Goal: Task Accomplishment & Management: Manage account settings

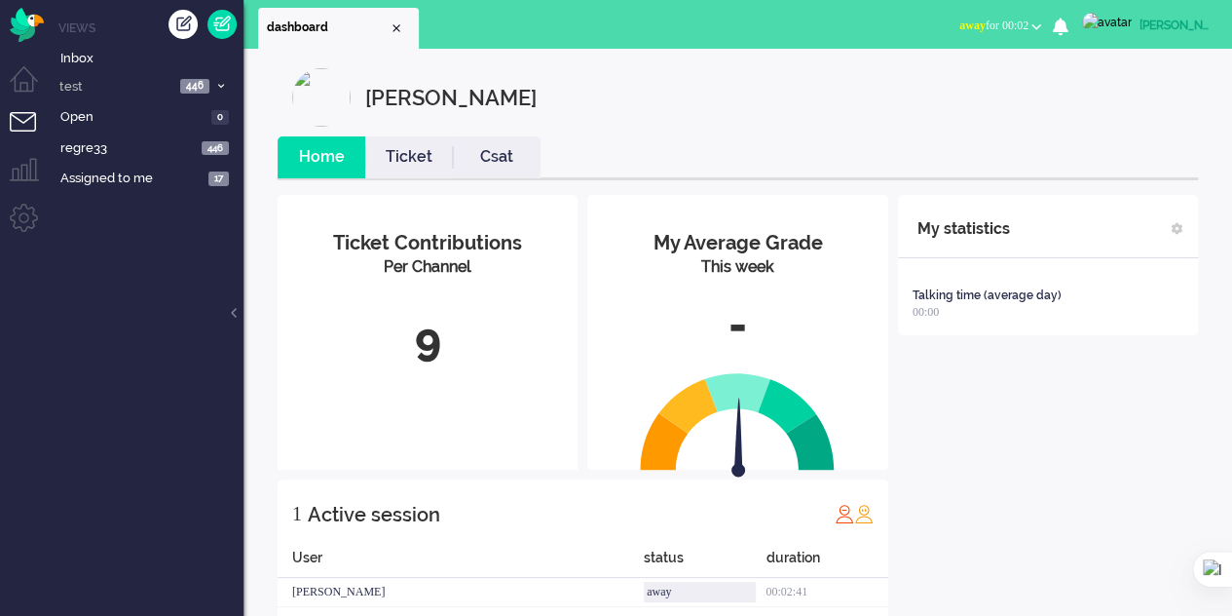
click at [1117, 26] on img at bounding box center [1107, 22] width 50 height 19
click at [1106, 129] on link "Settings" at bounding box center [1154, 131] width 134 height 19
select select "browser"
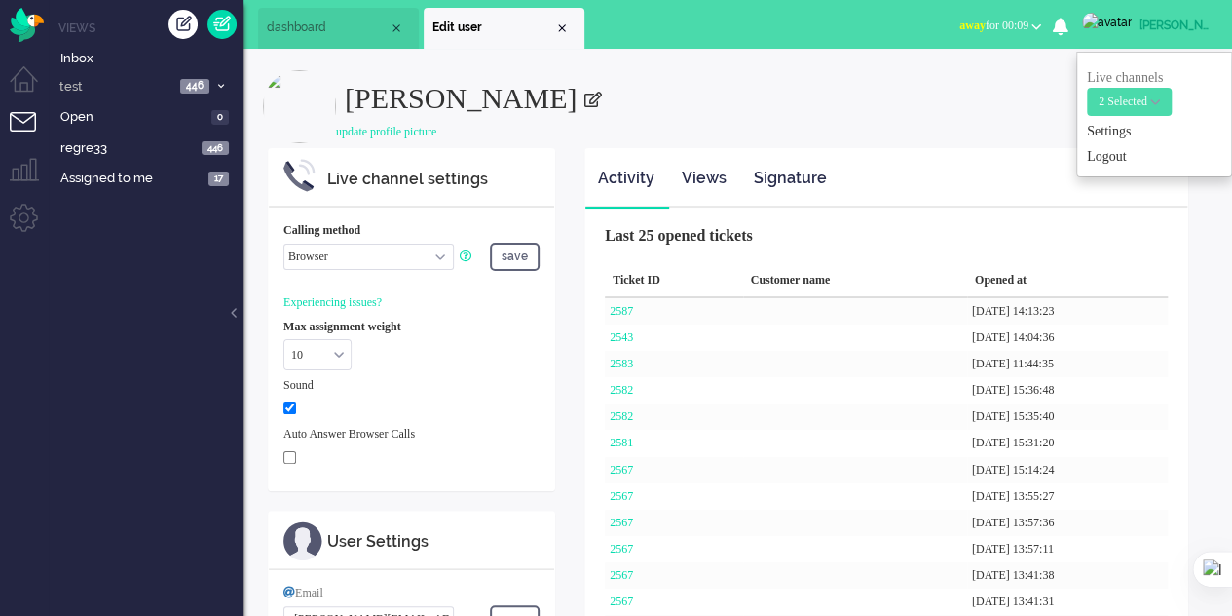
click at [20, 125] on li "Tickets menu" at bounding box center [32, 134] width 44 height 44
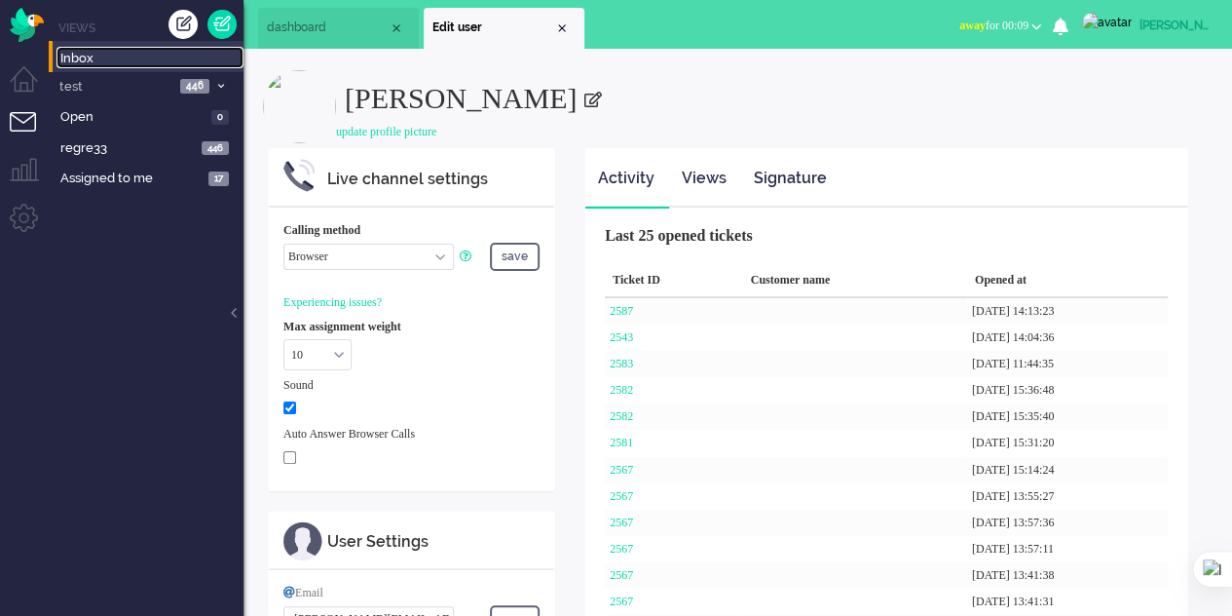
click at [83, 48] on link "Inbox" at bounding box center [149, 57] width 187 height 21
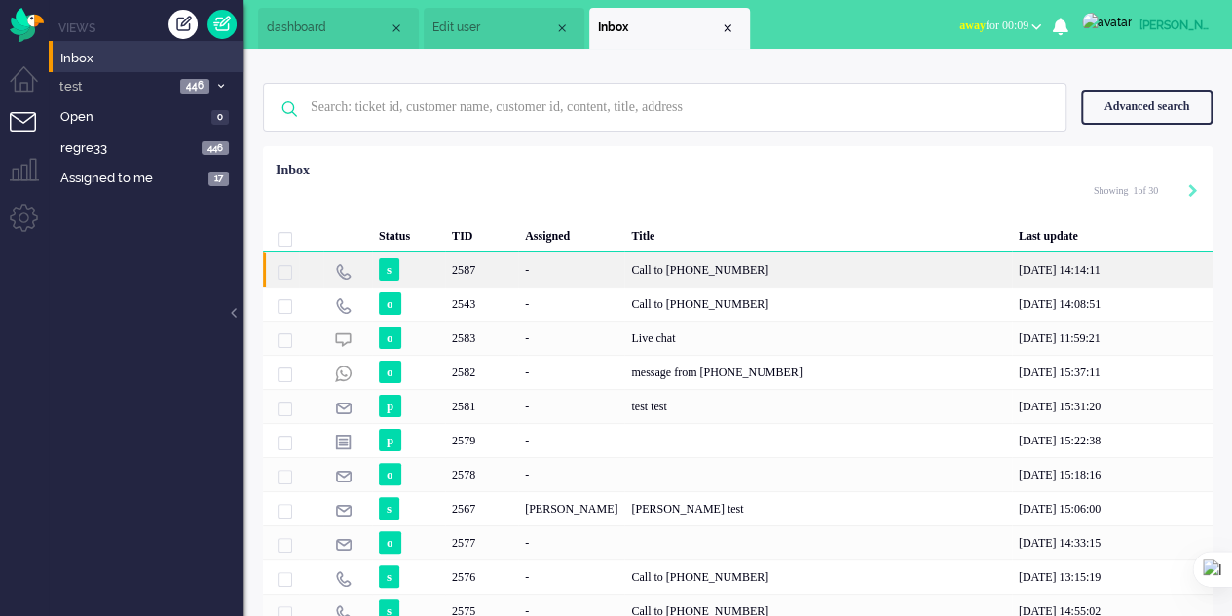
click at [666, 272] on div "Call to [PHONE_NUMBER]" at bounding box center [817, 269] width 387 height 34
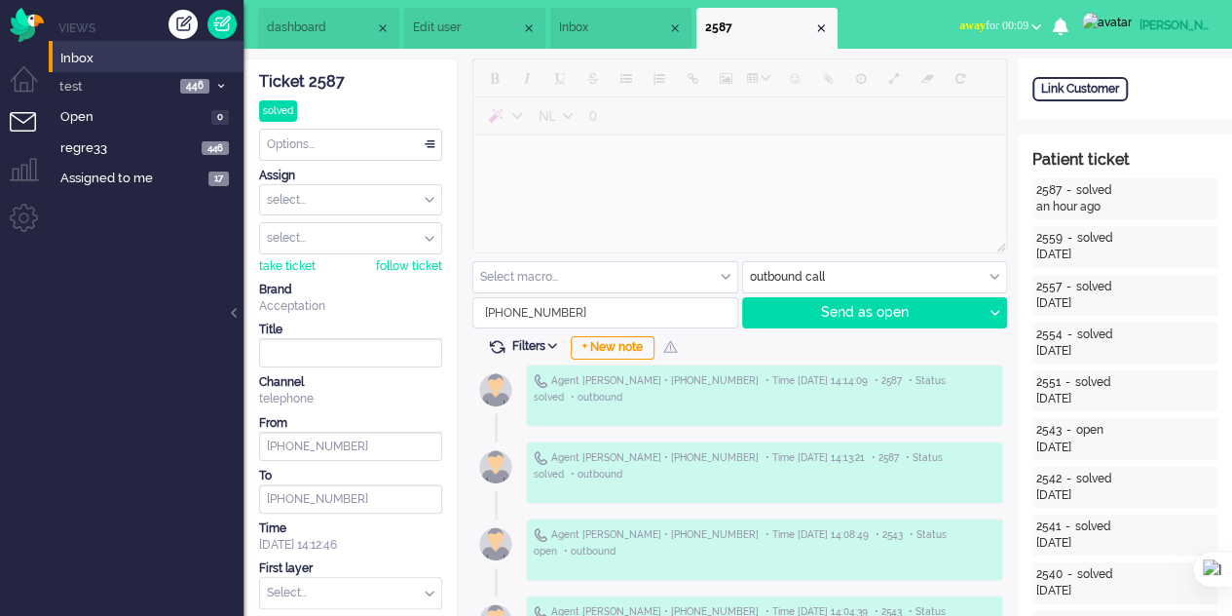
drag, startPoint x: 565, startPoint y: 309, endPoint x: 482, endPoint y: 308, distance: 82.8
click at [482, 308] on input "+34634185470" at bounding box center [605, 312] width 264 height 29
click at [1108, 30] on img at bounding box center [1107, 22] width 50 height 19
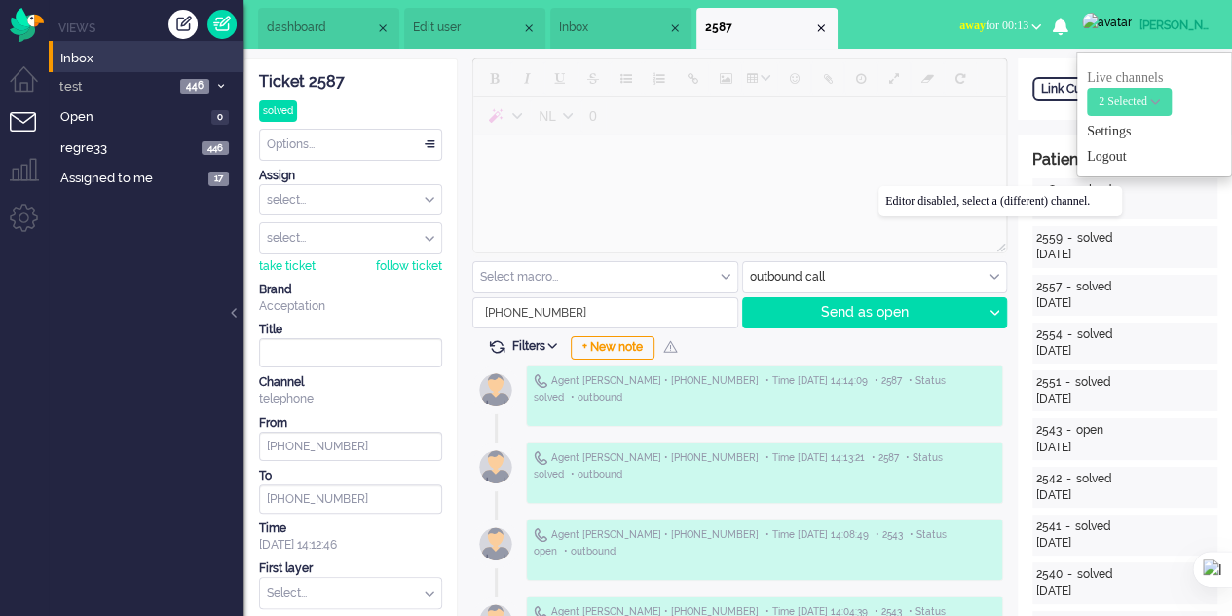
click at [879, 186] on div at bounding box center [739, 157] width 535 height 199
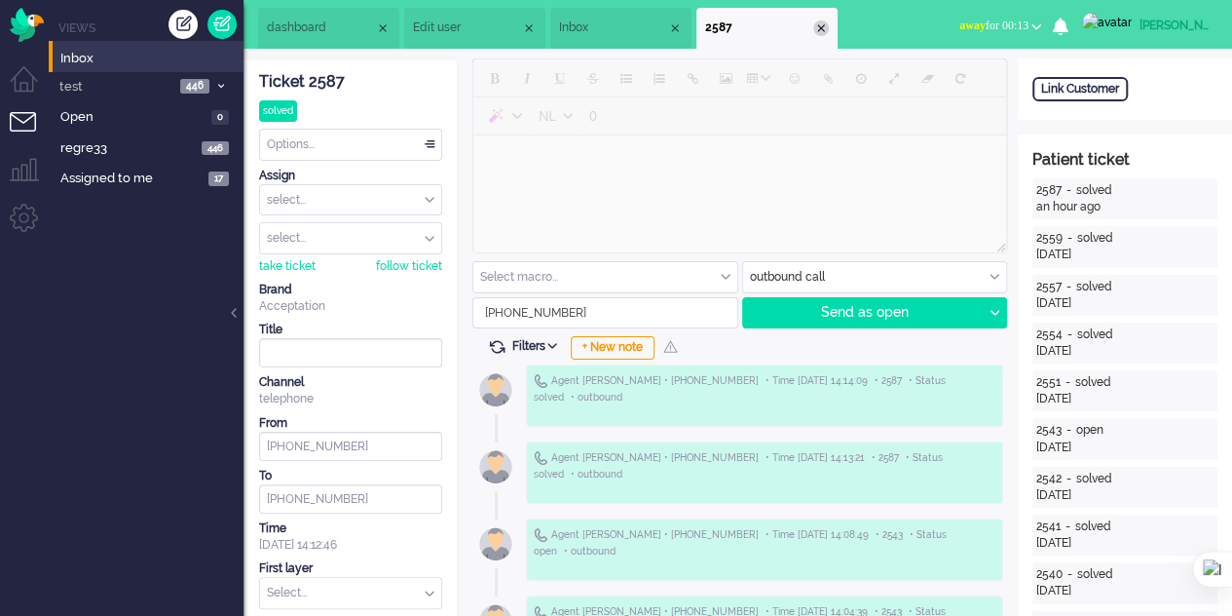
click at [829, 31] on div "Close tab" at bounding box center [821, 28] width 16 height 16
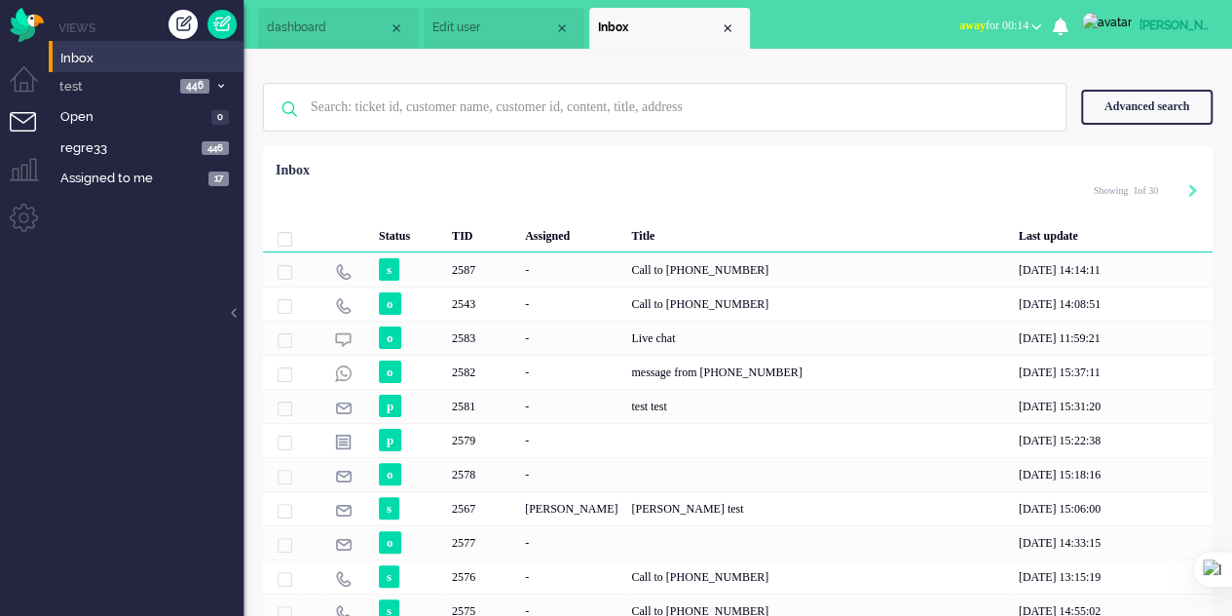
click at [1111, 30] on img at bounding box center [1107, 22] width 50 height 19
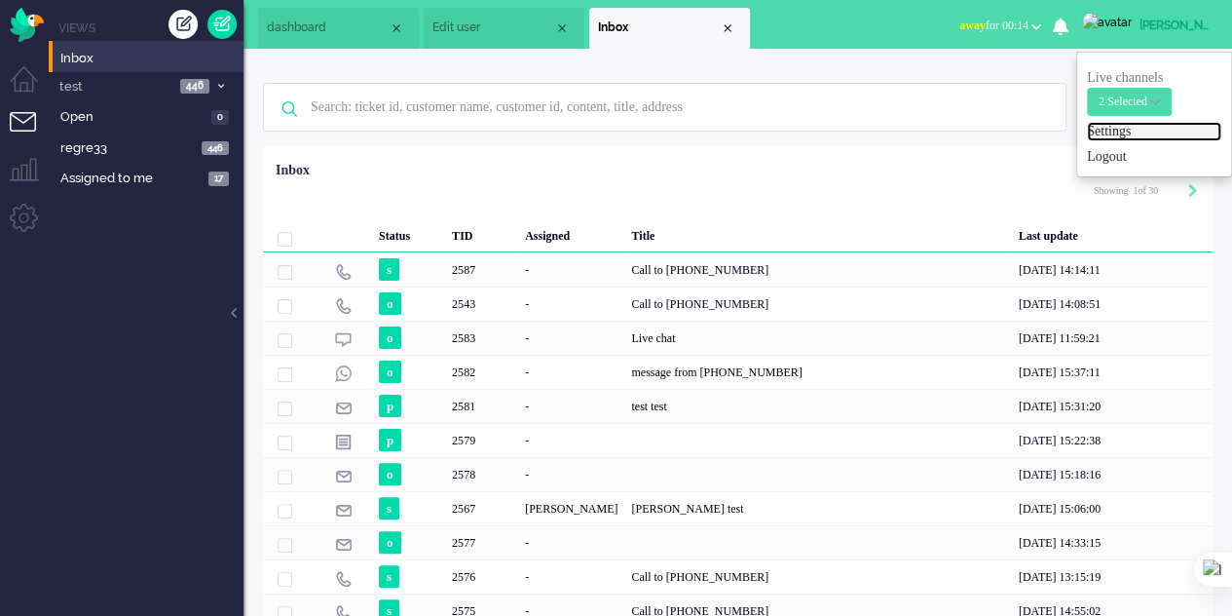
click at [1128, 124] on link "Settings" at bounding box center [1154, 131] width 134 height 19
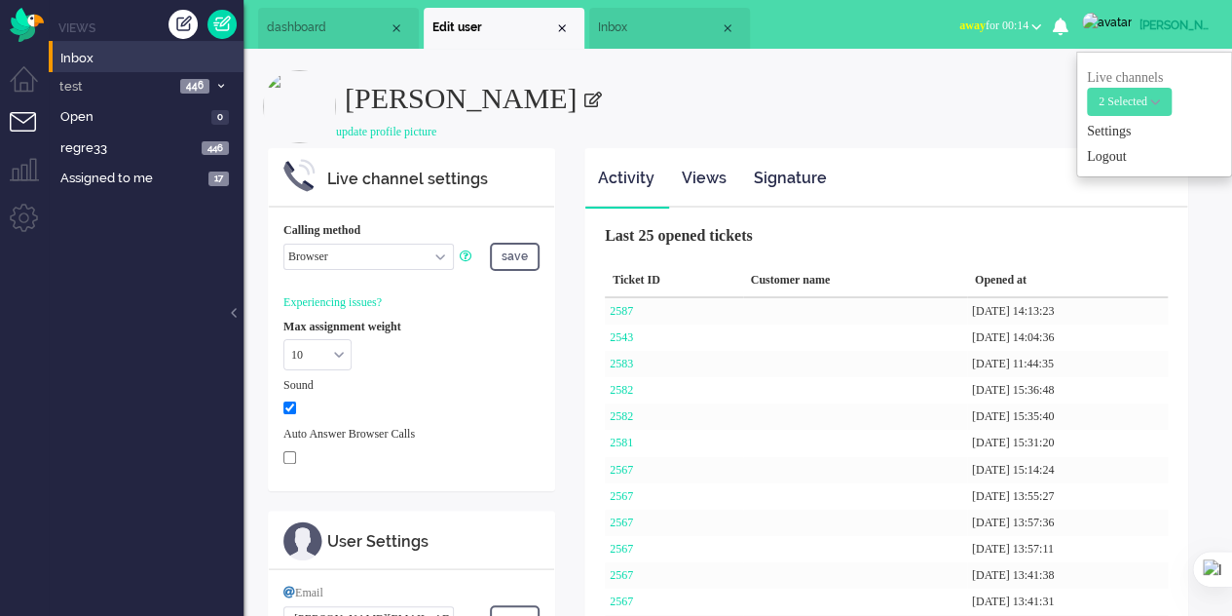
click at [434, 254] on select "Call phone number Call sip number Browser App client" at bounding box center [368, 257] width 170 height 26
click at [283, 244] on select "Call phone number Call sip number Browser App client" at bounding box center [368, 257] width 170 height 26
drag, startPoint x: 335, startPoint y: 250, endPoint x: 287, endPoint y: 251, distance: 47.7
click at [282, 249] on div "Calling method Call phone number Call sip number Browser App client save Experi…" at bounding box center [411, 348] width 285 height 282
click at [283, 244] on select "Call phone number Call sip number Browser App client" at bounding box center [368, 257] width 170 height 26
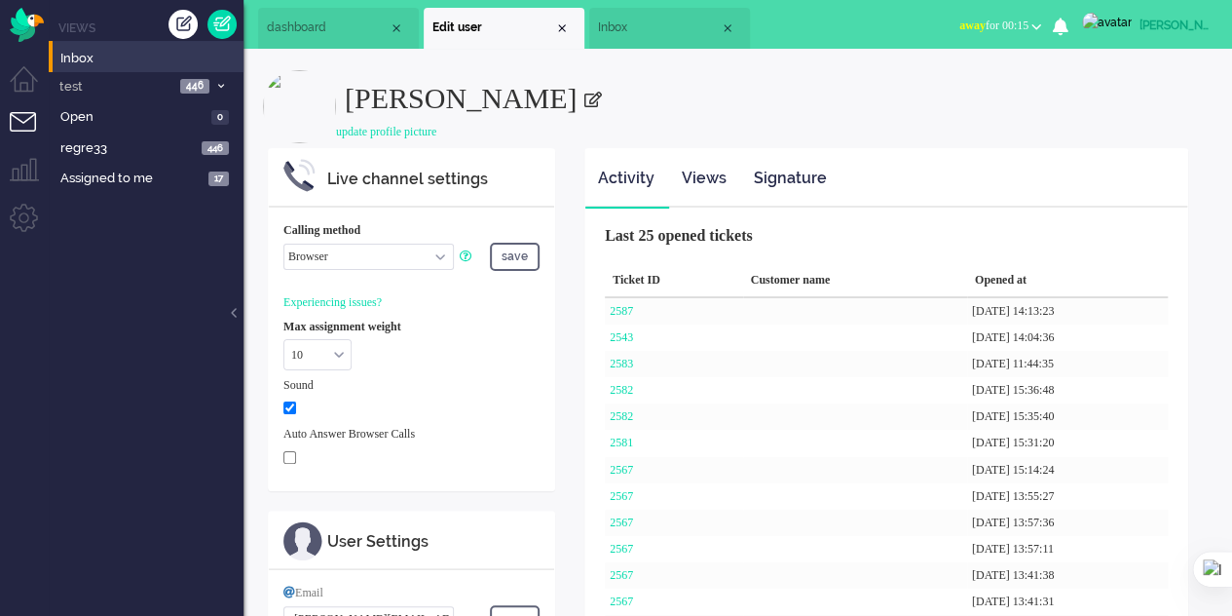
drag, startPoint x: 341, startPoint y: 248, endPoint x: 268, endPoint y: 254, distance: 73.3
click at [269, 254] on div "Calling method Call phone number Call sip number Browser App client save Experi…" at bounding box center [411, 348] width 285 height 282
click at [611, 30] on span "Inbox" at bounding box center [659, 27] width 122 height 17
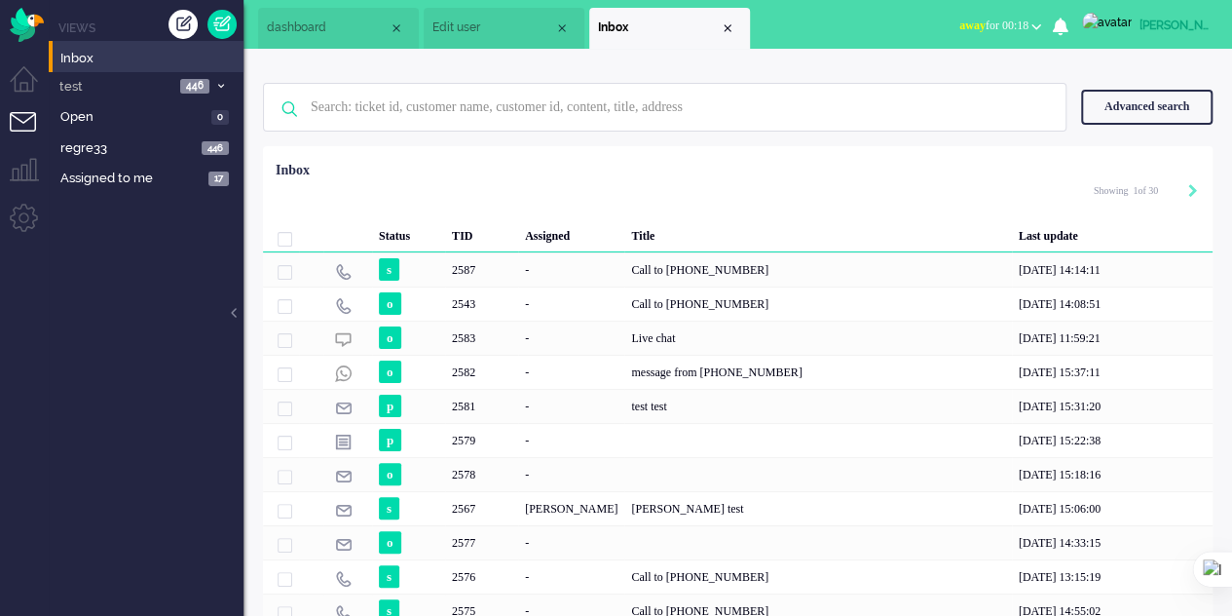
click at [350, 33] on span "dashboard" at bounding box center [328, 27] width 122 height 17
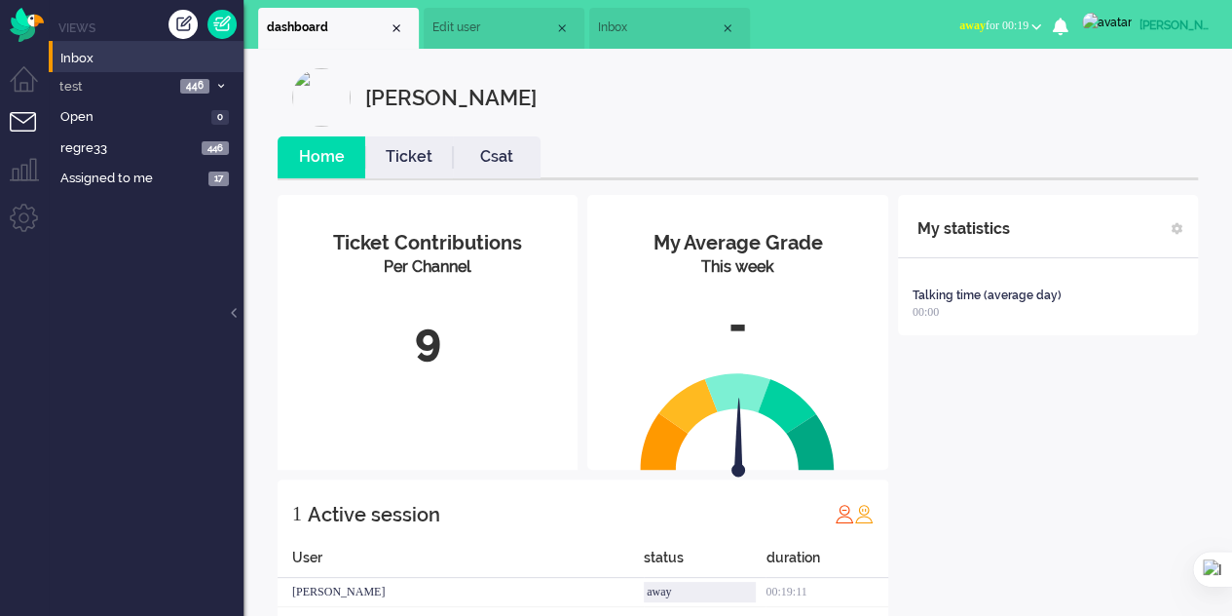
click at [1112, 26] on img at bounding box center [1107, 22] width 50 height 19
click at [1118, 124] on link "Settings" at bounding box center [1154, 131] width 134 height 19
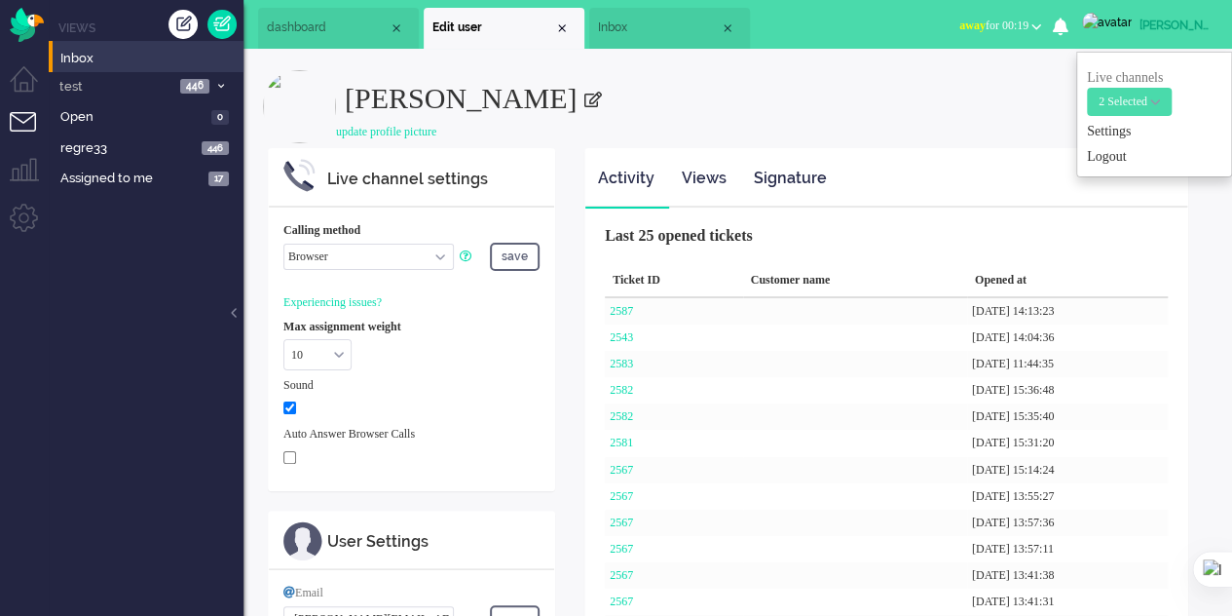
click at [437, 252] on select "Call phone number Call sip number Browser App client" at bounding box center [368, 257] width 170 height 26
click at [540, 353] on div "Calling method Call phone number Call sip number Browser App client save Experi…" at bounding box center [411, 348] width 285 height 282
click at [440, 258] on select "Call phone number Call sip number Browser App client" at bounding box center [368, 257] width 170 height 26
click at [505, 337] on div "Max assignment weight 10 0 1 2 3 4 5 6 7 8 9 10 11 12 13 14 15 16 17 18 19 20 10" at bounding box center [411, 345] width 256 height 53
click at [642, 20] on span "Inbox" at bounding box center [658, 28] width 122 height 17
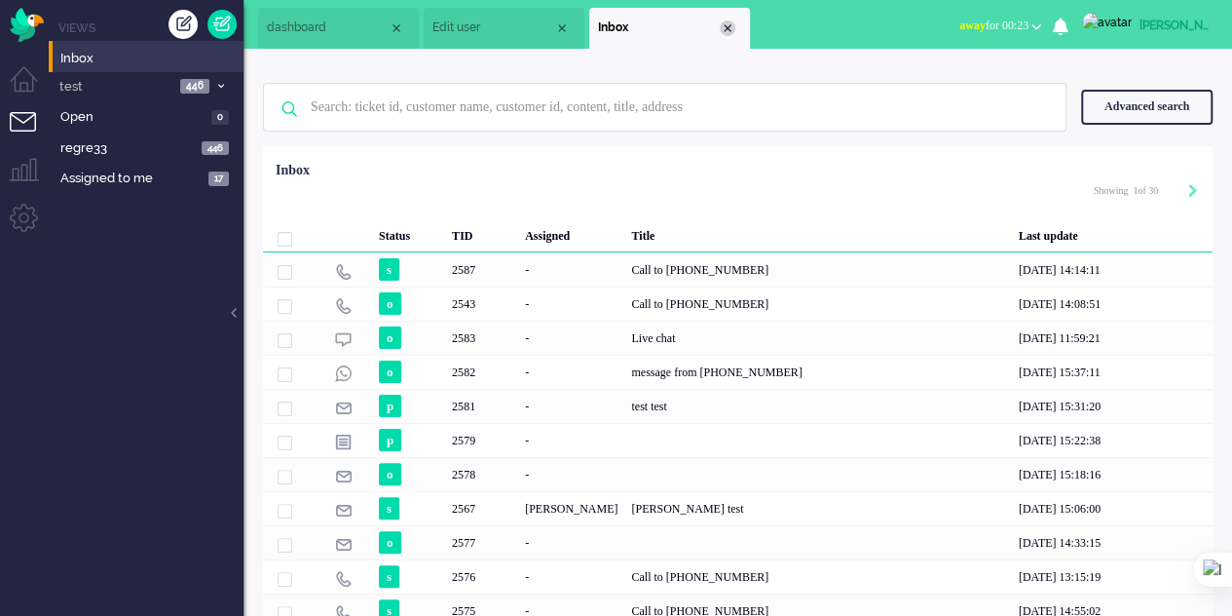
click at [730, 26] on div "Close tab" at bounding box center [728, 28] width 16 height 16
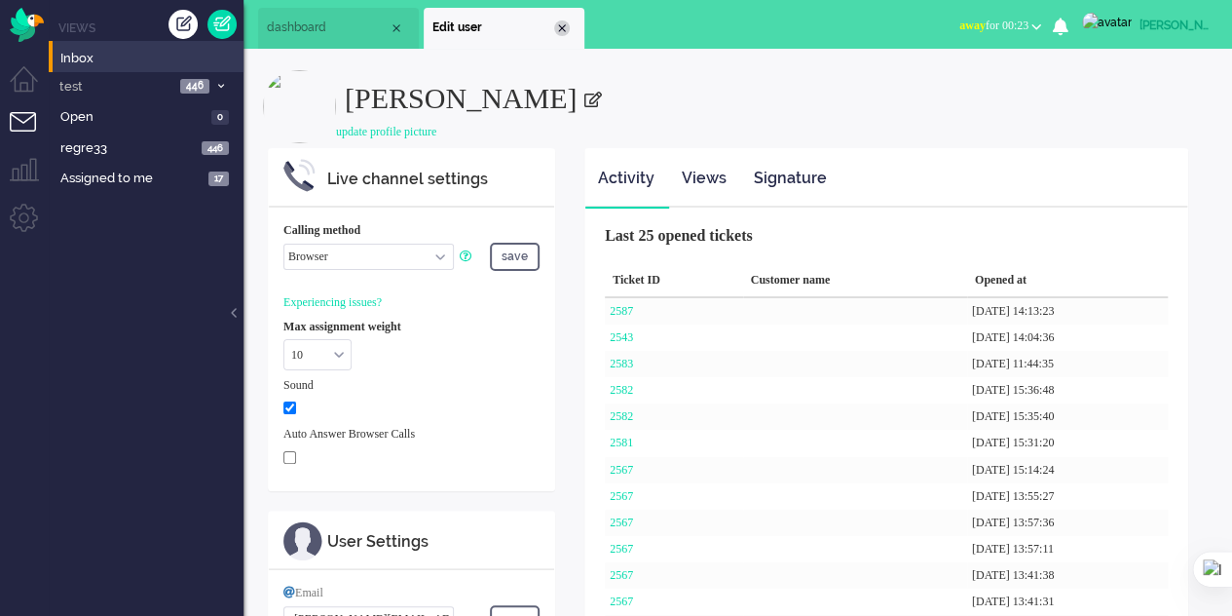
click at [559, 26] on div "Close tab" at bounding box center [562, 28] width 16 height 16
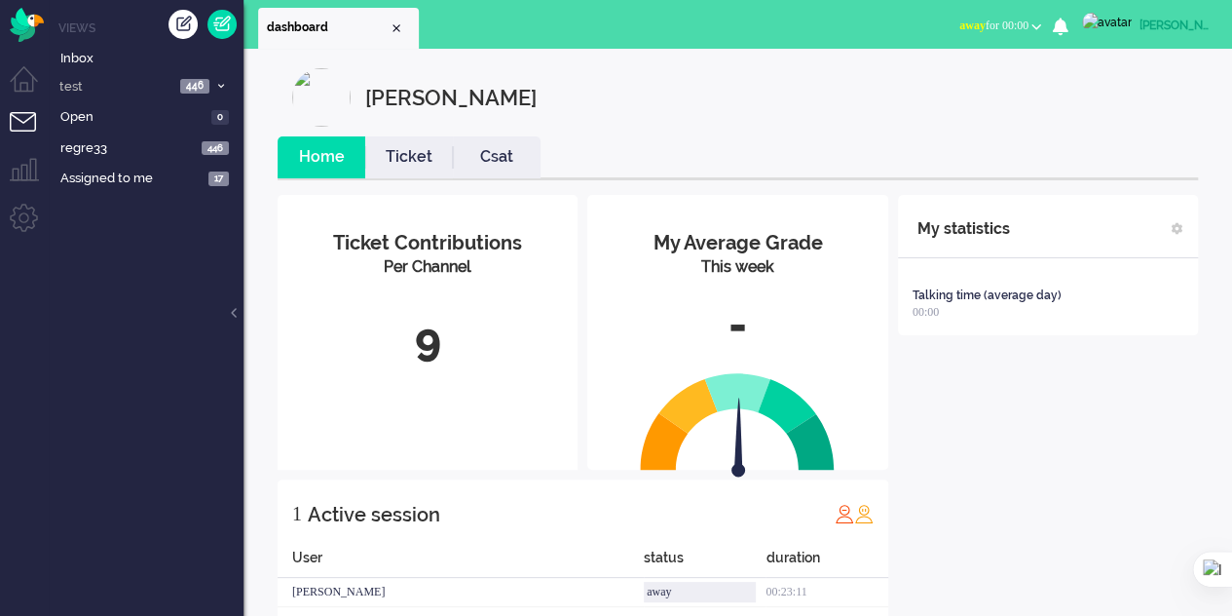
click at [1151, 19] on div "[PERSON_NAME]" at bounding box center [1176, 25] width 73 height 19
click at [1134, 102] on span "2 Selected" at bounding box center [1123, 101] width 49 height 14
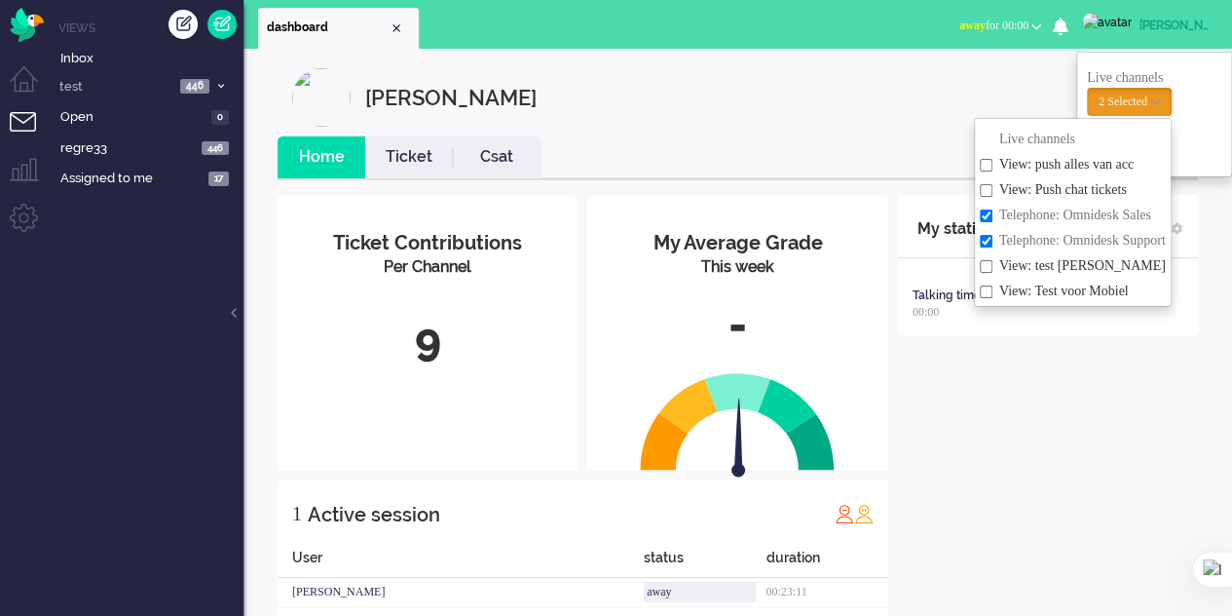
drag, startPoint x: 1114, startPoint y: 444, endPoint x: 1115, endPoint y: 380, distance: 64.3
click at [1114, 442] on div "My statistics Talking time (average day) 00:00 + Add statistics Talking time (a…" at bounding box center [1048, 410] width 300 height 431
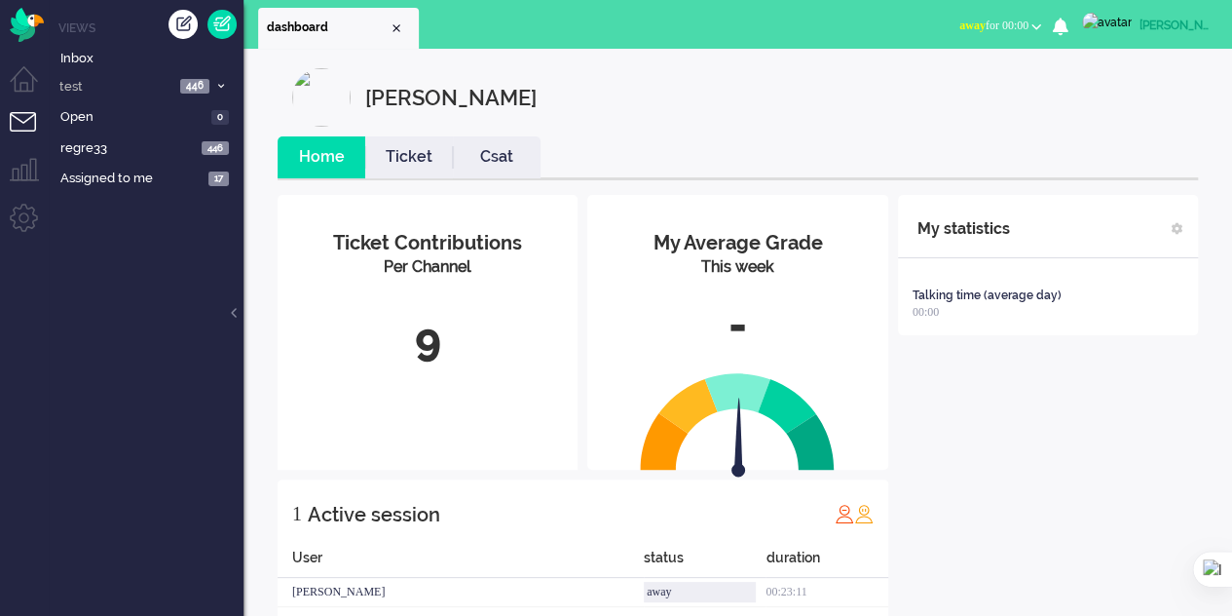
click at [1140, 27] on div "[PERSON_NAME]" at bounding box center [1176, 25] width 73 height 19
click at [1118, 133] on link "Settings" at bounding box center [1154, 131] width 134 height 19
select select
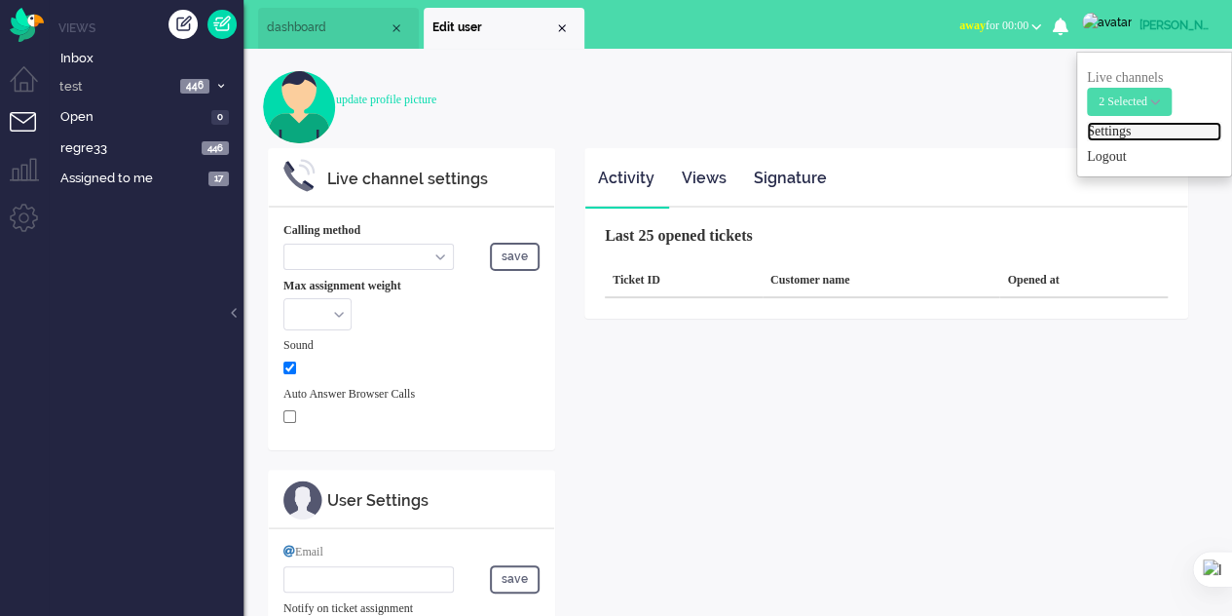
select select "browser"
checkbox input "true"
type input "[PERSON_NAME][EMAIL_ADDRESS][DOMAIN_NAME]"
type input "[PHONE_NUMBER]"
select select "en"
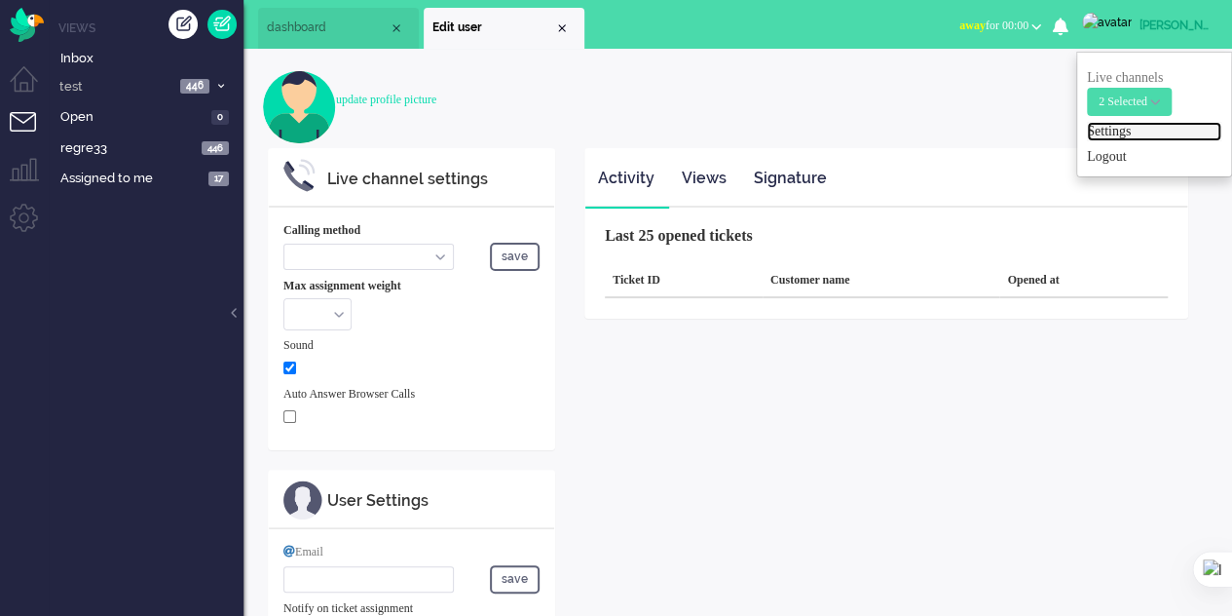
select select "en_GB"
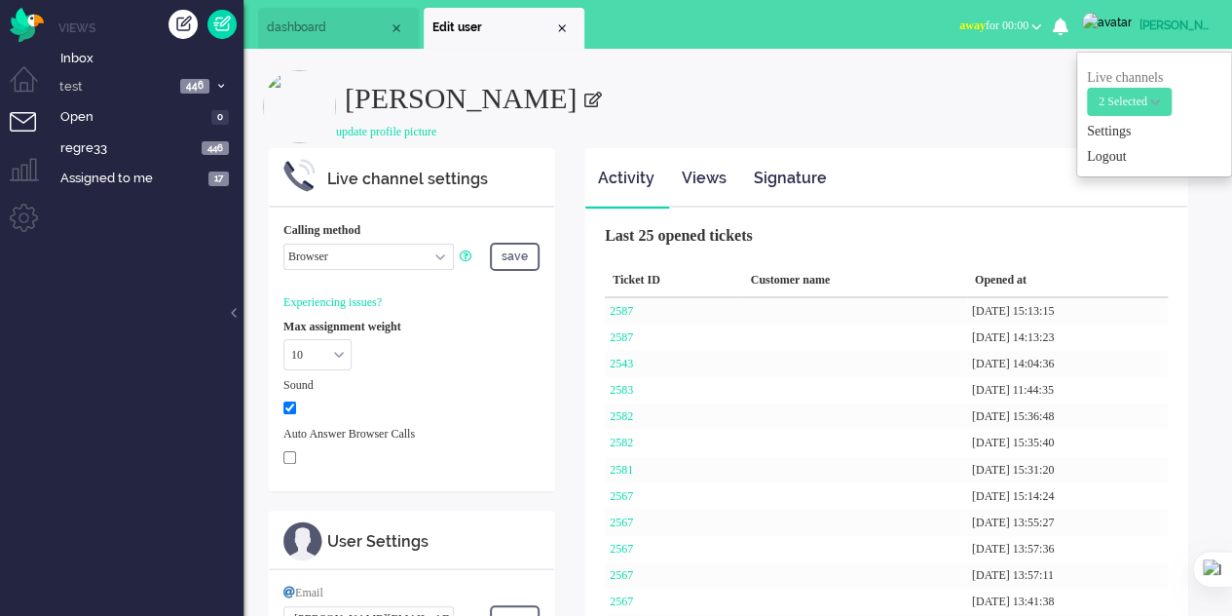
click at [302, 17] on li "dashboard" at bounding box center [338, 28] width 161 height 41
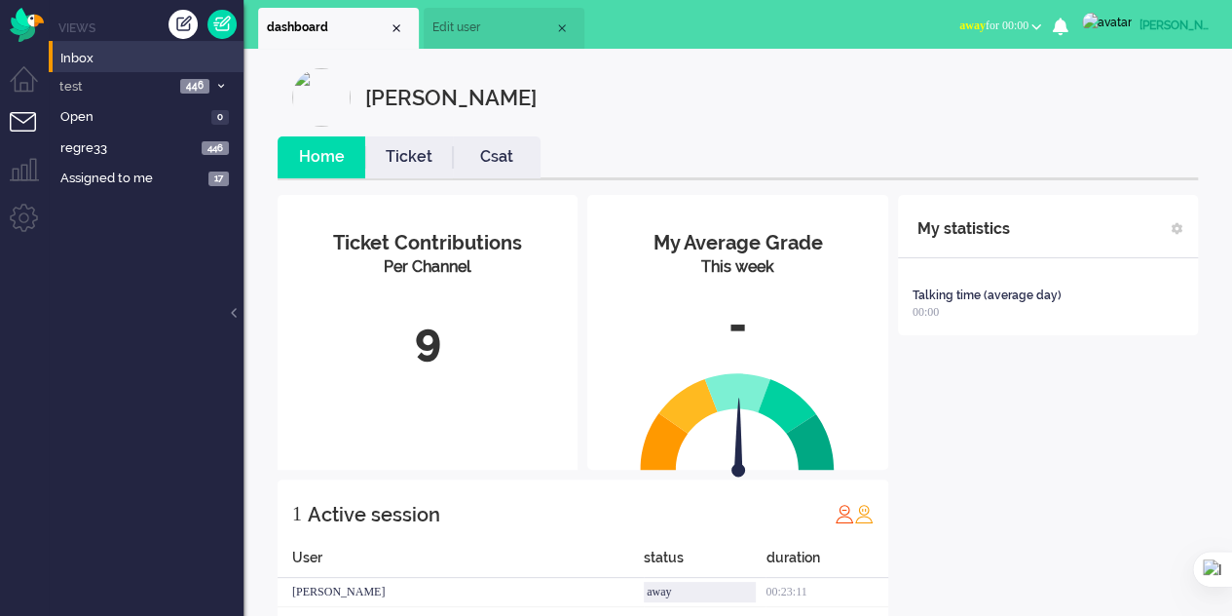
click at [77, 45] on li "Inbox" at bounding box center [146, 56] width 195 height 31
click at [79, 56] on span "Inbox" at bounding box center [151, 59] width 183 height 19
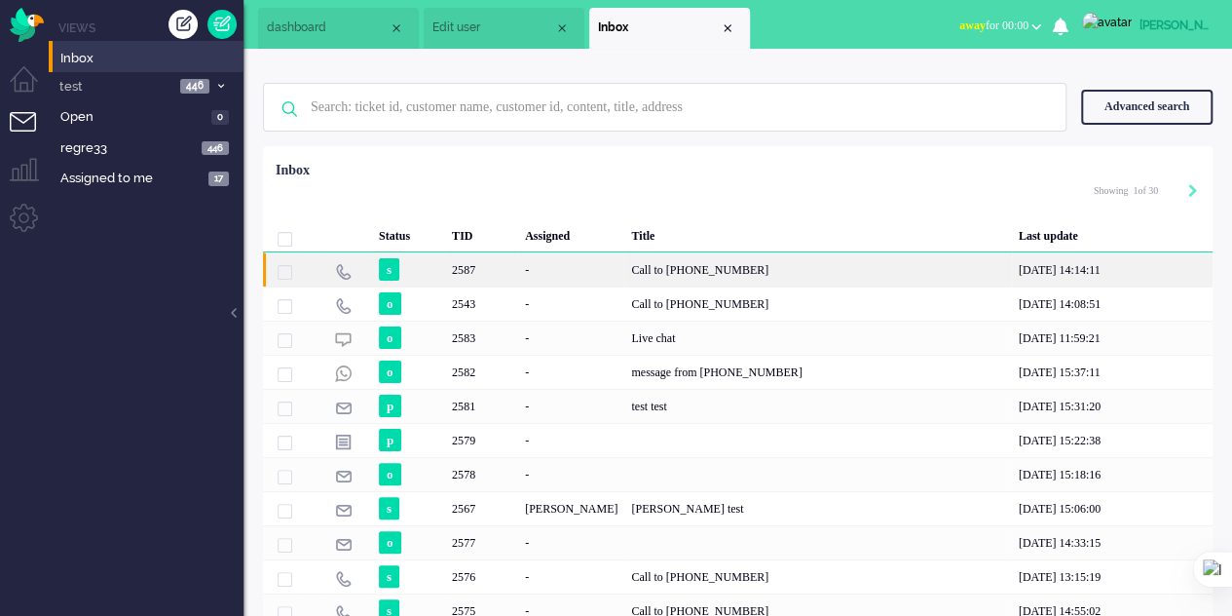
click at [709, 260] on div "Call to [PHONE_NUMBER]" at bounding box center [817, 269] width 387 height 34
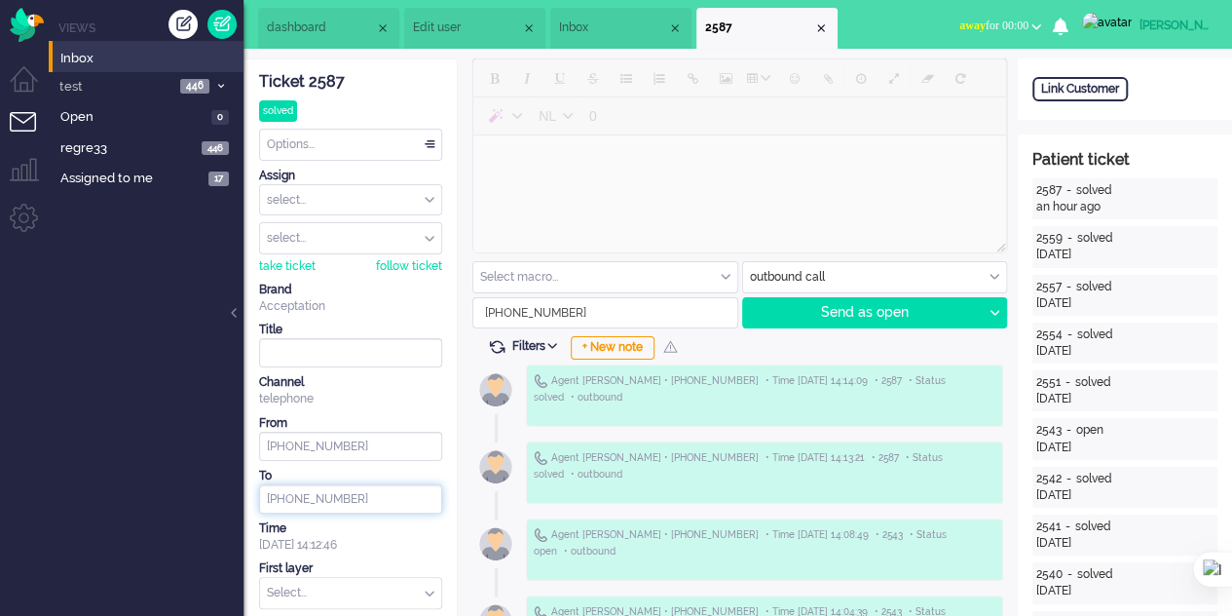
click at [372, 499] on input "+34634185470" at bounding box center [350, 498] width 183 height 29
click at [808, 315] on div "Send as open" at bounding box center [863, 312] width 240 height 29
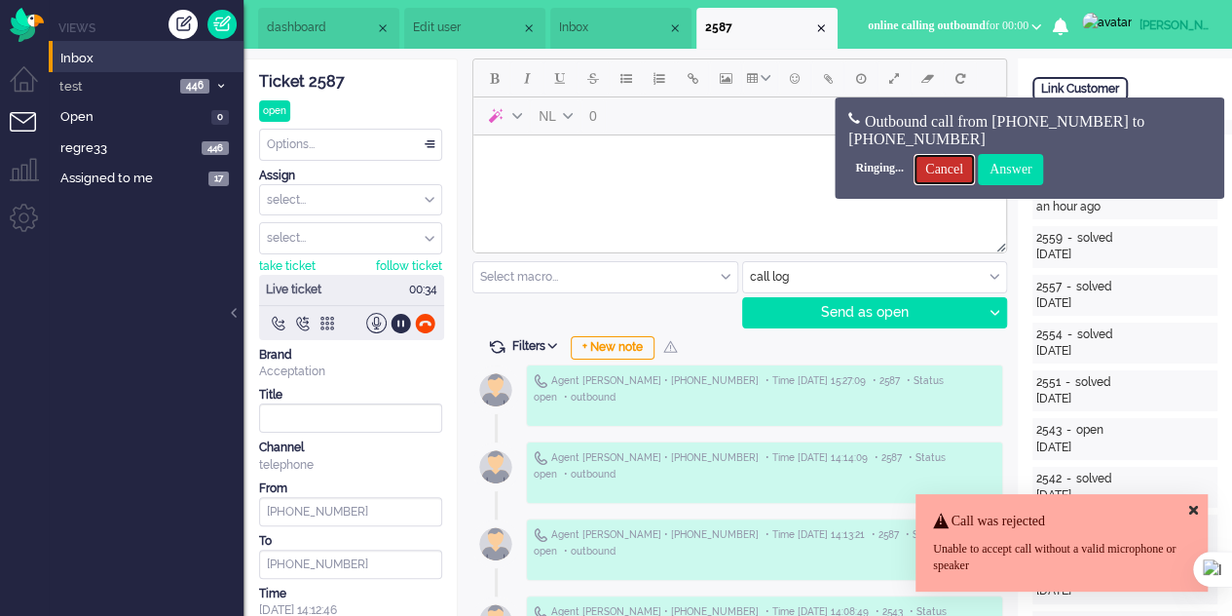
click at [974, 165] on input "Cancel" at bounding box center [944, 169] width 61 height 31
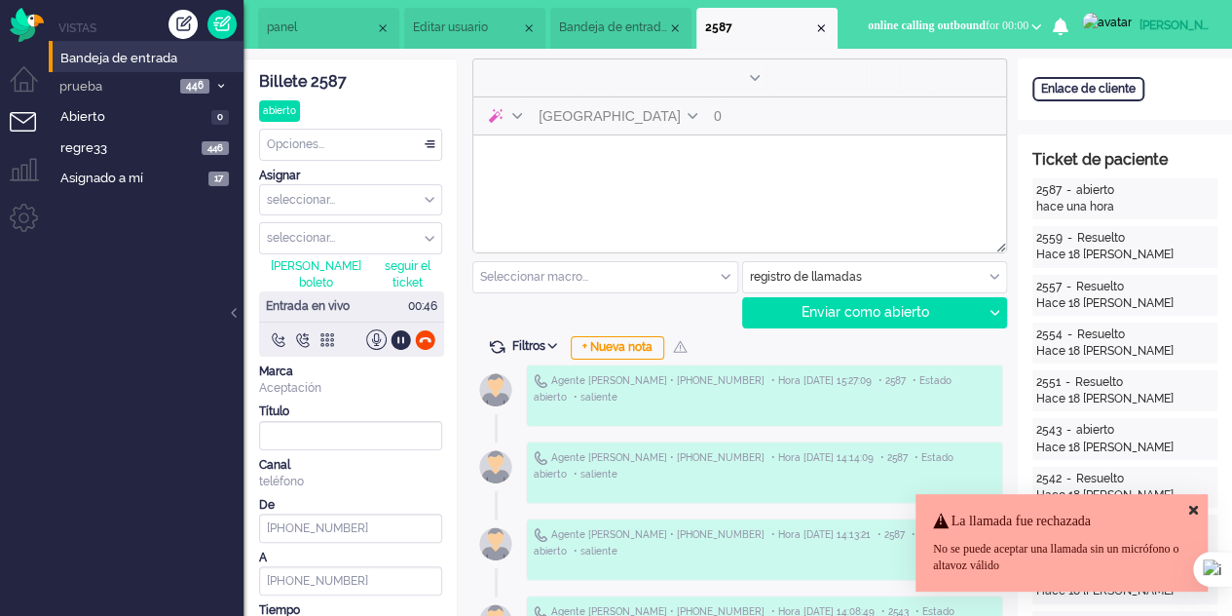
click at [1120, 21] on img at bounding box center [1107, 22] width 50 height 19
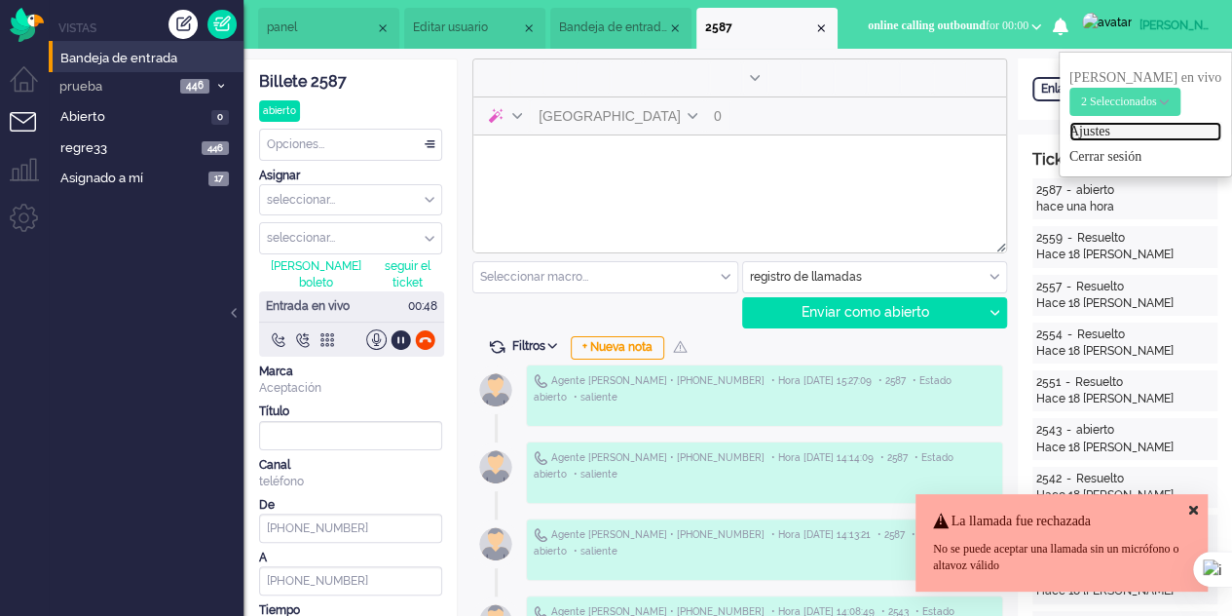
click at [1110, 131] on font "Ajustes" at bounding box center [1089, 131] width 41 height 15
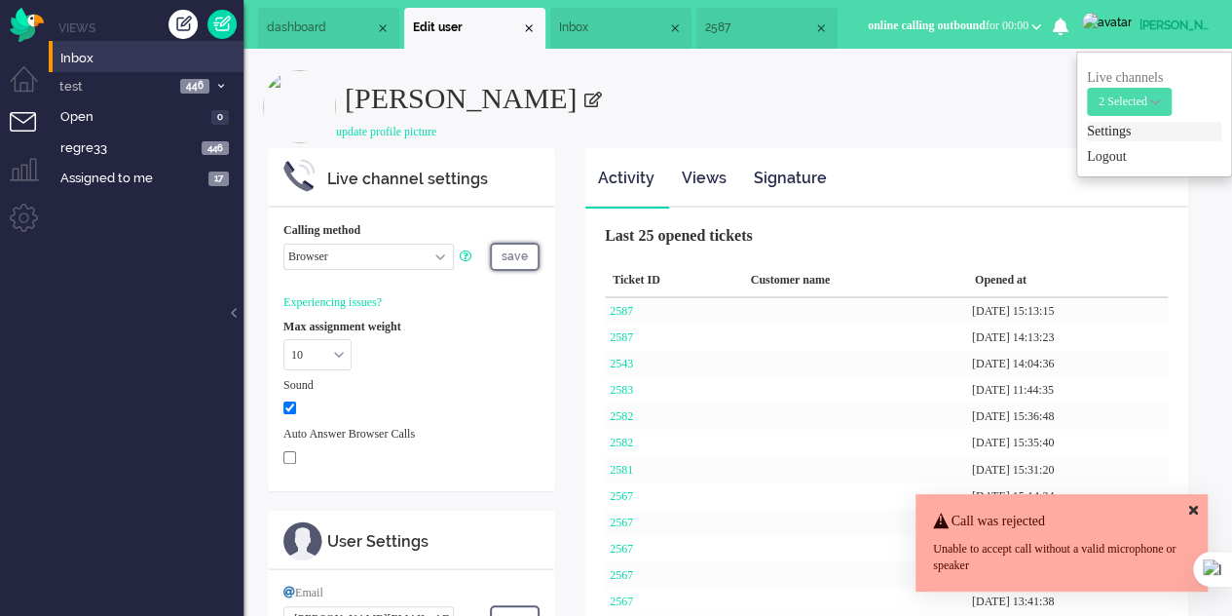
click at [512, 258] on button "save" at bounding box center [515, 257] width 50 height 28
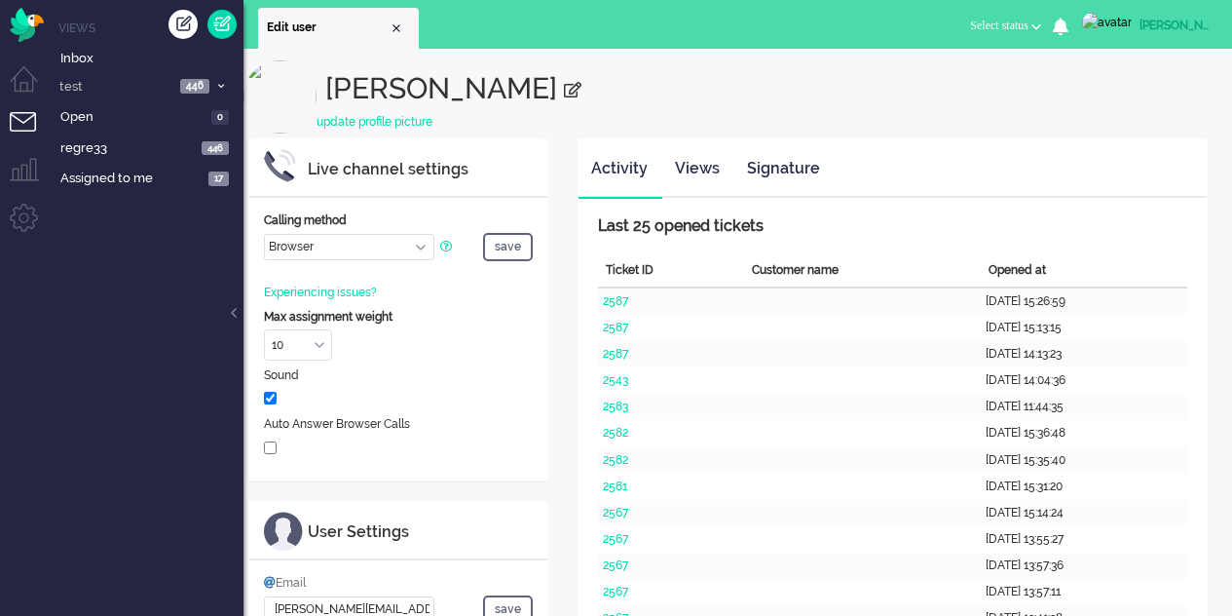
select select "browser"
click at [72, 54] on span "Inbox" at bounding box center [151, 59] width 183 height 19
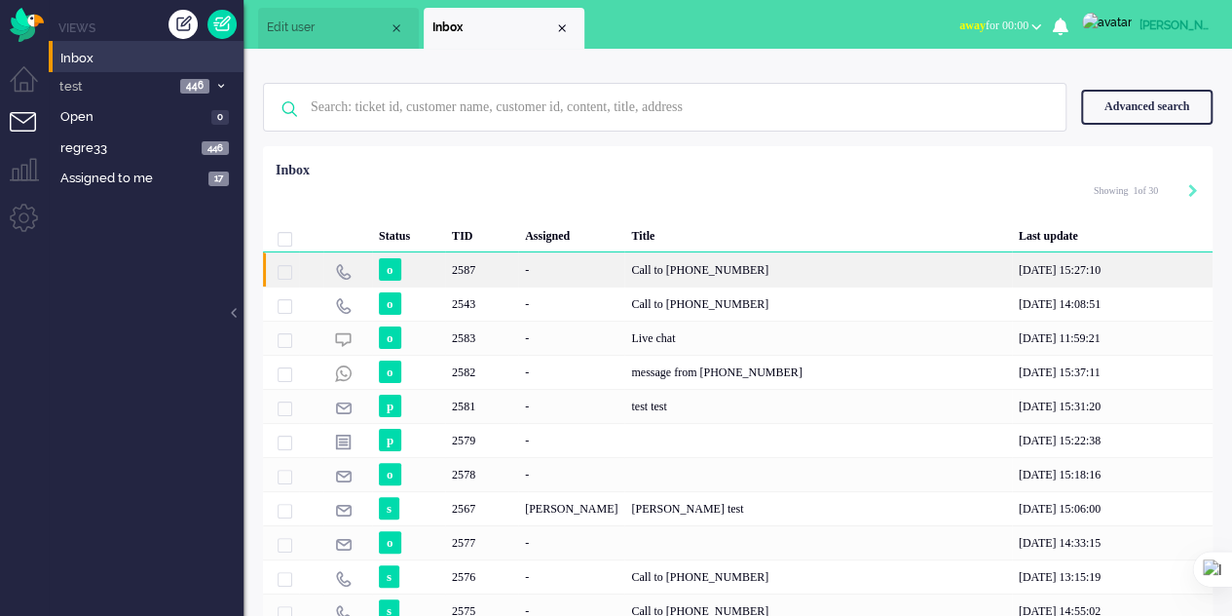
click at [647, 260] on div "Call to [PHONE_NUMBER]" at bounding box center [817, 269] width 387 height 34
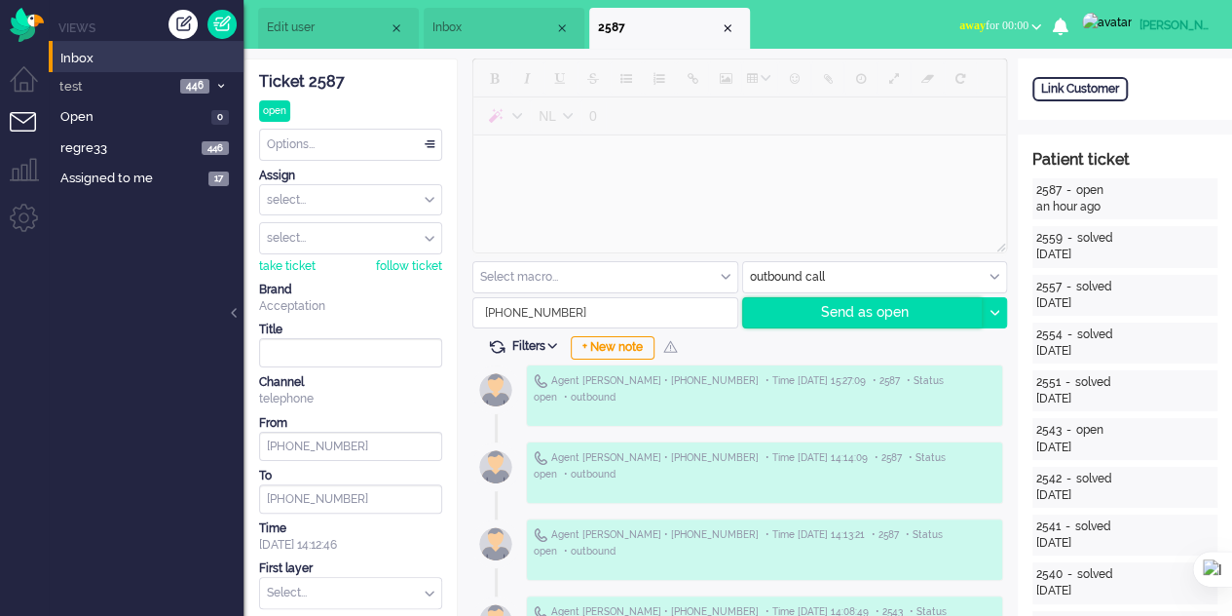
click at [864, 325] on div "Send as open" at bounding box center [863, 312] width 240 height 29
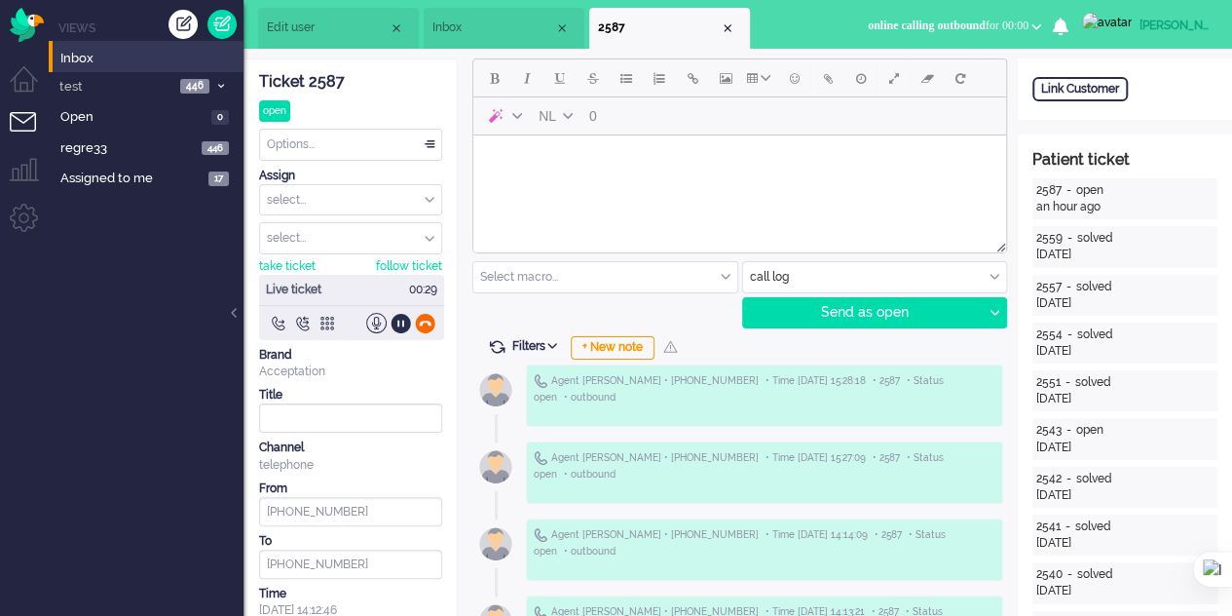
click at [426, 325] on div at bounding box center [425, 323] width 20 height 20
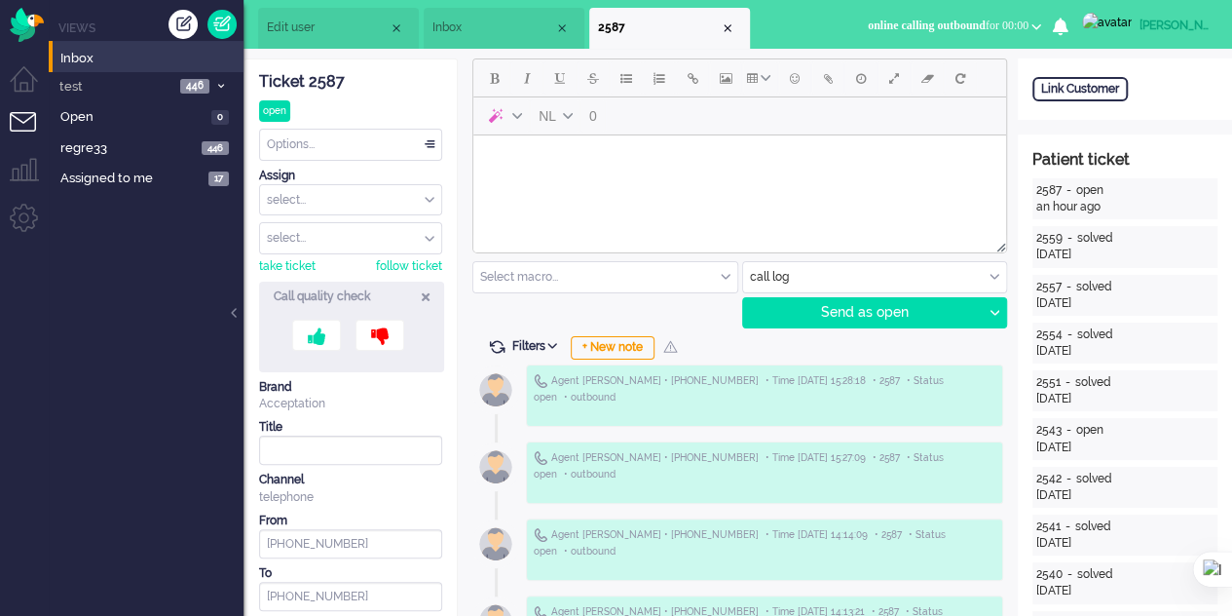
click at [424, 297] on icon at bounding box center [426, 296] width 8 height 17
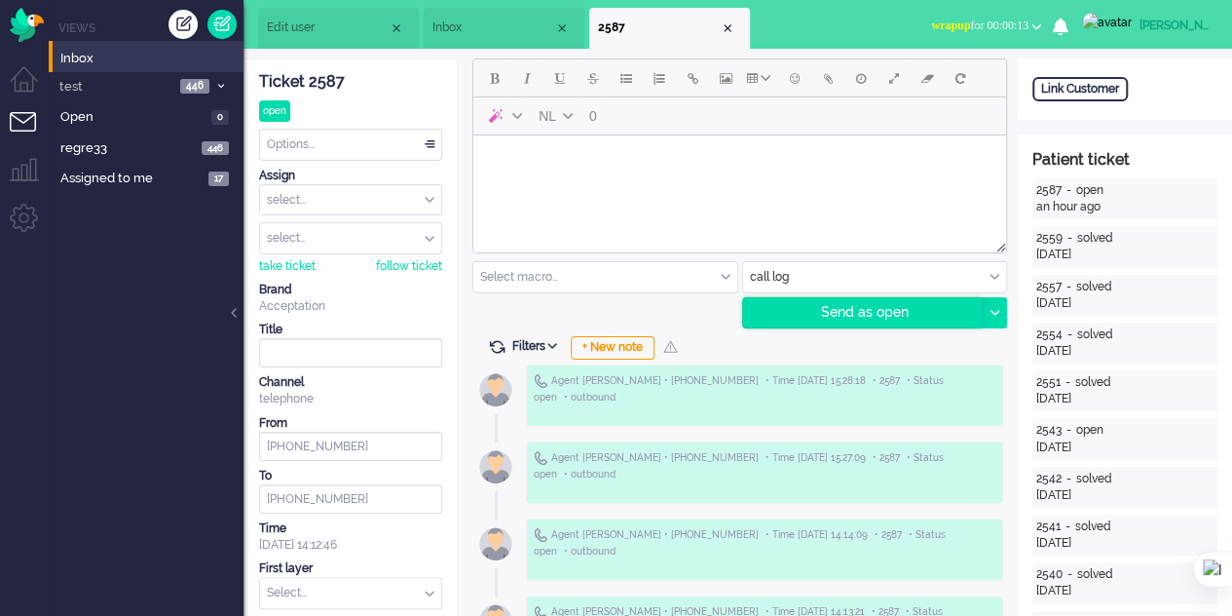
click at [906, 313] on div "Send as open" at bounding box center [863, 312] width 240 height 29
click at [904, 312] on div "Send as open" at bounding box center [863, 312] width 240 height 29
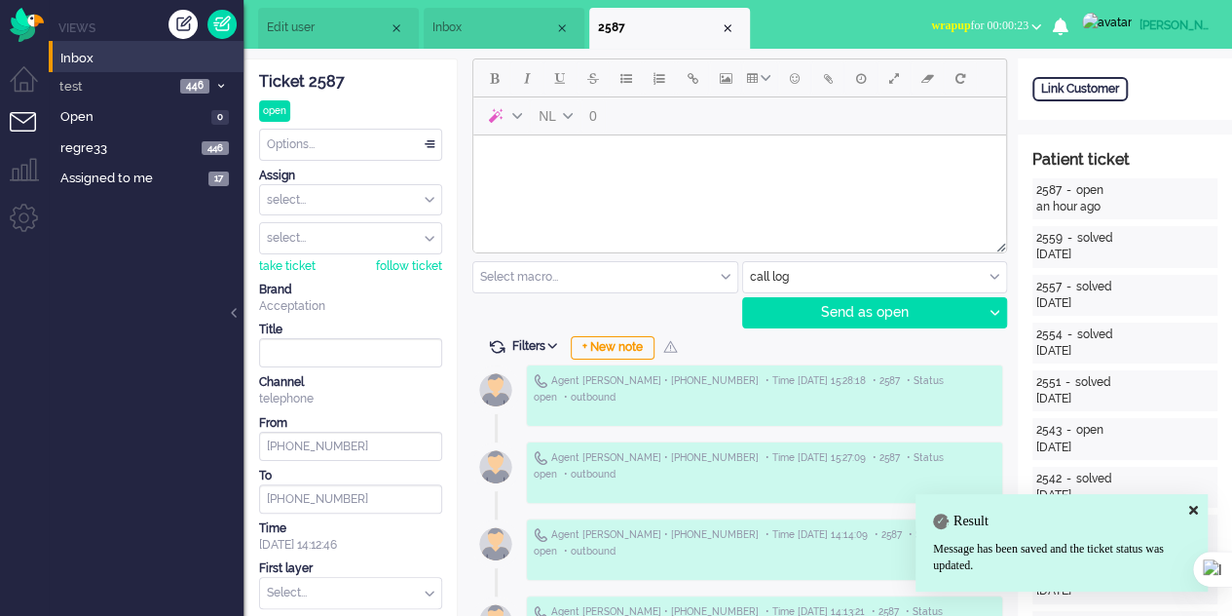
click at [883, 282] on input "text" at bounding box center [875, 277] width 264 height 30
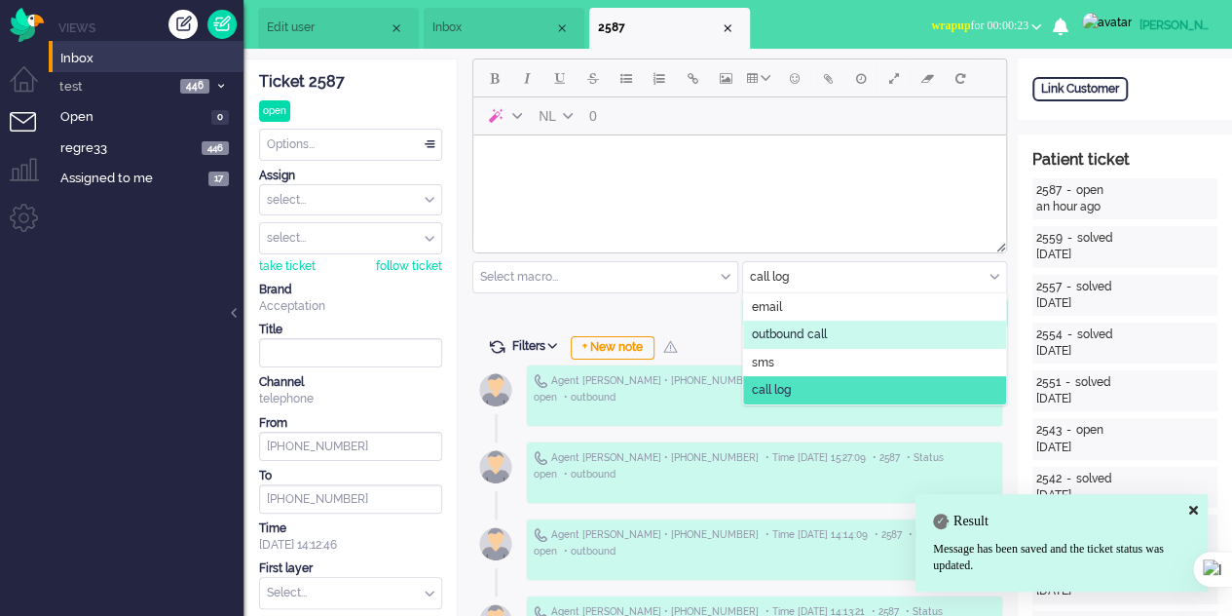
click at [826, 344] on li "outbound call" at bounding box center [875, 334] width 264 height 28
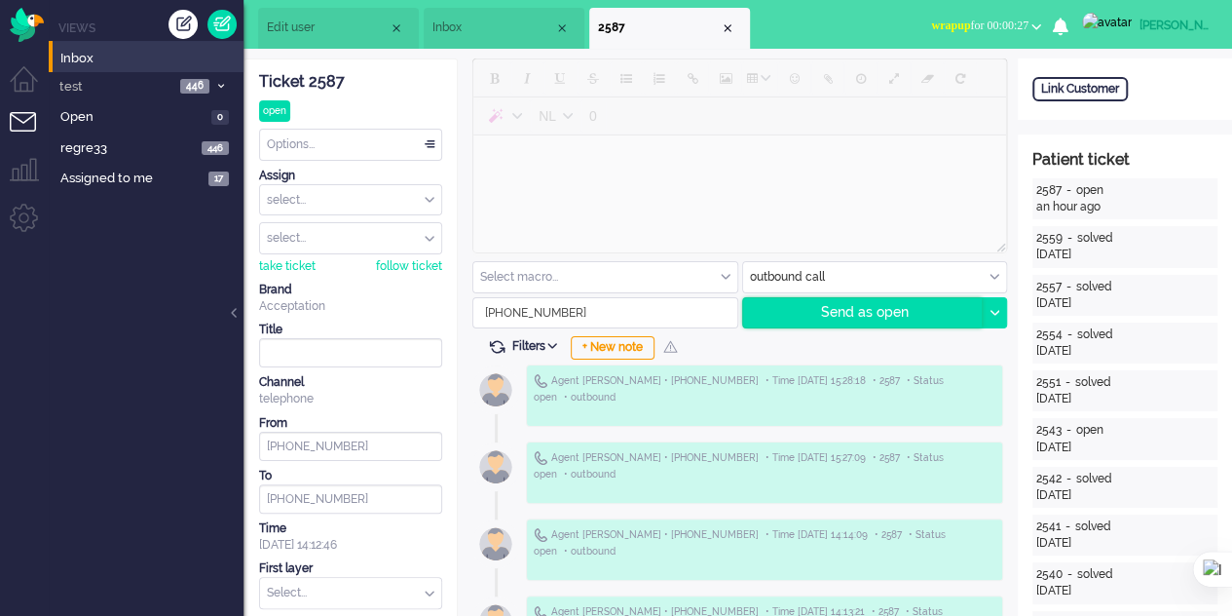
click at [869, 304] on div "Send as open" at bounding box center [863, 312] width 240 height 29
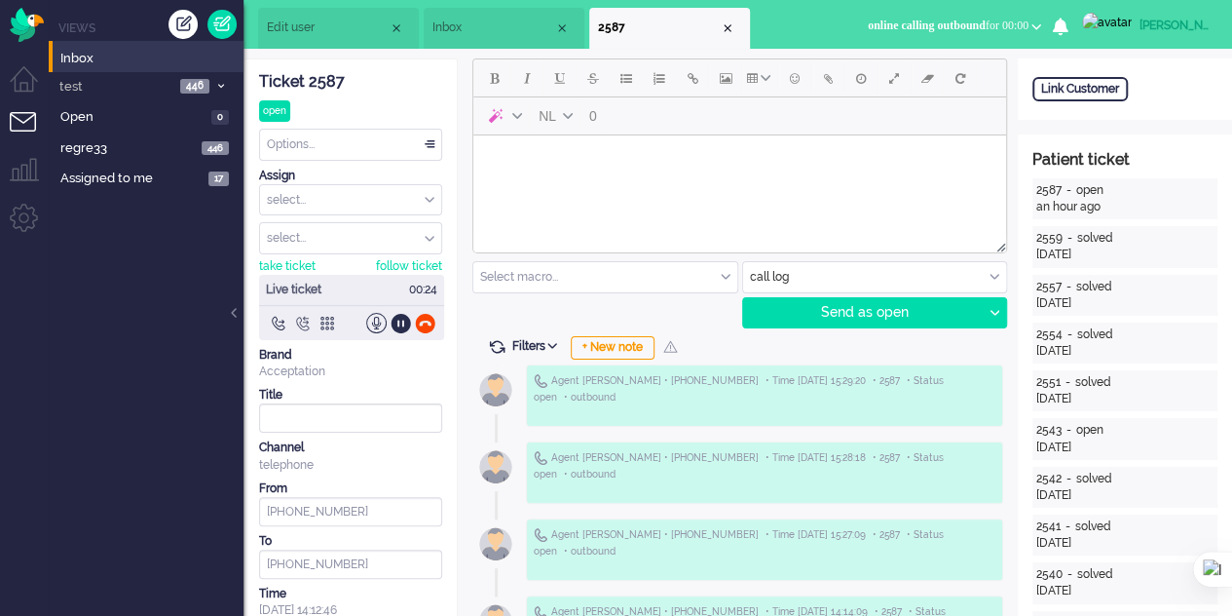
click at [301, 313] on div at bounding box center [302, 323] width 20 height 20
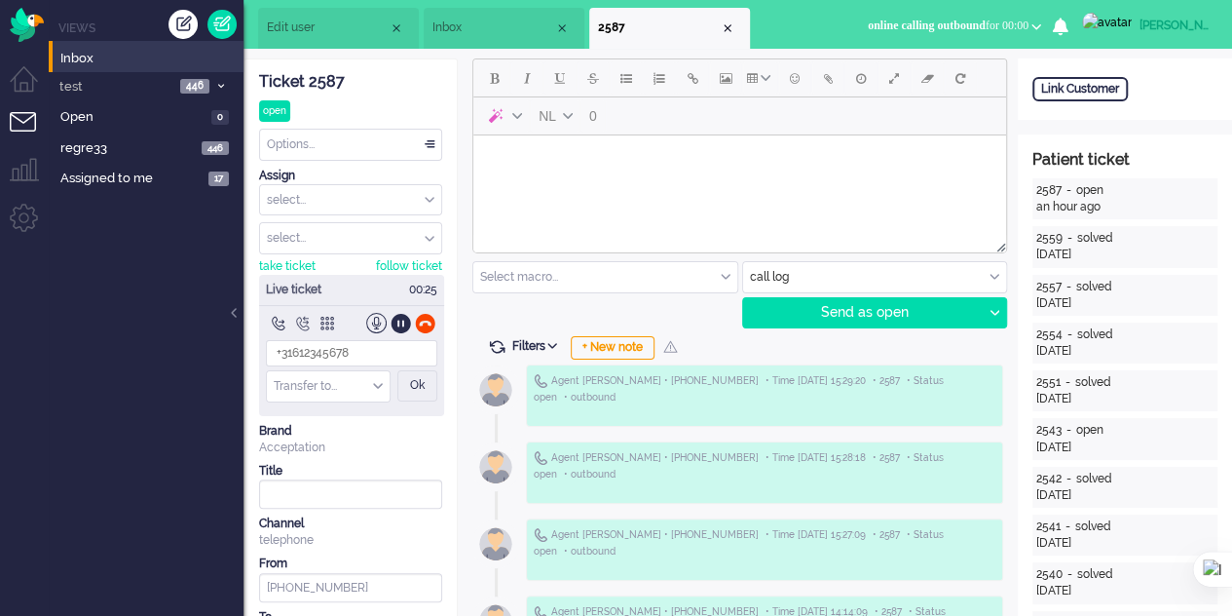
click at [377, 385] on div "Transfer to..." at bounding box center [328, 386] width 123 height 30
click at [410, 426] on div "Brand" at bounding box center [350, 431] width 183 height 17
click at [281, 322] on div at bounding box center [278, 323] width 20 height 20
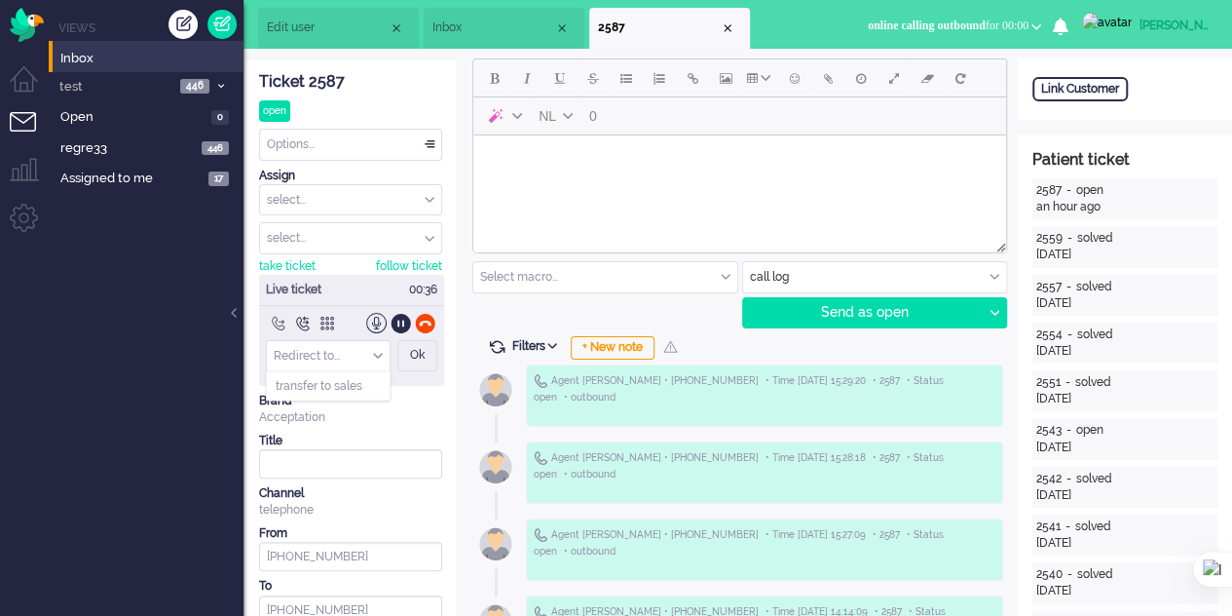
click at [341, 346] on input "Redirect" at bounding box center [328, 356] width 123 height 30
click at [349, 379] on span "transfer to sales" at bounding box center [319, 386] width 87 height 17
click at [323, 319] on div at bounding box center [327, 323] width 20 height 20
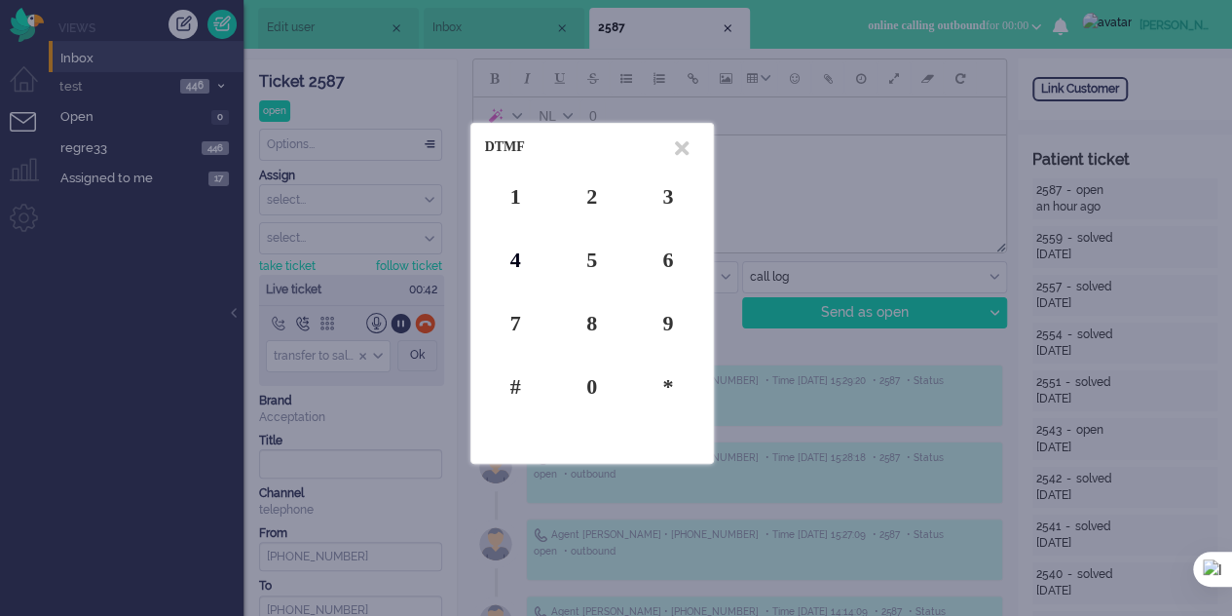
click at [510, 258] on div "4" at bounding box center [515, 259] width 61 height 30
click at [592, 254] on div "5" at bounding box center [591, 259] width 61 height 30
click at [668, 256] on div "6" at bounding box center [667, 259] width 61 height 30
click at [680, 145] on icon at bounding box center [682, 148] width 14 height 20
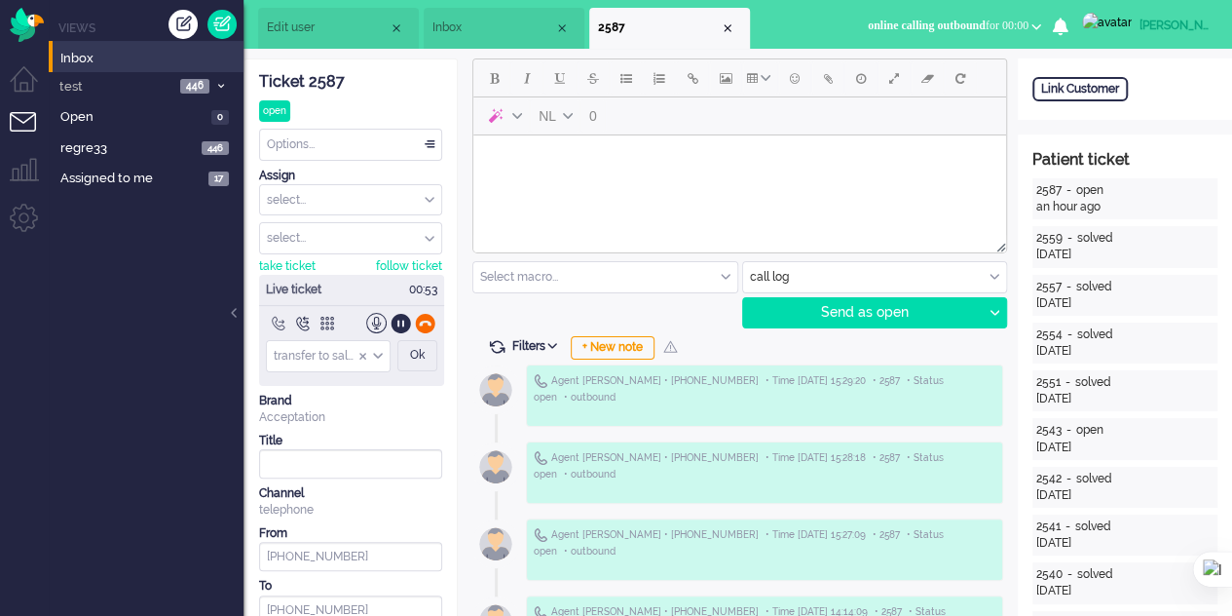
click at [428, 324] on div at bounding box center [425, 323] width 20 height 20
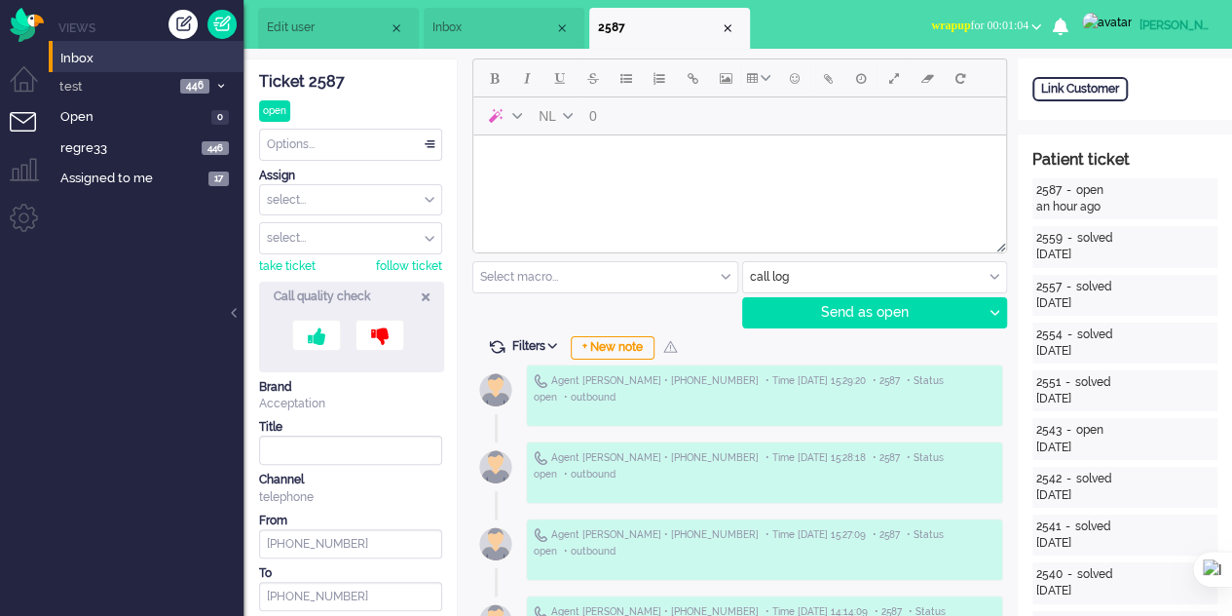
click at [506, 31] on span "Inbox" at bounding box center [493, 27] width 122 height 17
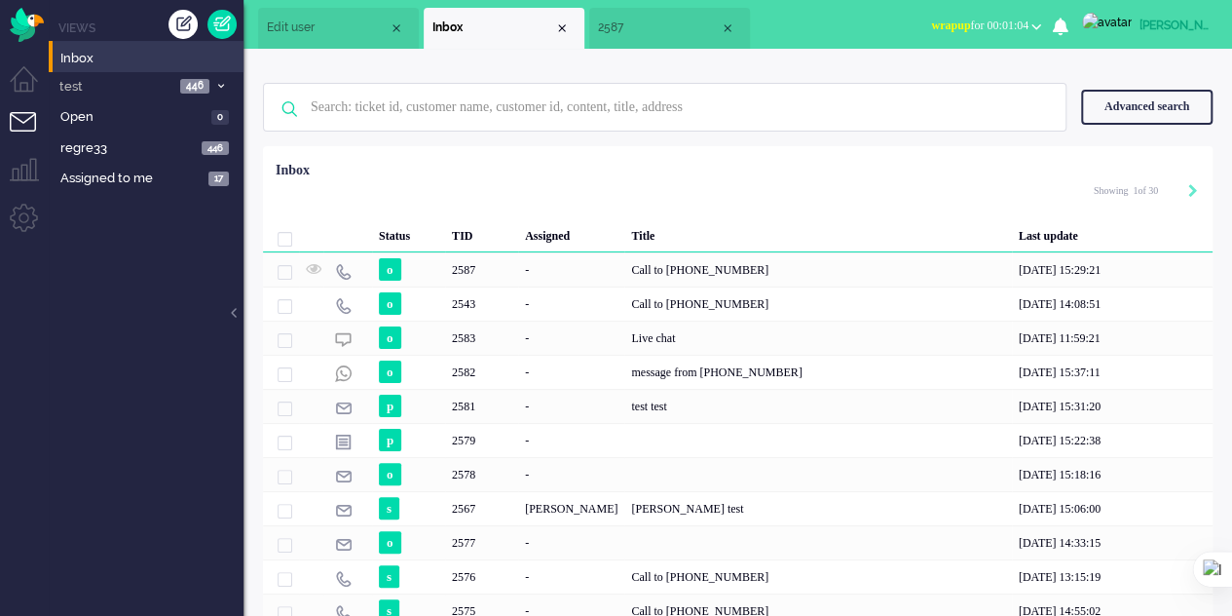
drag, startPoint x: 266, startPoint y: 19, endPoint x: 300, endPoint y: 24, distance: 34.6
click at [267, 19] on li "Edit user" at bounding box center [338, 28] width 161 height 41
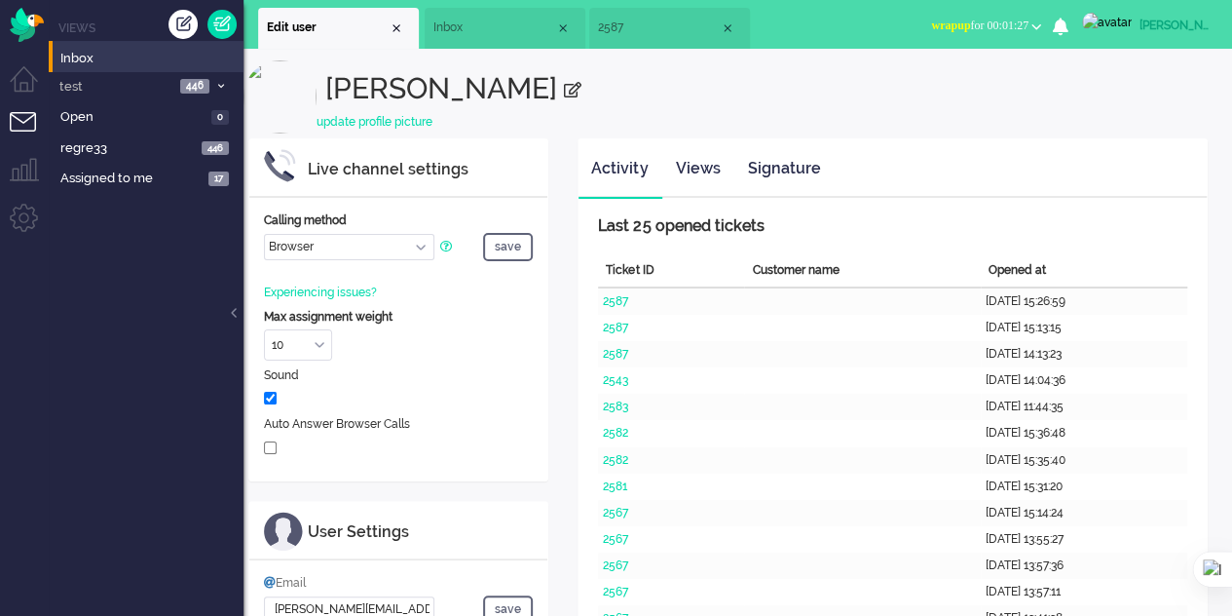
click at [459, 19] on li "Inbox" at bounding box center [505, 28] width 161 height 41
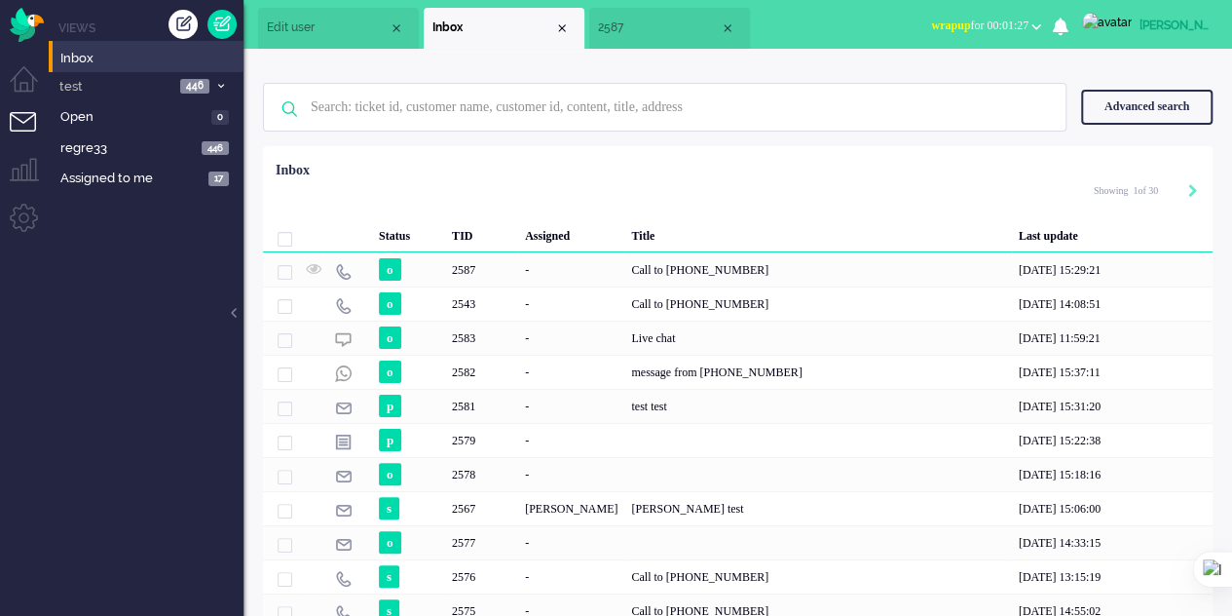
click at [655, 18] on li "2587" at bounding box center [669, 28] width 161 height 41
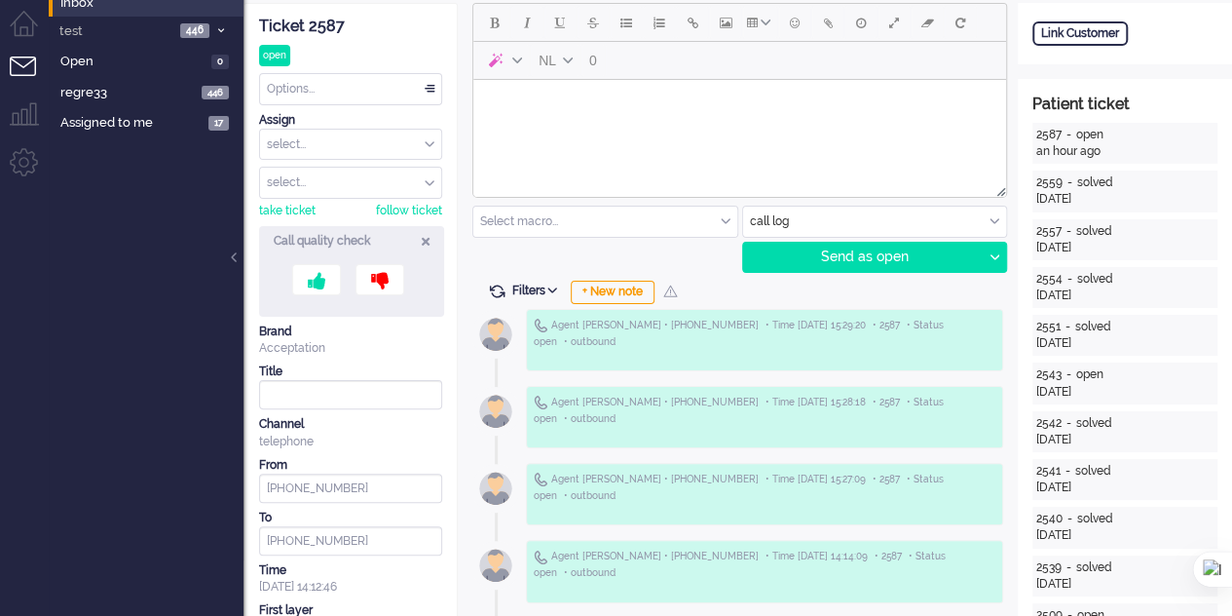
scroll to position [195, 0]
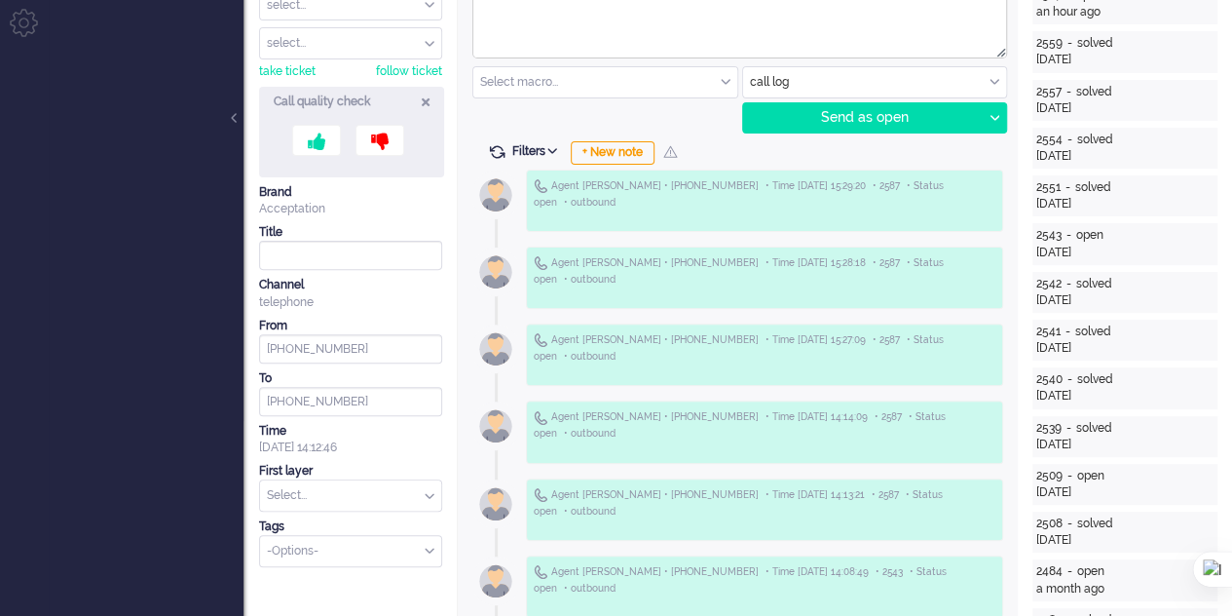
click at [821, 85] on input "text" at bounding box center [875, 82] width 264 height 30
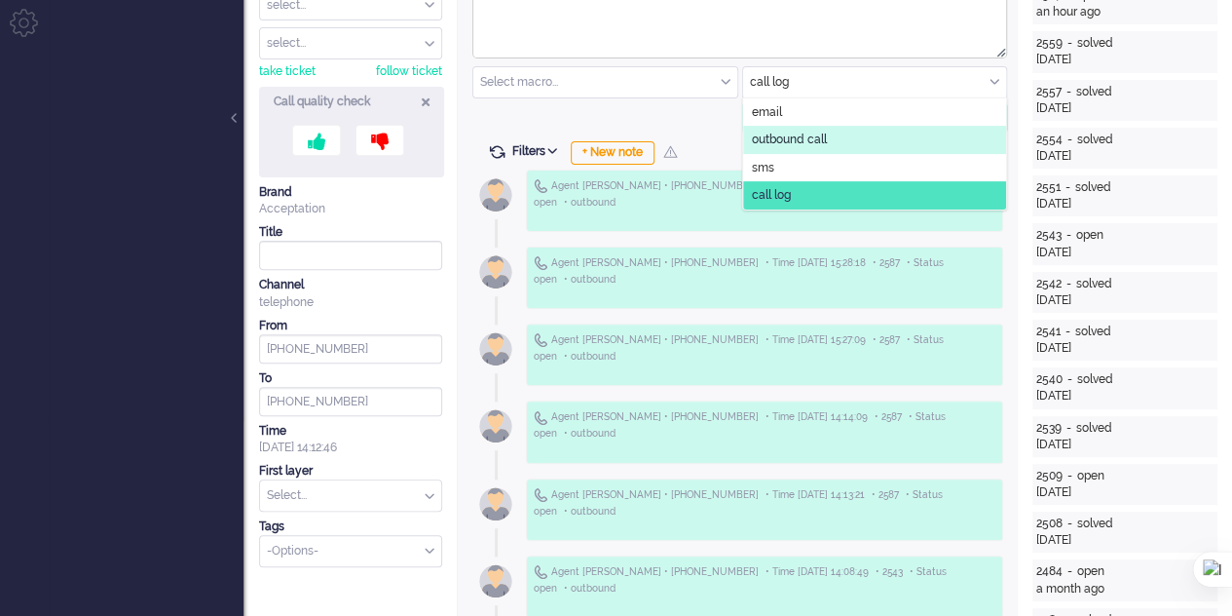
click at [832, 141] on li "outbound call" at bounding box center [875, 140] width 264 height 28
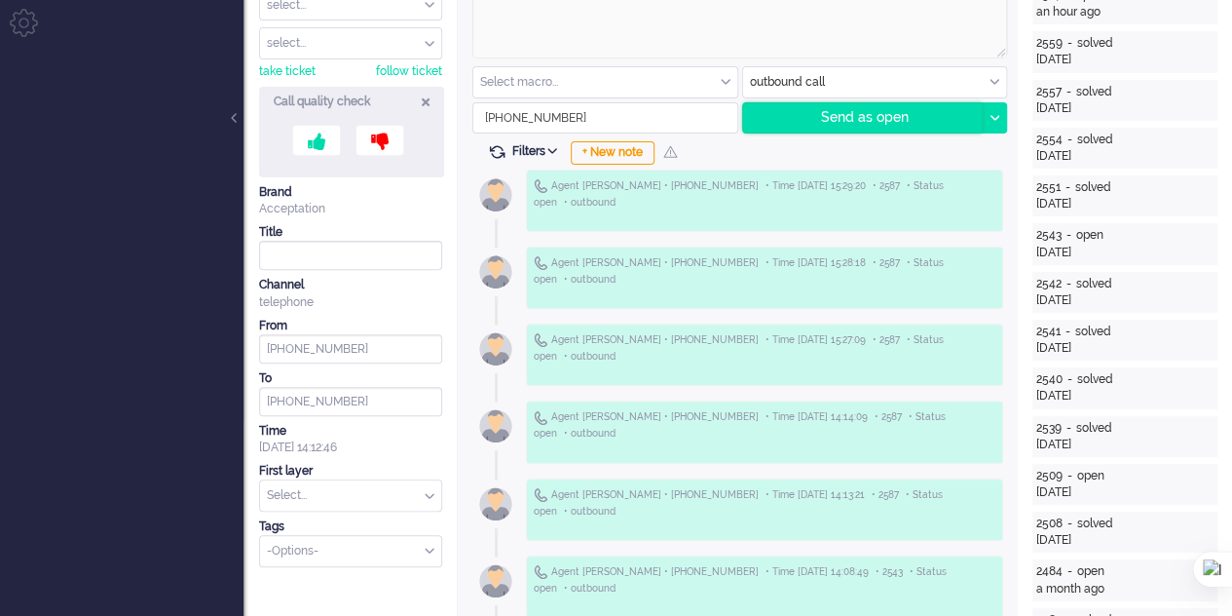
click at [871, 114] on div "Send as open" at bounding box center [863, 117] width 240 height 29
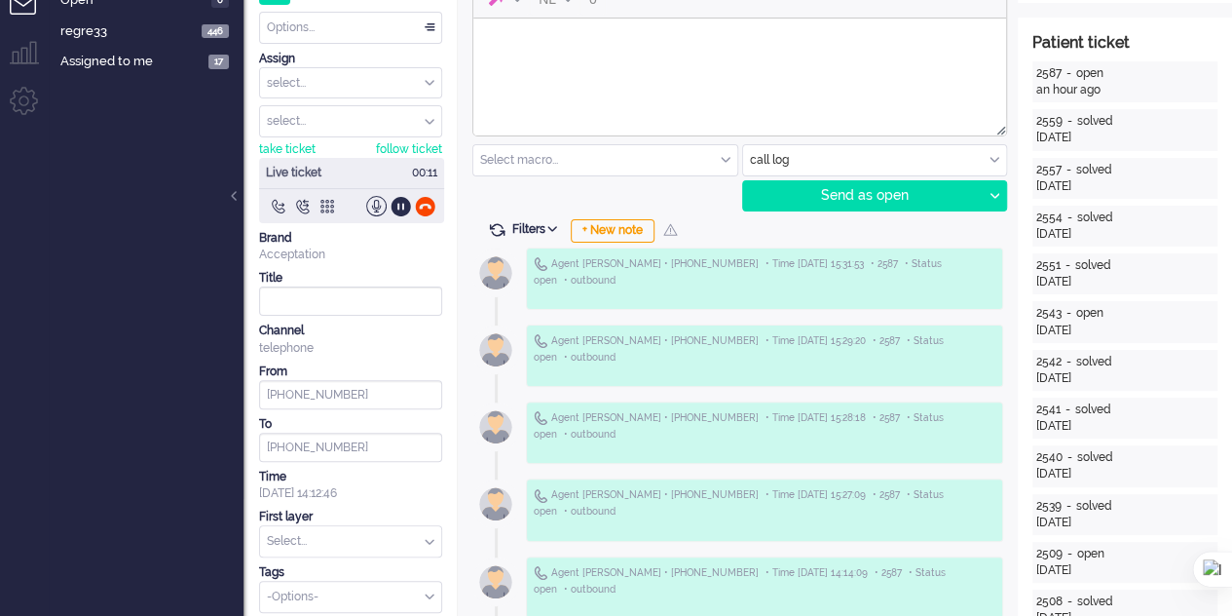
scroll to position [0, 0]
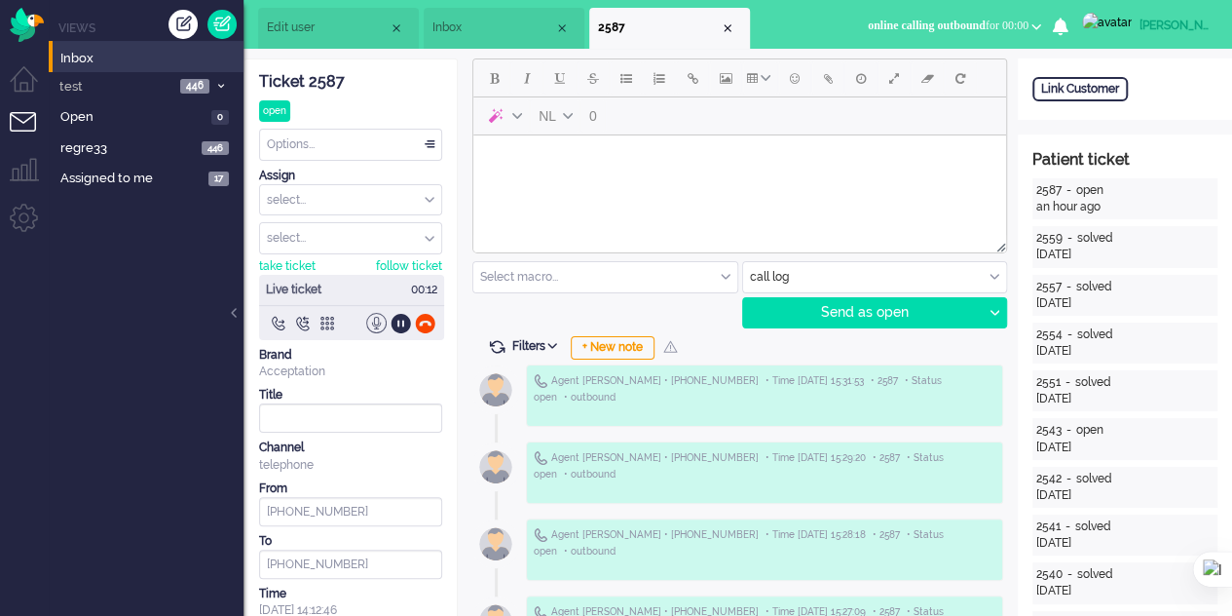
click at [376, 320] on div at bounding box center [376, 323] width 20 height 20
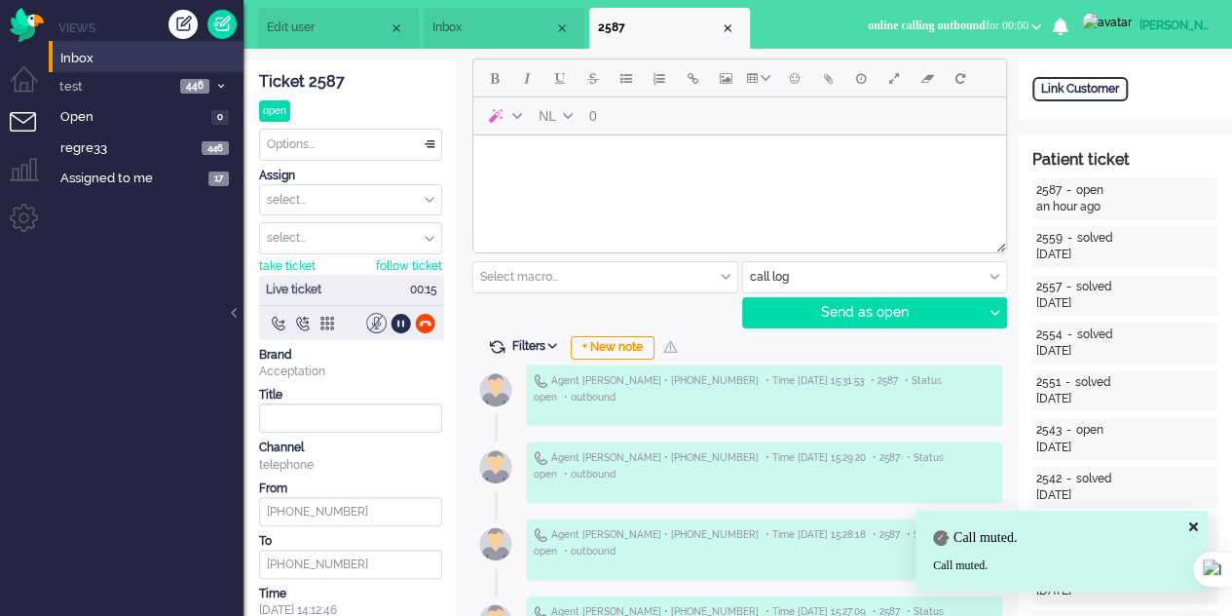
click at [376, 320] on div at bounding box center [376, 323] width 20 height 20
click at [403, 321] on div at bounding box center [401, 323] width 20 height 20
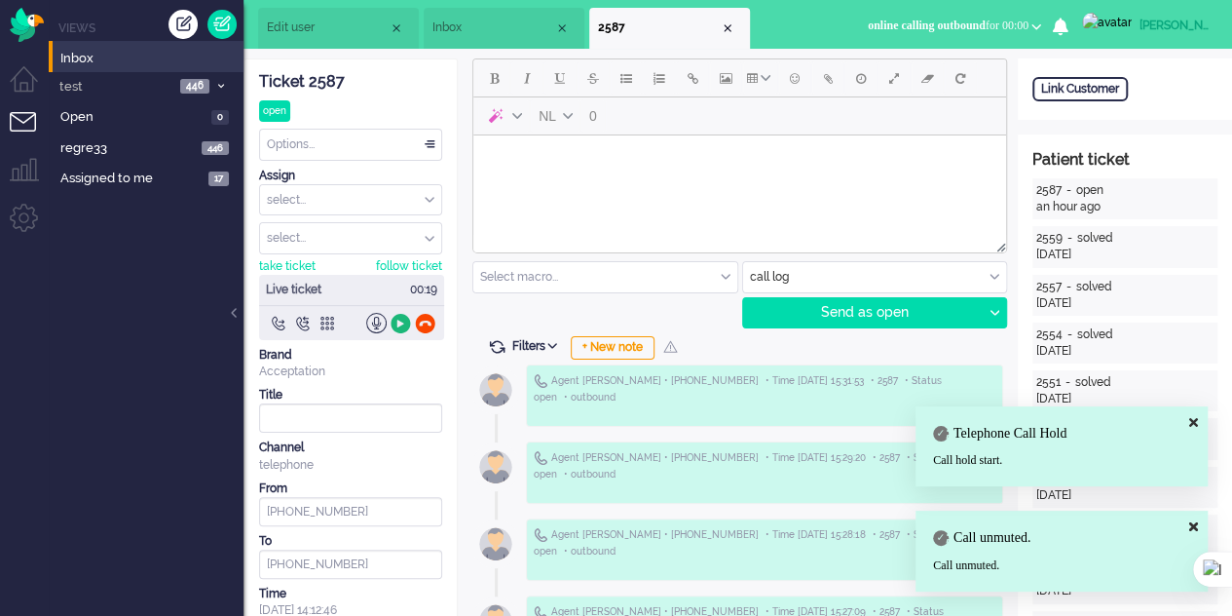
click at [402, 321] on div at bounding box center [401, 323] width 20 height 20
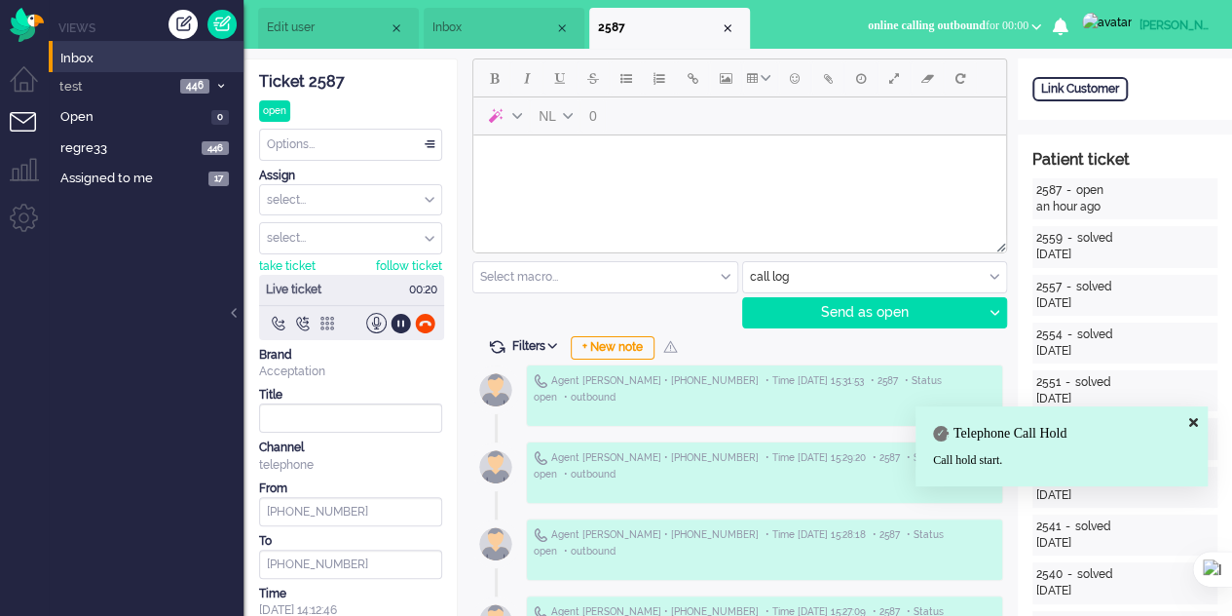
click at [321, 317] on div at bounding box center [327, 323] width 20 height 20
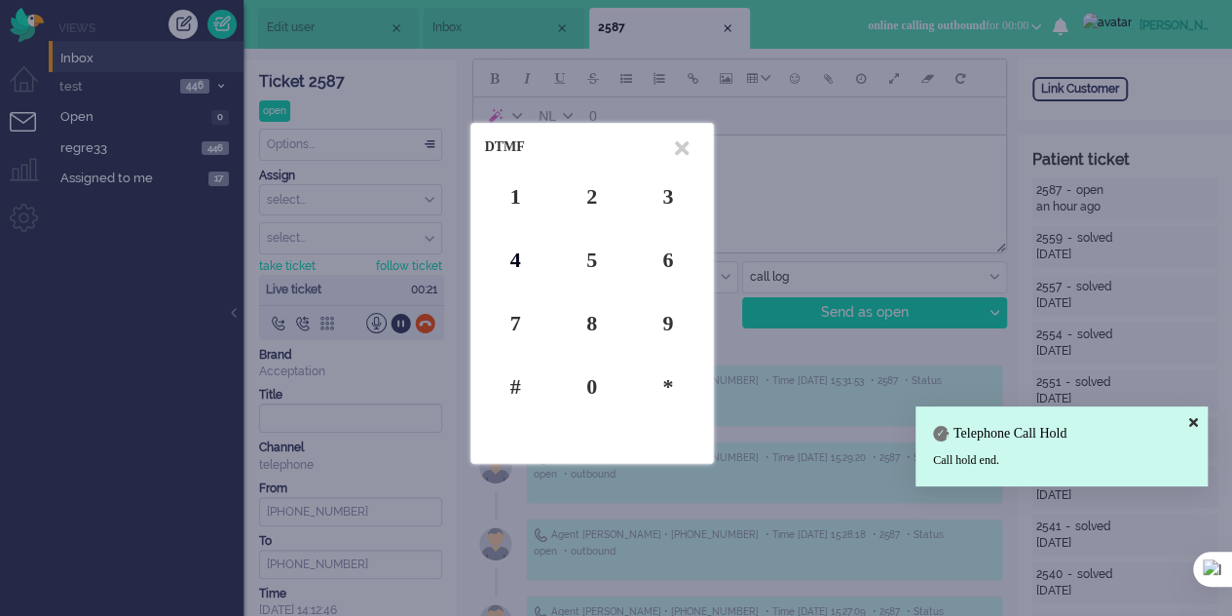
click at [518, 256] on div "4" at bounding box center [515, 259] width 61 height 30
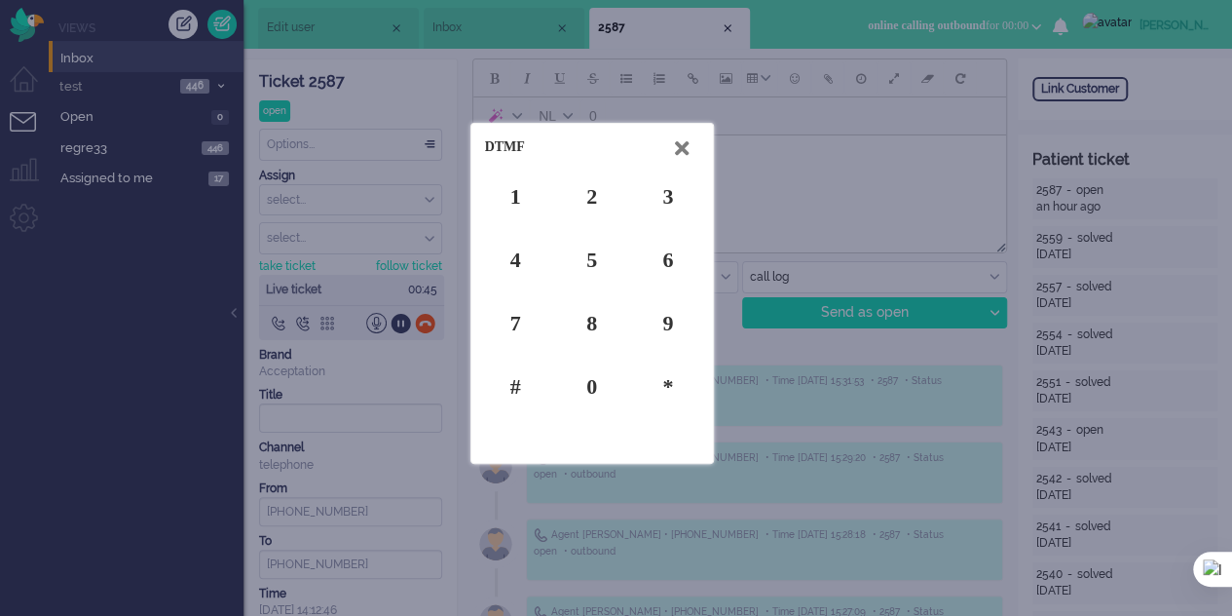
click at [682, 141] on icon at bounding box center [682, 148] width 14 height 20
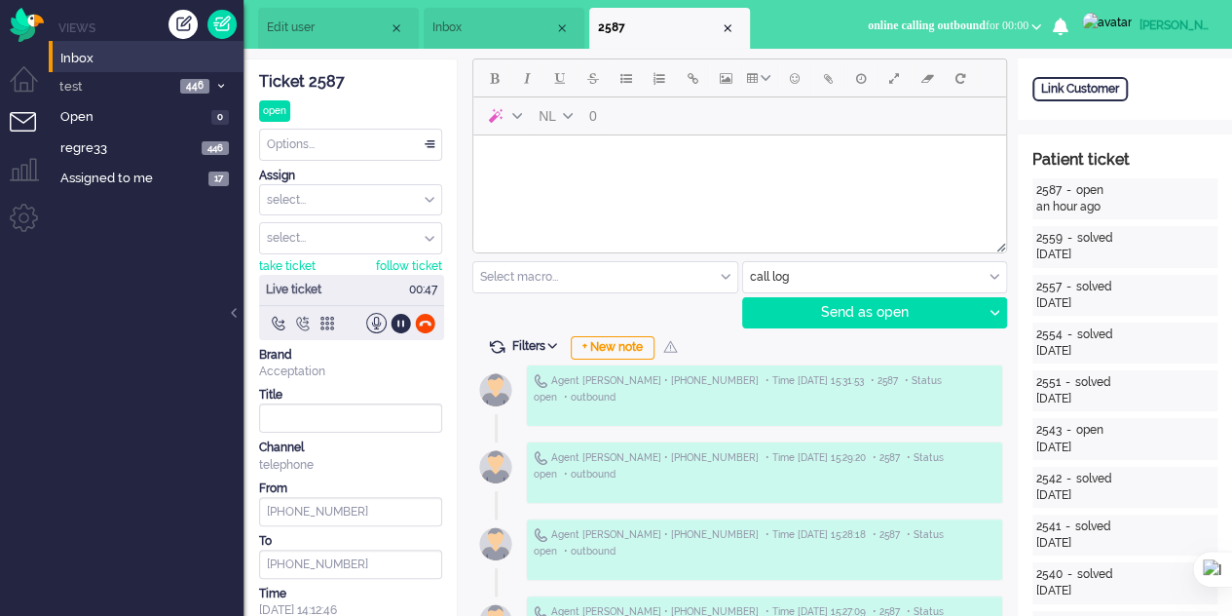
click at [304, 318] on div at bounding box center [302, 323] width 20 height 20
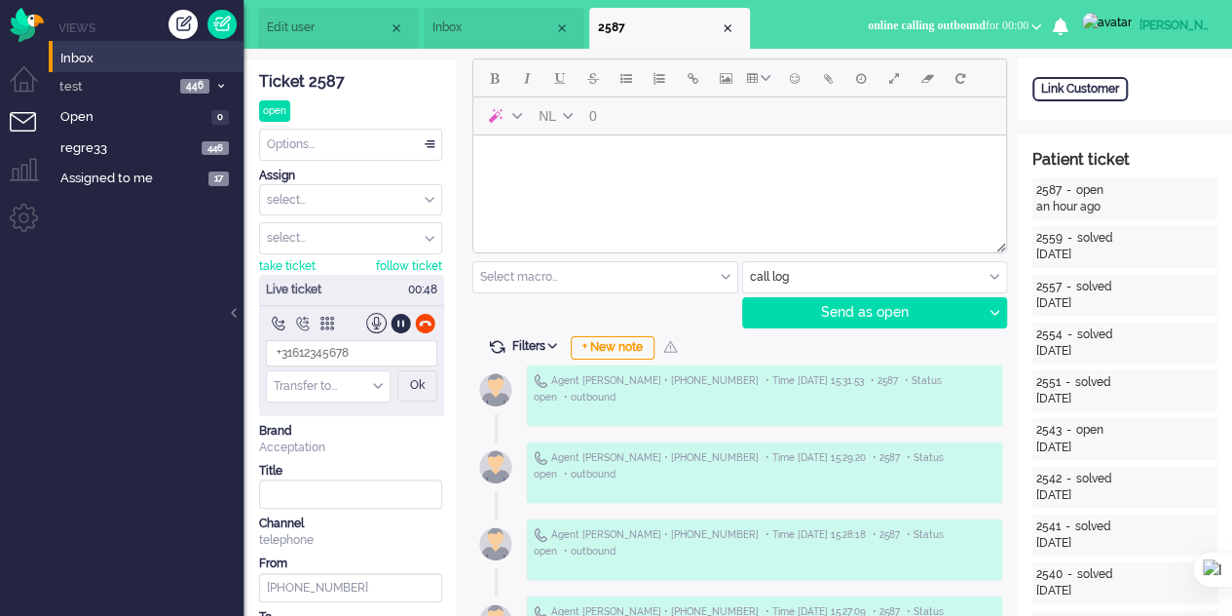
click at [368, 385] on input "Transfer" at bounding box center [328, 386] width 123 height 30
click at [364, 428] on span "transfer 1 <+34633614759>" at bounding box center [332, 424] width 113 height 32
type input "+34633614759"
click at [409, 387] on div "Ok" at bounding box center [417, 385] width 40 height 31
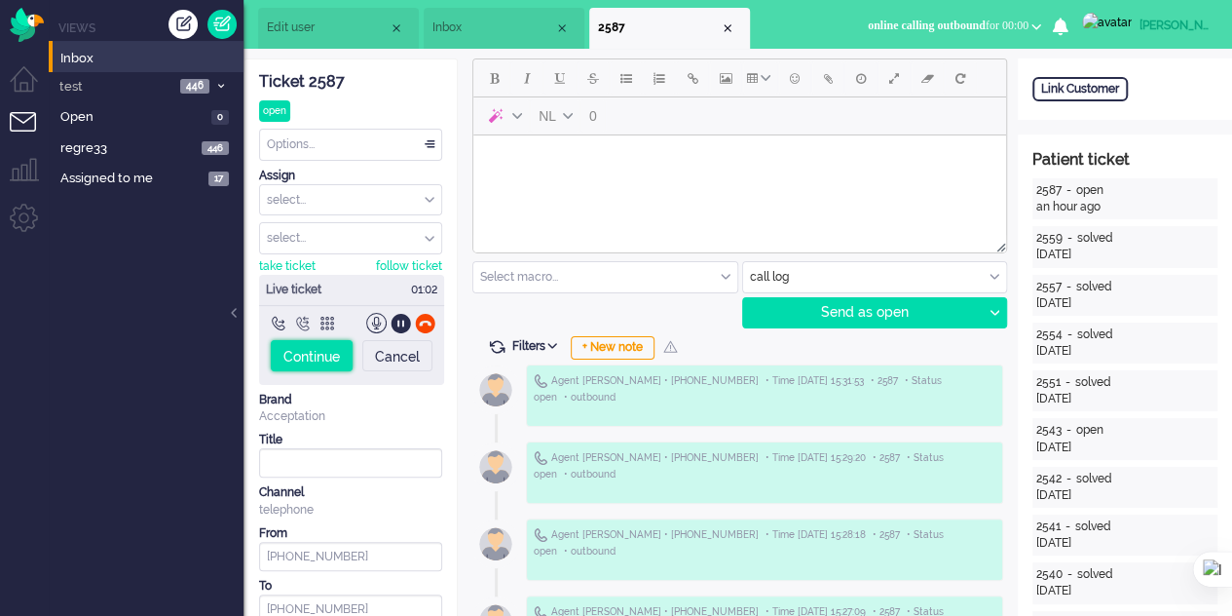
click at [341, 354] on div "Continue" at bounding box center [312, 355] width 82 height 31
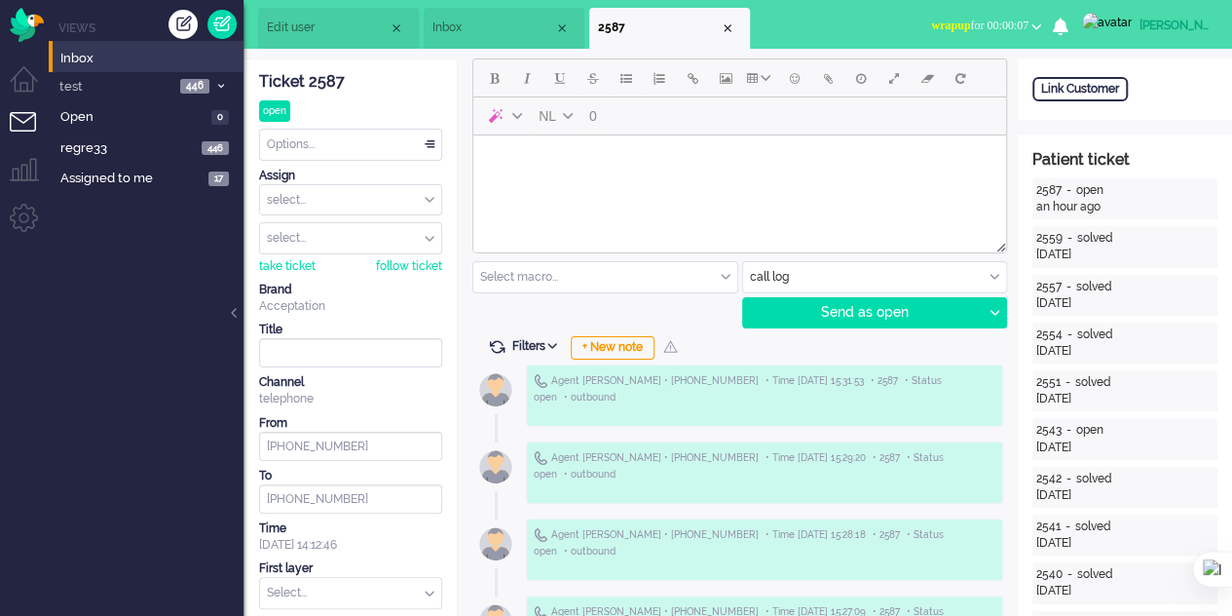
click at [456, 26] on span "Inbox" at bounding box center [493, 27] width 122 height 17
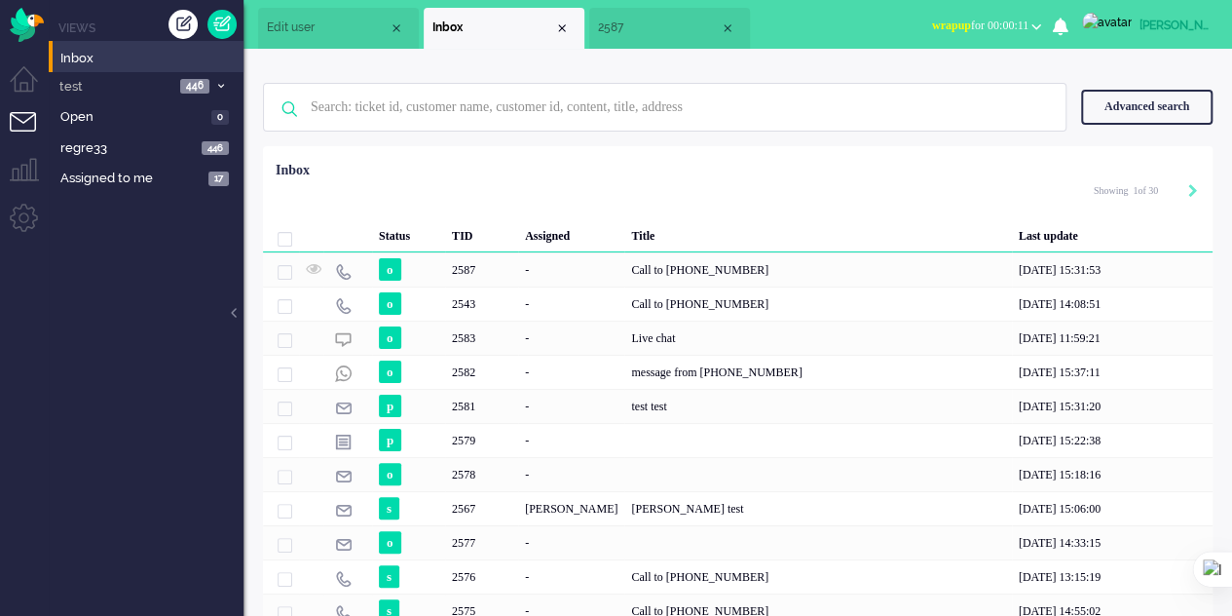
click at [321, 26] on span "Edit user" at bounding box center [328, 27] width 122 height 17
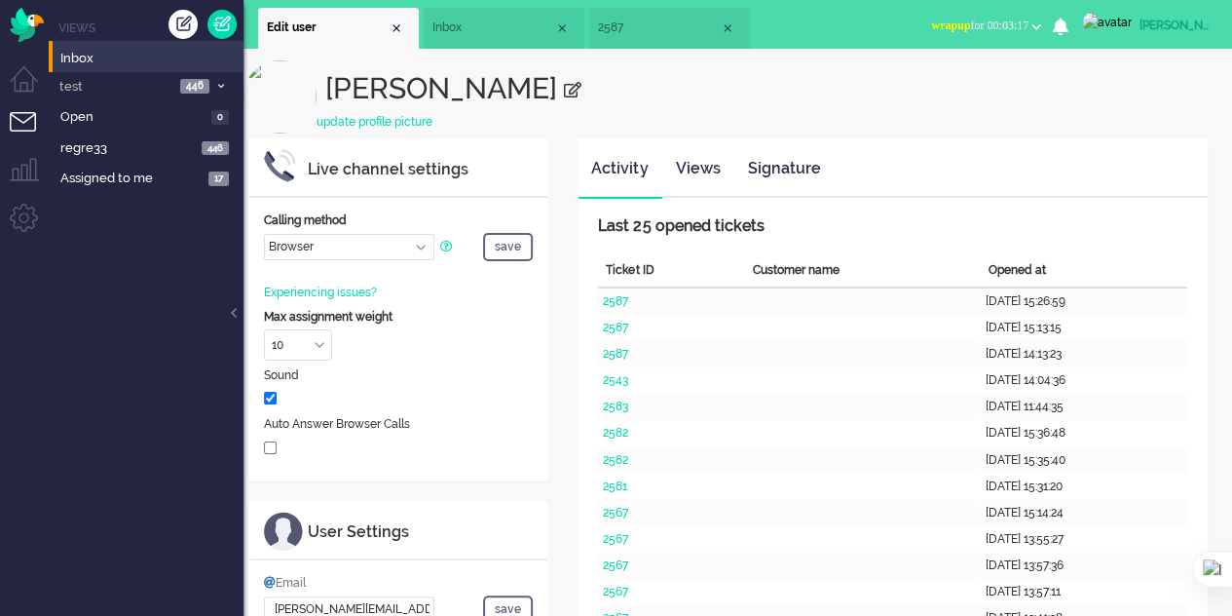
click at [422, 244] on select "Call phone number Call sip number Browser App client" at bounding box center [349, 247] width 170 height 26
click at [462, 370] on div "Sound" at bounding box center [398, 375] width 269 height 17
click at [468, 31] on span "Inbox" at bounding box center [493, 27] width 122 height 17
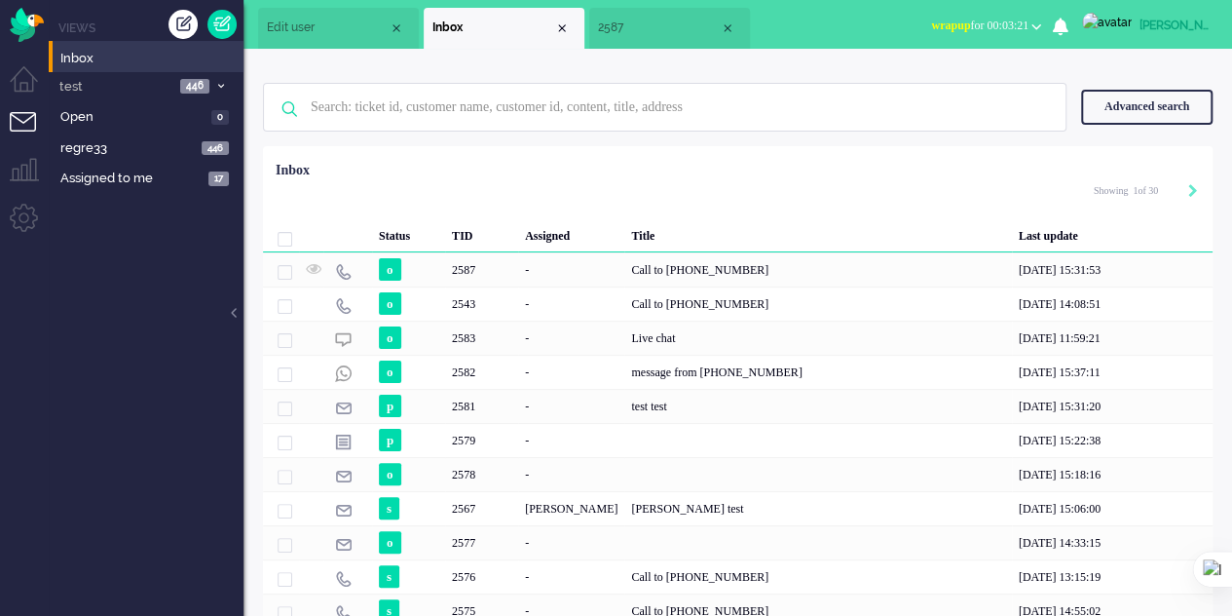
click at [648, 21] on span "2587" at bounding box center [659, 27] width 122 height 17
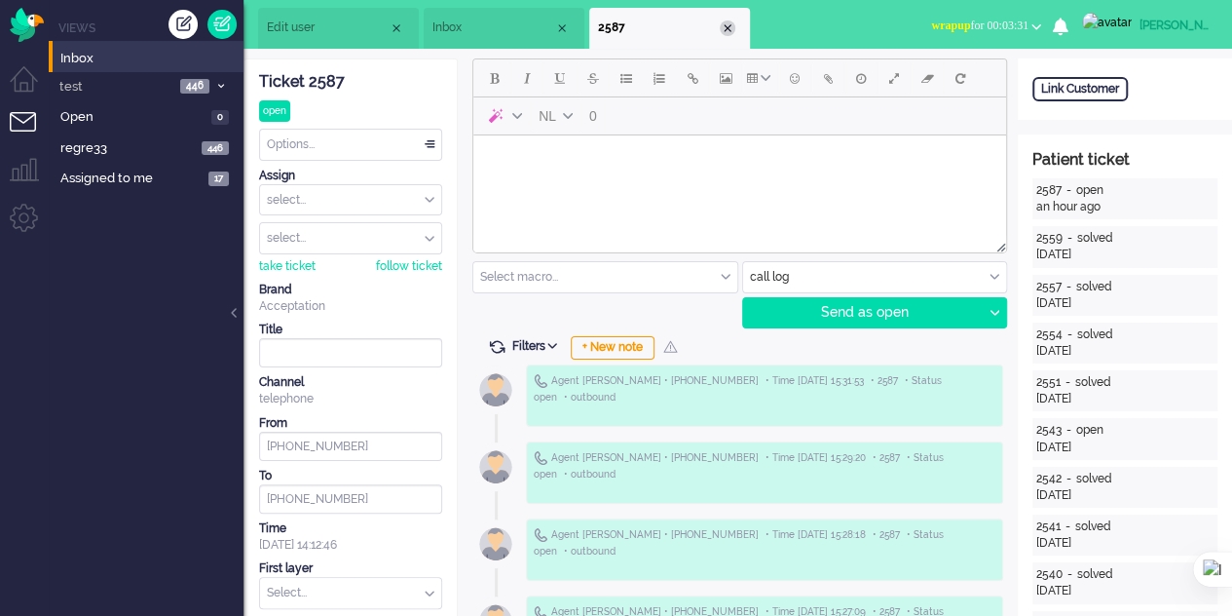
click at [729, 27] on div "Close tab" at bounding box center [728, 28] width 16 height 16
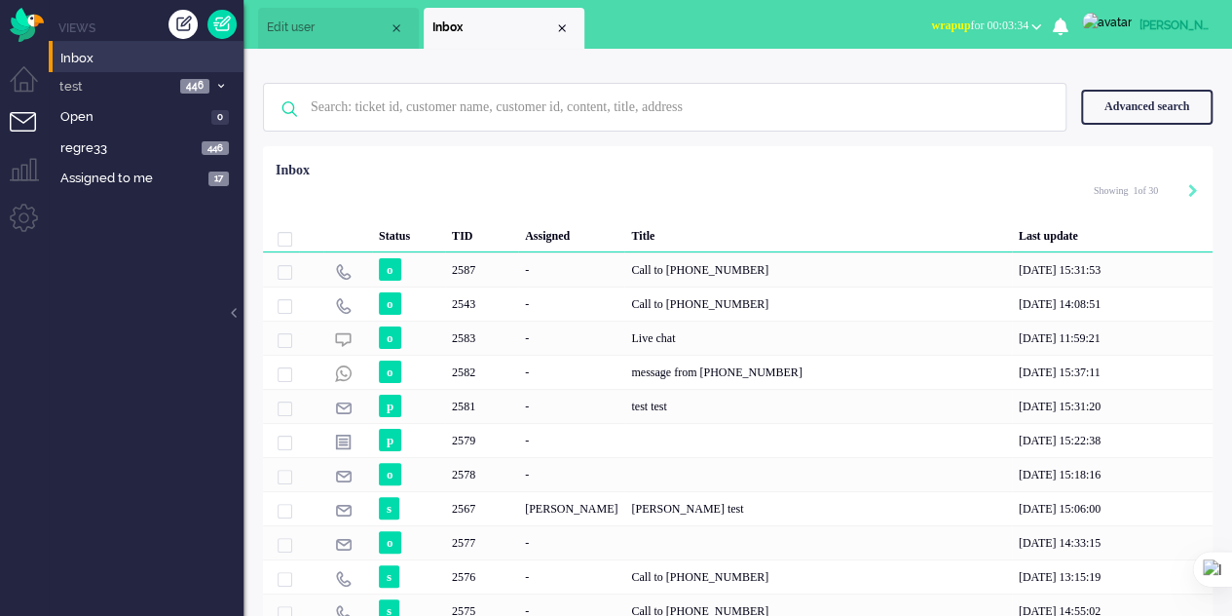
click at [319, 32] on span "Edit user" at bounding box center [328, 27] width 122 height 17
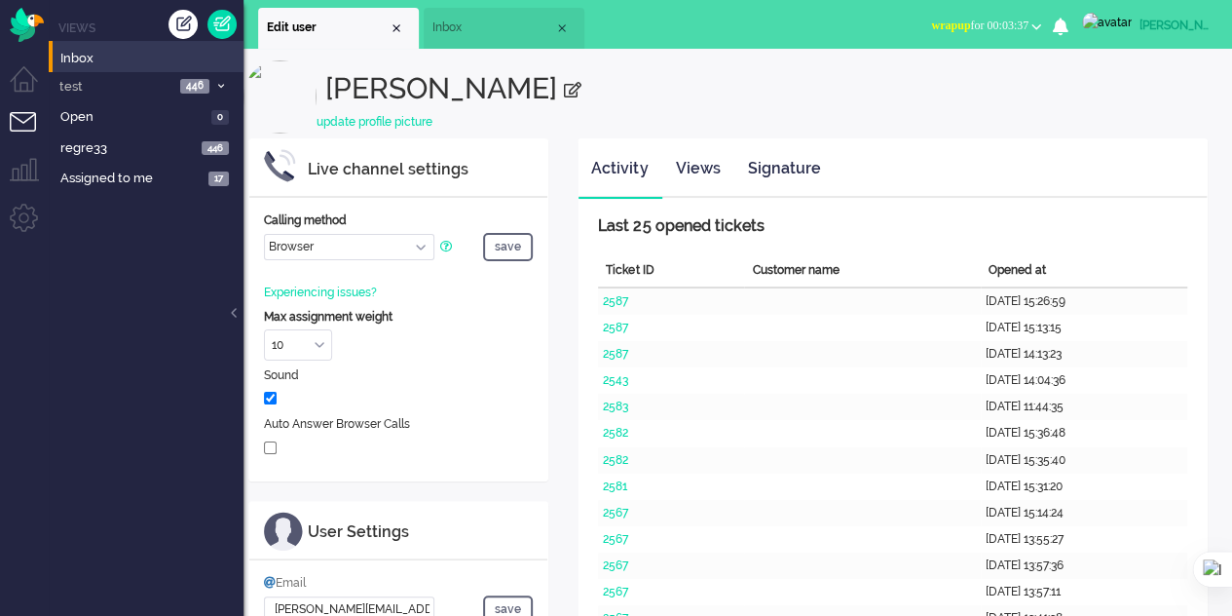
click at [468, 26] on span "Inbox" at bounding box center [493, 27] width 122 height 17
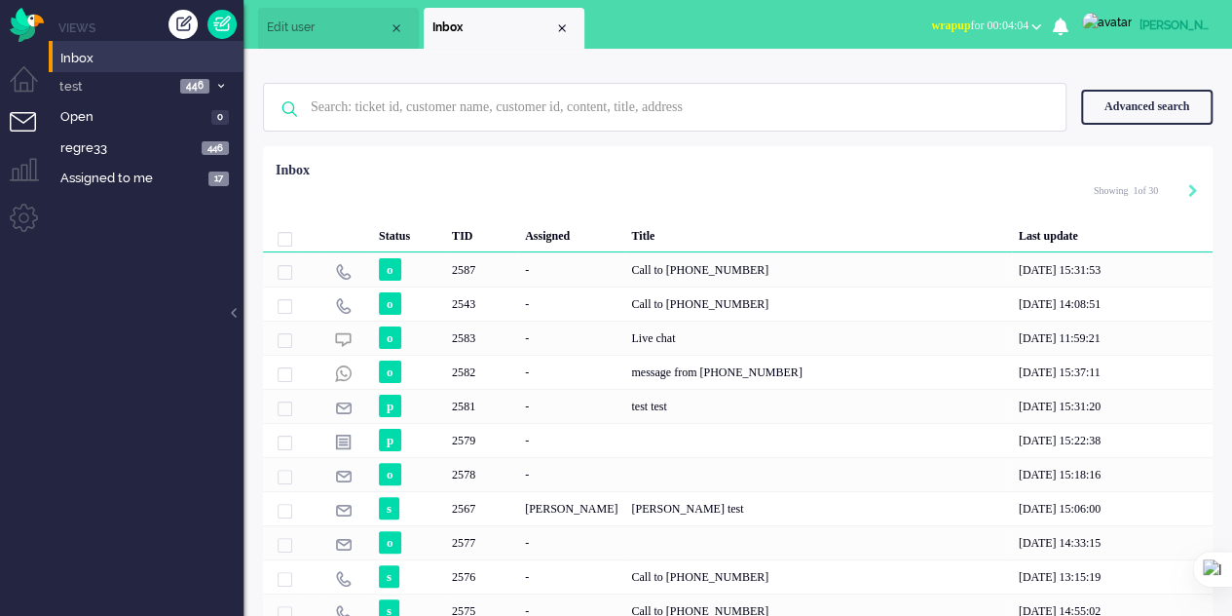
click at [370, 30] on span "Edit user" at bounding box center [328, 27] width 122 height 17
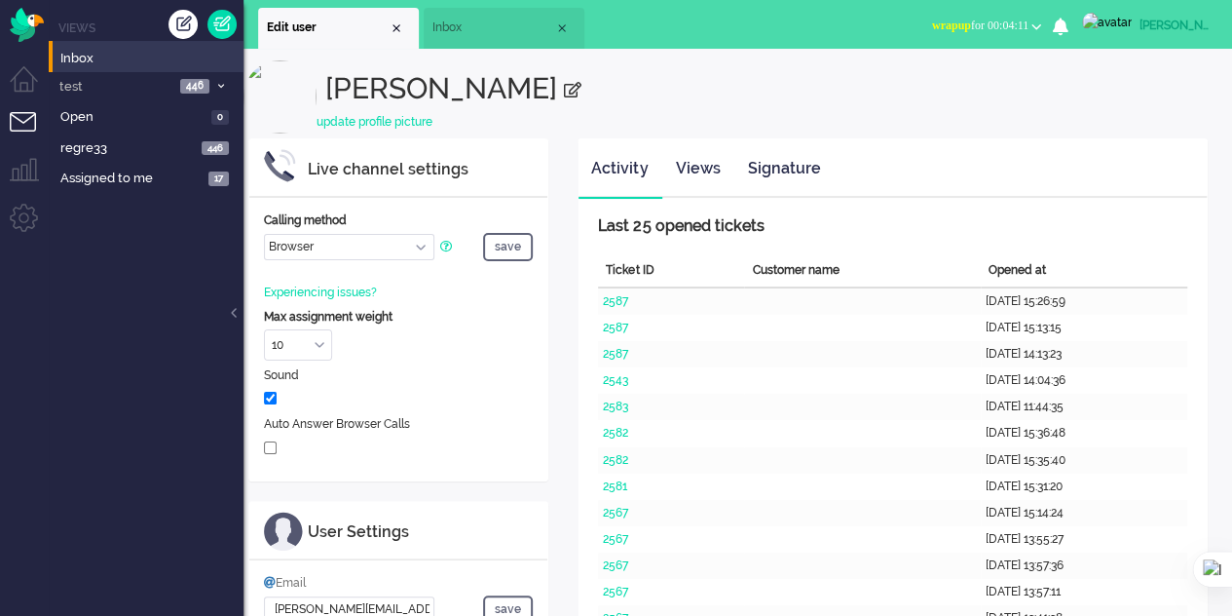
click at [461, 27] on span "Inbox" at bounding box center [493, 27] width 122 height 17
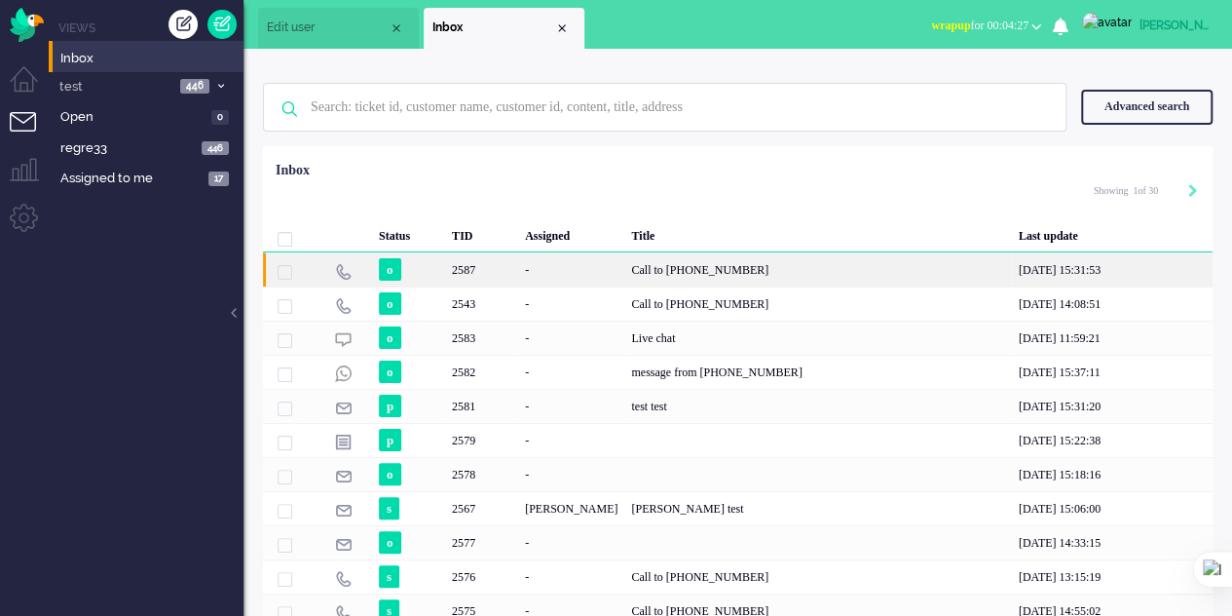
click at [726, 270] on div "Call to [PHONE_NUMBER]" at bounding box center [817, 269] width 387 height 34
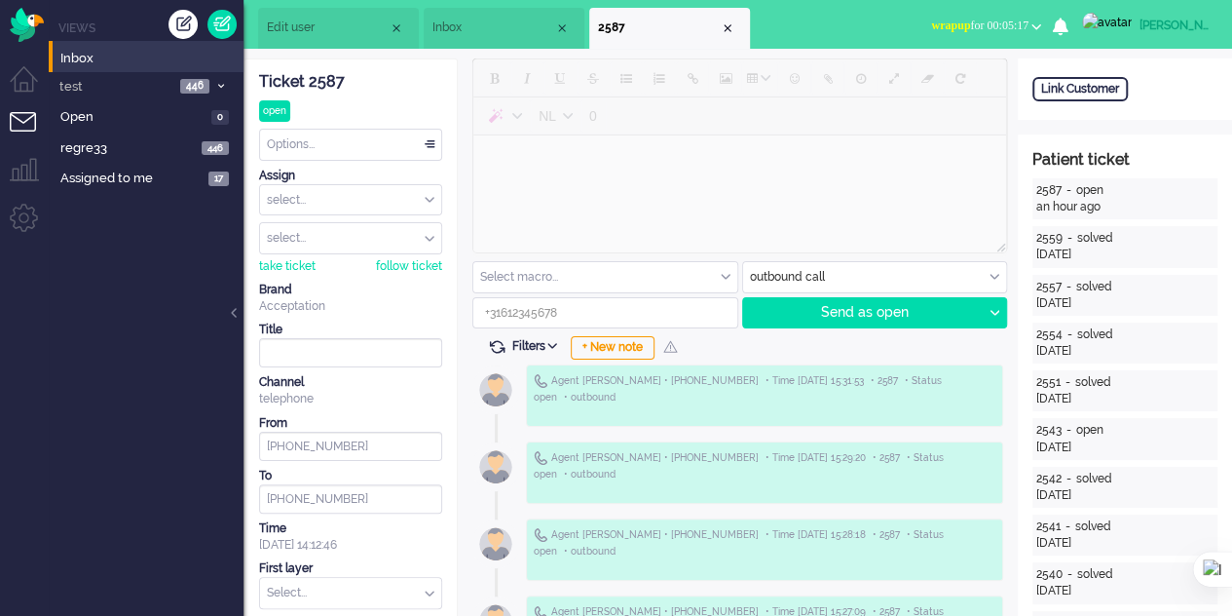
click at [494, 40] on li "Inbox" at bounding box center [504, 28] width 161 height 41
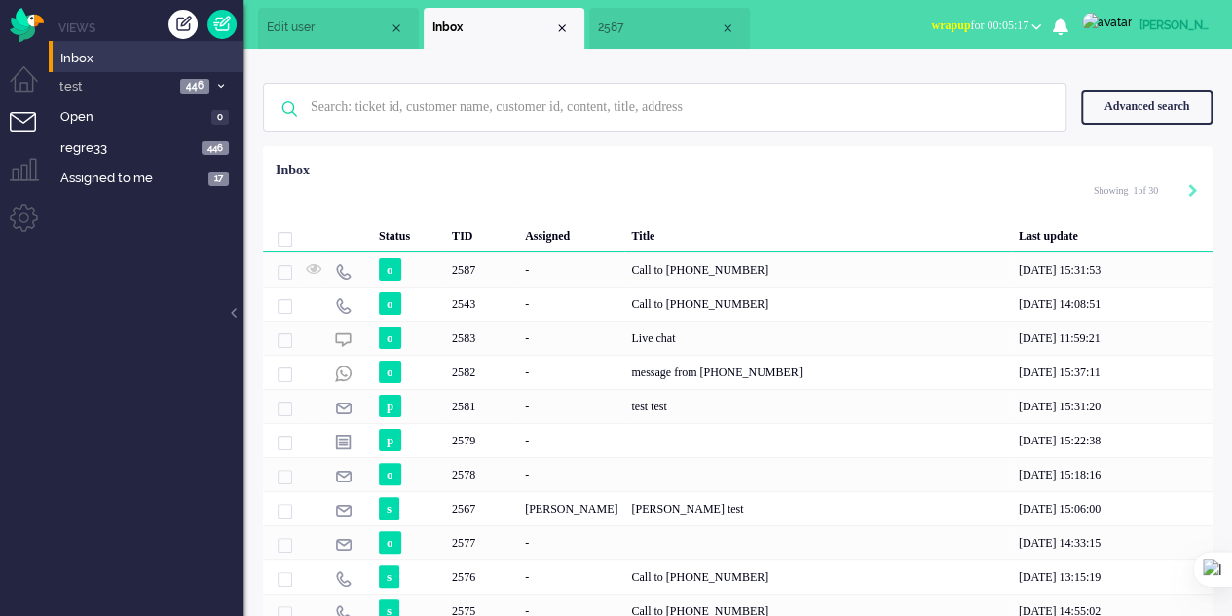
click at [314, 19] on li "Edit user" at bounding box center [338, 28] width 161 height 41
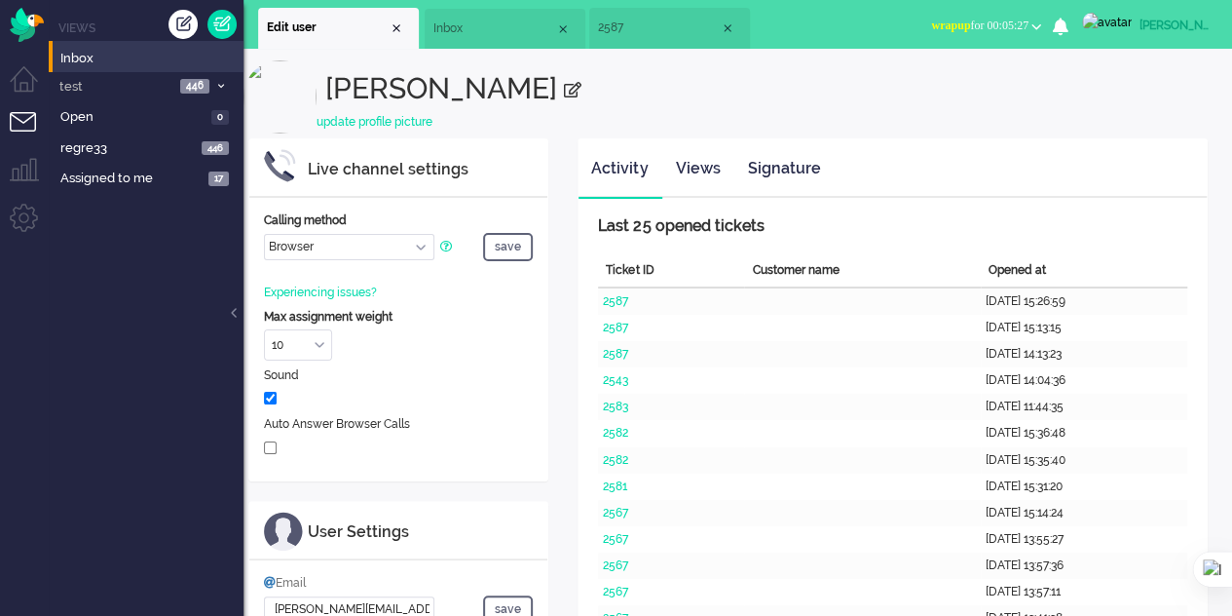
click at [437, 26] on span "Inbox" at bounding box center [494, 28] width 122 height 17
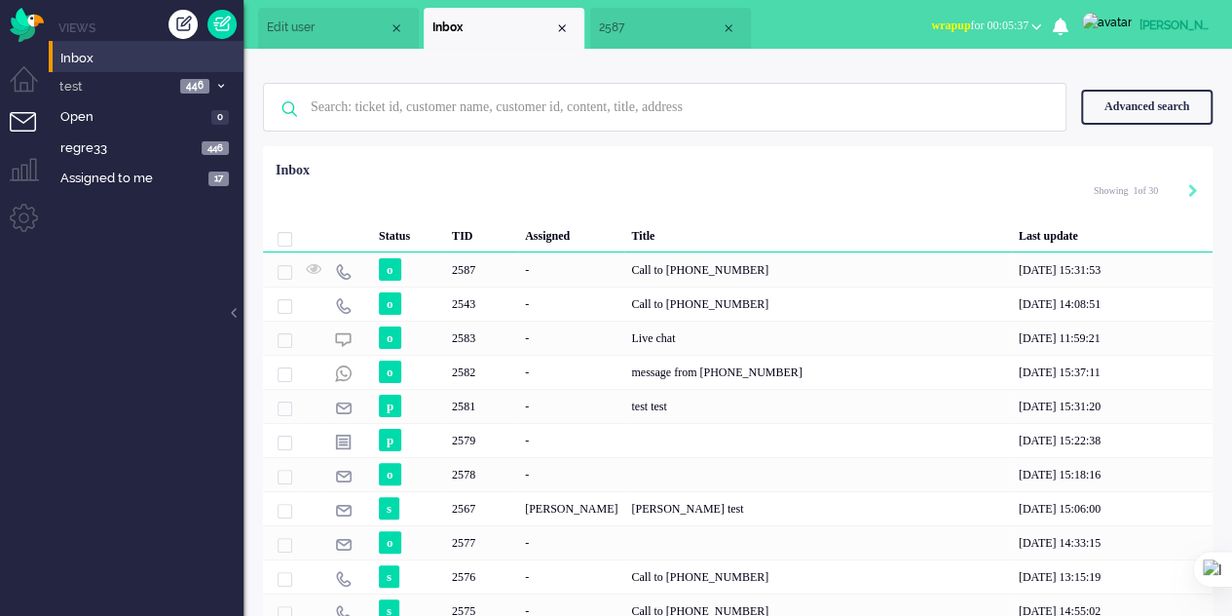
click at [627, 26] on span "2587" at bounding box center [660, 27] width 122 height 17
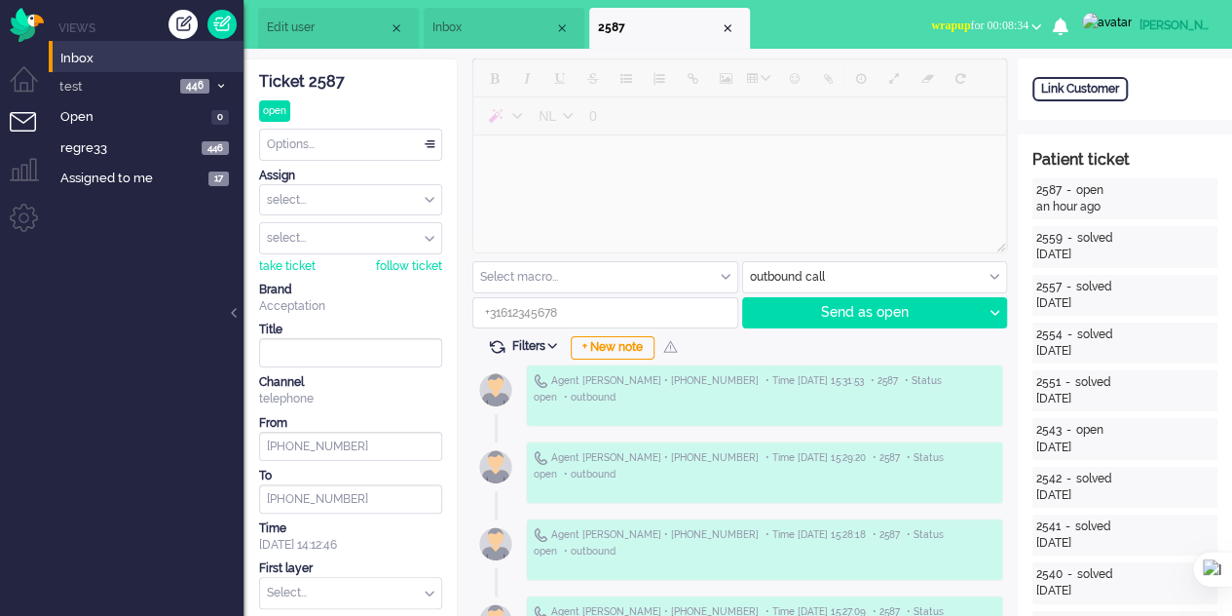
click at [1041, 28] on b "button" at bounding box center [1036, 26] width 10 height 7
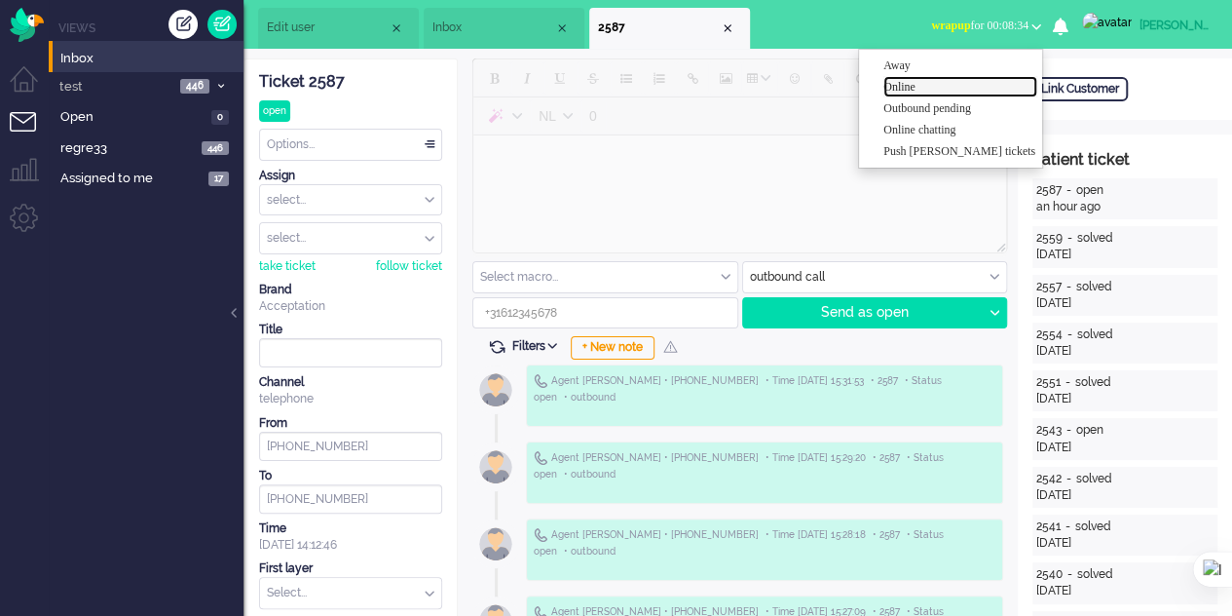
click at [944, 85] on label "Online" at bounding box center [960, 87] width 154 height 17
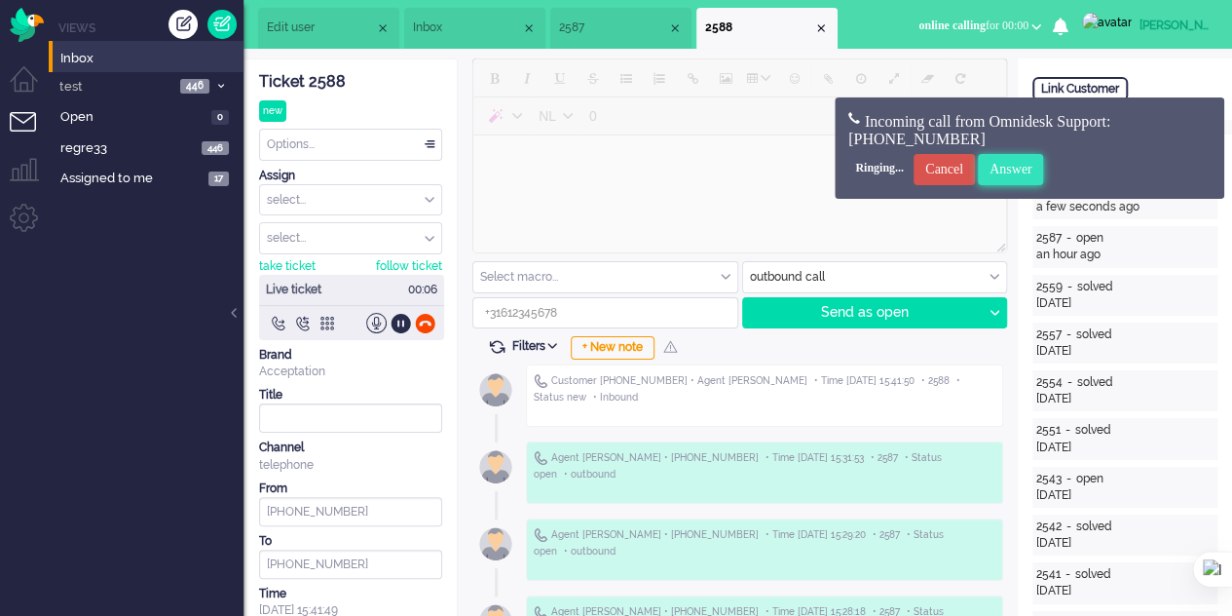
click at [1044, 169] on input "Answer" at bounding box center [1011, 169] width 66 height 31
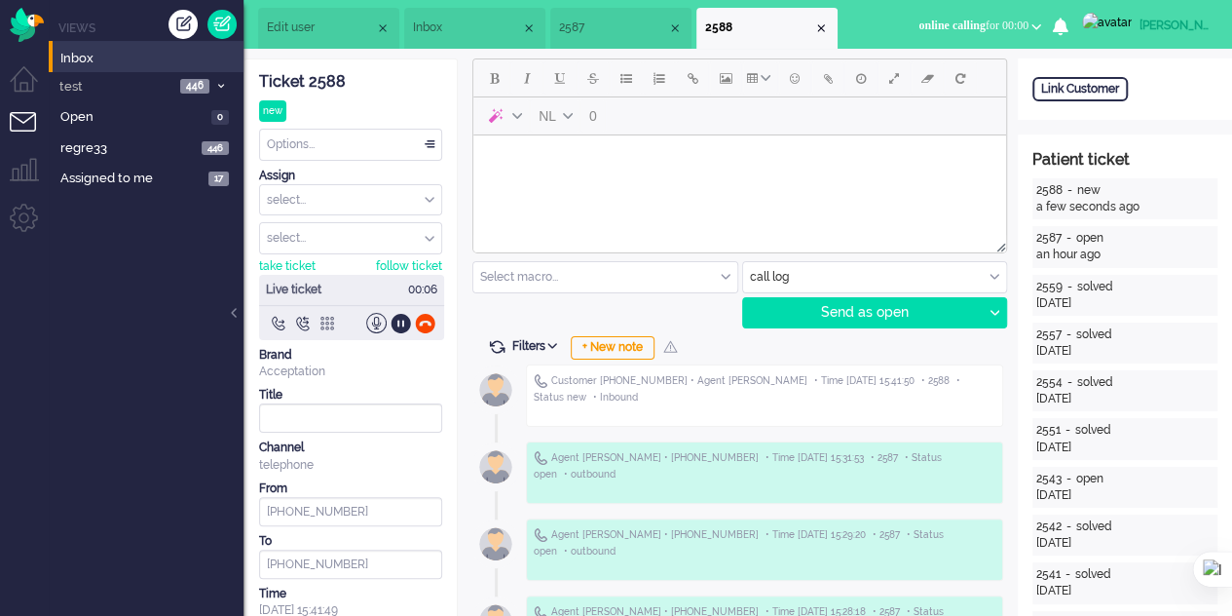
click at [333, 319] on div at bounding box center [327, 323] width 20 height 20
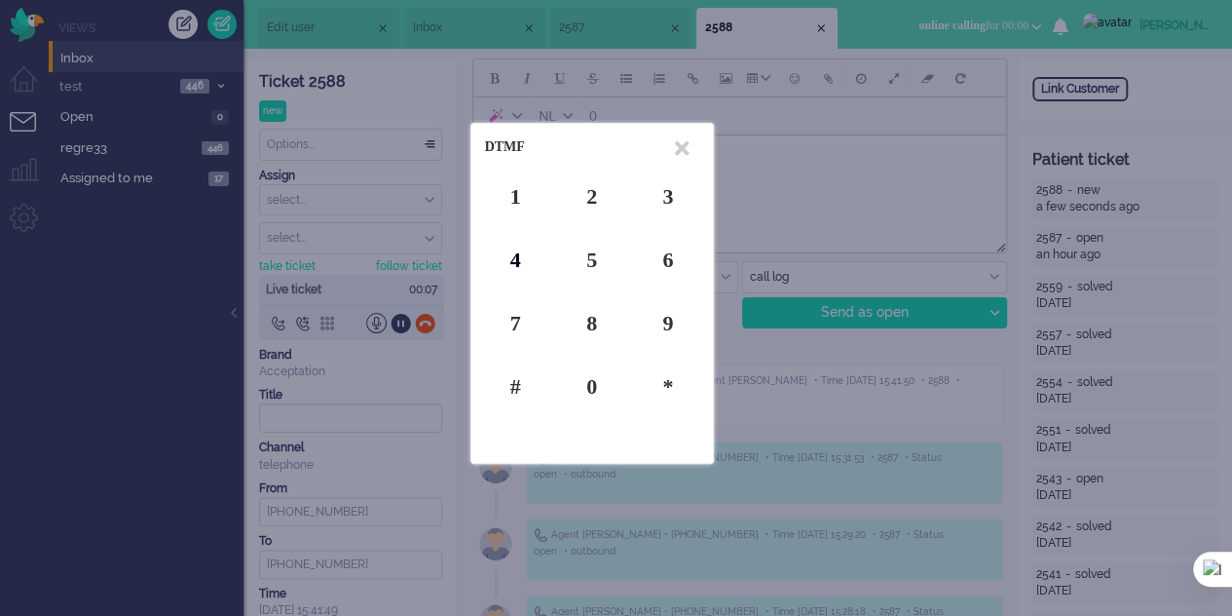
click at [520, 257] on div "4" at bounding box center [515, 259] width 61 height 30
click at [594, 264] on div "5" at bounding box center [591, 259] width 61 height 30
click at [591, 188] on div "2" at bounding box center [591, 196] width 61 height 30
click at [678, 143] on icon at bounding box center [682, 148] width 14 height 20
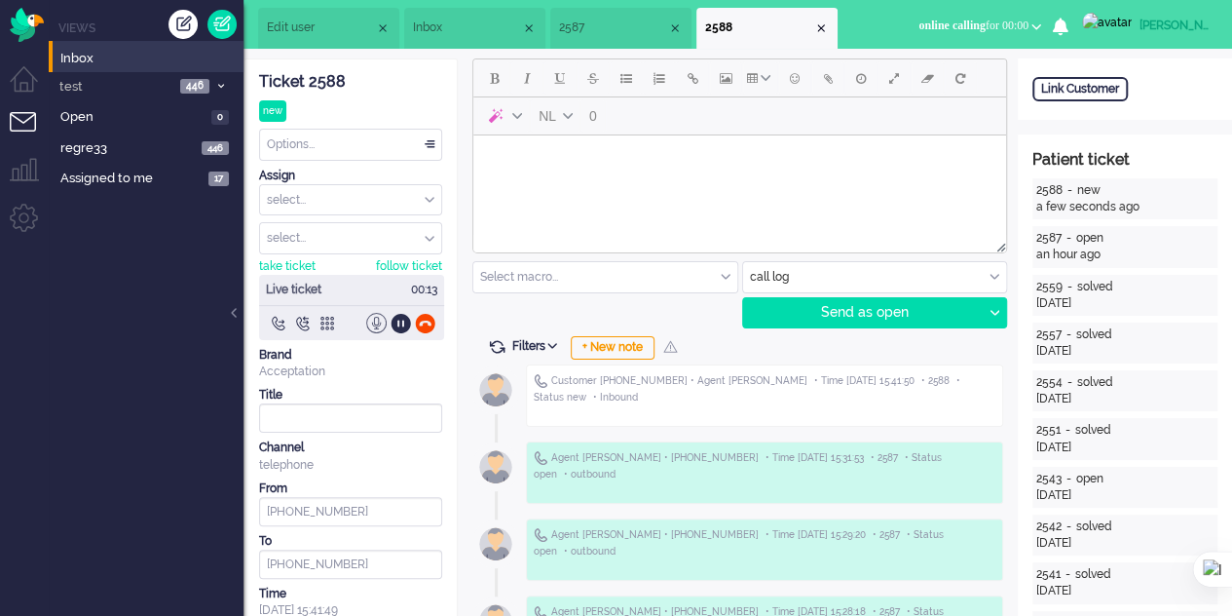
click at [378, 322] on div at bounding box center [376, 323] width 20 height 20
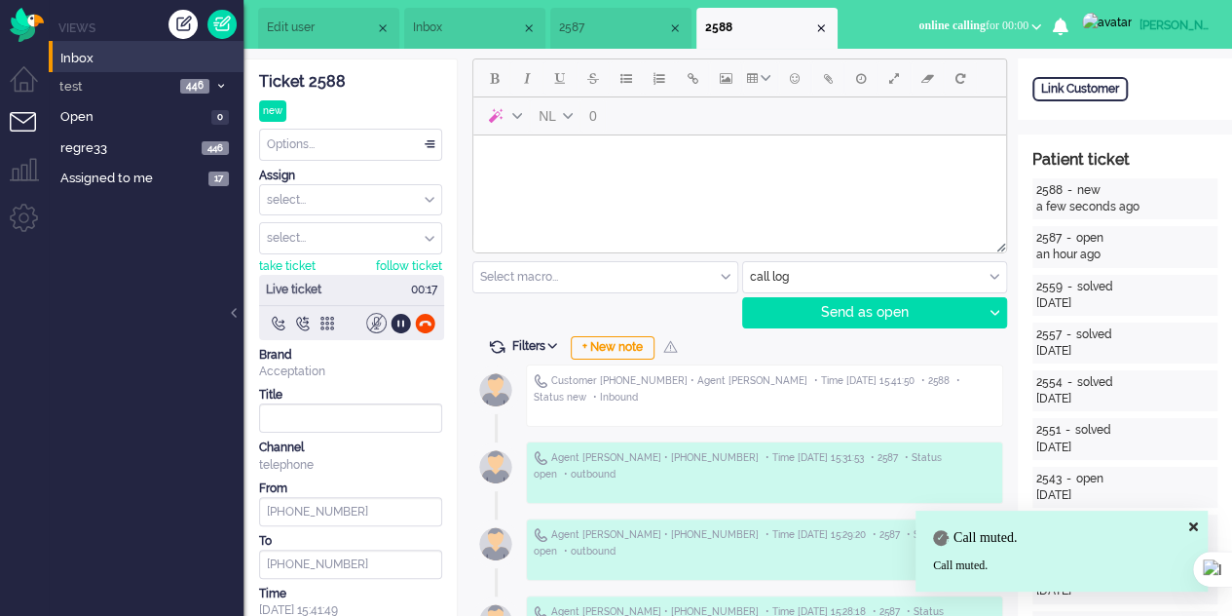
click at [378, 321] on div at bounding box center [376, 323] width 20 height 20
click at [395, 323] on div at bounding box center [401, 323] width 20 height 20
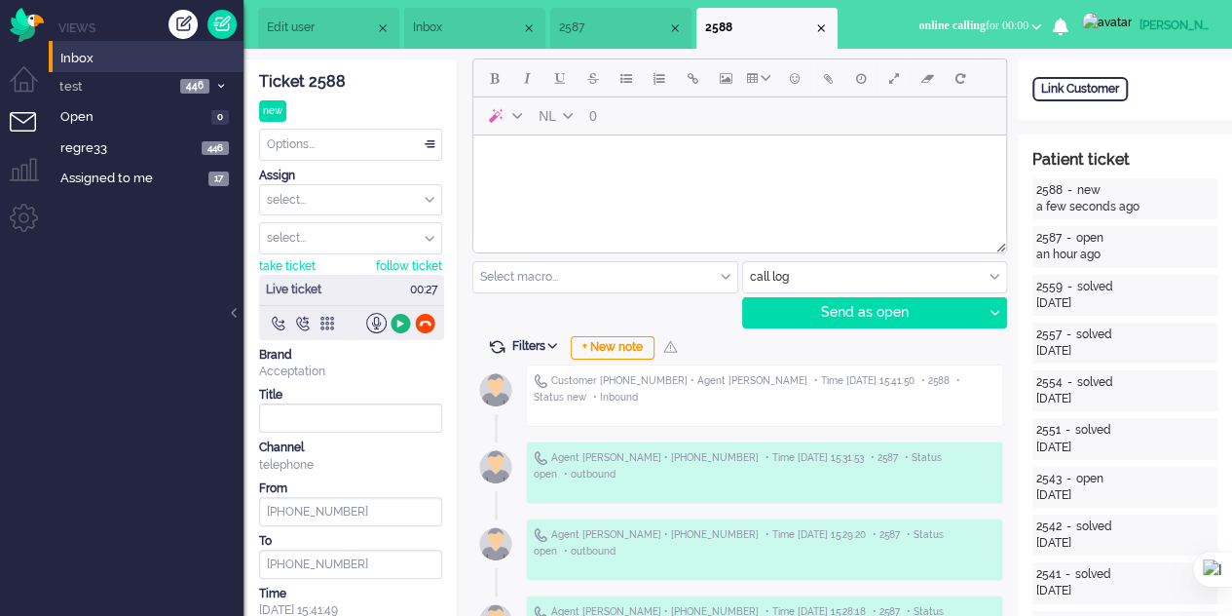
click at [395, 326] on div at bounding box center [401, 323] width 20 height 20
click at [303, 314] on div at bounding box center [302, 323] width 20 height 20
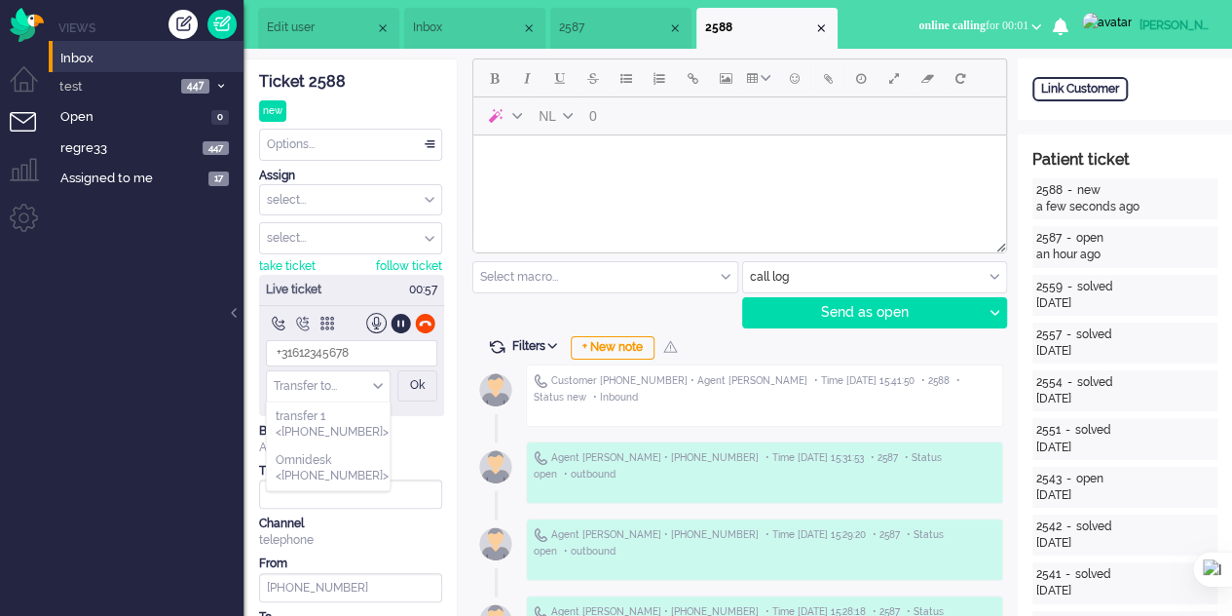
click at [370, 384] on input "Transfer" at bounding box center [328, 386] width 123 height 30
click at [356, 433] on span "transfer 1 <+34633614759>" at bounding box center [332, 424] width 113 height 32
type input "+34633614759"
click at [425, 381] on div "Ok" at bounding box center [417, 385] width 40 height 31
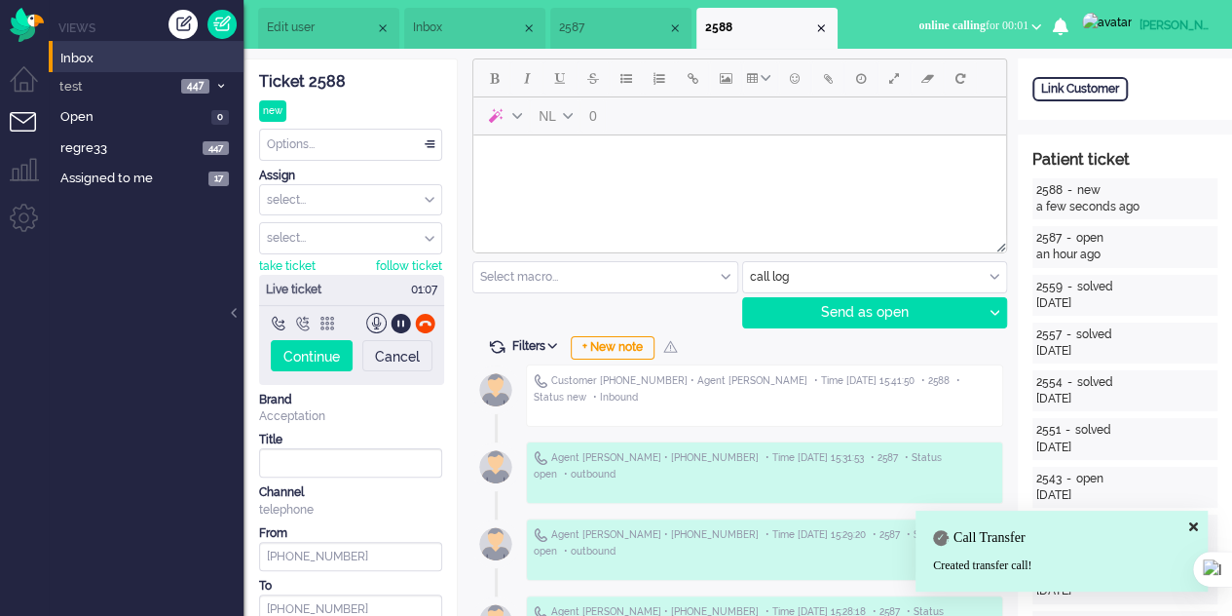
click at [330, 320] on div at bounding box center [327, 323] width 20 height 20
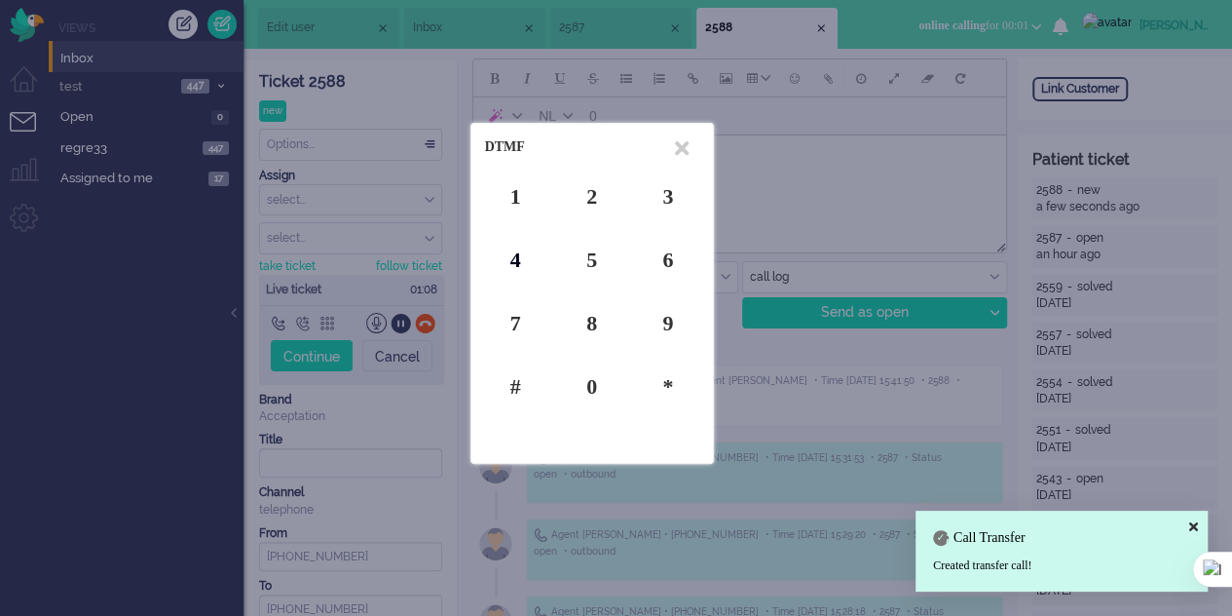
click at [513, 260] on div "4" at bounding box center [515, 259] width 61 height 30
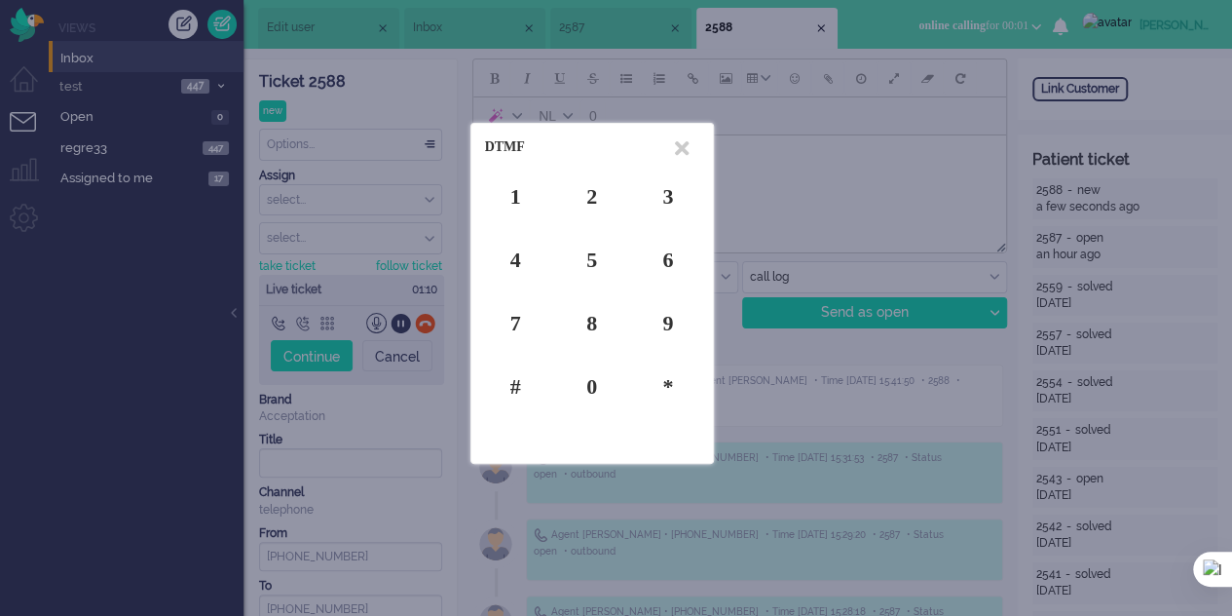
click at [315, 348] on div at bounding box center [616, 308] width 1232 height 616
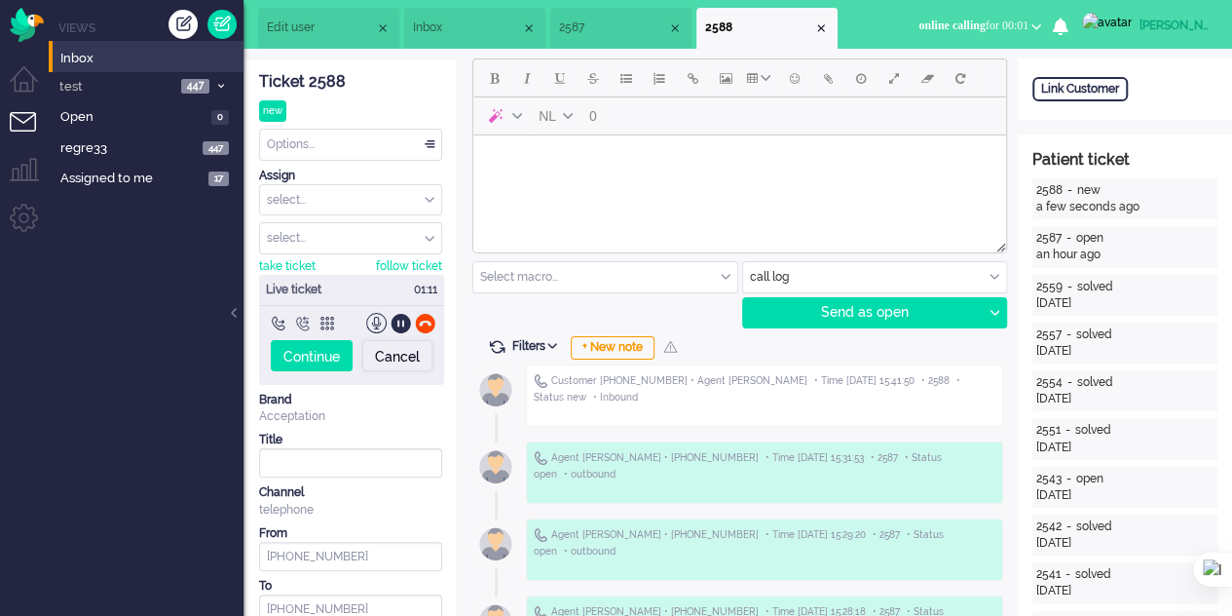
click at [404, 354] on div "Cancel" at bounding box center [397, 355] width 70 height 31
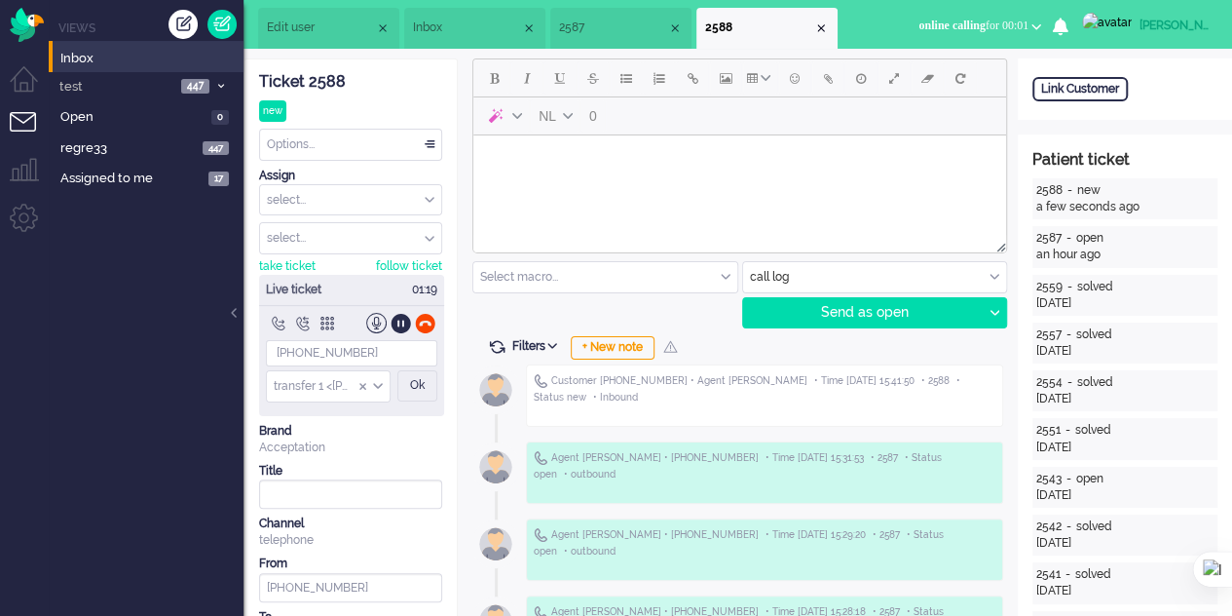
click at [273, 322] on div at bounding box center [278, 323] width 20 height 20
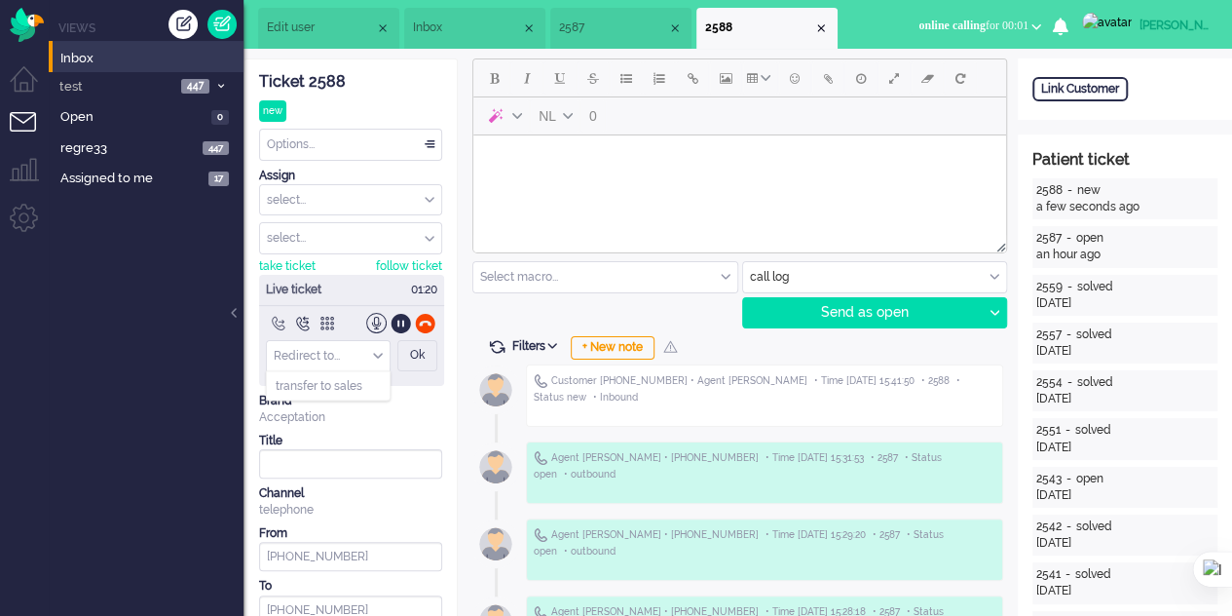
click at [294, 342] on input "Redirect" at bounding box center [328, 356] width 123 height 30
click at [337, 379] on span "transfer to sales" at bounding box center [319, 386] width 87 height 17
click at [427, 357] on div "Ok" at bounding box center [417, 355] width 40 height 31
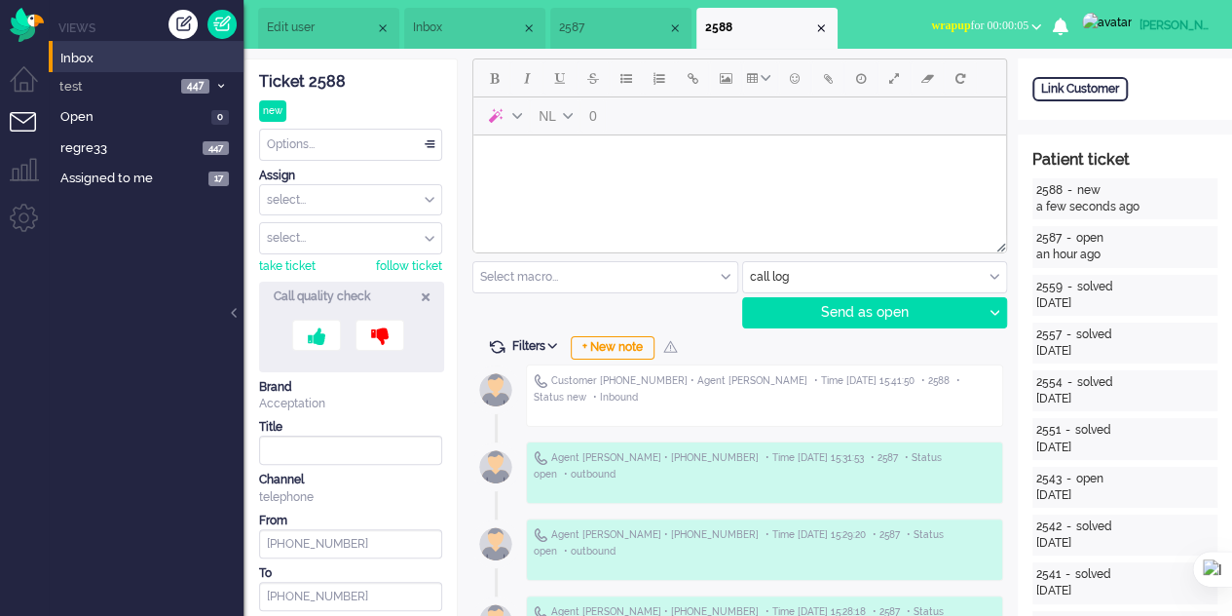
click at [426, 296] on icon at bounding box center [426, 296] width 8 height 17
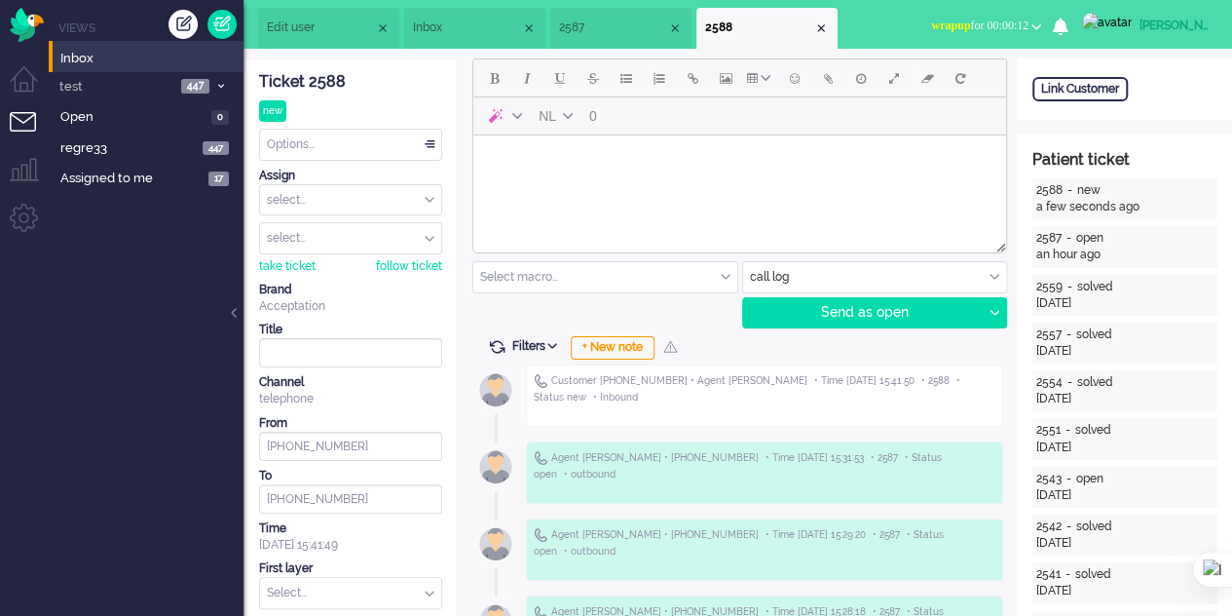
click at [450, 19] on li "Inbox" at bounding box center [474, 28] width 141 height 41
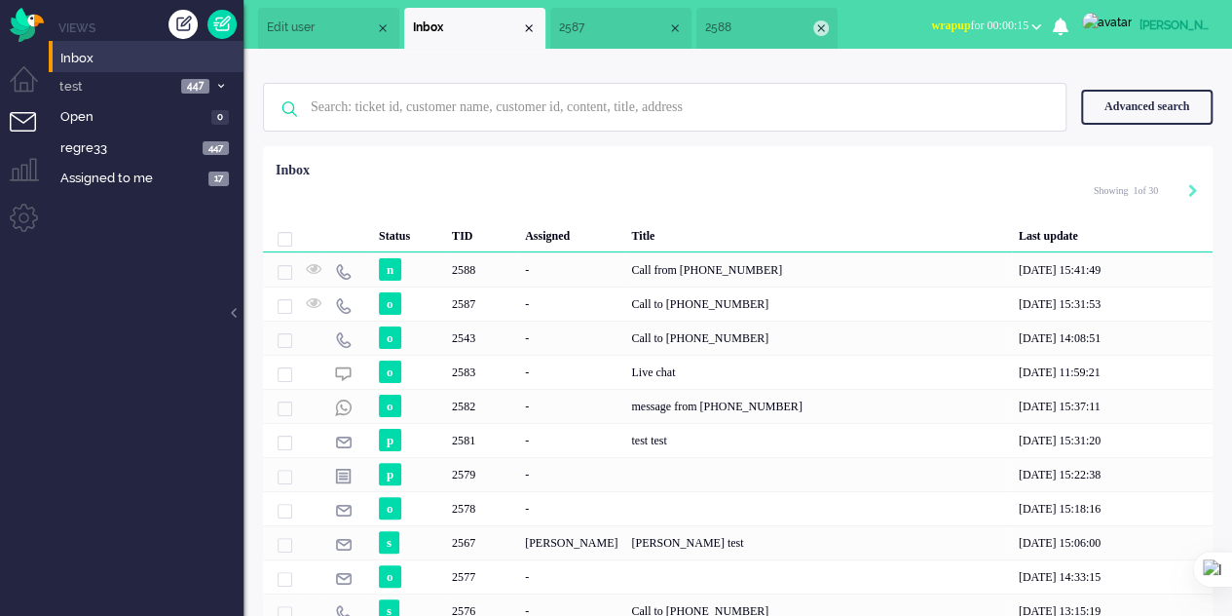
click at [829, 23] on div "Close tab" at bounding box center [821, 28] width 16 height 16
click at [719, 34] on li "2587" at bounding box center [669, 28] width 161 height 41
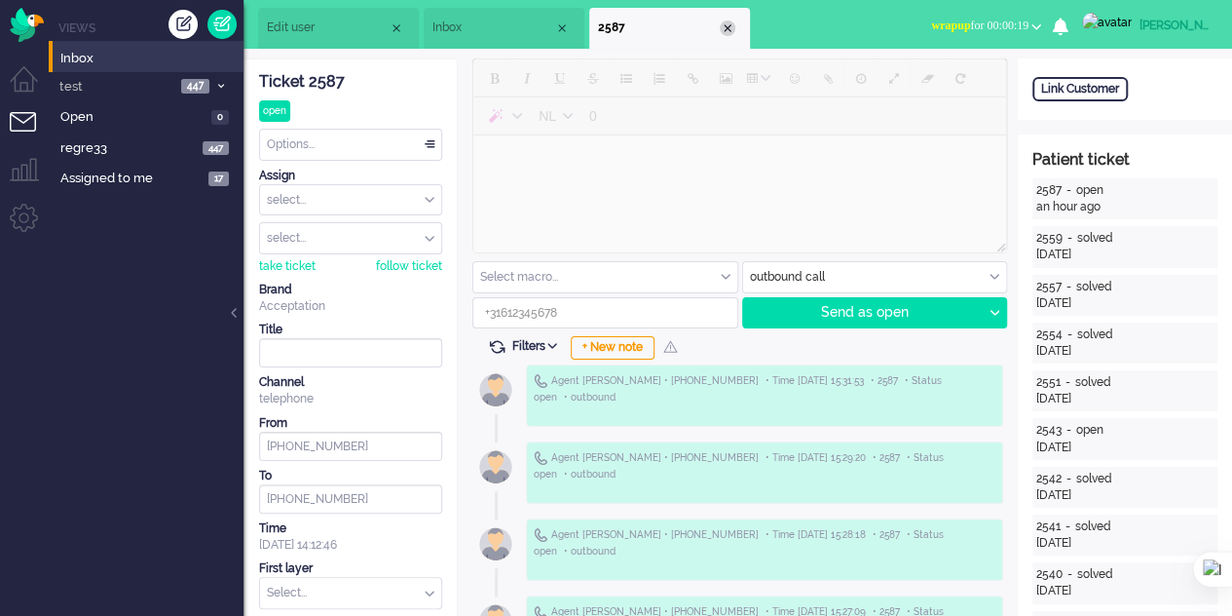
click at [731, 22] on div "Close tab" at bounding box center [728, 28] width 16 height 16
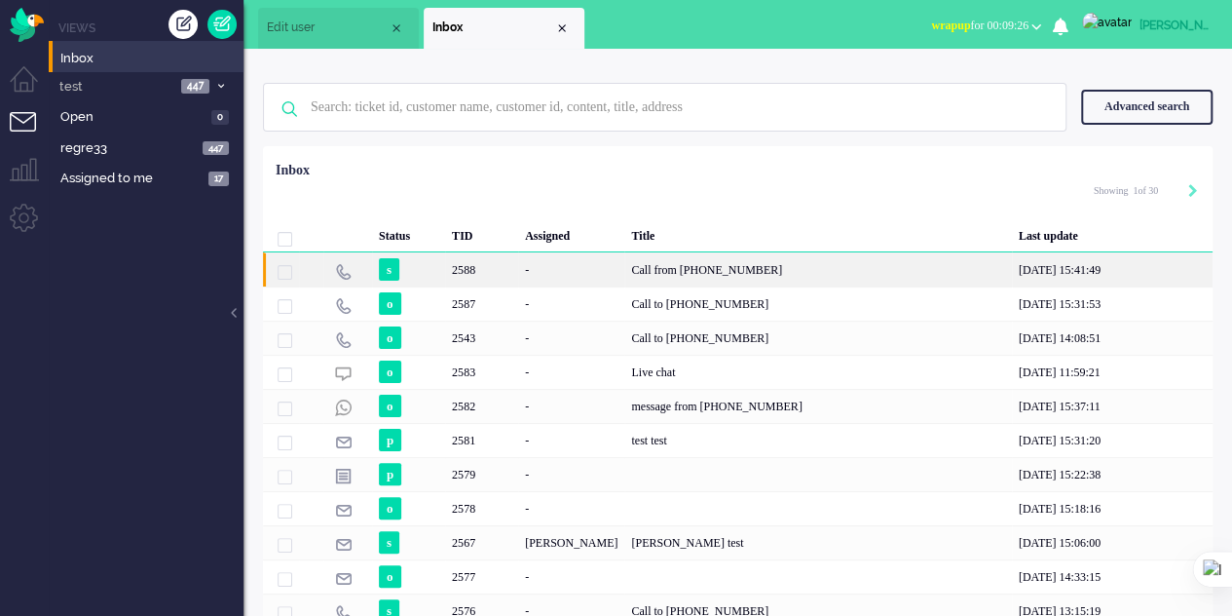
click at [468, 272] on div "2588" at bounding box center [481, 269] width 73 height 34
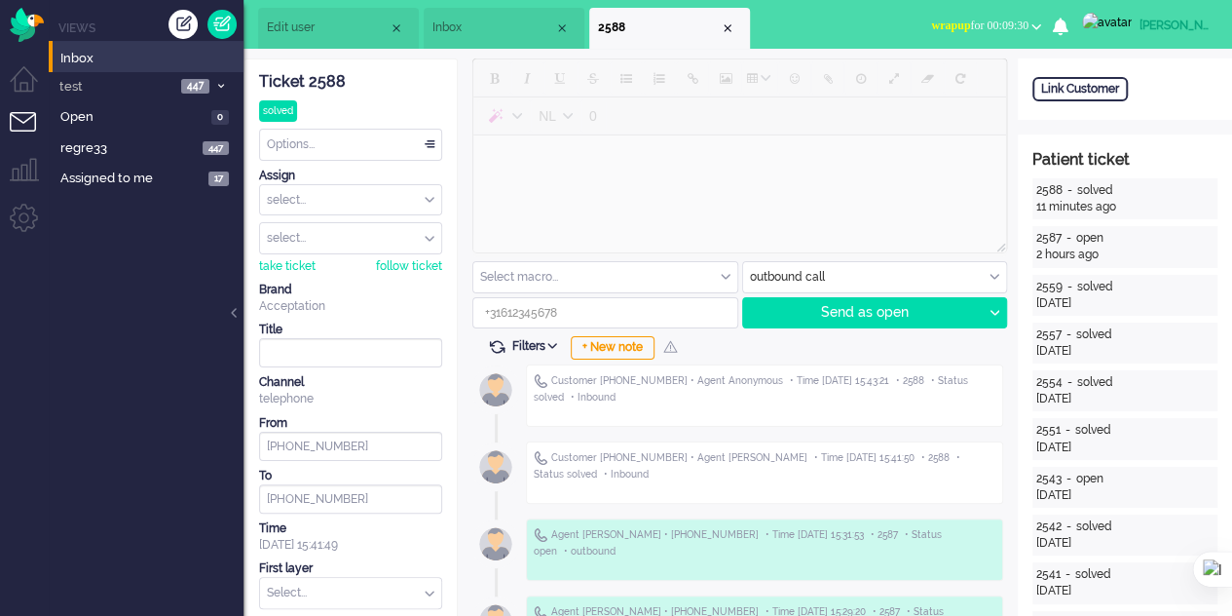
click at [990, 274] on div "outbound call" at bounding box center [875, 277] width 264 height 30
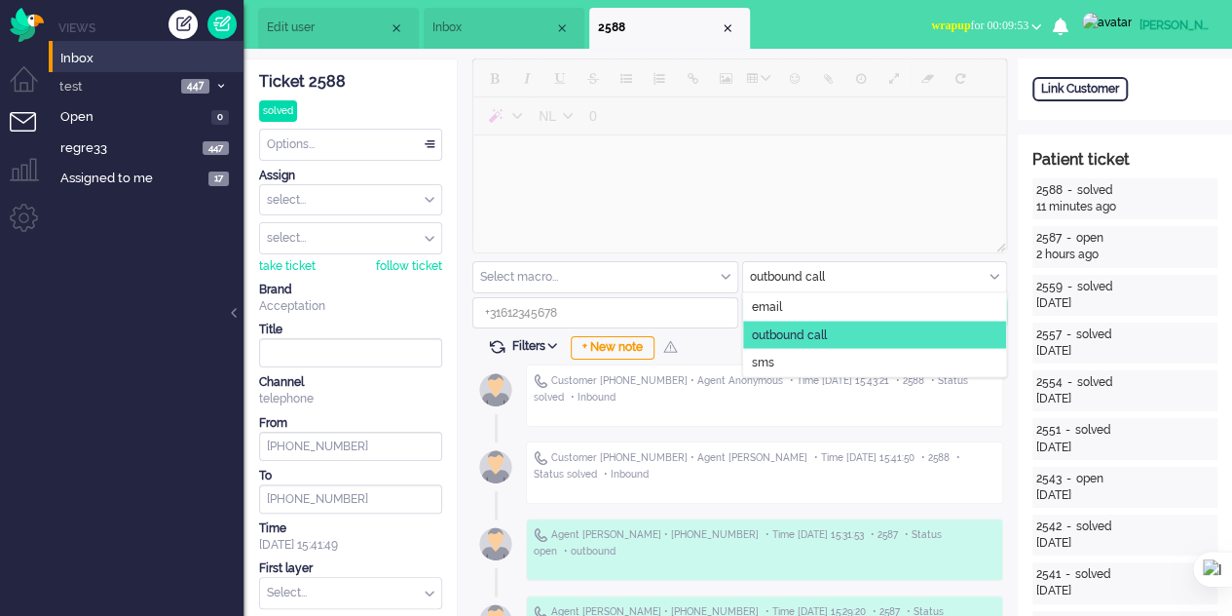
click at [478, 34] on span "Inbox" at bounding box center [493, 27] width 122 height 17
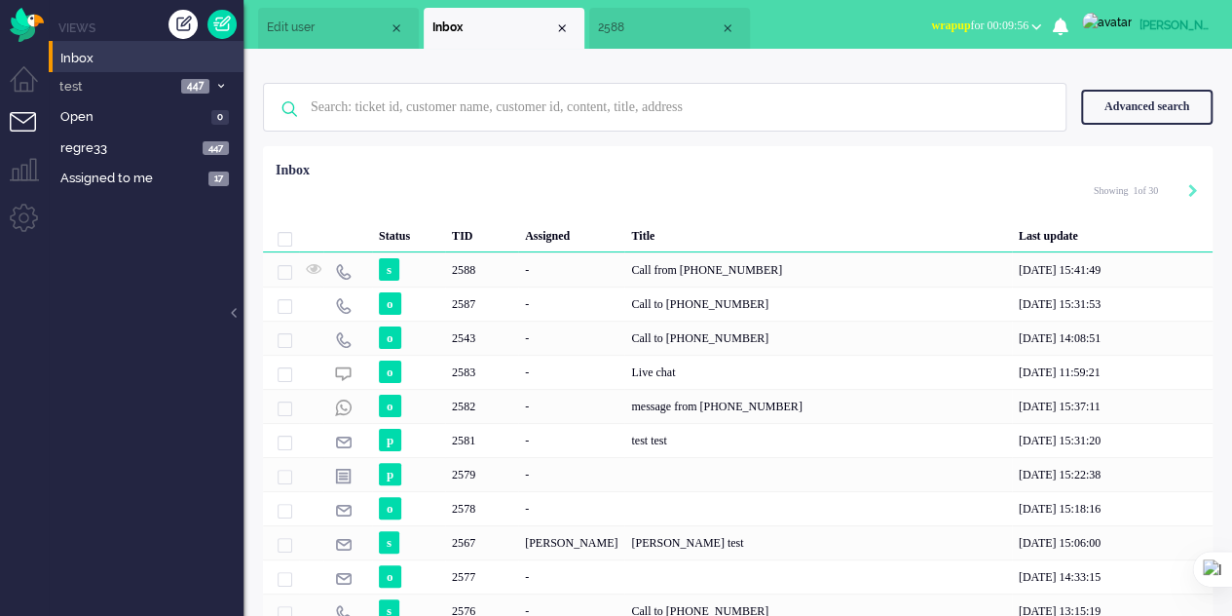
click at [1029, 19] on span "wrapup for 00:09:56" at bounding box center [979, 26] width 97 height 14
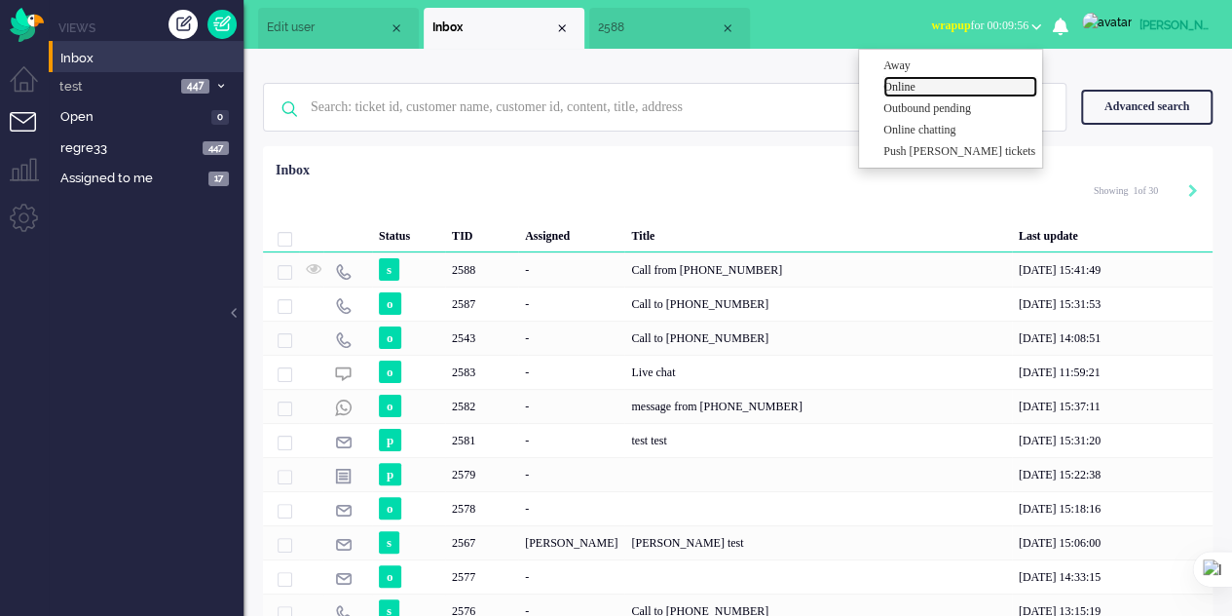
click at [915, 79] on label "Online" at bounding box center [960, 87] width 154 height 17
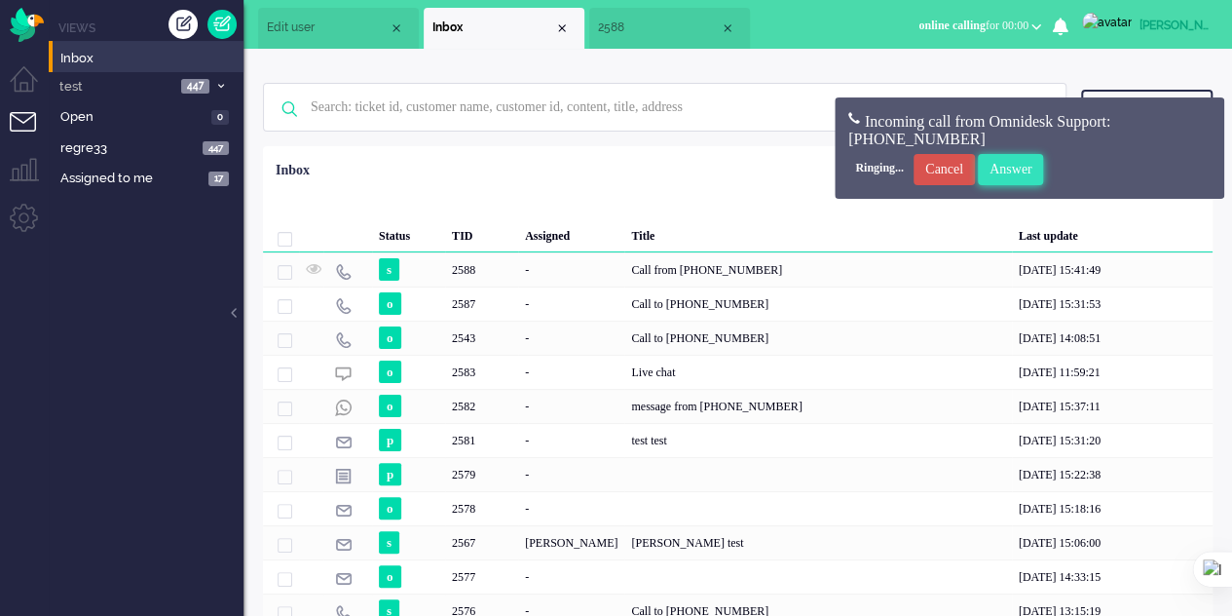
click at [1044, 170] on input "Answer" at bounding box center [1011, 169] width 66 height 31
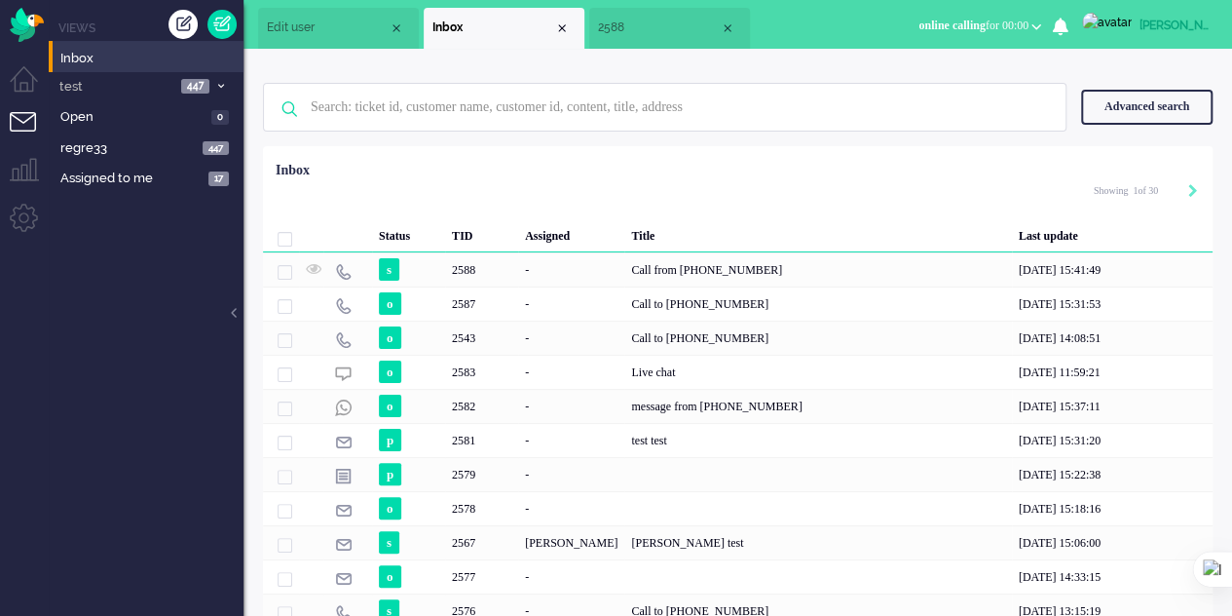
click at [627, 26] on span "2588" at bounding box center [659, 27] width 122 height 17
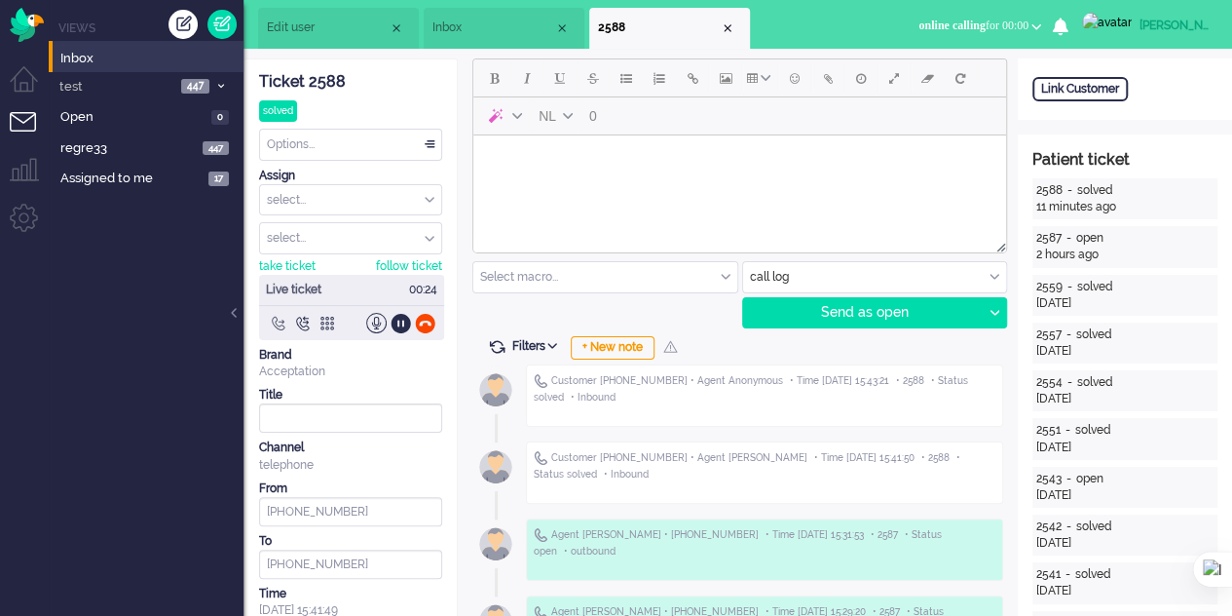
click at [276, 314] on div at bounding box center [278, 323] width 20 height 20
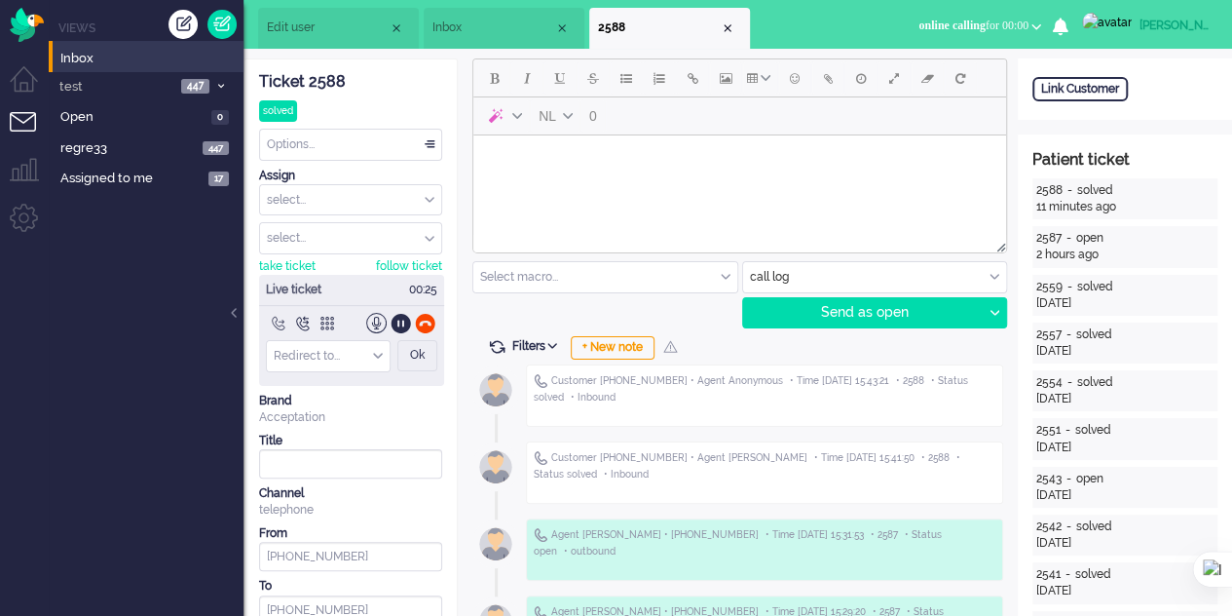
click at [358, 354] on input "Redirect" at bounding box center [328, 356] width 123 height 30
click at [361, 379] on span "transfer to sales" at bounding box center [319, 386] width 87 height 17
click at [425, 346] on div "Ok" at bounding box center [417, 355] width 40 height 31
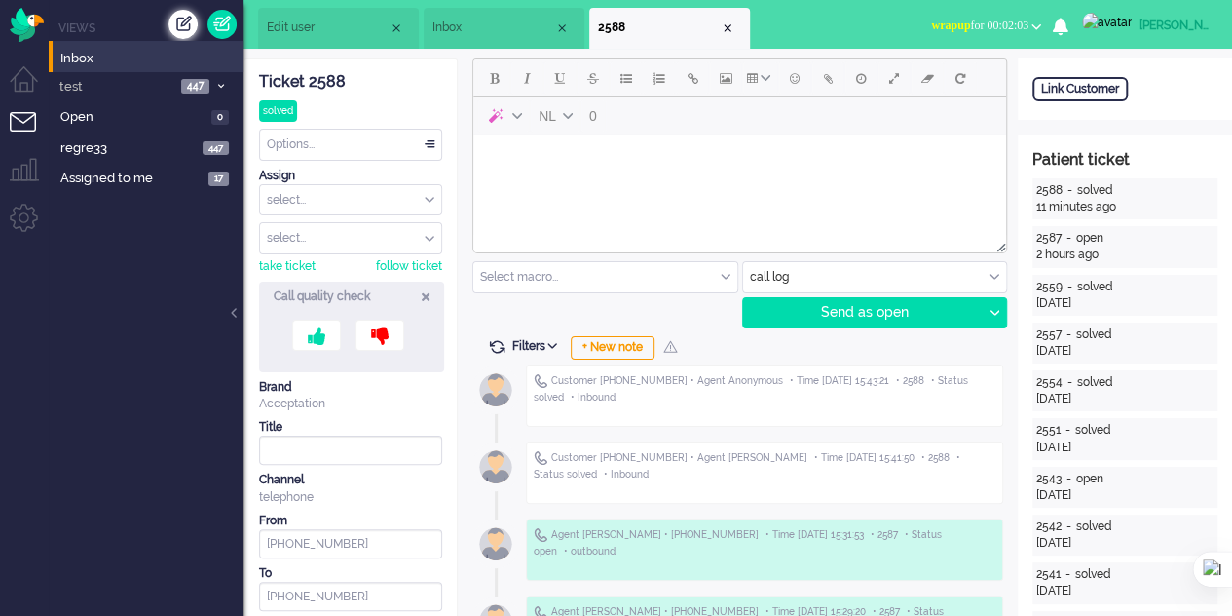
click at [175, 20] on div "Create ticket" at bounding box center [183, 24] width 29 height 29
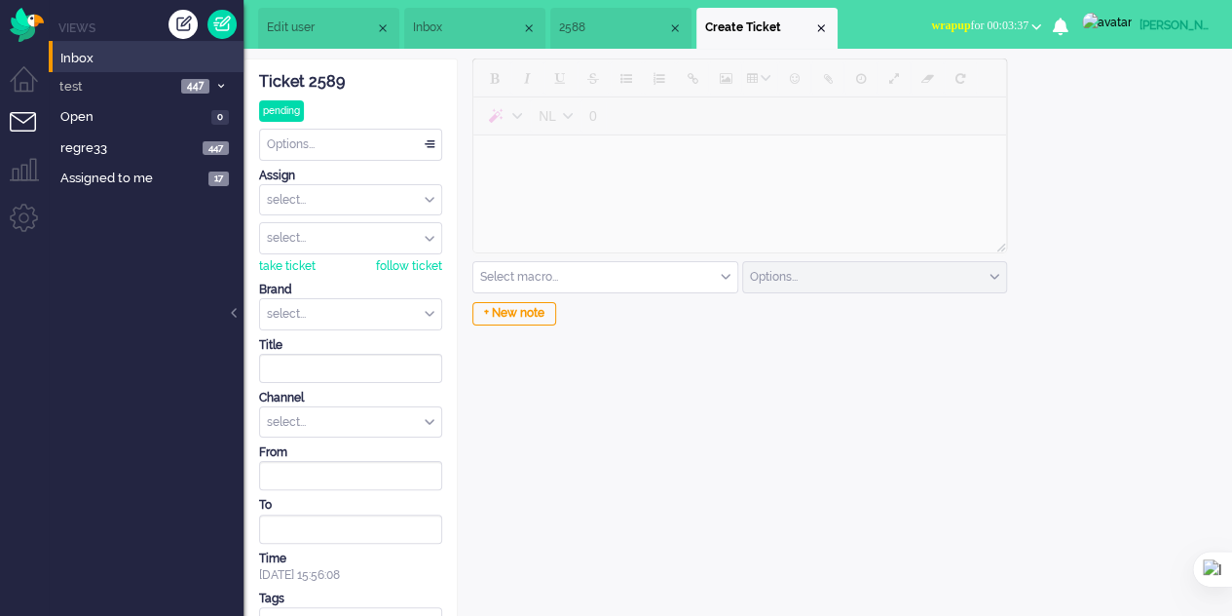
click at [591, 26] on span "2588" at bounding box center [613, 27] width 108 height 17
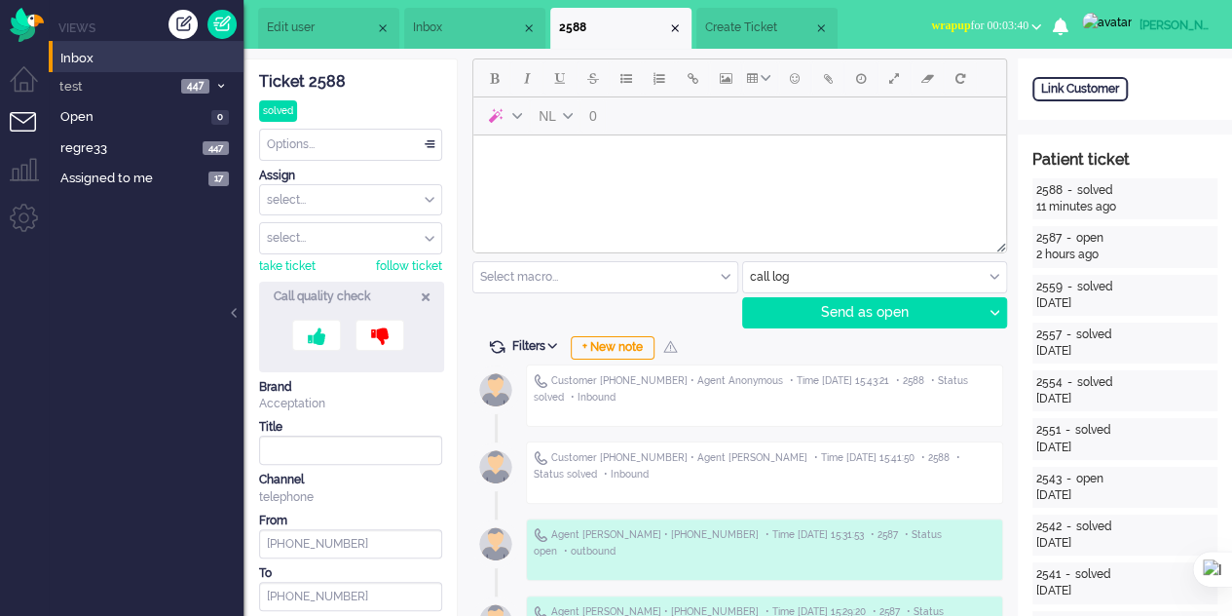
click at [476, 32] on span "Inbox" at bounding box center [467, 27] width 108 height 17
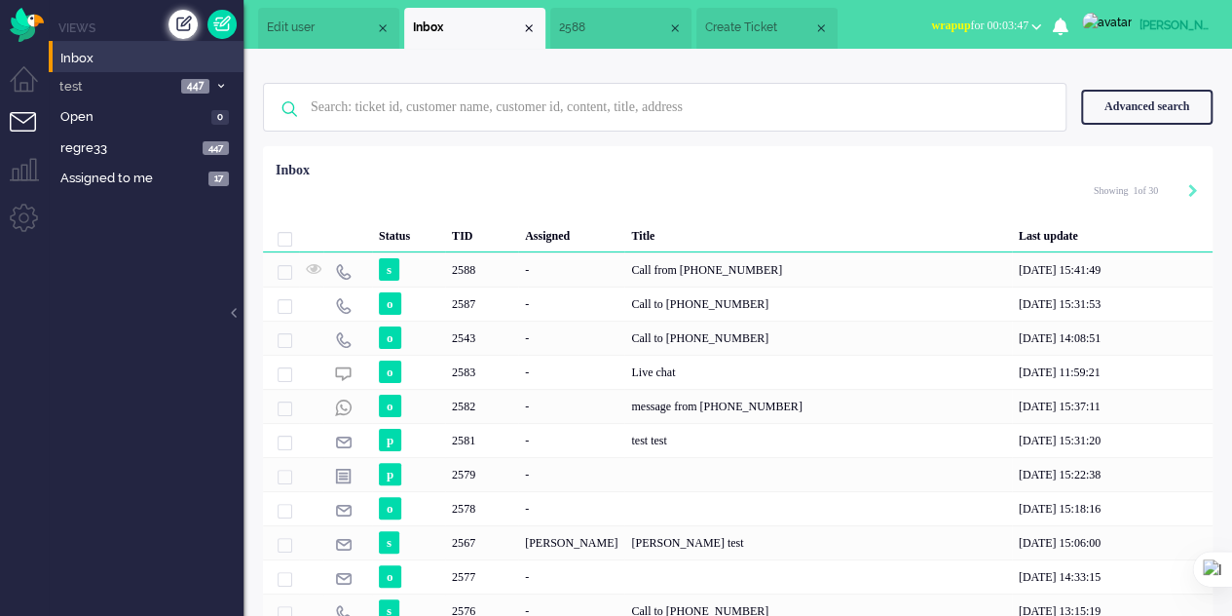
click at [178, 19] on div "Create ticket" at bounding box center [183, 24] width 29 height 29
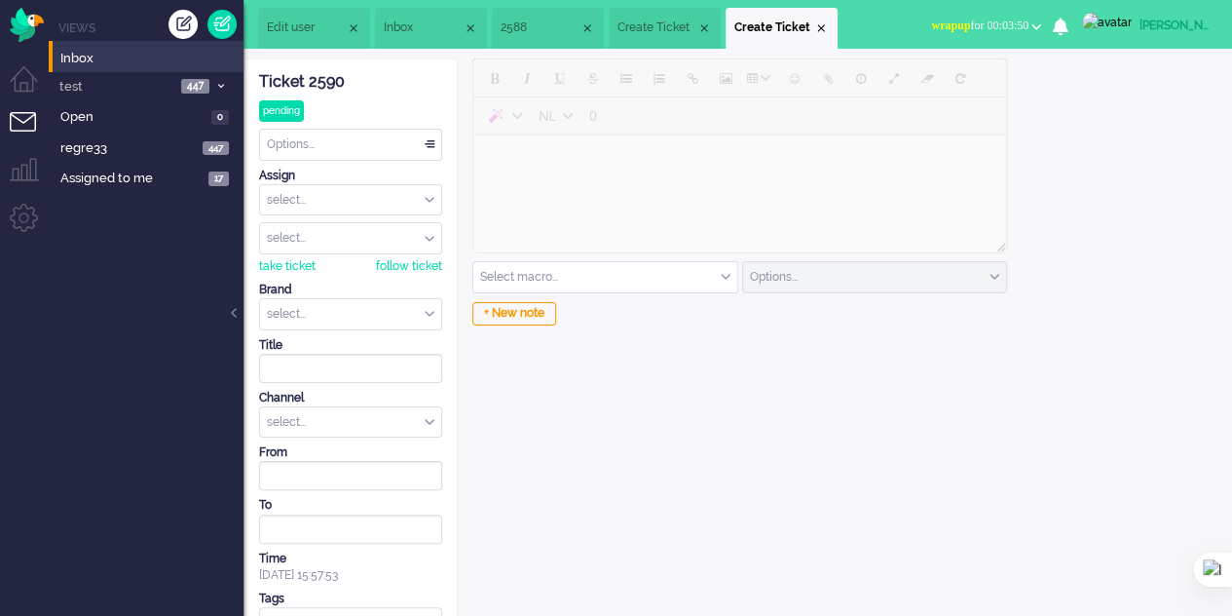
click at [431, 307] on div "select..." at bounding box center [350, 314] width 181 height 30
click at [408, 340] on li "Acceptation" at bounding box center [350, 344] width 181 height 28
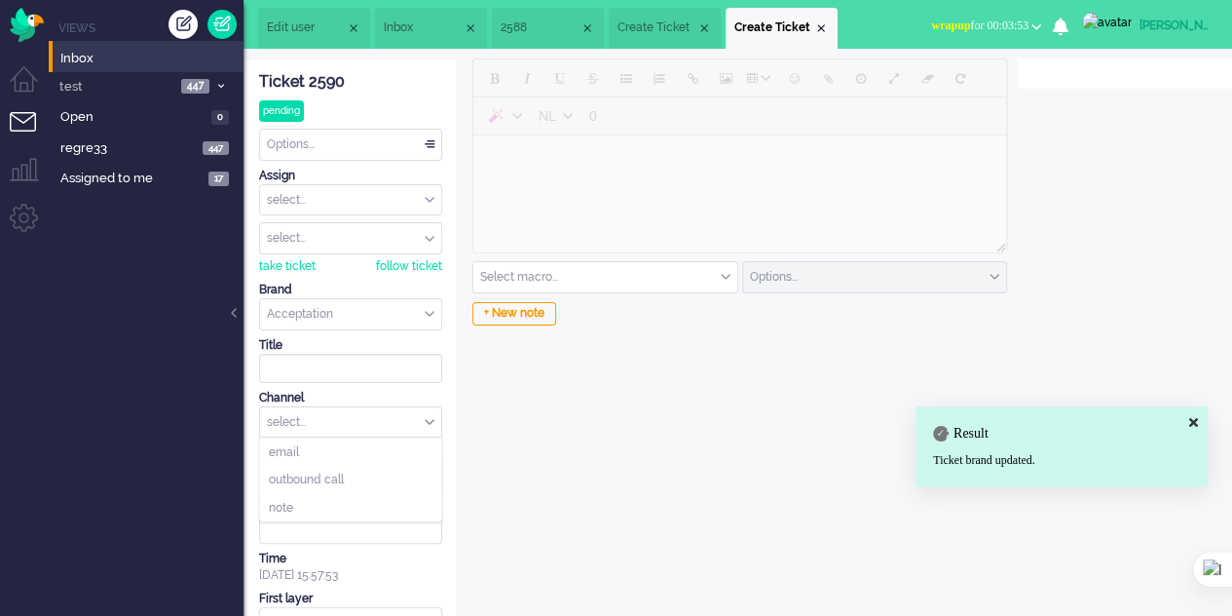
click at [415, 411] on div "select..." at bounding box center [350, 422] width 181 height 30
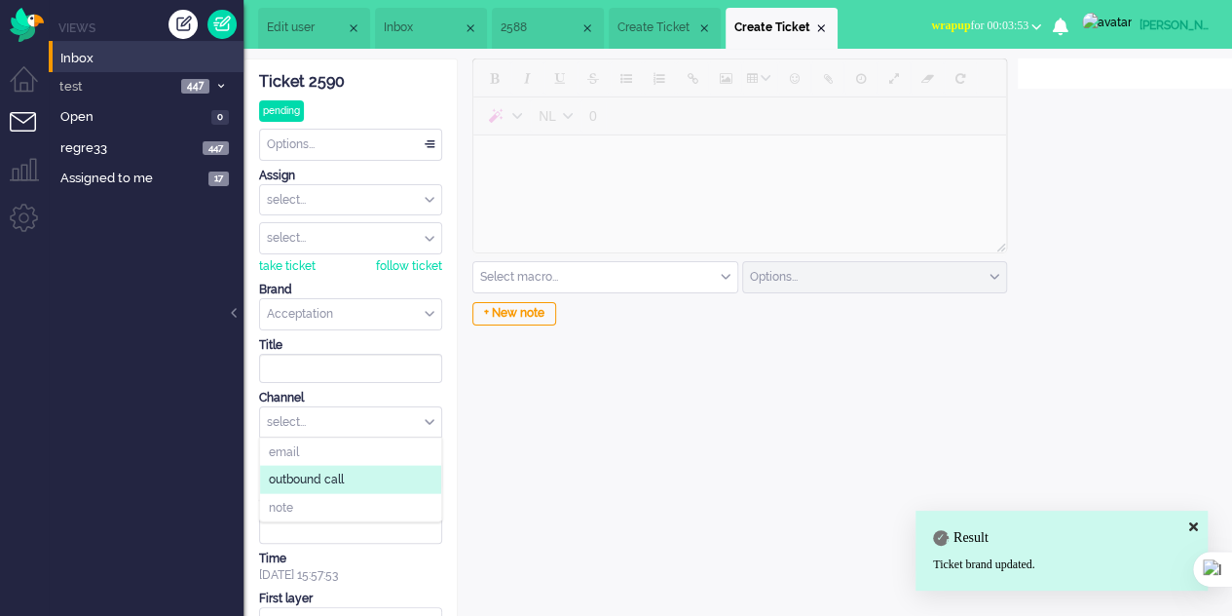
click at [388, 469] on li "outbound call" at bounding box center [350, 480] width 181 height 28
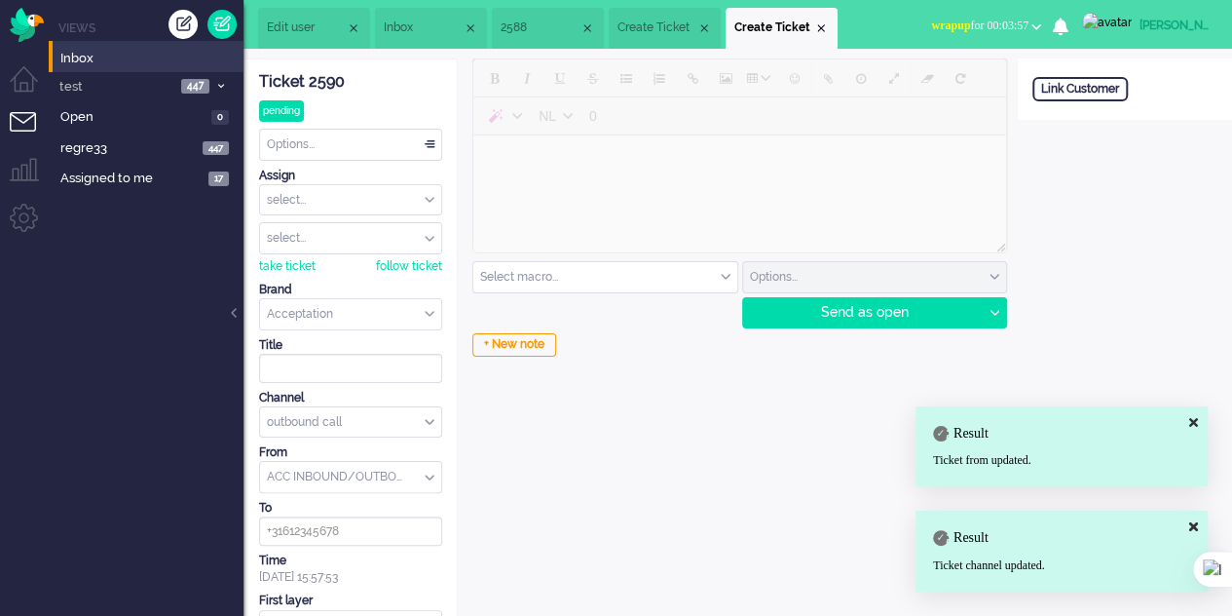
click at [673, 22] on span "Create Ticket" at bounding box center [657, 27] width 79 height 17
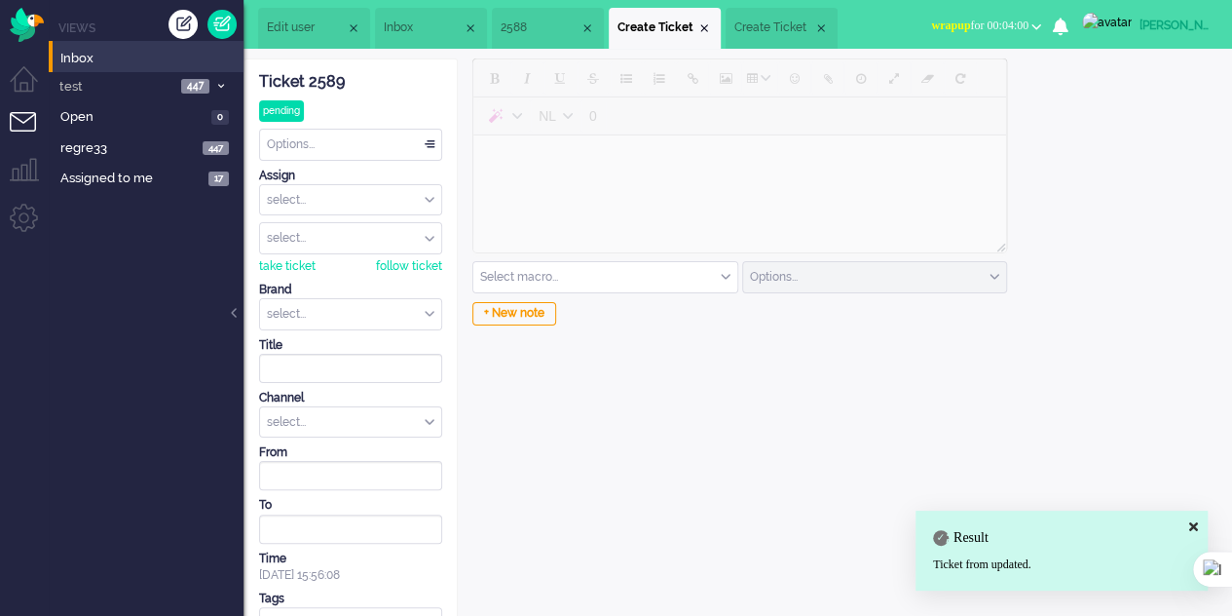
click at [791, 23] on span "Create Ticket" at bounding box center [773, 27] width 79 height 17
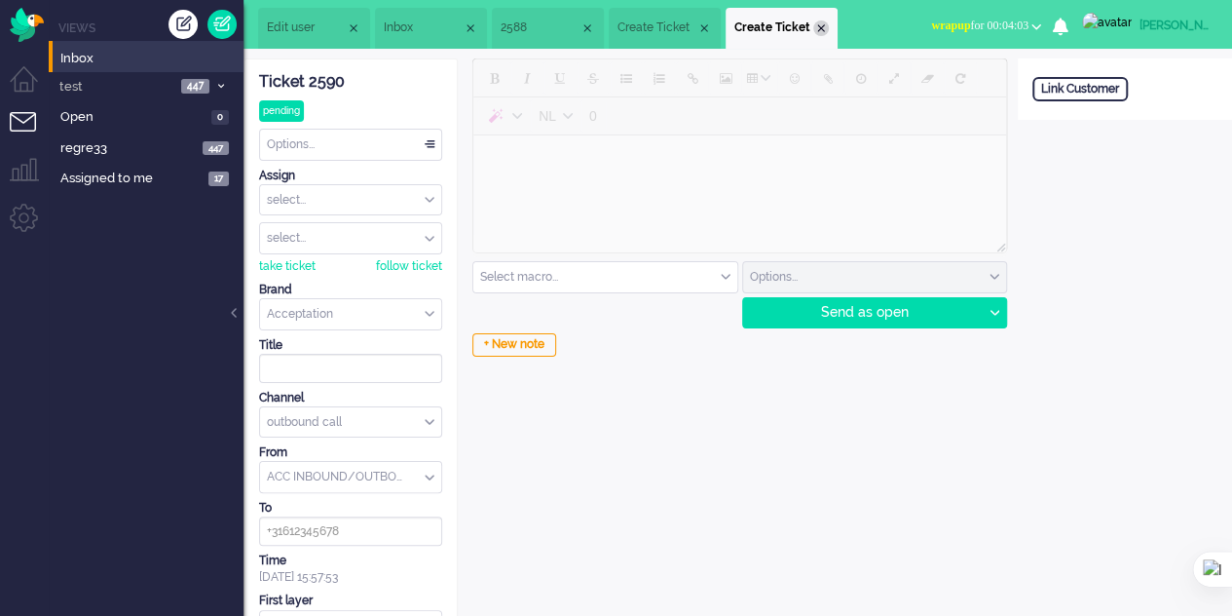
click at [829, 28] on div "Close tab" at bounding box center [821, 28] width 16 height 16
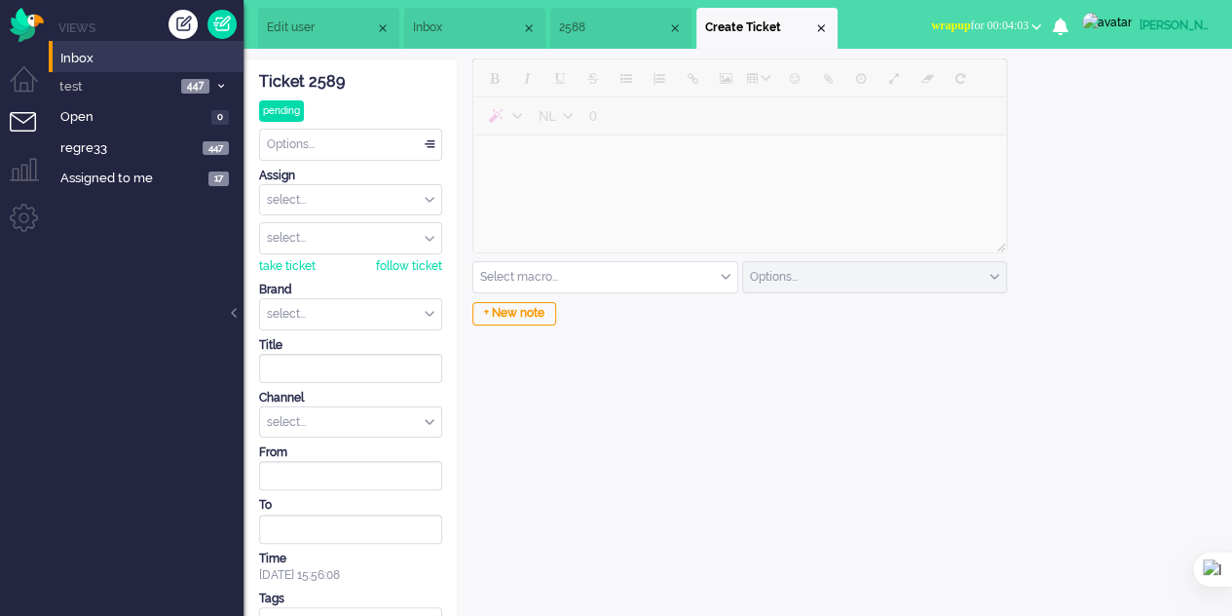
click at [600, 30] on span "2588" at bounding box center [613, 27] width 108 height 17
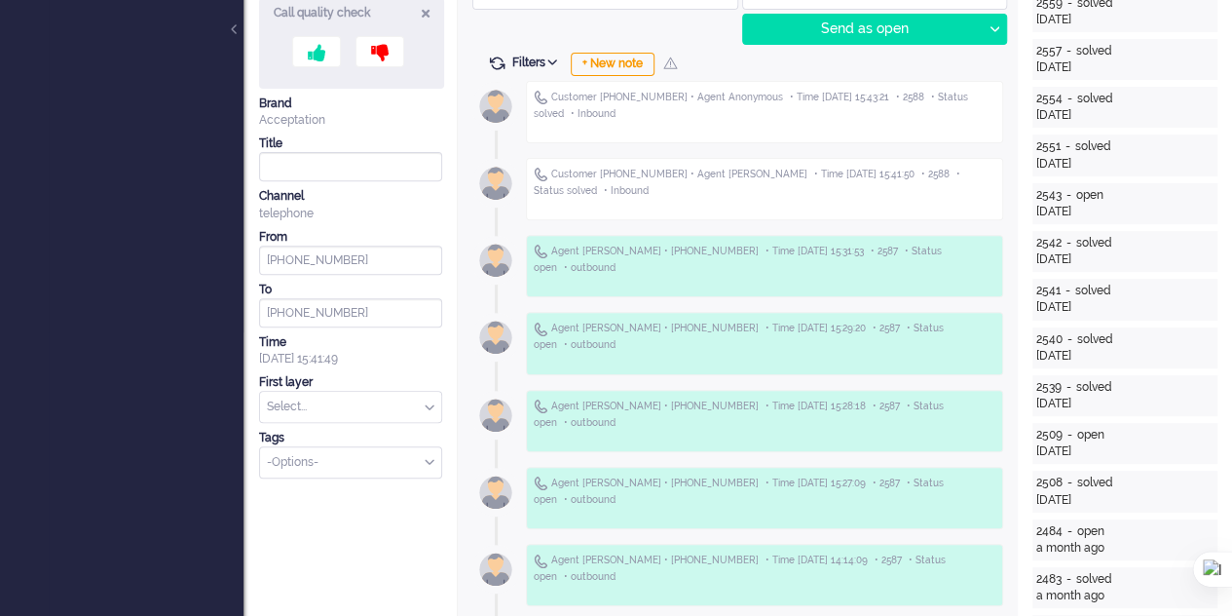
scroll to position [292, 0]
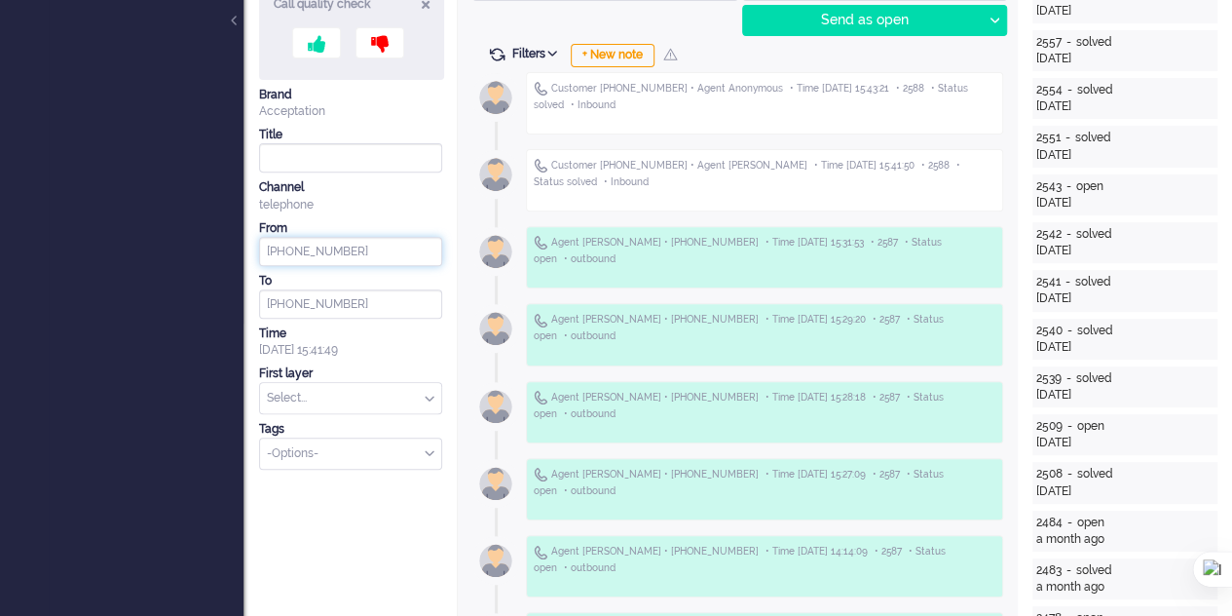
drag, startPoint x: 350, startPoint y: 248, endPoint x: 260, endPoint y: 248, distance: 89.6
click at [260, 248] on input "+34634185470" at bounding box center [350, 251] width 183 height 29
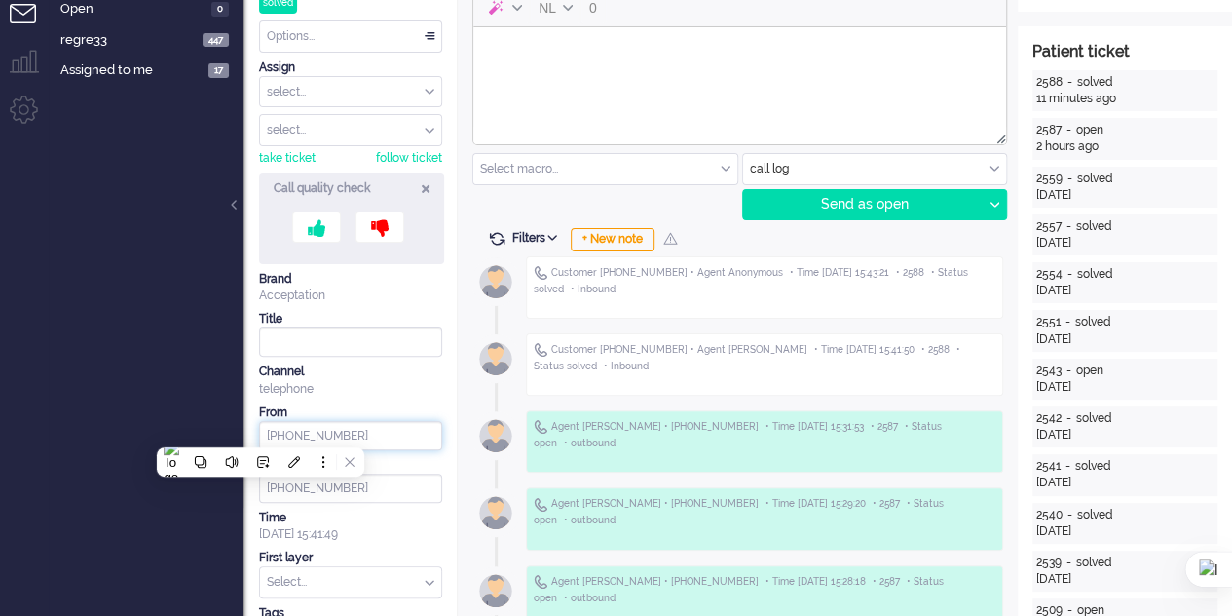
scroll to position [0, 0]
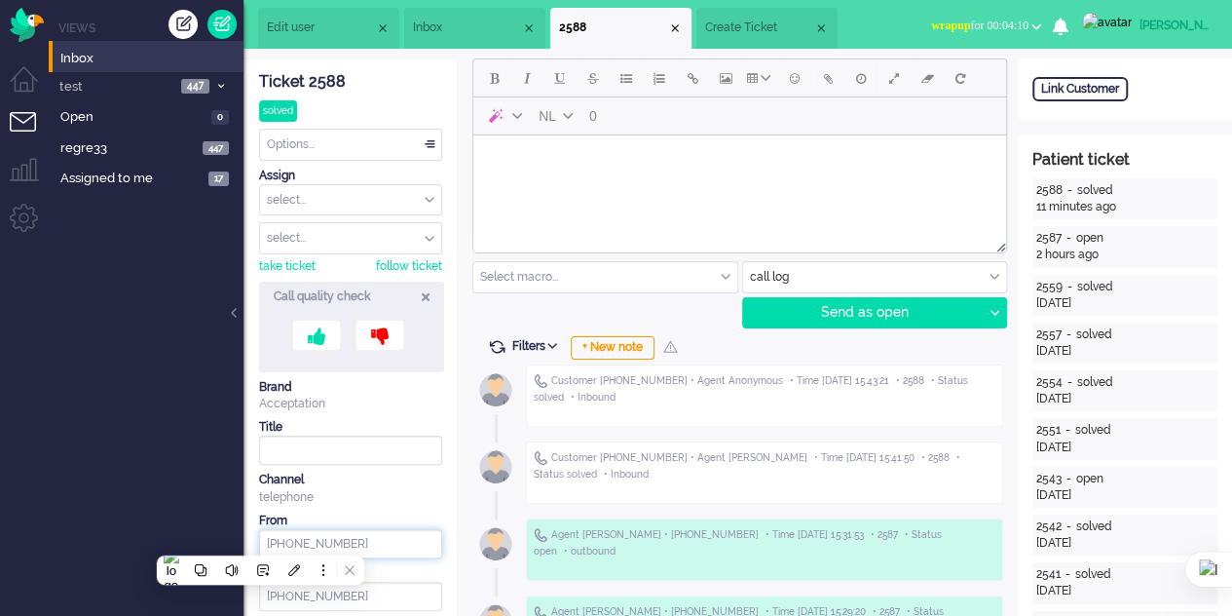
click at [746, 30] on span "Create Ticket" at bounding box center [759, 27] width 108 height 17
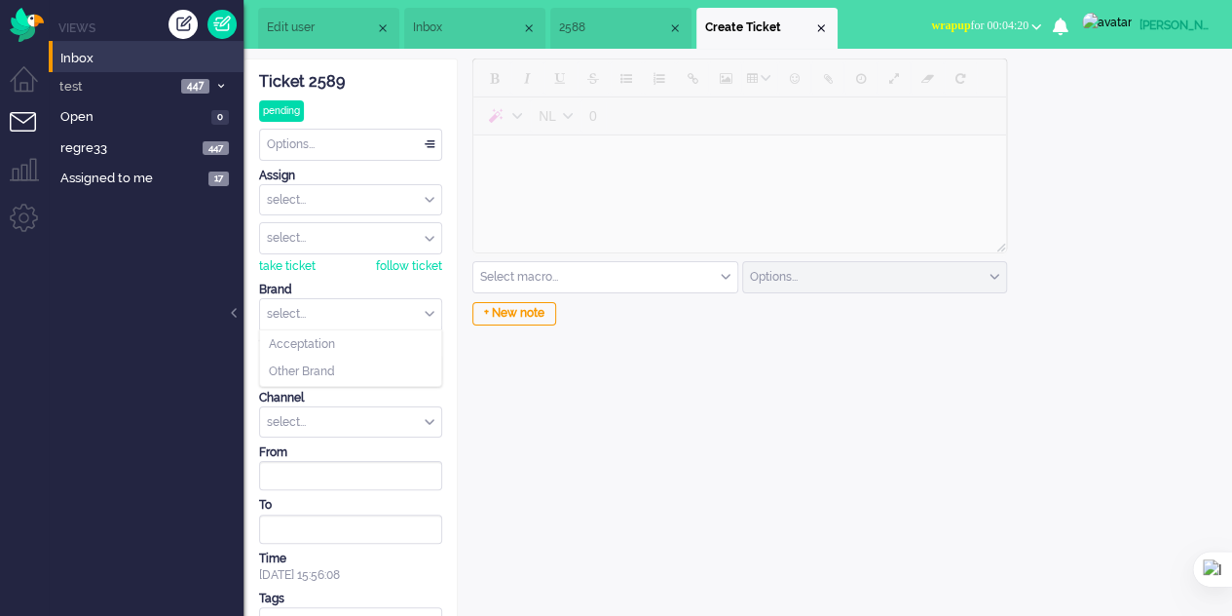
click at [341, 318] on input "text" at bounding box center [350, 314] width 181 height 30
click at [341, 336] on li "Acceptation" at bounding box center [350, 344] width 181 height 28
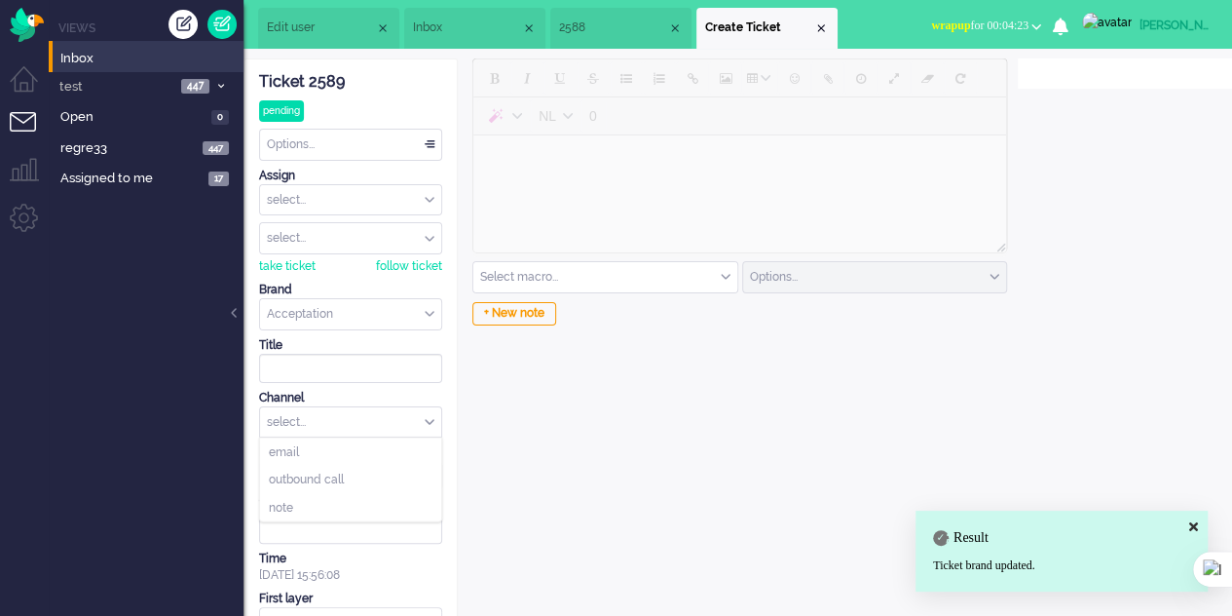
click at [344, 411] on div "select..." at bounding box center [350, 422] width 181 height 30
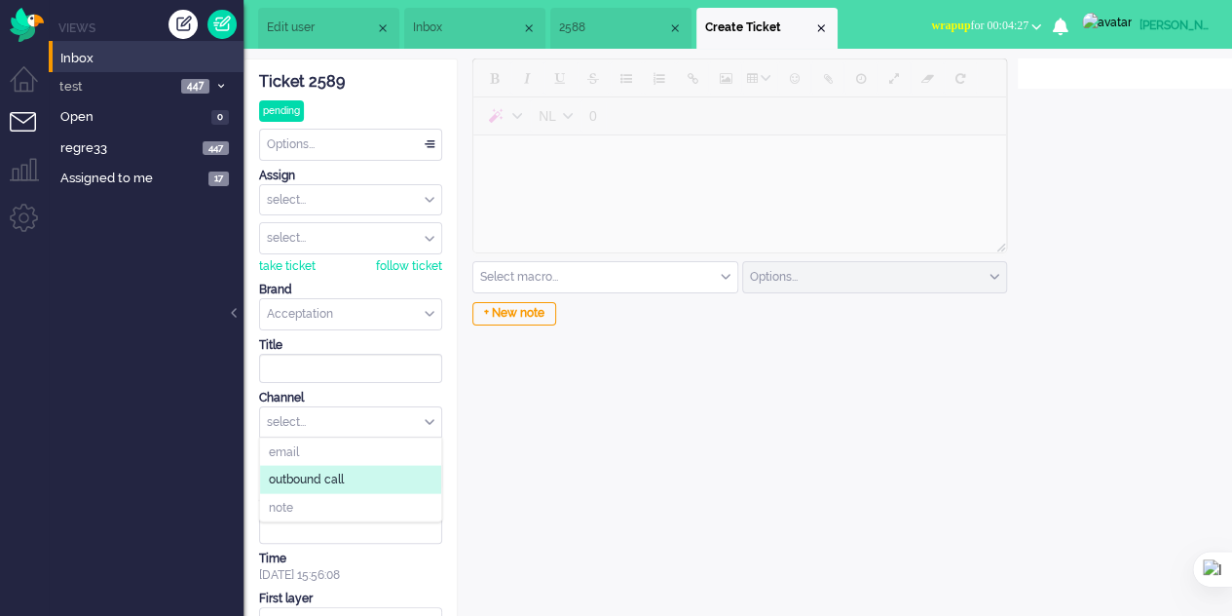
click at [343, 476] on span "outbound call" at bounding box center [306, 479] width 75 height 17
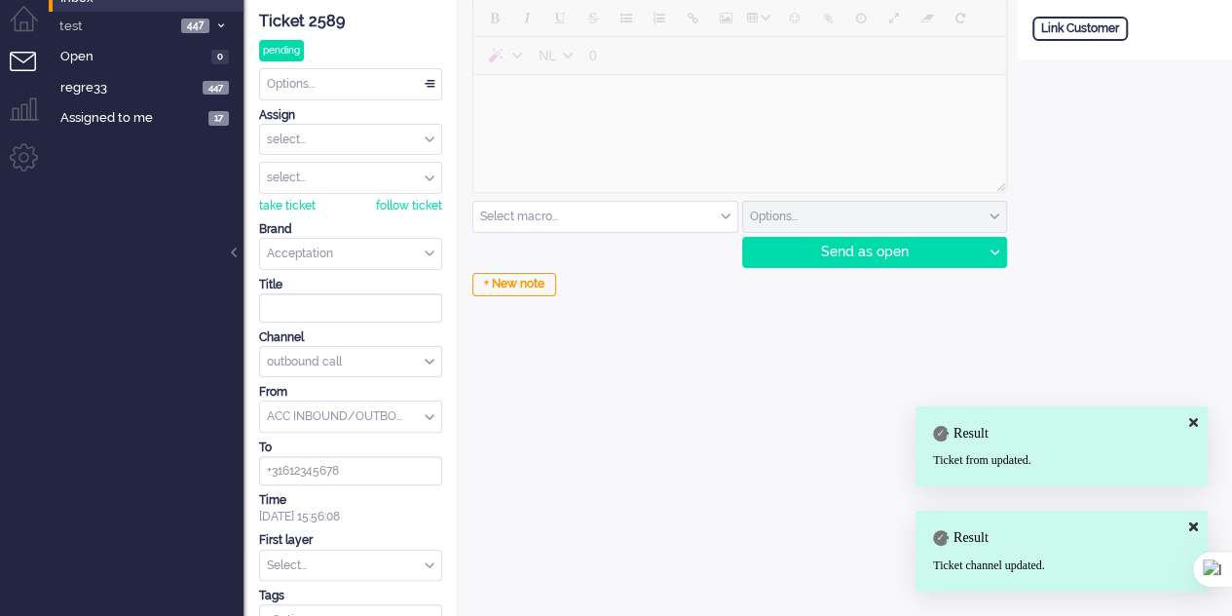
scroll to position [90, 0]
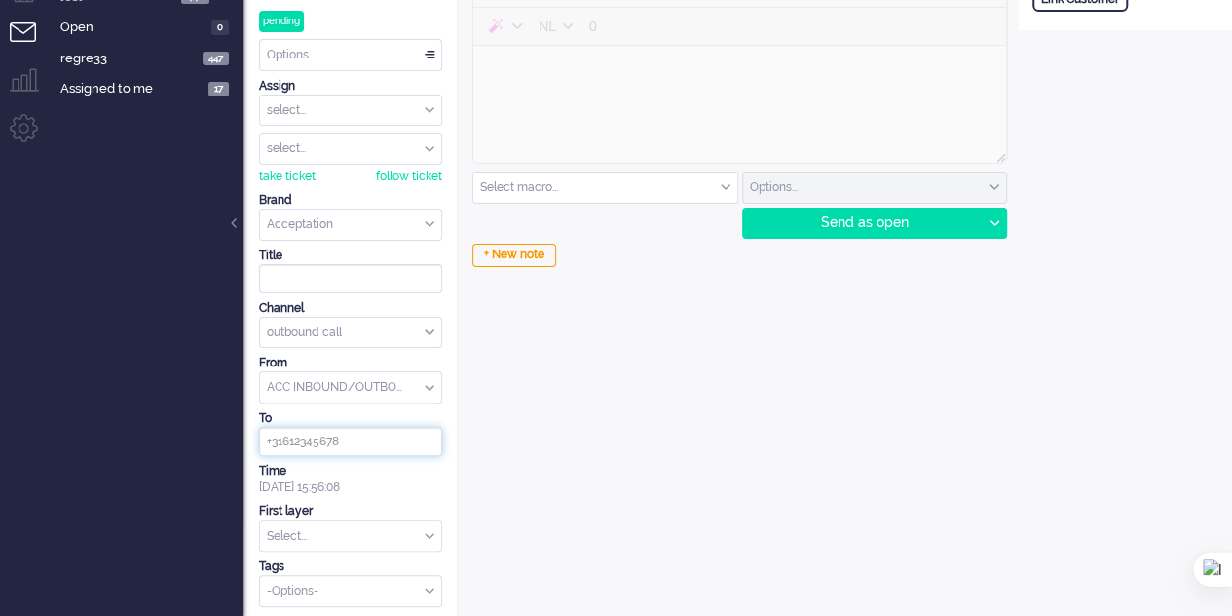
click at [376, 431] on input at bounding box center [350, 441] width 183 height 29
paste input "+34634185470"
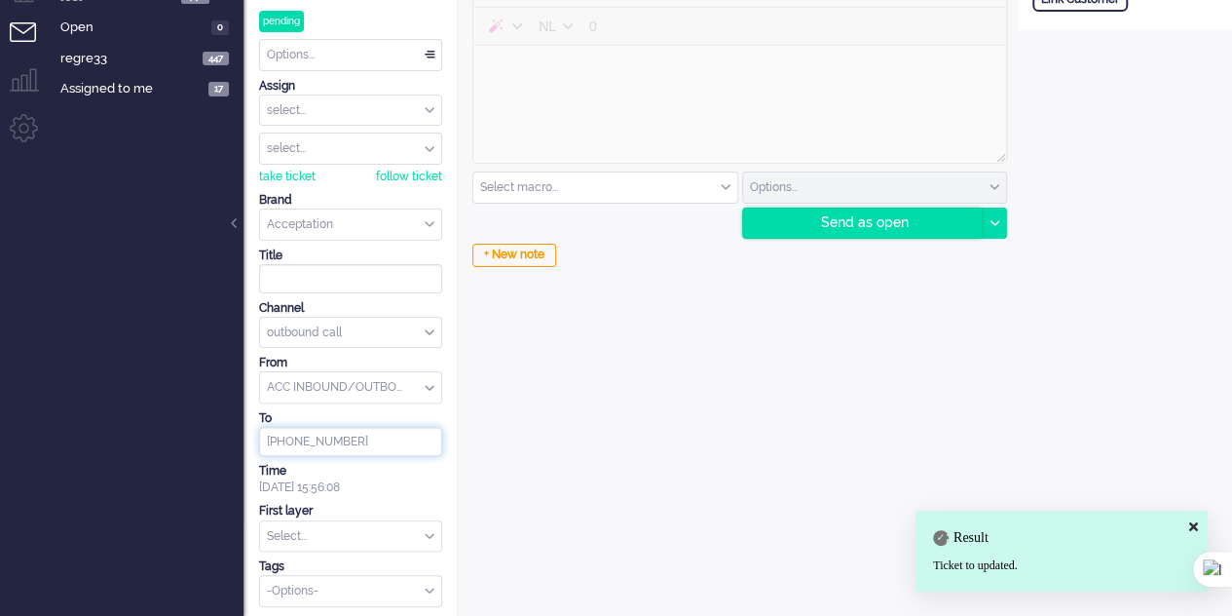
type input "+34634185470"
click at [840, 216] on div "Send as open" at bounding box center [863, 222] width 240 height 29
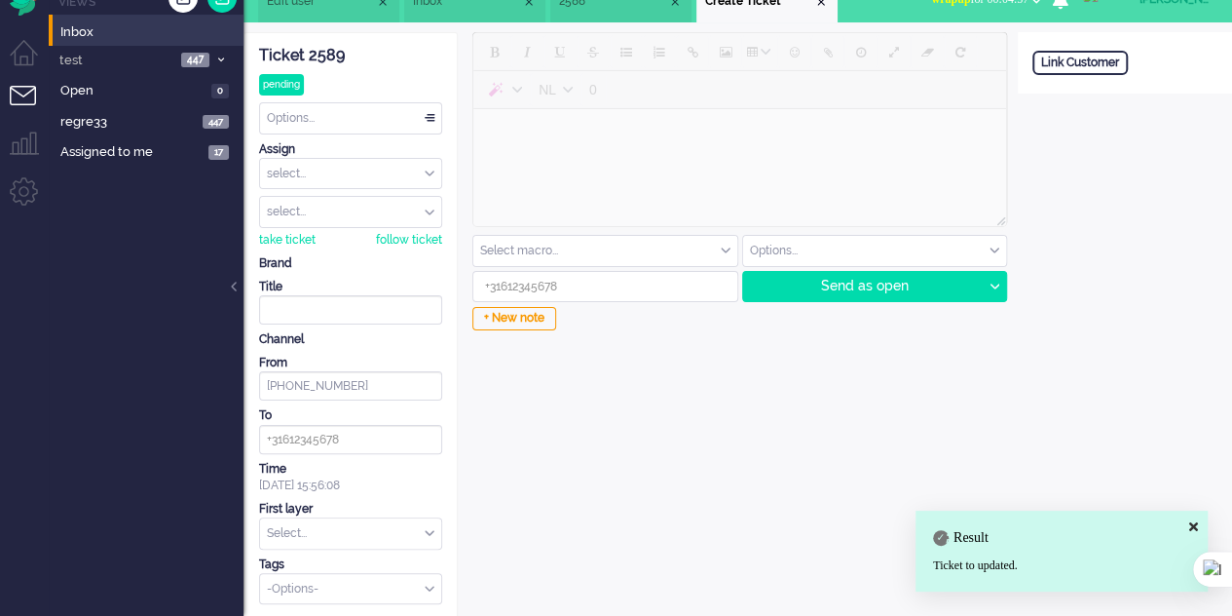
type input "+34634185470"
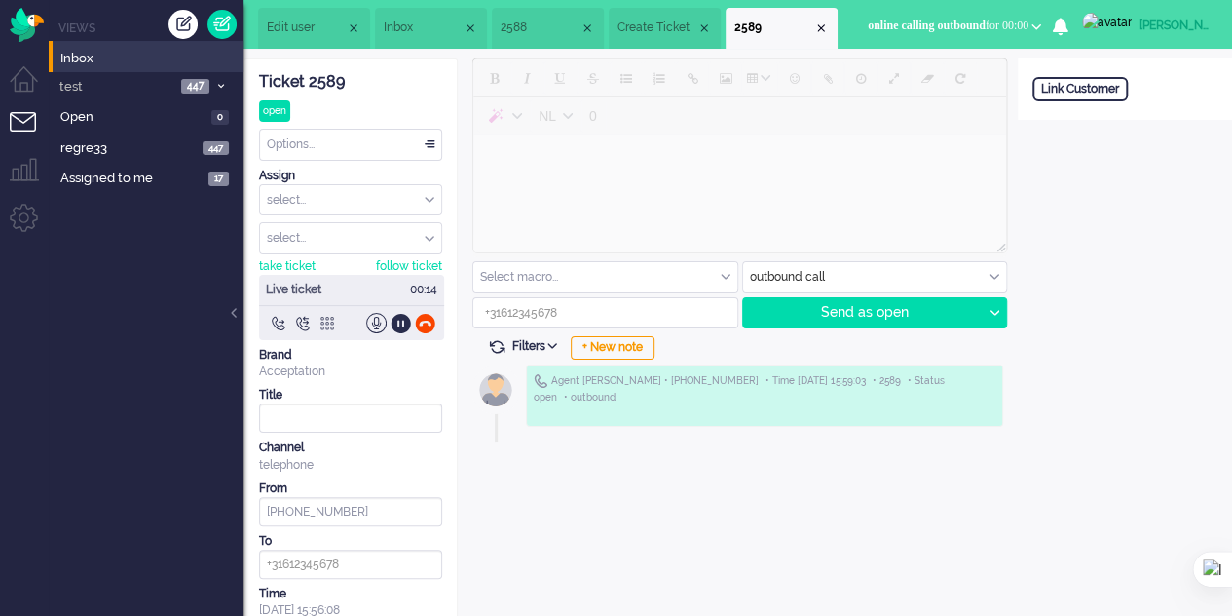
click at [323, 319] on div at bounding box center [327, 323] width 20 height 20
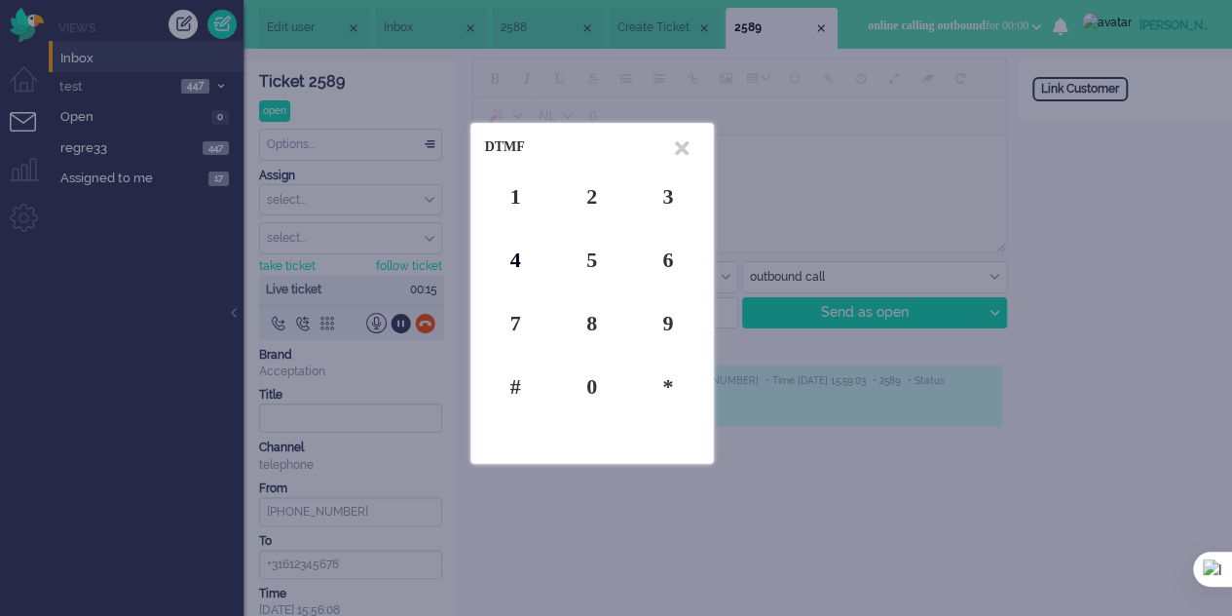
click at [520, 260] on div "4" at bounding box center [515, 259] width 61 height 30
click at [686, 148] on icon at bounding box center [682, 148] width 14 height 20
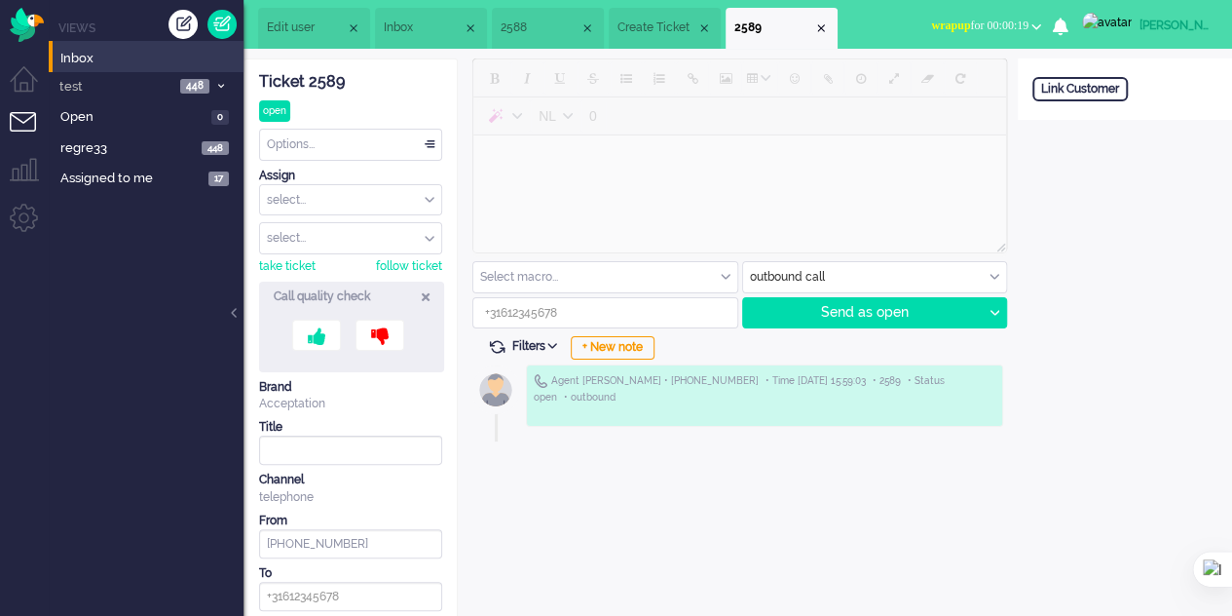
click at [656, 34] on span "Create Ticket" at bounding box center [657, 27] width 79 height 17
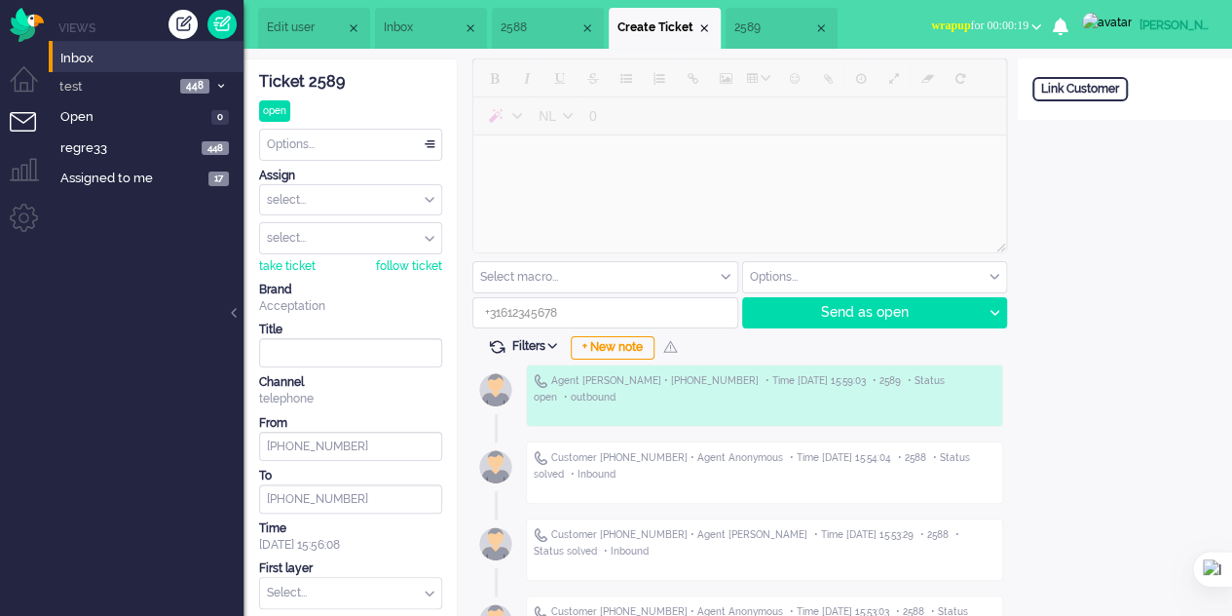
click at [526, 34] on span "2588" at bounding box center [540, 27] width 79 height 17
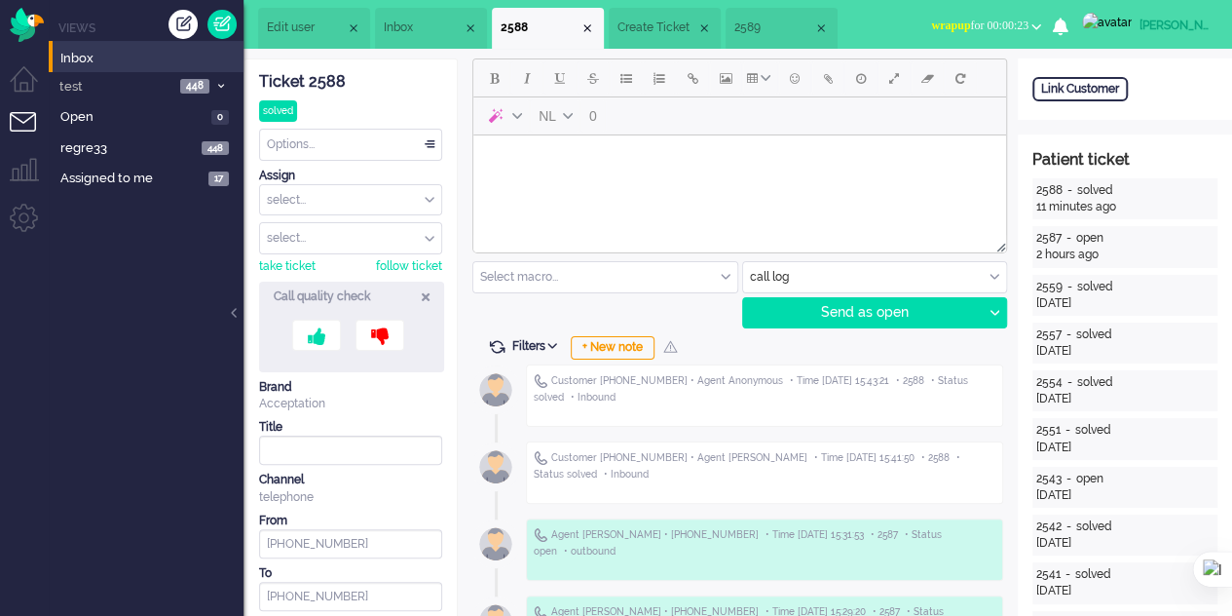
click at [785, 34] on span "2589" at bounding box center [773, 27] width 79 height 17
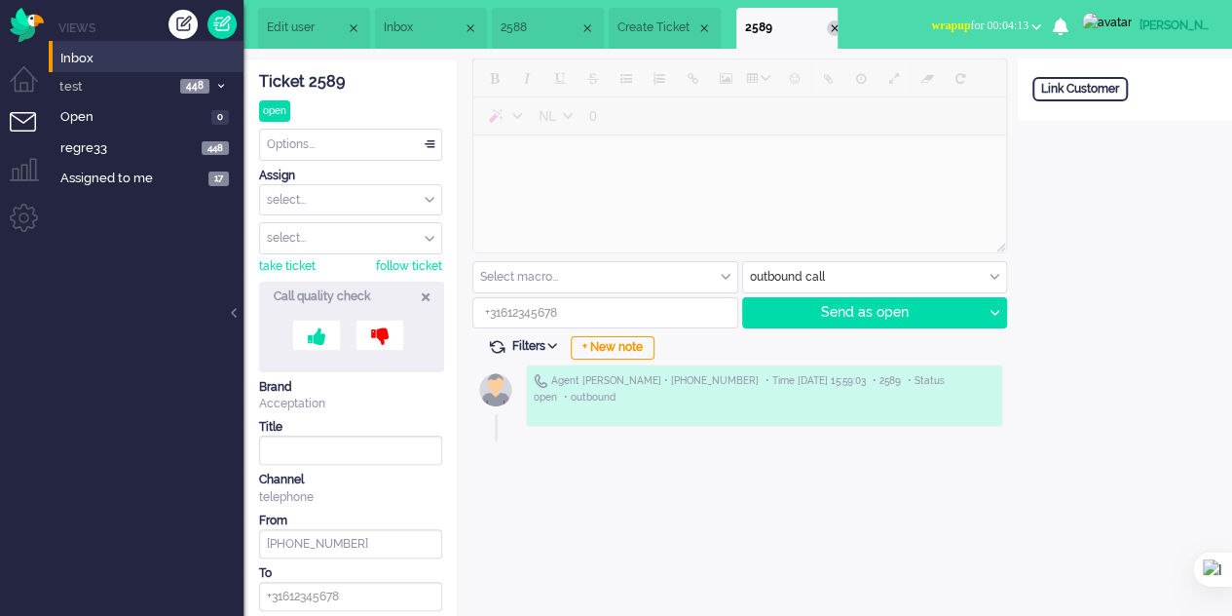
click at [838, 22] on div "Close tab" at bounding box center [835, 28] width 16 height 16
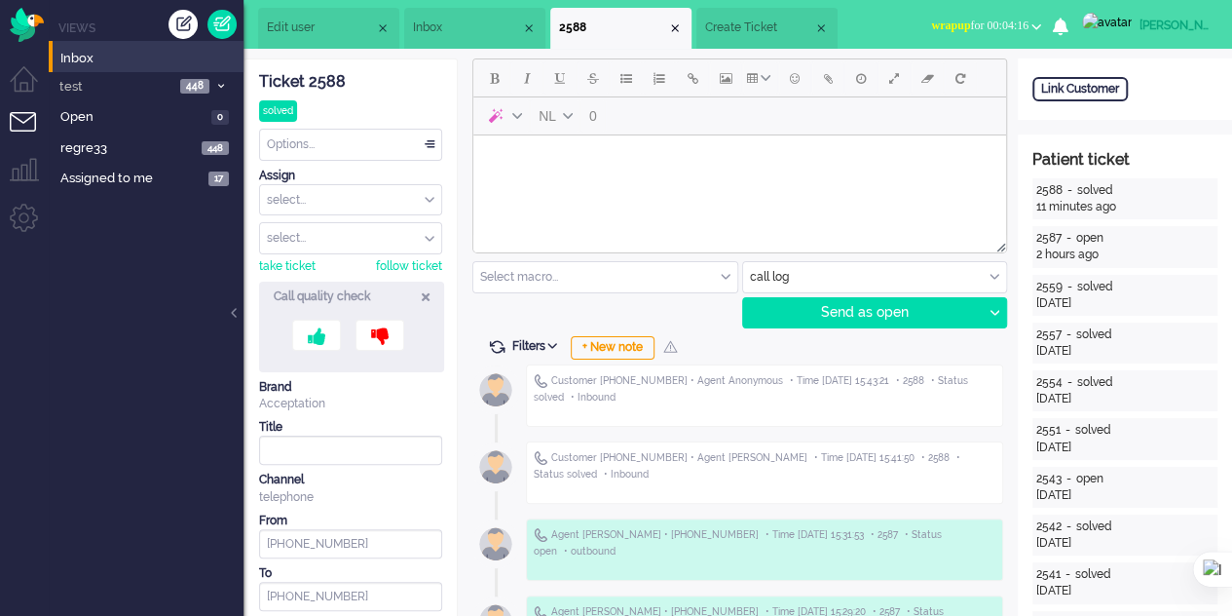
click at [829, 27] on div "Close tab" at bounding box center [821, 28] width 16 height 16
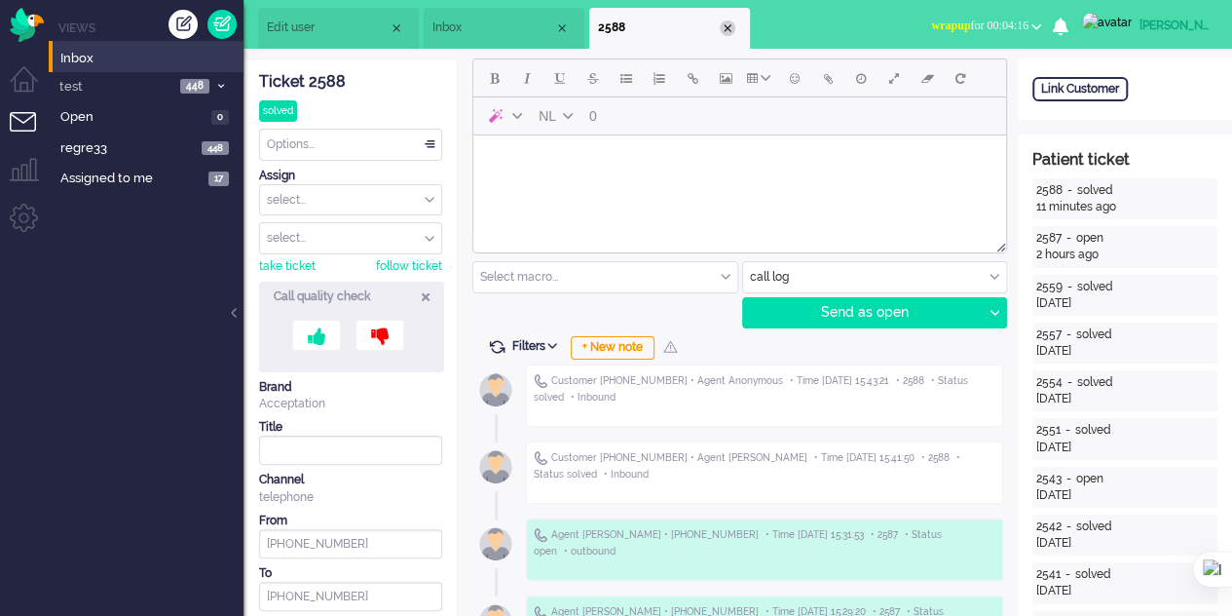
click at [732, 28] on div "Close tab" at bounding box center [728, 28] width 16 height 16
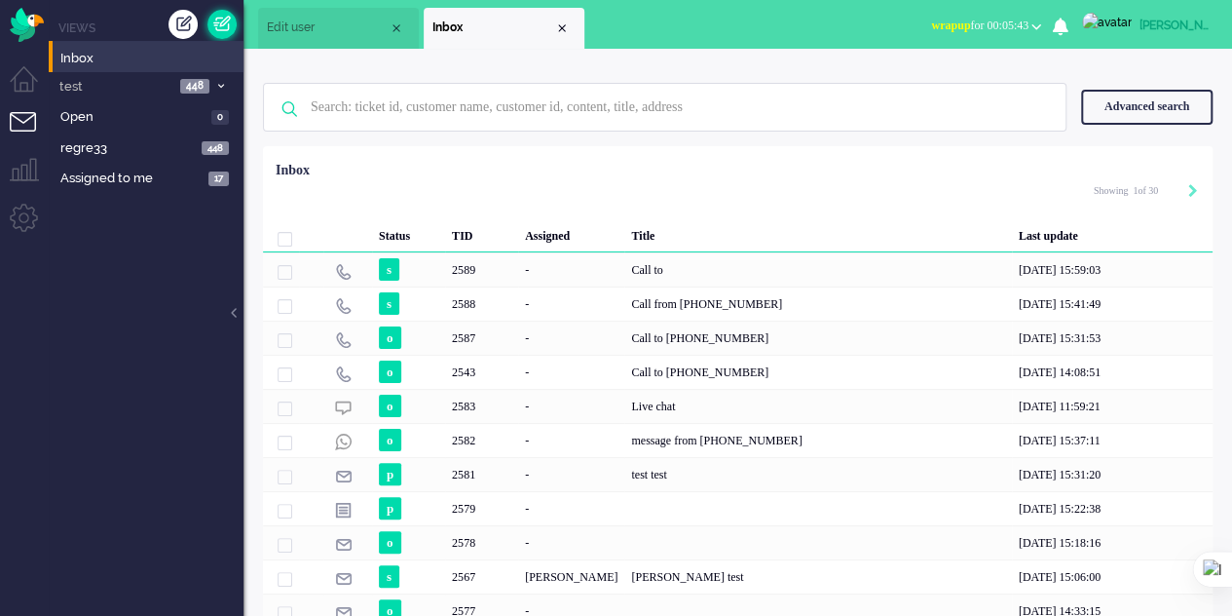
click at [216, 26] on link at bounding box center [221, 24] width 29 height 29
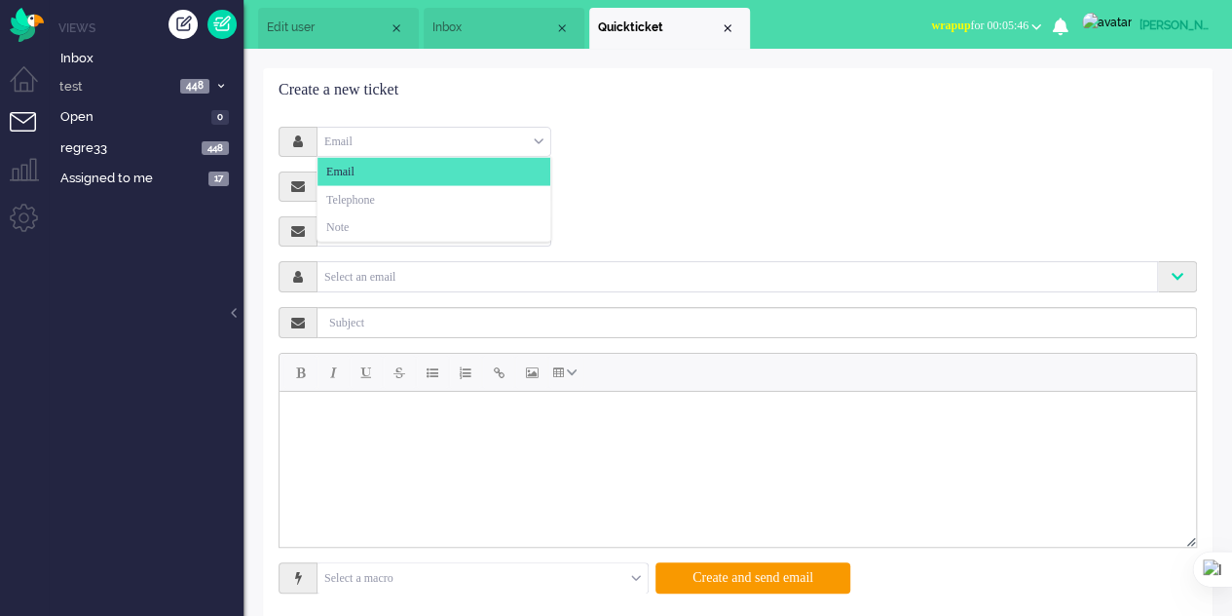
click at [532, 132] on div "Email" at bounding box center [434, 142] width 233 height 30
click at [401, 204] on li "Telephone" at bounding box center [434, 199] width 233 height 28
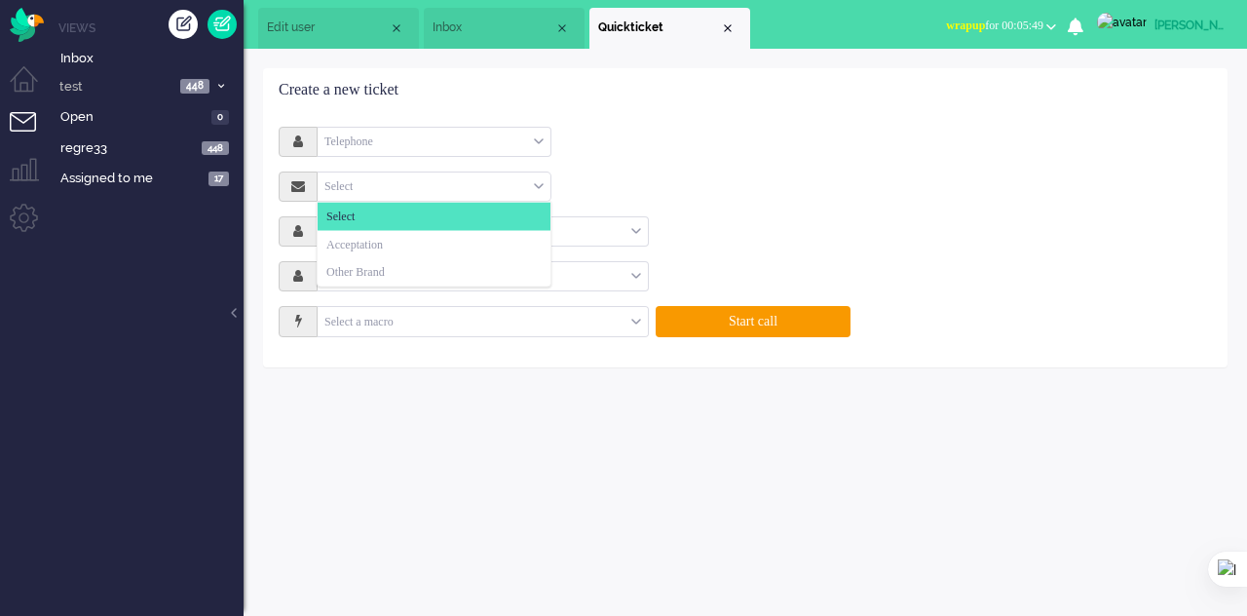
click at [533, 185] on div "Select" at bounding box center [434, 186] width 233 height 30
click at [399, 241] on li "Acceptation" at bounding box center [434, 244] width 233 height 28
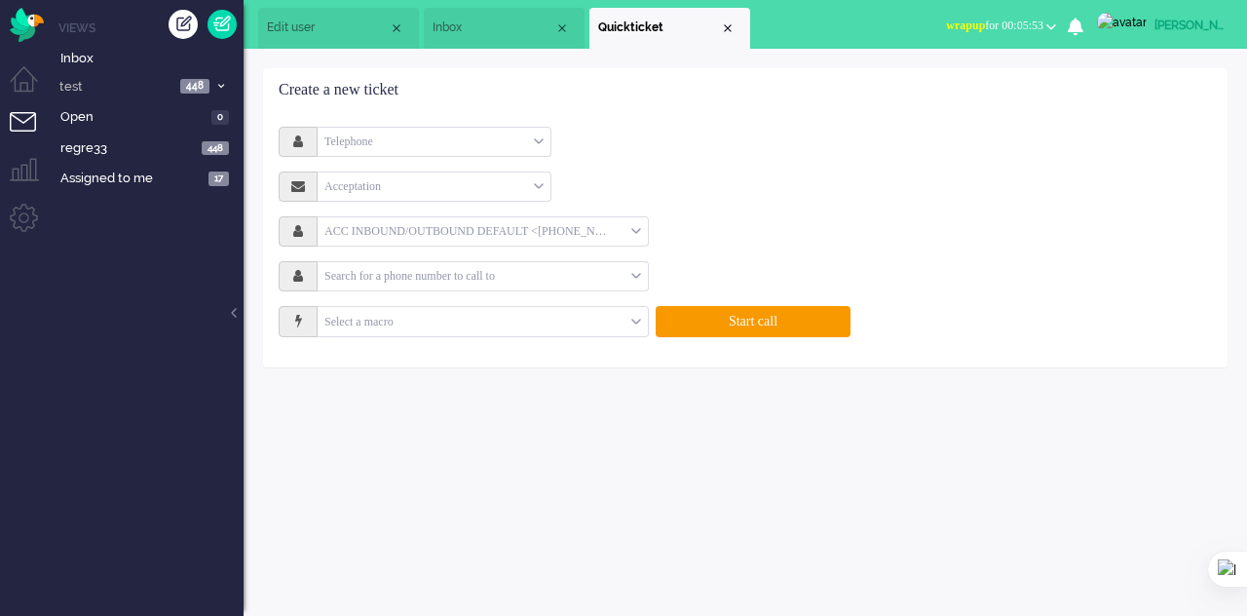
click at [642, 270] on div "Search for a phone number to call to" at bounding box center [483, 276] width 330 height 30
click at [519, 281] on input "text" at bounding box center [475, 276] width 314 height 22
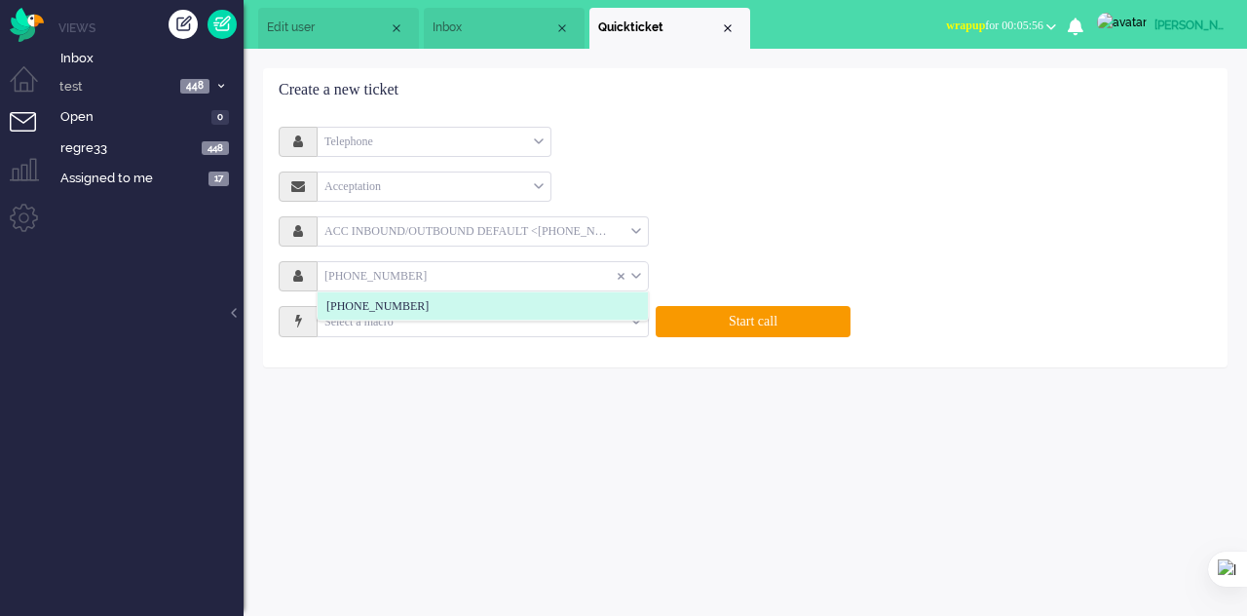
type input "+34634185470"
click at [530, 300] on li "+34634185470" at bounding box center [483, 306] width 330 height 28
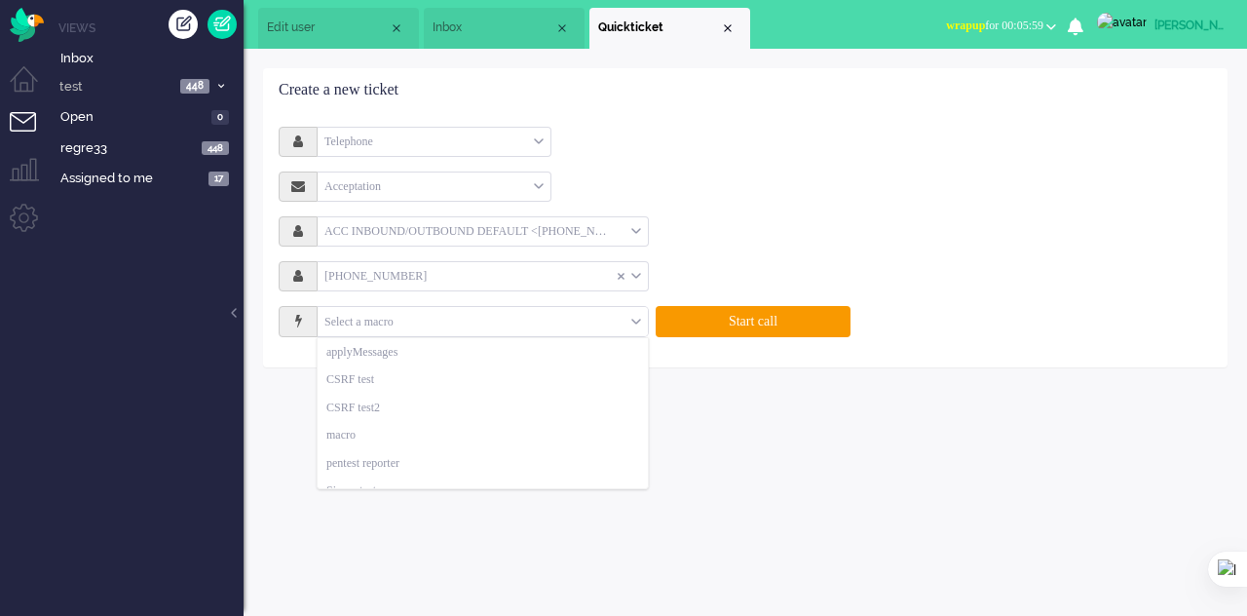
click at [639, 319] on div "Select a macro" at bounding box center [483, 322] width 330 height 30
click at [829, 426] on div "Elaine update profile picture Live channel settings Calling method Call phone n…" at bounding box center [745, 332] width 1003 height 567
click at [742, 319] on button "Start call" at bounding box center [753, 321] width 195 height 31
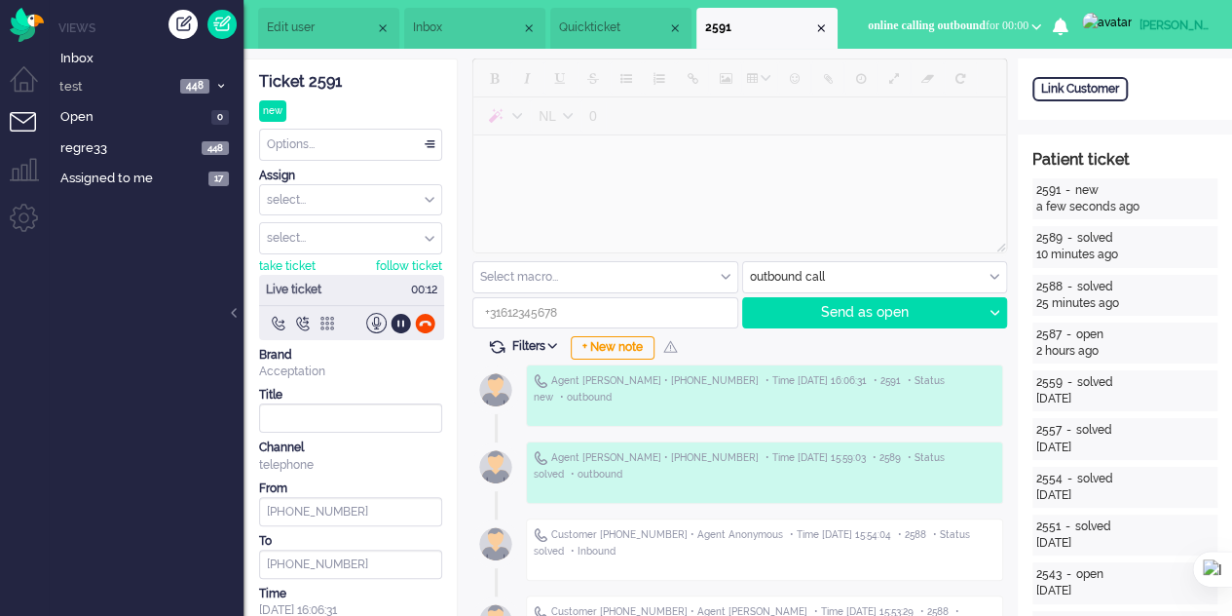
click at [327, 324] on div at bounding box center [327, 323] width 20 height 20
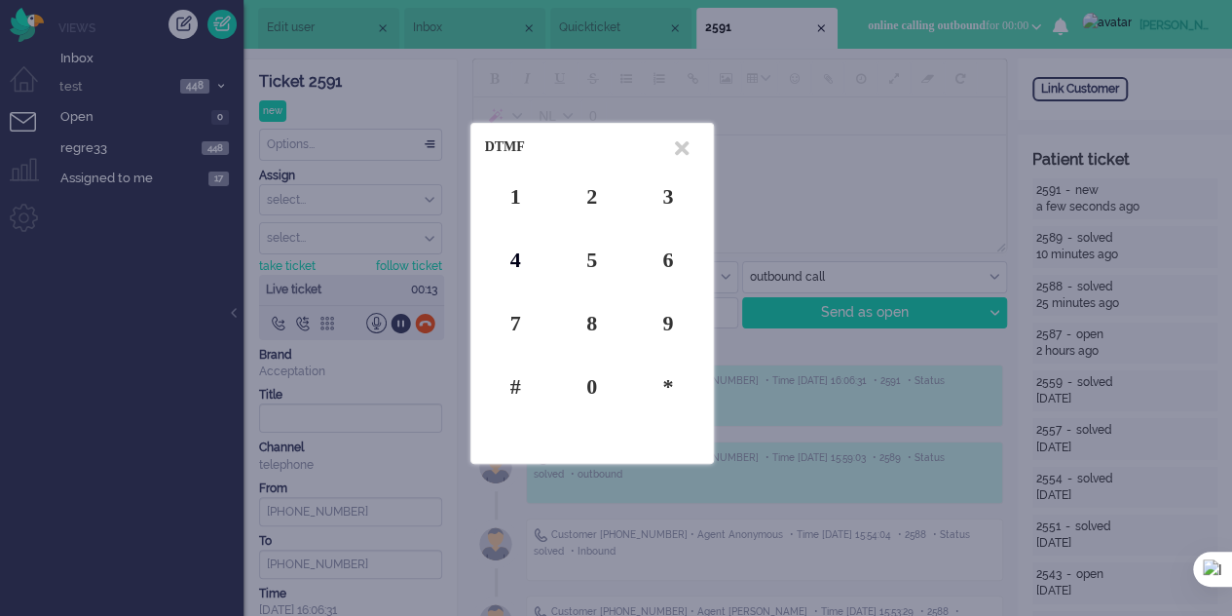
click at [512, 260] on div "4" at bounding box center [515, 259] width 61 height 30
click at [513, 260] on div "4" at bounding box center [515, 259] width 61 height 30
click at [677, 147] on icon at bounding box center [682, 148] width 14 height 20
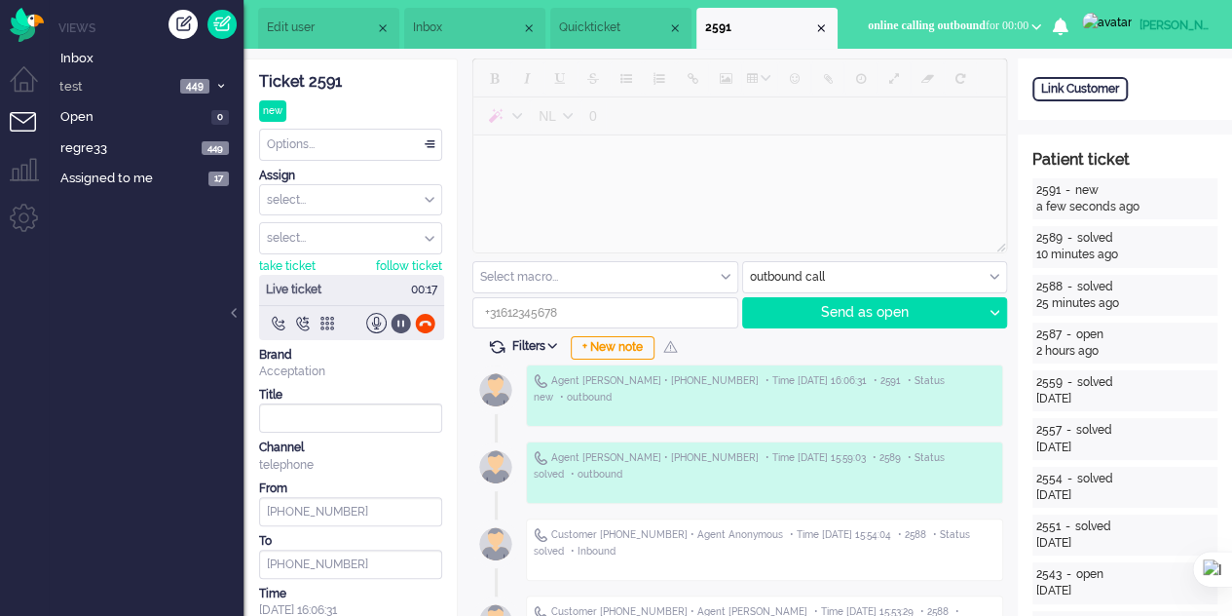
click at [395, 317] on div at bounding box center [401, 323] width 20 height 20
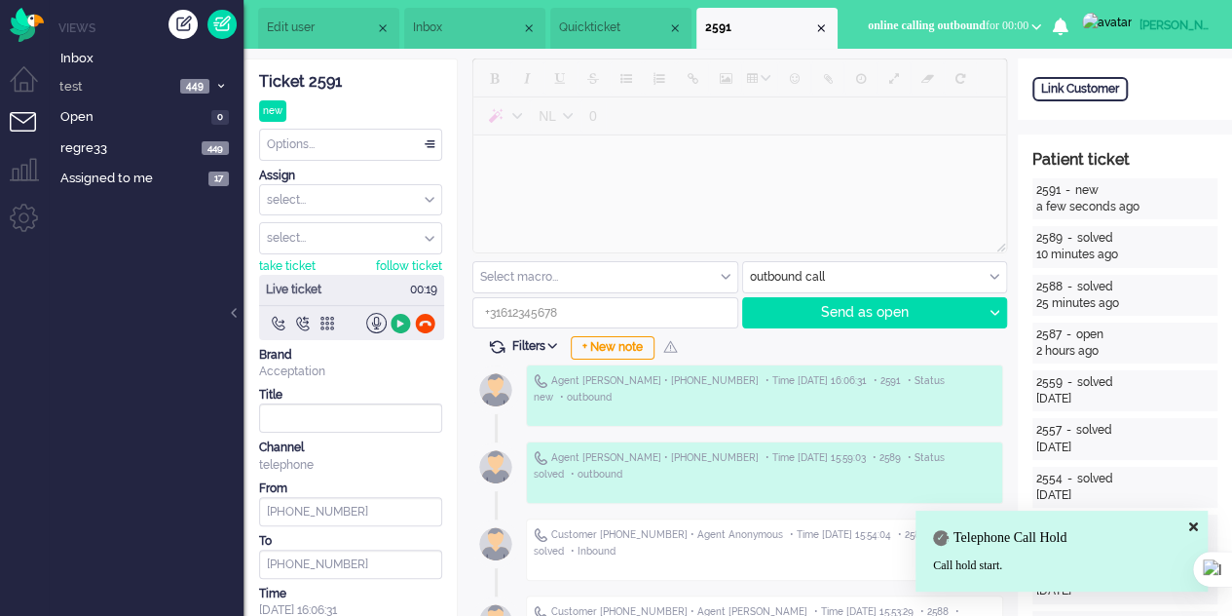
click at [398, 318] on div at bounding box center [401, 323] width 20 height 20
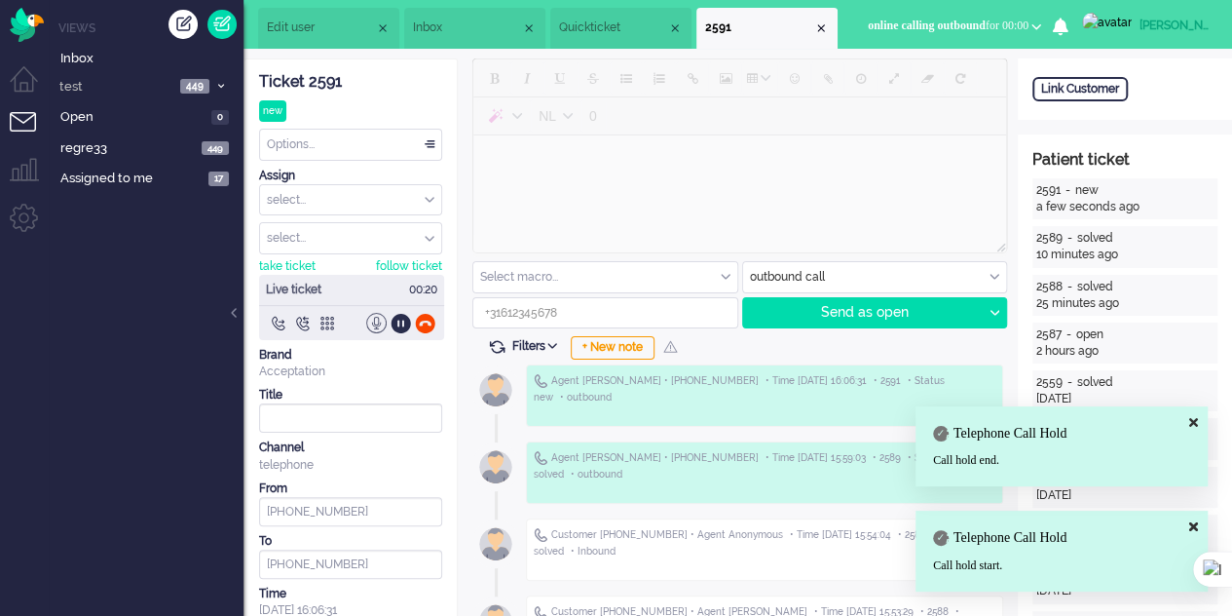
click at [378, 319] on div at bounding box center [376, 323] width 20 height 20
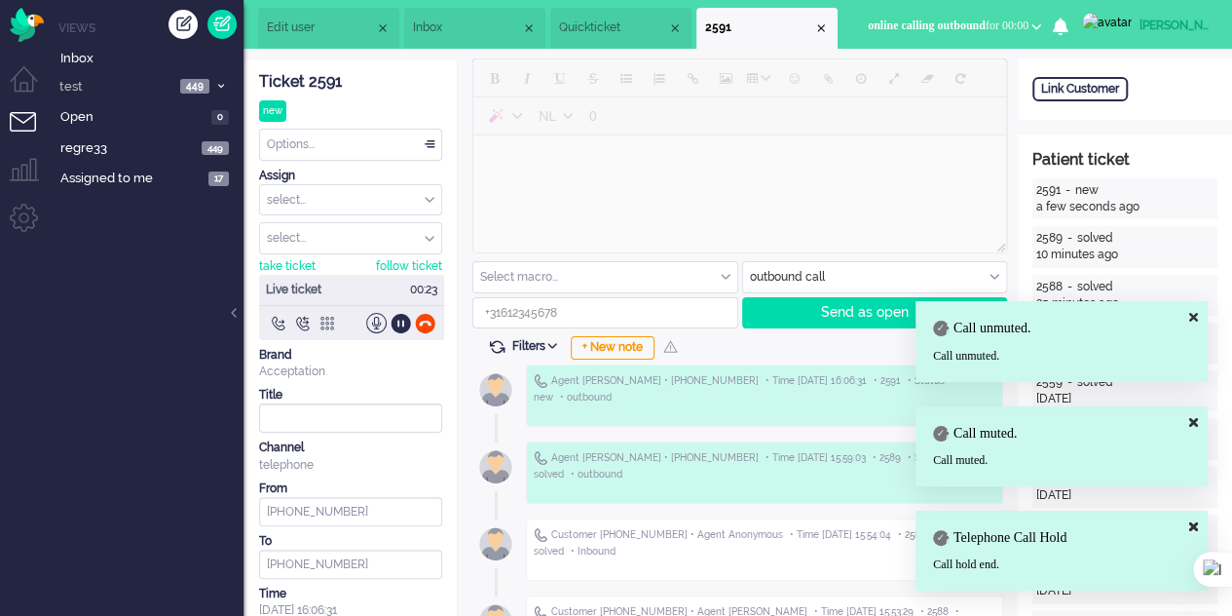
click at [326, 320] on div at bounding box center [327, 323] width 20 height 20
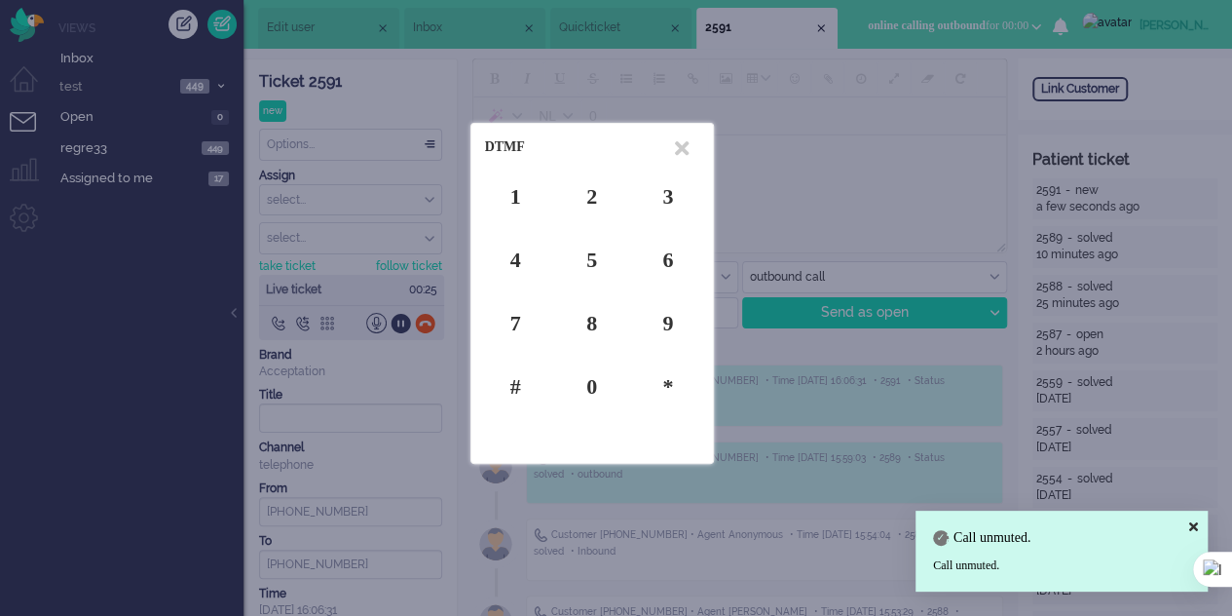
click at [326, 324] on div at bounding box center [616, 308] width 1232 height 616
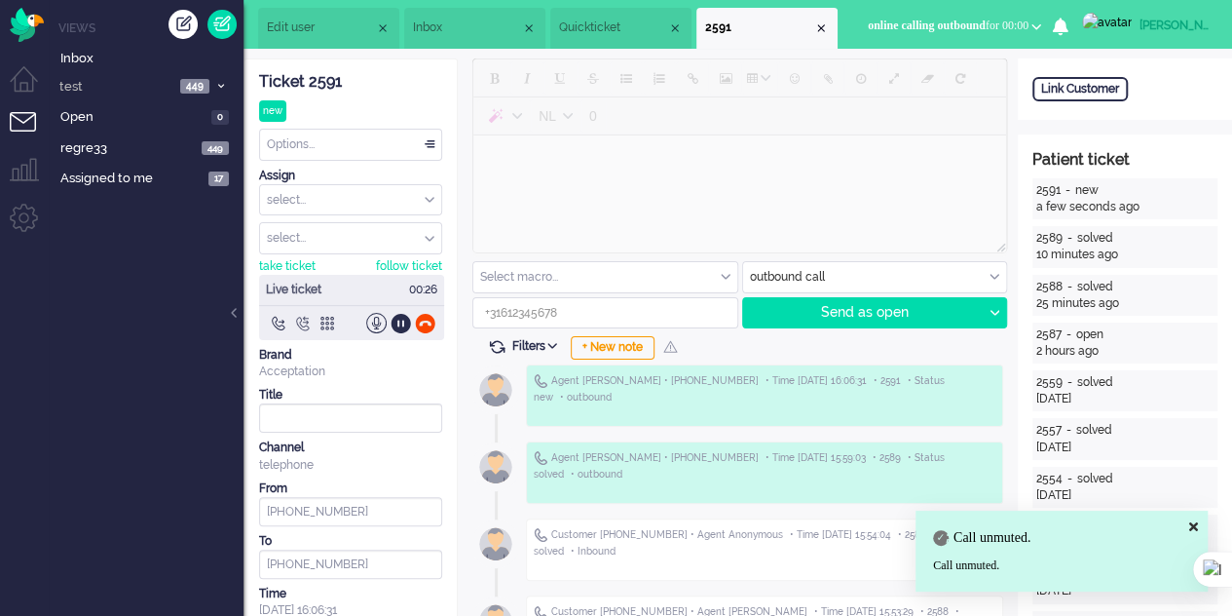
click at [301, 320] on div at bounding box center [302, 323] width 20 height 20
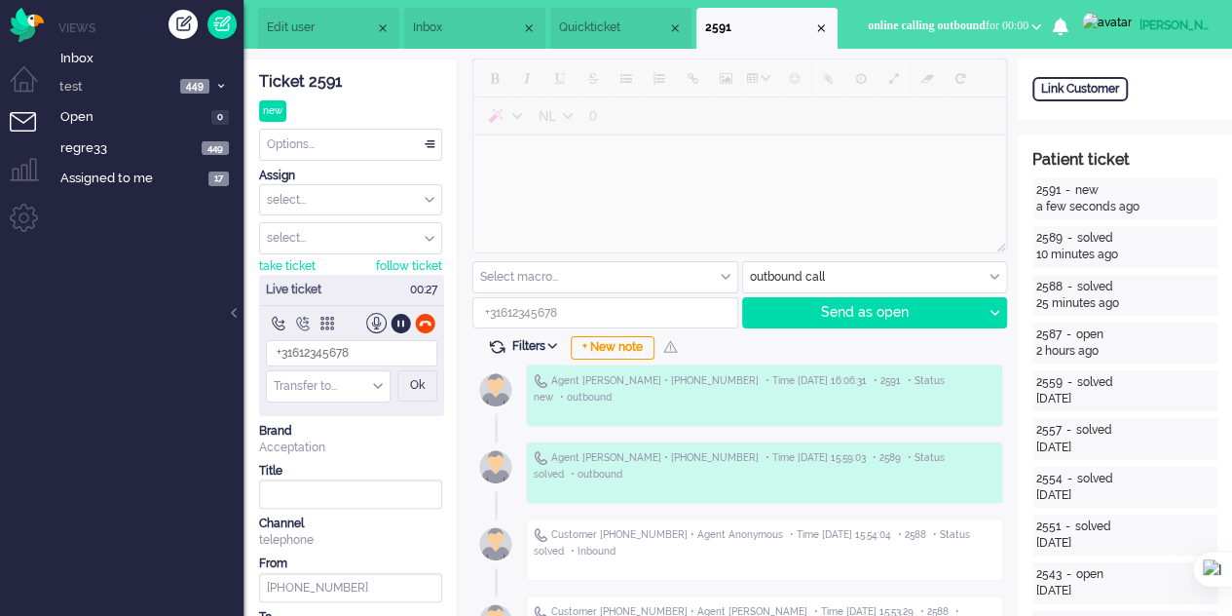
click at [376, 383] on div "Transfer to..." at bounding box center [328, 386] width 123 height 30
click at [353, 423] on span "transfer 1 <+34633614759>" at bounding box center [332, 424] width 113 height 32
type input "+34633614759"
click at [415, 375] on div "Ok" at bounding box center [417, 385] width 40 height 31
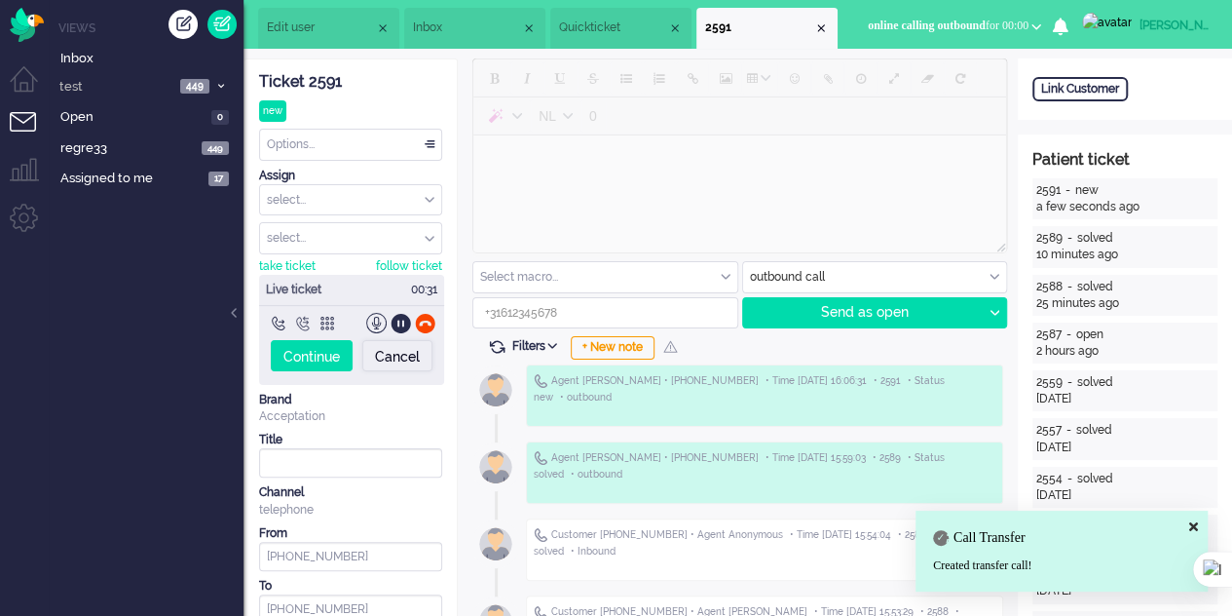
click at [386, 354] on div "Cancel" at bounding box center [397, 355] width 70 height 31
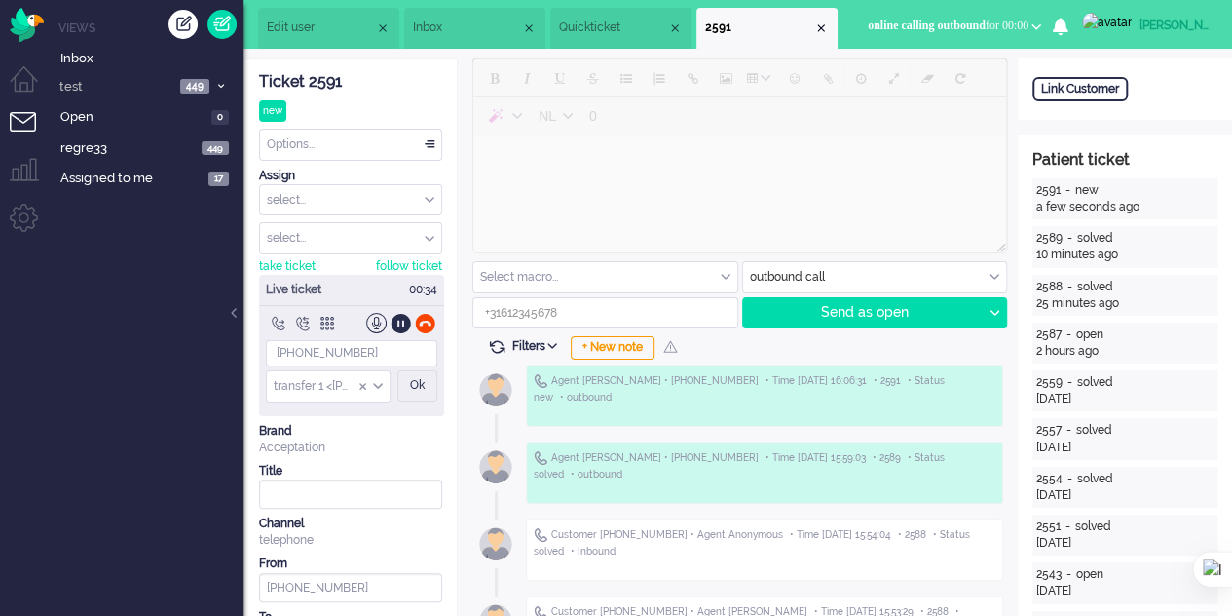
click at [279, 327] on div at bounding box center [278, 323] width 20 height 20
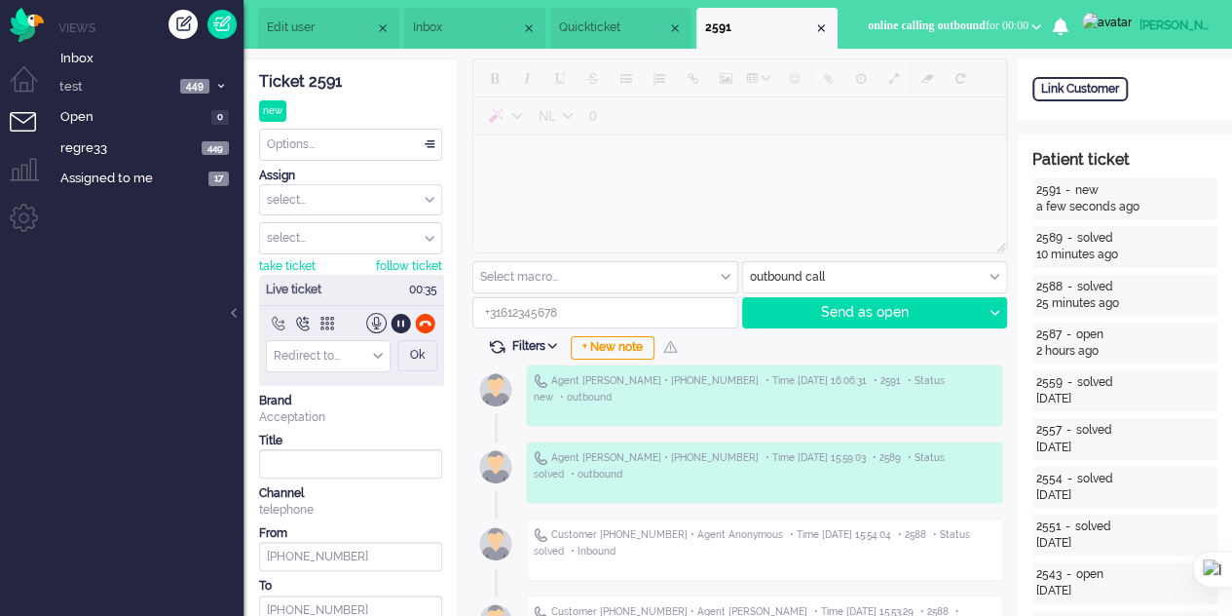
click at [377, 350] on div "Redirect to..." at bounding box center [328, 356] width 123 height 30
click at [376, 375] on li "transfer to sales" at bounding box center [328, 386] width 123 height 28
click at [414, 349] on div "Ok" at bounding box center [417, 355] width 40 height 31
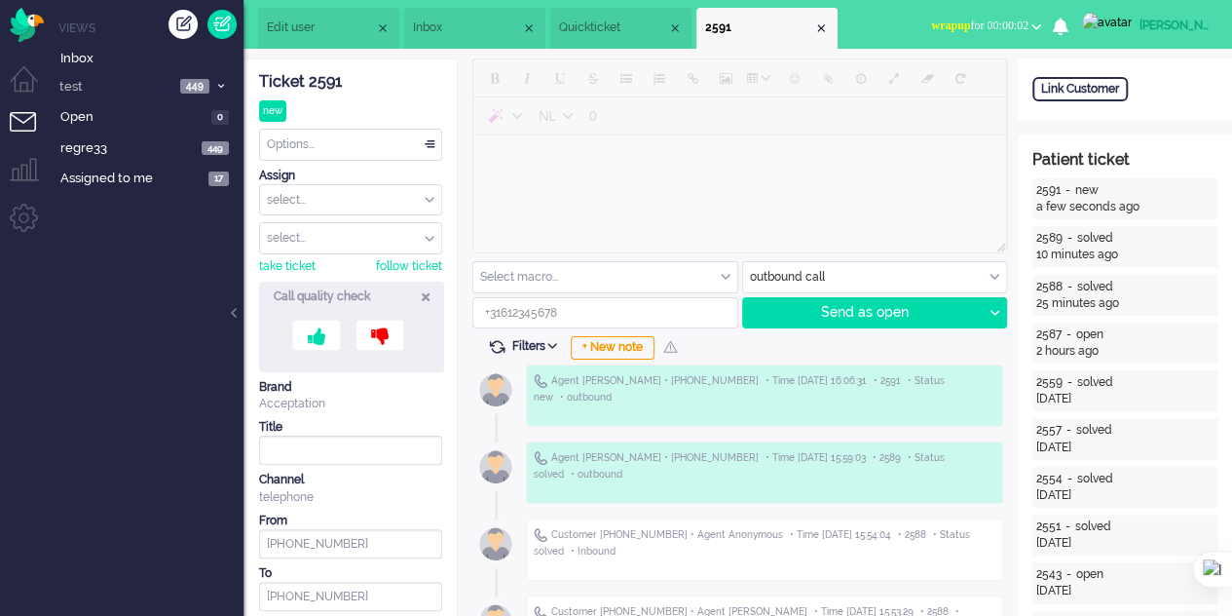
click at [424, 288] on icon at bounding box center [426, 296] width 8 height 17
type input "+34634185470"
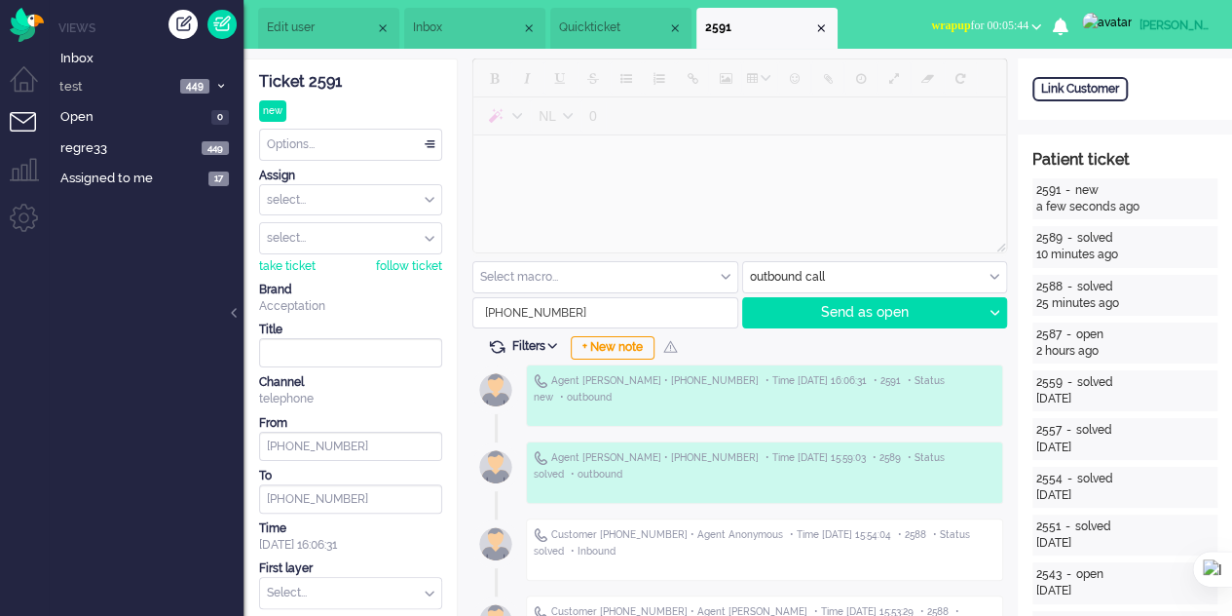
click at [1151, 24] on div "[PERSON_NAME]" at bounding box center [1176, 25] width 73 height 19
click at [1029, 24] on span "wrapup for 00:07:07" at bounding box center [979, 26] width 97 height 14
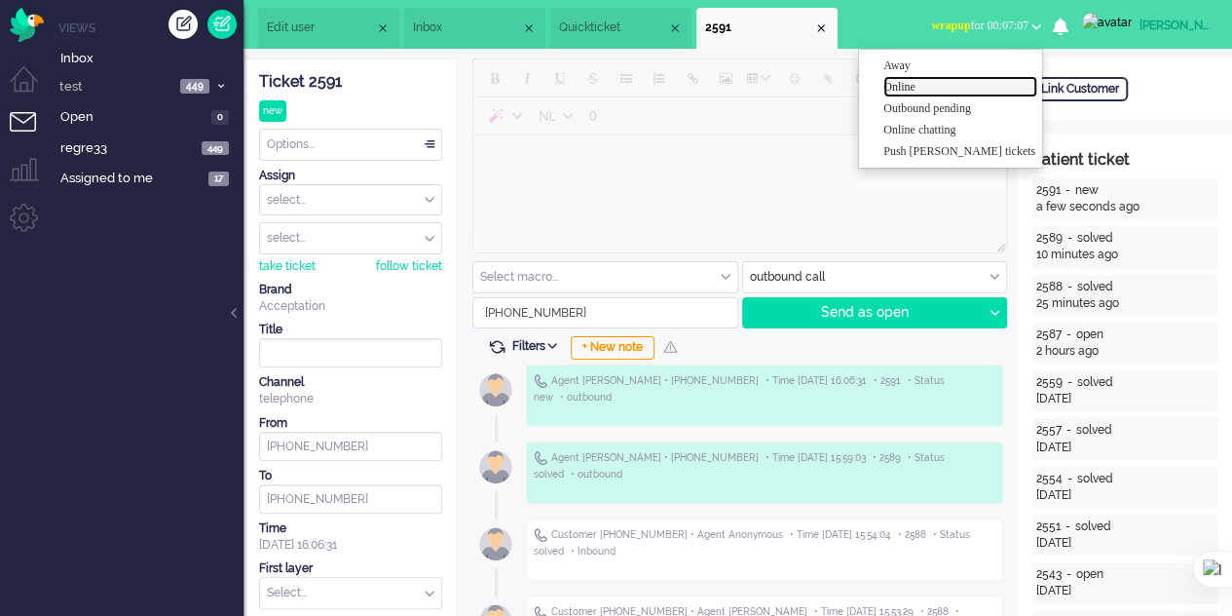
click at [926, 85] on label "Online" at bounding box center [960, 87] width 154 height 17
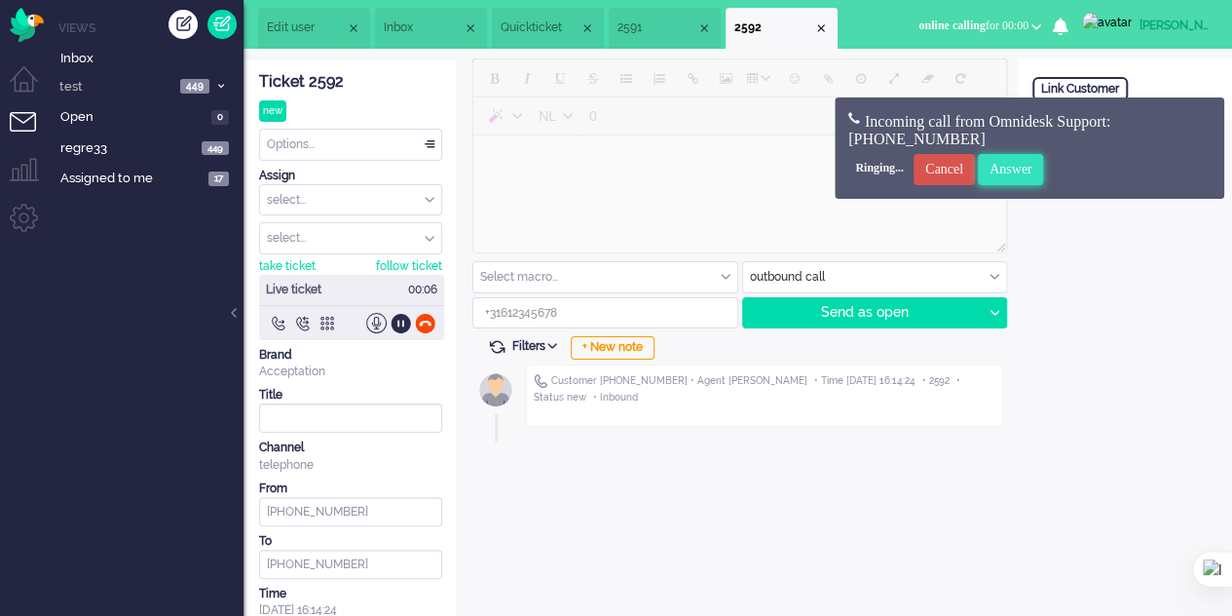
click at [1044, 167] on input "Answer" at bounding box center [1011, 169] width 66 height 31
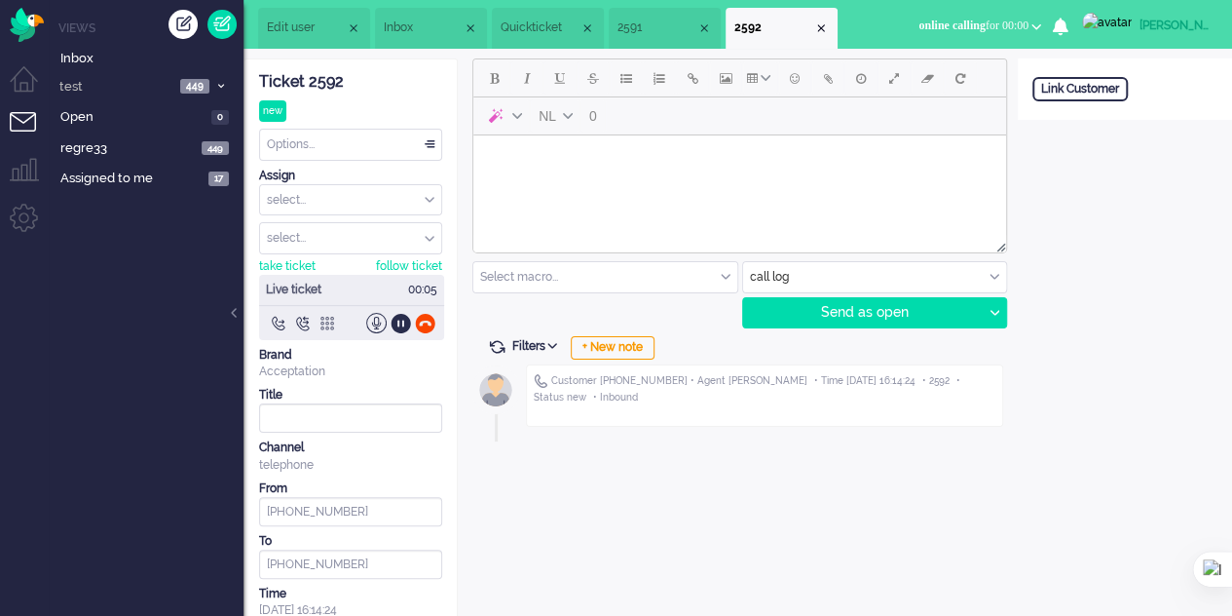
click at [326, 322] on div at bounding box center [327, 323] width 20 height 20
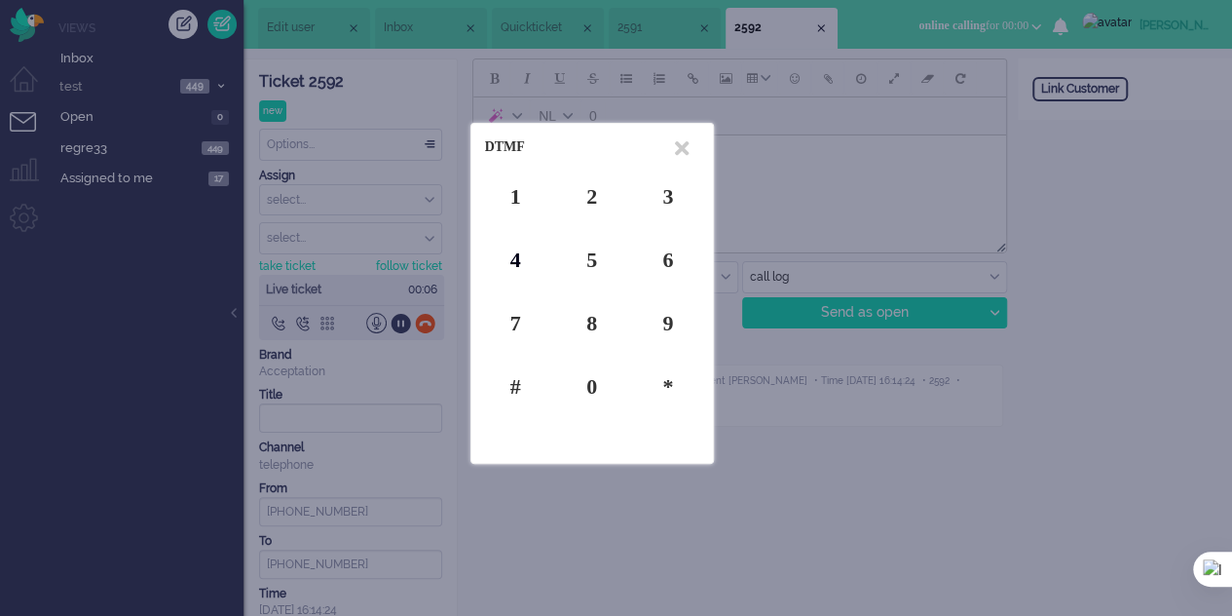
click at [516, 250] on div "4" at bounding box center [515, 259] width 61 height 30
click at [683, 144] on icon at bounding box center [682, 148] width 14 height 20
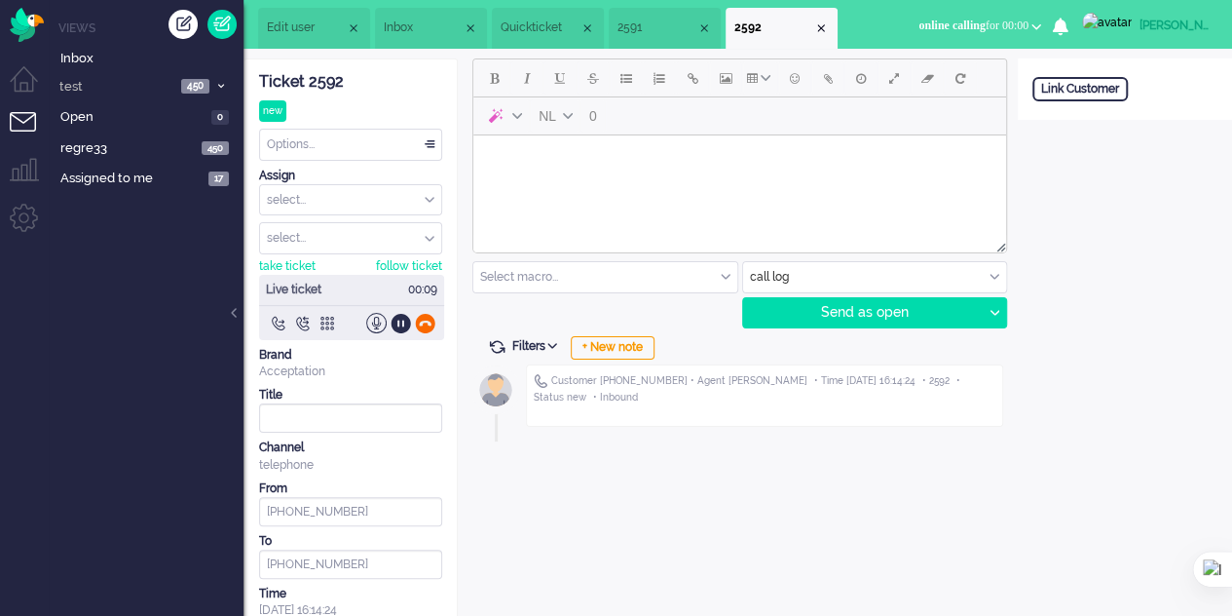
click at [423, 326] on div at bounding box center [425, 323] width 20 height 20
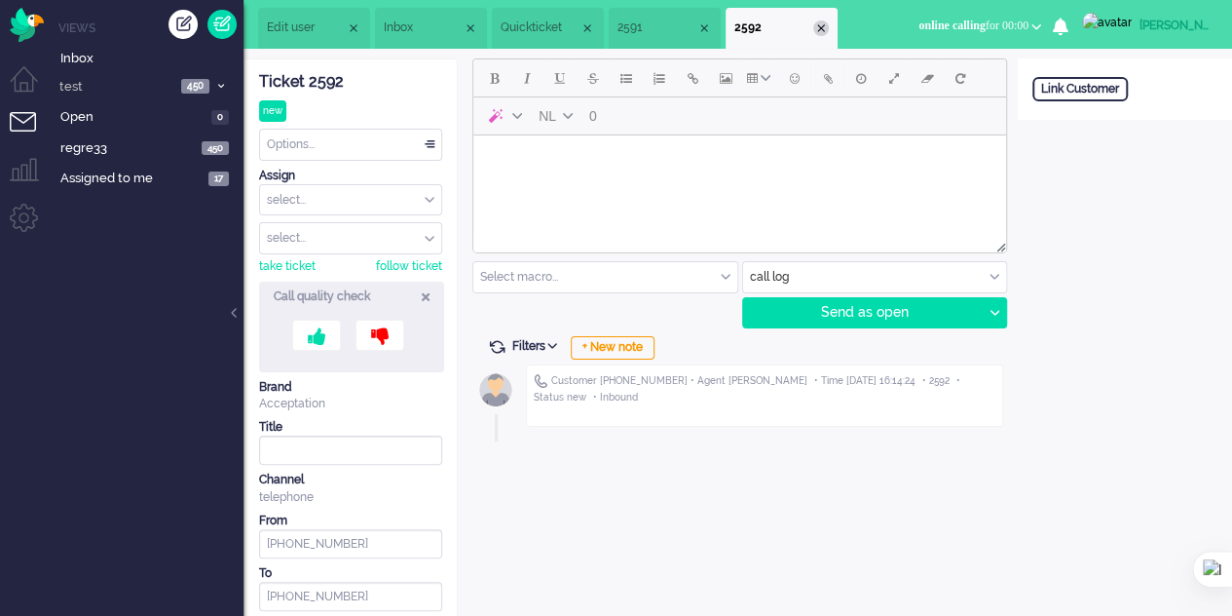
click at [829, 28] on div "Close tab" at bounding box center [821, 28] width 16 height 16
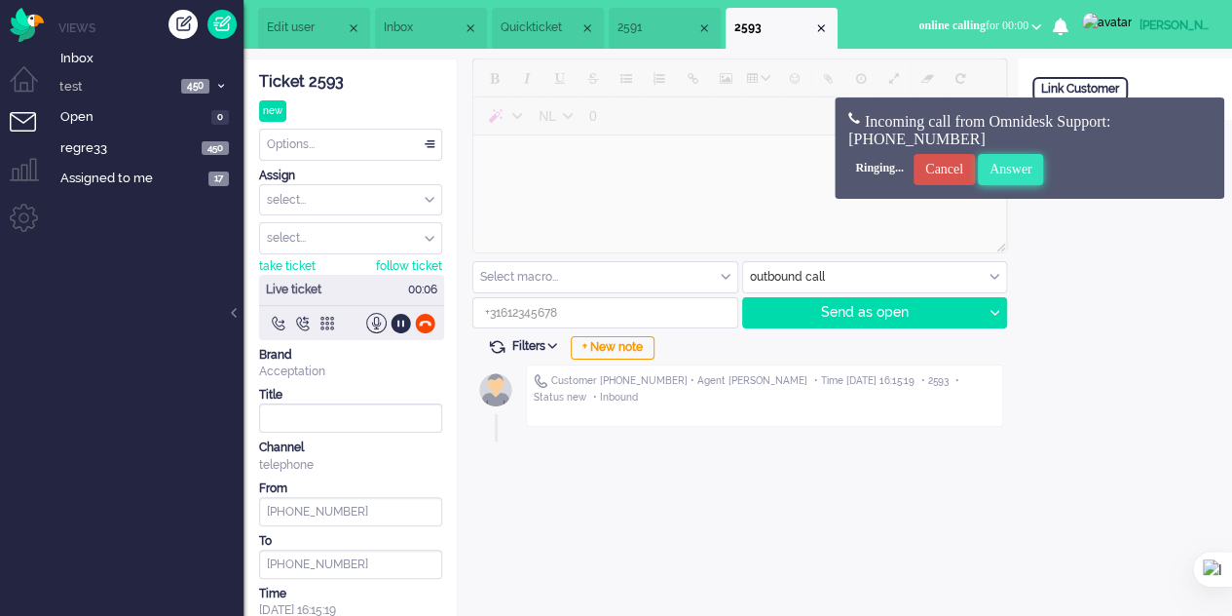
click at [1044, 161] on input "Answer" at bounding box center [1011, 169] width 66 height 31
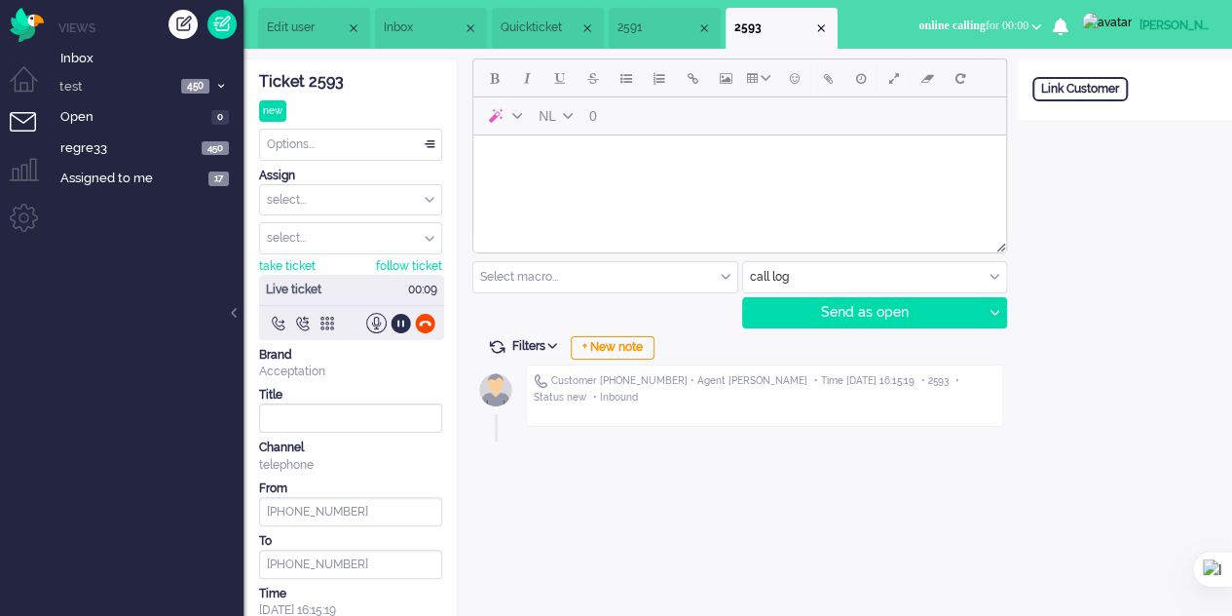
click at [417, 30] on span "Inbox" at bounding box center [423, 27] width 79 height 17
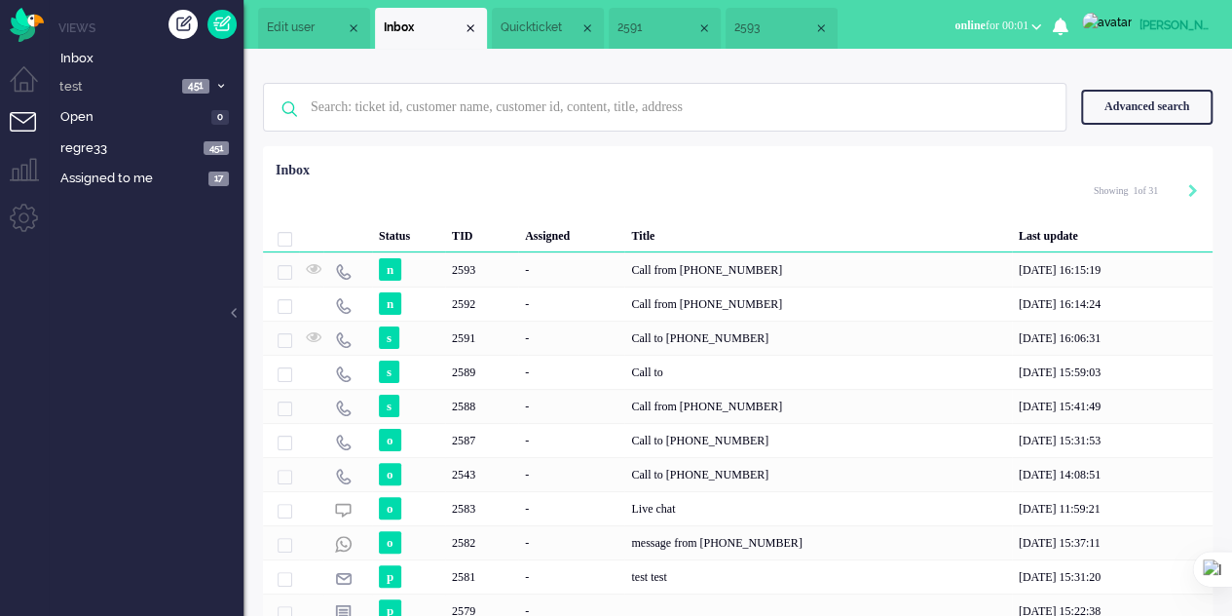
click at [1108, 32] on img at bounding box center [1107, 22] width 50 height 19
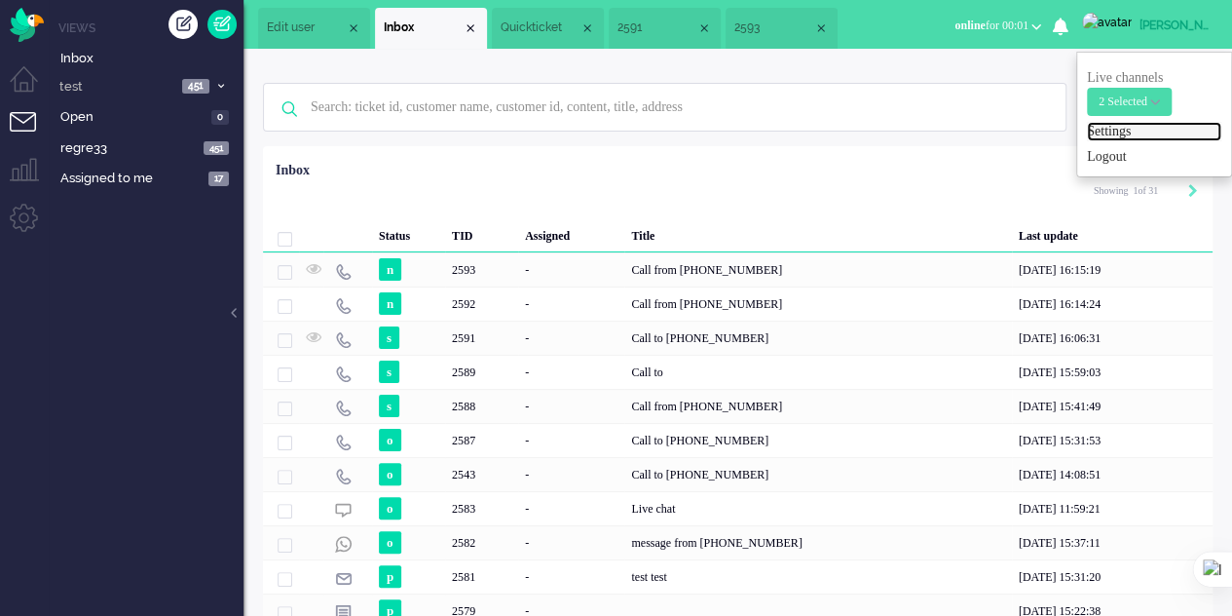
click at [1118, 129] on link "Settings" at bounding box center [1154, 131] width 134 height 19
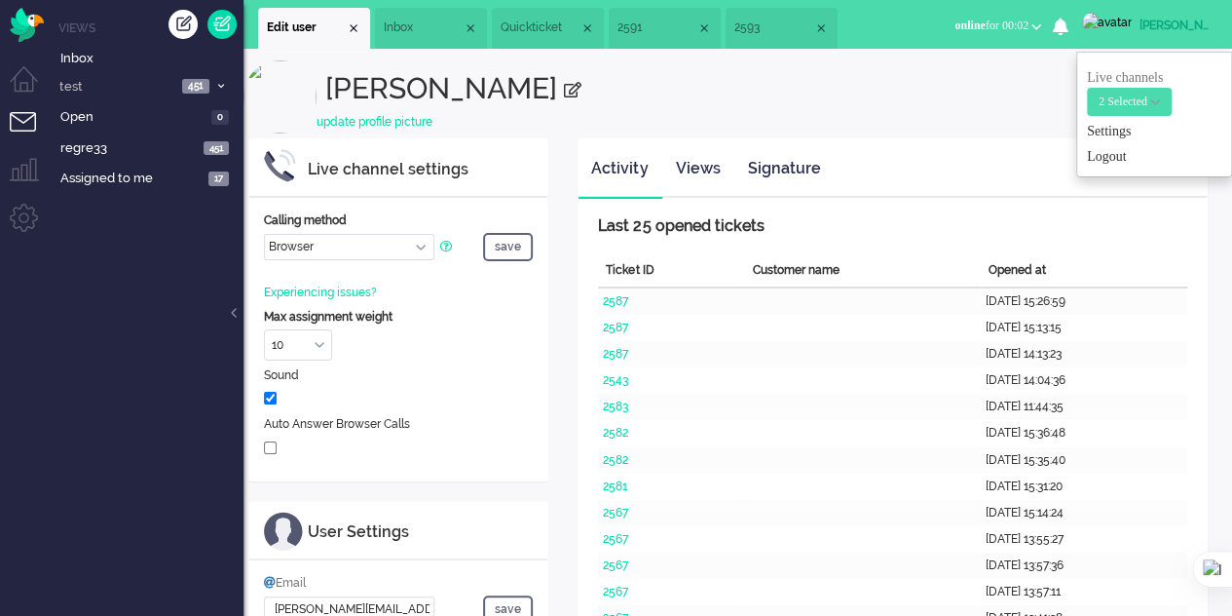
click at [778, 272] on div "Customer name" at bounding box center [862, 271] width 236 height 34
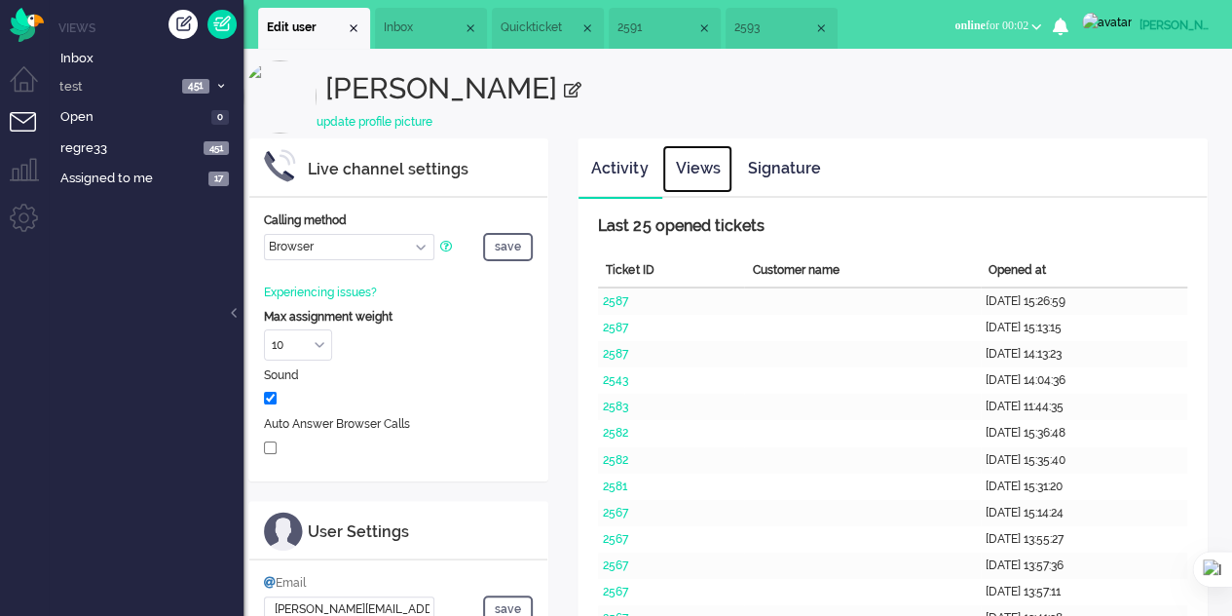
click at [707, 163] on link "Views" at bounding box center [697, 169] width 70 height 48
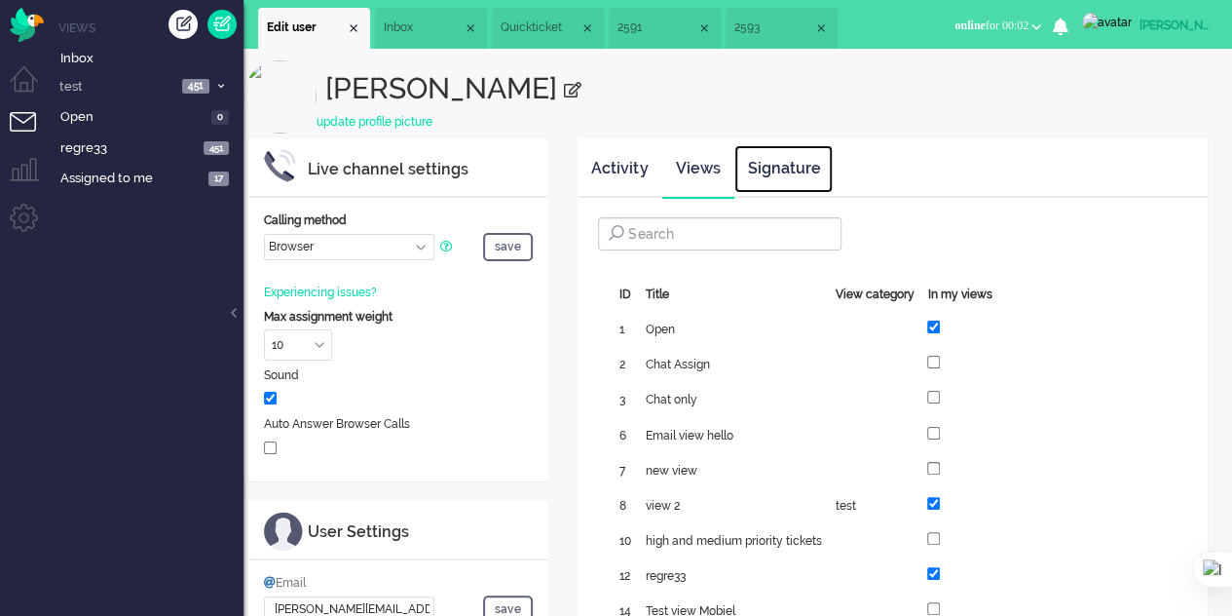
click at [801, 170] on link "Signature" at bounding box center [783, 169] width 98 height 48
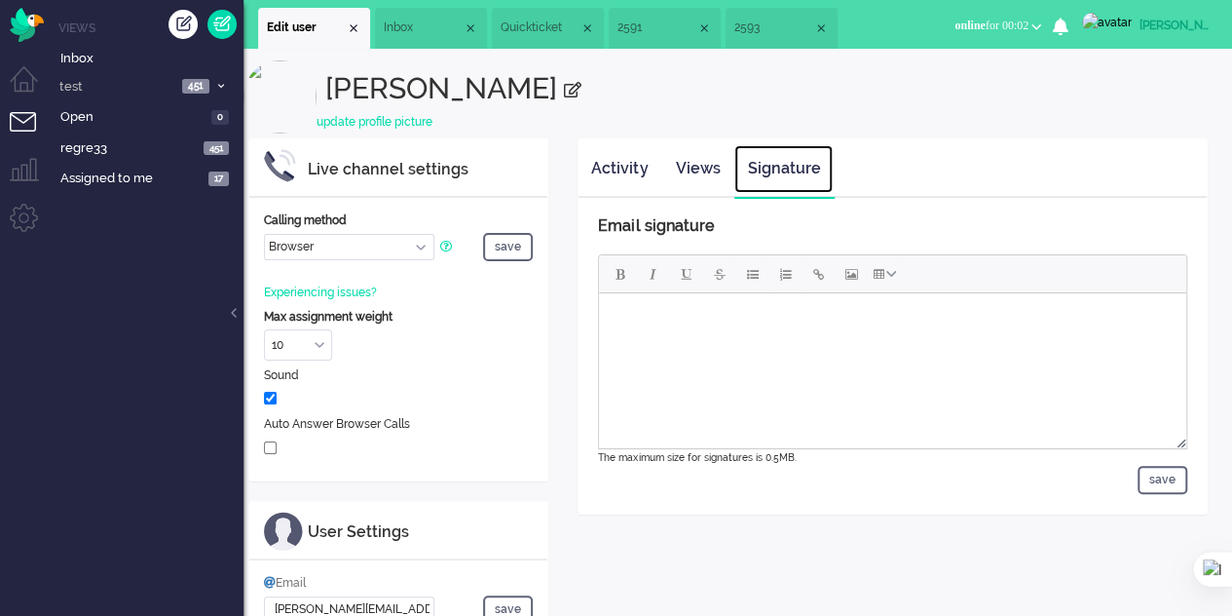
click at [424, 17] on li "Inbox" at bounding box center [431, 28] width 112 height 41
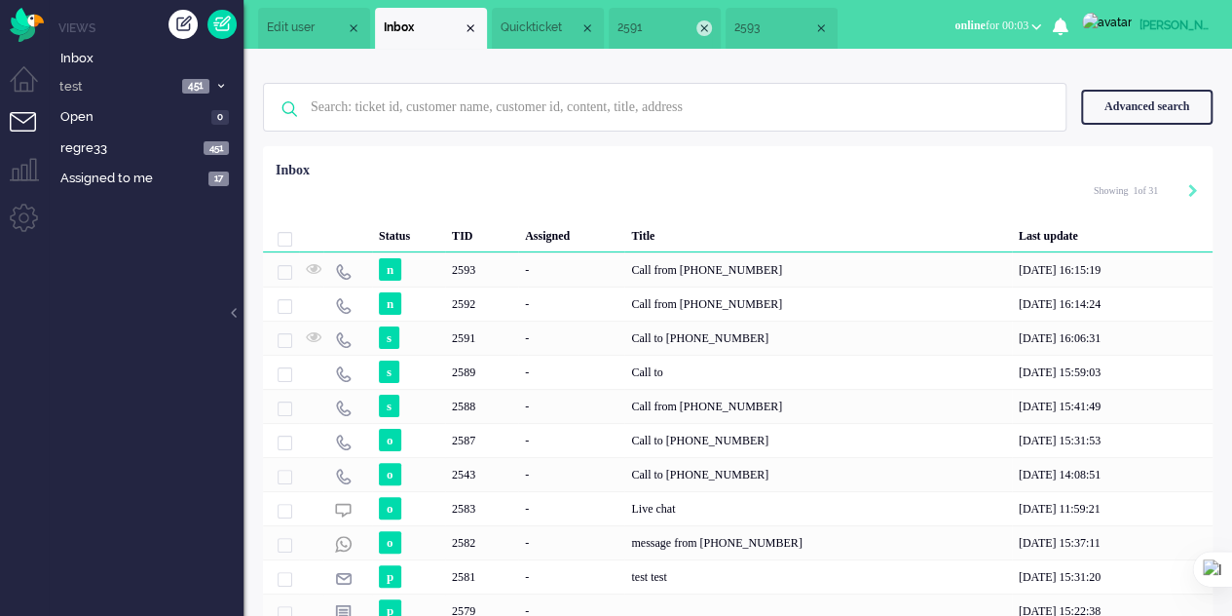
click at [829, 26] on div "Close tab" at bounding box center [821, 28] width 16 height 16
click at [829, 29] on div "Close tab" at bounding box center [821, 28] width 16 height 16
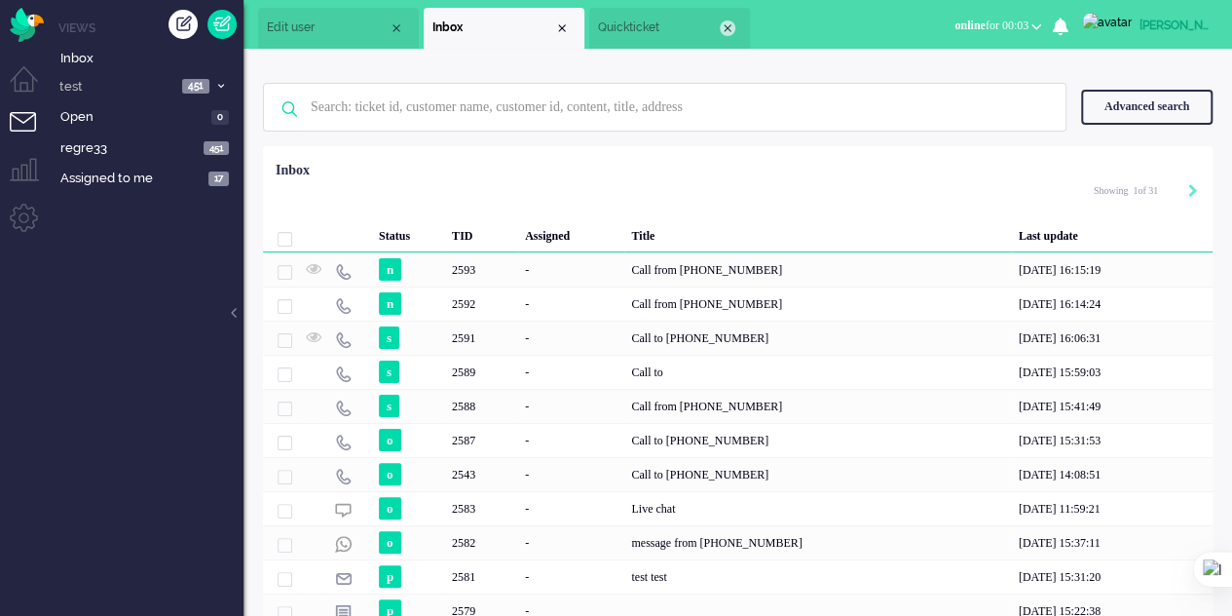
click at [725, 28] on div "Close tab" at bounding box center [728, 28] width 16 height 16
click at [18, 119] on li "Tickets menu" at bounding box center [32, 134] width 44 height 44
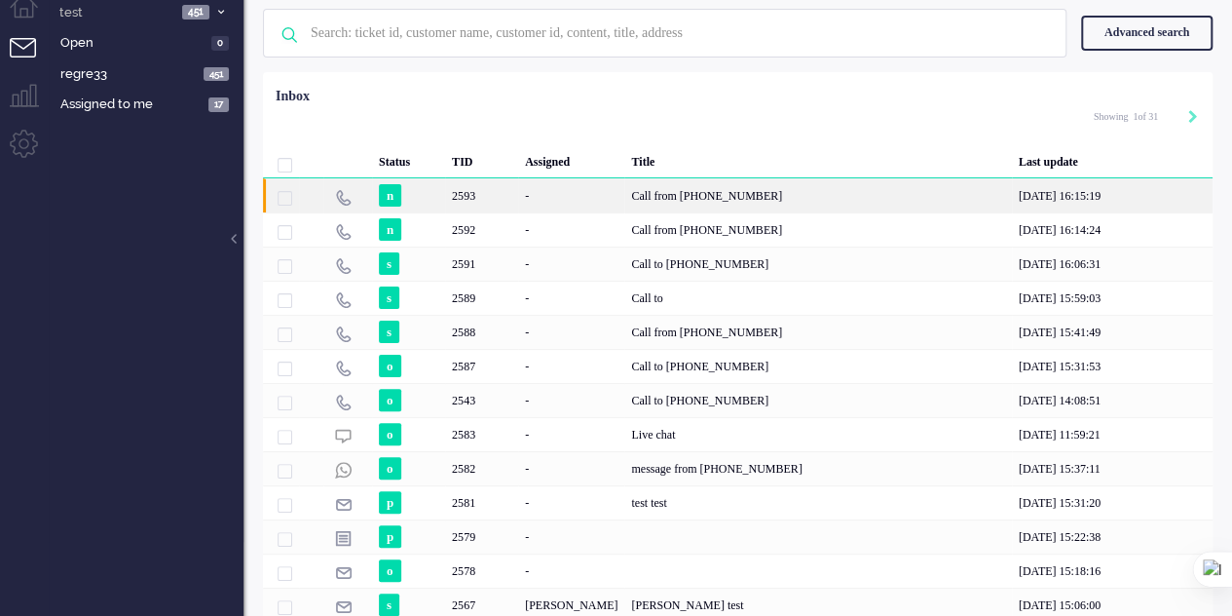
scroll to position [208, 0]
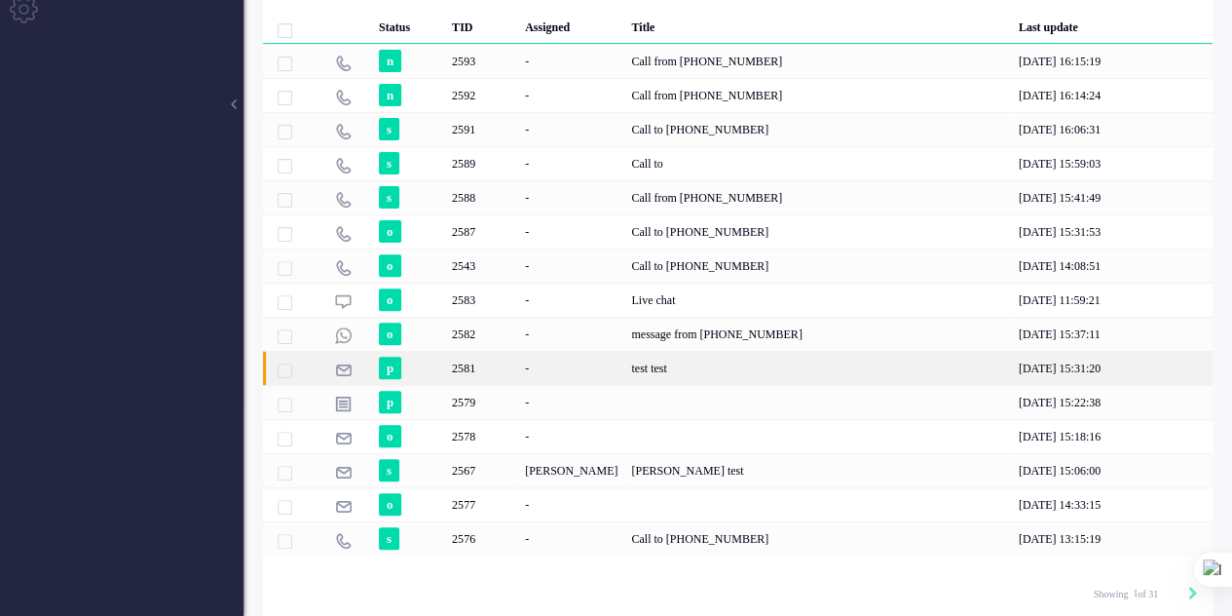
click at [374, 371] on div "p" at bounding box center [408, 368] width 73 height 34
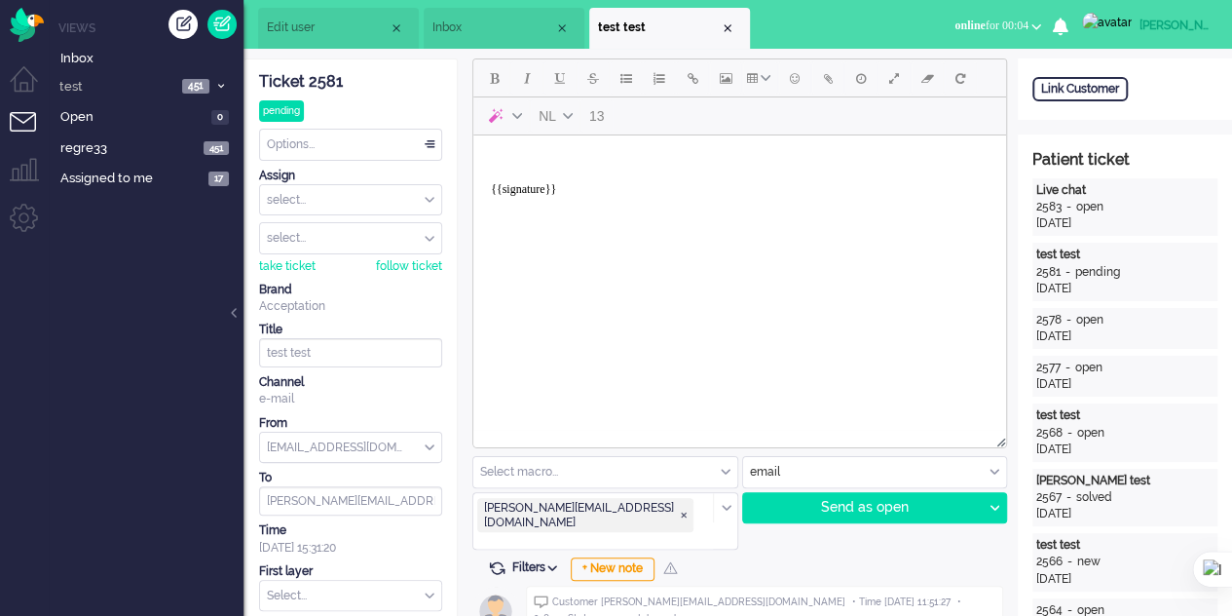
click at [578, 157] on body "{{signature}}" at bounding box center [739, 182] width 517 height 78
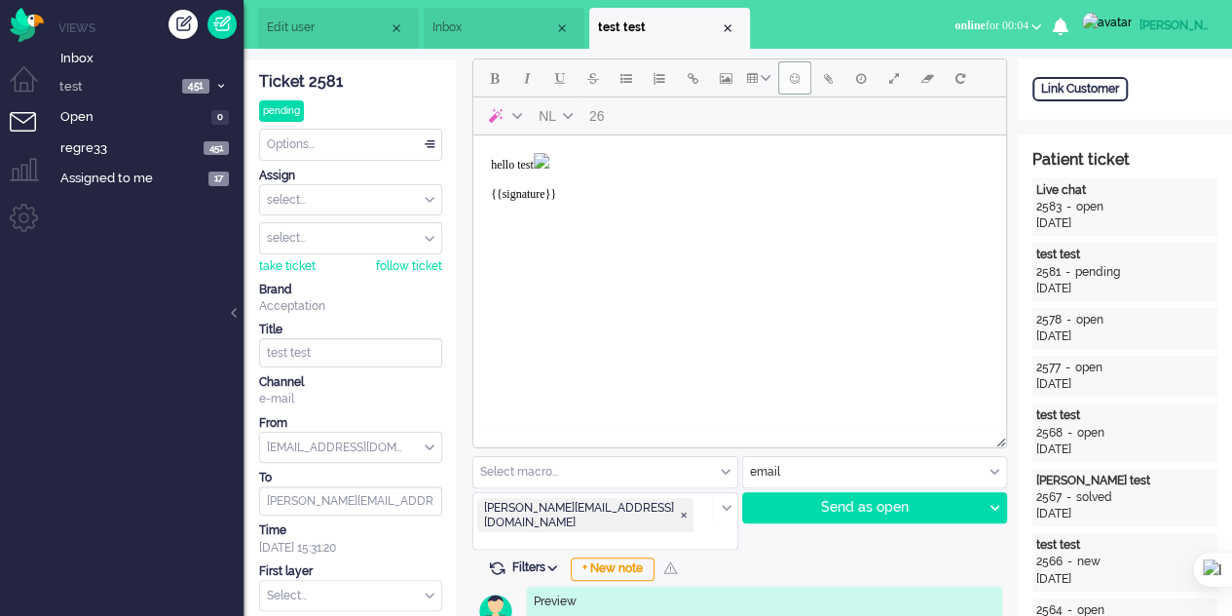
click at [793, 85] on span "Emoticons" at bounding box center [795, 78] width 10 height 16
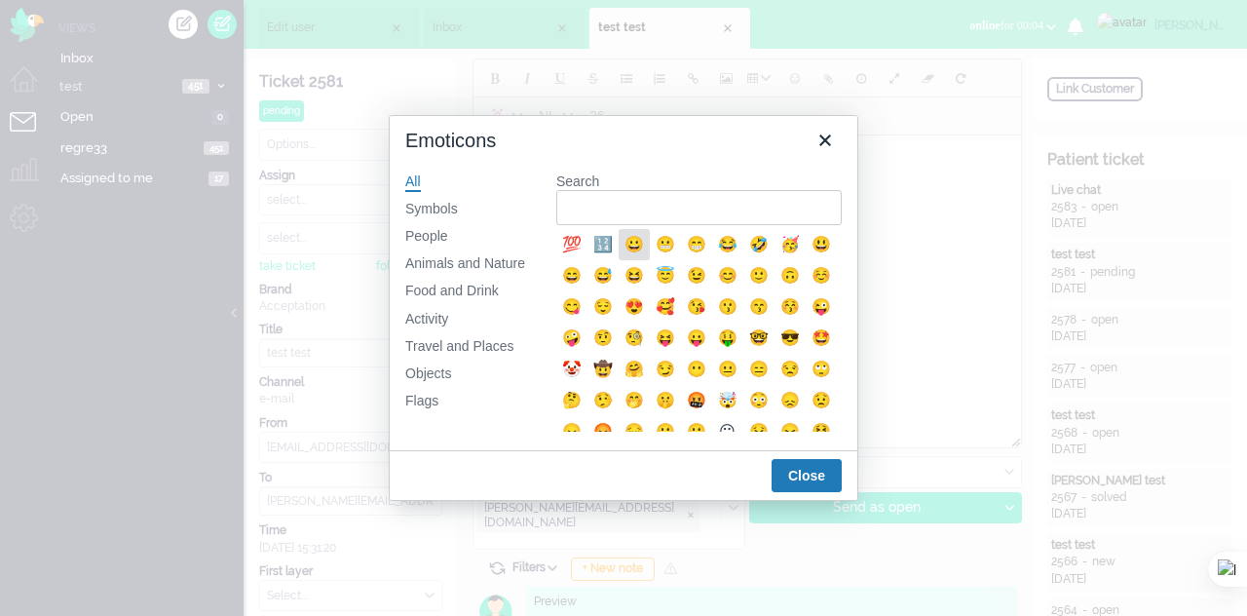
click at [623, 243] on div "😀" at bounding box center [633, 244] width 23 height 23
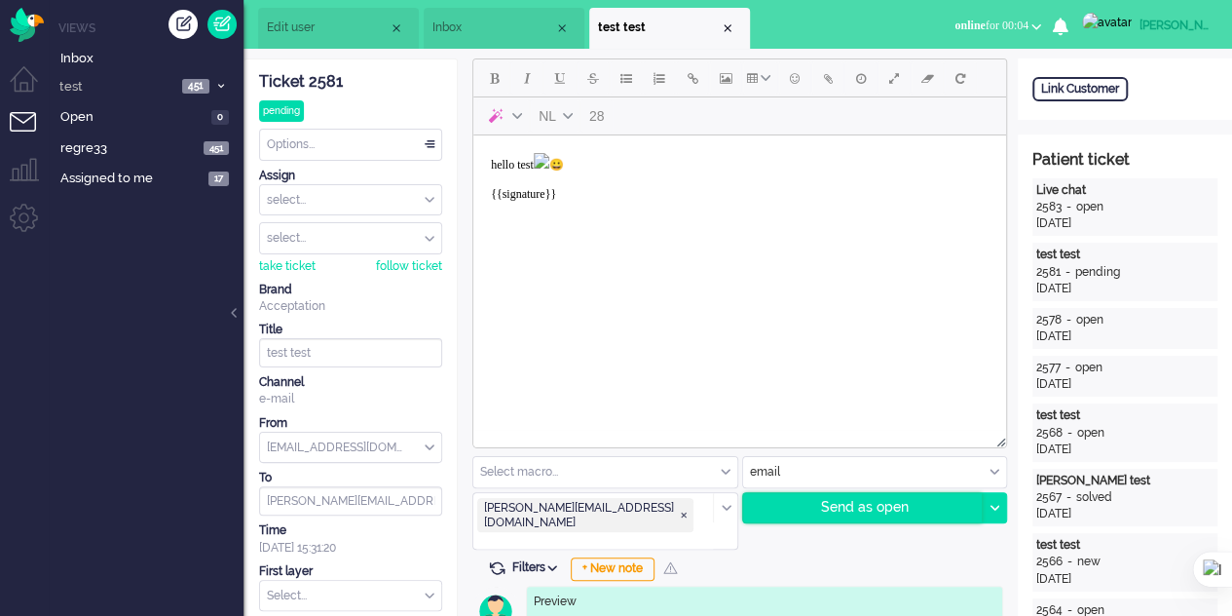
click at [851, 515] on div "Send as open" at bounding box center [863, 507] width 240 height 29
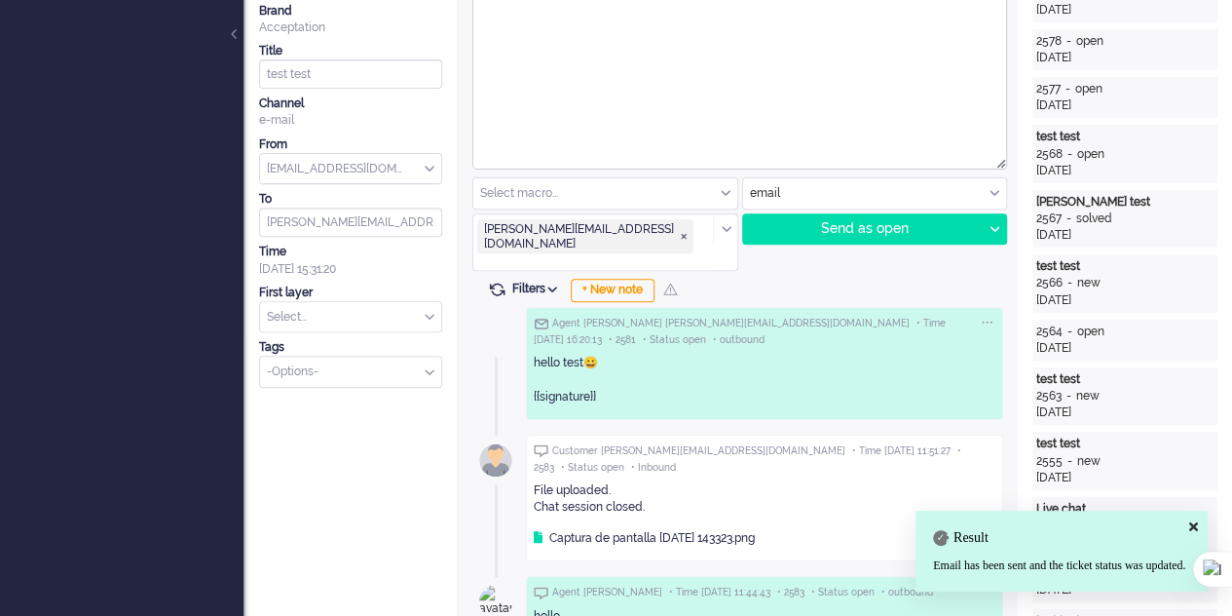
scroll to position [292, 0]
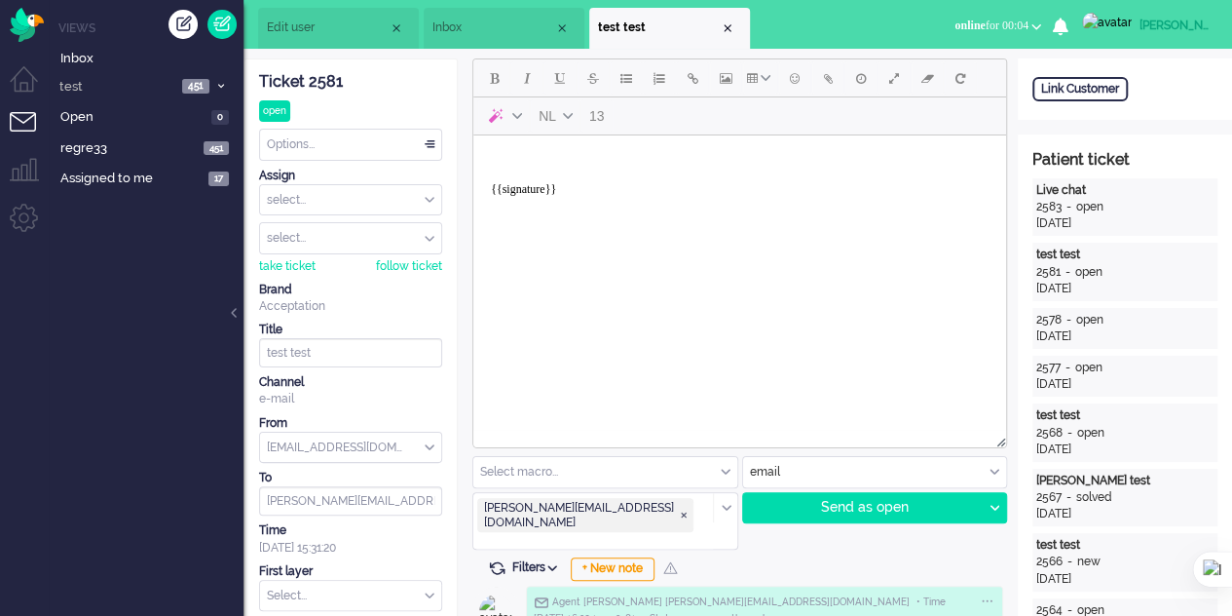
click at [562, 165] on body "{{signature}}" at bounding box center [739, 182] width 517 height 78
click at [497, 77] on span "Bold" at bounding box center [494, 78] width 9 height 16
click at [526, 81] on span "Italic" at bounding box center [527, 78] width 7 height 16
drag, startPoint x: 488, startPoint y: 83, endPoint x: 544, endPoint y: 87, distance: 55.7
click at [499, 83] on button "Bold" at bounding box center [493, 77] width 33 height 33
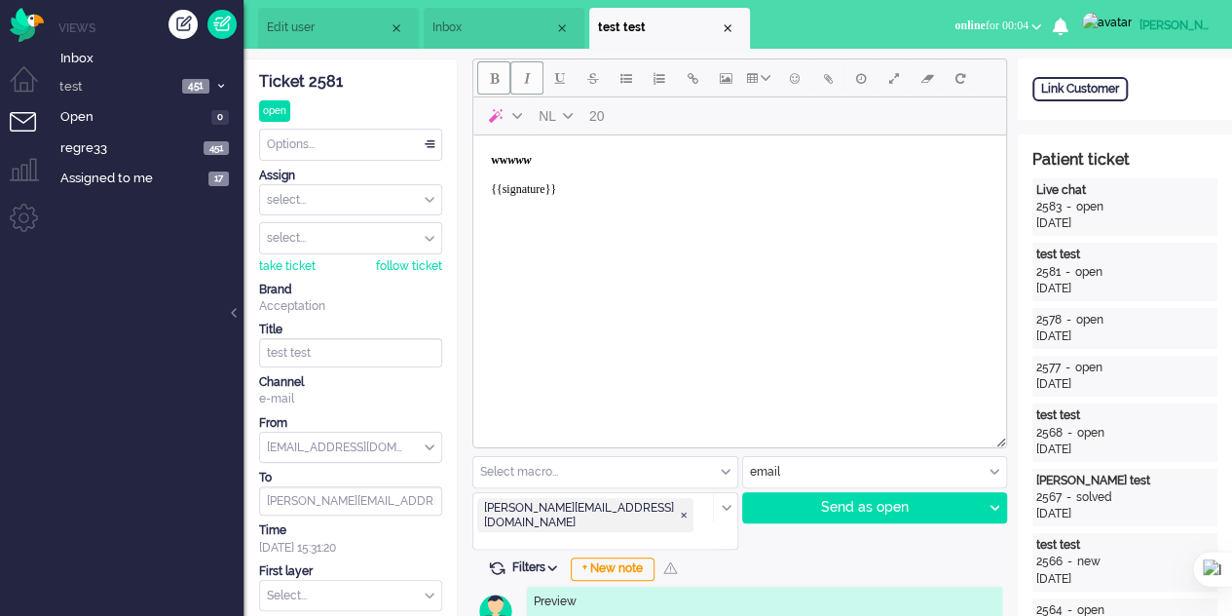
click at [508, 86] on button "Bold" at bounding box center [493, 77] width 33 height 33
click at [526, 86] on span "Italic" at bounding box center [527, 78] width 7 height 16
click at [559, 78] on span "Underline" at bounding box center [560, 78] width 10 height 16
click at [563, 79] on button "Underline" at bounding box center [560, 77] width 33 height 33
click at [583, 80] on button "Strikethrough" at bounding box center [593, 77] width 33 height 33
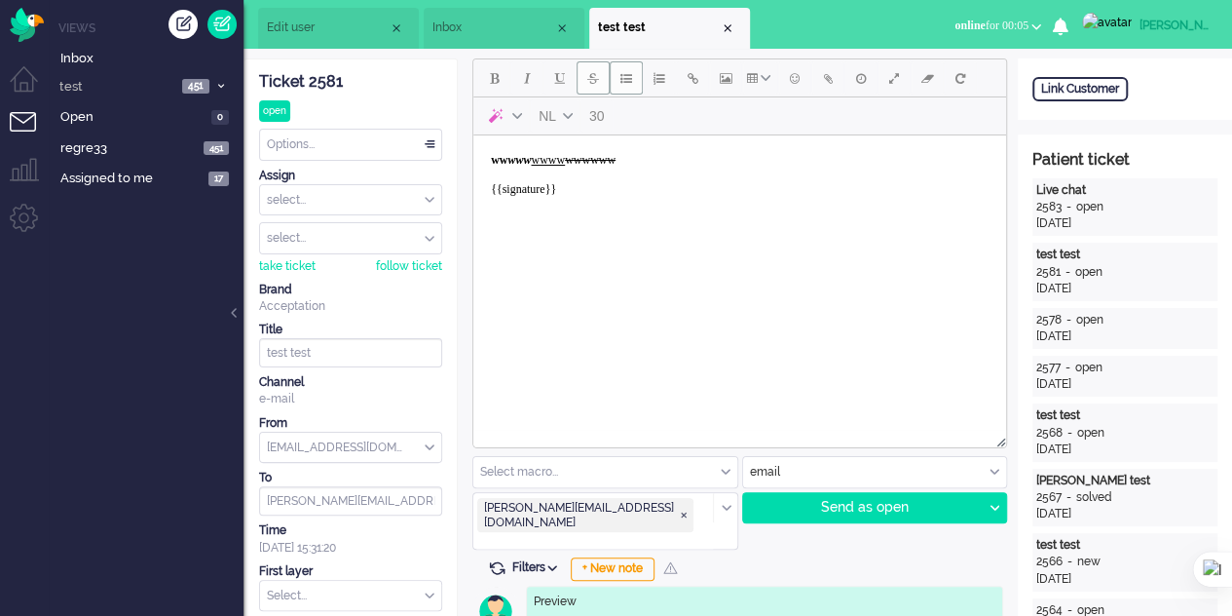
click at [631, 91] on button "Bullet list" at bounding box center [626, 77] width 33 height 33
click at [655, 86] on span "Numbered list" at bounding box center [660, 78] width 12 height 16
click at [829, 83] on span "Add attachment" at bounding box center [828, 78] width 9 height 16
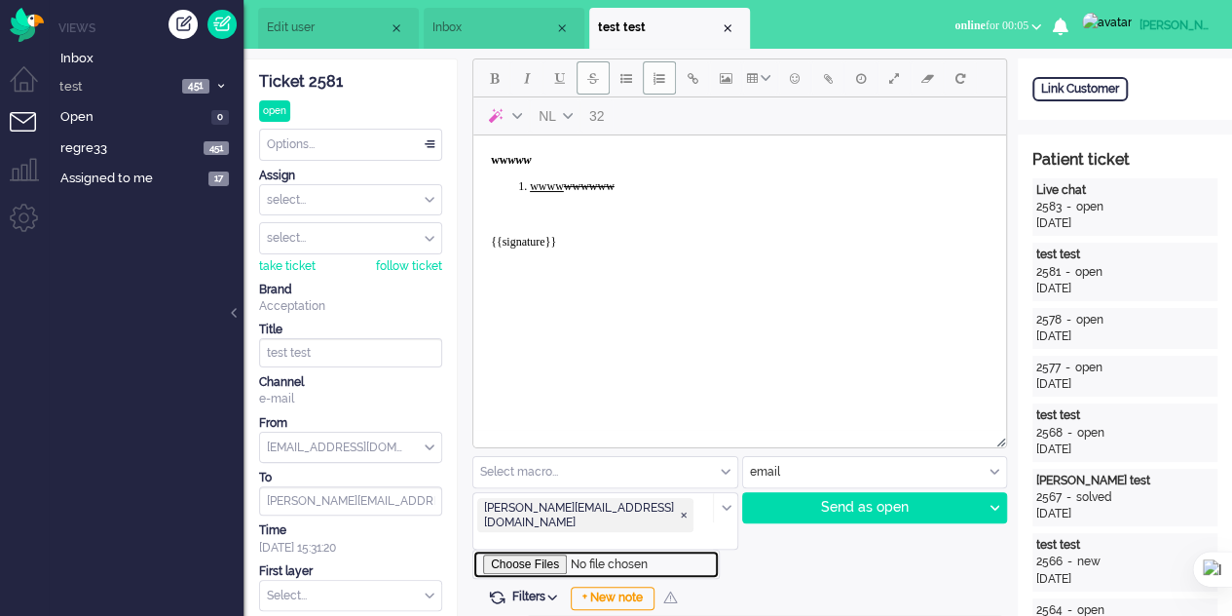
click at [549, 549] on input "file" at bounding box center [595, 563] width 247 height 29
type input "C:\fakepath\20mb.pdf"
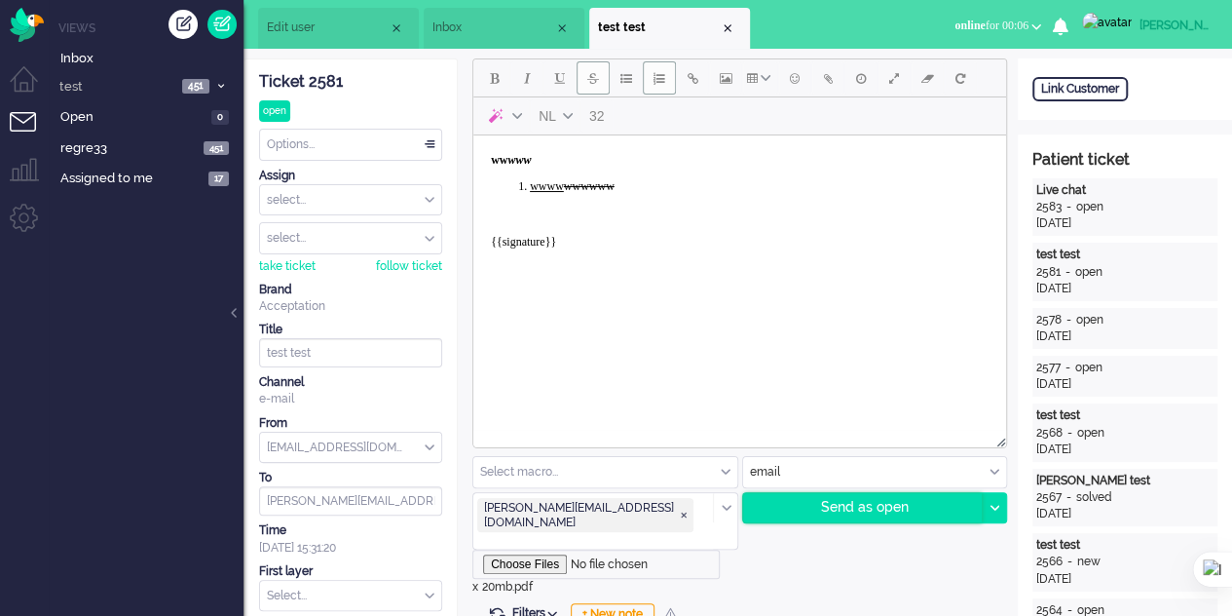
click at [844, 500] on div "Send as open" at bounding box center [863, 507] width 240 height 29
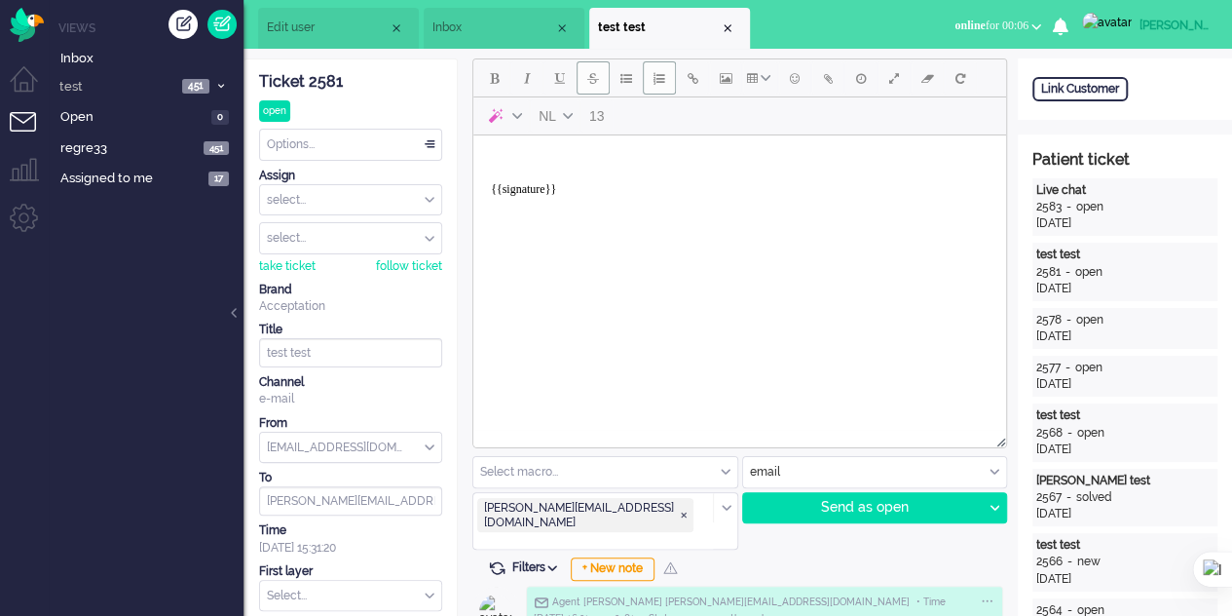
click at [558, 152] on body "{{signature}}" at bounding box center [739, 182] width 517 height 78
click at [818, 77] on button "Add attachment" at bounding box center [827, 77] width 33 height 33
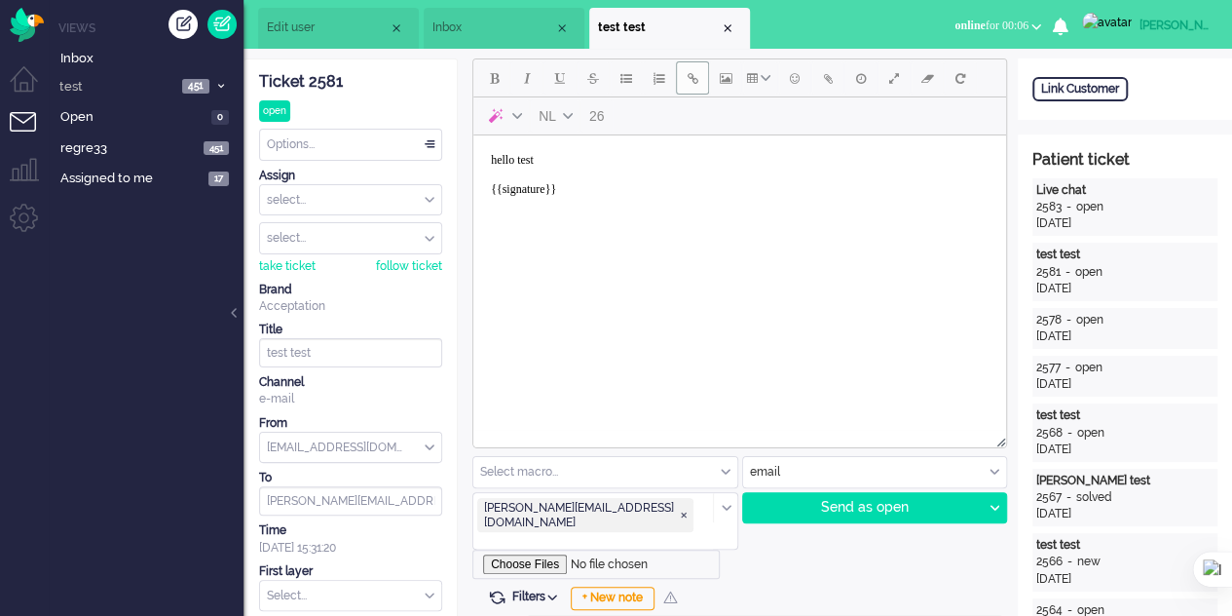
click at [696, 89] on button "Insert/edit link" at bounding box center [692, 77] width 33 height 33
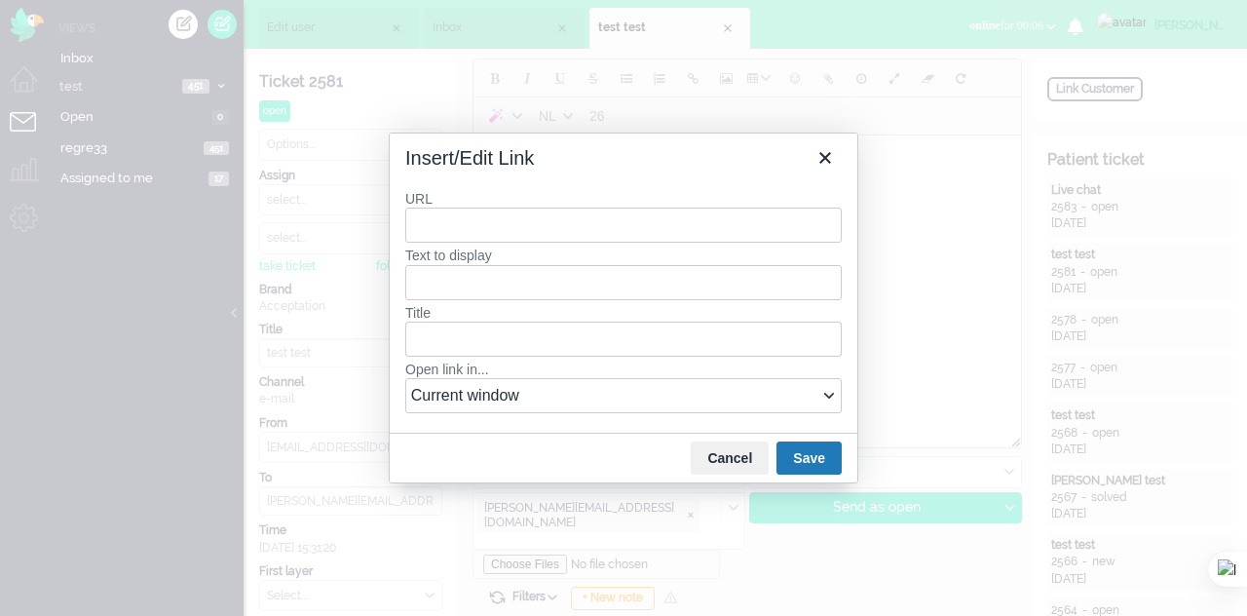
click at [564, 226] on input "URL" at bounding box center [623, 224] width 436 height 35
type input "e"
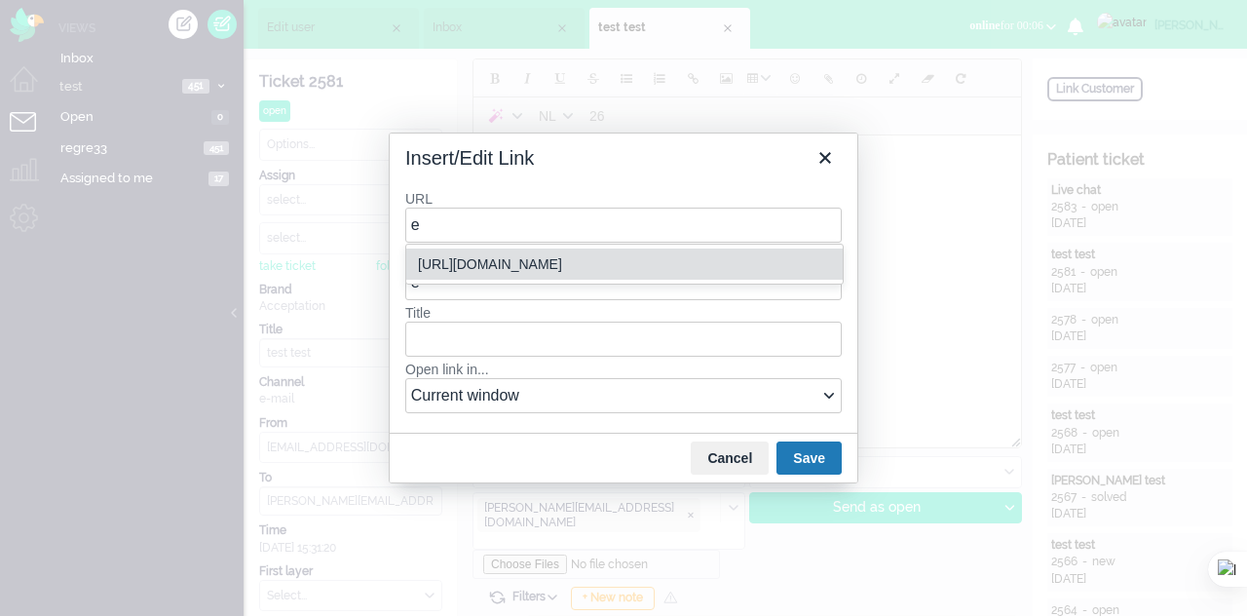
click at [577, 252] on div "[URL][DOMAIN_NAME]" at bounding box center [626, 263] width 417 height 23
type input "[URL][DOMAIN_NAME]"
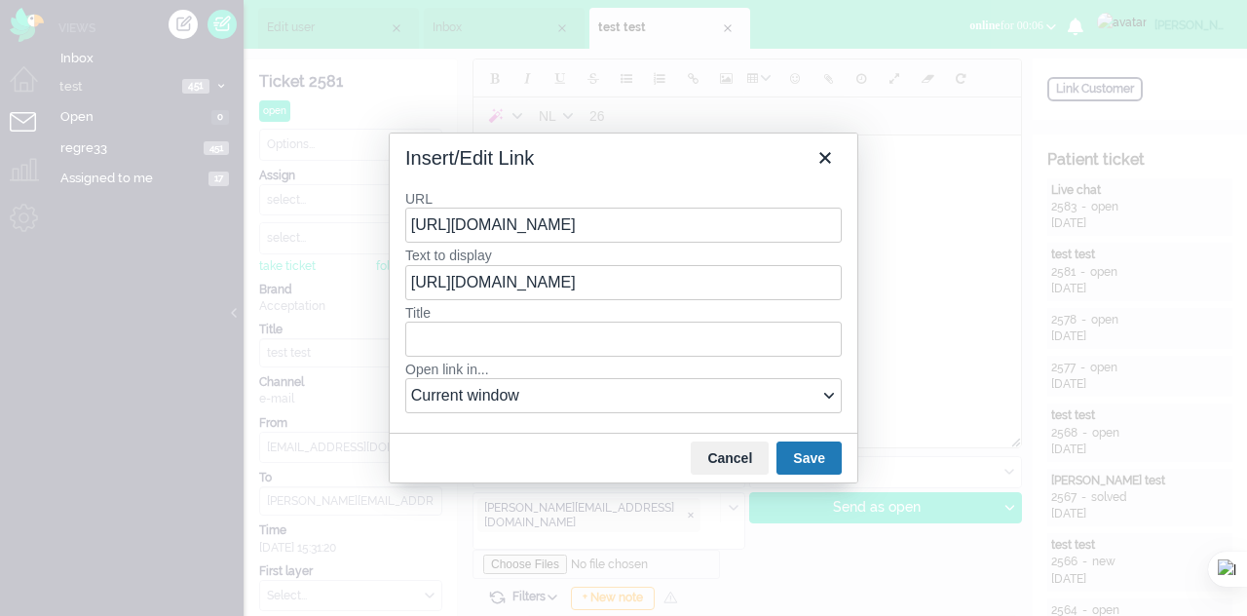
click at [813, 463] on button "Save" at bounding box center [808, 457] width 65 height 33
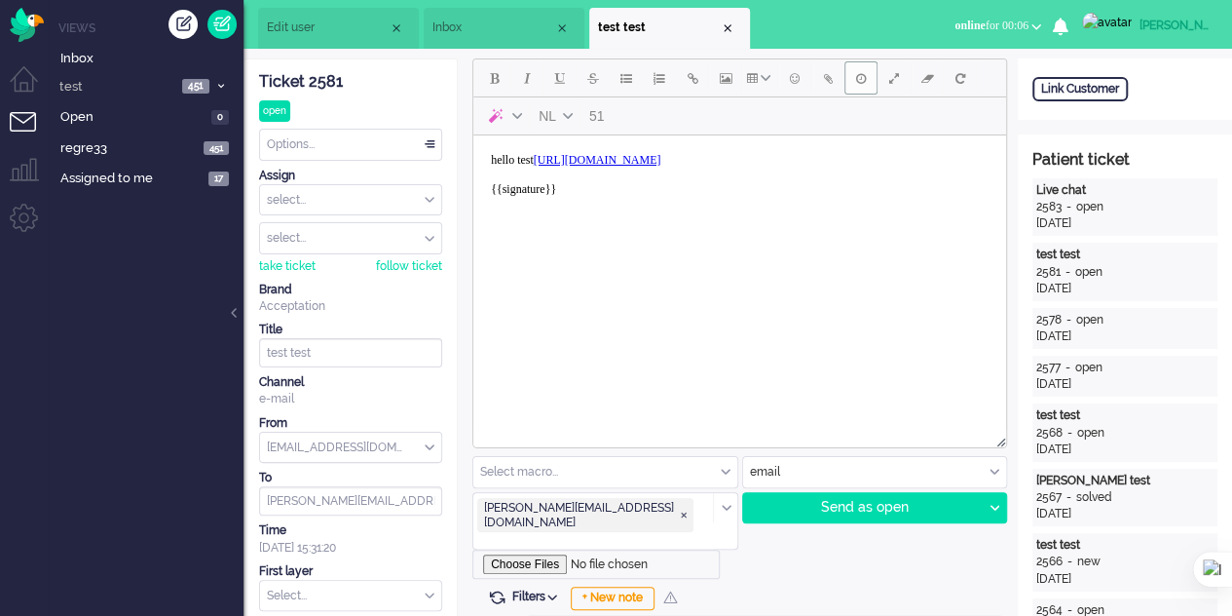
click at [857, 83] on span "Delay message" at bounding box center [861, 78] width 10 height 16
type input "2025-09-29 16:22"
type input "16"
type input "22"
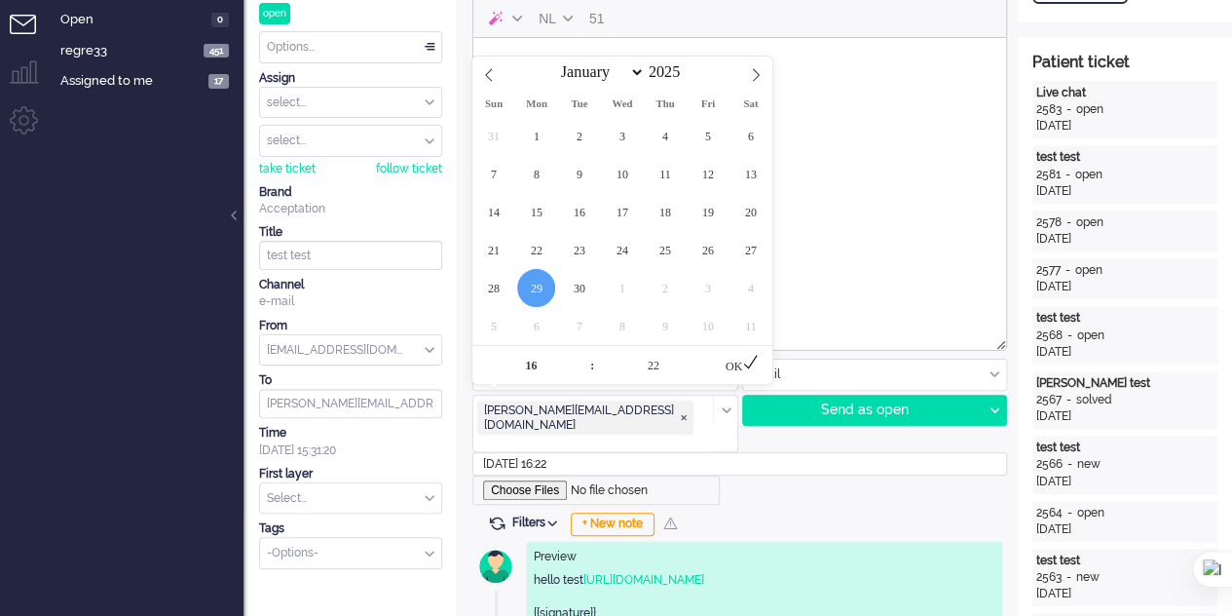
click at [571, 452] on input "2025-09-29 16:22" at bounding box center [739, 463] width 535 height 23
click at [702, 348] on span at bounding box center [705, 355] width 14 height 19
type input "2025-09-29 16:27"
type input "27"
click at [748, 364] on icon at bounding box center [751, 362] width 14 height 14
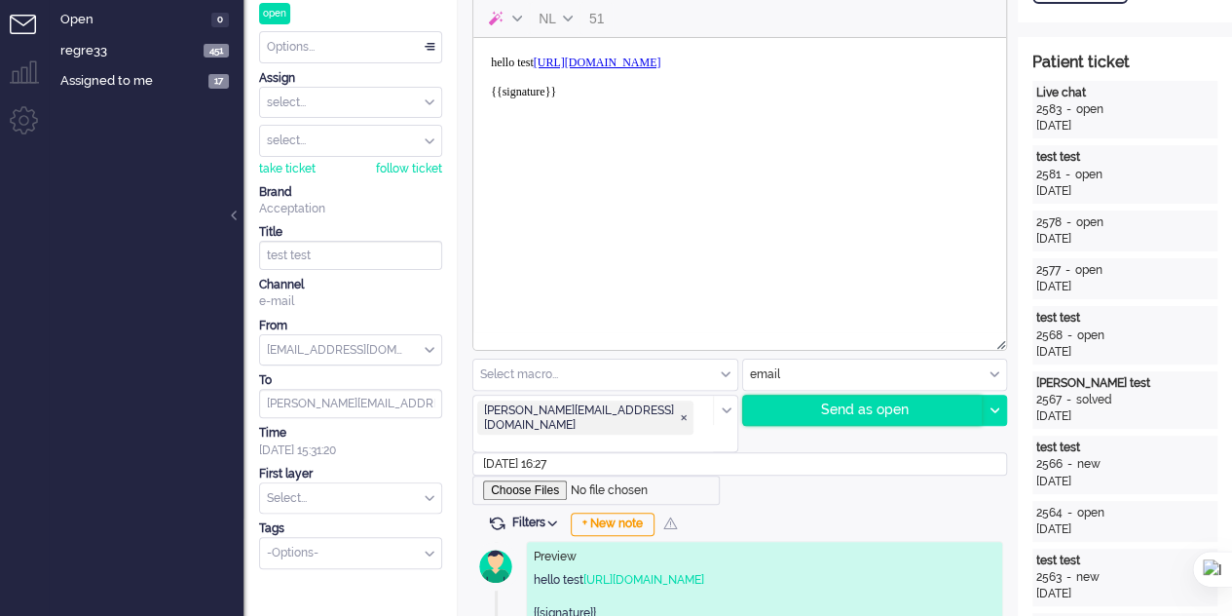
click at [867, 414] on div "Send as open" at bounding box center [863, 409] width 240 height 29
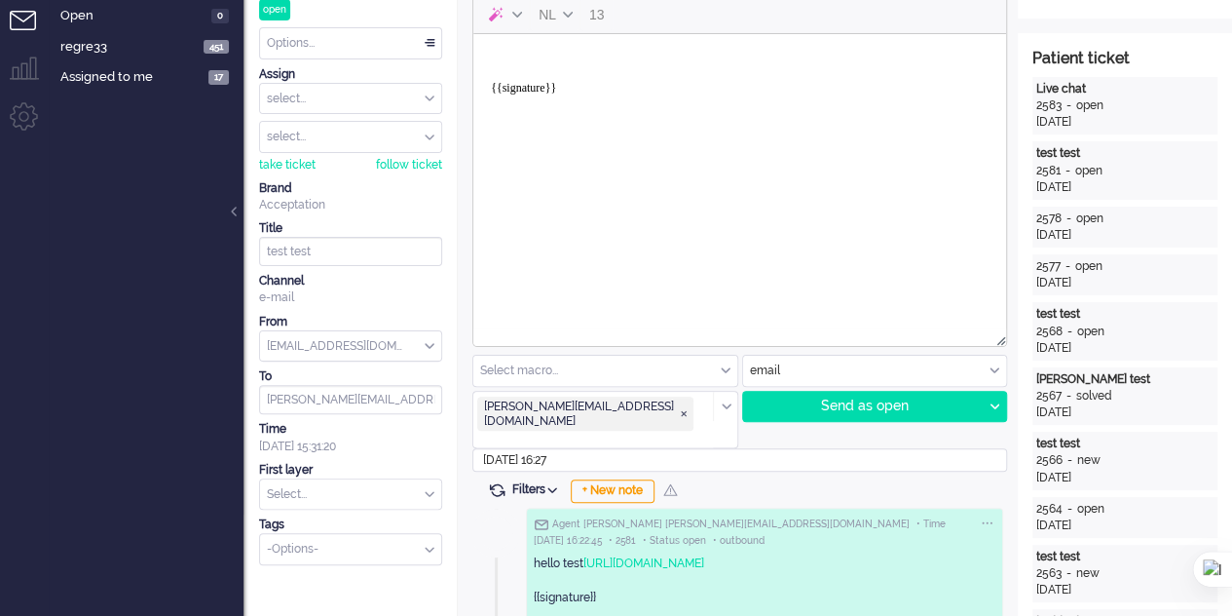
scroll to position [0, 0]
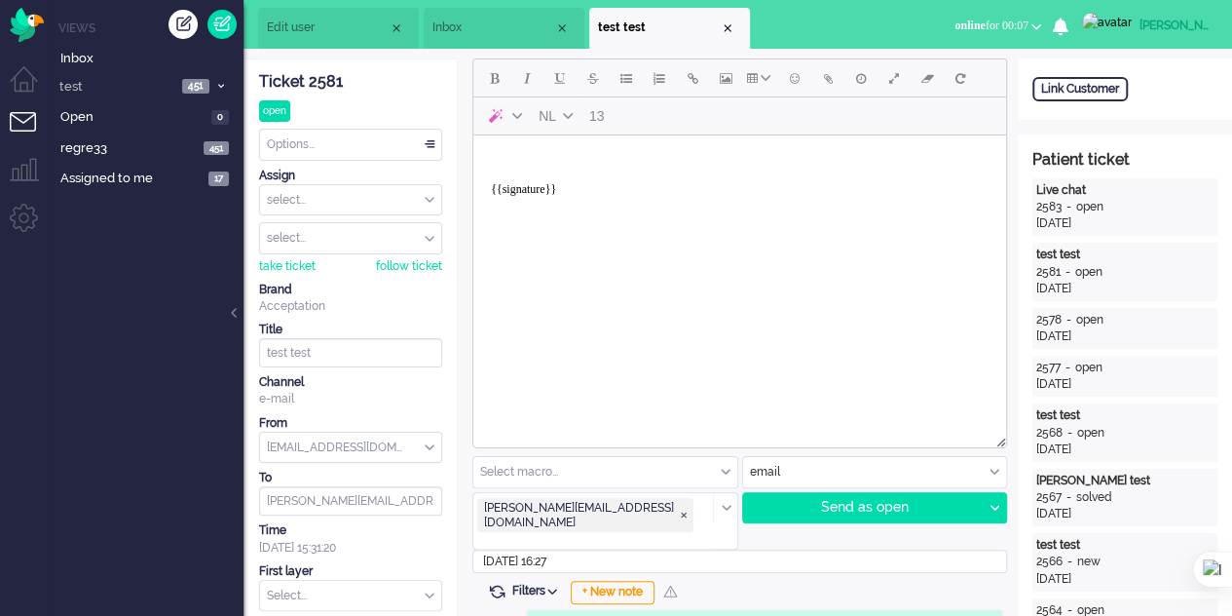
click at [580, 162] on body "{{signature}}" at bounding box center [739, 182] width 517 height 78
click at [842, 506] on div "Send as open" at bounding box center [863, 507] width 240 height 29
click at [340, 354] on input "test test" at bounding box center [350, 352] width 183 height 29
type input "test testh"
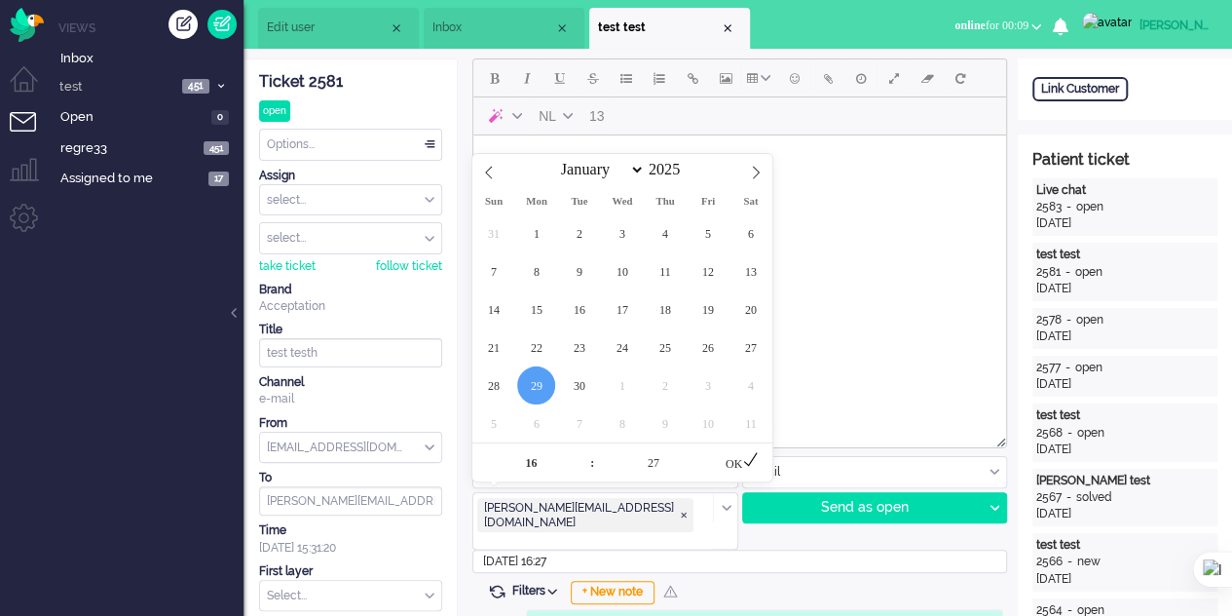
click at [571, 549] on input "2025-09-29 16:27" at bounding box center [739, 560] width 535 height 23
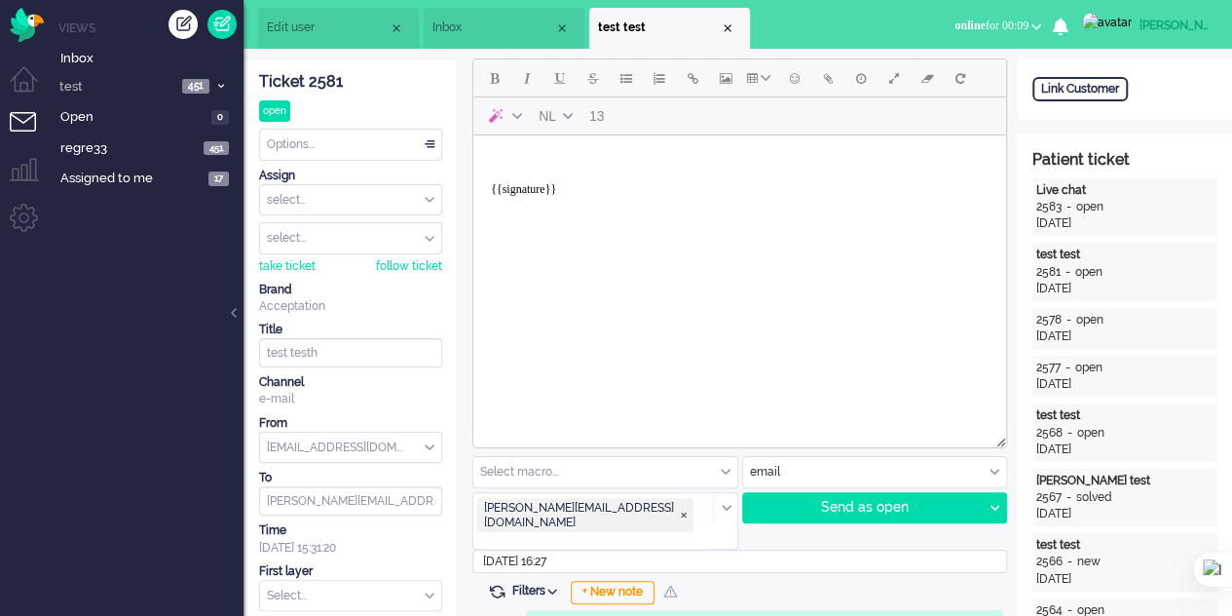
click at [786, 582] on div "Filters Show events Only show current ticket Hide inactive tickets Filter chann…" at bounding box center [737, 591] width 531 height 19
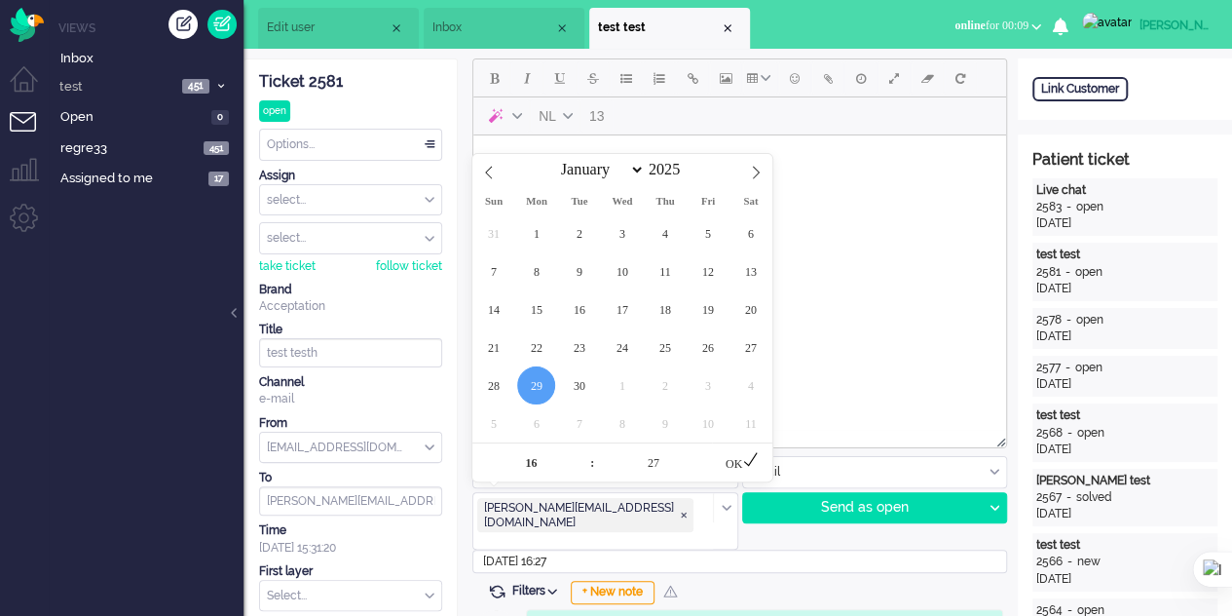
click at [586, 549] on input "2025-09-29 16:27" at bounding box center [739, 560] width 535 height 23
click at [717, 549] on input "2025-09-29 16:27" at bounding box center [739, 560] width 535 height 23
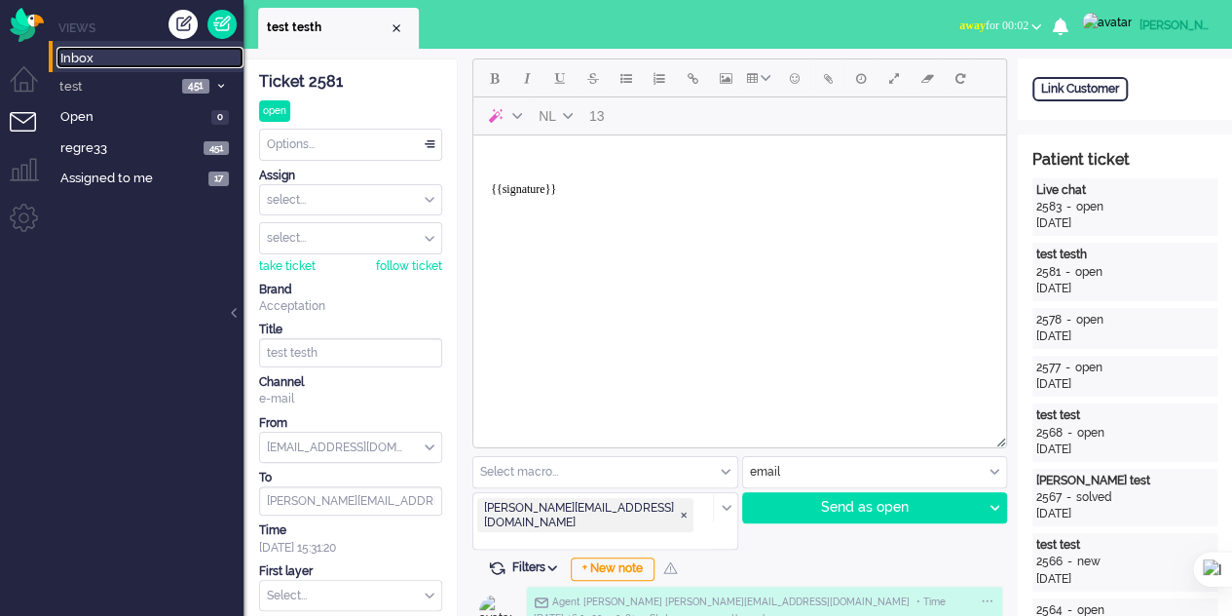
click at [65, 52] on span "Inbox" at bounding box center [151, 59] width 183 height 19
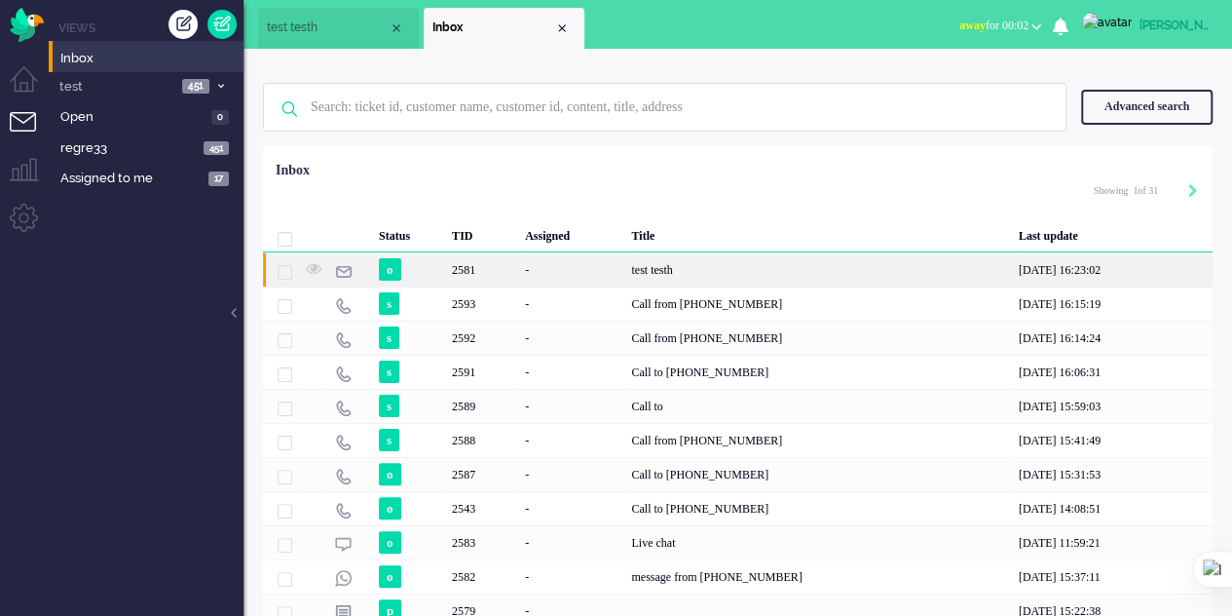
click at [629, 268] on div "test testh" at bounding box center [817, 269] width 387 height 34
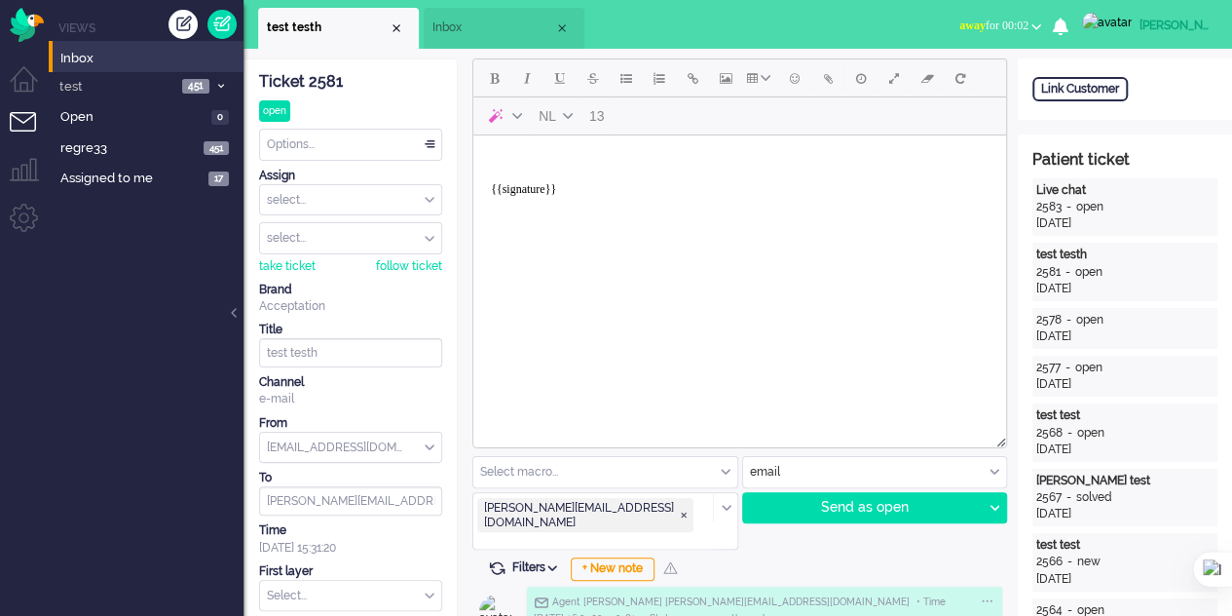
click at [464, 38] on li "Inbox" at bounding box center [504, 28] width 161 height 41
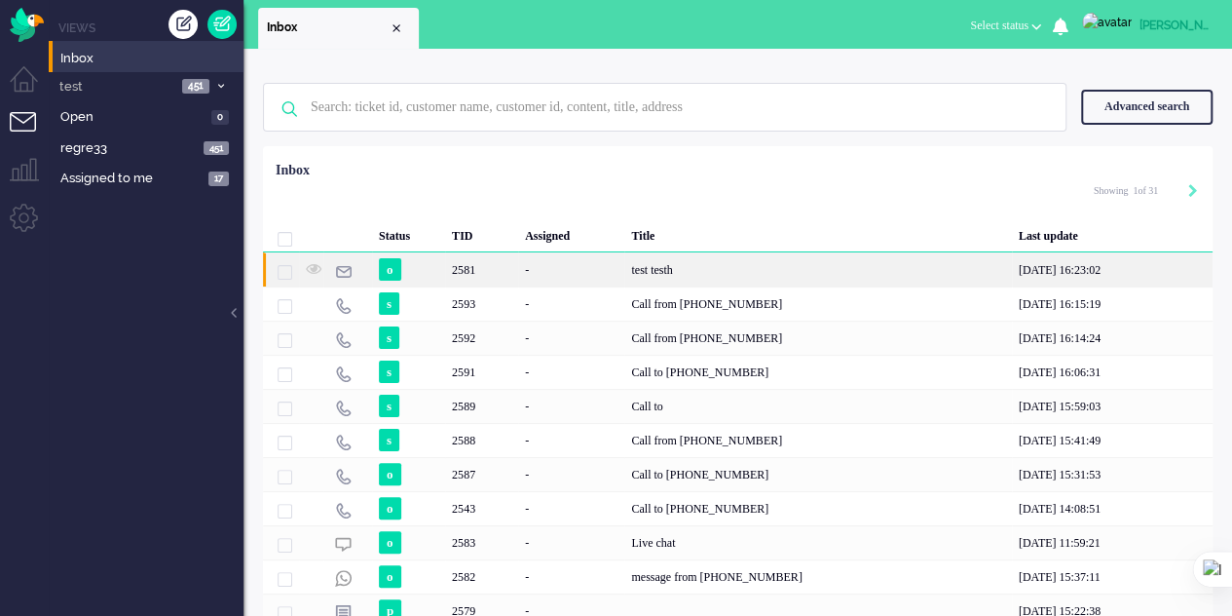
click at [624, 263] on div "test testh" at bounding box center [817, 269] width 387 height 34
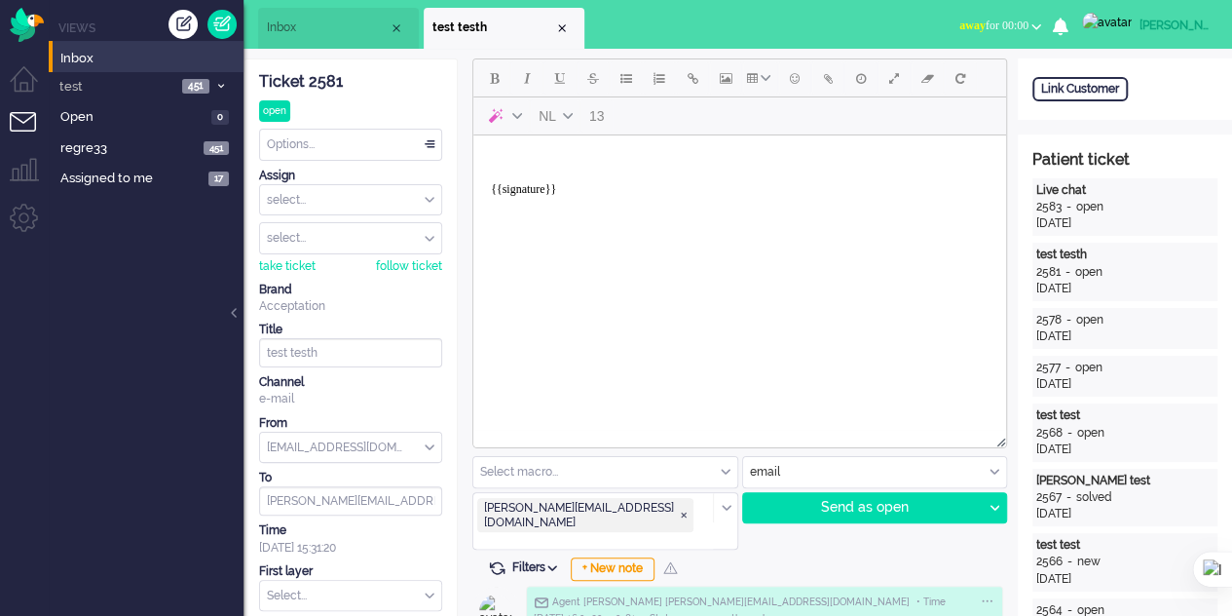
click at [353, 20] on span "Inbox" at bounding box center [328, 27] width 122 height 17
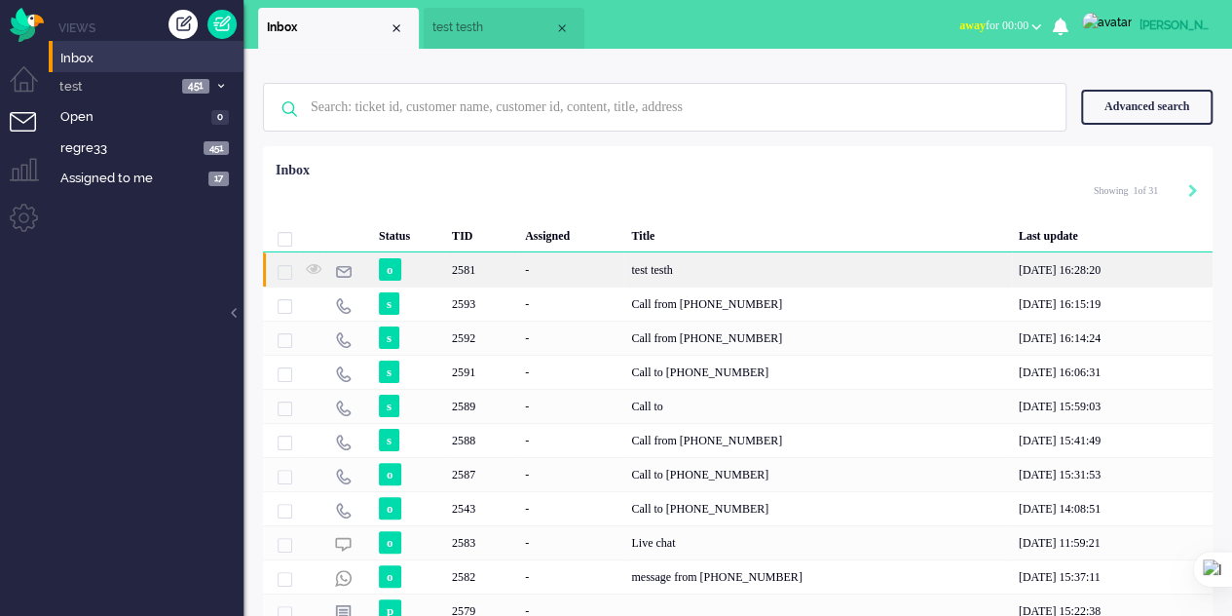
click at [582, 266] on div "-" at bounding box center [571, 269] width 106 height 34
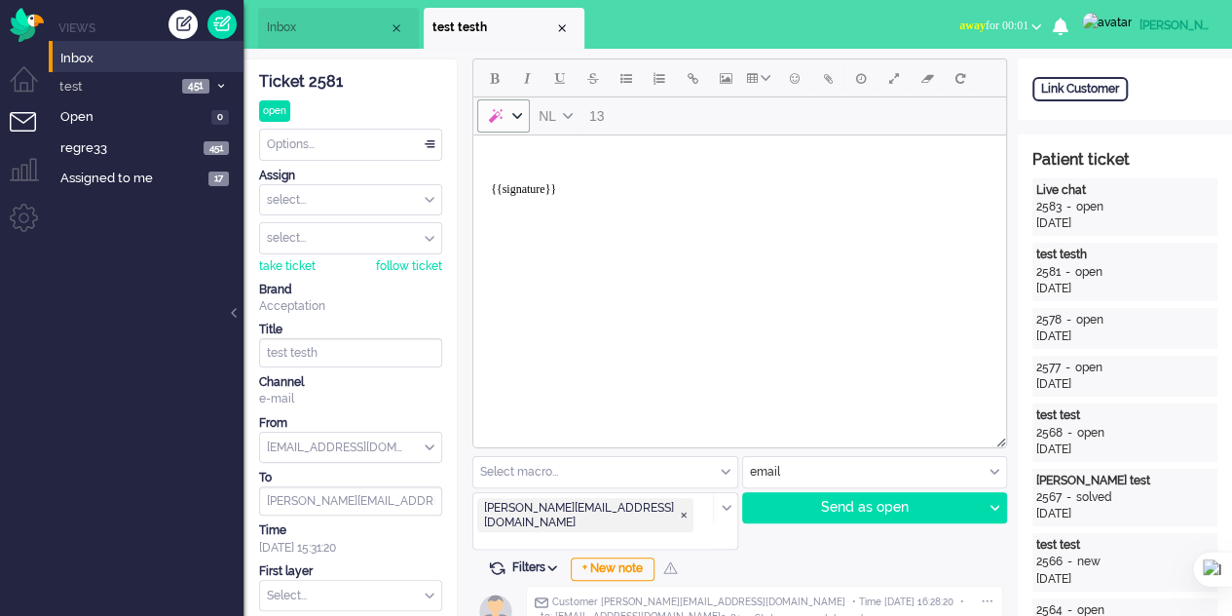
click at [507, 123] on button "AI" at bounding box center [503, 115] width 53 height 33
click at [509, 113] on div "AI" at bounding box center [517, 116] width 16 height 10
click at [529, 162] on body "{{signature}}" at bounding box center [739, 182] width 517 height 78
click at [516, 118] on icon "AI" at bounding box center [517, 116] width 10 height 10
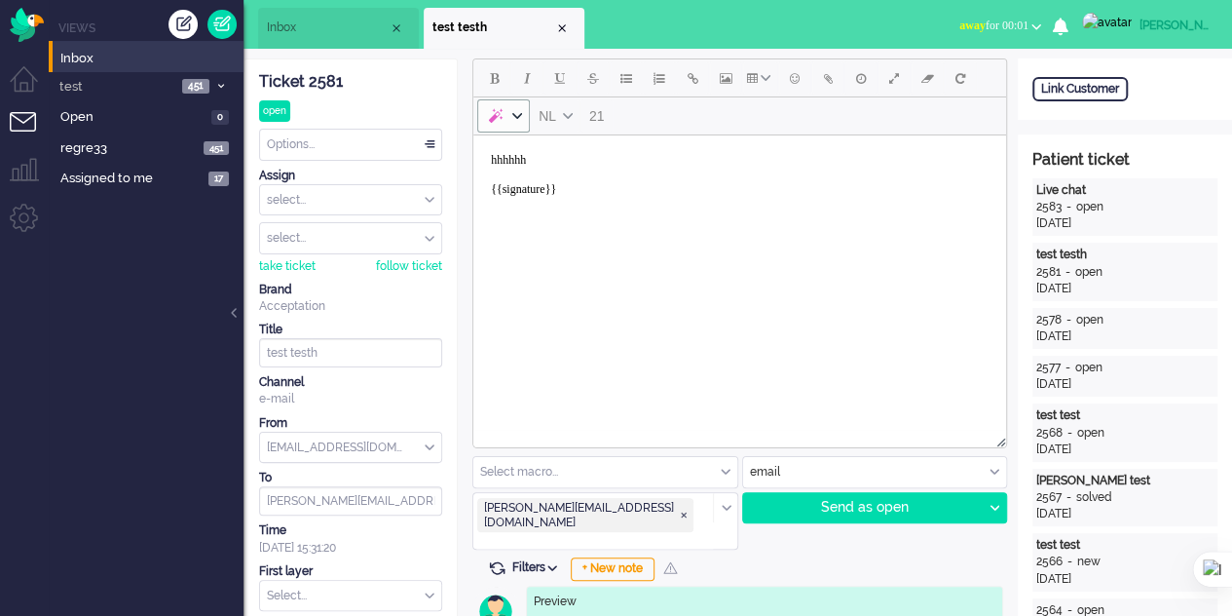
click at [516, 118] on icon "AI" at bounding box center [517, 116] width 10 height 10
click at [546, 160] on body "hhhhhh {{signature}}" at bounding box center [739, 182] width 517 height 78
click at [506, 124] on button "AI" at bounding box center [503, 115] width 53 height 33
drag, startPoint x: 630, startPoint y: 163, endPoint x: 932, endPoint y: 296, distance: 330.1
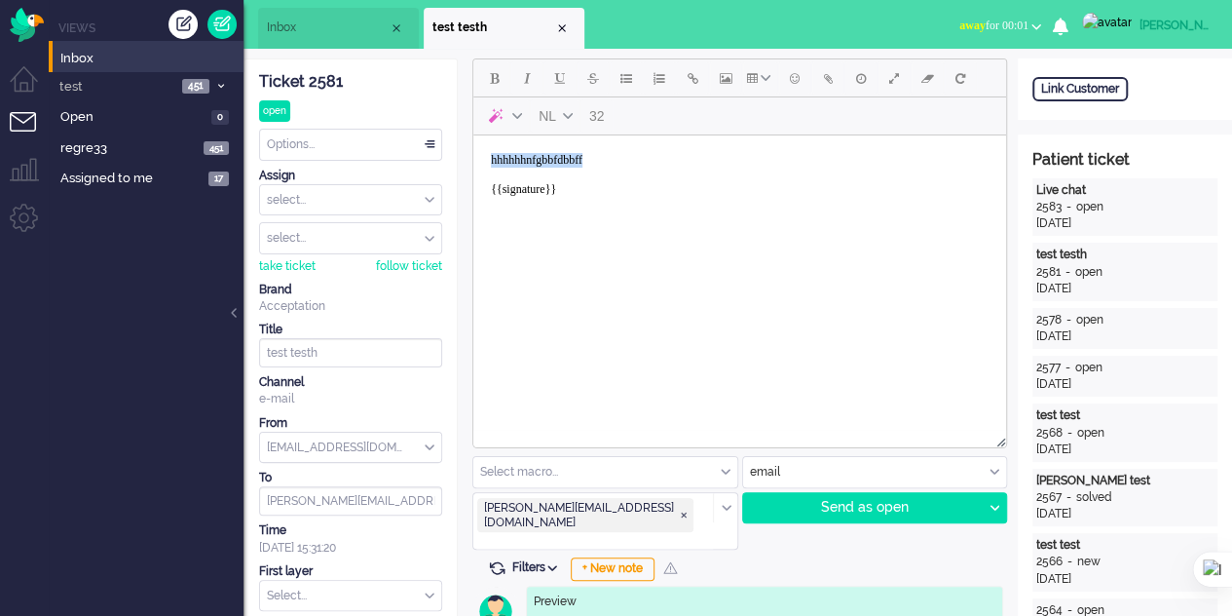
click at [473, 162] on html "hhhhhhnfgbbfdbbff {{signature}}" at bounding box center [739, 182] width 533 height 94
click at [551, 166] on body "{{signature}}" at bounding box center [739, 182] width 517 height 78
click at [516, 121] on button "AI" at bounding box center [503, 115] width 53 height 33
drag, startPoint x: 587, startPoint y: 158, endPoint x: 941, endPoint y: 246, distance: 364.5
click at [473, 158] on html "hola how ari {{signature}}" at bounding box center [739, 182] width 533 height 94
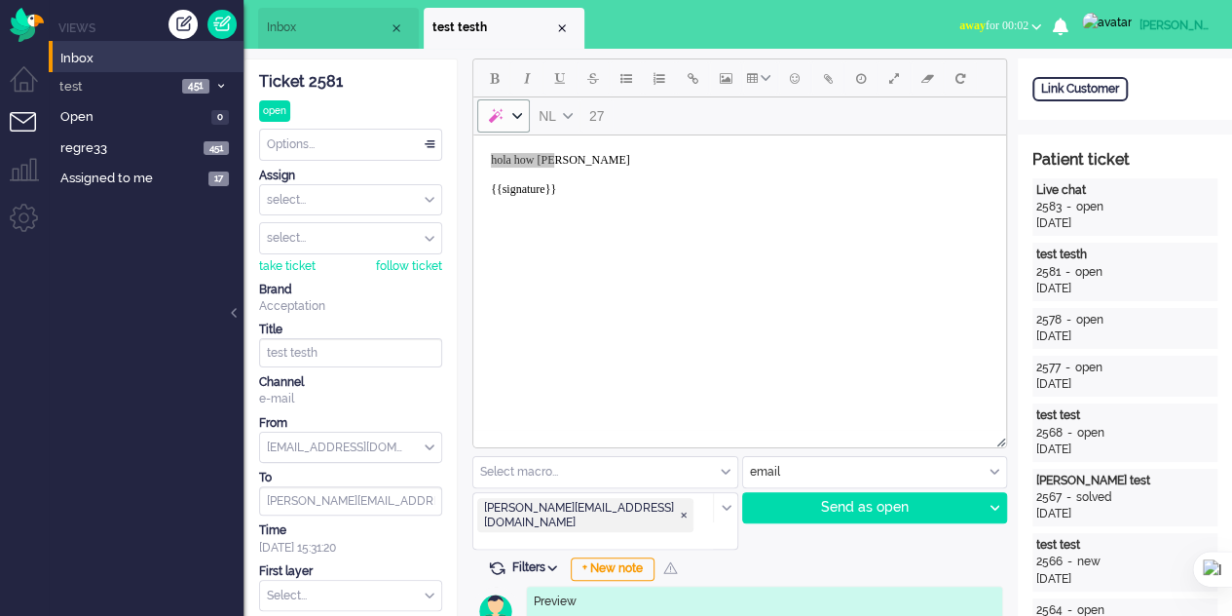
click at [505, 113] on button "AI" at bounding box center [503, 115] width 53 height 33
click at [622, 159] on body "hola how ari {{signature}}" at bounding box center [739, 182] width 517 height 78
click at [769, 80] on icon "Table" at bounding box center [766, 78] width 10 height 10
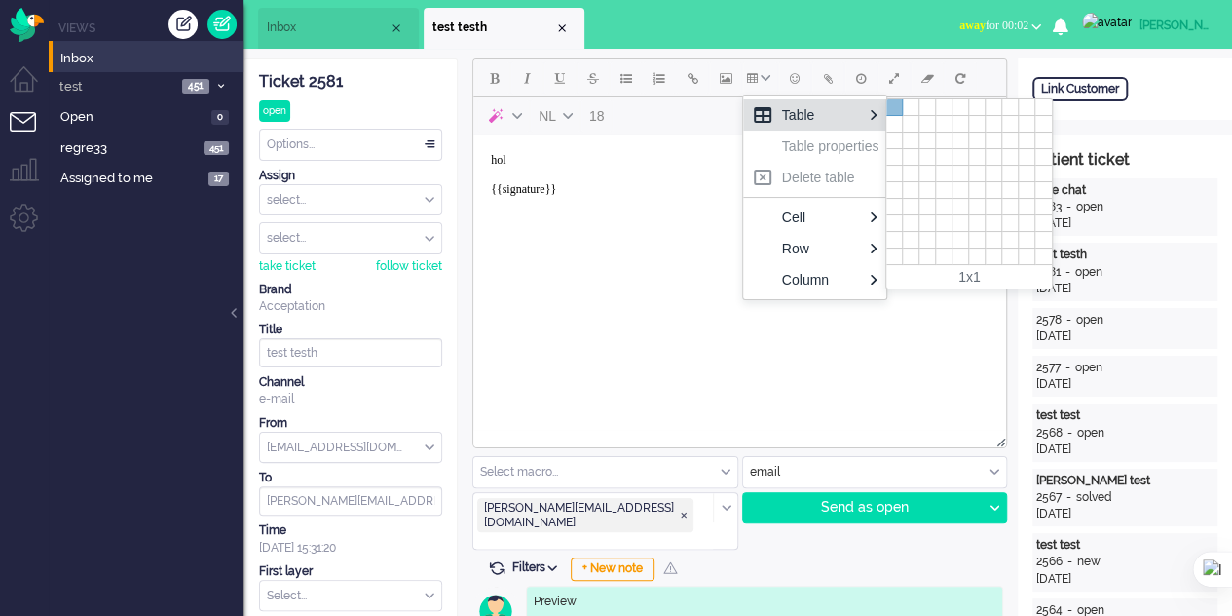
click at [890, 104] on div at bounding box center [894, 107] width 17 height 17
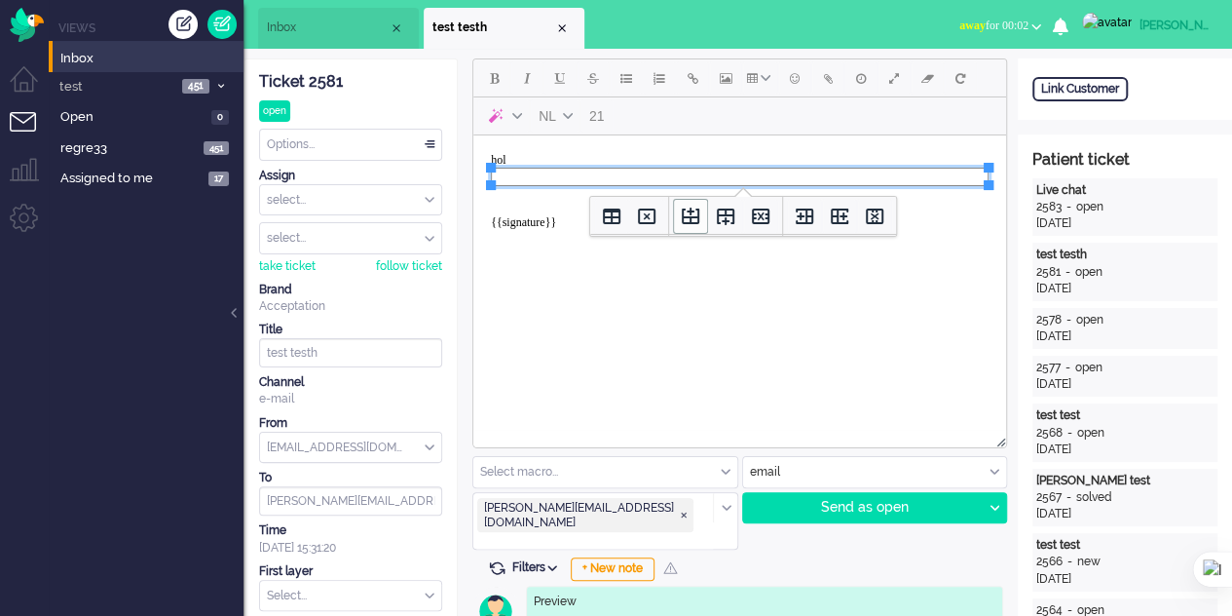
click at [690, 221] on icon "Insert row before" at bounding box center [691, 215] width 18 height 17
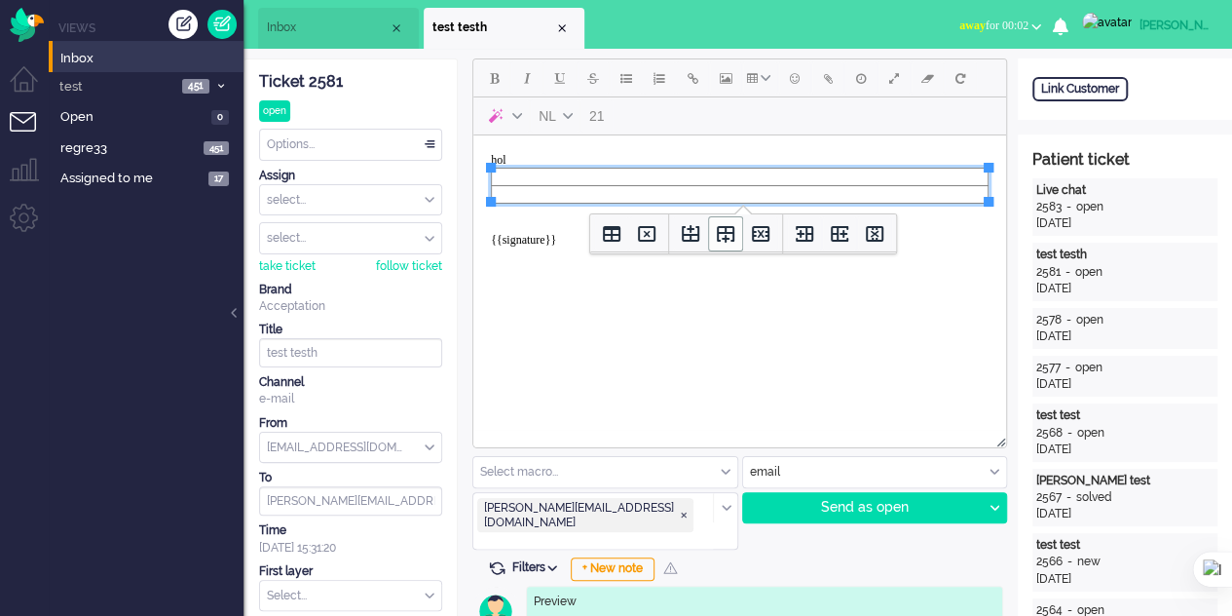
click at [720, 228] on icon "Insert row after" at bounding box center [725, 233] width 23 height 23
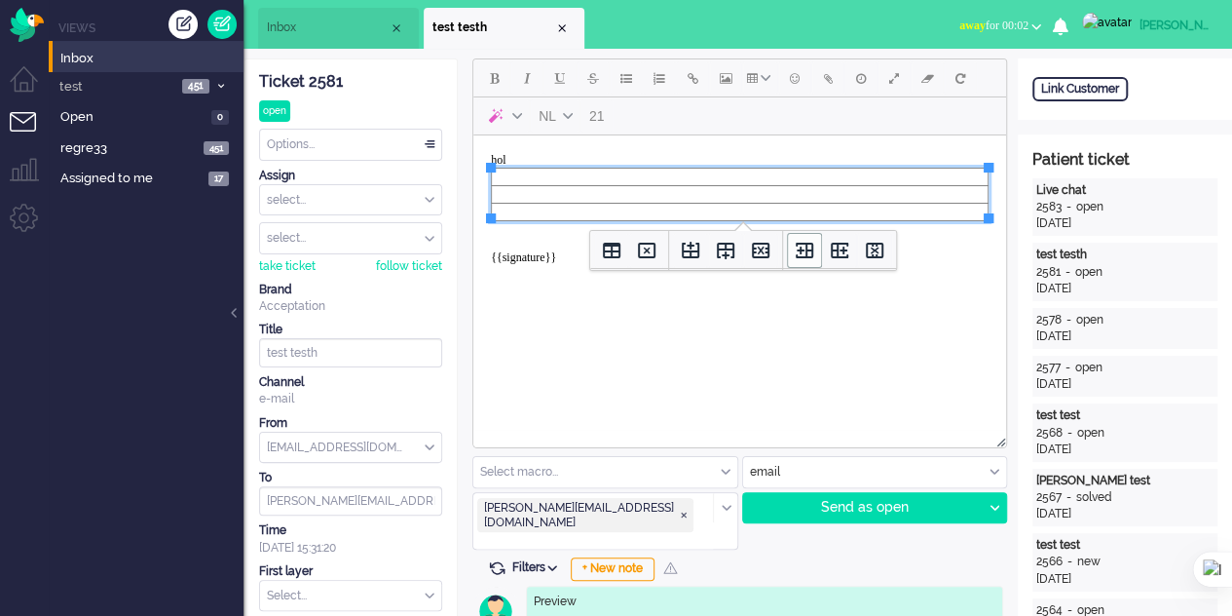
drag, startPoint x: 793, startPoint y: 248, endPoint x: 813, endPoint y: 259, distance: 23.1
click at [809, 258] on icon "Insert column before" at bounding box center [804, 250] width 23 height 23
click at [837, 259] on icon "Insert column after" at bounding box center [839, 250] width 23 height 23
click at [618, 259] on icon "Table properties" at bounding box center [611, 250] width 23 height 23
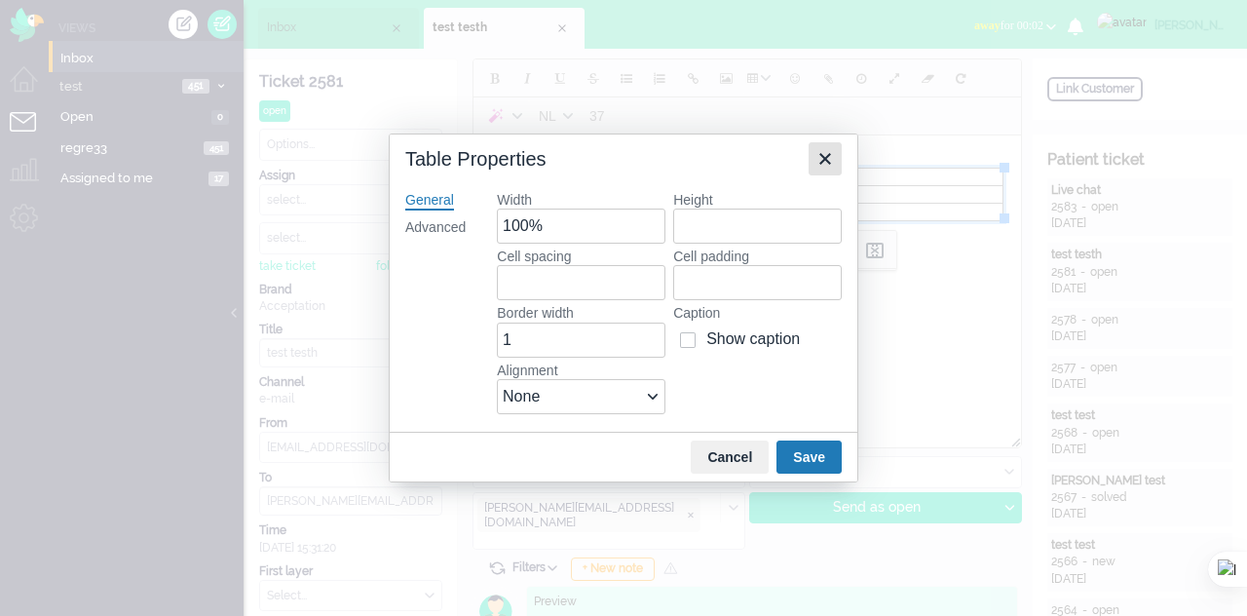
click at [822, 159] on icon "Close" at bounding box center [824, 158] width 23 height 23
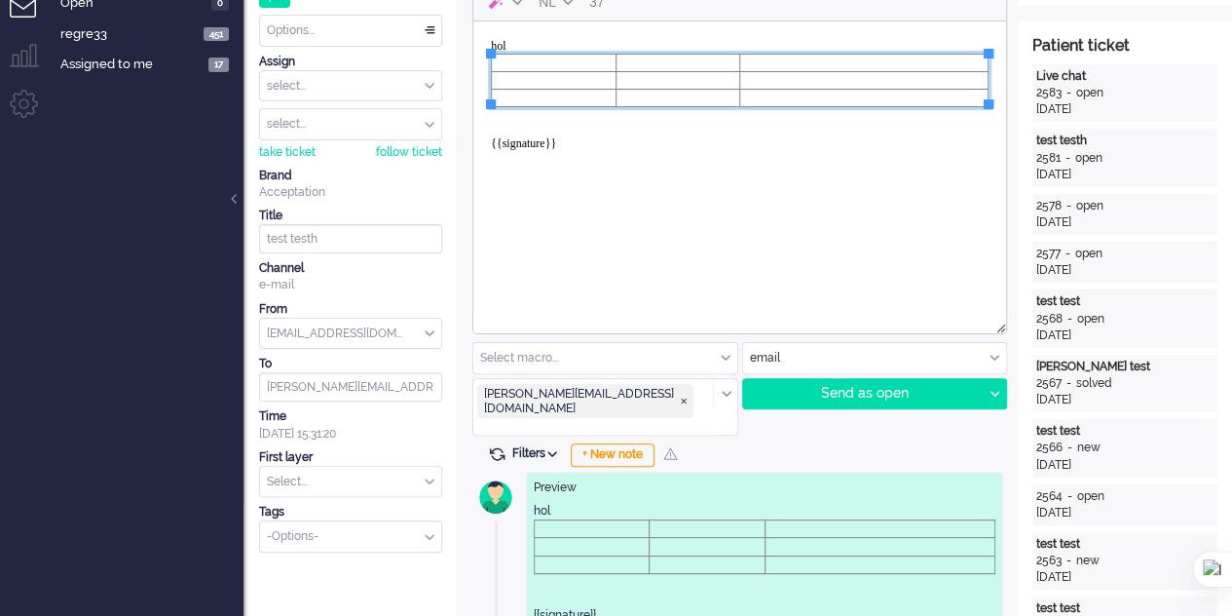
scroll to position [292, 0]
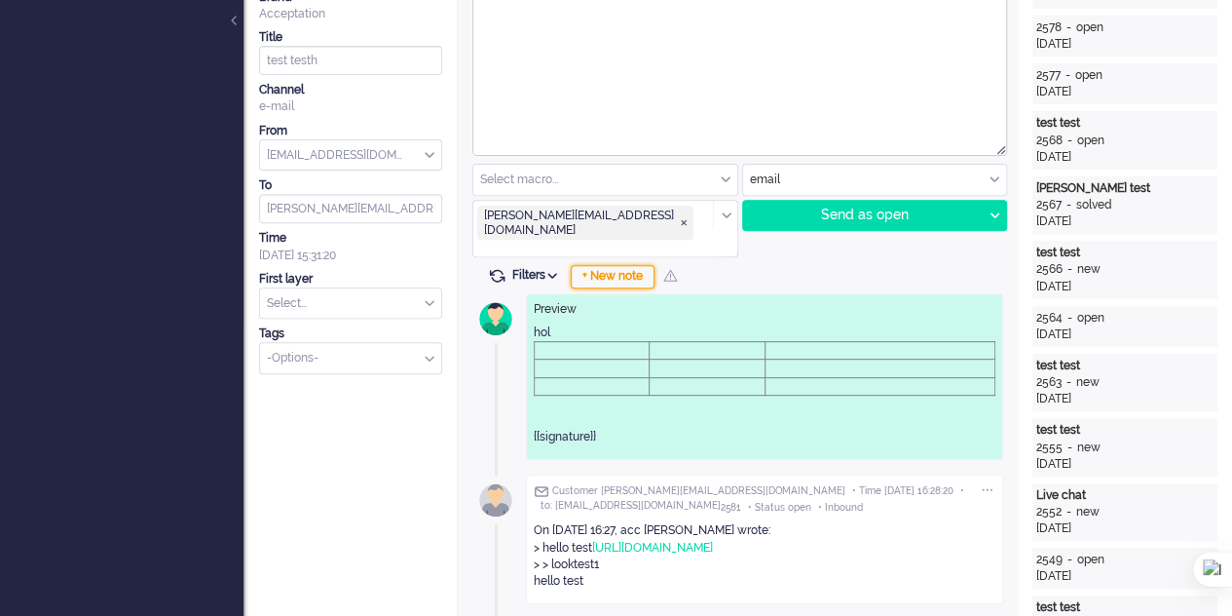
click at [619, 265] on div "+ New note" at bounding box center [613, 276] width 84 height 23
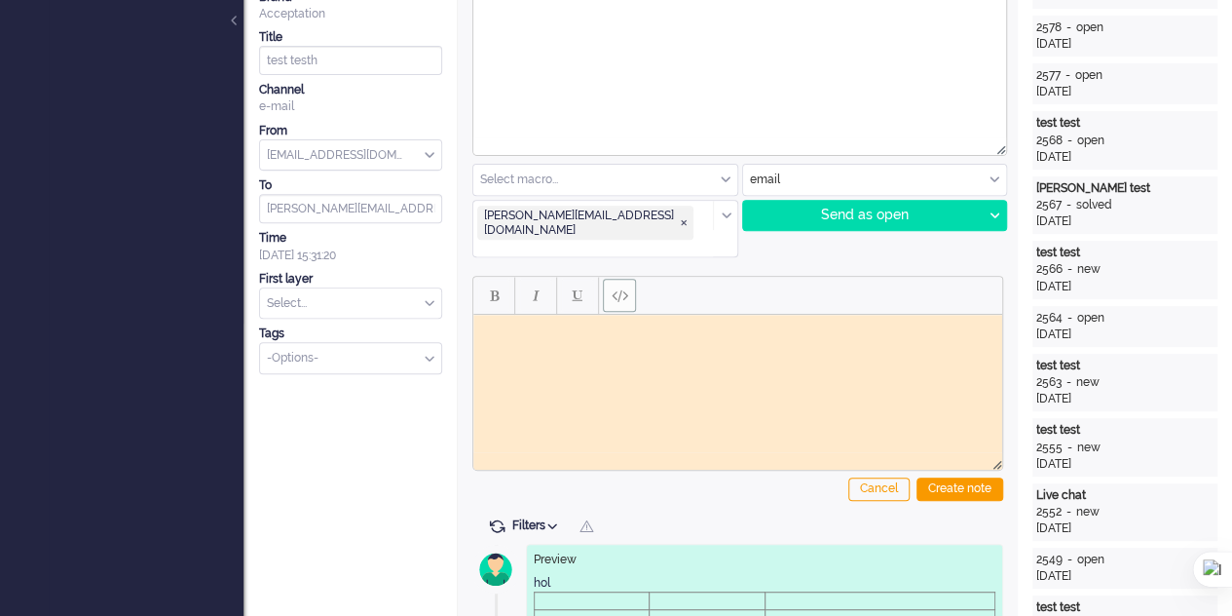
scroll to position [0, 0]
click at [500, 279] on button "Bold" at bounding box center [493, 295] width 33 height 33
drag, startPoint x: 483, startPoint y: 271, endPoint x: 534, endPoint y: 271, distance: 50.6
click at [489, 279] on button "Bold" at bounding box center [493, 295] width 33 height 33
click at [534, 287] on span "Italic" at bounding box center [536, 295] width 7 height 16
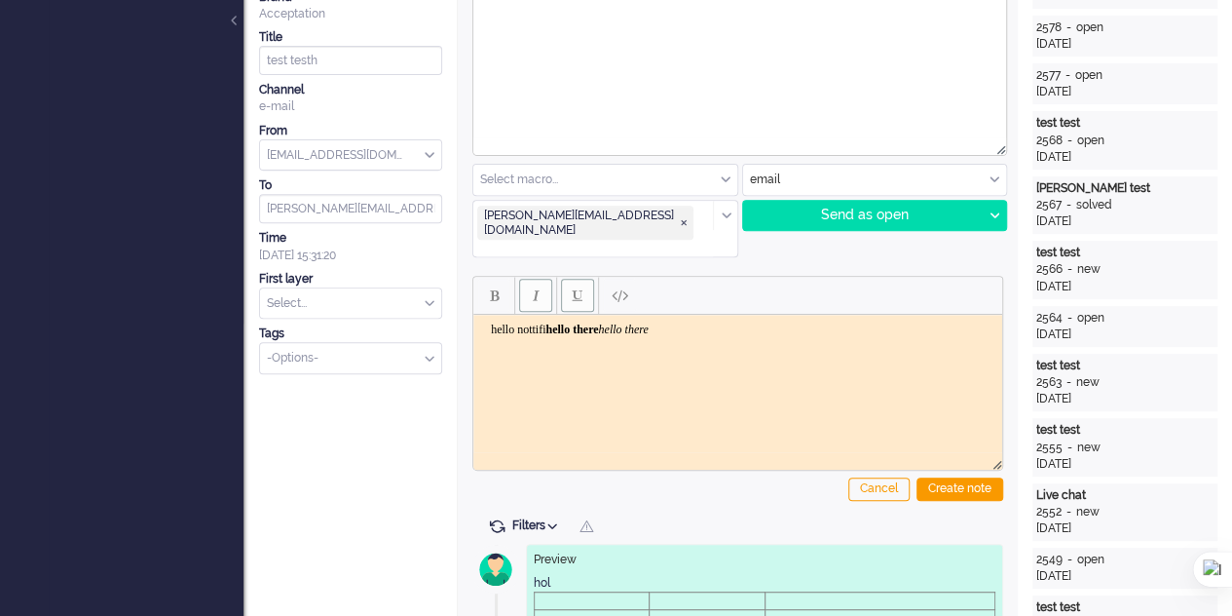
drag, startPoint x: 542, startPoint y: 277, endPoint x: 569, endPoint y: 274, distance: 27.4
click at [545, 279] on button "Italic" at bounding box center [535, 295] width 33 height 33
click at [578, 287] on span "Underline" at bounding box center [578, 295] width 10 height 16
click at [584, 279] on button "Underline" at bounding box center [577, 295] width 33 height 33
drag, startPoint x: 778, startPoint y: 331, endPoint x: 443, endPoint y: 359, distance: 336.3
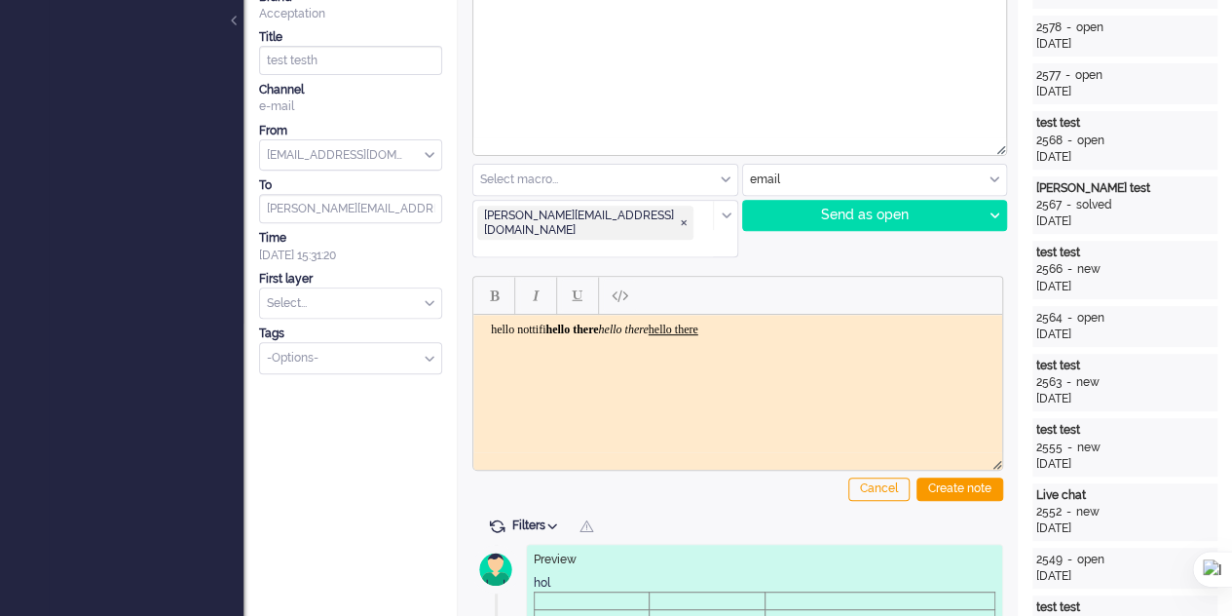
click at [473, 345] on html "hello nottifi hello there hello there hello there ﻿" at bounding box center [737, 330] width 529 height 30
copy body "hello nottifi hello there hello there hello there"
click at [803, 325] on html "hello nottifi hello there hello there hello there" at bounding box center [737, 330] width 529 height 30
click at [804, 341] on html "hello nottifi hello there hello there hello there" at bounding box center [737, 330] width 529 height 30
click at [566, 279] on button "Underline" at bounding box center [577, 295] width 33 height 33
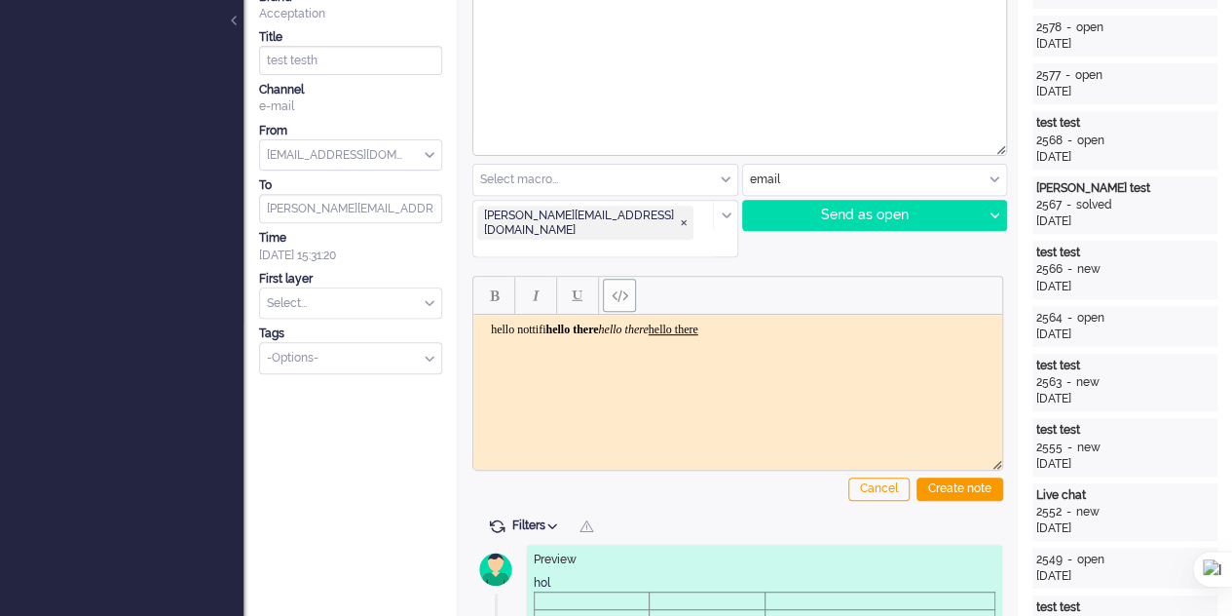
click at [607, 279] on button "Paste plain text" at bounding box center [619, 295] width 33 height 33
click at [804, 374] on html "hello nottifi hello there hello there hello there ﻿hello nottifihello there hel…" at bounding box center [737, 344] width 529 height 59
click at [969, 477] on div "Create note" at bounding box center [960, 488] width 87 height 23
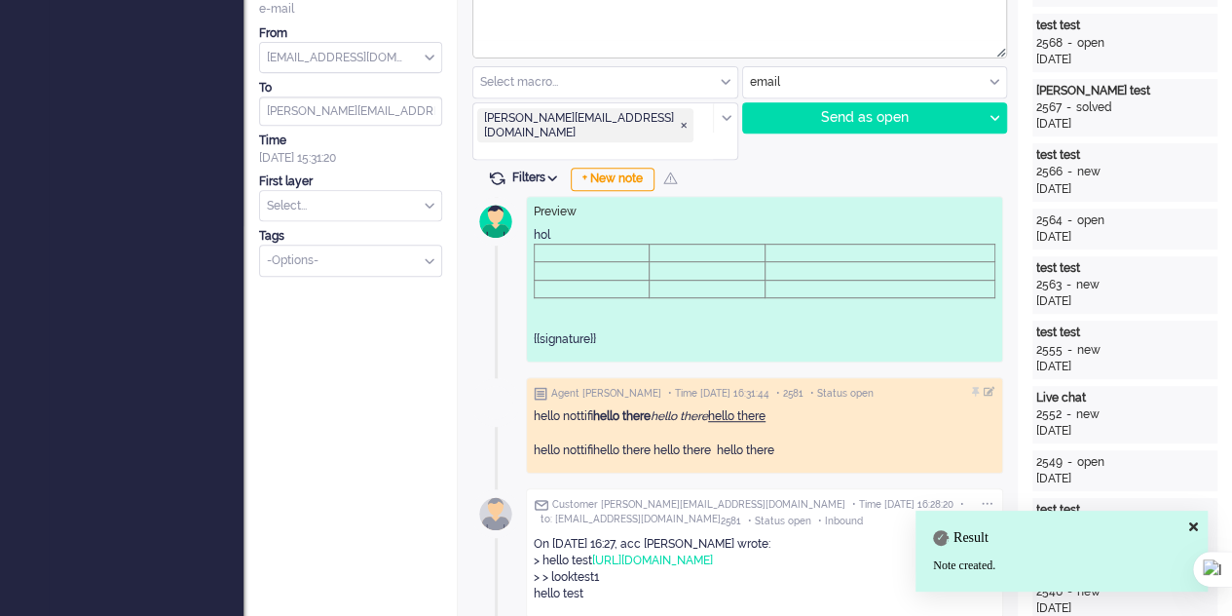
scroll to position [487, 0]
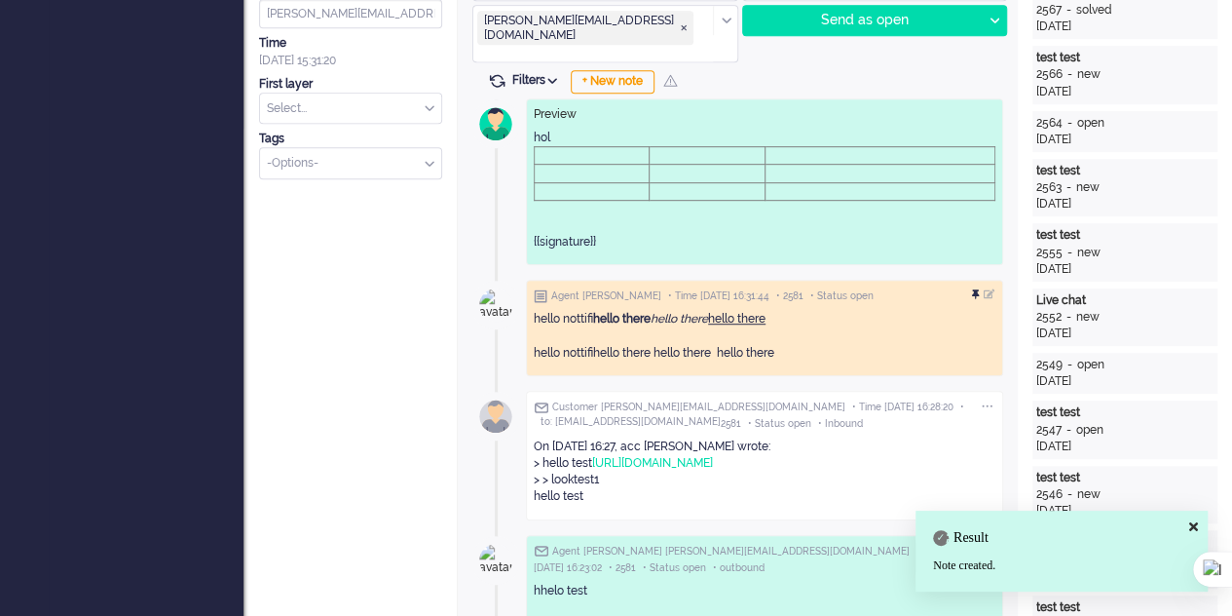
click at [978, 289] on div at bounding box center [978, 295] width 12 height 12
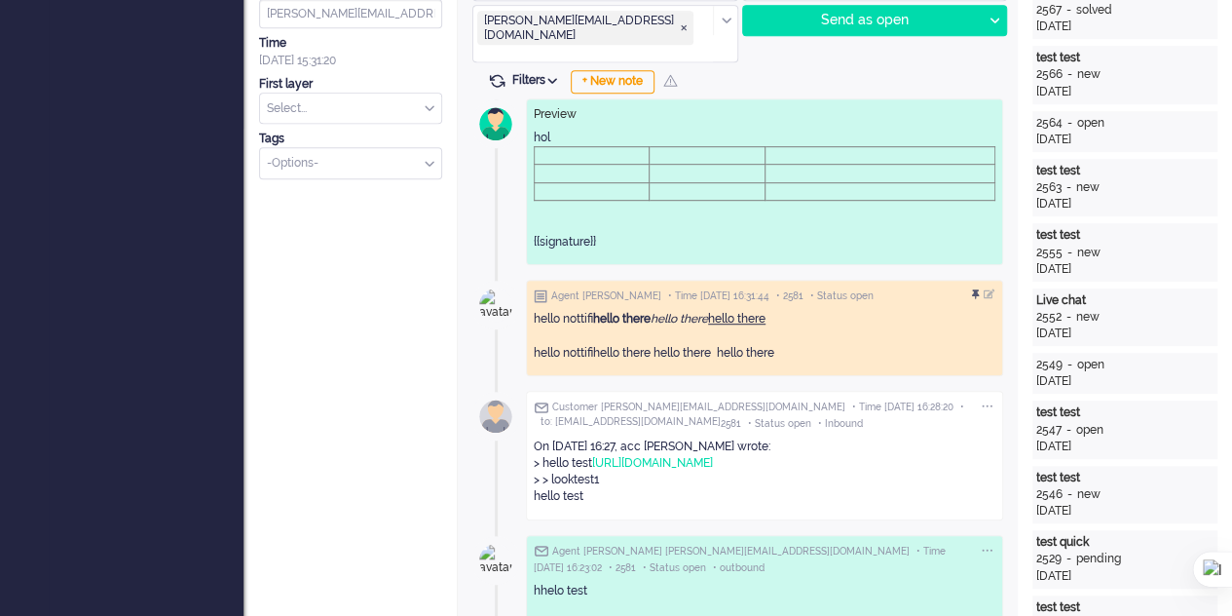
click at [542, 289] on img at bounding box center [541, 296] width 14 height 14
click at [977, 289] on div at bounding box center [978, 295] width 12 height 12
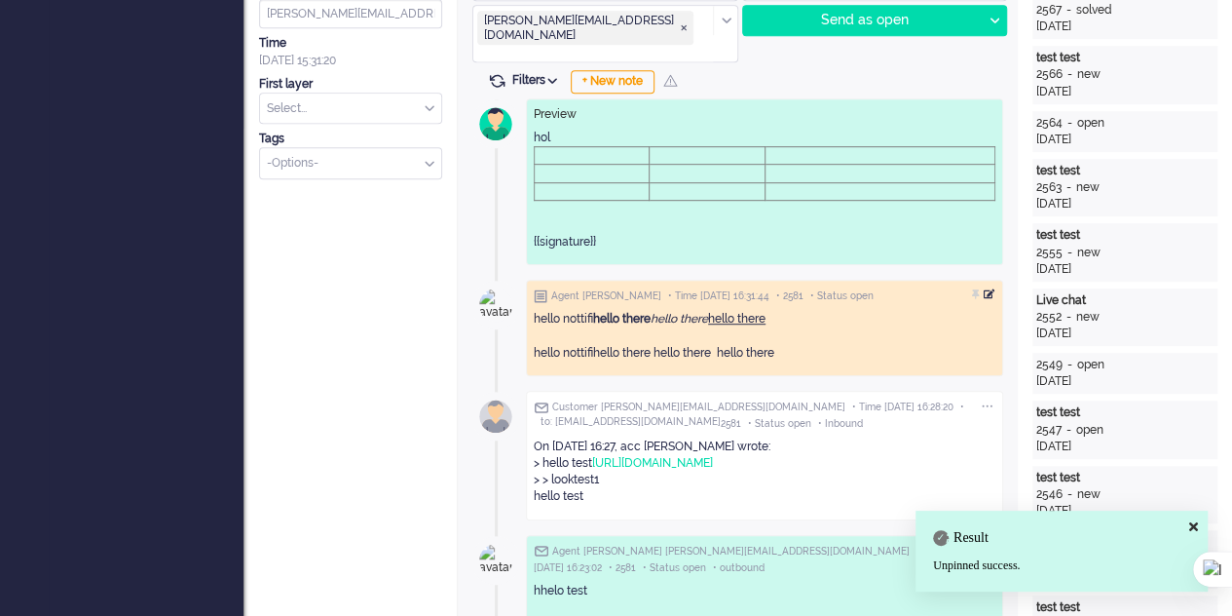
click at [991, 288] on div at bounding box center [990, 294] width 12 height 12
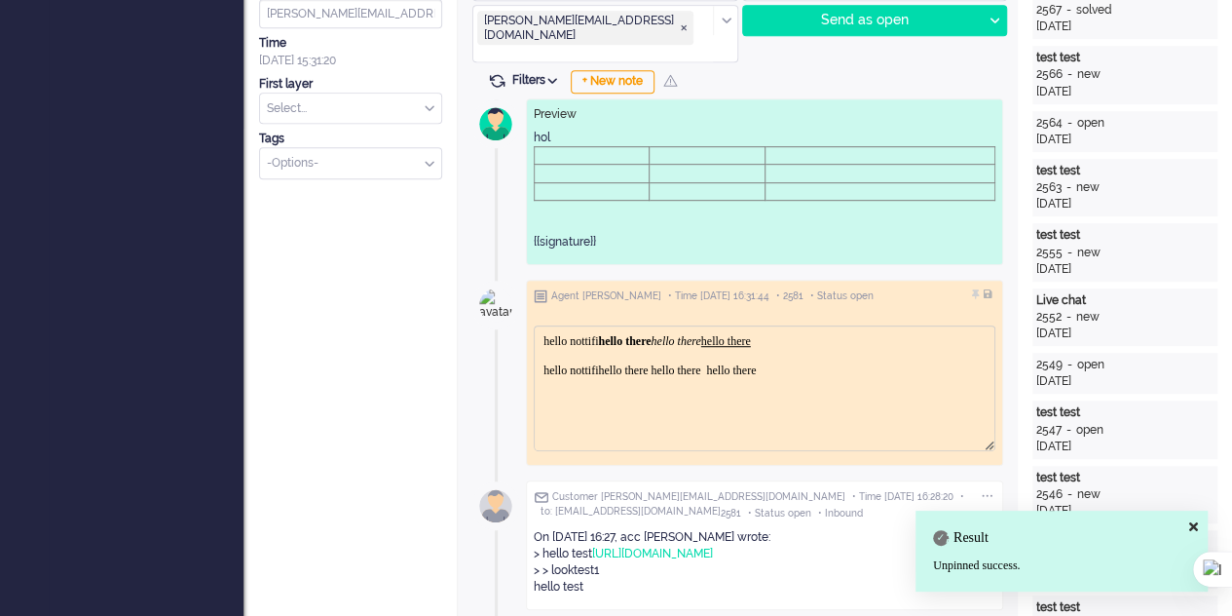
scroll to position [0, 0]
click at [841, 377] on html "hello nottifi hello there hello there hello there hello nottifihello there hell…" at bounding box center [765, 355] width 460 height 59
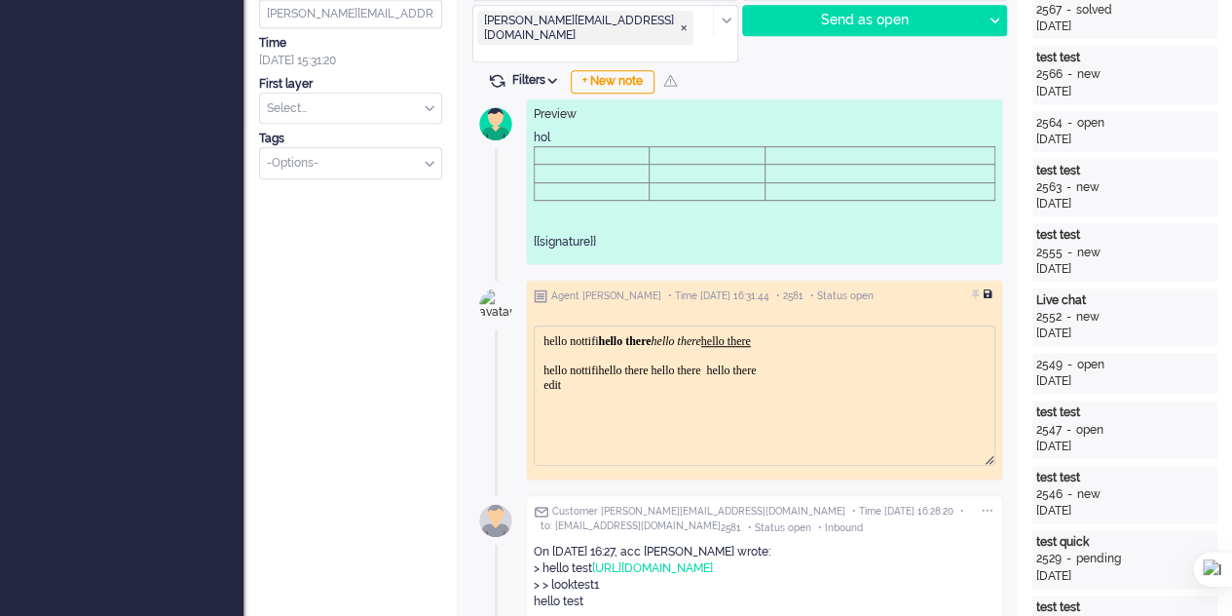
click at [992, 288] on div at bounding box center [990, 294] width 12 height 12
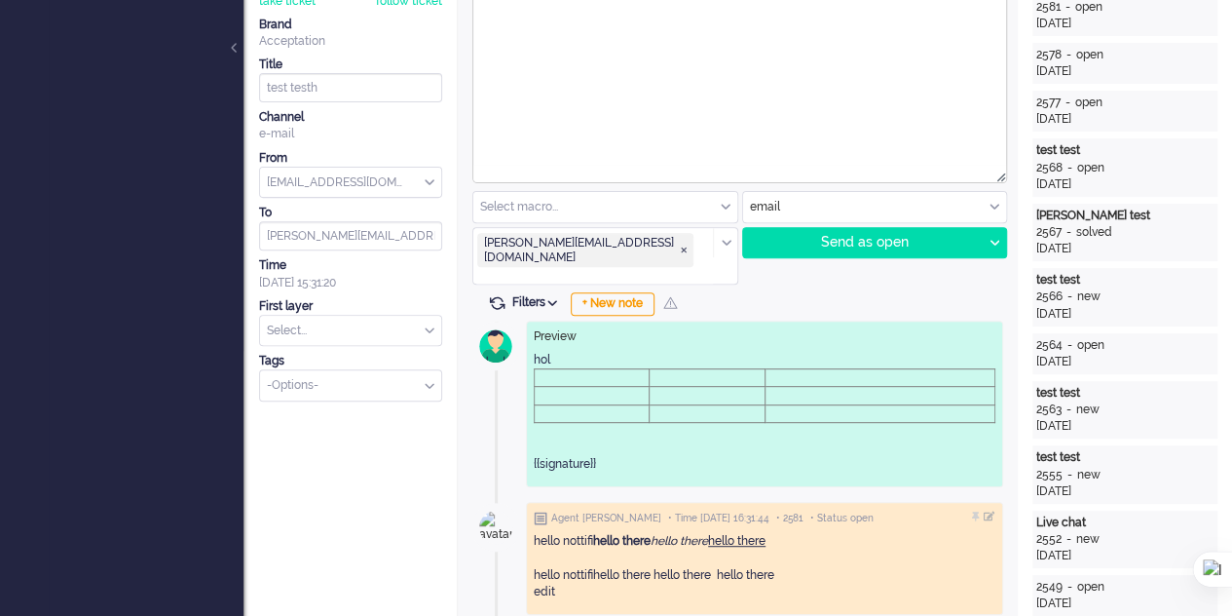
scroll to position [97, 0]
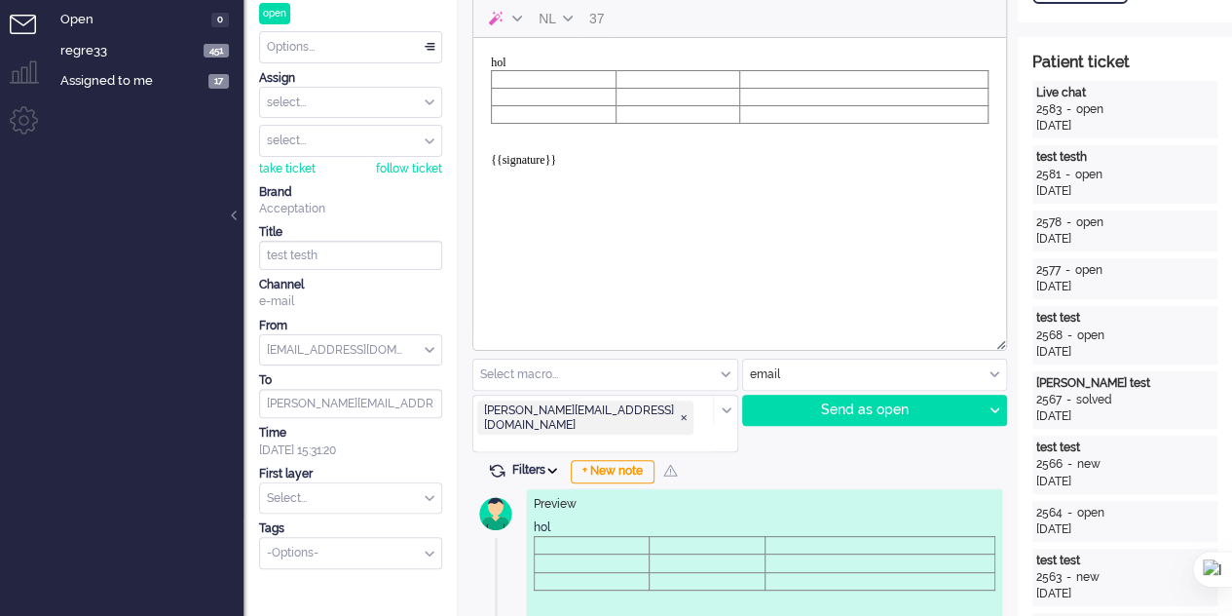
click at [557, 468] on icon at bounding box center [552, 471] width 10 height 6
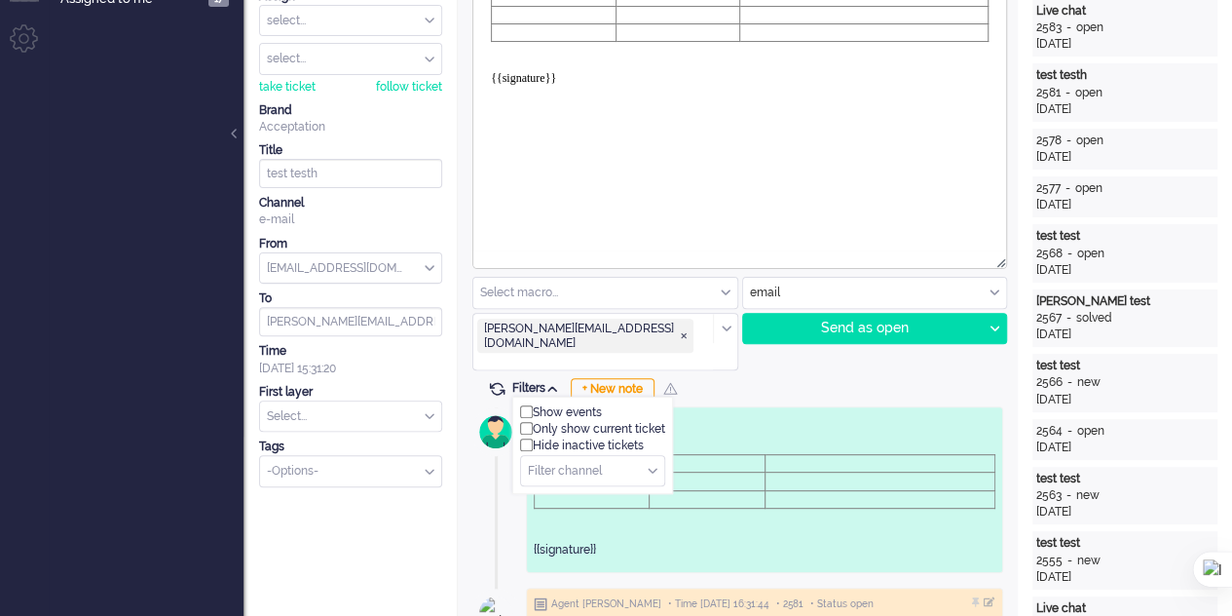
scroll to position [292, 0]
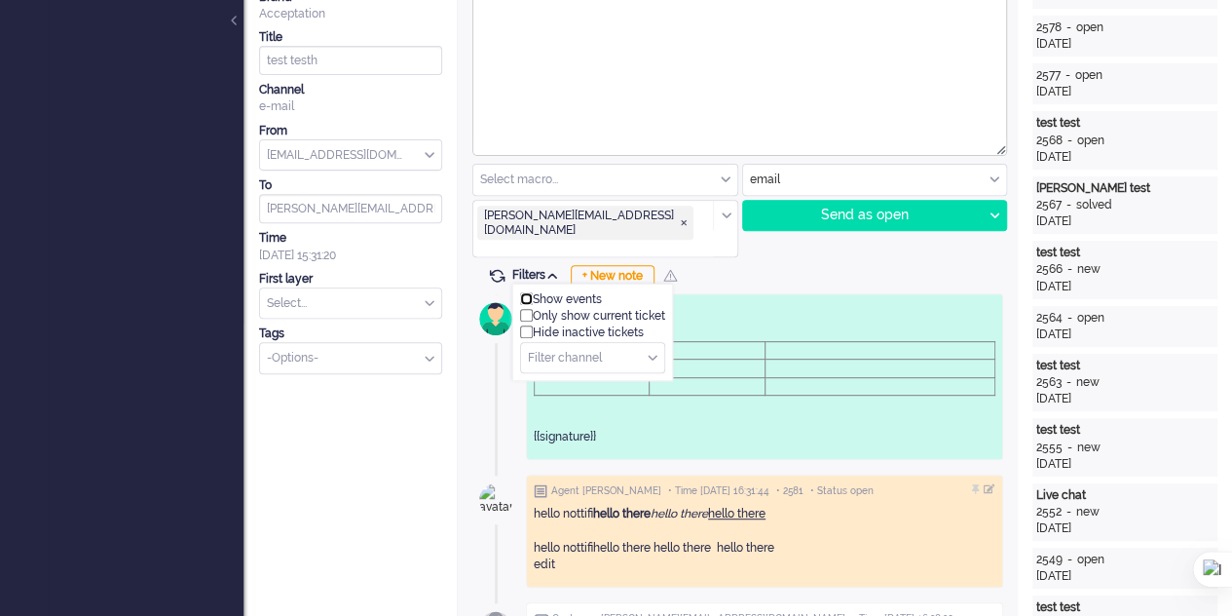
click at [523, 292] on input "checkbox" at bounding box center [526, 298] width 13 height 13
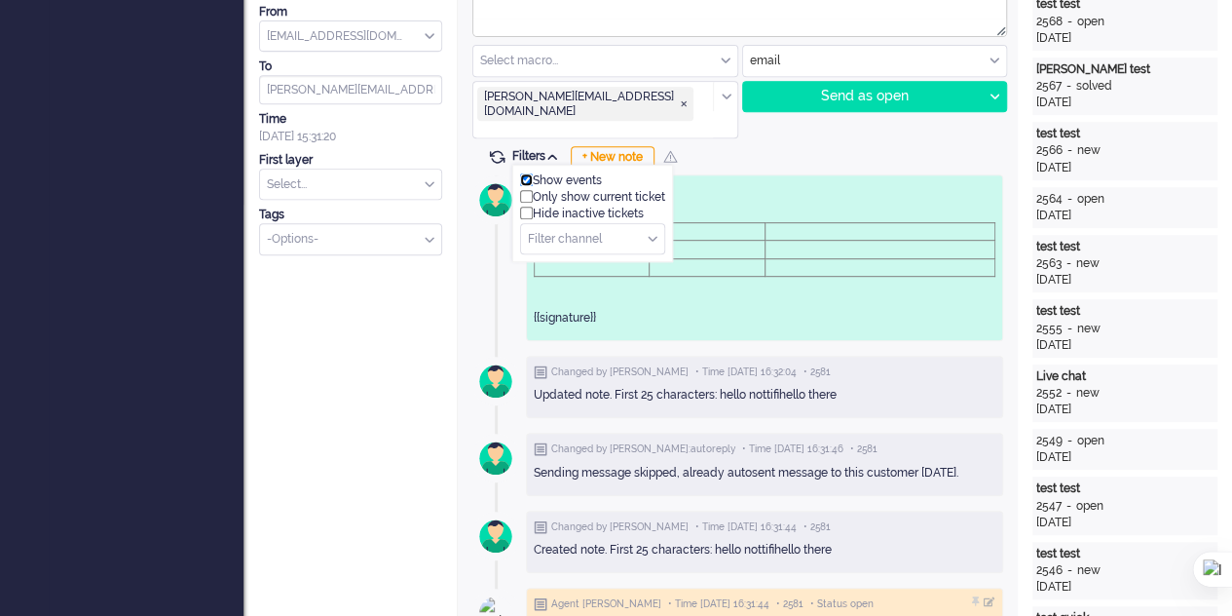
scroll to position [195, 0]
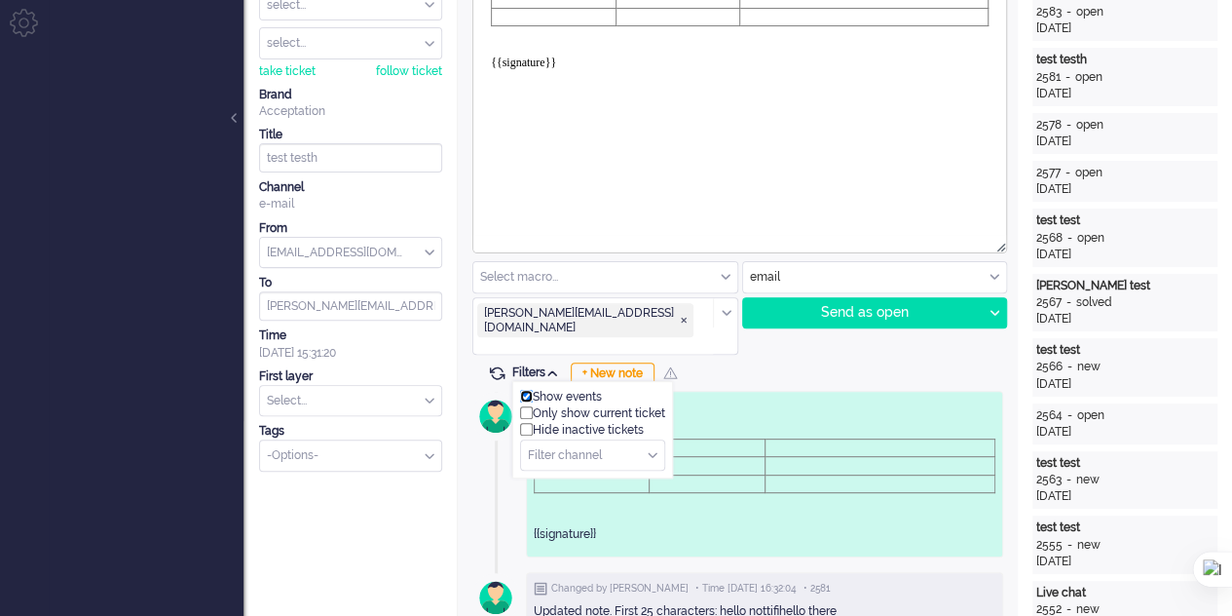
click at [523, 390] on input "checkbox" at bounding box center [526, 396] width 13 height 13
checkbox input "false"
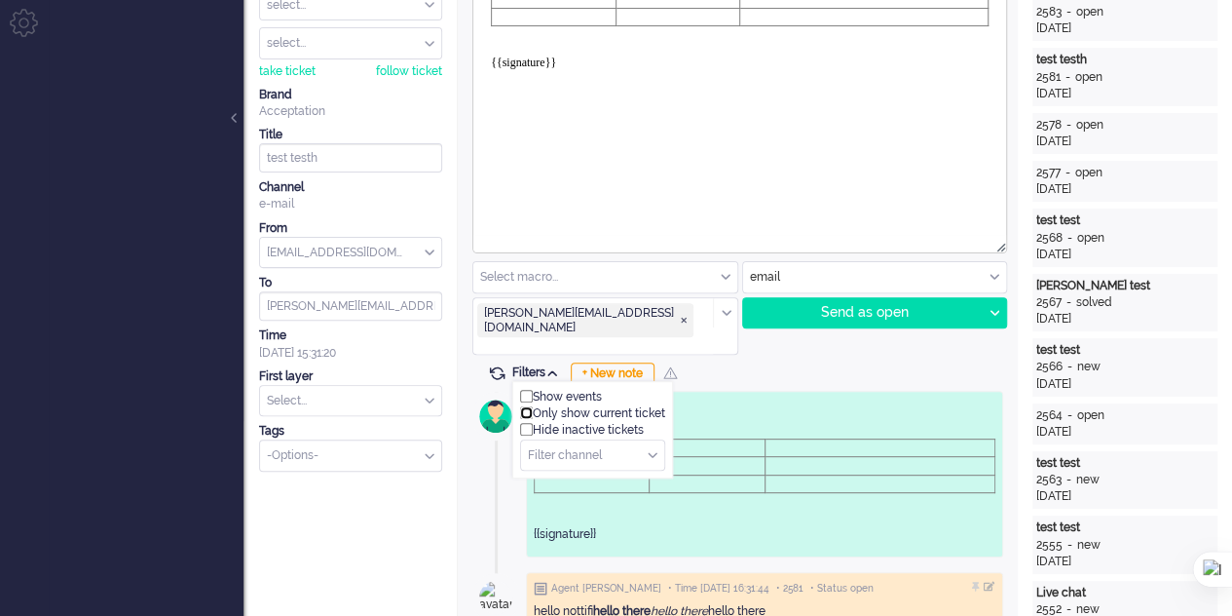
click at [529, 406] on input "checkbox" at bounding box center [526, 412] width 13 height 13
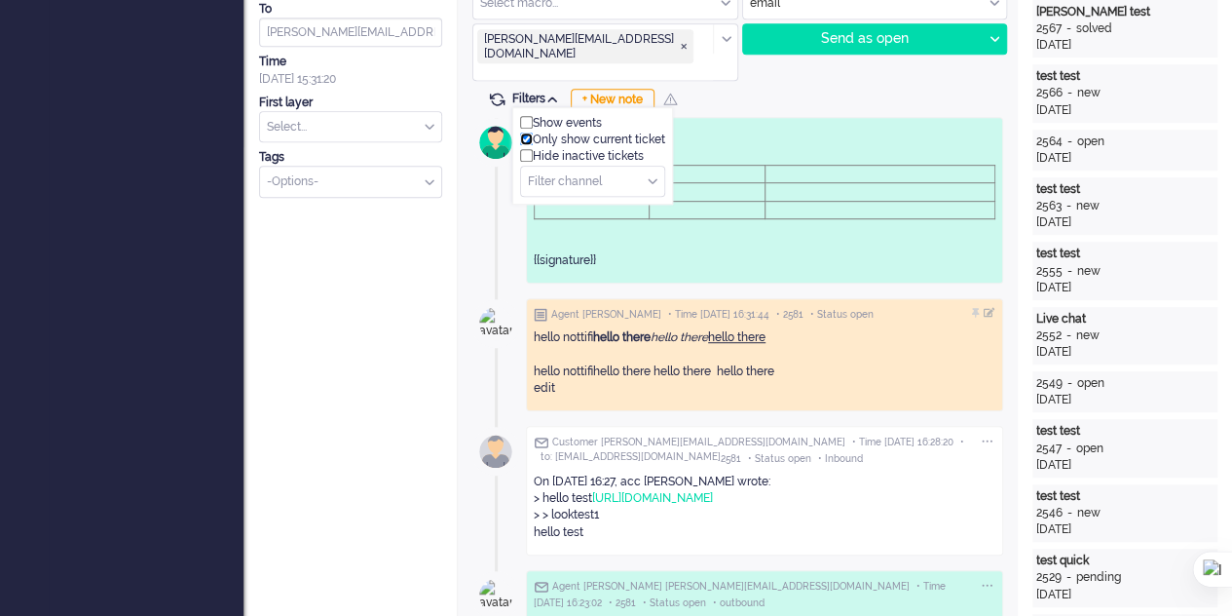
scroll to position [74, 0]
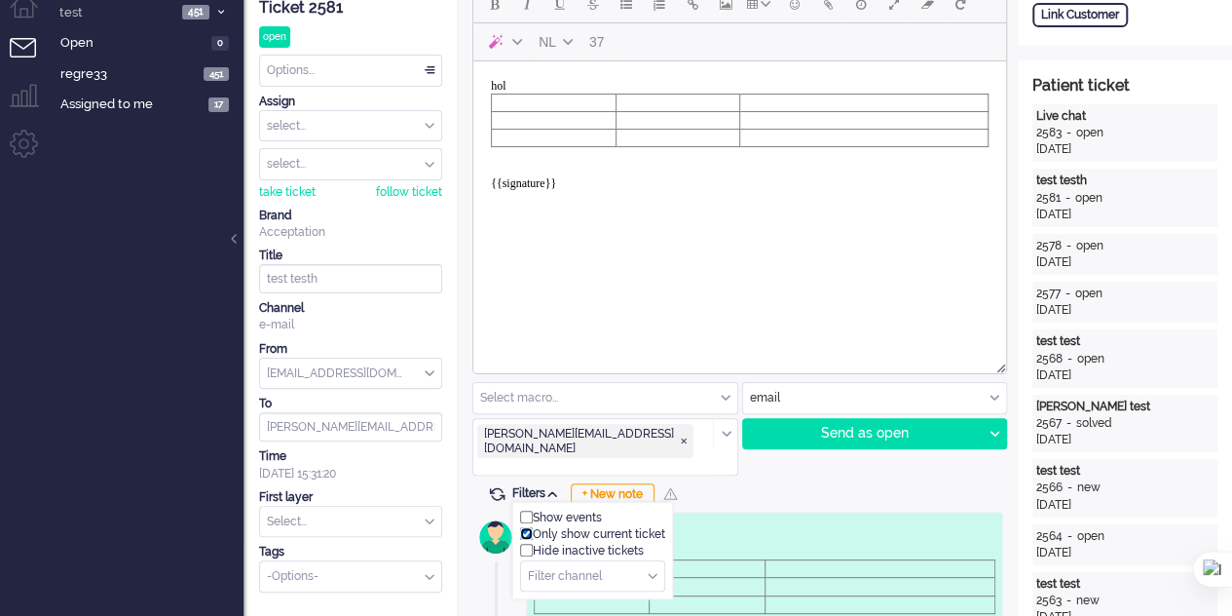
click at [523, 527] on input "checkbox" at bounding box center [526, 533] width 13 height 13
checkbox input "false"
click at [527, 544] on input "checkbox" at bounding box center [526, 550] width 13 height 13
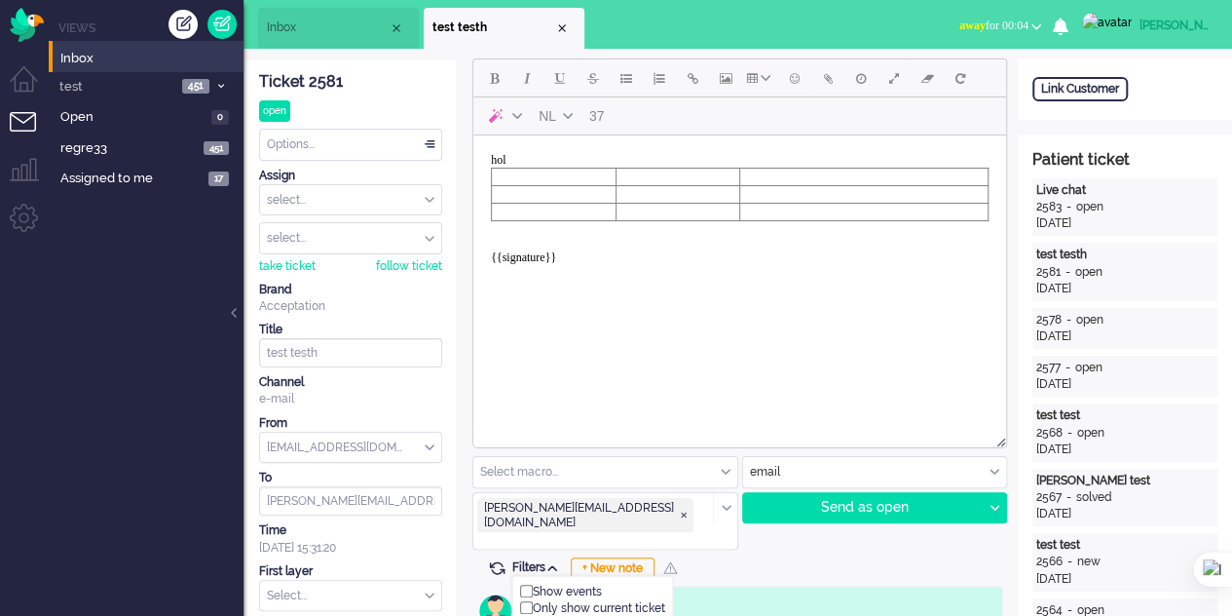
scroll to position [390, 0]
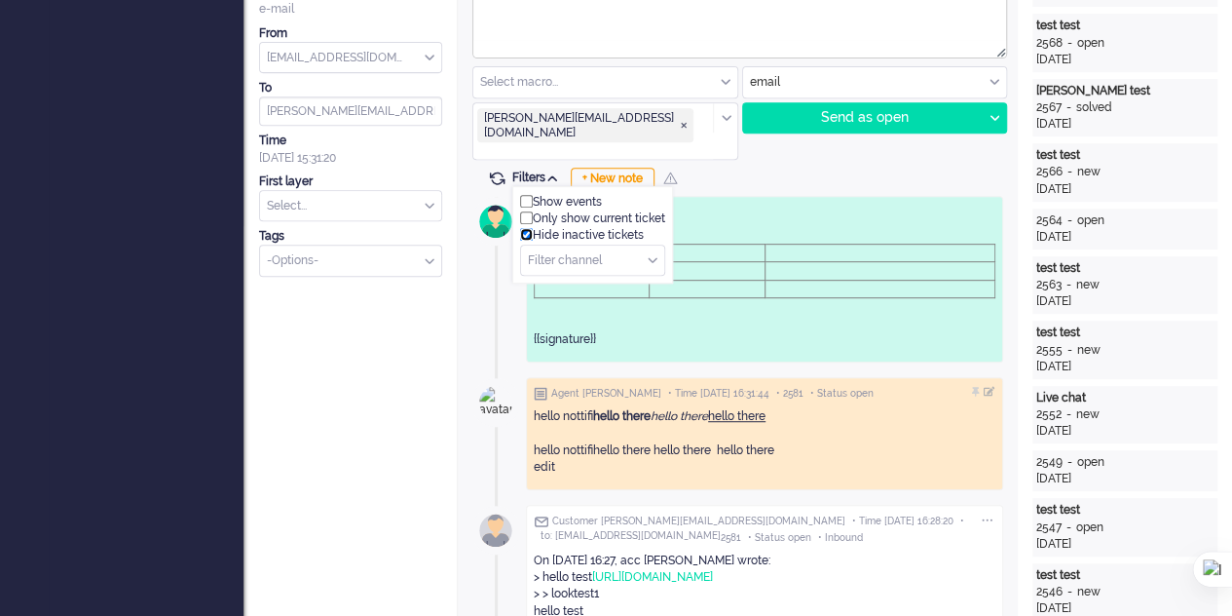
click at [529, 228] on input "checkbox" at bounding box center [526, 234] width 13 height 13
checkbox input "false"
click at [655, 245] on div "Filter channel" at bounding box center [592, 260] width 143 height 30
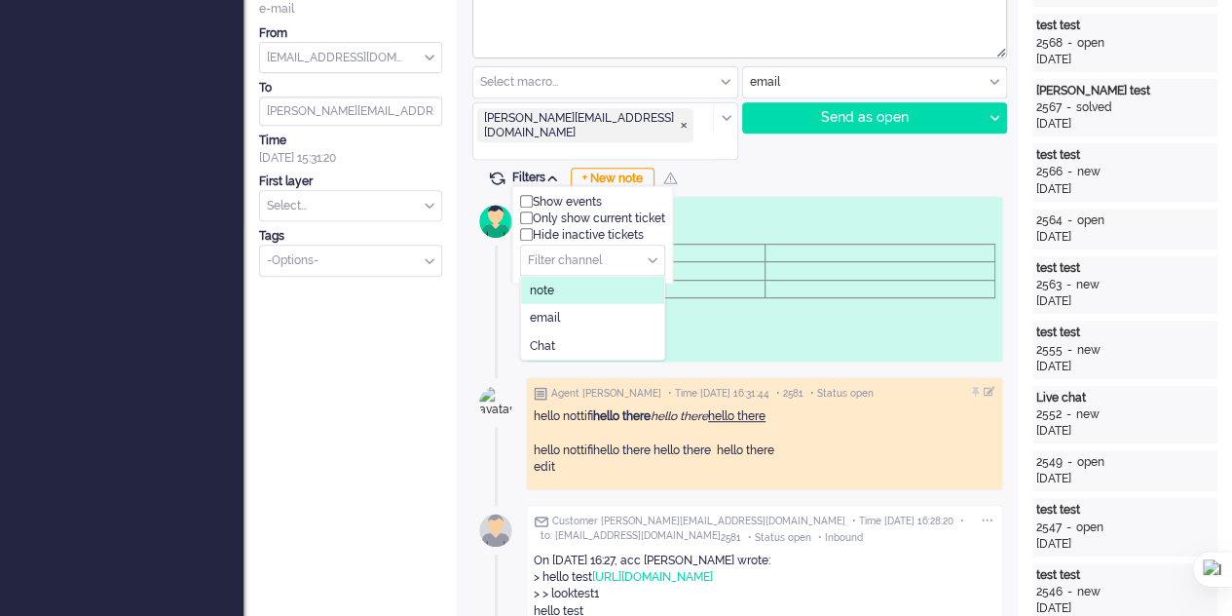
click at [593, 276] on li "note" at bounding box center [592, 290] width 143 height 28
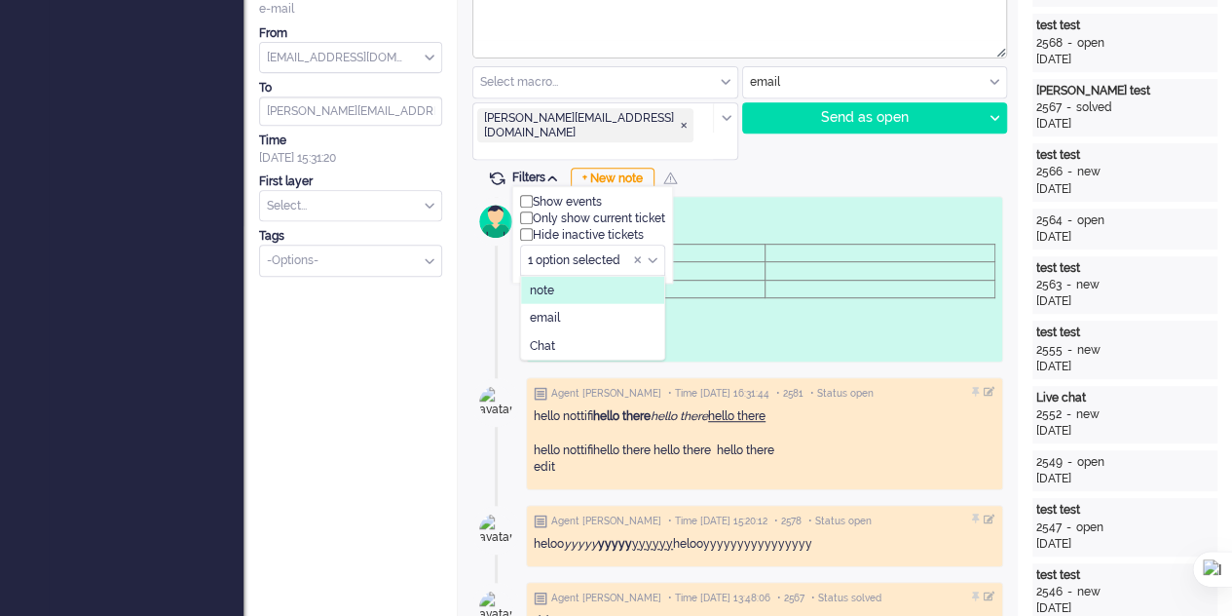
click at [605, 276] on li "note" at bounding box center [592, 290] width 143 height 28
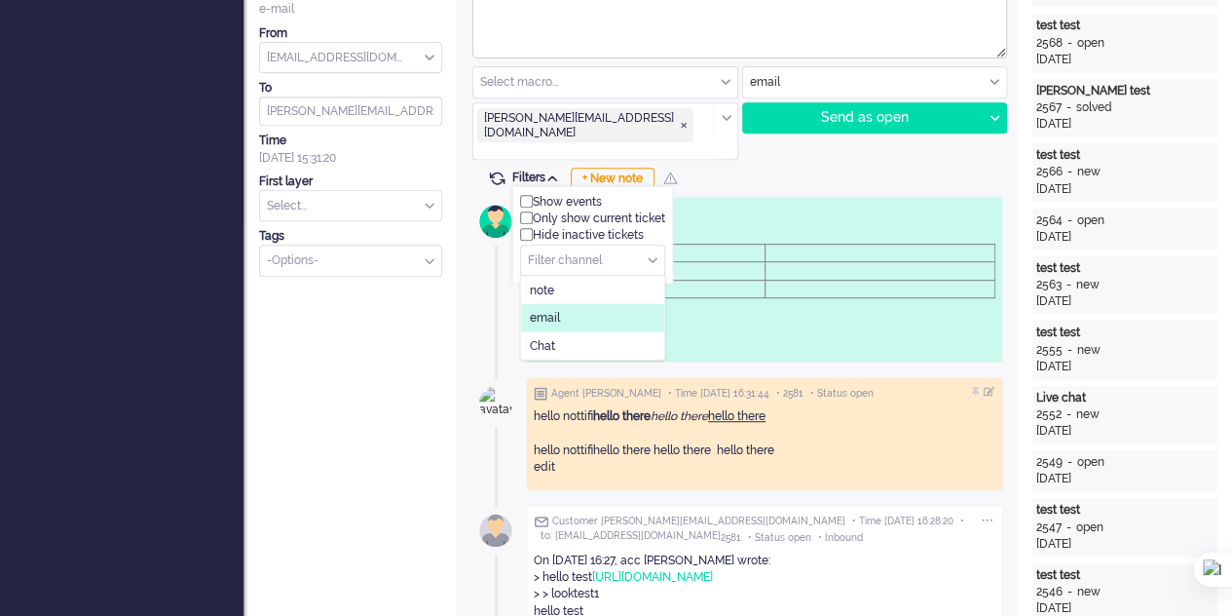
click at [568, 304] on li "email" at bounding box center [592, 318] width 143 height 28
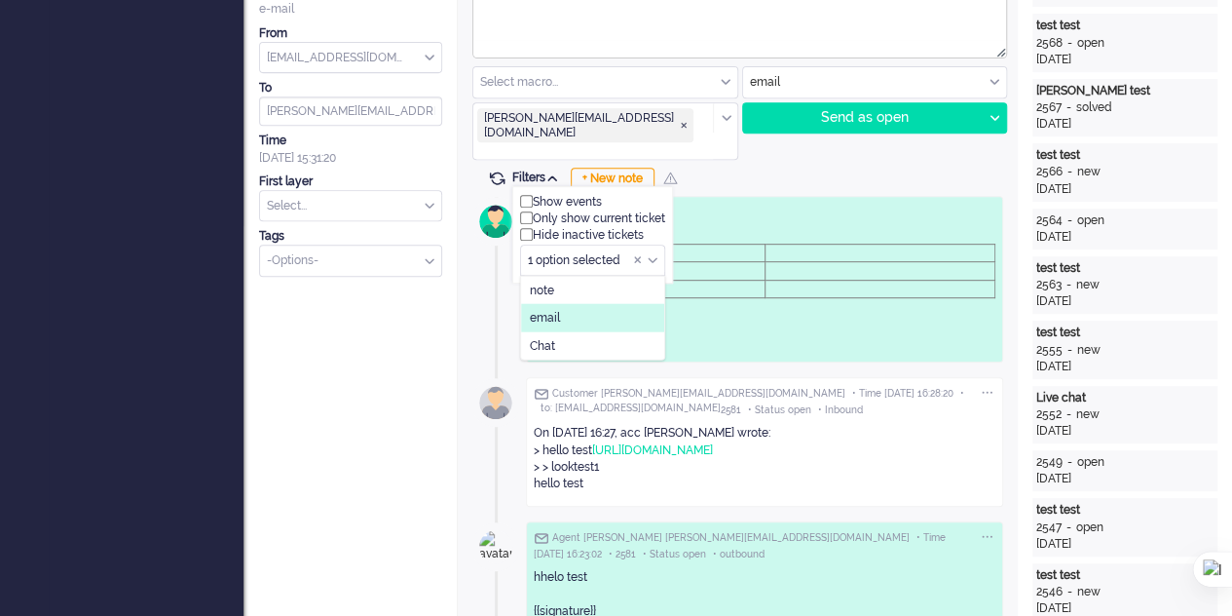
click at [568, 304] on li "email" at bounding box center [592, 318] width 143 height 28
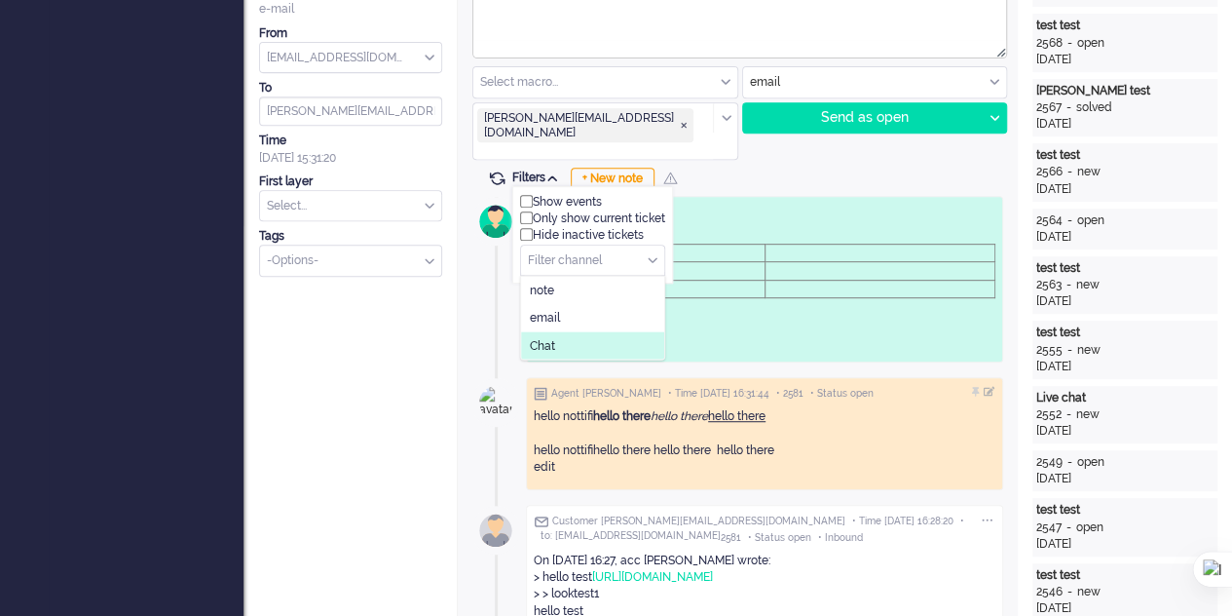
click at [576, 331] on li "Chat" at bounding box center [592, 345] width 143 height 28
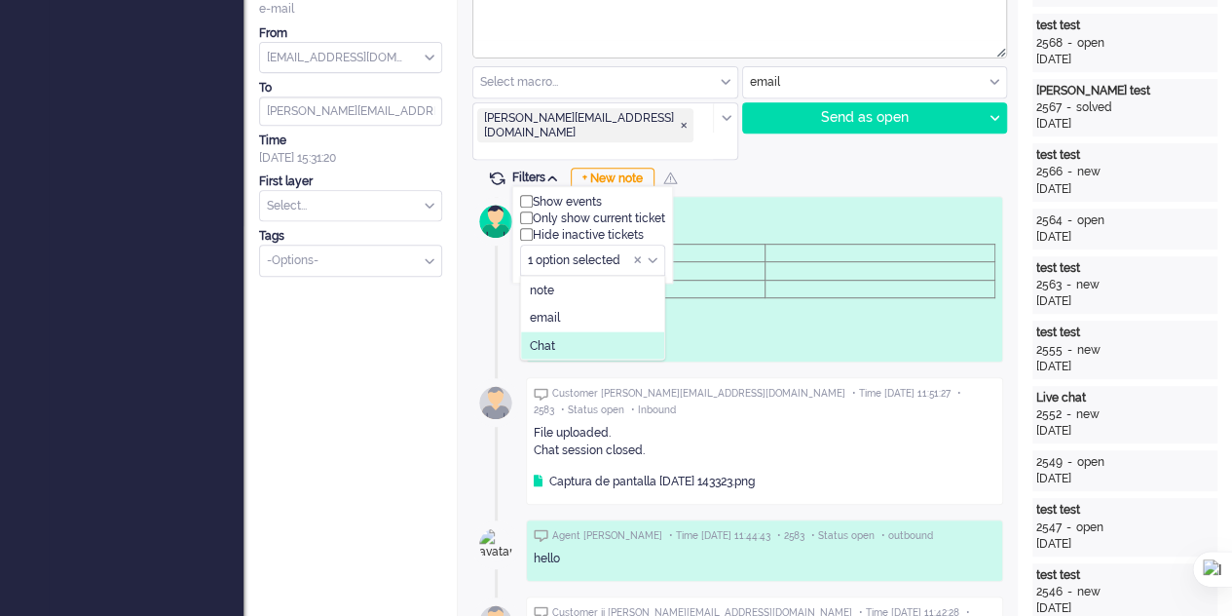
click at [577, 331] on li "Chat" at bounding box center [592, 345] width 143 height 28
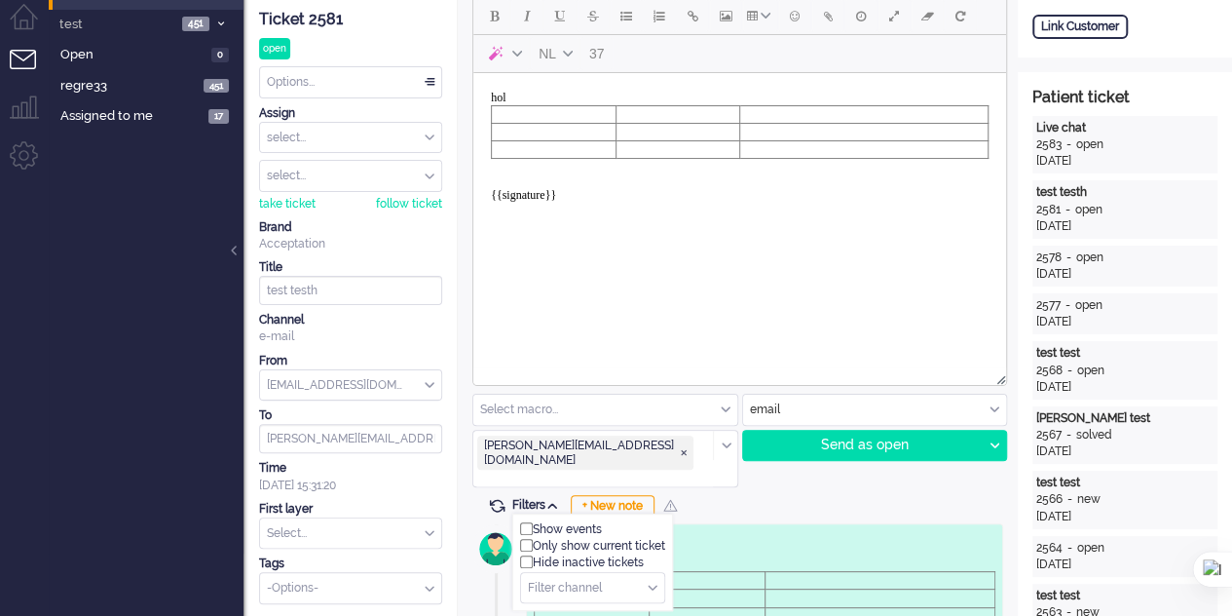
scroll to position [0, 0]
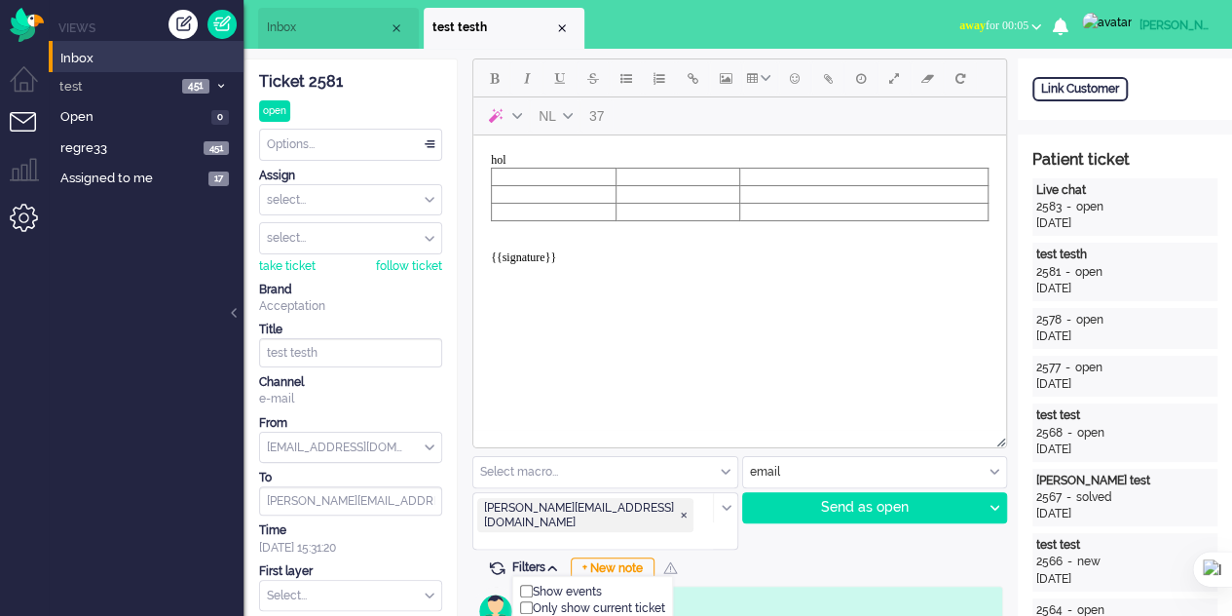
click at [17, 221] on li "Admin menu" at bounding box center [32, 226] width 44 height 44
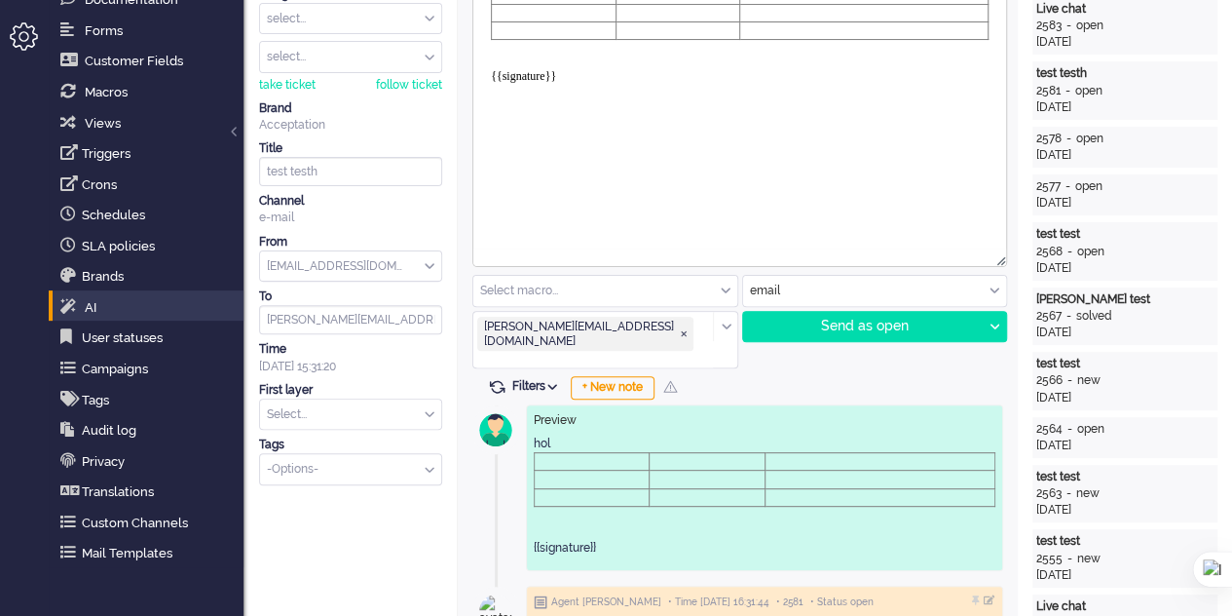
scroll to position [195, 0]
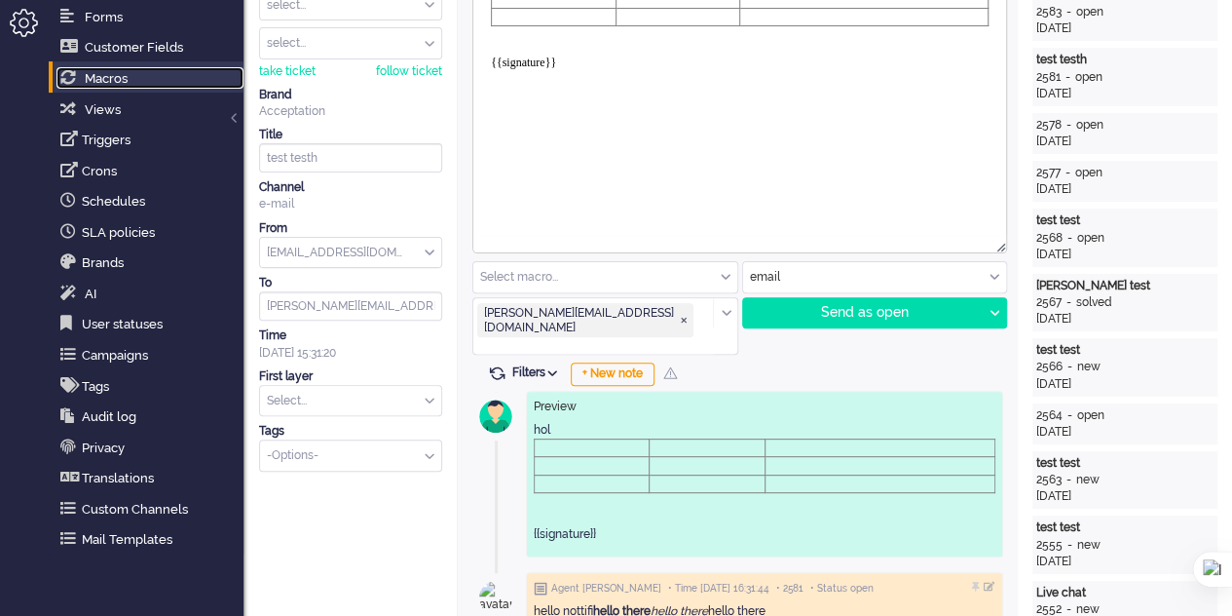
click at [129, 72] on link "Macros" at bounding box center [149, 77] width 187 height 21
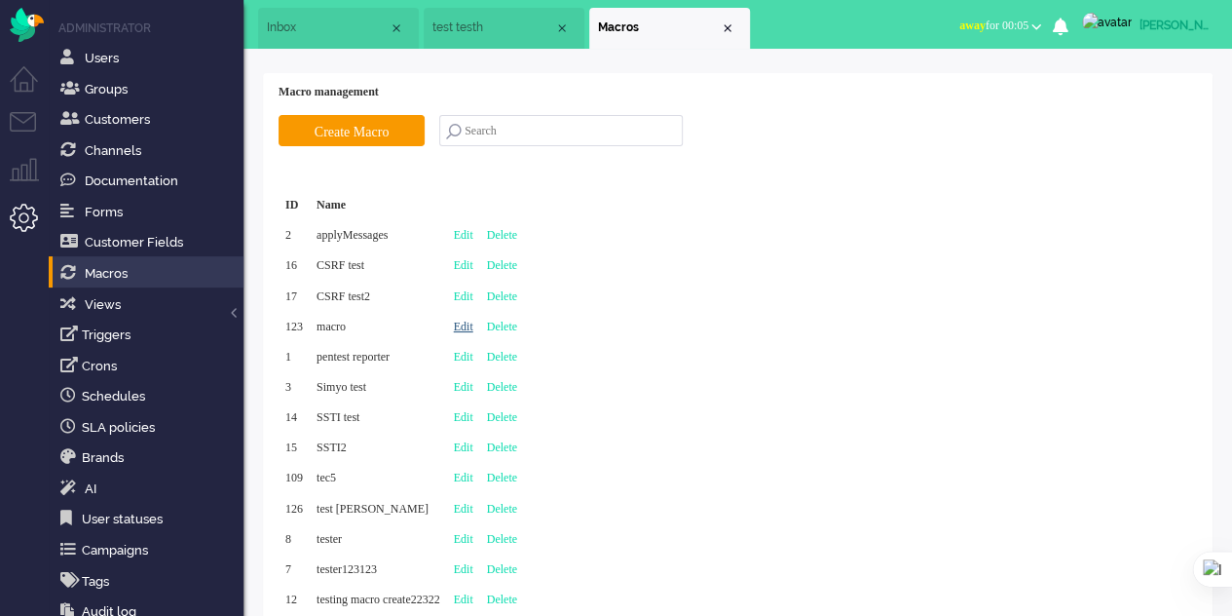
click at [473, 321] on link "Edit" at bounding box center [463, 326] width 19 height 14
type input "macro"
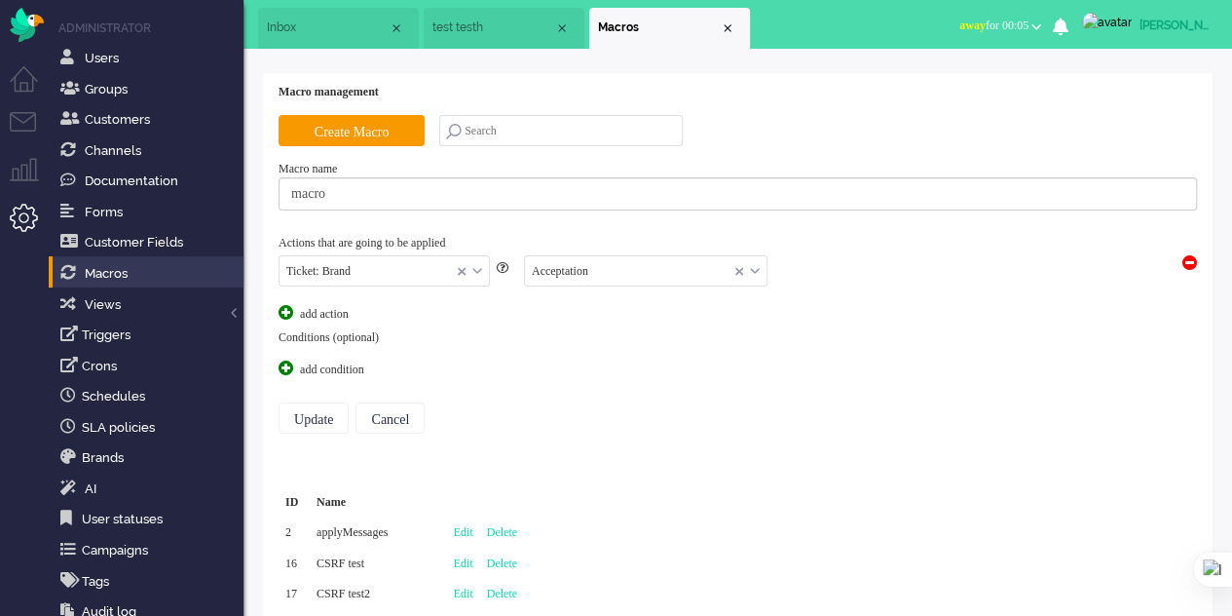
click at [284, 363] on span at bounding box center [286, 367] width 15 height 15
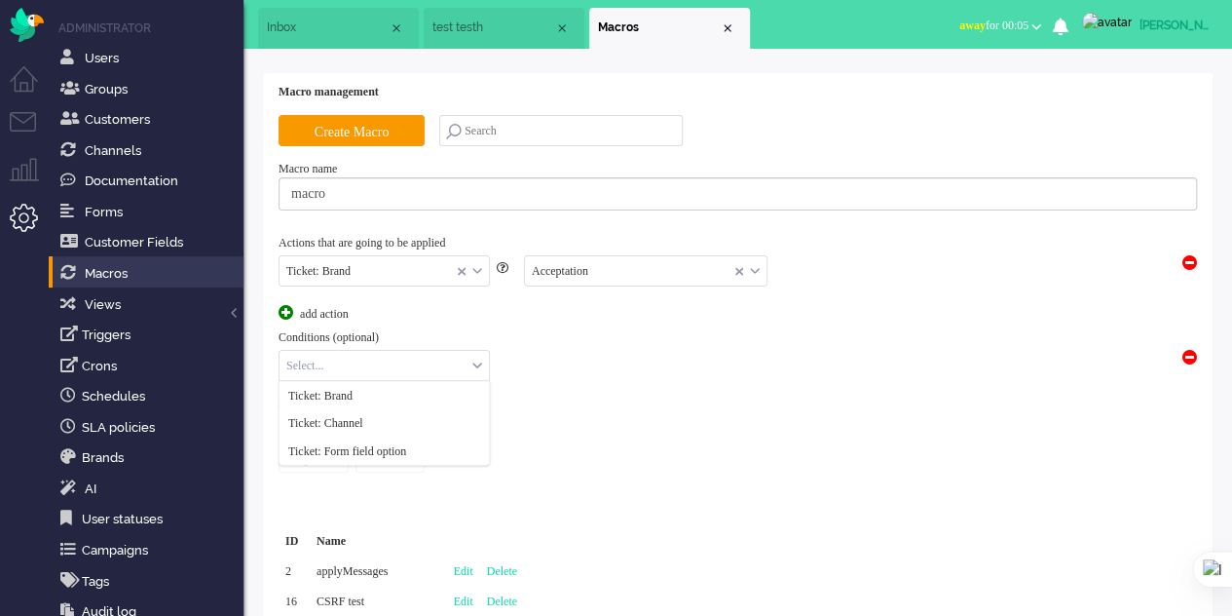
click at [423, 365] on input "text" at bounding box center [384, 366] width 209 height 30
click at [414, 386] on li "Ticket: Brand" at bounding box center [384, 395] width 209 height 28
click at [538, 359] on input "text" at bounding box center [564, 366] width 128 height 30
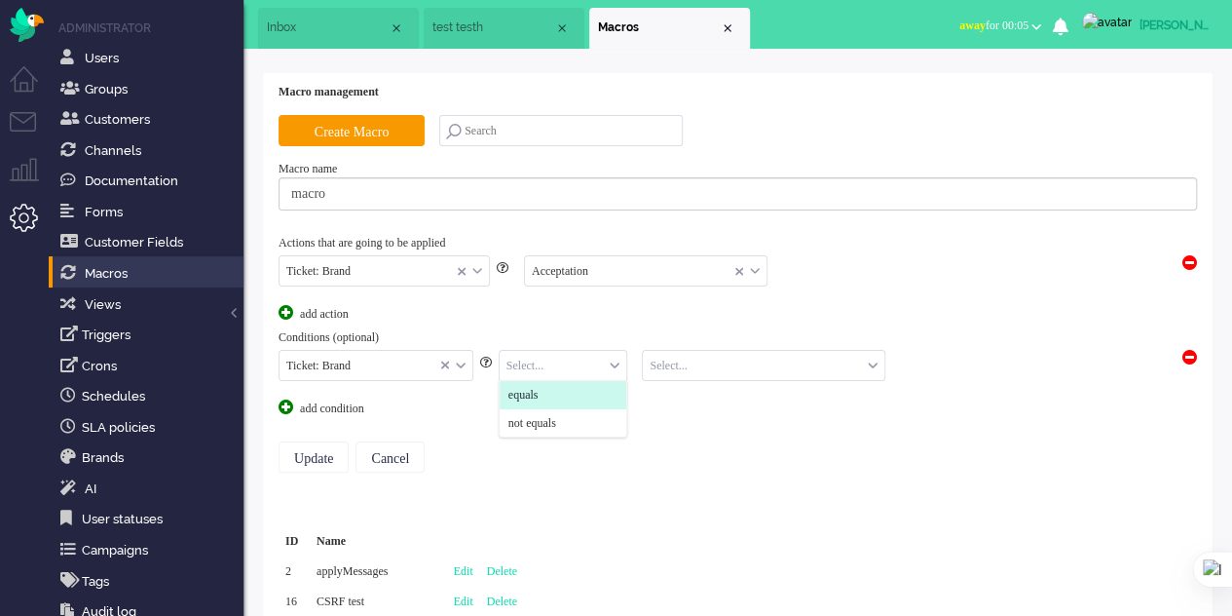
drag, startPoint x: 540, startPoint y: 388, endPoint x: 564, endPoint y: 389, distance: 24.4
click at [539, 389] on span "equals" at bounding box center [523, 395] width 30 height 17
click at [709, 367] on input "text" at bounding box center [764, 366] width 242 height 30
click at [466, 356] on input "text" at bounding box center [376, 366] width 193 height 30
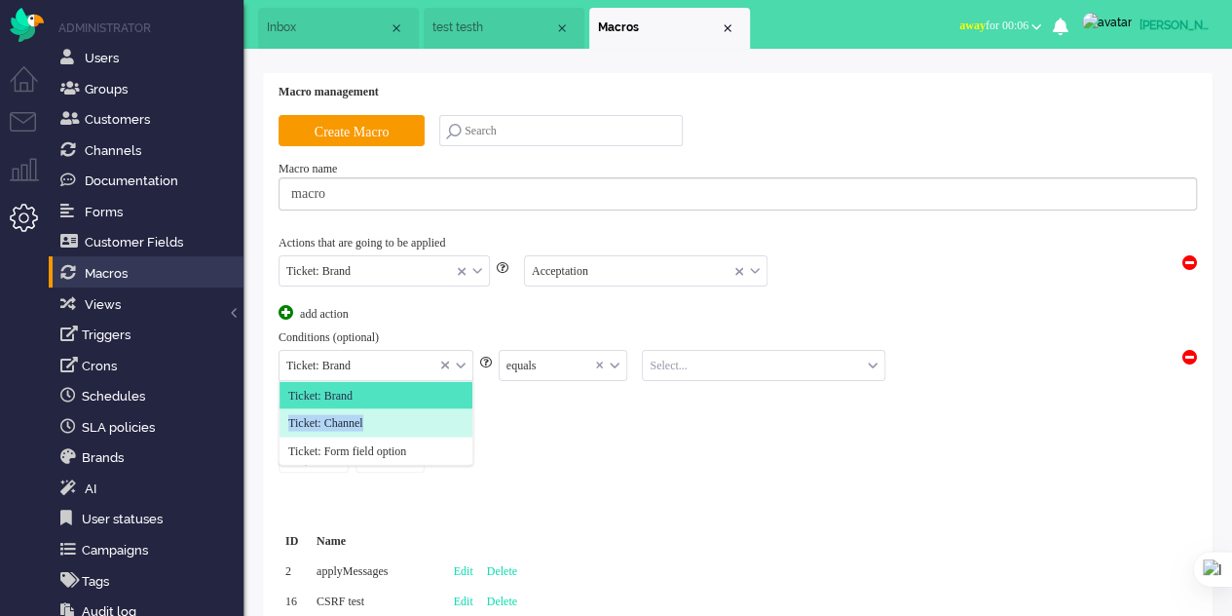
click at [417, 407] on ul "Ticket: Brand Ticket: Channel Ticket: Form field option" at bounding box center [376, 423] width 193 height 84
click at [417, 409] on li "Ticket: Channel" at bounding box center [376, 423] width 193 height 28
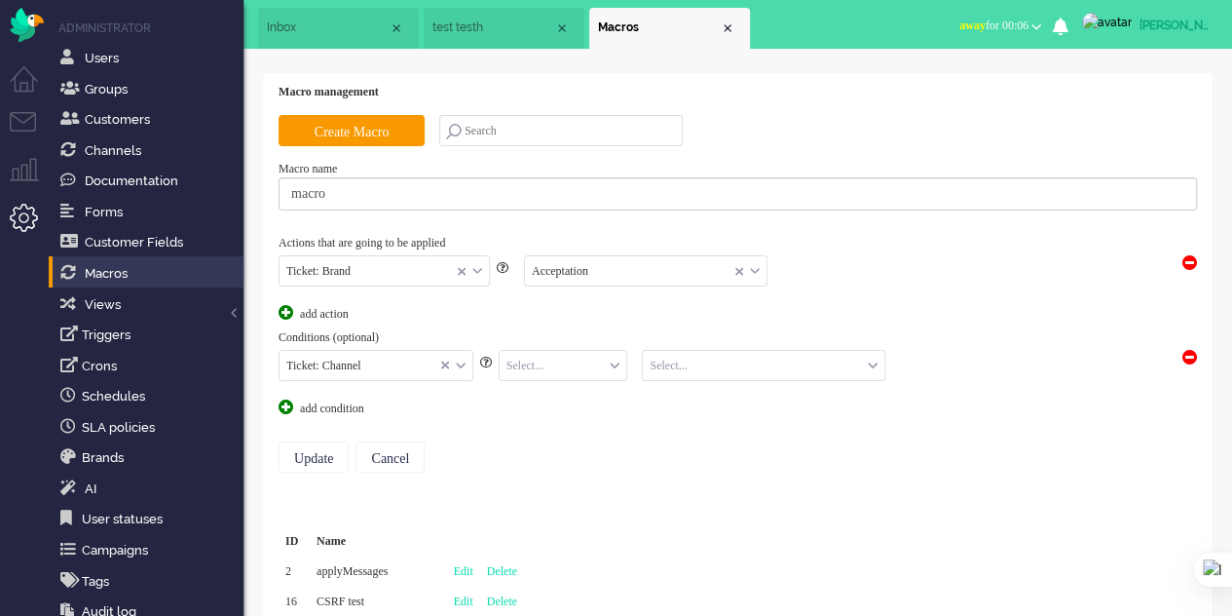
click at [577, 360] on input "text" at bounding box center [564, 366] width 128 height 30
click at [571, 398] on li "equals" at bounding box center [564, 395] width 128 height 28
click at [695, 363] on input "text" at bounding box center [764, 366] width 242 height 30
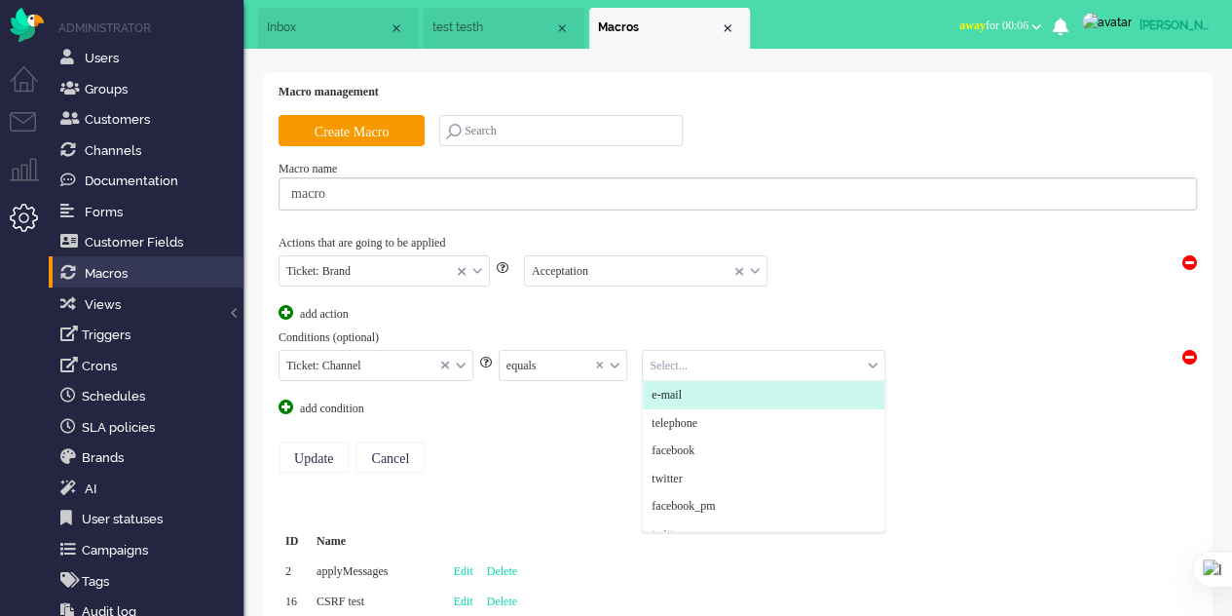
drag, startPoint x: 696, startPoint y: 396, endPoint x: 656, endPoint y: 406, distance: 41.1
click at [696, 395] on li "e-mail" at bounding box center [764, 395] width 242 height 28
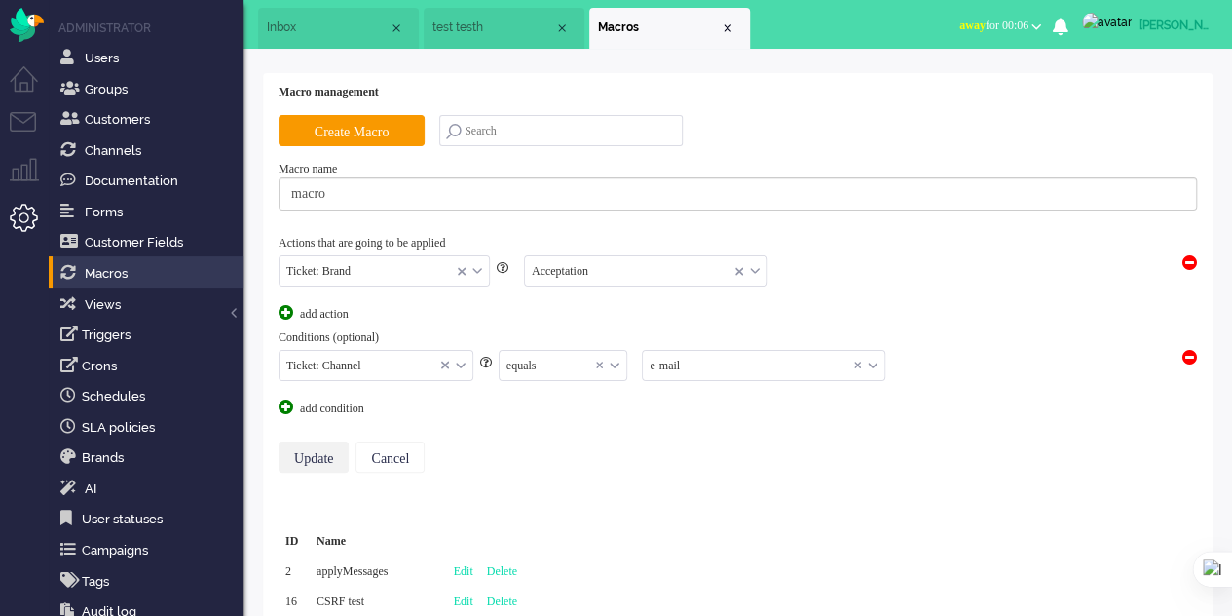
click at [294, 449] on input "Update" at bounding box center [314, 456] width 70 height 31
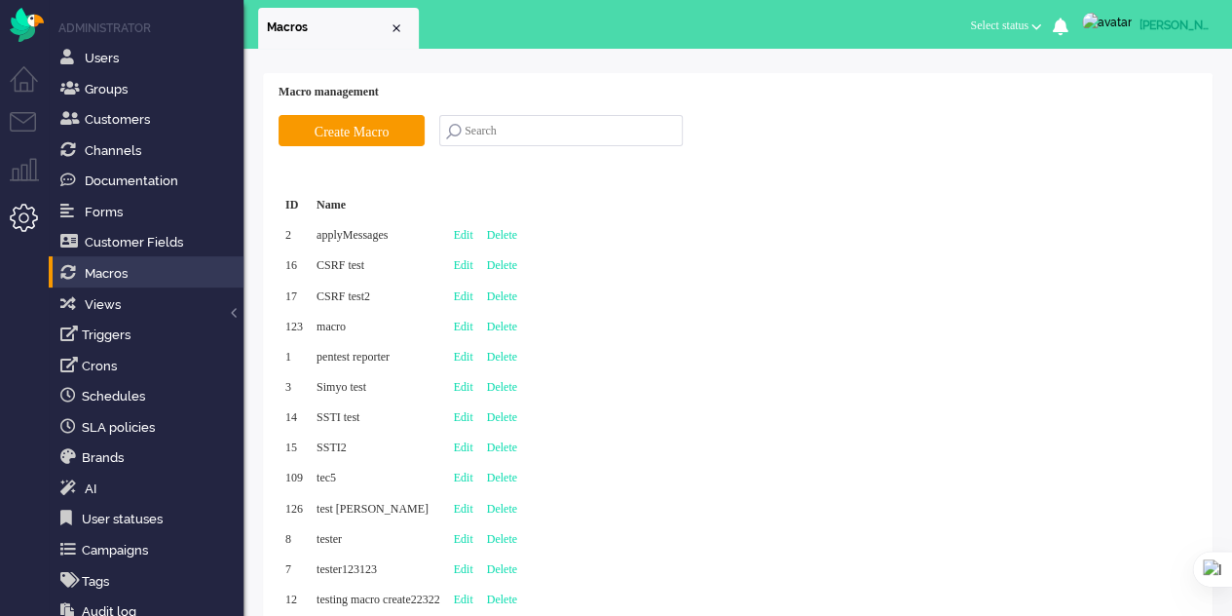
click at [29, 111] on ul "Menu" at bounding box center [24, 330] width 49 height 660
click at [24, 126] on li "Tickets menu" at bounding box center [32, 134] width 44 height 44
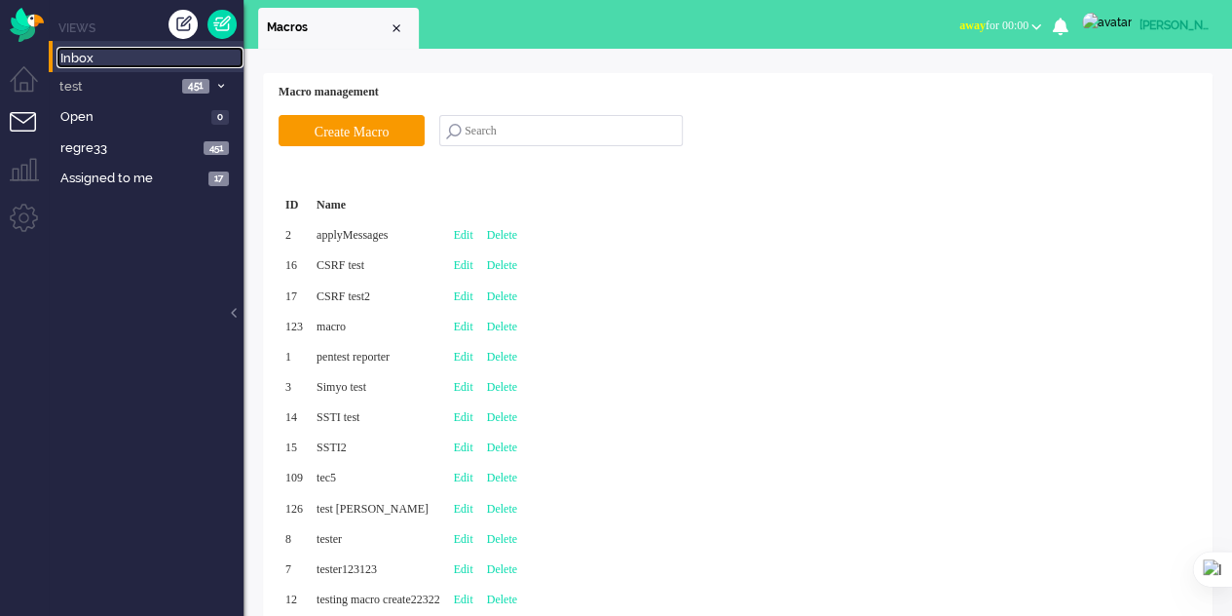
click at [89, 56] on span "Inbox" at bounding box center [151, 59] width 183 height 19
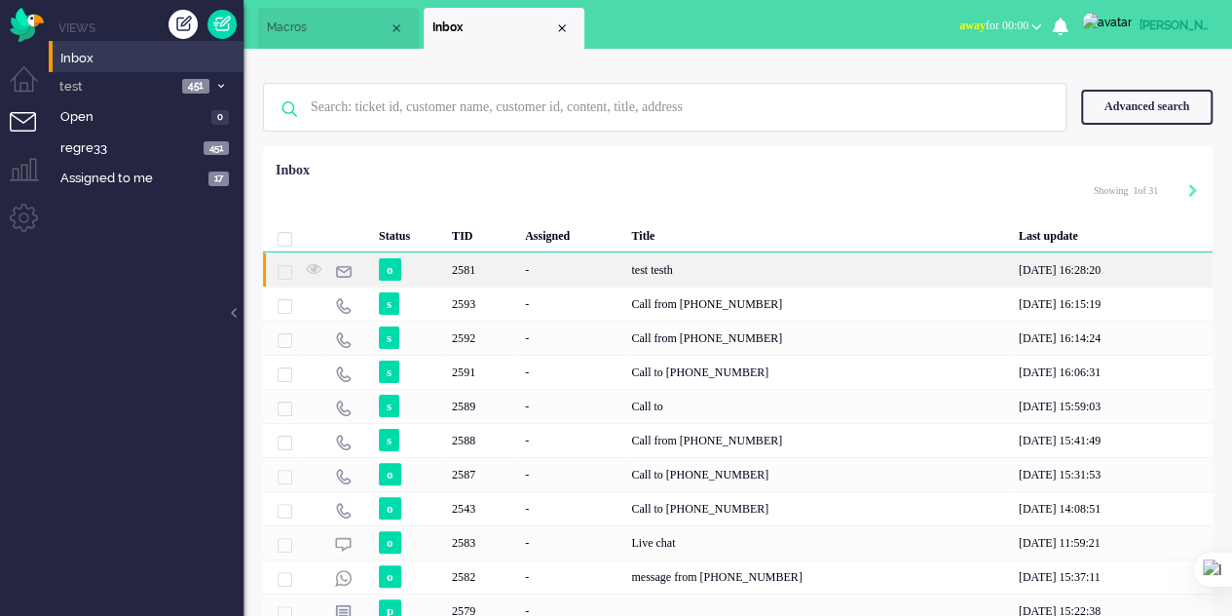
click at [670, 267] on div "test testh" at bounding box center [817, 269] width 387 height 34
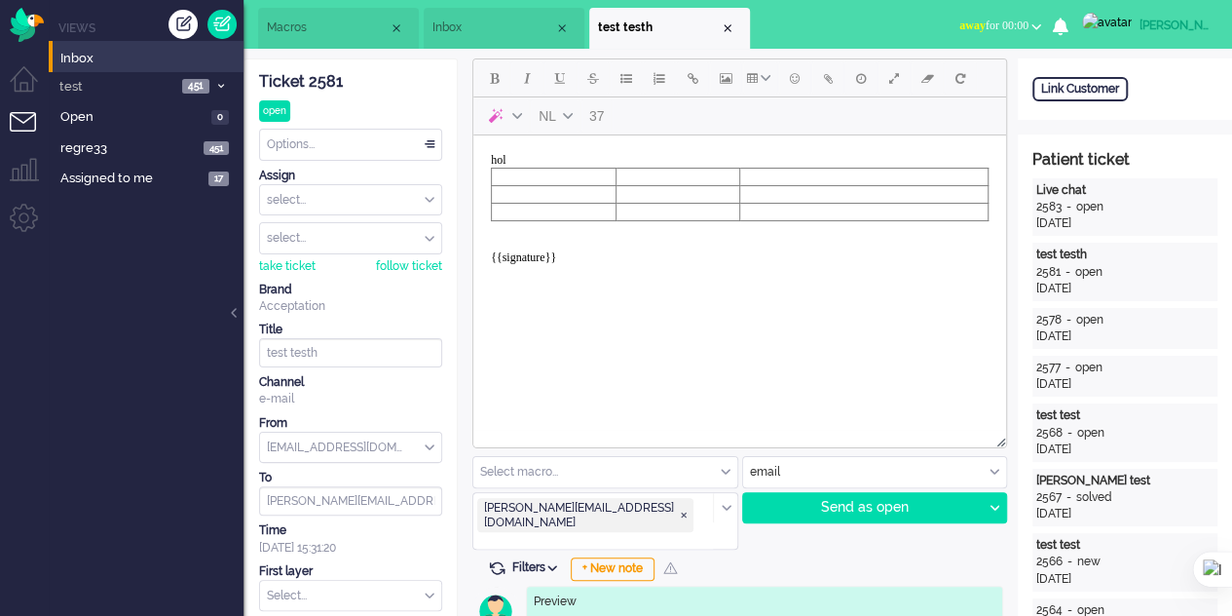
scroll to position [195, 0]
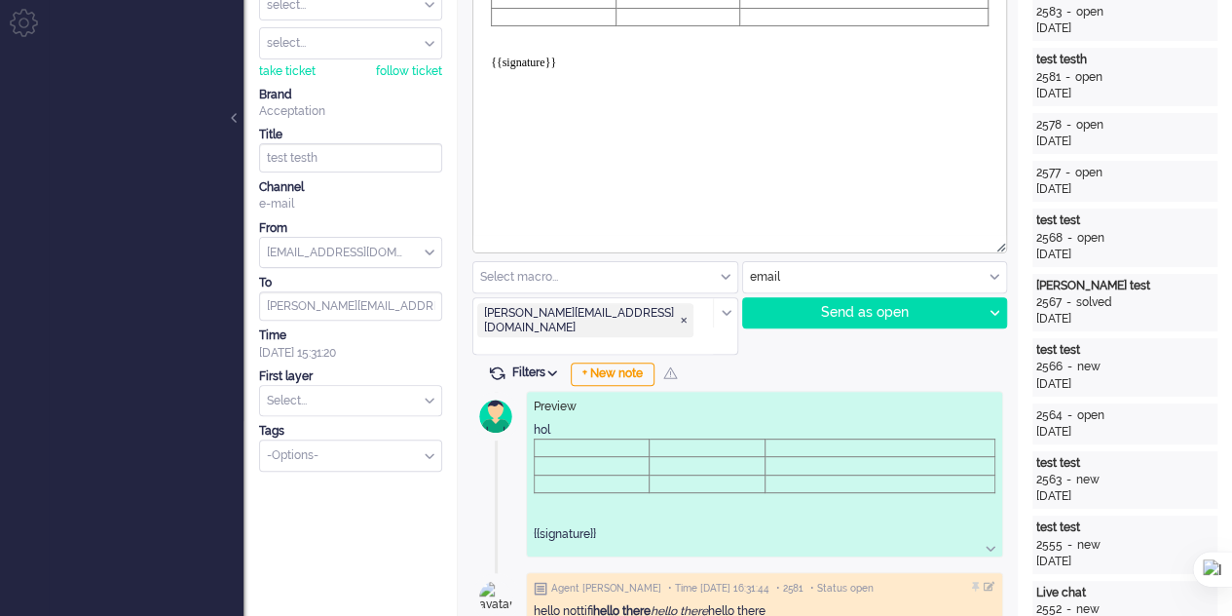
click at [728, 274] on div "Select macro..." at bounding box center [605, 277] width 264 height 30
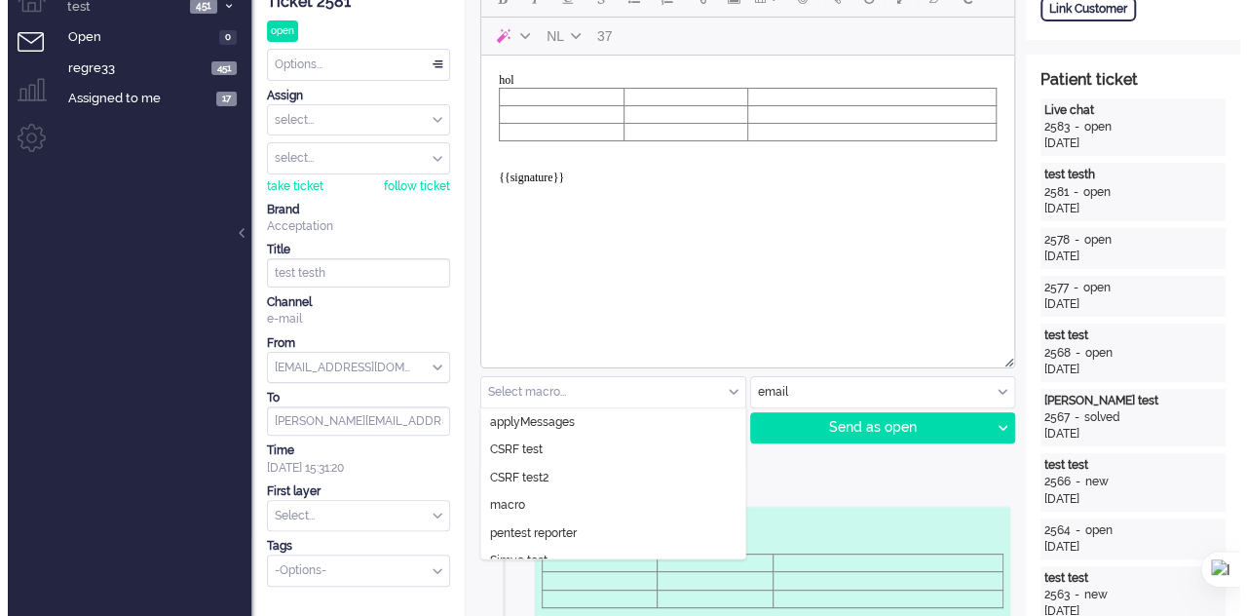
scroll to position [0, 0]
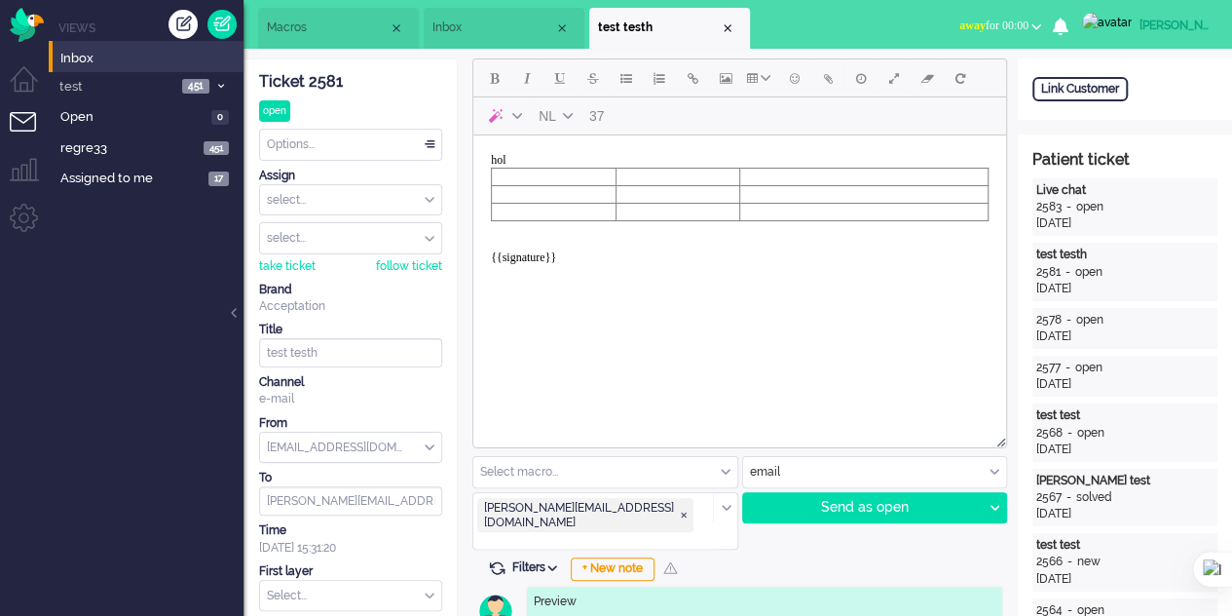
click at [308, 36] on span "Macros" at bounding box center [328, 27] width 122 height 17
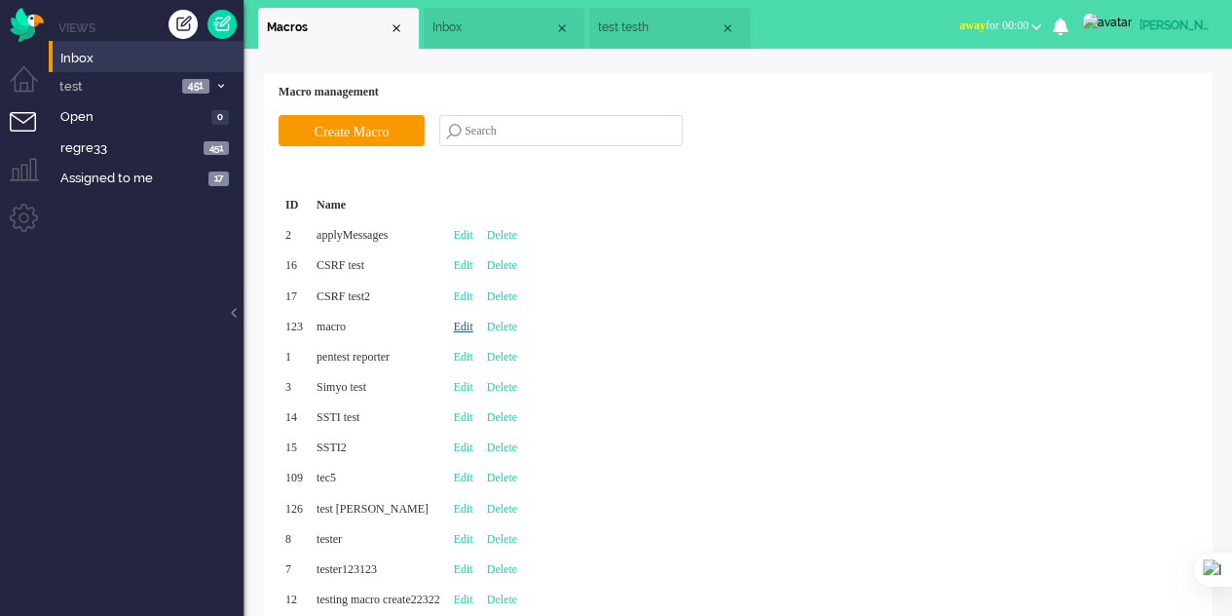
click at [473, 328] on link "Edit" at bounding box center [463, 326] width 19 height 14
type input "macro"
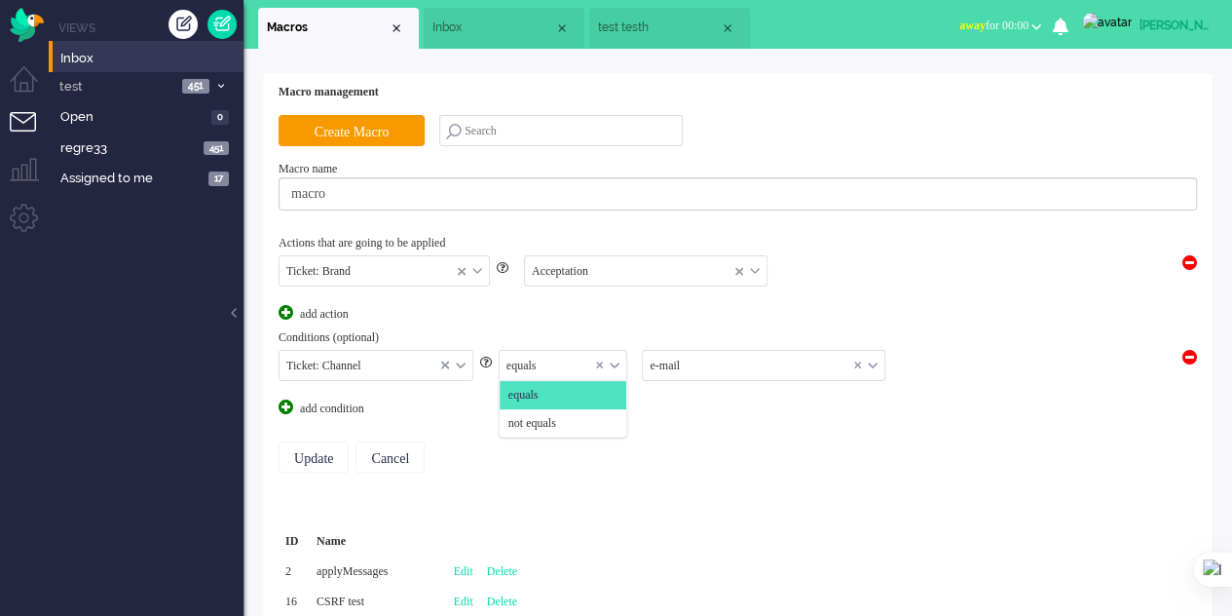
click at [611, 363] on div "equals" at bounding box center [564, 366] width 128 height 30
click at [555, 420] on span "not equals" at bounding box center [532, 423] width 48 height 17
click at [299, 457] on input "Update" at bounding box center [314, 456] width 70 height 31
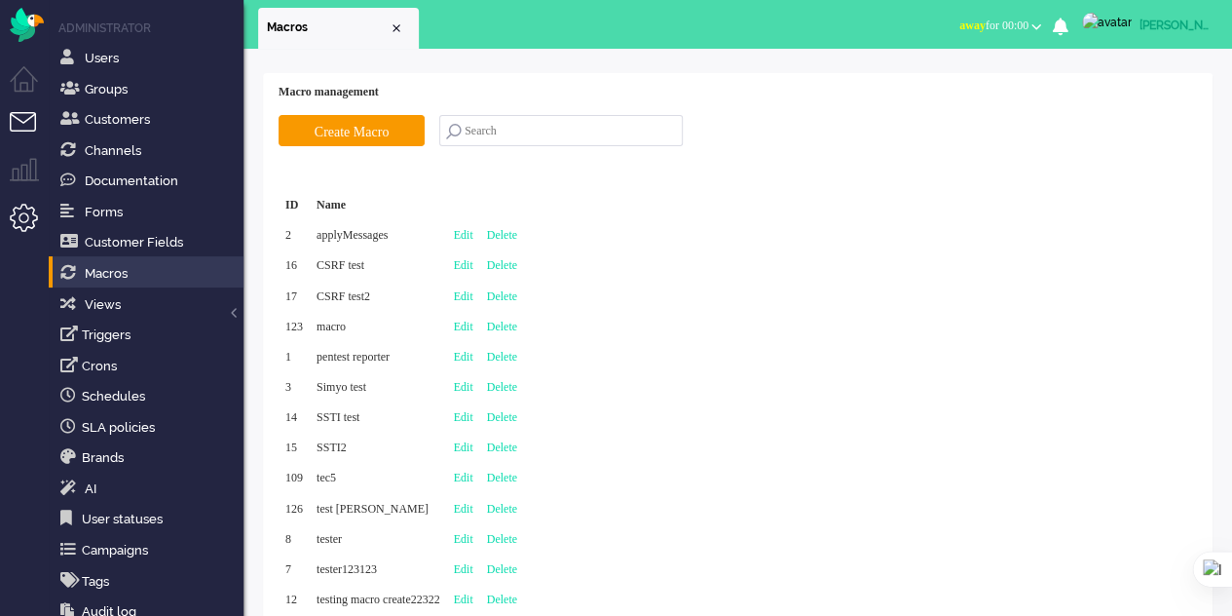
click at [22, 122] on li "Tickets menu" at bounding box center [32, 134] width 44 height 44
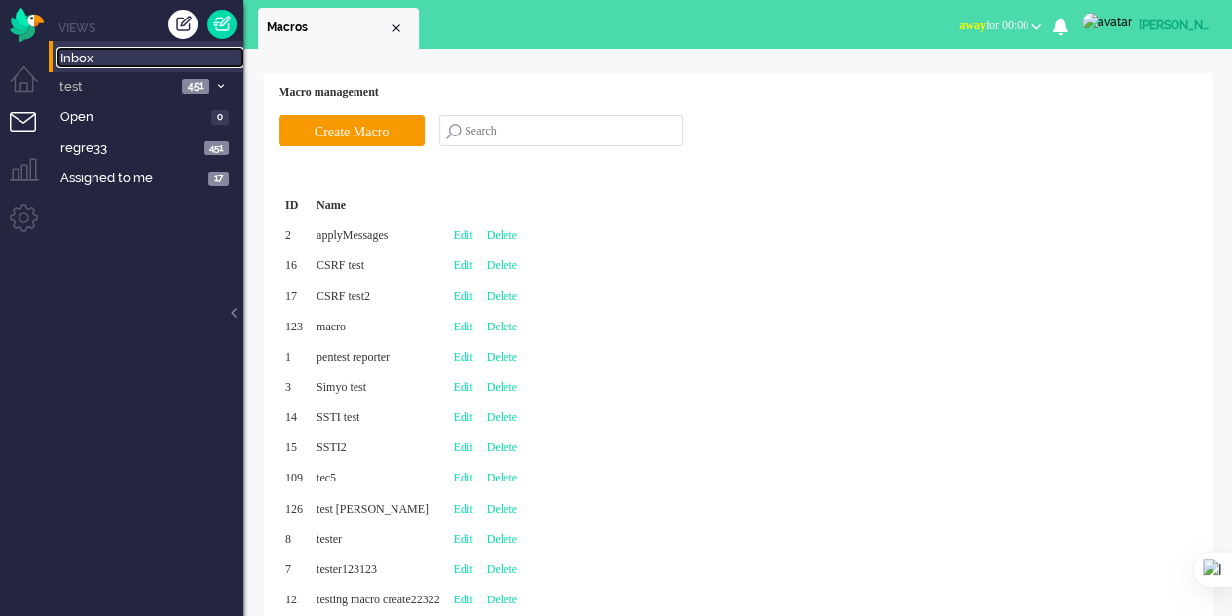
click at [87, 54] on span "Inbox" at bounding box center [151, 59] width 183 height 19
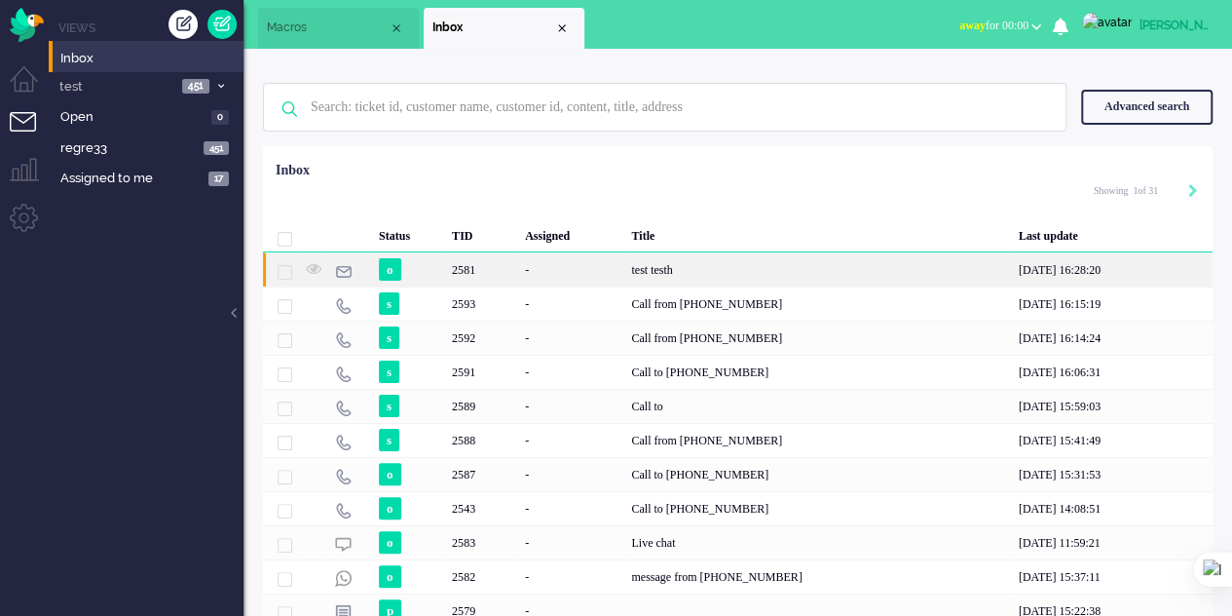
click at [495, 252] on div "2581" at bounding box center [481, 269] width 73 height 34
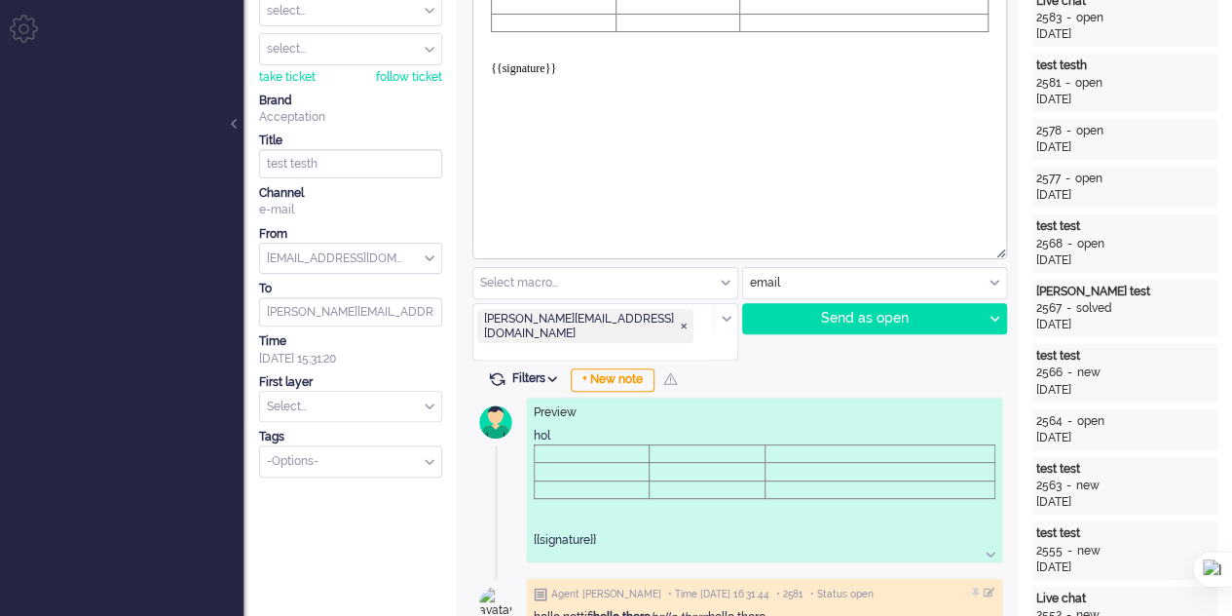
scroll to position [195, 0]
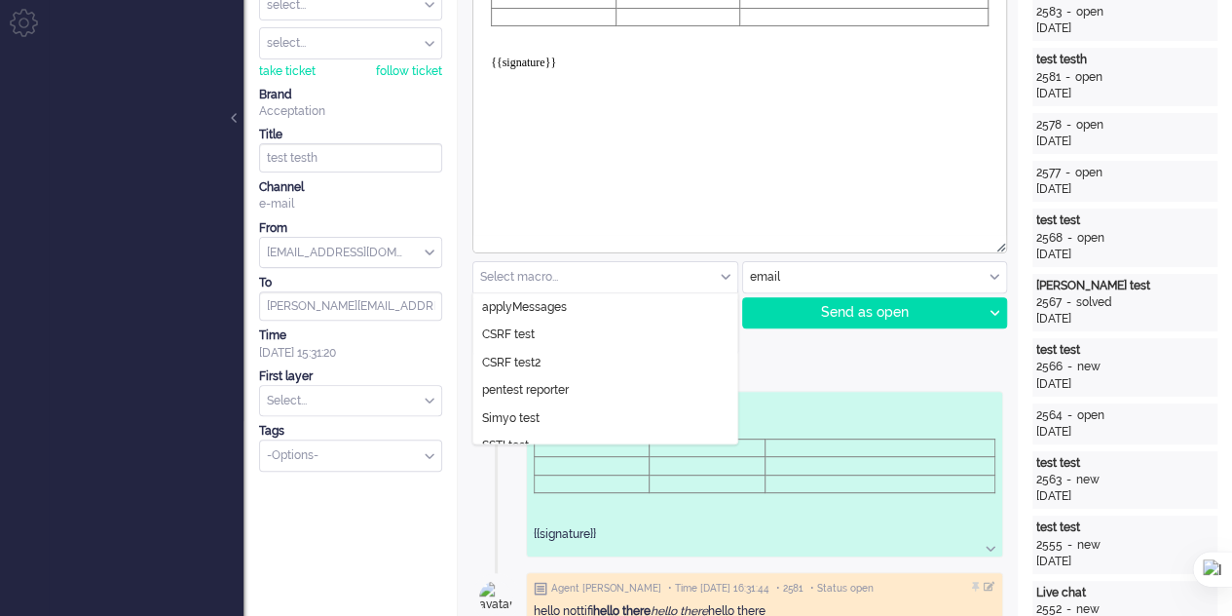
click at [726, 274] on div "Select macro..." at bounding box center [605, 277] width 264 height 30
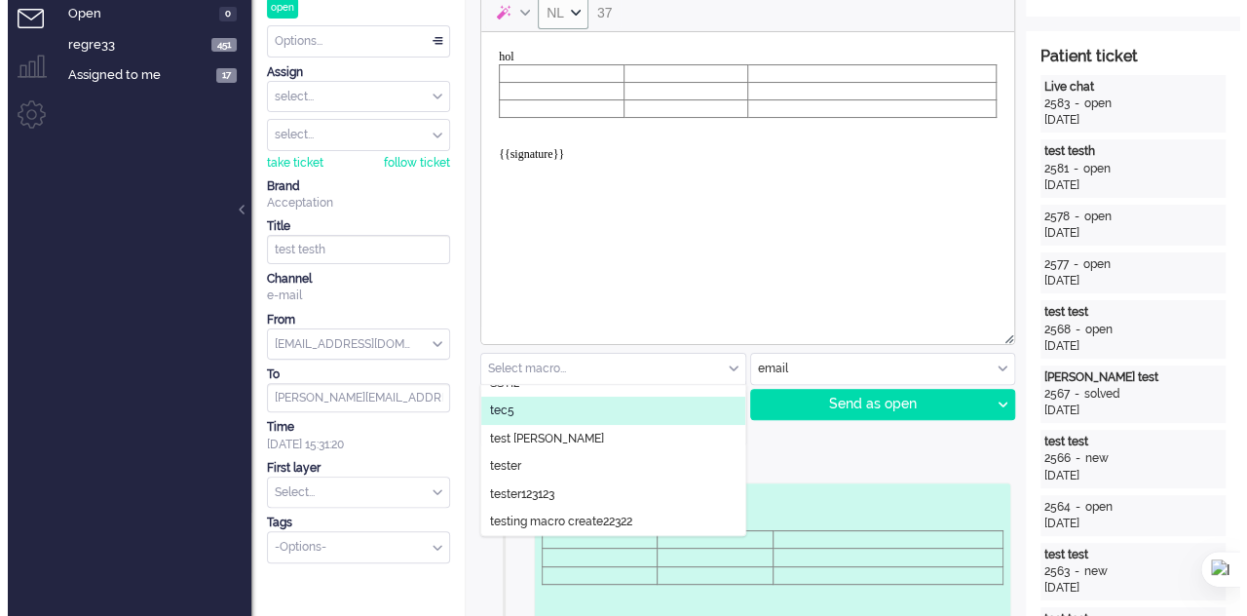
scroll to position [0, 0]
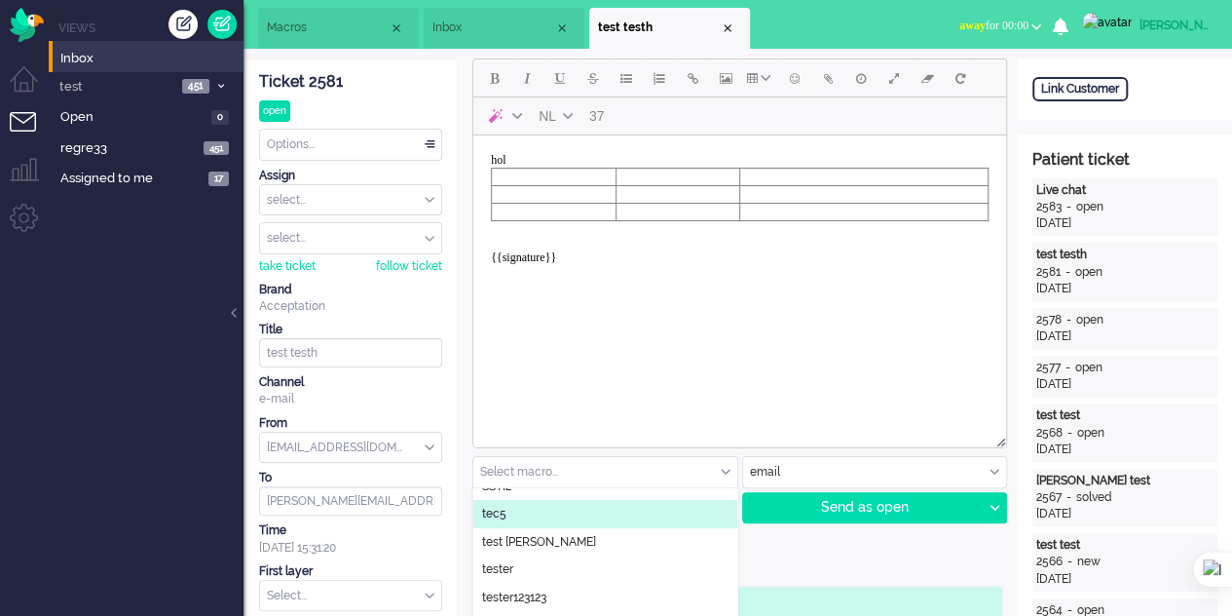
click at [320, 28] on span "Macros" at bounding box center [328, 27] width 122 height 17
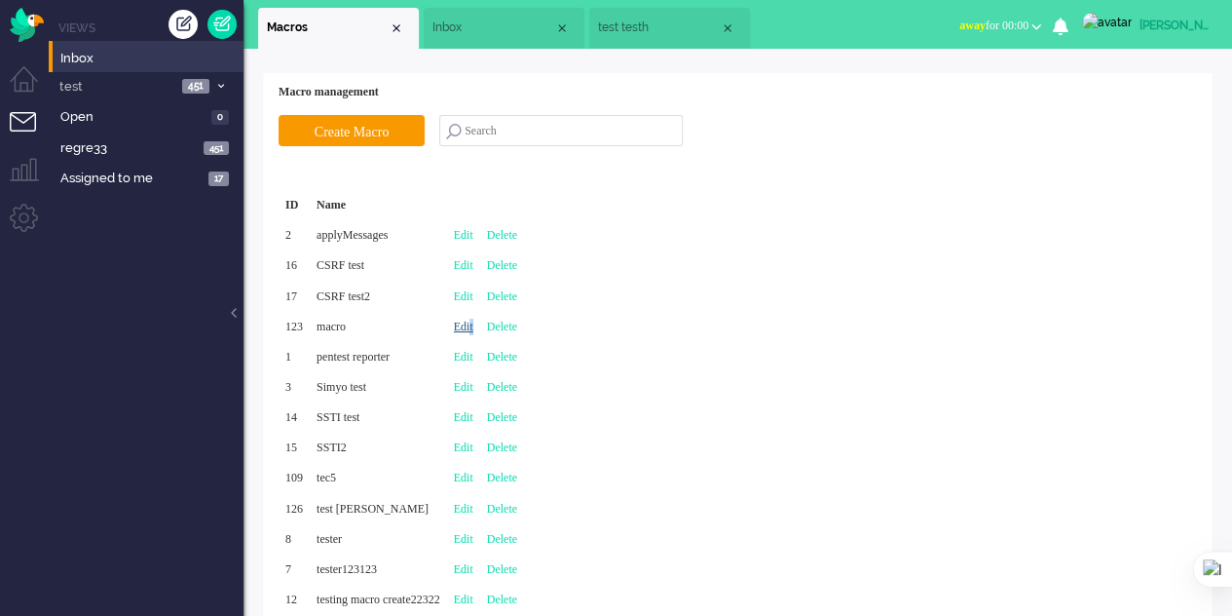
click at [473, 327] on link "Edit" at bounding box center [463, 326] width 19 height 14
type input "macro"
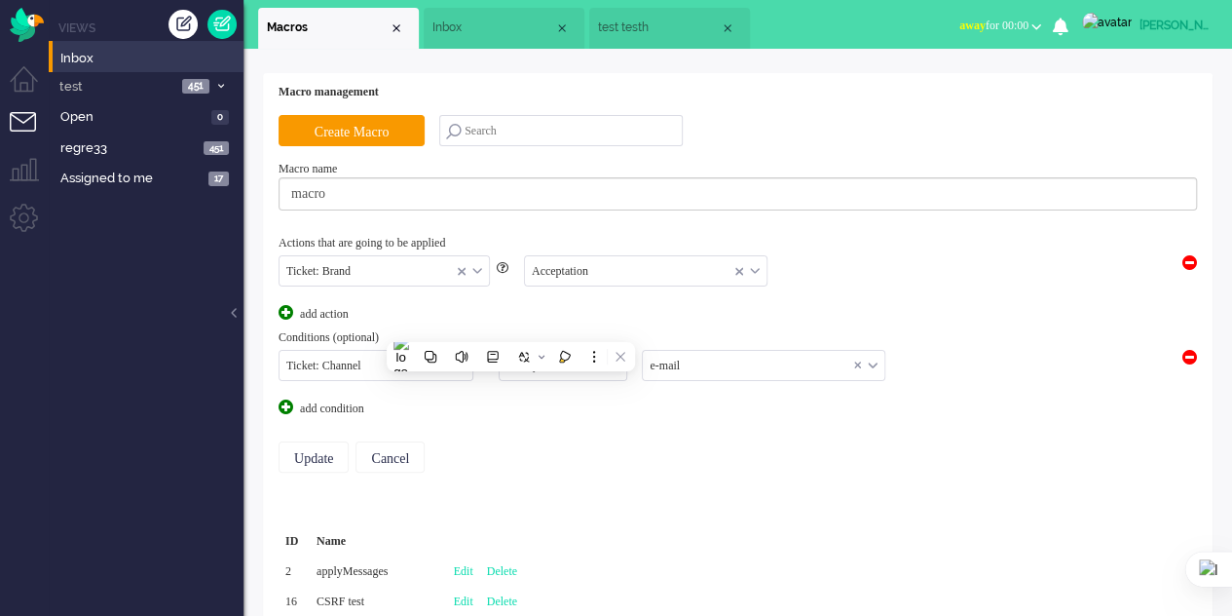
click at [734, 424] on div "Update Cancel" at bounding box center [738, 457] width 919 height 80
click at [721, 362] on input "text" at bounding box center [764, 366] width 242 height 30
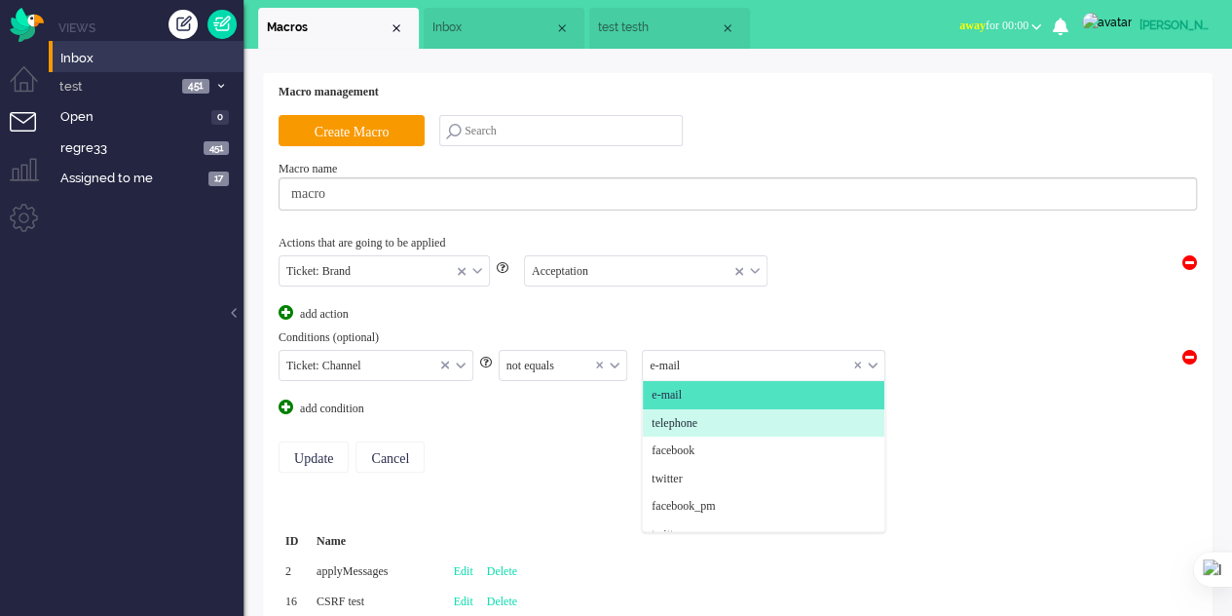
click at [695, 418] on span "telephone" at bounding box center [675, 423] width 46 height 17
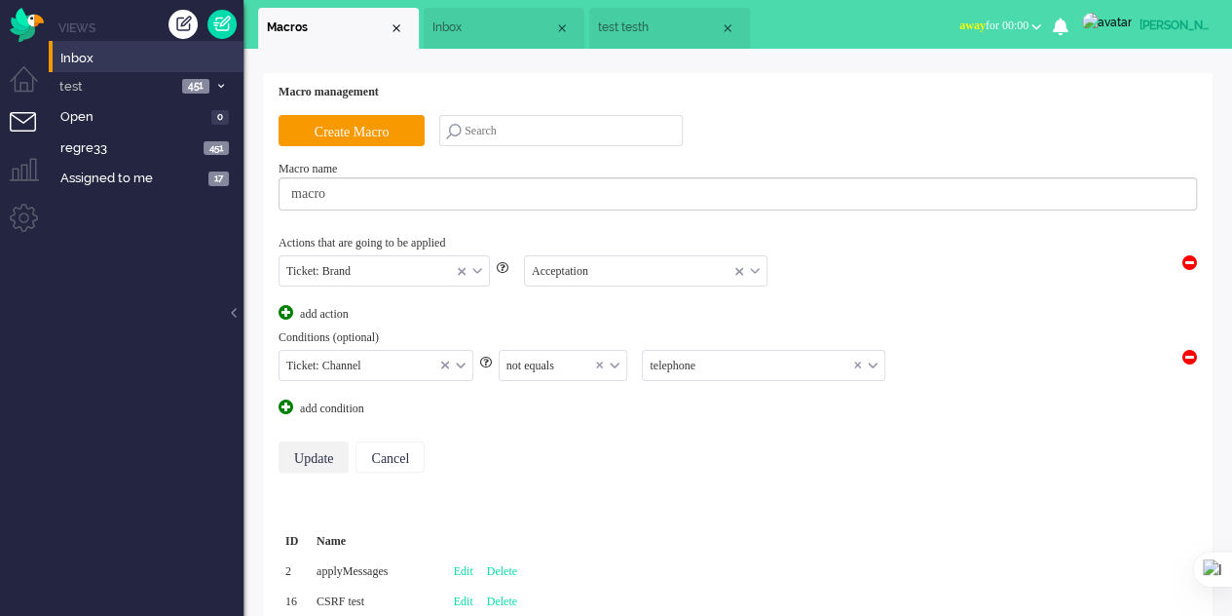
click at [298, 451] on input "Update" at bounding box center [314, 456] width 70 height 31
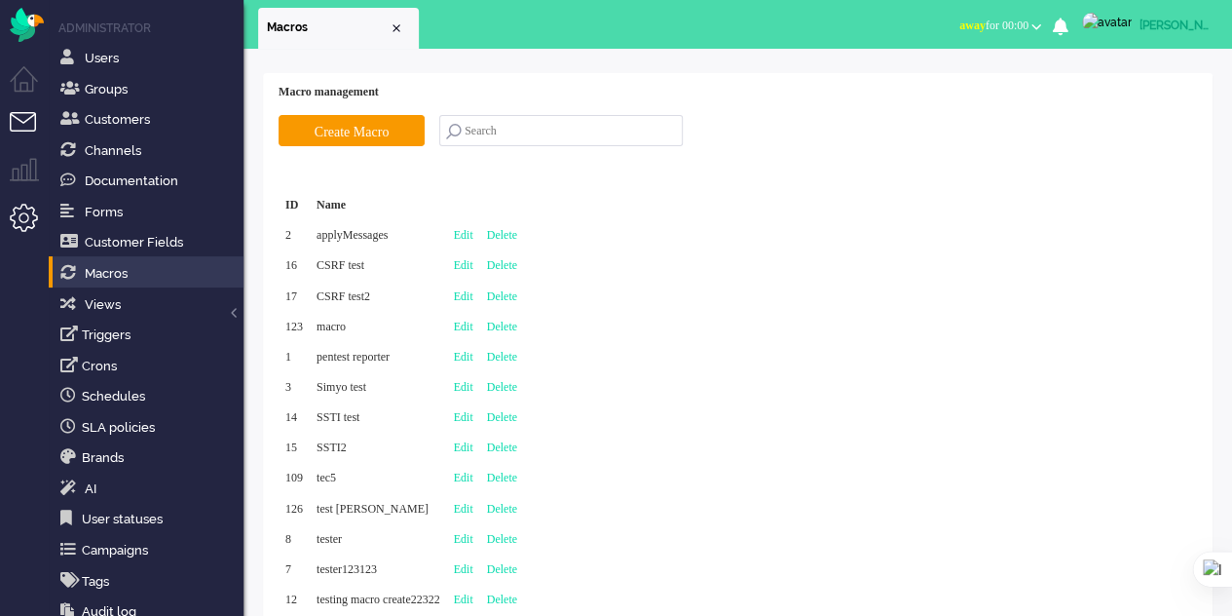
click at [34, 126] on li "Tickets menu" at bounding box center [32, 134] width 44 height 44
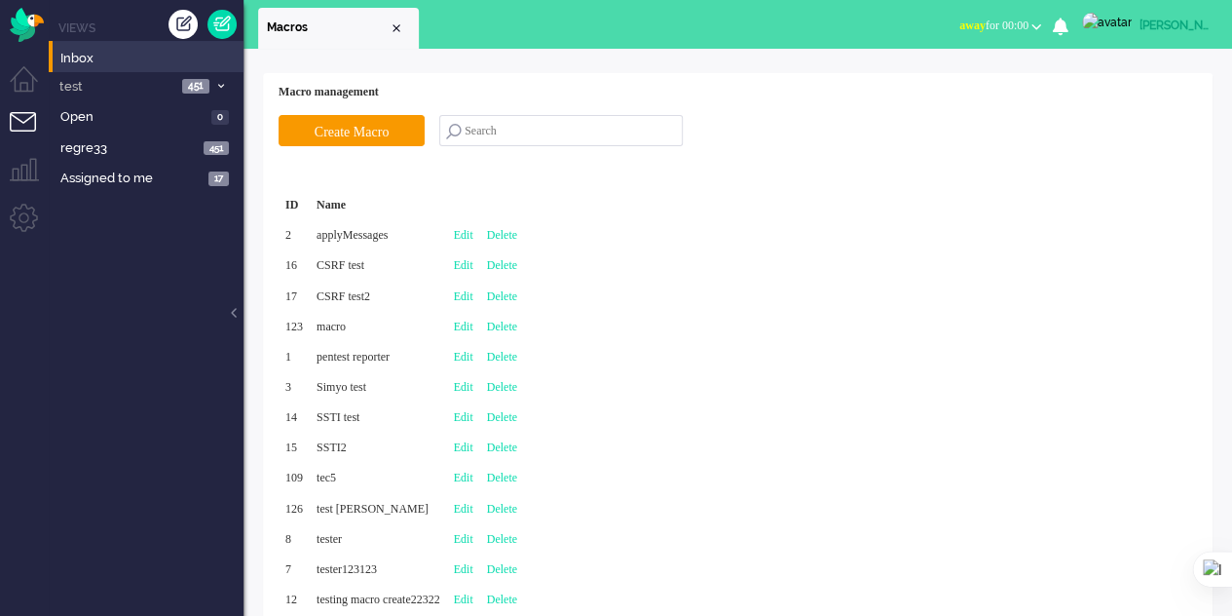
click at [134, 46] on li "Inbox" at bounding box center [146, 56] width 195 height 31
click at [134, 56] on span "Inbox" at bounding box center [151, 59] width 183 height 19
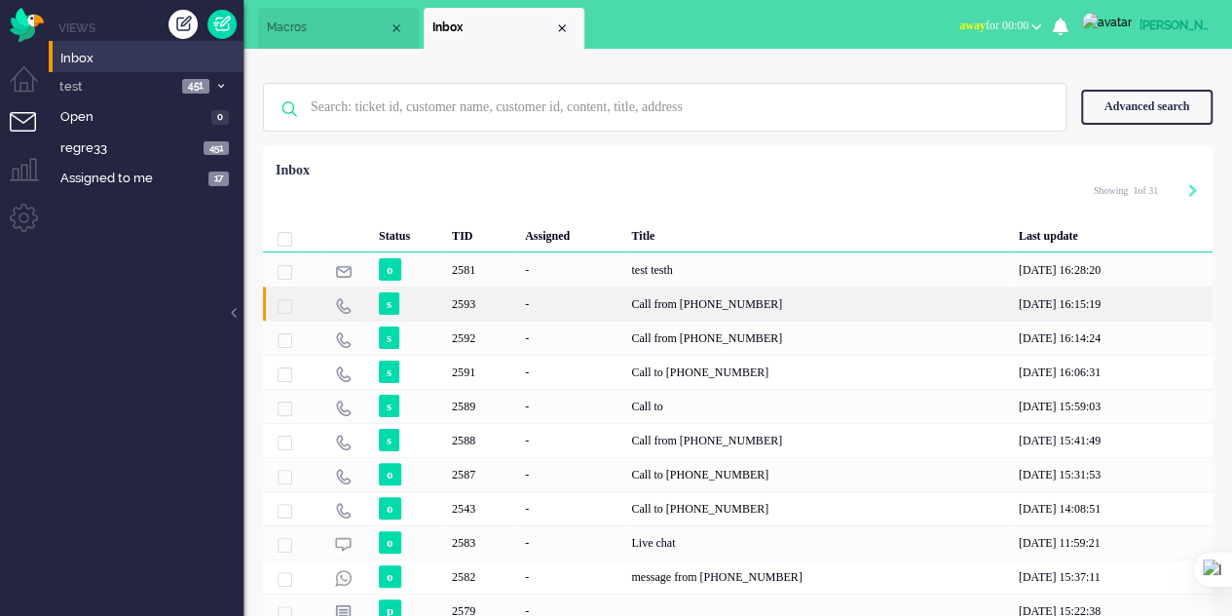
click at [624, 297] on div "Call from [PHONE_NUMBER]" at bounding box center [817, 303] width 387 height 34
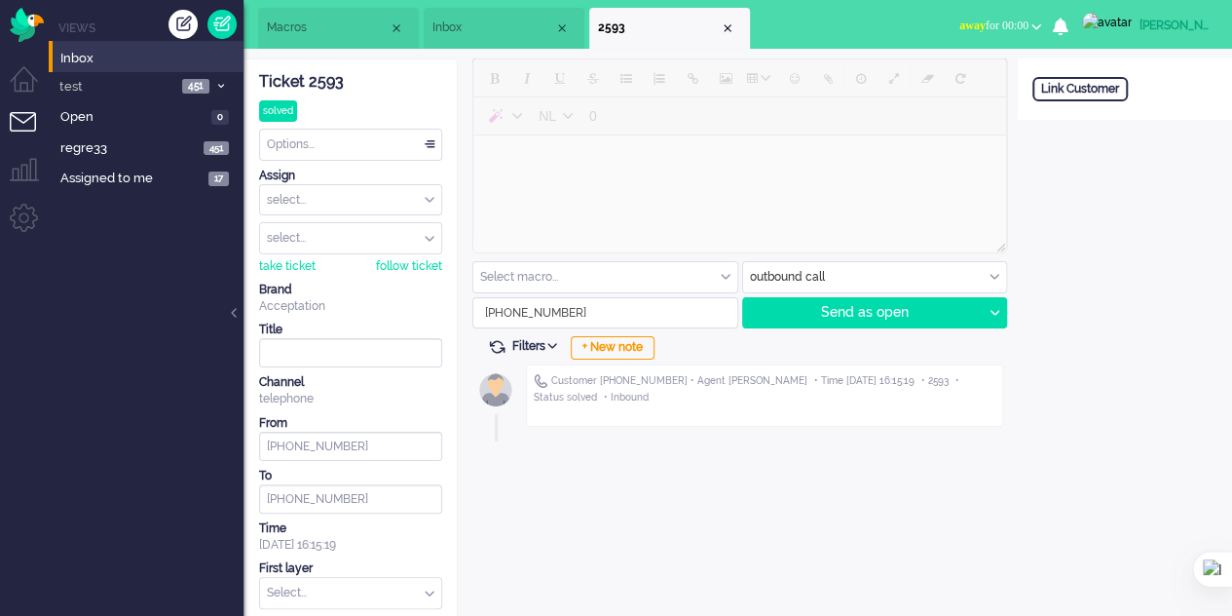
click at [724, 273] on div "Select macro..." at bounding box center [605, 277] width 264 height 30
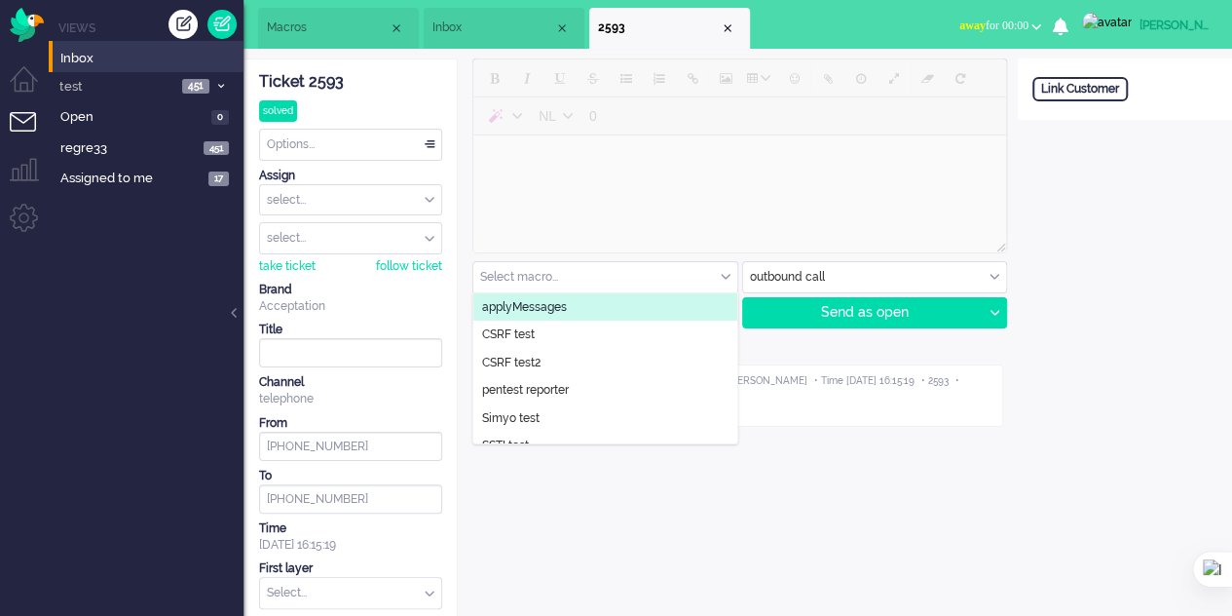
drag, startPoint x: 321, startPoint y: 25, endPoint x: 331, endPoint y: 22, distance: 10.2
click at [328, 22] on span "Macros" at bounding box center [328, 27] width 122 height 17
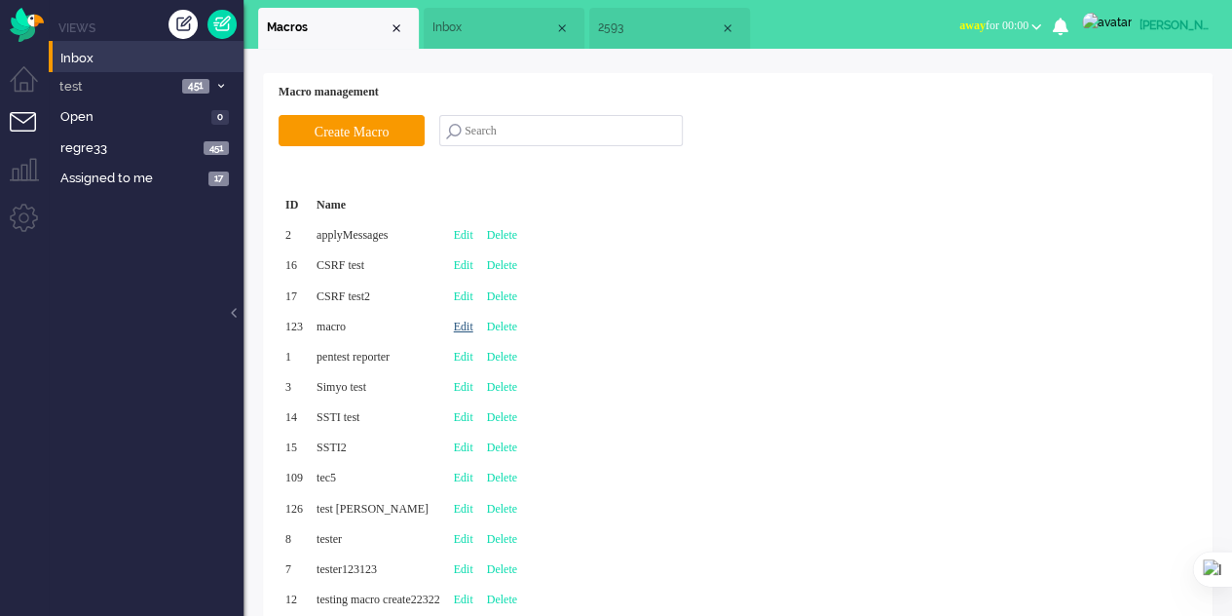
click at [473, 319] on link "Edit" at bounding box center [463, 326] width 19 height 14
type input "macro"
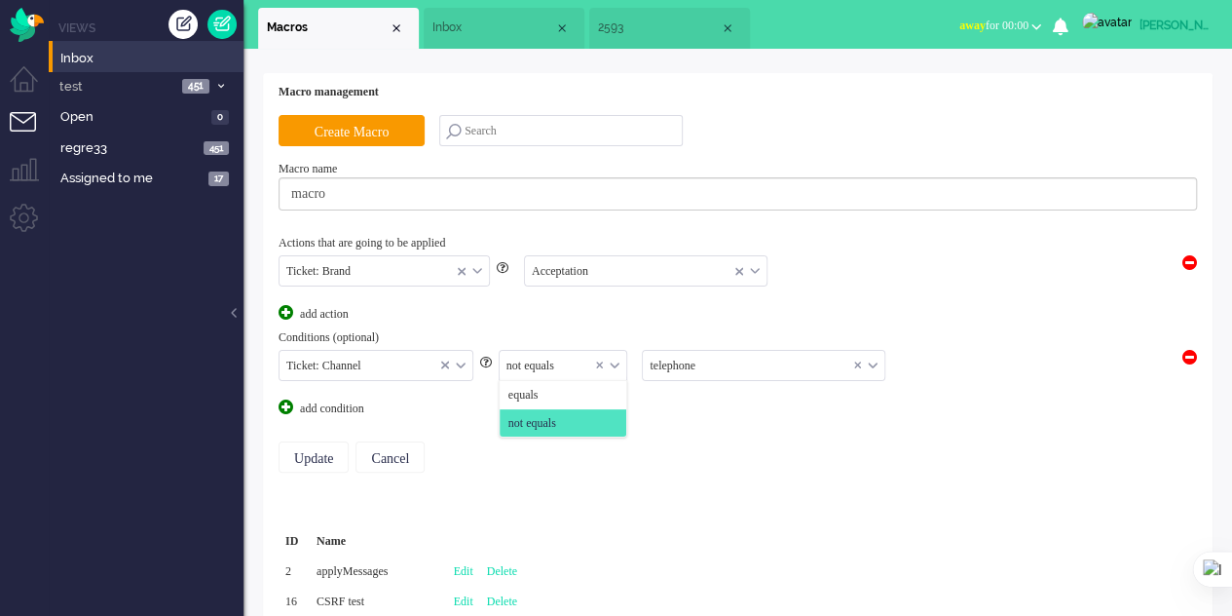
click at [615, 362] on div "not equals" at bounding box center [564, 366] width 128 height 30
click at [552, 391] on li "equals" at bounding box center [564, 395] width 128 height 28
click at [323, 459] on input "Update" at bounding box center [314, 456] width 70 height 31
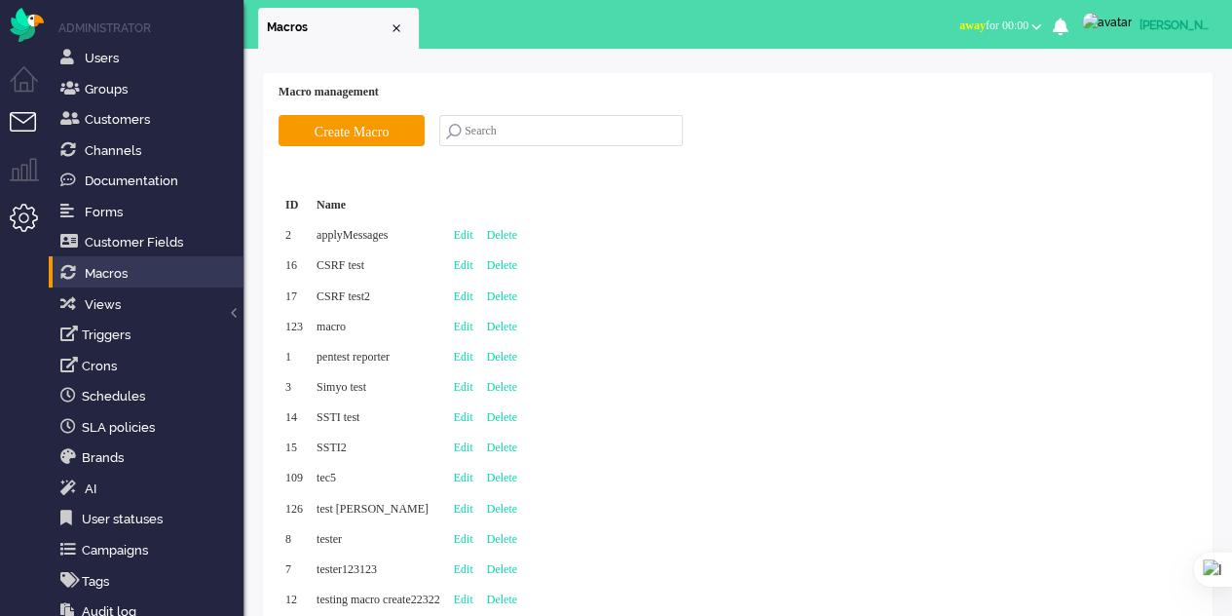
click at [18, 120] on li "Tickets menu" at bounding box center [32, 134] width 44 height 44
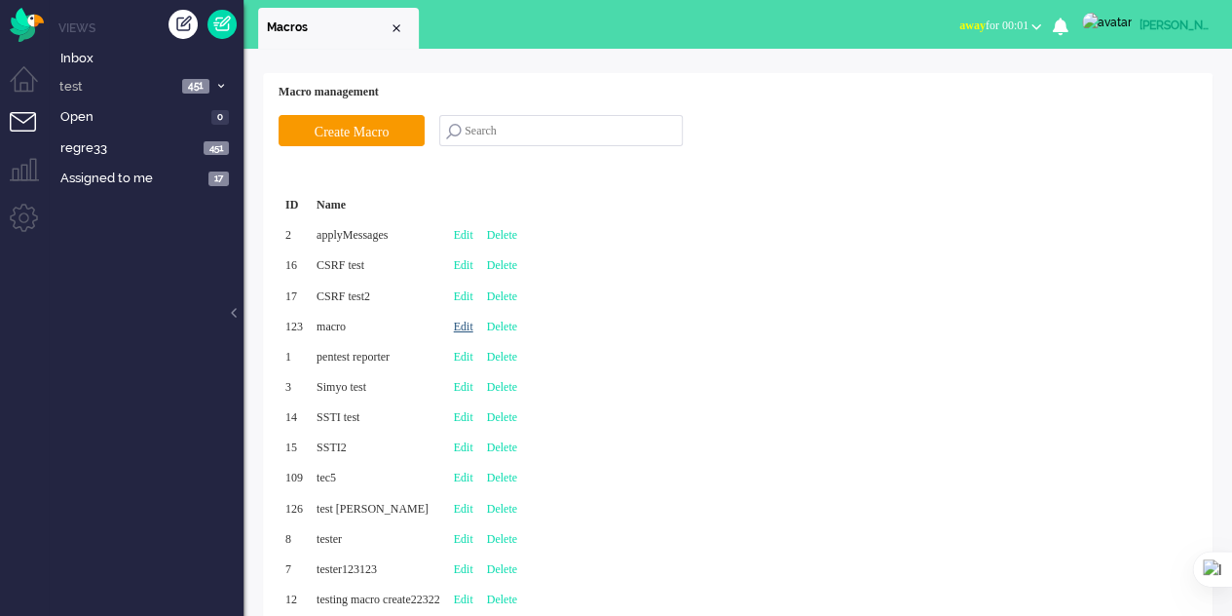
click at [473, 321] on link "Edit" at bounding box center [463, 326] width 19 height 14
type input "macro"
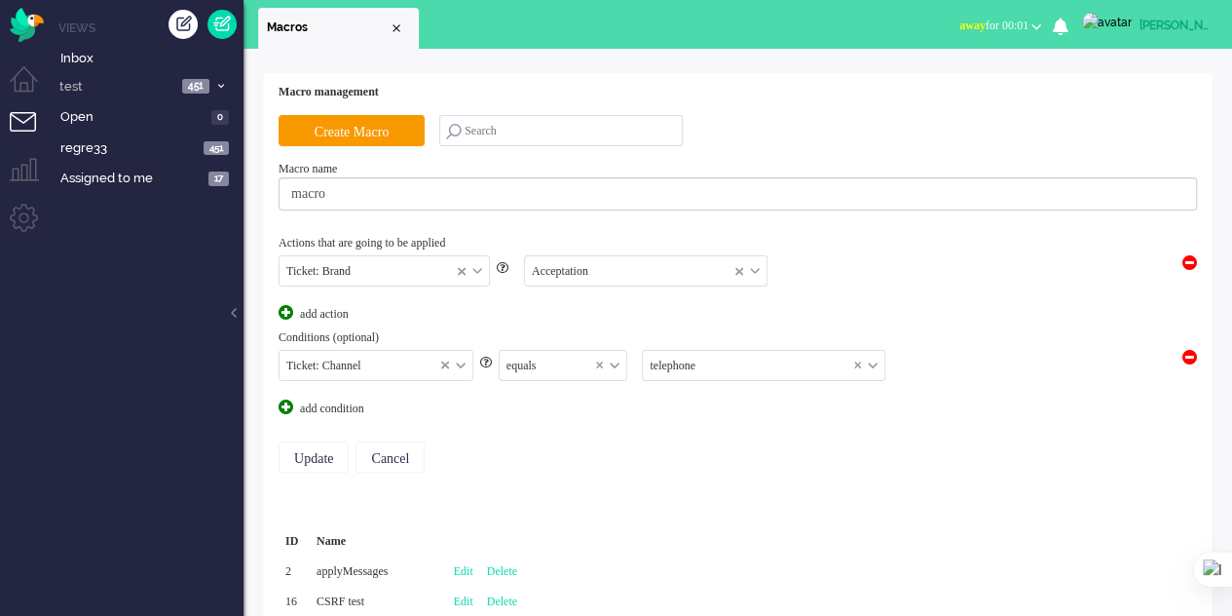
click at [16, 123] on li "Tickets menu" at bounding box center [32, 134] width 44 height 44
click at [78, 57] on span "Inbox" at bounding box center [151, 59] width 183 height 19
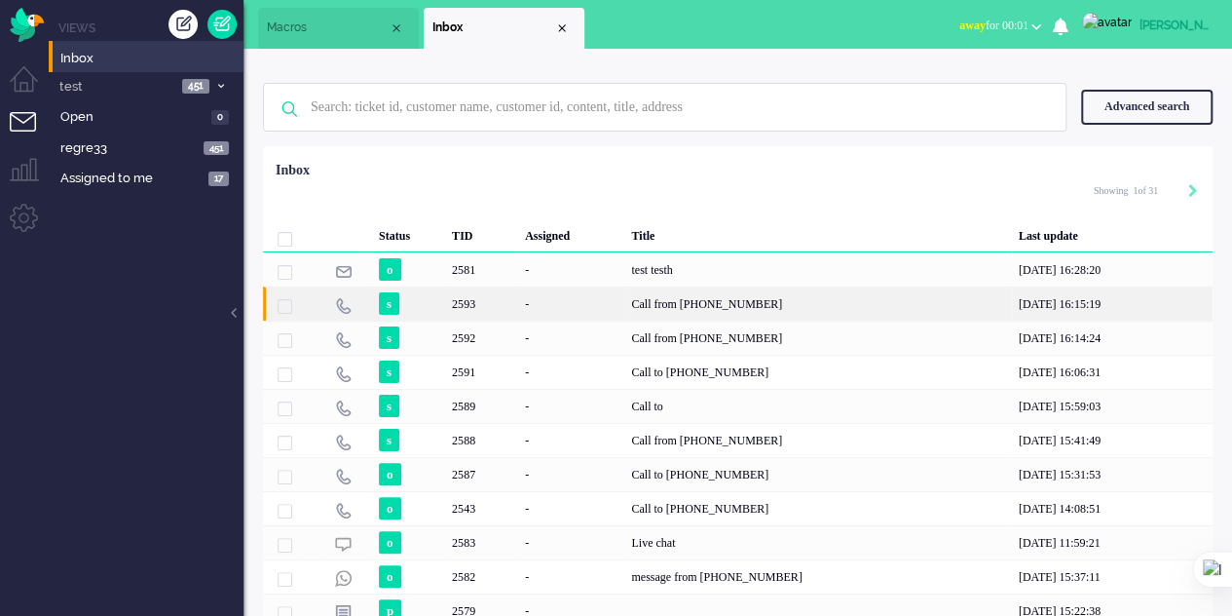
click at [508, 295] on div "2593" at bounding box center [481, 303] width 73 height 34
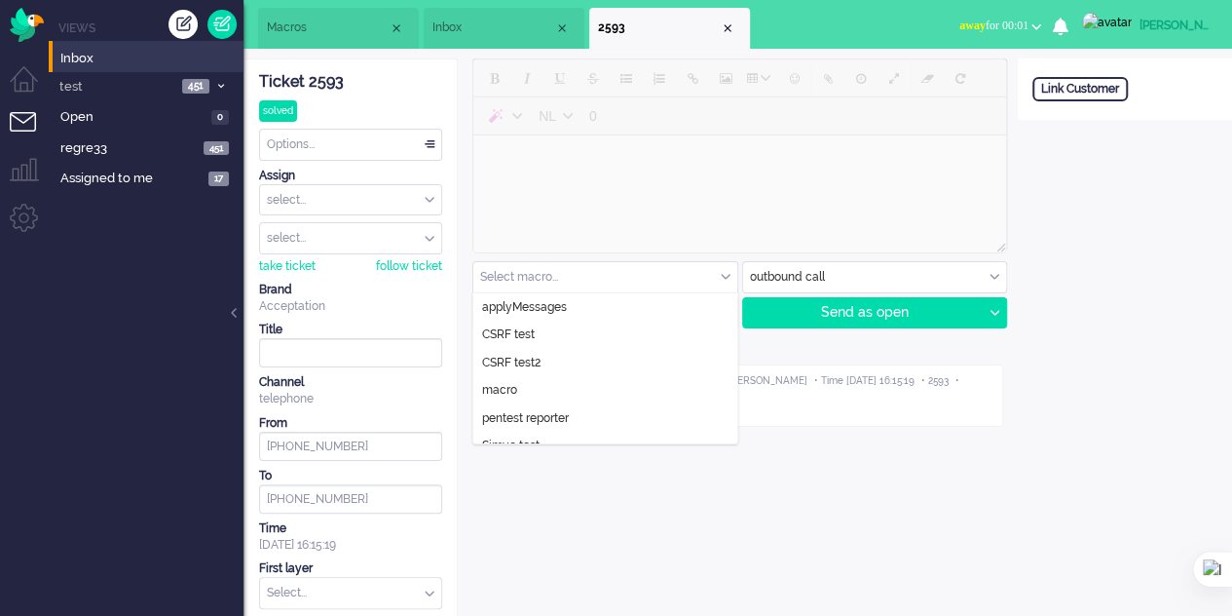
click at [705, 274] on input "text" at bounding box center [605, 277] width 264 height 30
click at [307, 35] on span "Macros" at bounding box center [328, 27] width 122 height 17
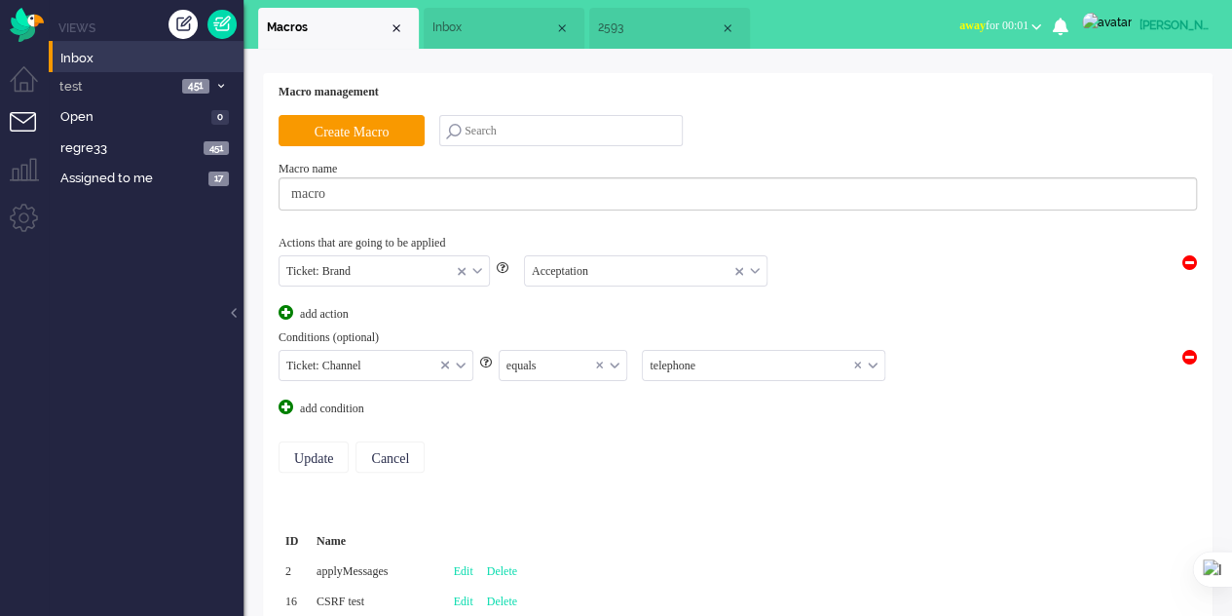
scroll to position [28, 0]
click at [721, 367] on input "text" at bounding box center [764, 366] width 242 height 30
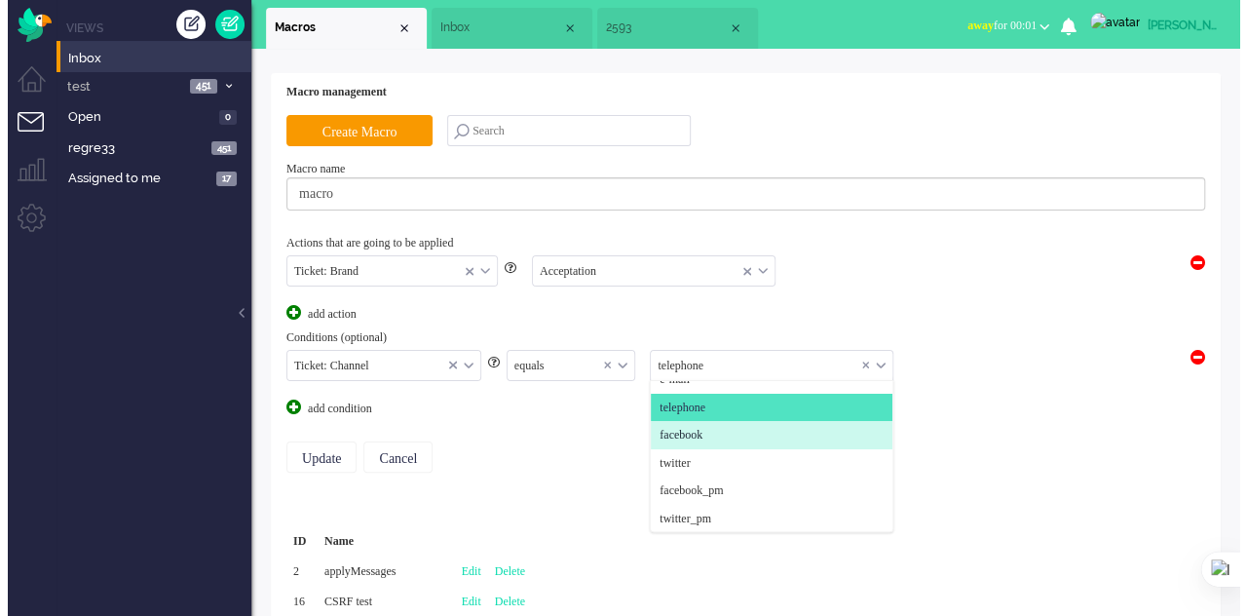
scroll to position [113, 0]
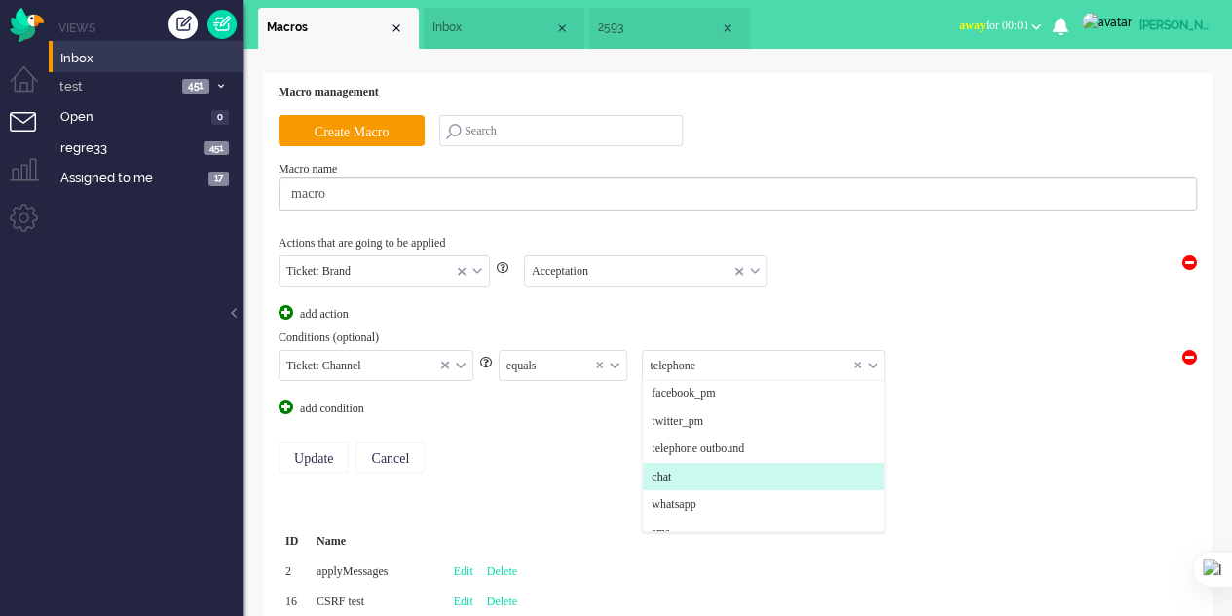
click at [701, 465] on li "chat" at bounding box center [764, 477] width 242 height 28
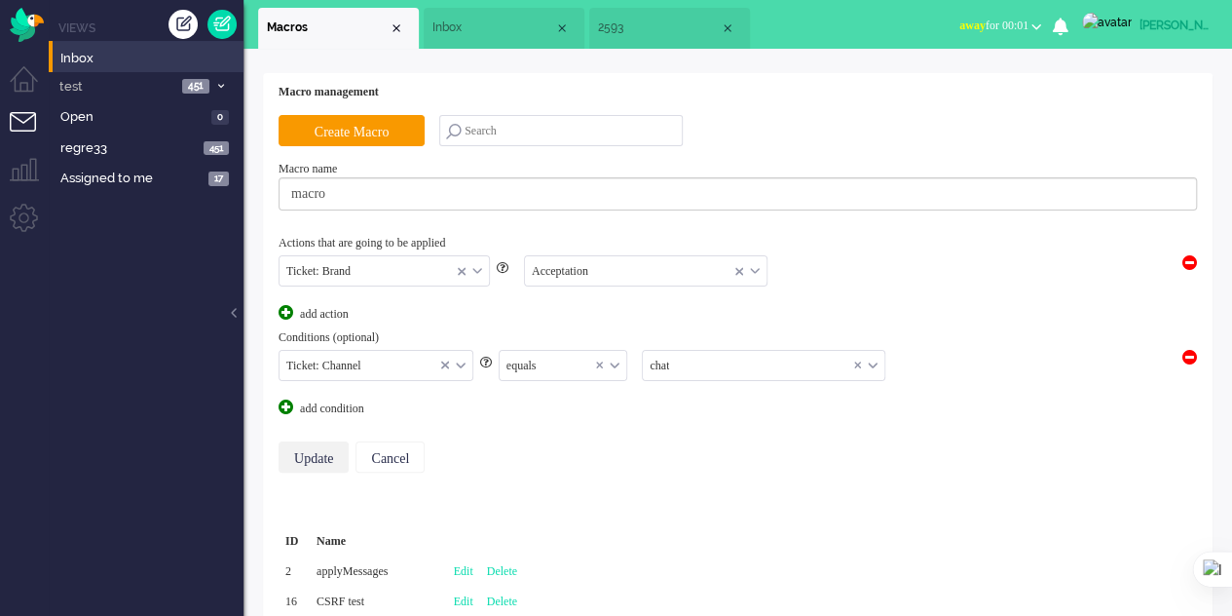
click at [339, 453] on input "Update" at bounding box center [314, 456] width 70 height 31
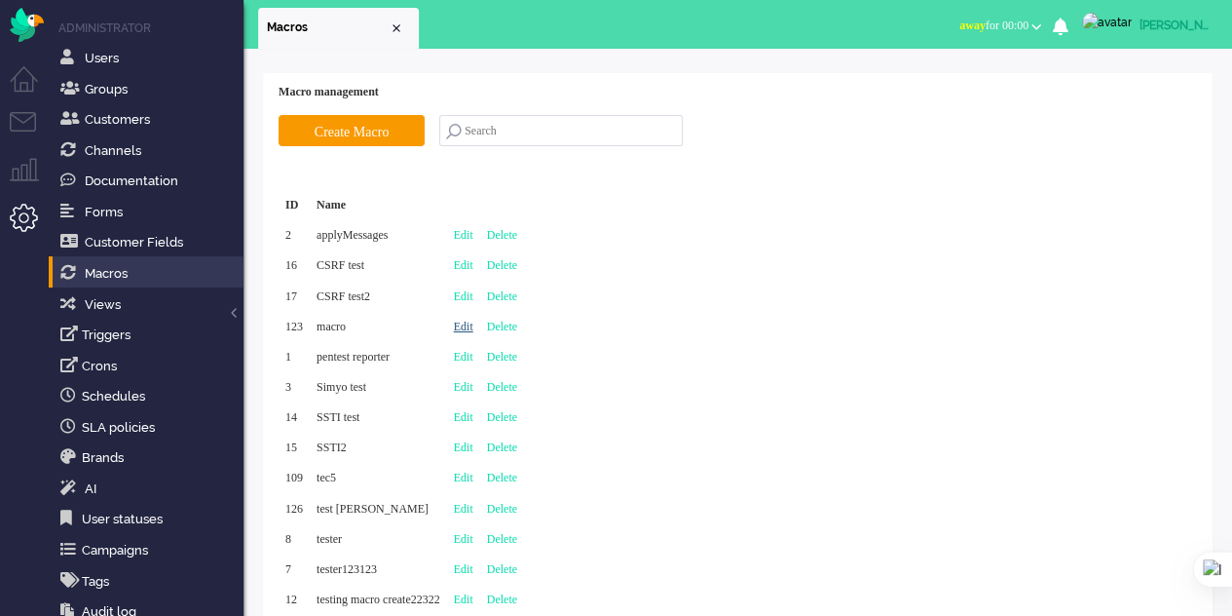
click at [473, 332] on link "Edit" at bounding box center [463, 326] width 19 height 14
type input "macro"
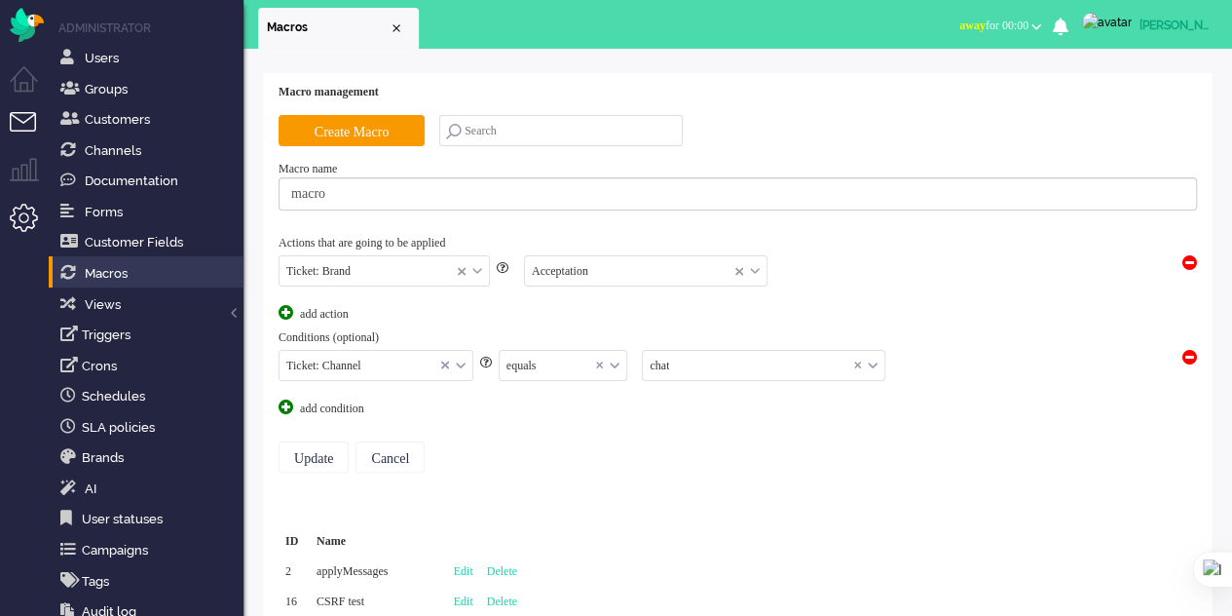
click at [15, 126] on li "Tickets menu" at bounding box center [32, 134] width 44 height 44
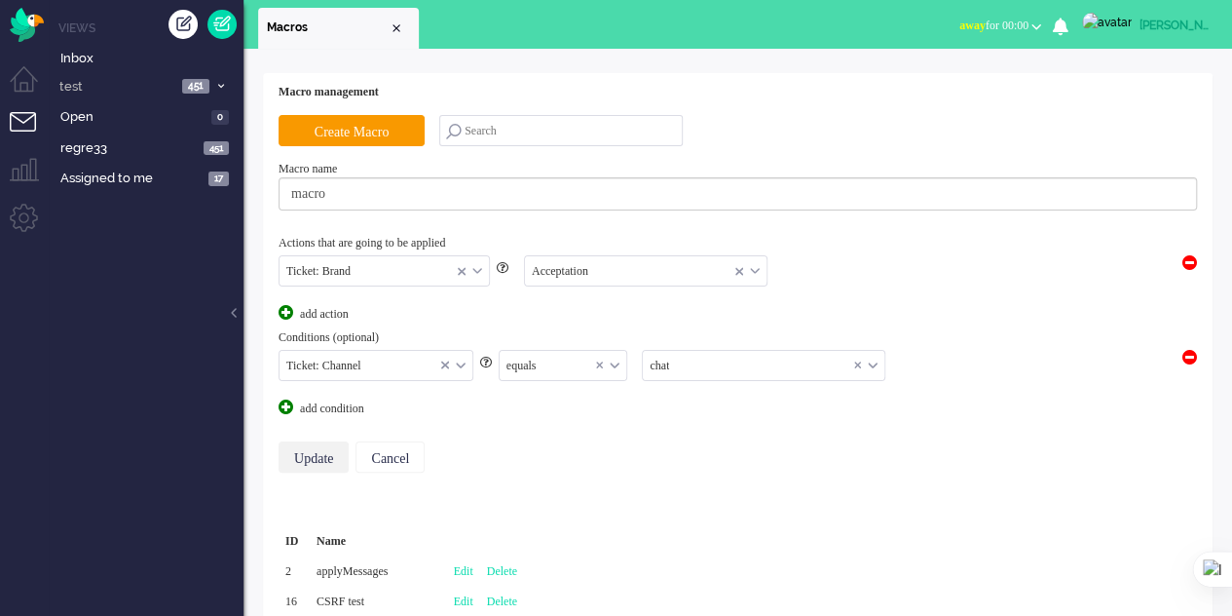
click at [312, 445] on input "Update" at bounding box center [314, 456] width 70 height 31
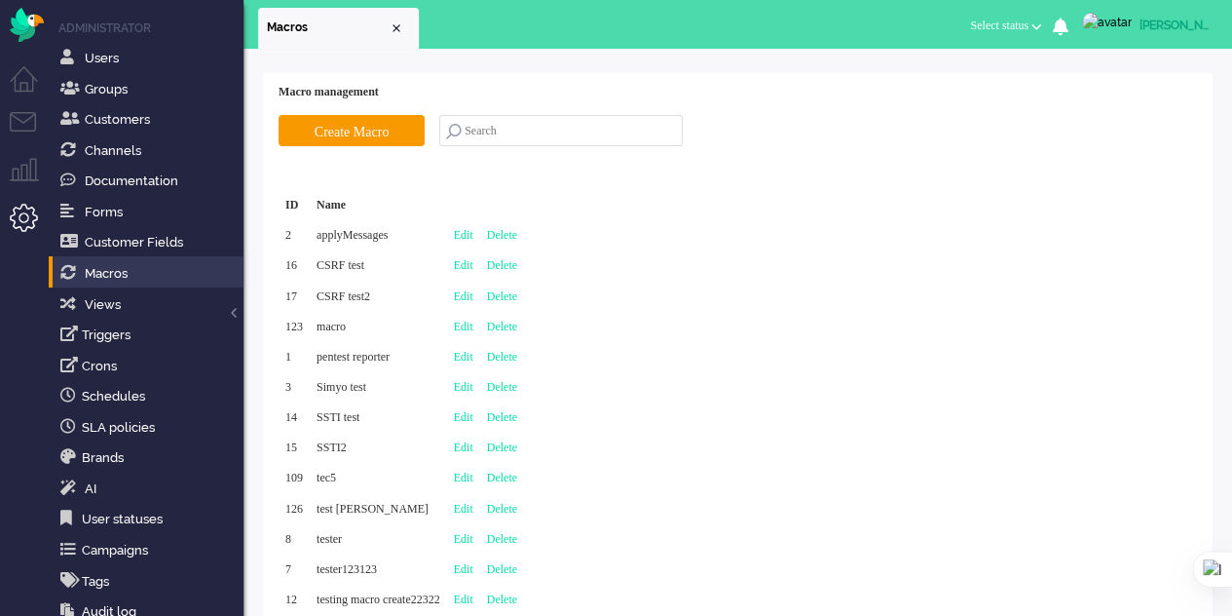
drag, startPoint x: 35, startPoint y: 121, endPoint x: 33, endPoint y: 111, distance: 9.9
click at [33, 121] on li "Tickets menu" at bounding box center [32, 134] width 44 height 44
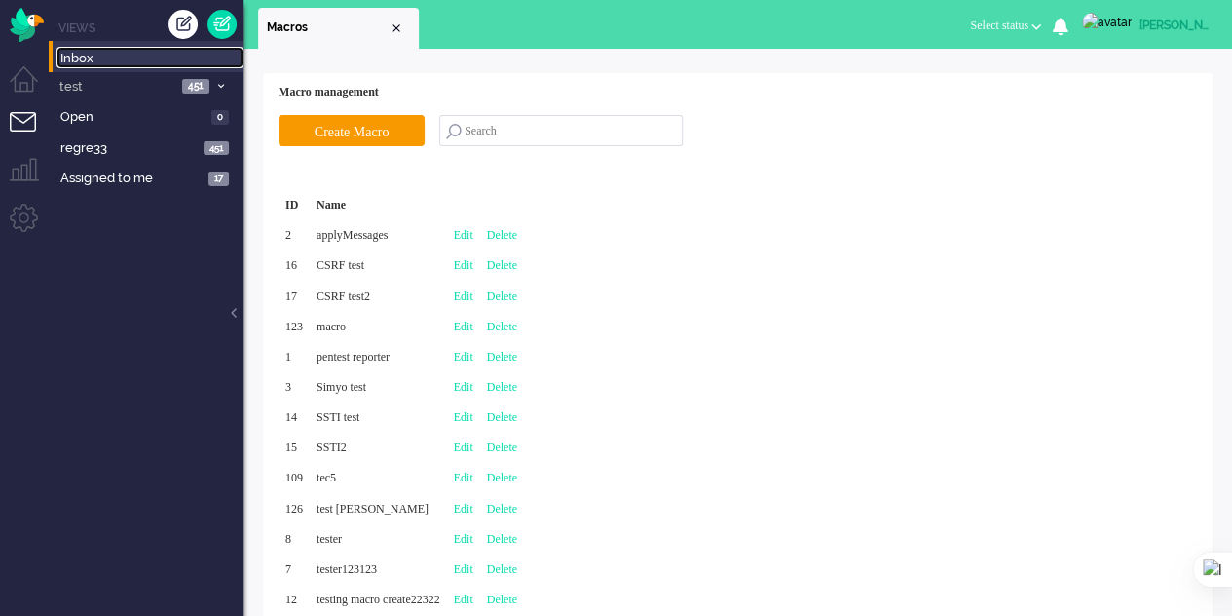
click at [103, 57] on span "Inbox" at bounding box center [151, 59] width 183 height 19
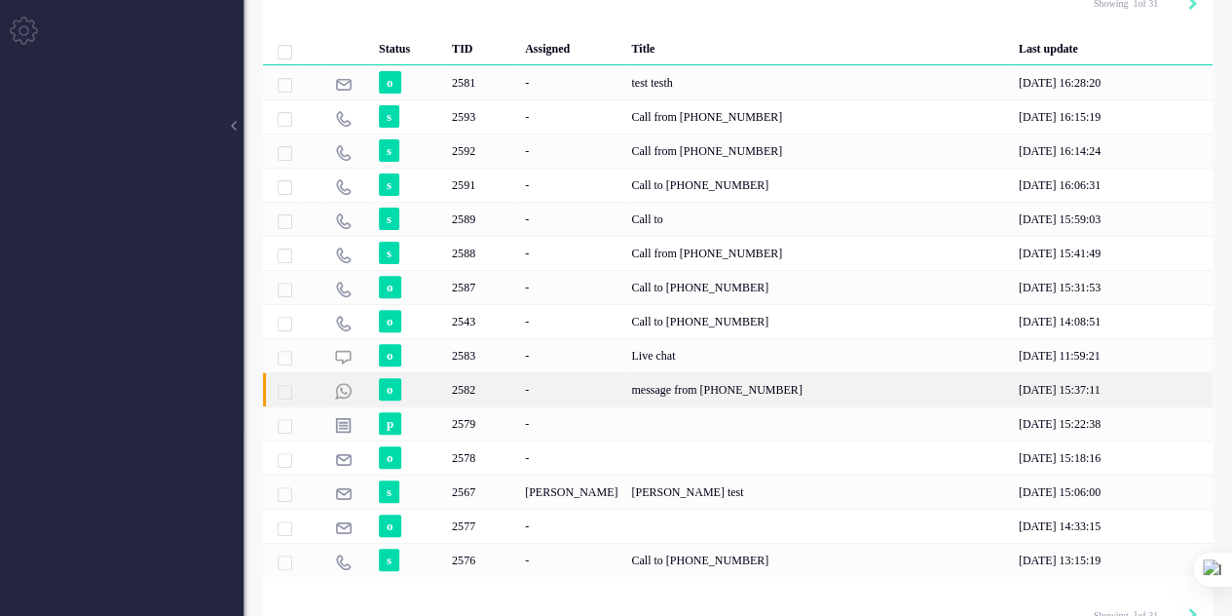
scroll to position [195, 0]
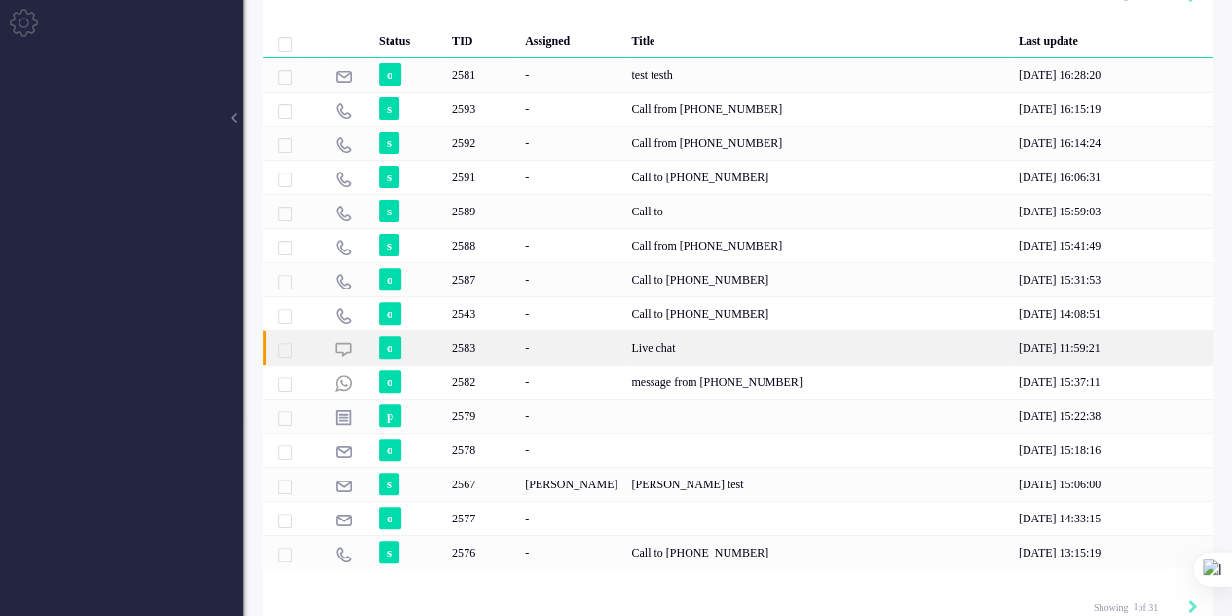
click at [483, 351] on div "2583" at bounding box center [481, 347] width 73 height 34
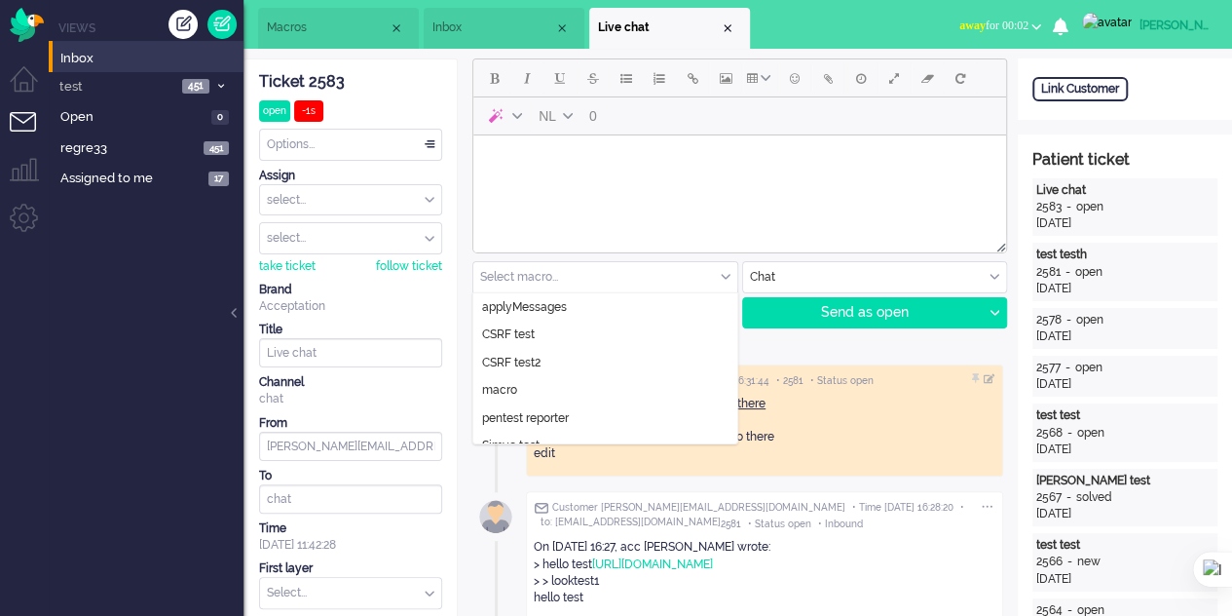
click at [730, 270] on div "Select macro..." at bounding box center [605, 277] width 264 height 30
click at [301, 25] on span "Macros" at bounding box center [328, 27] width 122 height 17
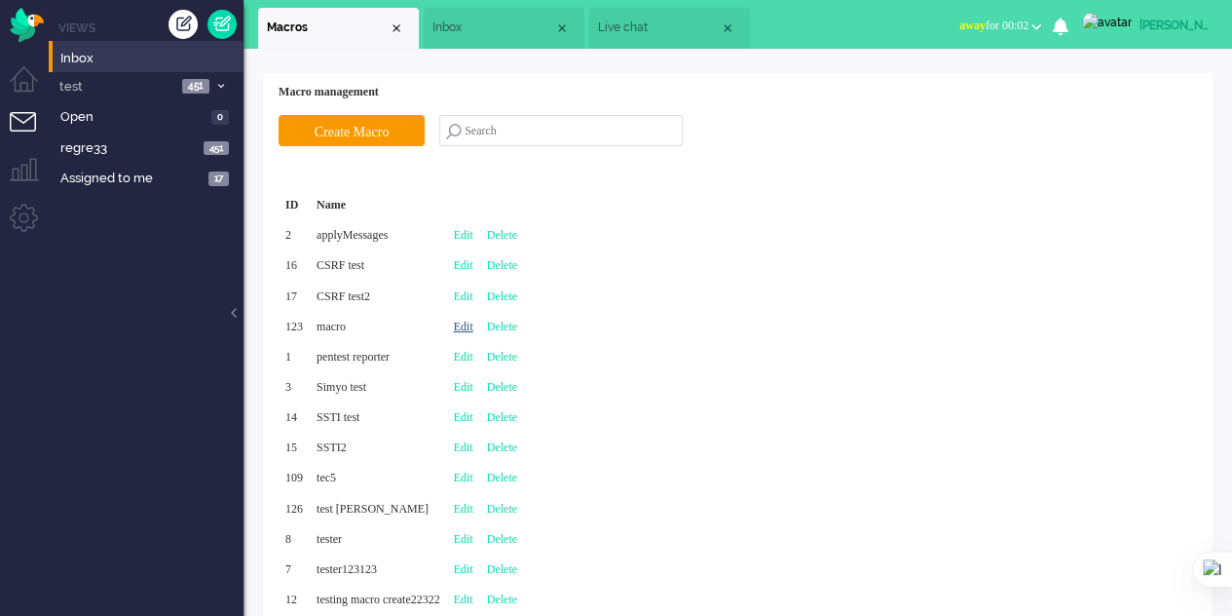
click at [473, 326] on link "Edit" at bounding box center [463, 326] width 19 height 14
type input "macro"
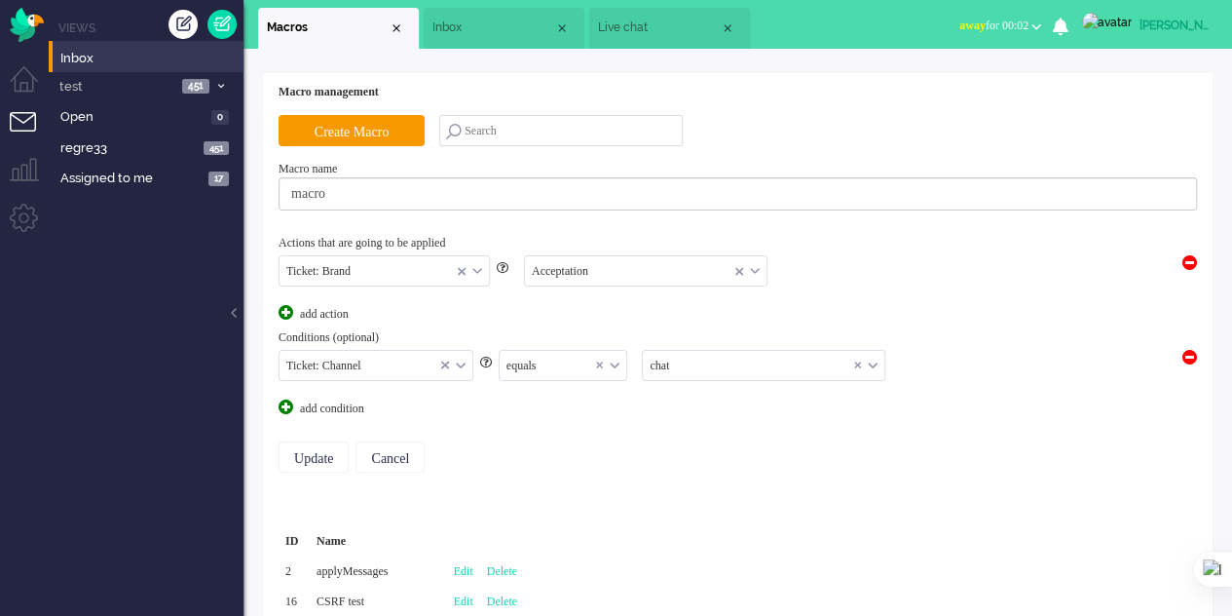
click at [616, 359] on div "equals" at bounding box center [564, 366] width 128 height 30
click at [542, 419] on span "not equals" at bounding box center [532, 423] width 48 height 17
click at [316, 443] on input "Update" at bounding box center [314, 456] width 70 height 31
click at [318, 451] on input "Update" at bounding box center [314, 456] width 70 height 31
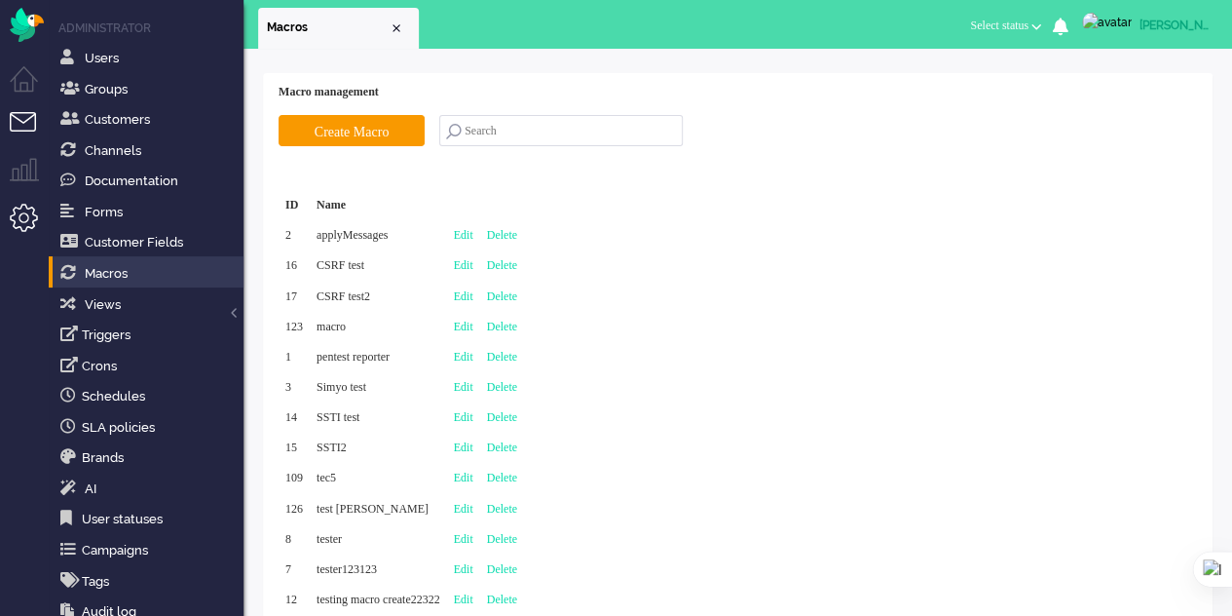
click at [19, 116] on li "Tickets menu" at bounding box center [32, 134] width 44 height 44
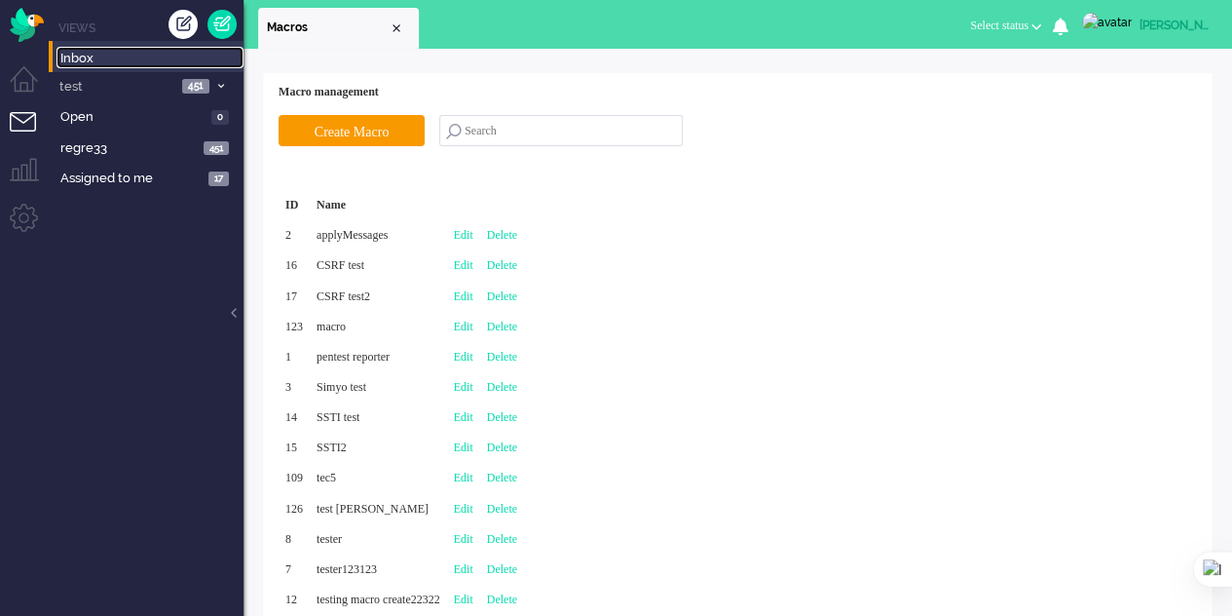
click at [109, 48] on link "Inbox" at bounding box center [149, 57] width 187 height 21
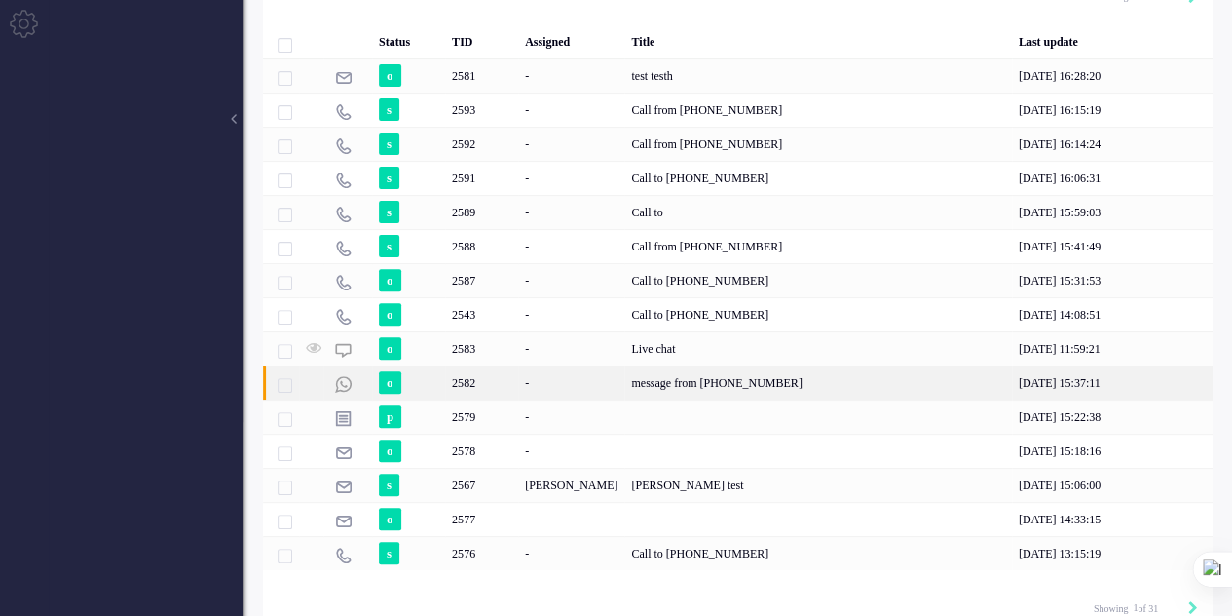
scroll to position [195, 0]
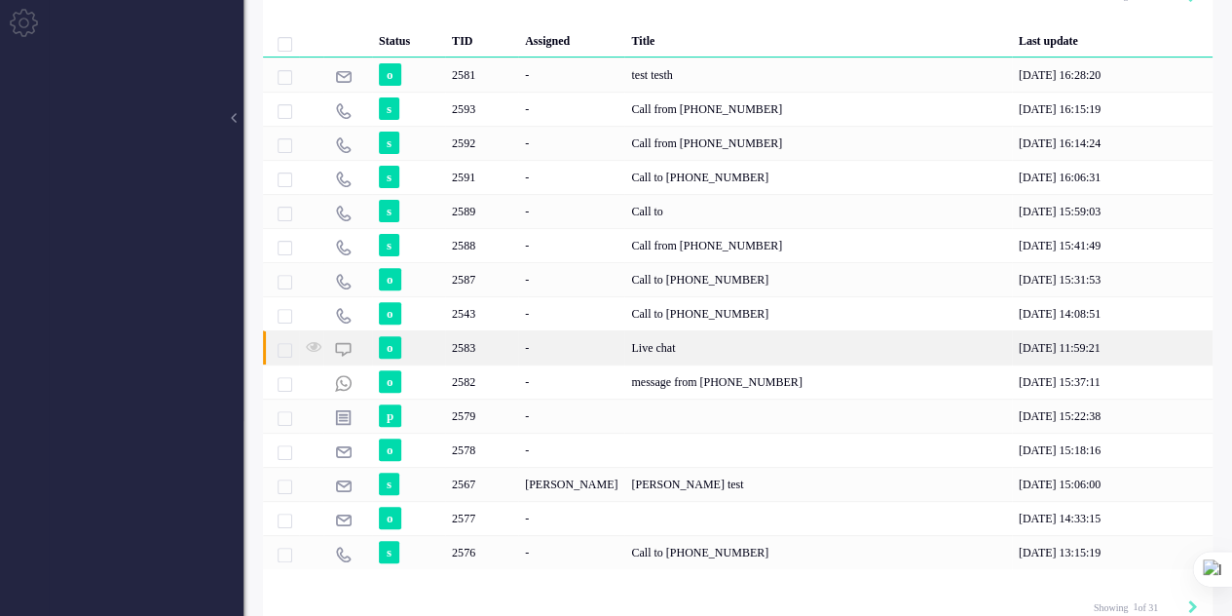
click at [624, 335] on div "Live chat" at bounding box center [817, 347] width 387 height 34
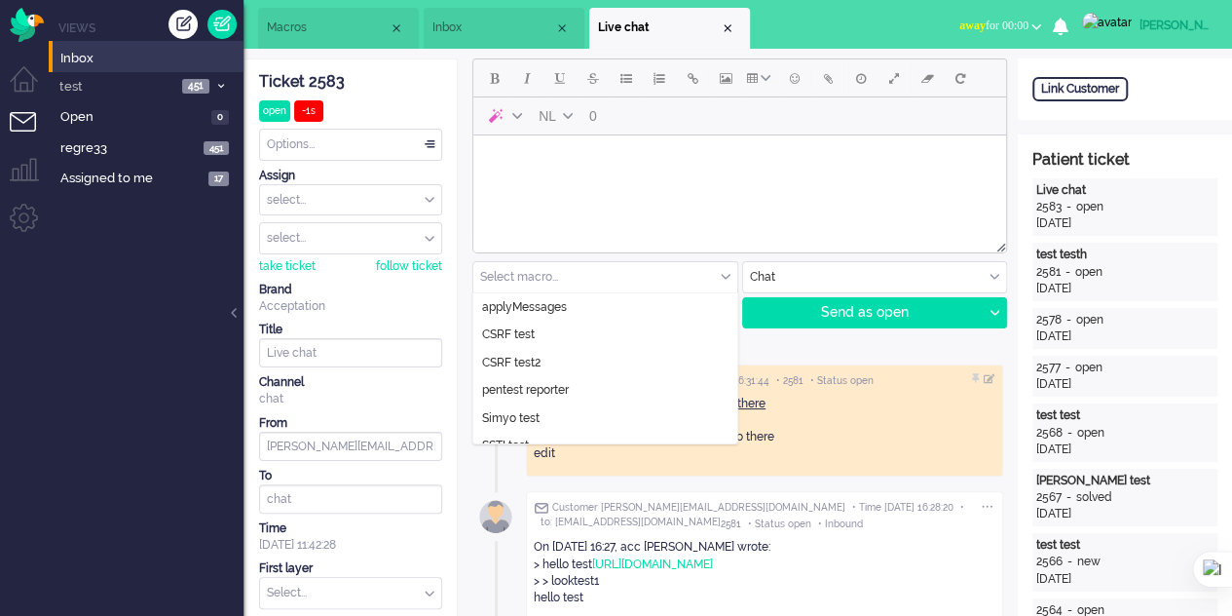
click at [723, 270] on div "Select macro..." at bounding box center [605, 277] width 264 height 30
click at [301, 17] on li "Macros" at bounding box center [338, 28] width 161 height 41
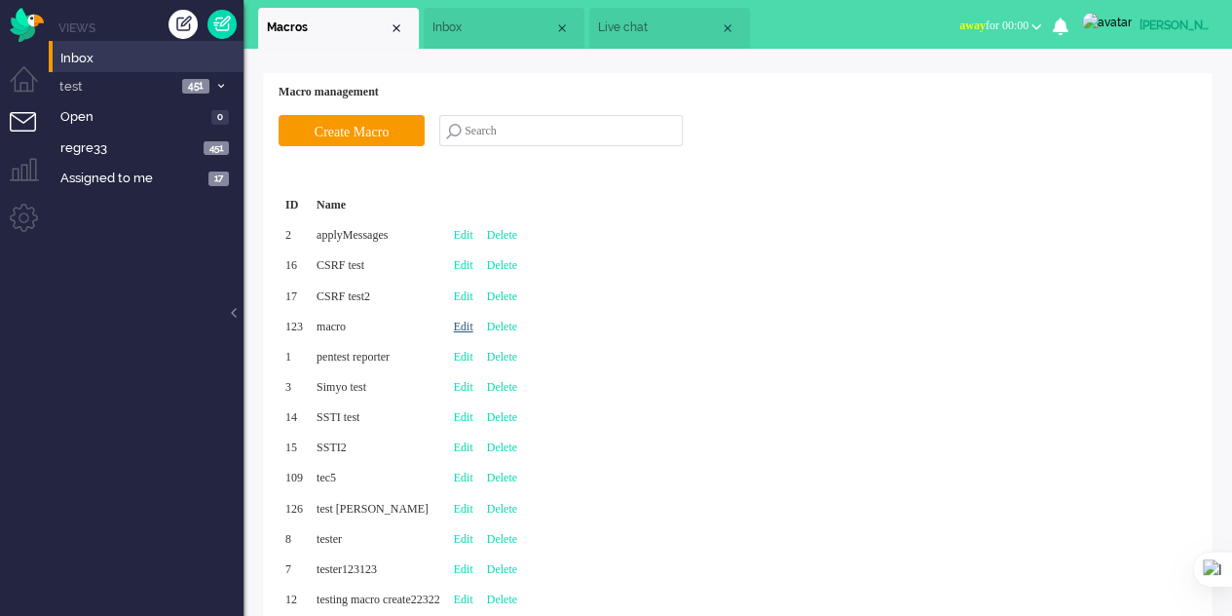
click at [473, 319] on link "Edit" at bounding box center [463, 326] width 19 height 14
type input "macro"
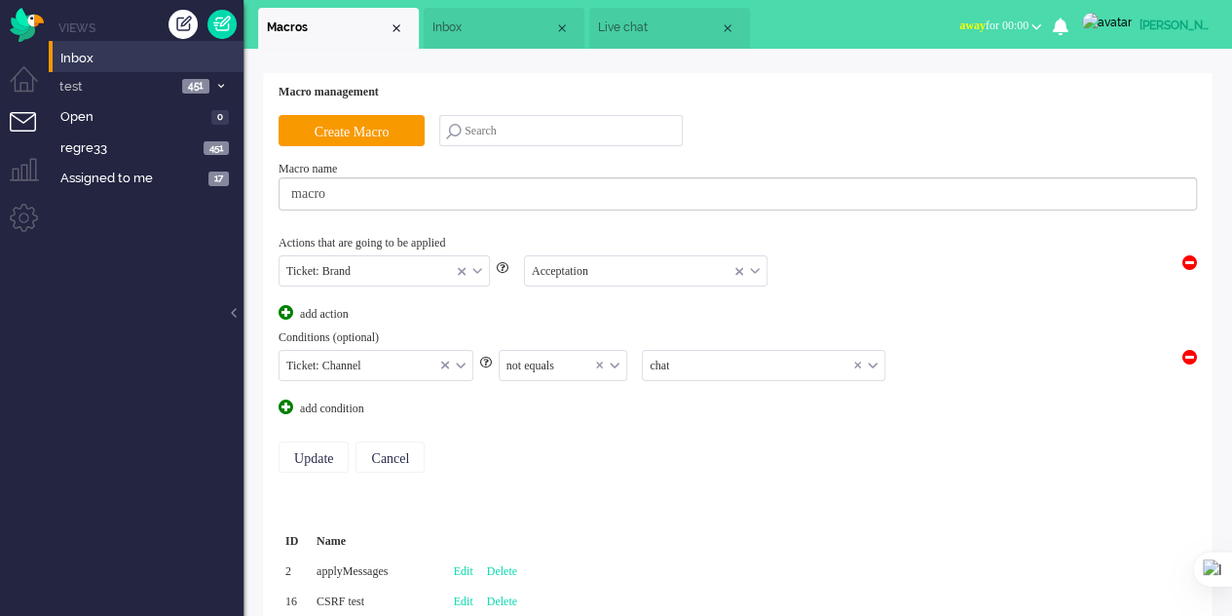
click at [624, 365] on input "text" at bounding box center [564, 366] width 128 height 30
click at [681, 363] on input "text" at bounding box center [764, 366] width 242 height 30
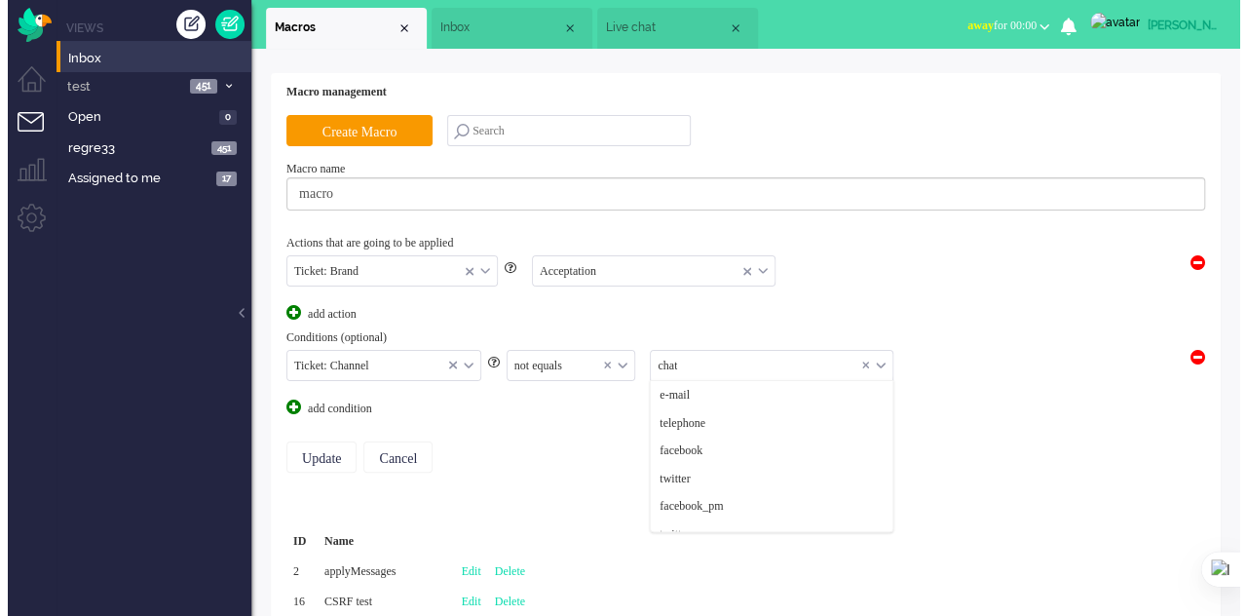
scroll to position [195, 0]
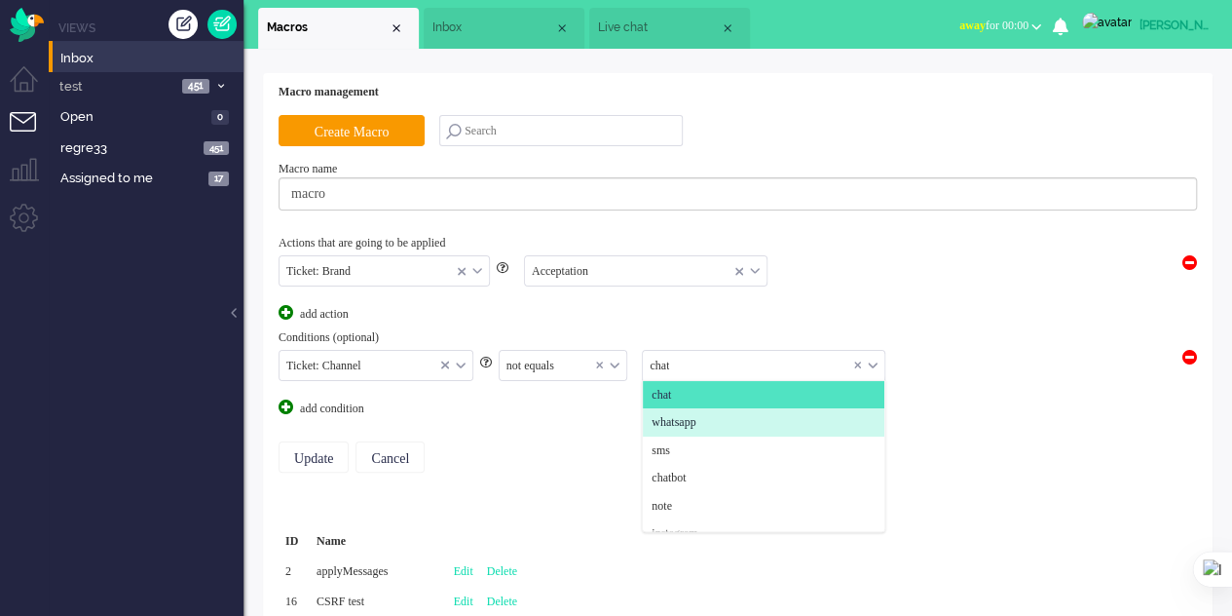
click at [685, 414] on span "whatsapp" at bounding box center [674, 422] width 44 height 17
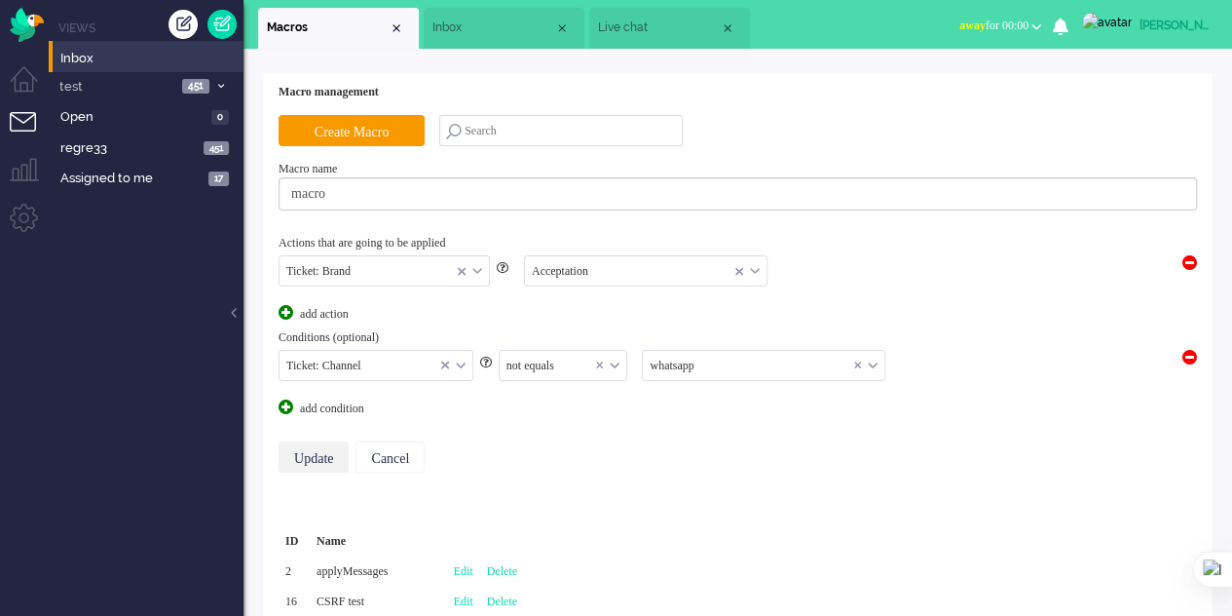
click at [300, 451] on input "Update" at bounding box center [314, 456] width 70 height 31
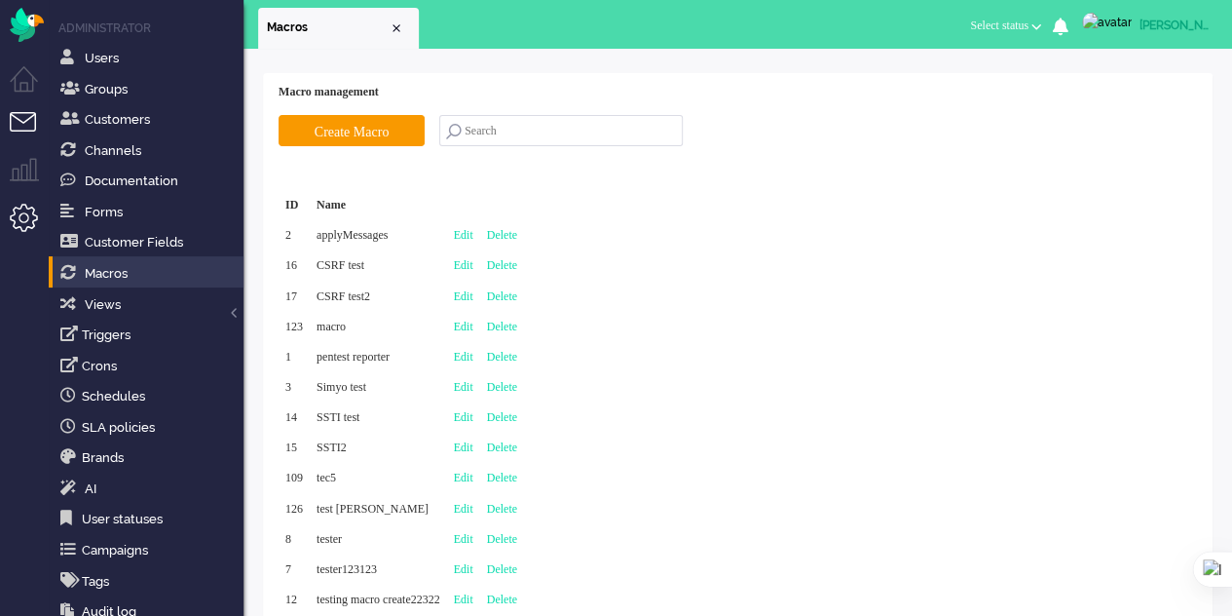
click at [26, 116] on li "Tickets menu" at bounding box center [32, 134] width 44 height 44
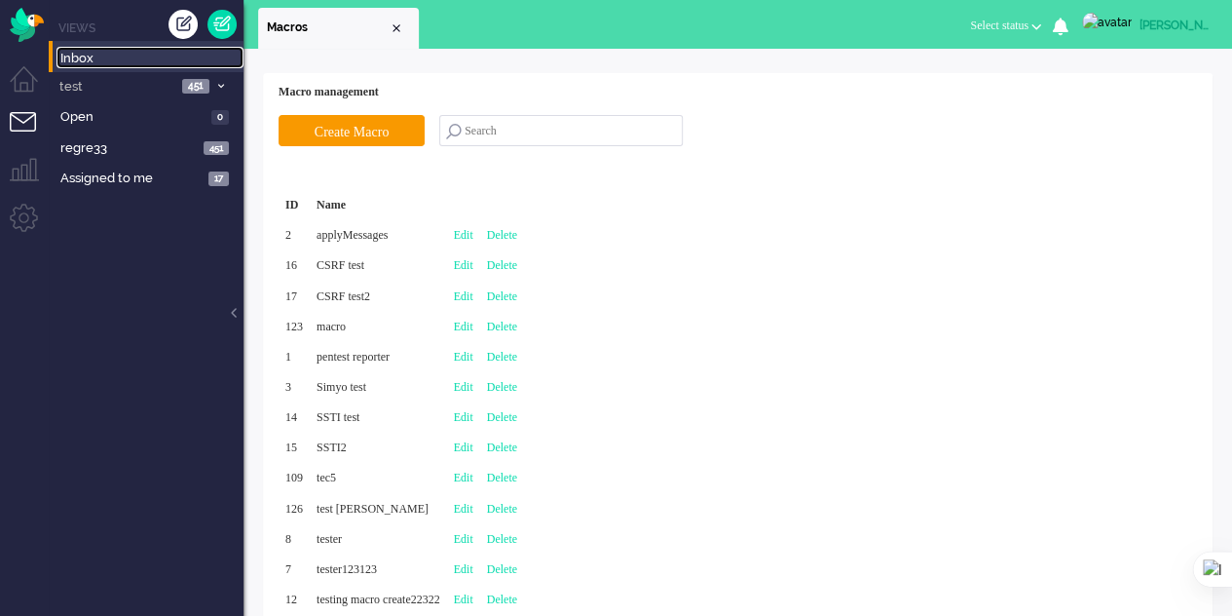
click at [91, 60] on span "Inbox" at bounding box center [151, 59] width 183 height 19
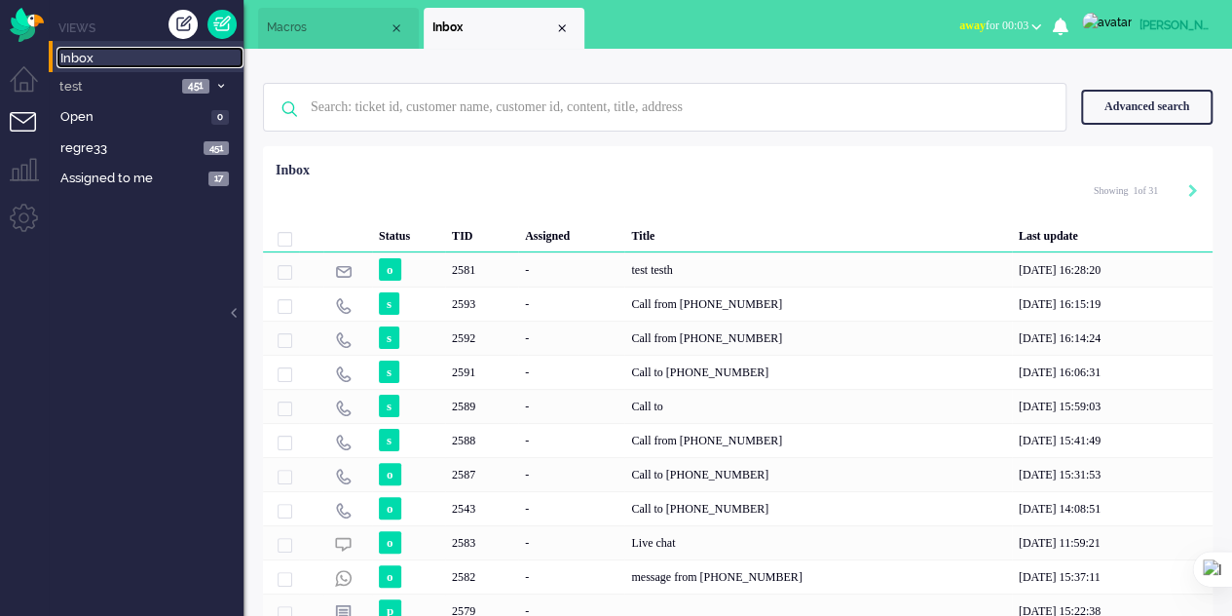
click at [284, 21] on span "Macros" at bounding box center [328, 27] width 122 height 17
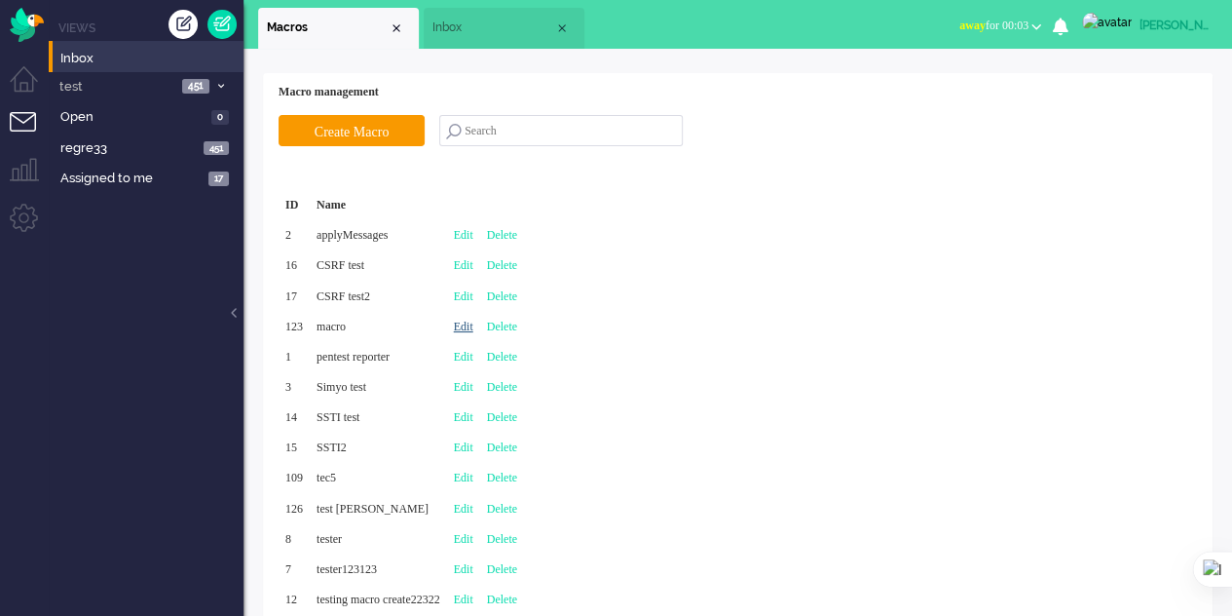
click at [473, 327] on link "Edit" at bounding box center [463, 326] width 19 height 14
type input "macro"
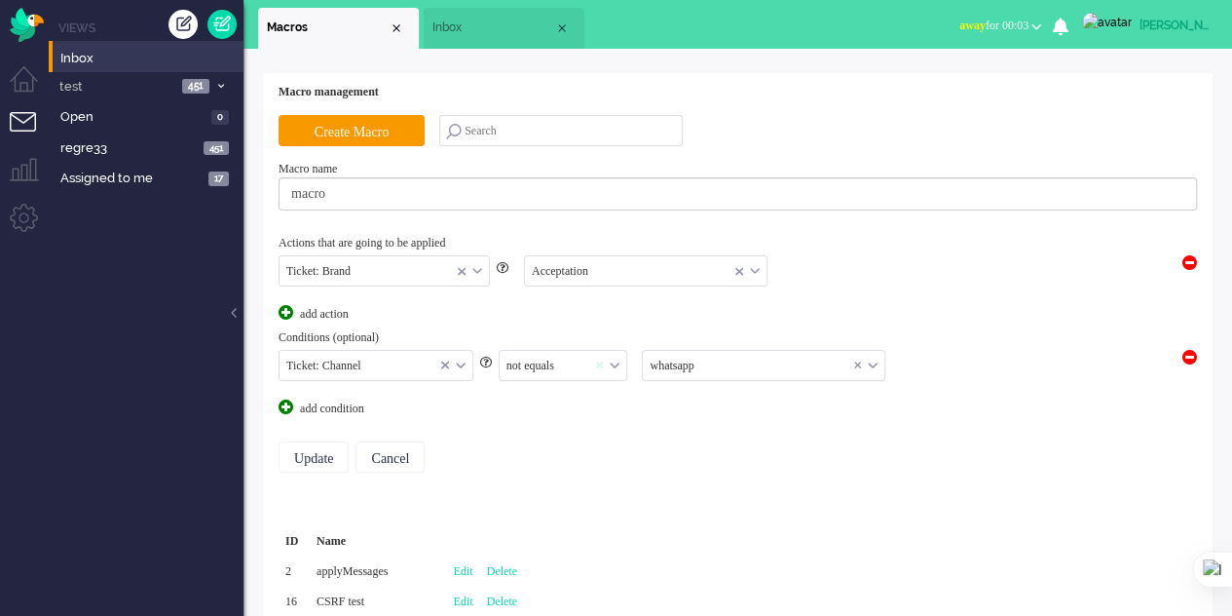
click at [610, 365] on span at bounding box center [603, 365] width 15 height 14
click at [610, 363] on div "Select..." at bounding box center [564, 366] width 128 height 30
click at [545, 395] on li "equals" at bounding box center [564, 395] width 128 height 28
click at [483, 30] on span "Inbox" at bounding box center [493, 27] width 122 height 17
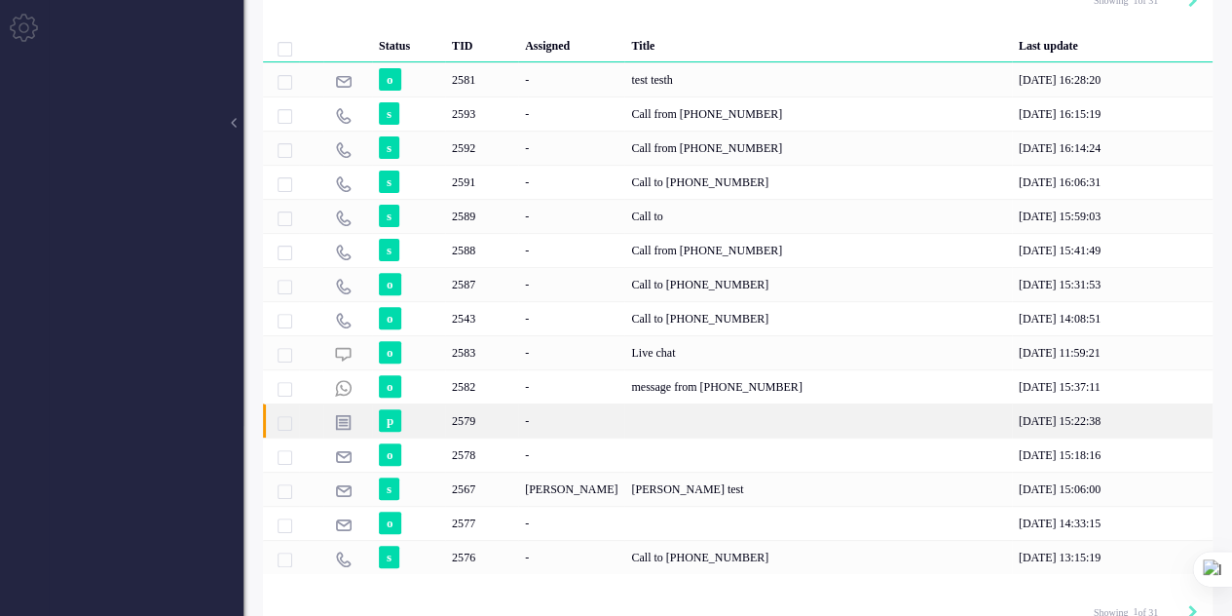
scroll to position [195, 0]
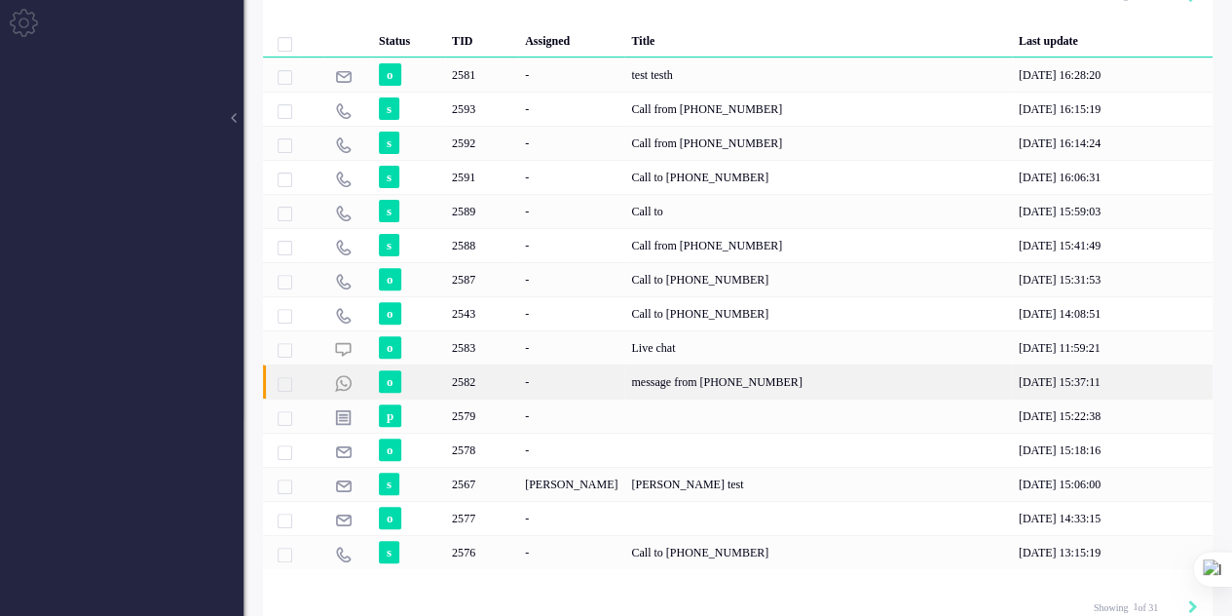
click at [624, 382] on div "message from [PHONE_NUMBER]" at bounding box center [817, 381] width 387 height 34
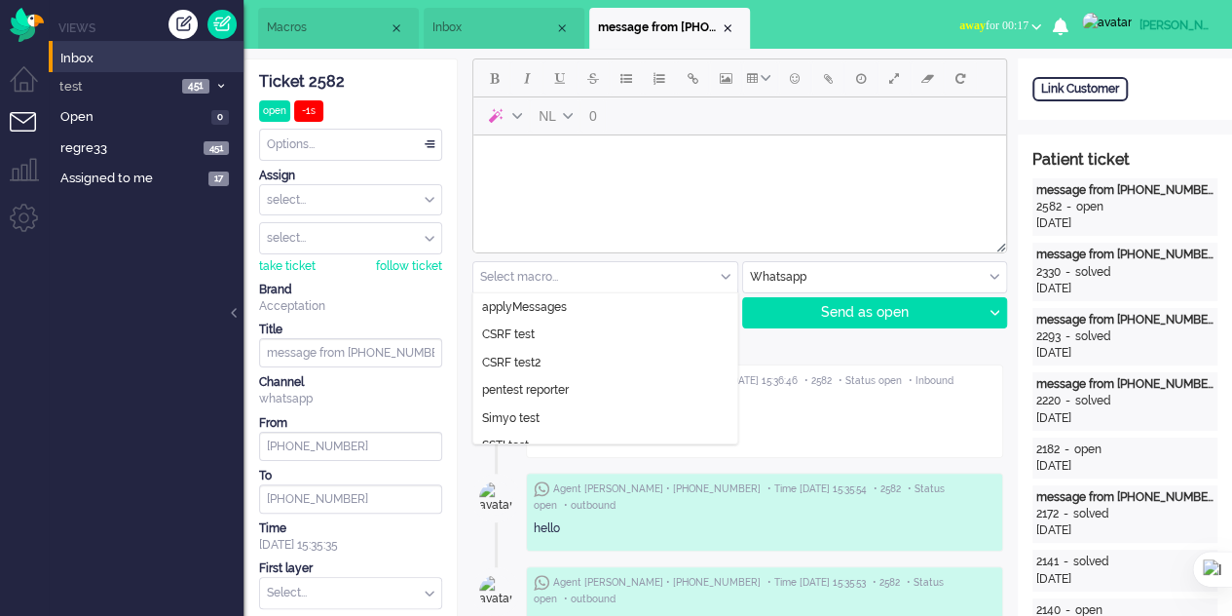
click at [725, 279] on div "Select macro..." at bounding box center [605, 277] width 264 height 30
click at [288, 31] on span "Macros" at bounding box center [328, 27] width 122 height 17
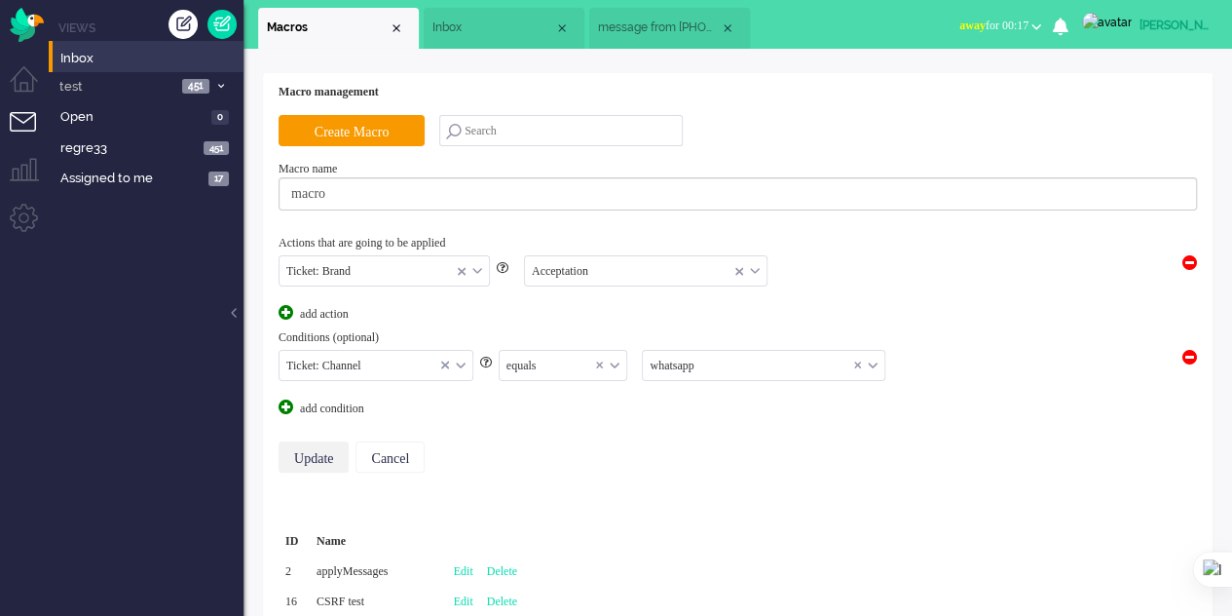
click at [329, 451] on input "Update" at bounding box center [314, 456] width 70 height 31
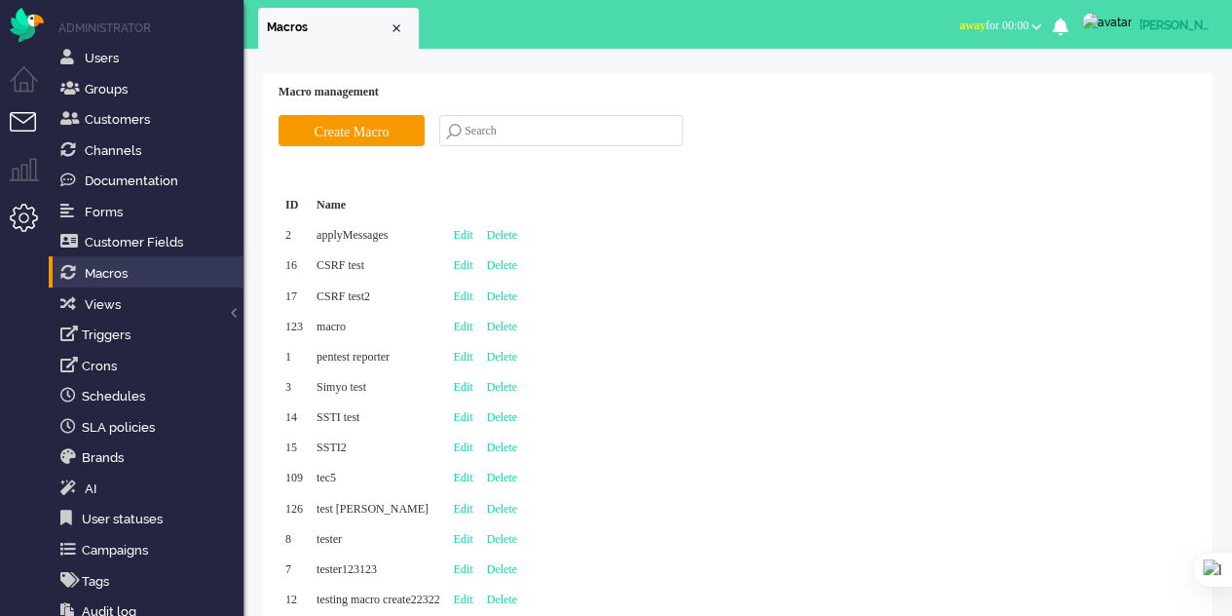
click at [21, 122] on li "Tickets menu" at bounding box center [32, 134] width 44 height 44
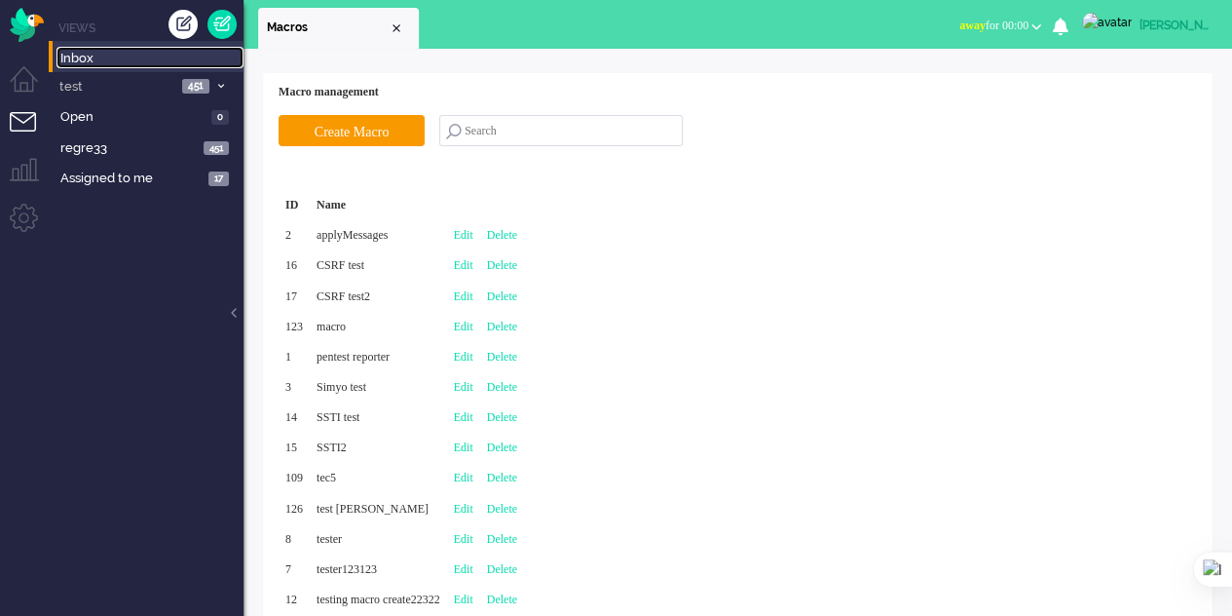
click at [64, 57] on span "Inbox" at bounding box center [151, 59] width 183 height 19
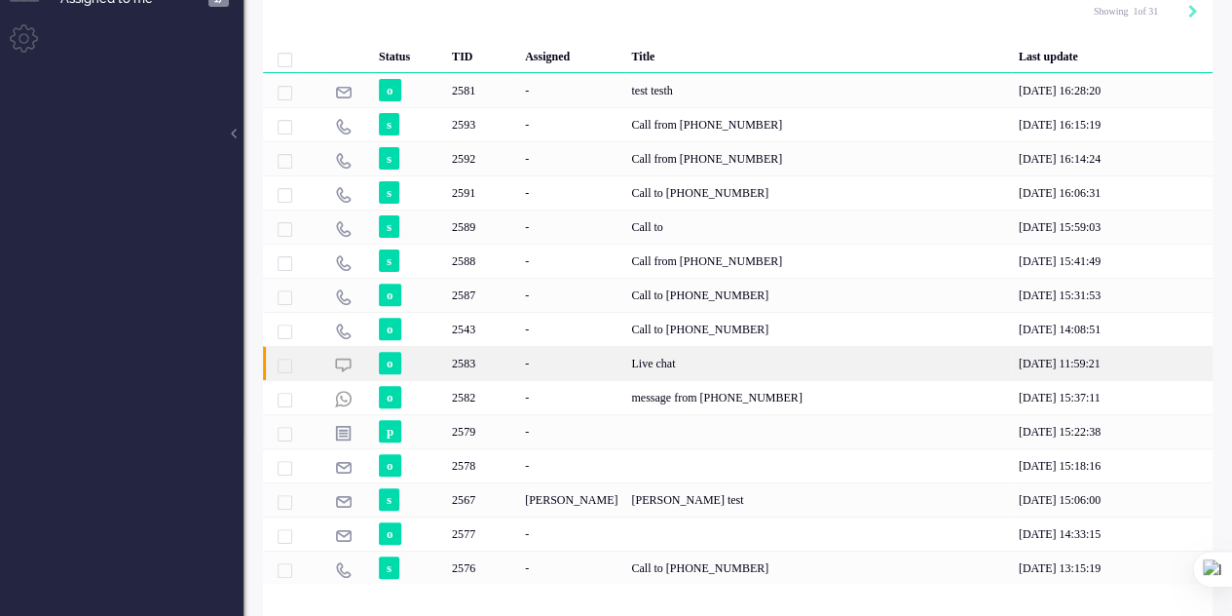
scroll to position [208, 0]
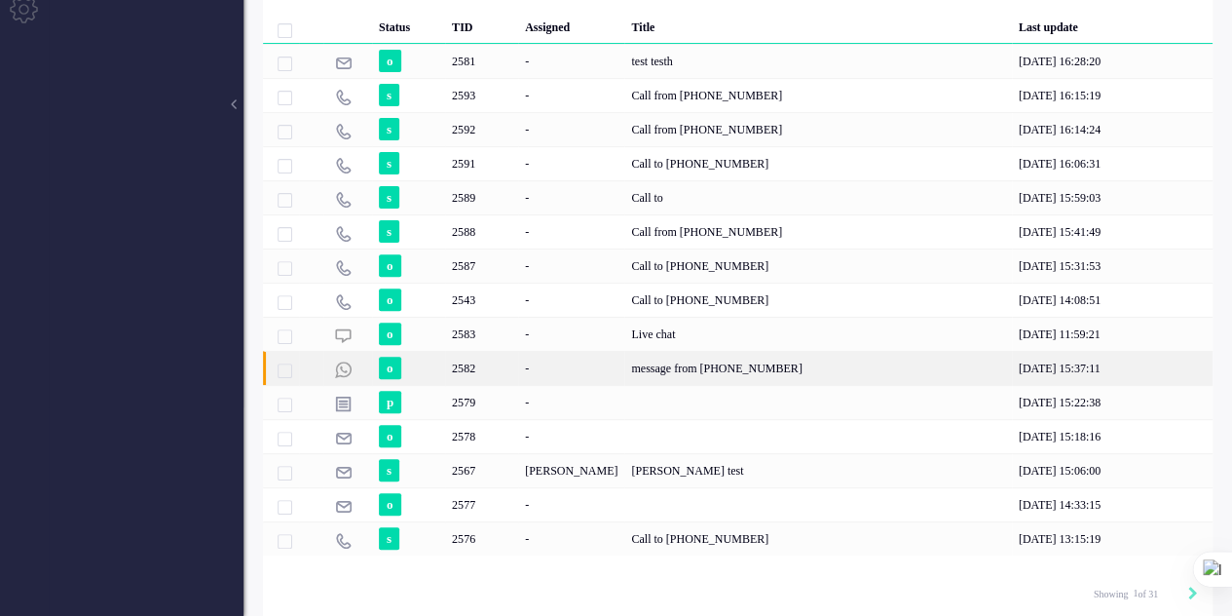
click at [505, 361] on div "2582" at bounding box center [481, 368] width 73 height 34
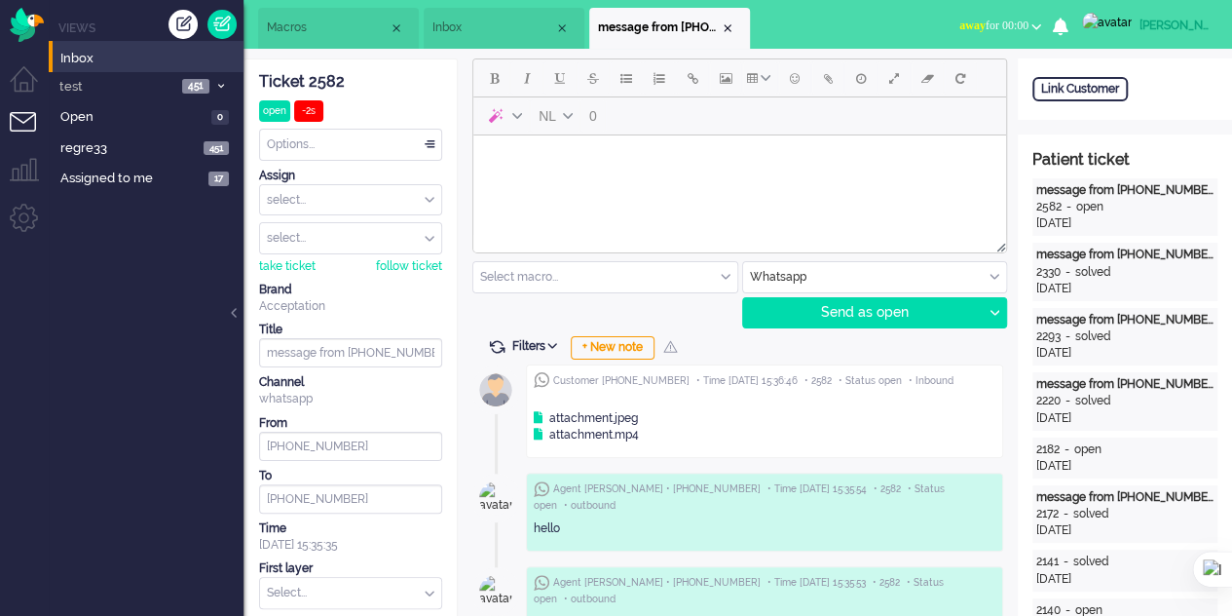
click at [725, 274] on div "Select macro..." at bounding box center [605, 277] width 264 height 30
click at [1105, 94] on div "Link Customer" at bounding box center [1079, 89] width 95 height 24
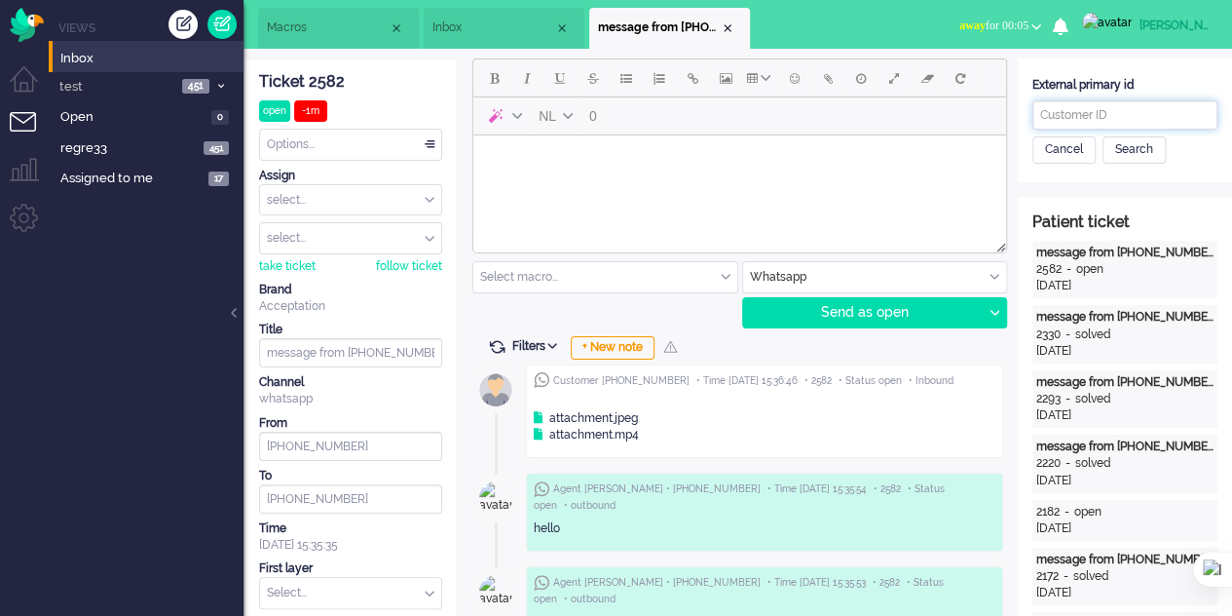
click at [1111, 105] on input "text" at bounding box center [1124, 114] width 185 height 29
type input "HELLO"
click at [1071, 154] on div "Cancel" at bounding box center [1063, 149] width 63 height 27
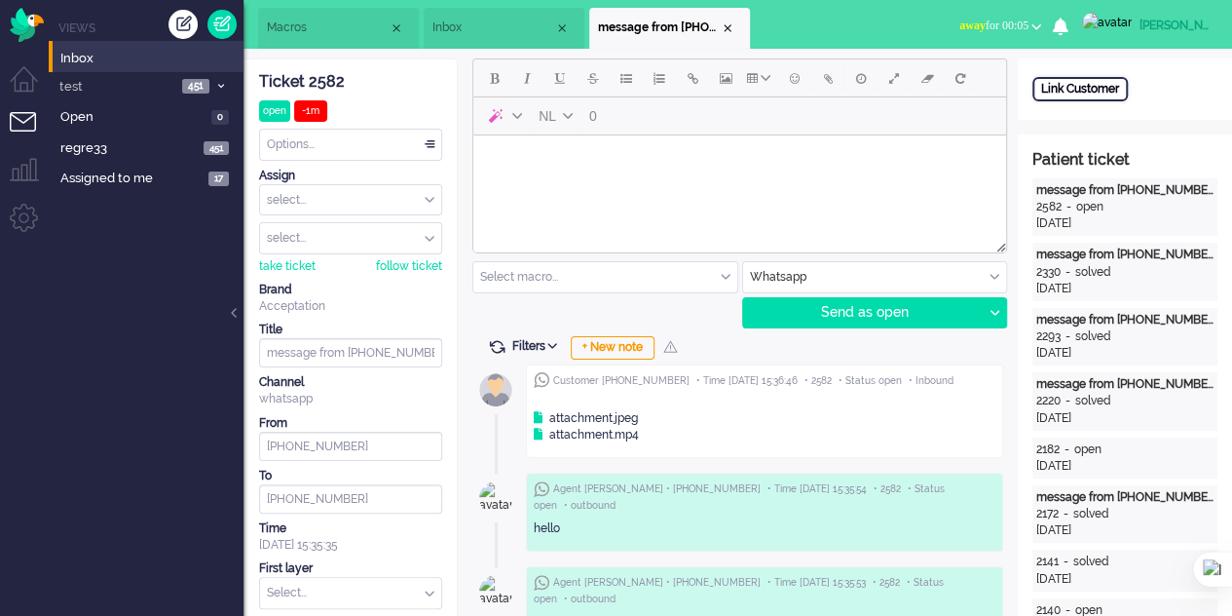
click at [1087, 87] on div "Link Customer" at bounding box center [1079, 89] width 95 height 24
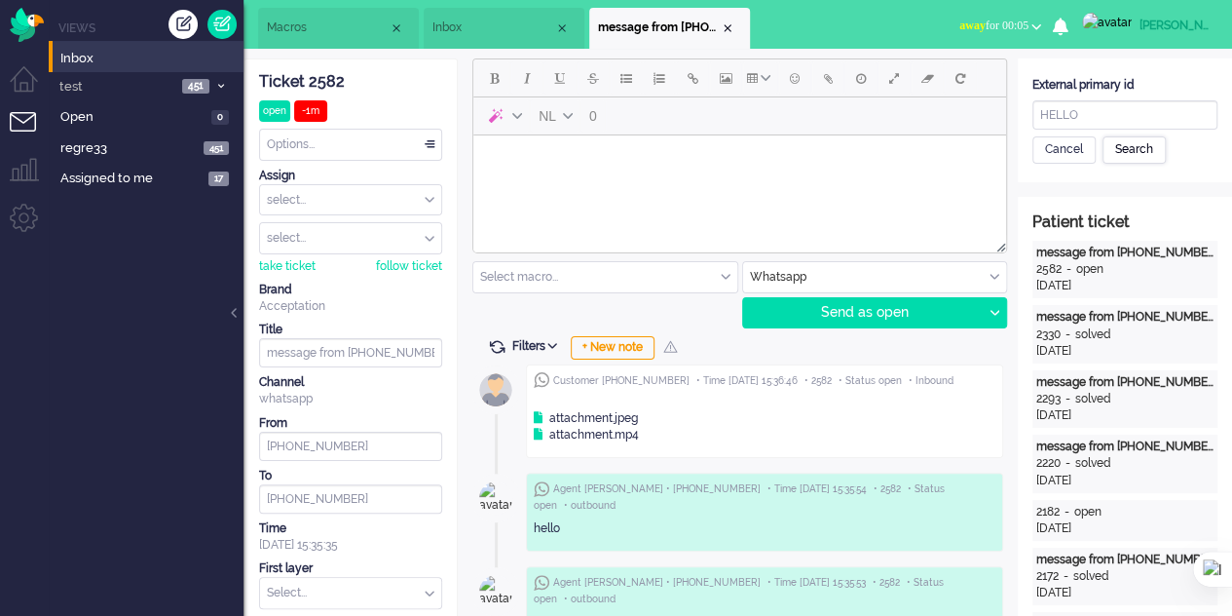
click at [1136, 153] on div "Search" at bounding box center [1134, 149] width 63 height 27
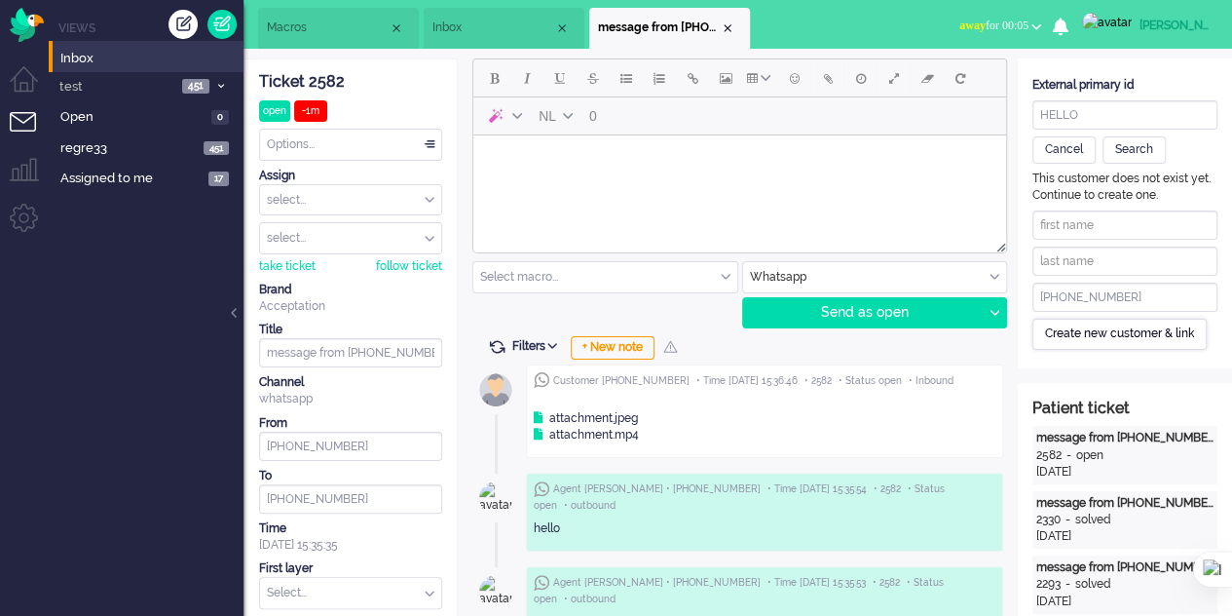
click at [1102, 333] on div "Create new customer & link" at bounding box center [1119, 334] width 174 height 30
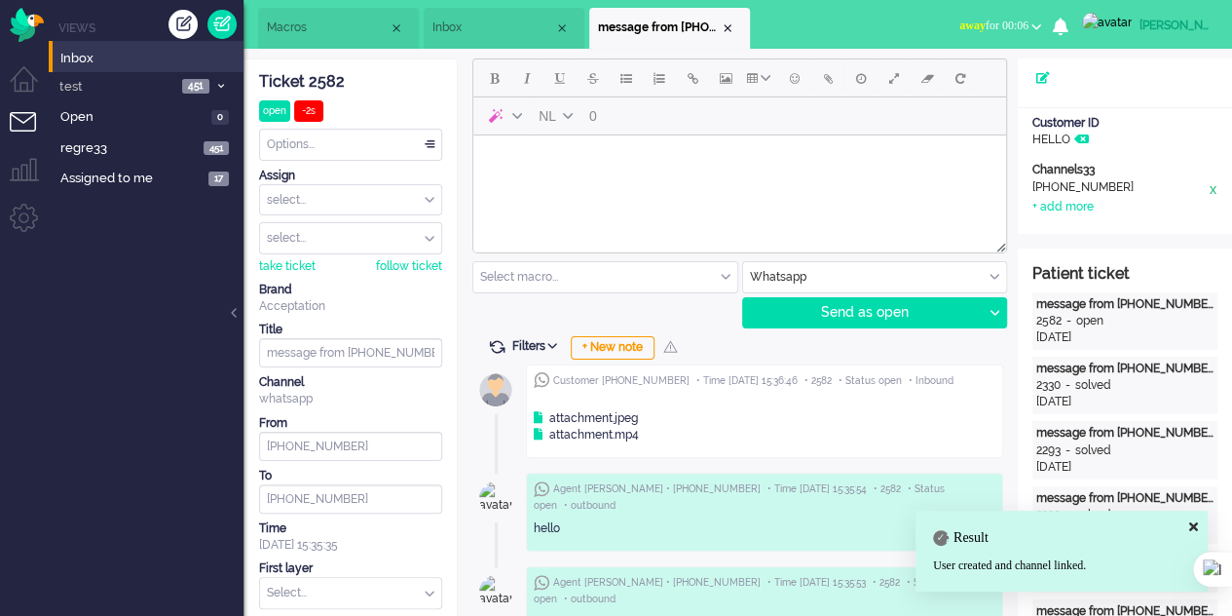
click at [1212, 192] on div "x" at bounding box center [1213, 188] width 10 height 19
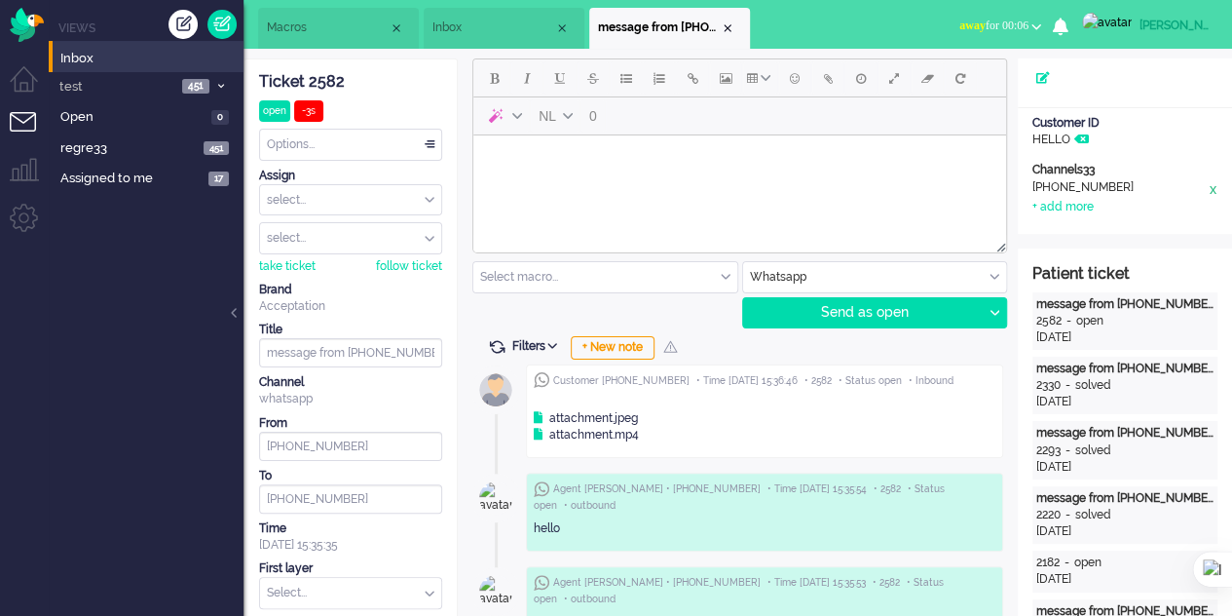
click at [1212, 189] on div "x" at bounding box center [1213, 188] width 10 height 19
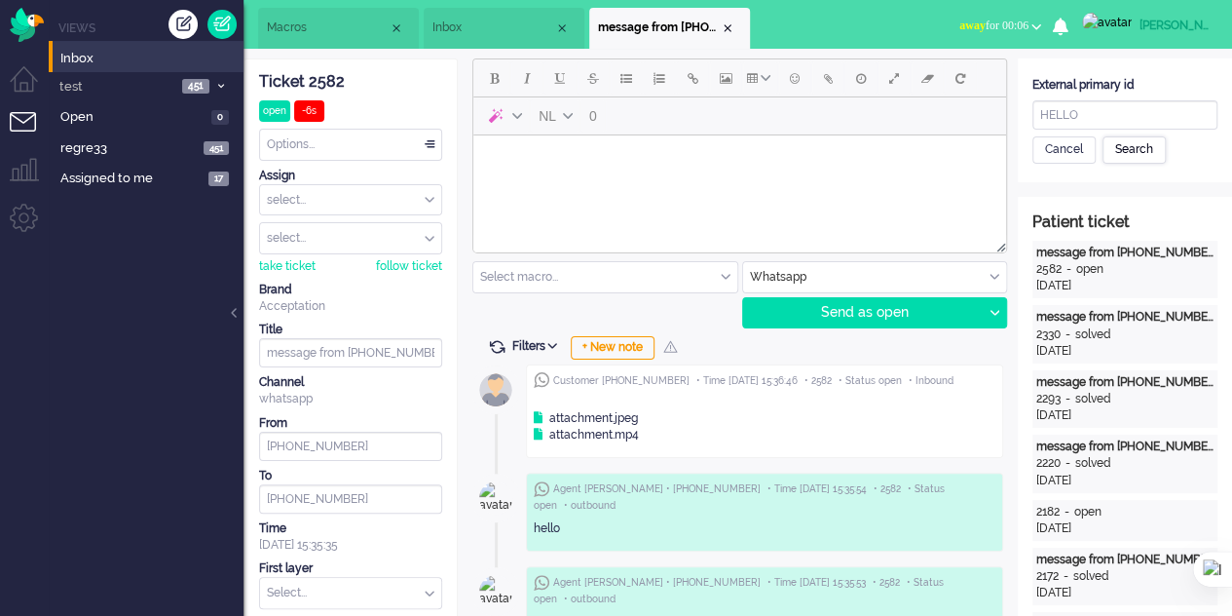
click at [1144, 148] on div "Search" at bounding box center [1134, 149] width 63 height 27
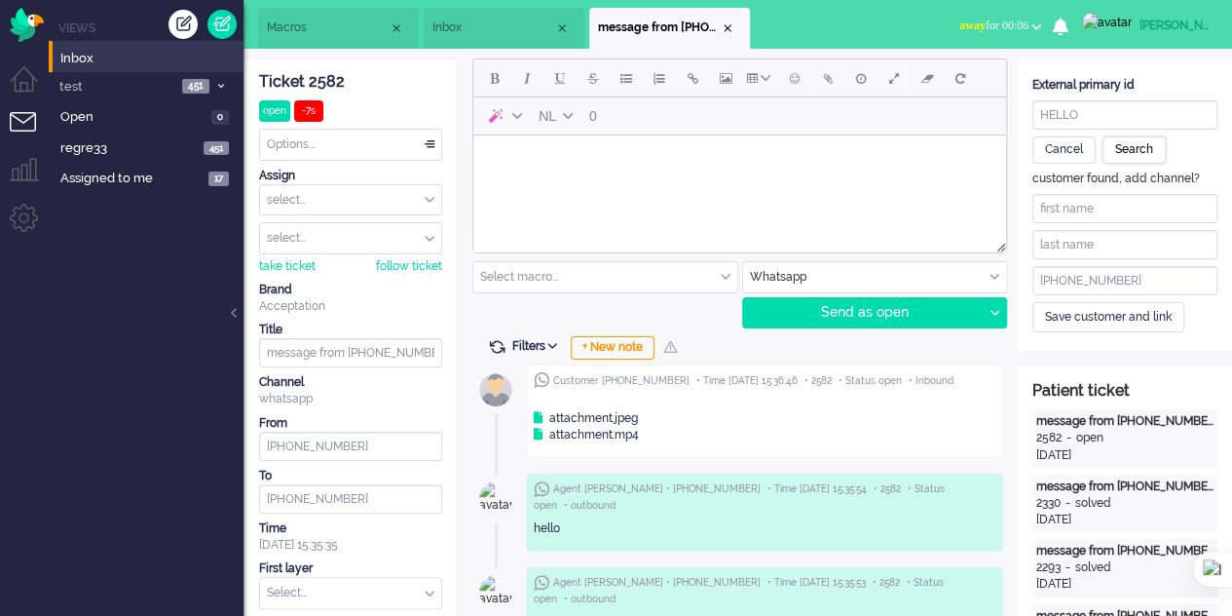
click at [1143, 148] on div "Search" at bounding box center [1134, 149] width 63 height 27
click at [1089, 319] on div "Save customer and link" at bounding box center [1108, 317] width 152 height 30
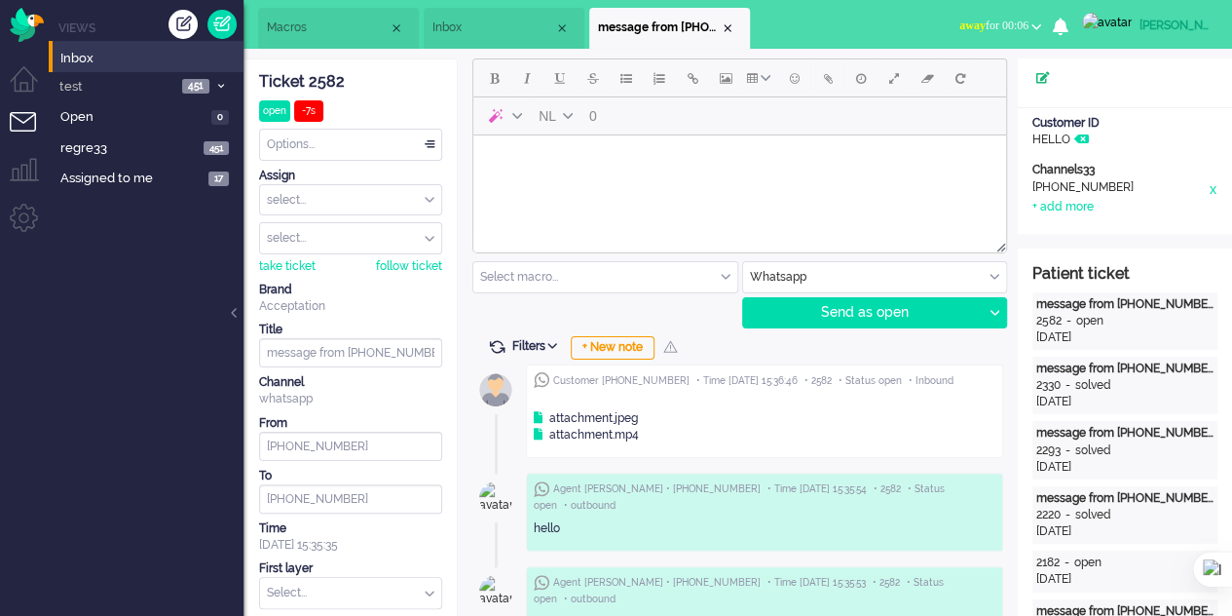
click at [1037, 83] on icon at bounding box center [1043, 78] width 14 height 12
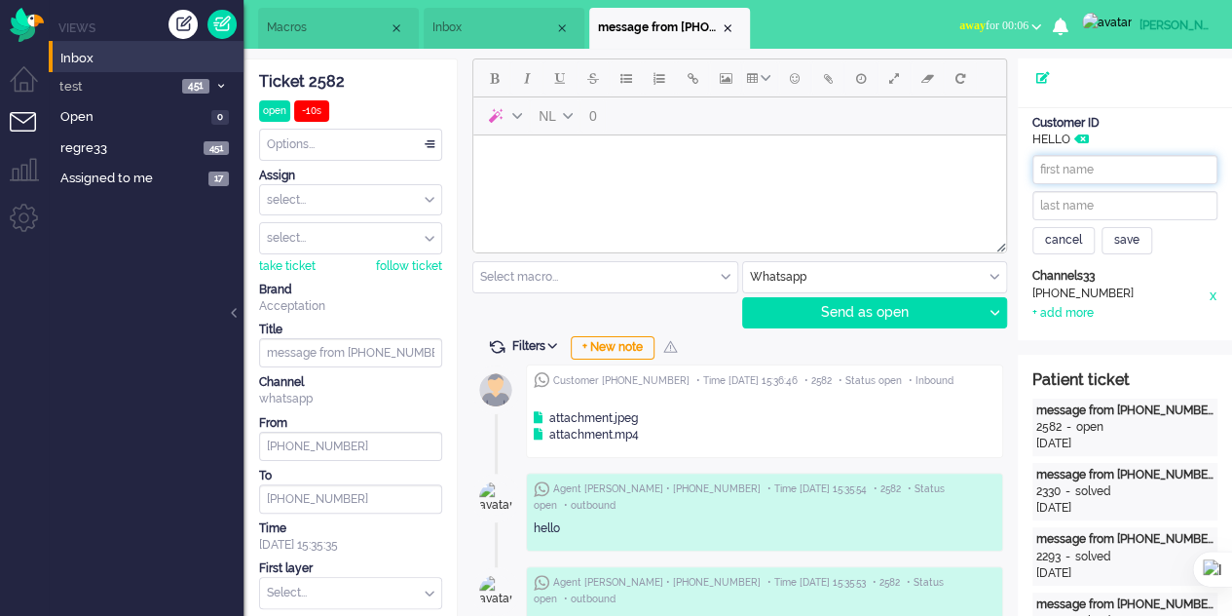
click at [1096, 169] on input "text" at bounding box center [1124, 169] width 185 height 29
type input "TEST ELI"
click at [1120, 241] on div "save" at bounding box center [1127, 240] width 51 height 27
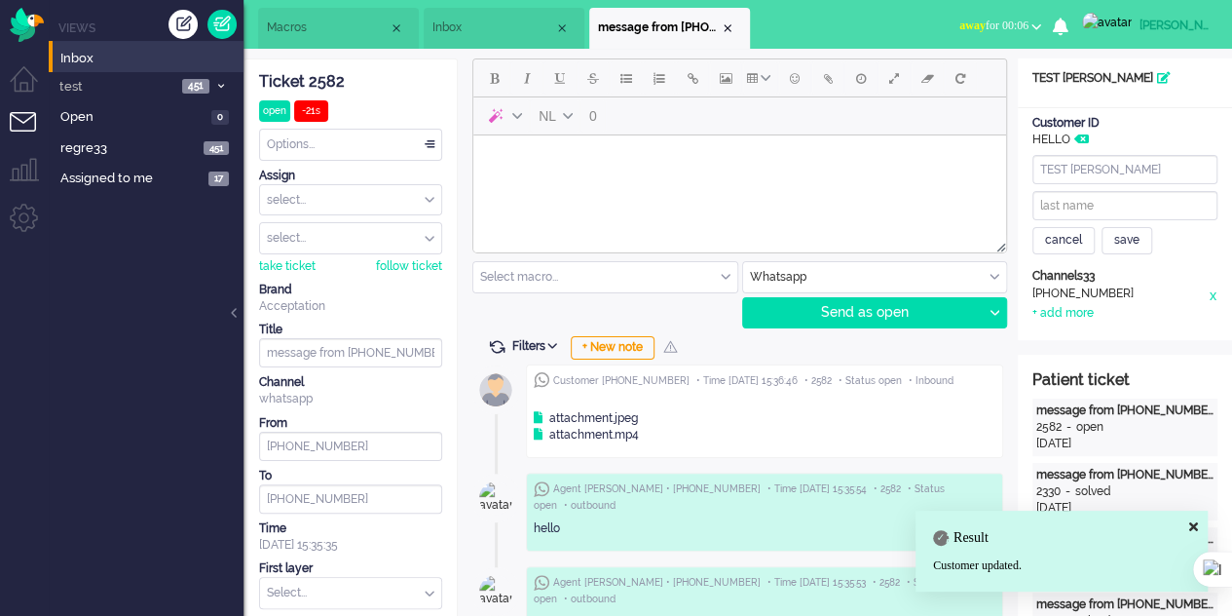
click at [1084, 73] on div "Patient Name TEST ELI" at bounding box center [1125, 78] width 214 height 17
click at [1157, 79] on icon at bounding box center [1164, 78] width 14 height 12
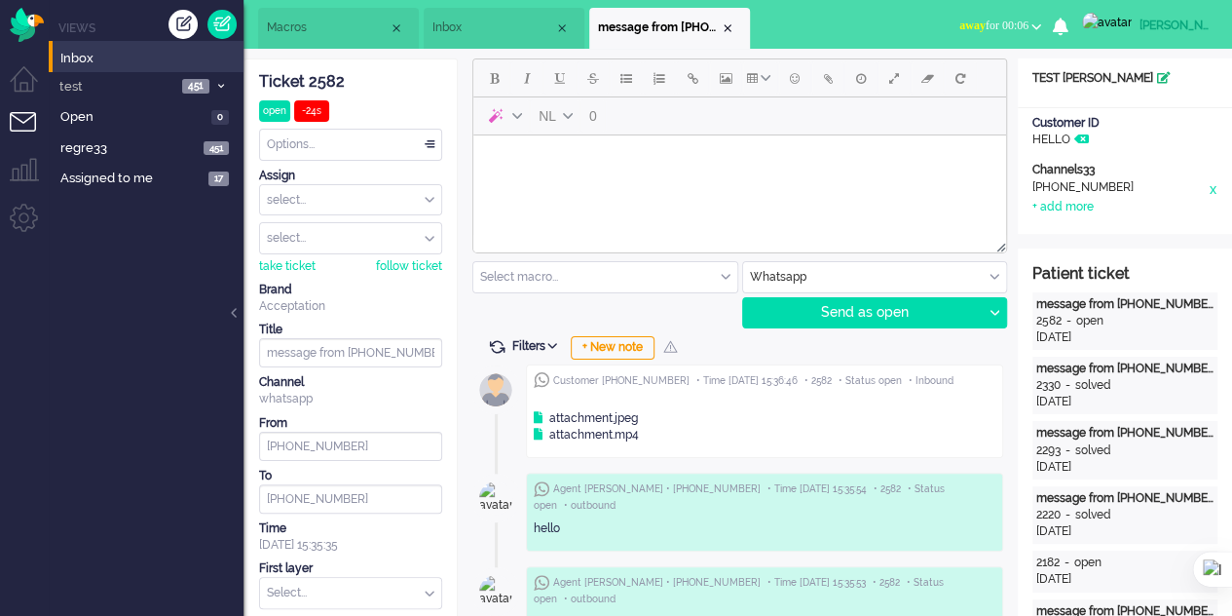
click at [1157, 72] on icon at bounding box center [1164, 78] width 14 height 12
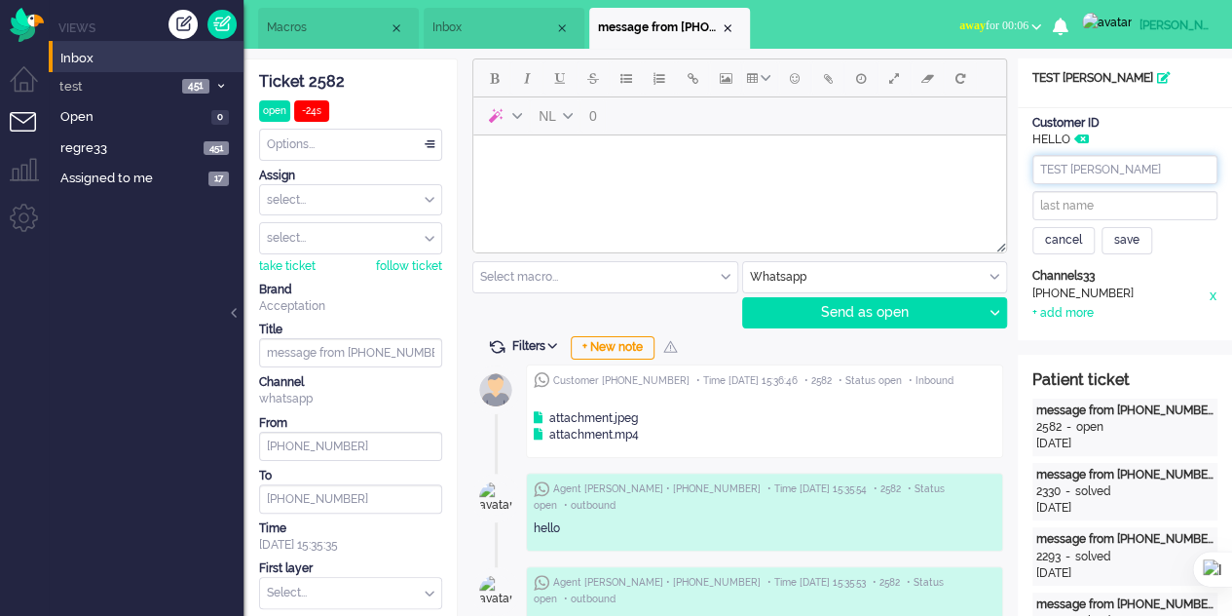
click at [1106, 170] on input "TEST ELI" at bounding box center [1124, 169] width 185 height 29
type input "TEST ELAI"
click at [1124, 244] on div "save" at bounding box center [1127, 240] width 51 height 27
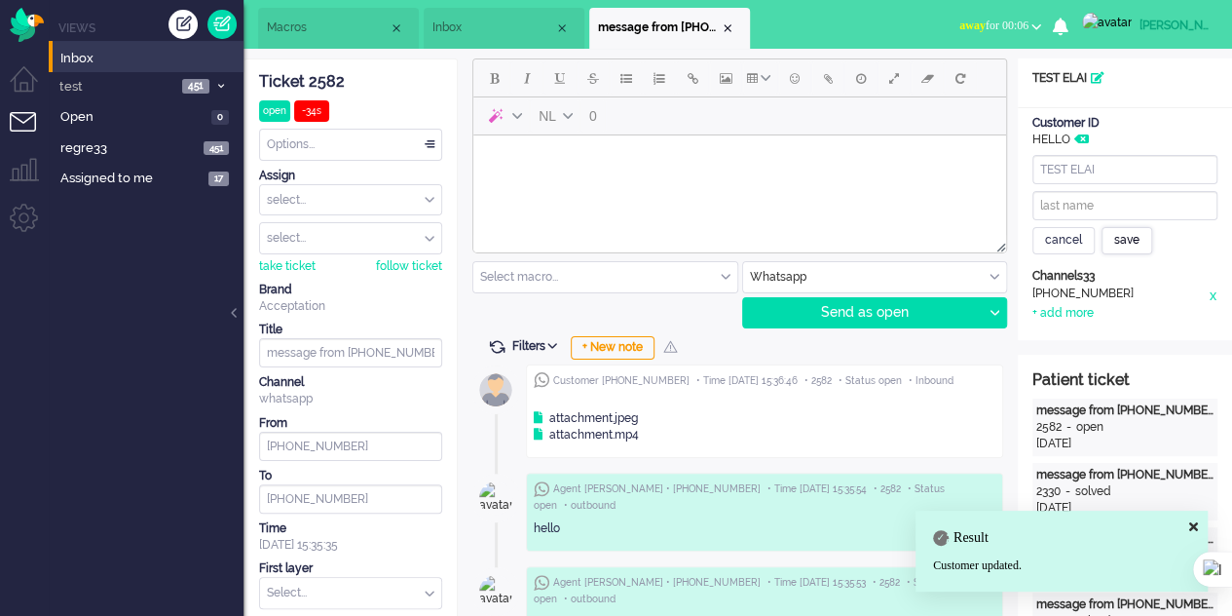
click at [1123, 242] on div "save" at bounding box center [1127, 240] width 51 height 27
click at [1054, 307] on div "+ add more" at bounding box center [1062, 313] width 61 height 17
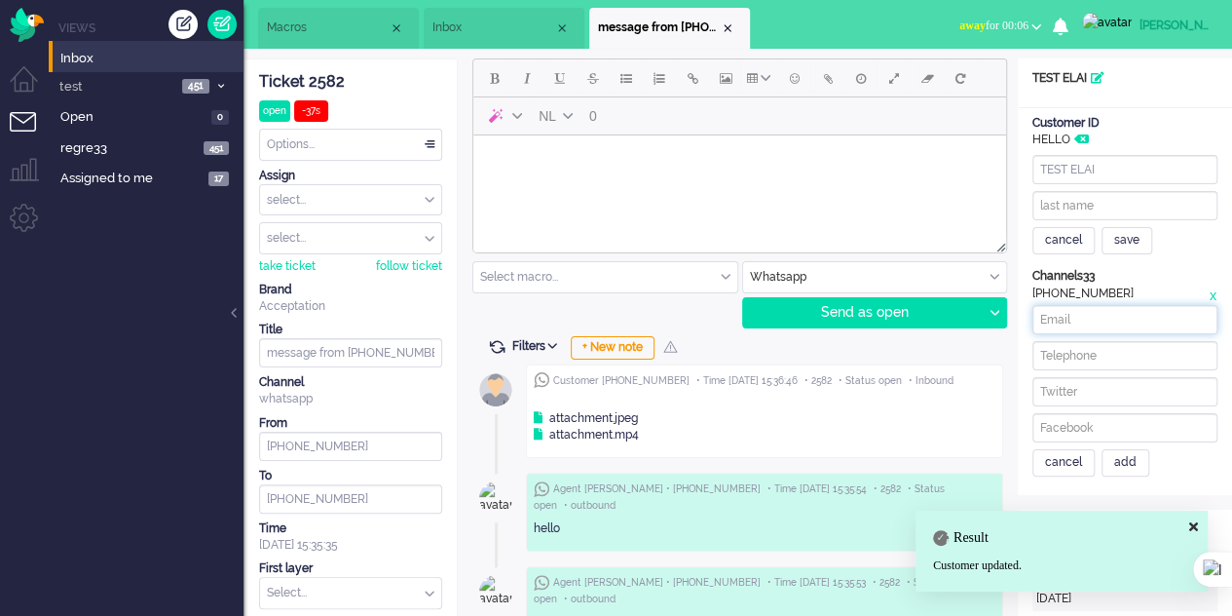
click at [1098, 317] on input at bounding box center [1124, 319] width 185 height 29
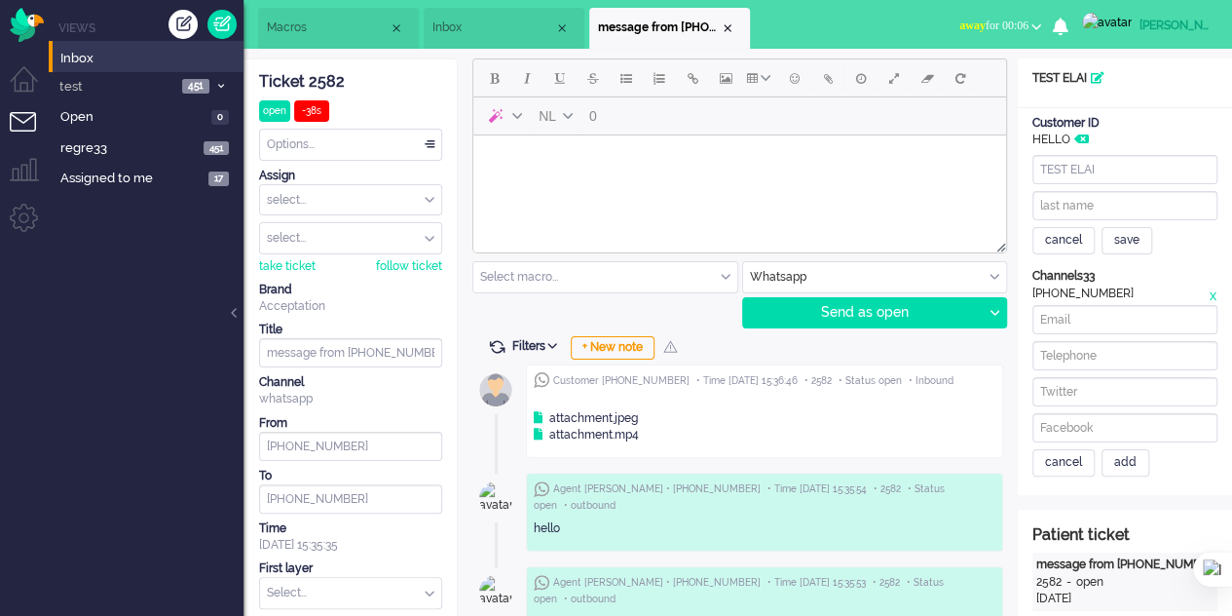
click at [1108, 389] on input at bounding box center [1124, 391] width 185 height 29
click at [1103, 357] on input at bounding box center [1124, 355] width 185 height 29
click at [1085, 390] on input at bounding box center [1124, 391] width 185 height 29
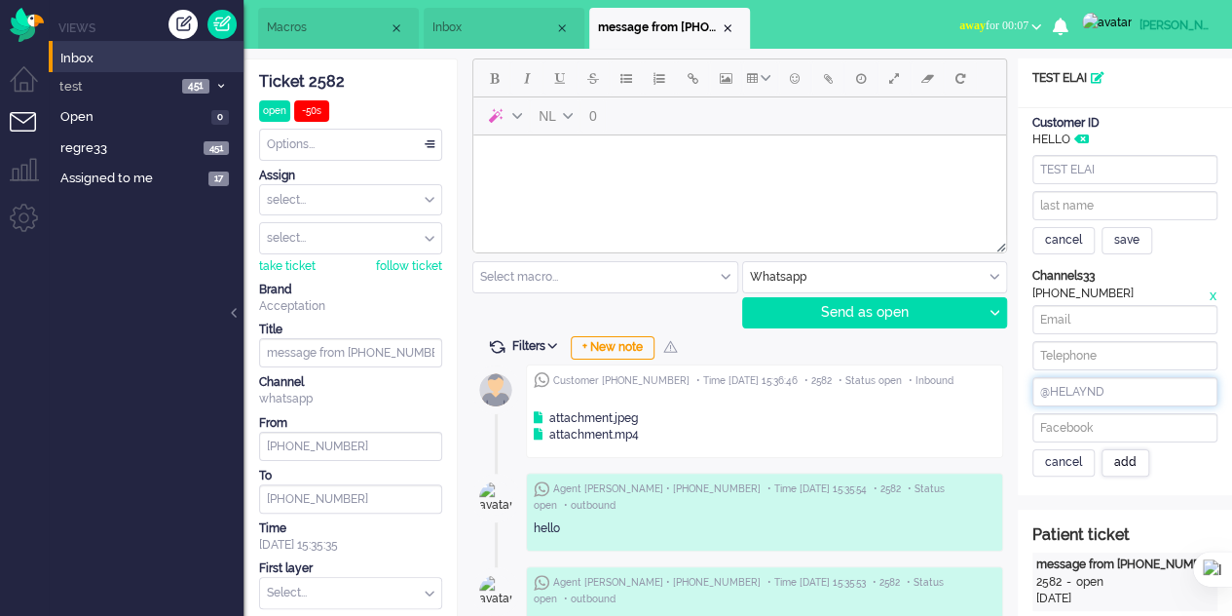
type input "@HELAYND"
click at [1128, 461] on div "add" at bounding box center [1126, 462] width 48 height 27
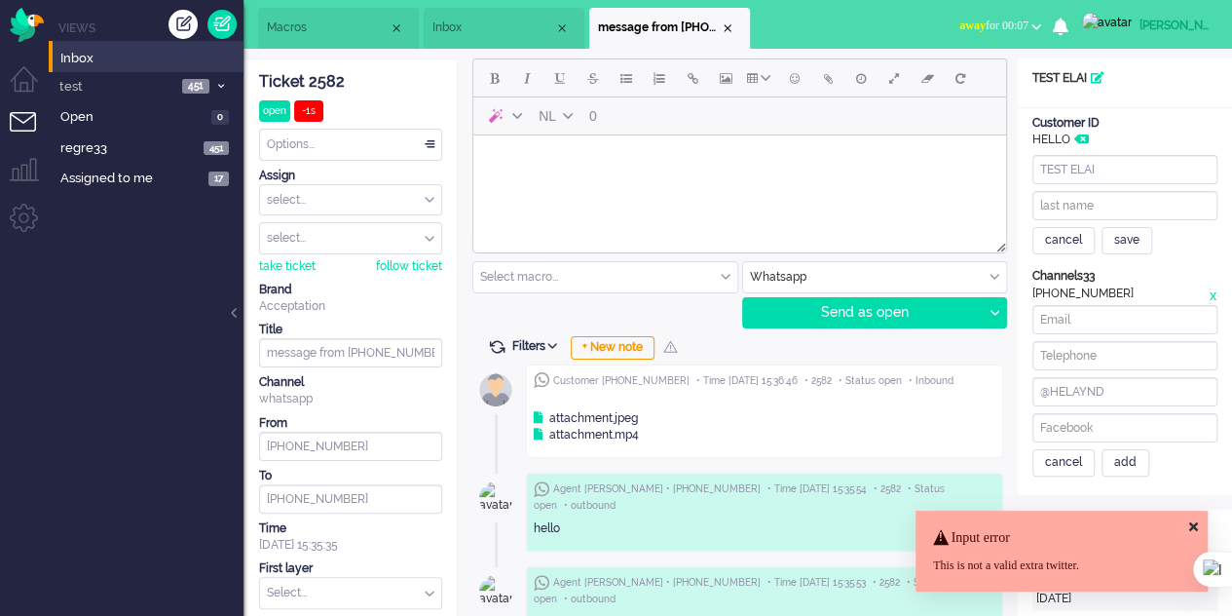
click at [1193, 525] on icon at bounding box center [1193, 526] width 9 height 13
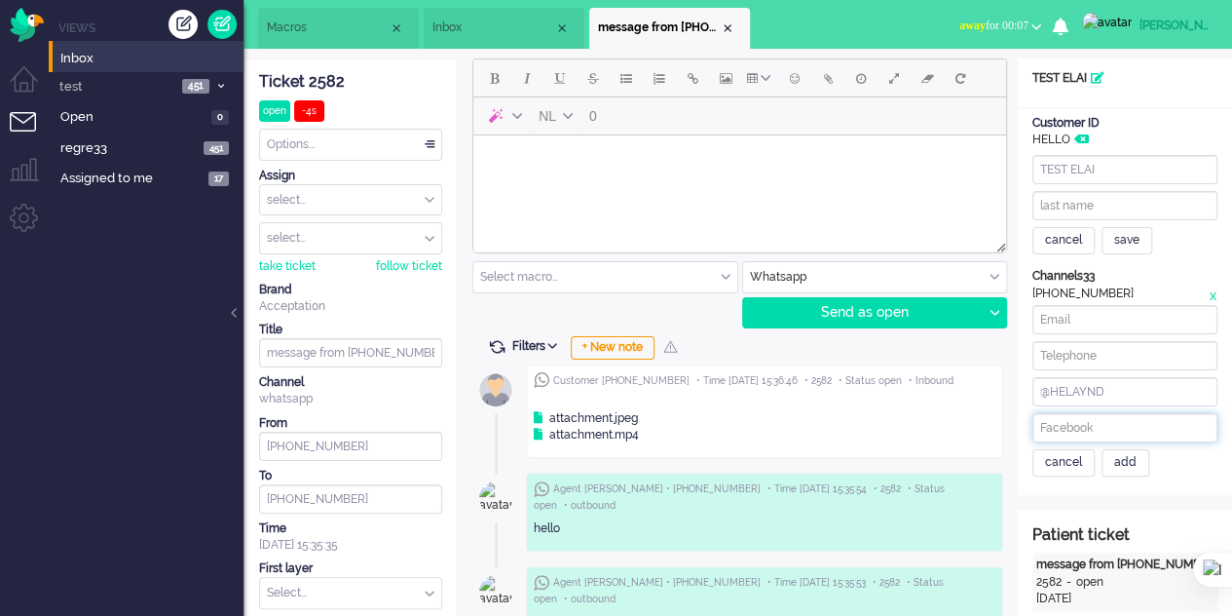
click at [1075, 431] on input at bounding box center [1124, 427] width 185 height 29
type input "@HELAYNSILV"
click at [1138, 455] on div "add" at bounding box center [1126, 462] width 48 height 27
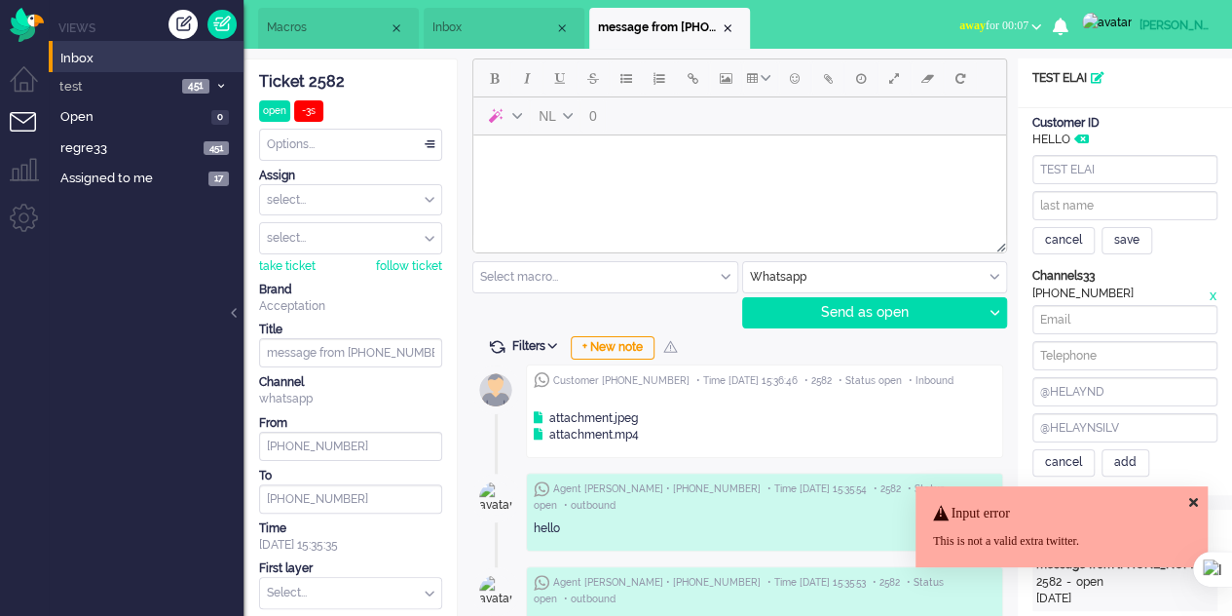
click at [1206, 494] on div "Input error This is not a valid extra twitter." at bounding box center [1062, 526] width 292 height 81
click at [1195, 498] on div "Input error This is not a valid extra twitter." at bounding box center [1062, 526] width 292 height 81
drag, startPoint x: 1110, startPoint y: 389, endPoint x: 1007, endPoint y: 383, distance: 103.4
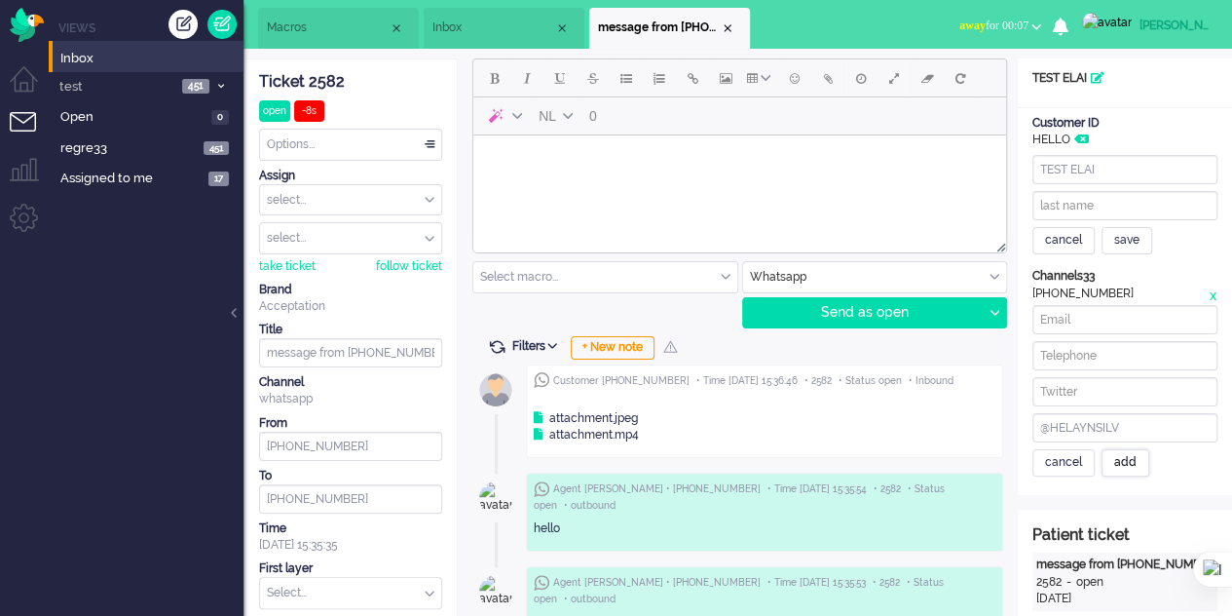
click at [1126, 457] on div "add" at bounding box center [1126, 462] width 48 height 27
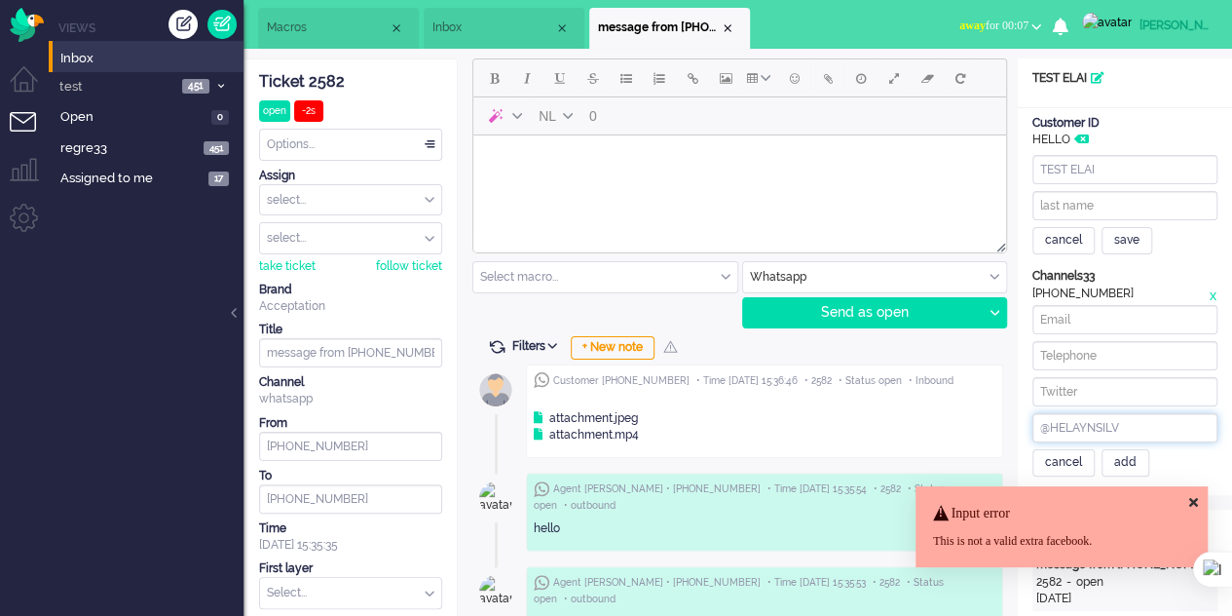
drag, startPoint x: 1125, startPoint y: 426, endPoint x: 992, endPoint y: 422, distance: 133.5
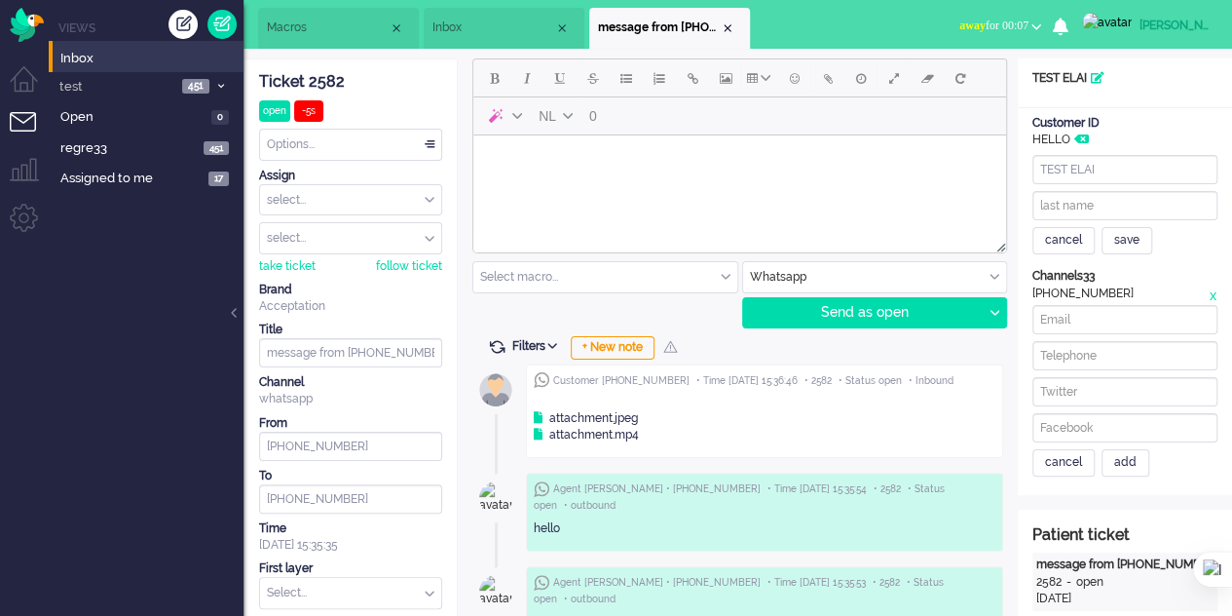
click at [1075, 457] on div "cancel" at bounding box center [1063, 462] width 62 height 27
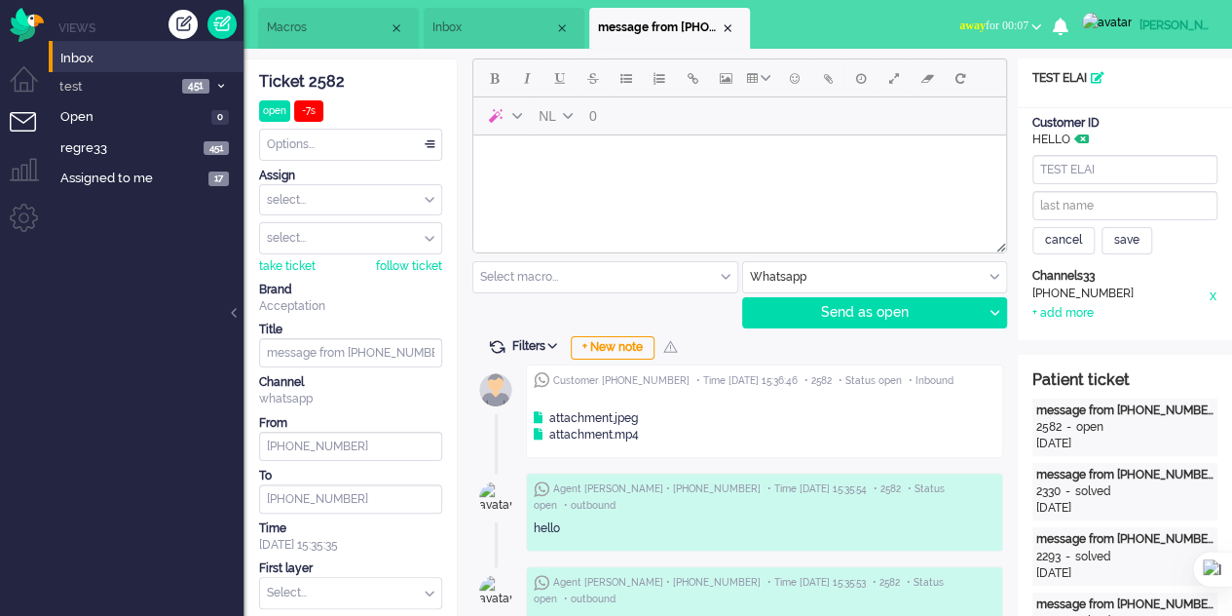
click at [1085, 137] on icon at bounding box center [1081, 139] width 15 height 12
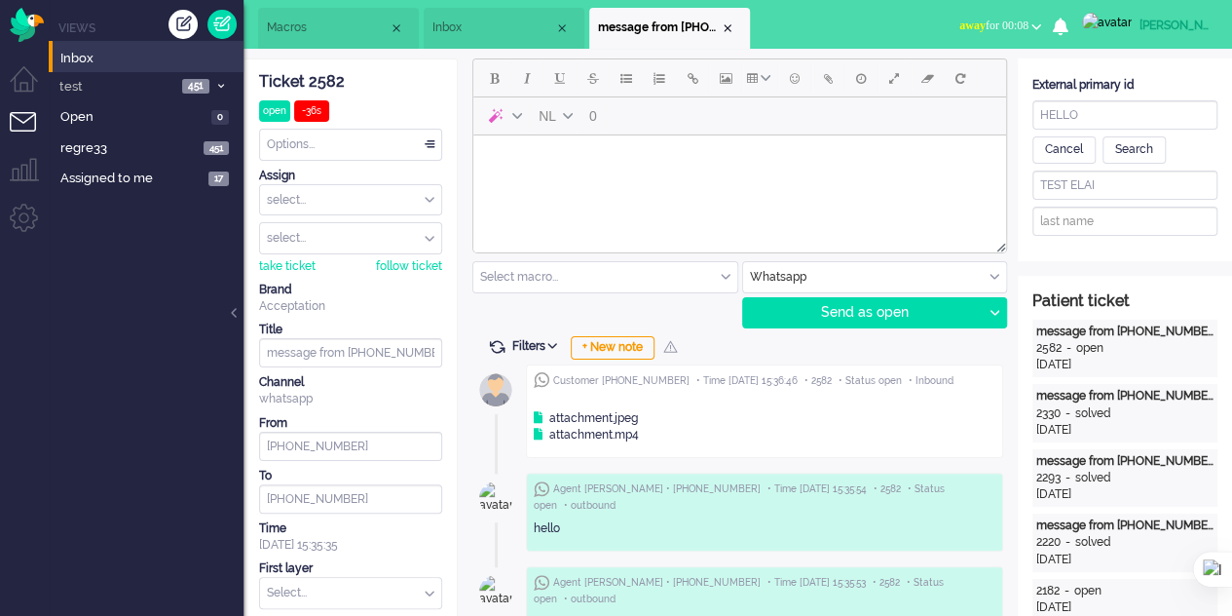
click at [1061, 144] on div "Cancel" at bounding box center [1063, 149] width 63 height 27
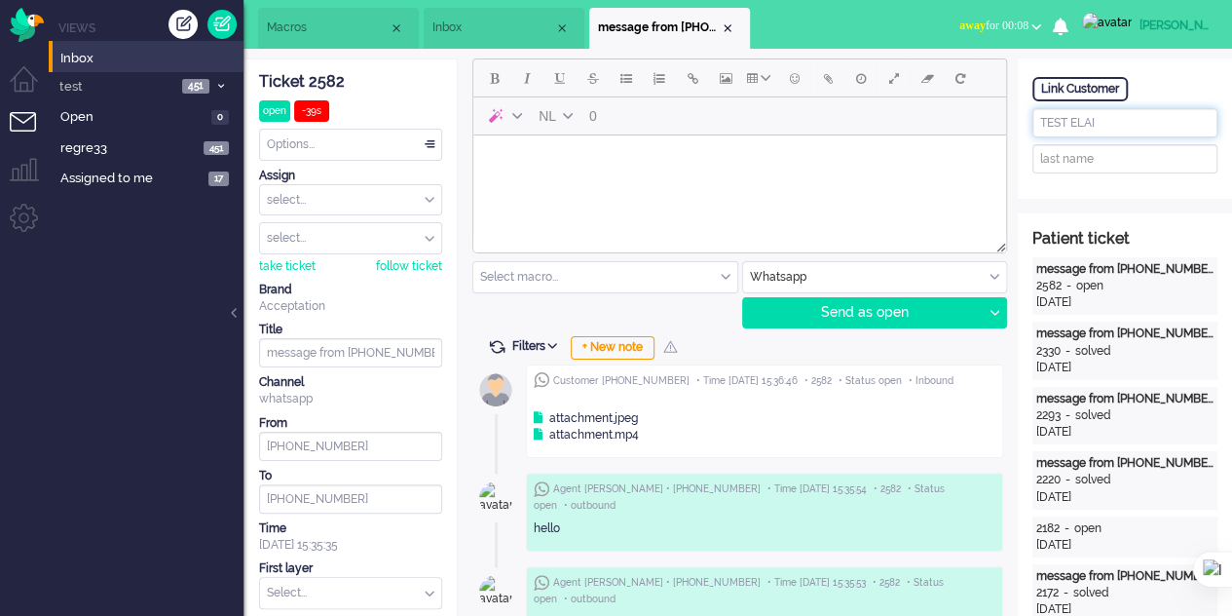
drag, startPoint x: 1102, startPoint y: 121, endPoint x: 1001, endPoint y: 126, distance: 100.4
click at [1122, 153] on input "text" at bounding box center [1124, 158] width 185 height 29
click at [1120, 130] on input "text" at bounding box center [1124, 122] width 185 height 29
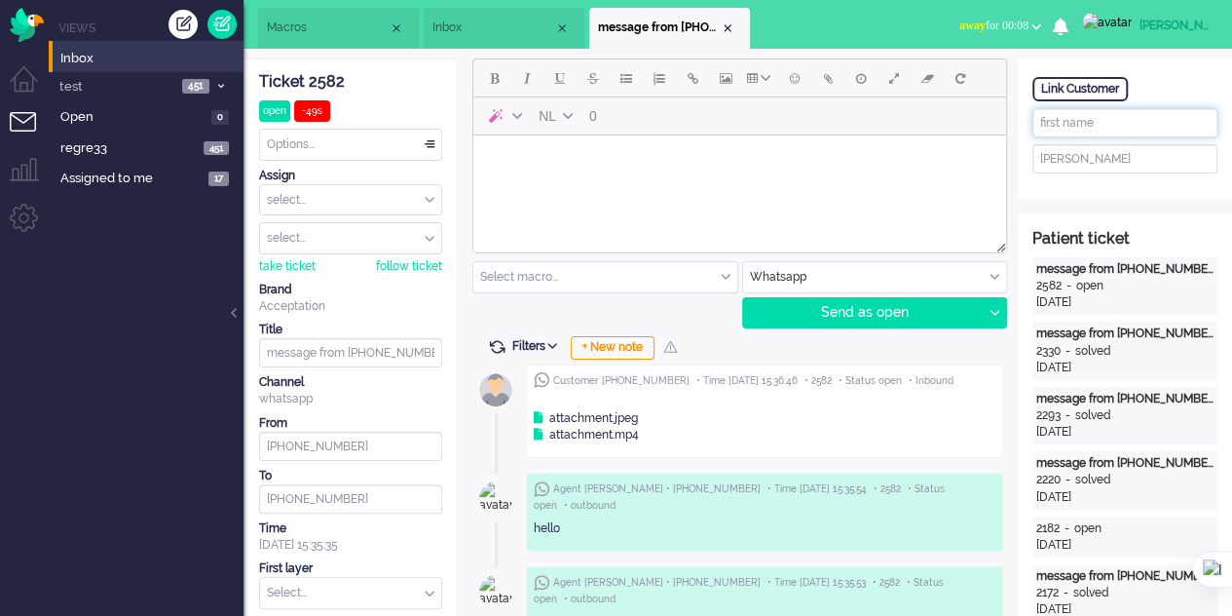
click at [1120, 130] on input "text" at bounding box center [1124, 122] width 185 height 29
click at [1178, 73] on div "Open custom software silva Link Customer" at bounding box center [1125, 128] width 214 height 140
click at [1116, 89] on div "Link Customer" at bounding box center [1079, 89] width 95 height 24
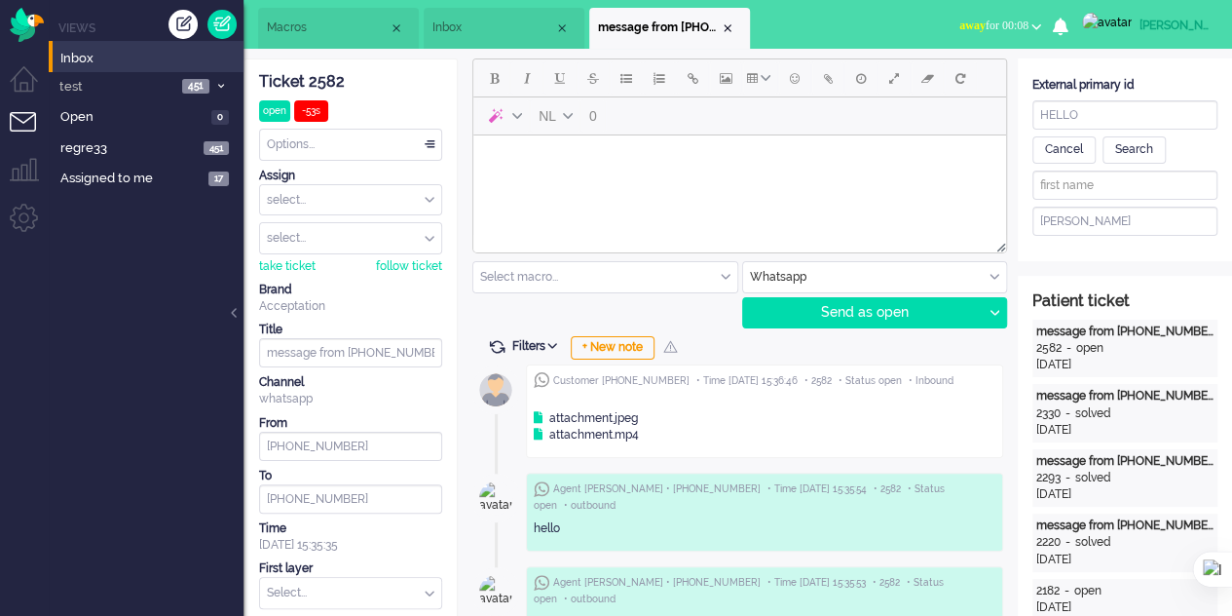
click at [1087, 147] on div "Cancel" at bounding box center [1063, 149] width 63 height 27
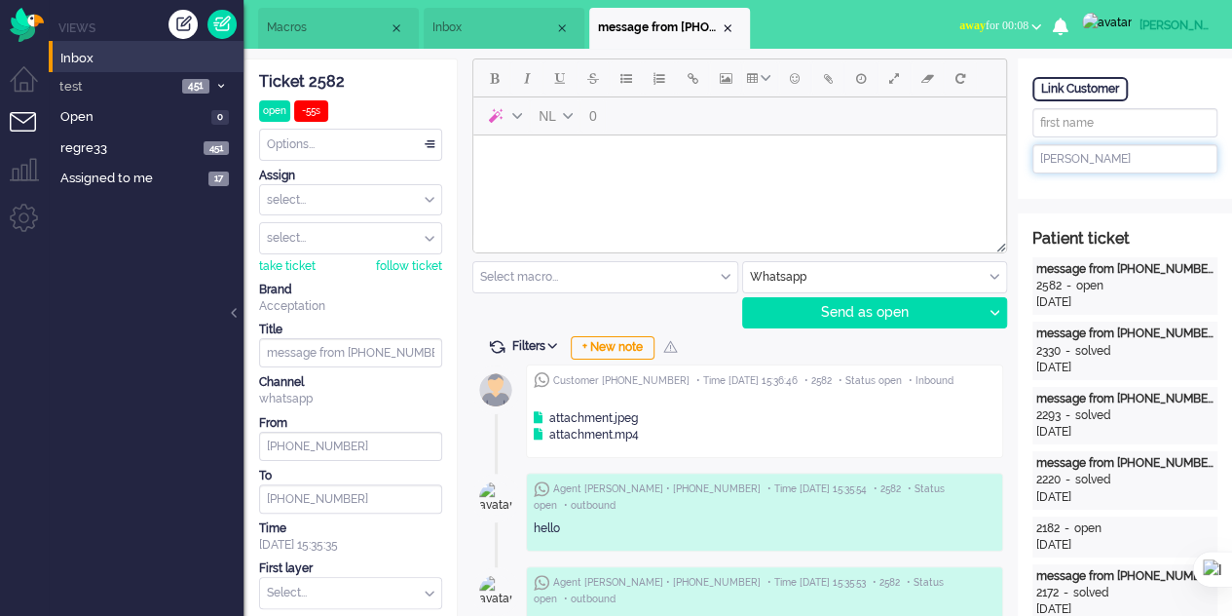
click at [1086, 159] on input "silva" at bounding box center [1124, 158] width 185 height 29
type input "s"
click at [503, 34] on span "Inbox" at bounding box center [493, 27] width 122 height 17
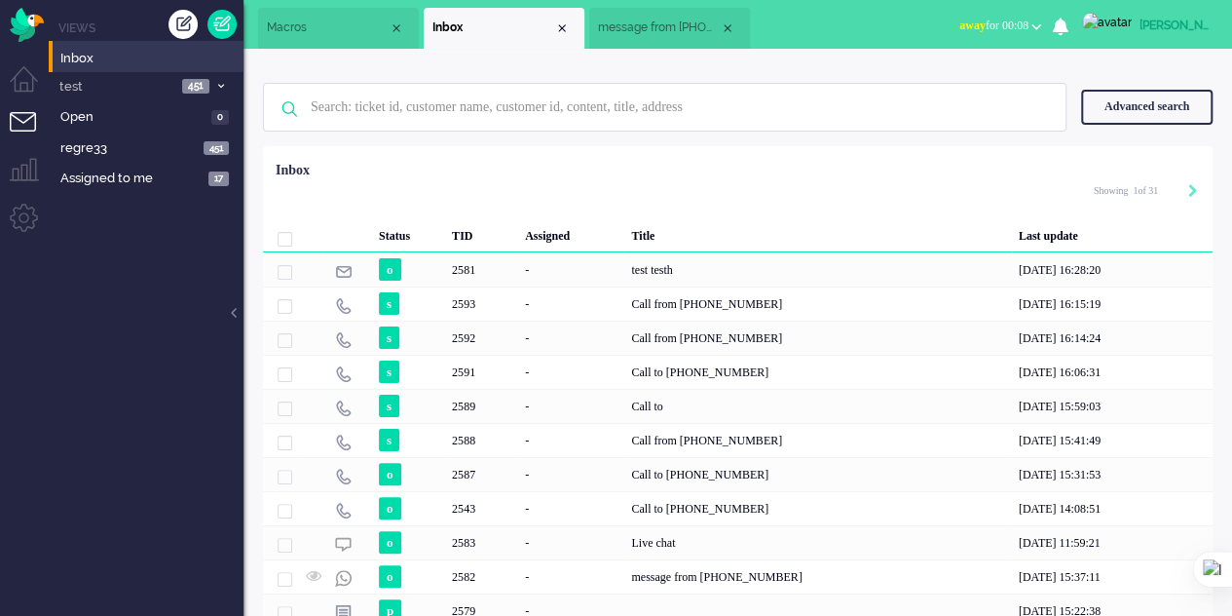
click at [647, 26] on span "message from +34634395895" at bounding box center [659, 27] width 122 height 17
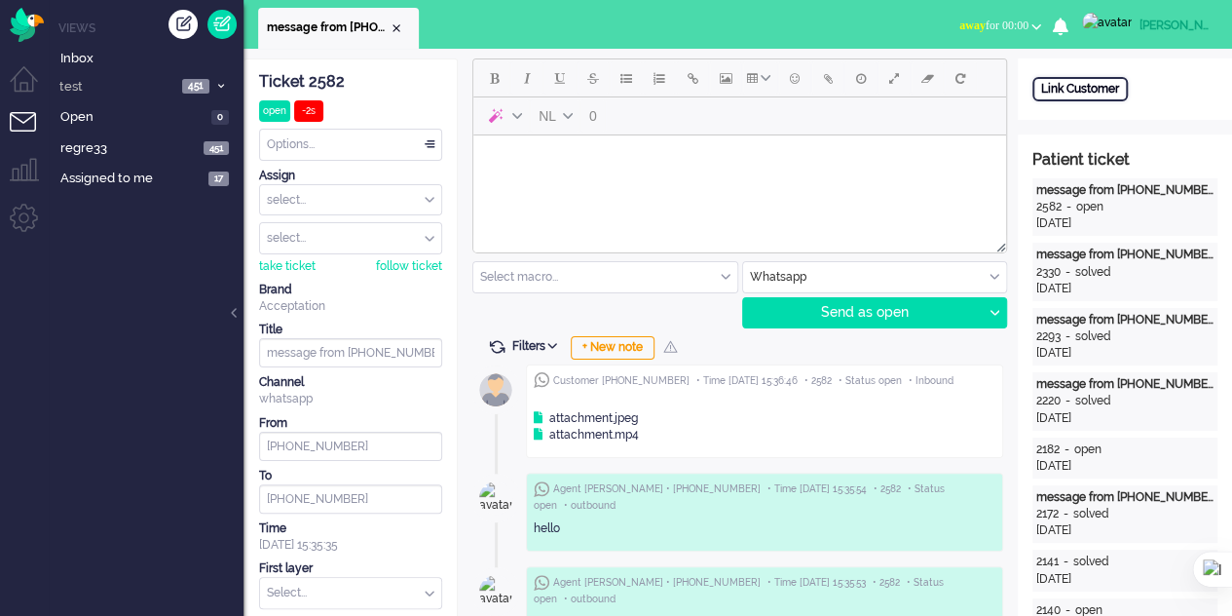
click at [1070, 90] on div "Link Customer" at bounding box center [1079, 89] width 95 height 24
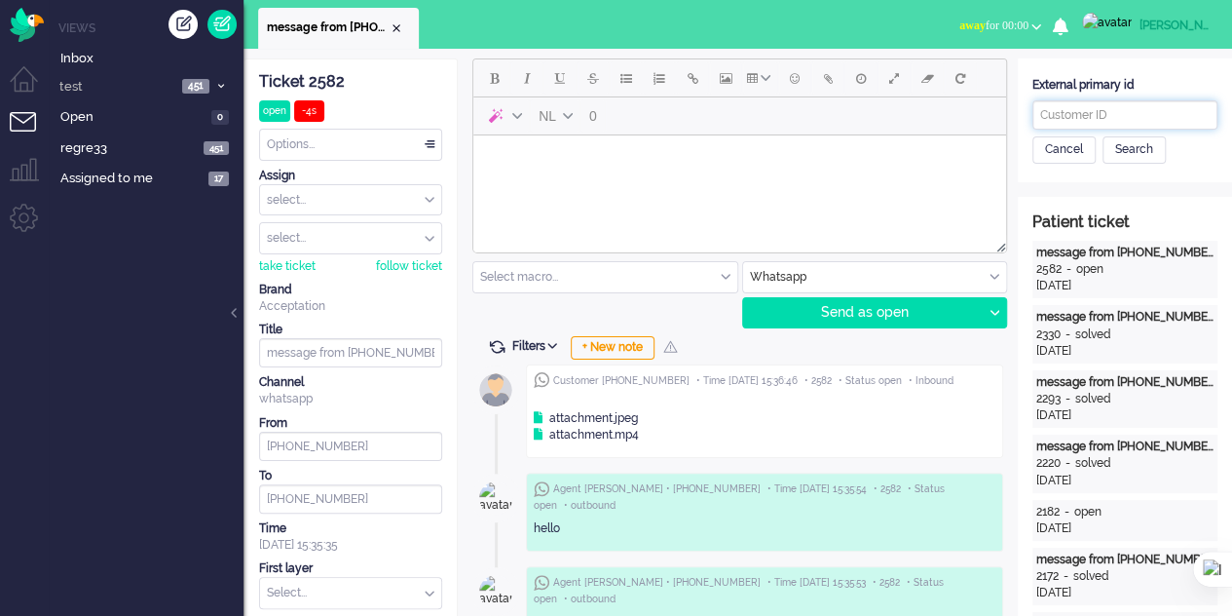
click at [1101, 109] on input "text" at bounding box center [1124, 114] width 185 height 29
type input "HE"
click at [1147, 145] on div "Search" at bounding box center [1134, 149] width 63 height 27
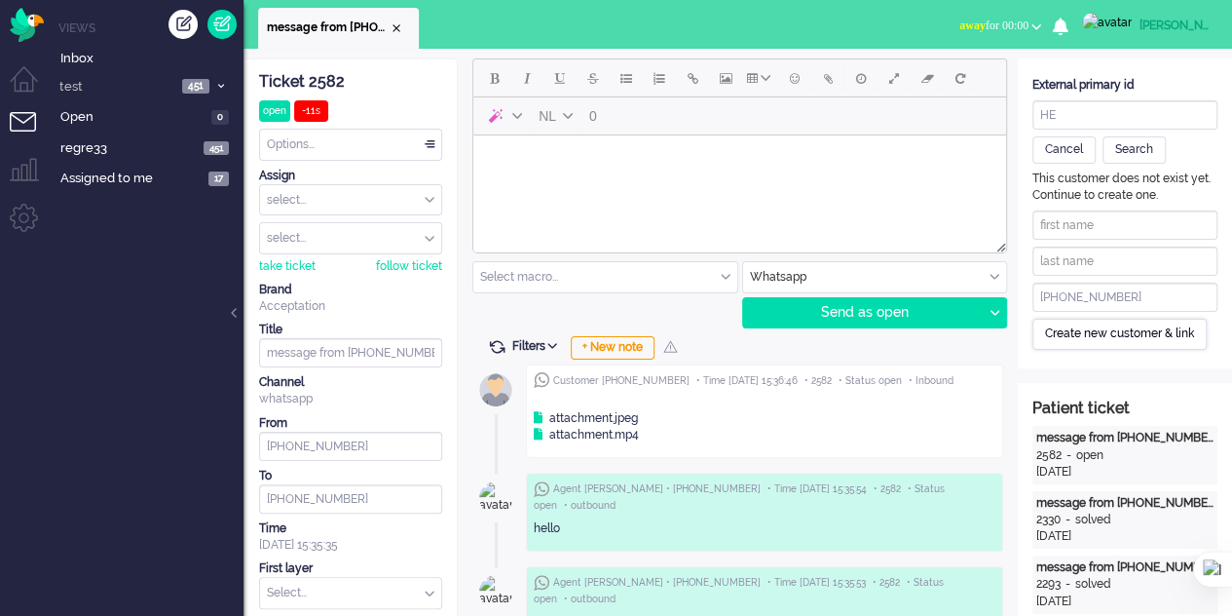
click at [1110, 336] on div "Create new customer & link" at bounding box center [1119, 334] width 174 height 30
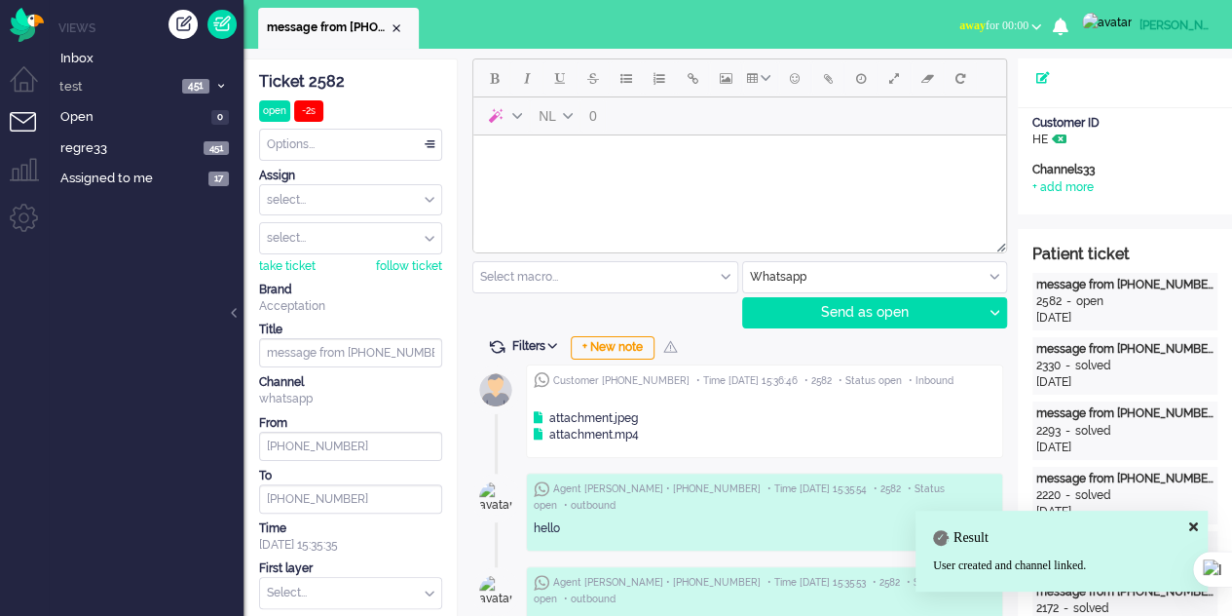
click at [1066, 135] on icon at bounding box center [1059, 139] width 15 height 12
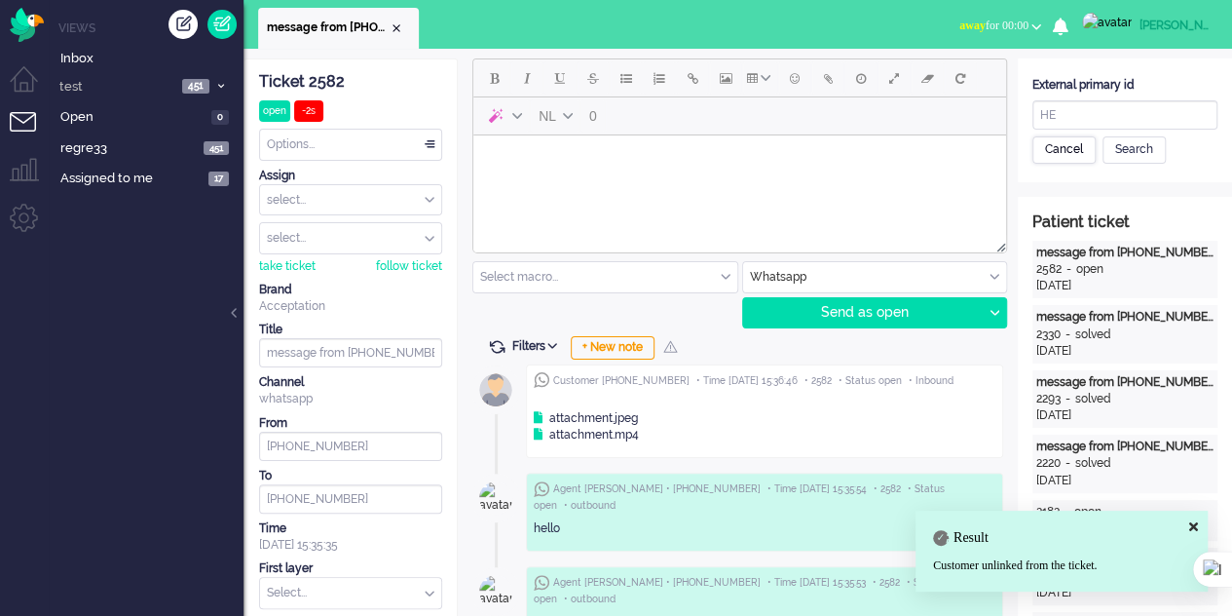
click at [1079, 149] on div "Cancel" at bounding box center [1063, 149] width 63 height 27
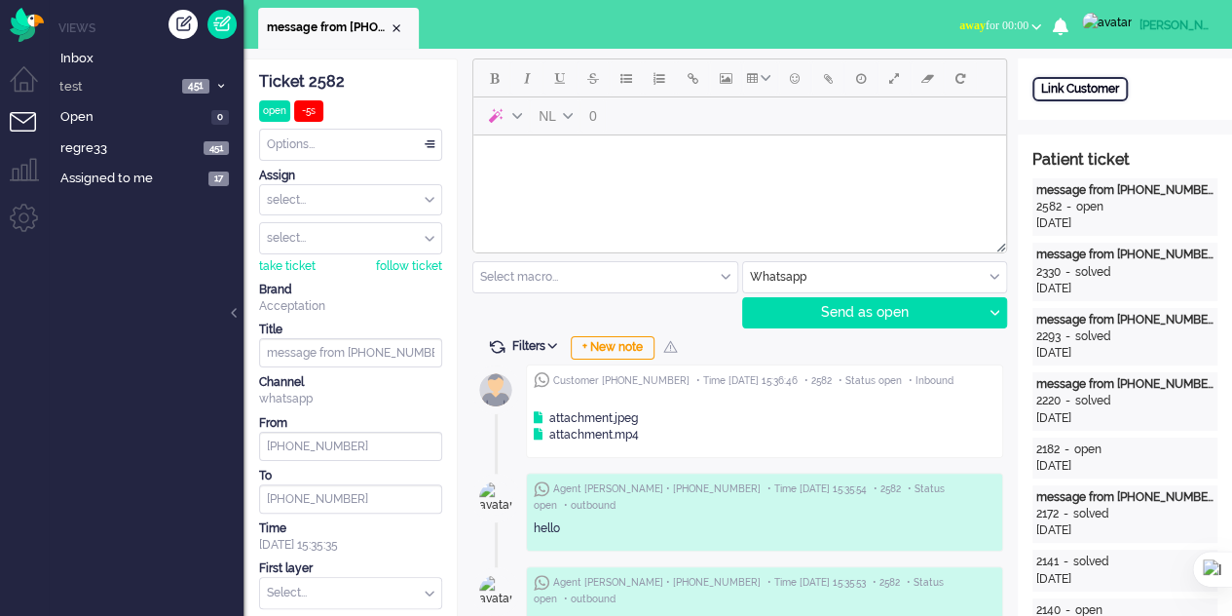
click at [1071, 86] on div "Link Customer" at bounding box center [1079, 89] width 95 height 24
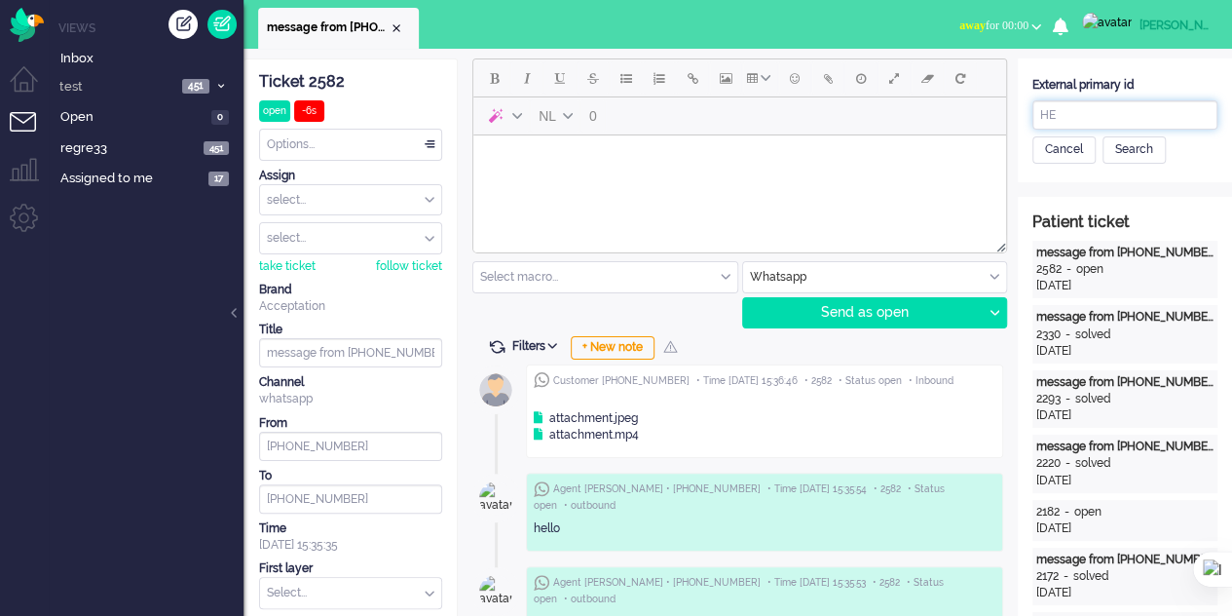
click at [1098, 116] on input "HE" at bounding box center [1124, 114] width 185 height 29
click at [1133, 148] on div "Search" at bounding box center [1134, 149] width 63 height 27
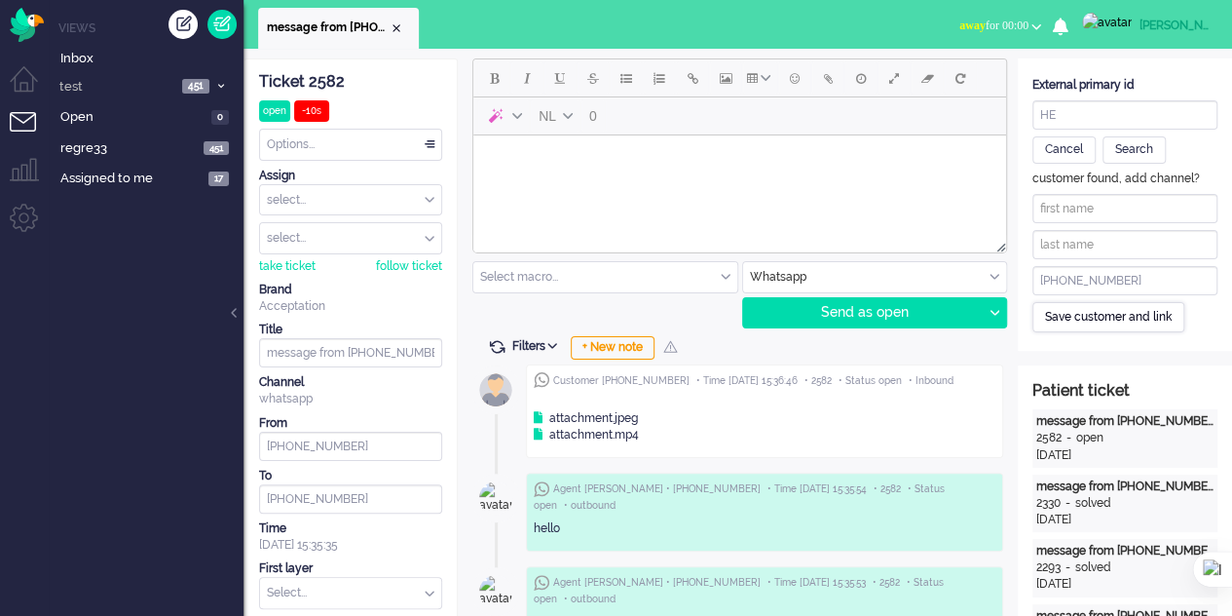
click at [1088, 316] on div "Save customer and link" at bounding box center [1108, 317] width 152 height 30
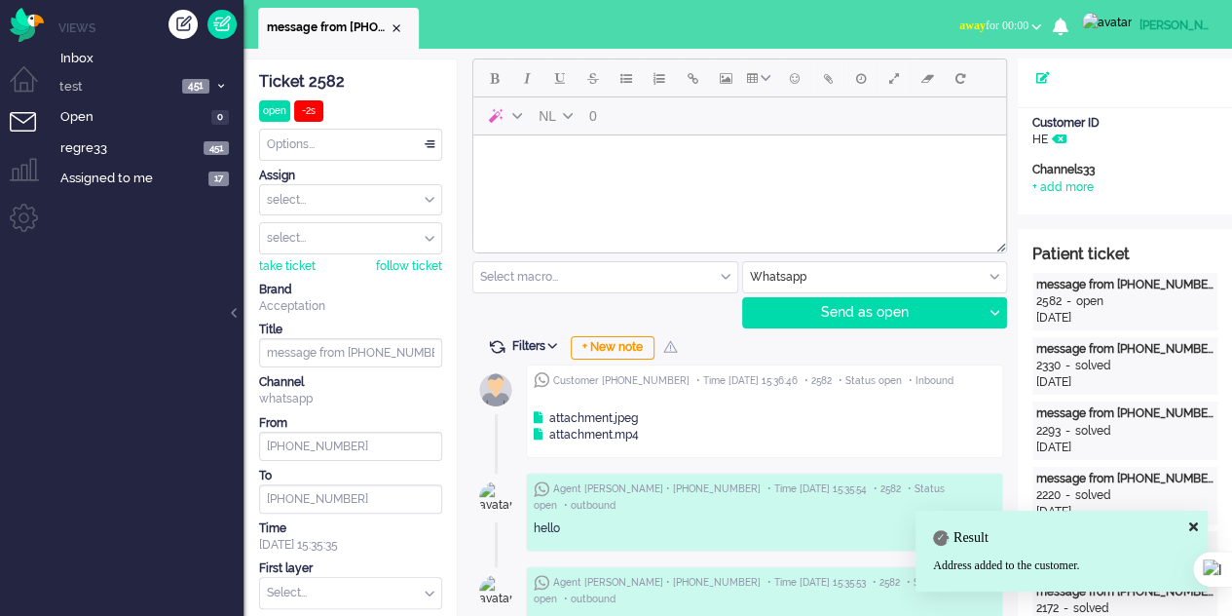
click at [1040, 84] on div "Patient Name" at bounding box center [1125, 78] width 214 height 17
click at [1044, 80] on icon at bounding box center [1043, 78] width 14 height 12
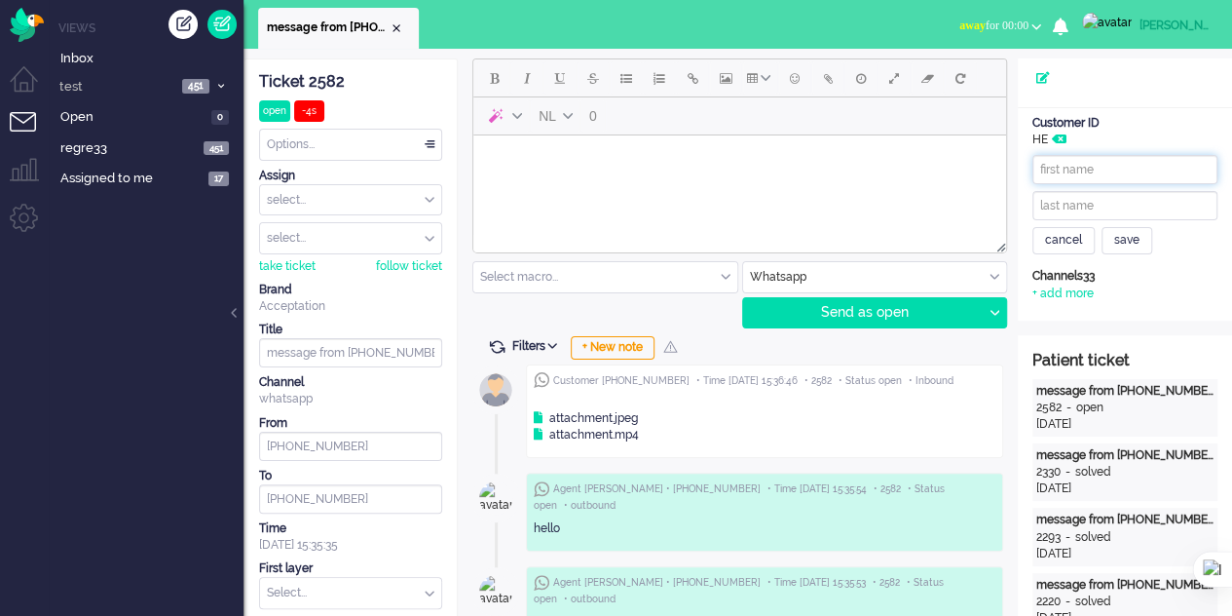
click at [1108, 163] on input "text" at bounding box center [1124, 169] width 185 height 29
type input "GHFHH"
click at [1138, 241] on div "save" at bounding box center [1127, 240] width 51 height 27
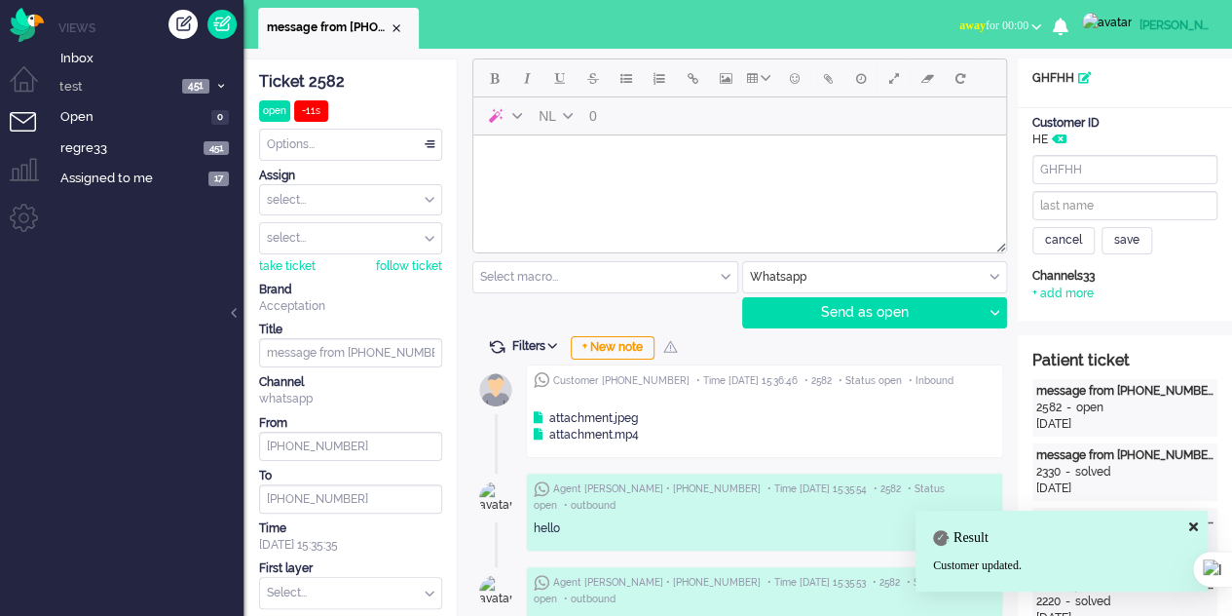
click at [1122, 278] on div "Channels33" at bounding box center [1124, 276] width 185 height 17
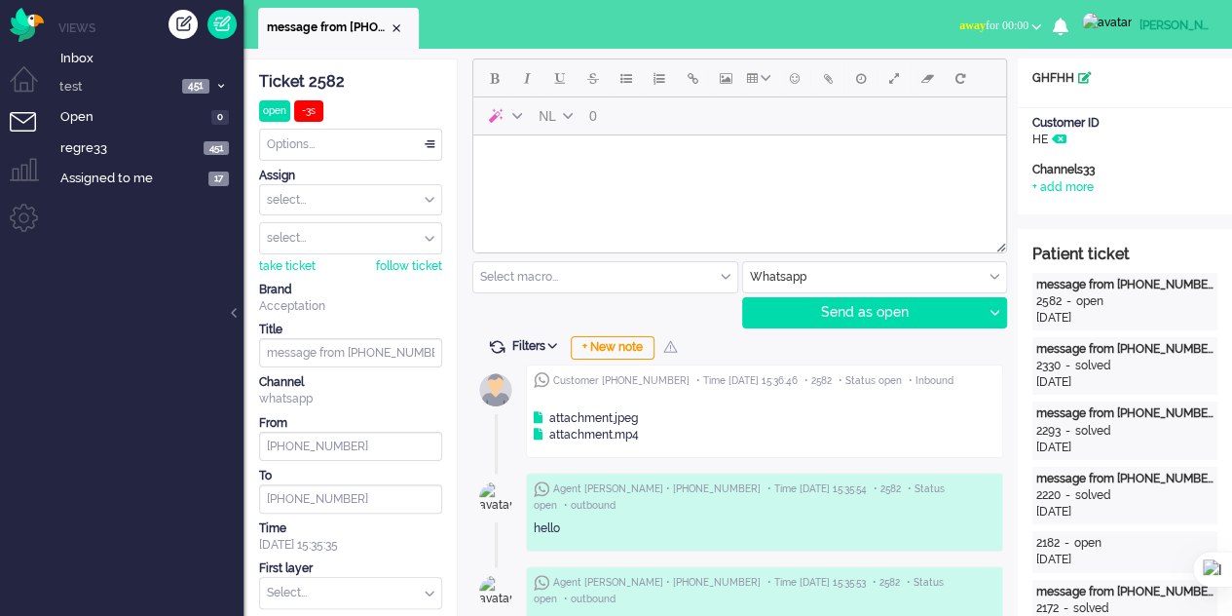
click at [1085, 77] on icon at bounding box center [1085, 78] width 14 height 12
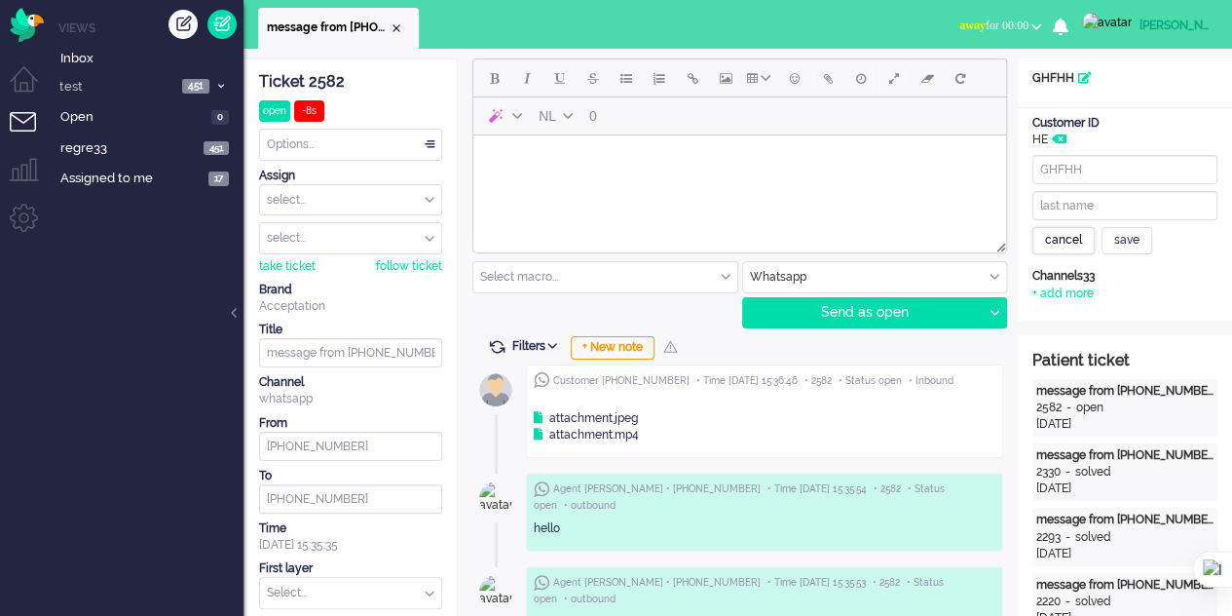
click at [1056, 244] on div "cancel" at bounding box center [1063, 240] width 62 height 27
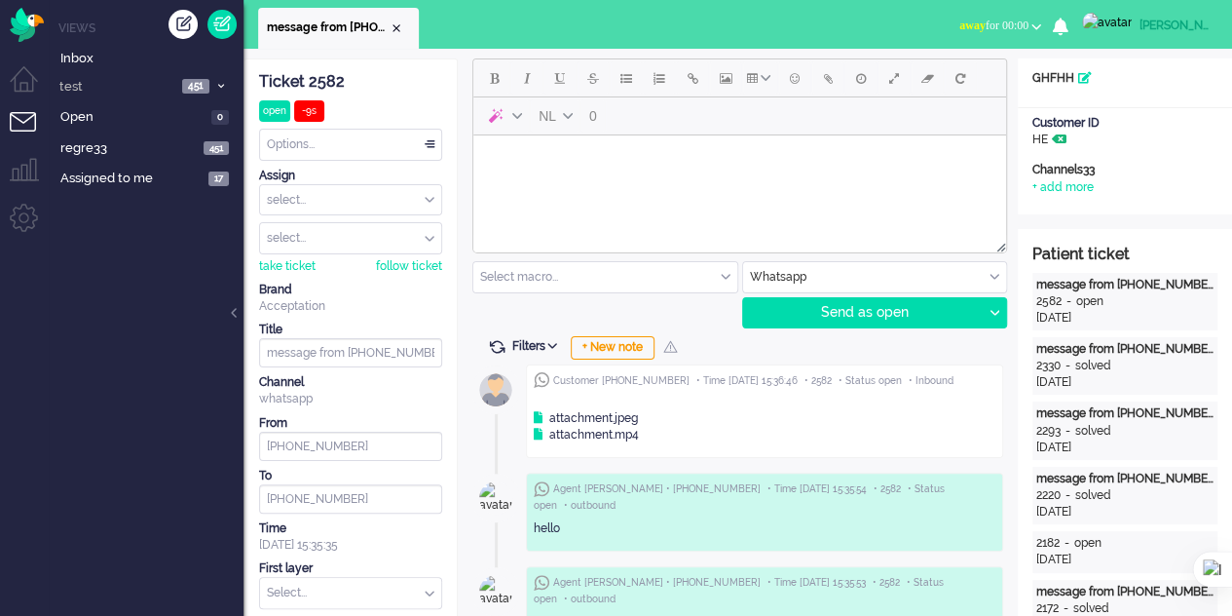
click at [1060, 139] on icon at bounding box center [1059, 139] width 15 height 12
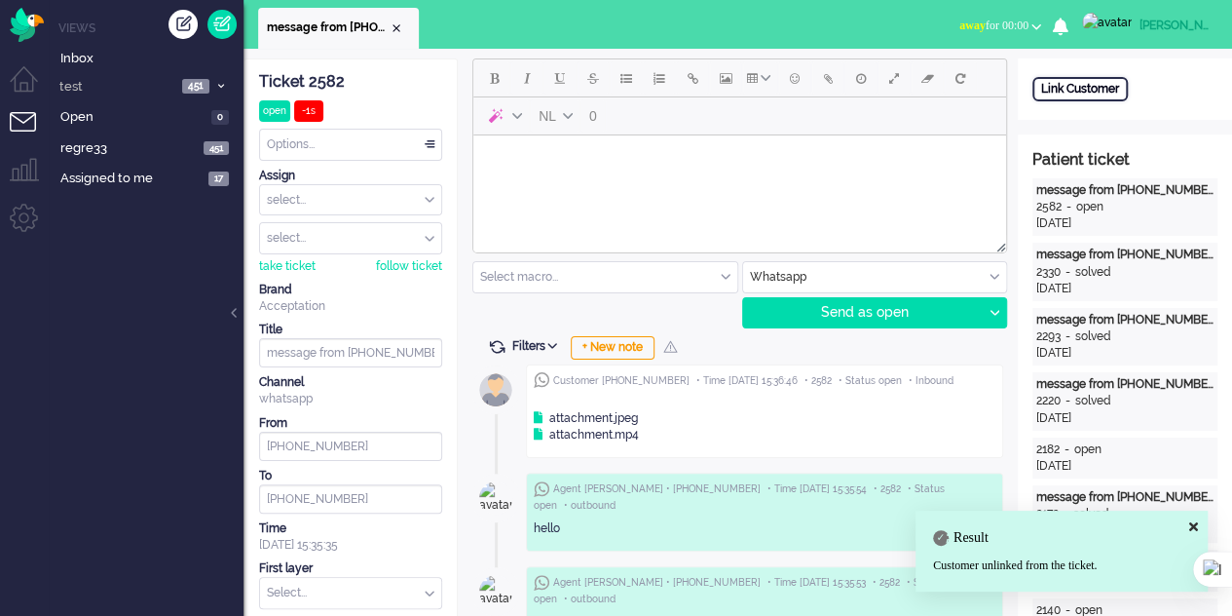
click at [1102, 93] on div "Link Customer" at bounding box center [1079, 89] width 95 height 24
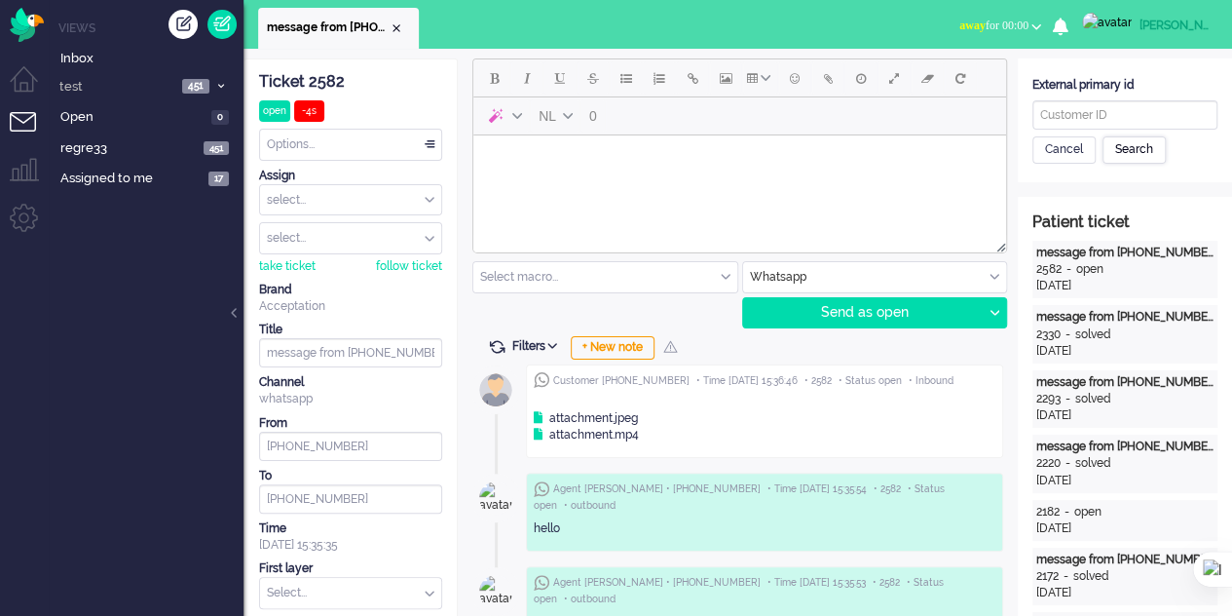
click at [1144, 147] on div "Search" at bounding box center [1134, 149] width 63 height 27
click at [1063, 151] on div "Cancel" at bounding box center [1063, 149] width 63 height 27
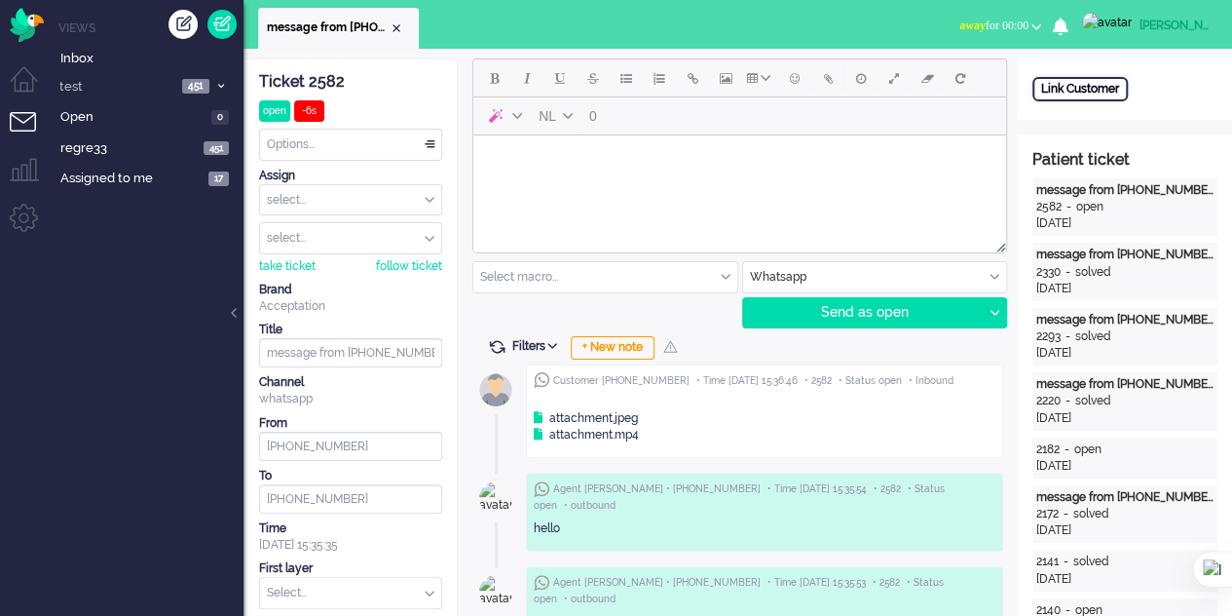
click at [1085, 91] on div "Link Customer" at bounding box center [1079, 89] width 95 height 24
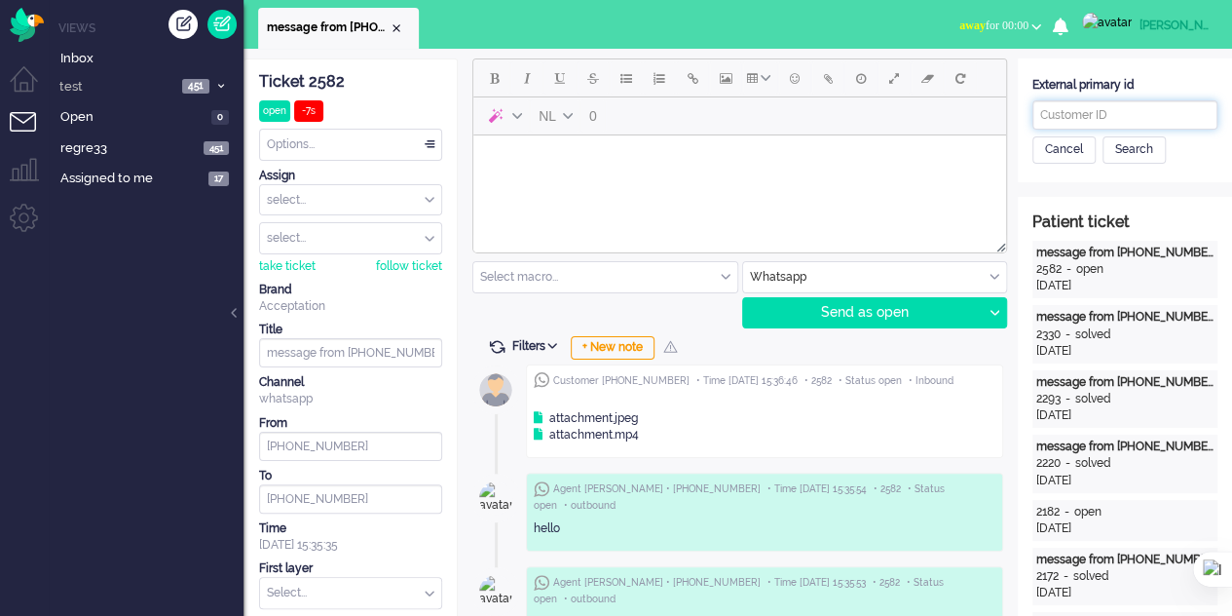
click at [1103, 120] on input "text" at bounding box center [1124, 114] width 185 height 29
type input "HELLO"
drag, startPoint x: 1163, startPoint y: 171, endPoint x: 1145, endPoint y: 157, distance: 22.8
click at [1162, 172] on div "Open custom software External primary id HELLO Cancel Search" at bounding box center [1125, 120] width 214 height 124
click at [1145, 156] on div "Search" at bounding box center [1134, 149] width 63 height 27
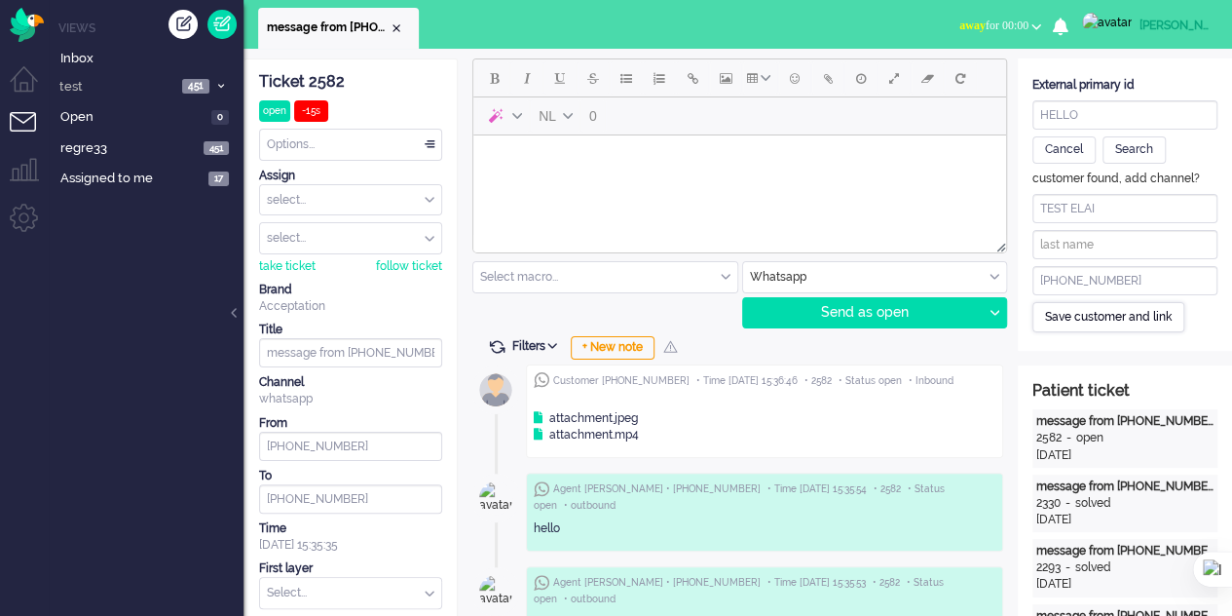
click at [1106, 315] on div "Save customer and link" at bounding box center [1108, 317] width 152 height 30
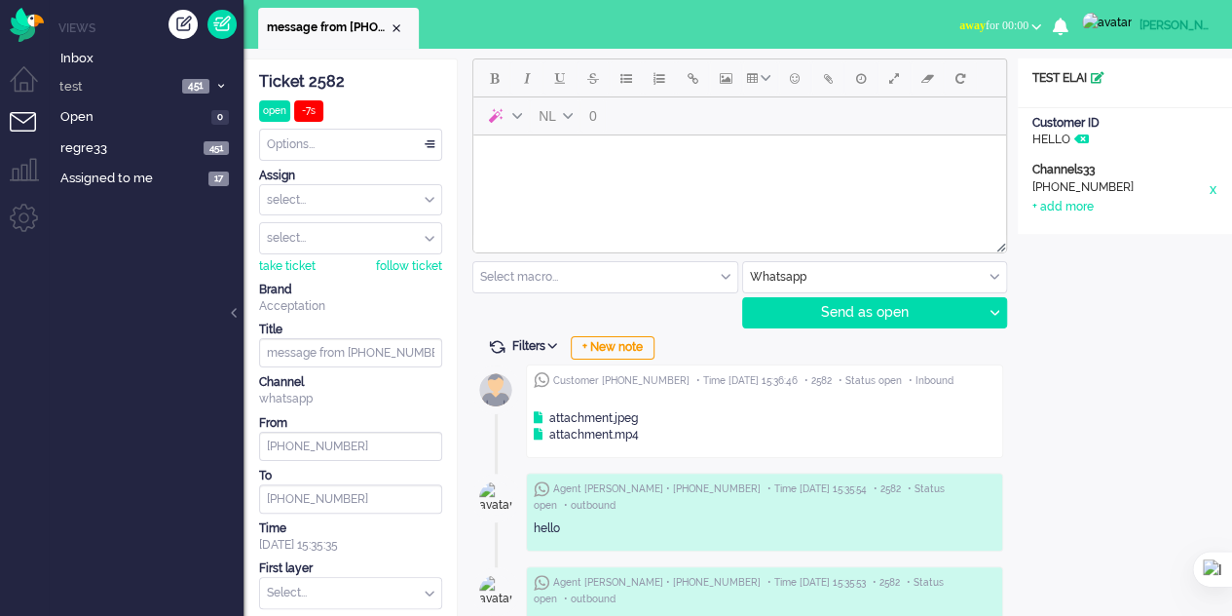
click at [1105, 77] on icon at bounding box center [1098, 78] width 14 height 12
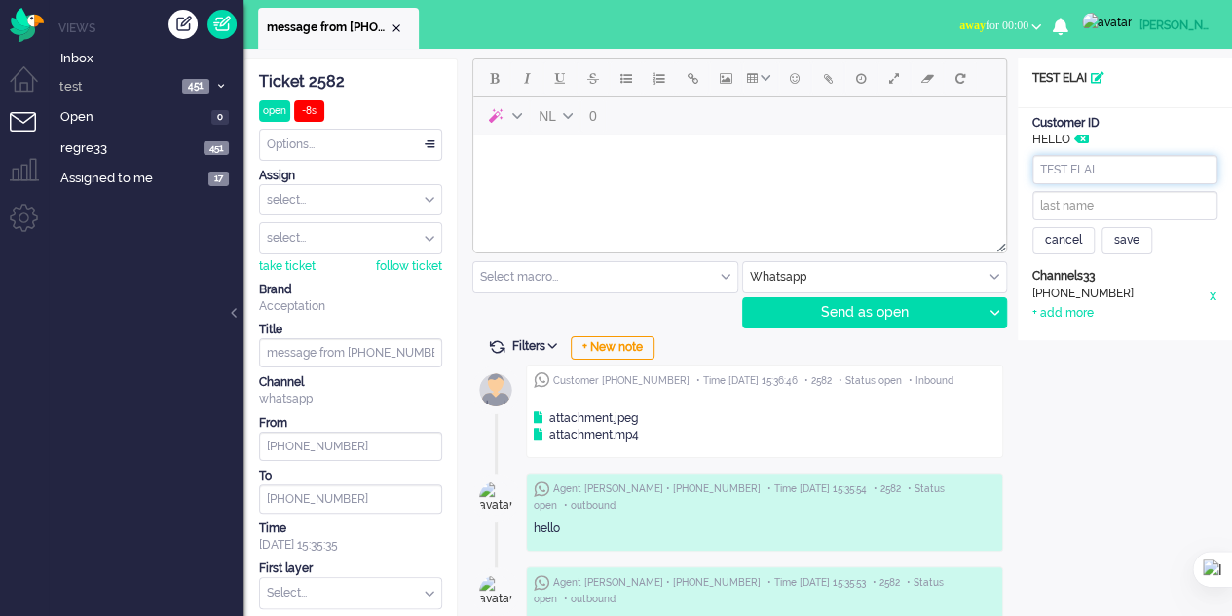
click at [1114, 167] on input "TEST ELAI" at bounding box center [1124, 169] width 185 height 29
click at [1075, 204] on input "text" at bounding box center [1124, 205] width 185 height 29
type input "K"
click at [1136, 239] on div "save" at bounding box center [1127, 240] width 51 height 27
click at [1214, 293] on div "x" at bounding box center [1213, 294] width 10 height 19
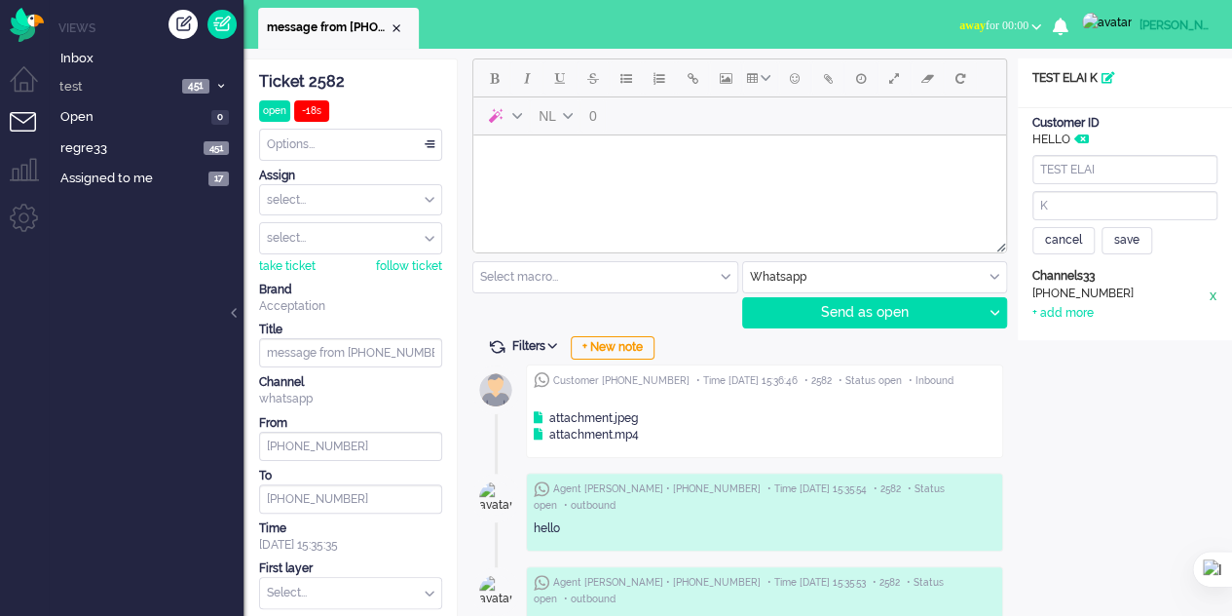
click at [1214, 294] on div "x" at bounding box center [1213, 294] width 10 height 19
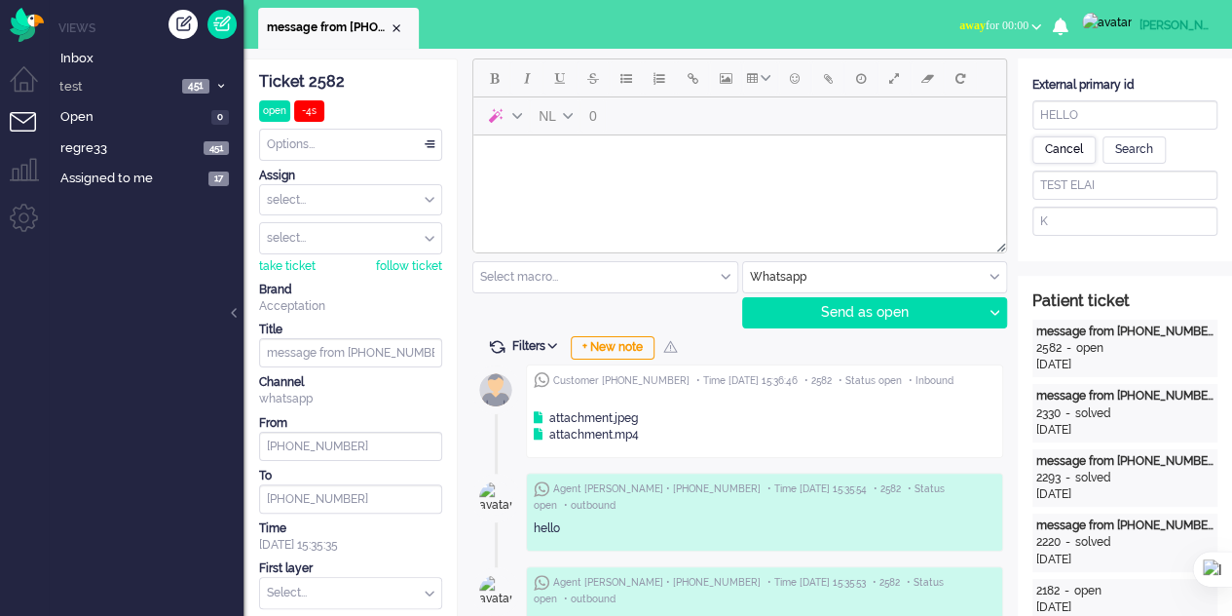
click at [1073, 151] on div "Cancel" at bounding box center [1063, 149] width 63 height 27
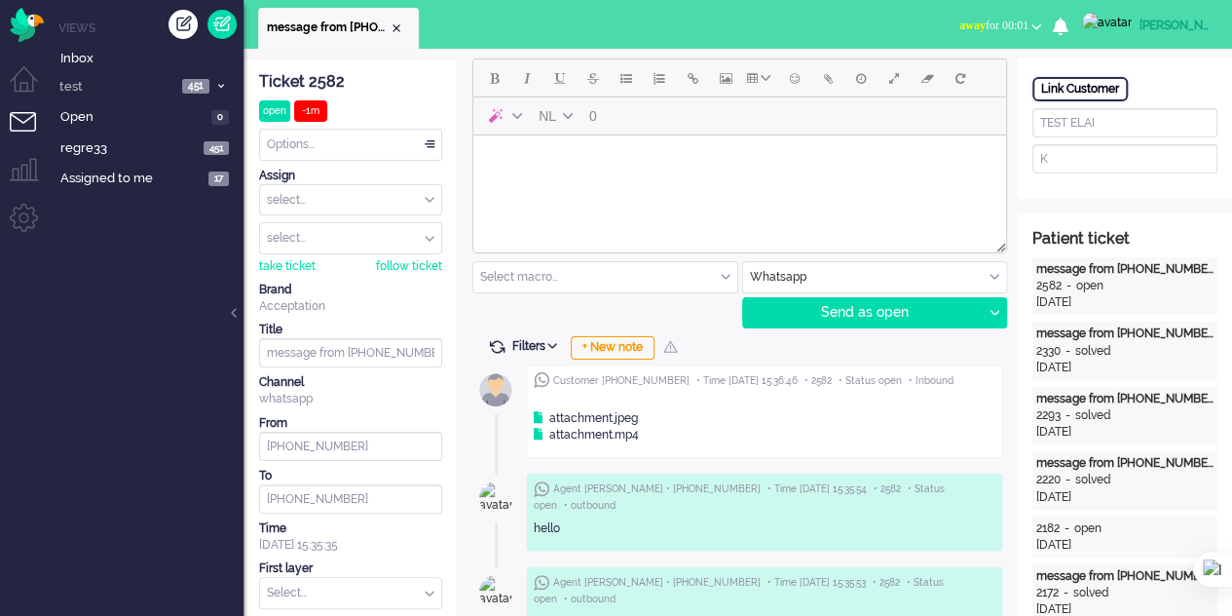
click at [1118, 96] on div "Link Customer" at bounding box center [1079, 89] width 95 height 24
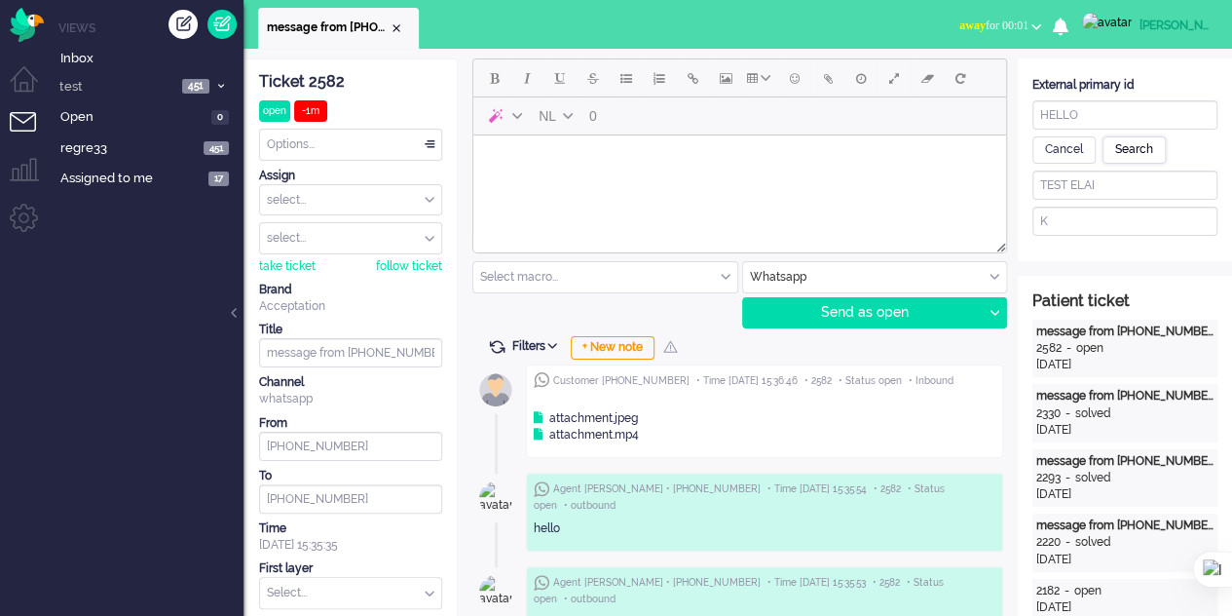
click at [1142, 143] on div "Search" at bounding box center [1134, 149] width 63 height 27
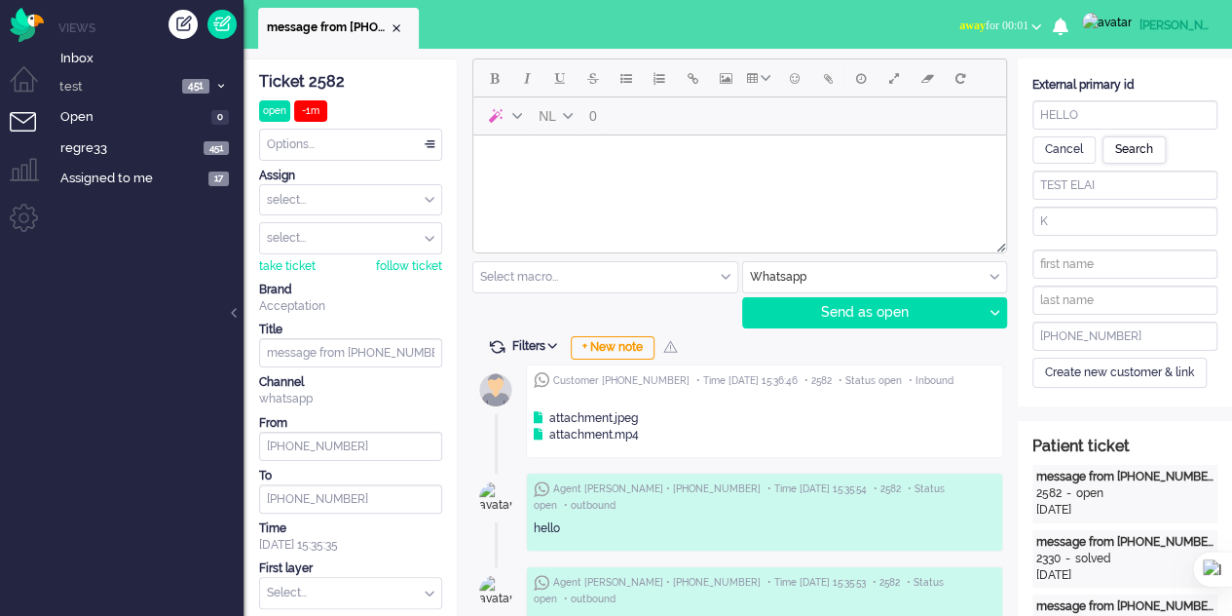
type input "TEST ELAI"
type input "K"
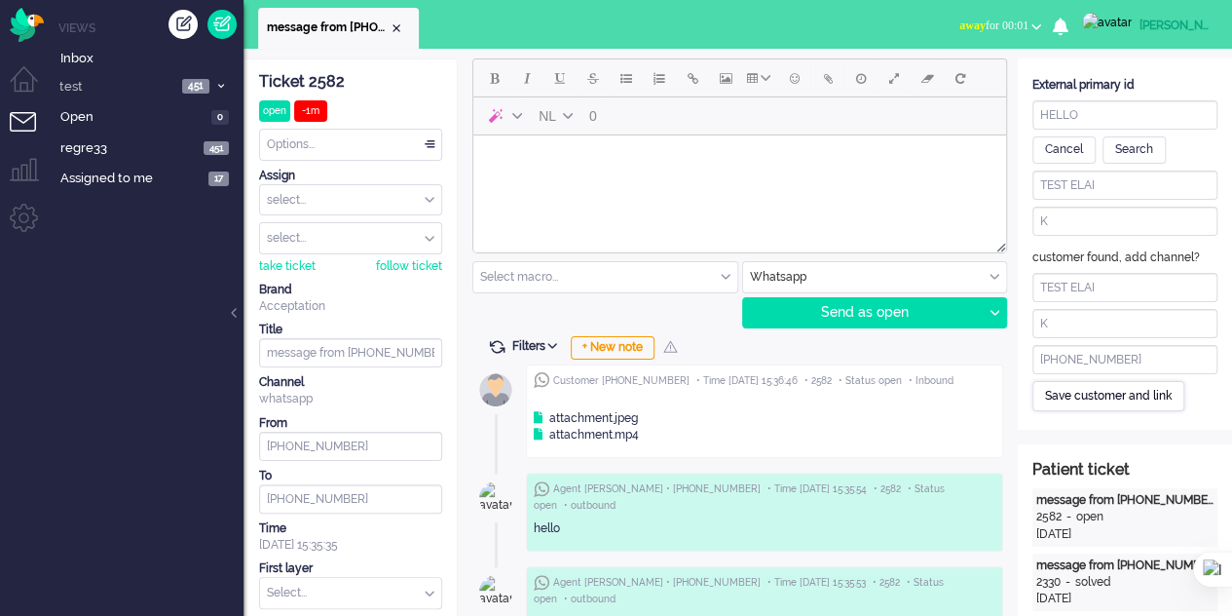
click at [1097, 397] on div "Save customer and link" at bounding box center [1108, 396] width 152 height 30
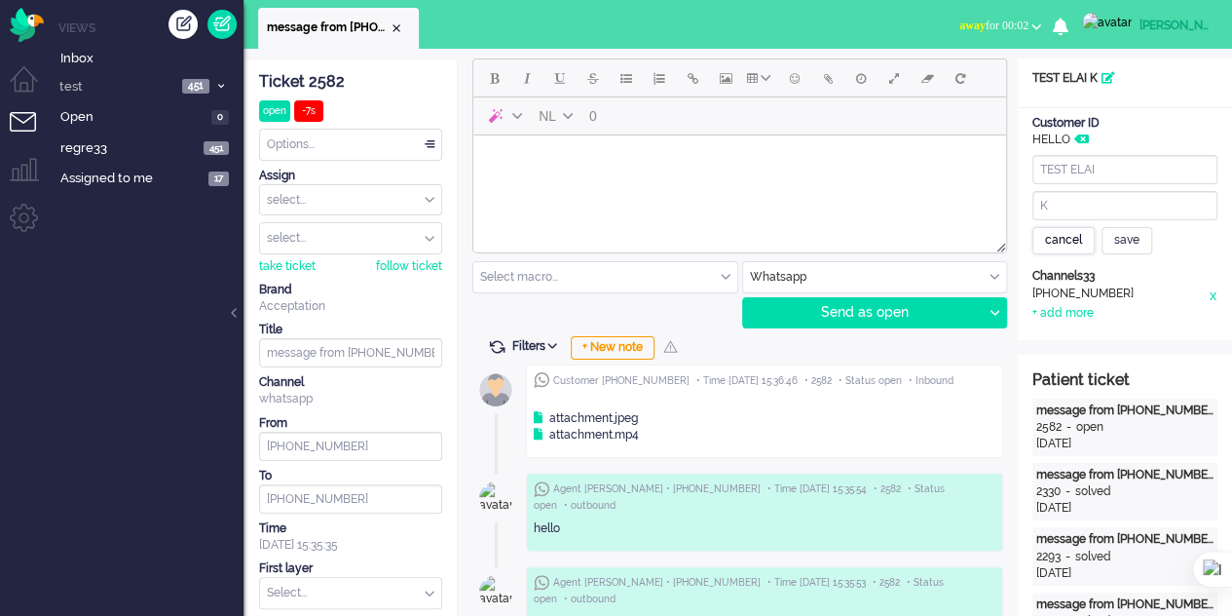
click at [1065, 236] on div "cancel" at bounding box center [1063, 240] width 62 height 27
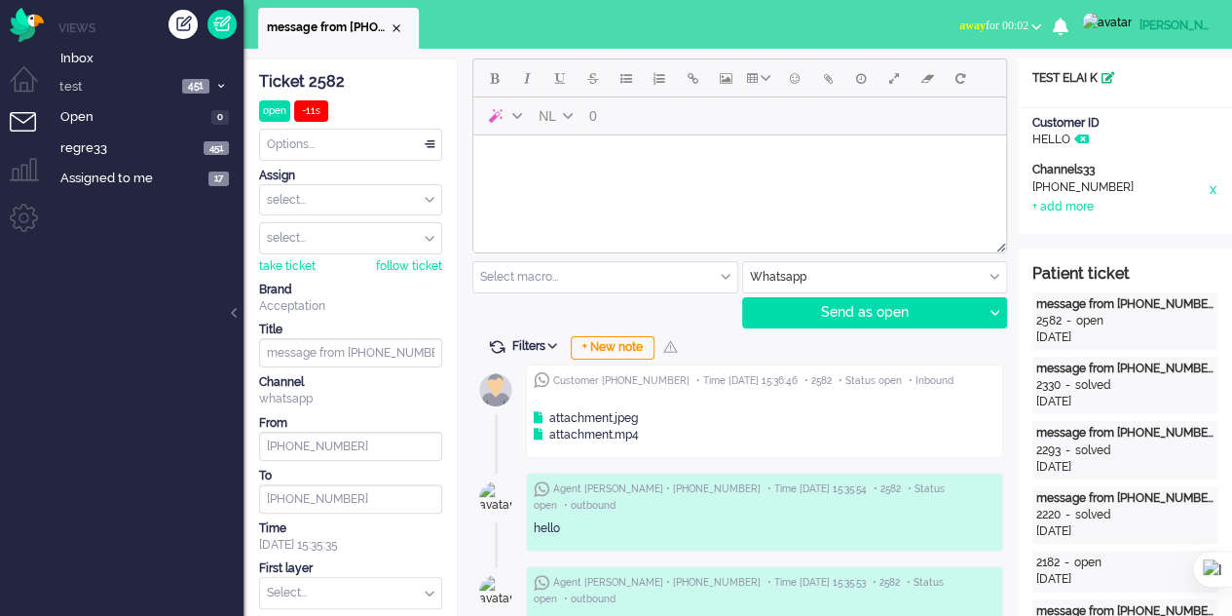
click at [1107, 81] on icon at bounding box center [1109, 78] width 14 height 12
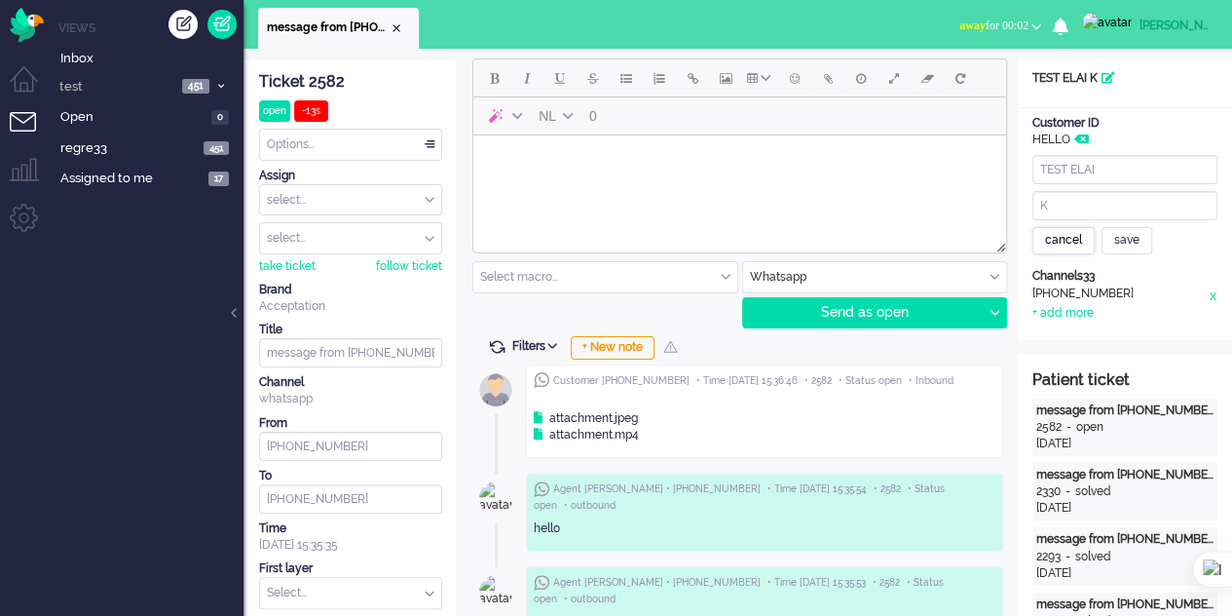
click at [1060, 239] on div "cancel" at bounding box center [1063, 240] width 62 height 27
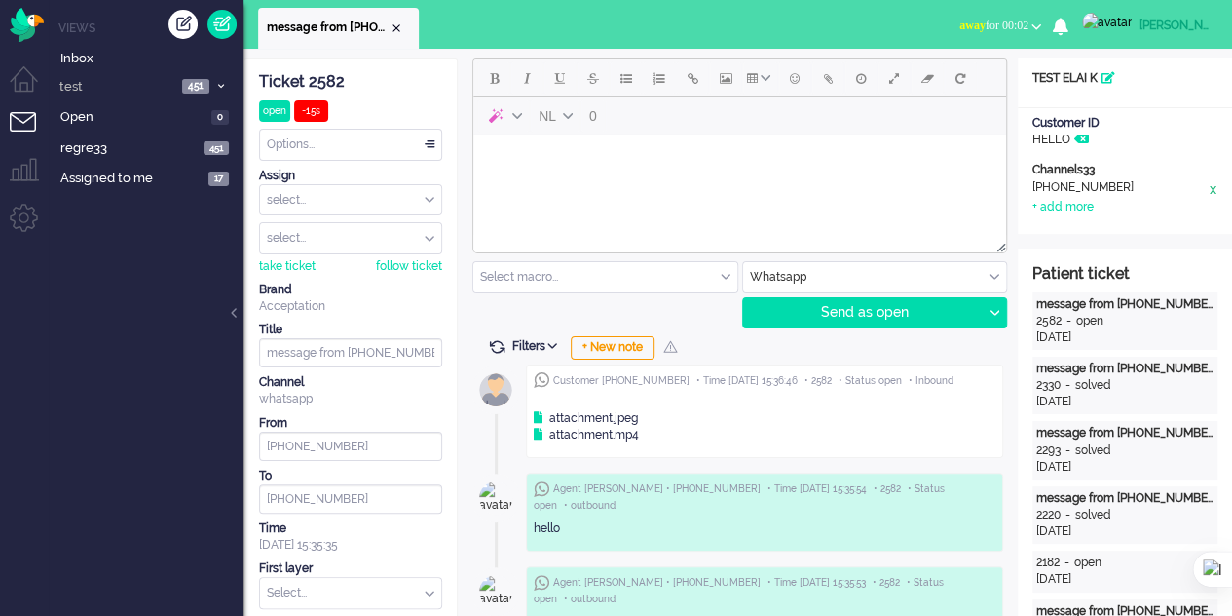
click at [1211, 188] on div "x" at bounding box center [1213, 188] width 10 height 19
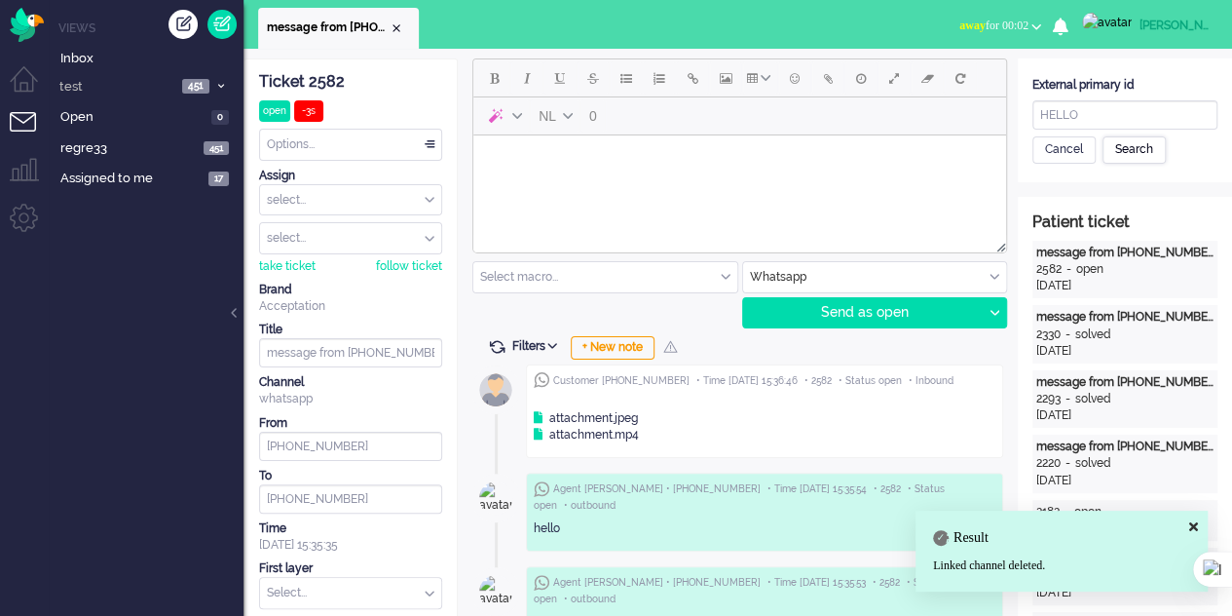
click at [1134, 147] on div "Search" at bounding box center [1134, 149] width 63 height 27
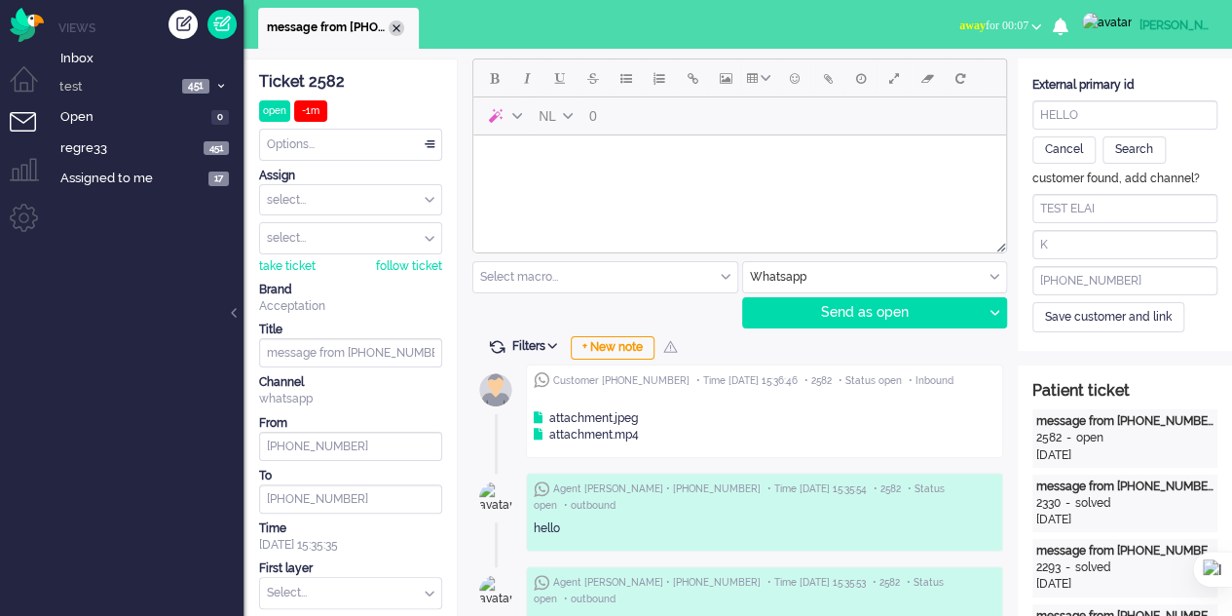
click at [395, 25] on div "Close tab" at bounding box center [397, 28] width 16 height 16
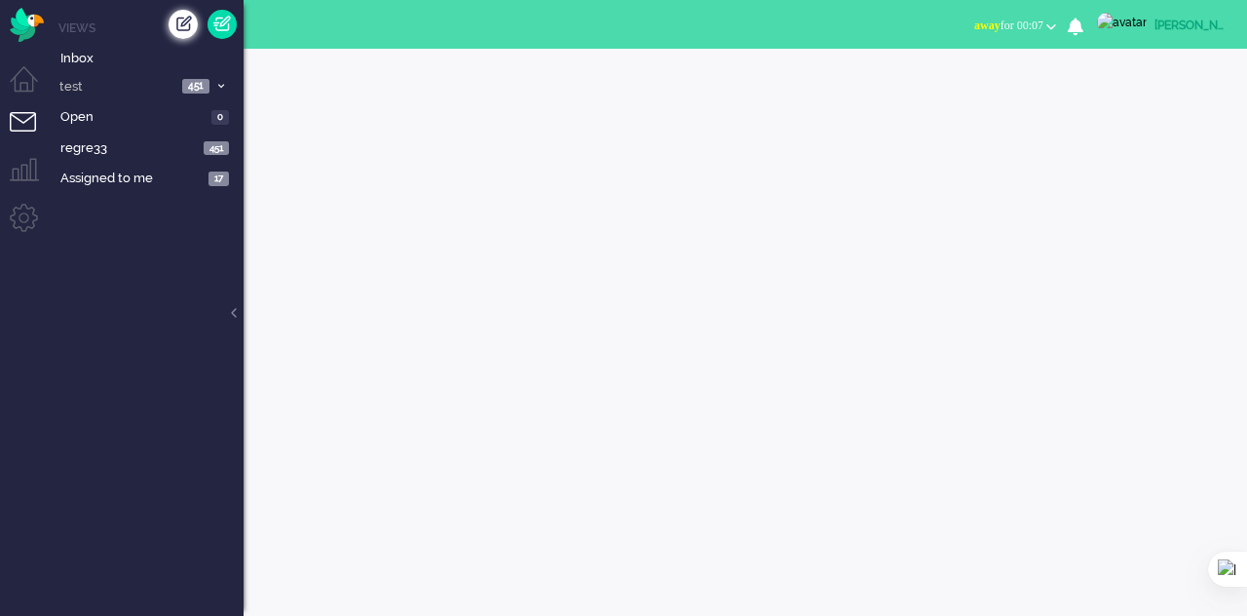
click at [183, 27] on div "Create ticket" at bounding box center [183, 24] width 29 height 29
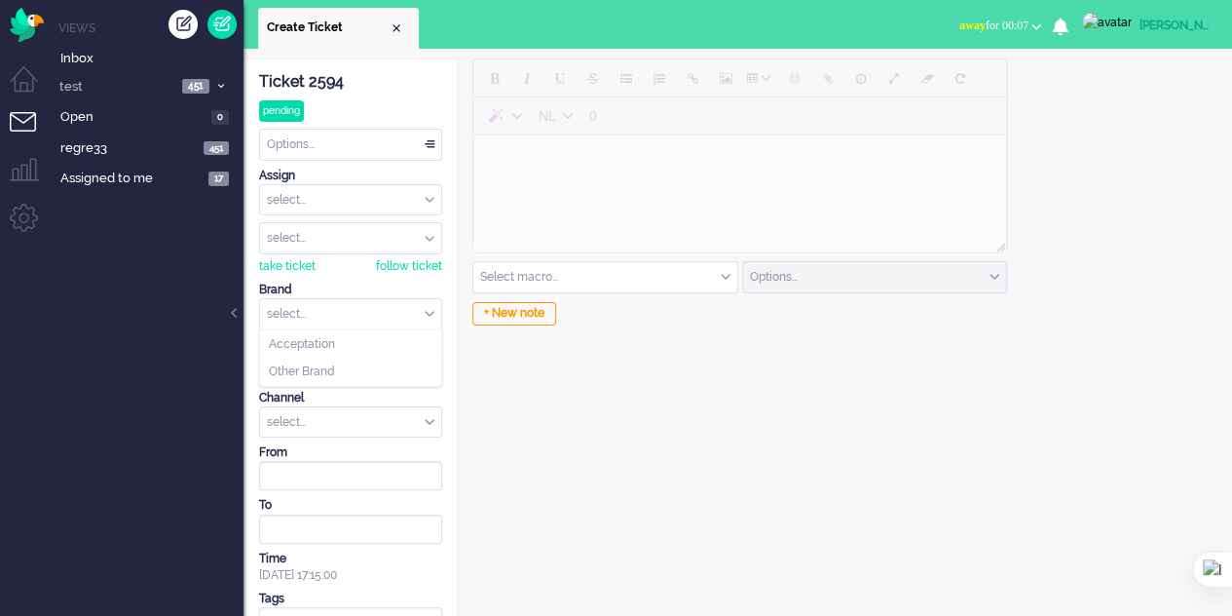
click at [355, 315] on input "text" at bounding box center [350, 314] width 181 height 30
click at [348, 336] on li "Acceptation" at bounding box center [350, 344] width 181 height 28
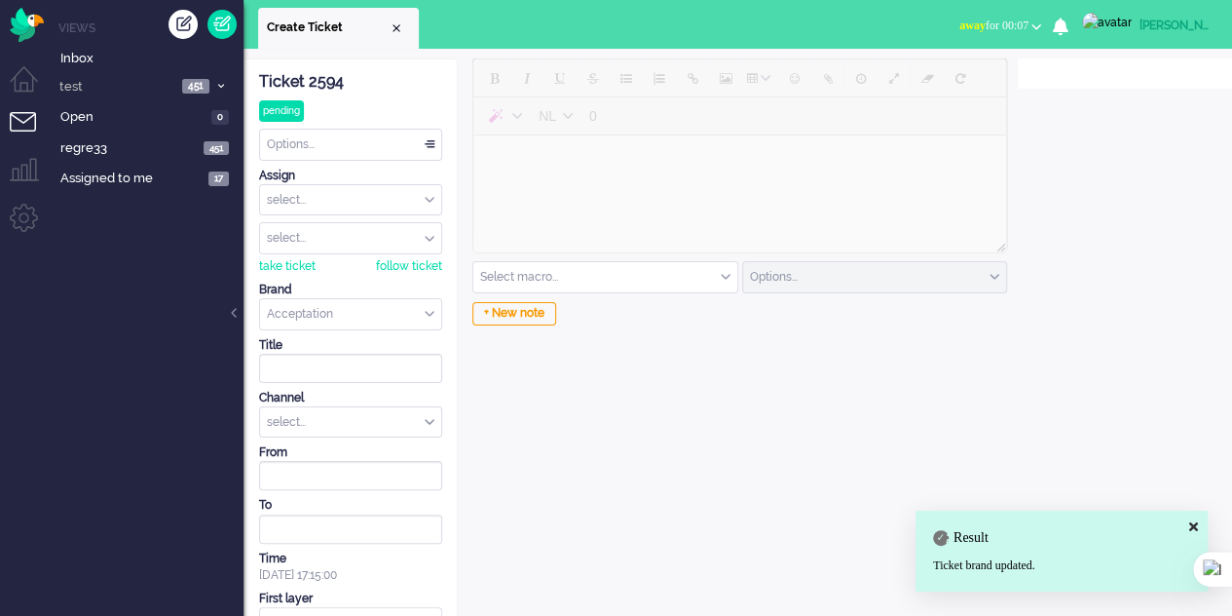
click at [326, 192] on input "Assign Group" at bounding box center [350, 200] width 181 height 30
click at [321, 408] on div "select..." at bounding box center [350, 422] width 181 height 30
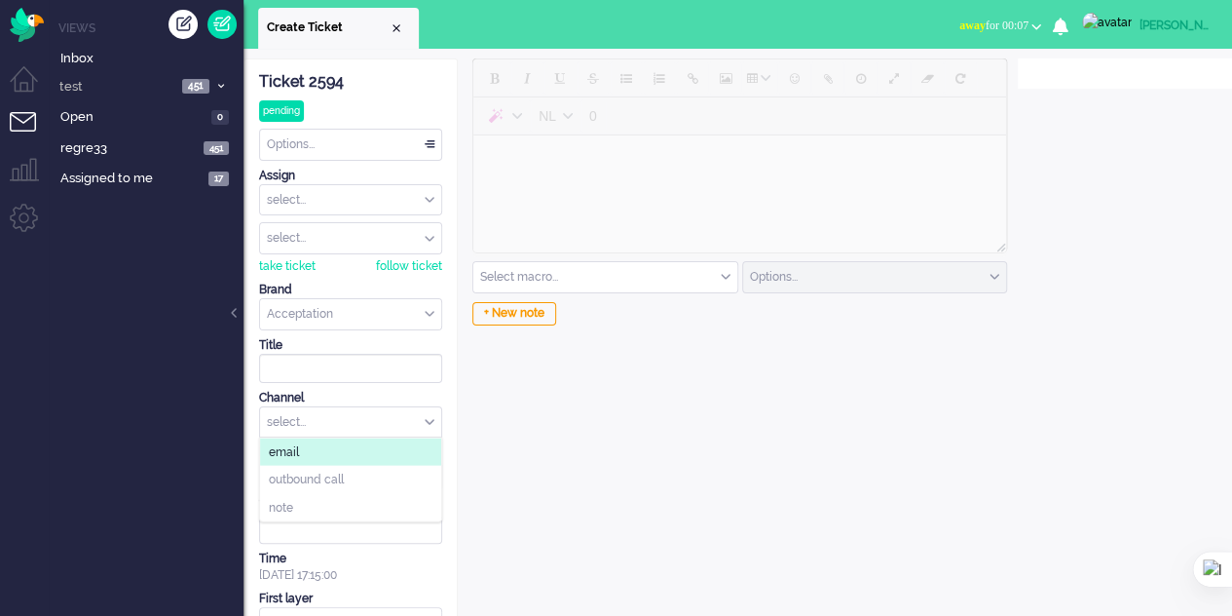
click at [314, 449] on li "email" at bounding box center [350, 451] width 181 height 28
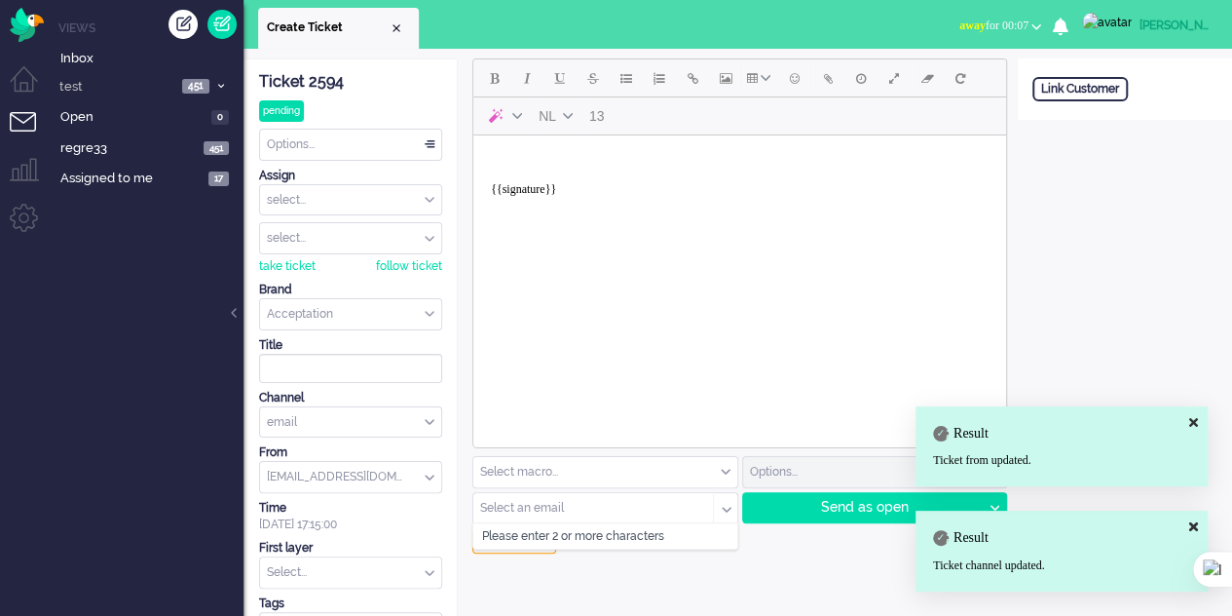
click at [578, 507] on input "text" at bounding box center [586, 509] width 211 height 14
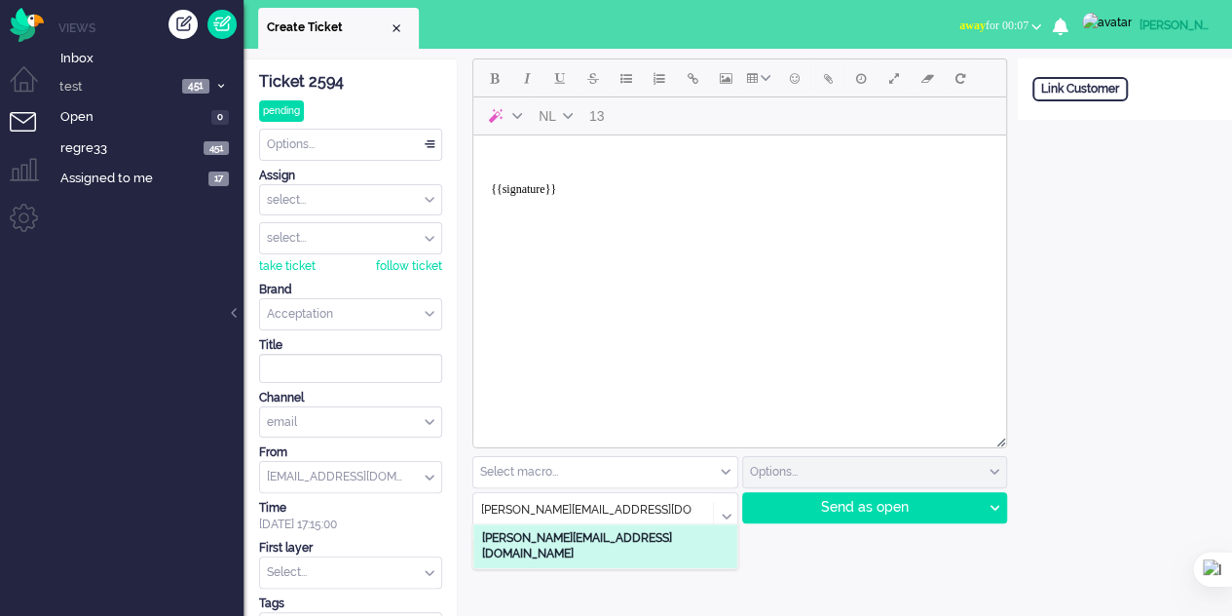
type input "[PERSON_NAME][EMAIL_ADDRESS][DOMAIN_NAME]"
click at [575, 537] on b "[PERSON_NAME][EMAIL_ADDRESS][DOMAIN_NAME]" at bounding box center [577, 546] width 190 height 30
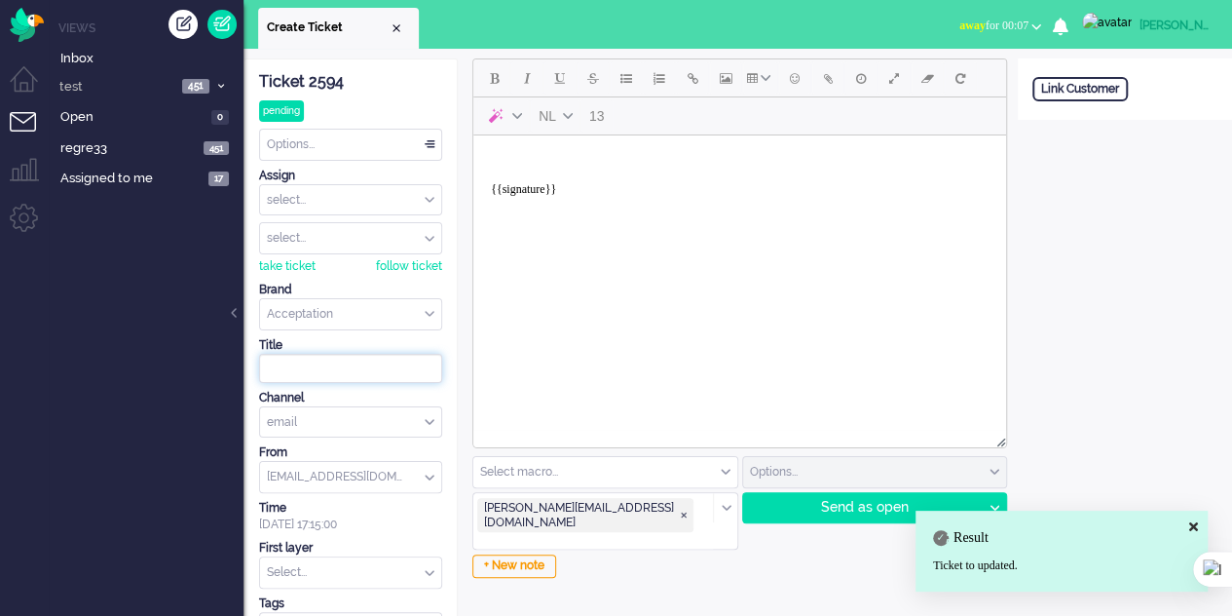
click at [318, 366] on input at bounding box center [350, 368] width 183 height 29
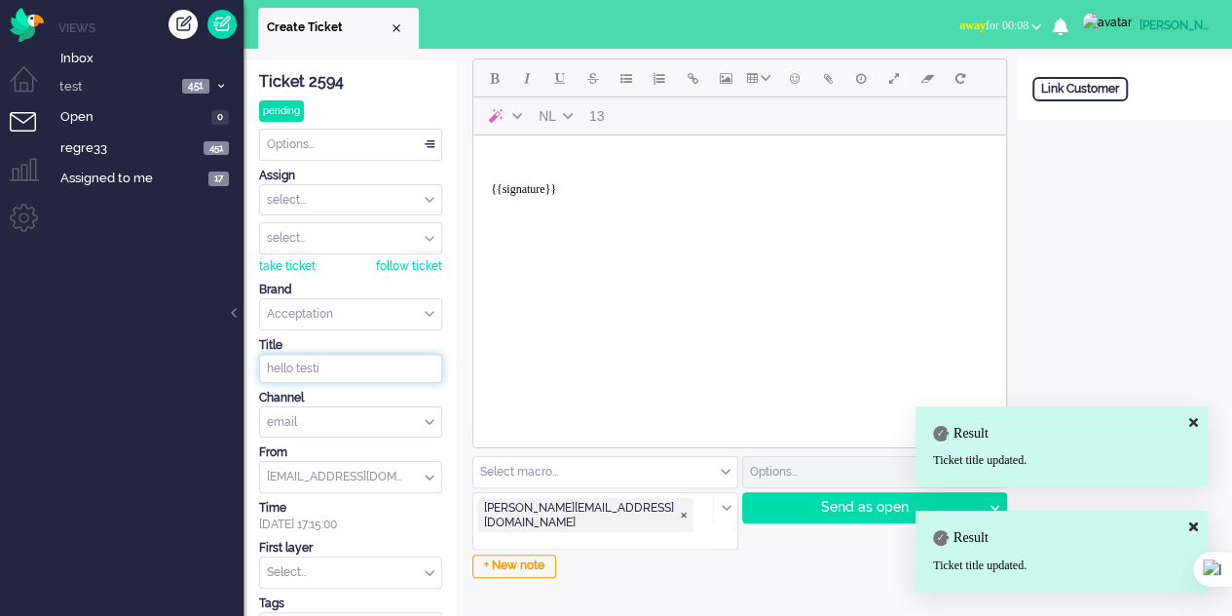
type input "hello testi"
click at [533, 158] on body "{{signature}}" at bounding box center [739, 182] width 517 height 78
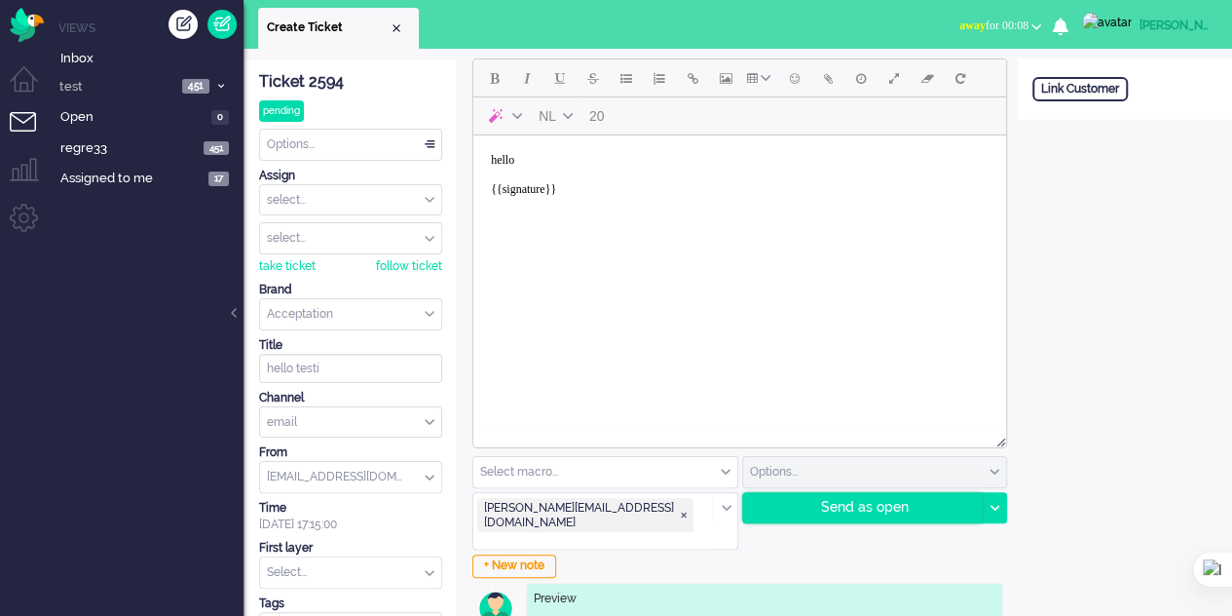
click at [822, 502] on div "Send as open" at bounding box center [863, 507] width 240 height 29
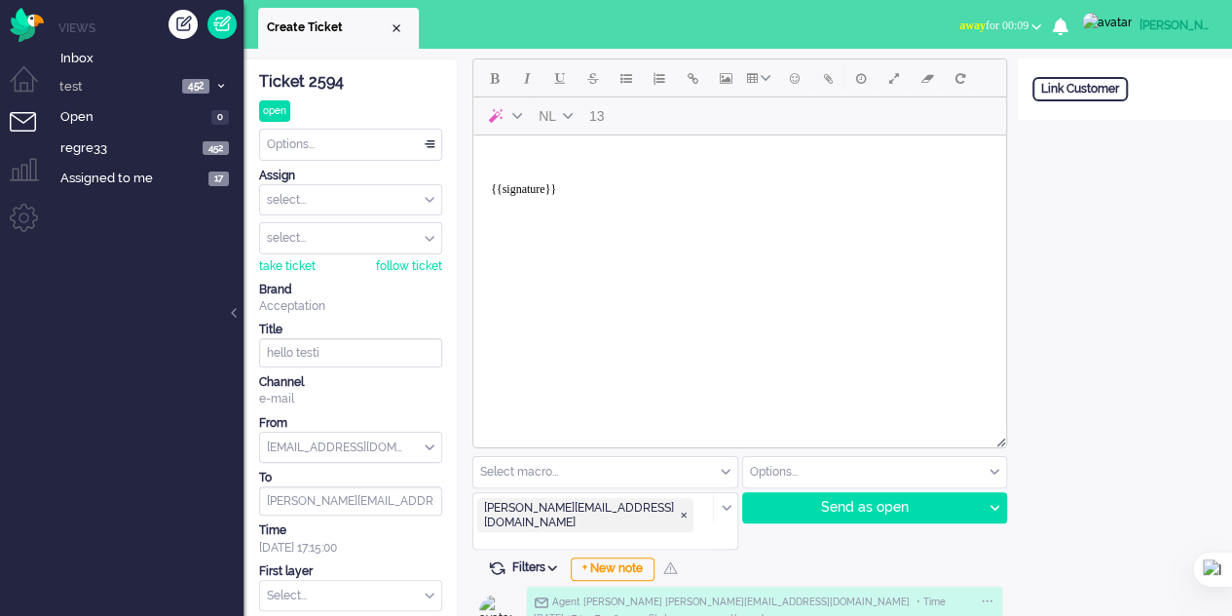
type textarea "<br /><br />{{signature}}"
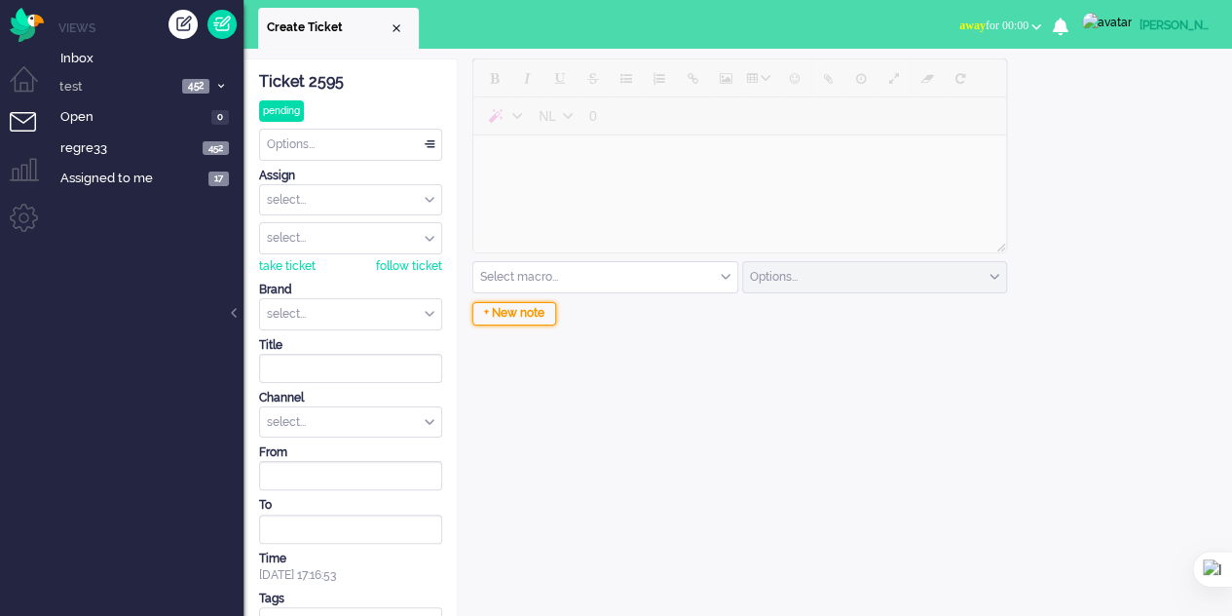
click at [525, 312] on div "+ New note" at bounding box center [514, 313] width 84 height 23
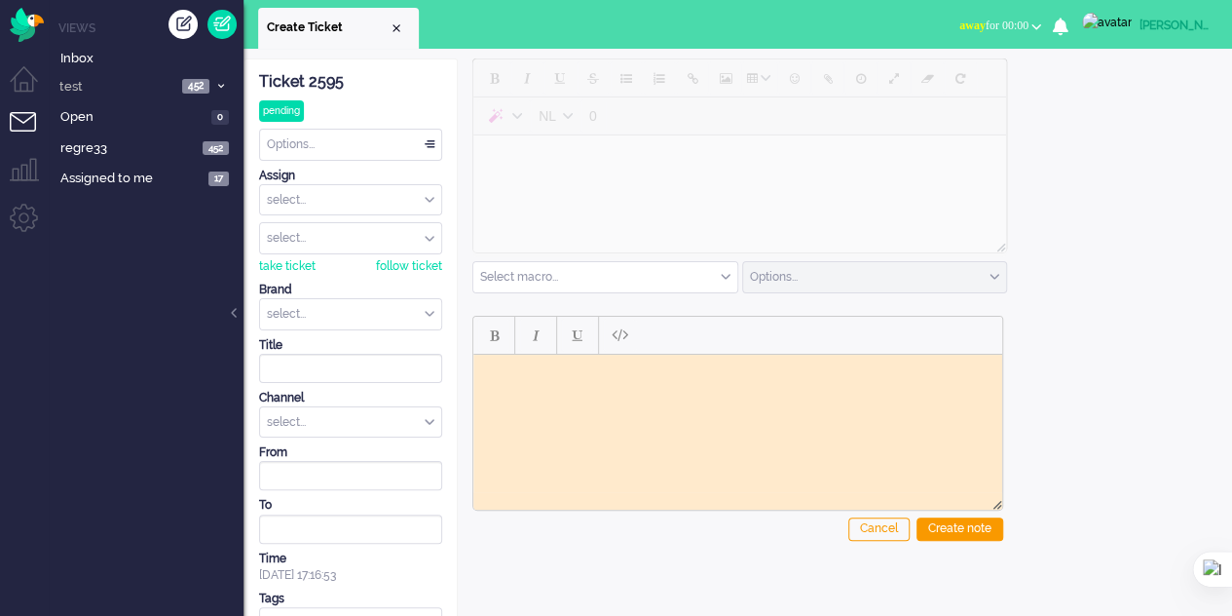
drag, startPoint x: 1040, startPoint y: 705, endPoint x: 622, endPoint y: 386, distance: 526.0
click at [622, 384] on html at bounding box center [737, 369] width 529 height 30
click at [935, 525] on div "Create note" at bounding box center [960, 528] width 87 height 23
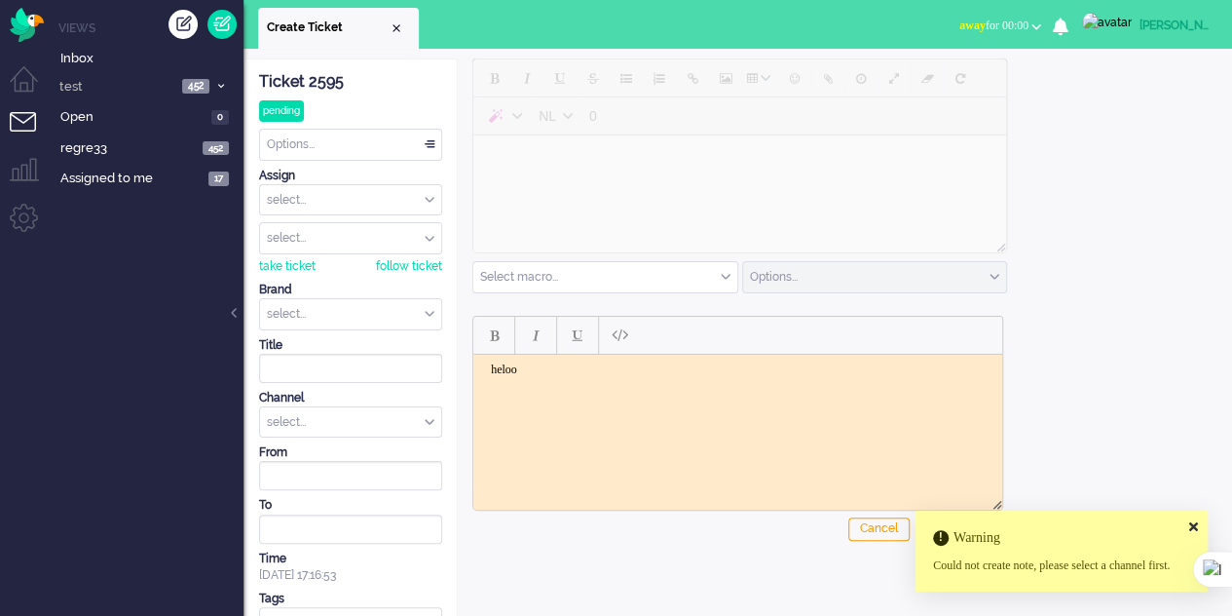
click at [294, 420] on div "select..." at bounding box center [350, 422] width 181 height 30
drag, startPoint x: 303, startPoint y: 501, endPoint x: 303, endPoint y: 410, distance: 90.6
click at [302, 499] on li "note" at bounding box center [350, 507] width 181 height 28
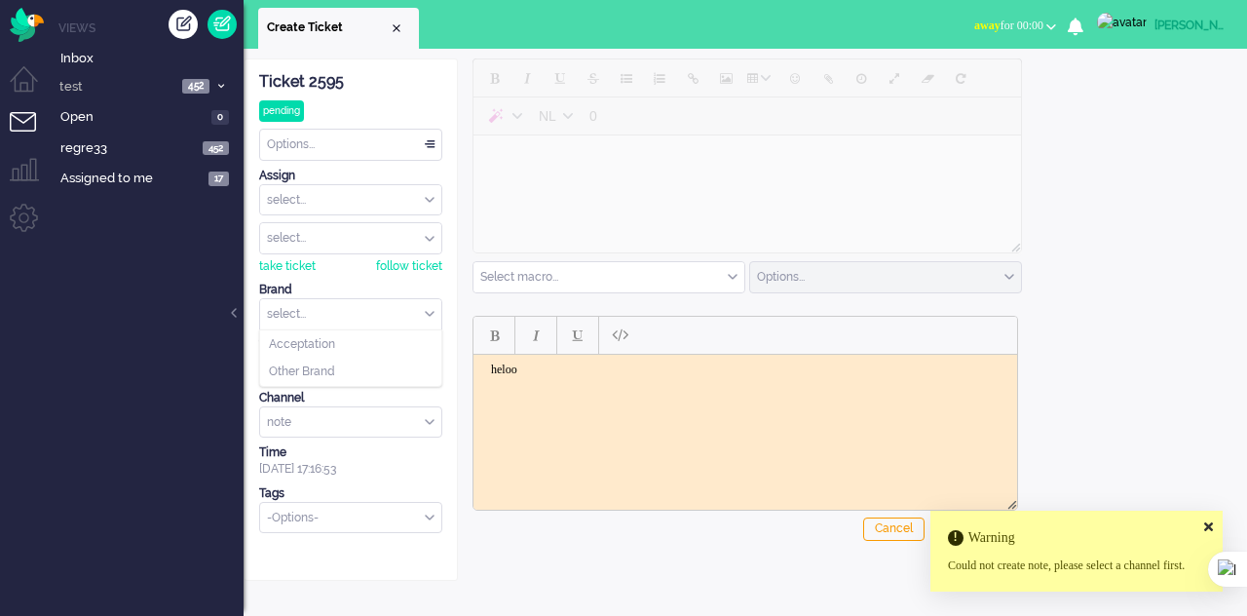
click at [348, 302] on input "text" at bounding box center [350, 314] width 181 height 30
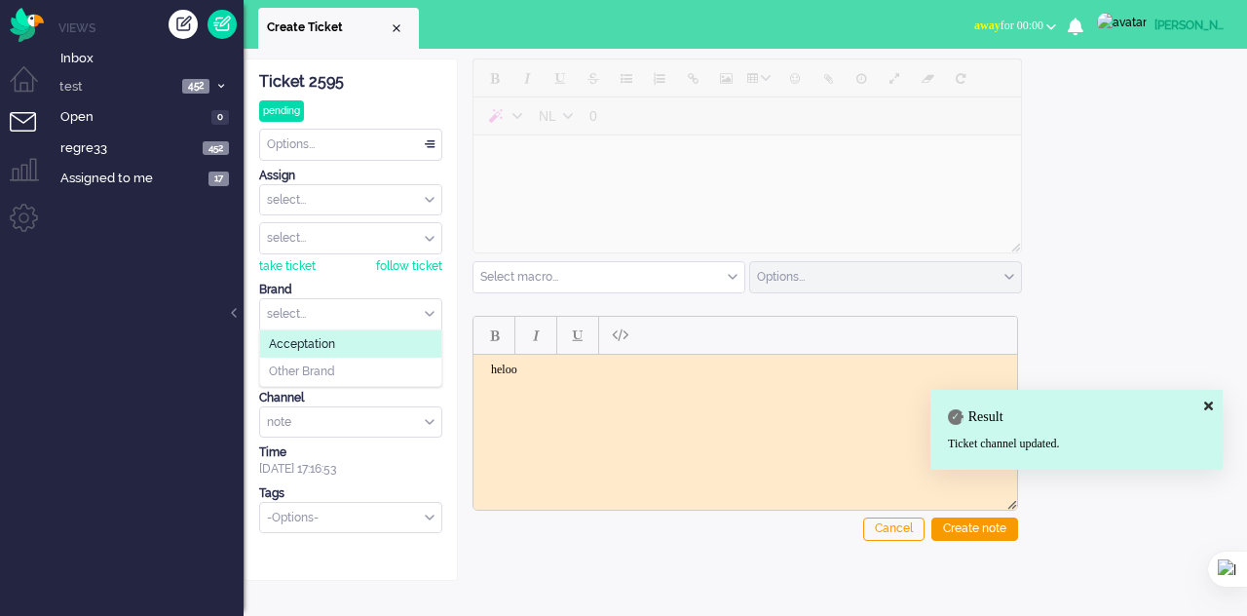
click at [340, 340] on li "Acceptation" at bounding box center [350, 344] width 181 height 28
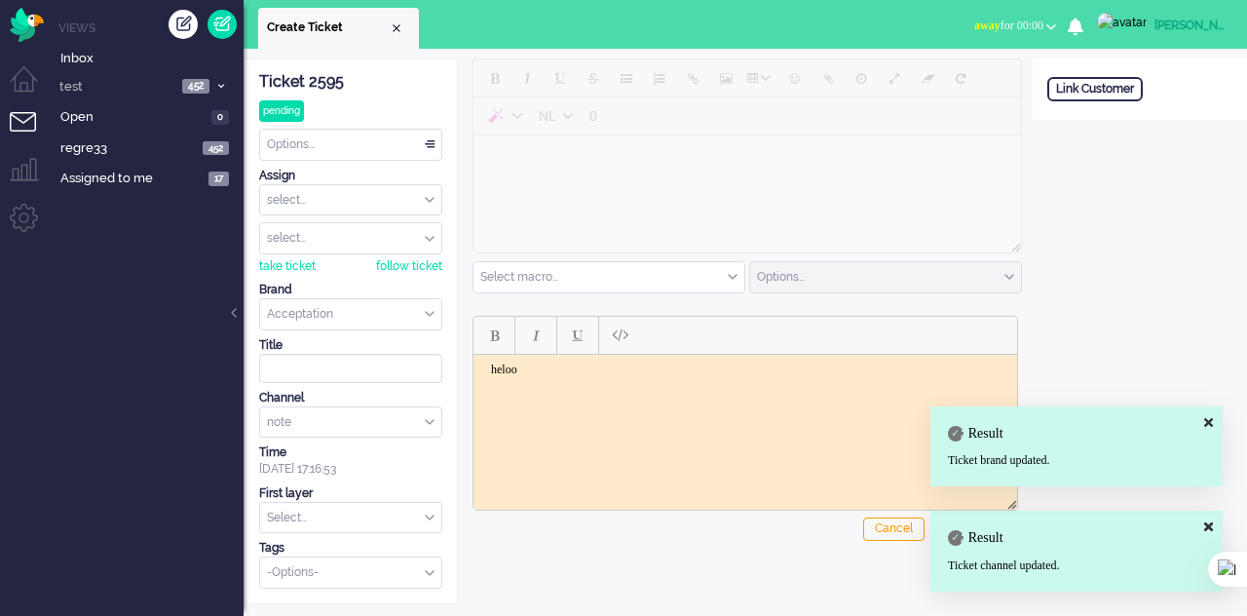
click at [1210, 420] on icon at bounding box center [1208, 422] width 9 height 13
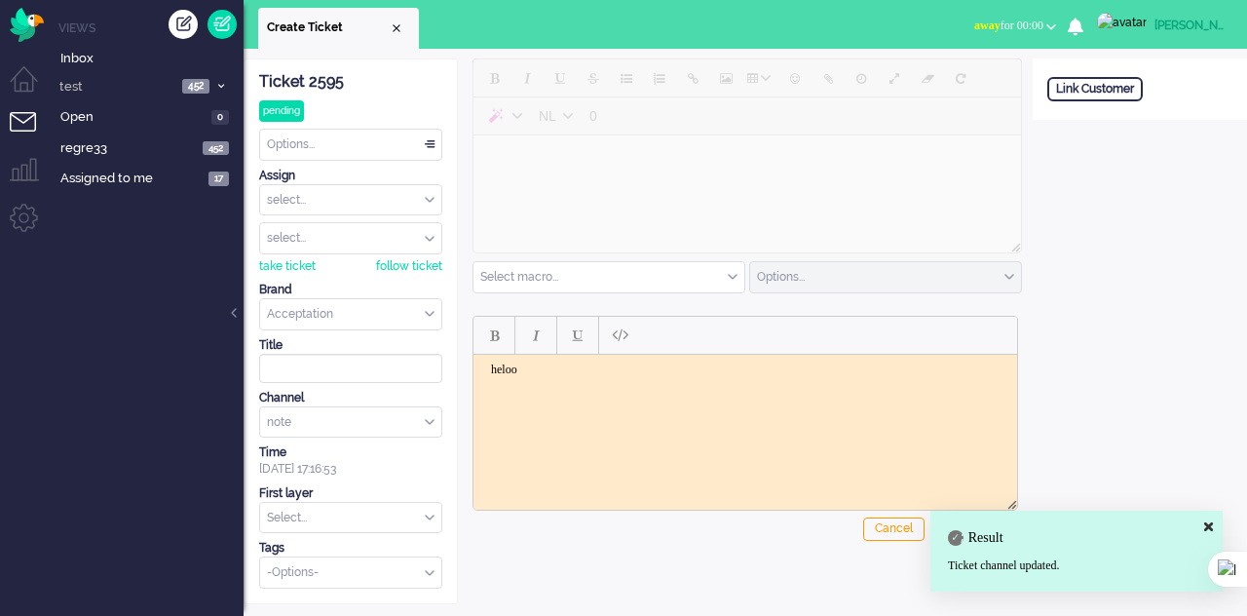
click at [1209, 524] on icon at bounding box center [1208, 526] width 9 height 13
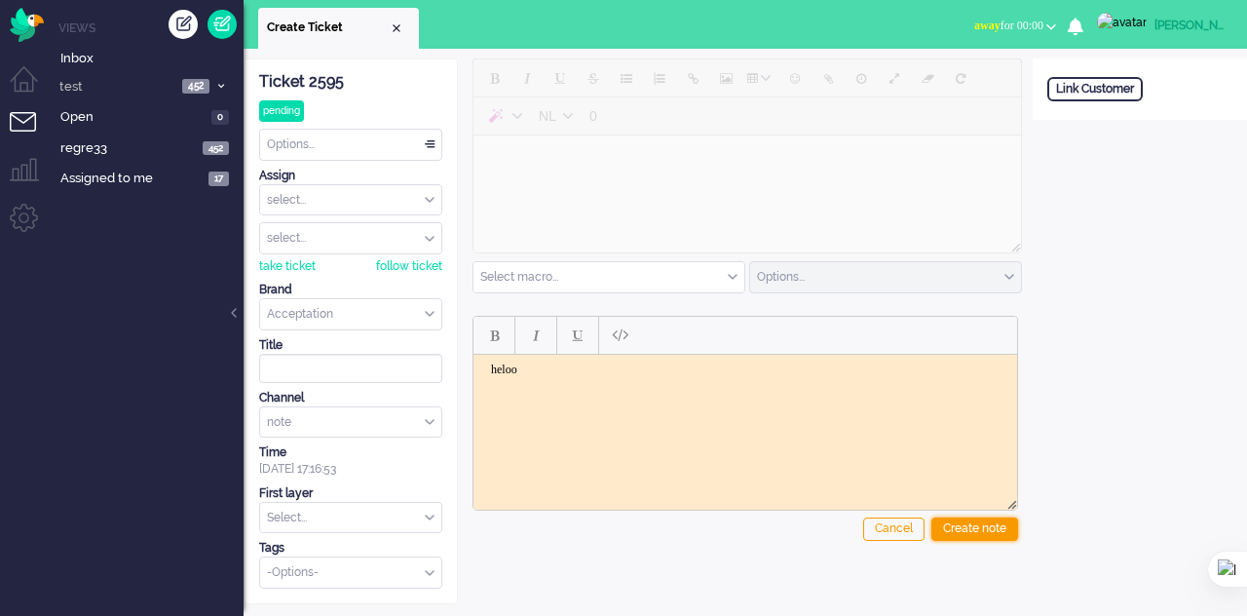
click at [974, 530] on div "Create note" at bounding box center [974, 528] width 87 height 23
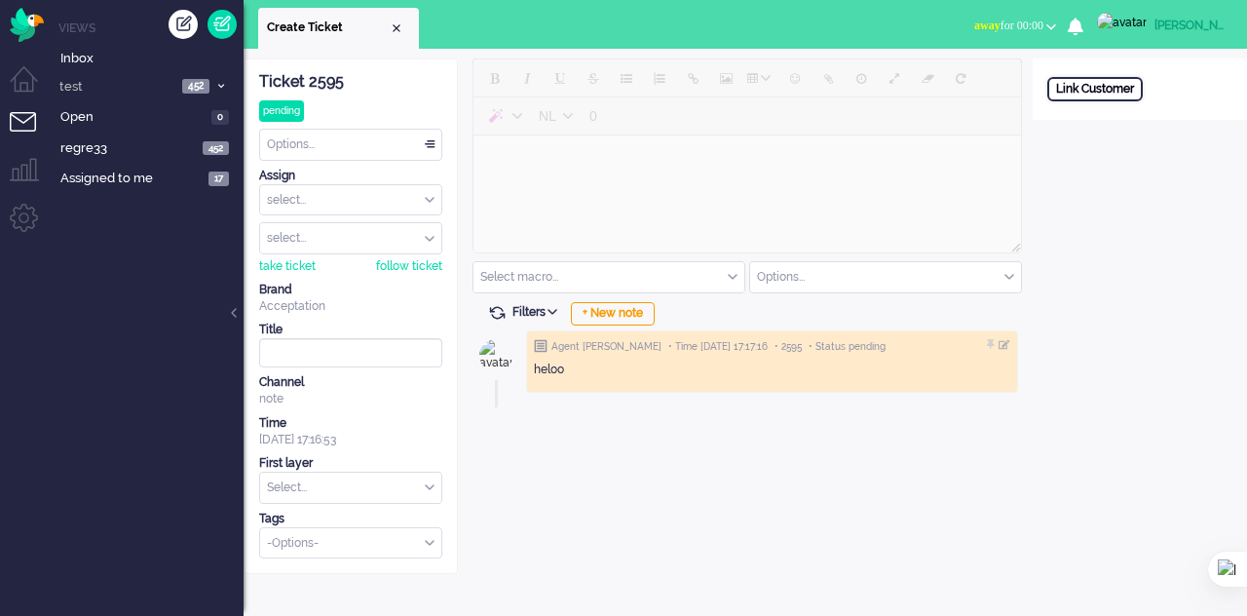
click at [1066, 82] on div "Link Customer" at bounding box center [1094, 89] width 95 height 24
click at [1079, 114] on input "text" at bounding box center [1139, 114] width 185 height 29
type input "444"
click at [1130, 150] on div "Search" at bounding box center [1148, 149] width 63 height 27
click at [1100, 279] on div "Save customer and link" at bounding box center [1123, 281] width 152 height 30
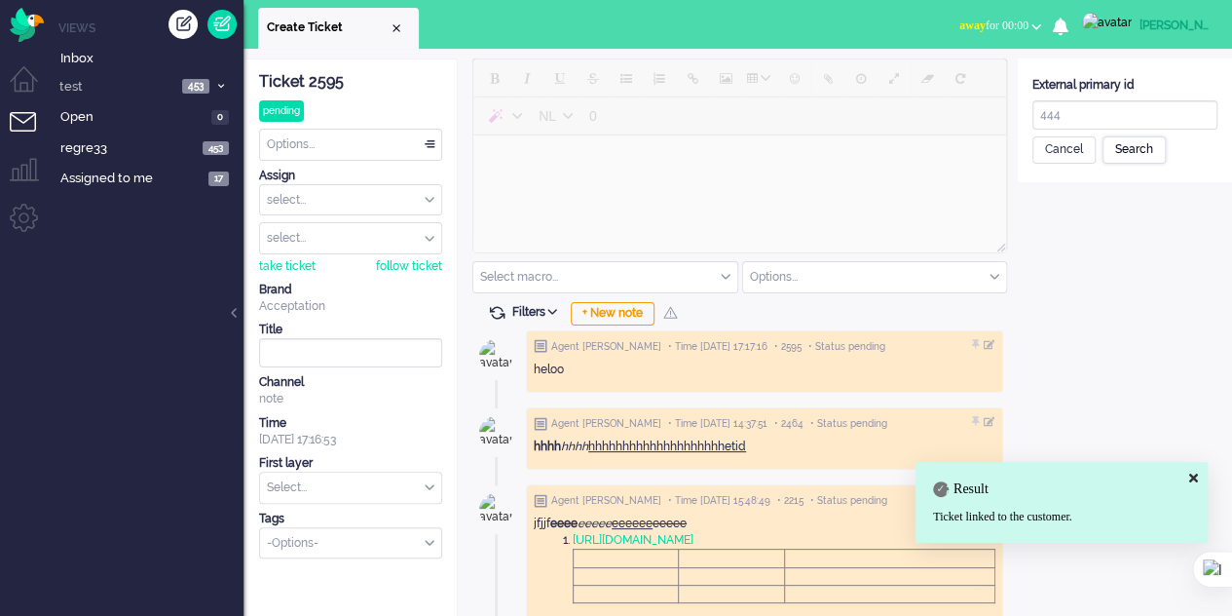
click at [1125, 149] on div "Search" at bounding box center [1134, 149] width 63 height 27
type input "[PERSON_NAME]"
type input "Designs"
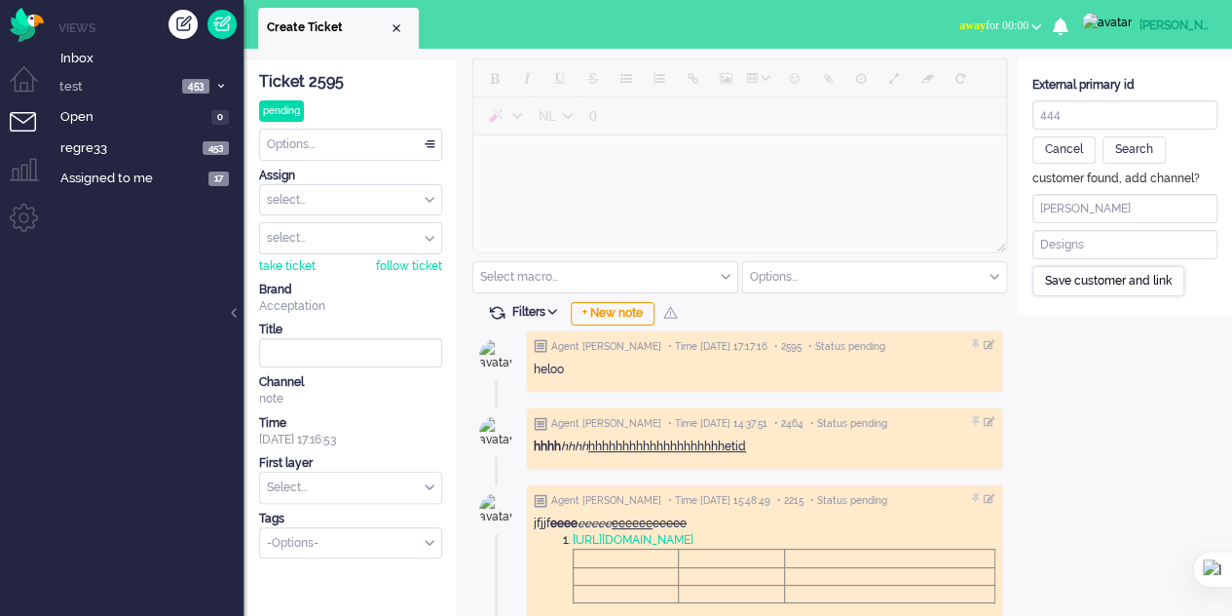
click at [1094, 283] on div "Save customer and link" at bounding box center [1108, 281] width 152 height 30
click at [343, 482] on input "text" at bounding box center [350, 487] width 181 height 30
click at [376, 396] on div "note" at bounding box center [350, 399] width 183 height 17
click at [1119, 151] on div "Search" at bounding box center [1134, 149] width 63 height 27
click at [1118, 276] on div "Save customer and link" at bounding box center [1108, 281] width 152 height 30
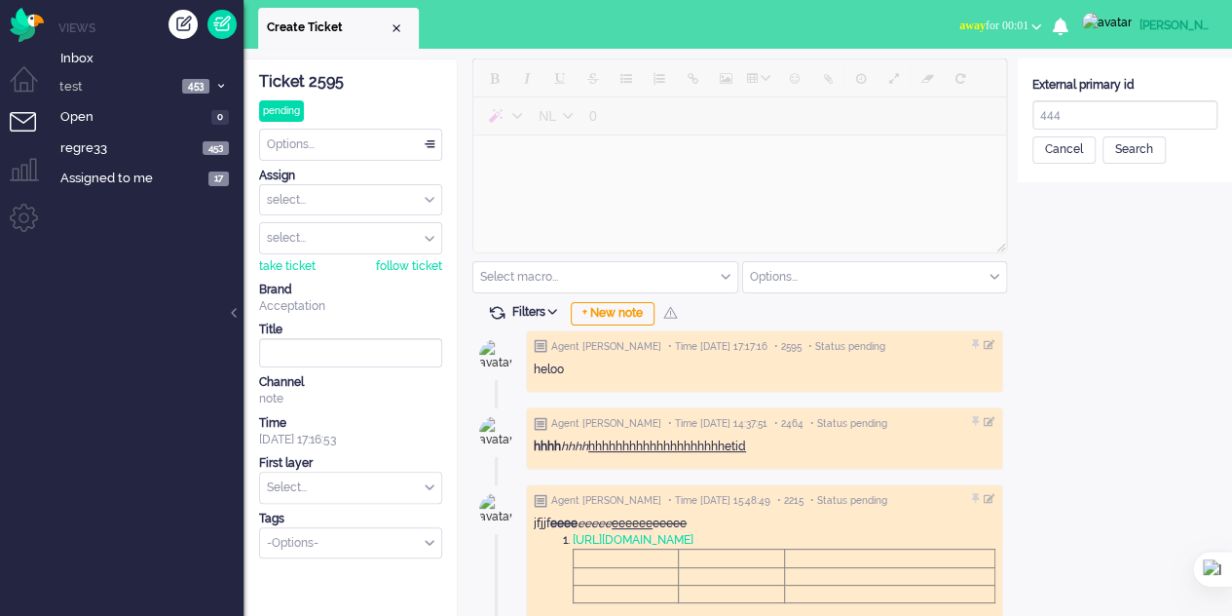
click at [401, 25] on div "Close tab" at bounding box center [397, 28] width 16 height 16
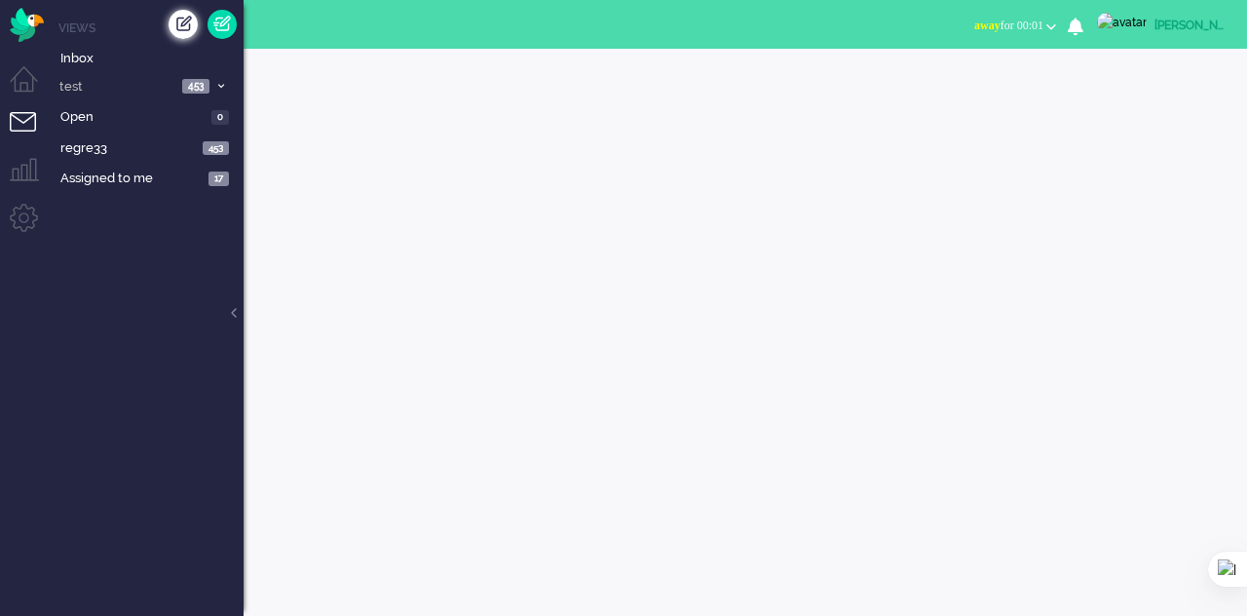
click at [181, 10] on div "Create ticket" at bounding box center [183, 24] width 29 height 29
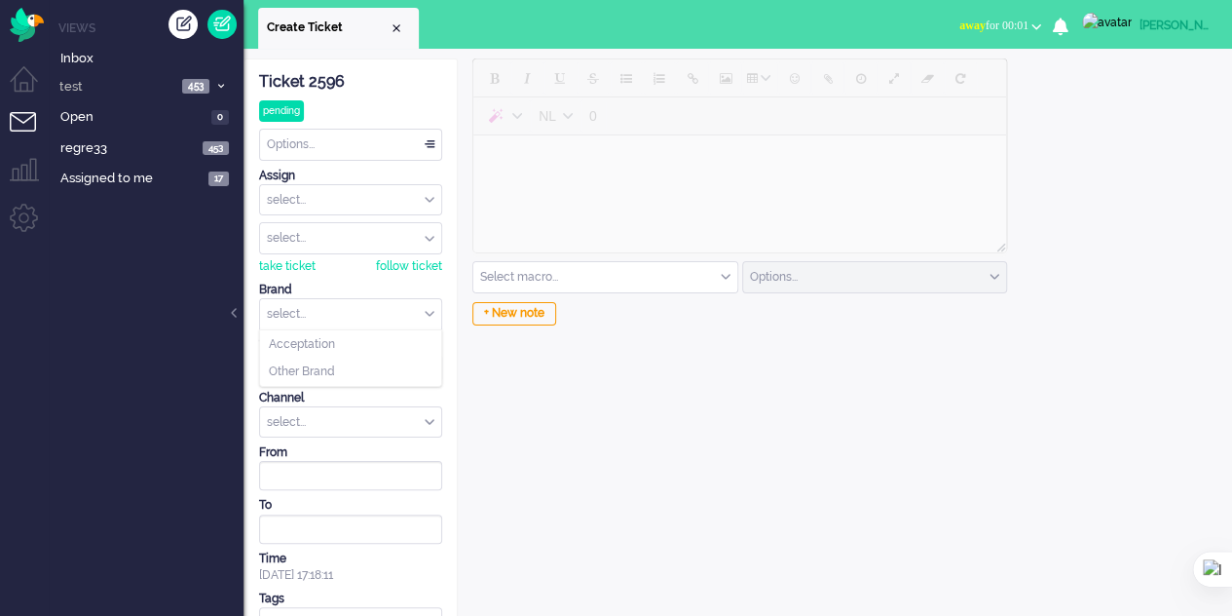
click at [341, 306] on input "text" at bounding box center [350, 314] width 181 height 30
click at [306, 336] on span "Acceptation" at bounding box center [302, 344] width 66 height 17
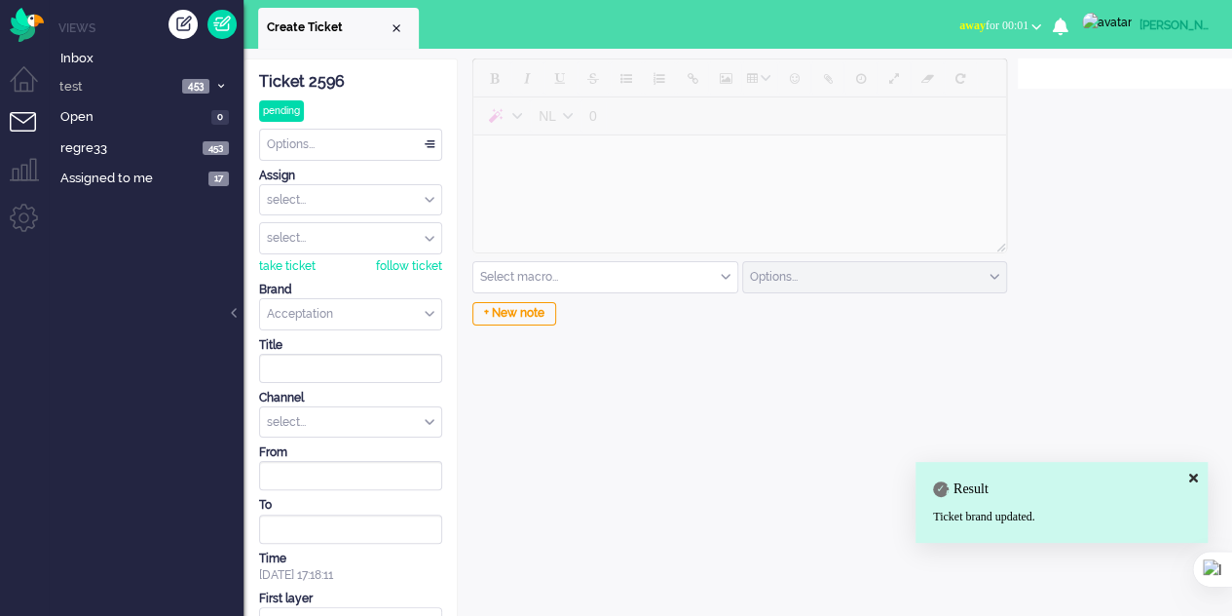
click at [314, 408] on div "select..." at bounding box center [350, 422] width 181 height 30
click at [307, 451] on li "email" at bounding box center [350, 451] width 181 height 28
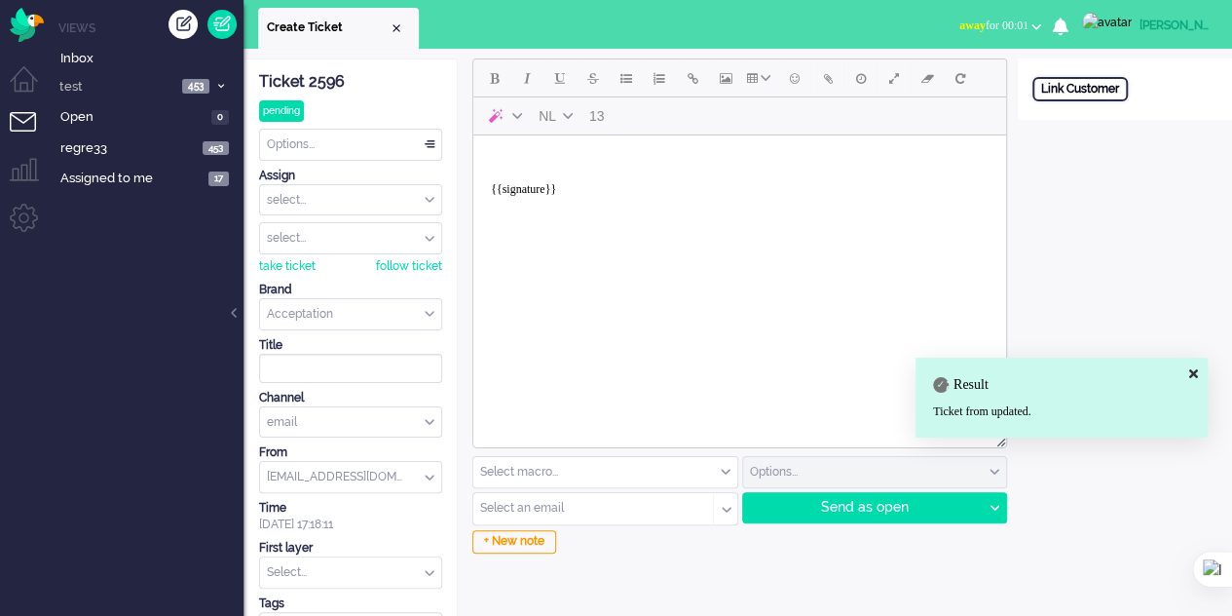
click at [1081, 96] on div "Link Customer" at bounding box center [1079, 89] width 95 height 24
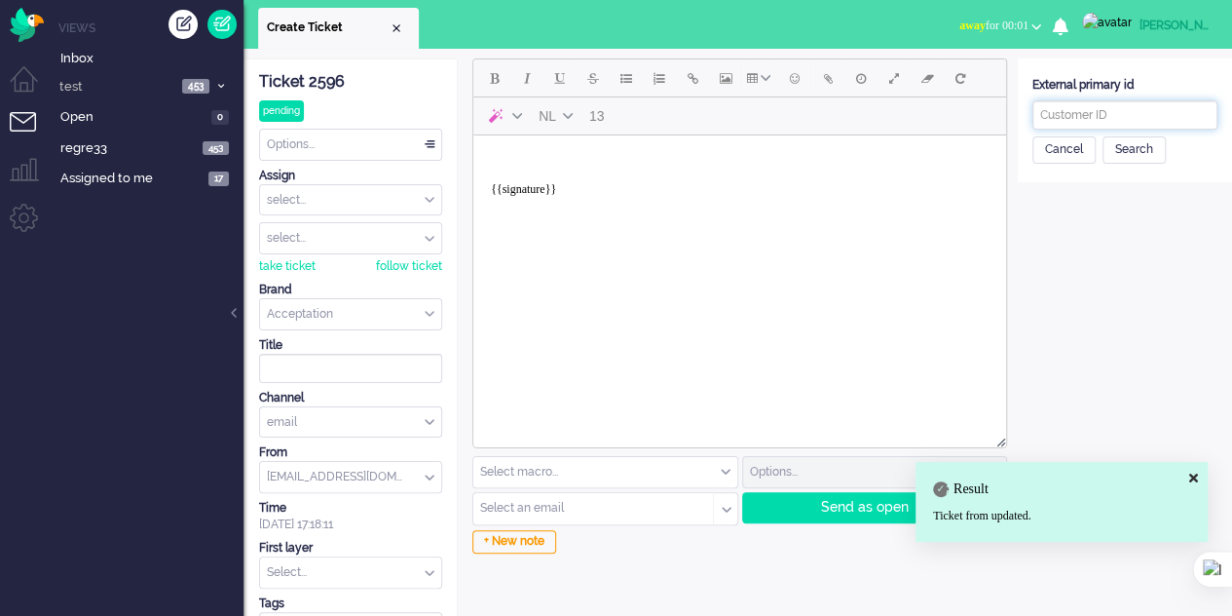
click at [1079, 118] on input "text" at bounding box center [1124, 114] width 185 height 29
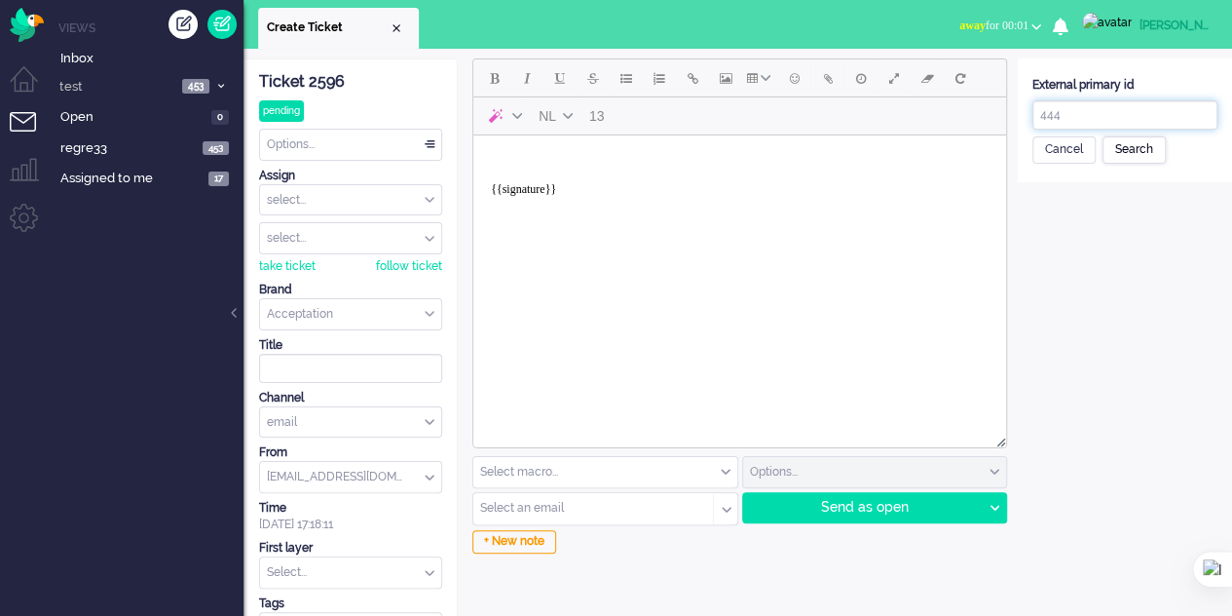
type input "444"
click at [1115, 153] on div "Search" at bounding box center [1134, 149] width 63 height 27
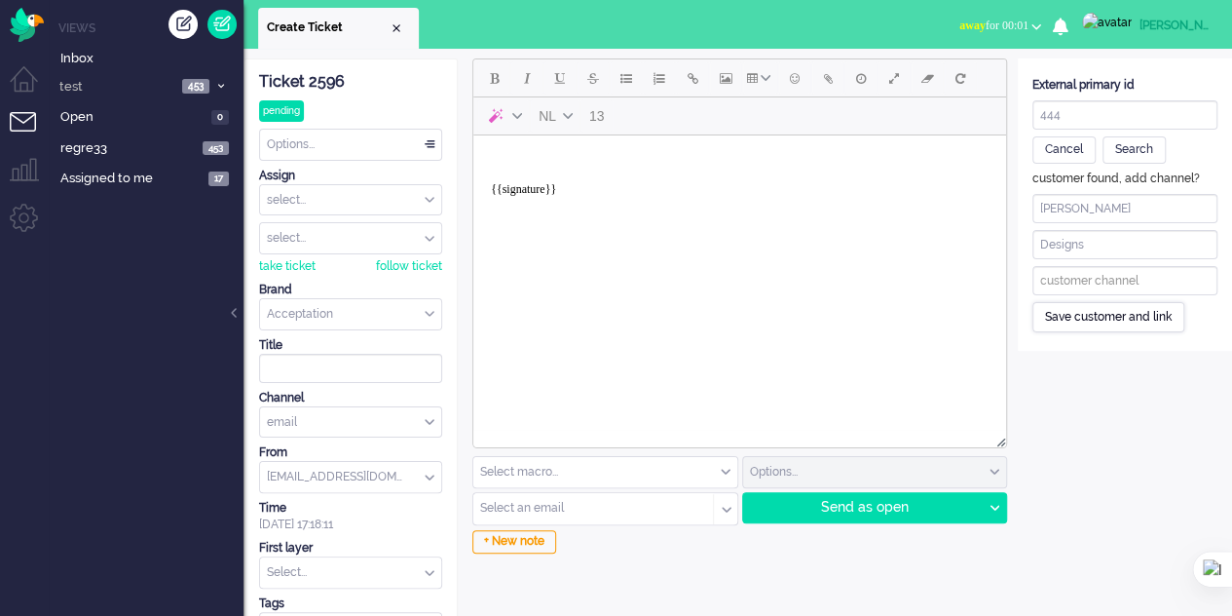
click at [1093, 311] on div "Save customer and link" at bounding box center [1108, 317] width 152 height 30
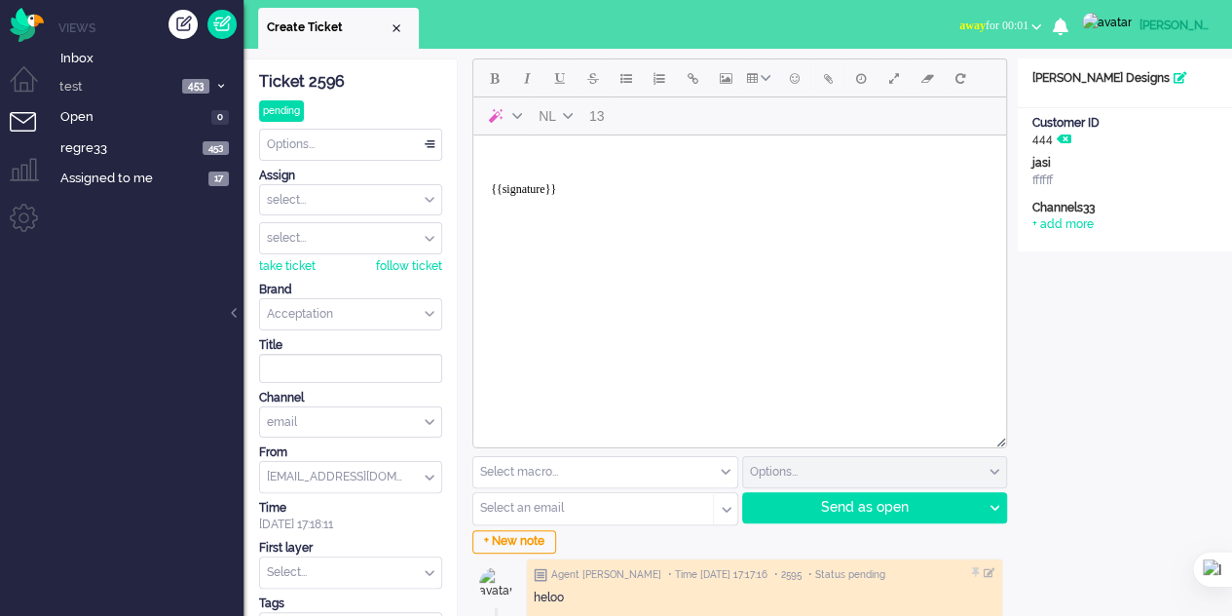
click at [519, 151] on body "{{signature}}" at bounding box center [739, 182] width 517 height 78
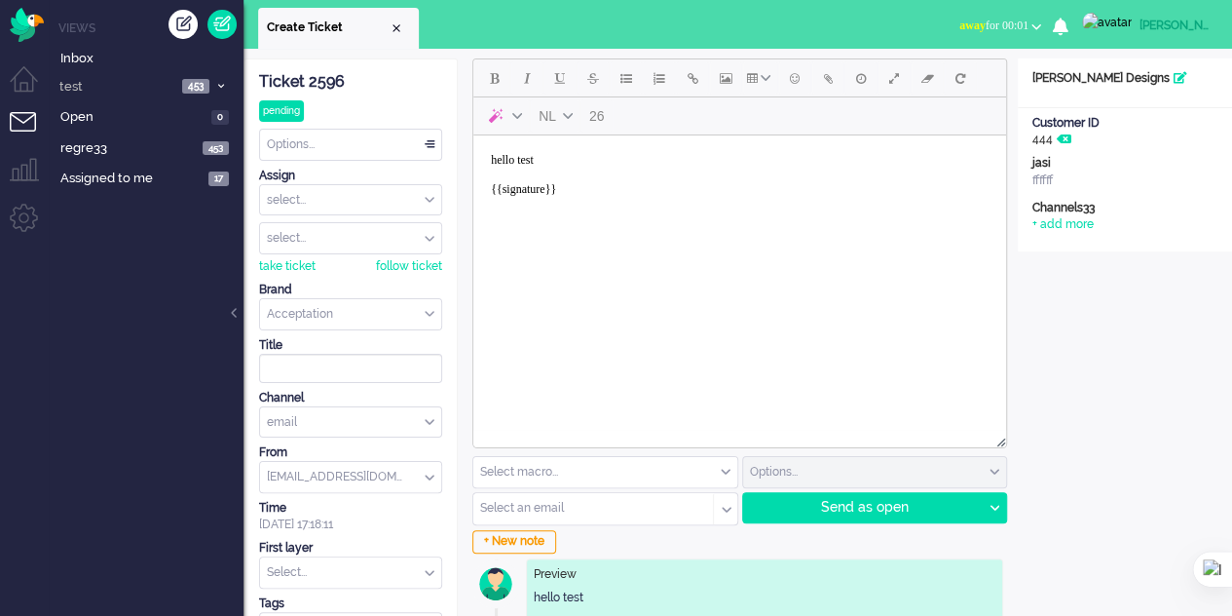
click at [618, 514] on div "Select an email" at bounding box center [593, 508] width 240 height 30
click at [615, 508] on input "text" at bounding box center [586, 509] width 211 height 14
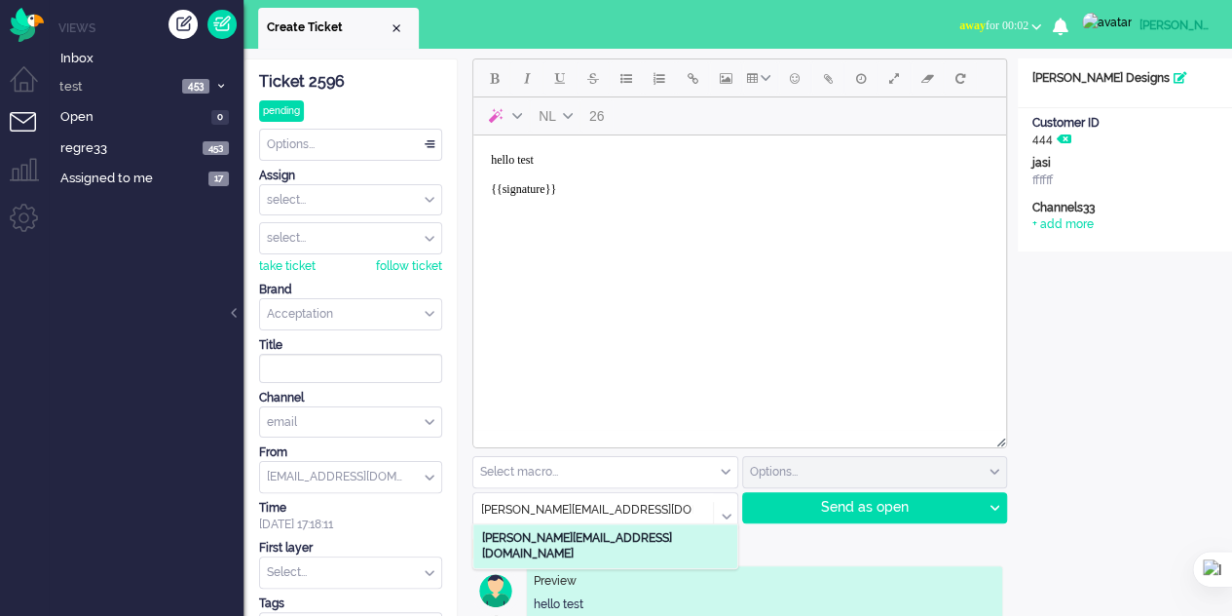
type input "elaine@elainedesigns.es"
click at [598, 524] on li "elaine@elainedesigns.es" at bounding box center [605, 546] width 264 height 44
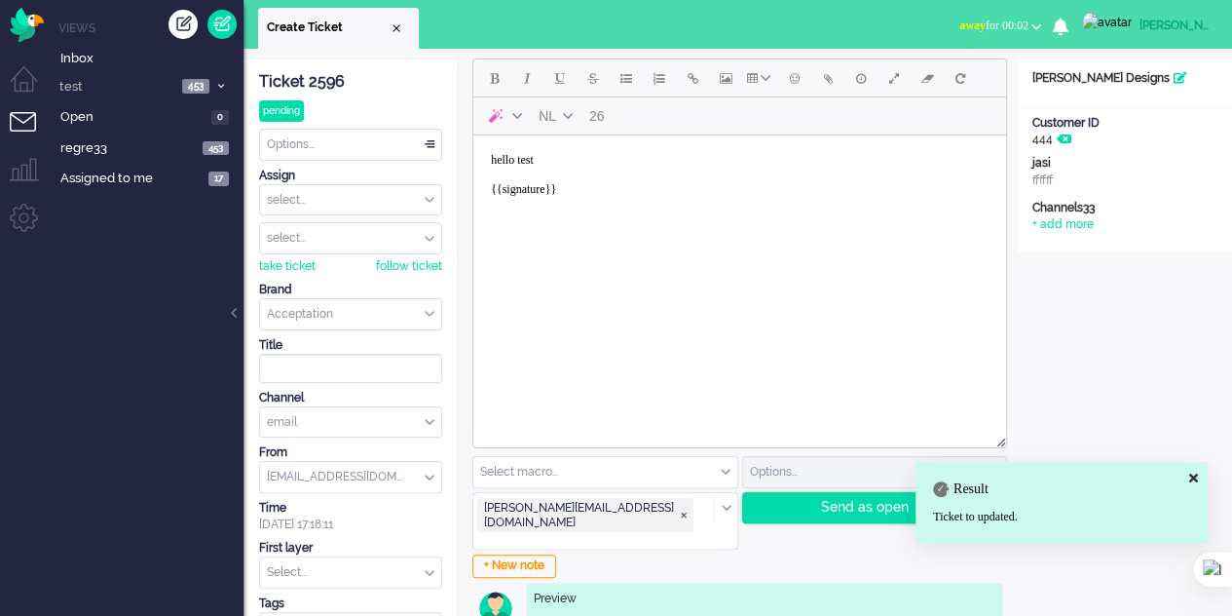
click at [837, 506] on div "Send as open" at bounding box center [863, 507] width 240 height 29
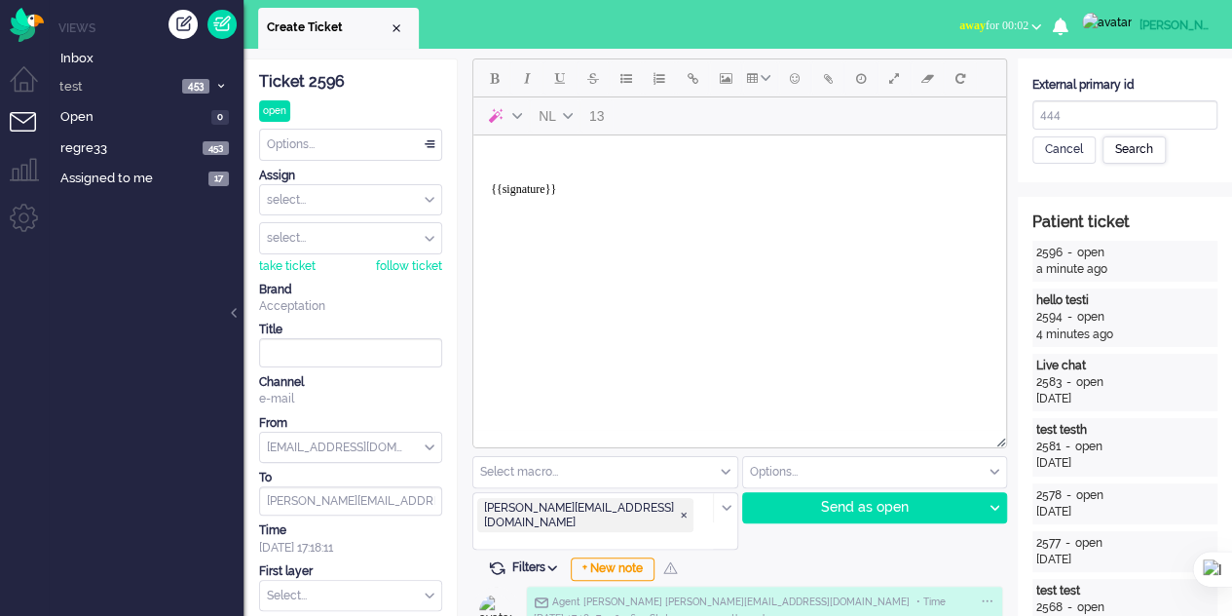
click at [1144, 151] on div "Search" at bounding box center [1134, 149] width 63 height 27
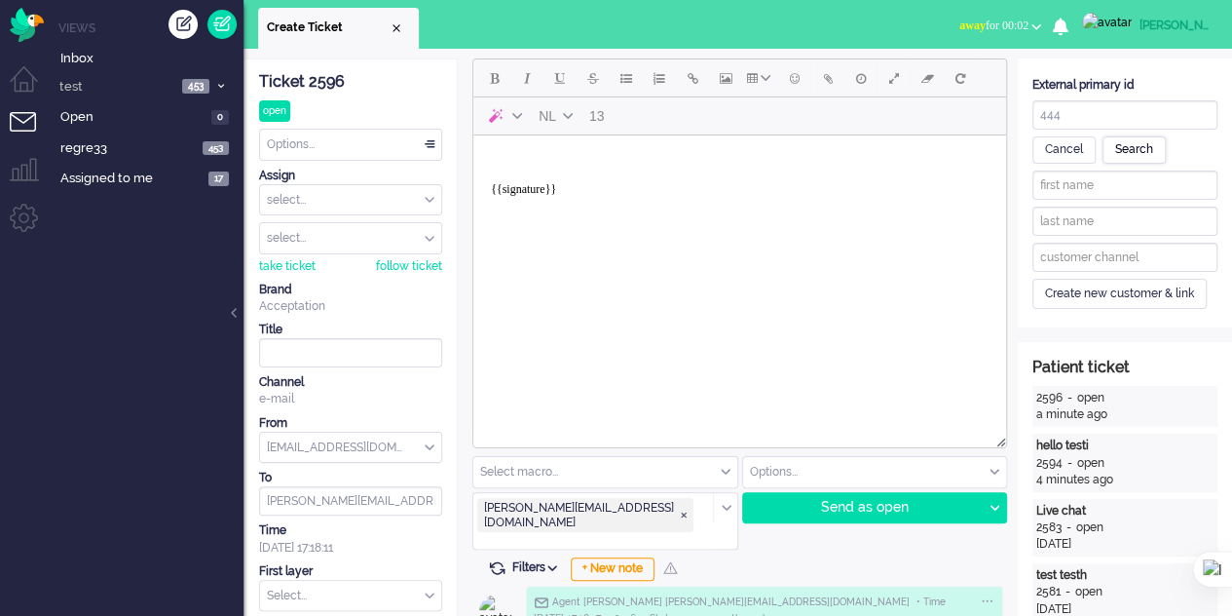
type input "[PERSON_NAME]"
type input "Designs"
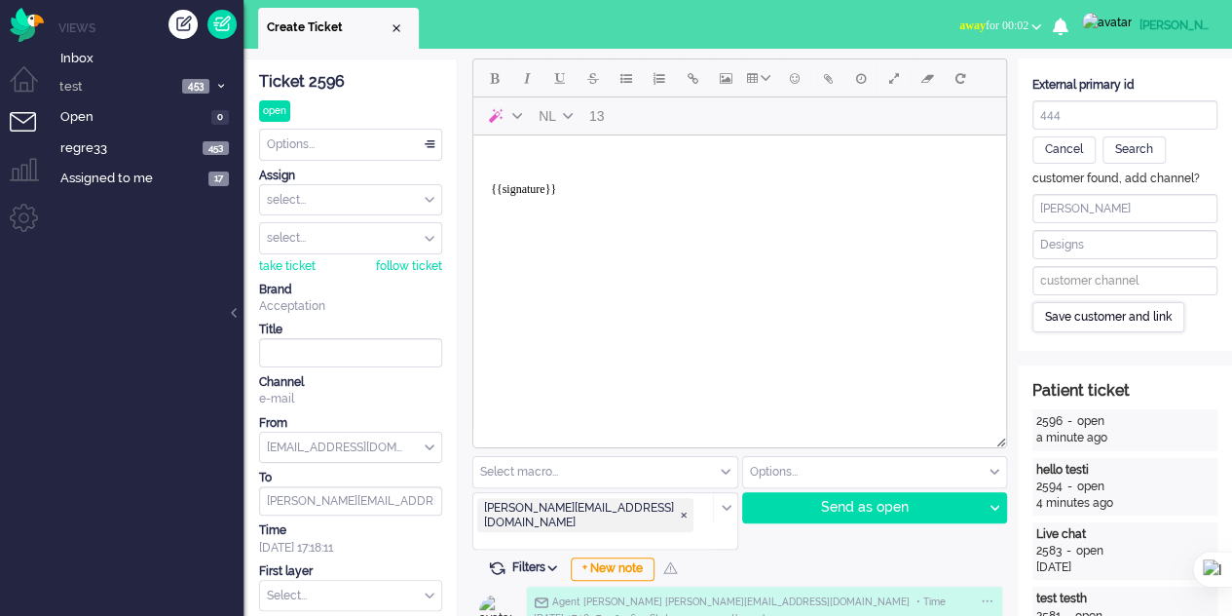
click at [1147, 305] on div "Save customer and link" at bounding box center [1108, 317] width 152 height 30
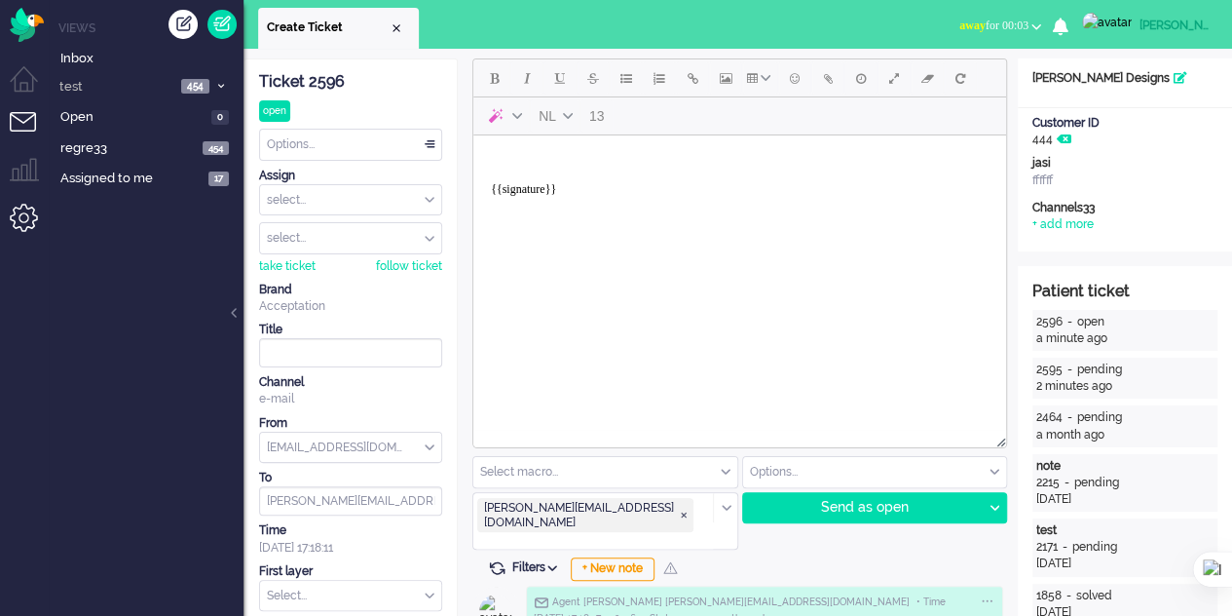
click at [21, 217] on li "Admin menu" at bounding box center [32, 226] width 44 height 44
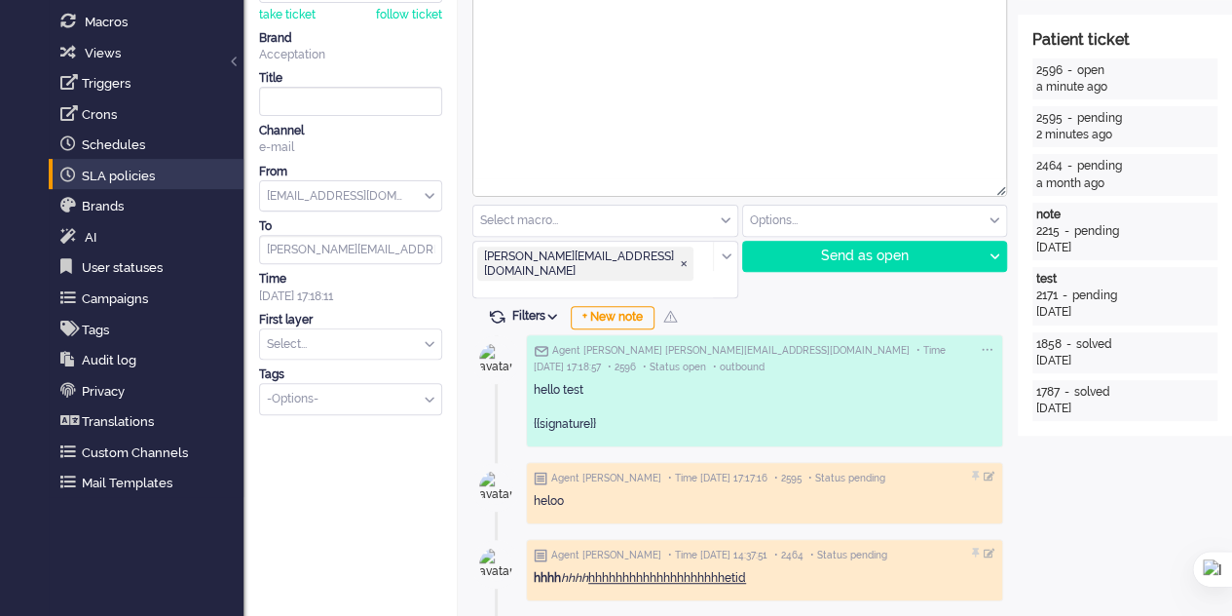
scroll to position [292, 0]
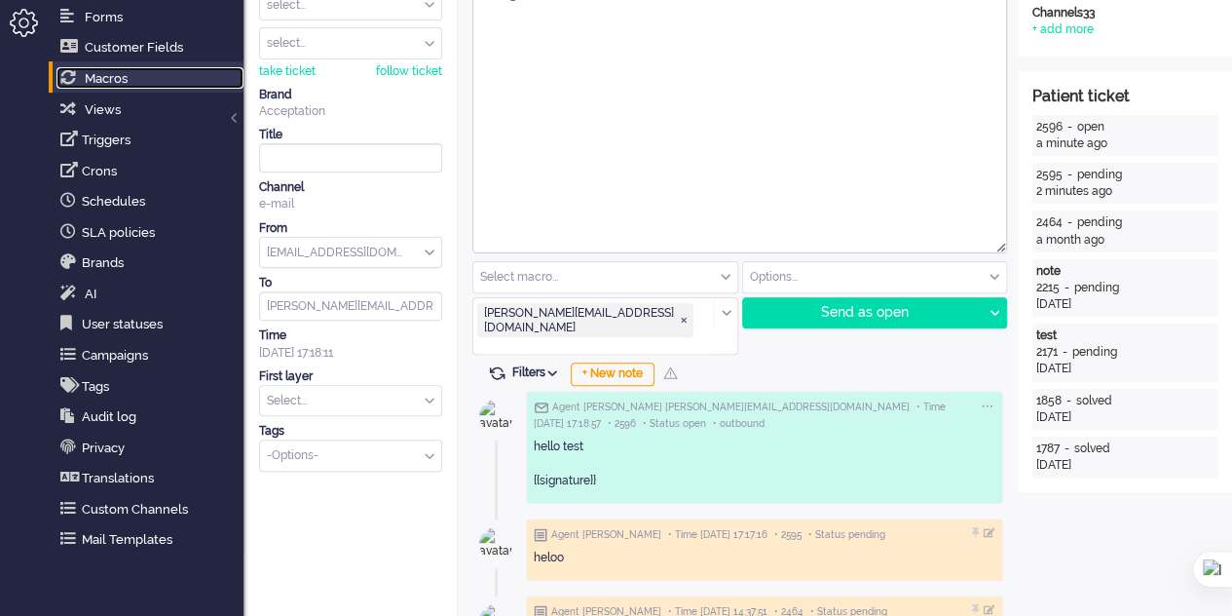
click at [110, 83] on span "Macros" at bounding box center [106, 78] width 43 height 15
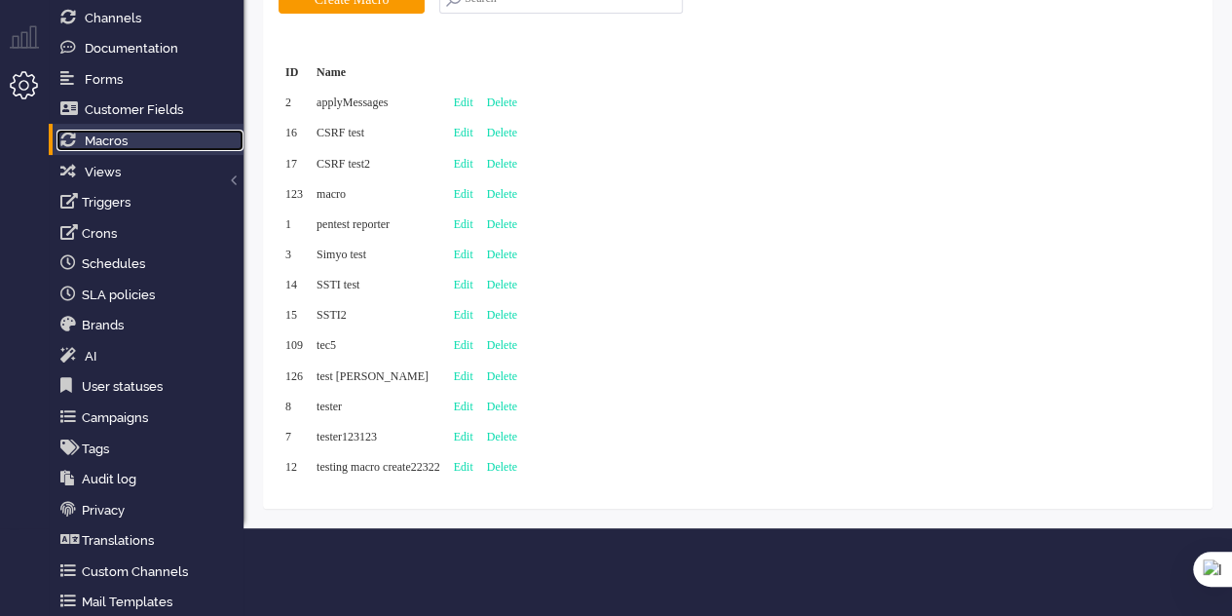
scroll to position [132, 0]
click at [473, 197] on link "Edit" at bounding box center [463, 194] width 19 height 14
type input "macro"
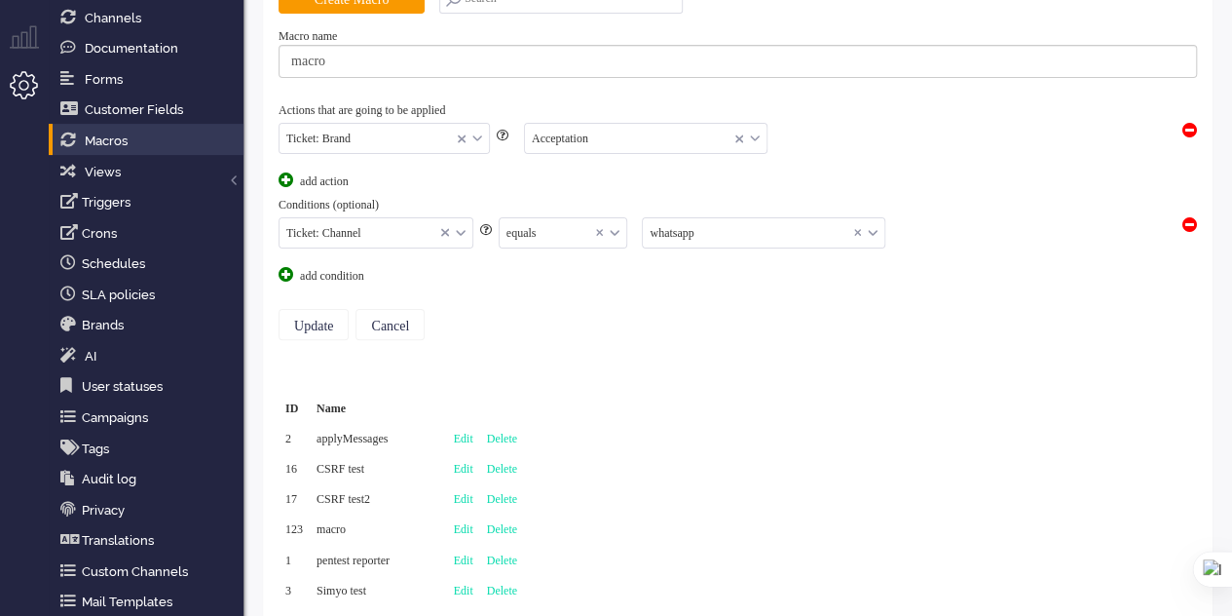
click at [1187, 220] on span at bounding box center [1189, 224] width 15 height 15
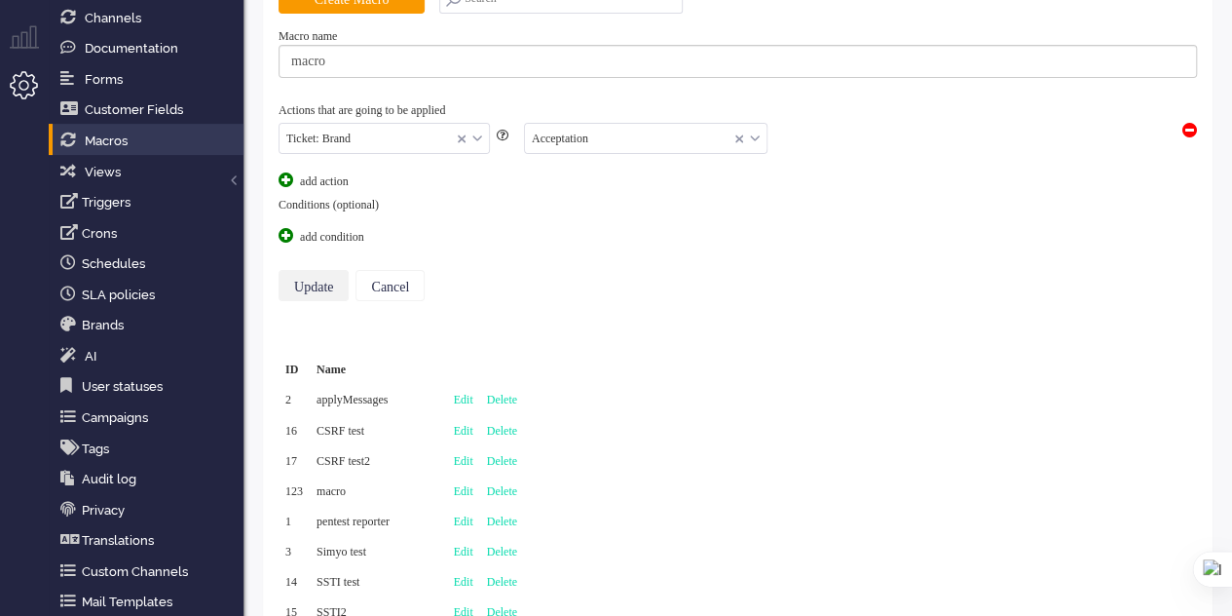
click at [309, 286] on input "Update" at bounding box center [314, 285] width 70 height 31
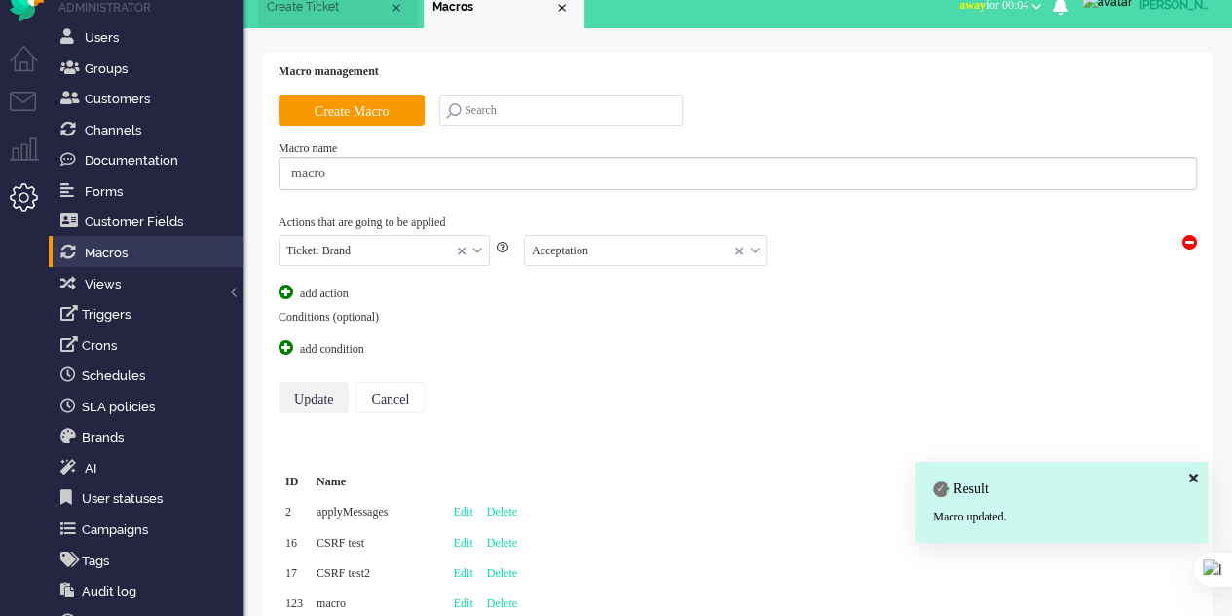
scroll to position [0, 0]
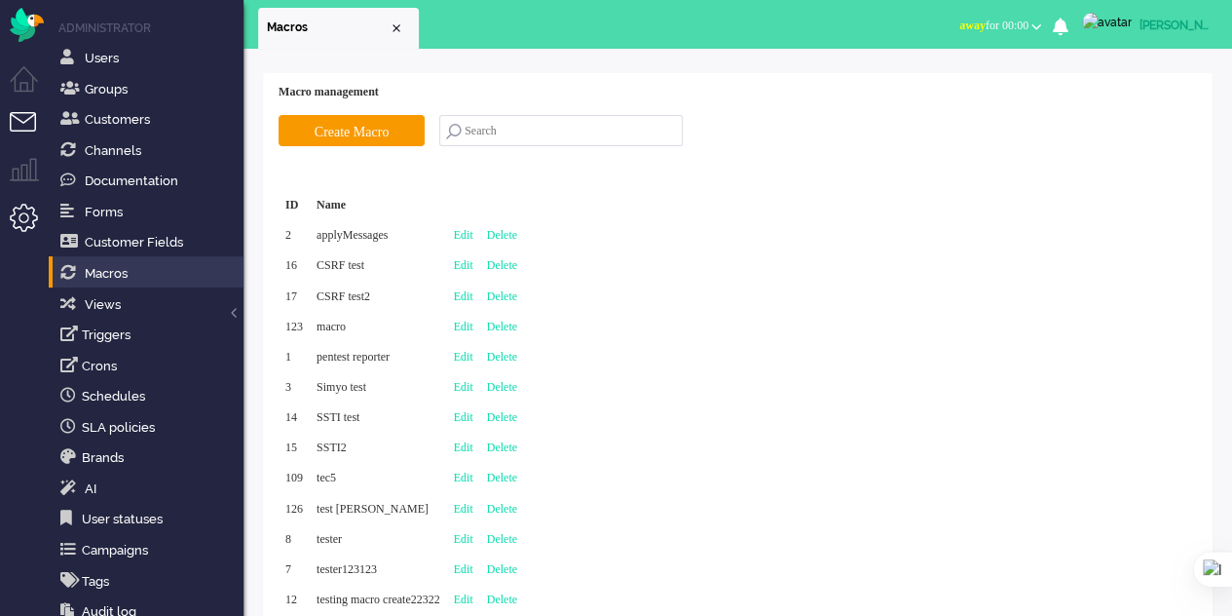
click at [23, 130] on li "Tickets menu" at bounding box center [32, 134] width 44 height 44
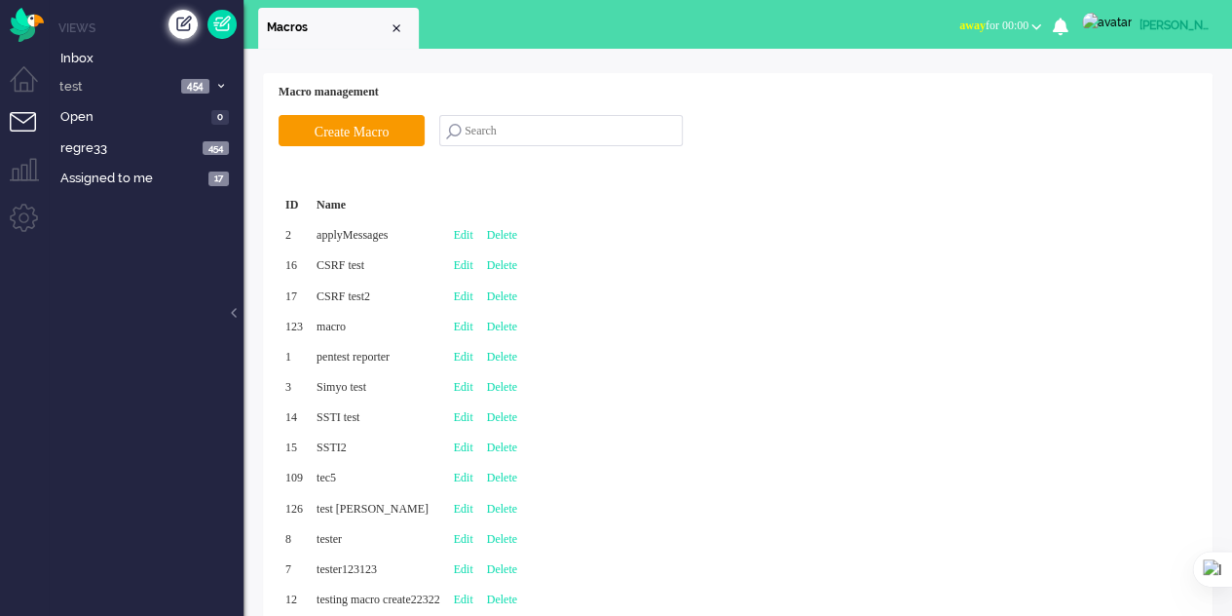
click at [183, 24] on div "Create ticket" at bounding box center [183, 24] width 29 height 29
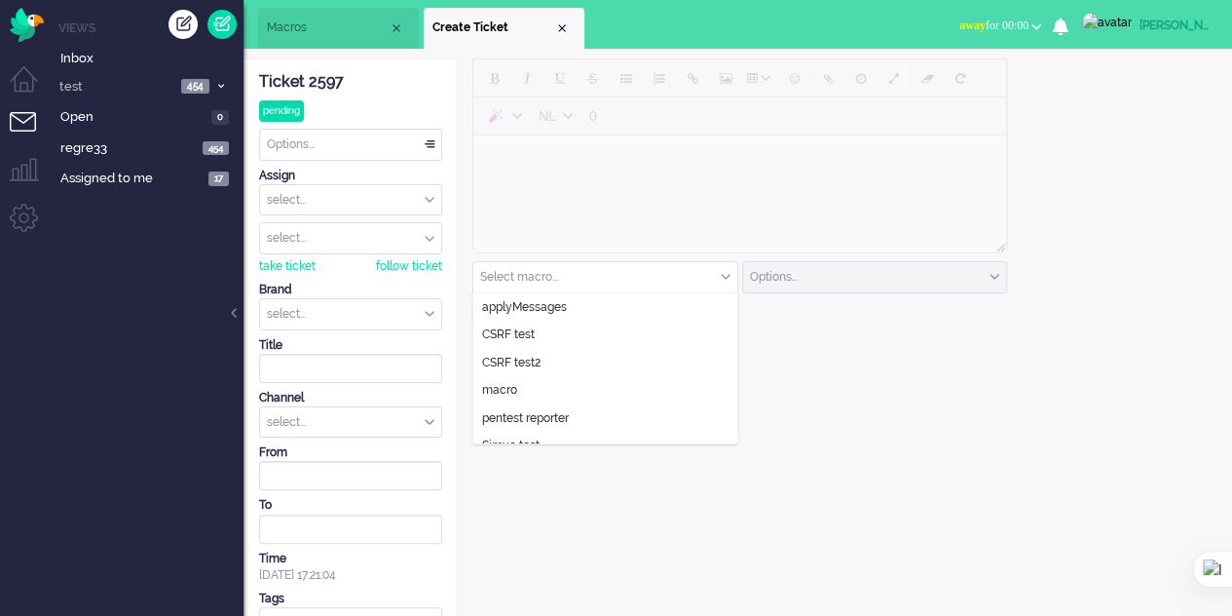
click at [630, 281] on input "text" at bounding box center [605, 277] width 264 height 30
click at [590, 387] on li "macro" at bounding box center [605, 390] width 264 height 28
click at [313, 15] on li "Macros" at bounding box center [338, 28] width 161 height 41
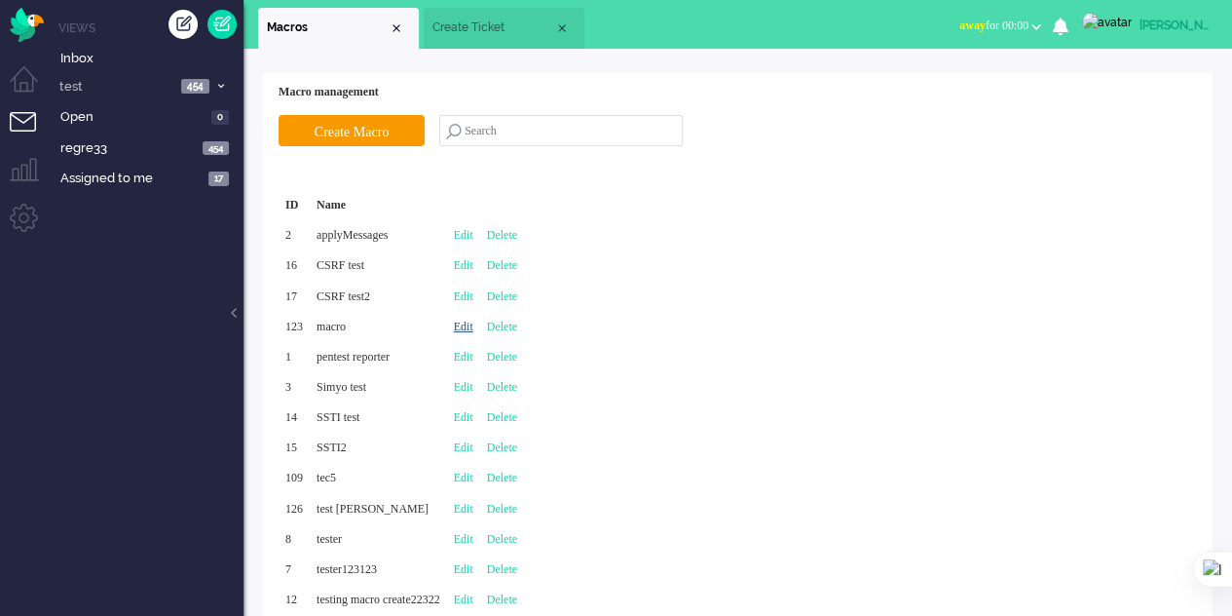
click at [473, 324] on link "Edit" at bounding box center [463, 326] width 19 height 14
type input "macro"
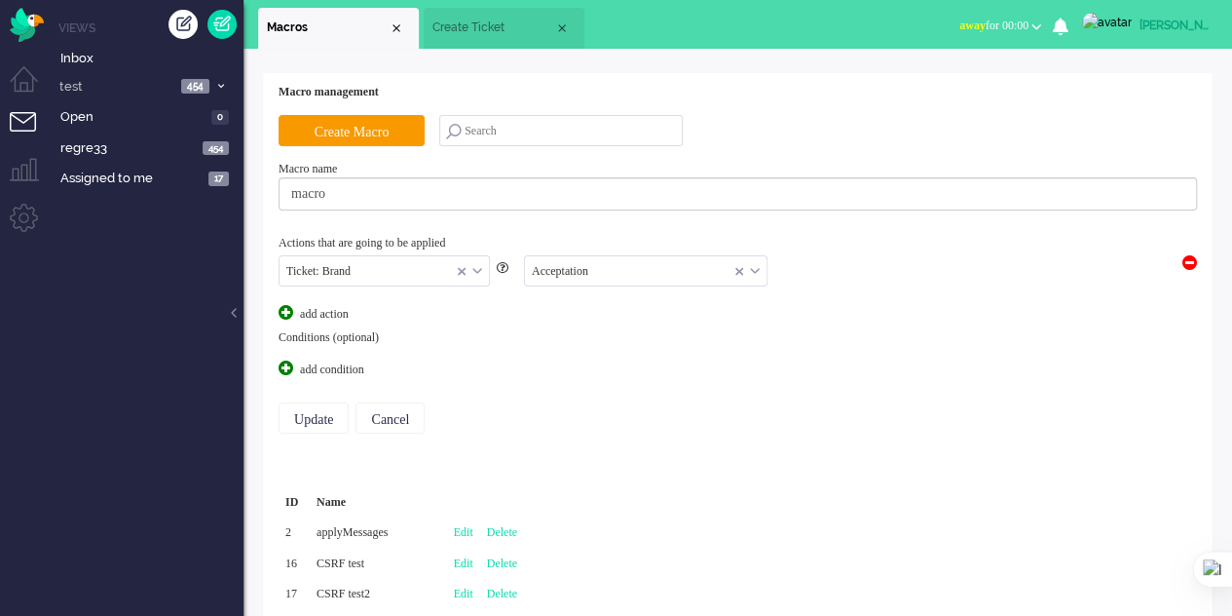
click at [482, 268] on input "text" at bounding box center [384, 271] width 209 height 30
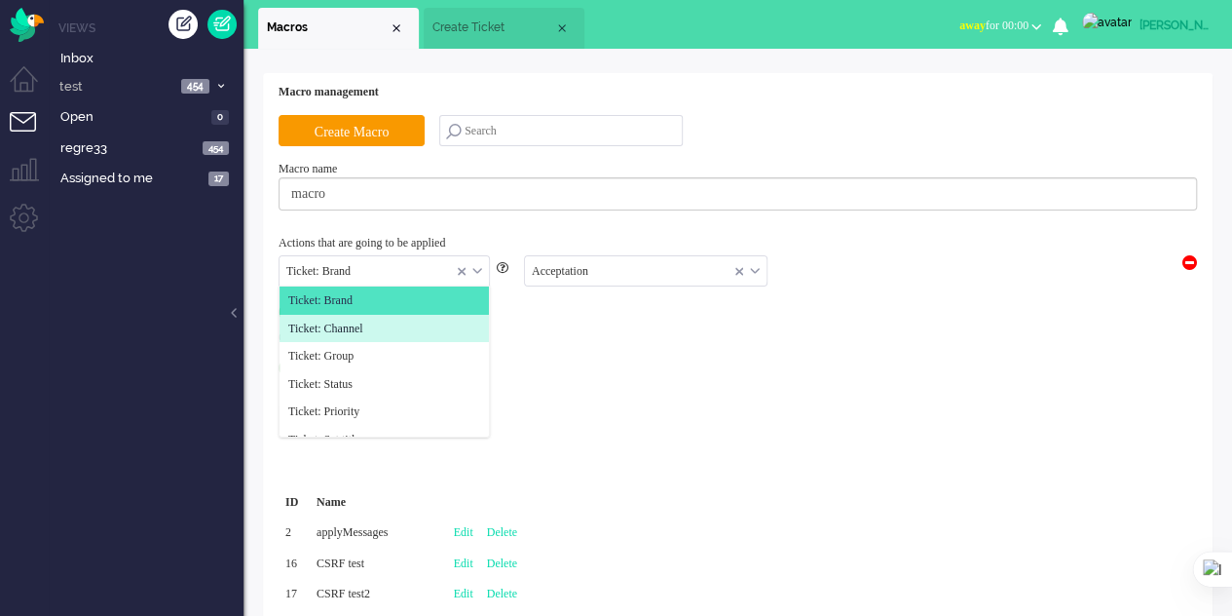
click at [425, 319] on li "Ticket: Channel" at bounding box center [384, 329] width 209 height 28
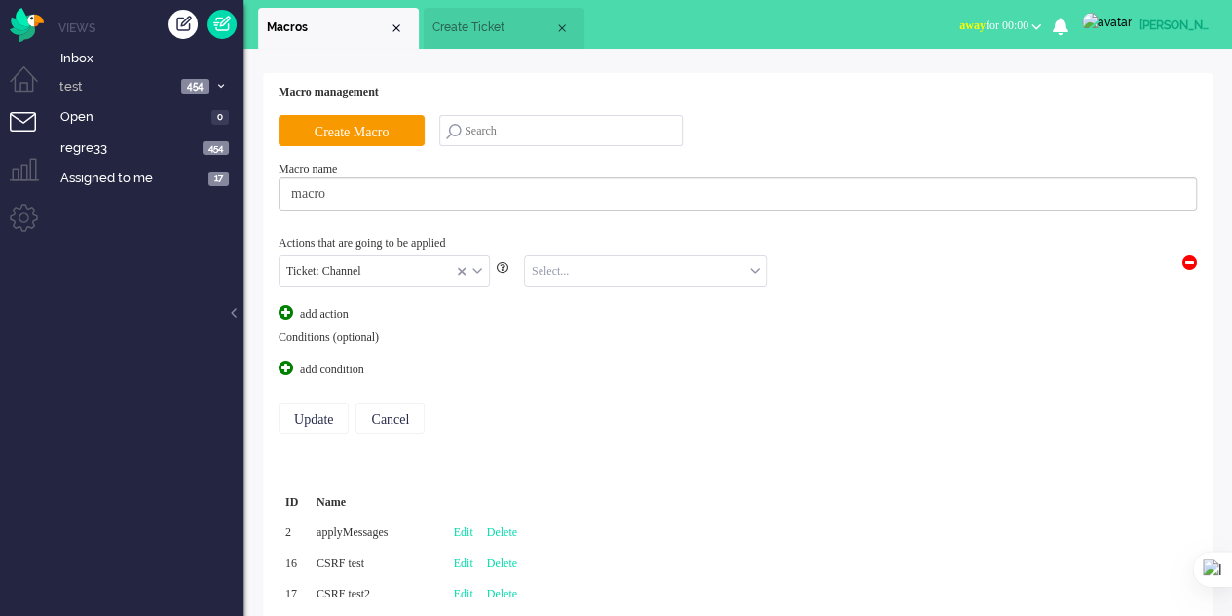
click at [559, 268] on input "text" at bounding box center [646, 271] width 242 height 30
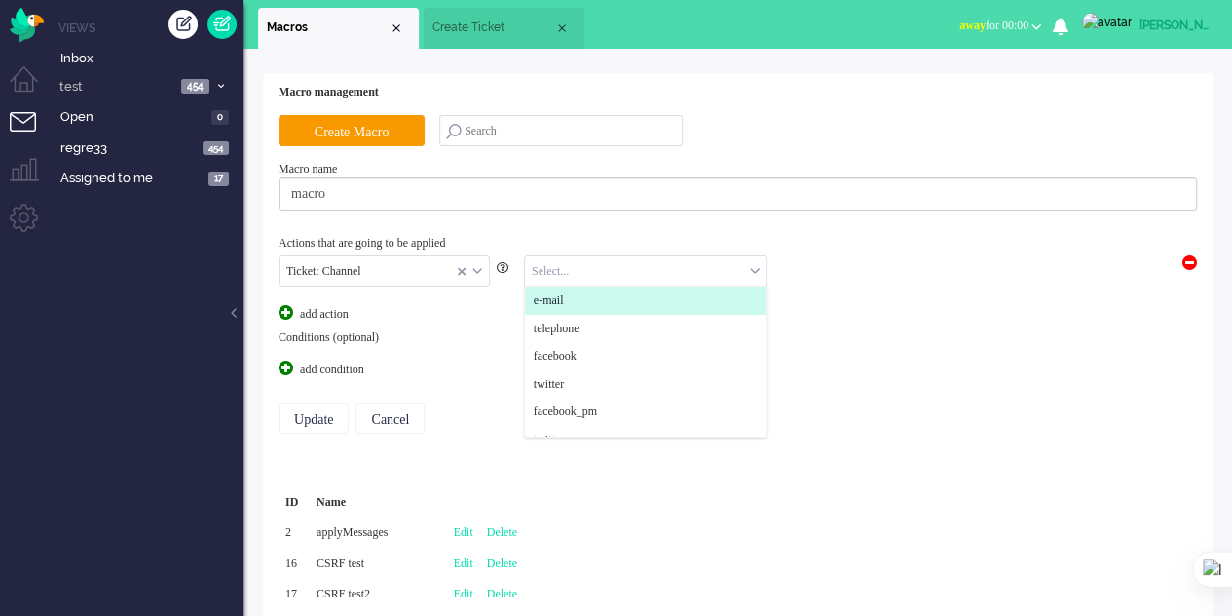
click at [559, 295] on span "e-mail" at bounding box center [549, 300] width 30 height 17
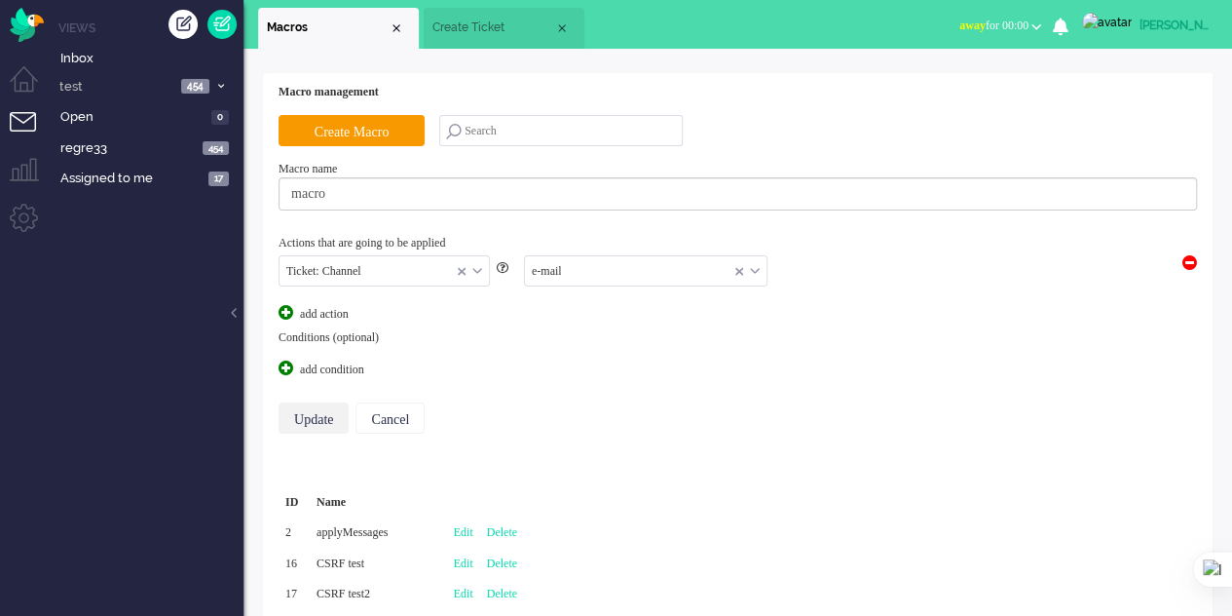
click at [313, 418] on input "Update" at bounding box center [314, 417] width 70 height 31
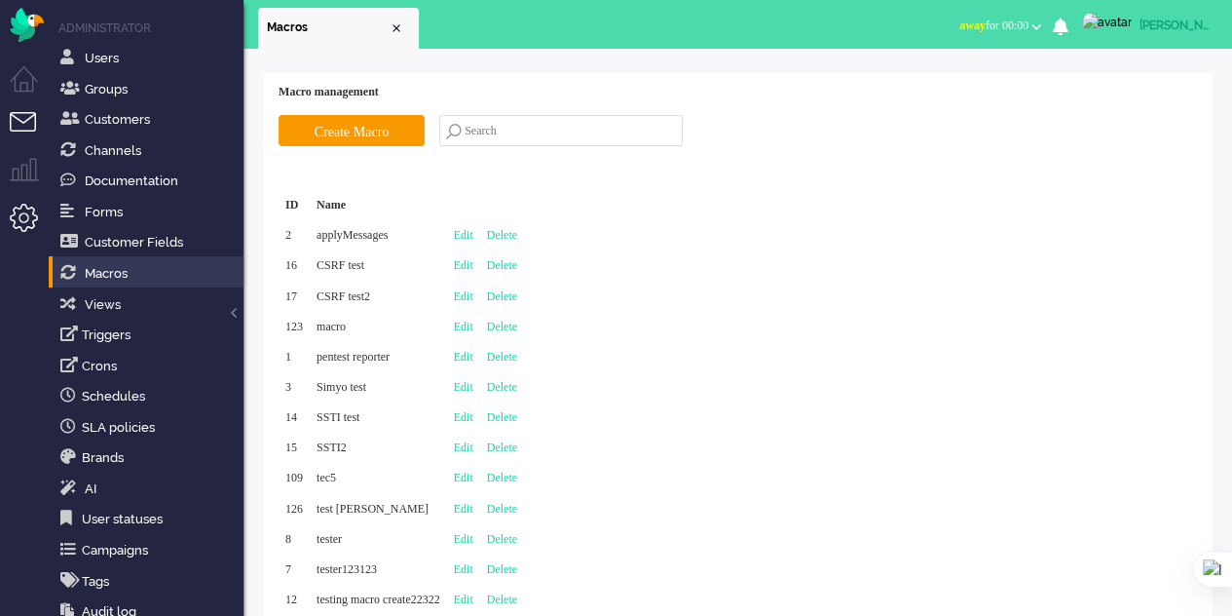
click at [14, 113] on li "Tickets menu" at bounding box center [32, 134] width 44 height 44
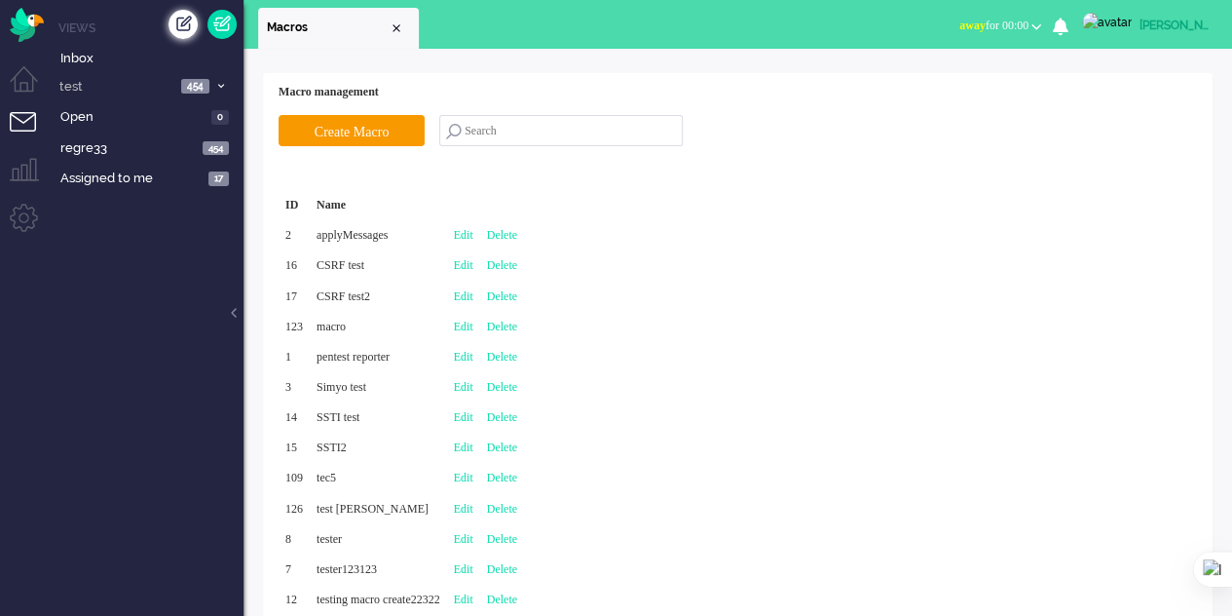
click at [185, 30] on div "Create ticket" at bounding box center [183, 24] width 29 height 29
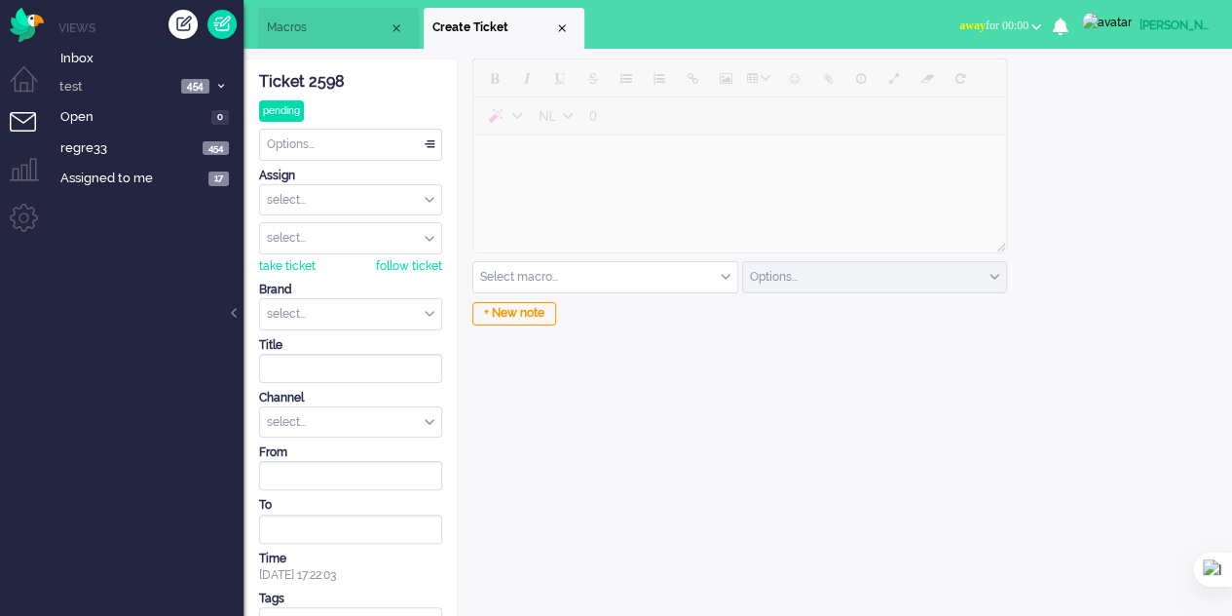
click at [573, 272] on input "text" at bounding box center [605, 277] width 264 height 30
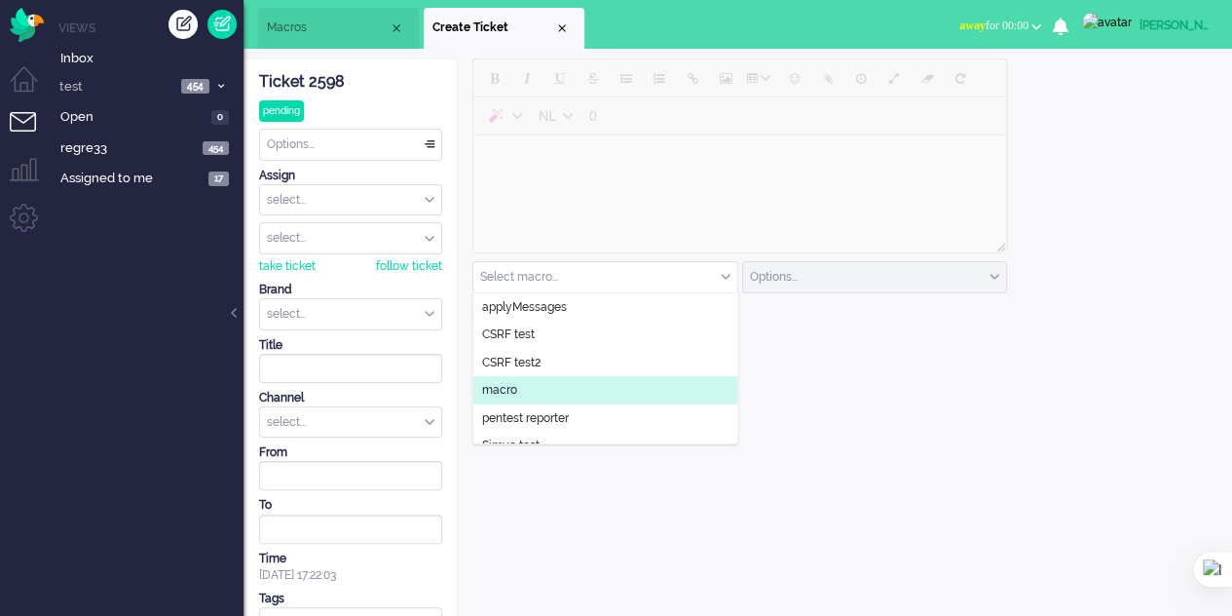
click at [532, 382] on li "macro" at bounding box center [605, 390] width 264 height 28
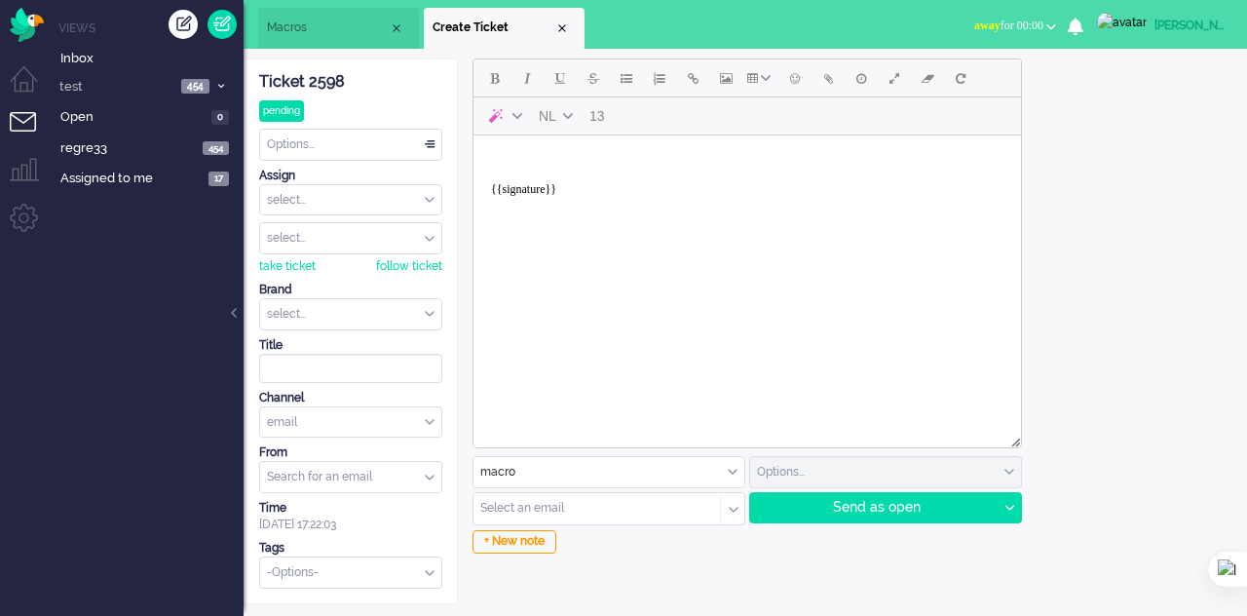
click at [320, 32] on span "Macros" at bounding box center [328, 27] width 122 height 17
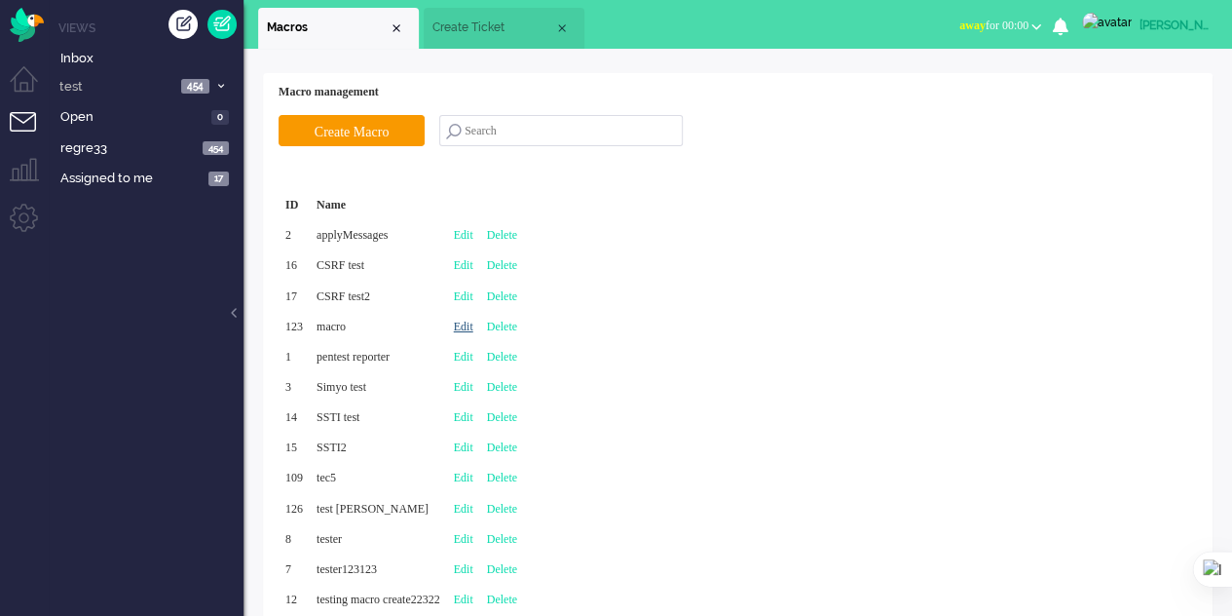
click at [473, 322] on link "Edit" at bounding box center [463, 326] width 19 height 14
type input "macro"
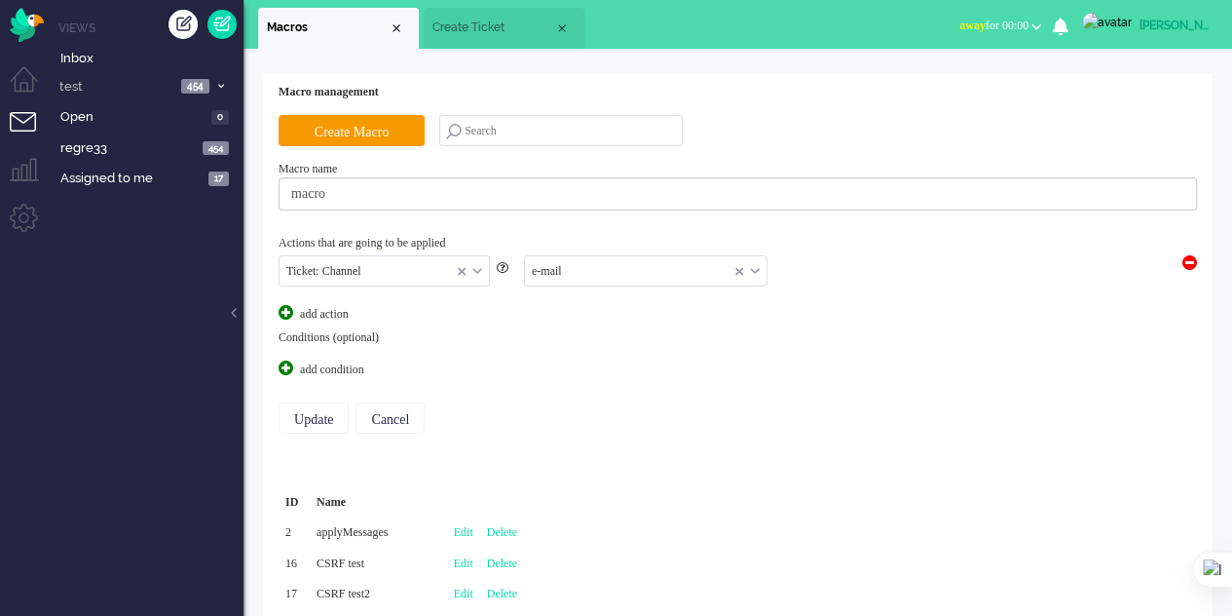
click at [479, 270] on div "Ticket: Channel" at bounding box center [384, 271] width 209 height 30
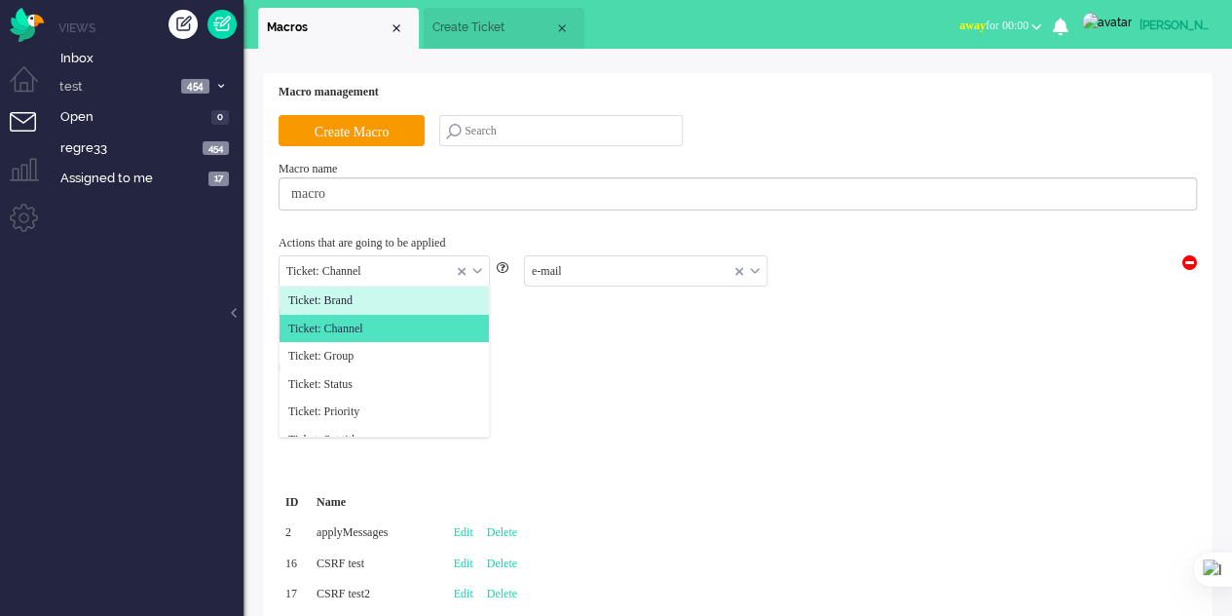
drag, startPoint x: 343, startPoint y: 289, endPoint x: 413, endPoint y: 300, distance: 70.9
click at [344, 290] on li "Ticket: Brand" at bounding box center [384, 300] width 209 height 28
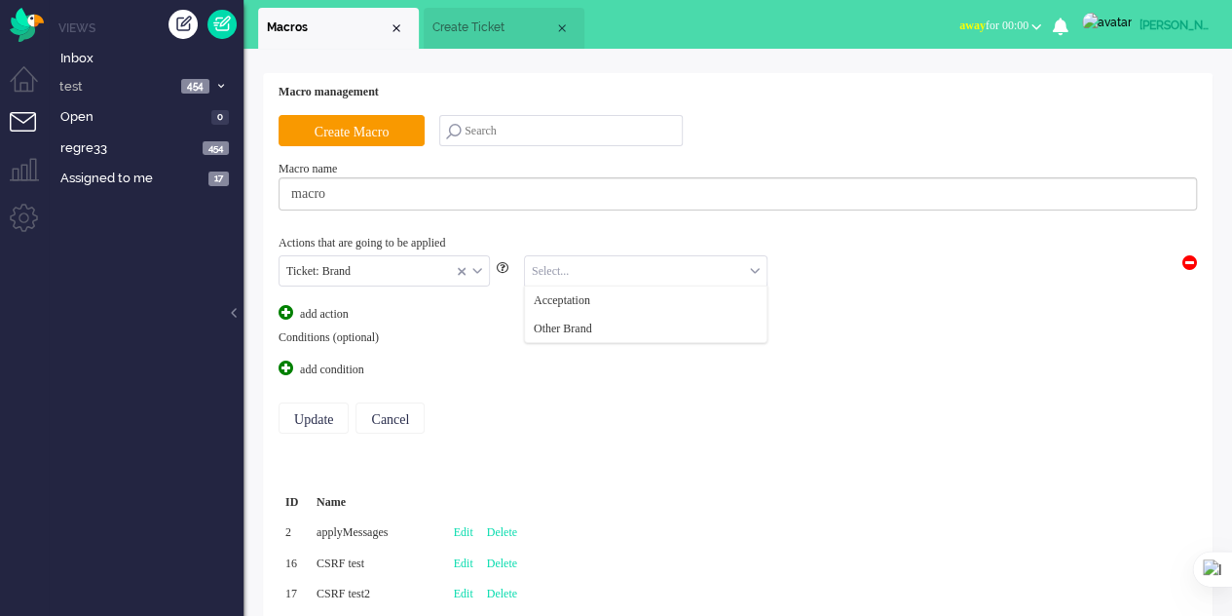
click at [570, 267] on input "text" at bounding box center [646, 271] width 242 height 30
click at [571, 298] on span "Acceptation" at bounding box center [562, 300] width 56 height 17
click at [288, 363] on span at bounding box center [286, 367] width 15 height 15
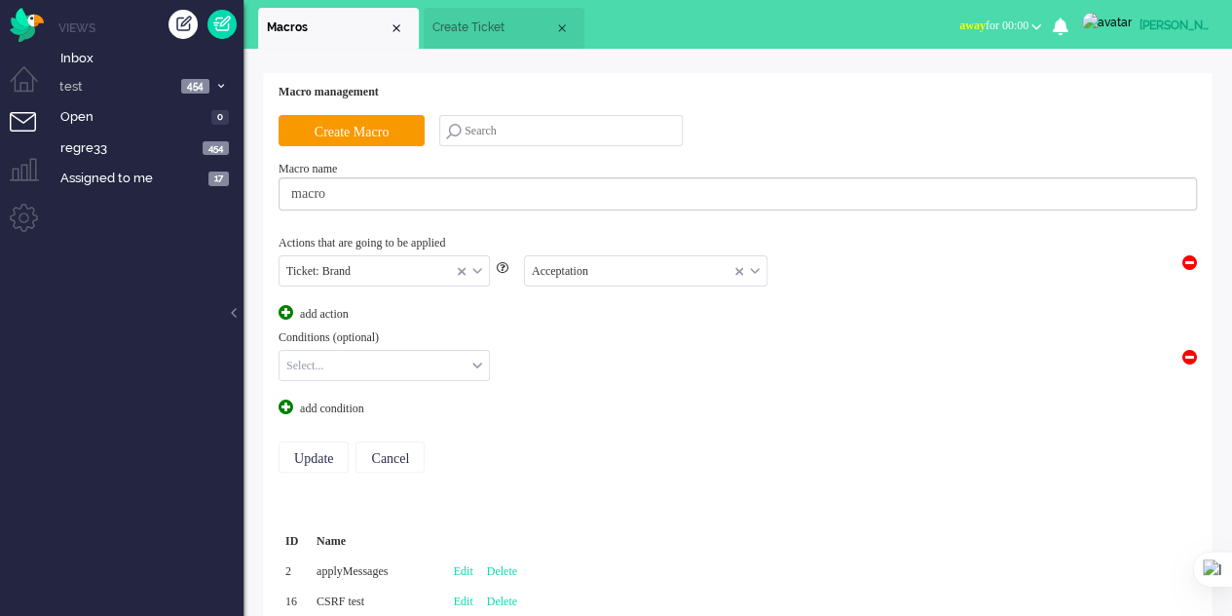
click at [465, 366] on input "text" at bounding box center [384, 366] width 209 height 30
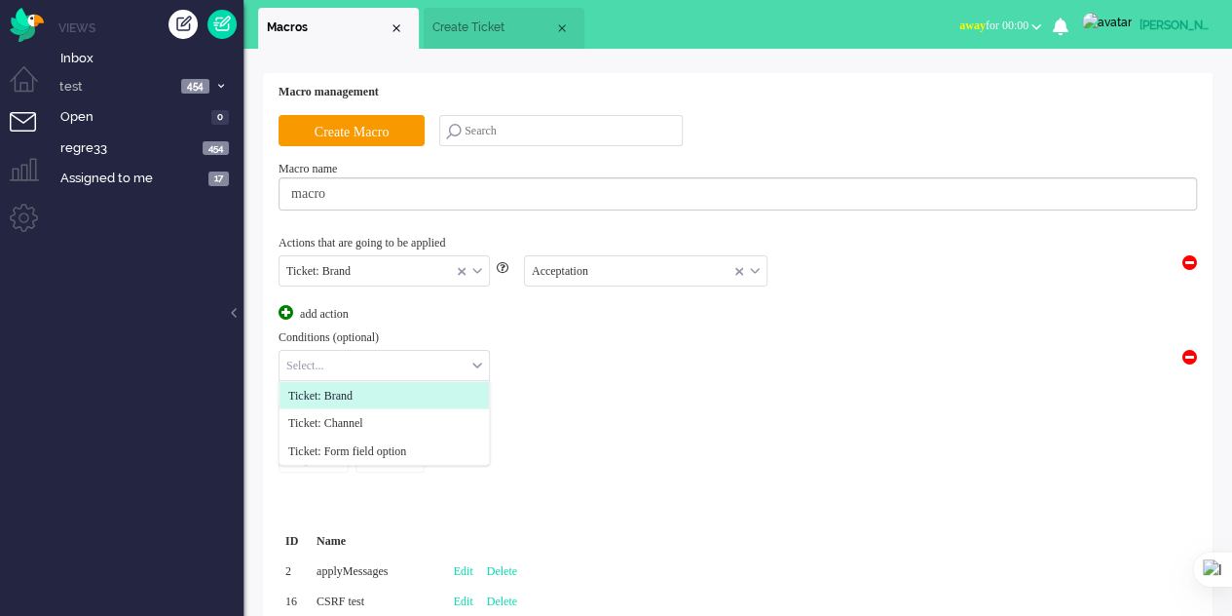
click at [460, 392] on li "Ticket: Brand" at bounding box center [384, 395] width 209 height 28
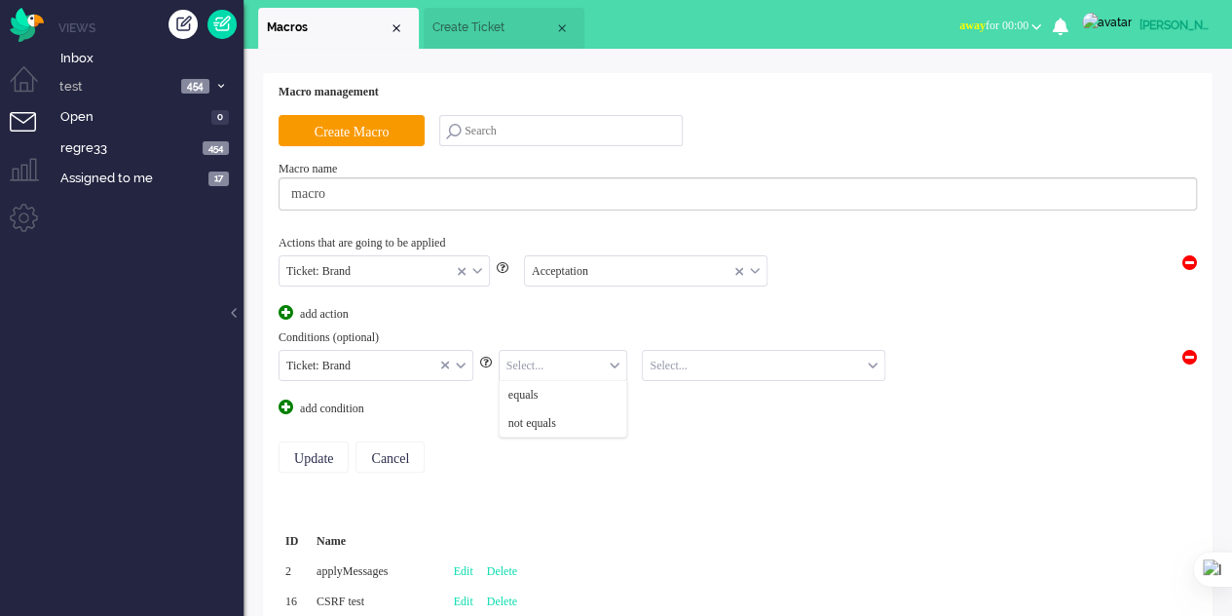
click at [561, 362] on input "text" at bounding box center [564, 366] width 128 height 30
drag, startPoint x: 559, startPoint y: 394, endPoint x: 606, endPoint y: 371, distance: 52.3
click at [559, 394] on li "equals" at bounding box center [564, 395] width 128 height 28
click at [652, 363] on input "text" at bounding box center [764, 366] width 242 height 30
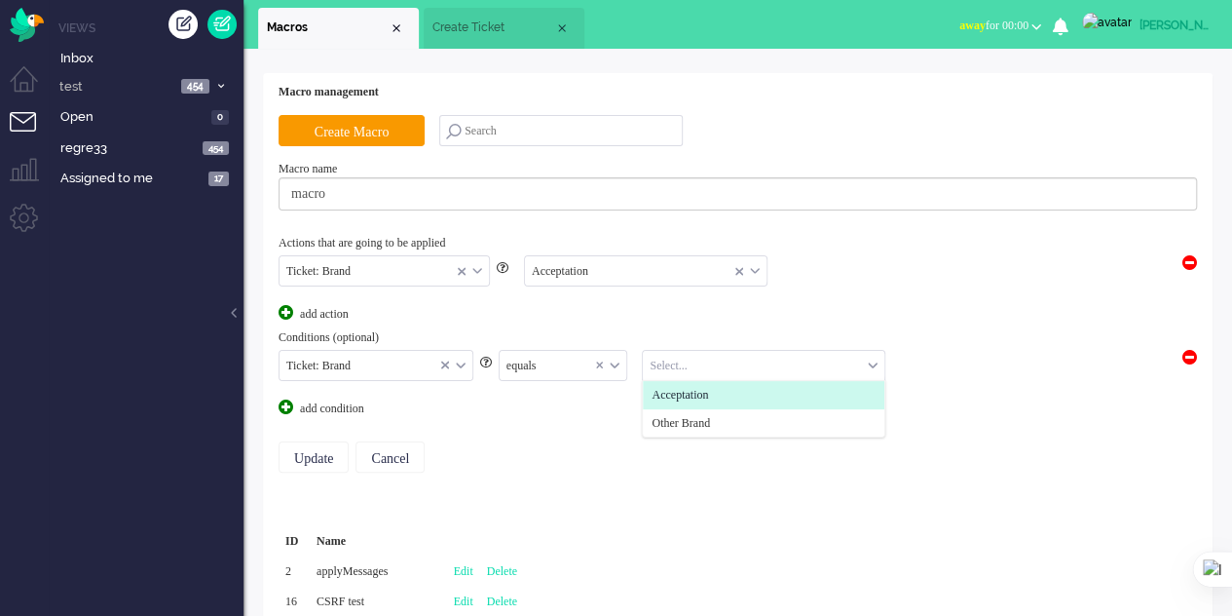
click at [672, 390] on span "Acceptation" at bounding box center [680, 395] width 56 height 17
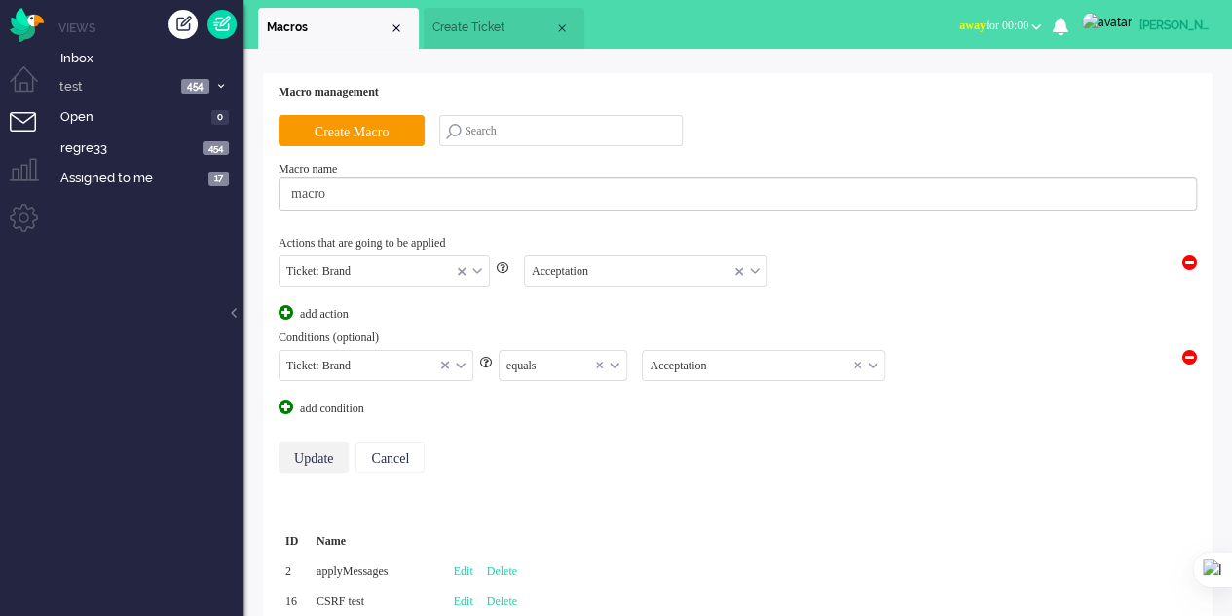
click at [311, 441] on input "Update" at bounding box center [314, 456] width 70 height 31
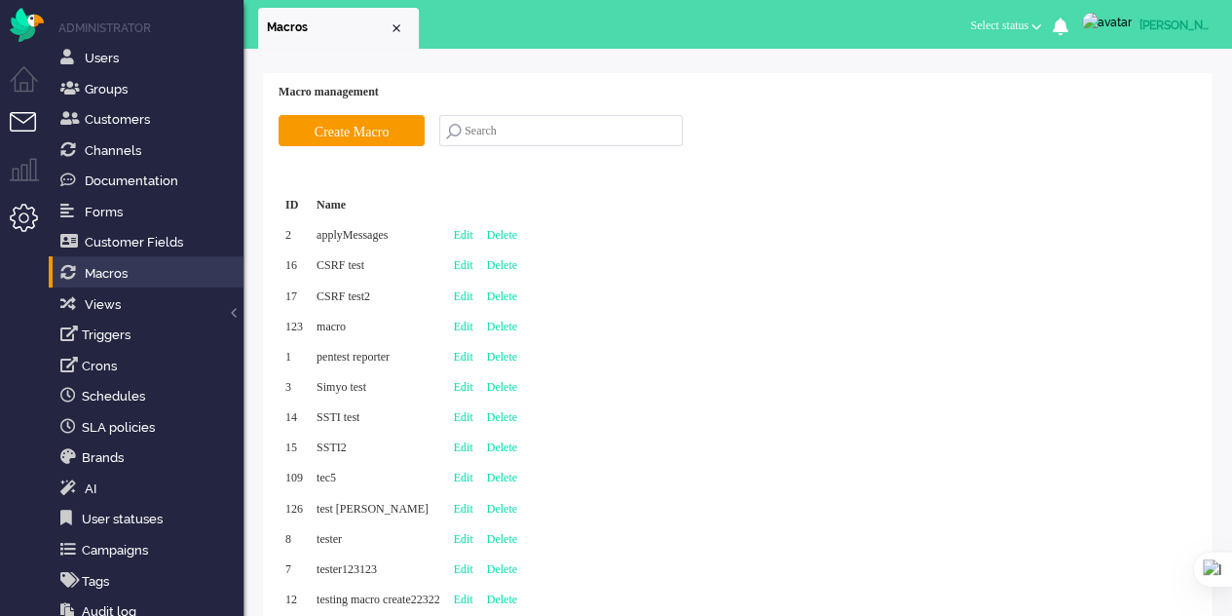
click at [12, 127] on li "Tickets menu" at bounding box center [32, 134] width 44 height 44
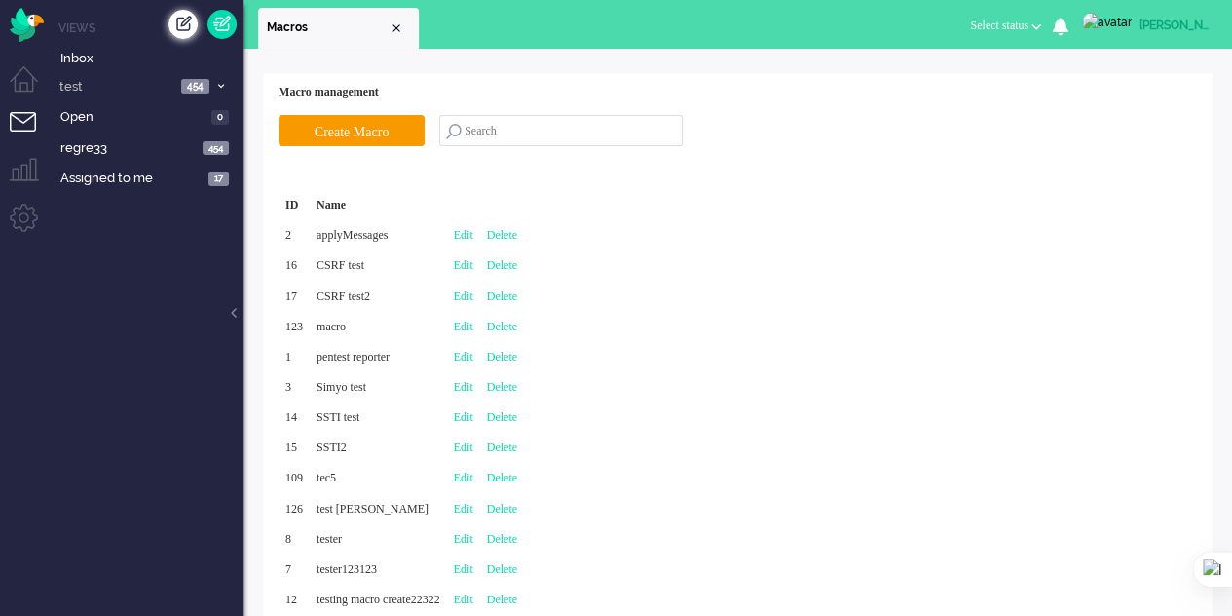
click at [177, 27] on div "Create ticket" at bounding box center [183, 24] width 29 height 29
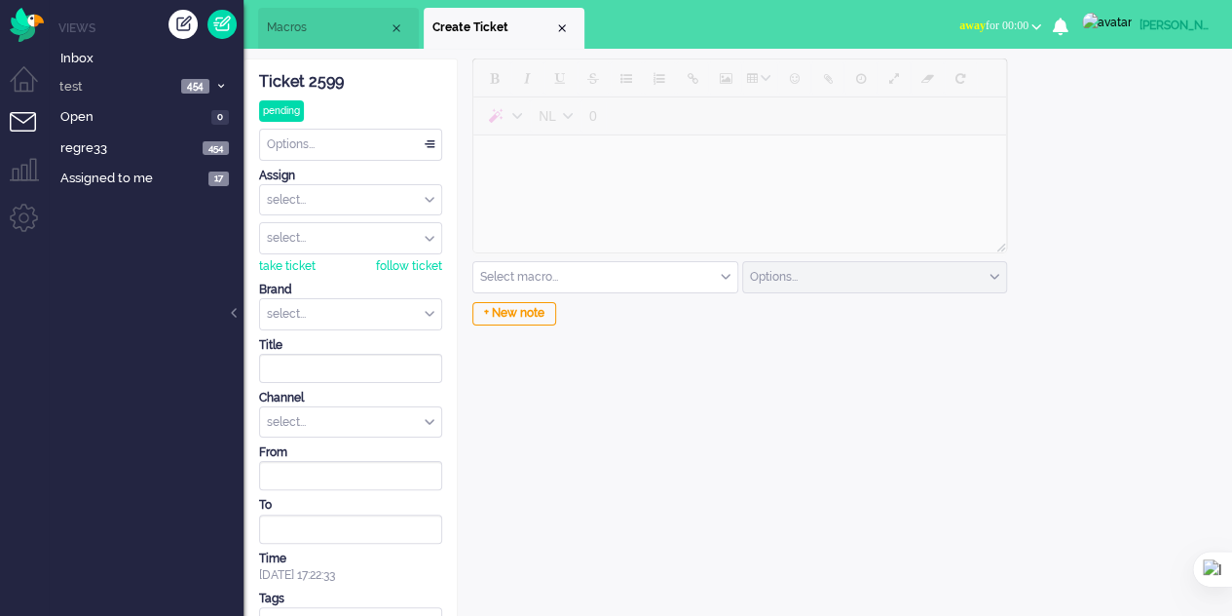
click at [414, 311] on input "text" at bounding box center [350, 314] width 181 height 30
click at [385, 339] on li "Acceptation" at bounding box center [350, 344] width 181 height 28
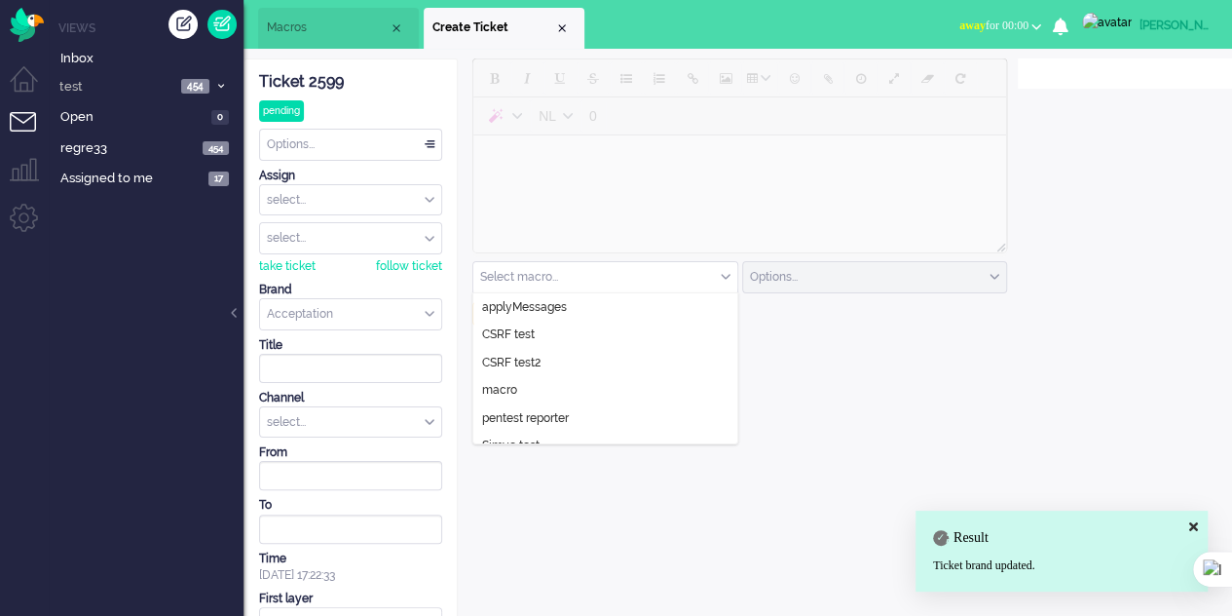
click at [592, 272] on input "text" at bounding box center [605, 277] width 264 height 30
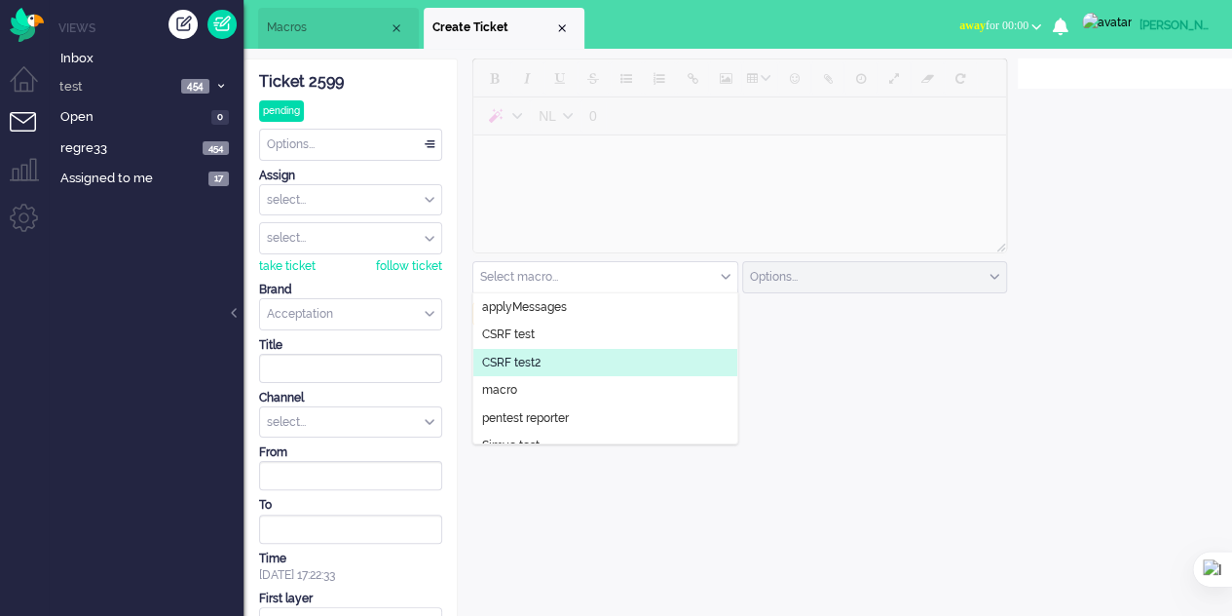
click at [355, 308] on input "text" at bounding box center [350, 314] width 181 height 30
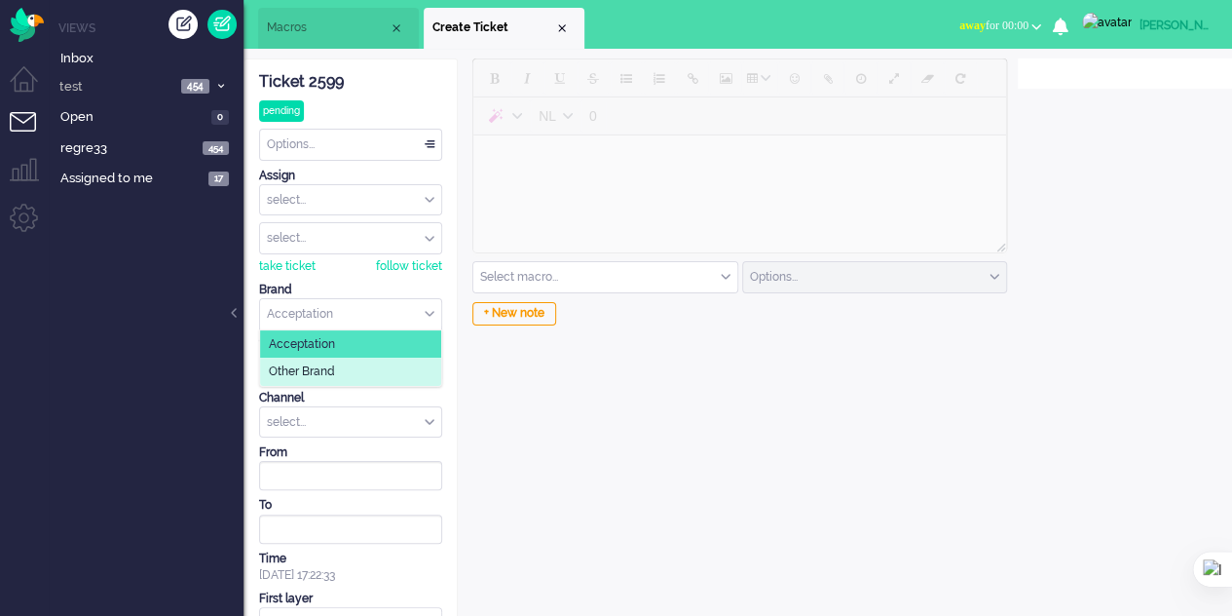
click at [347, 358] on li "Other Brand" at bounding box center [350, 371] width 181 height 28
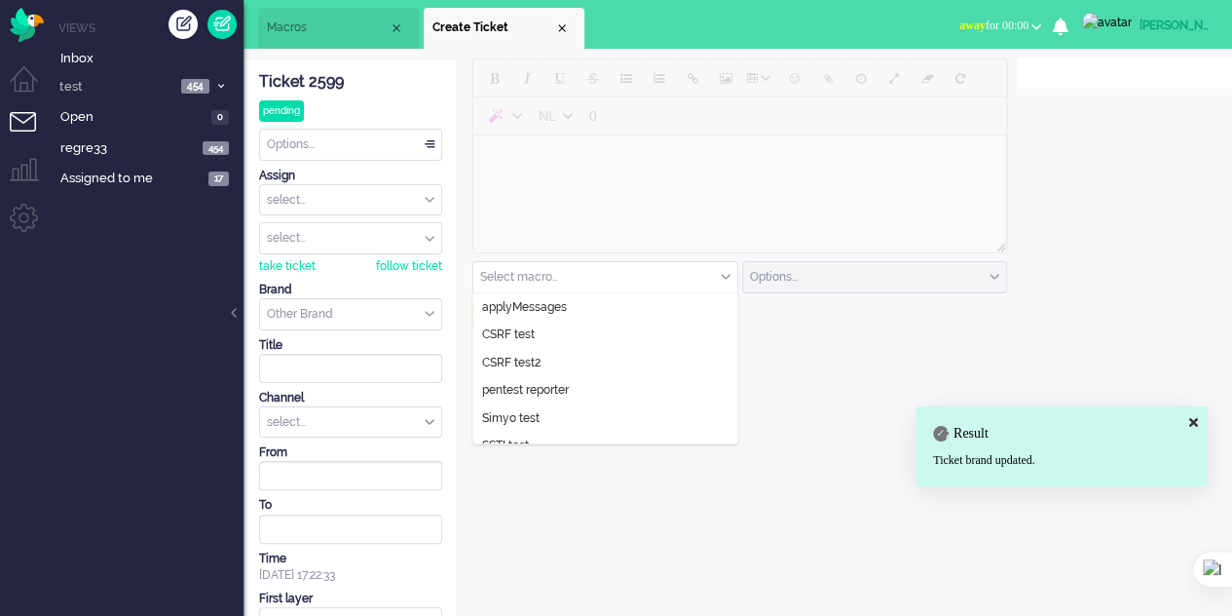
click at [571, 275] on input "text" at bounding box center [605, 277] width 264 height 30
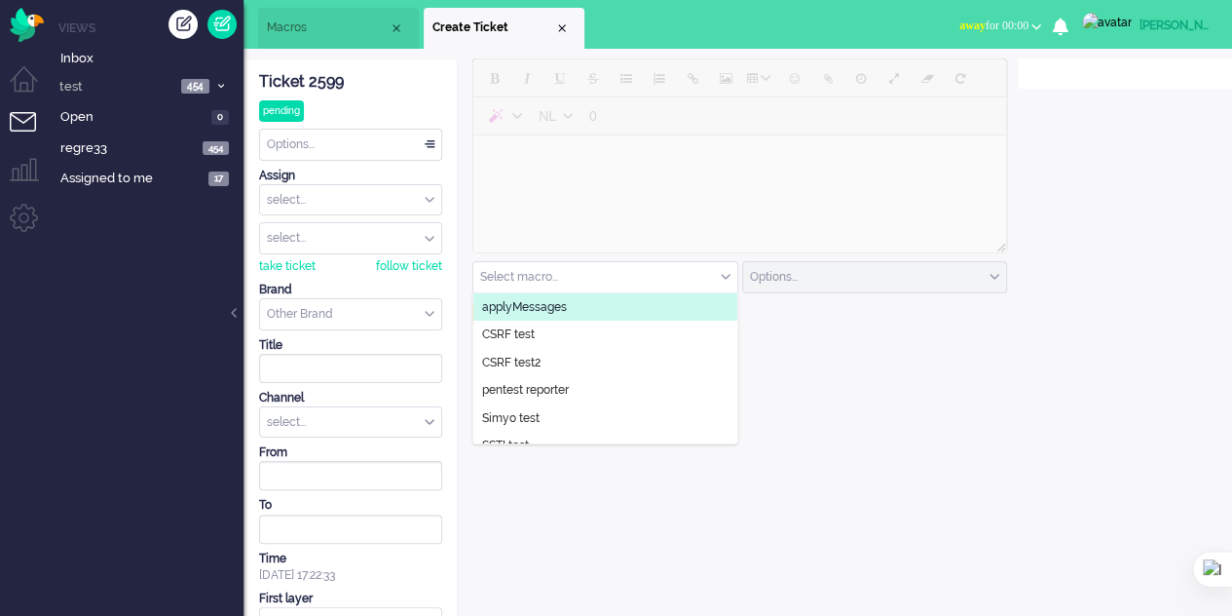
click at [312, 17] on li "Macros" at bounding box center [338, 28] width 161 height 41
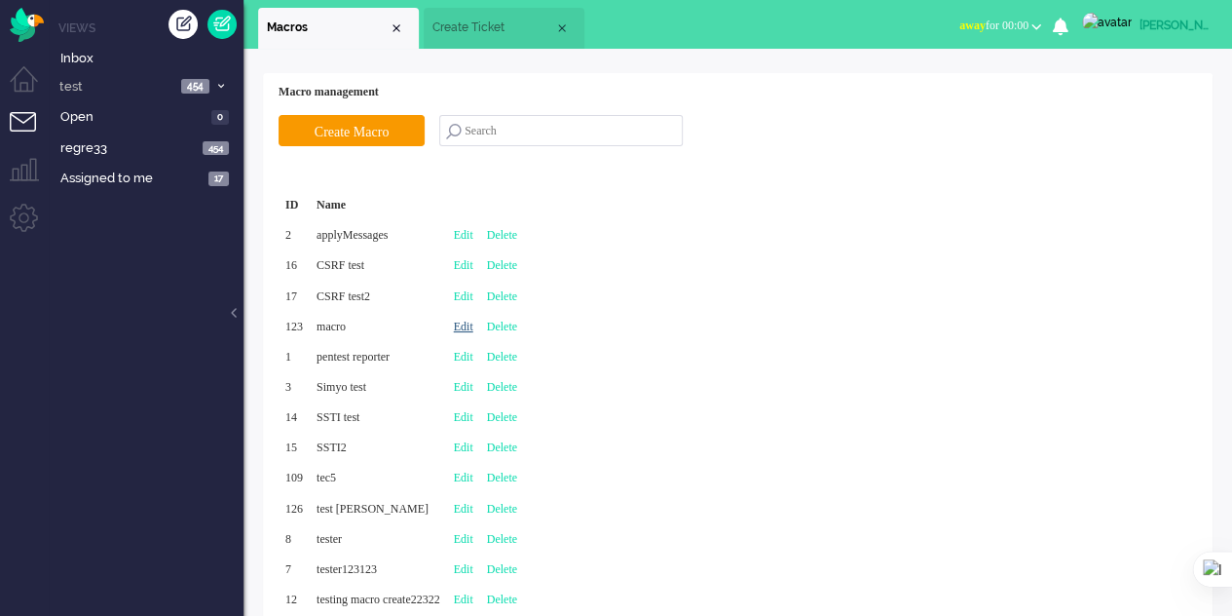
click at [473, 325] on link "Edit" at bounding box center [463, 326] width 19 height 14
type input "macro"
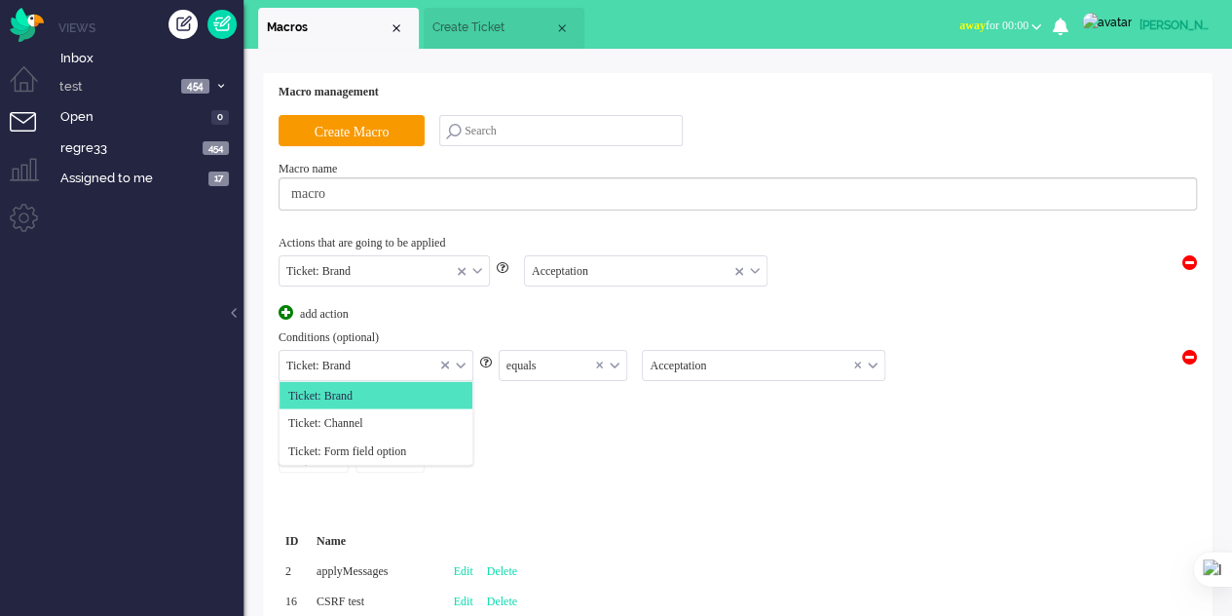
click at [466, 357] on input "text" at bounding box center [376, 366] width 193 height 30
click at [387, 418] on li "Ticket: Channel" at bounding box center [376, 423] width 193 height 28
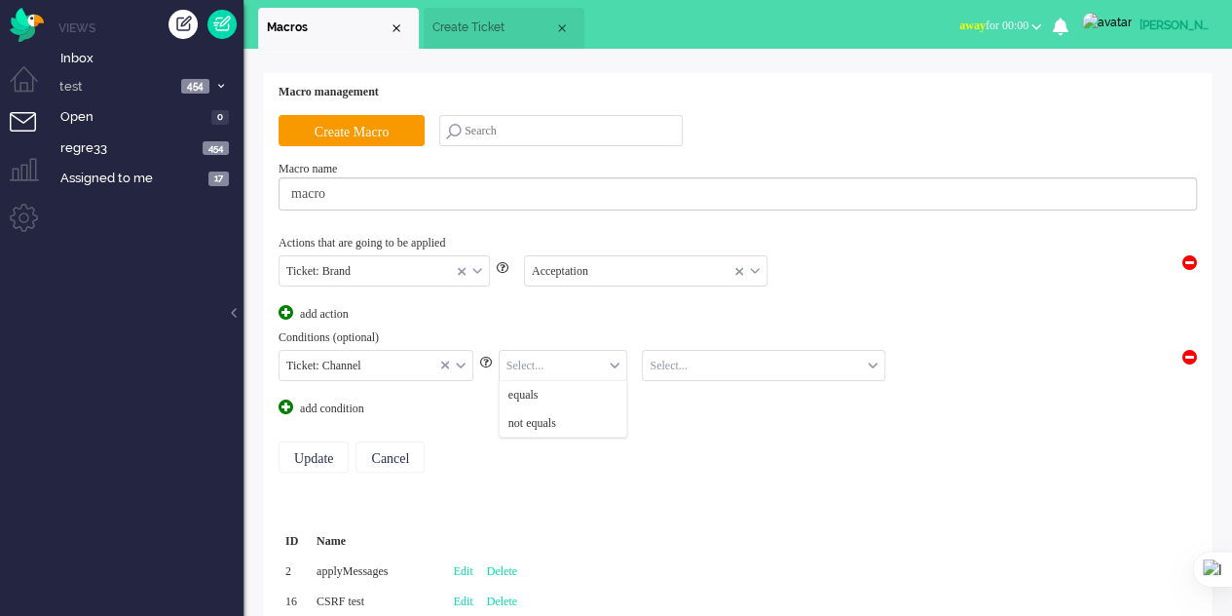
click at [556, 361] on input "text" at bounding box center [564, 366] width 128 height 30
click at [556, 390] on li "equals" at bounding box center [564, 395] width 128 height 28
click at [717, 356] on input "text" at bounding box center [764, 366] width 242 height 30
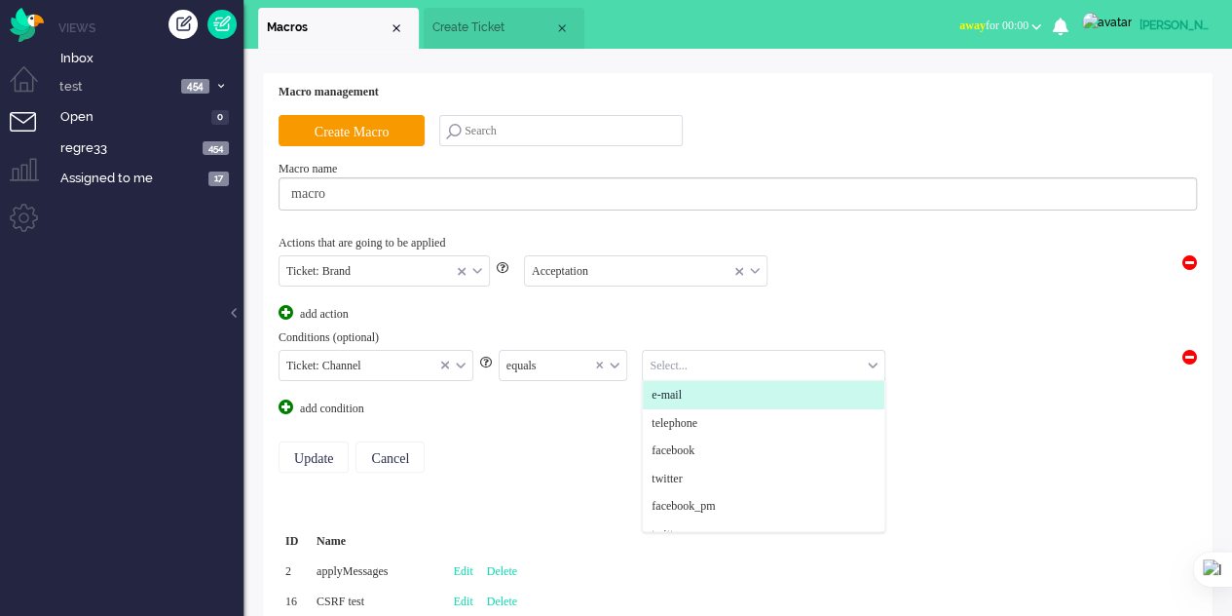
click at [699, 400] on li "e-mail" at bounding box center [764, 395] width 242 height 28
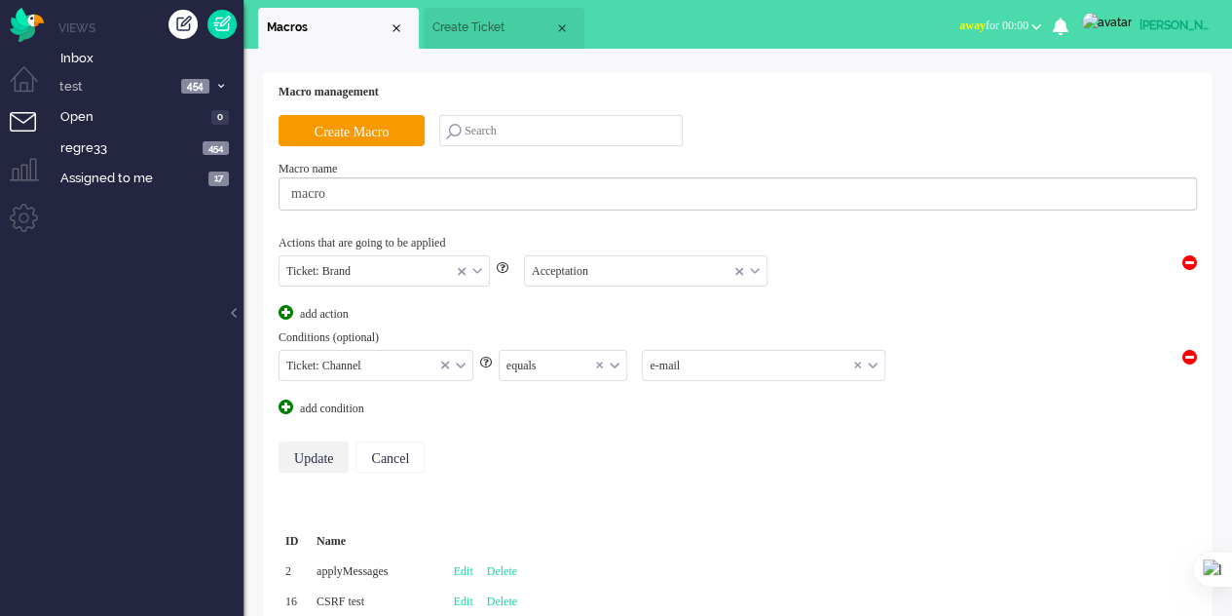
click at [314, 459] on input "Update" at bounding box center [314, 456] width 70 height 31
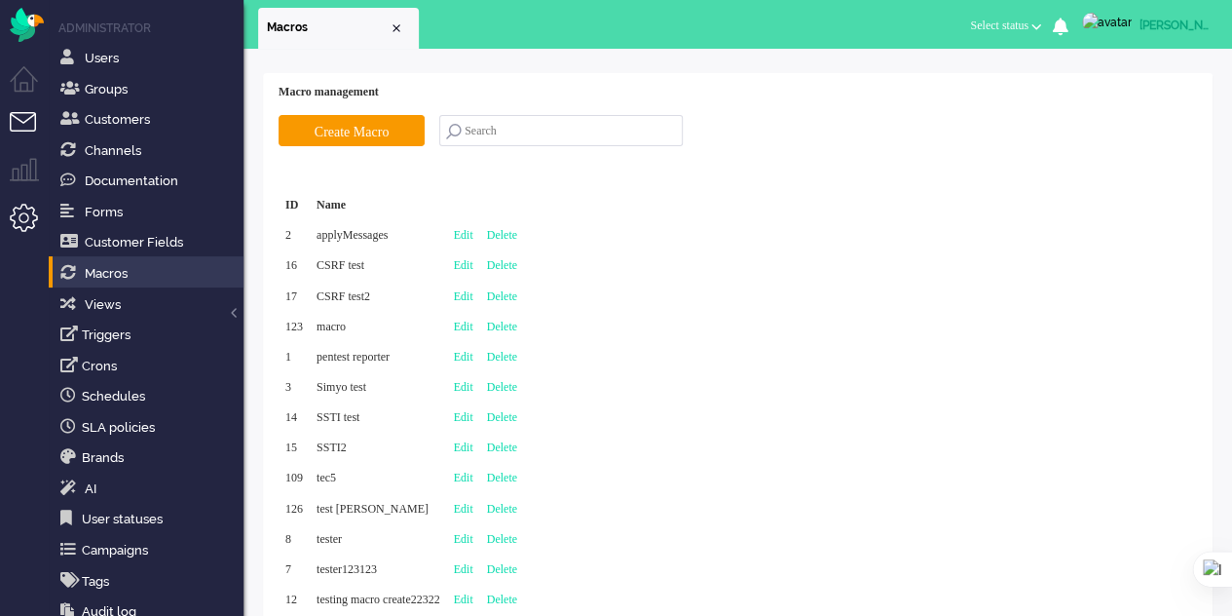
click at [16, 123] on li "Tickets menu" at bounding box center [32, 134] width 44 height 44
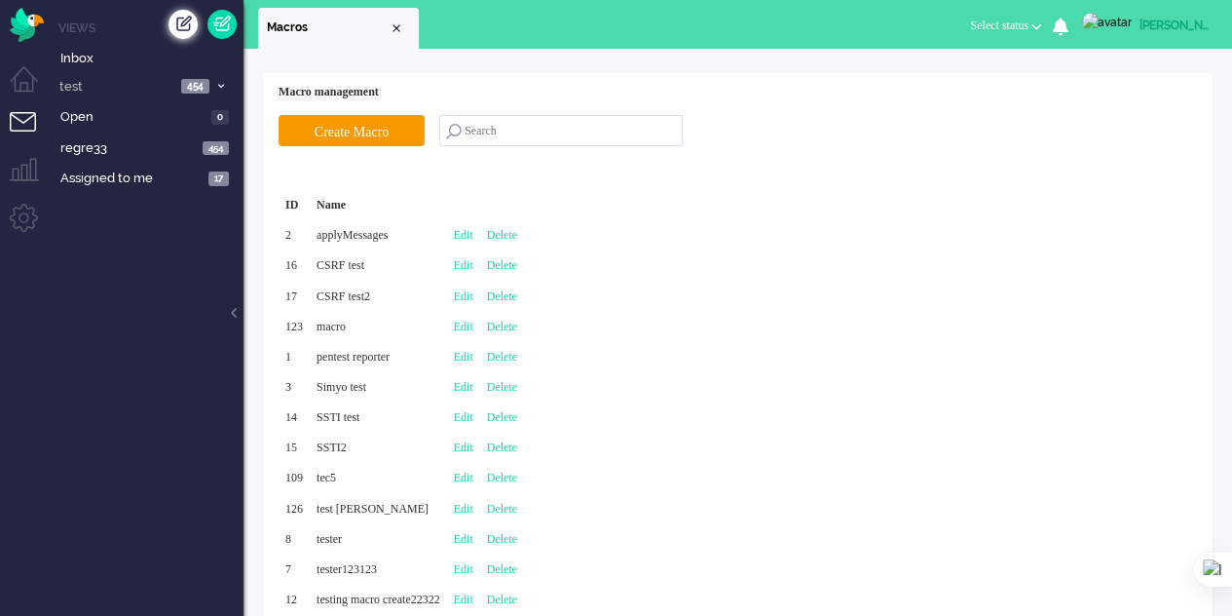
click at [178, 25] on div "Create ticket" at bounding box center [183, 24] width 29 height 29
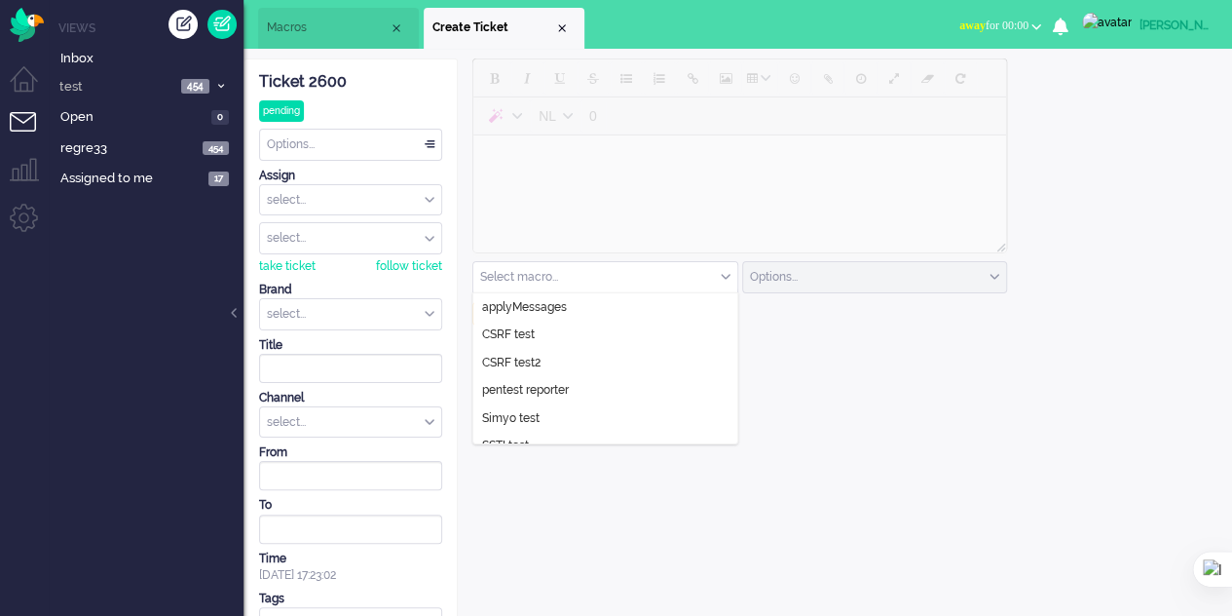
click at [549, 273] on input "text" at bounding box center [605, 277] width 264 height 30
click at [392, 416] on div "select..." at bounding box center [350, 422] width 181 height 30
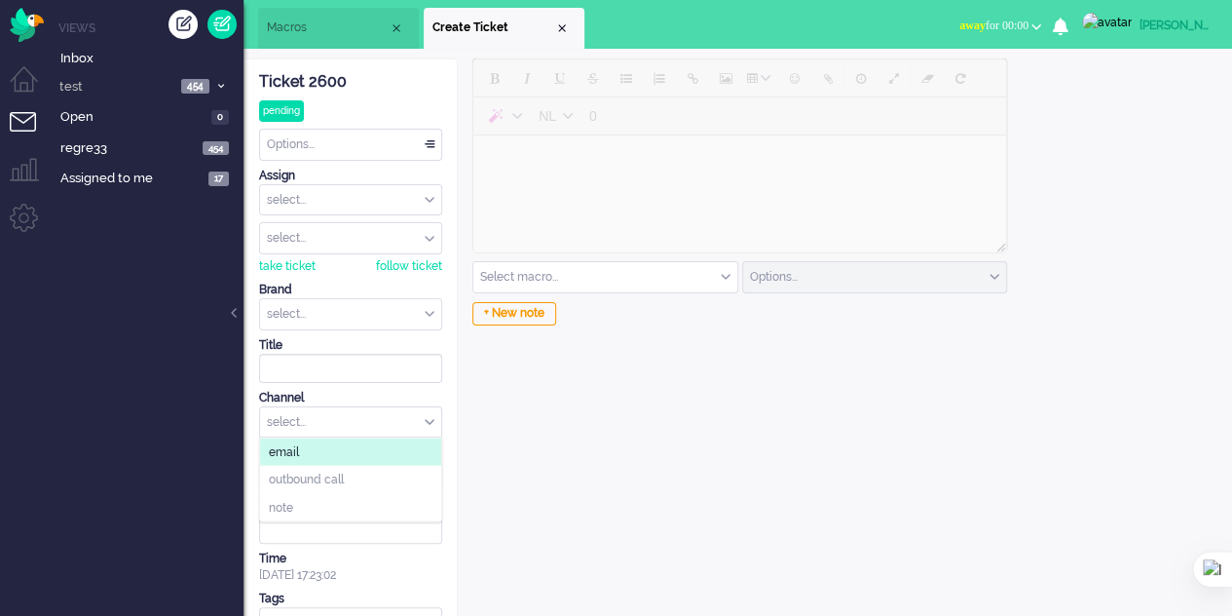
click at [391, 437] on li "email" at bounding box center [350, 451] width 181 height 28
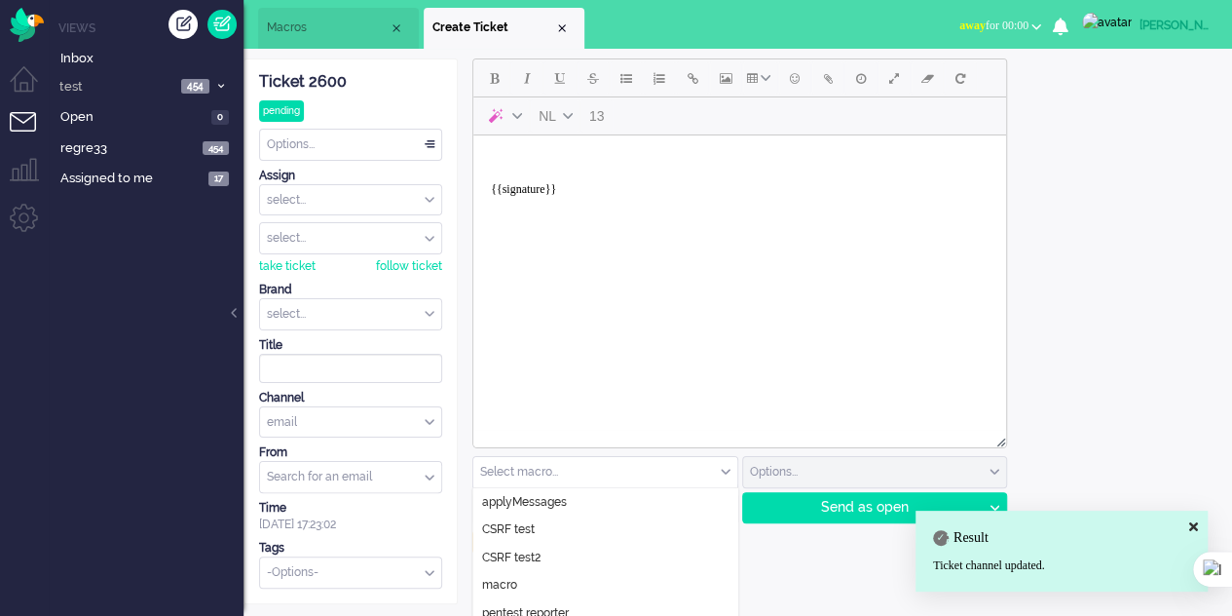
click at [725, 467] on div "Select macro..." at bounding box center [605, 472] width 264 height 30
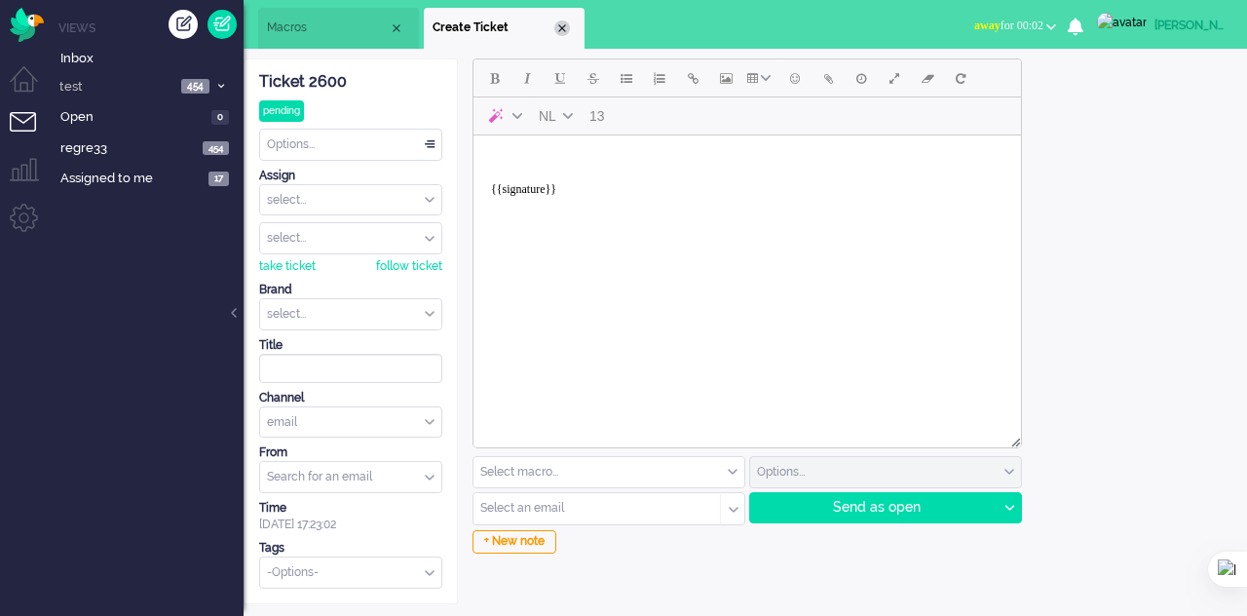
click at [561, 23] on div "Close tab" at bounding box center [562, 28] width 16 height 16
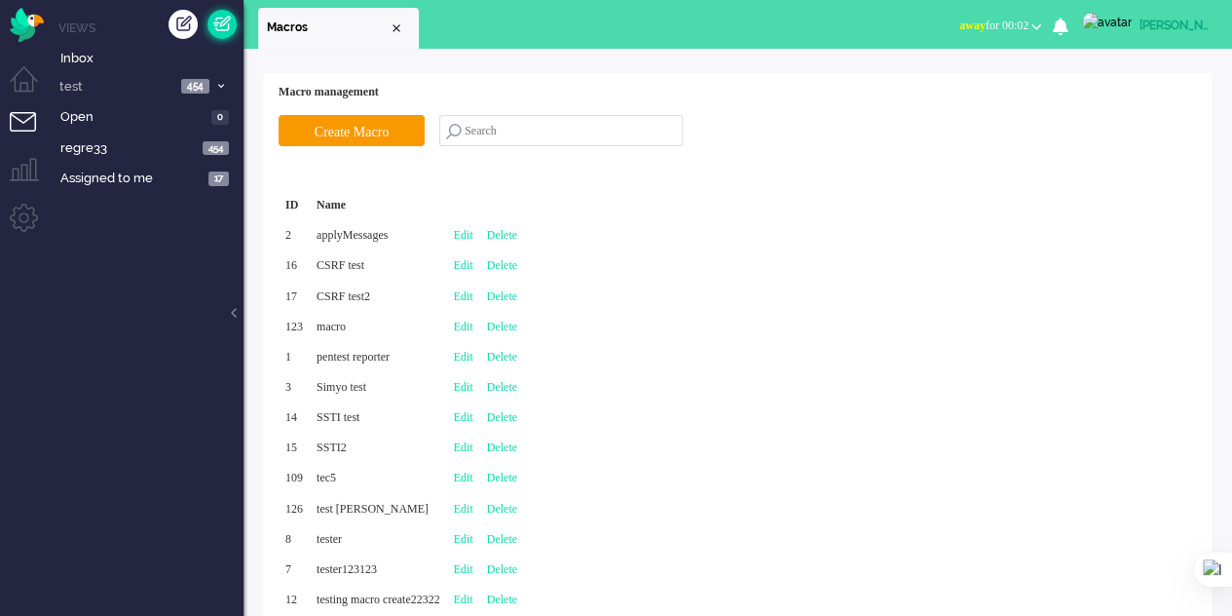
click at [220, 28] on link at bounding box center [221, 24] width 29 height 29
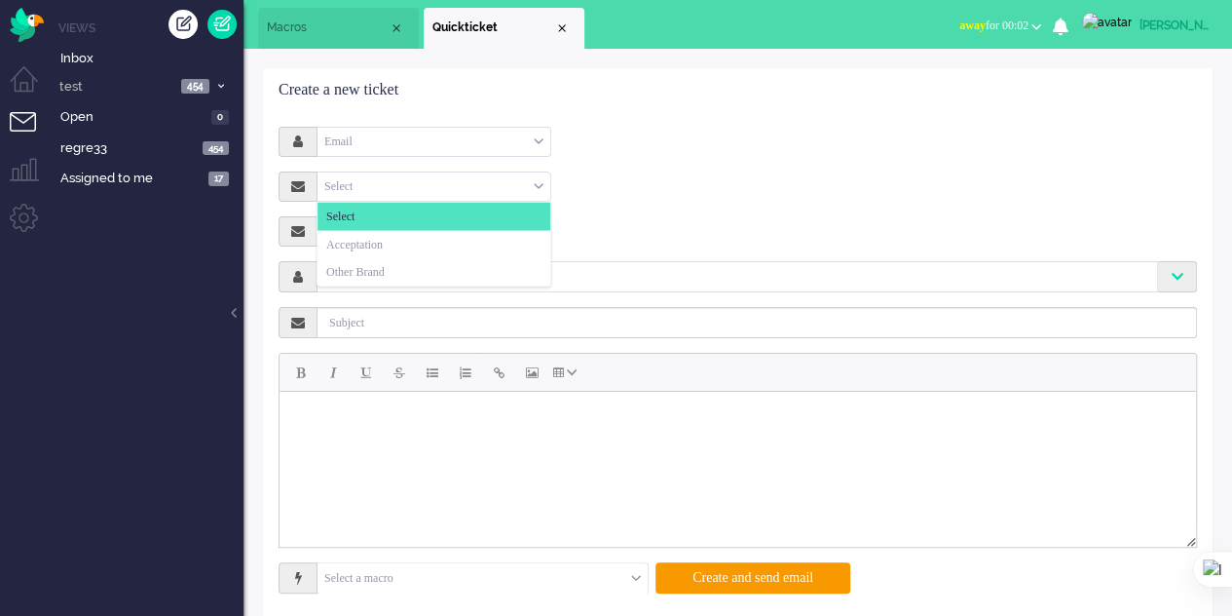
click at [380, 187] on div "Select" at bounding box center [434, 186] width 233 height 30
click at [381, 237] on span "Acceptation" at bounding box center [354, 244] width 56 height 17
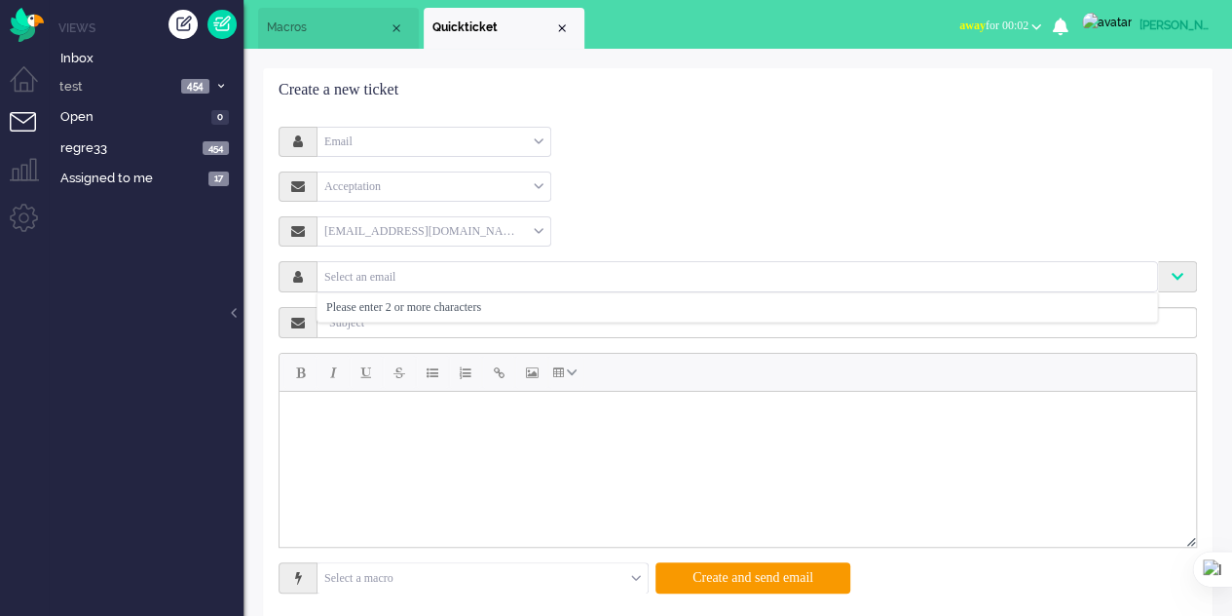
click at [400, 275] on input "text" at bounding box center [737, 276] width 832 height 17
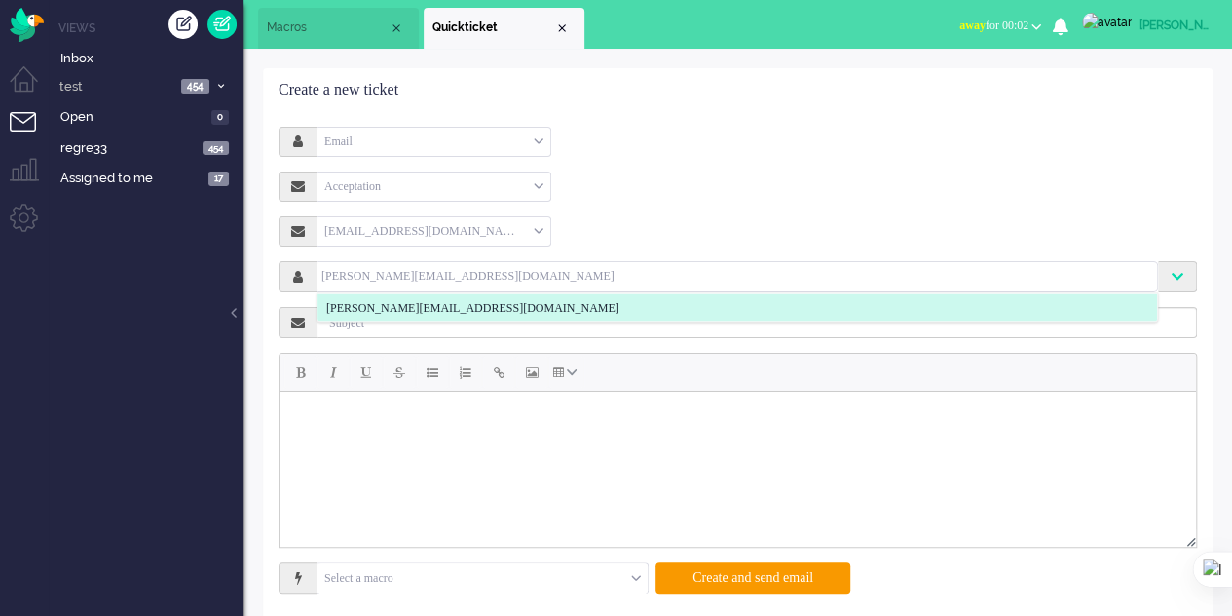
type input "elaine@elainedesignns.es"
click at [492, 299] on li "elaine@elainedesignns.es" at bounding box center [738, 307] width 840 height 28
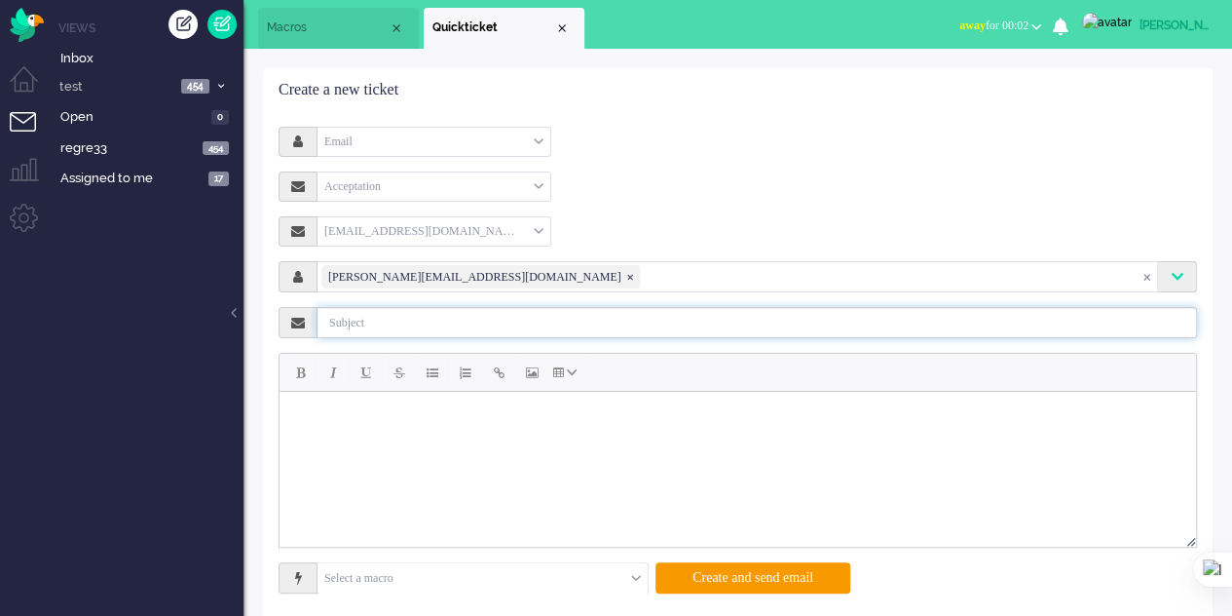
click at [377, 322] on input "text" at bounding box center [758, 322] width 880 height 31
type input "test test"
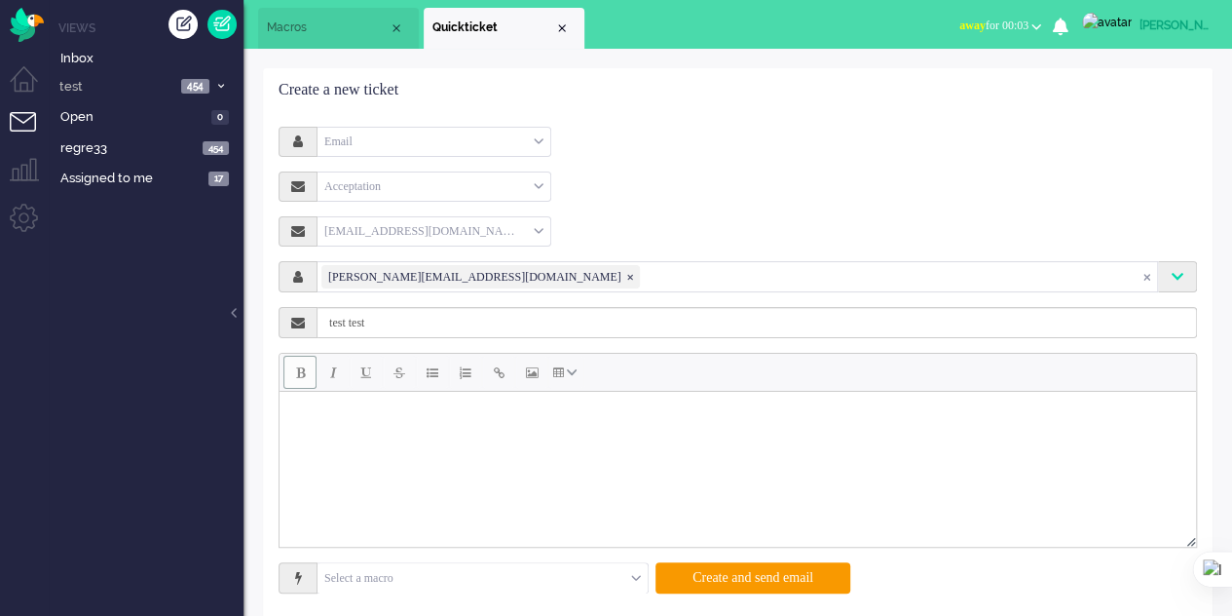
click at [298, 379] on span "Bold" at bounding box center [300, 372] width 9 height 16
click at [337, 379] on button "Italic" at bounding box center [333, 372] width 33 height 33
click at [334, 377] on span "Italic" at bounding box center [333, 372] width 7 height 16
click at [366, 377] on span "Underline" at bounding box center [366, 372] width 10 height 16
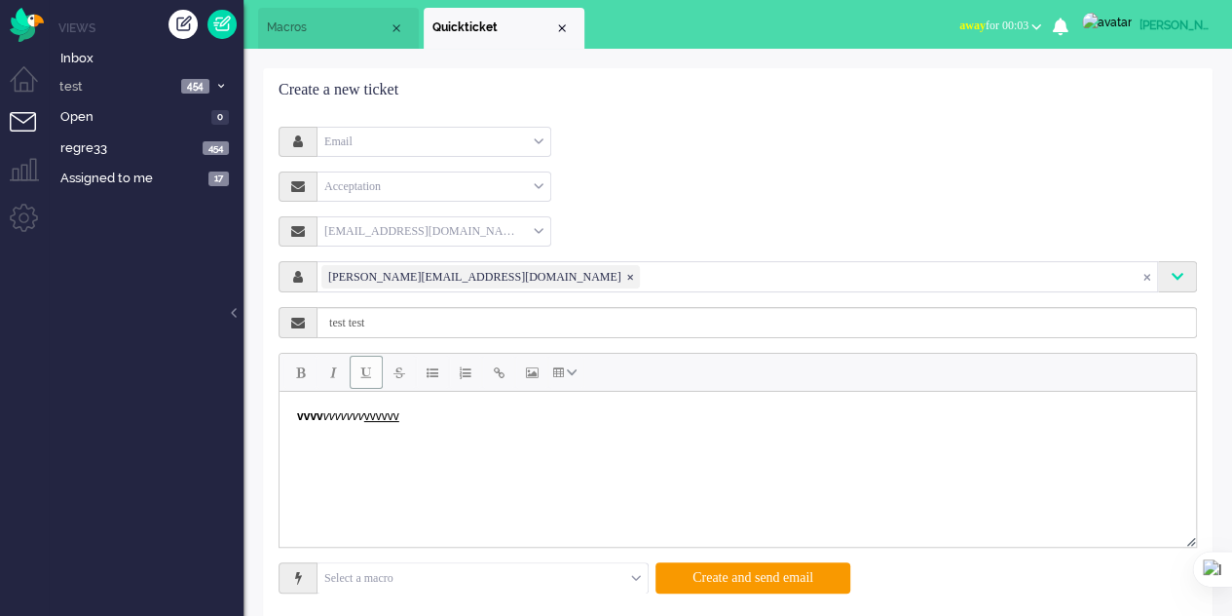
click at [367, 376] on span "Underline" at bounding box center [366, 372] width 10 height 16
click at [404, 378] on button "Strikethrough" at bounding box center [399, 372] width 33 height 33
click at [402, 378] on span "Strikethrough" at bounding box center [400, 372] width 12 height 16
click at [428, 381] on button "Bullet list" at bounding box center [432, 372] width 33 height 33
drag, startPoint x: 456, startPoint y: 376, endPoint x: 486, endPoint y: 385, distance: 31.4
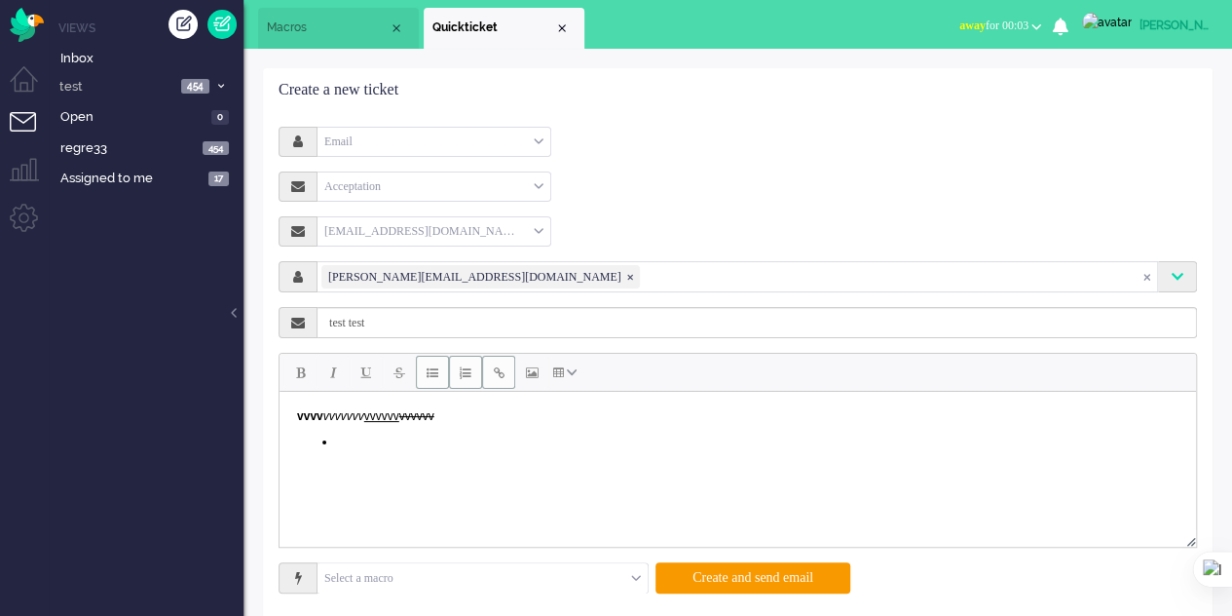
click at [457, 376] on button "Numbered list" at bounding box center [465, 372] width 33 height 33
click at [494, 384] on button "Insert/edit link" at bounding box center [498, 372] width 33 height 33
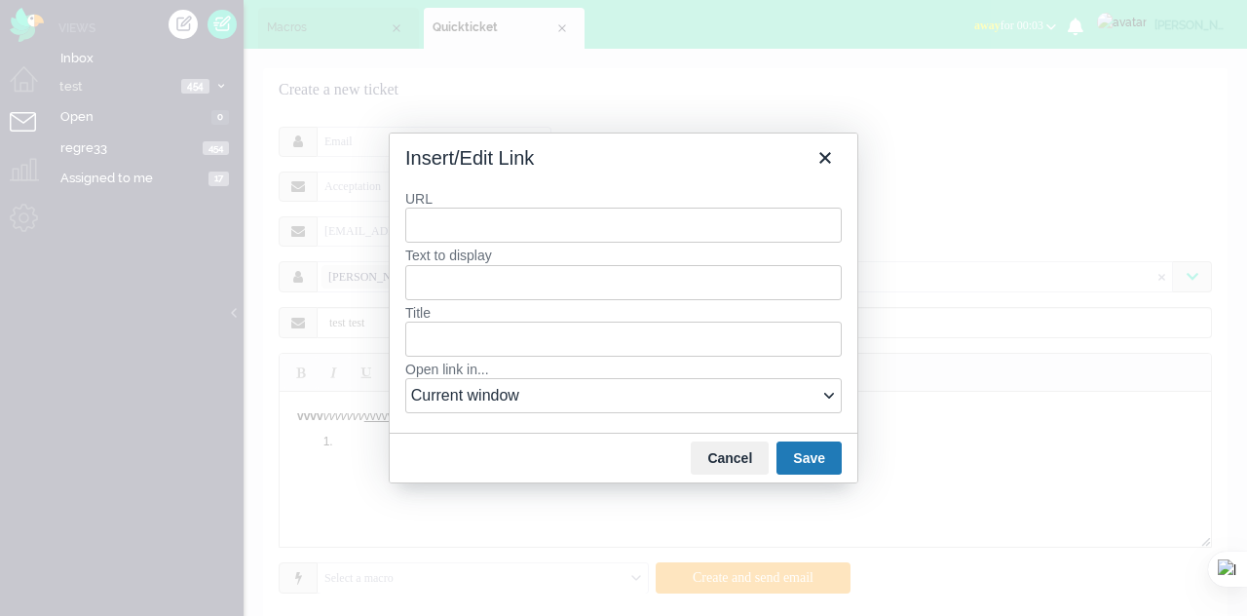
type input "e"
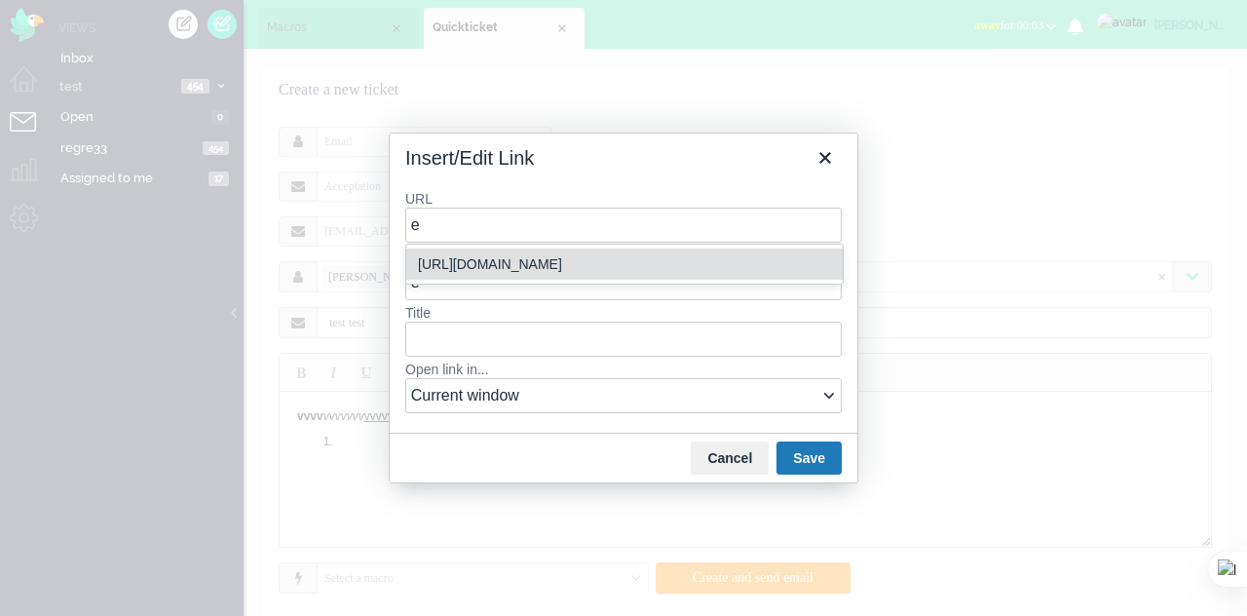
drag, startPoint x: 500, startPoint y: 266, endPoint x: 616, endPoint y: 283, distance: 117.2
click at [505, 266] on div "[URL][DOMAIN_NAME]" at bounding box center [626, 263] width 417 height 23
type input "[URL][DOMAIN_NAME]"
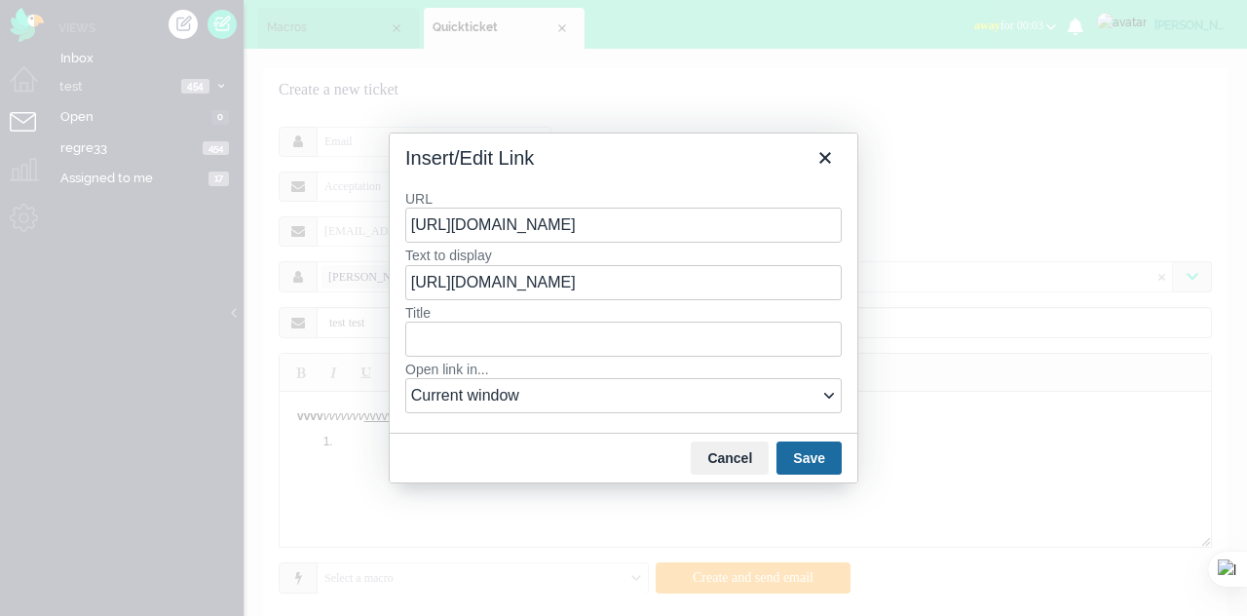
click at [828, 453] on button "Save" at bounding box center [808, 457] width 65 height 33
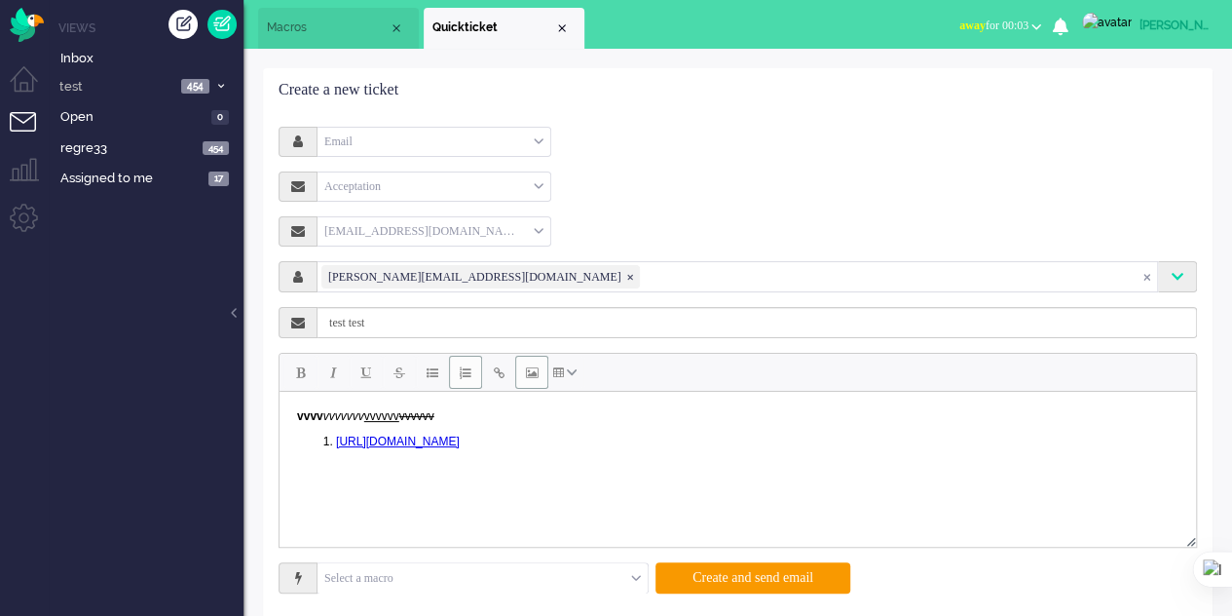
click at [526, 378] on span "Insert/edit image" at bounding box center [532, 372] width 13 height 16
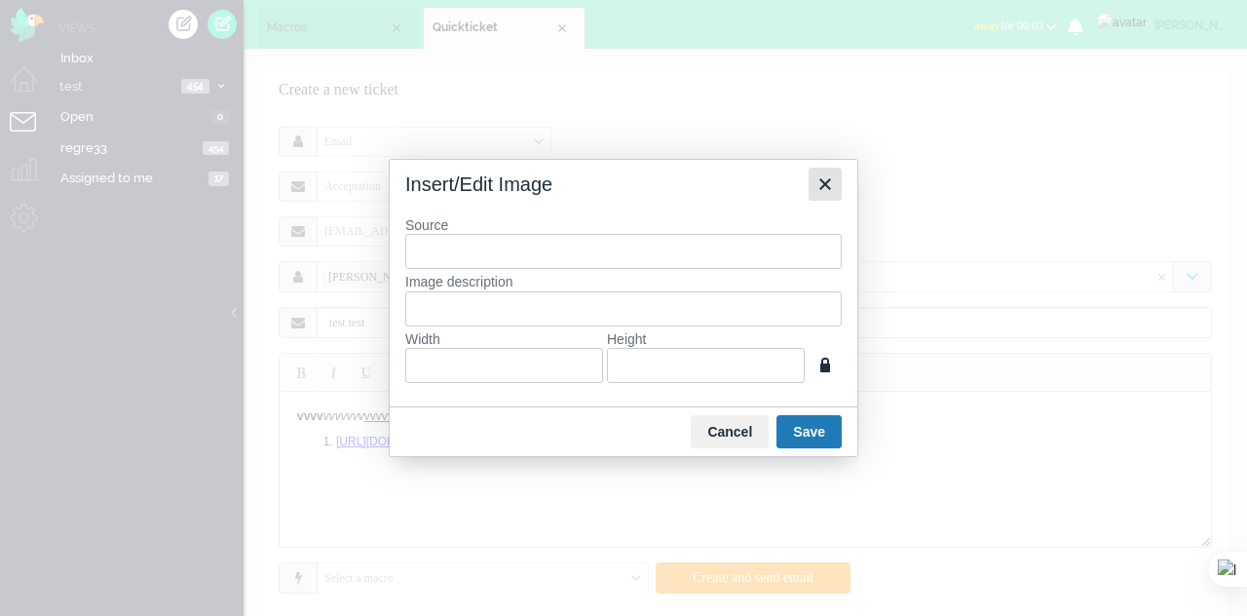
click at [821, 196] on icon "Close" at bounding box center [824, 183] width 23 height 23
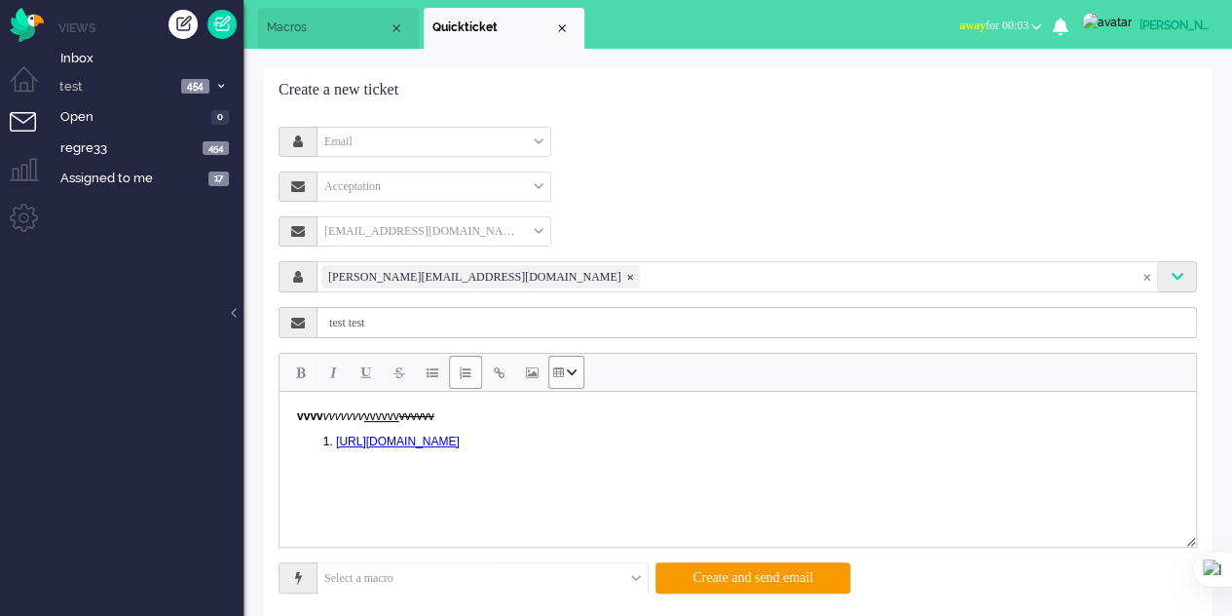
click at [556, 373] on span "Table" at bounding box center [558, 372] width 11 height 16
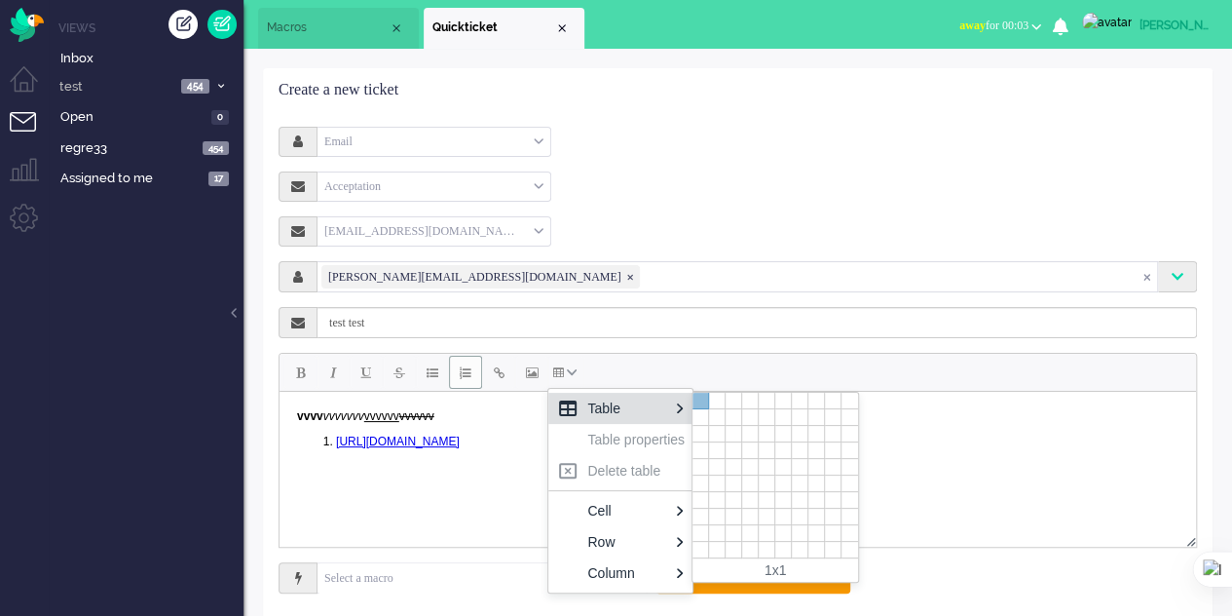
click at [697, 396] on div at bounding box center [701, 401] width 17 height 17
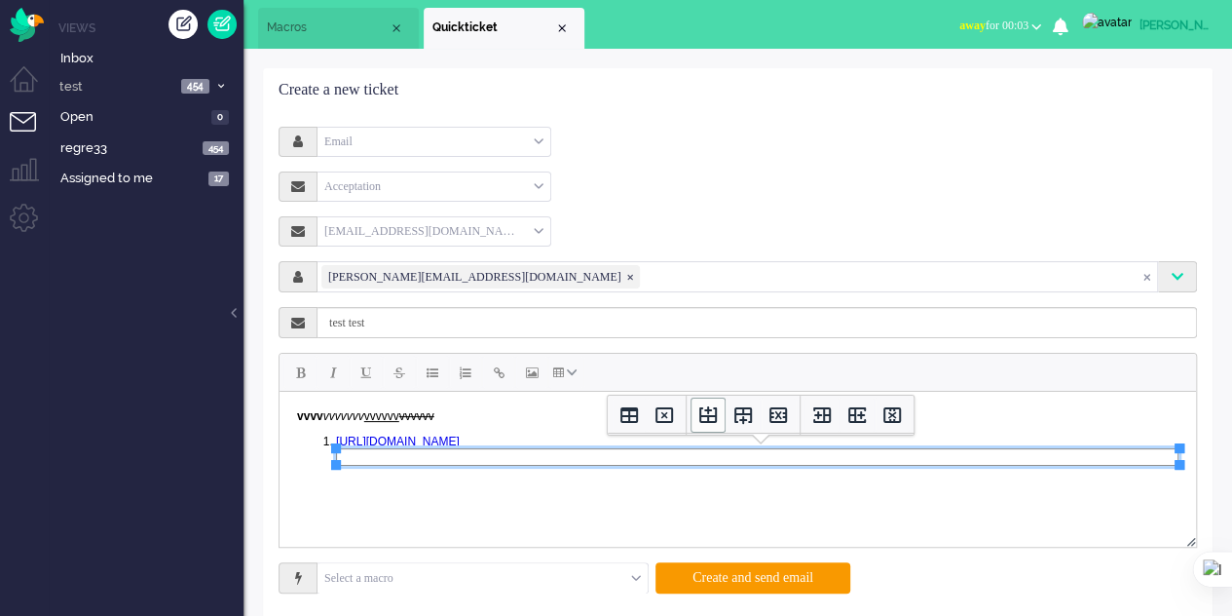
click at [707, 414] on icon "Insert row before" at bounding box center [707, 414] width 23 height 23
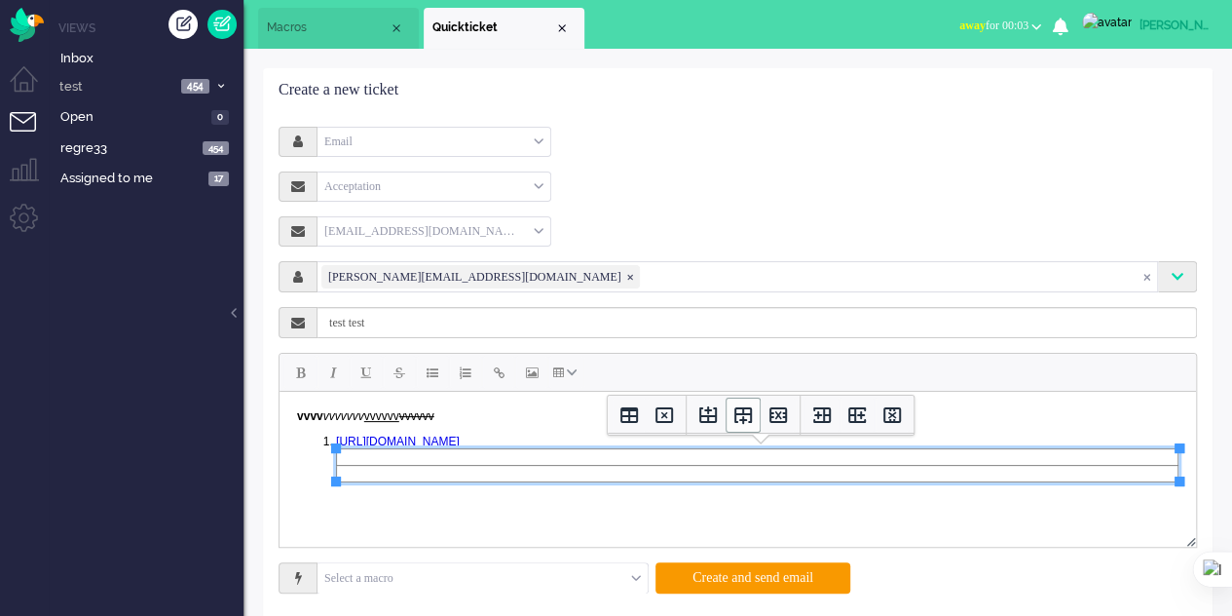
click at [743, 422] on icon "Insert row after" at bounding box center [742, 414] width 23 height 23
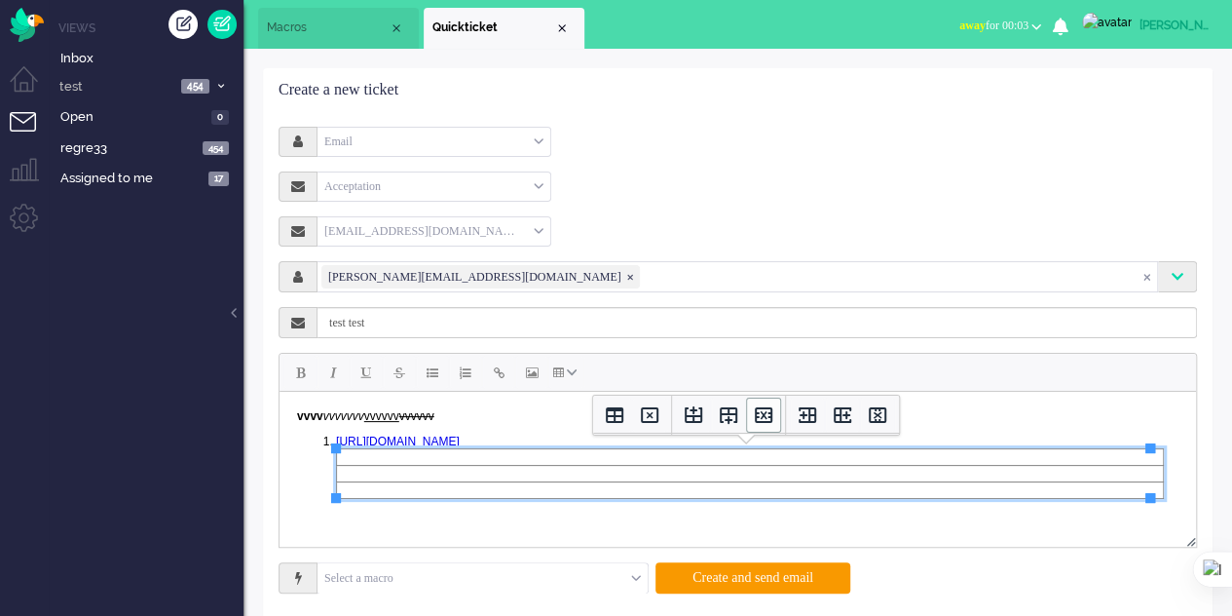
click at [754, 418] on icon "Delete row" at bounding box center [763, 414] width 23 height 23
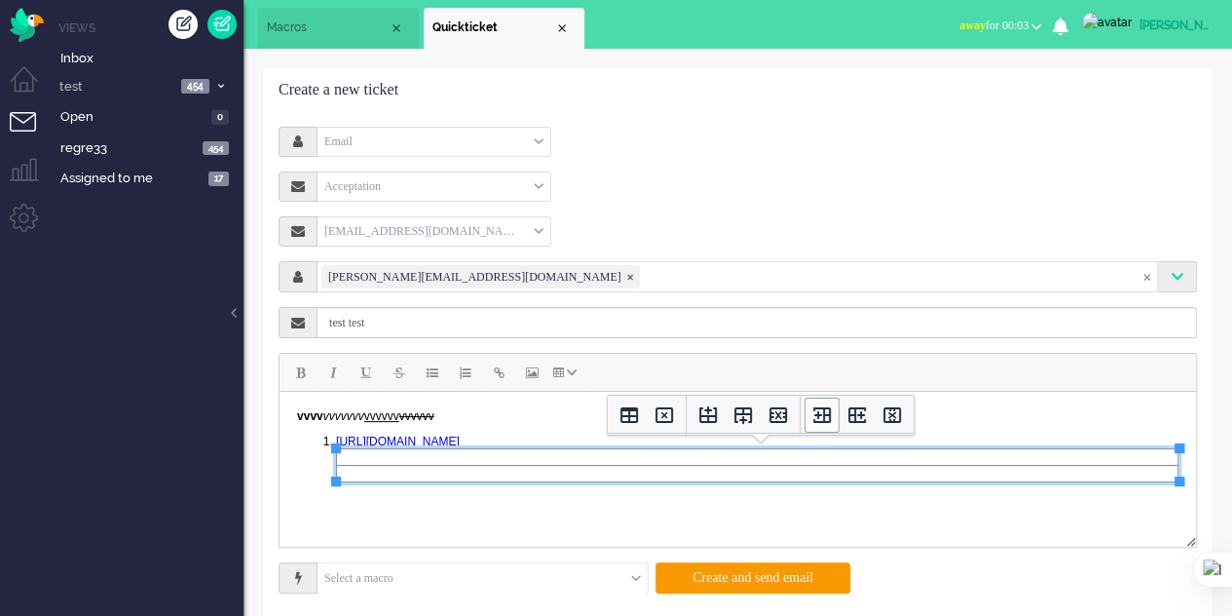
click at [823, 416] on icon "Insert column before" at bounding box center [821, 414] width 23 height 23
click at [848, 414] on icon "Insert column after" at bounding box center [857, 415] width 18 height 16
click at [927, 506] on body "vvvv vvvvvvv vvvvvv vvvvvv ﻿ https://elainedesigns.es/" at bounding box center [737, 458] width 901 height 118
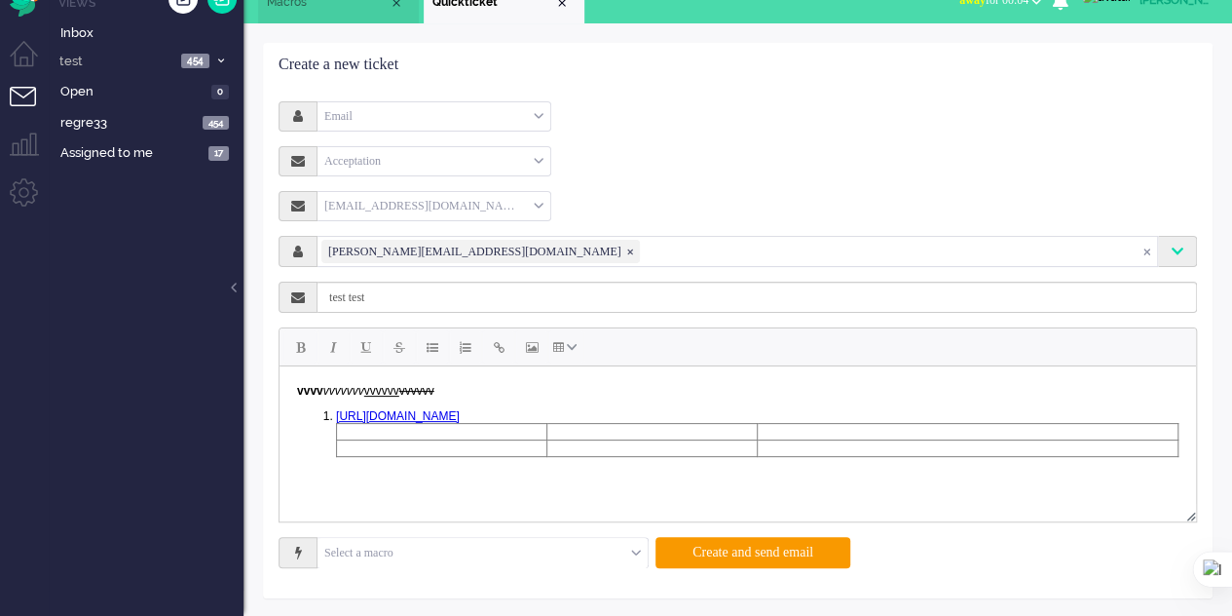
scroll to position [101, 0]
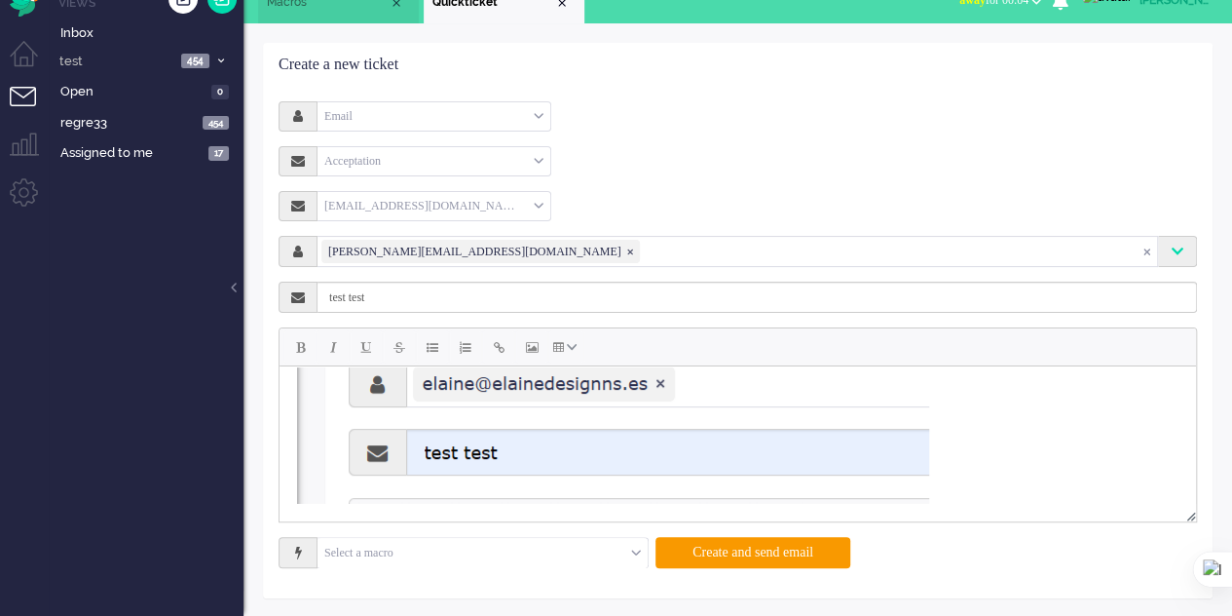
click at [625, 253] on span "elaine@elainedesignns.es ❎" at bounding box center [629, 251] width 9 height 9
click at [484, 255] on input "text" at bounding box center [737, 251] width 832 height 17
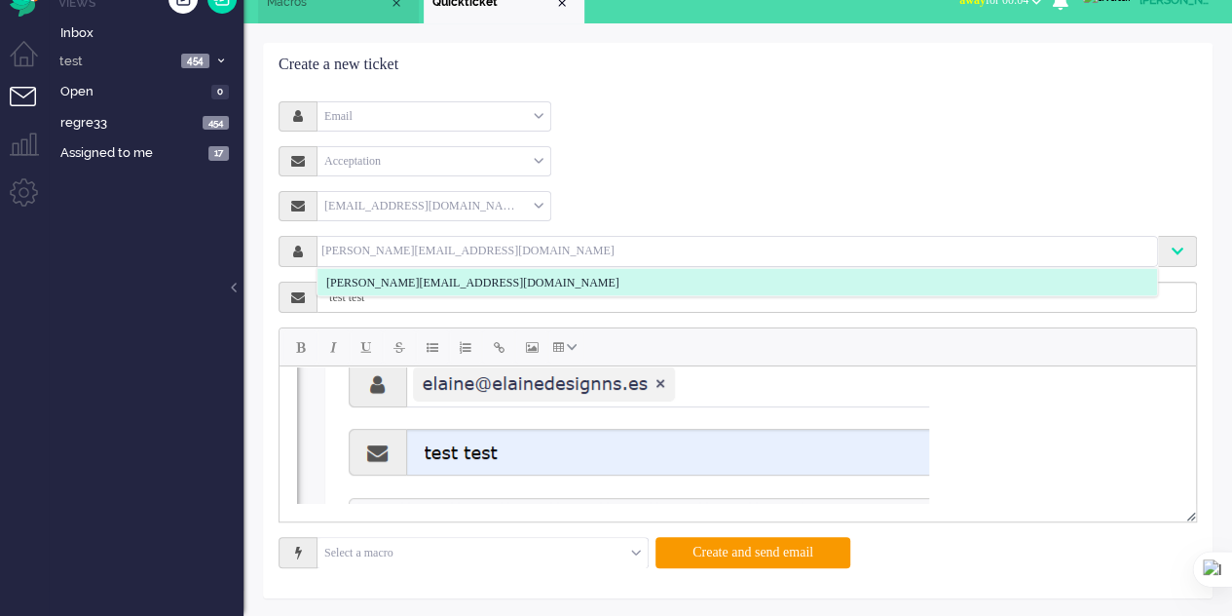
type input "[PERSON_NAME][EMAIL_ADDRESS][DOMAIN_NAME]"
click at [425, 282] on span "[PERSON_NAME][EMAIL_ADDRESS][DOMAIN_NAME]" at bounding box center [472, 282] width 293 height 17
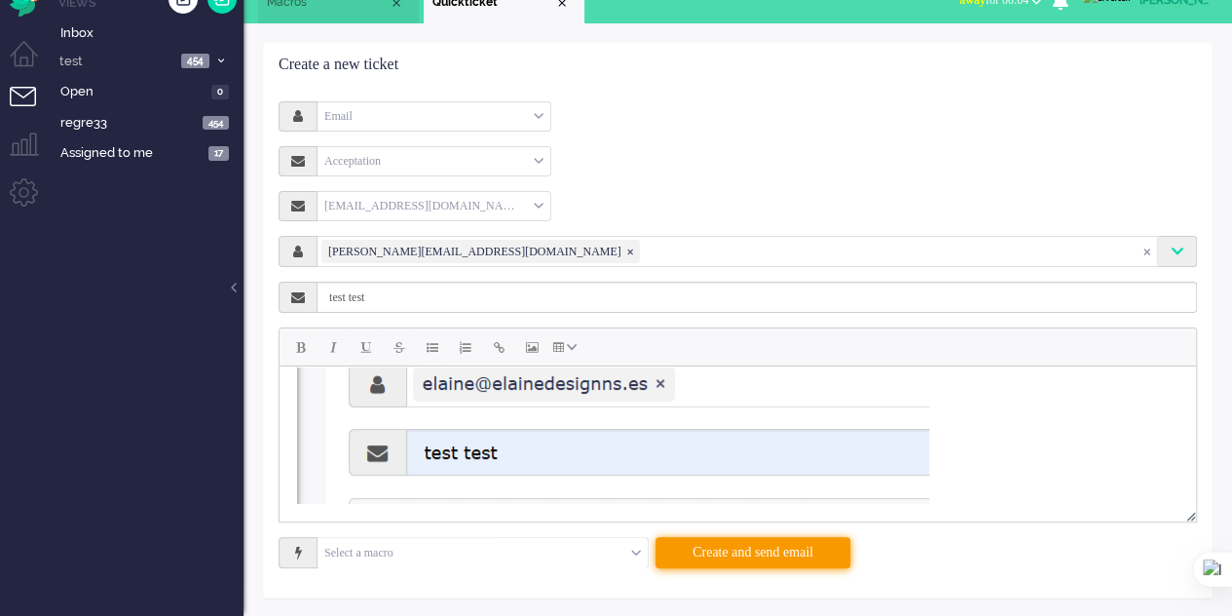
click at [726, 546] on button "Create and send email" at bounding box center [753, 552] width 195 height 31
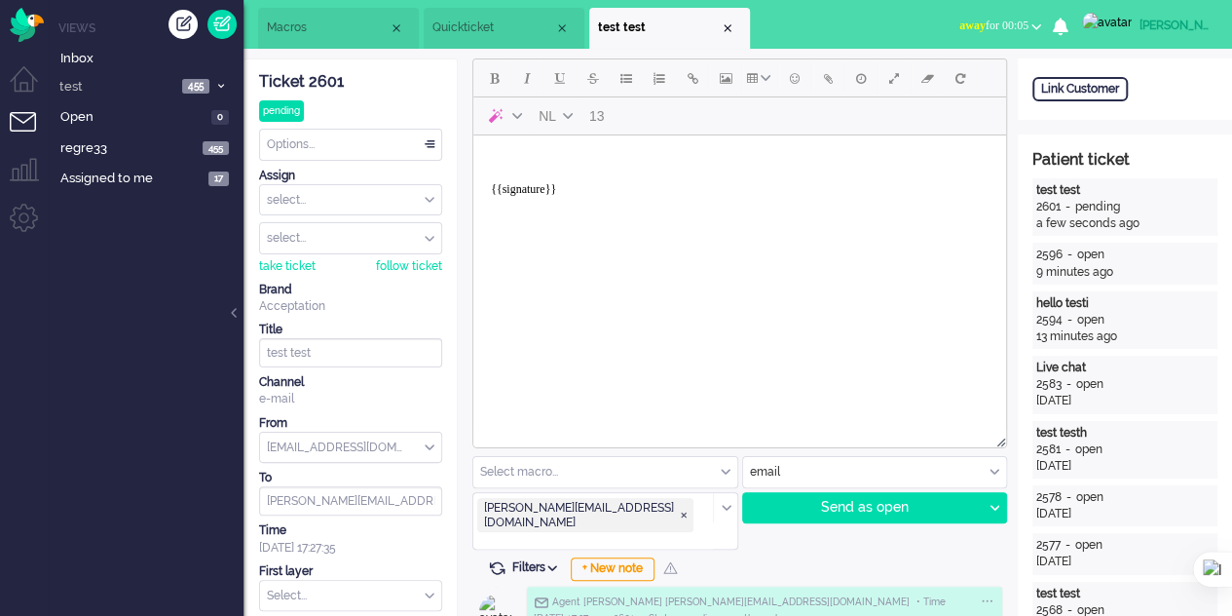
click at [460, 24] on span "Quickticket" at bounding box center [493, 27] width 122 height 17
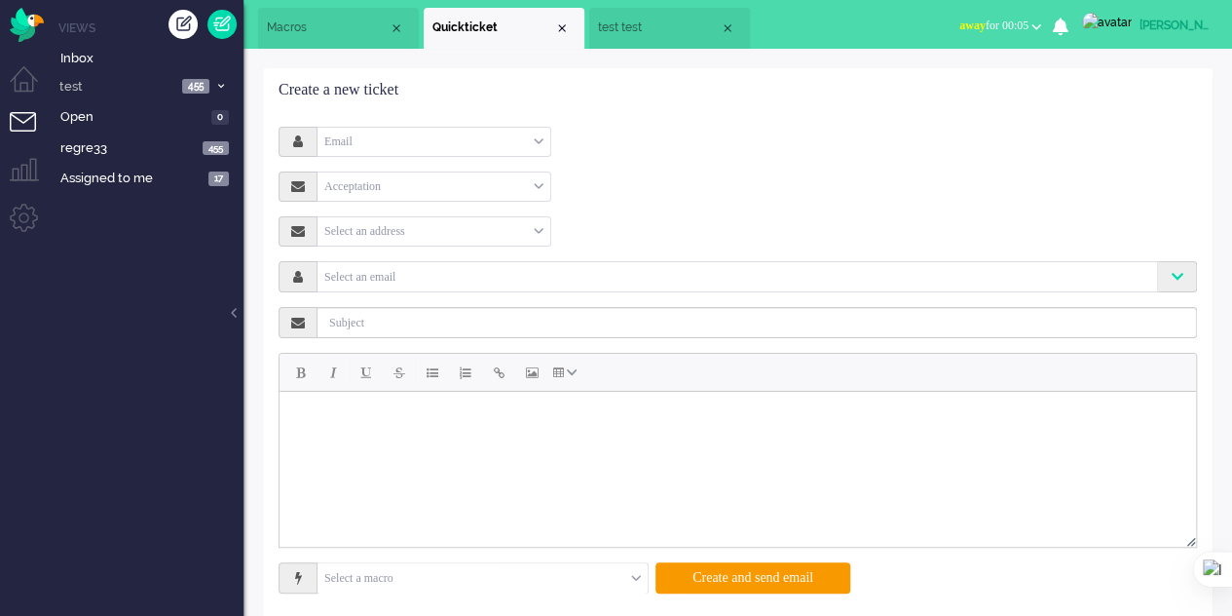
scroll to position [25, 0]
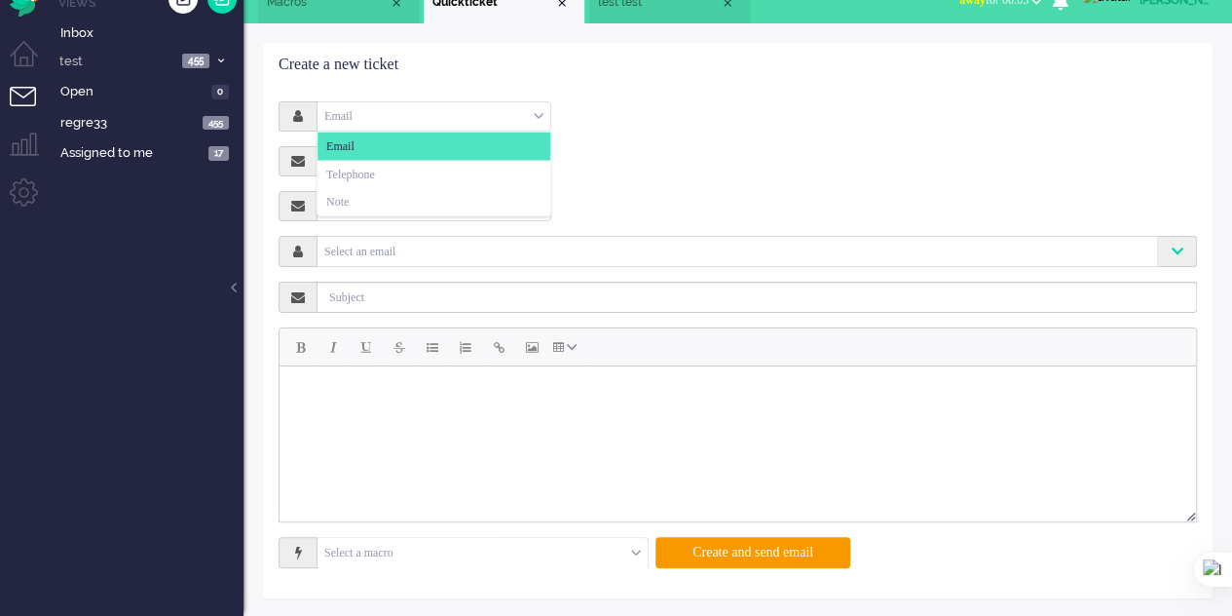
click at [472, 110] on div "Email" at bounding box center [434, 116] width 233 height 30
click at [395, 203] on li "Note" at bounding box center [434, 202] width 233 height 28
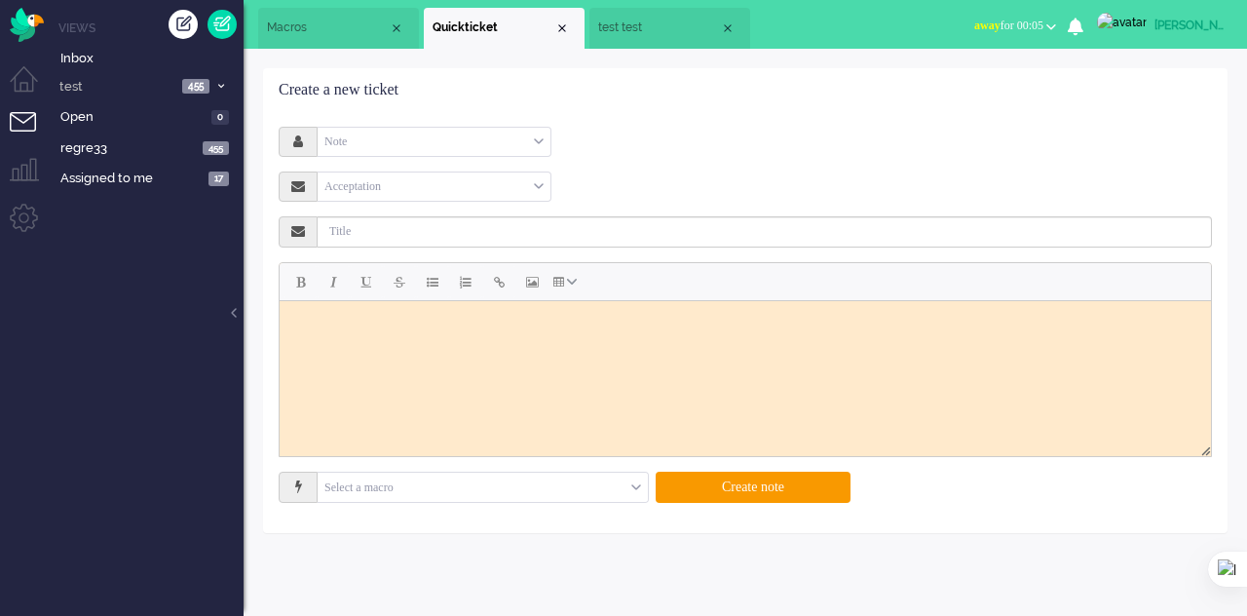
scroll to position [0, 0]
click at [296, 280] on span "Bold" at bounding box center [300, 282] width 9 height 16
drag, startPoint x: 297, startPoint y: 280, endPoint x: 332, endPoint y: 280, distance: 35.1
click at [306, 280] on button "Bold" at bounding box center [299, 281] width 33 height 33
click at [332, 280] on span "Italic" at bounding box center [333, 282] width 7 height 16
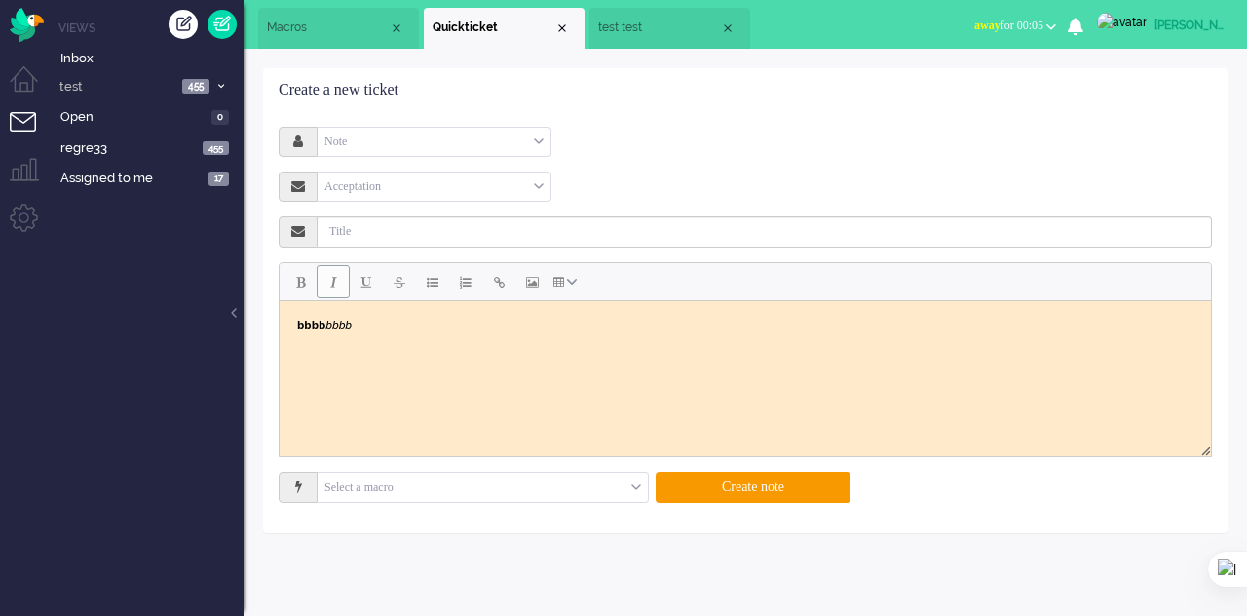
click at [333, 278] on span "Italic" at bounding box center [333, 282] width 7 height 16
click at [366, 289] on span "Underline" at bounding box center [366, 282] width 10 height 16
drag, startPoint x: 367, startPoint y: 286, endPoint x: 394, endPoint y: 287, distance: 27.3
click at [382, 286] on div at bounding box center [434, 282] width 309 height 38
click at [394, 287] on span "Strikethrough" at bounding box center [400, 282] width 12 height 16
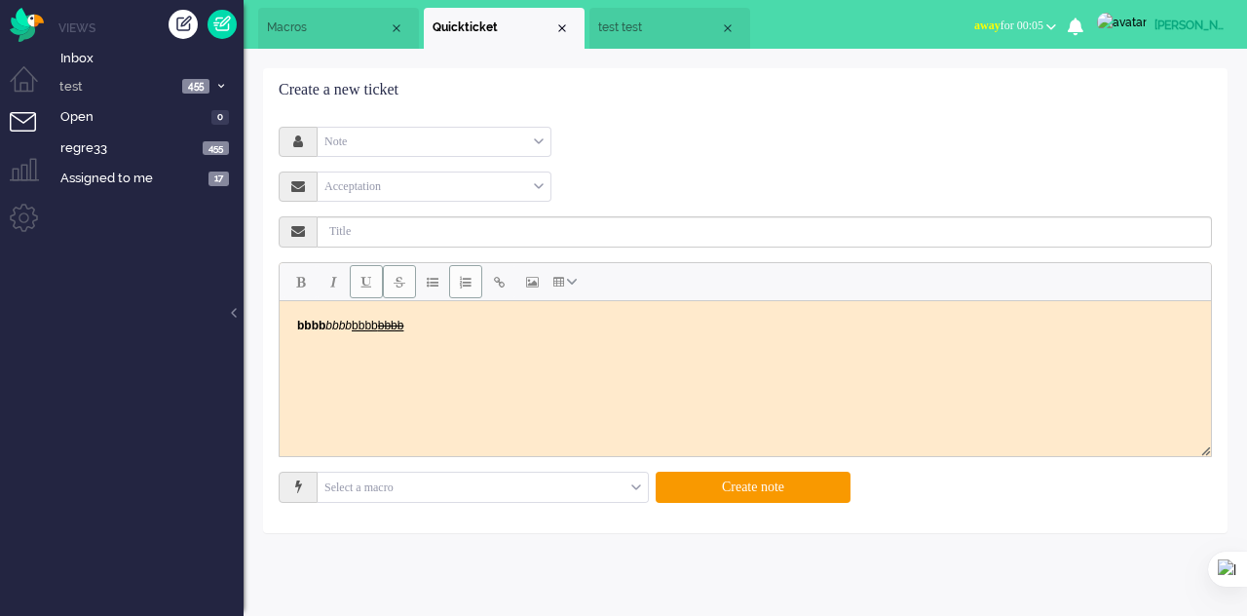
click at [431, 287] on button "Bullet list" at bounding box center [432, 281] width 33 height 33
click at [473, 286] on button "Numbered list" at bounding box center [465, 281] width 33 height 33
click at [563, 286] on button "Table" at bounding box center [566, 281] width 36 height 33
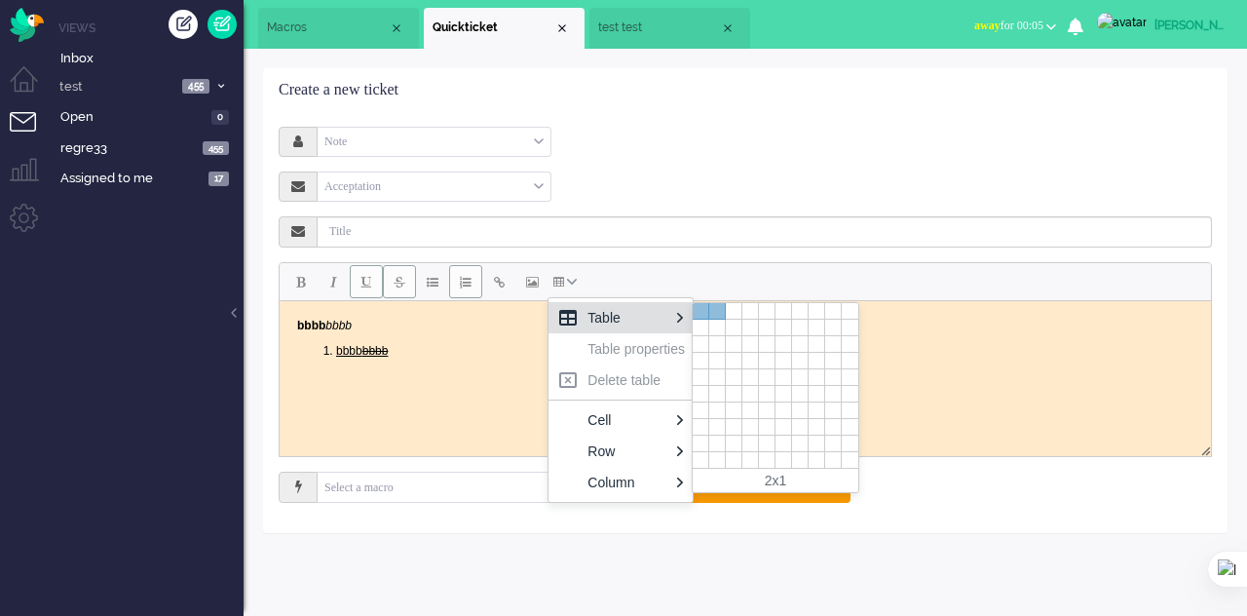
click at [709, 318] on div at bounding box center [717, 311] width 17 height 17
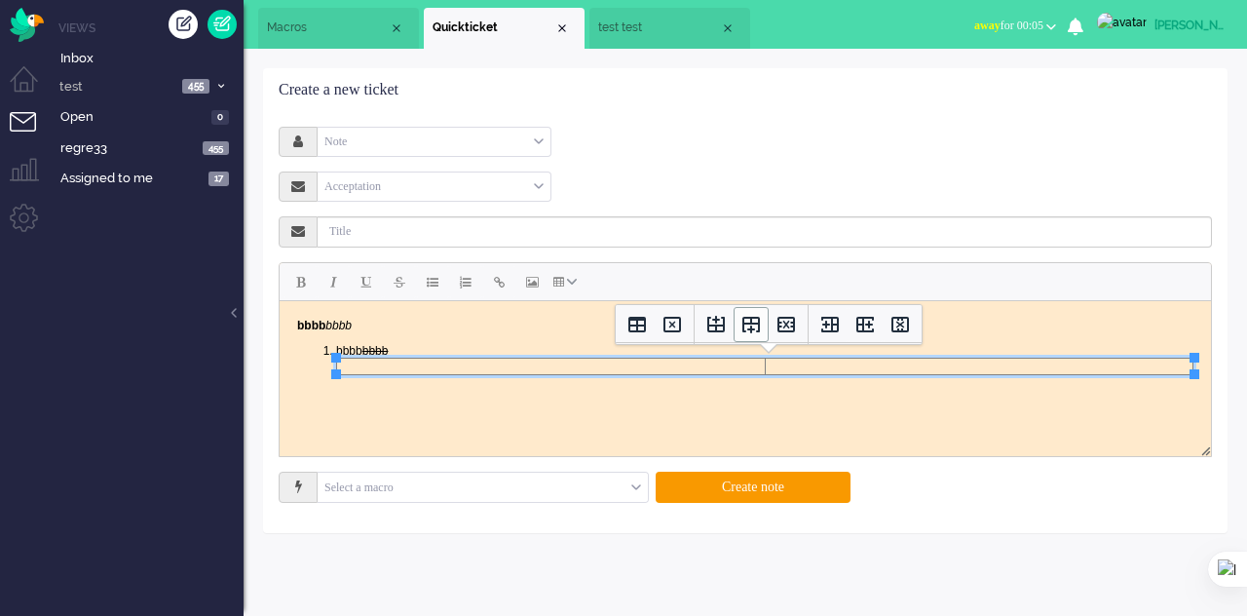
click at [742, 328] on icon "Insert row after" at bounding box center [750, 324] width 23 height 23
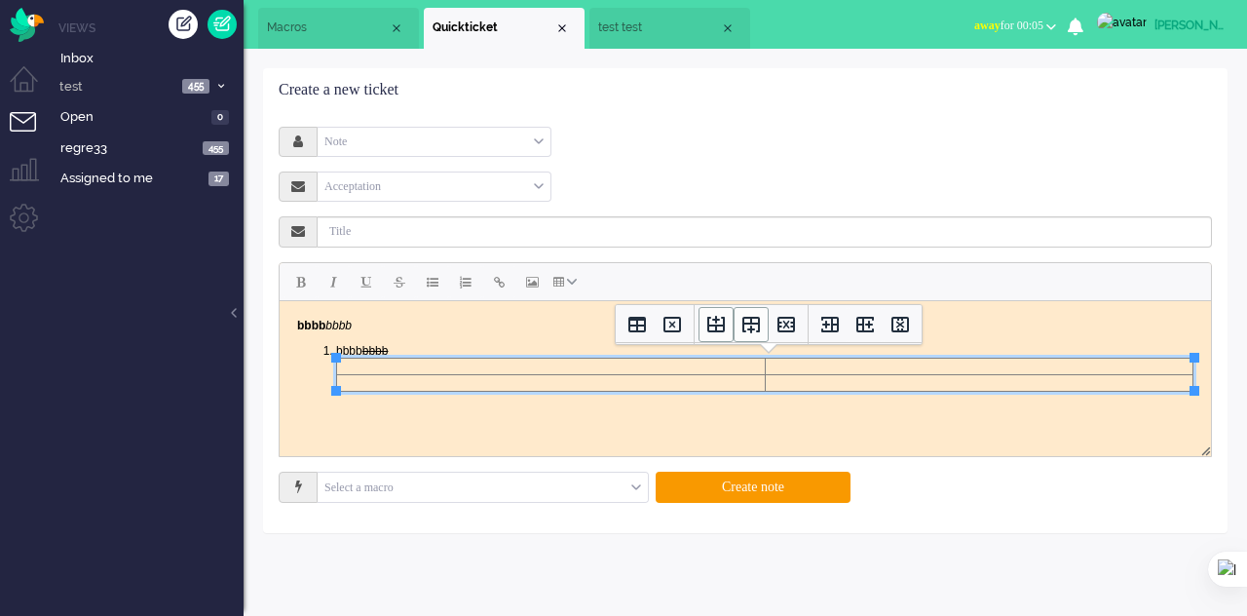
click at [729, 323] on button "Insert row before" at bounding box center [715, 324] width 35 height 35
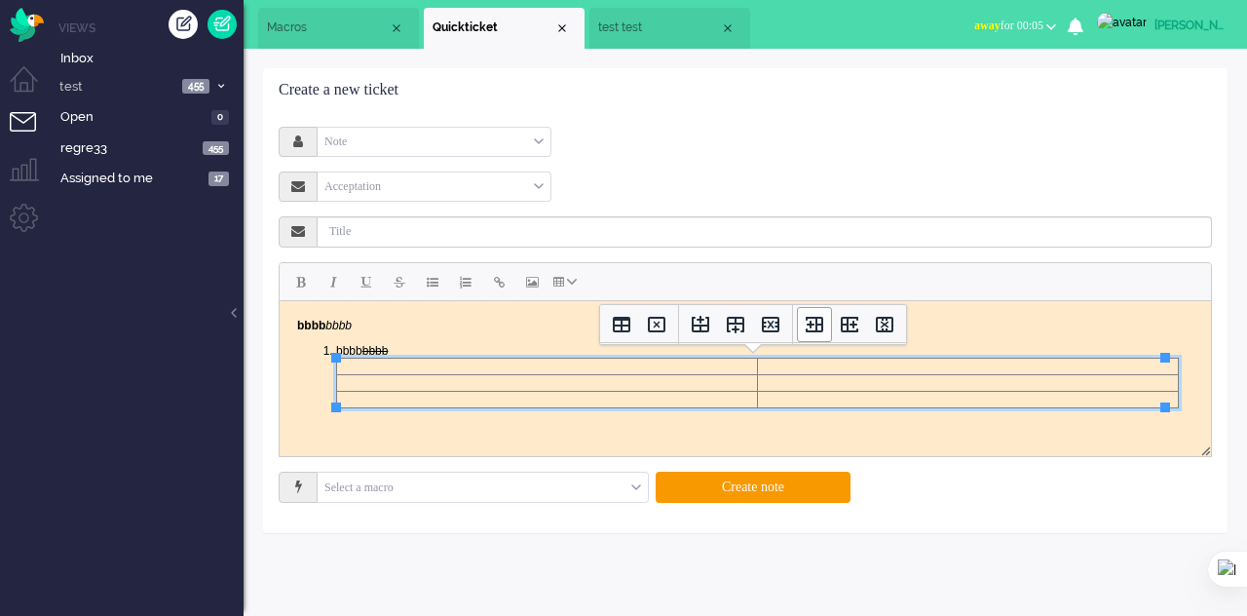
click at [810, 330] on icon "Insert column before" at bounding box center [815, 325] width 18 height 16
click at [839, 328] on icon "Insert column after" at bounding box center [849, 324] width 23 height 23
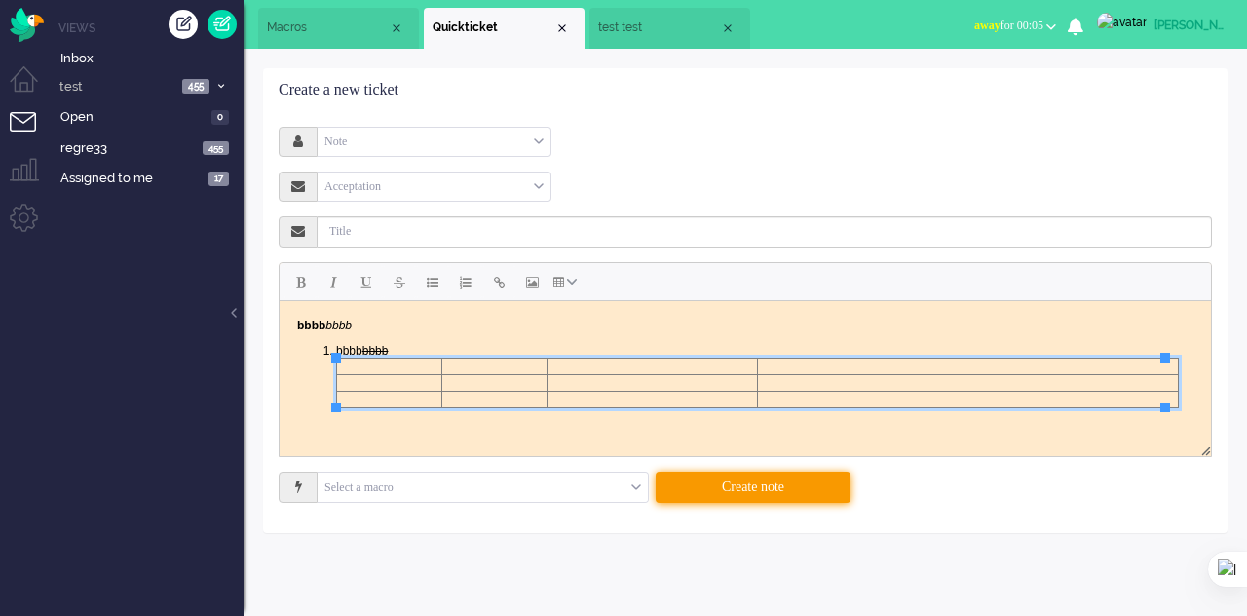
click at [817, 490] on button "Create note" at bounding box center [753, 486] width 195 height 31
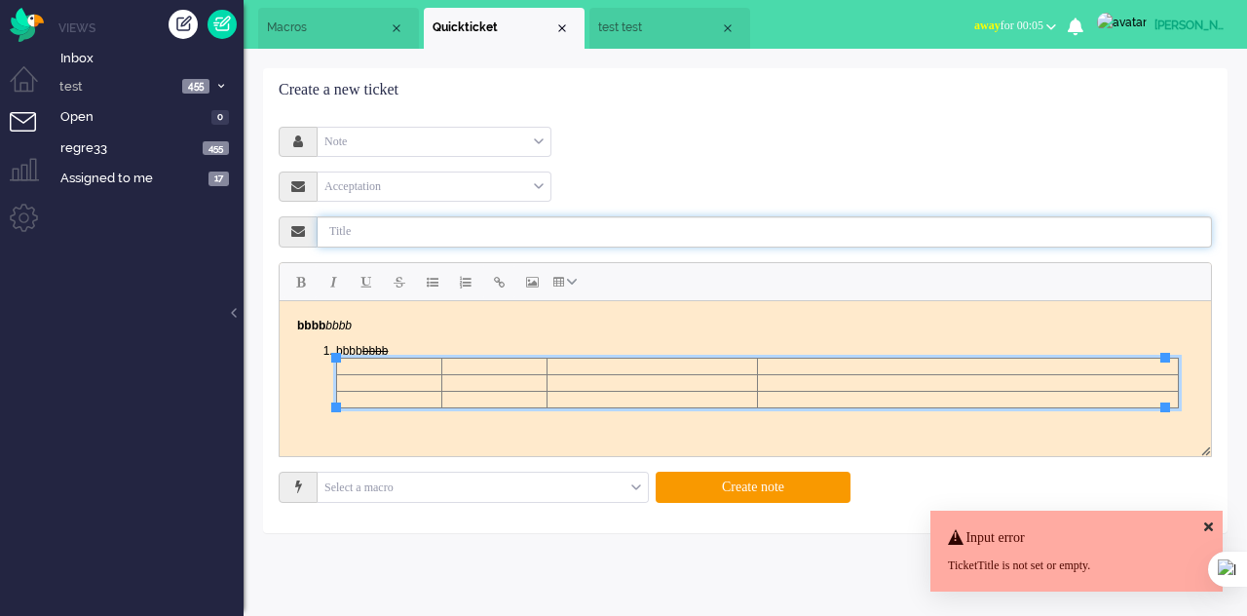
click at [464, 226] on input "text" at bounding box center [765, 231] width 894 height 31
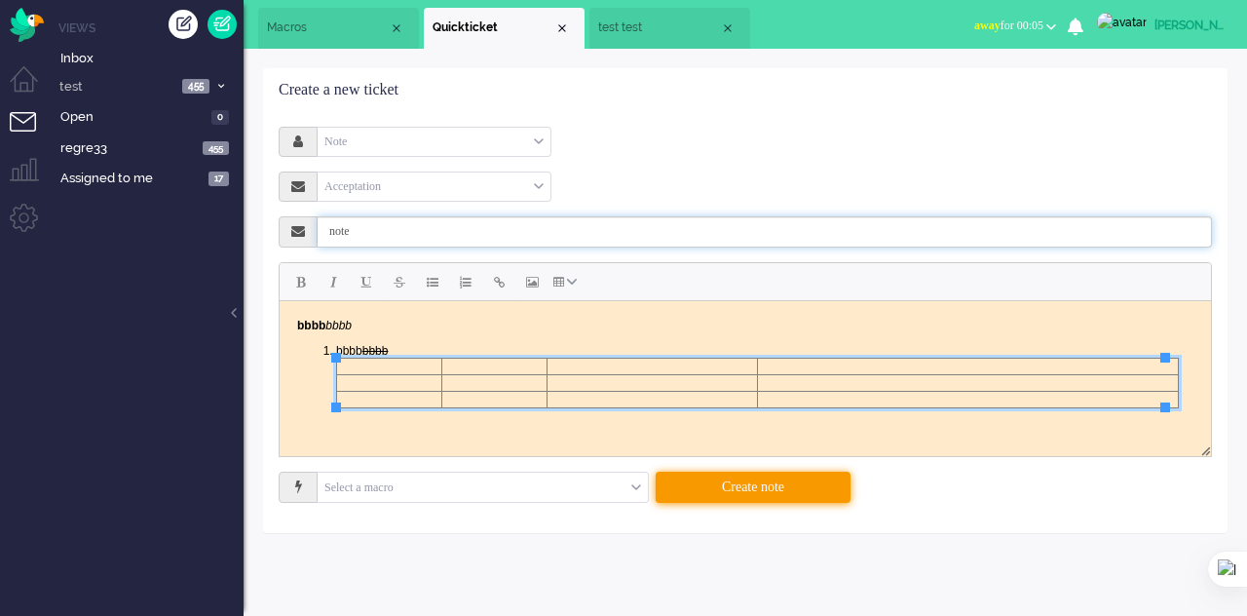
type input "note"
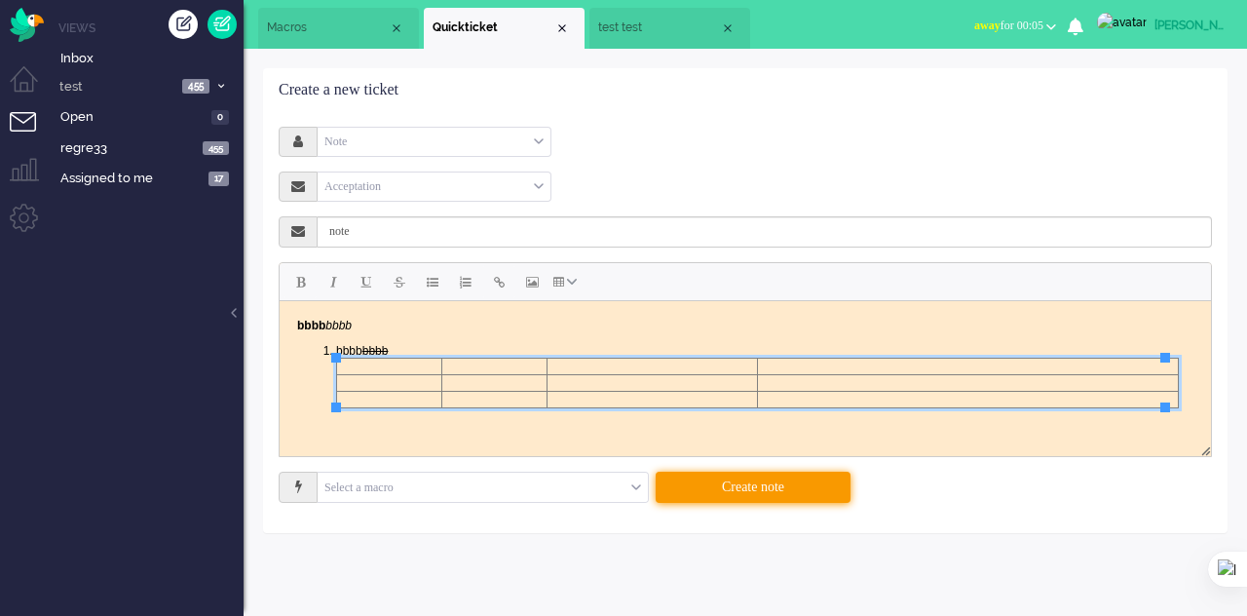
click at [731, 480] on button "Create note" at bounding box center [753, 486] width 195 height 31
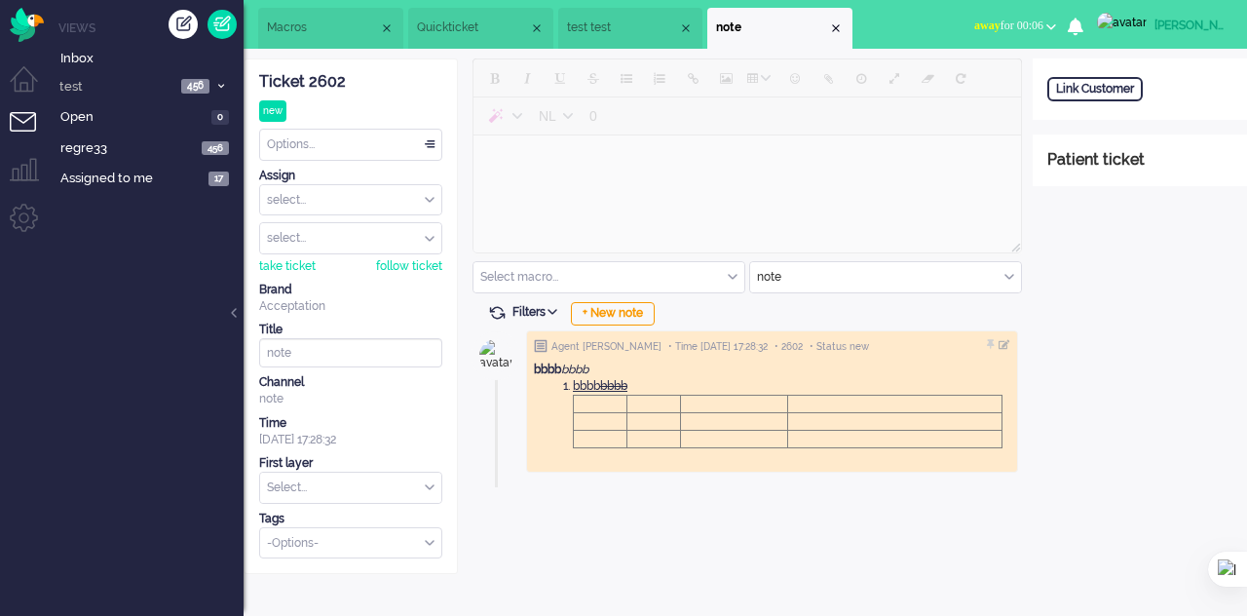
click at [685, 17] on li "test test" at bounding box center [630, 28] width 145 height 41
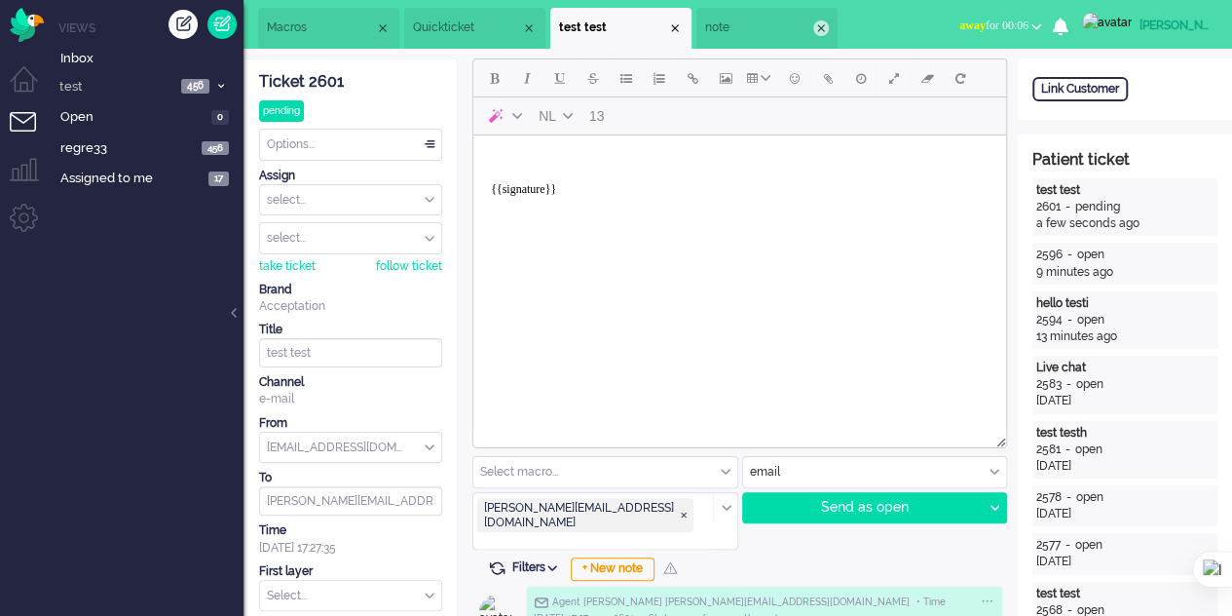
click at [829, 28] on div "Close tab" at bounding box center [821, 28] width 16 height 16
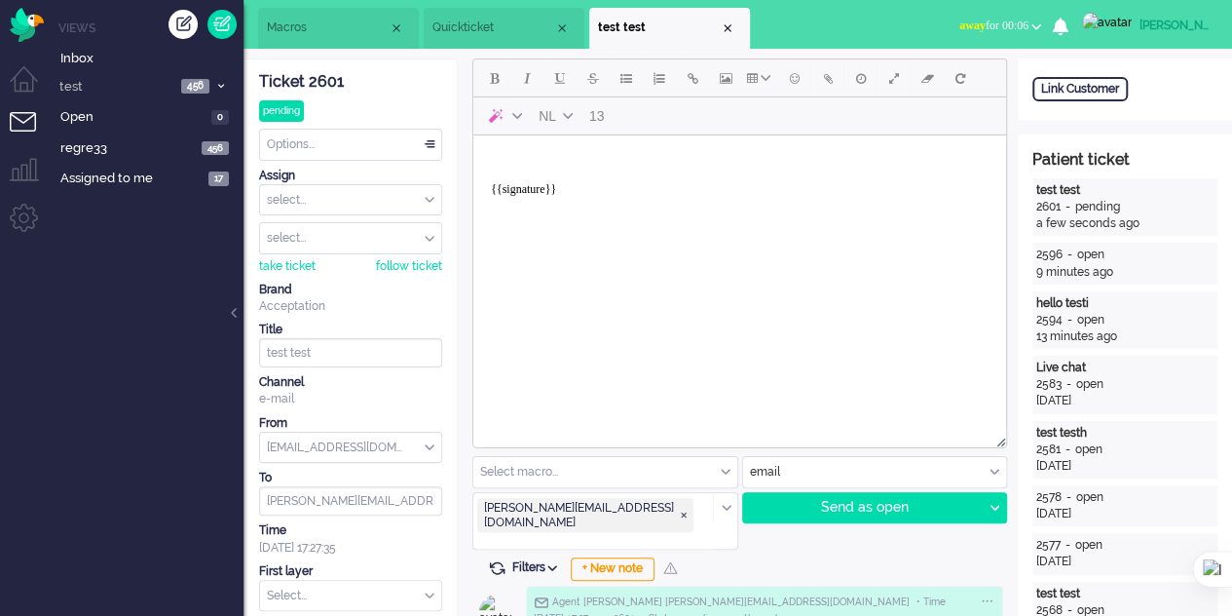
click at [725, 32] on div "Close tab" at bounding box center [728, 28] width 16 height 16
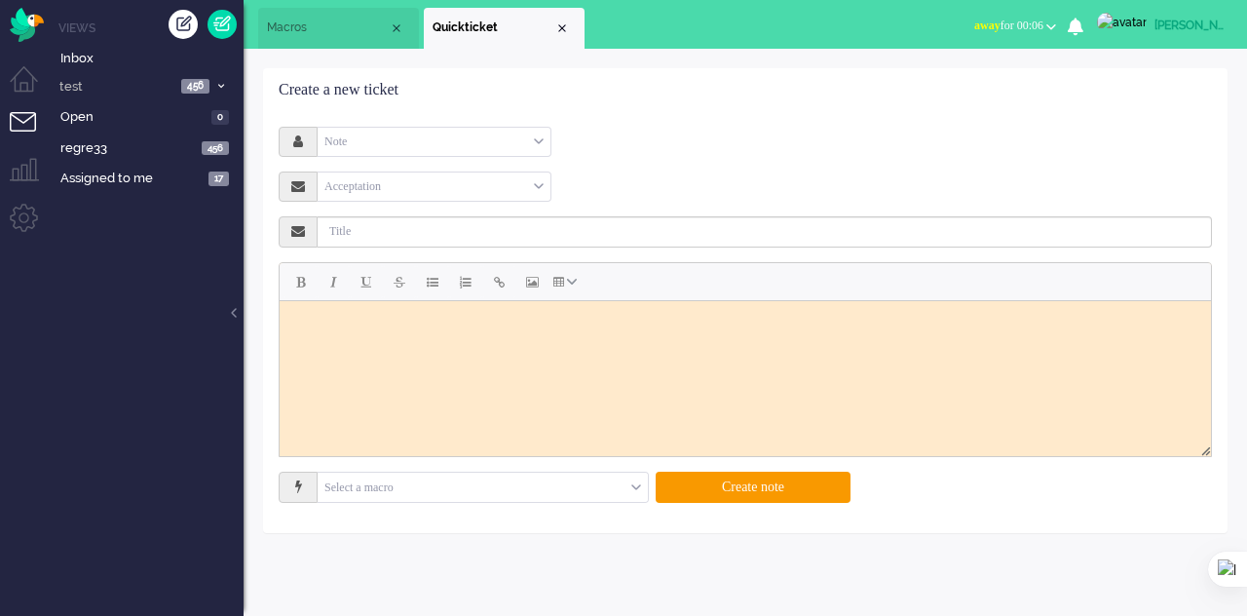
click at [323, 30] on span "Macros" at bounding box center [328, 27] width 122 height 17
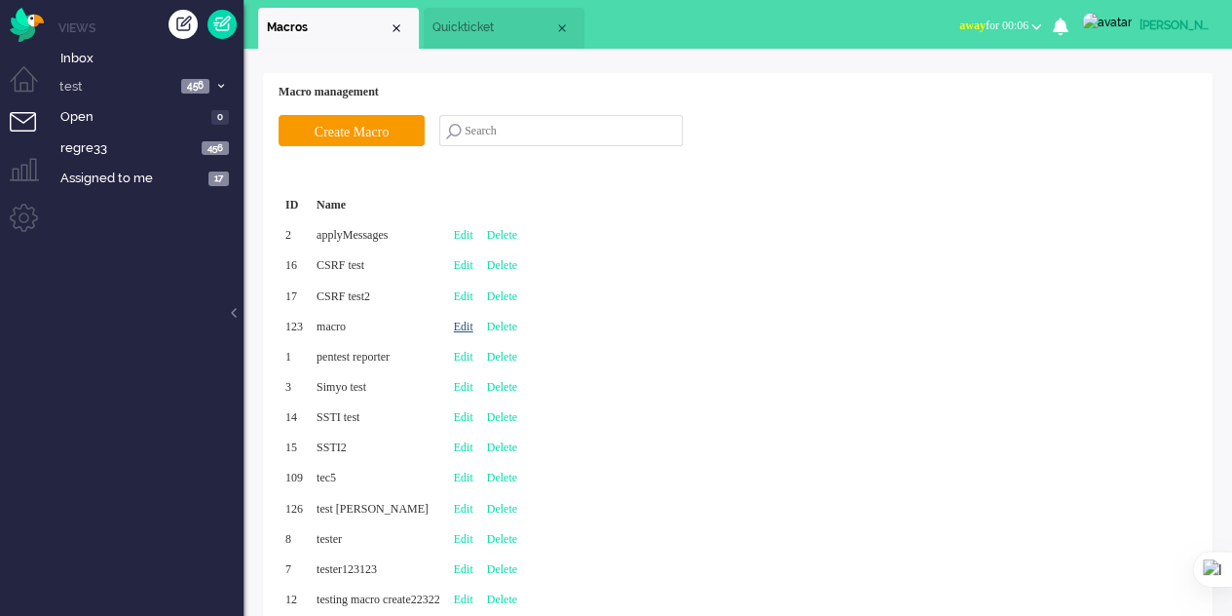
click at [473, 326] on link "Edit" at bounding box center [463, 326] width 19 height 14
type input "macro"
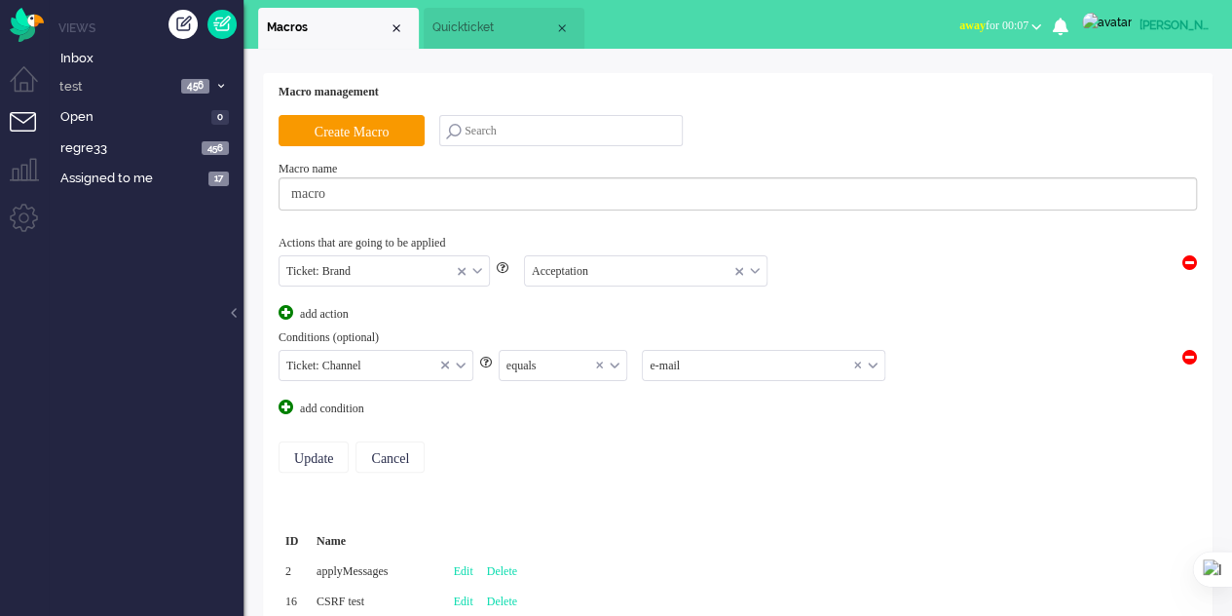
click at [1189, 354] on span at bounding box center [1189, 357] width 15 height 15
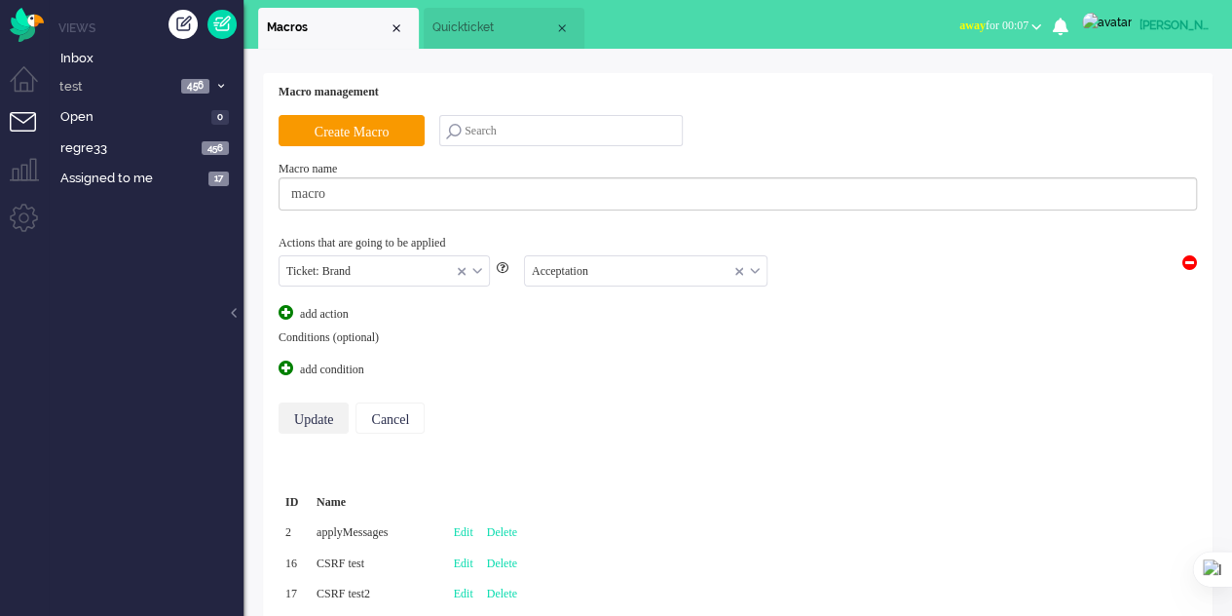
click at [315, 406] on input "Update" at bounding box center [314, 417] width 70 height 31
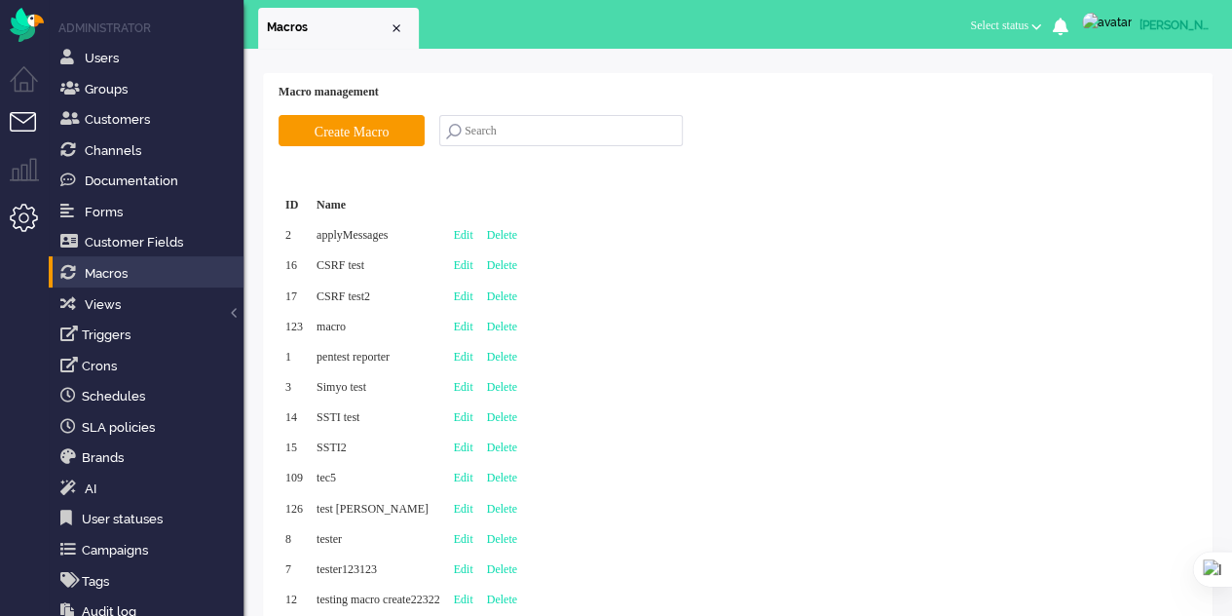
click at [38, 119] on li "Tickets menu" at bounding box center [32, 134] width 44 height 44
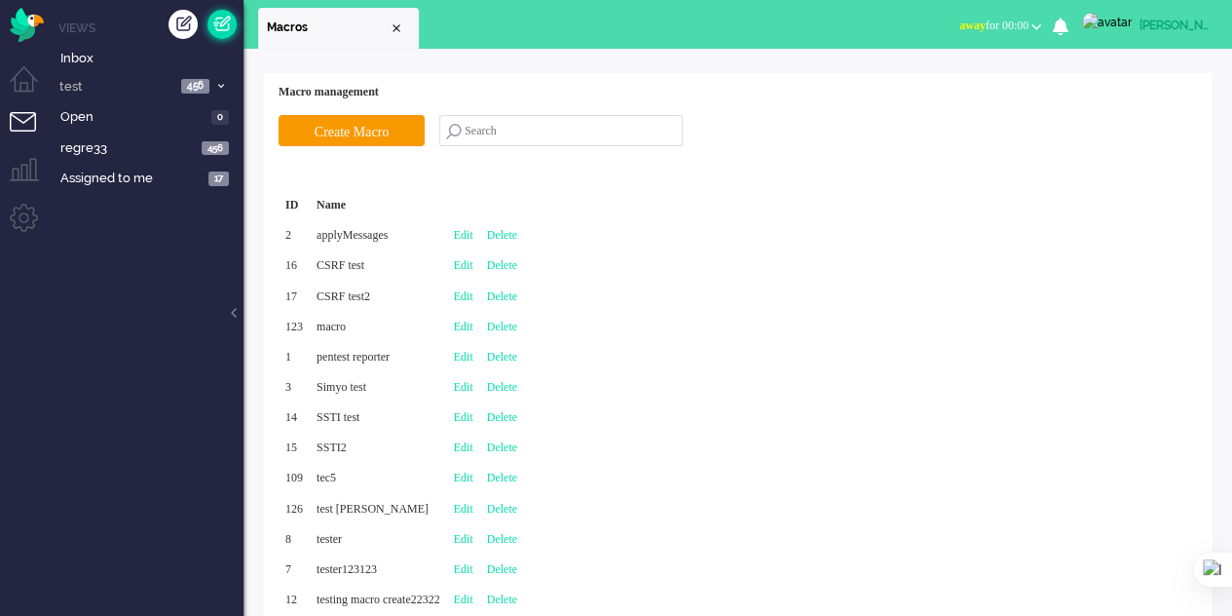
click at [232, 22] on link at bounding box center [221, 24] width 29 height 29
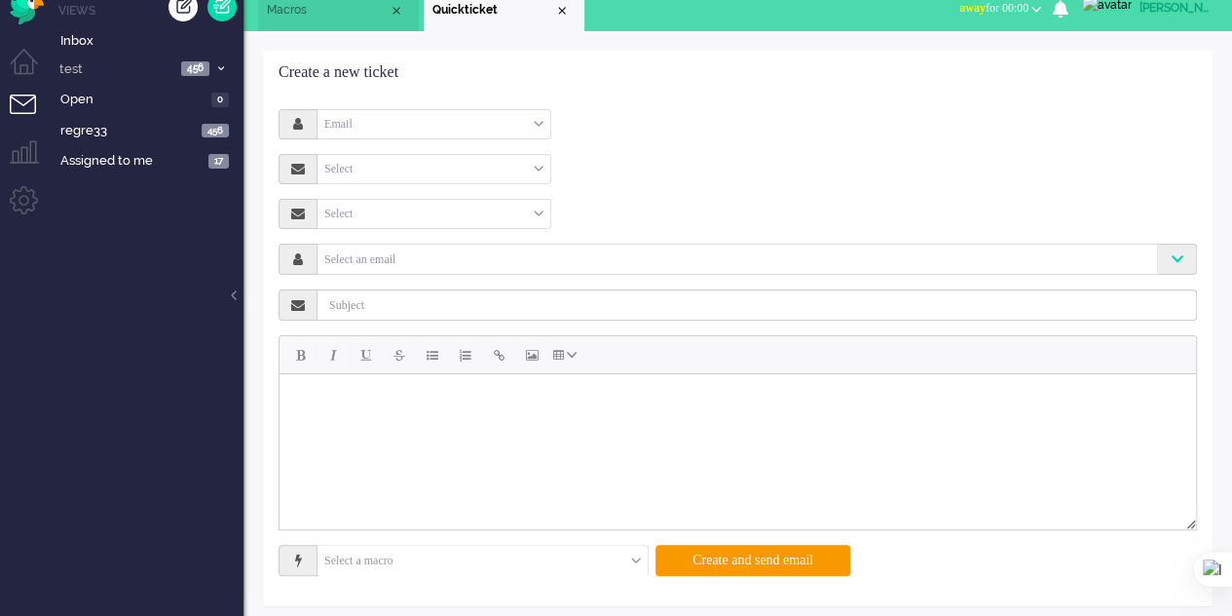
scroll to position [25, 0]
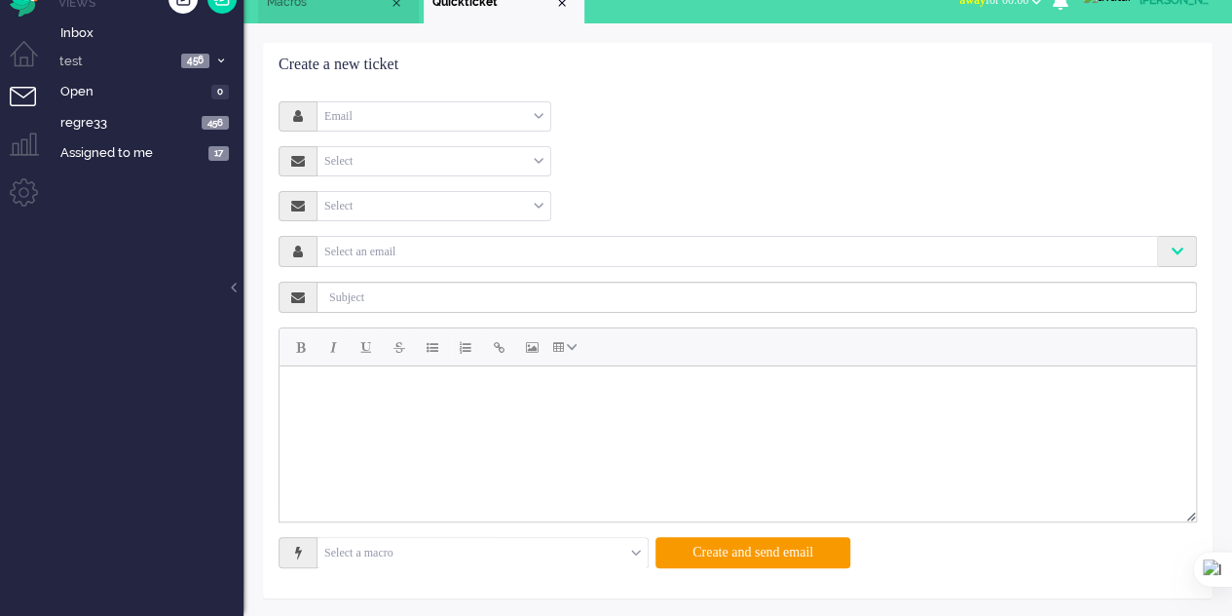
click at [627, 553] on input "text" at bounding box center [483, 553] width 330 height 30
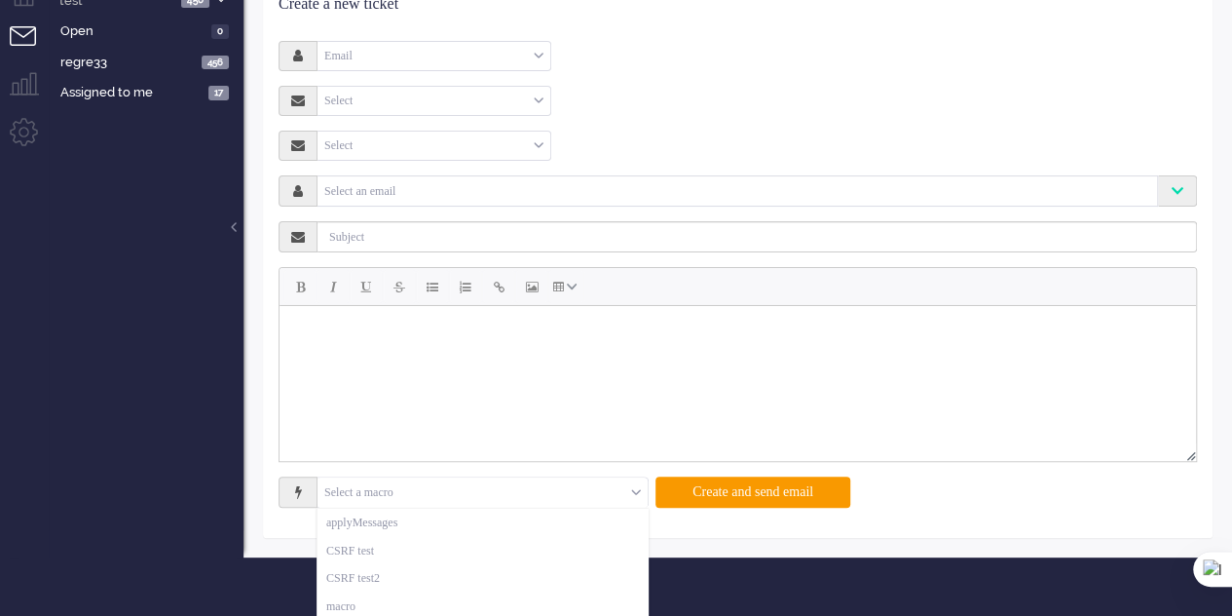
scroll to position [129, 0]
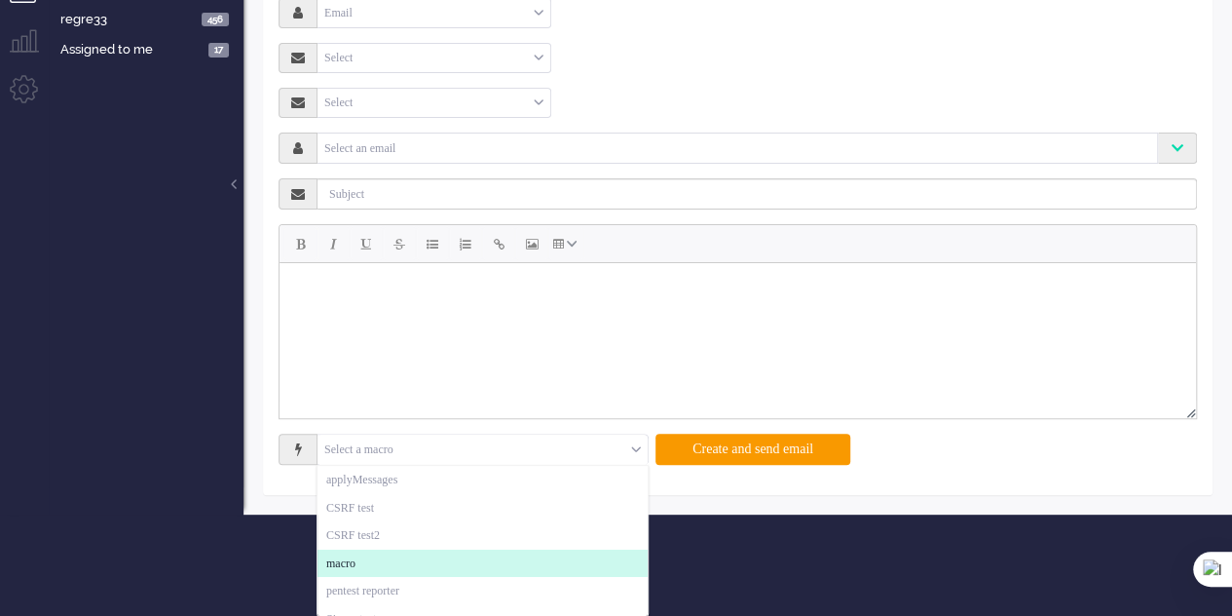
click at [508, 552] on li "macro" at bounding box center [483, 563] width 330 height 28
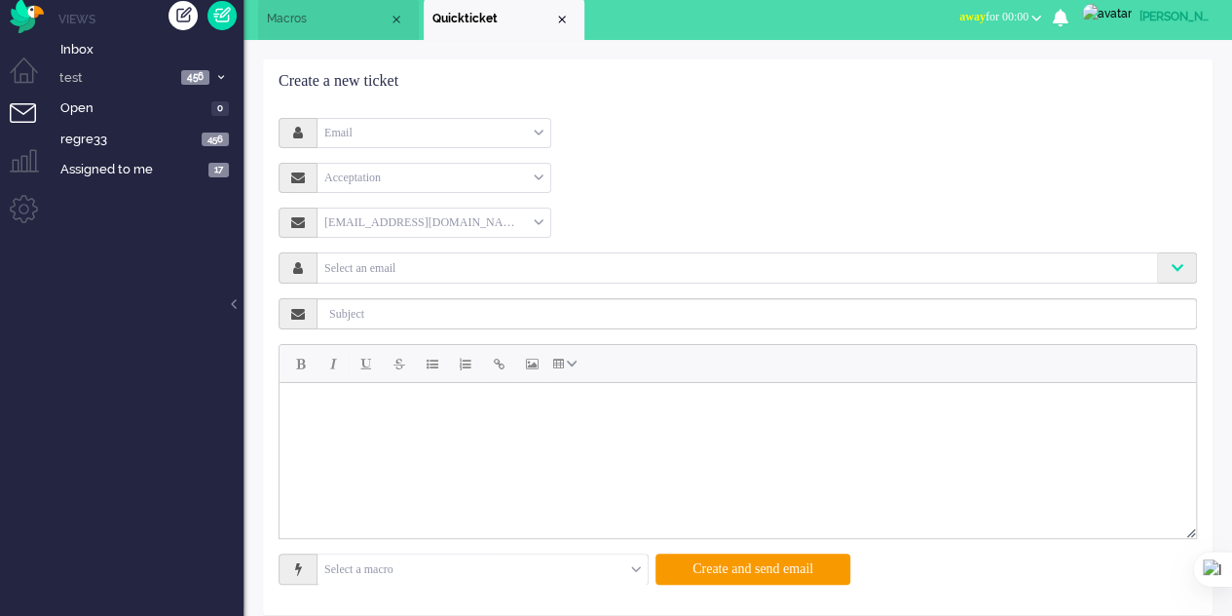
scroll to position [0, 0]
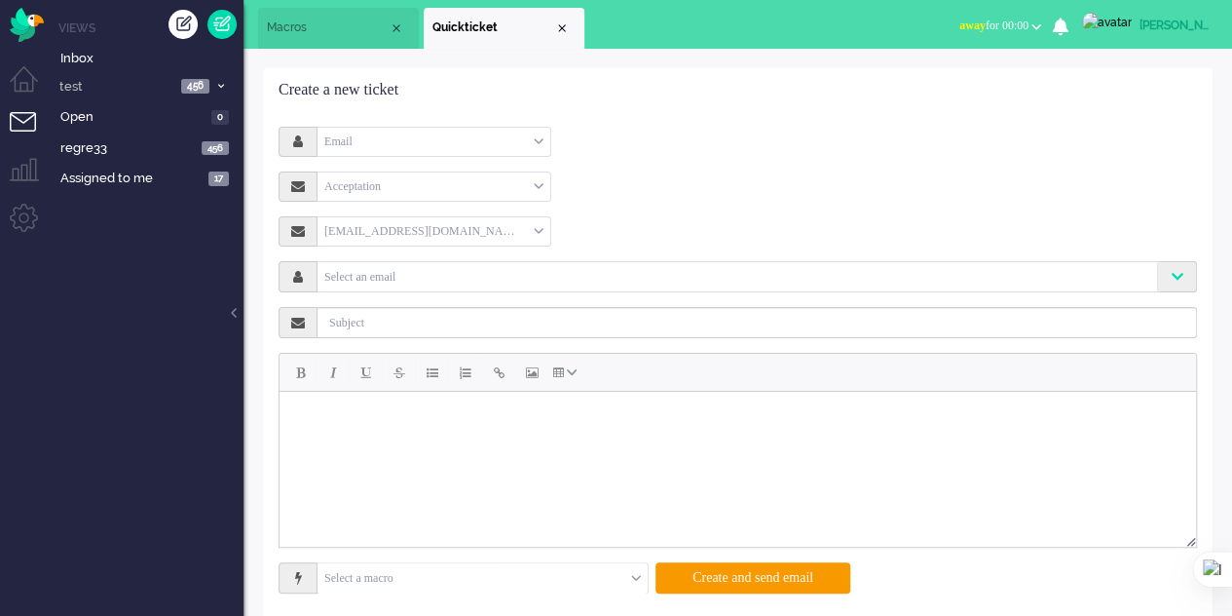
click at [303, 25] on span "Macros" at bounding box center [328, 27] width 122 height 17
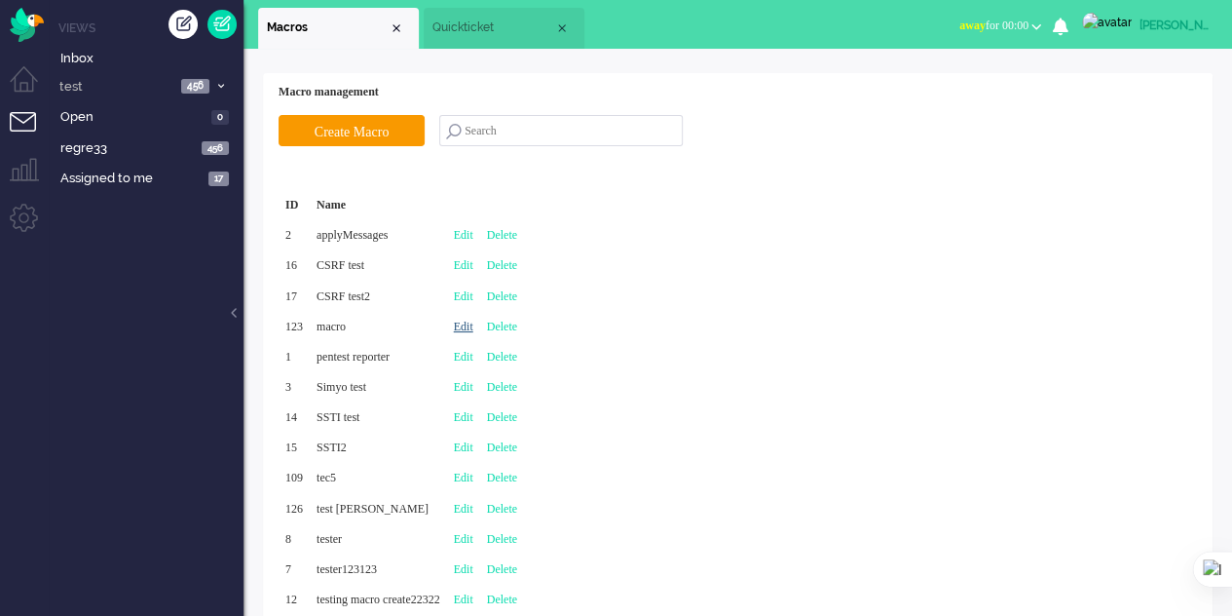
click at [473, 323] on link "Edit" at bounding box center [463, 326] width 19 height 14
type input "macro"
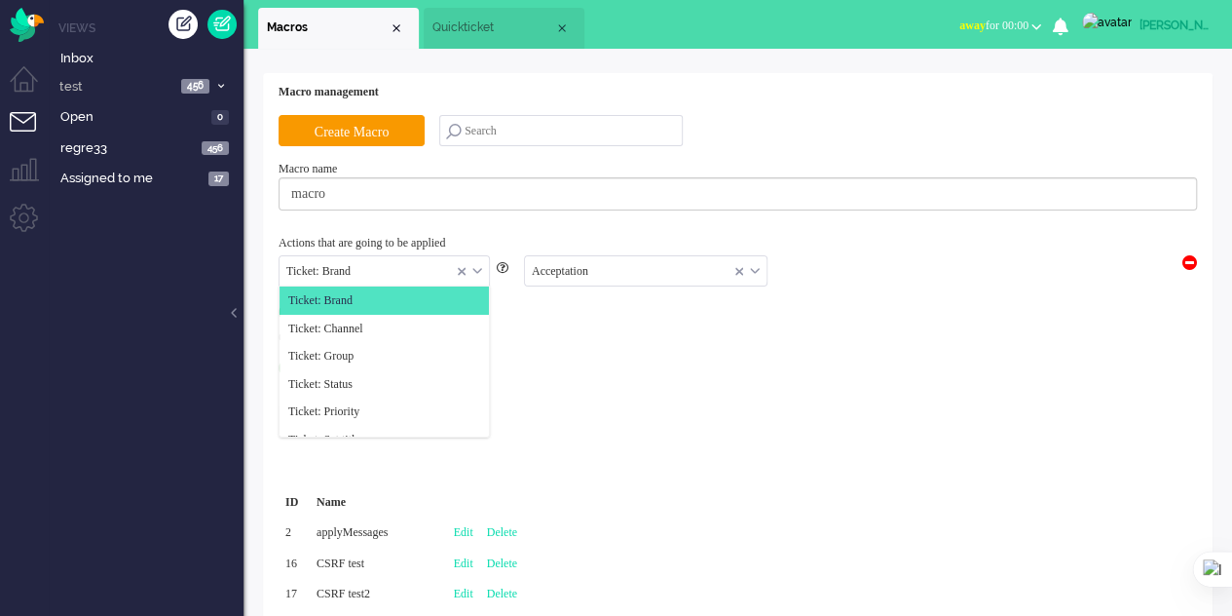
click at [480, 263] on div "Ticket: Brand" at bounding box center [384, 271] width 209 height 30
click at [415, 325] on li "Ticket: Channel" at bounding box center [384, 329] width 209 height 28
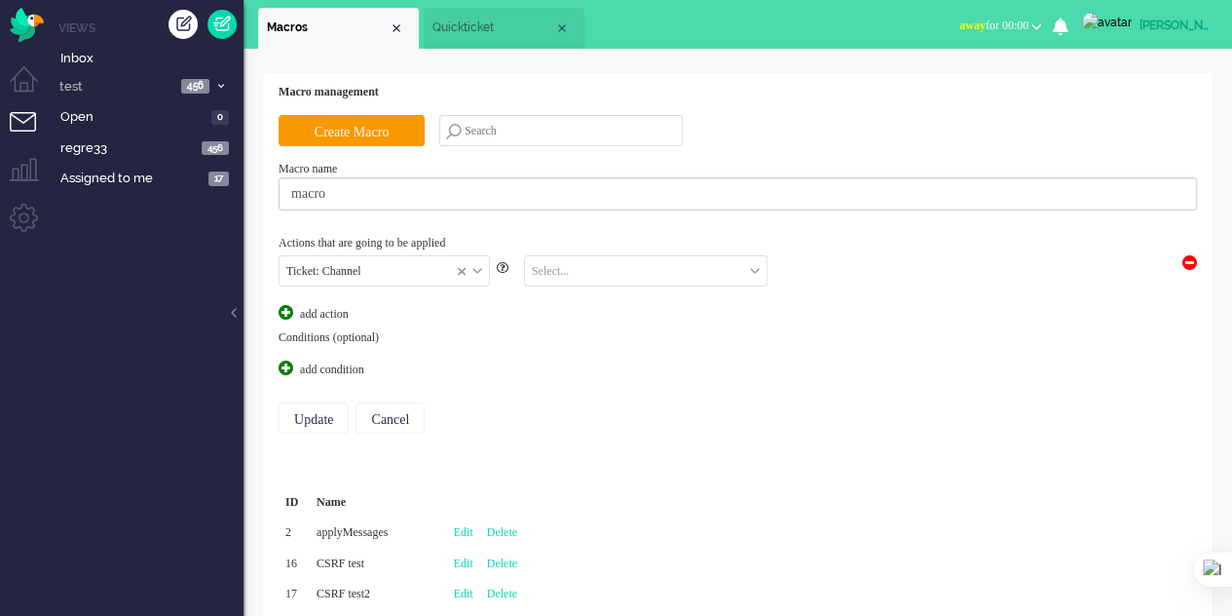
click at [609, 264] on input "text" at bounding box center [646, 271] width 242 height 30
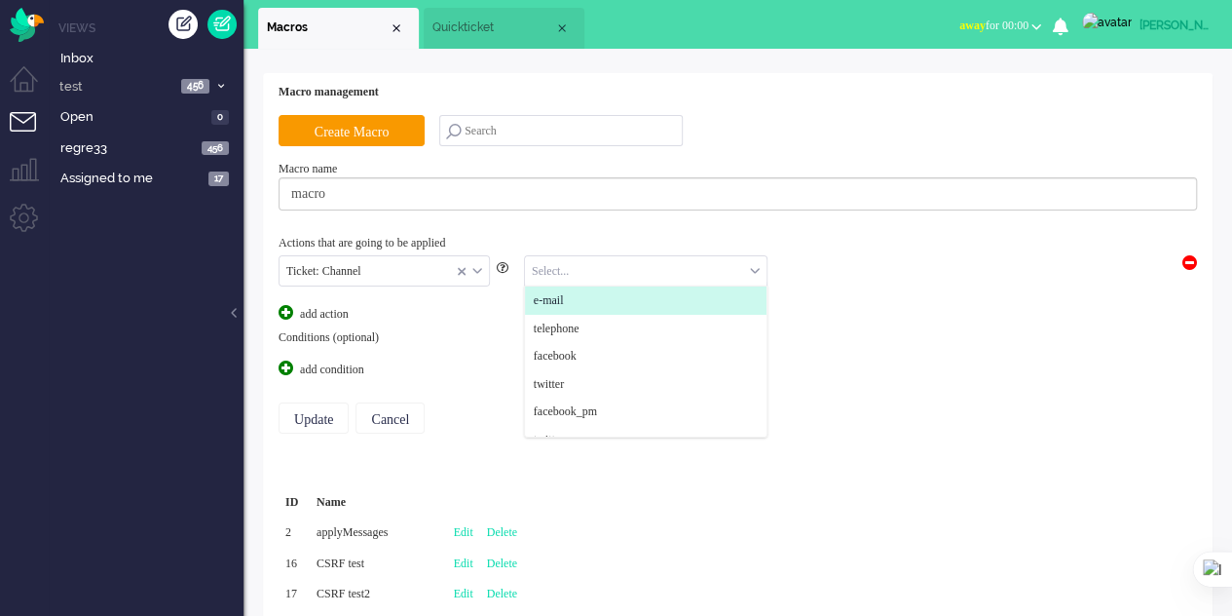
click at [593, 311] on li "e-mail" at bounding box center [646, 300] width 242 height 28
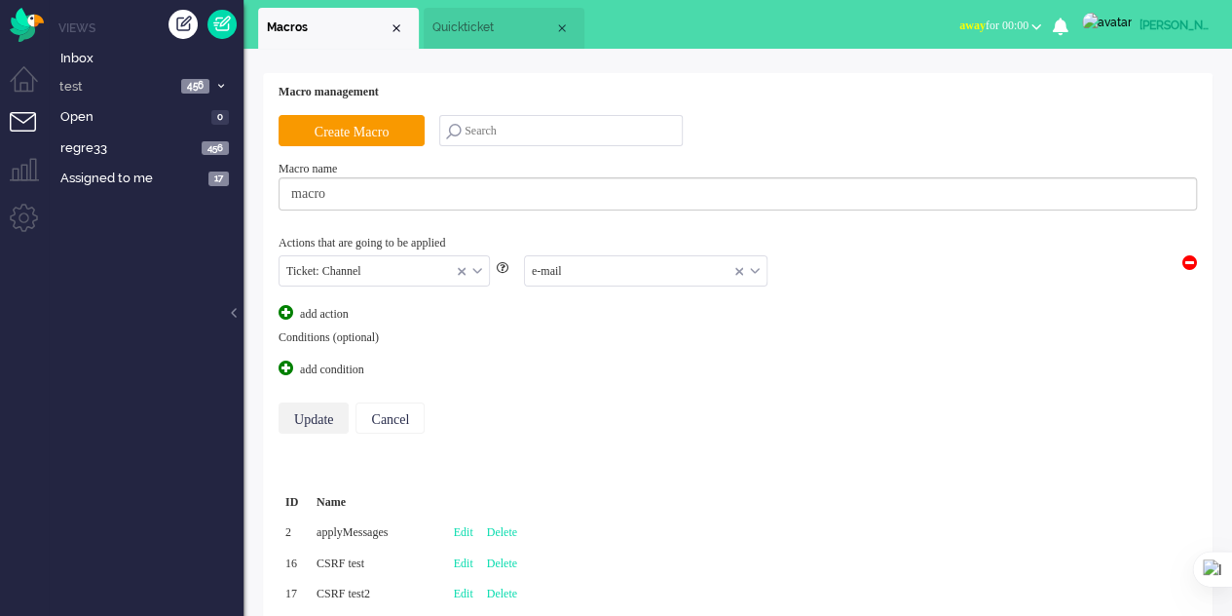
click at [310, 415] on input "Update" at bounding box center [314, 417] width 70 height 31
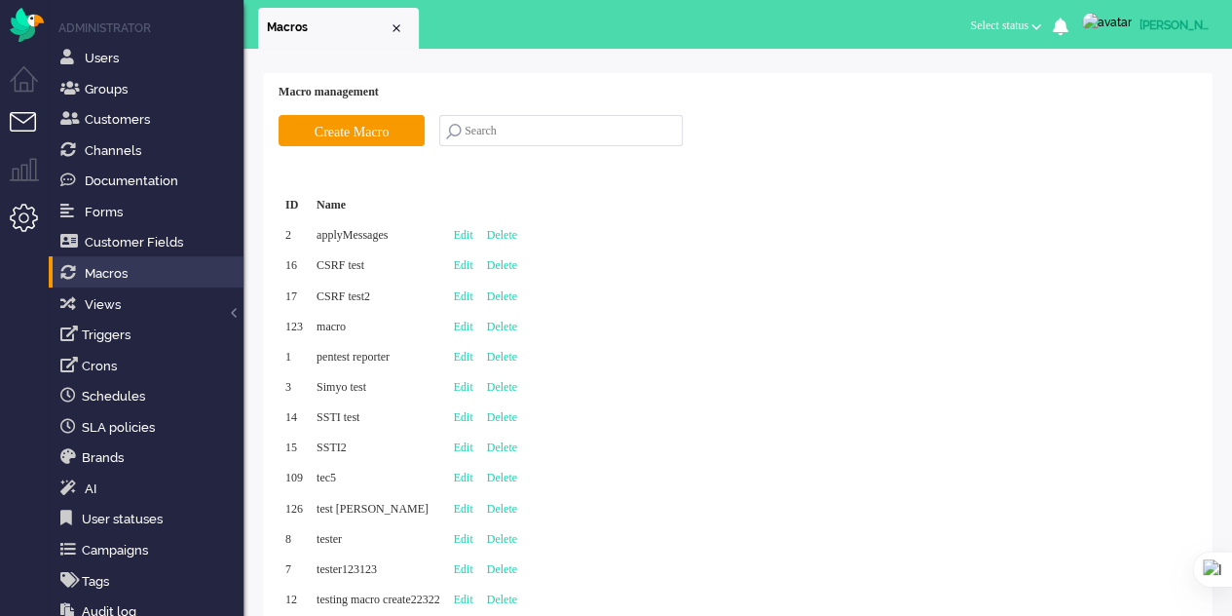
click at [29, 120] on li "Tickets menu" at bounding box center [32, 134] width 44 height 44
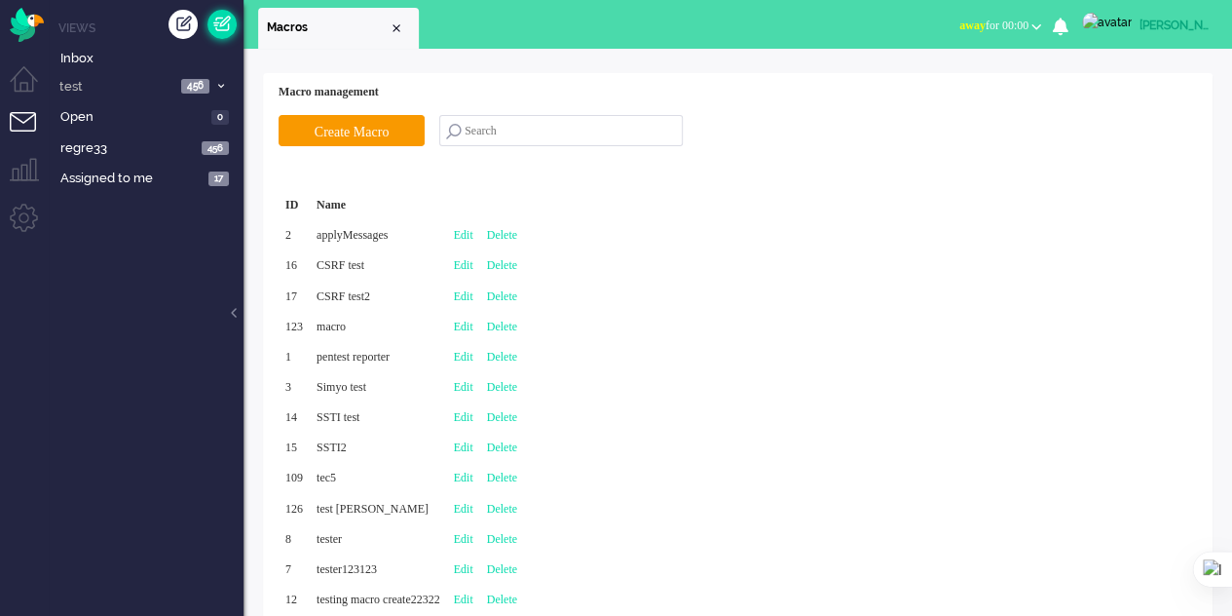
click at [230, 27] on link at bounding box center [221, 24] width 29 height 29
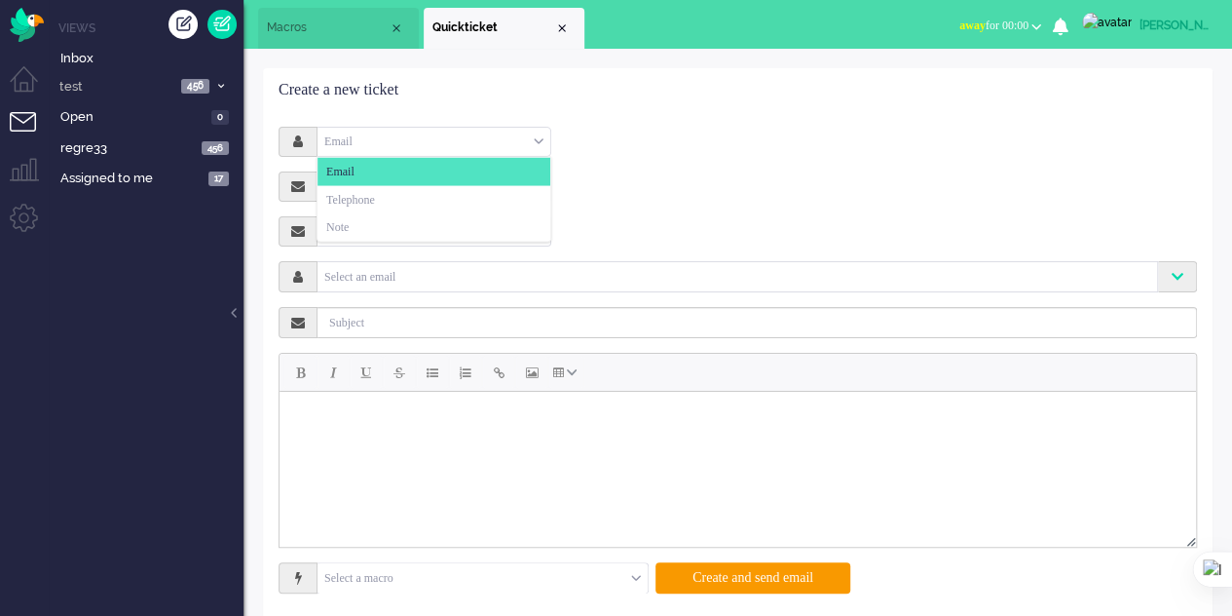
click at [493, 145] on div "Email" at bounding box center [434, 142] width 233 height 30
click at [442, 188] on li "Telephone" at bounding box center [434, 199] width 233 height 28
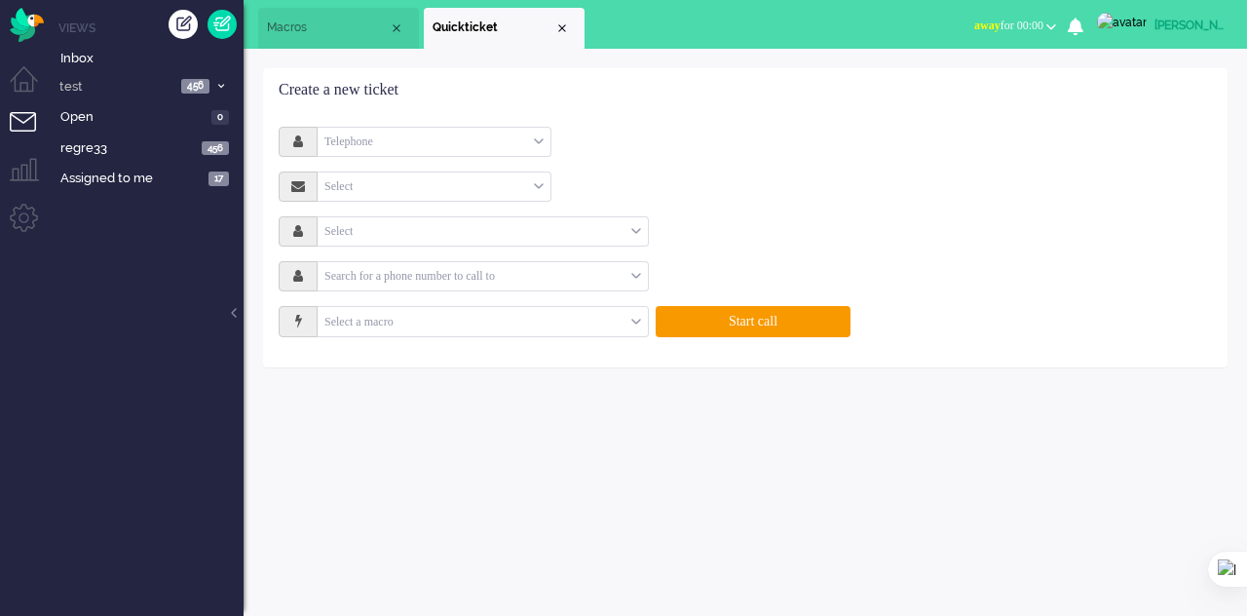
click at [543, 321] on input "text" at bounding box center [483, 322] width 330 height 30
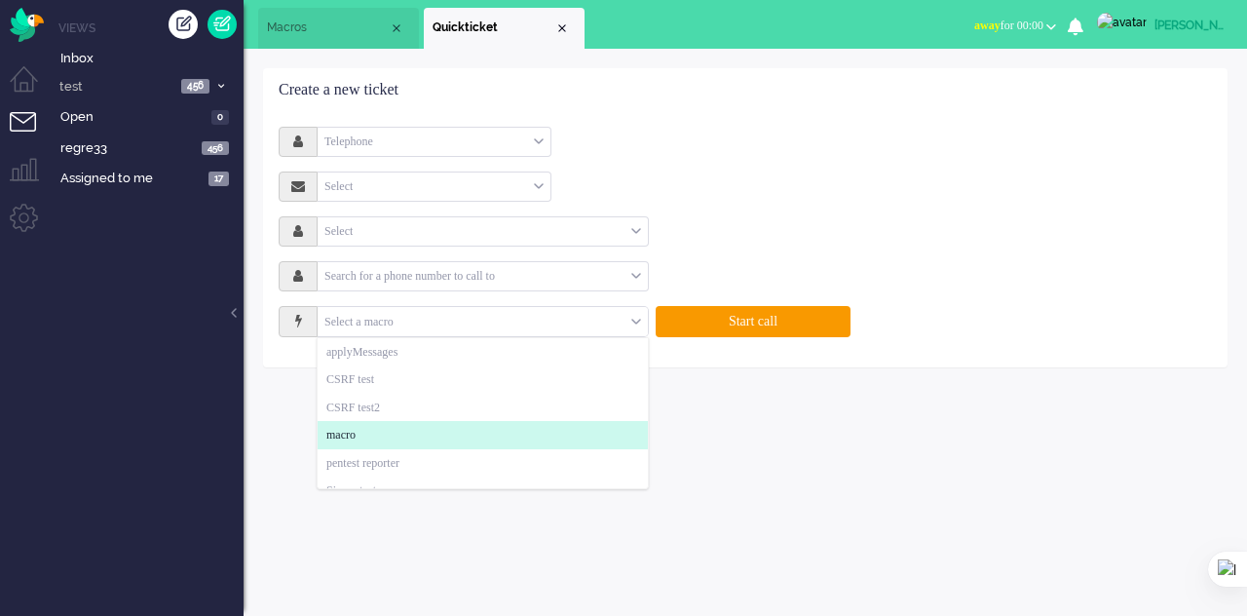
click at [389, 430] on li "macro" at bounding box center [483, 435] width 330 height 28
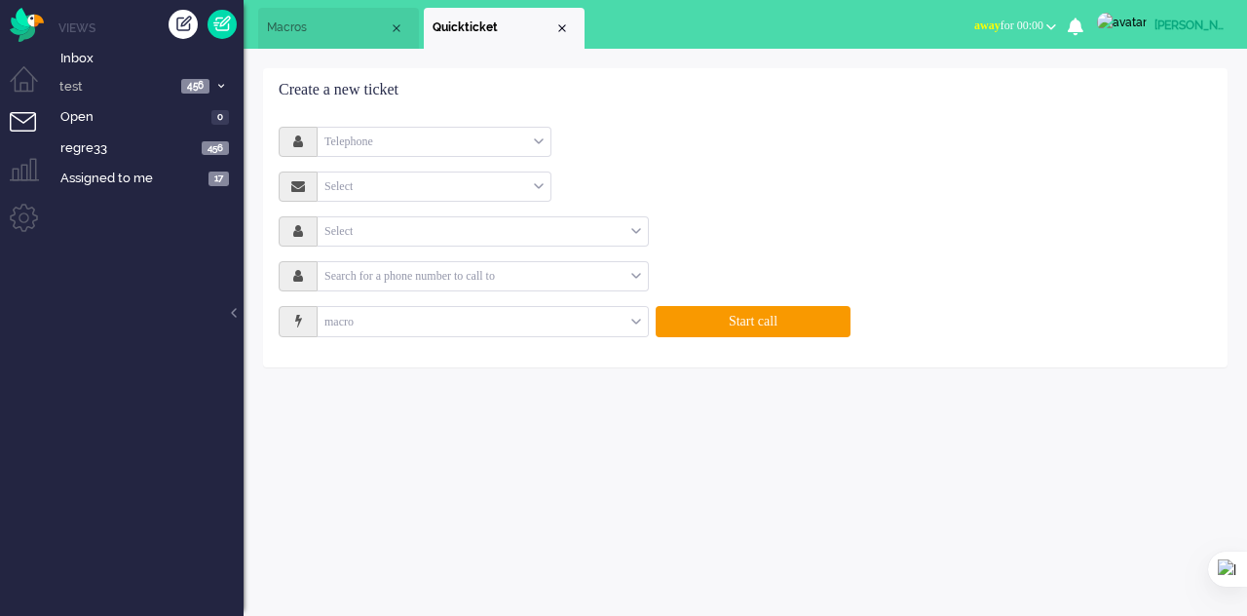
click at [309, 26] on span "Macros" at bounding box center [328, 27] width 122 height 17
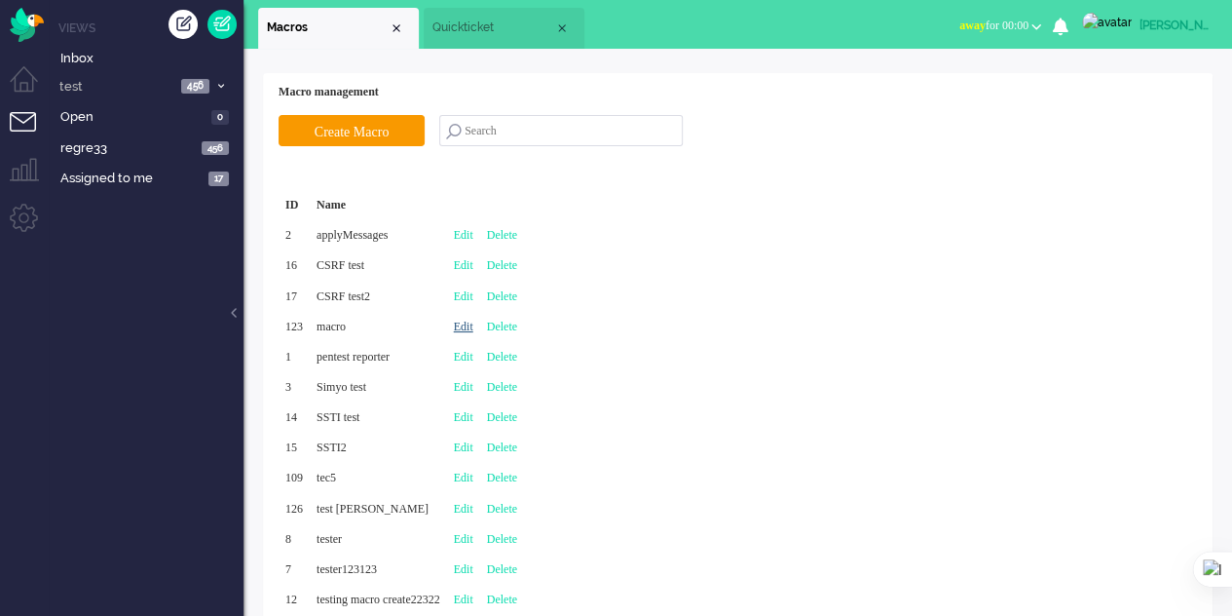
click at [473, 327] on link "Edit" at bounding box center [463, 326] width 19 height 14
type input "macro"
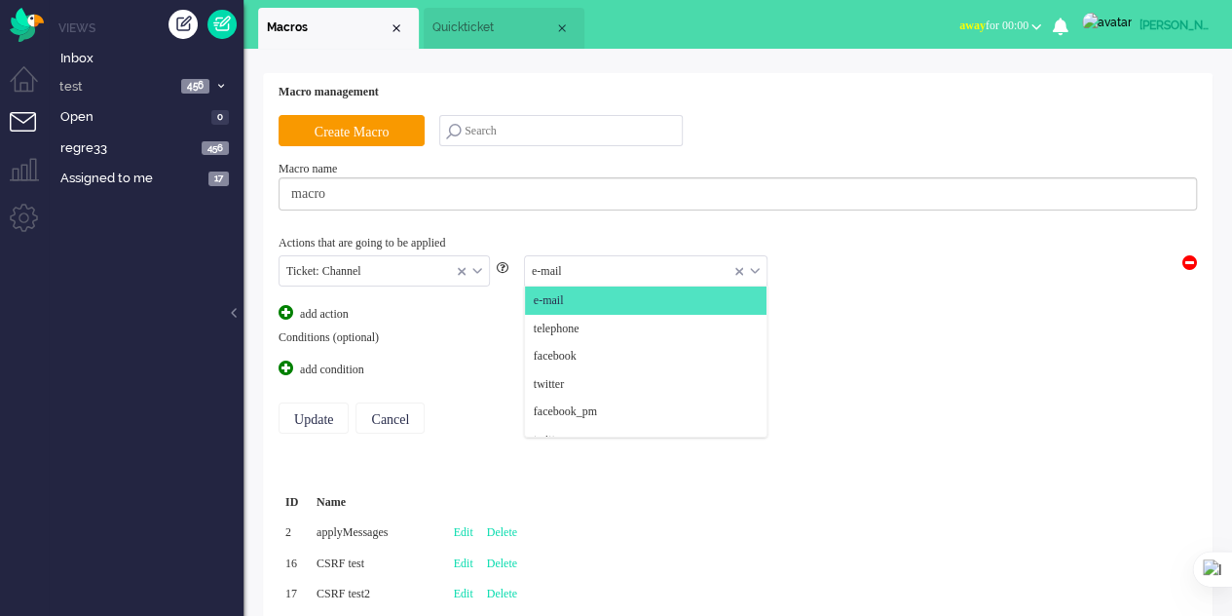
click at [635, 274] on input "text" at bounding box center [646, 271] width 242 height 30
click at [580, 329] on span "telephone" at bounding box center [557, 328] width 46 height 17
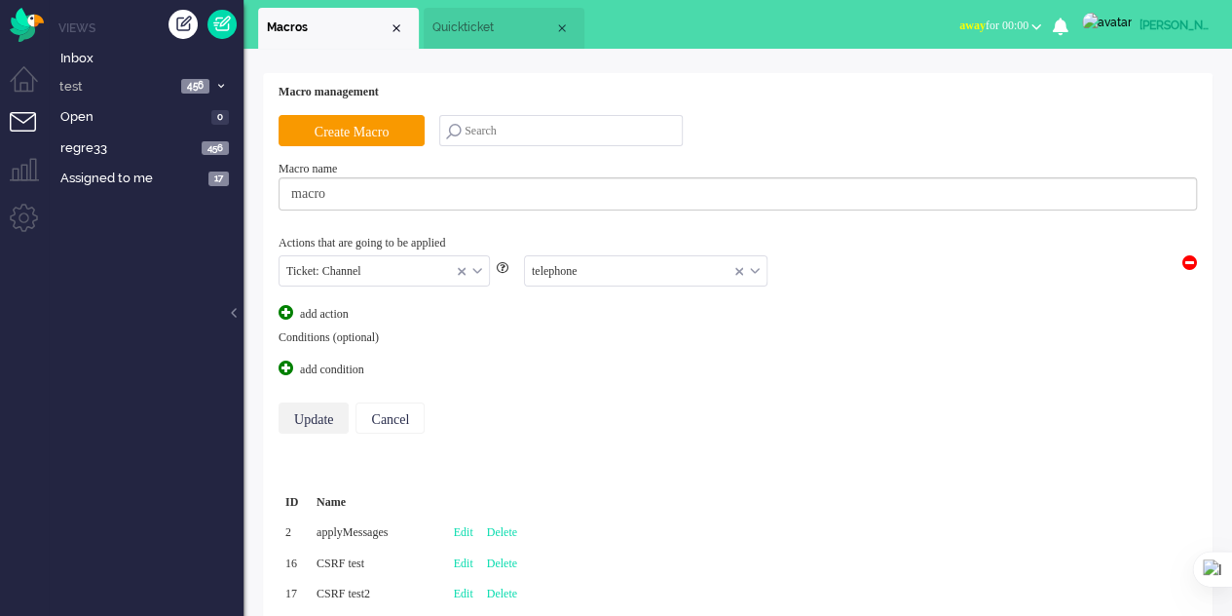
click at [326, 407] on input "Update" at bounding box center [314, 417] width 70 height 31
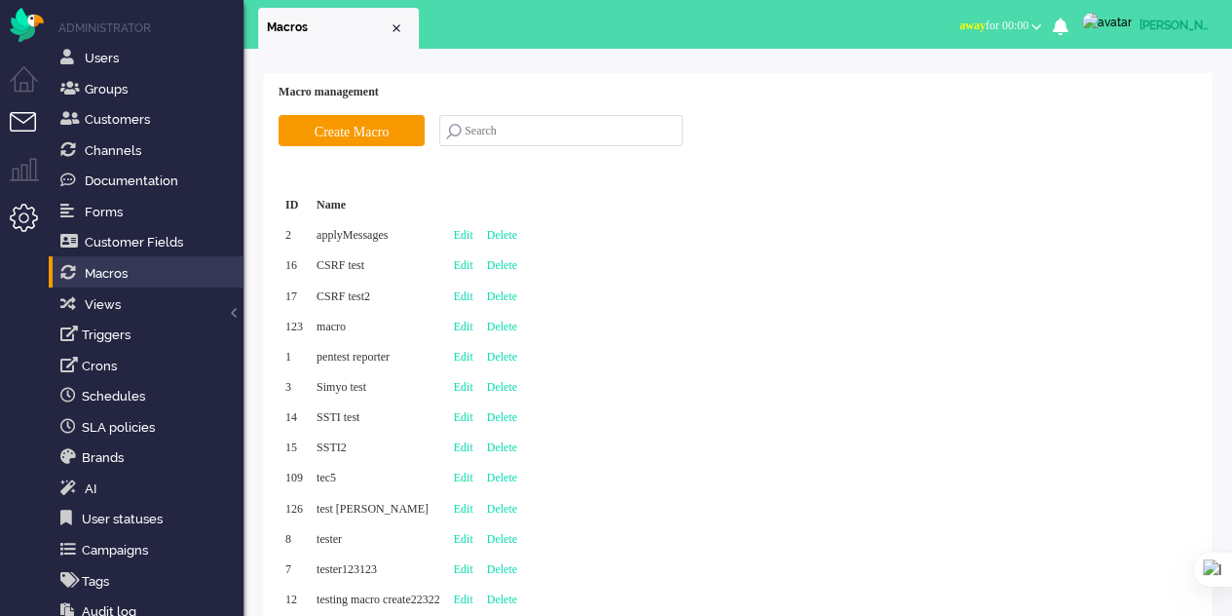
click at [26, 131] on li "Tickets menu" at bounding box center [32, 134] width 44 height 44
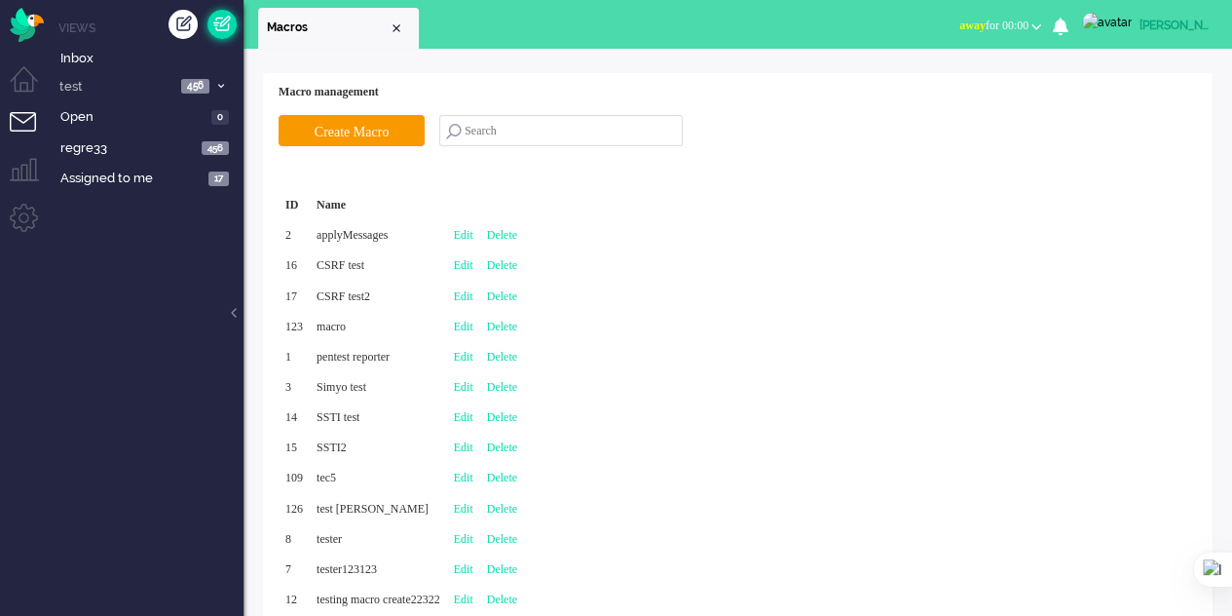
click at [217, 20] on link at bounding box center [221, 24] width 29 height 29
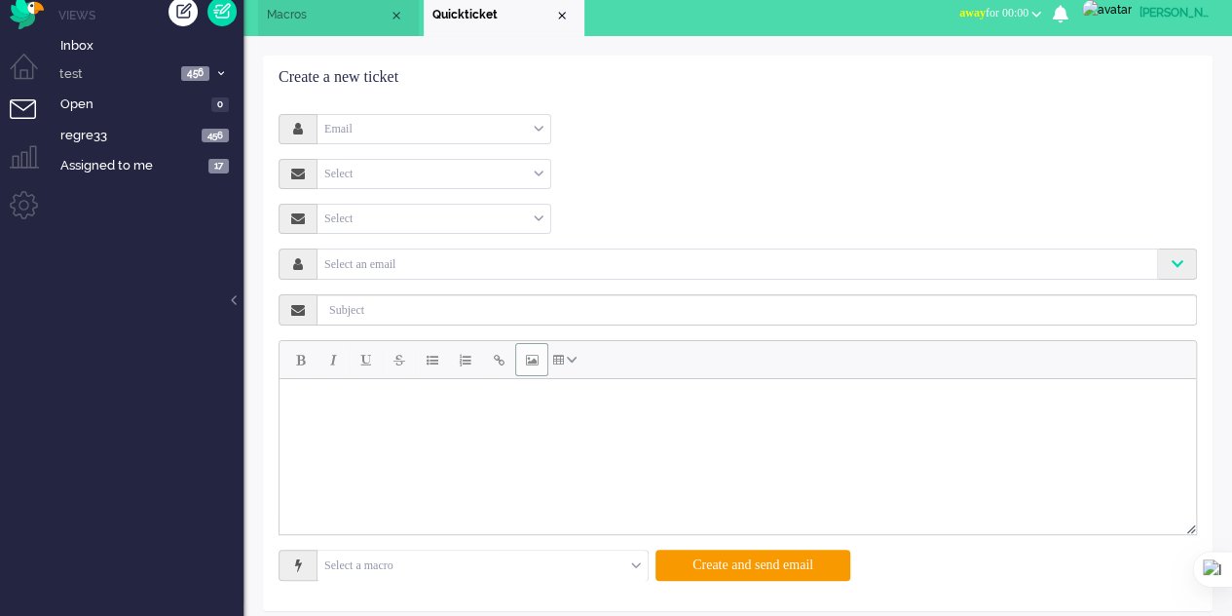
scroll to position [25, 0]
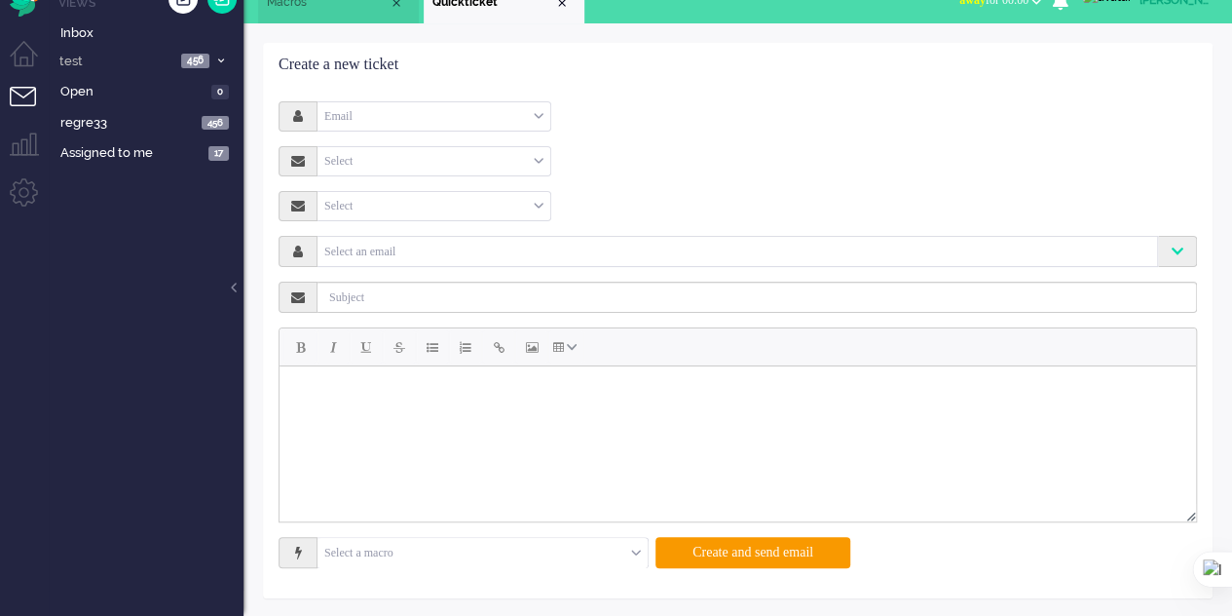
click at [630, 552] on input "text" at bounding box center [483, 553] width 330 height 30
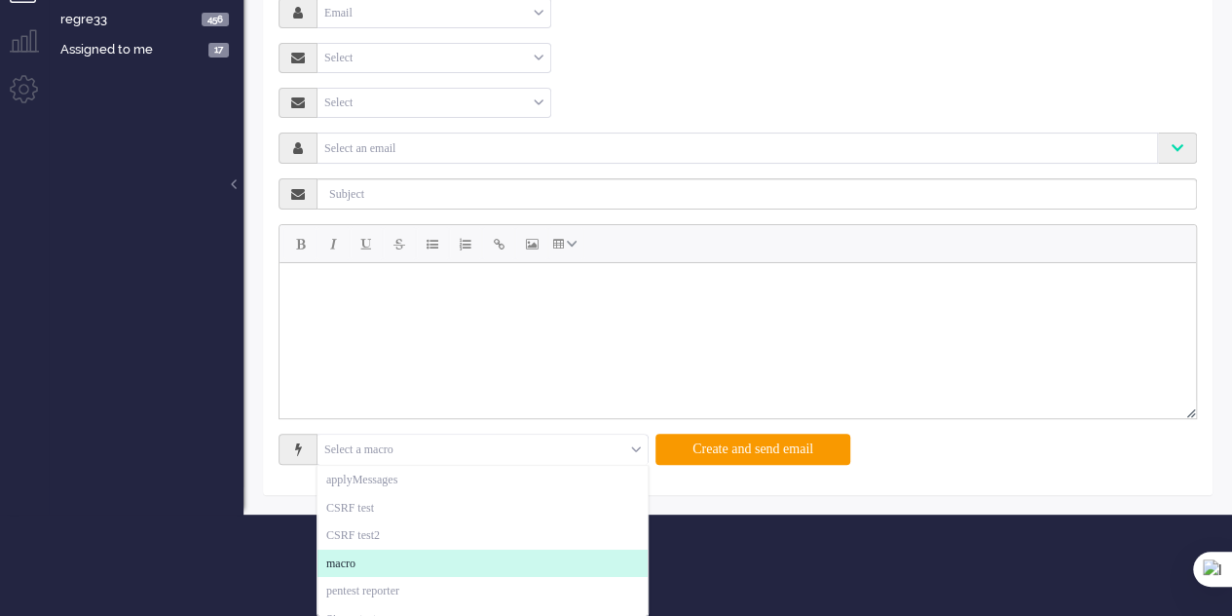
scroll to position [129, 0]
click at [455, 559] on li "macro" at bounding box center [483, 563] width 330 height 28
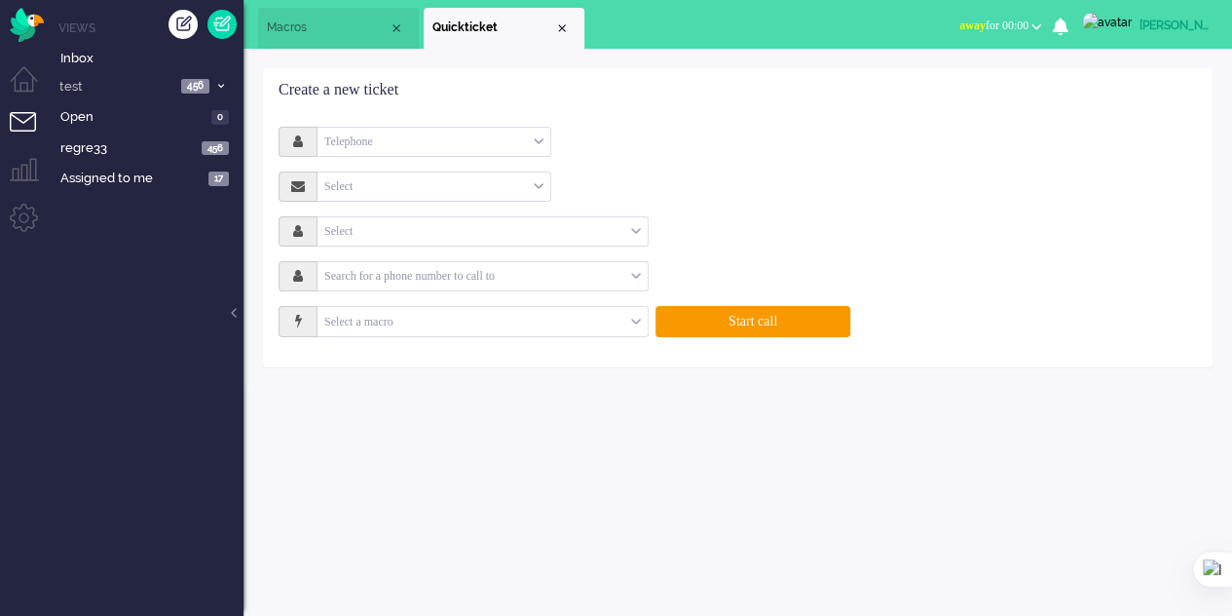
scroll to position [0, 0]
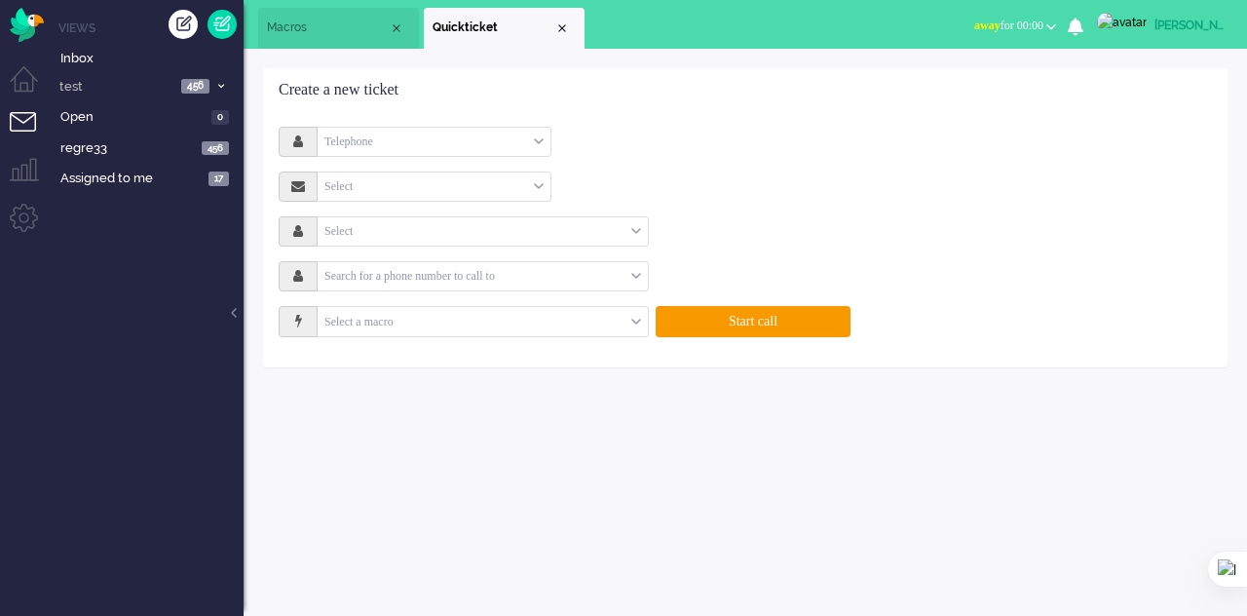
click at [312, 26] on span "Macros" at bounding box center [328, 27] width 122 height 17
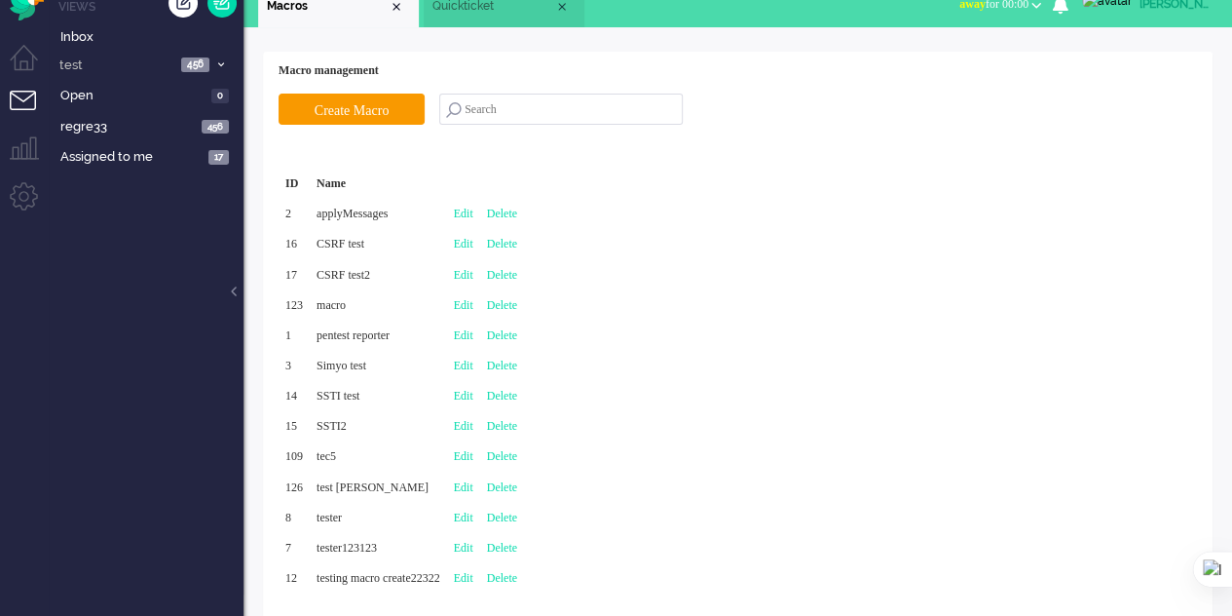
scroll to position [44, 0]
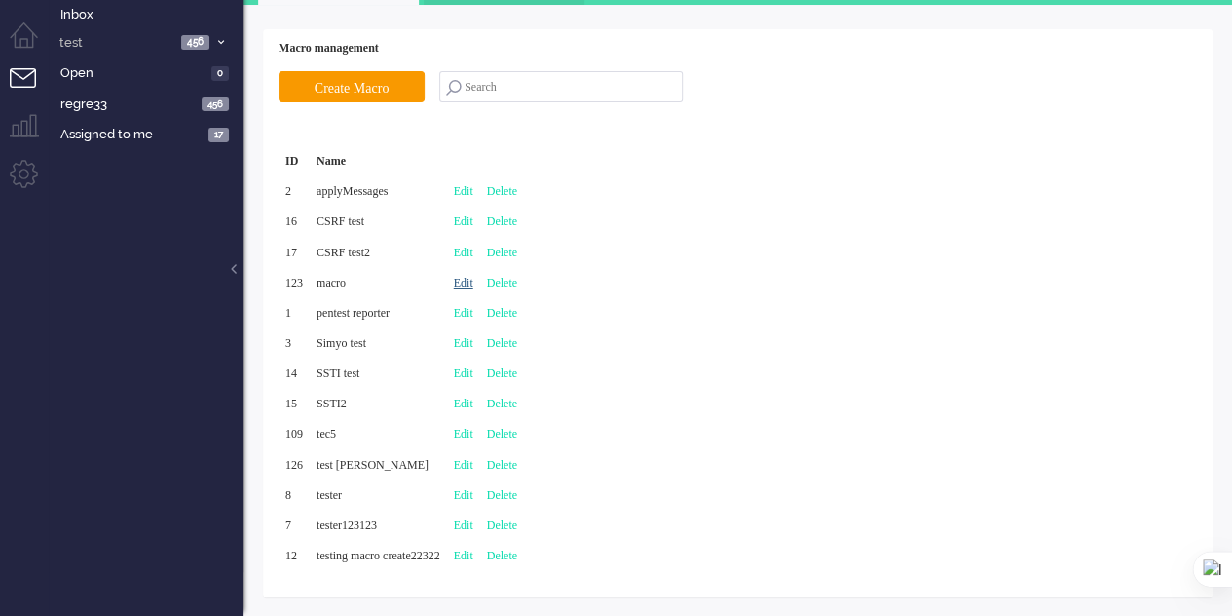
click at [473, 281] on link "Edit" at bounding box center [463, 283] width 19 height 14
type input "macro"
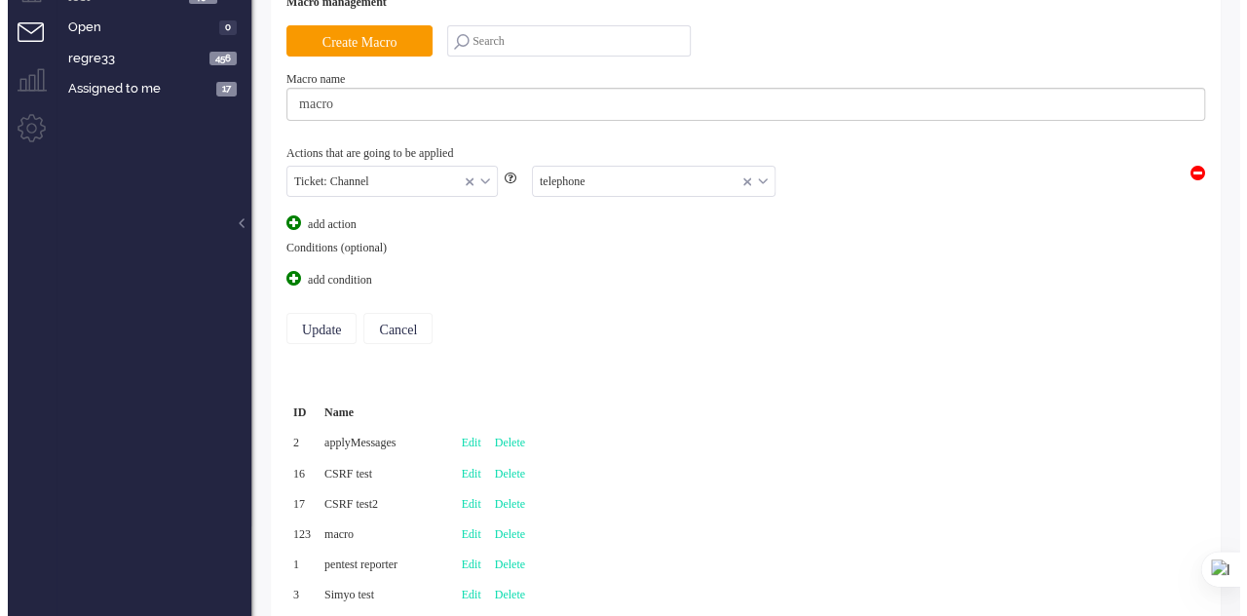
scroll to position [0, 0]
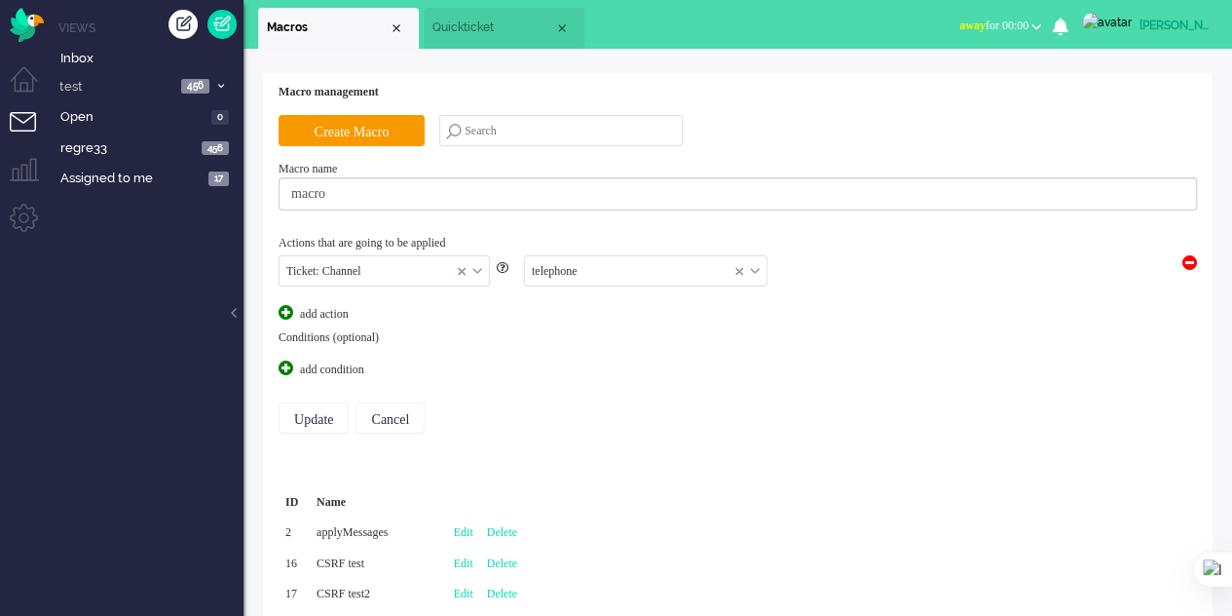
click at [286, 365] on span at bounding box center [286, 367] width 15 height 15
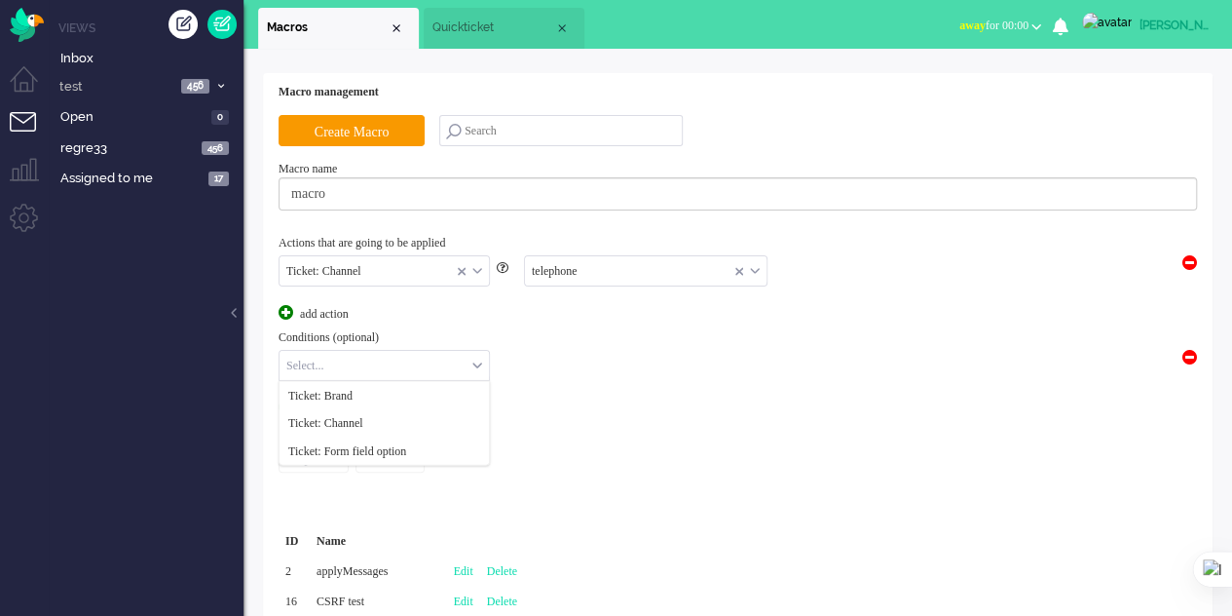
click at [465, 367] on input "text" at bounding box center [384, 366] width 209 height 30
click at [414, 417] on li "Ticket: Channel" at bounding box center [384, 423] width 209 height 28
click at [565, 359] on input "text" at bounding box center [564, 366] width 128 height 30
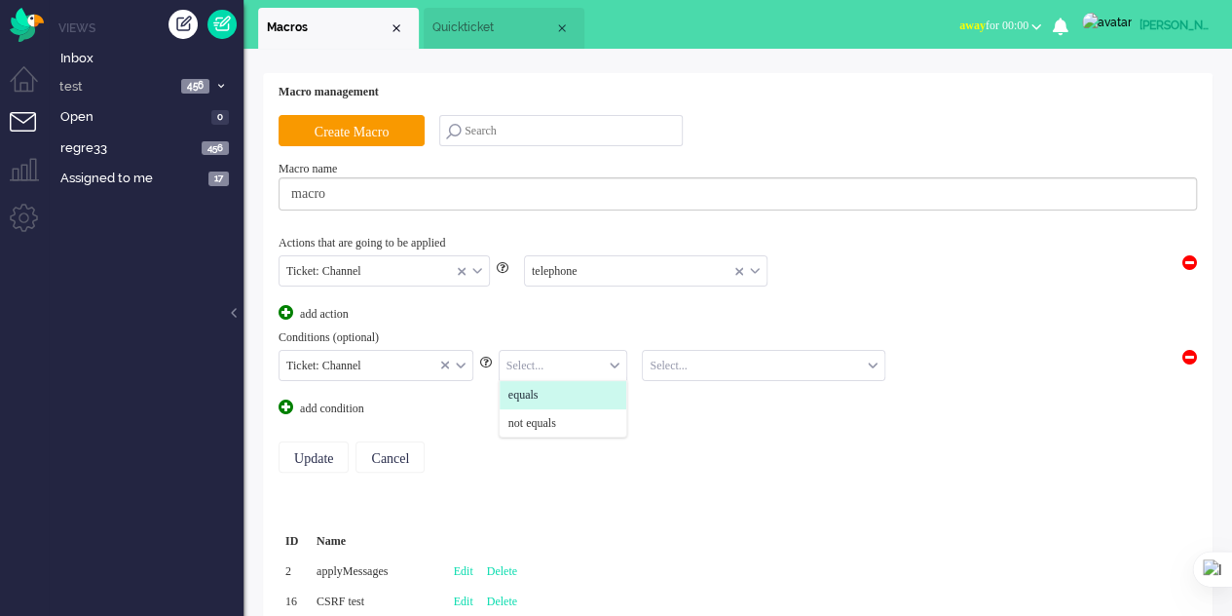
click at [556, 398] on li "equals" at bounding box center [564, 395] width 128 height 28
click at [713, 346] on div "Ticket: Channel Ticket: Brand Ticket: Channel Ticket: Form field option Ticket:…" at bounding box center [738, 365] width 919 height 39
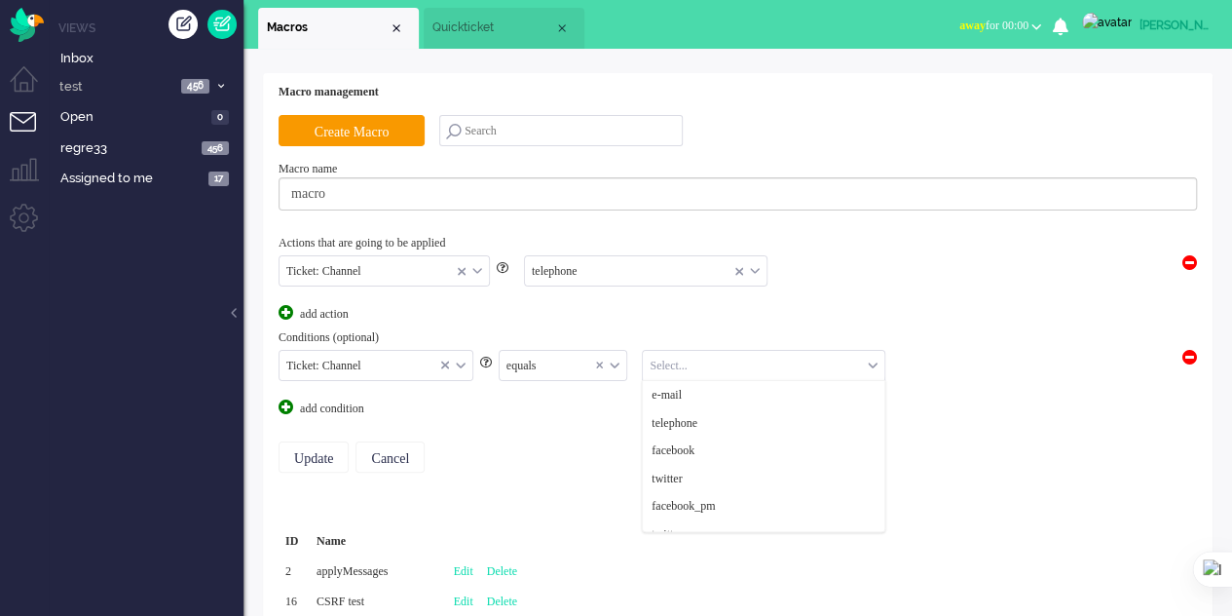
click at [714, 356] on input "text" at bounding box center [764, 366] width 242 height 30
click at [694, 387] on li "e-mail" at bounding box center [764, 395] width 242 height 28
click at [329, 452] on input "Update" at bounding box center [314, 456] width 70 height 31
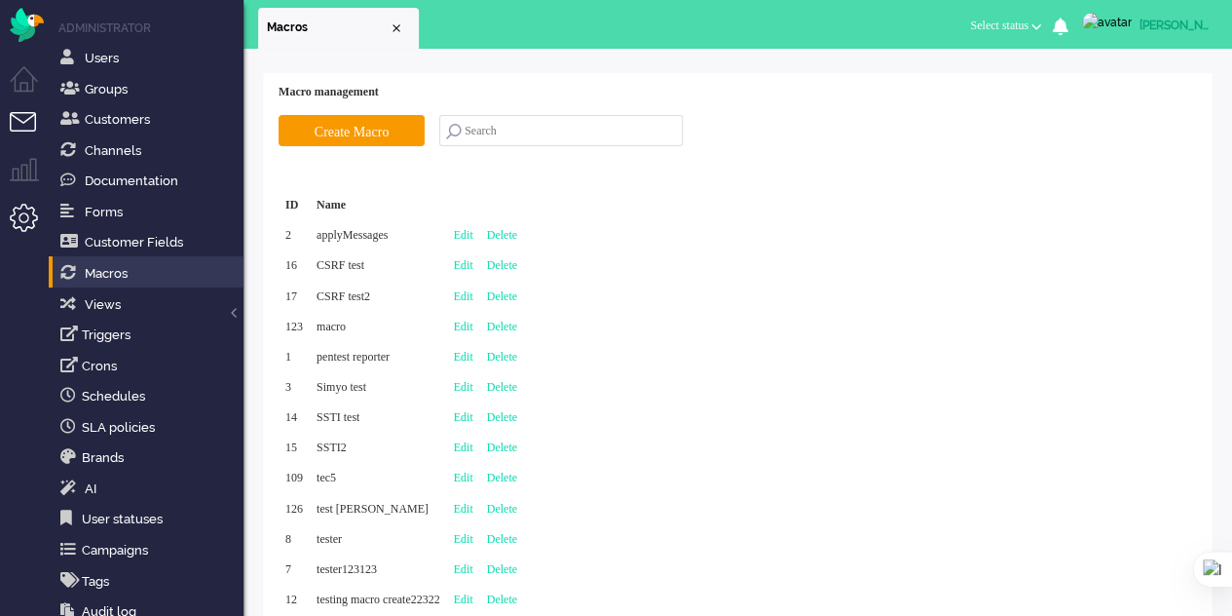
click at [18, 121] on li "Tickets menu" at bounding box center [32, 134] width 44 height 44
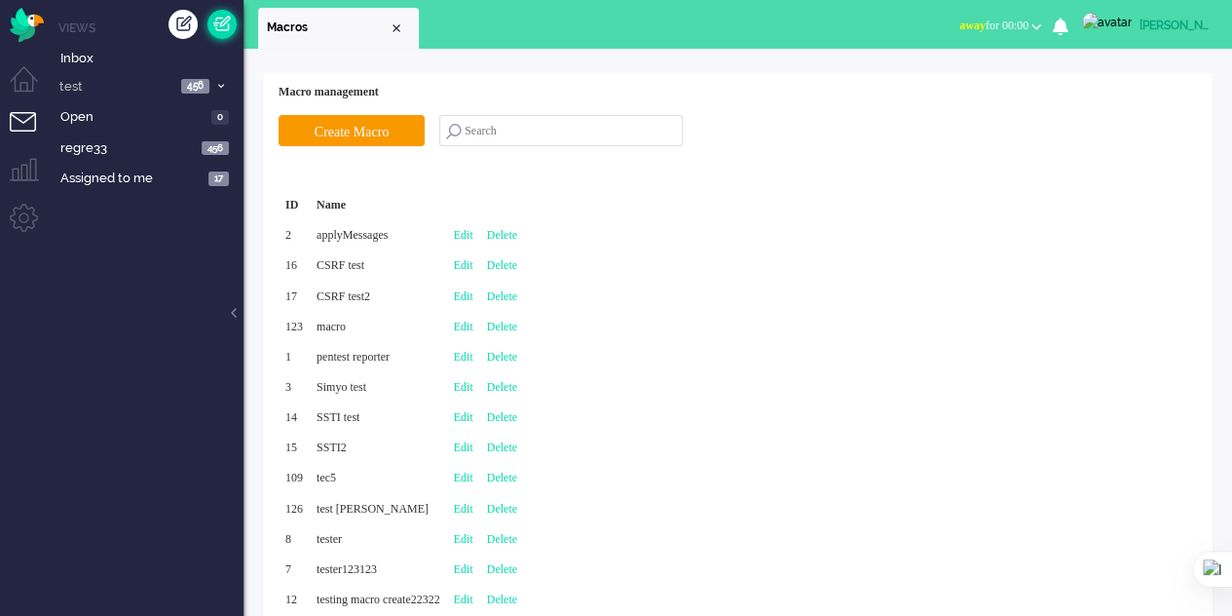
click at [221, 29] on link at bounding box center [221, 24] width 29 height 29
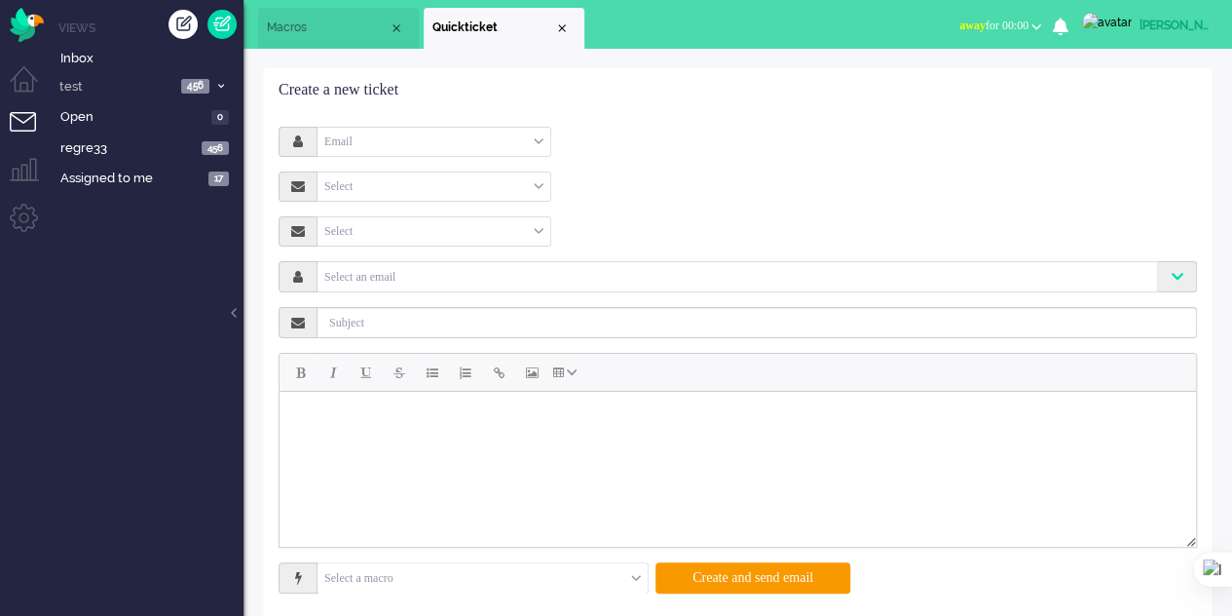
click at [351, 20] on span "Macros" at bounding box center [328, 27] width 122 height 17
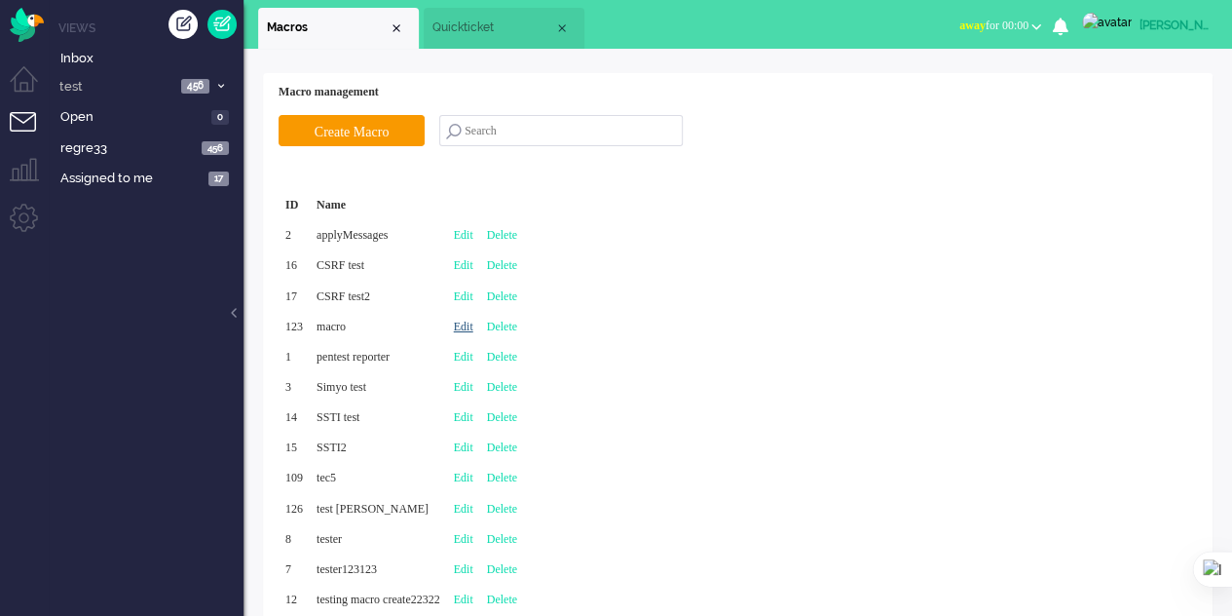
click at [473, 323] on link "Edit" at bounding box center [463, 326] width 19 height 14
type input "macro"
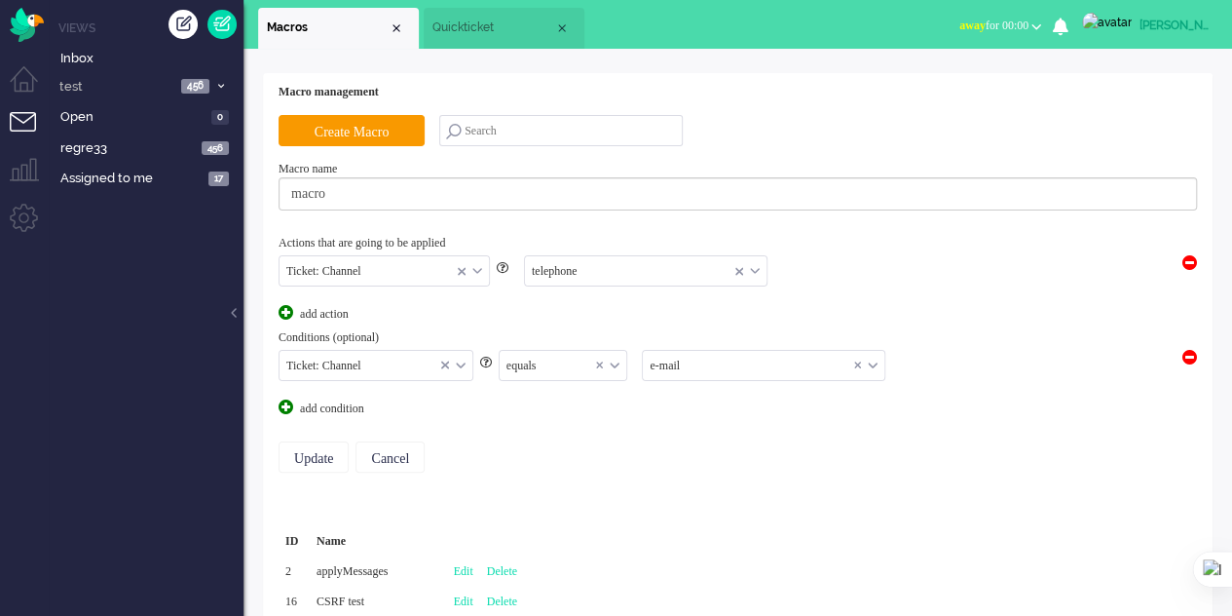
click at [462, 27] on span "Quickticket" at bounding box center [493, 27] width 122 height 17
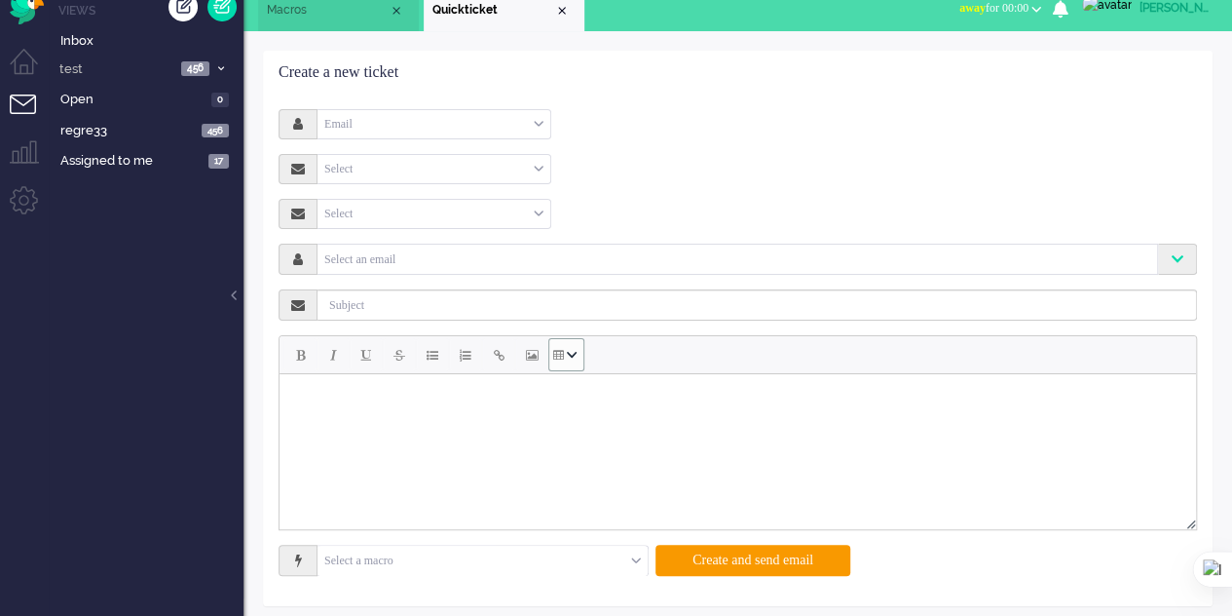
scroll to position [25, 0]
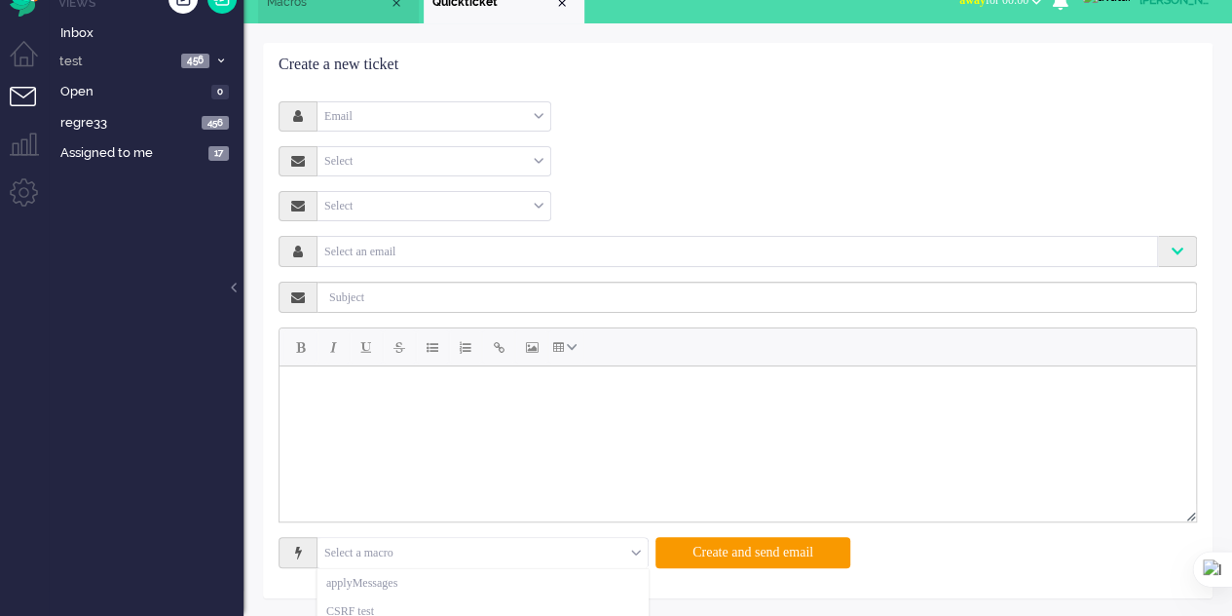
click at [621, 545] on input "text" at bounding box center [483, 553] width 330 height 30
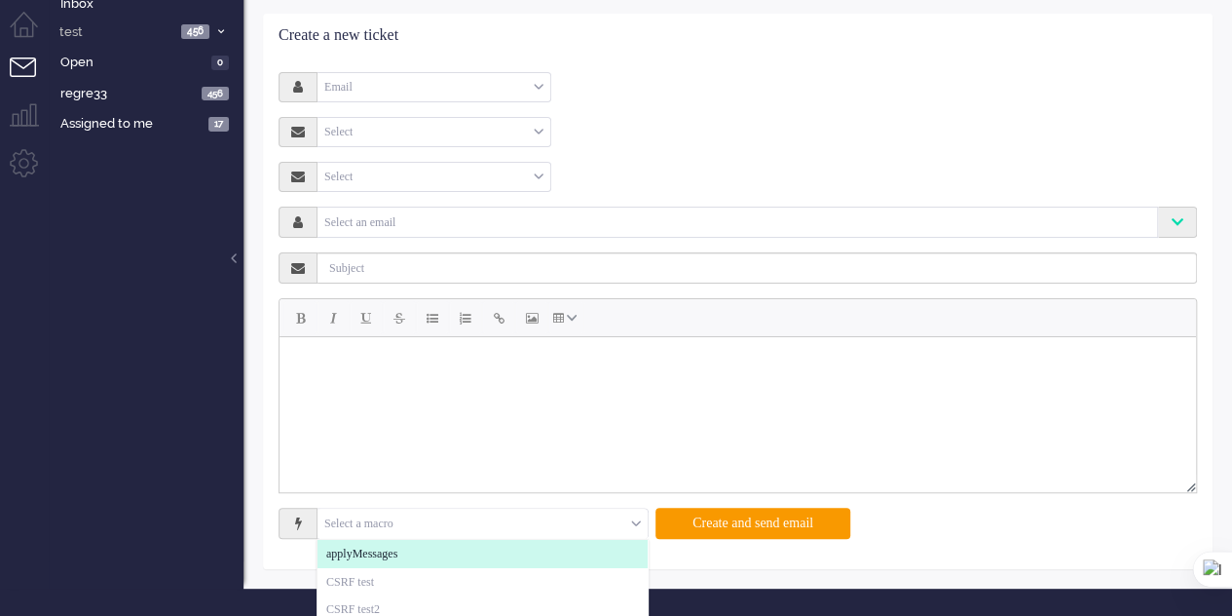
scroll to position [0, 0]
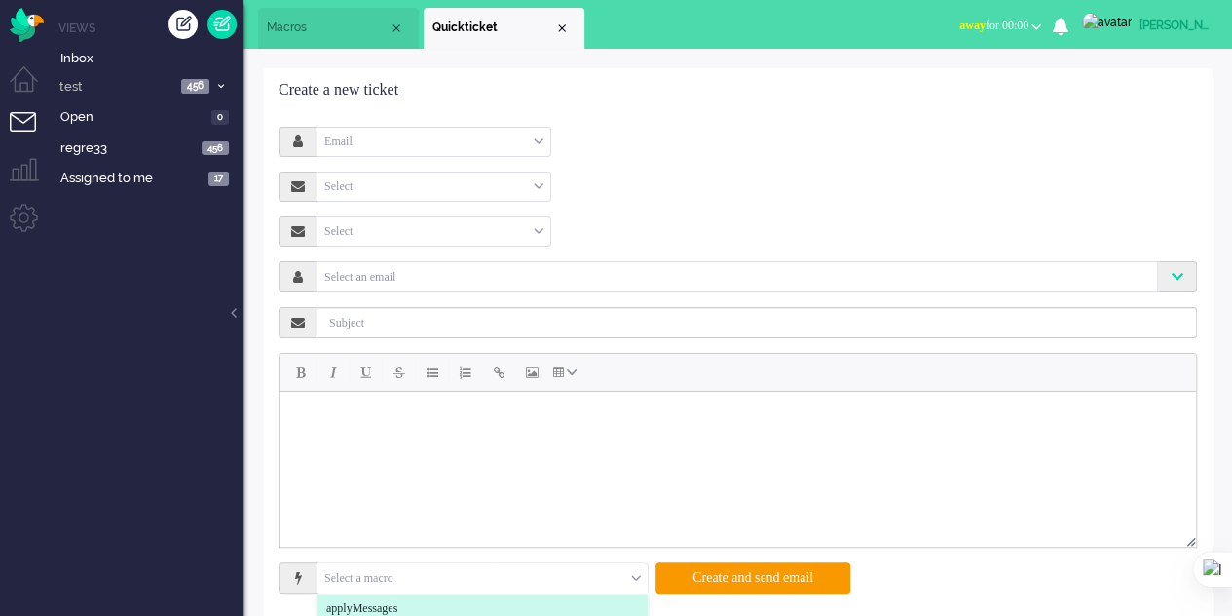
click at [308, 17] on li "Macros" at bounding box center [338, 28] width 161 height 41
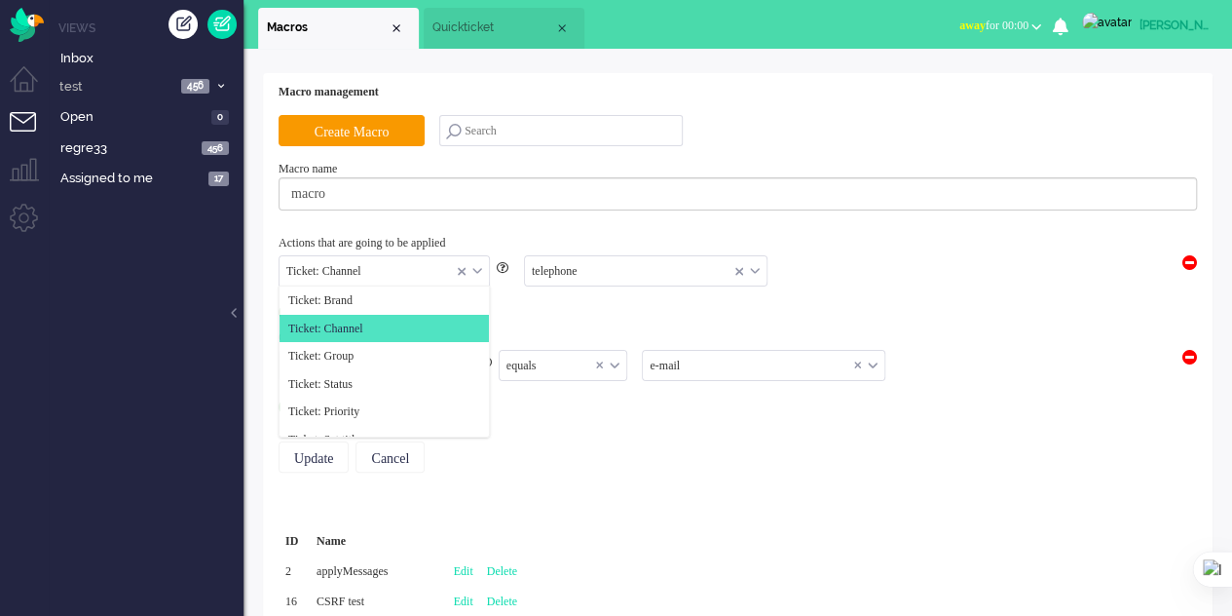
click at [477, 263] on div "Ticket: Channel" at bounding box center [384, 271] width 209 height 30
click at [368, 301] on li "Ticket: Brand" at bounding box center [384, 300] width 209 height 28
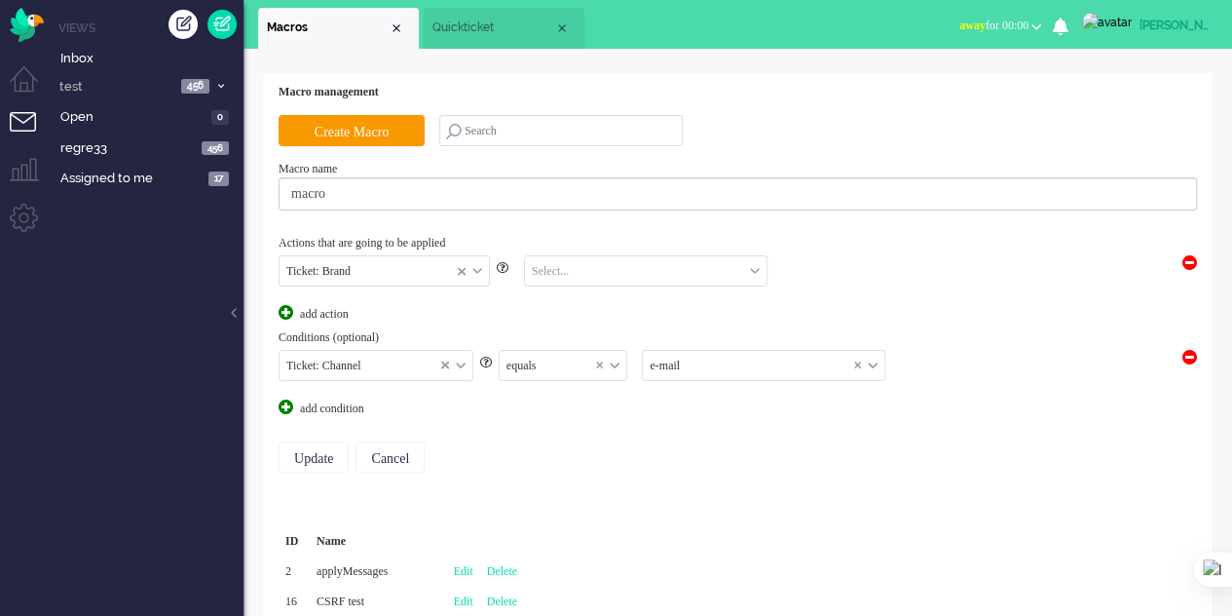
click at [584, 273] on input "text" at bounding box center [646, 271] width 242 height 30
click at [582, 301] on span "Acceptation" at bounding box center [562, 300] width 56 height 17
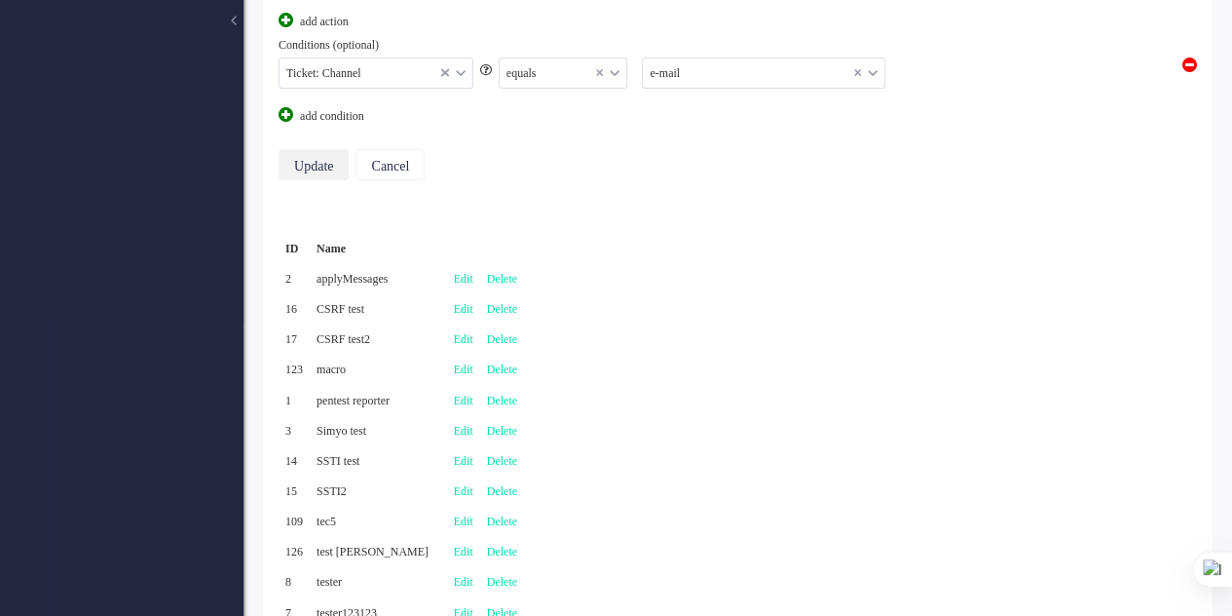
click at [324, 158] on input "Update" at bounding box center [314, 164] width 70 height 31
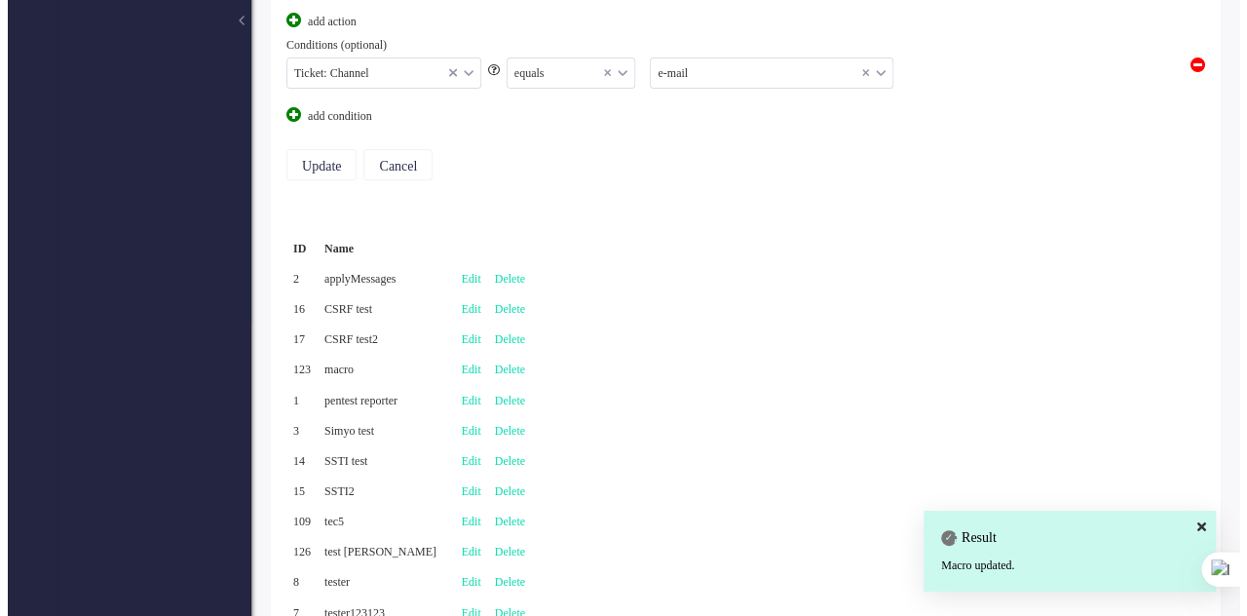
scroll to position [0, 0]
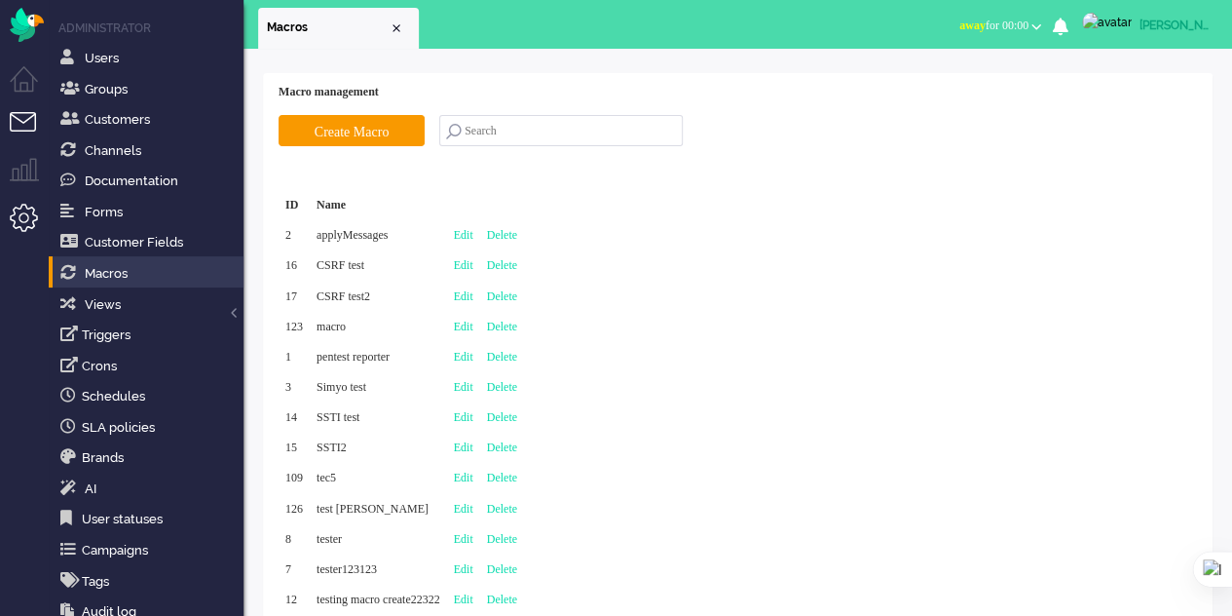
click at [27, 124] on li "Tickets menu" at bounding box center [32, 134] width 44 height 44
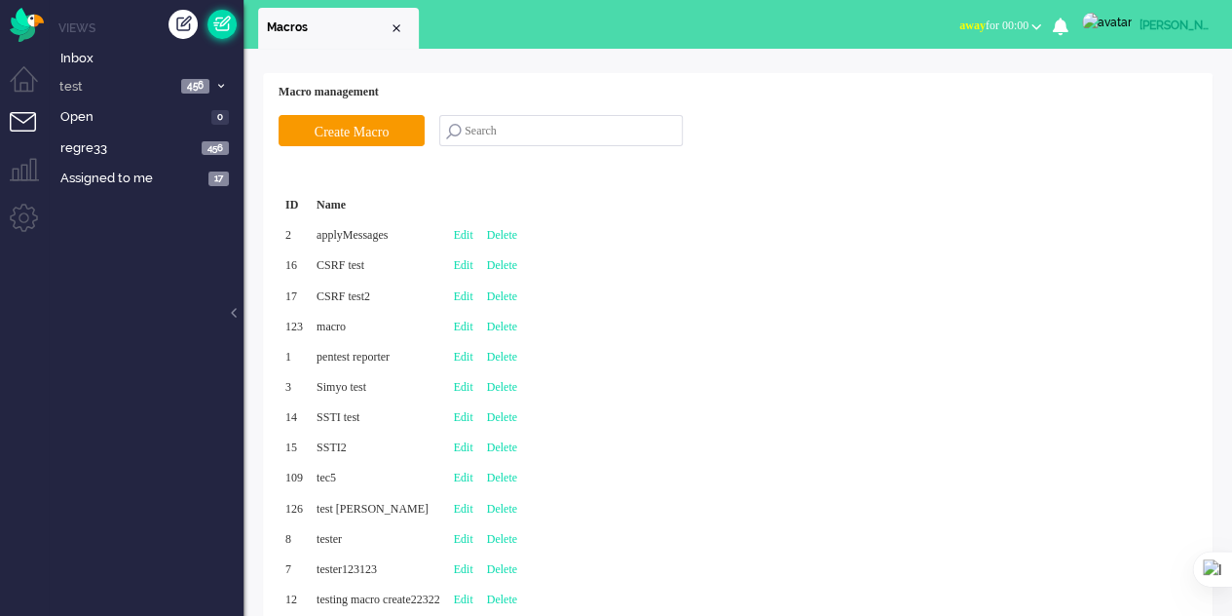
click at [232, 25] on link at bounding box center [221, 24] width 29 height 29
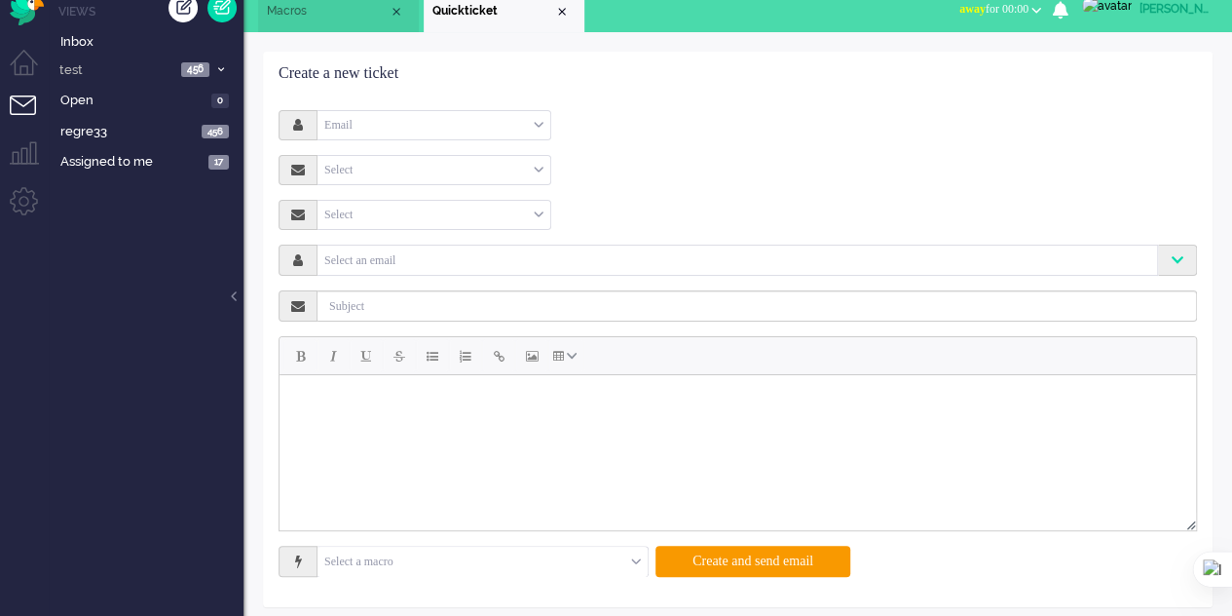
scroll to position [25, 0]
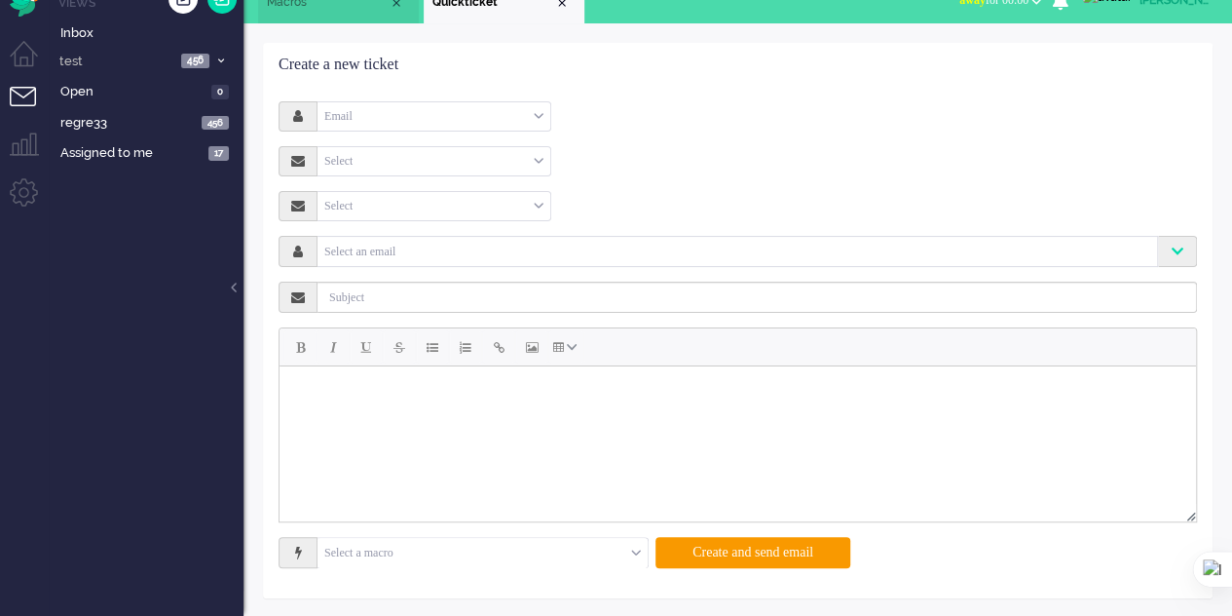
click at [631, 550] on div "Select a macro" at bounding box center [483, 553] width 330 height 30
click at [516, 366] on html at bounding box center [738, 390] width 917 height 49
click at [467, 116] on div "Email" at bounding box center [434, 116] width 233 height 30
click at [441, 142] on li "Email" at bounding box center [434, 146] width 233 height 28
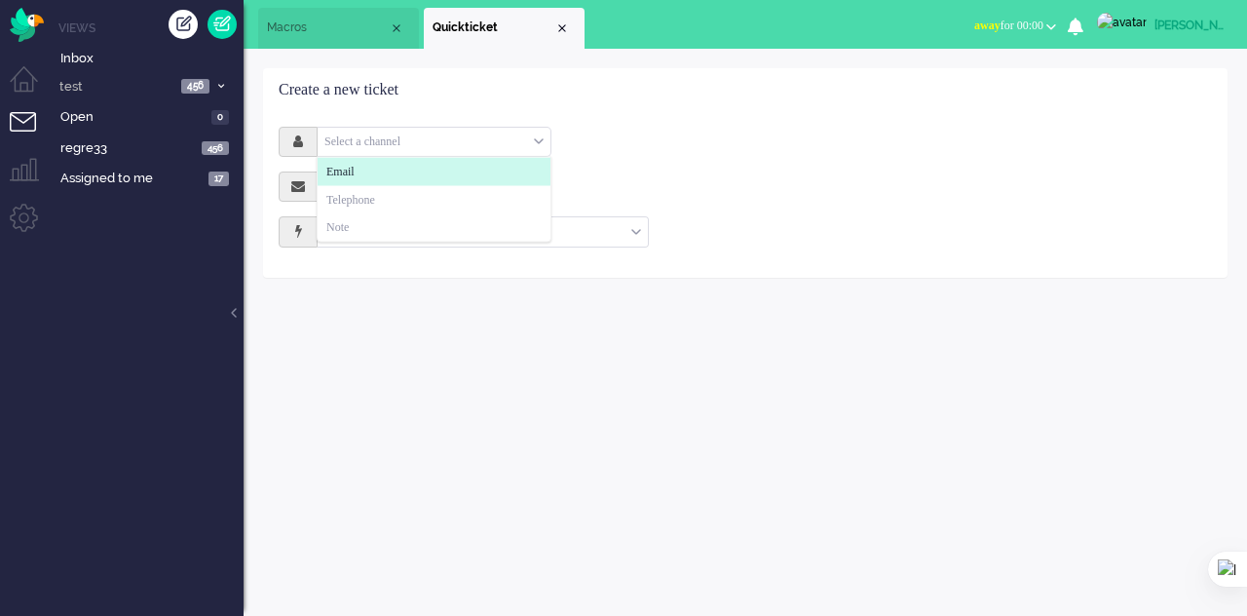
click at [362, 167] on li "Email" at bounding box center [434, 172] width 233 height 28
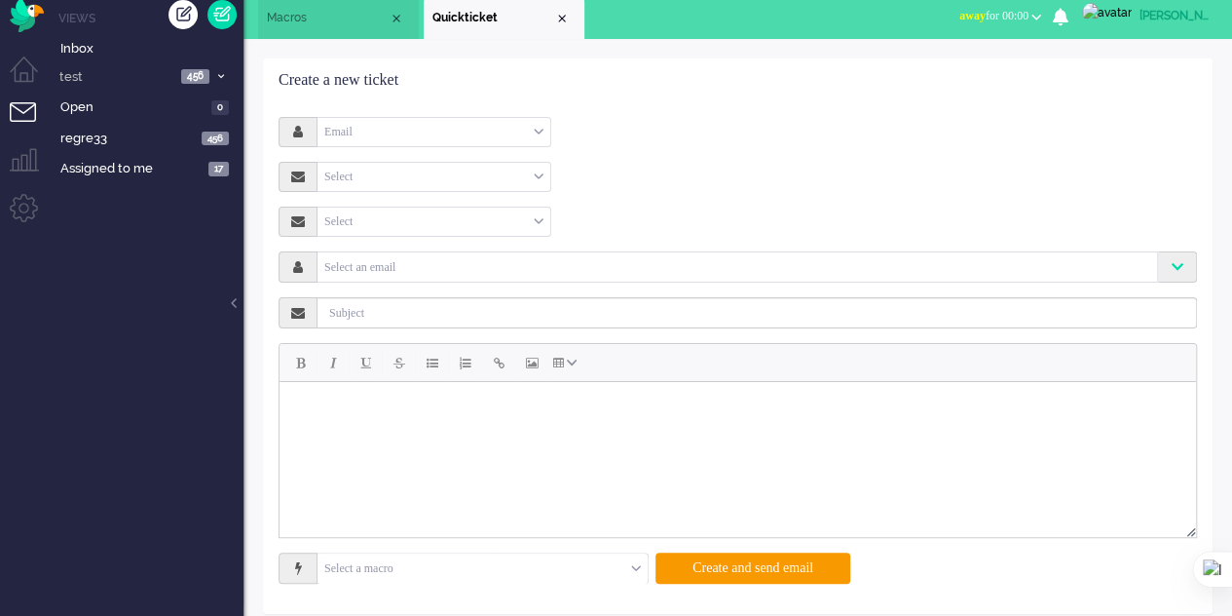
scroll to position [25, 0]
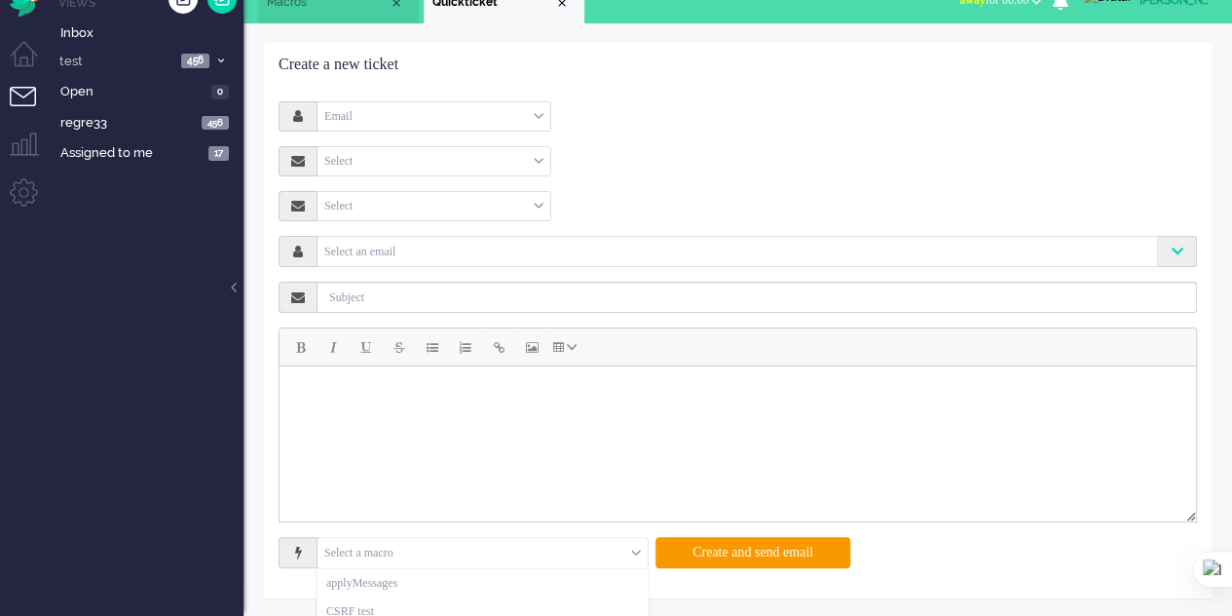
click at [606, 559] on input "text" at bounding box center [483, 553] width 330 height 30
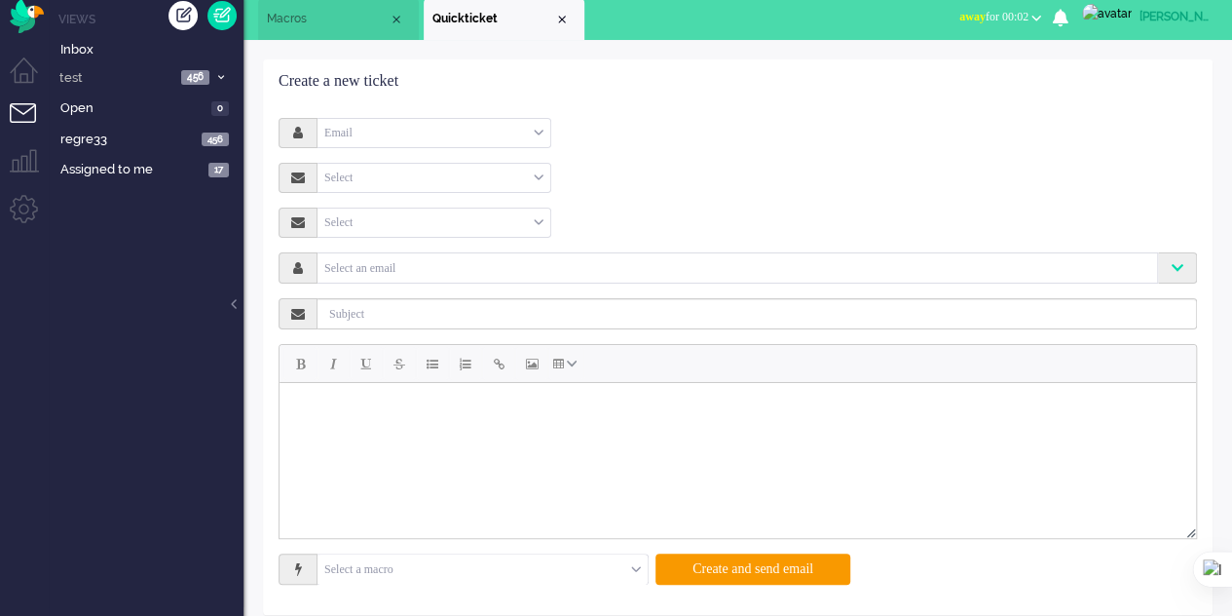
scroll to position [0, 0]
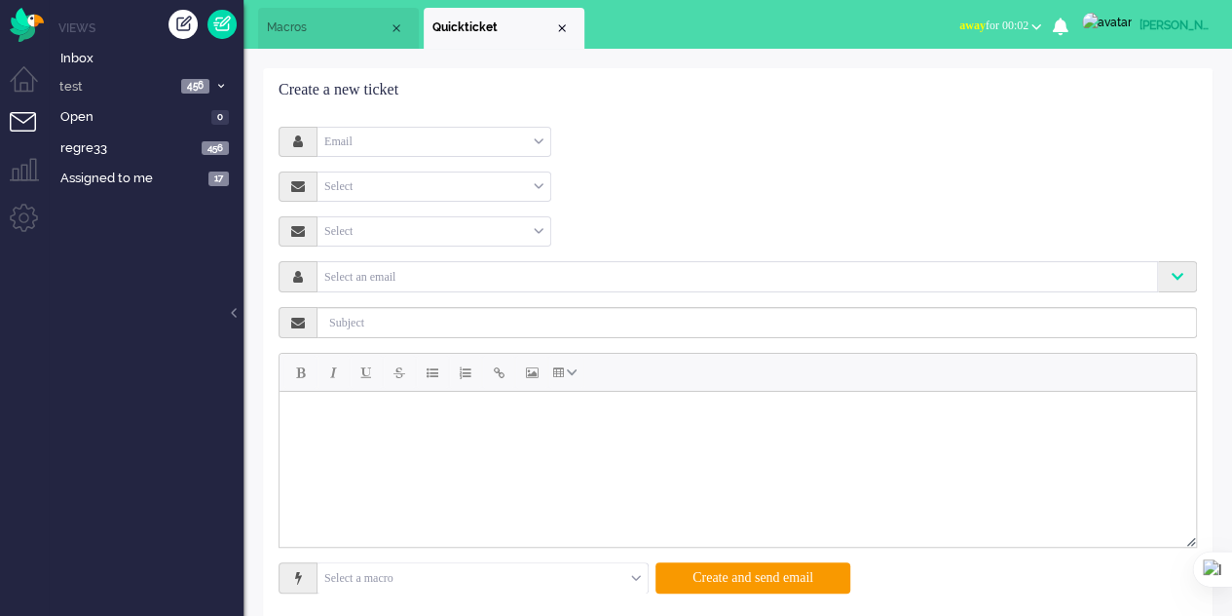
click at [30, 130] on li "Tickets menu" at bounding box center [32, 134] width 44 height 44
click at [27, 120] on li "Tickets menu" at bounding box center [32, 134] width 44 height 44
click at [26, 120] on li "Tickets menu" at bounding box center [32, 134] width 44 height 44
click at [331, 15] on li "Macros" at bounding box center [338, 28] width 161 height 41
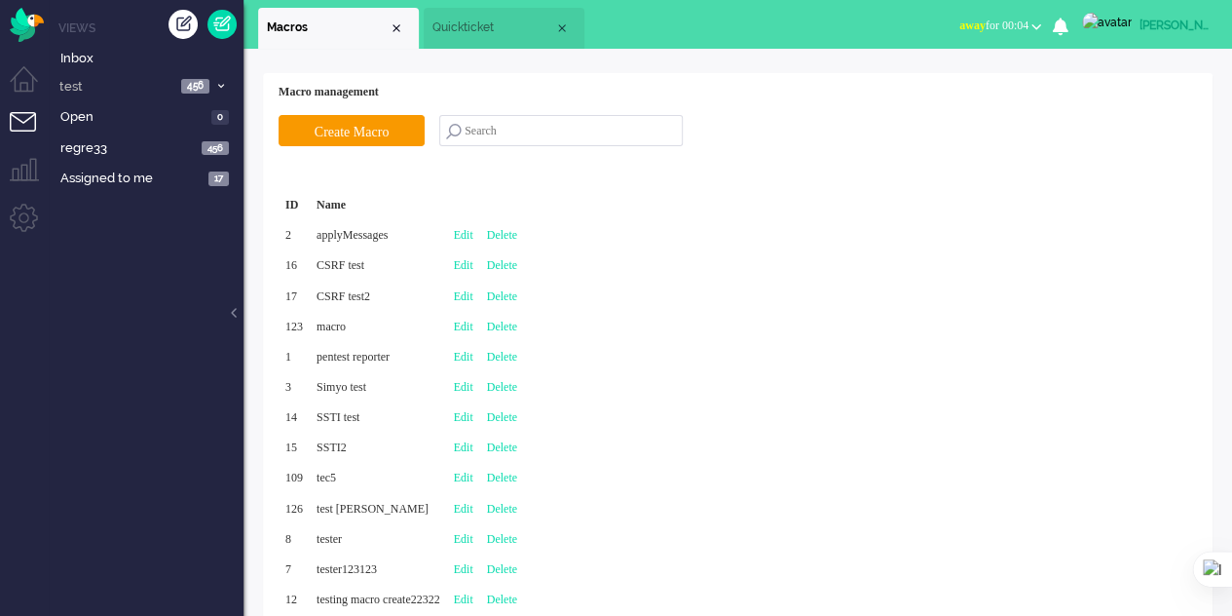
click at [692, 227] on div "ID Name 2 applyMessages Edit Delete 16 CSRF test Edit Delete 17 CSRF test2 Edit…" at bounding box center [738, 402] width 919 height 425
click at [1011, 29] on span "away for 00:04" at bounding box center [993, 26] width 69 height 14
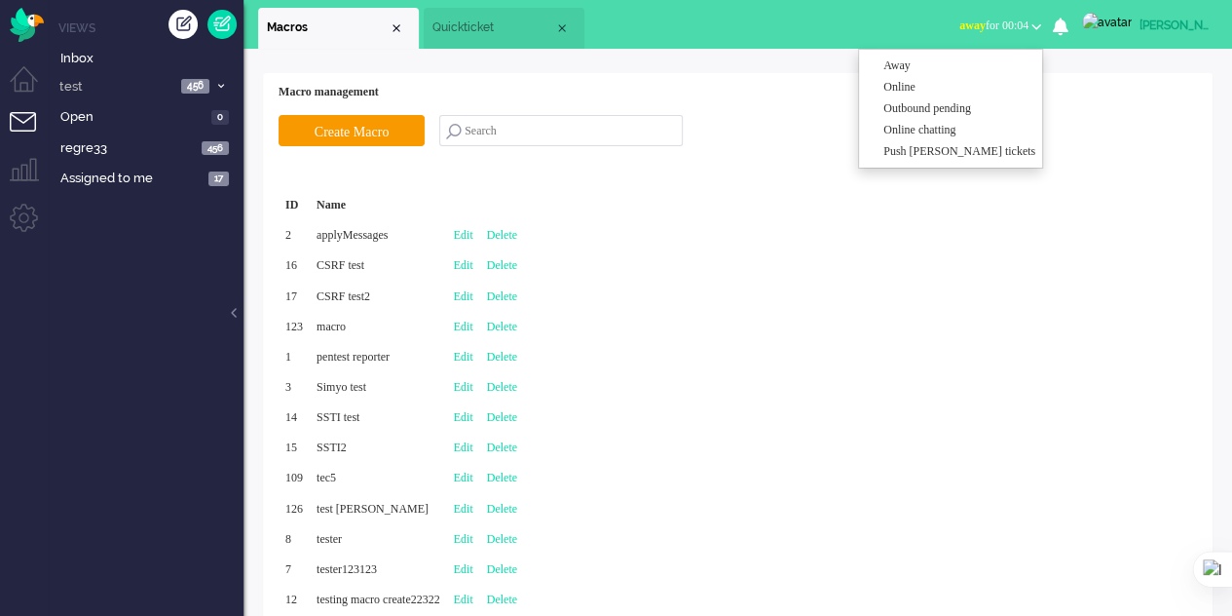
click at [1046, 295] on div "ID Name 2 applyMessages Edit Delete 16 CSRF test Edit Delete 17 CSRF test2 Edit…" at bounding box center [738, 402] width 919 height 425
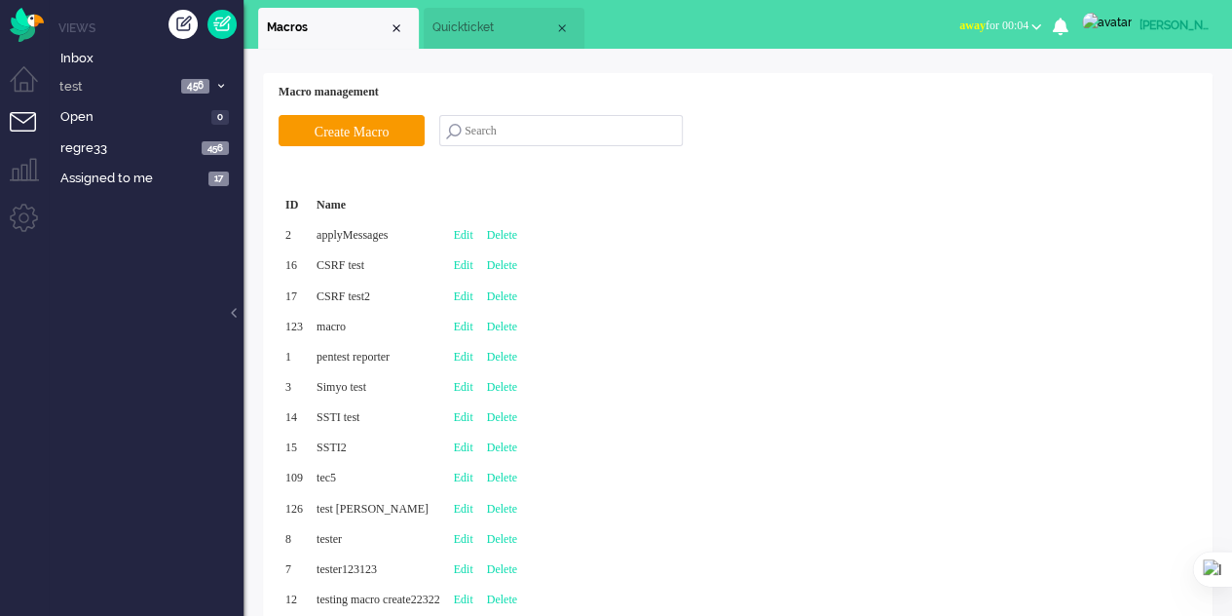
click at [462, 34] on span "Quickticket" at bounding box center [493, 27] width 122 height 17
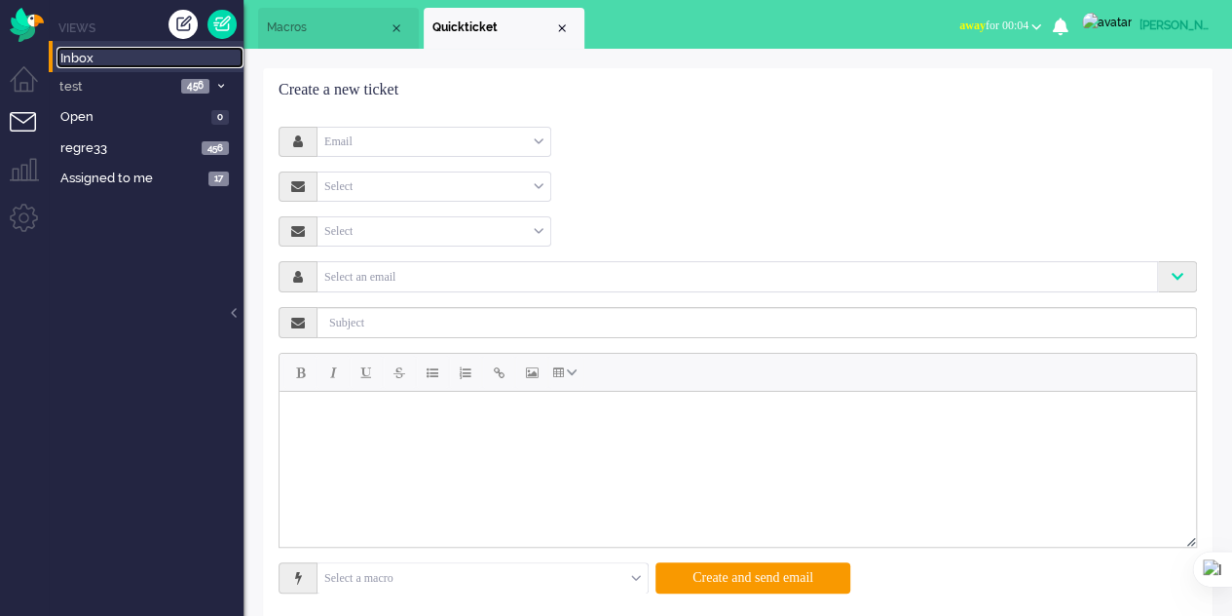
click at [80, 60] on span "Inbox" at bounding box center [151, 59] width 183 height 19
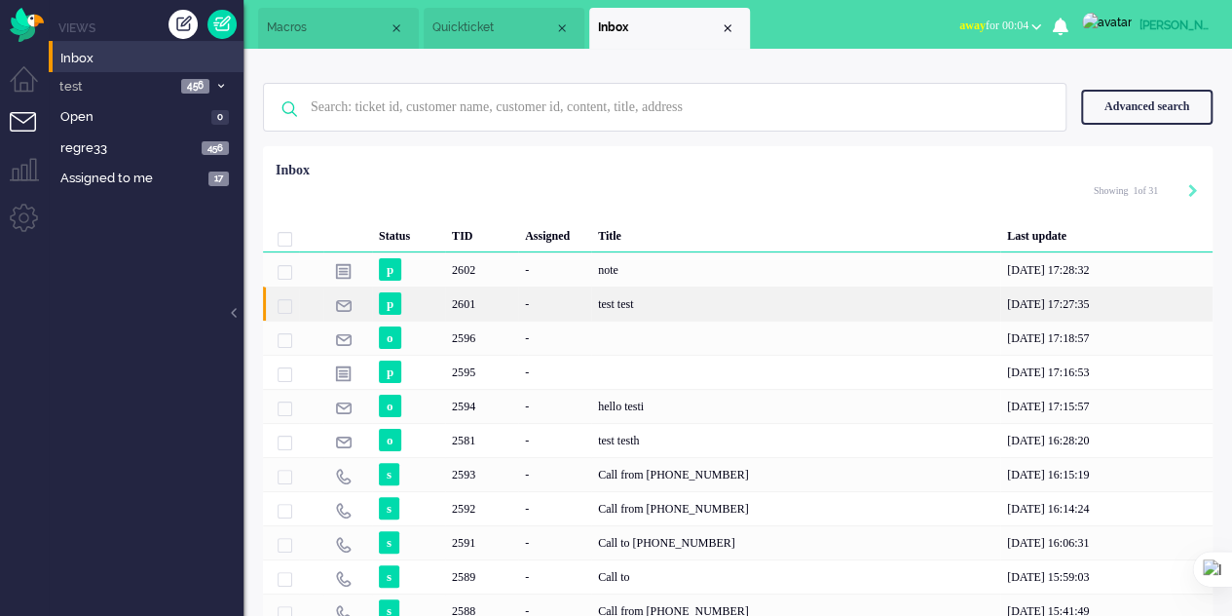
click at [479, 296] on div "2601" at bounding box center [481, 303] width 73 height 34
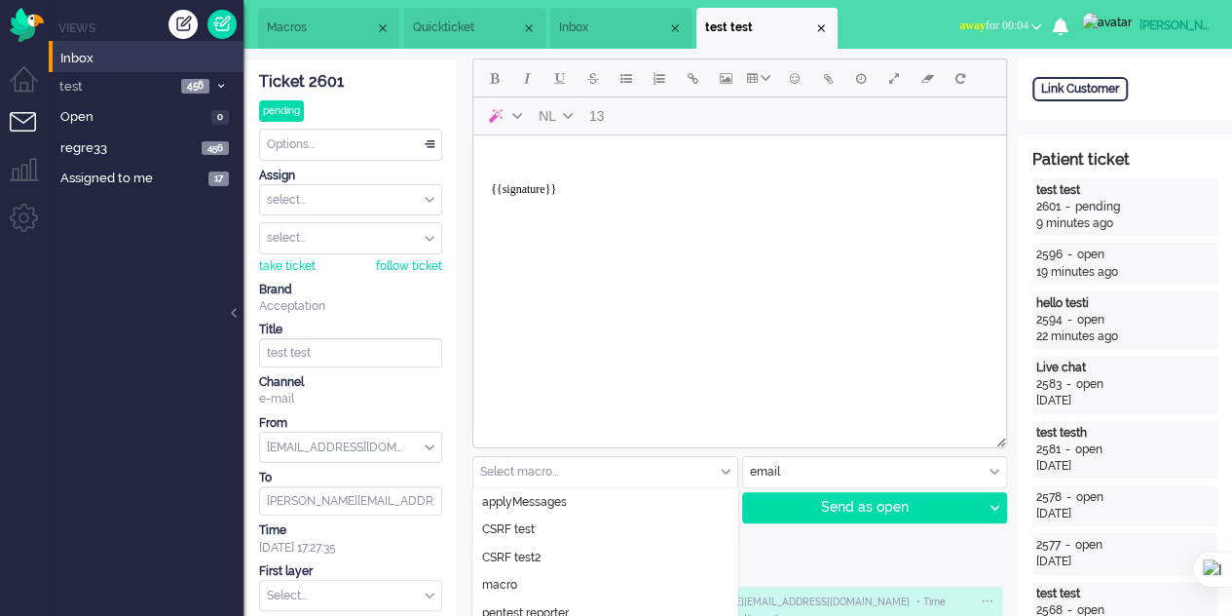
click at [726, 465] on div "Select macro..." at bounding box center [605, 472] width 264 height 30
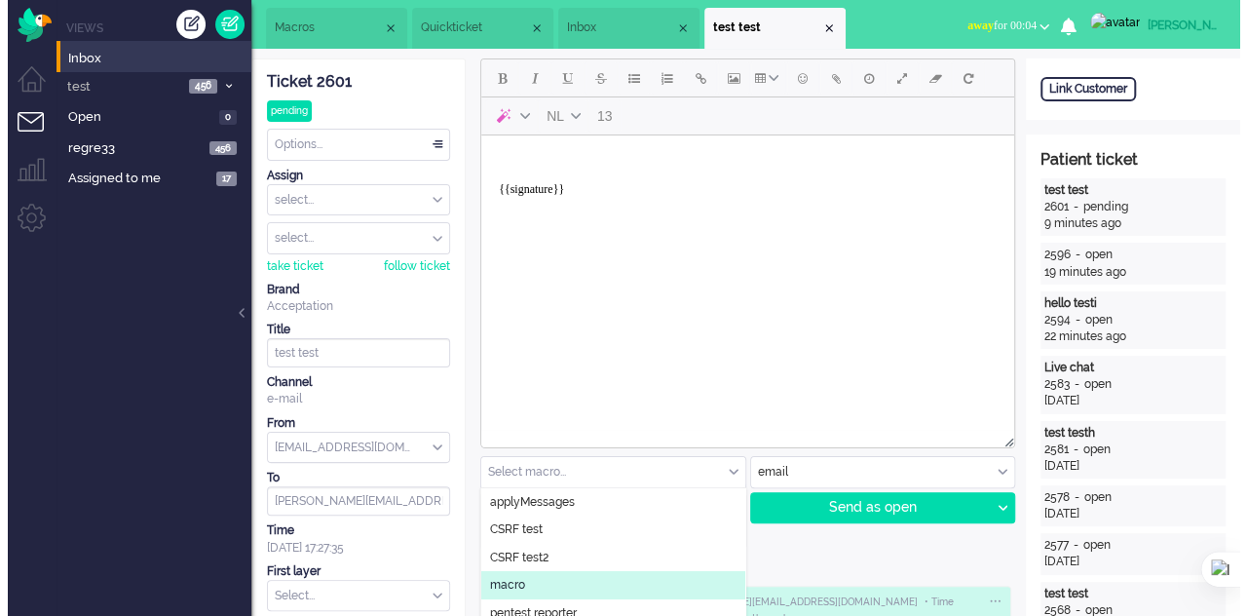
scroll to position [97, 0]
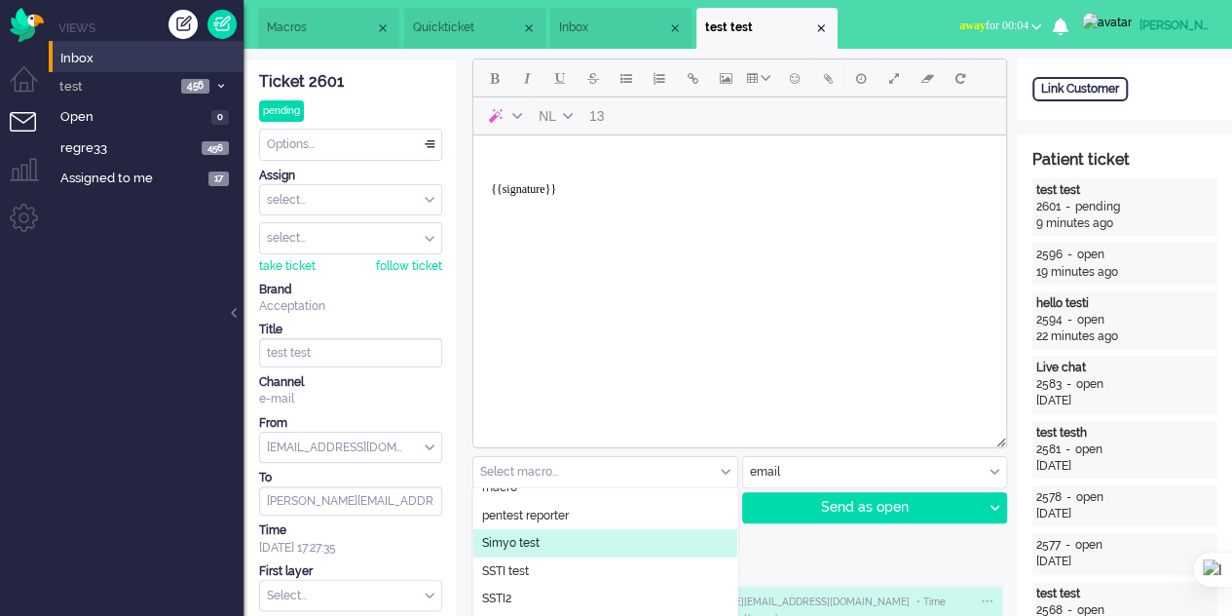
click at [547, 546] on li "Simyo test" at bounding box center [605, 543] width 264 height 28
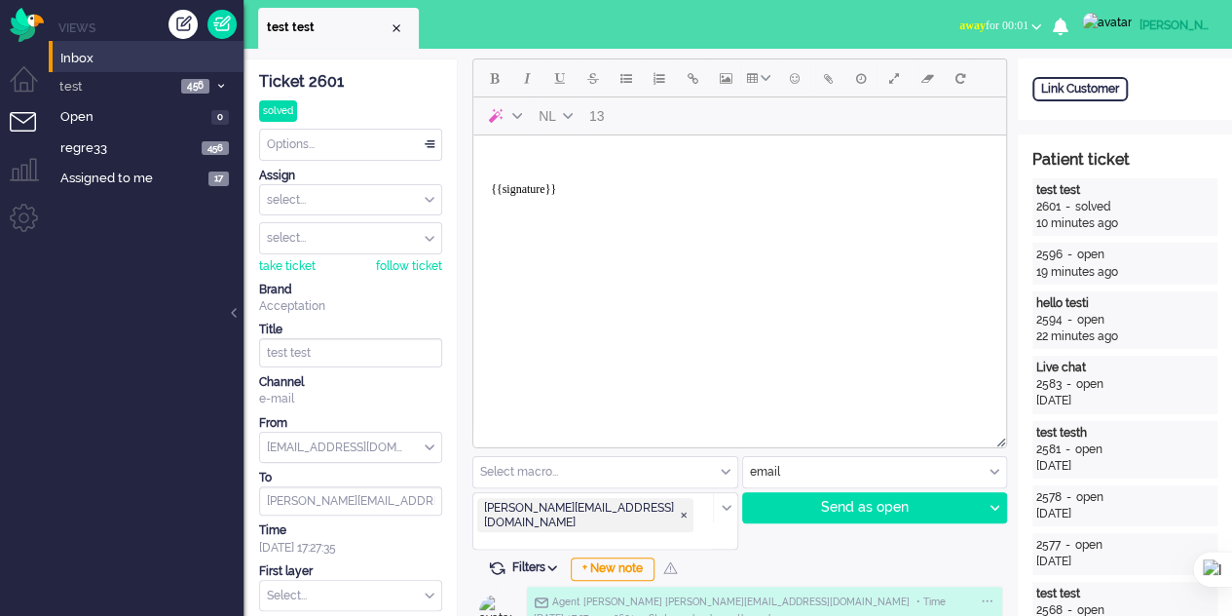
click at [85, 59] on span "Inbox" at bounding box center [151, 59] width 183 height 19
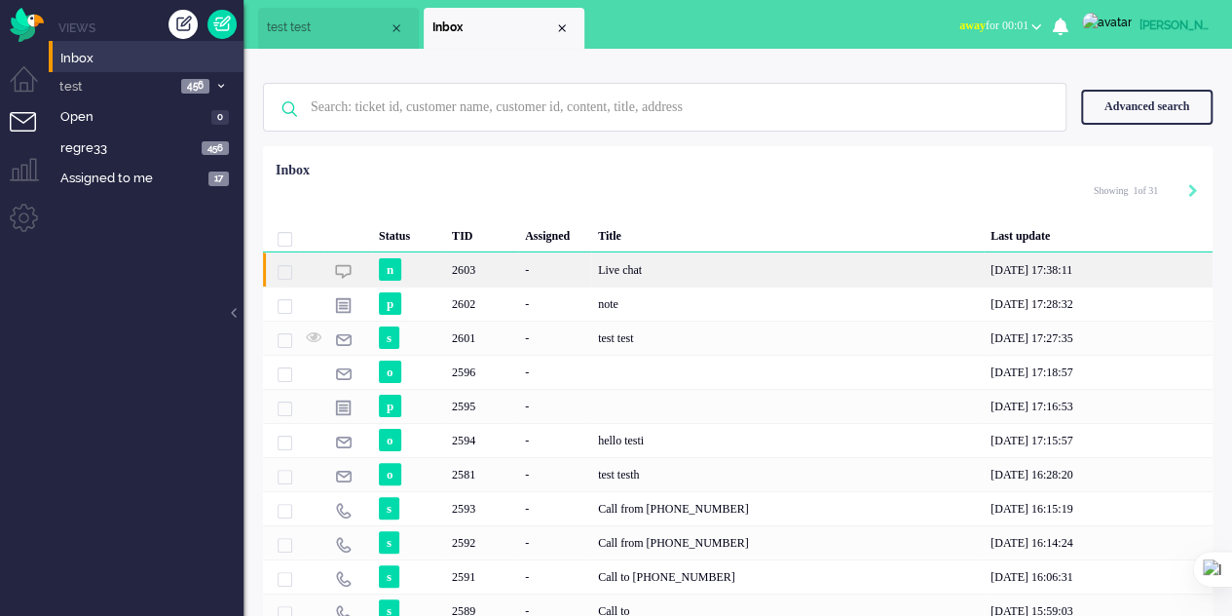
click at [556, 270] on div "-" at bounding box center [554, 269] width 73 height 34
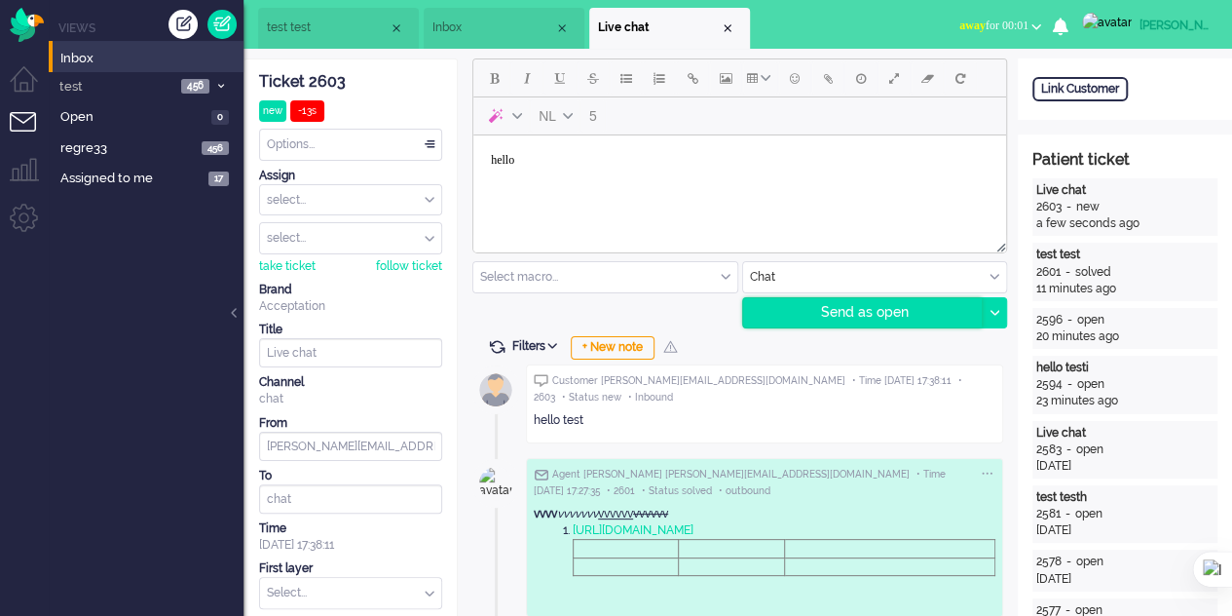
click at [830, 313] on div "Send as open" at bounding box center [863, 312] width 240 height 29
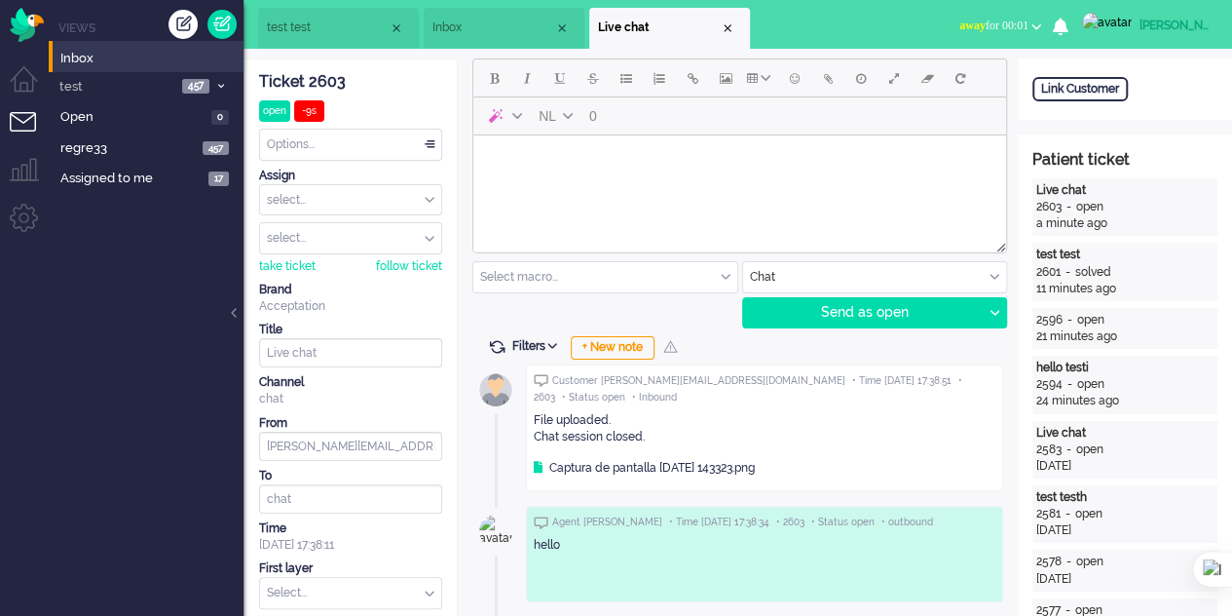
click at [521, 164] on body "Rich Text Area. Press ALT-0 for help." at bounding box center [739, 160] width 517 height 34
click at [797, 320] on div "Send as open" at bounding box center [863, 312] width 240 height 29
click at [18, 221] on li "Admin menu" at bounding box center [32, 226] width 44 height 44
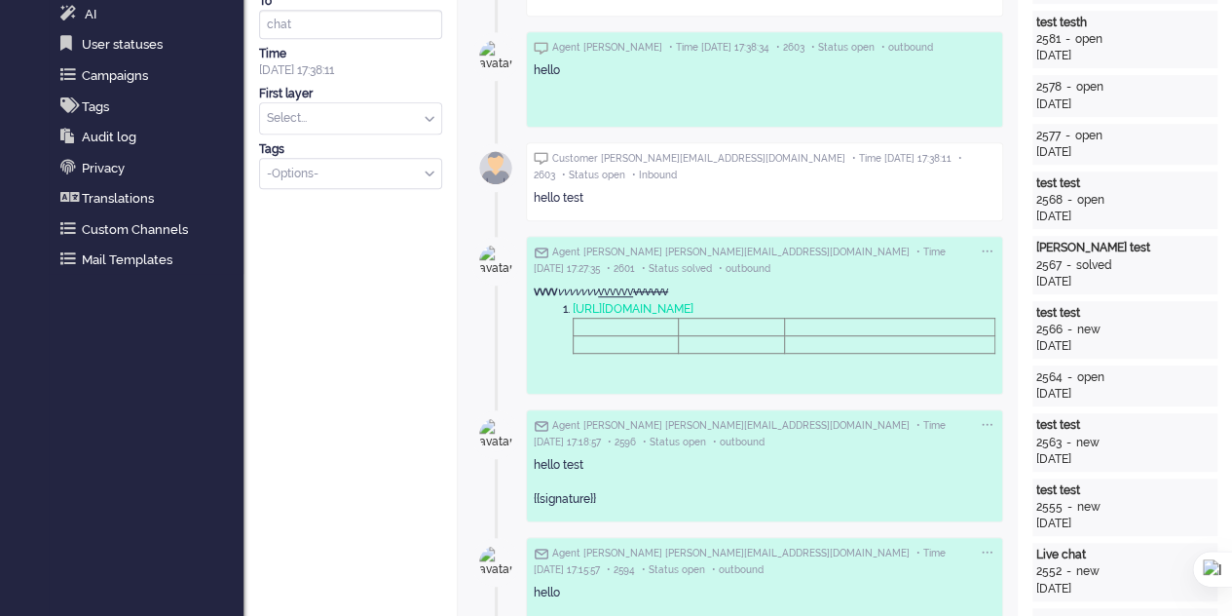
scroll to position [487, 0]
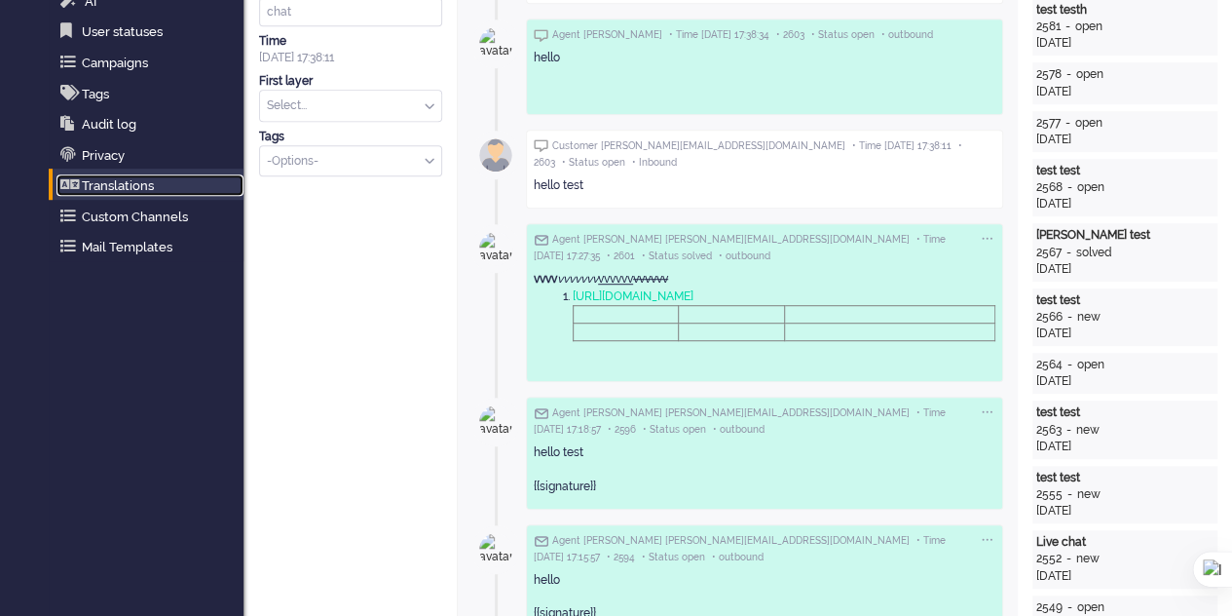
click at [119, 183] on link "Translations" at bounding box center [149, 184] width 187 height 21
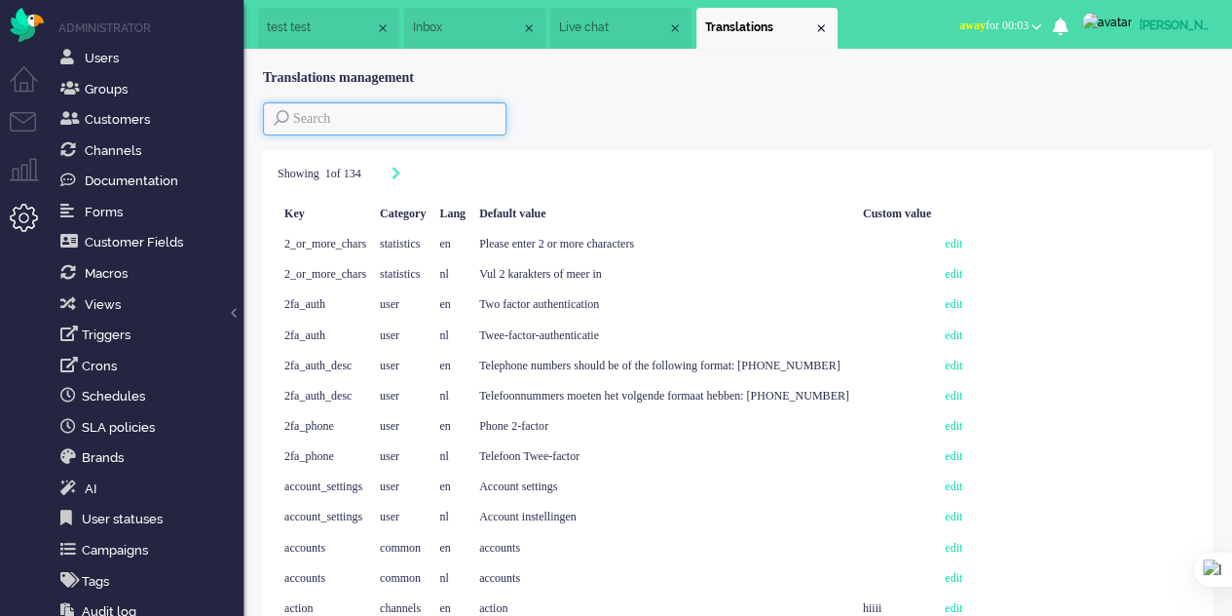
click at [384, 126] on input at bounding box center [385, 118] width 244 height 33
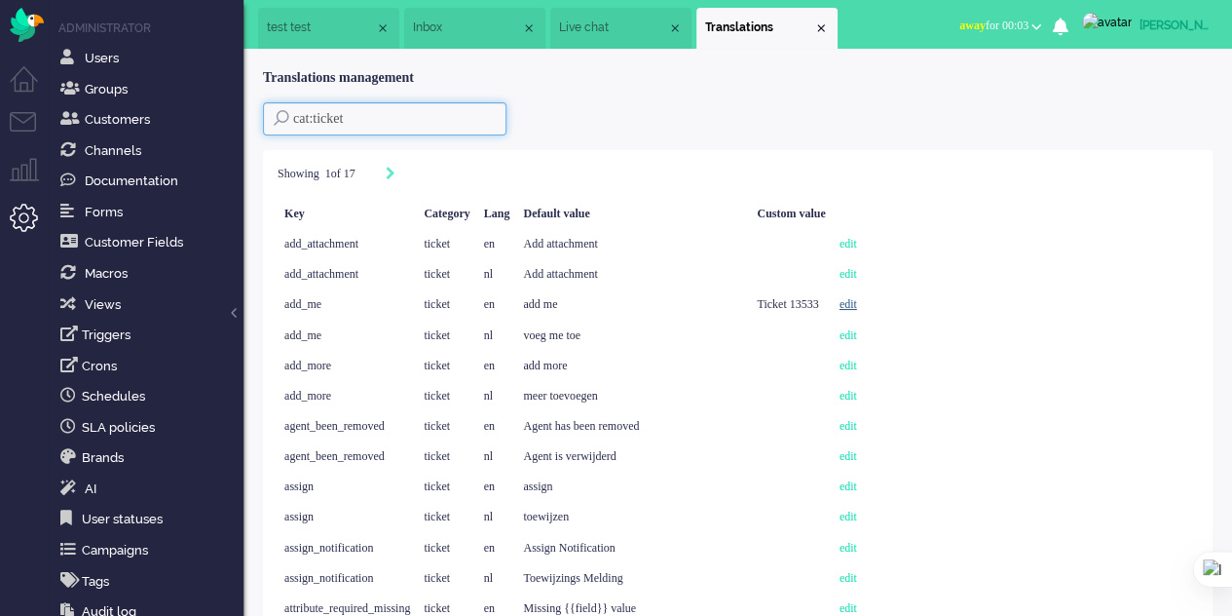
type input "cat:ticket"
click at [857, 307] on link "edit" at bounding box center [849, 304] width 18 height 14
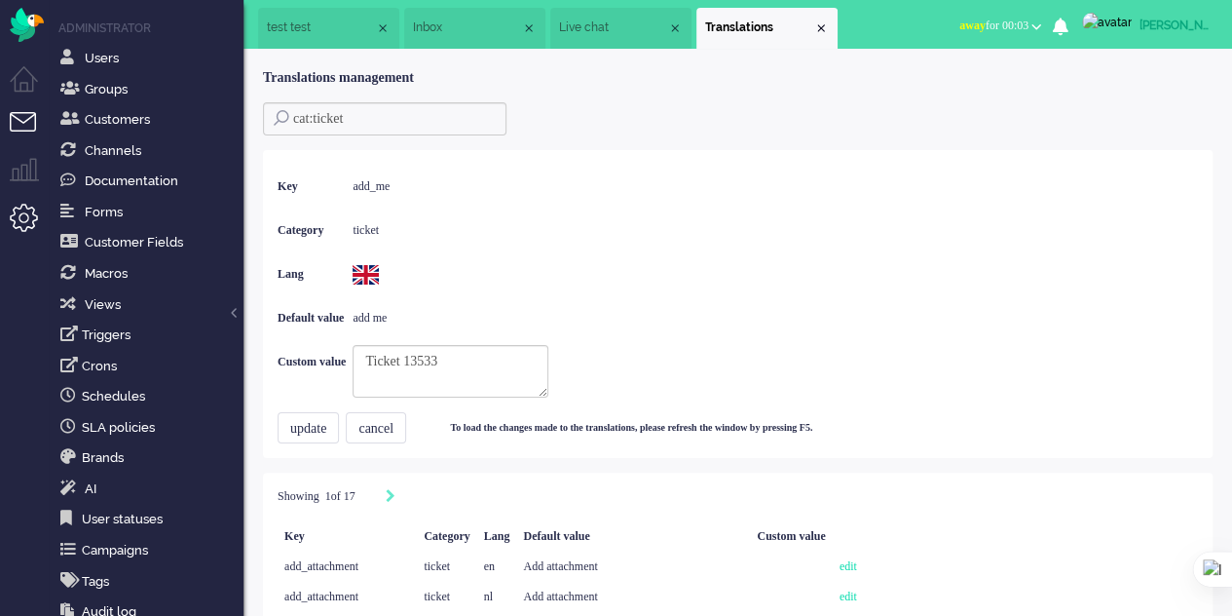
click at [20, 125] on li "Tickets menu" at bounding box center [32, 134] width 44 height 44
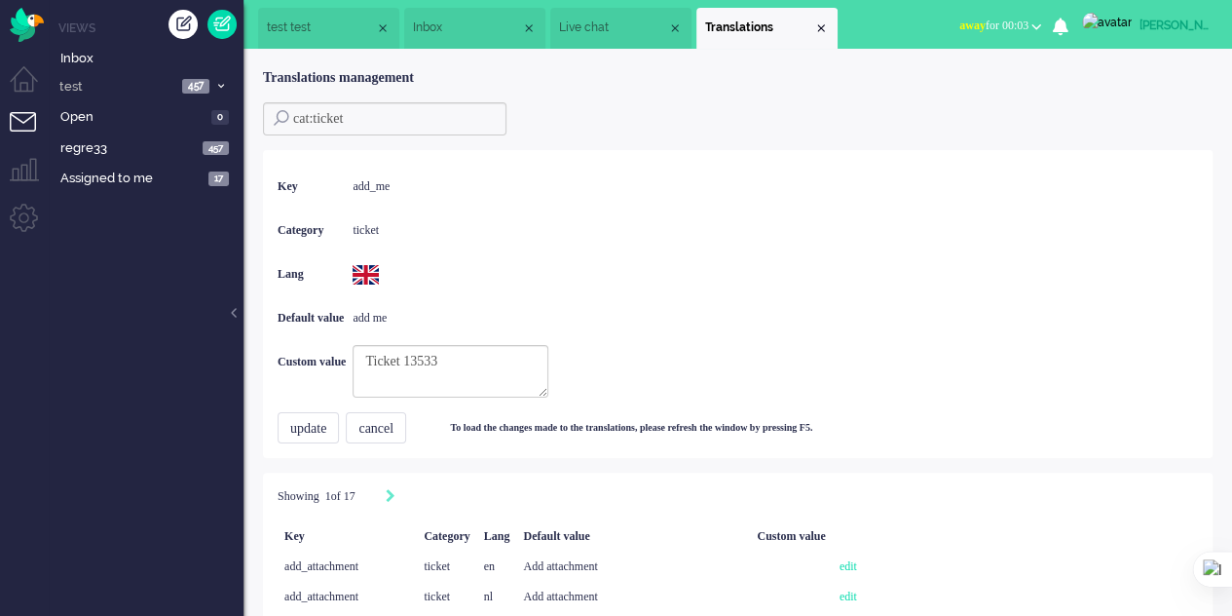
click at [20, 125] on li "Tickets menu" at bounding box center [32, 134] width 44 height 44
click at [431, 30] on span "Inbox" at bounding box center [467, 27] width 108 height 17
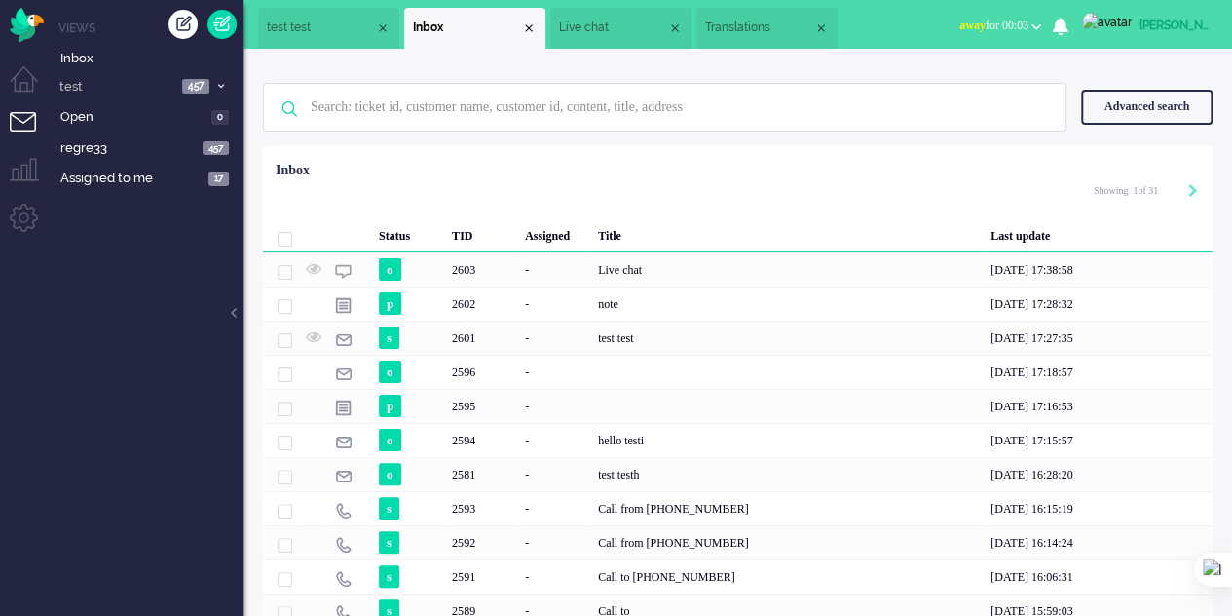
click at [683, 28] on div "Close tab" at bounding box center [675, 28] width 16 height 16
click at [318, 32] on span "test test" at bounding box center [328, 27] width 122 height 17
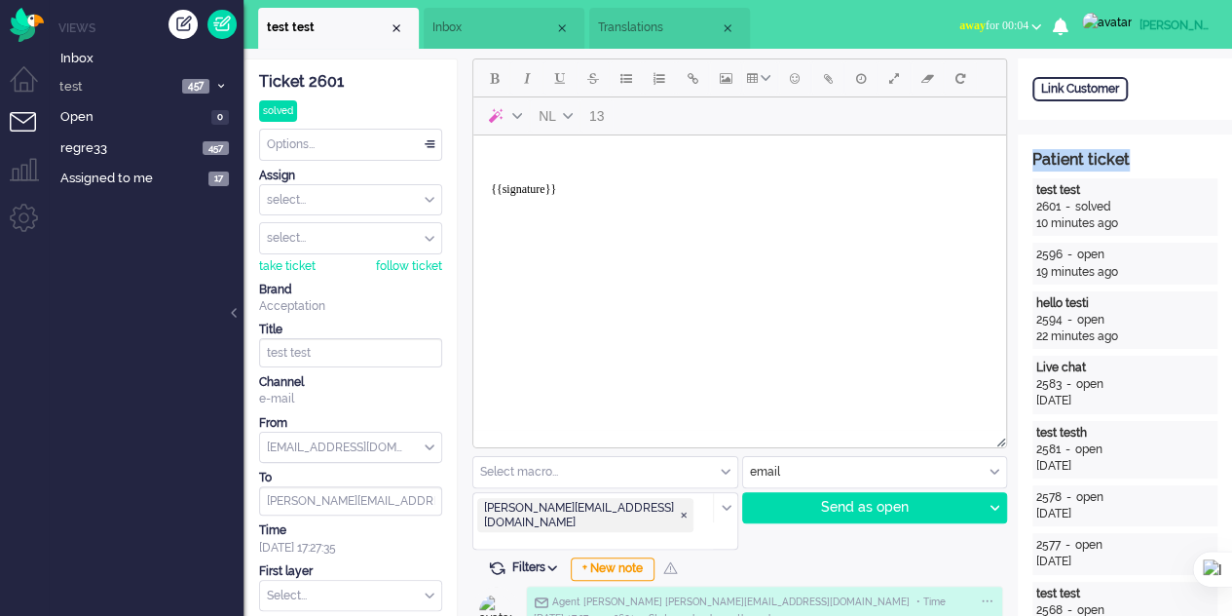
drag, startPoint x: 1125, startPoint y: 159, endPoint x: 1030, endPoint y: 148, distance: 96.1
click at [639, 28] on span "Translations" at bounding box center [659, 27] width 122 height 17
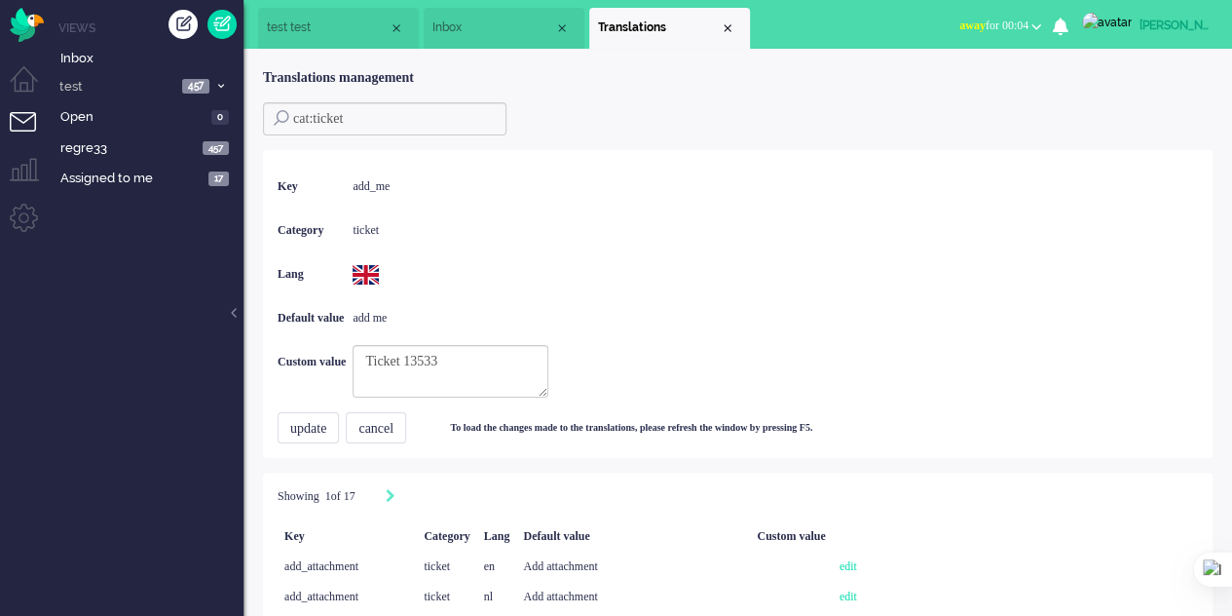
click at [466, 29] on span "Inbox" at bounding box center [493, 27] width 122 height 17
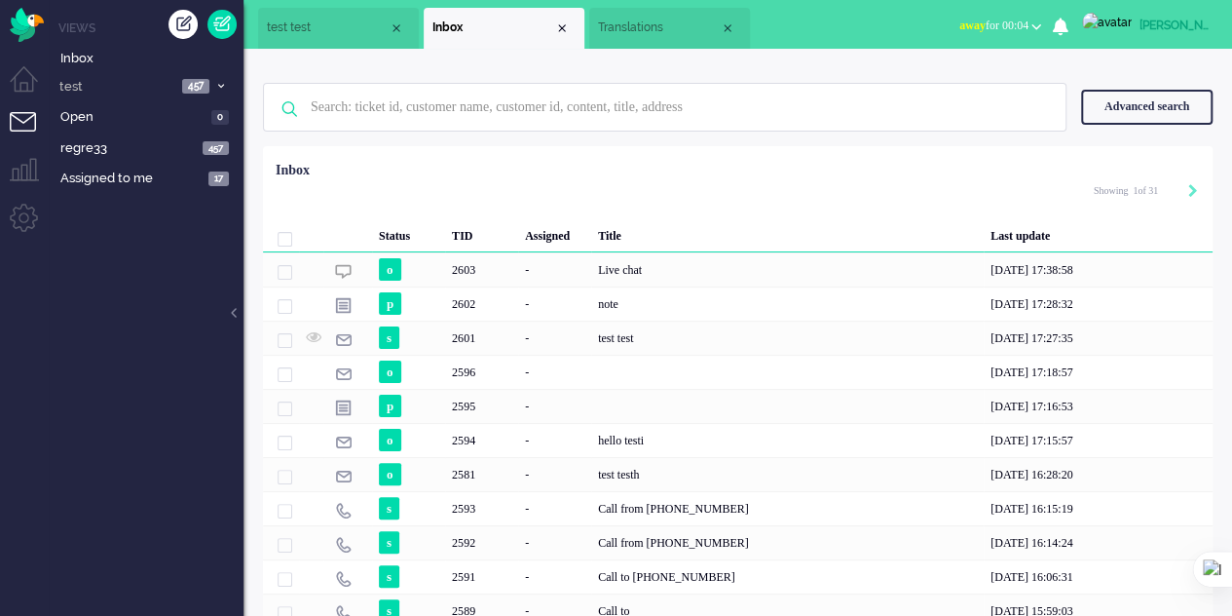
click at [318, 32] on span "test test" at bounding box center [328, 27] width 122 height 17
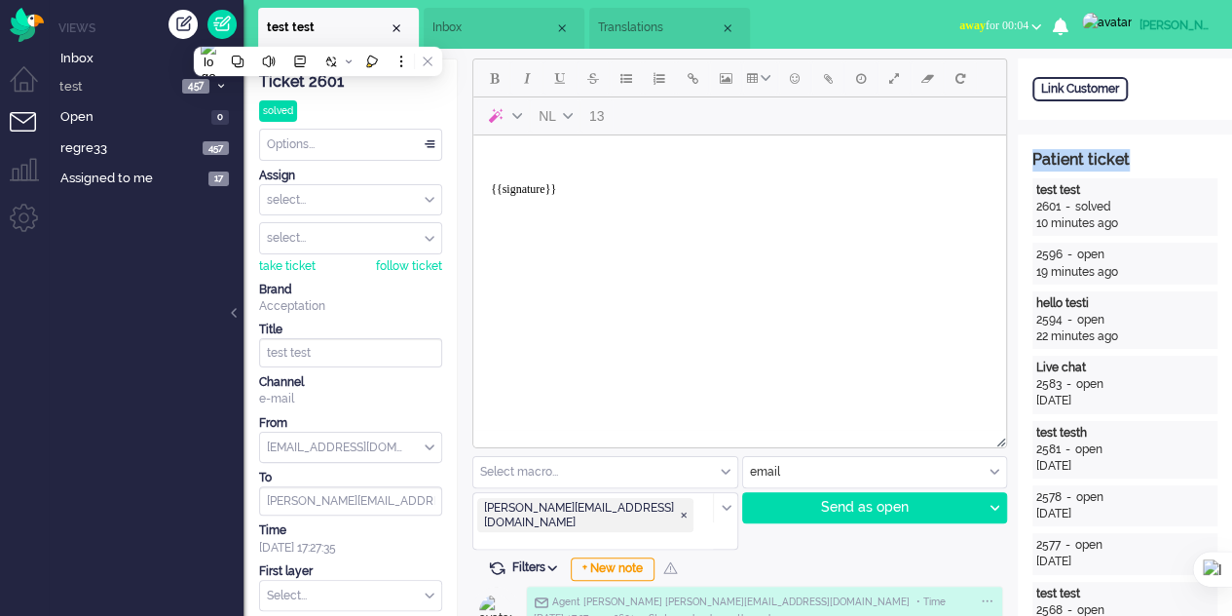
click at [632, 24] on span "Translations" at bounding box center [659, 27] width 122 height 17
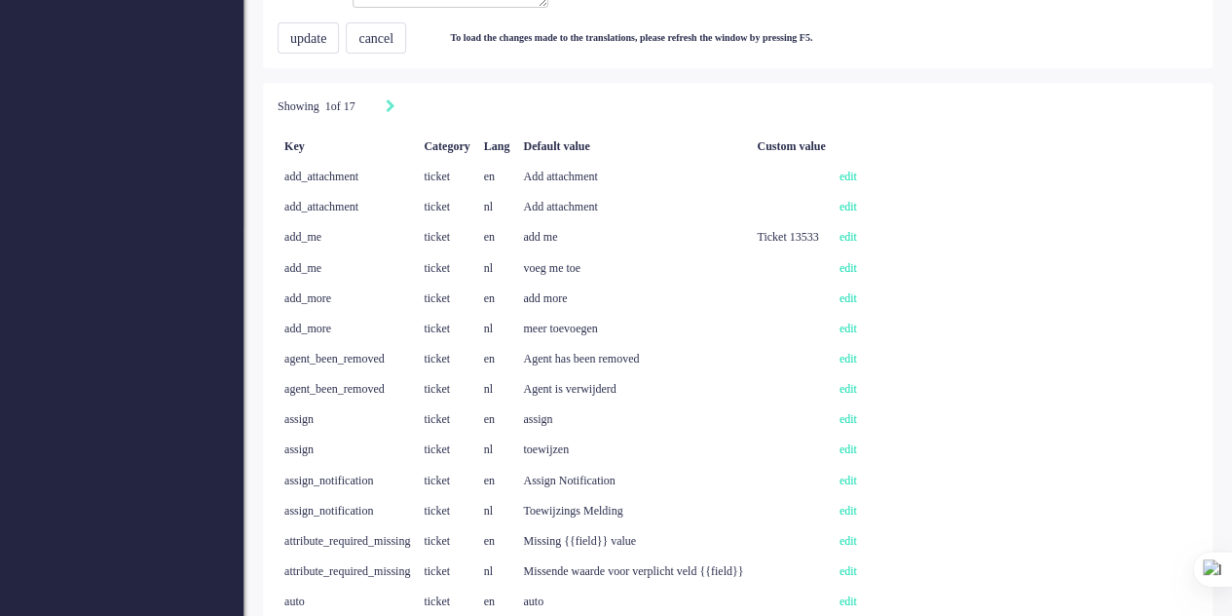
scroll to position [448, 0]
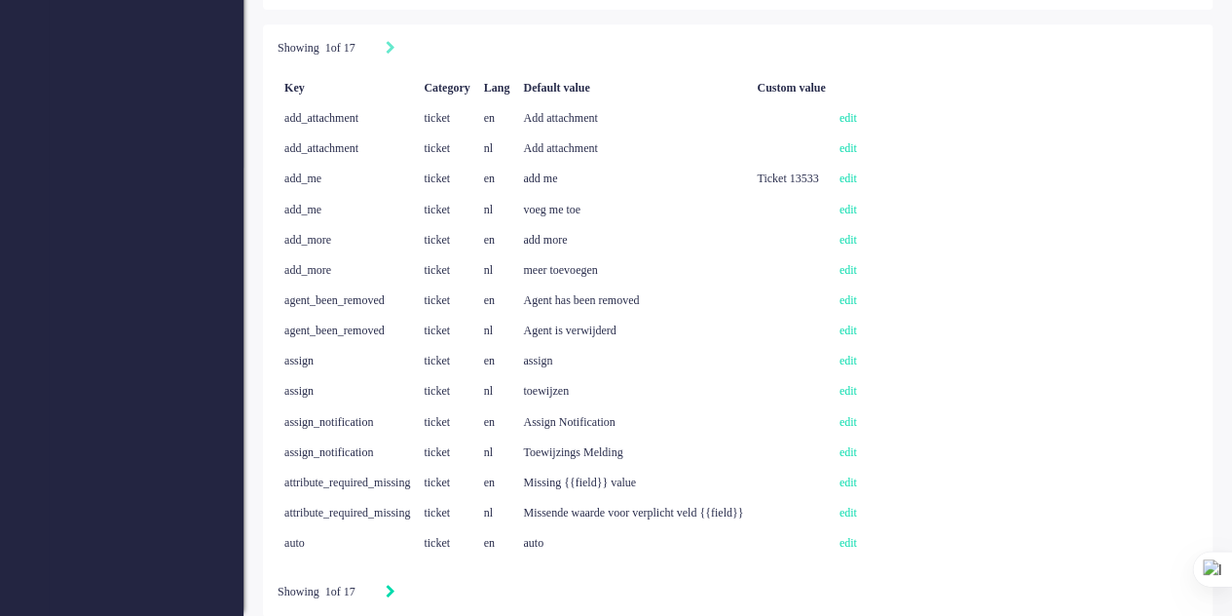
click at [395, 591] on icon "Next" at bounding box center [391, 591] width 10 height 14
type input "2"
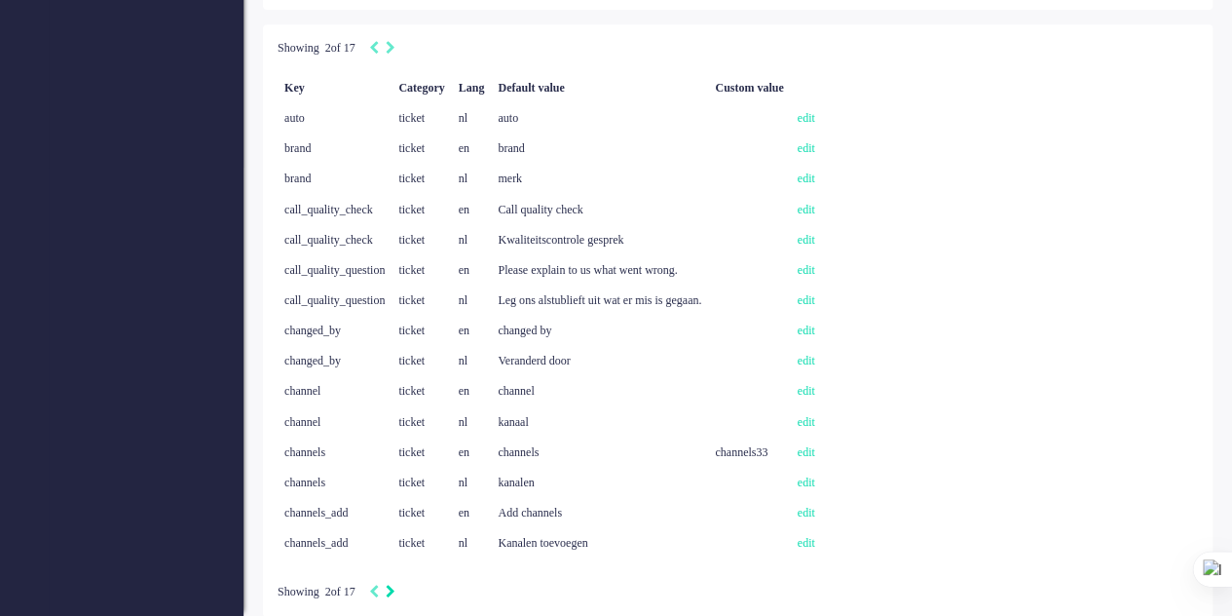
click at [395, 591] on icon "Next" at bounding box center [391, 591] width 10 height 14
type input "3"
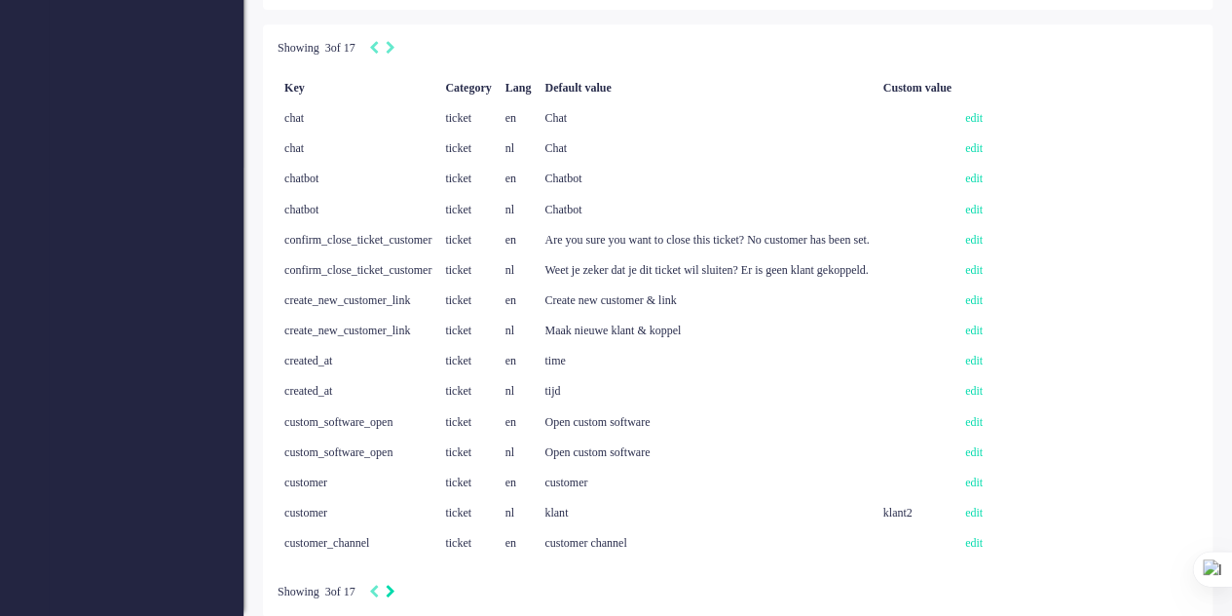
click at [395, 591] on icon "Next" at bounding box center [391, 591] width 10 height 14
type input "4"
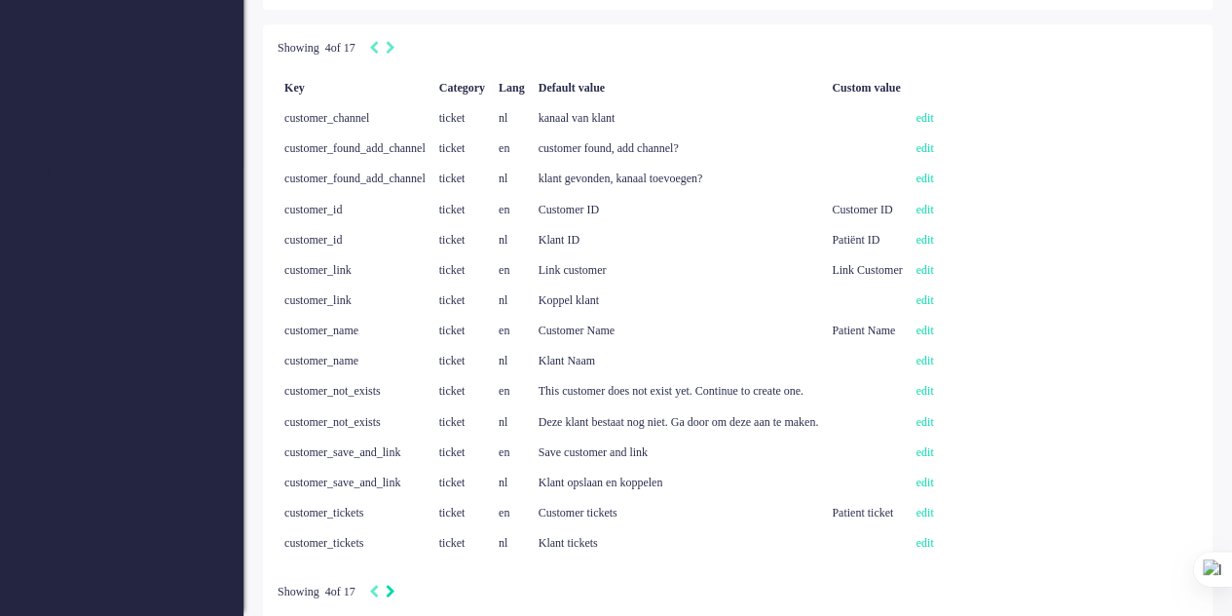
click at [395, 591] on icon "Next" at bounding box center [391, 591] width 10 height 14
type input "5"
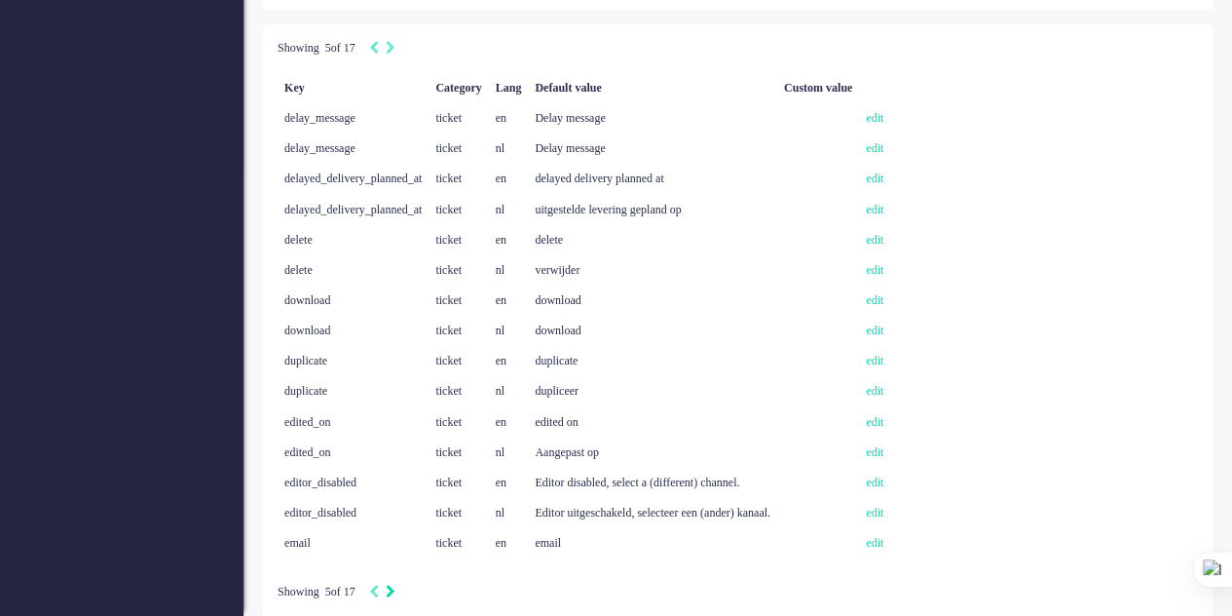
click at [395, 591] on icon "Next" at bounding box center [391, 591] width 10 height 14
type input "6"
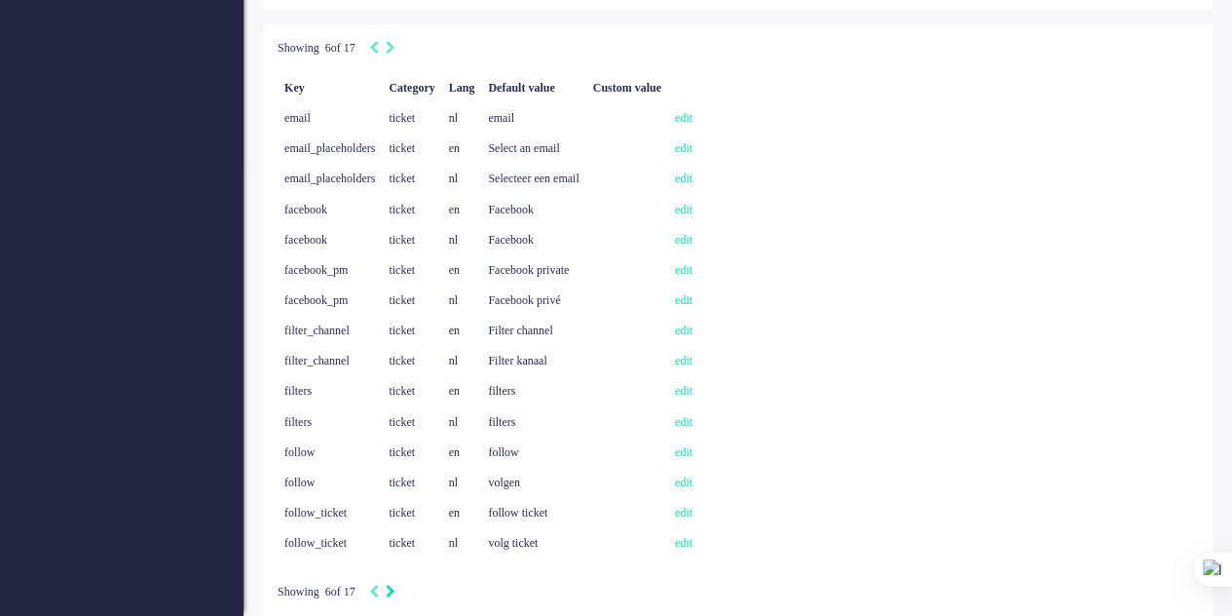
click at [395, 591] on icon "Next" at bounding box center [391, 591] width 10 height 14
type input "7"
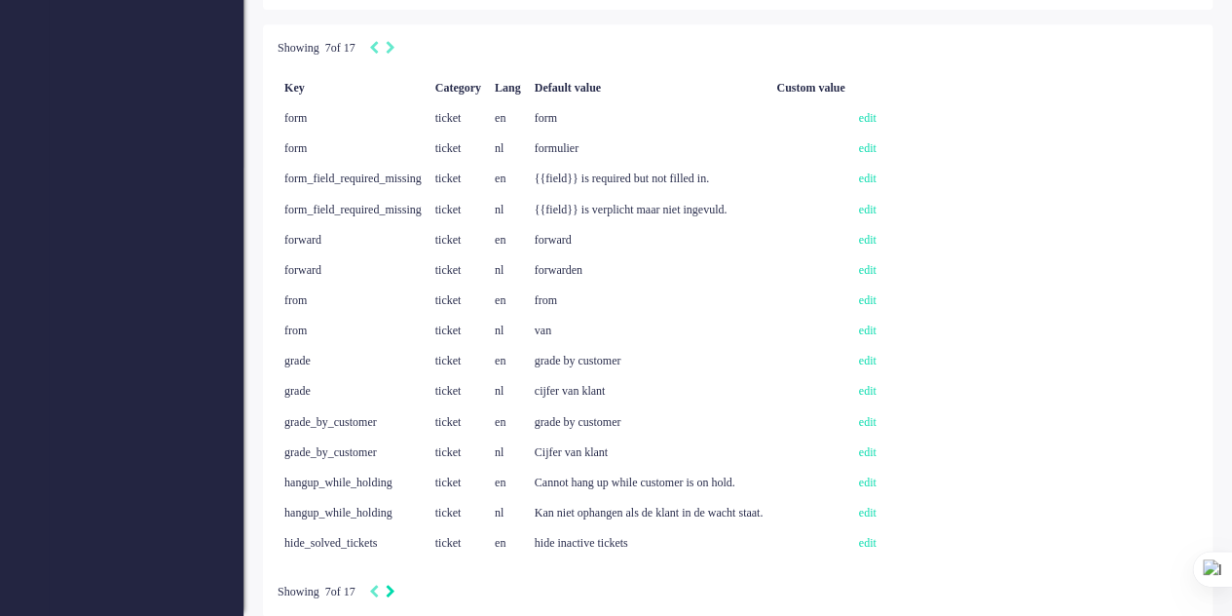
click at [395, 591] on icon "Next" at bounding box center [391, 591] width 10 height 14
type input "8"
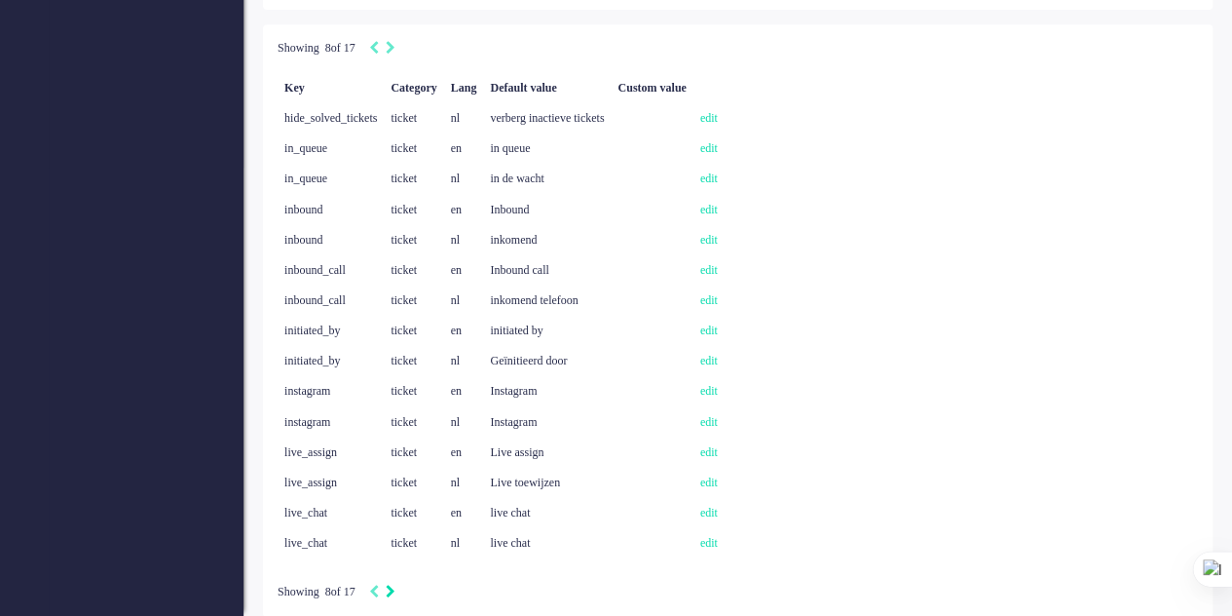
click at [395, 591] on icon "Next" at bounding box center [391, 591] width 10 height 14
type input "9"
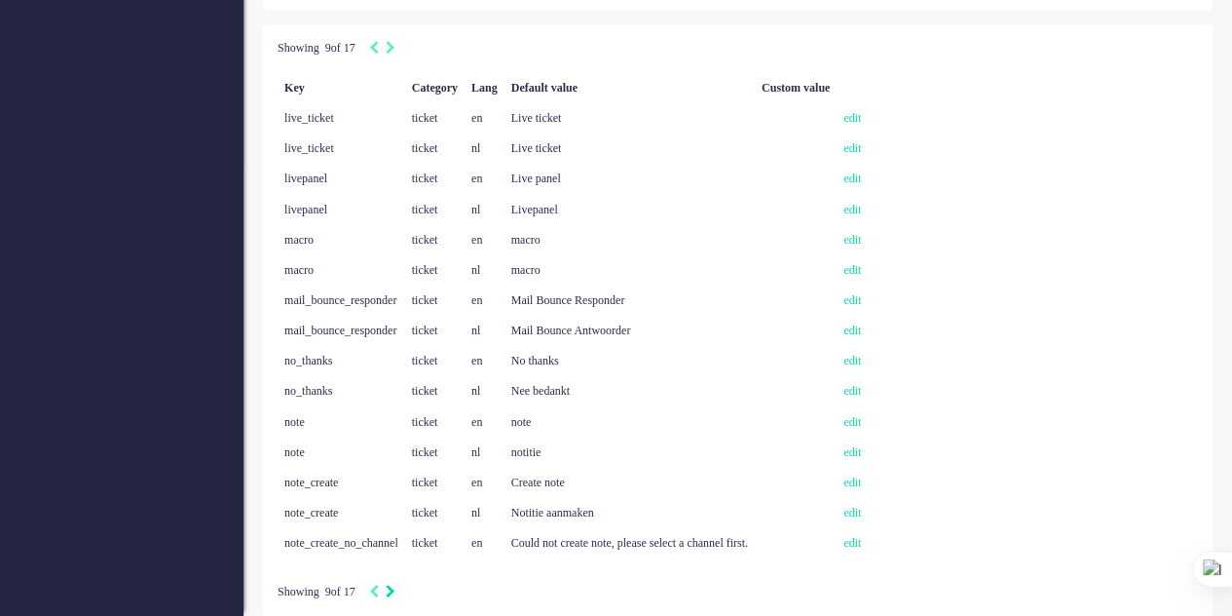
click at [395, 591] on icon "Next" at bounding box center [391, 591] width 10 height 14
type input "10"
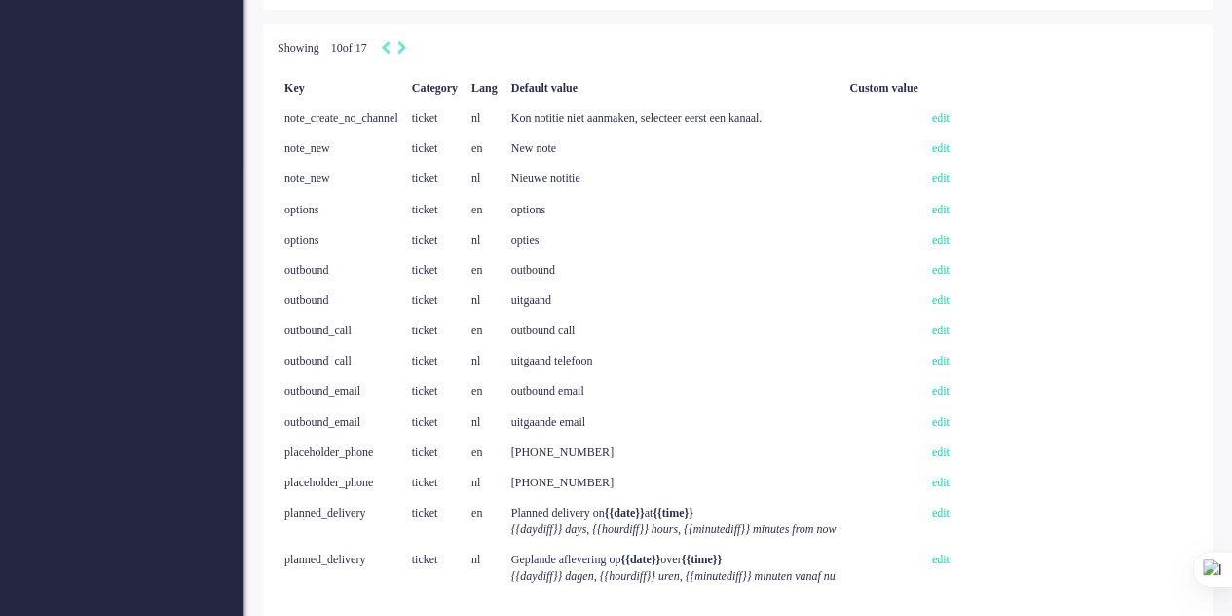
click at [411, 591] on div "Showing 10 of 17 Key Category Lang Default value Custom value note_create_no_ch…" at bounding box center [738, 337] width 950 height 626
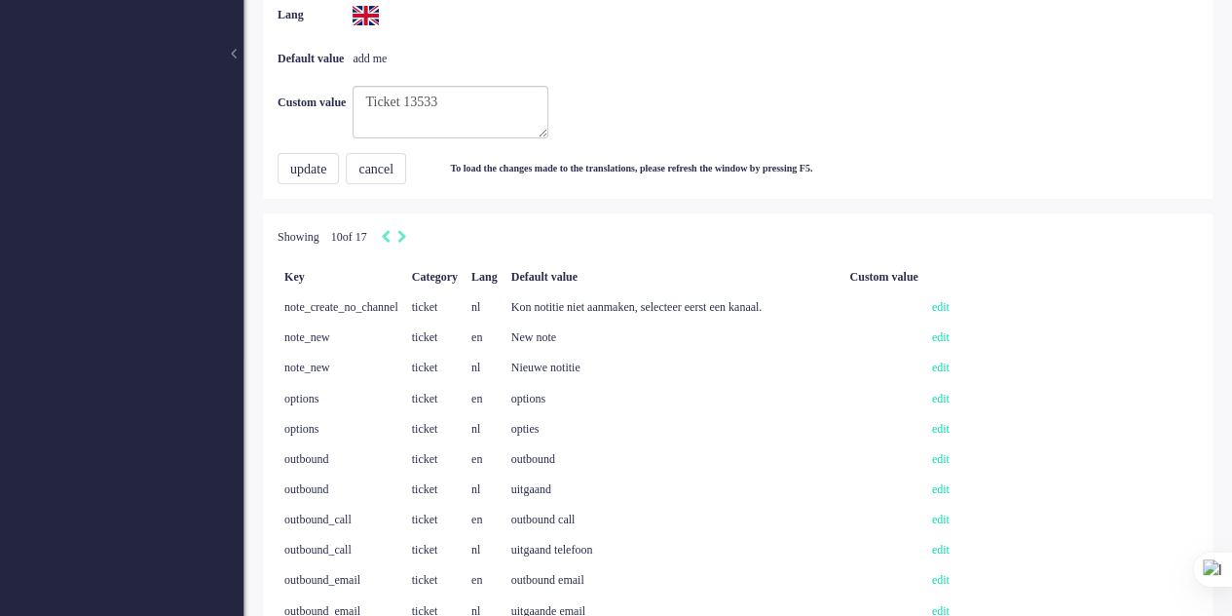
scroll to position [253, 0]
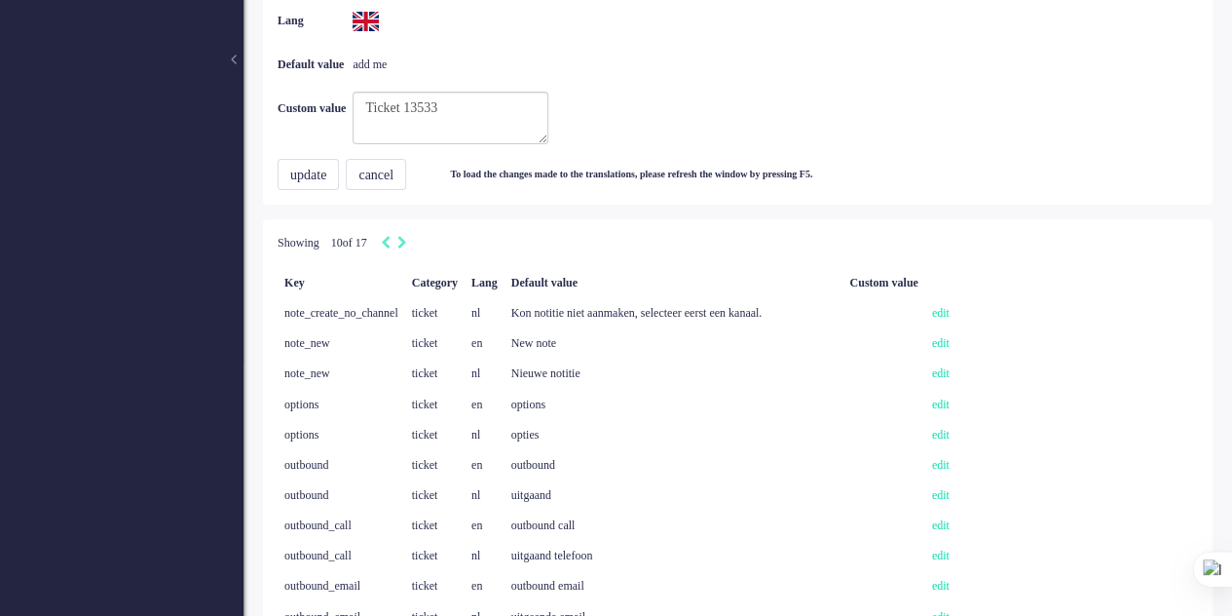
click at [391, 241] on icon "Previous" at bounding box center [386, 243] width 10 height 14
type input "9"
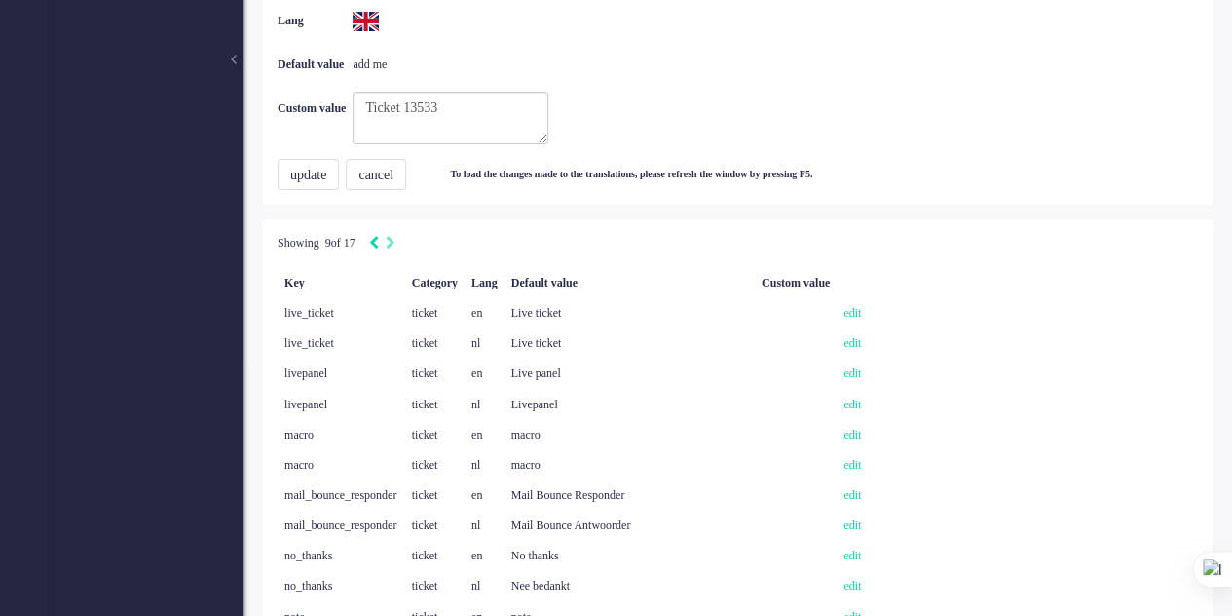
click at [379, 241] on icon "Previous" at bounding box center [374, 243] width 10 height 14
type input "8"
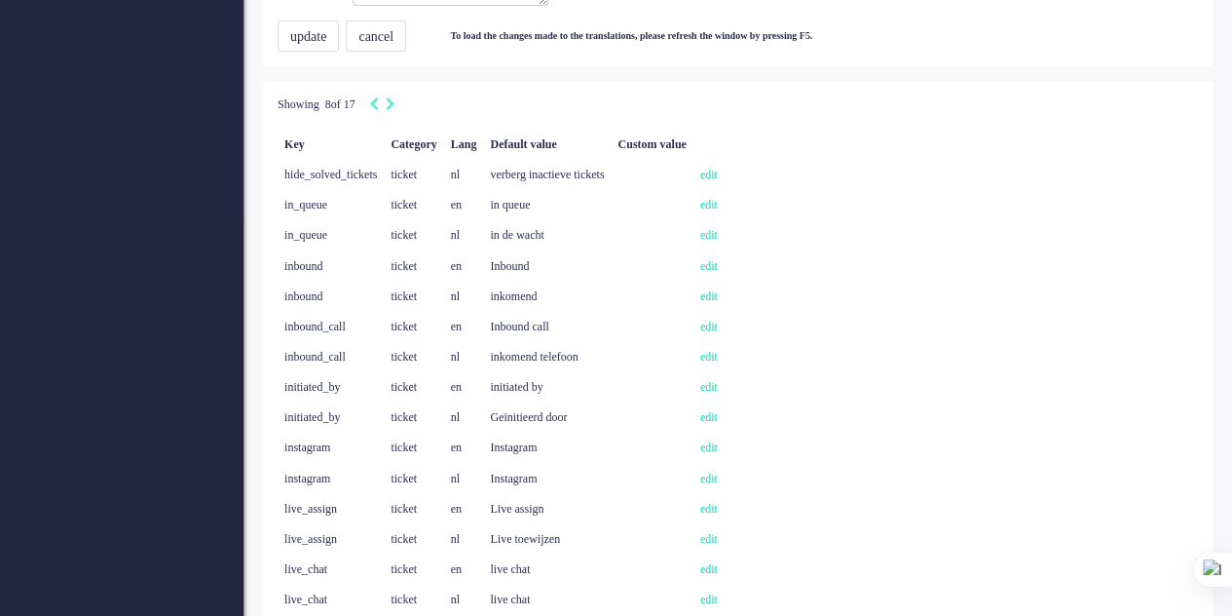
scroll to position [351, 0]
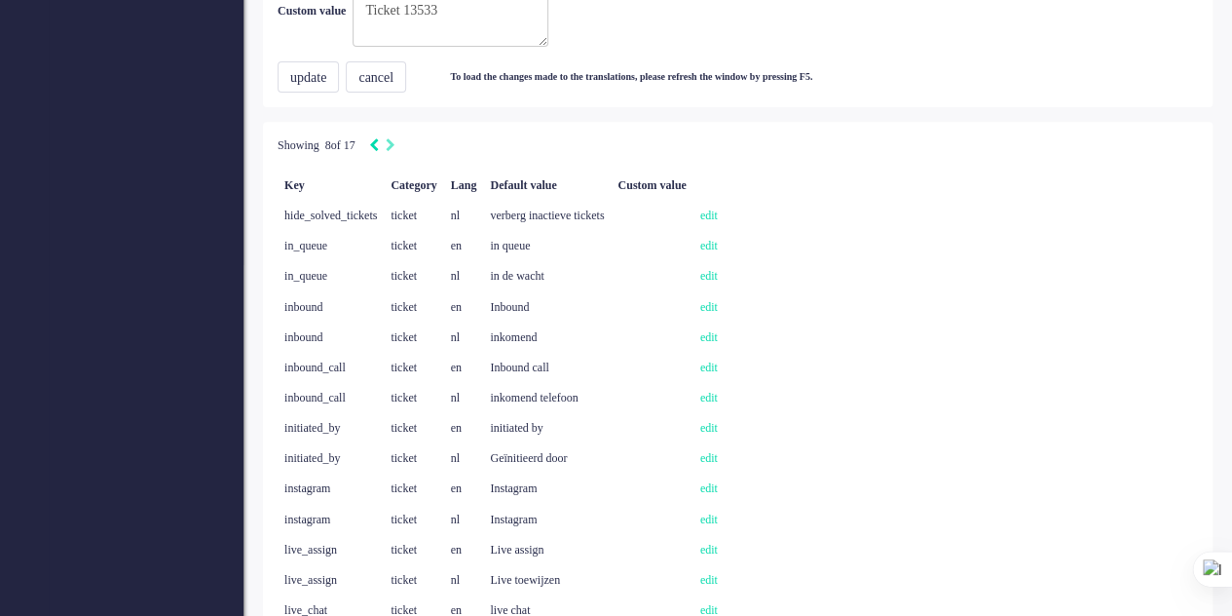
click at [379, 147] on icon "Previous" at bounding box center [374, 145] width 10 height 14
type input "7"
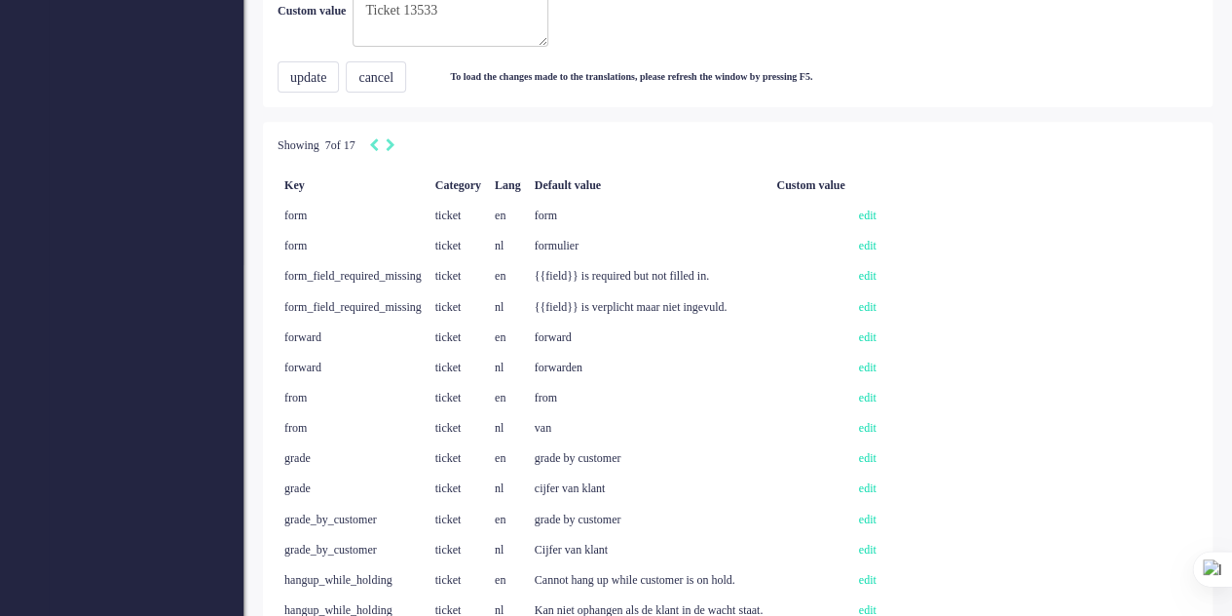
click at [395, 147] on div "Pagination" at bounding box center [378, 145] width 33 height 19
click at [379, 147] on icon "Previous" at bounding box center [374, 145] width 10 height 14
type input "6"
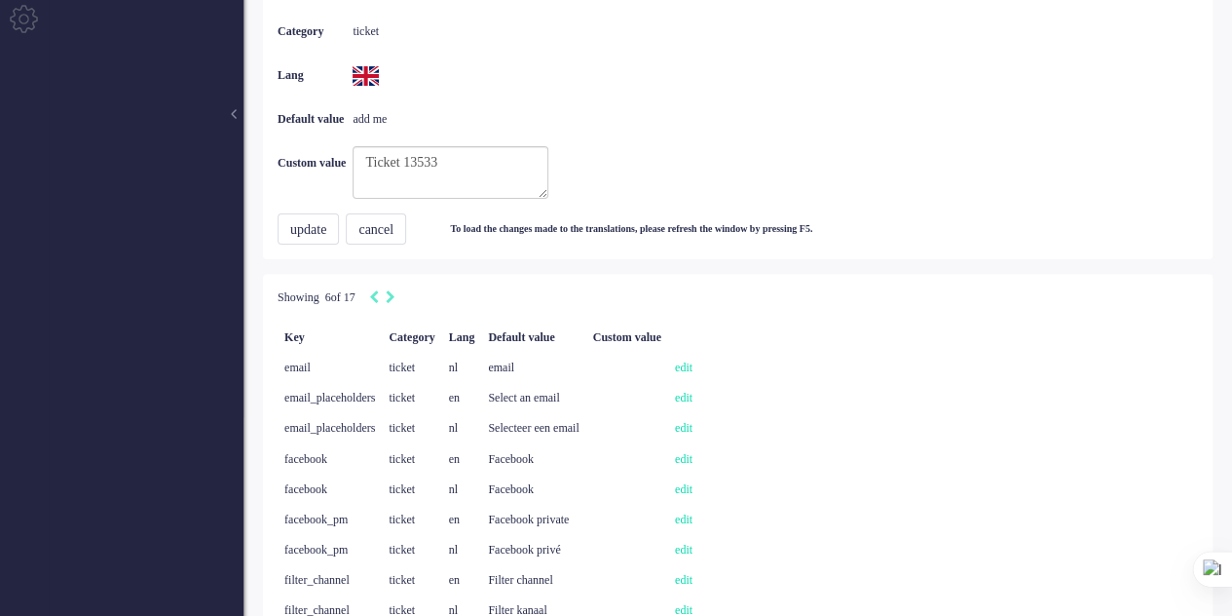
scroll to position [156, 0]
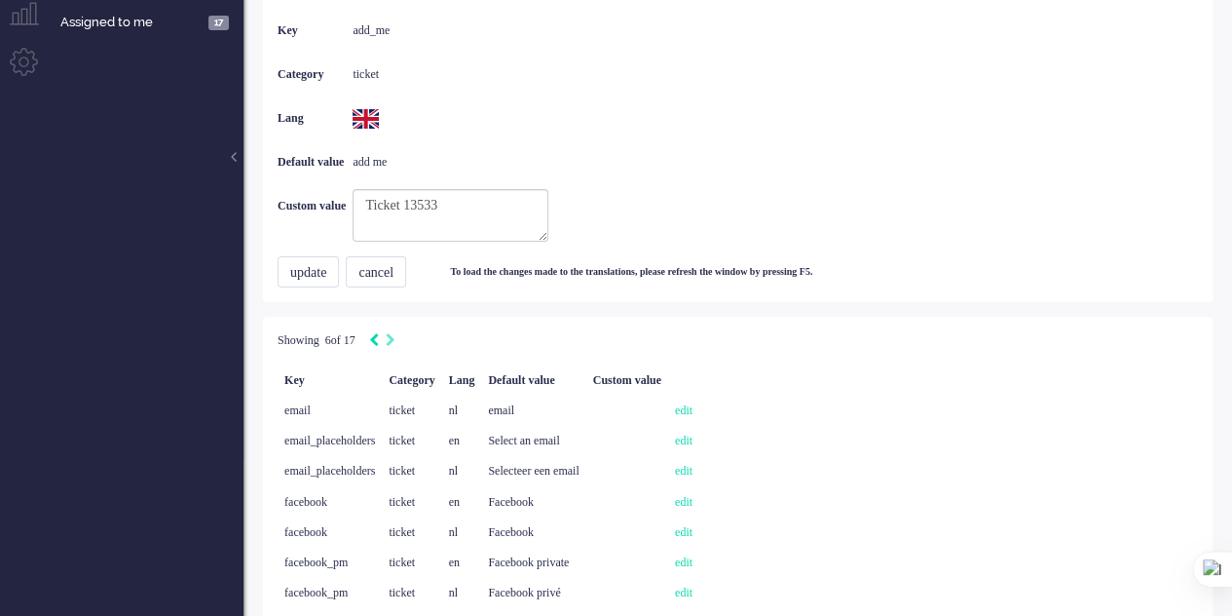
click at [379, 343] on icon "Previous" at bounding box center [374, 340] width 10 height 14
type input "5"
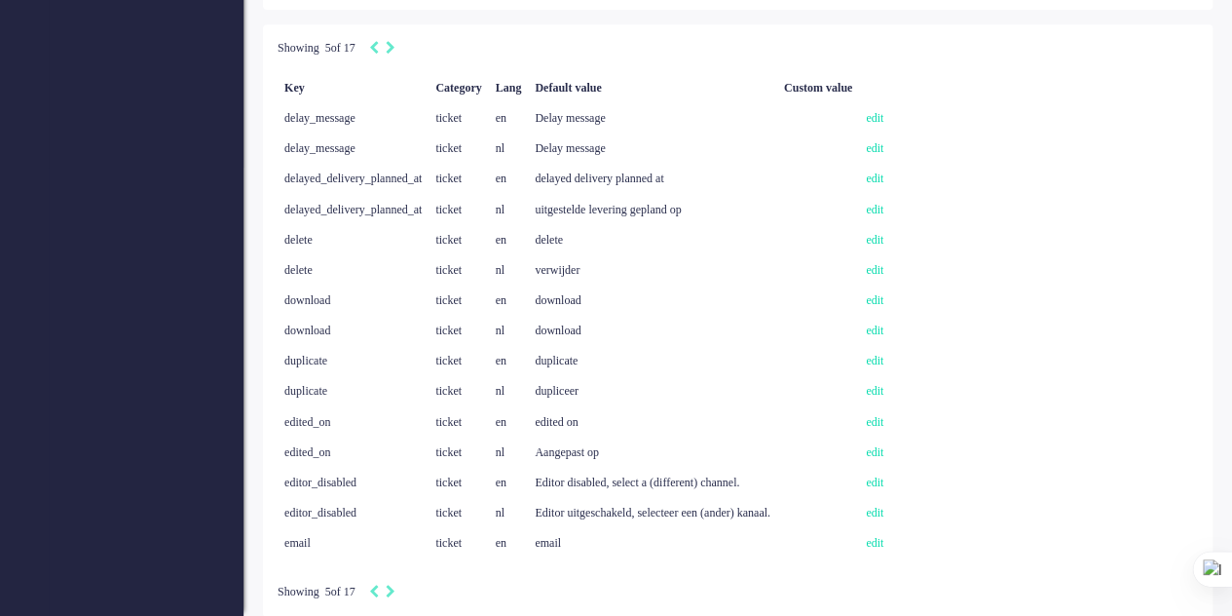
scroll to position [253, 0]
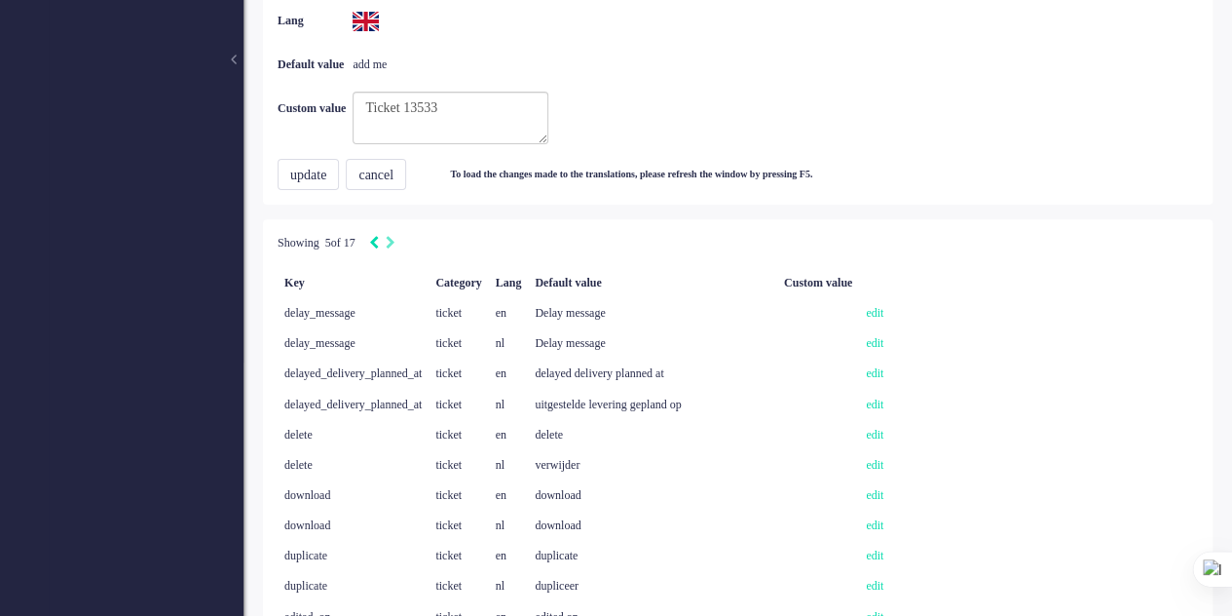
click at [379, 247] on icon "Previous" at bounding box center [374, 243] width 10 height 14
type input "4"
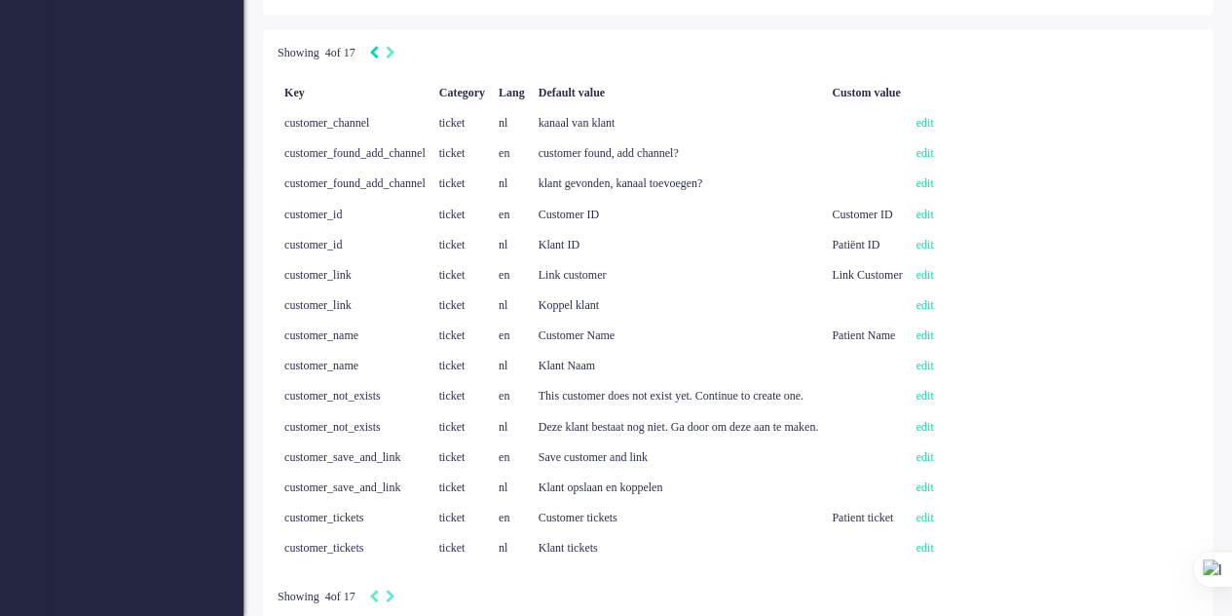
scroll to position [448, 0]
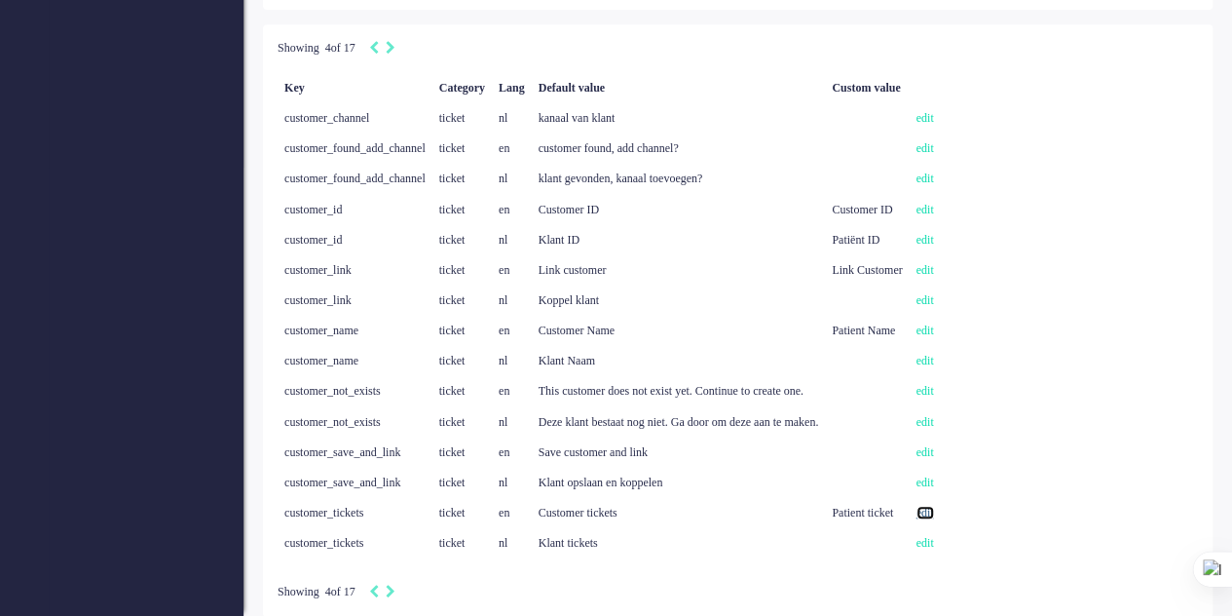
click at [934, 509] on link "edit" at bounding box center [926, 513] width 18 height 14
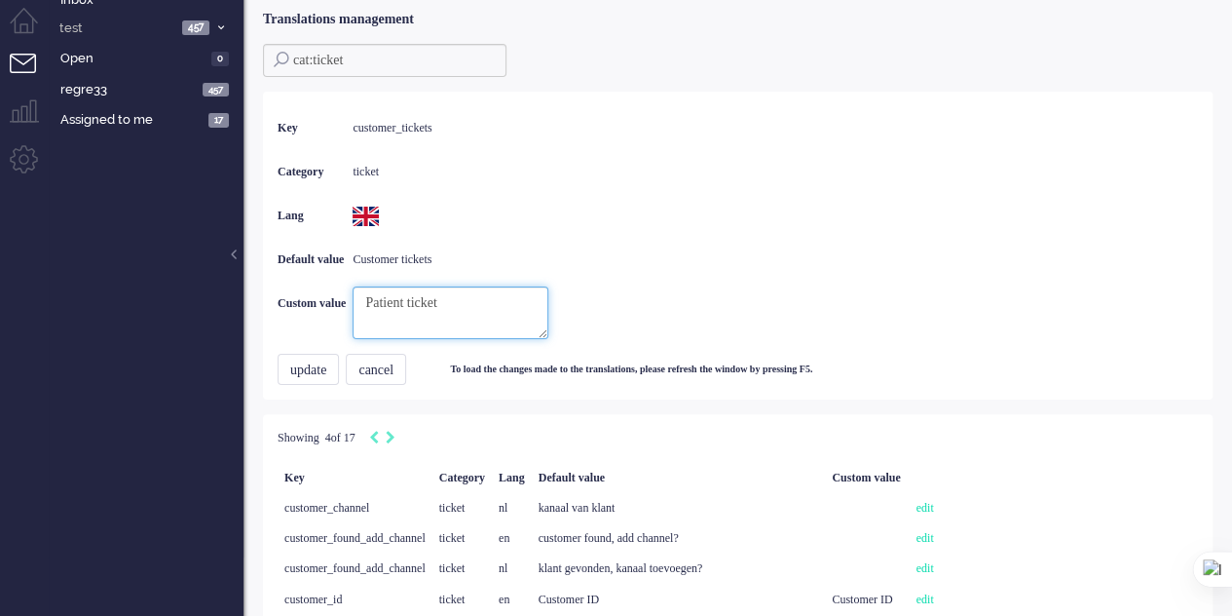
drag, startPoint x: 496, startPoint y: 306, endPoint x: 353, endPoint y: 281, distance: 145.4
click at [353, 281] on div "Key customer_tickets Category ticket Lang Default value Customer tickets Custom…" at bounding box center [738, 222] width 920 height 233
click at [319, 371] on button "update" at bounding box center [308, 369] width 61 height 31
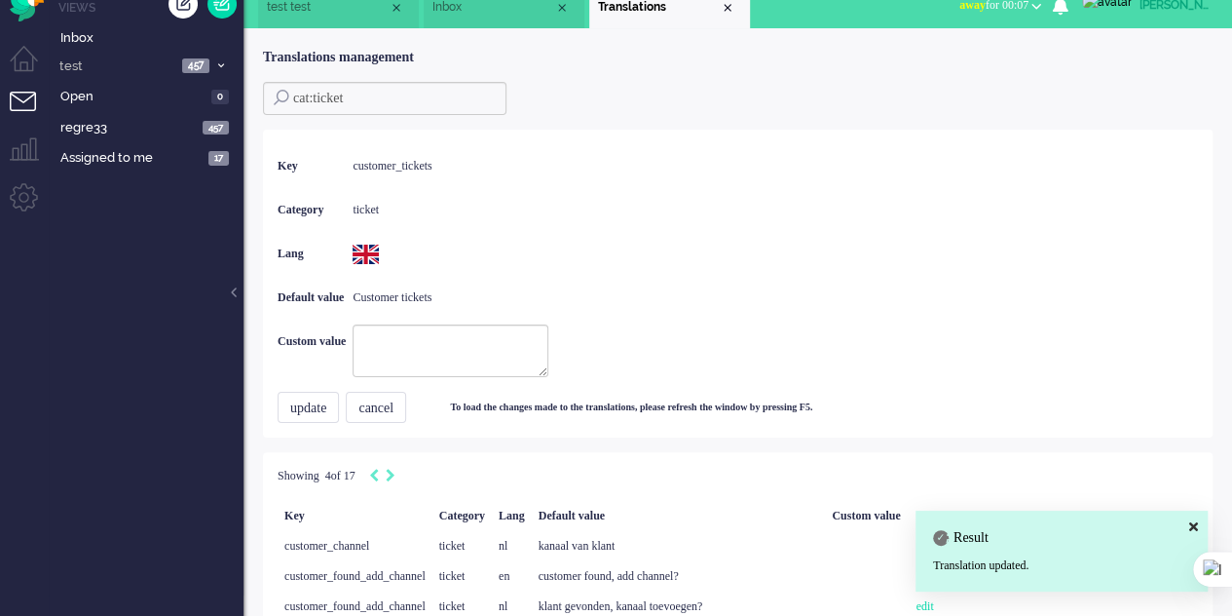
scroll to position [0, 0]
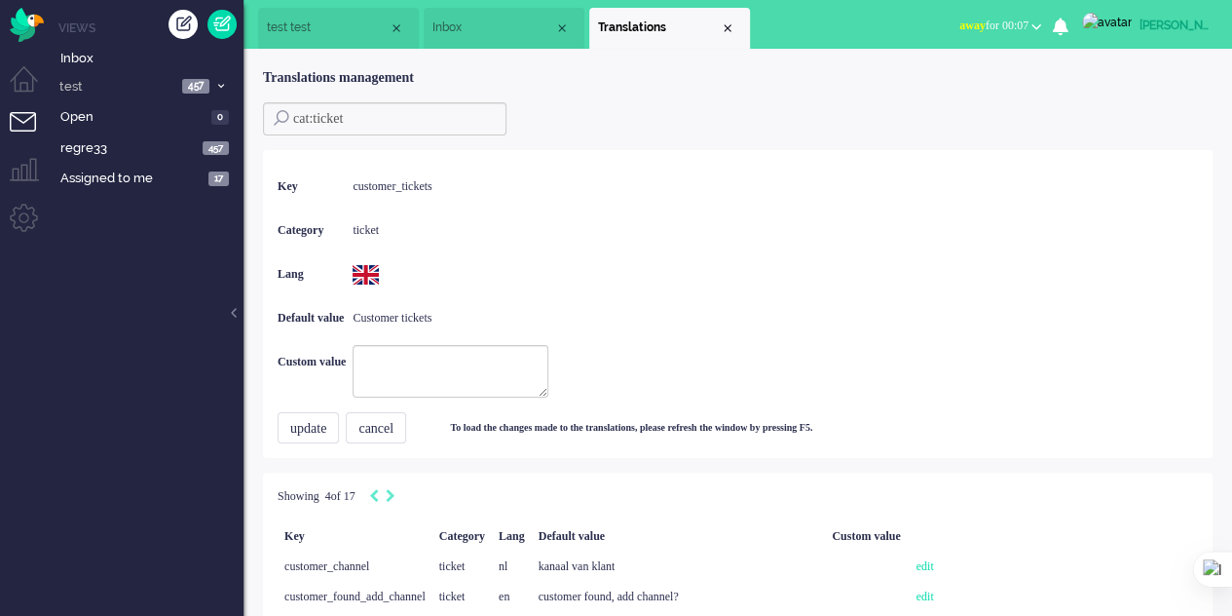
click at [518, 28] on span "Inbox" at bounding box center [493, 27] width 122 height 17
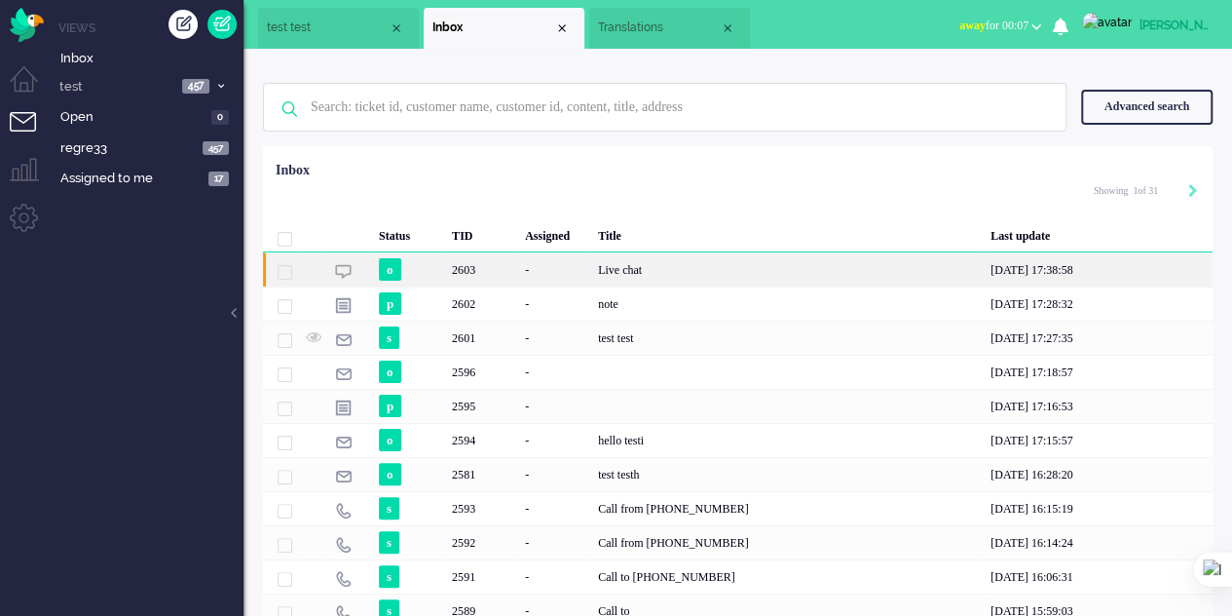
click at [811, 264] on div "Live chat" at bounding box center [787, 269] width 393 height 34
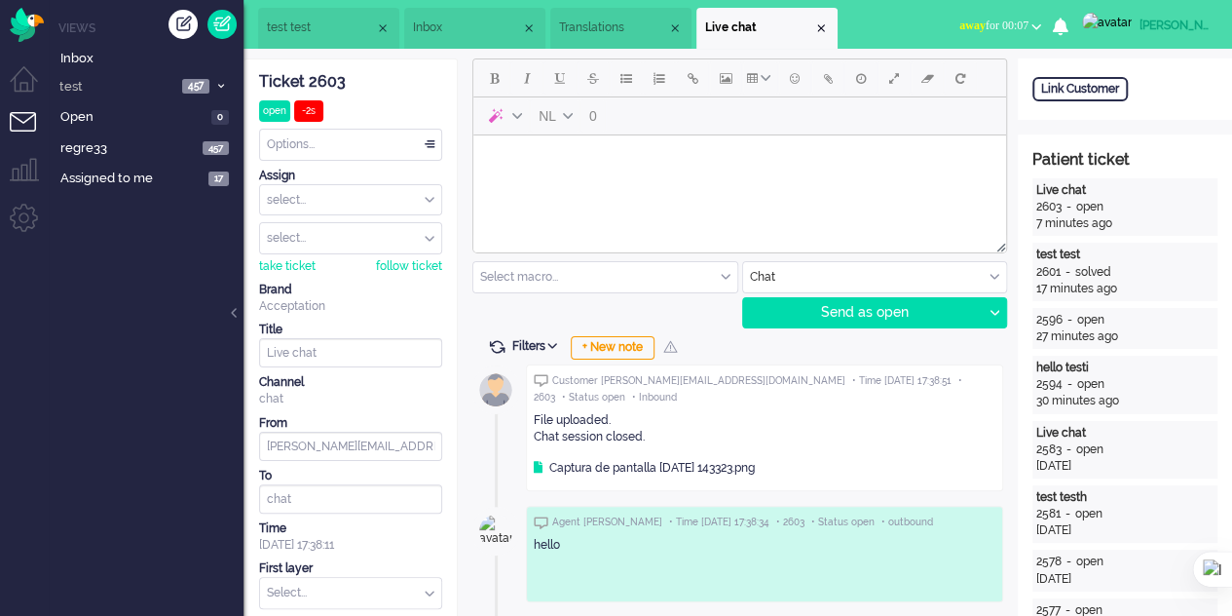
click at [595, 21] on span "Translations" at bounding box center [613, 27] width 108 height 17
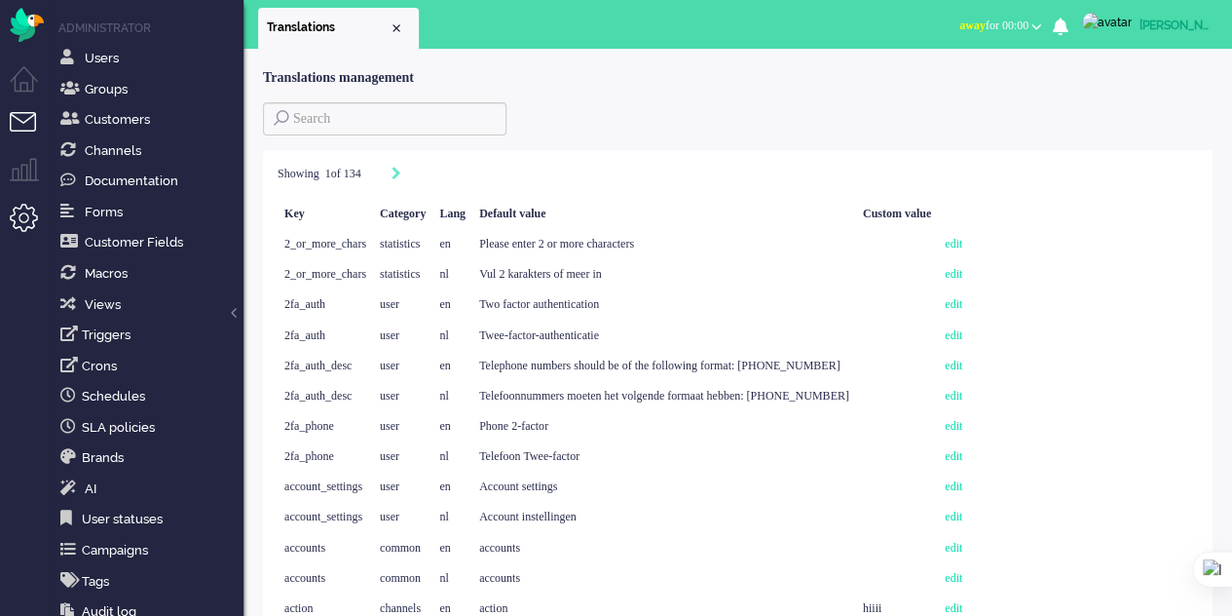
click at [22, 116] on li "Tickets menu" at bounding box center [32, 134] width 44 height 44
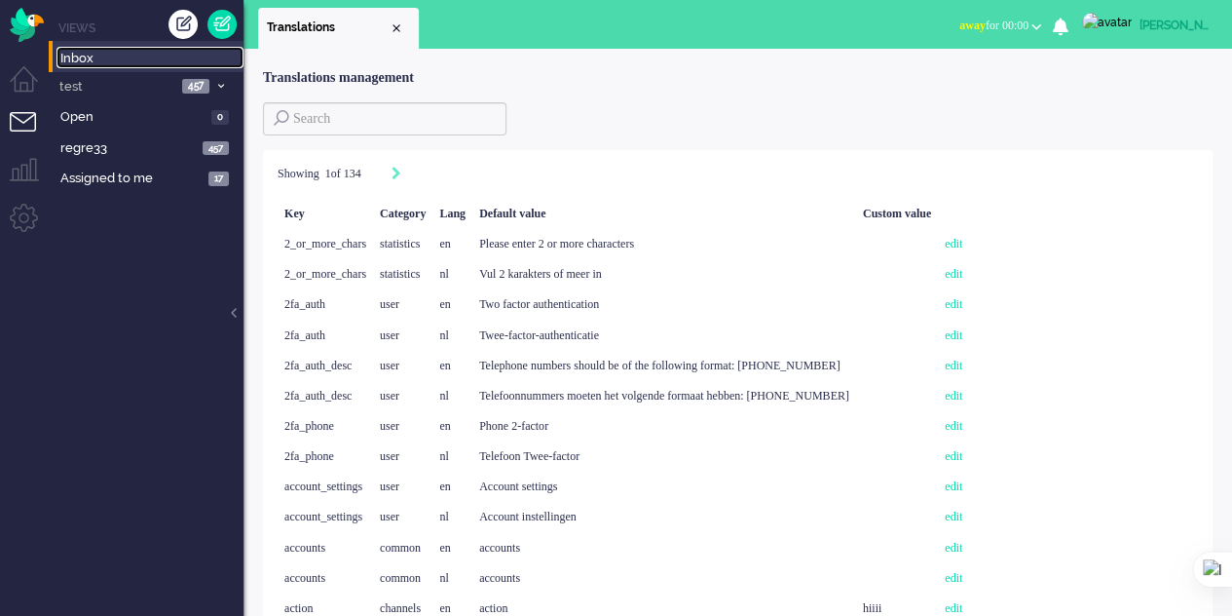
click at [125, 65] on span "Inbox" at bounding box center [151, 59] width 183 height 19
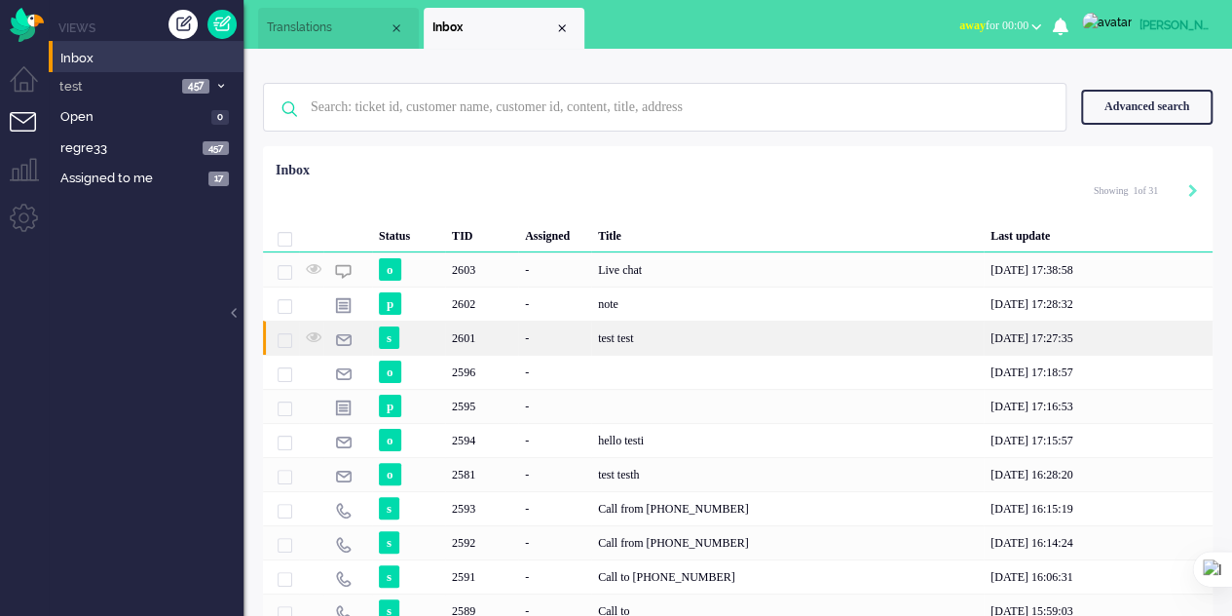
click at [729, 350] on div "test test" at bounding box center [787, 337] width 393 height 34
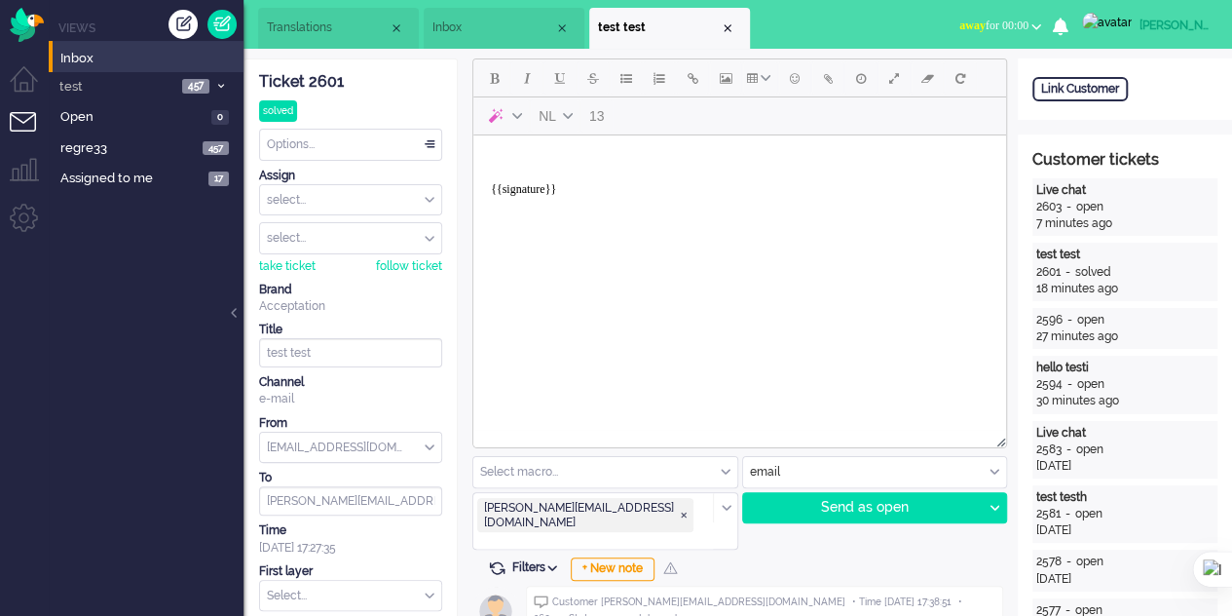
click at [356, 24] on span "Translations" at bounding box center [328, 27] width 122 height 17
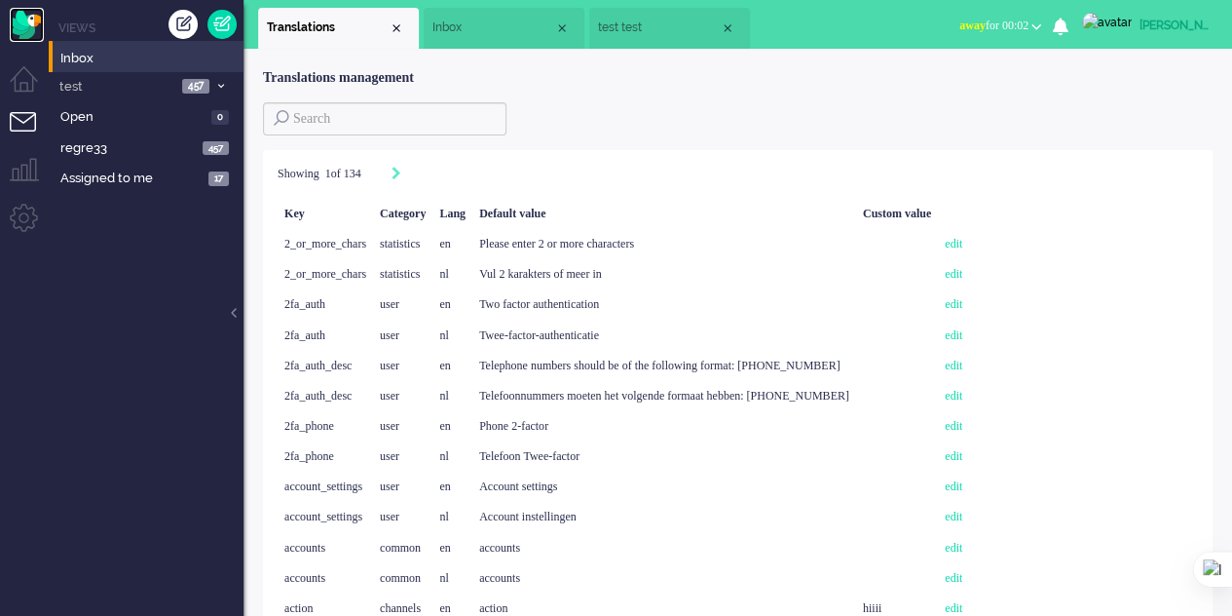
click at [31, 24] on img "Omnidesk" at bounding box center [27, 25] width 34 height 34
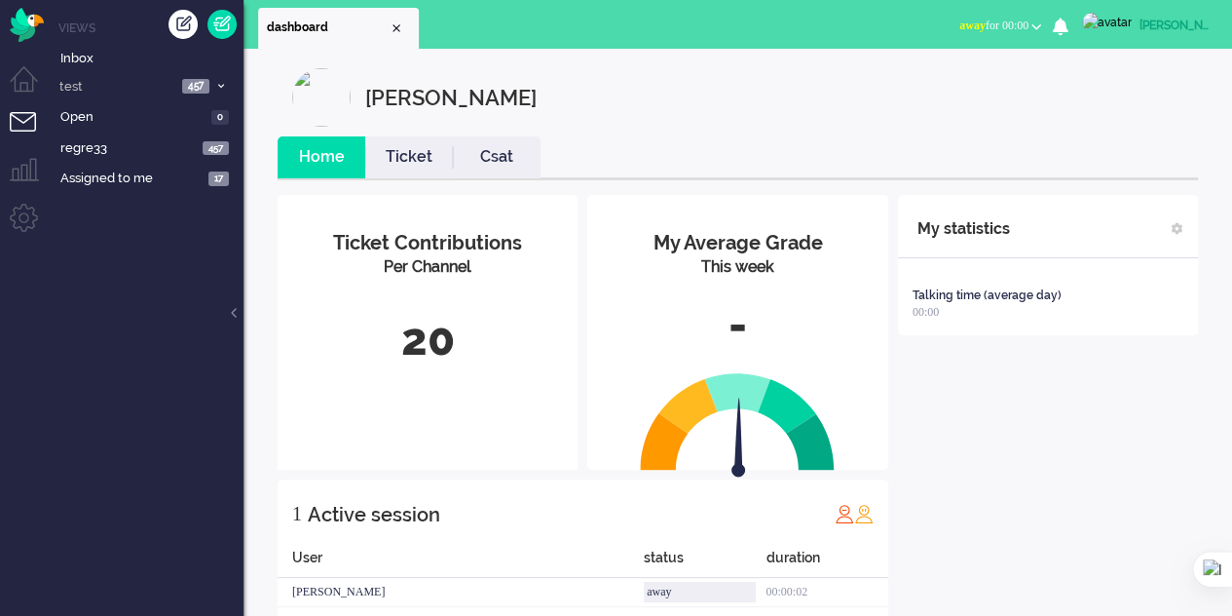
click at [1023, 22] on span "away for 00:00" at bounding box center [993, 26] width 69 height 14
click at [961, 502] on div "My statistics Talking time (average day) 00:00 + Add statistics Talking time (a…" at bounding box center [1048, 410] width 300 height 431
click at [1170, 231] on div "My statistics" at bounding box center [1048, 226] width 300 height 63
click at [1174, 233] on span at bounding box center [1178, 229] width 12 height 12
click at [1172, 298] on img at bounding box center [1175, 296] width 18 height 18
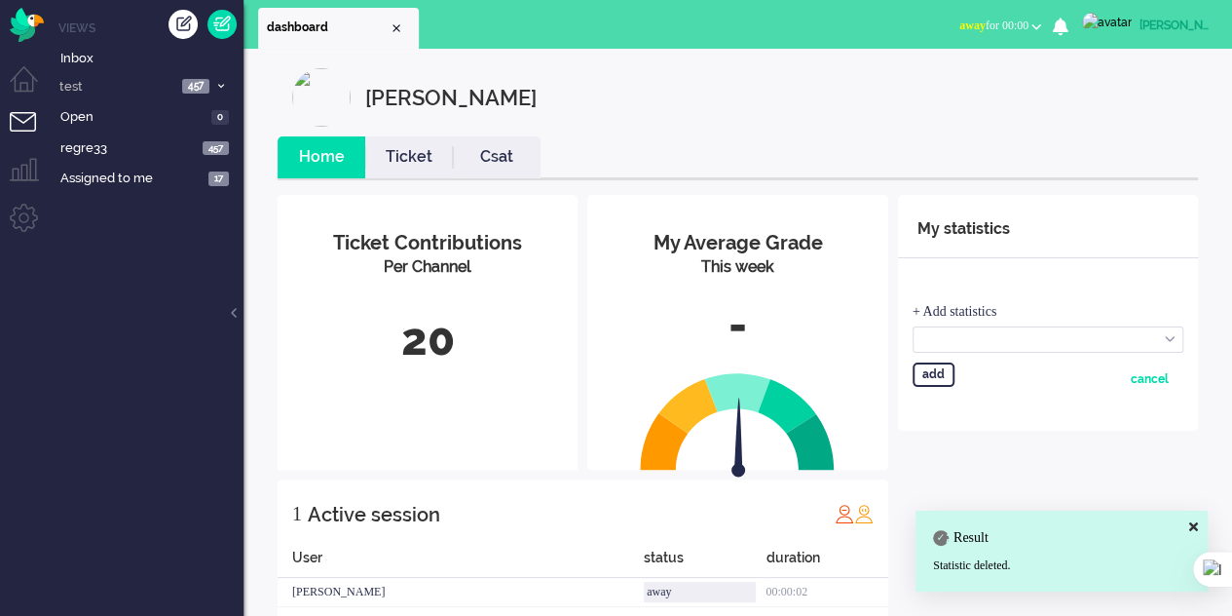
click at [1168, 334] on select "Talking time (average day) Wrap-up time (average day) FTR call (current week) S…" at bounding box center [1048, 339] width 271 height 26
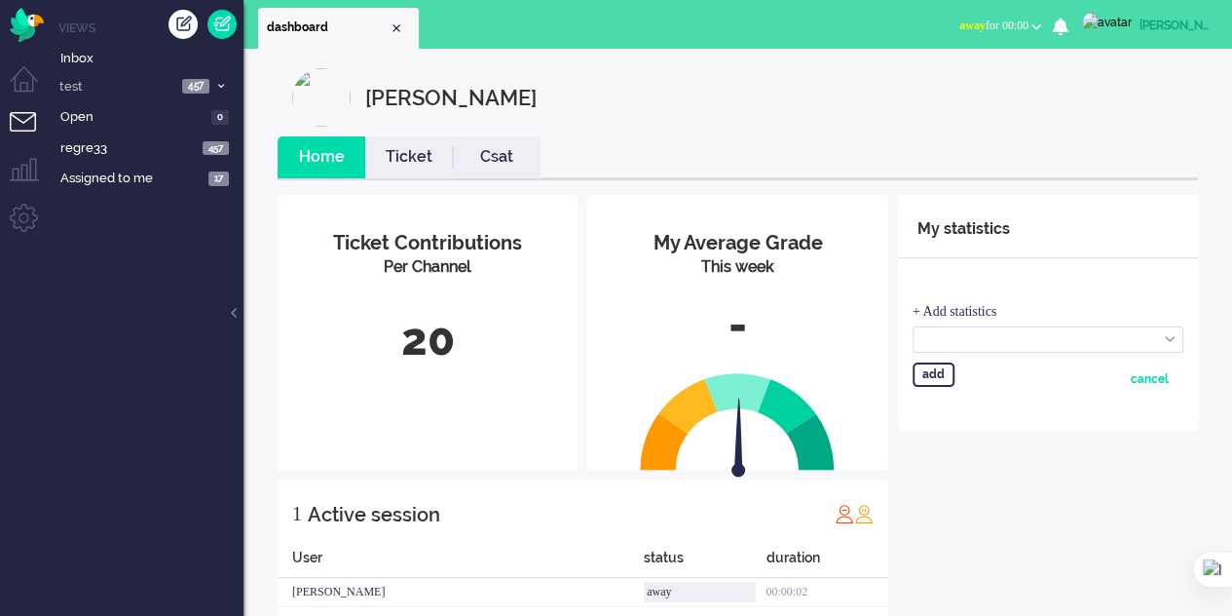
select select "status_time_total_day"
click at [913, 326] on select "Talking time (average day) Wrap-up time (average day) FTR call (current week) S…" at bounding box center [1048, 339] width 271 height 26
click at [918, 371] on div "add" at bounding box center [934, 374] width 42 height 24
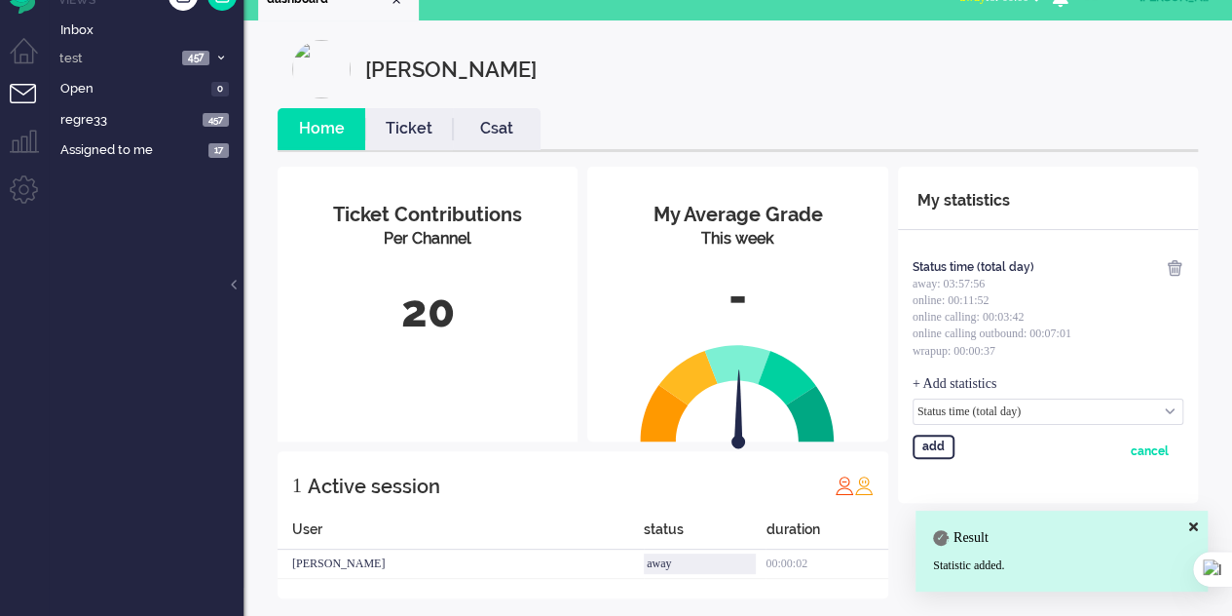
scroll to position [44, 0]
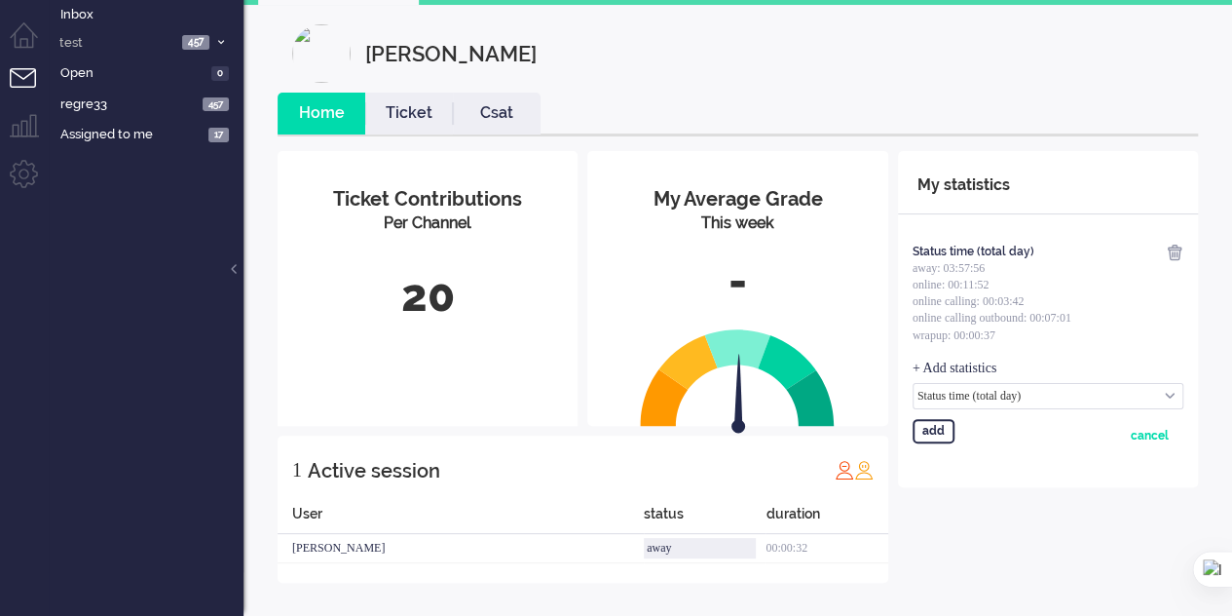
click at [1157, 435] on div "cancel" at bounding box center [1150, 436] width 38 height 34
click at [400, 108] on link "Ticket" at bounding box center [409, 113] width 88 height 22
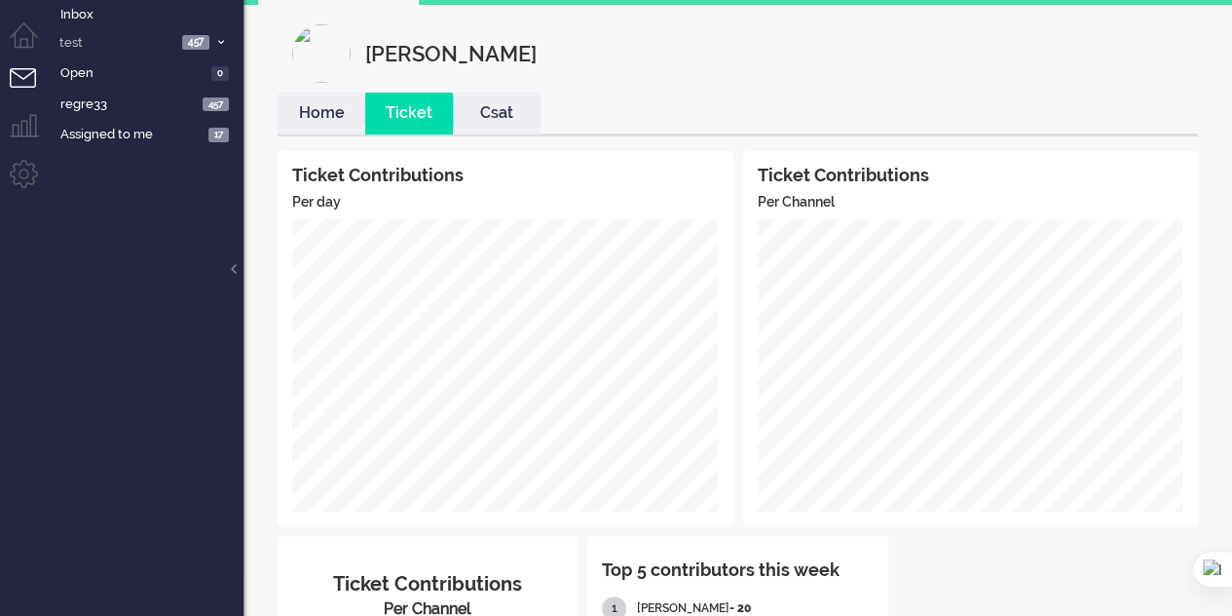
click at [506, 112] on link "Csat" at bounding box center [497, 113] width 88 height 22
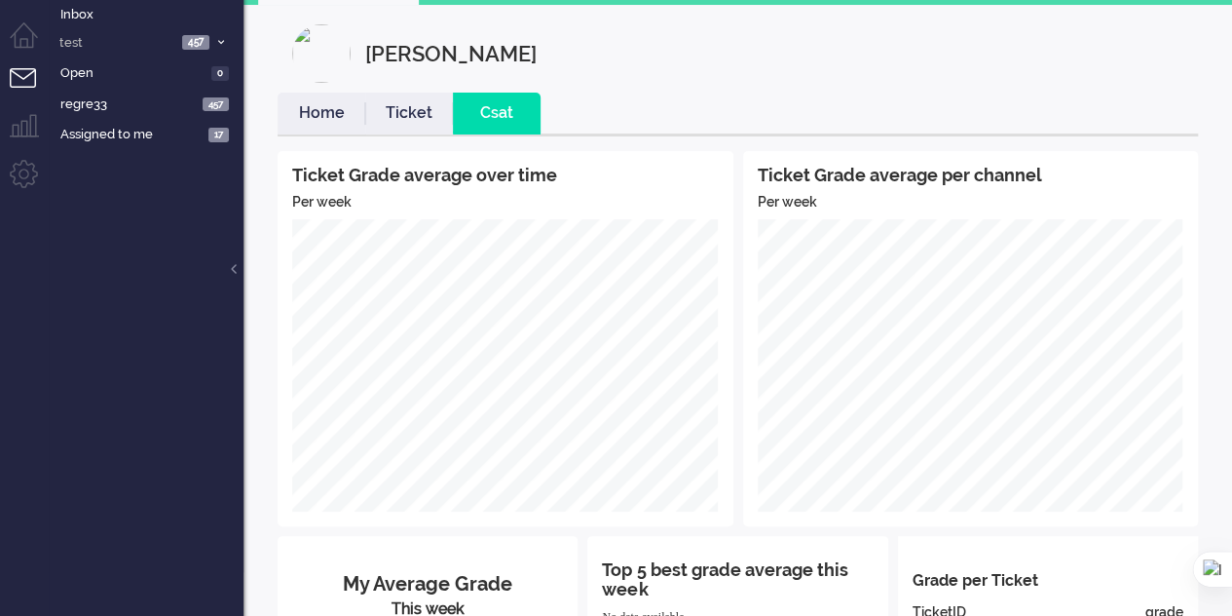
click at [330, 118] on link "Home" at bounding box center [322, 113] width 88 height 22
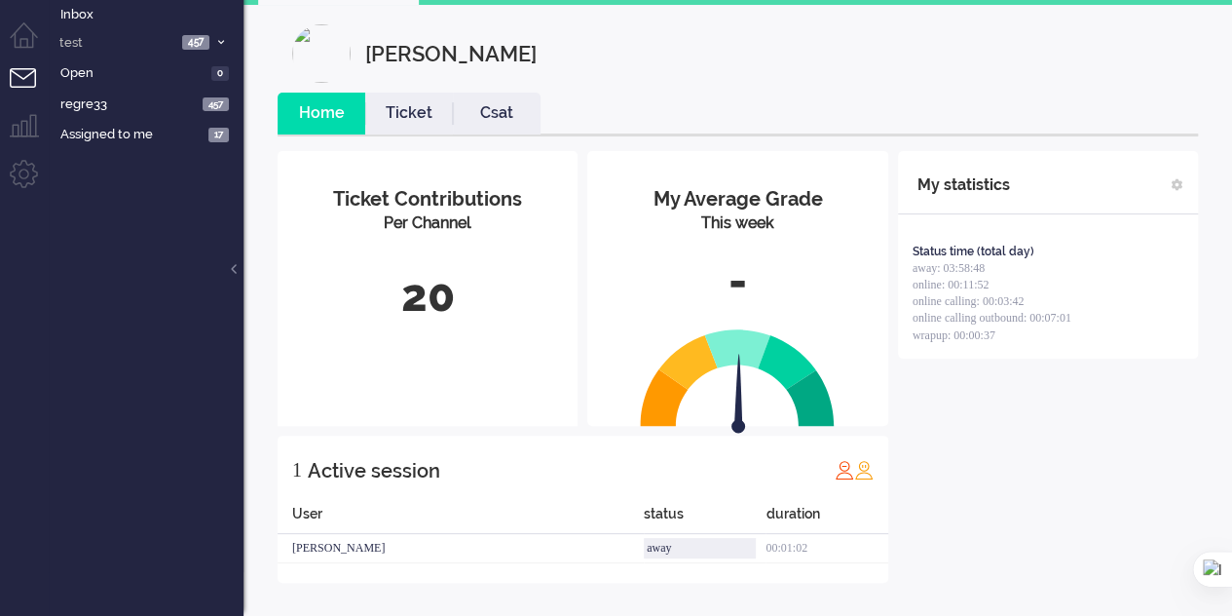
click at [707, 552] on div "away" at bounding box center [700, 548] width 112 height 20
click at [733, 262] on div "-" at bounding box center [737, 281] width 271 height 64
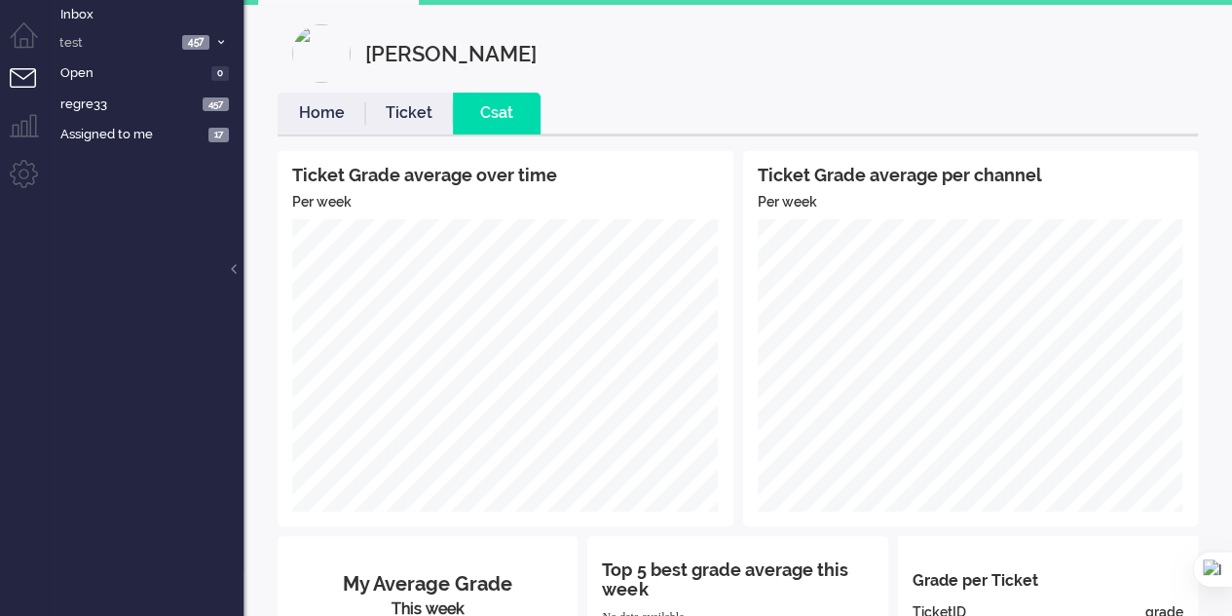
click at [309, 116] on link "Home" at bounding box center [322, 113] width 88 height 22
select select
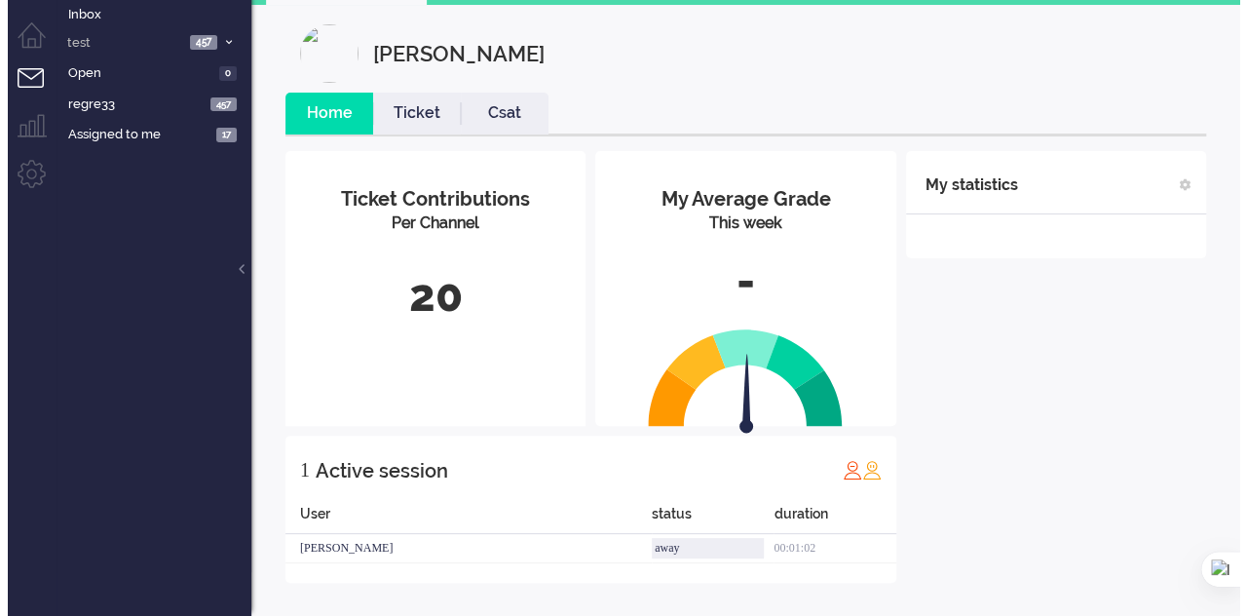
scroll to position [0, 0]
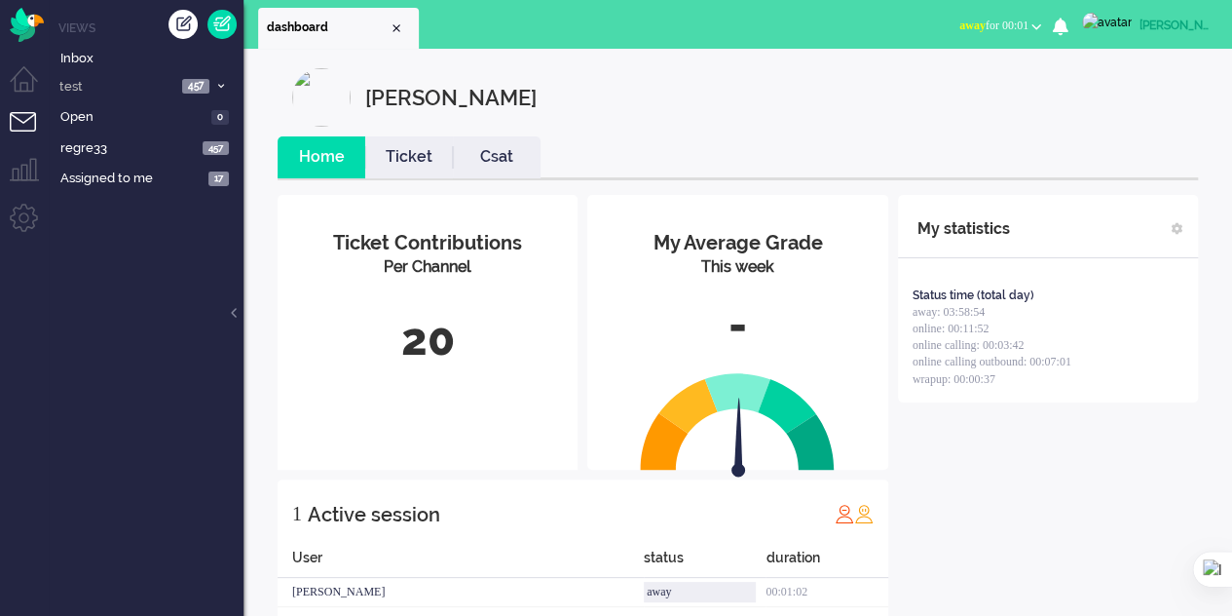
click at [1175, 232] on span at bounding box center [1178, 229] width 12 height 12
click at [1175, 294] on img at bounding box center [1175, 296] width 18 height 18
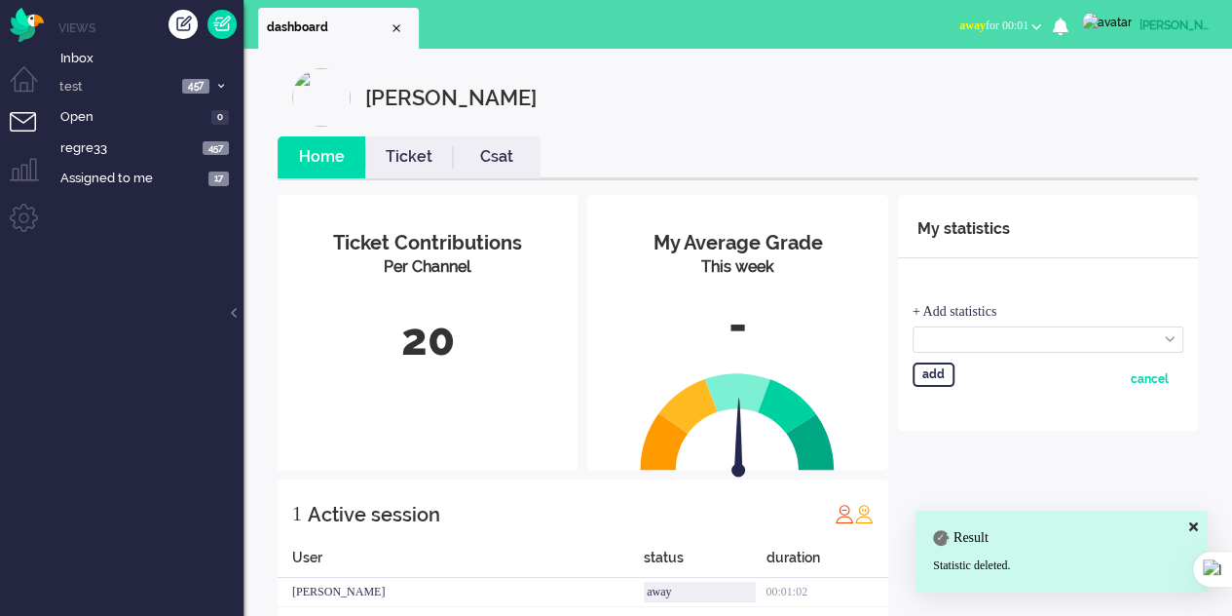
click at [1144, 372] on div "cancel" at bounding box center [1150, 379] width 38 height 34
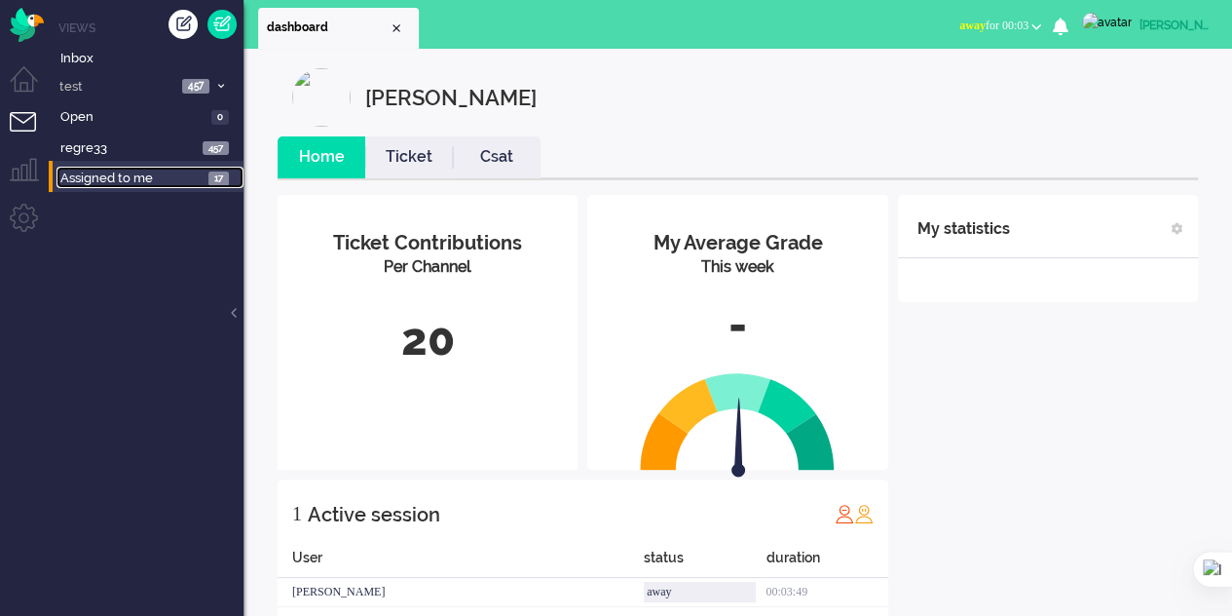
click at [84, 181] on span "Assigned to me" at bounding box center [131, 178] width 142 height 19
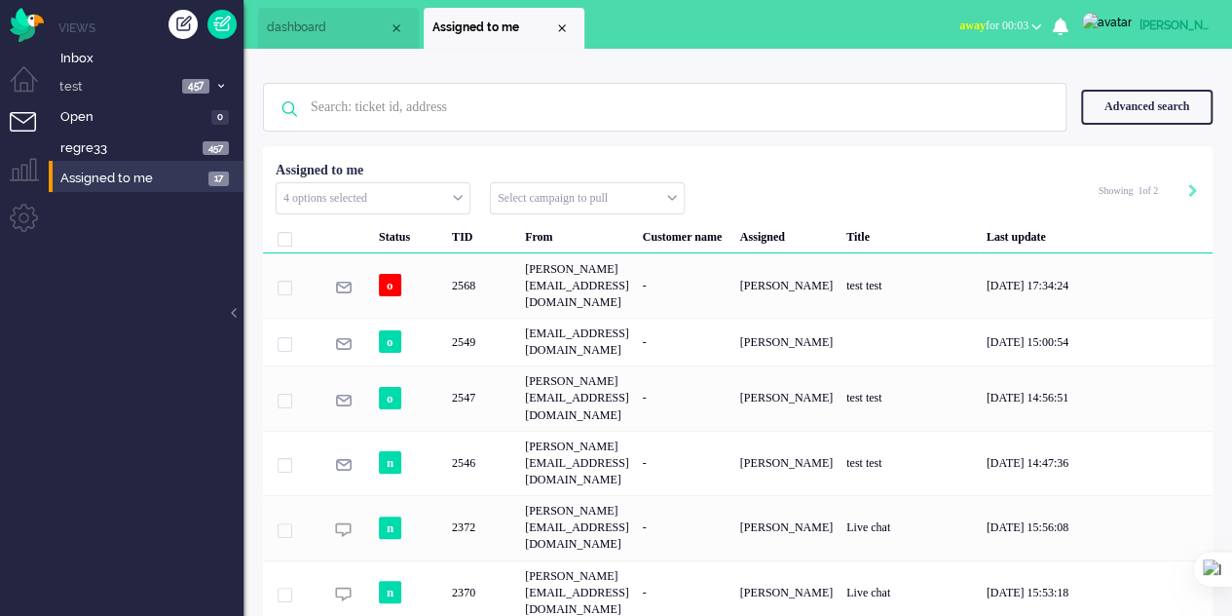
click at [287, 240] on span at bounding box center [285, 239] width 15 height 15
click at [286, 235] on span at bounding box center [285, 239] width 15 height 15
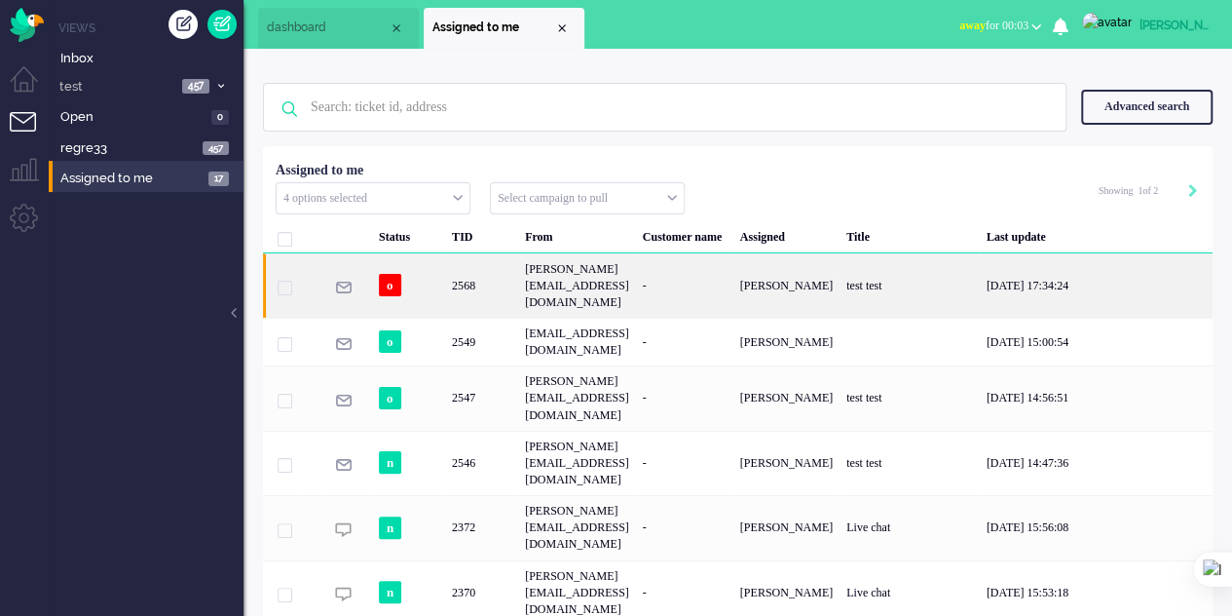
click at [281, 281] on span "2568" at bounding box center [285, 288] width 15 height 15
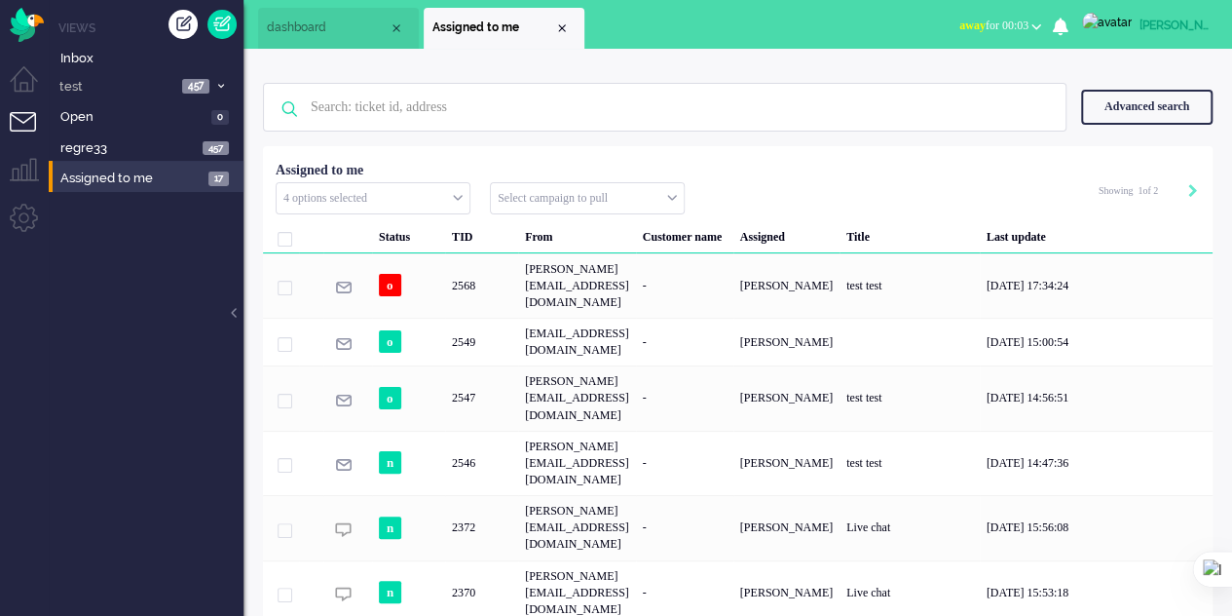
click at [375, 202] on input "text" at bounding box center [373, 198] width 193 height 30
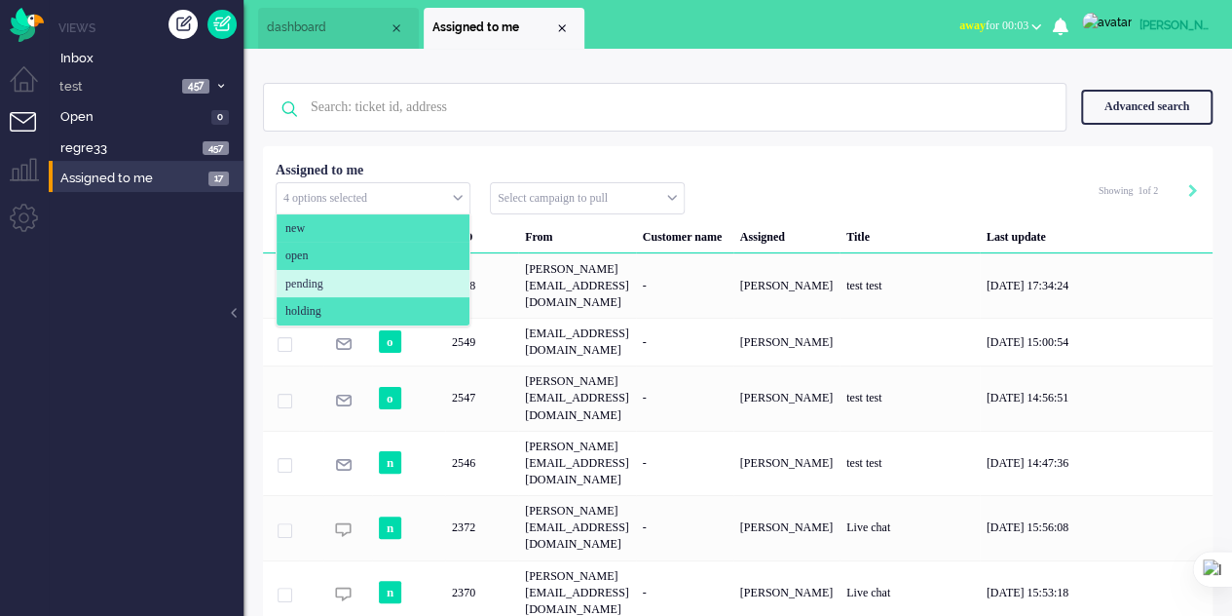
click at [322, 284] on span "pending" at bounding box center [304, 284] width 38 height 17
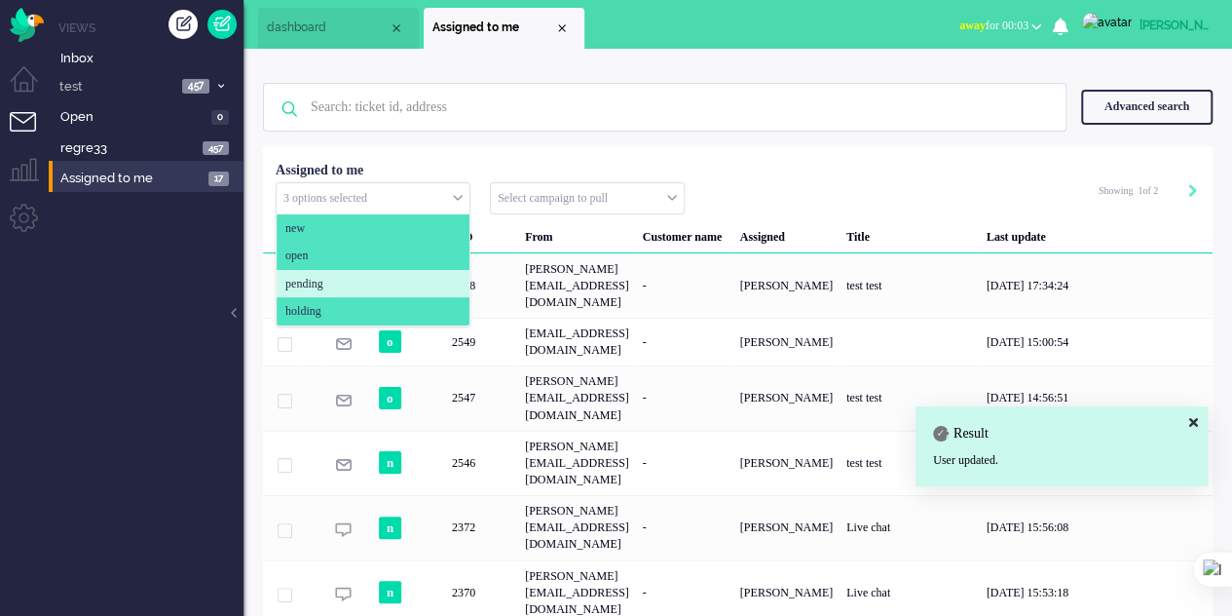
click at [321, 283] on span "pending" at bounding box center [304, 284] width 38 height 17
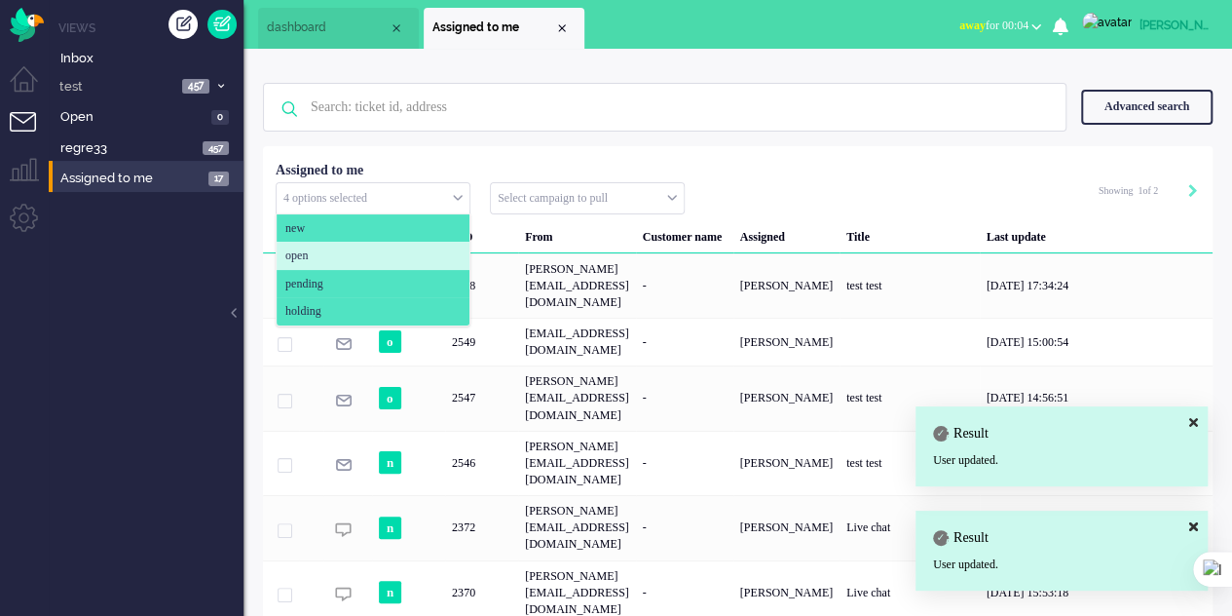
click at [323, 250] on li "open" at bounding box center [373, 256] width 193 height 28
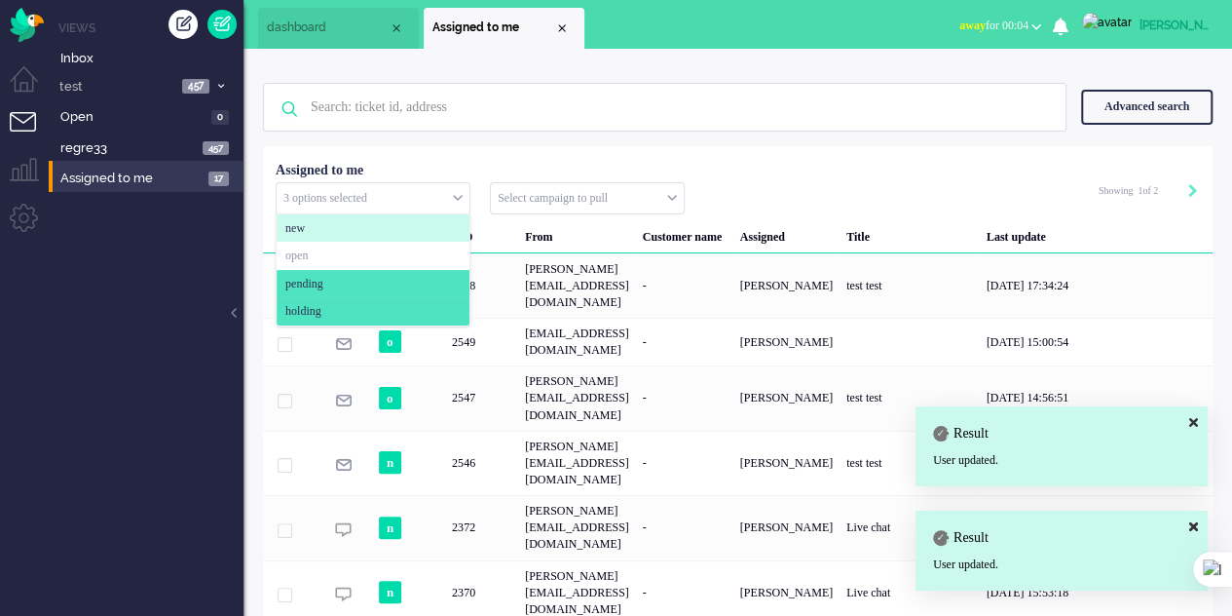
click at [604, 144] on div "No search results Please try again Advanced search Advanced search Ticket ID Ti…" at bounding box center [738, 107] width 950 height 78
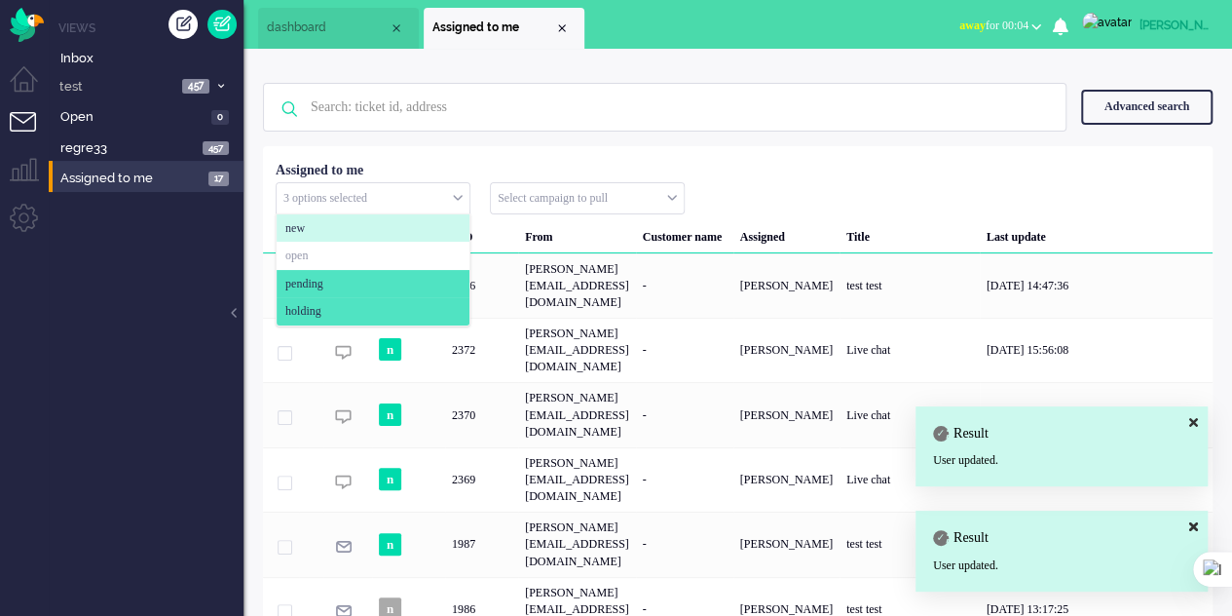
click at [440, 188] on input "text" at bounding box center [373, 198] width 193 height 30
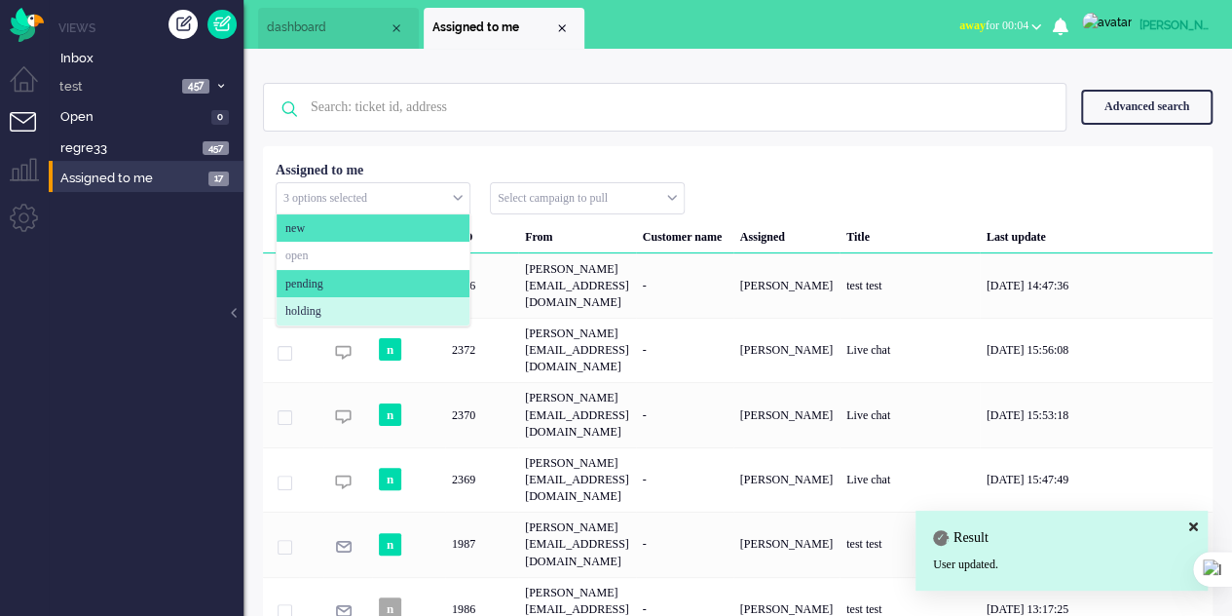
click at [359, 311] on li "holding" at bounding box center [373, 311] width 193 height 28
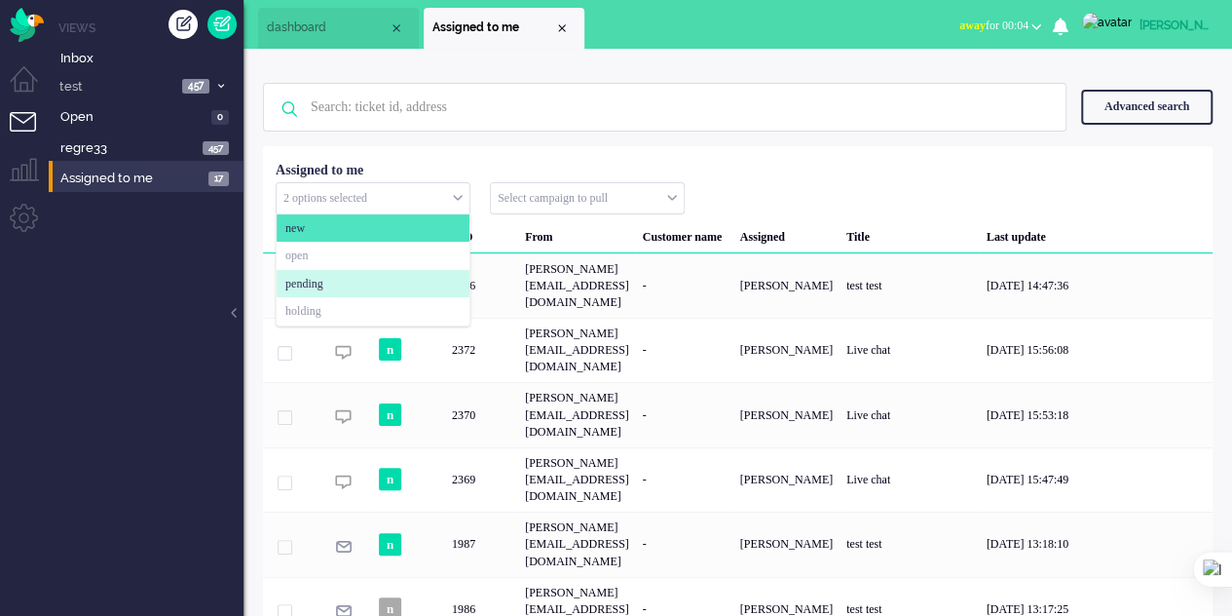
click at [358, 282] on li "pending" at bounding box center [373, 284] width 193 height 28
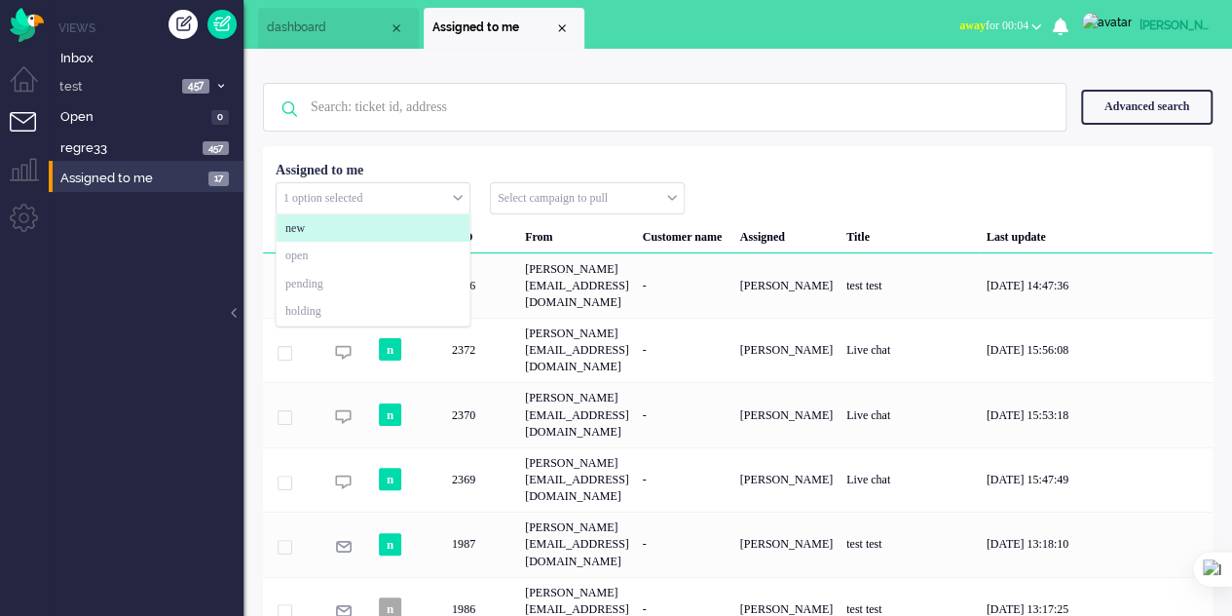
click at [368, 221] on li "new" at bounding box center [373, 228] width 193 height 28
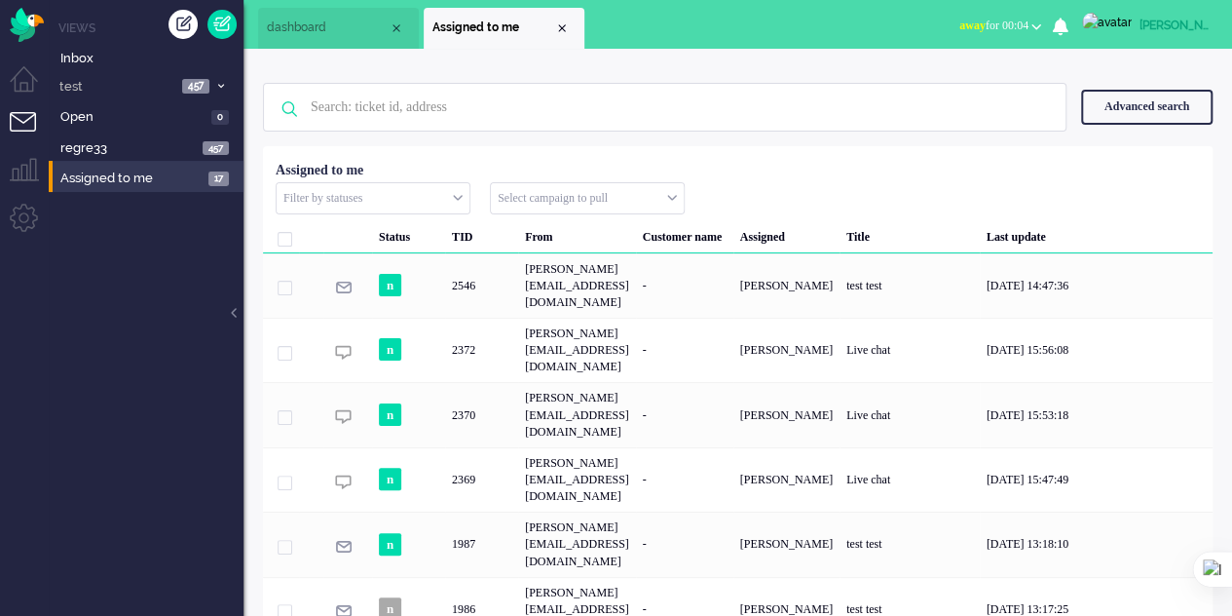
click at [729, 168] on div "Status TID From Customer name Assigned Title Last update n 2546 elaine@elainede…" at bounding box center [738, 583] width 950 height 860
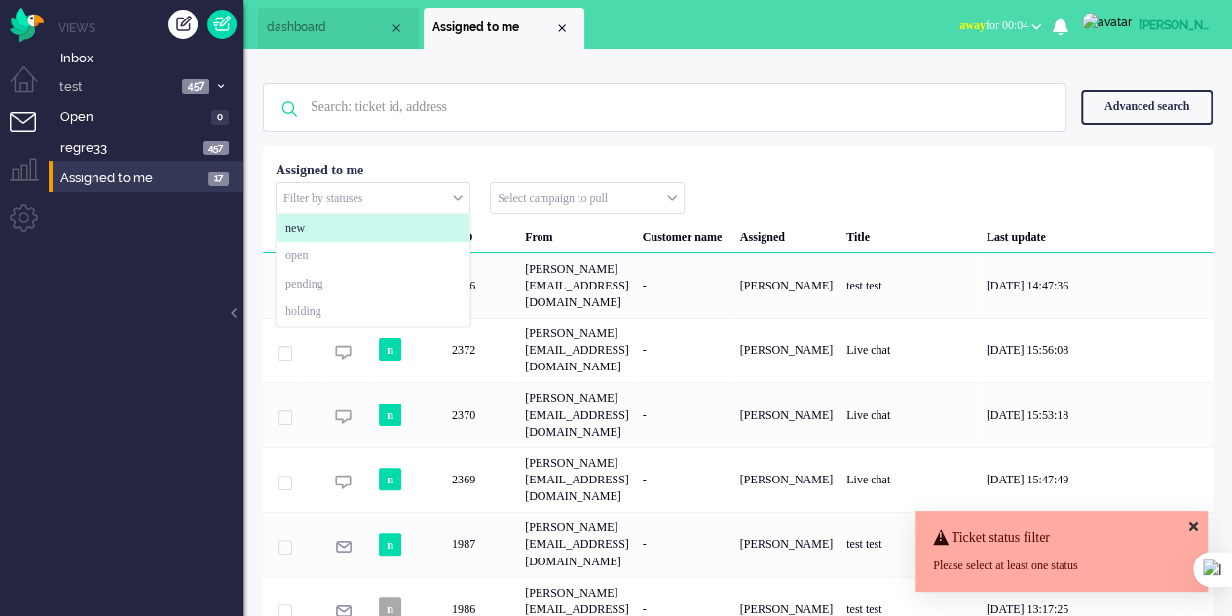
click at [421, 197] on input "text" at bounding box center [373, 198] width 193 height 30
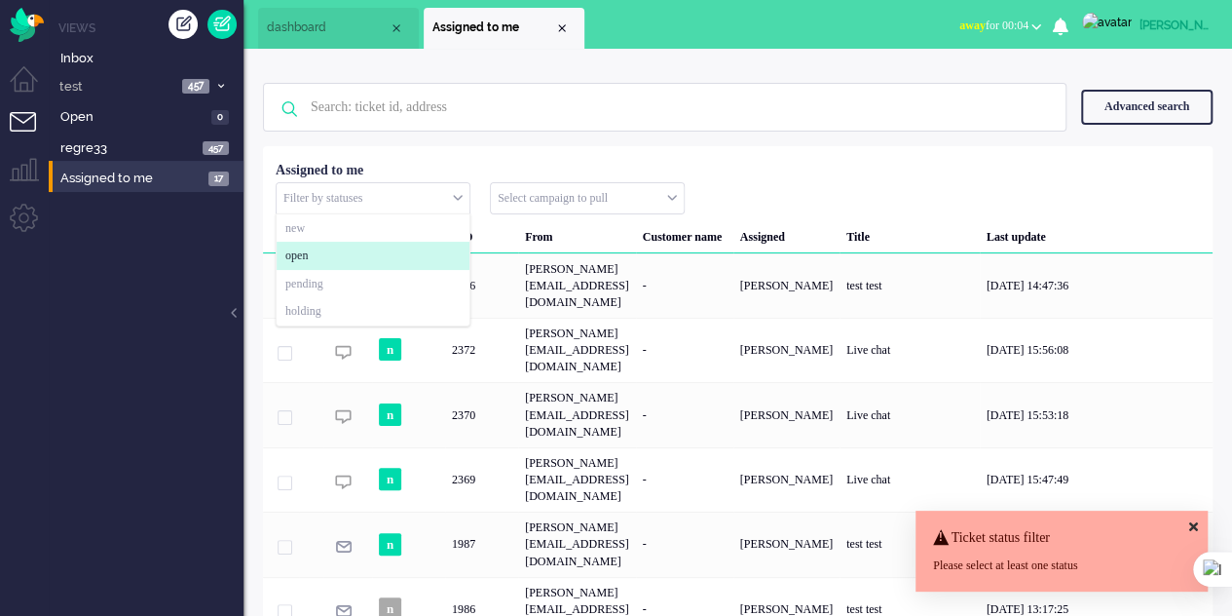
click at [347, 255] on li "open" at bounding box center [373, 256] width 193 height 28
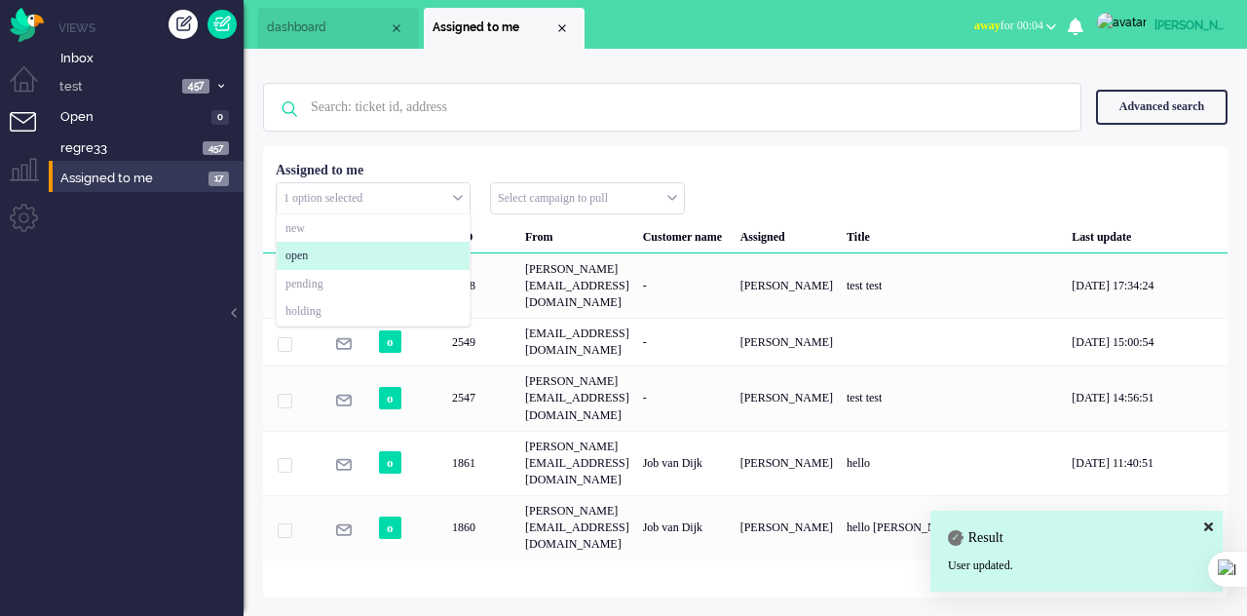
click at [345, 252] on li "open" at bounding box center [373, 256] width 193 height 28
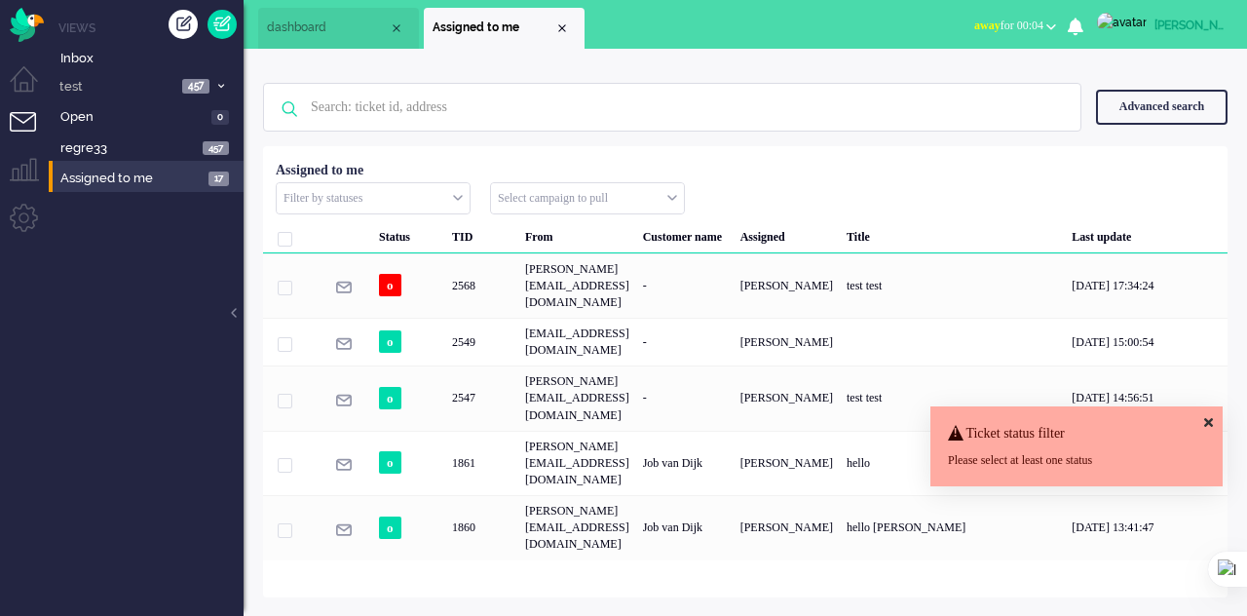
click at [1147, 106] on div "Advanced search" at bounding box center [1161, 107] width 131 height 34
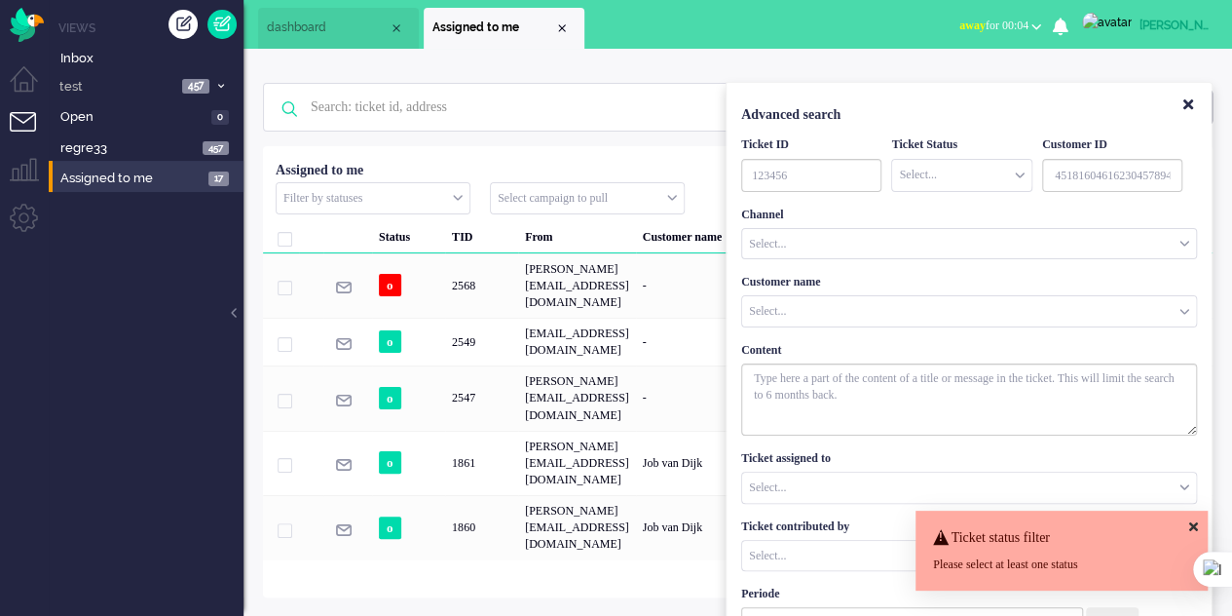
click at [443, 482] on div "Elaine Home Ticket Csat My Average Grade This week - Ticket Contributions Per C…" at bounding box center [738, 332] width 989 height 567
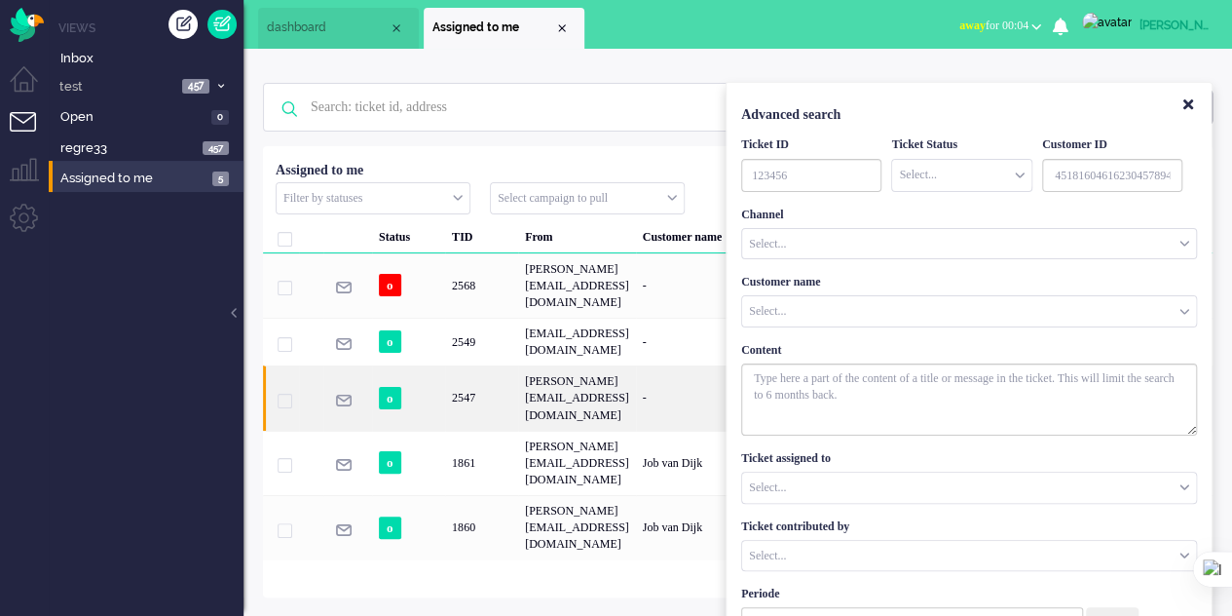
click at [284, 394] on span "2547" at bounding box center [285, 401] width 15 height 15
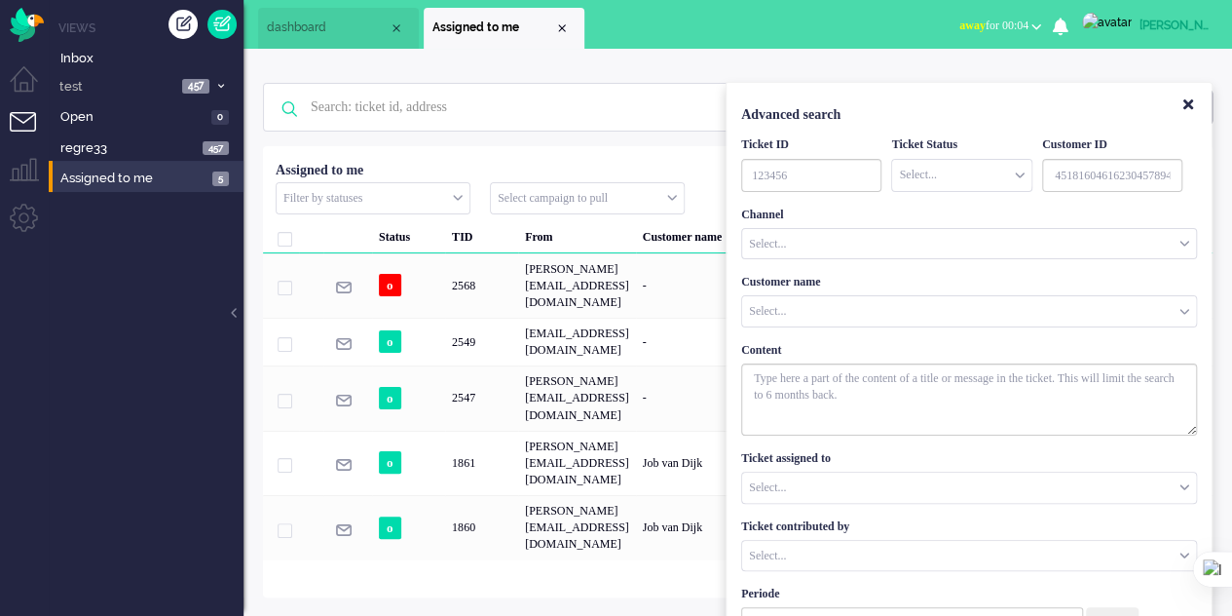
click at [581, 202] on input "text" at bounding box center [587, 198] width 193 height 30
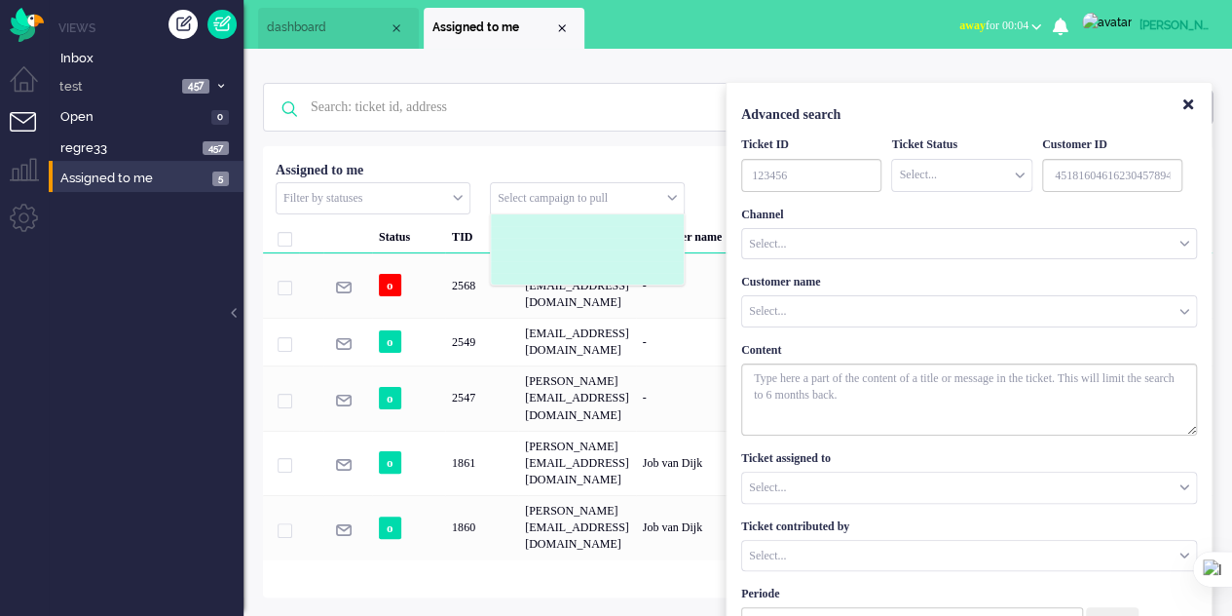
click at [545, 463] on div "Elaine Home Ticket Csat My Average Grade This week - Ticket Contributions Per C…" at bounding box center [738, 332] width 989 height 567
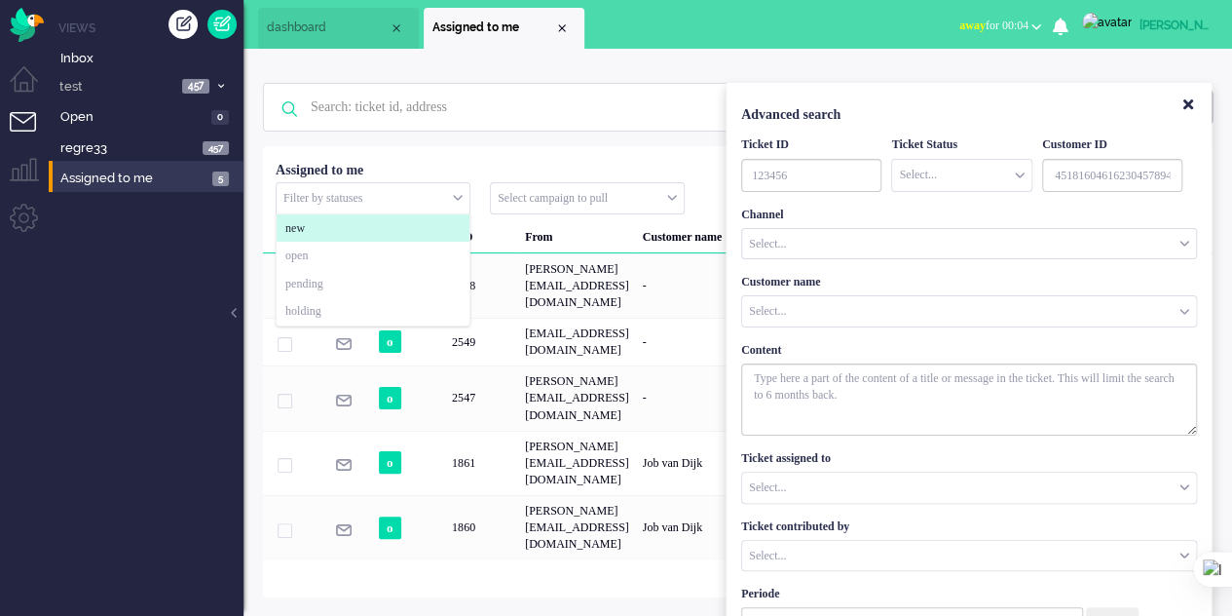
click at [457, 192] on div "Filter by statuses" at bounding box center [373, 198] width 193 height 30
click at [433, 189] on input "text" at bounding box center [373, 198] width 193 height 30
drag, startPoint x: 508, startPoint y: 503, endPoint x: 514, endPoint y: 490, distance: 13.9
click at [509, 497] on div "Elaine Home Ticket Csat My Average Grade This week - Ticket Contributions Per C…" at bounding box center [738, 332] width 989 height 567
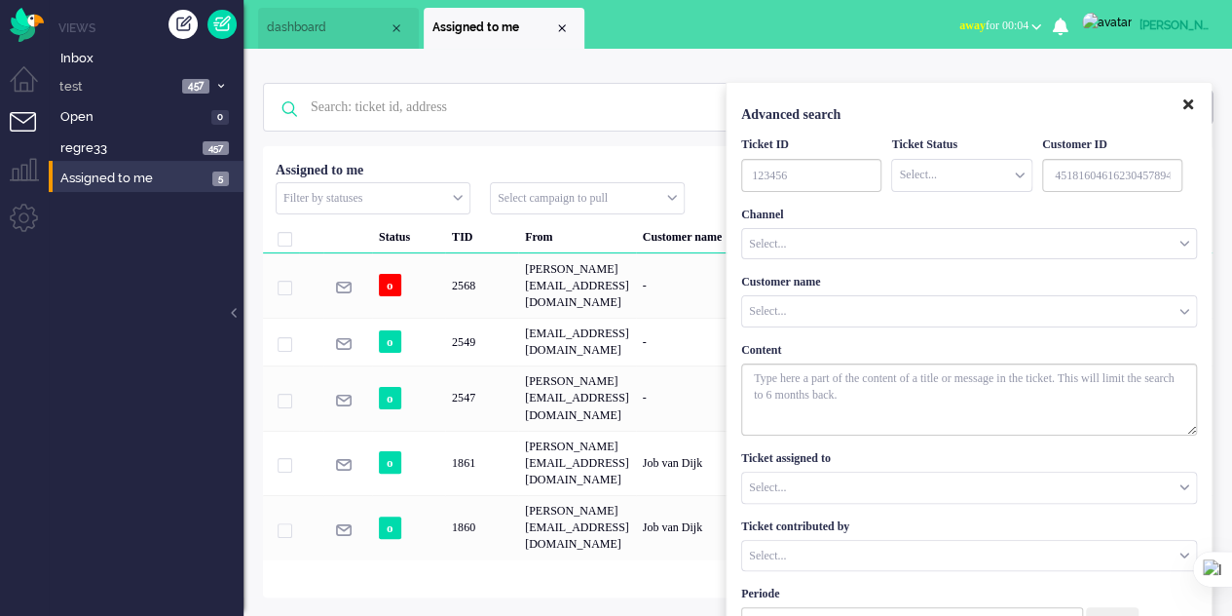
click at [1195, 98] on button "Close" at bounding box center [1188, 106] width 33 height 32
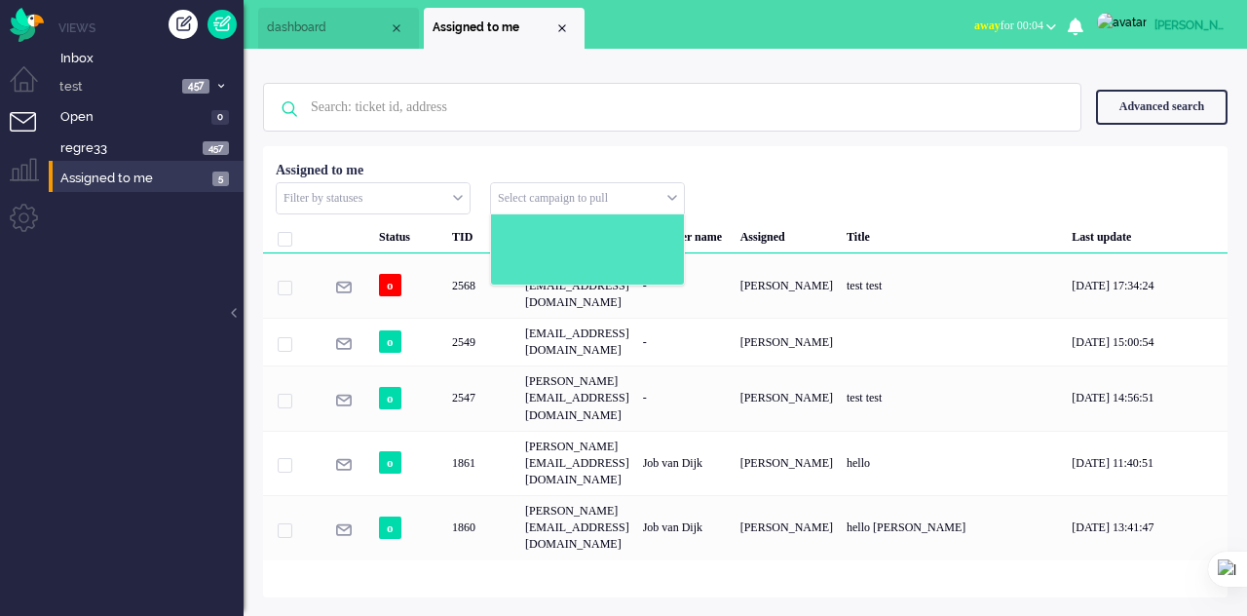
click at [626, 202] on input "text" at bounding box center [587, 198] width 193 height 30
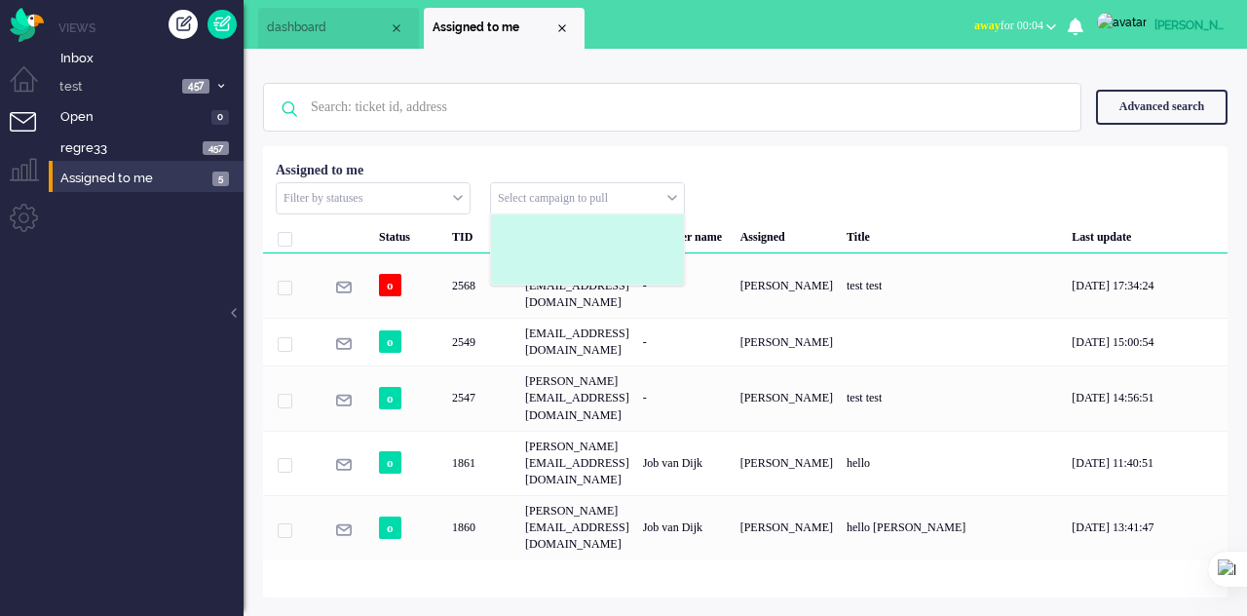
click at [618, 273] on li at bounding box center [587, 279] width 193 height 12
click at [573, 239] on li at bounding box center [587, 244] width 193 height 12
click at [505, 495] on div "Elaine Home Ticket Csat My Average Grade This week - Ticket Contributions Per C…" at bounding box center [745, 332] width 1003 height 567
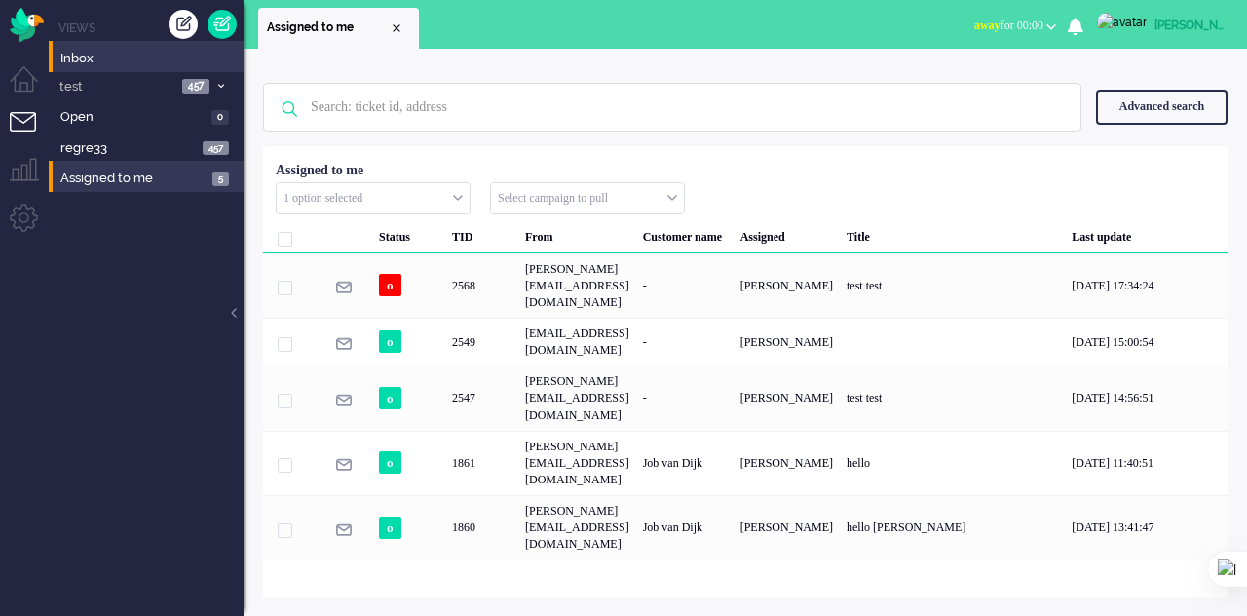
click at [374, 198] on input "text" at bounding box center [373, 198] width 193 height 30
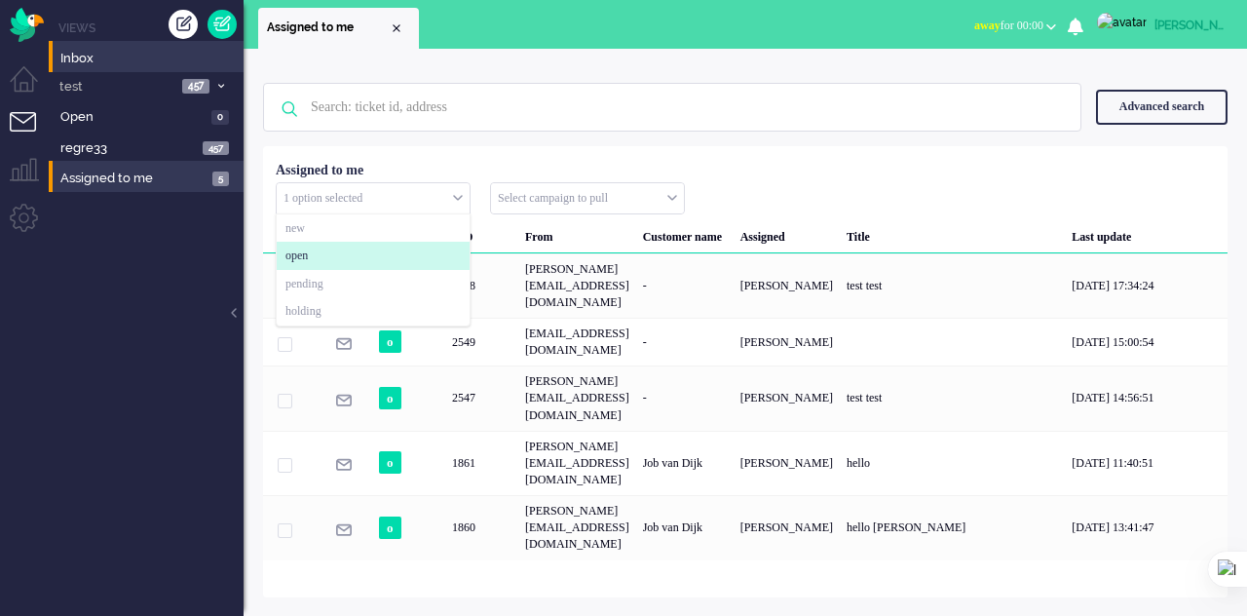
click at [354, 257] on li "open" at bounding box center [373, 256] width 193 height 28
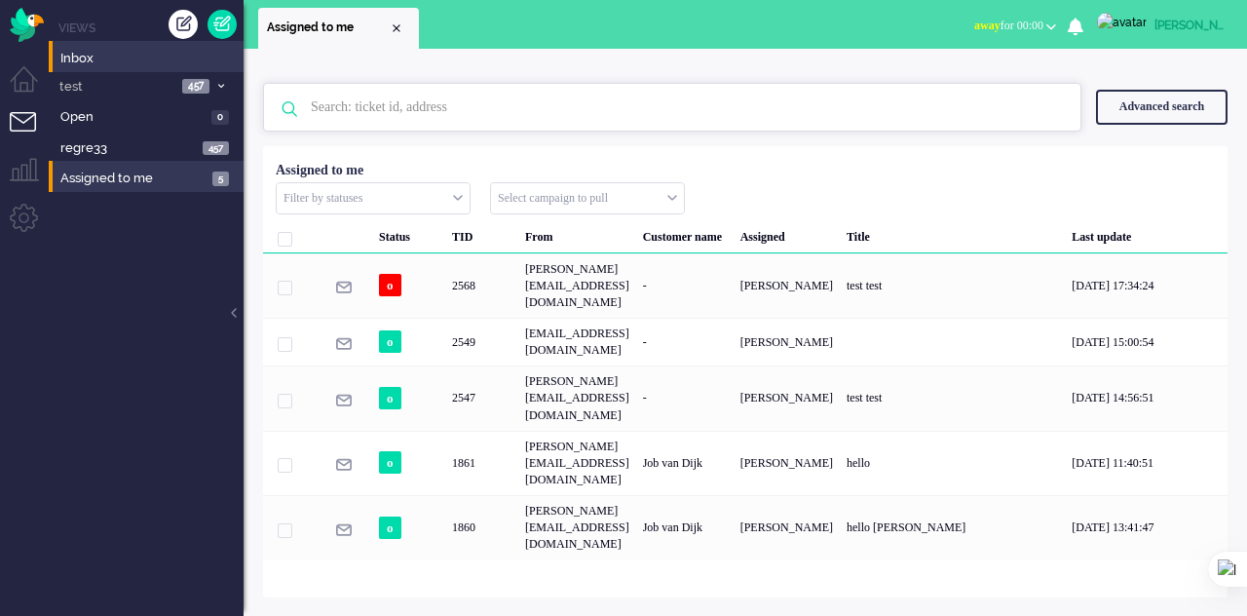
click at [499, 115] on input "text" at bounding box center [675, 107] width 758 height 47
click at [457, 201] on div "1 option selected" at bounding box center [373, 198] width 193 height 30
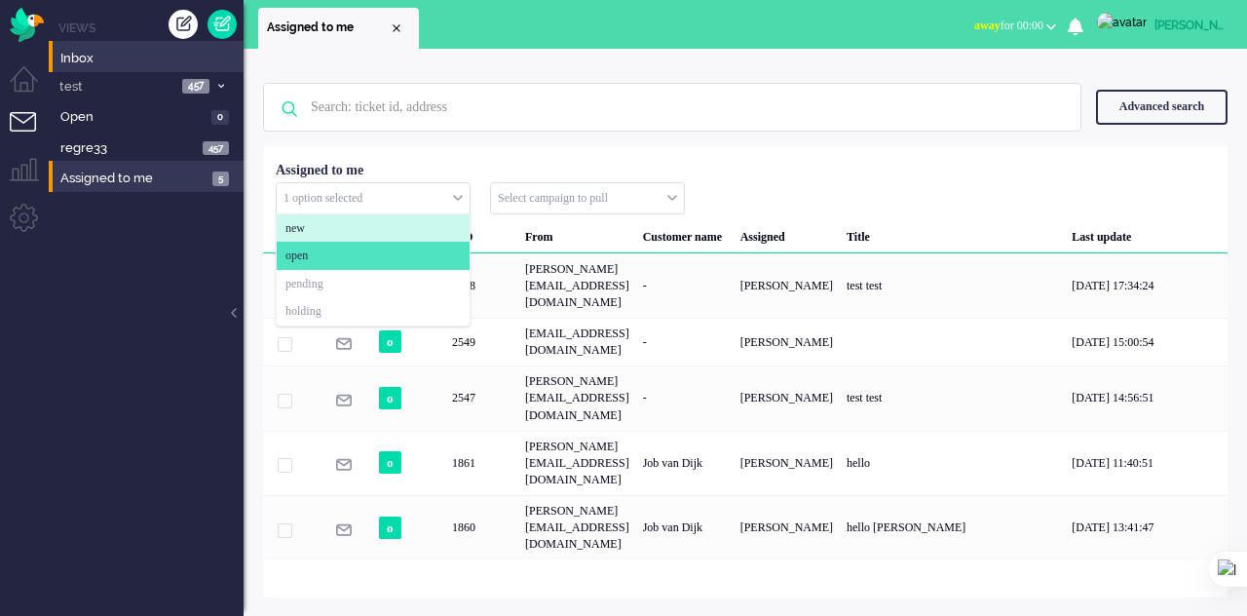
click at [378, 229] on li "new" at bounding box center [373, 228] width 193 height 28
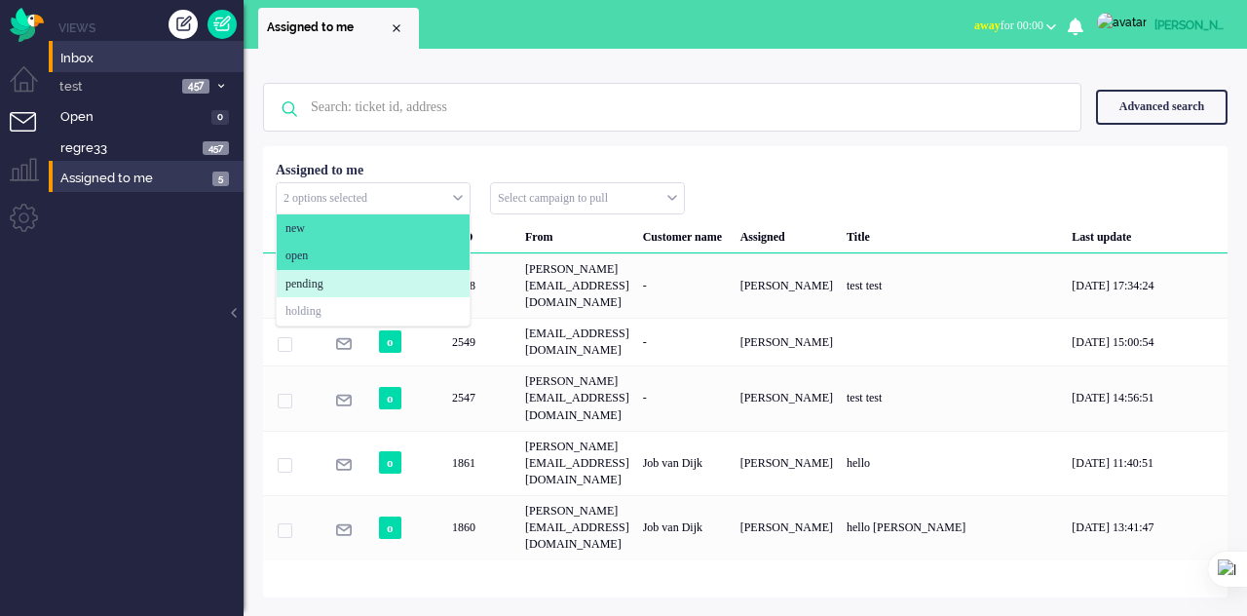
click at [337, 283] on li "pending" at bounding box center [373, 284] width 193 height 28
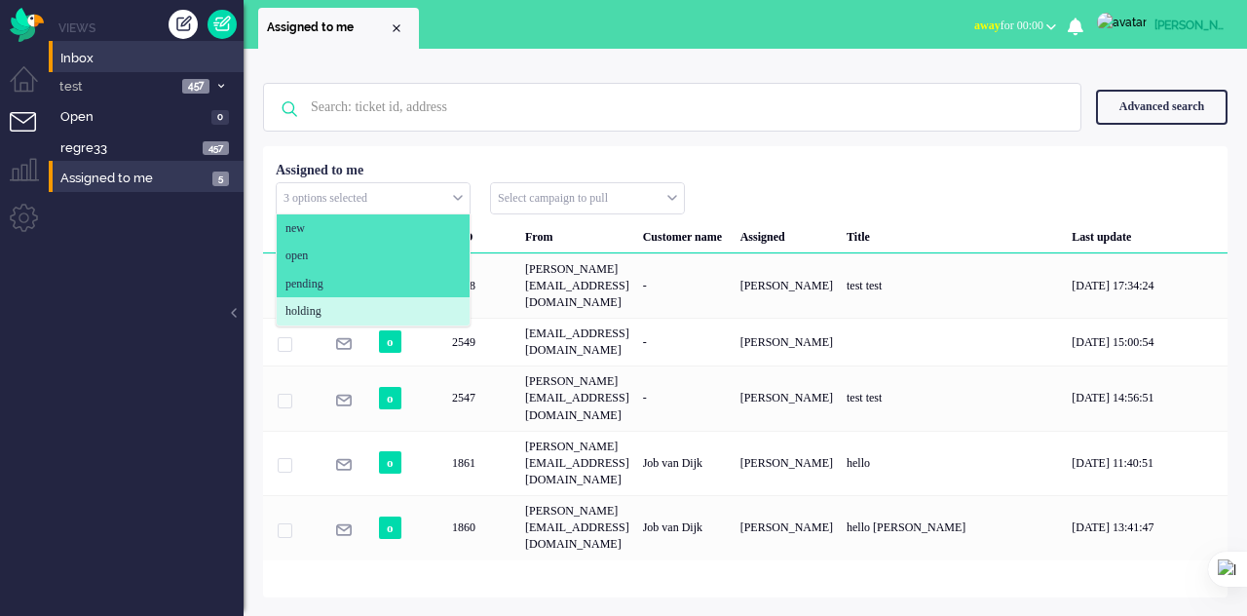
click at [335, 309] on li "holding" at bounding box center [373, 311] width 193 height 28
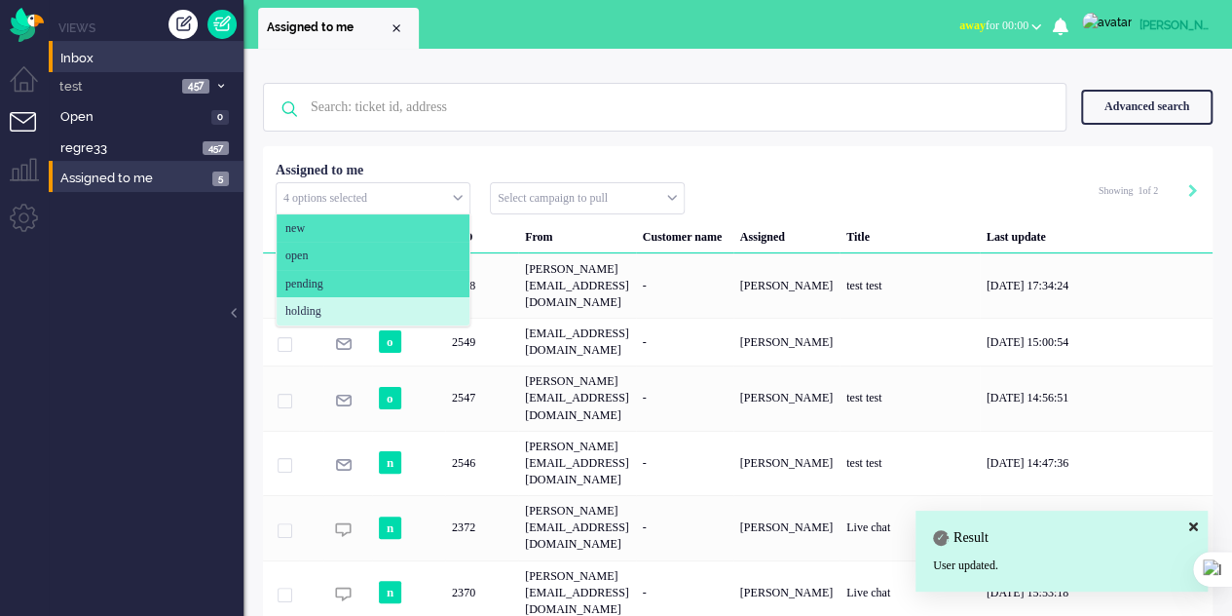
click at [392, 313] on li "holding" at bounding box center [373, 311] width 193 height 28
click at [614, 131] on div "No search results Please try again Advanced search Advanced search Ticket ID Ti…" at bounding box center [738, 107] width 950 height 78
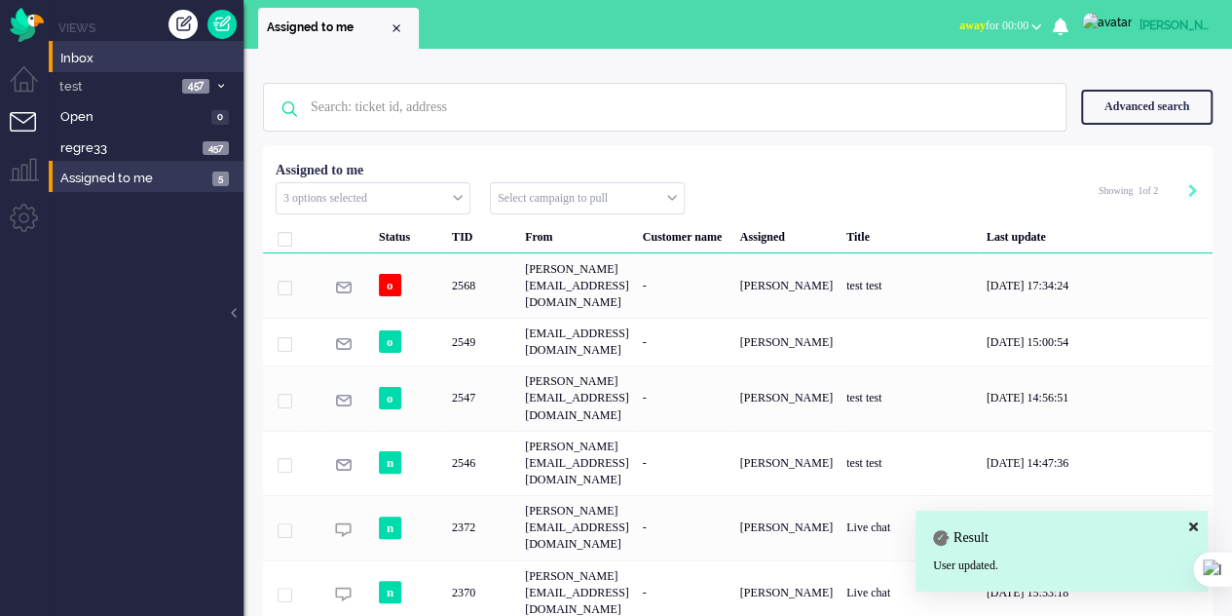
click at [671, 196] on div "Select campaign to pull" at bounding box center [587, 198] width 193 height 30
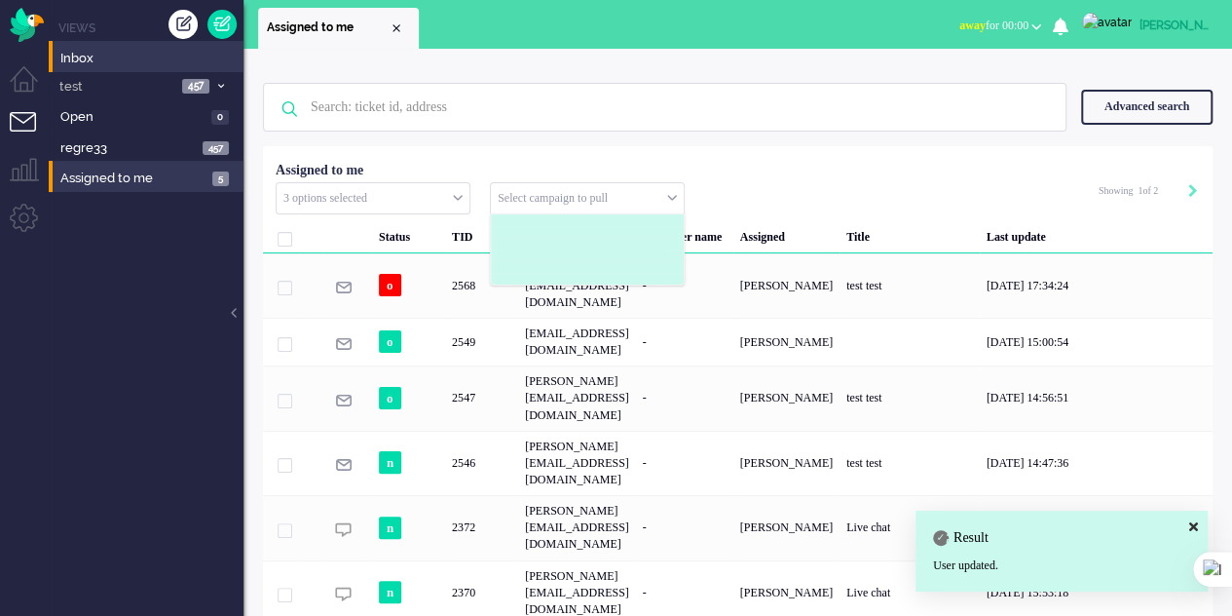
click at [635, 254] on li at bounding box center [587, 255] width 193 height 12
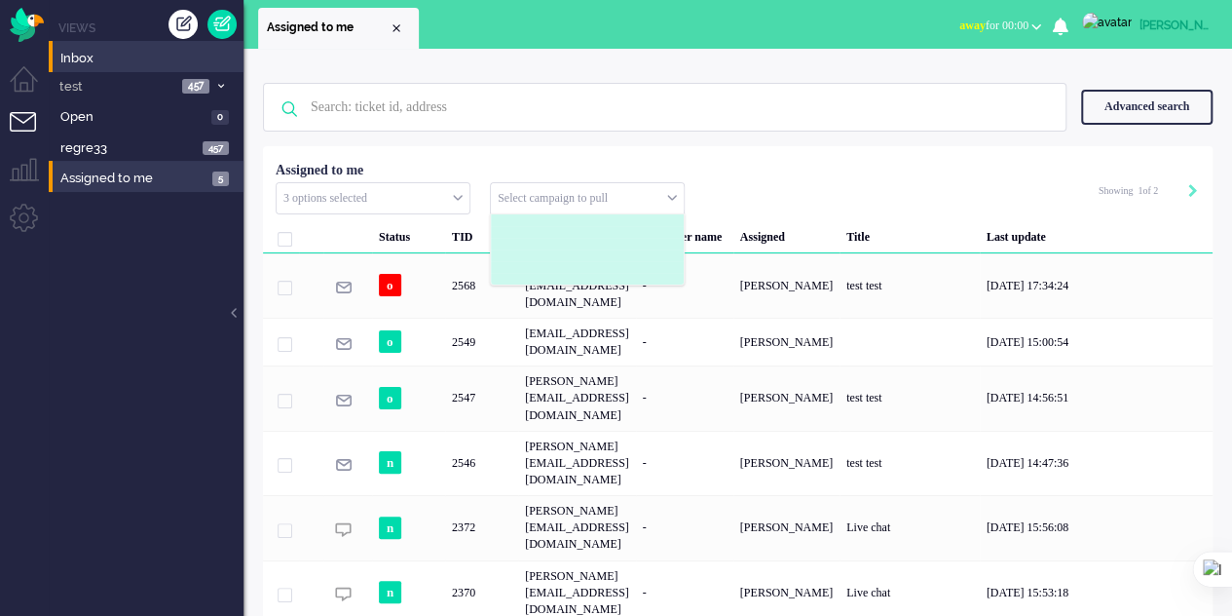
click at [581, 234] on ul at bounding box center [587, 249] width 193 height 70
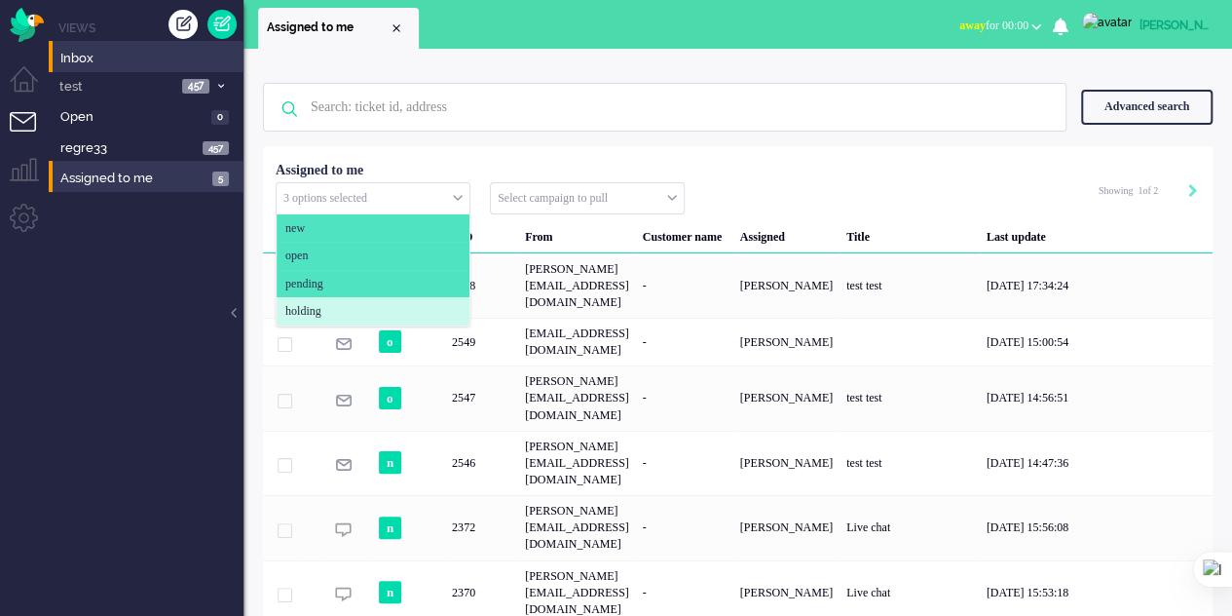
click at [458, 202] on div "3 options selected" at bounding box center [373, 198] width 193 height 30
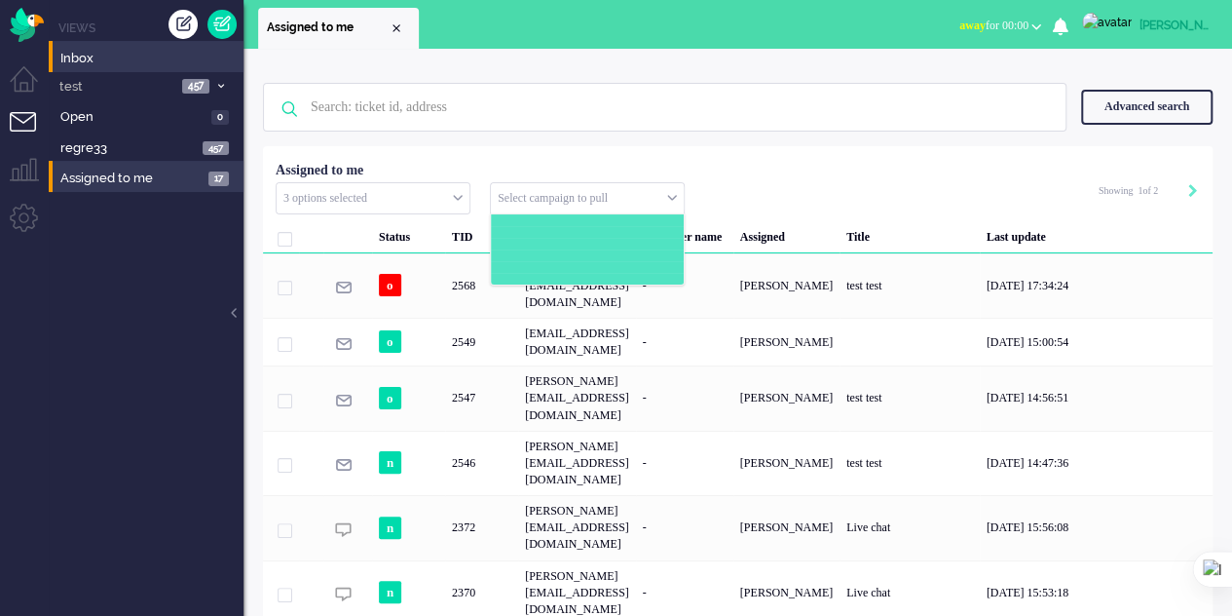
click at [675, 198] on div "Select campaign to pull" at bounding box center [587, 198] width 193 height 30
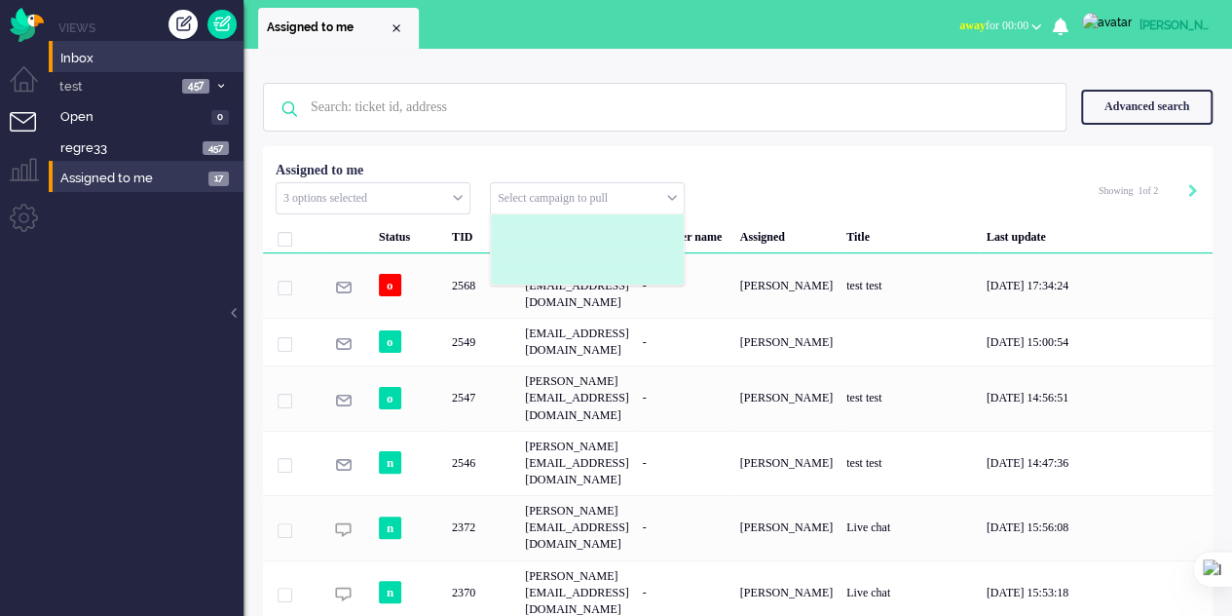
click at [647, 250] on li at bounding box center [587, 255] width 193 height 12
click at [618, 256] on li at bounding box center [587, 255] width 193 height 12
click at [602, 239] on li at bounding box center [587, 244] width 193 height 12
click at [602, 249] on li at bounding box center [587, 255] width 193 height 12
click at [602, 251] on li at bounding box center [587, 255] width 193 height 12
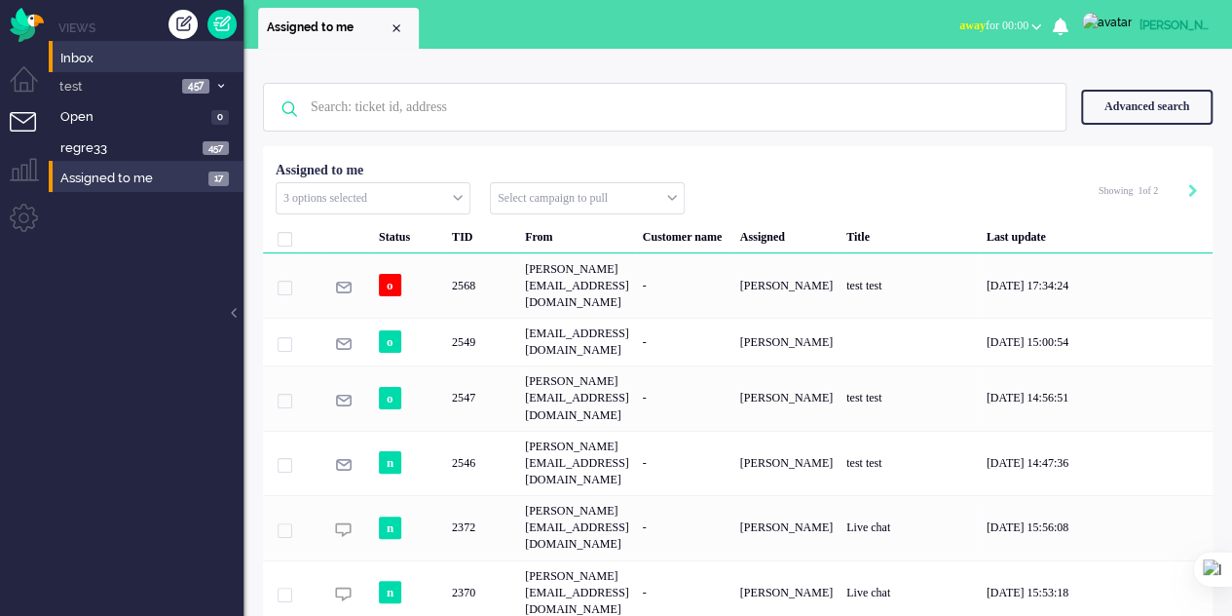
click at [934, 194] on div "Selected 0 Set Status: open pending holding solved Delete Select... acunetix [P…" at bounding box center [738, 194] width 950 height 39
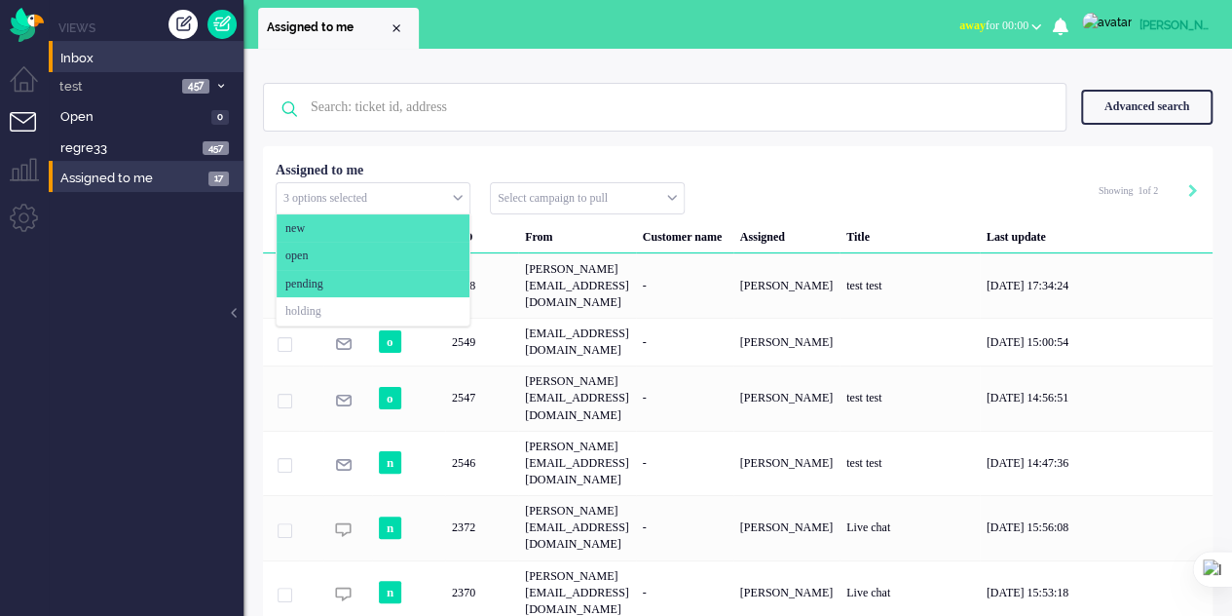
click at [458, 192] on div "3 options selected" at bounding box center [373, 198] width 193 height 30
click at [351, 302] on li "holding" at bounding box center [373, 311] width 193 height 28
click at [318, 303] on span "holding" at bounding box center [303, 311] width 36 height 17
click at [321, 281] on span "pending" at bounding box center [304, 284] width 38 height 17
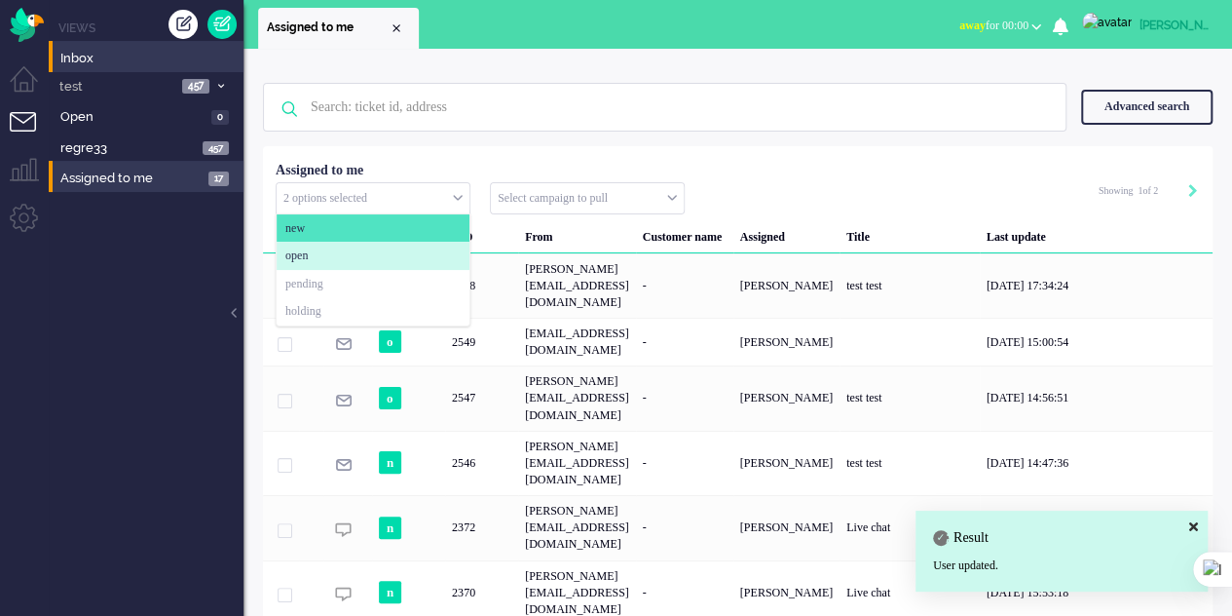
click at [308, 251] on span "open" at bounding box center [296, 255] width 22 height 17
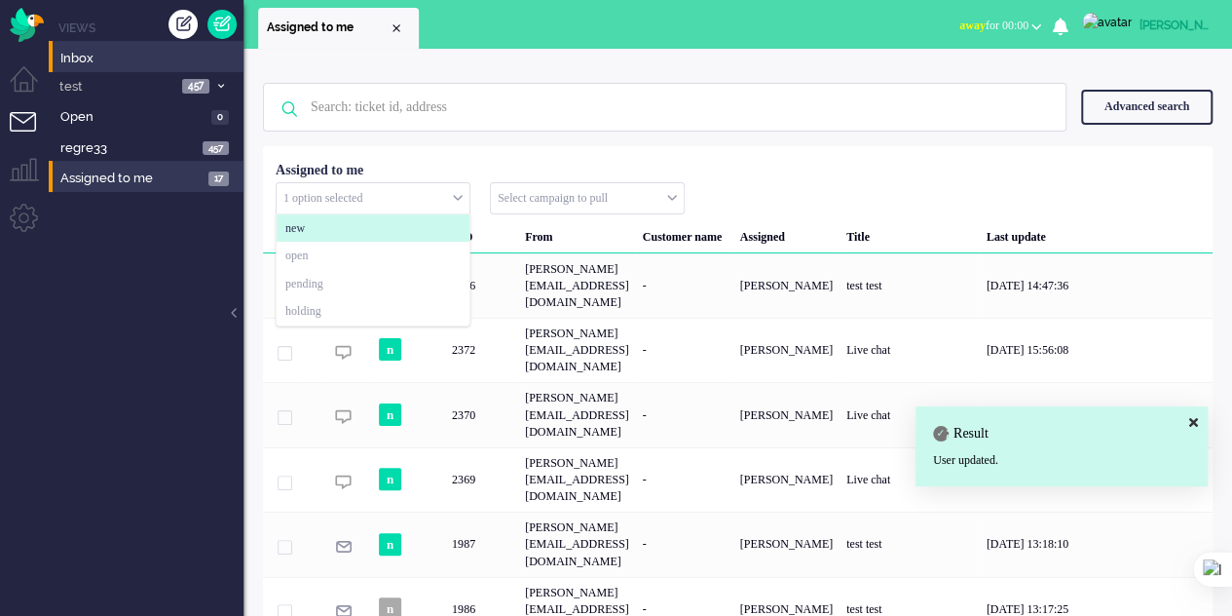
click at [321, 219] on li "new" at bounding box center [373, 228] width 193 height 28
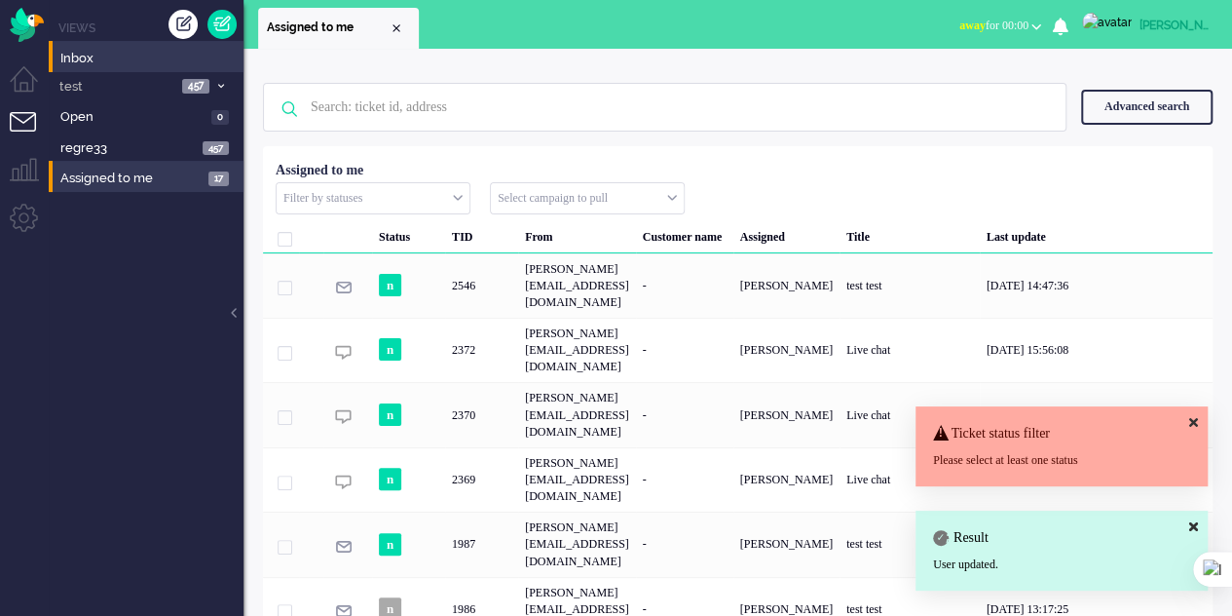
click at [495, 153] on div "Status TID From Customer name Assigned Title Last update n 2546 elaine@elainede…" at bounding box center [738, 583] width 950 height 860
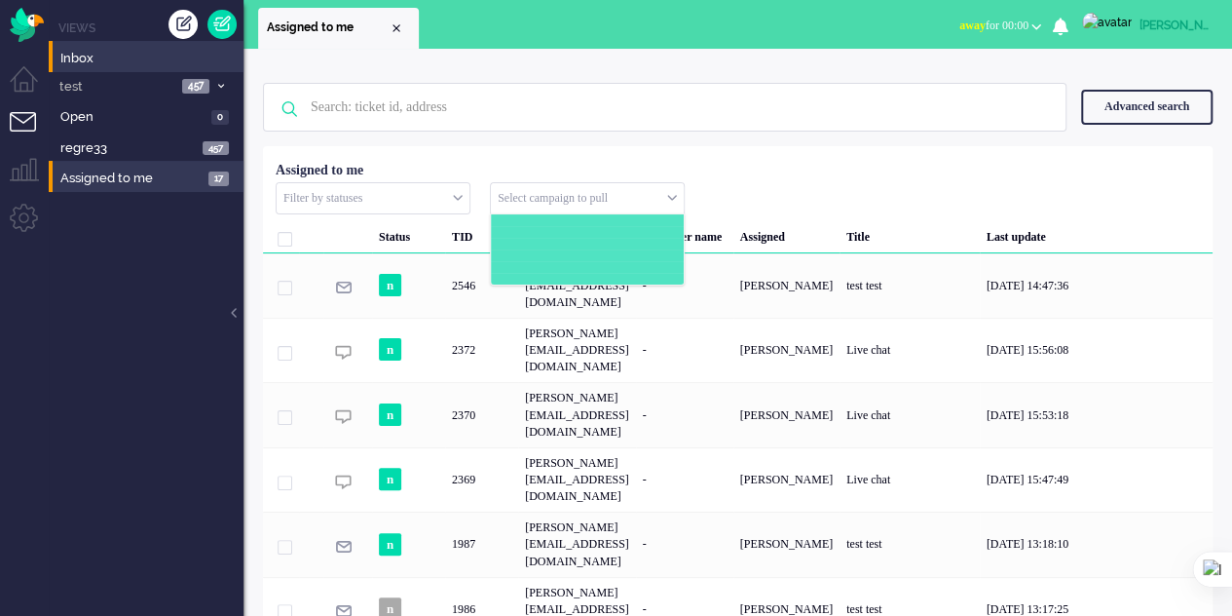
click at [668, 196] on div "Select campaign to pull" at bounding box center [587, 198] width 193 height 30
click at [688, 147] on div "Loading... Status TID From Customer name Assigned Title Last update n 2546 [PER…" at bounding box center [738, 598] width 950 height 904
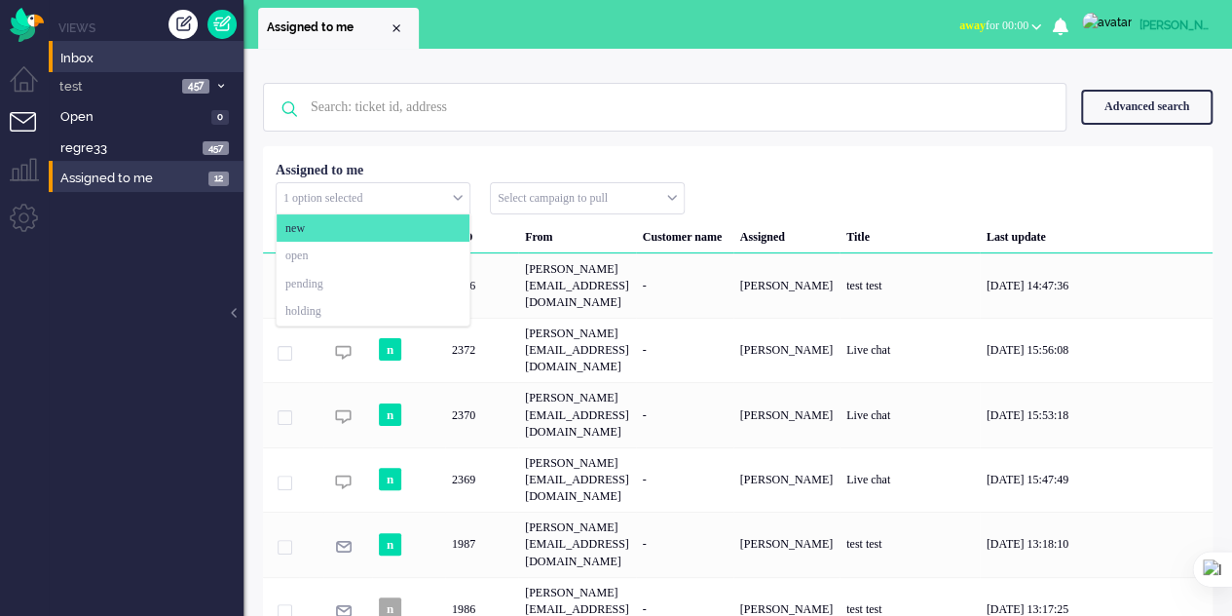
click at [452, 202] on input "text" at bounding box center [373, 198] width 193 height 30
click at [440, 226] on li "new" at bounding box center [373, 228] width 193 height 28
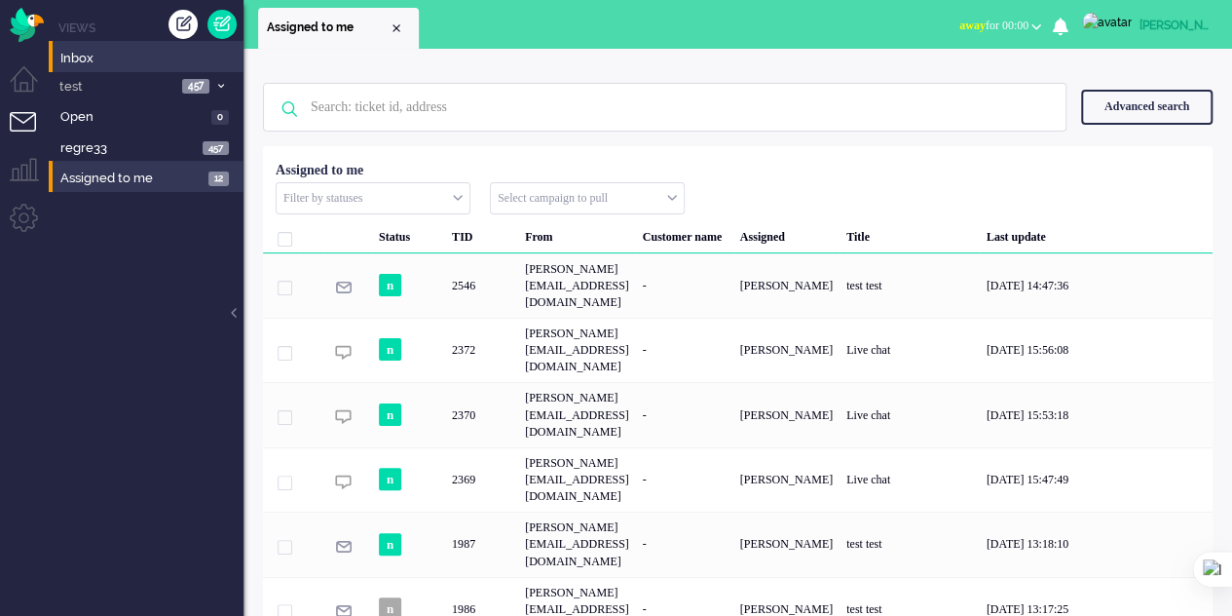
click at [816, 147] on div "Loading... Status TID From Customer name Assigned Title Last update n 2546 elai…" at bounding box center [738, 598] width 950 height 904
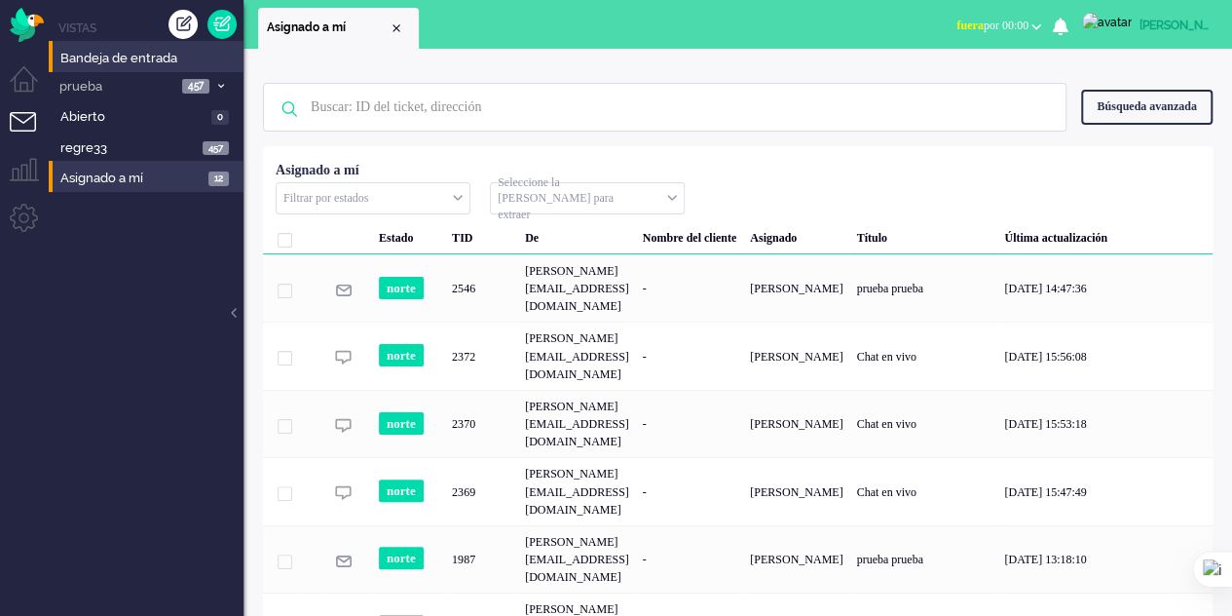
click at [962, 153] on div "Loading... Estado TID De Nombre del cliente Asignado Título Última actualizació…" at bounding box center [738, 615] width 950 height 939
click at [1029, 27] on span "away for 00:00" at bounding box center [993, 26] width 69 height 14
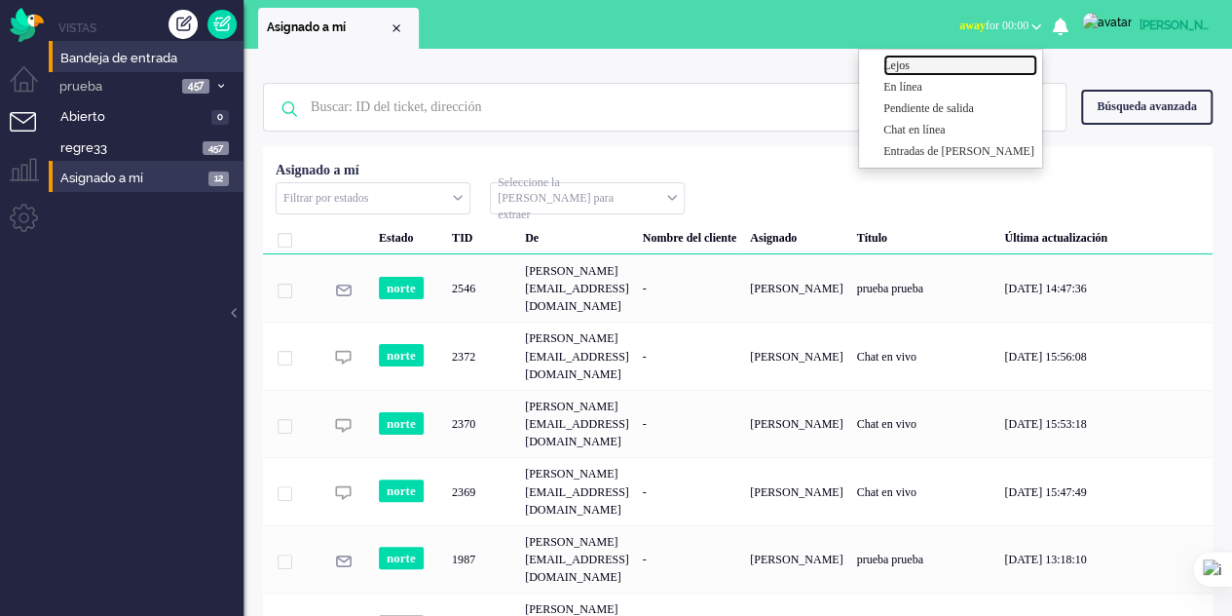
click at [910, 58] on font "Lejos" at bounding box center [896, 65] width 26 height 14
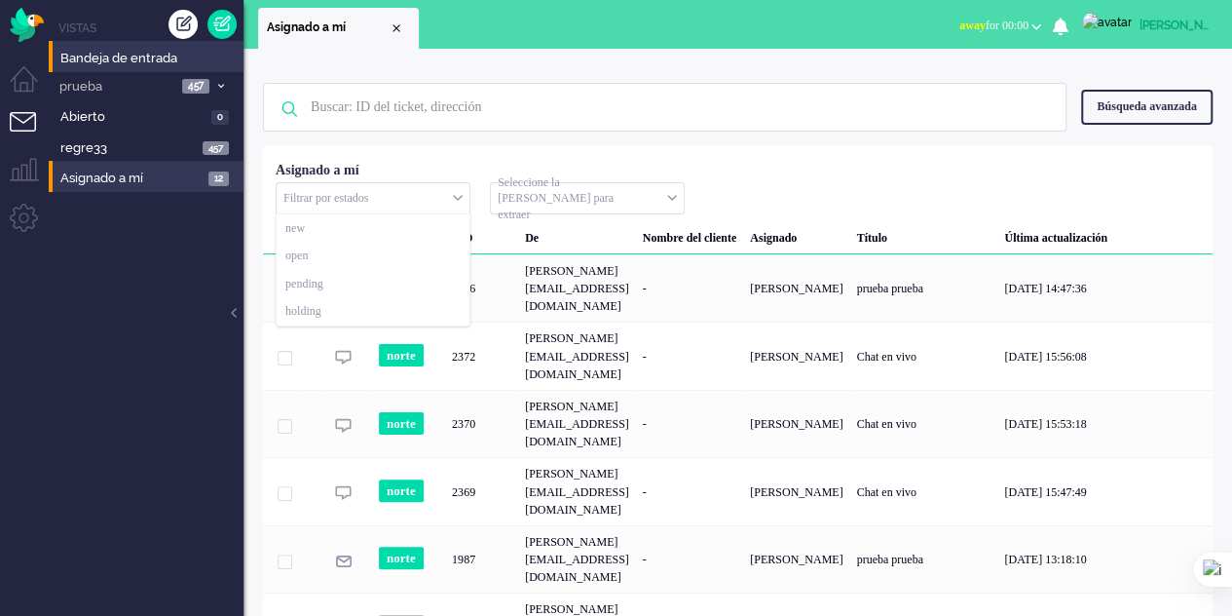
click at [461, 198] on div "Filtrar por estados" at bounding box center [373, 198] width 193 height 30
click at [505, 141] on div "No hay resultados de búsqueda. Inténtalo de nuevo. Búsqueda avanzada Búsqueda a…" at bounding box center [738, 107] width 950 height 78
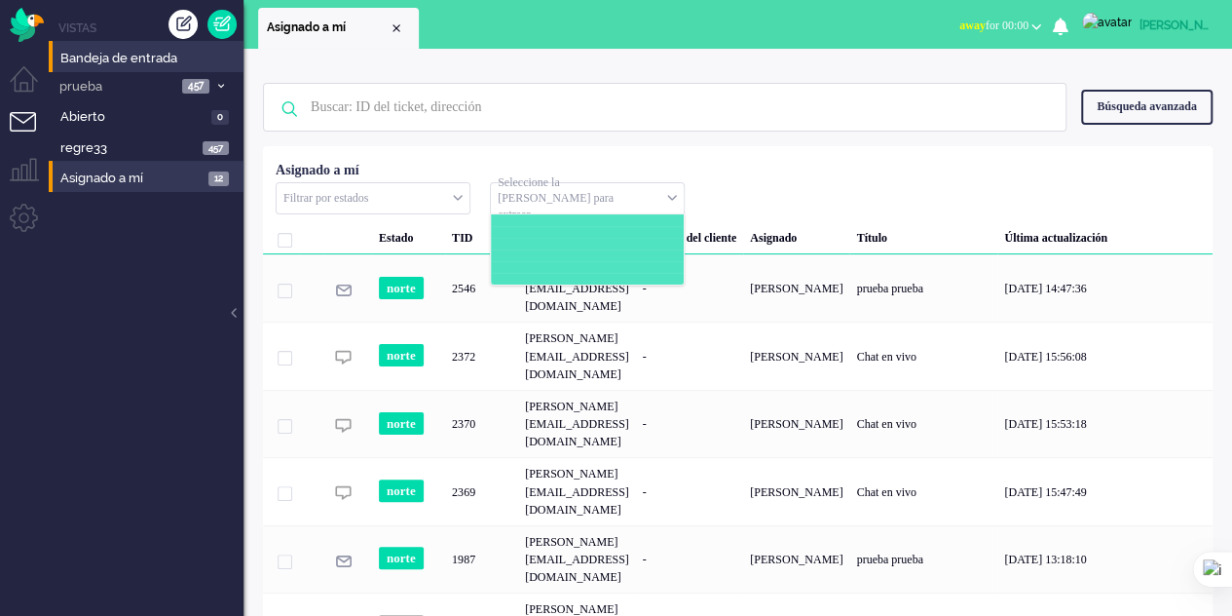
click at [673, 190] on input "text" at bounding box center [587, 198] width 193 height 30
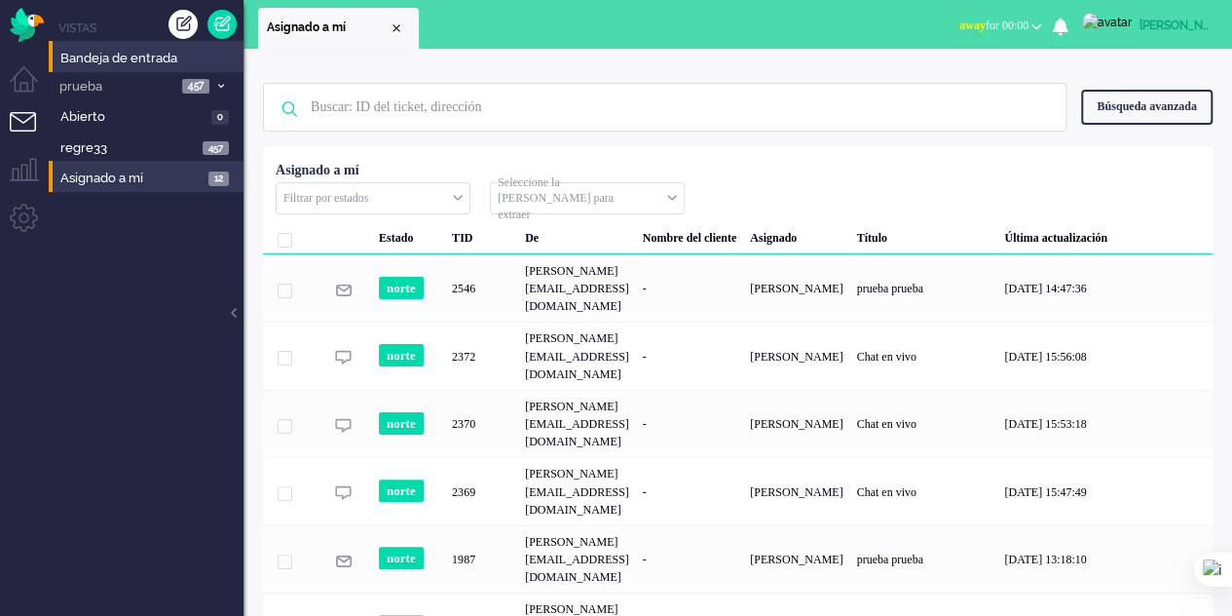
click at [723, 175] on div "Estado TID De Nombre del cliente Asignado Título Última actualización norte 254…" at bounding box center [738, 600] width 950 height 895
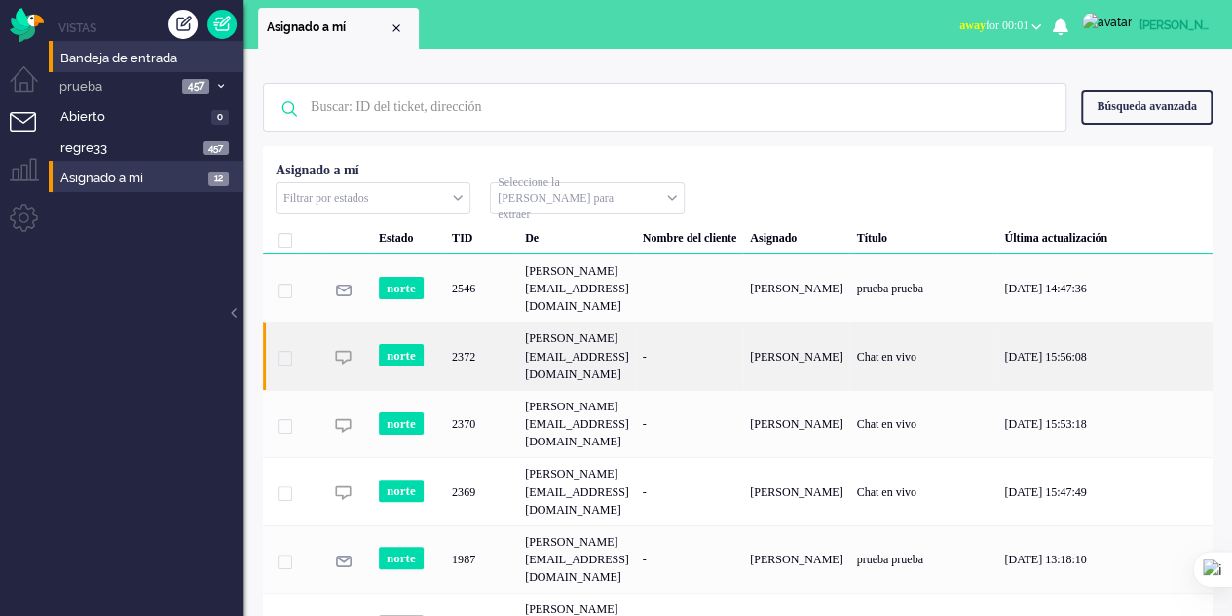
click at [573, 331] on font "[PERSON_NAME][EMAIL_ADDRESS][DOMAIN_NAME]" at bounding box center [577, 355] width 104 height 49
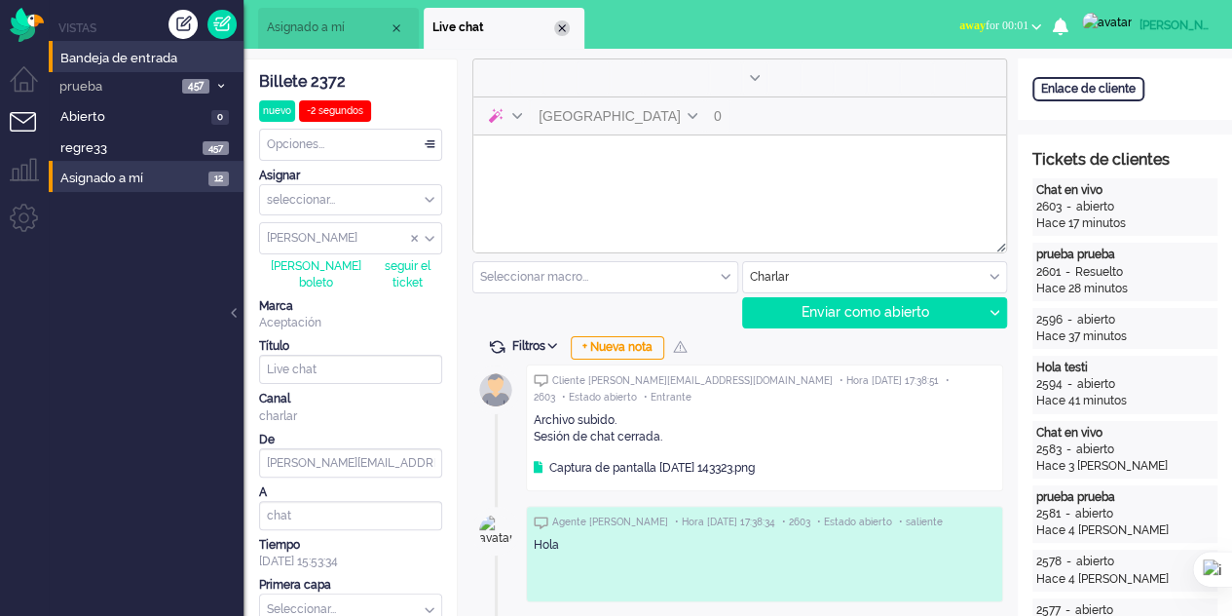
click at [563, 26] on div "Cerrar pestaña" at bounding box center [562, 28] width 16 height 16
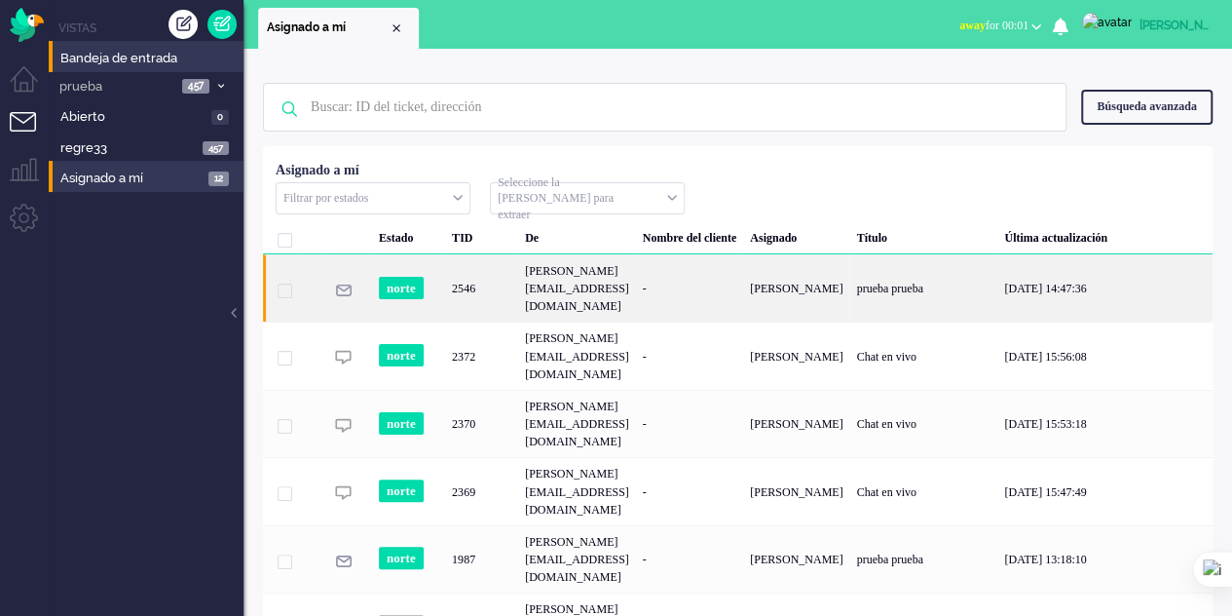
click at [284, 283] on span "2546" at bounding box center [285, 290] width 15 height 15
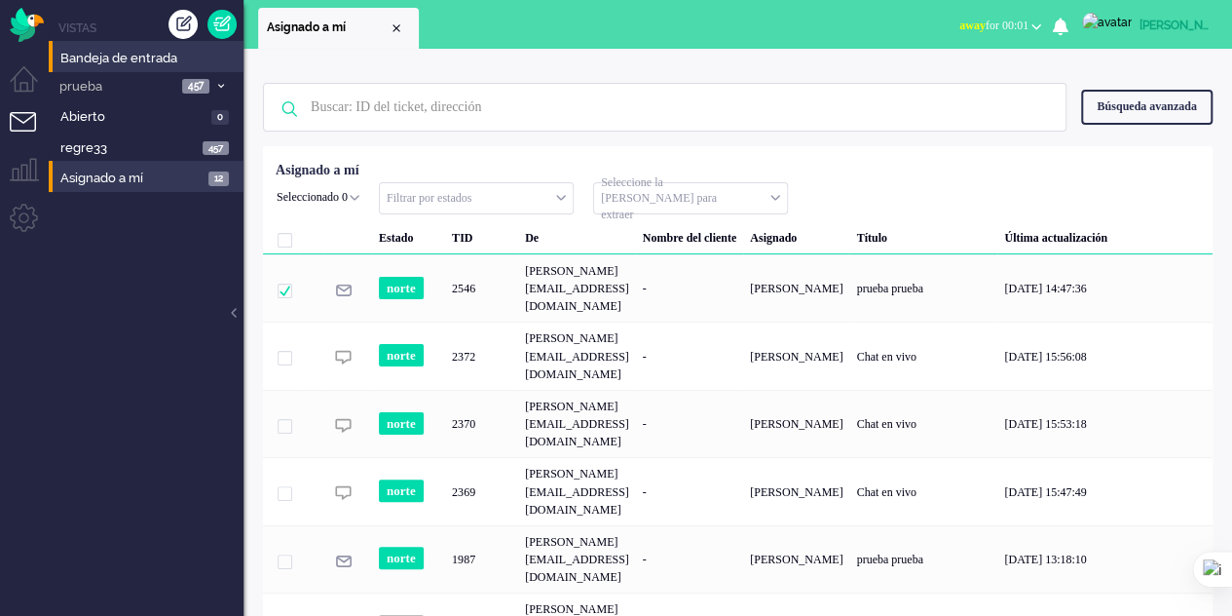
click at [491, 198] on input "text" at bounding box center [476, 198] width 193 height 30
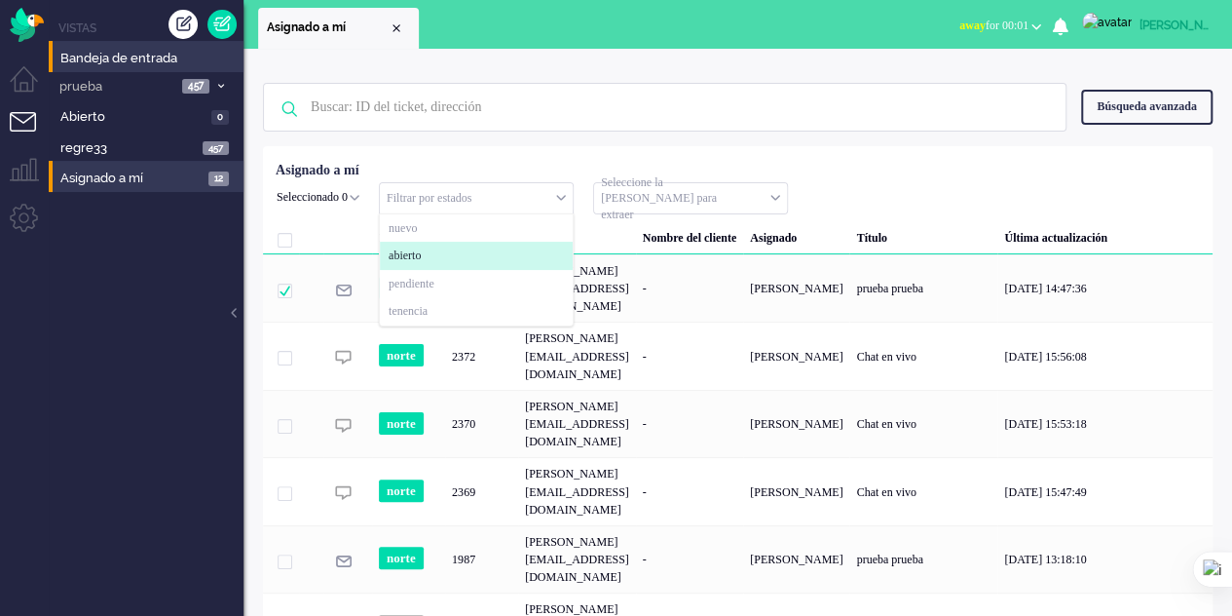
click at [421, 260] on font "abierto" at bounding box center [405, 255] width 32 height 14
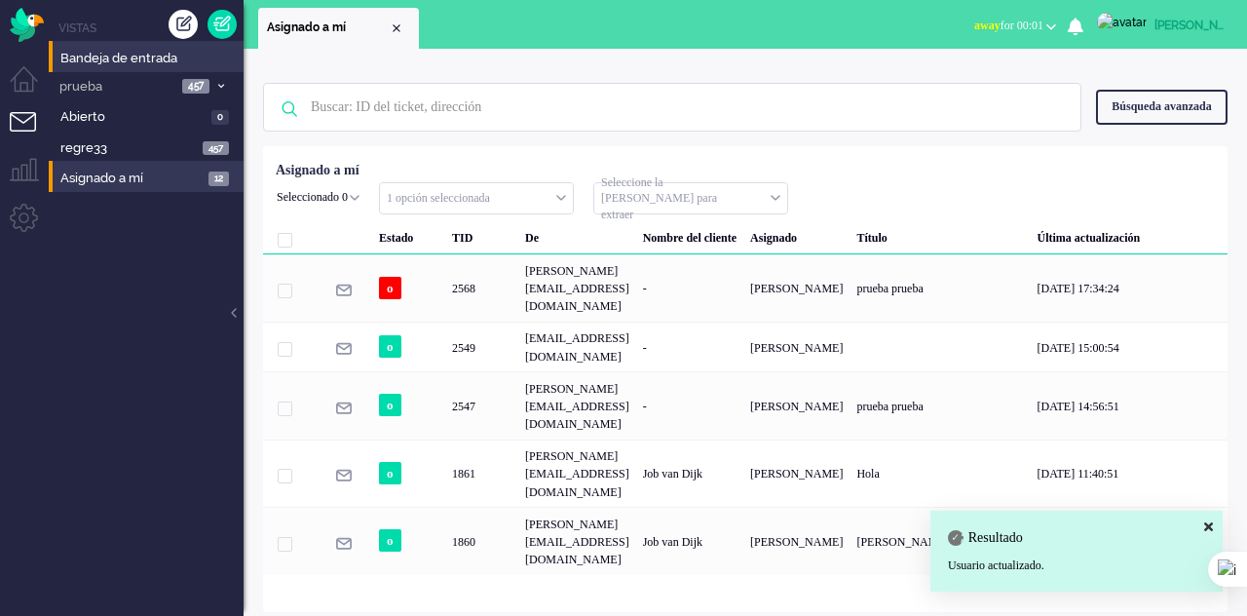
click at [405, 515] on div "No hay resultados de búsqueda. Inténtalo de nuevo. Búsqueda avanzada Búsqueda a…" at bounding box center [745, 332] width 1003 height 567
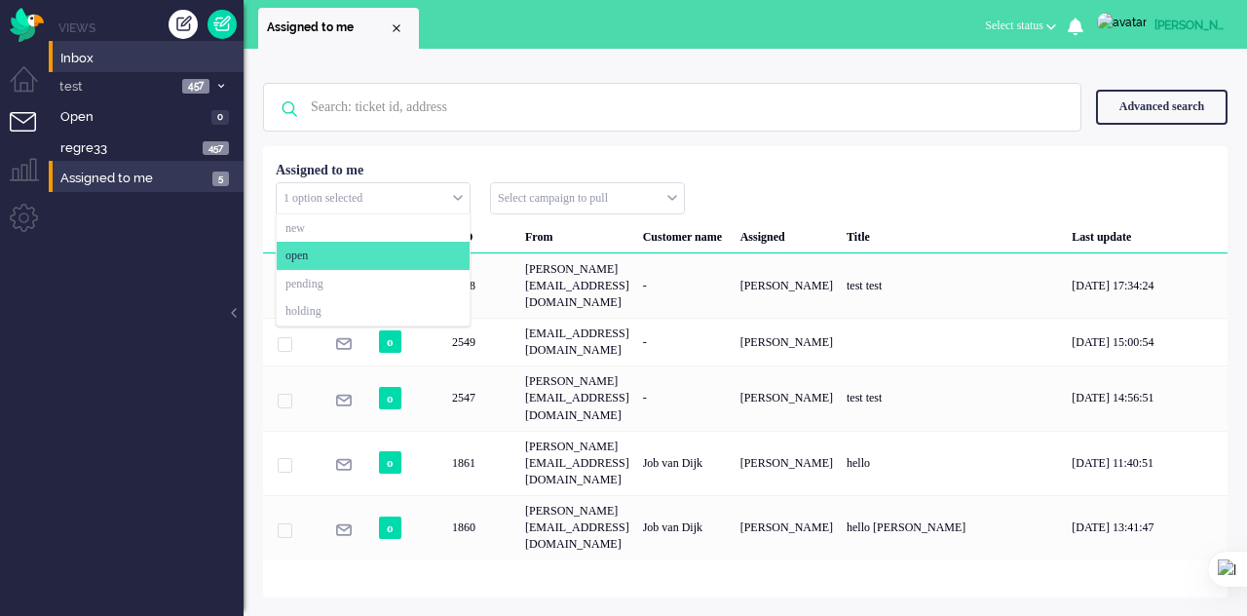
drag, startPoint x: 463, startPoint y: 194, endPoint x: 453, endPoint y: 203, distance: 13.1
click at [463, 194] on input "text" at bounding box center [373, 198] width 193 height 30
click at [358, 250] on li "open" at bounding box center [373, 256] width 193 height 28
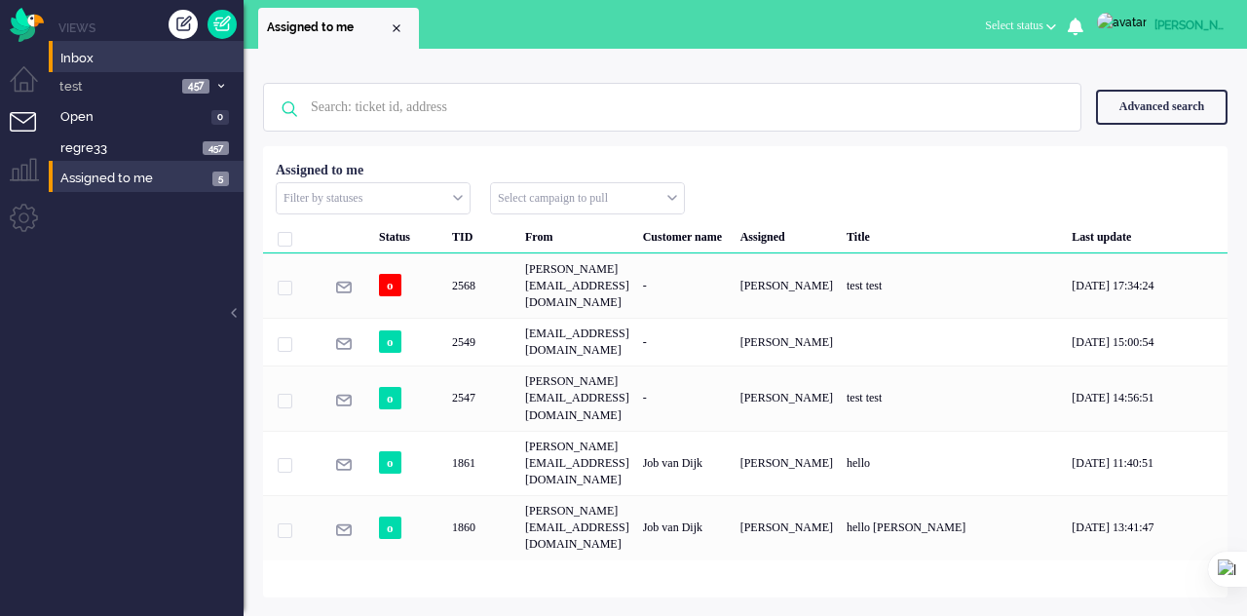
click at [456, 486] on div "No search results Please try again Advanced search Advanced search Ticket ID Ti…" at bounding box center [745, 332] width 1003 height 567
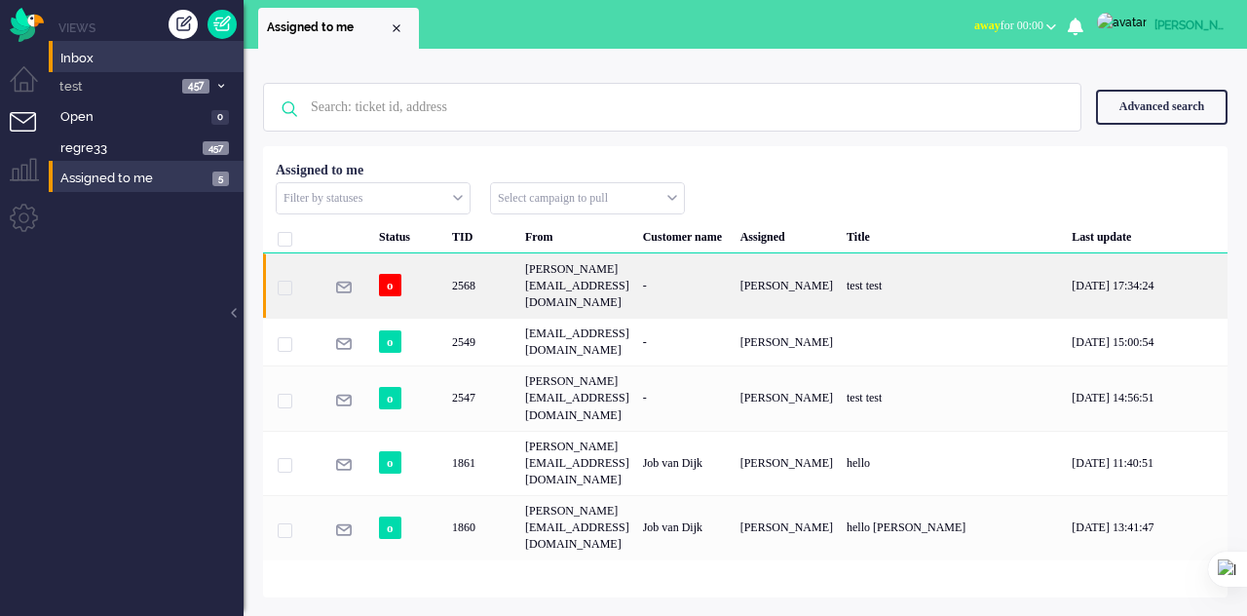
click at [282, 281] on span "2568" at bounding box center [285, 288] width 15 height 15
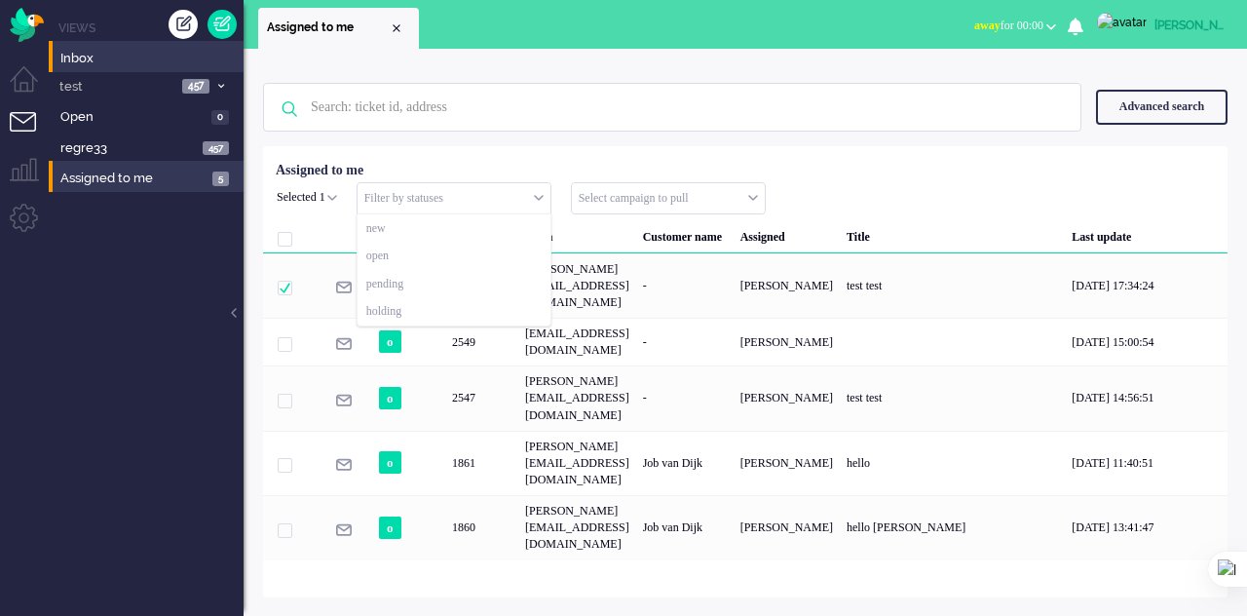
click at [454, 198] on input "text" at bounding box center [453, 198] width 193 height 30
click at [419, 262] on li "open" at bounding box center [453, 256] width 193 height 28
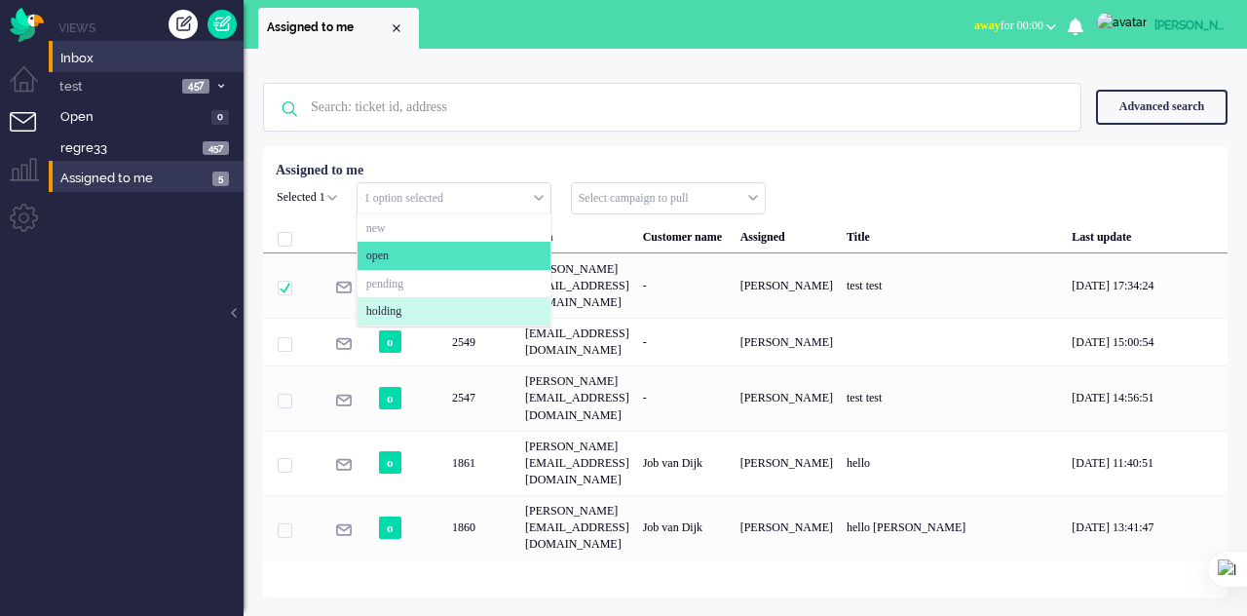
click at [440, 496] on div "No search results Please try again Advanced search Advanced search Ticket ID Ti…" at bounding box center [745, 332] width 1003 height 567
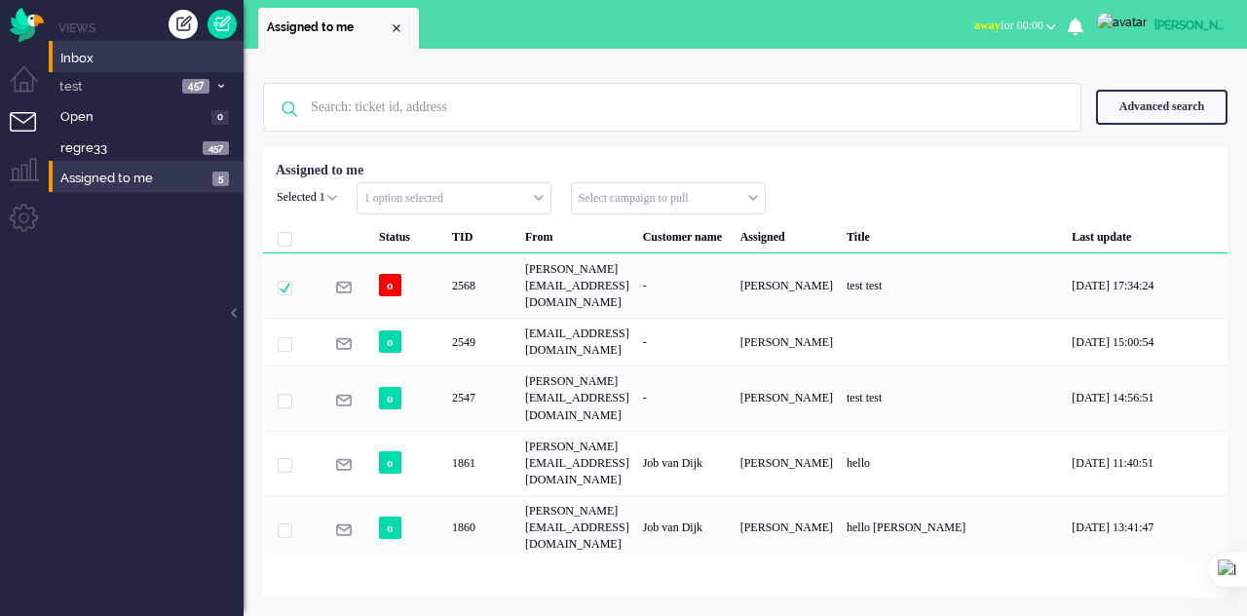
click at [503, 192] on input "text" at bounding box center [453, 198] width 193 height 30
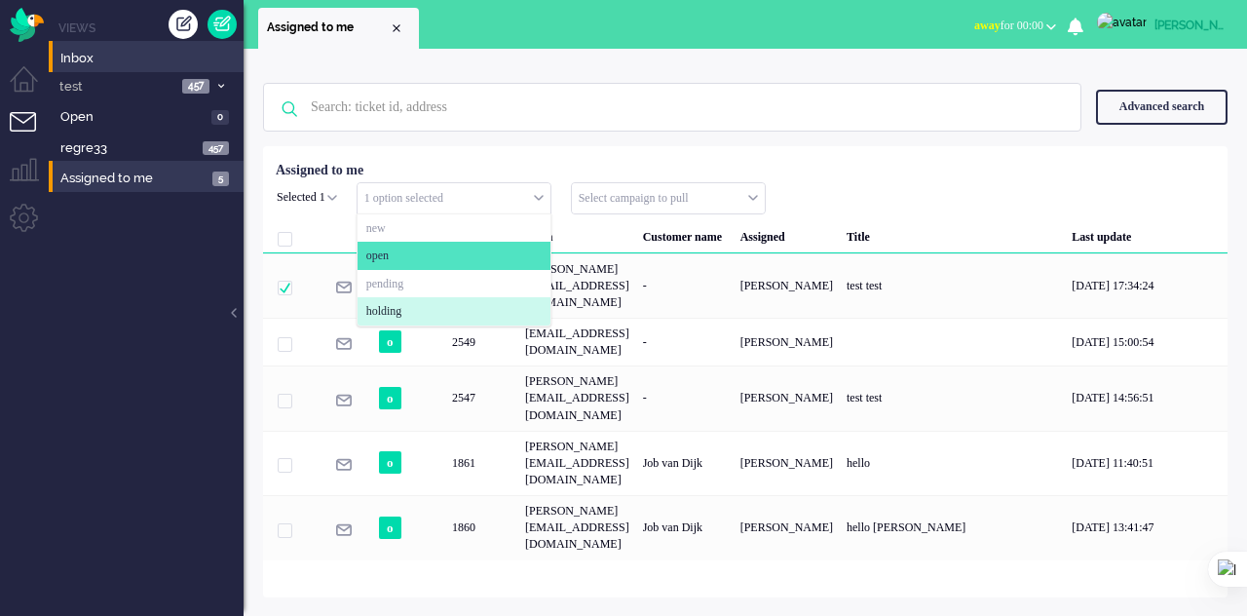
click at [402, 304] on span "holding" at bounding box center [384, 311] width 36 height 17
click at [449, 519] on div "No search results Please try again Advanced search Advanced search Ticket ID Ti…" at bounding box center [745, 332] width 1003 height 567
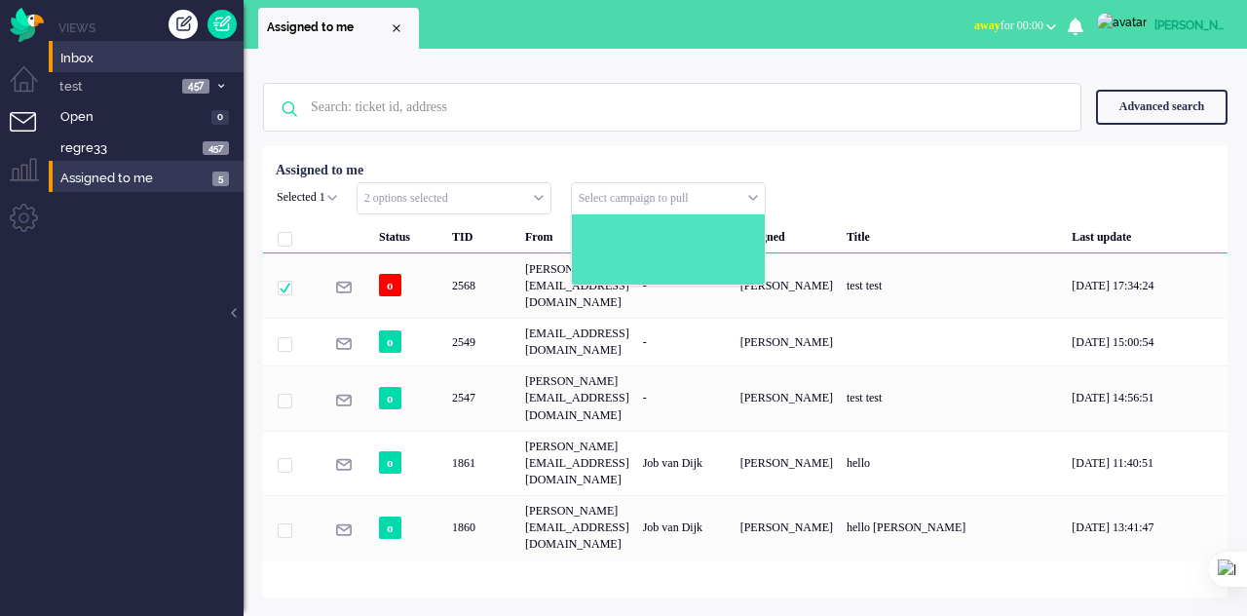
click at [628, 195] on input "text" at bounding box center [668, 198] width 193 height 30
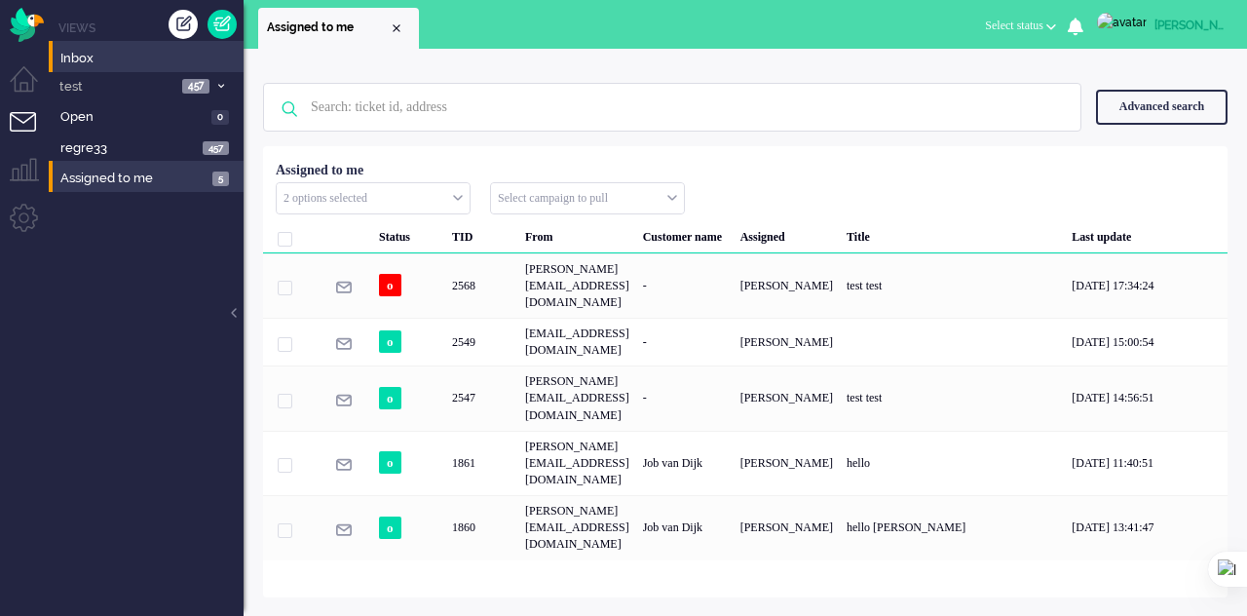
click at [450, 194] on input "text" at bounding box center [373, 198] width 193 height 30
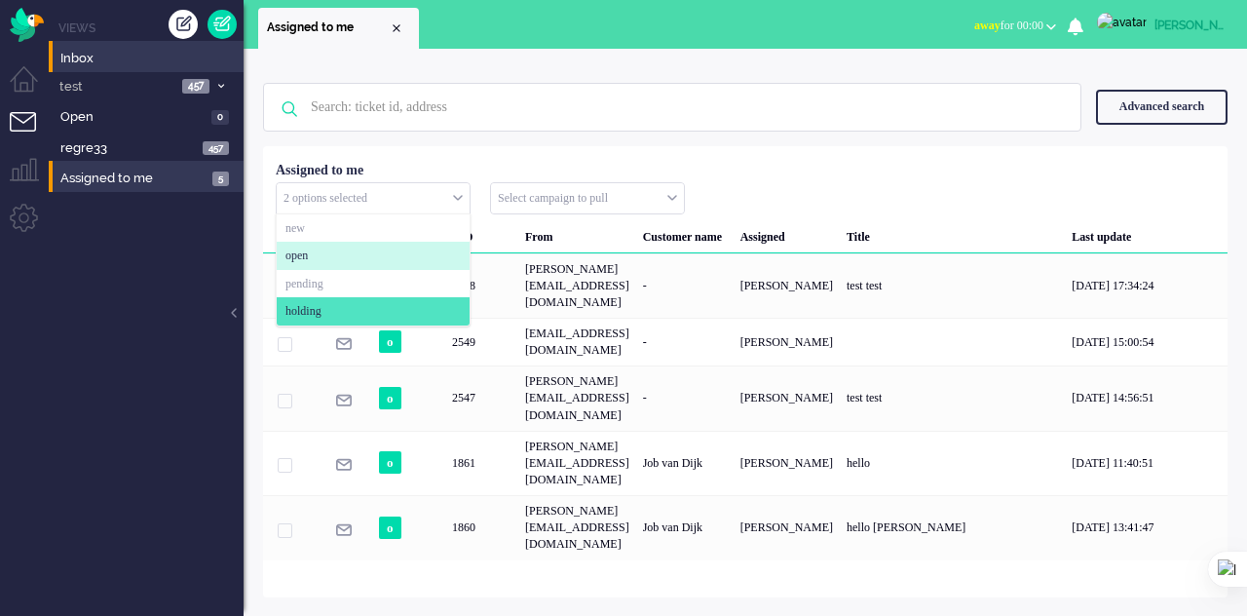
click at [351, 256] on li "open" at bounding box center [373, 256] width 193 height 28
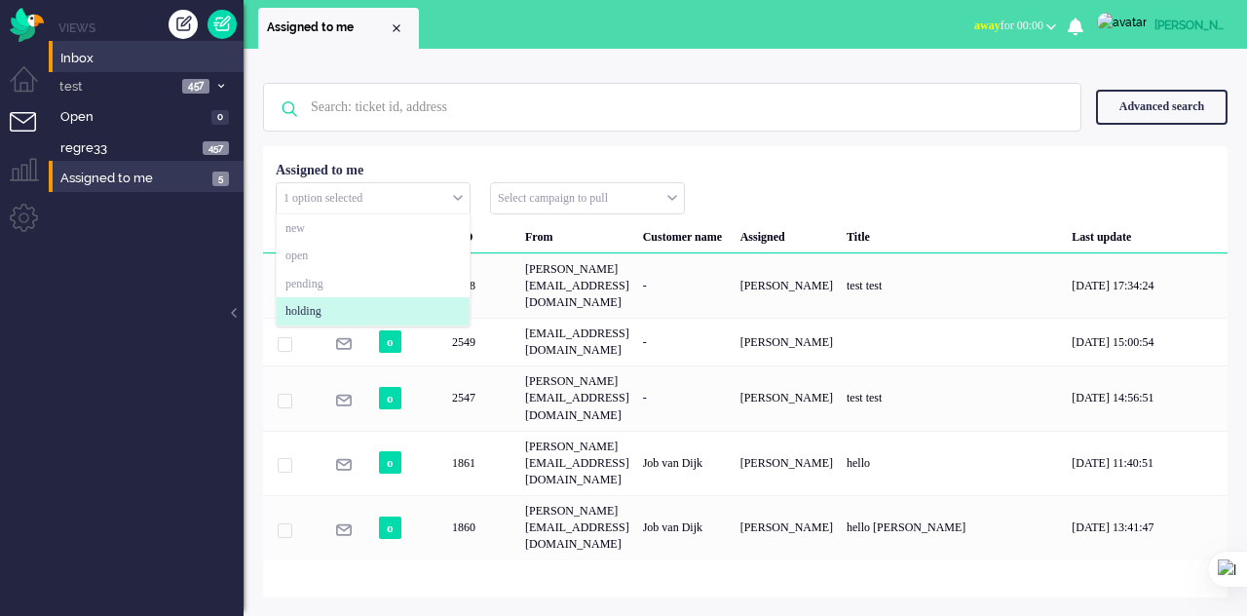
click at [347, 305] on li "holding" at bounding box center [373, 311] width 193 height 28
click at [549, 496] on div "No search results Please try again Advanced search Advanced search Ticket ID Ti…" at bounding box center [745, 332] width 1003 height 567
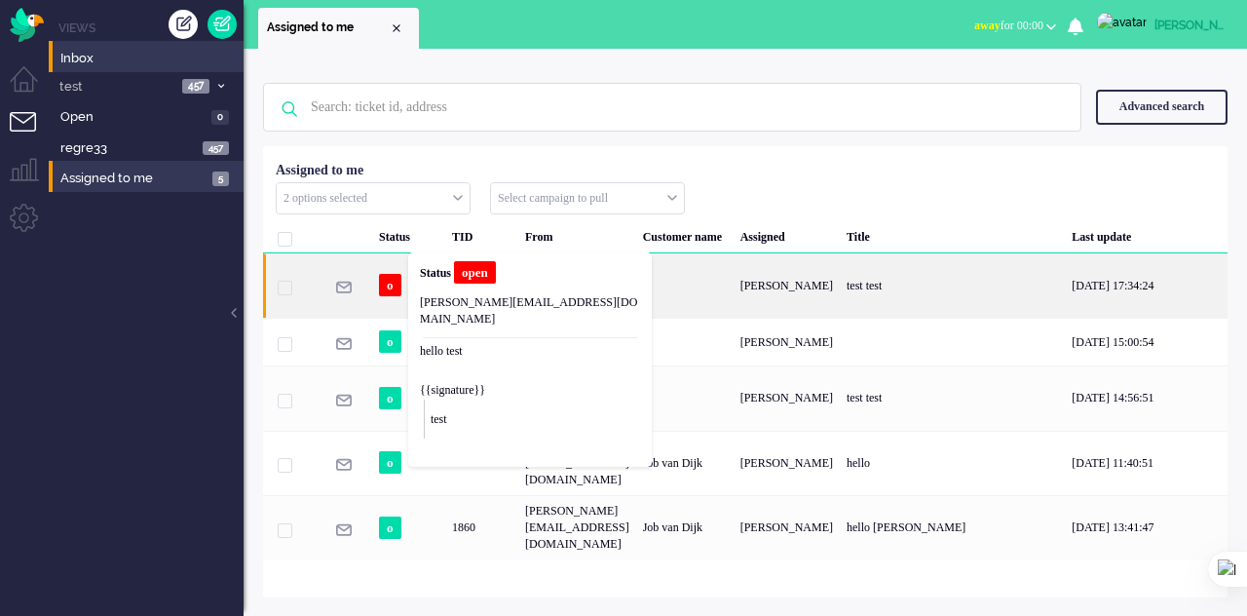
click at [388, 274] on span "o" at bounding box center [390, 285] width 22 height 22
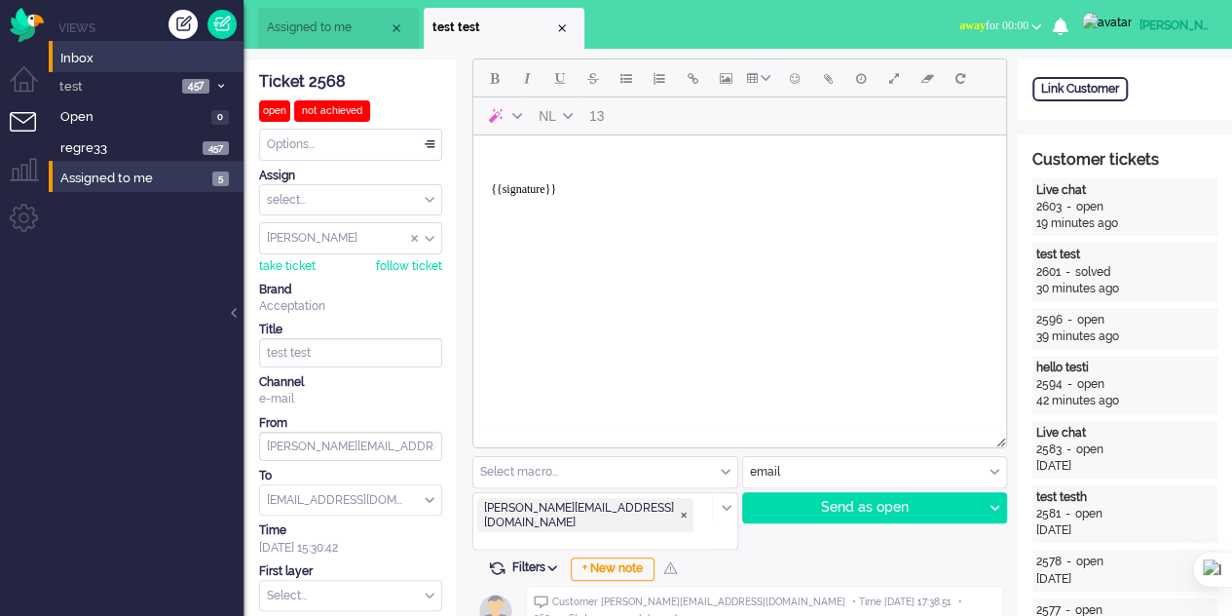
click at [563, 30] on div "Close tab" at bounding box center [562, 28] width 16 height 16
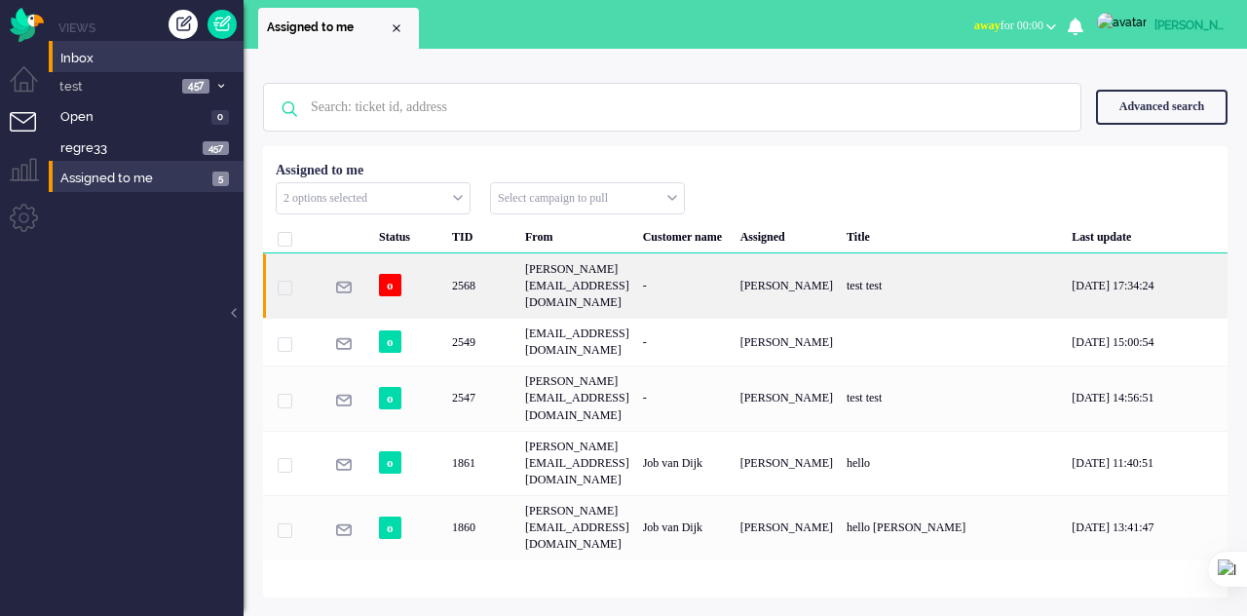
click at [279, 281] on span "2568" at bounding box center [285, 288] width 15 height 15
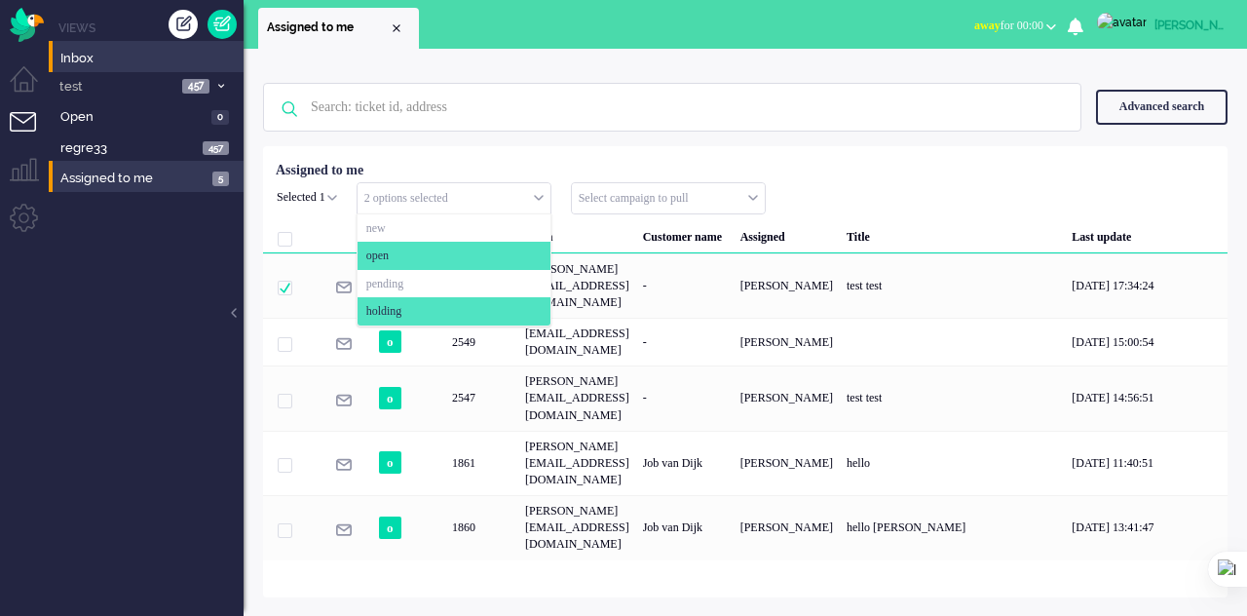
click at [495, 196] on input "text" at bounding box center [453, 198] width 193 height 30
click at [434, 254] on li "open" at bounding box center [453, 256] width 193 height 28
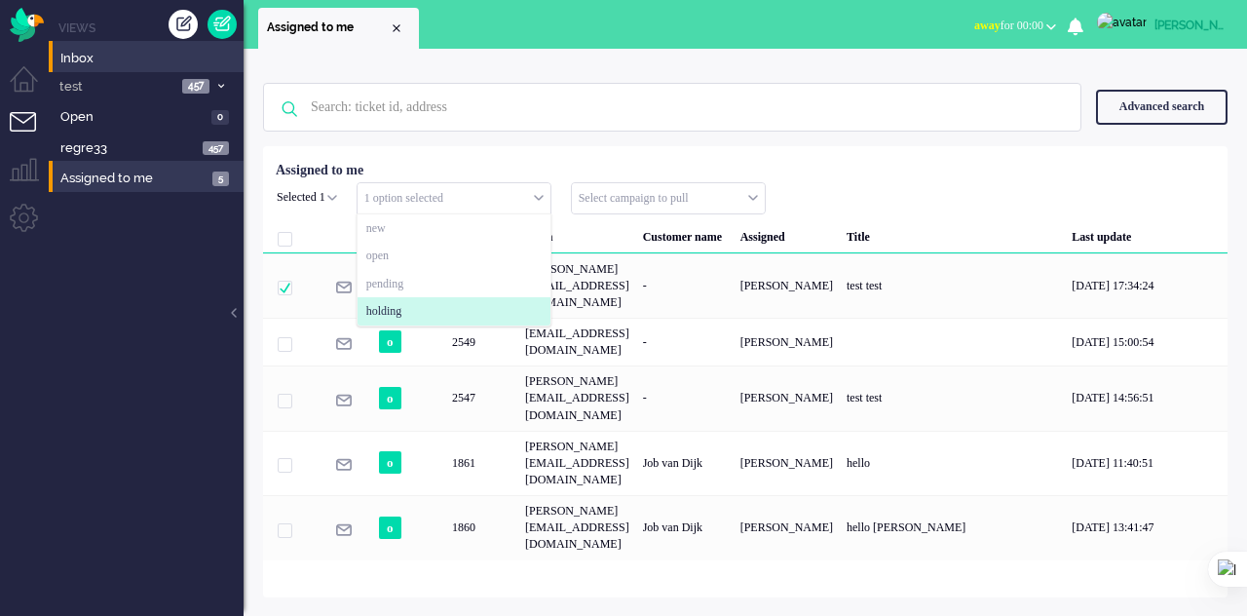
click at [440, 312] on li "holding" at bounding box center [453, 311] width 193 height 28
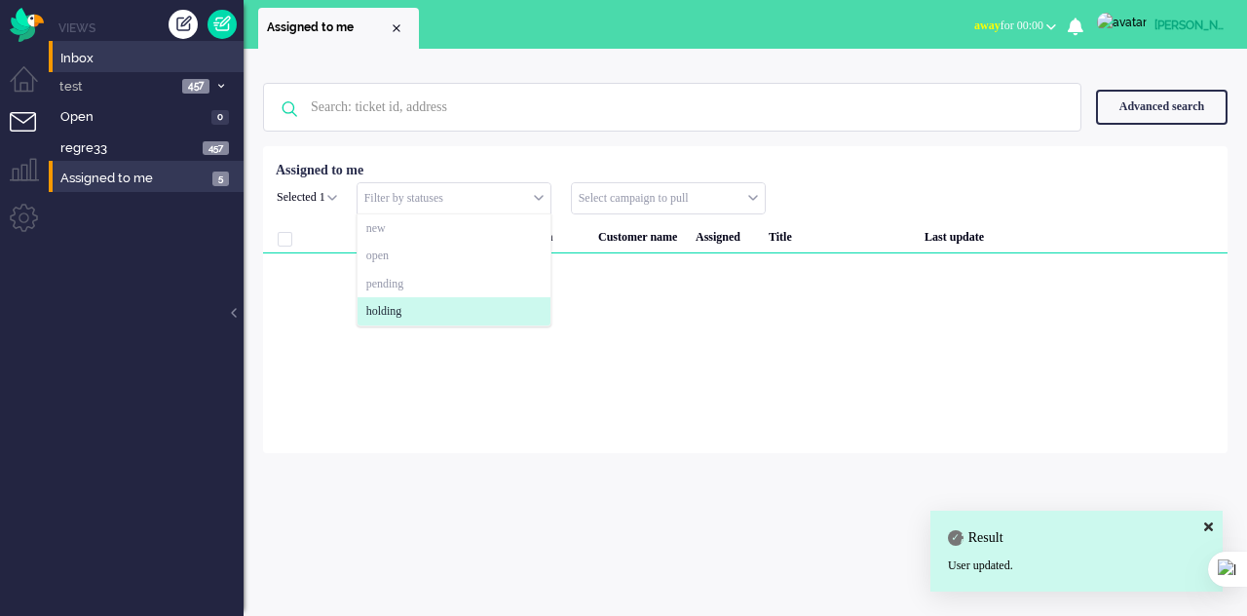
click at [462, 315] on li "holding" at bounding box center [453, 311] width 193 height 28
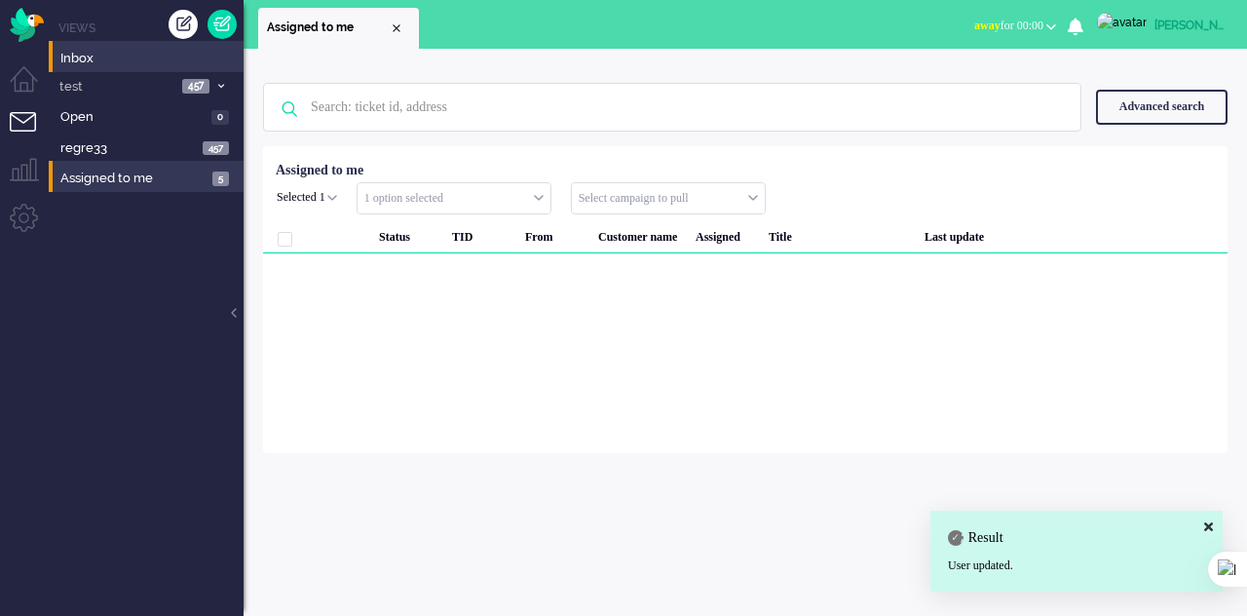
click at [503, 403] on div "Loading... Status TID From Customer name Assigned Title Last update Selected 1 …" at bounding box center [745, 299] width 964 height 307
click at [337, 196] on div "Selected 1 Set Status: open pending holding solved Delete Select... acunetix [P…" at bounding box center [307, 197] width 74 height 30
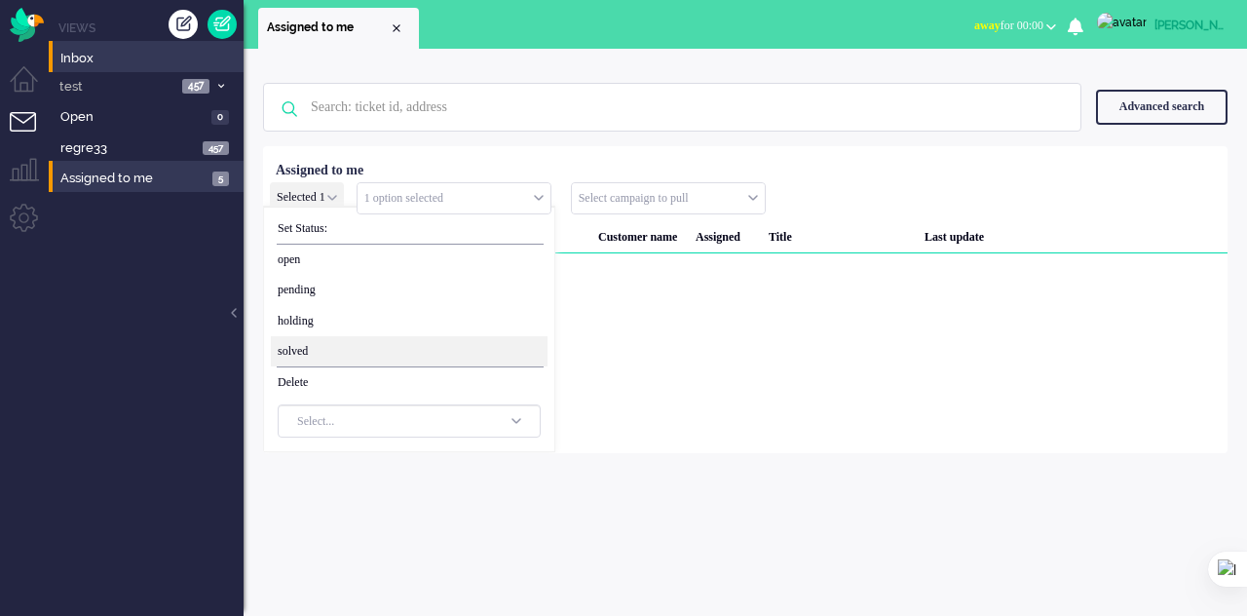
click at [319, 348] on span "solved" at bounding box center [409, 351] width 277 height 30
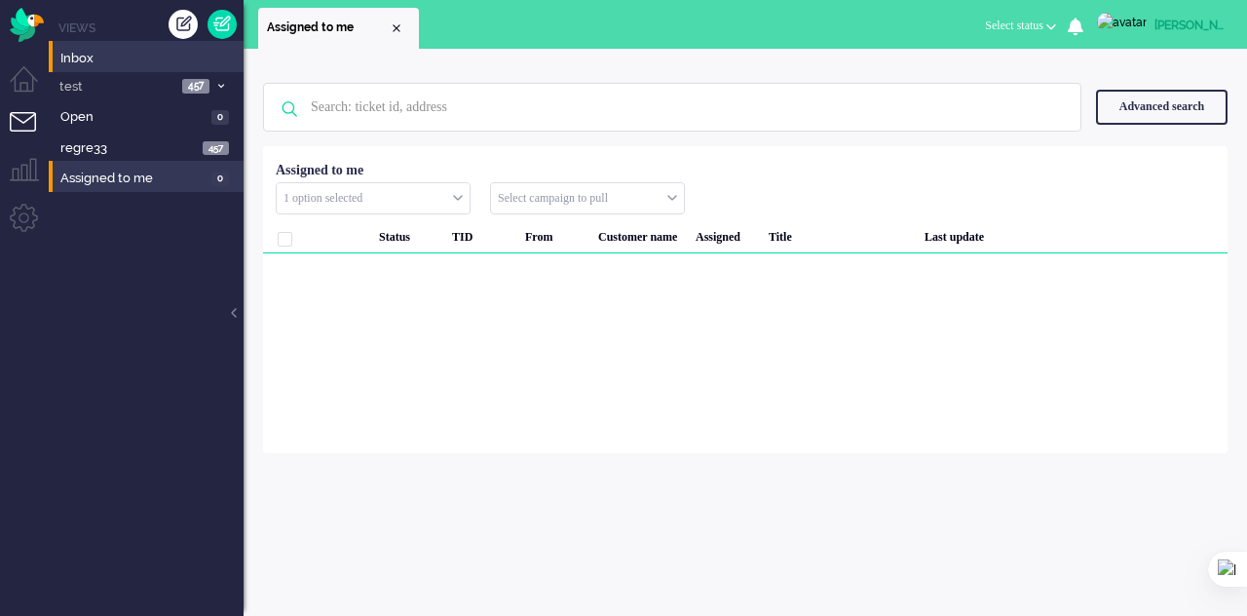
click at [458, 197] on div "1 option selected" at bounding box center [373, 198] width 193 height 30
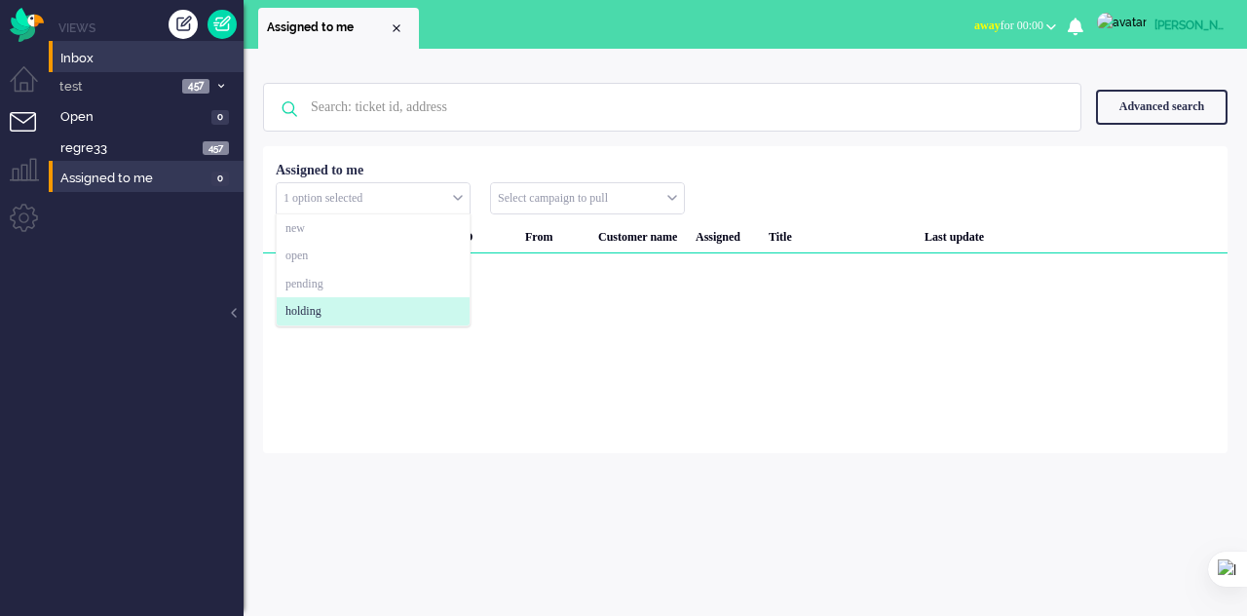
click at [317, 314] on span "holding" at bounding box center [303, 311] width 36 height 17
click at [591, 406] on div "Loading... Status TID From Customer name Assigned Title Last update Selected 0 …" at bounding box center [745, 299] width 964 height 307
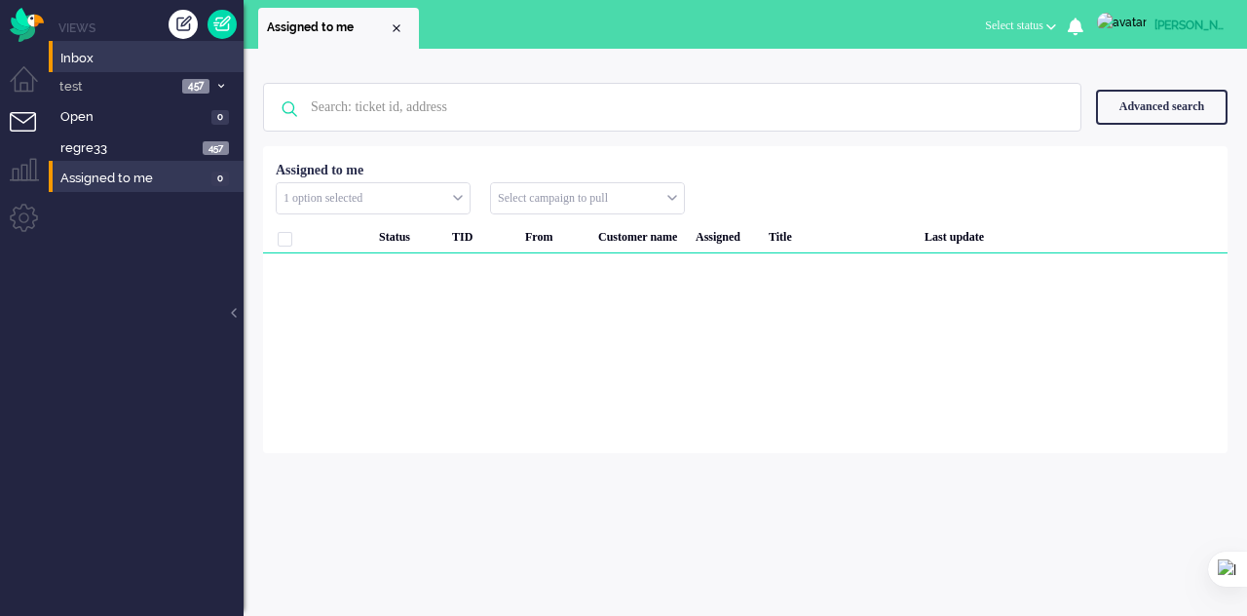
click at [388, 197] on input "text" at bounding box center [373, 198] width 193 height 30
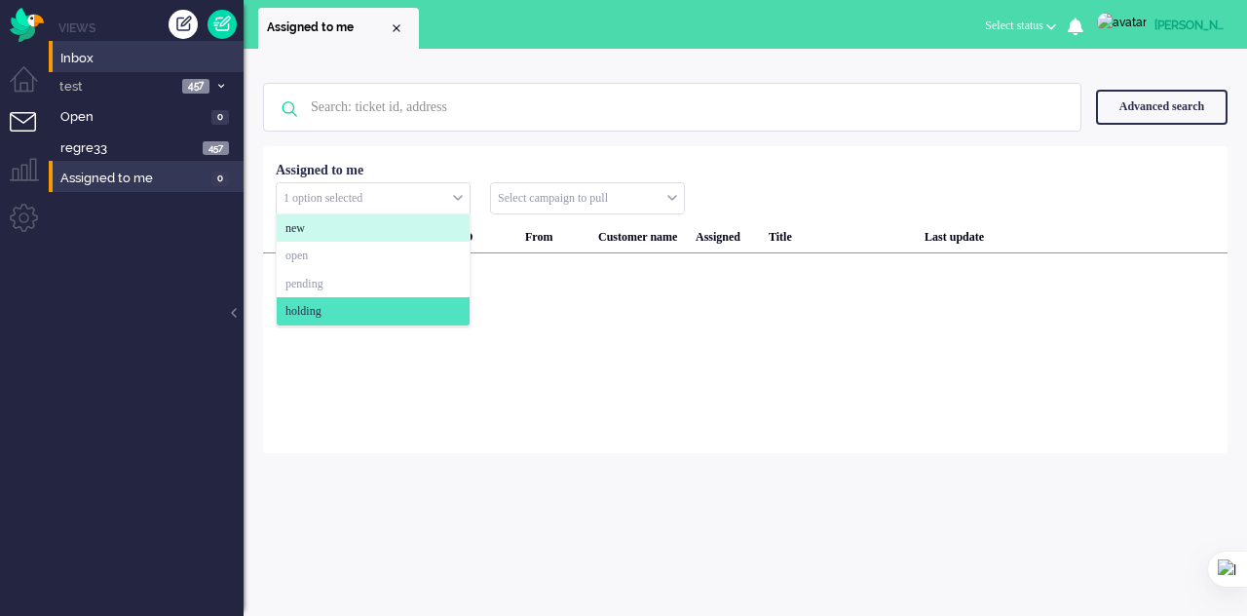
click at [371, 215] on li "new" at bounding box center [373, 228] width 193 height 28
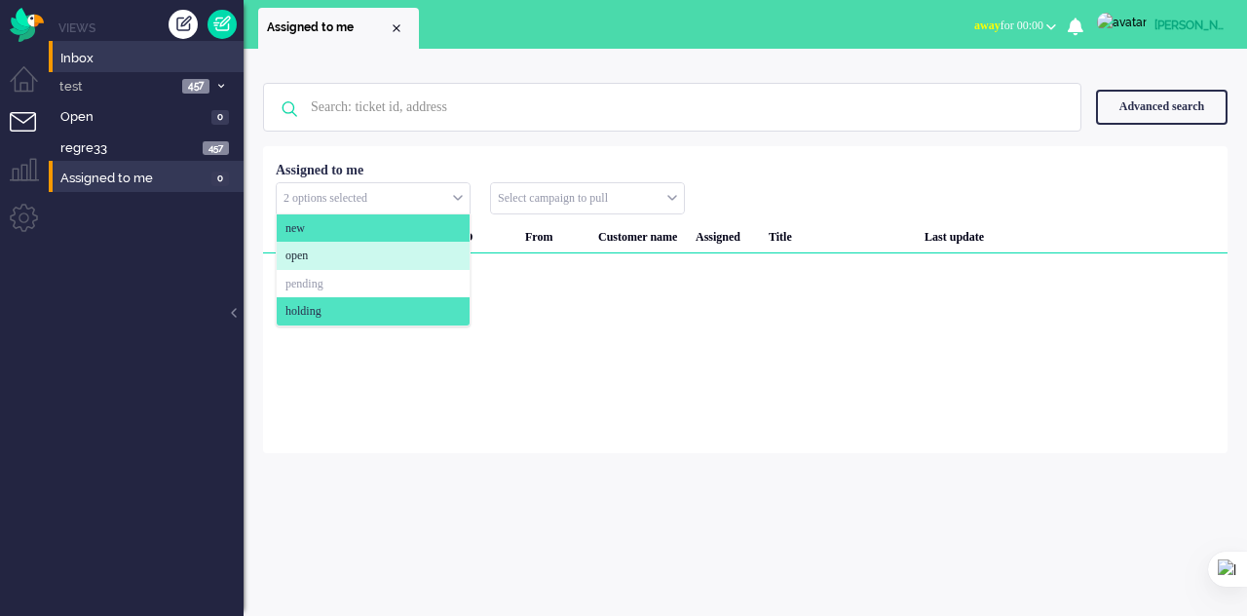
click at [375, 244] on li "open" at bounding box center [373, 256] width 193 height 28
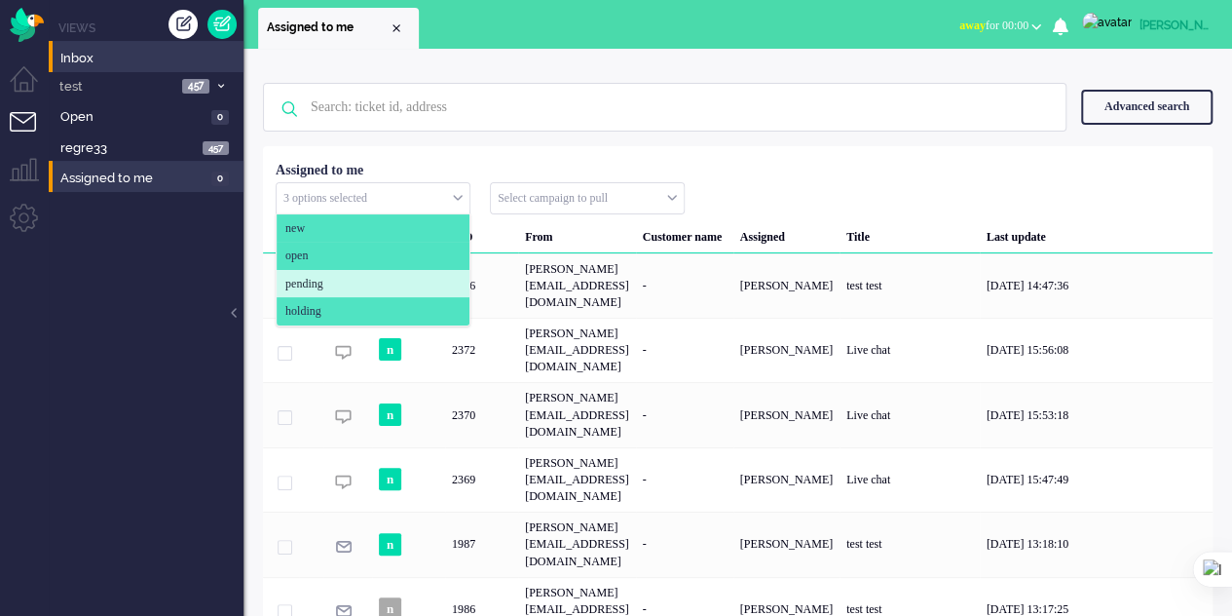
click at [366, 272] on li "pending" at bounding box center [373, 284] width 193 height 28
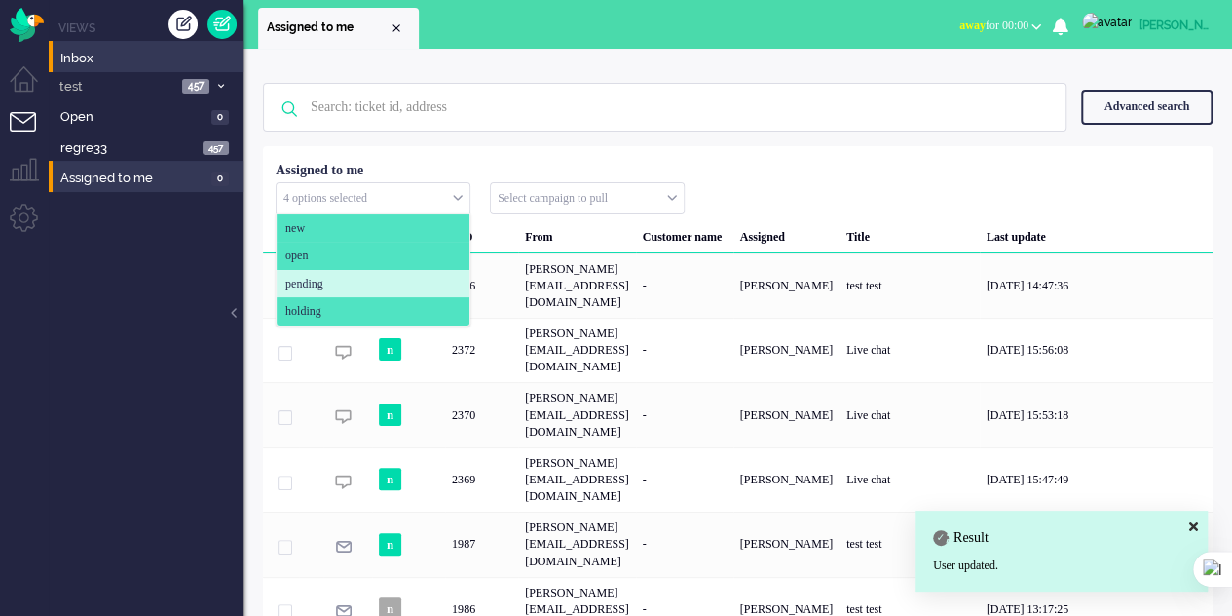
click at [367, 287] on li "pending" at bounding box center [373, 284] width 193 height 28
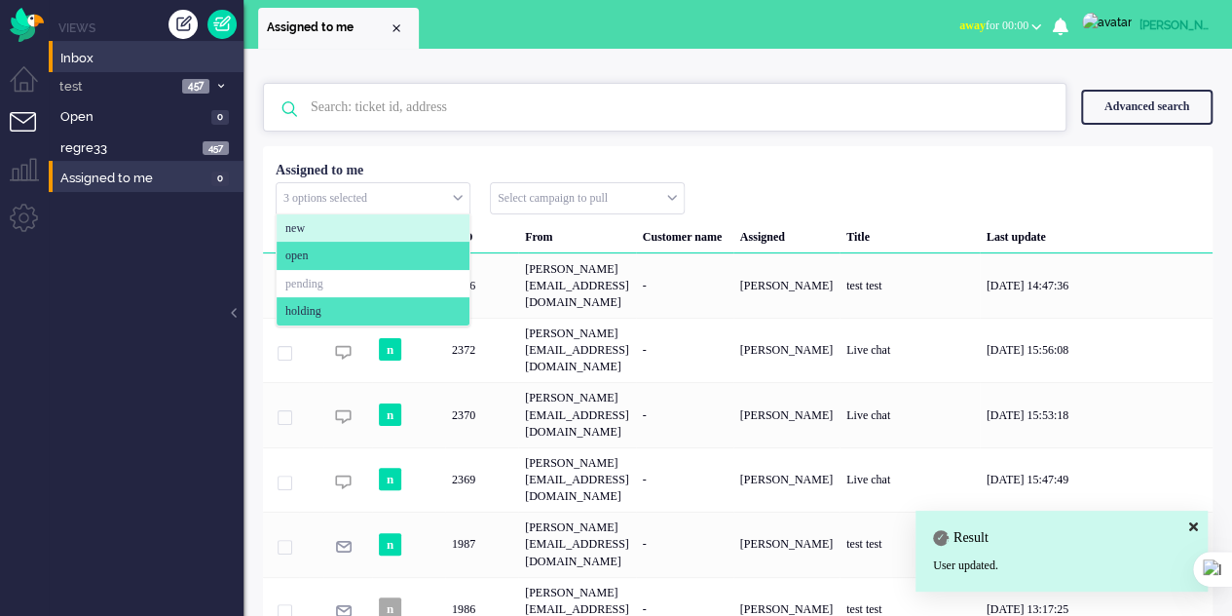
click at [636, 143] on div "No search results Please try again Advanced search Advanced search Ticket ID Ti…" at bounding box center [738, 107] width 950 height 78
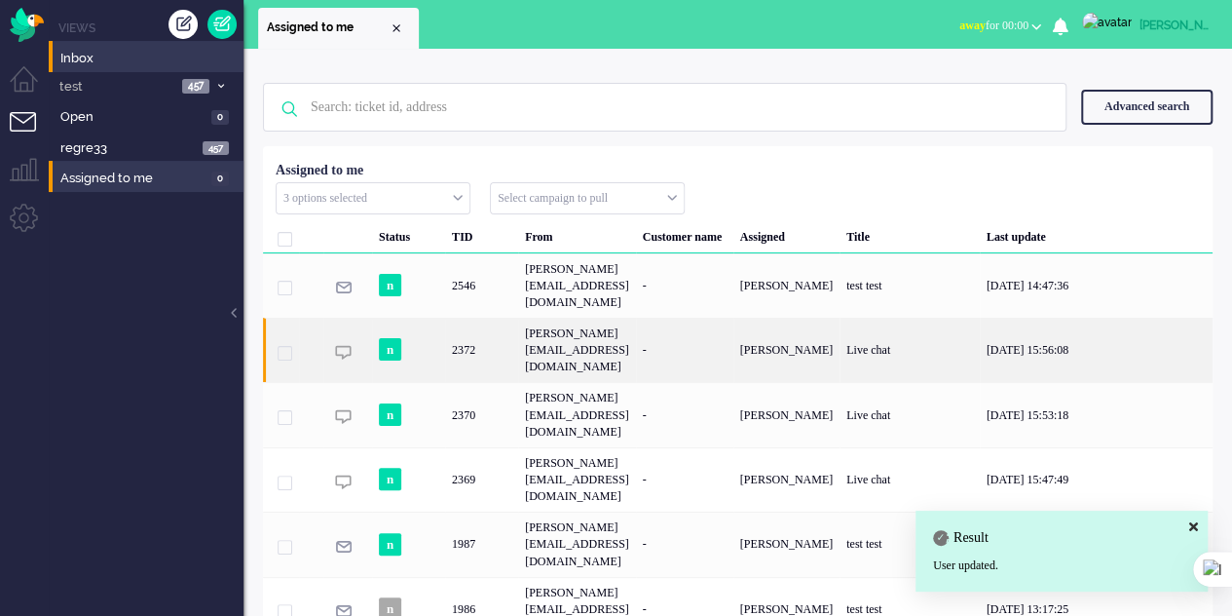
click at [291, 346] on span "2372" at bounding box center [285, 353] width 15 height 15
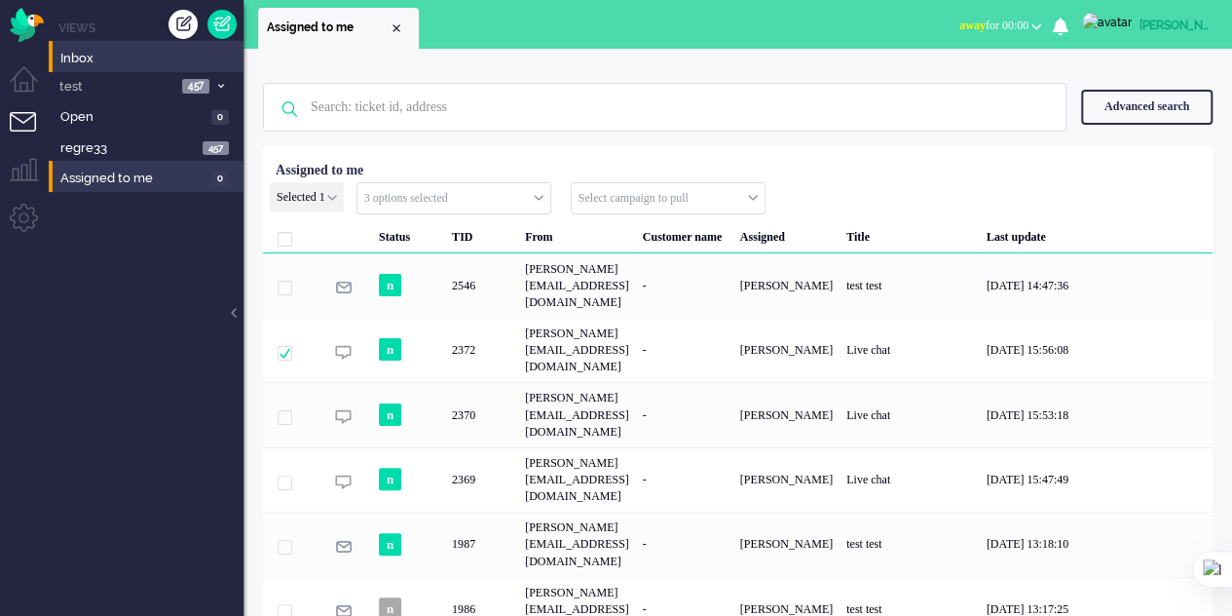
click at [340, 202] on div "Selected 1 Set Status: open pending holding solved Delete Select... acunetix da…" at bounding box center [307, 197] width 74 height 30
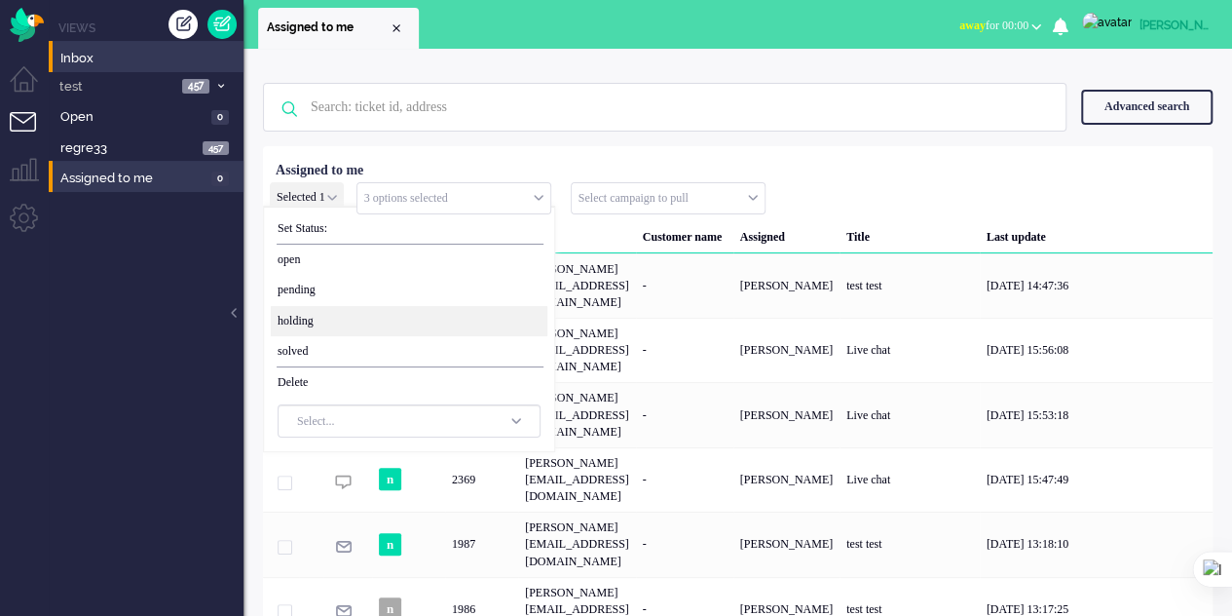
click at [319, 311] on span "holding" at bounding box center [409, 321] width 277 height 30
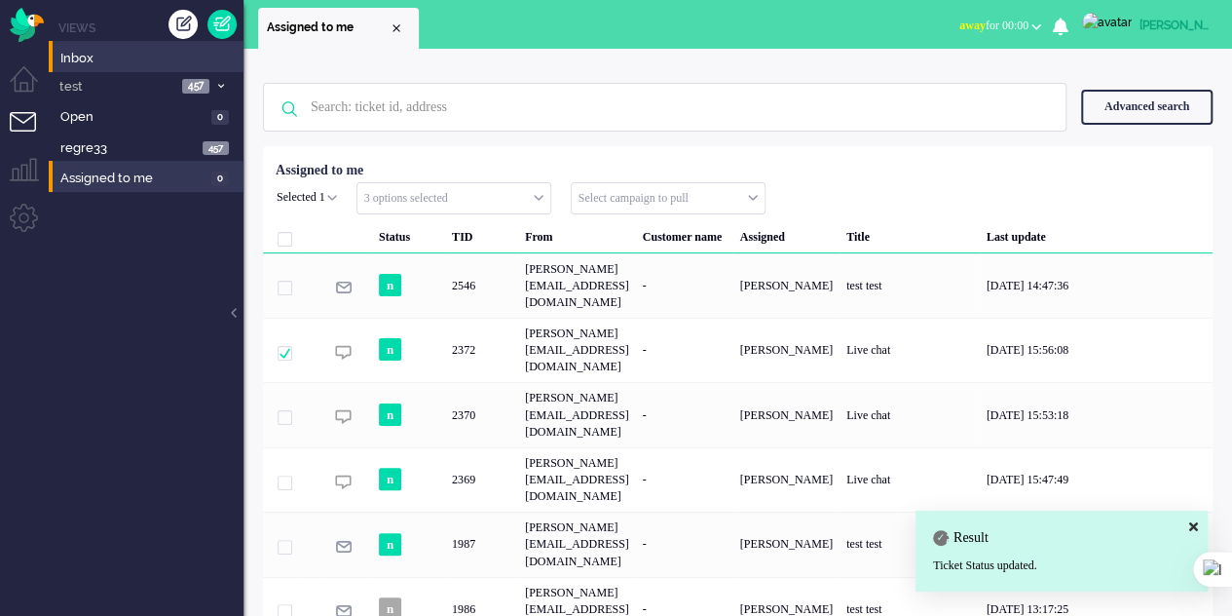
click at [635, 199] on input "text" at bounding box center [668, 198] width 193 height 30
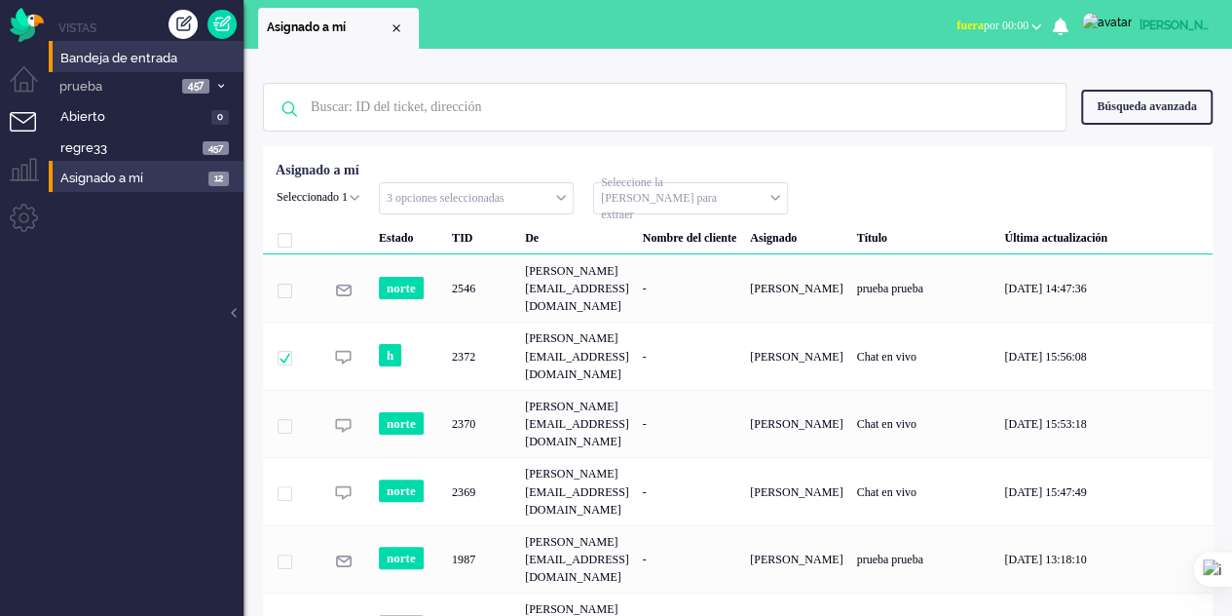
click at [781, 206] on input "text" at bounding box center [690, 198] width 193 height 30
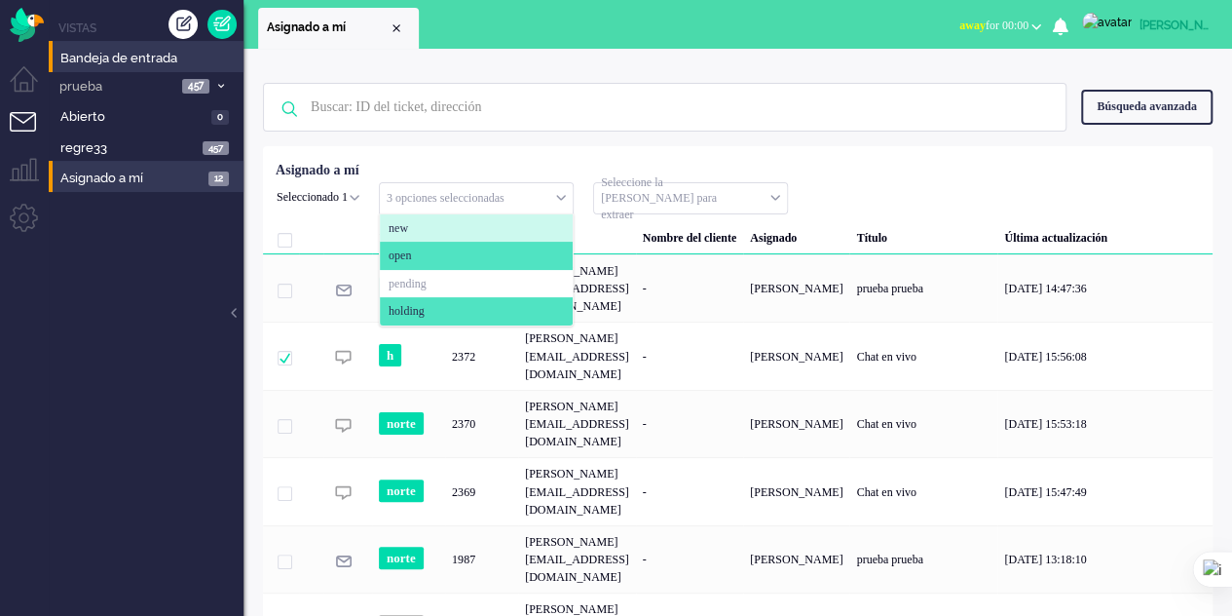
click at [489, 206] on input "text" at bounding box center [476, 198] width 193 height 30
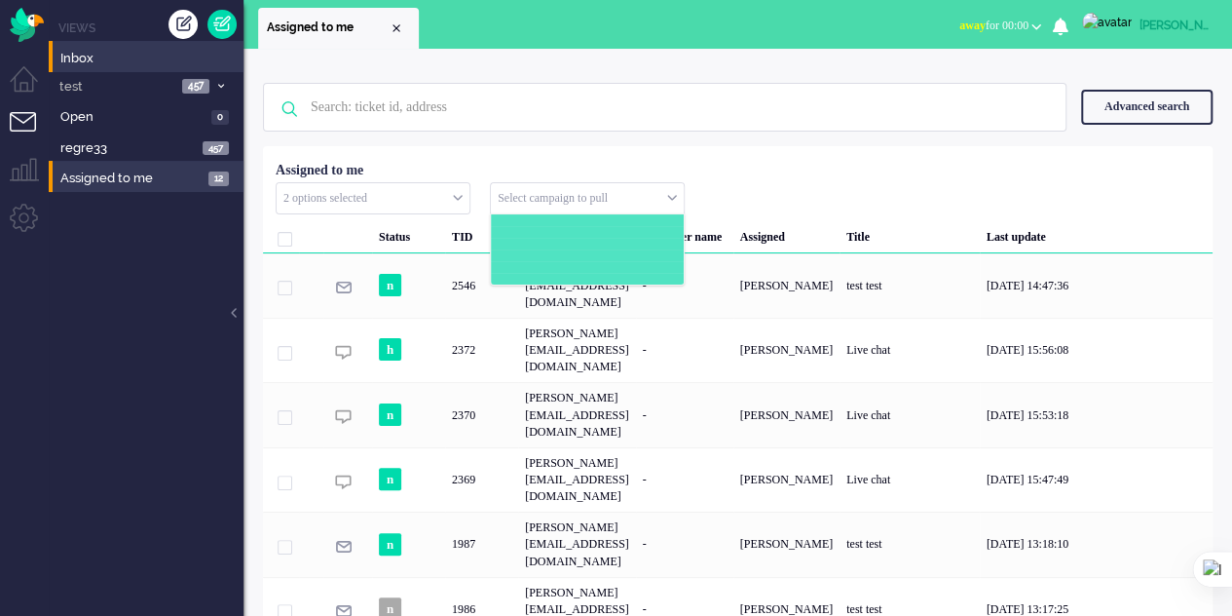
click at [643, 190] on input "text" at bounding box center [587, 198] width 193 height 30
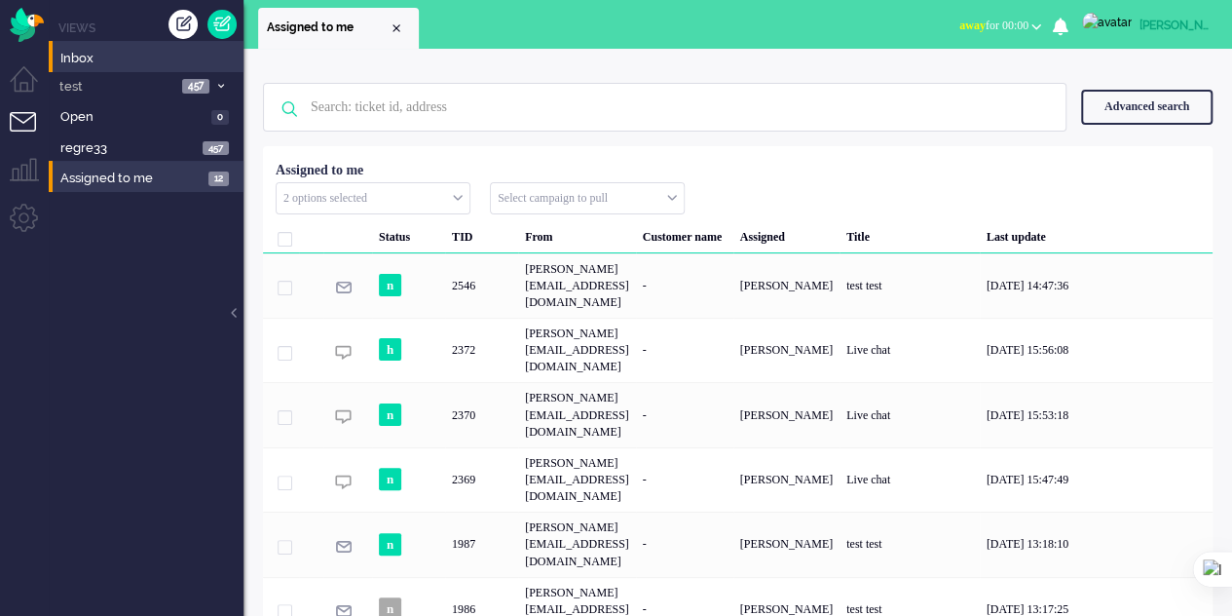
drag, startPoint x: 642, startPoint y: 198, endPoint x: 552, endPoint y: 194, distance: 89.7
click at [552, 194] on input "text" at bounding box center [587, 198] width 193 height 30
click at [670, 193] on input "text" at bounding box center [587, 198] width 193 height 30
click at [438, 202] on input "text" at bounding box center [373, 198] width 193 height 30
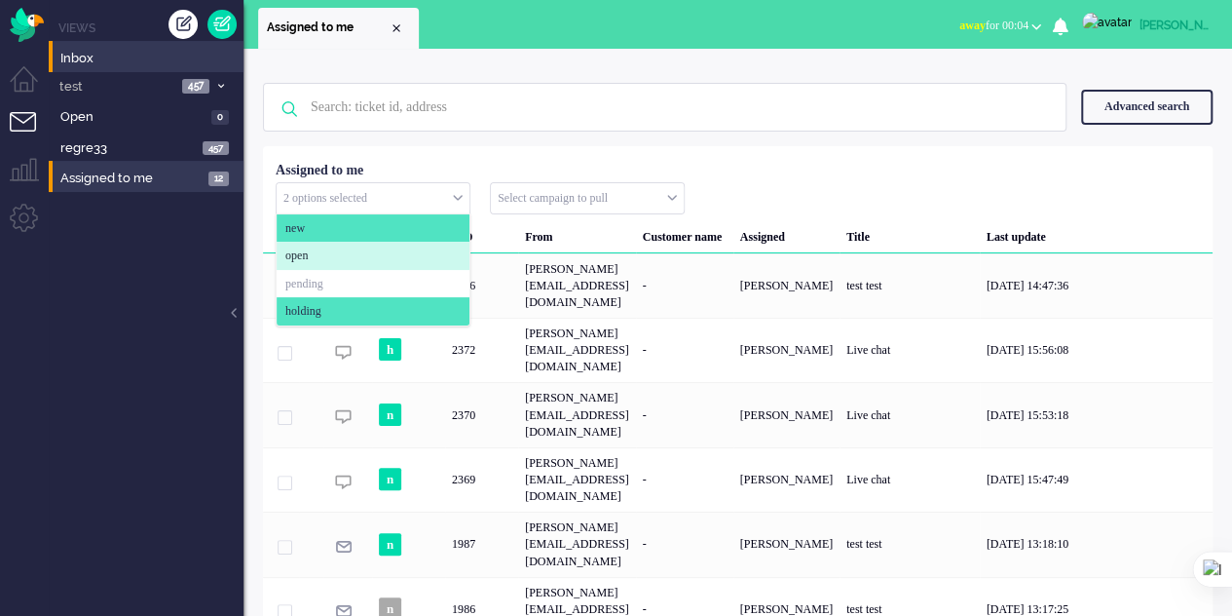
click at [317, 258] on li "open" at bounding box center [373, 256] width 193 height 28
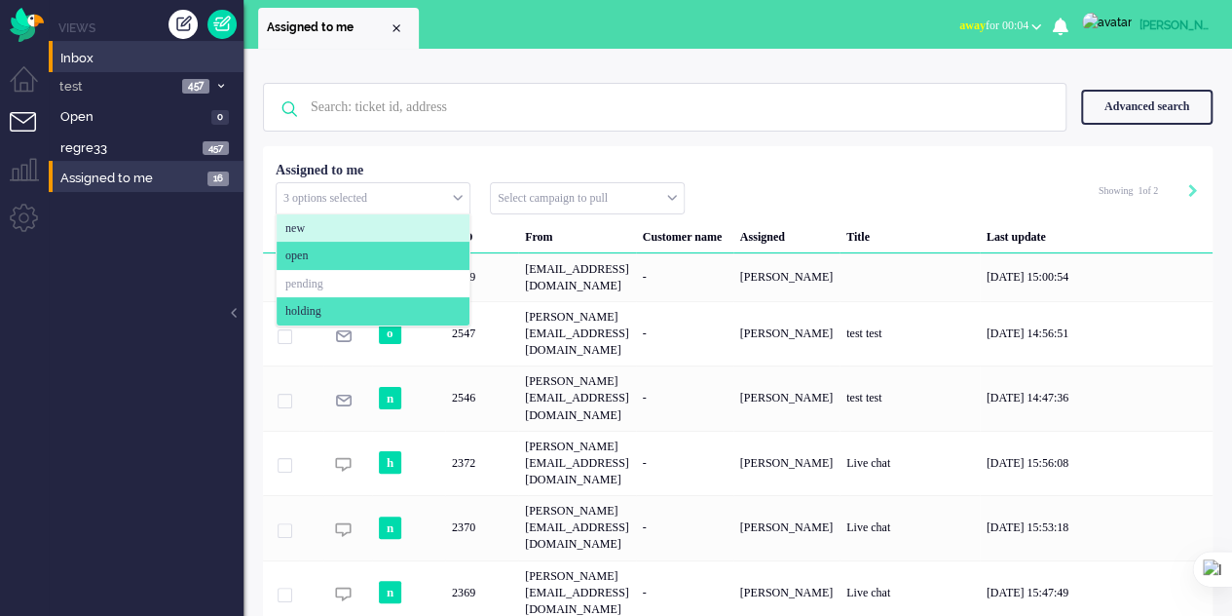
click at [319, 226] on li "new" at bounding box center [373, 228] width 193 height 28
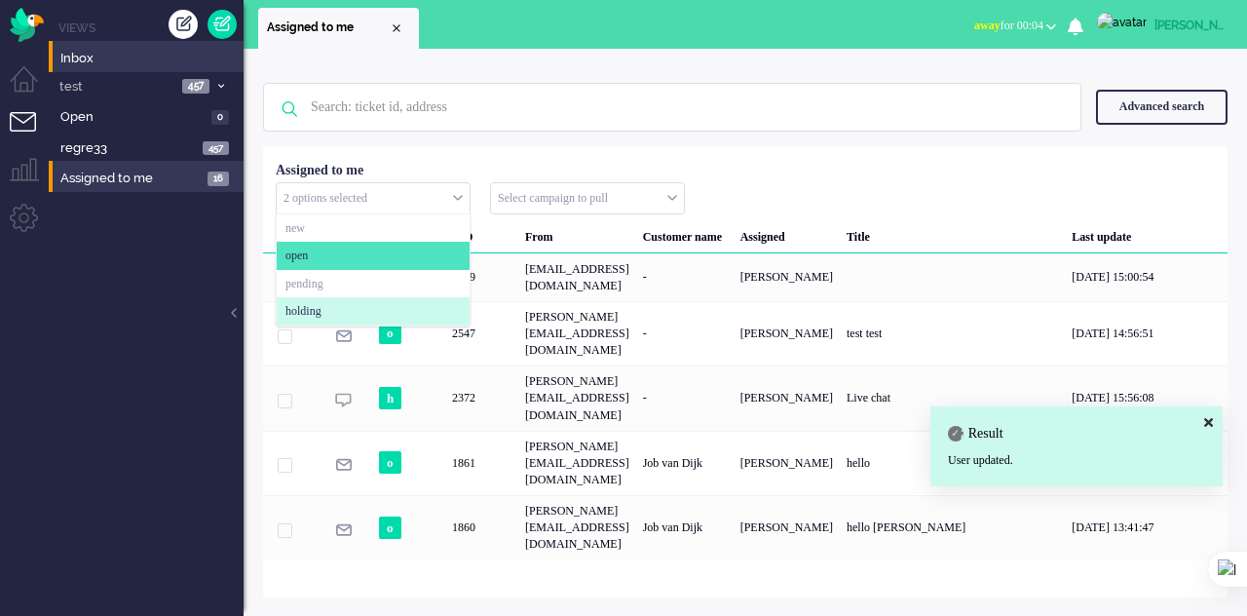
click at [309, 309] on span "holding" at bounding box center [303, 311] width 36 height 17
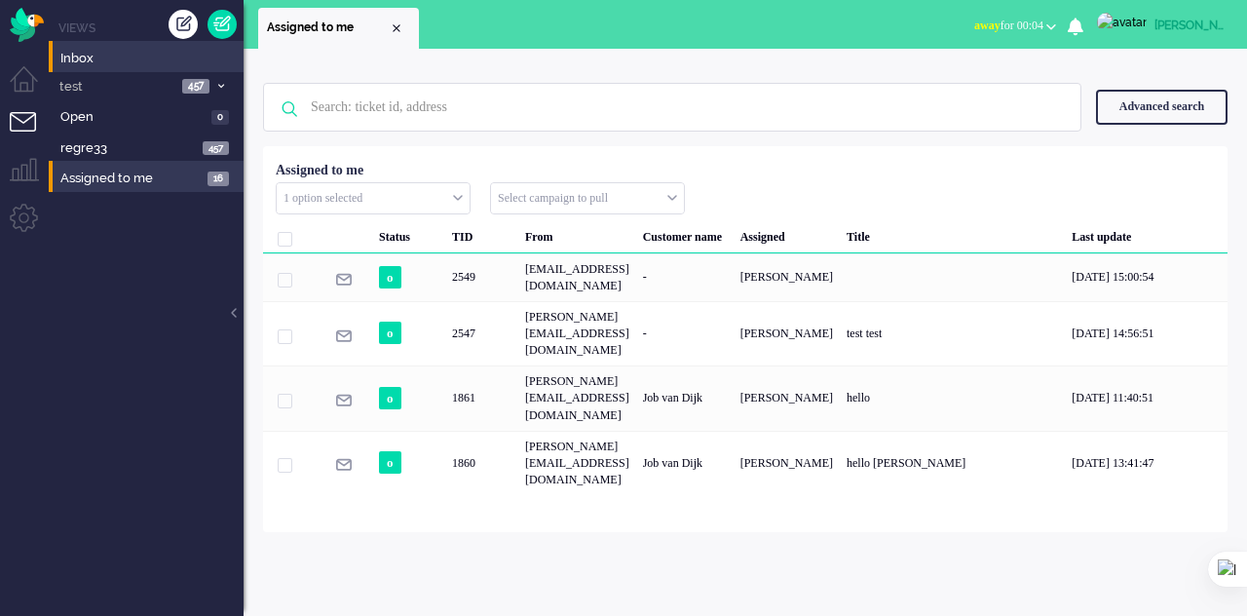
click at [666, 510] on div "No search results Please try again Advanced search Advanced search Ticket ID Ti…" at bounding box center [745, 332] width 1003 height 567
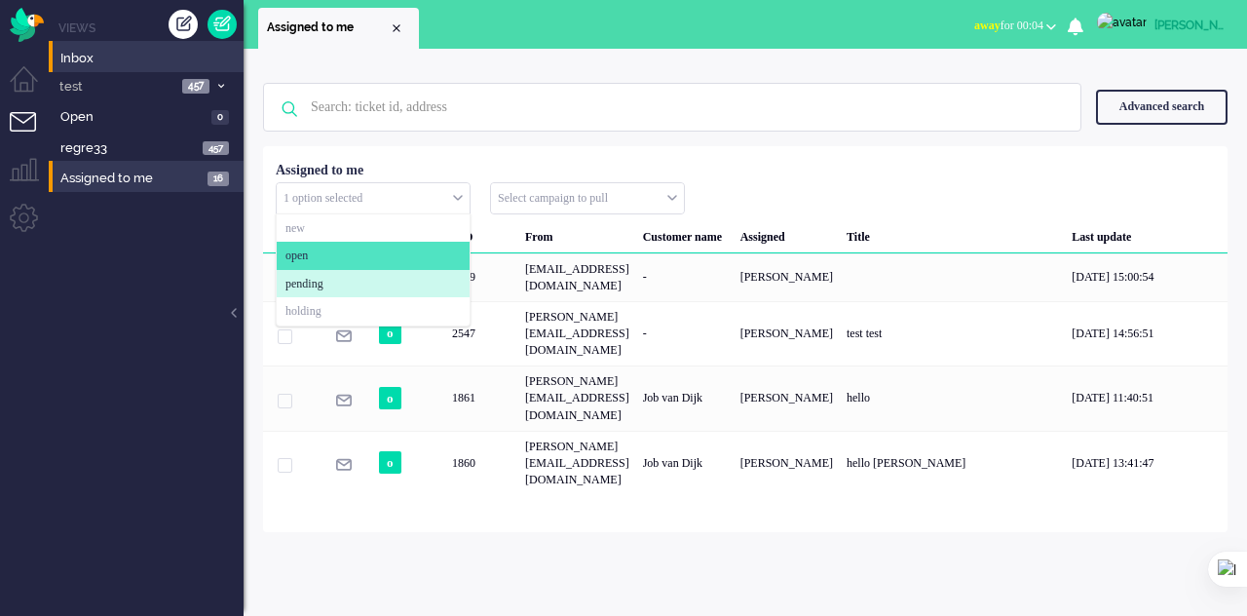
click at [452, 190] on input "text" at bounding box center [373, 198] width 193 height 30
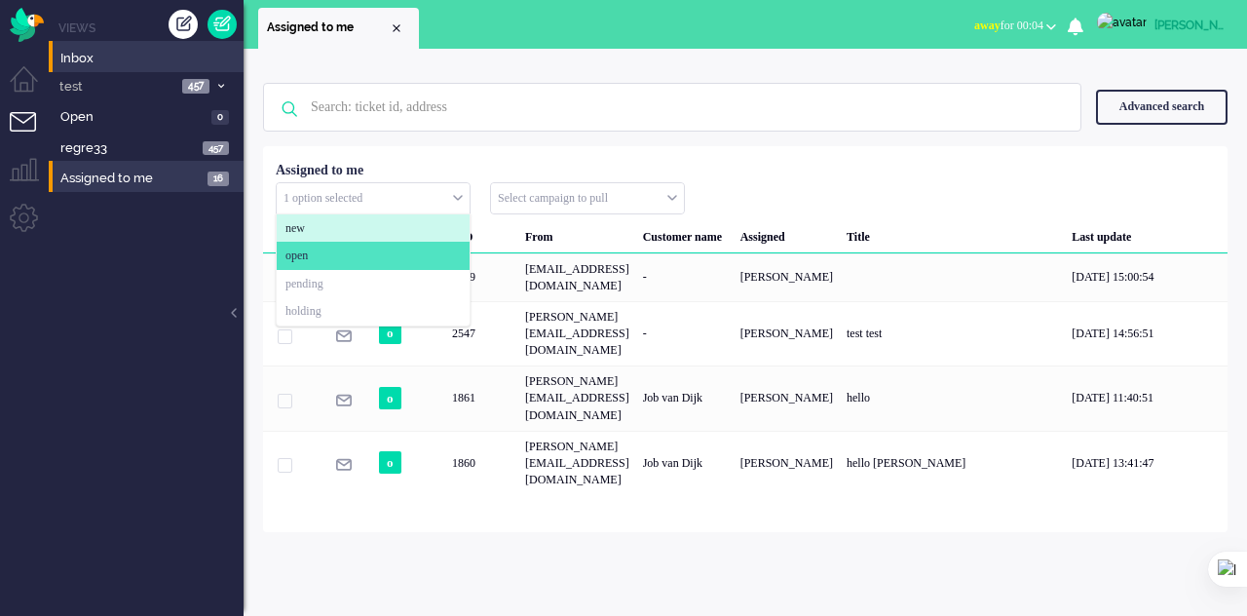
click at [522, 165] on div "Status TID From Customer name Assigned Title Last update o 2549 acc@acc.omnides…" at bounding box center [745, 324] width 964 height 342
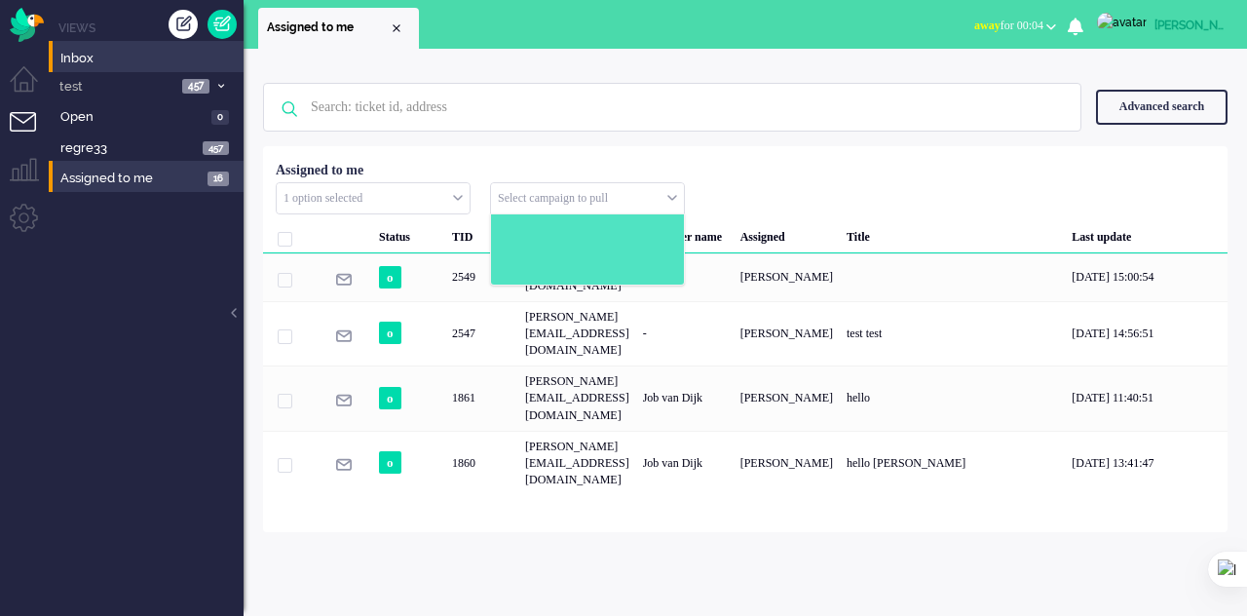
click at [602, 194] on input "text" at bounding box center [587, 198] width 193 height 30
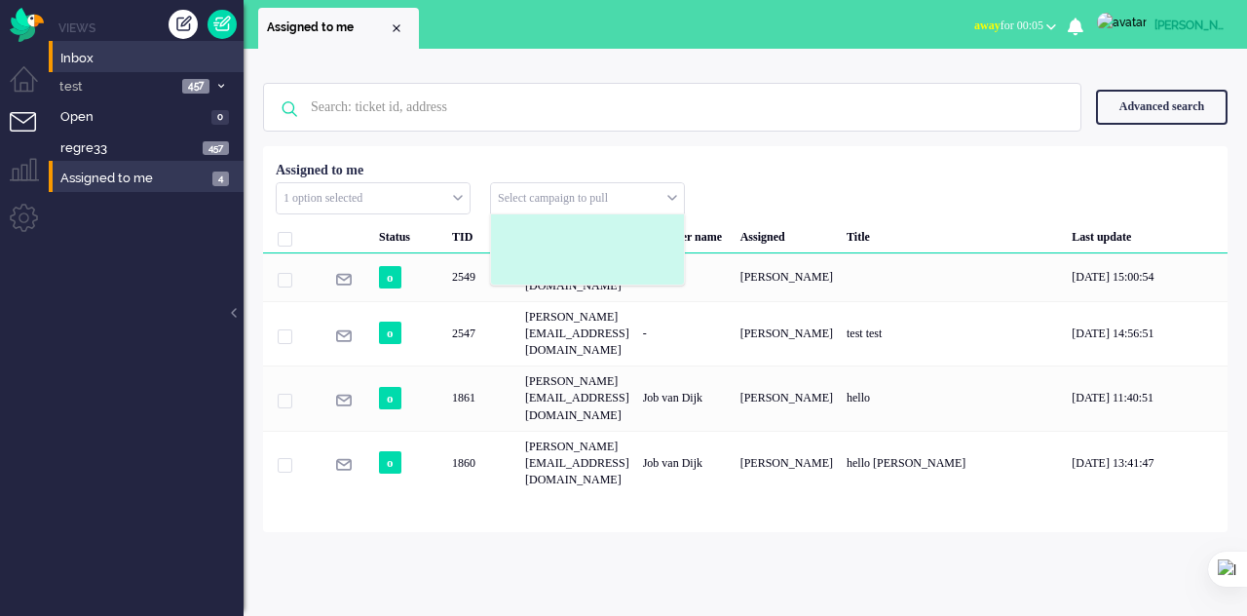
click at [446, 193] on input "text" at bounding box center [373, 198] width 193 height 30
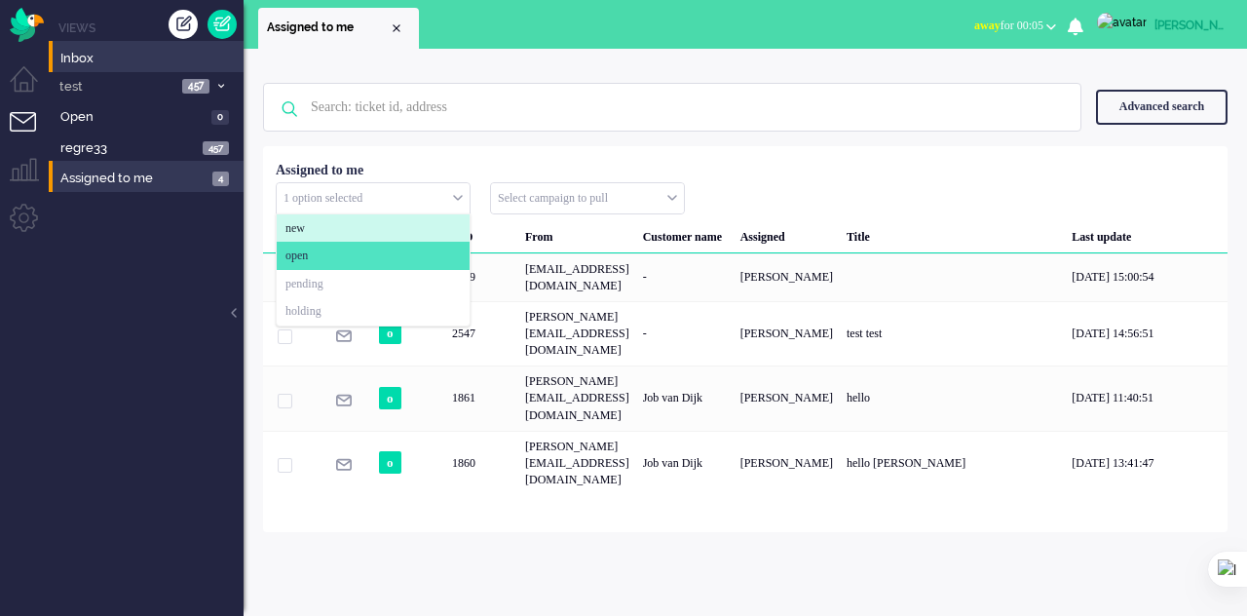
click at [446, 193] on input "text" at bounding box center [373, 198] width 193 height 30
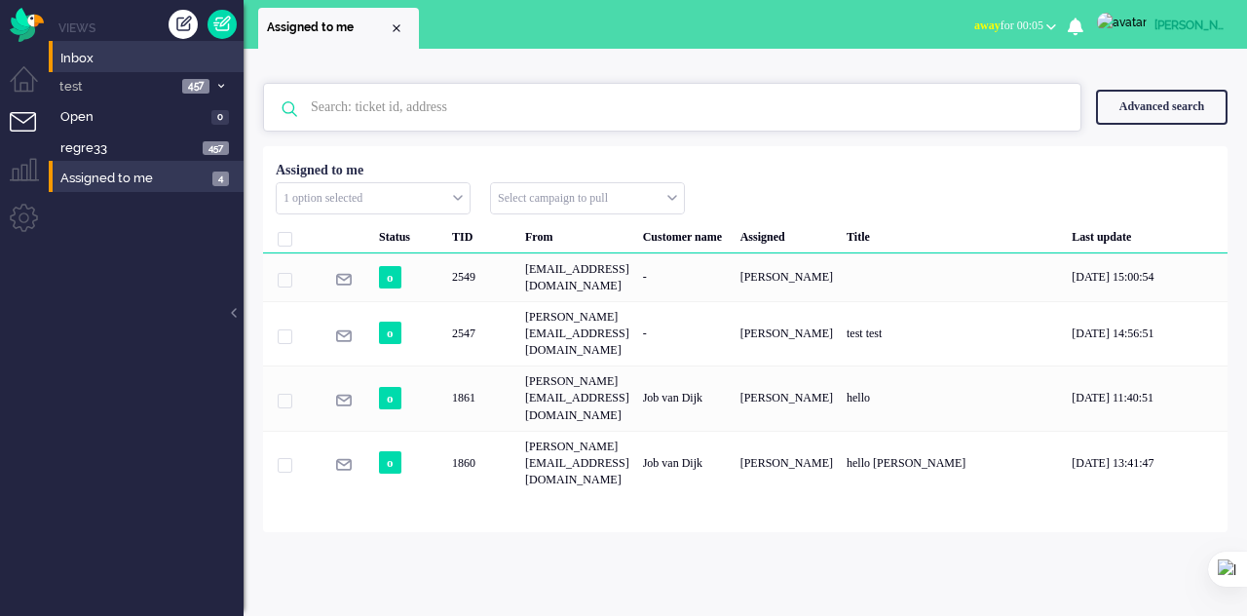
drag, startPoint x: 449, startPoint y: 112, endPoint x: 452, endPoint y: 127, distance: 14.9
click at [449, 119] on input "text" at bounding box center [675, 107] width 758 height 47
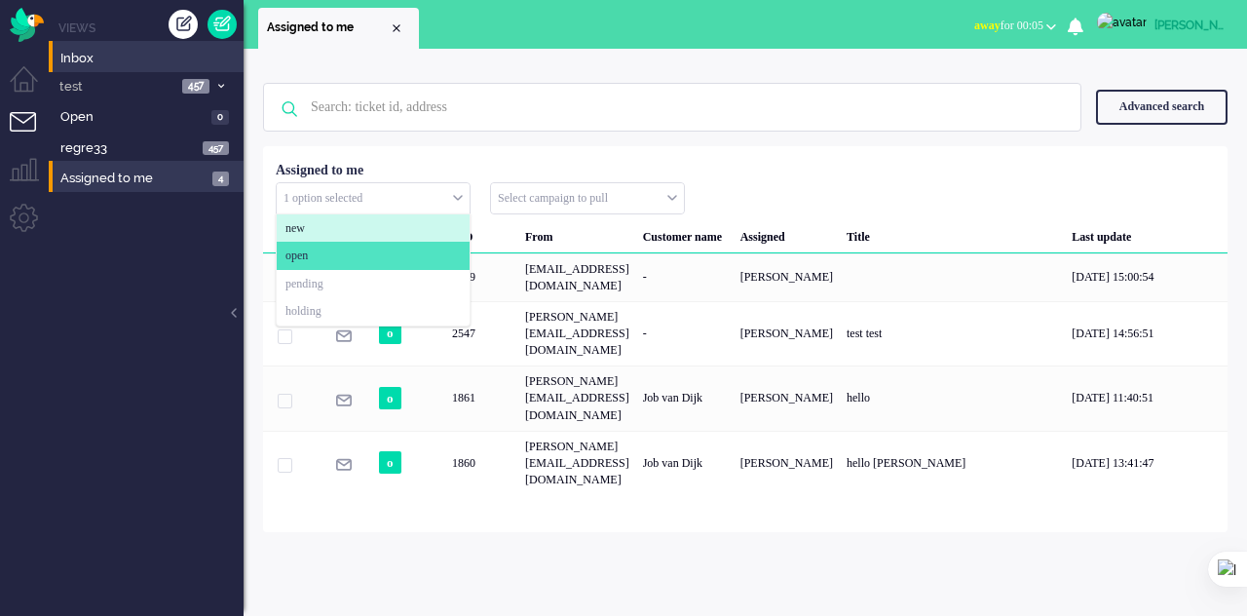
click at [408, 192] on input "text" at bounding box center [373, 198] width 193 height 30
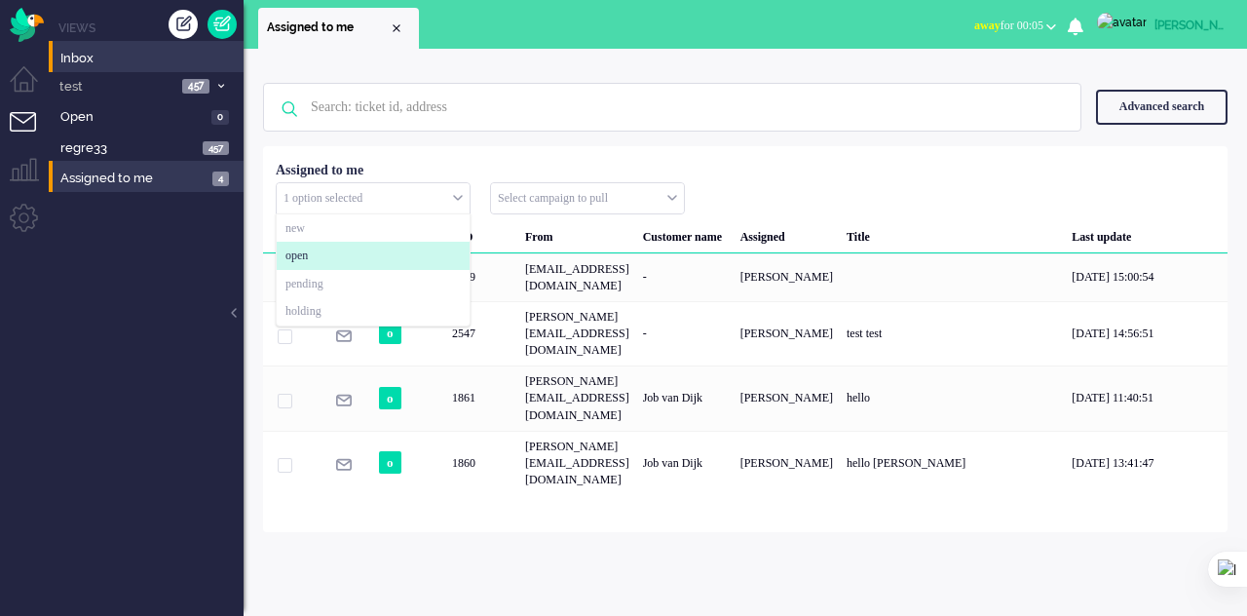
click at [366, 263] on li "open" at bounding box center [373, 256] width 193 height 28
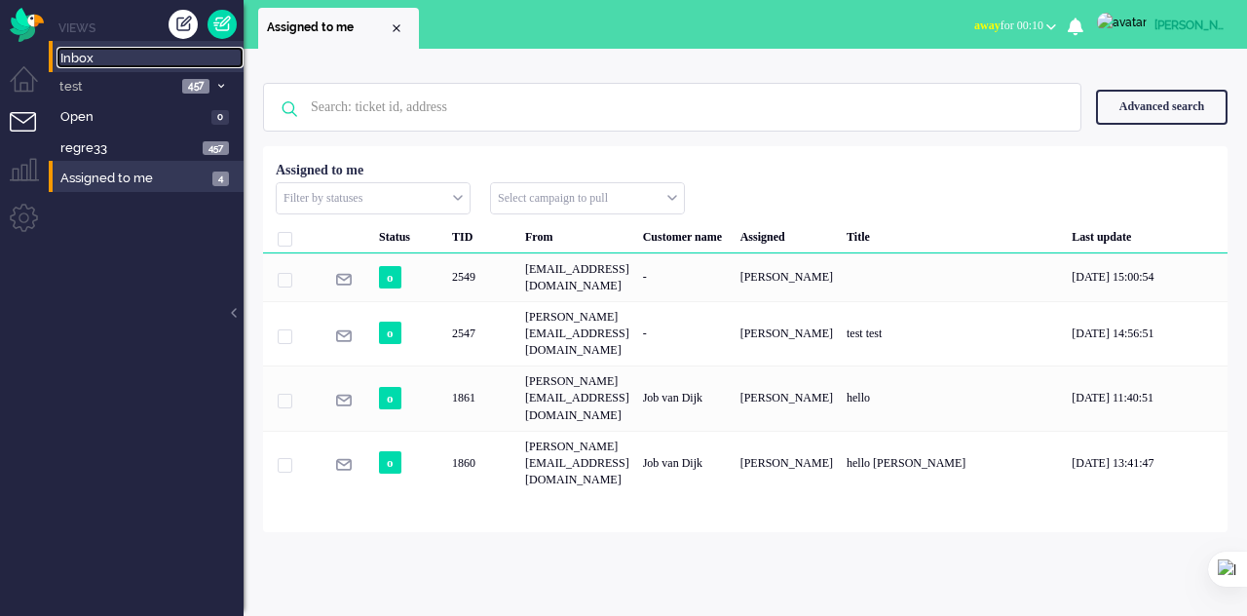
click at [57, 61] on link "Inbox" at bounding box center [149, 57] width 187 height 21
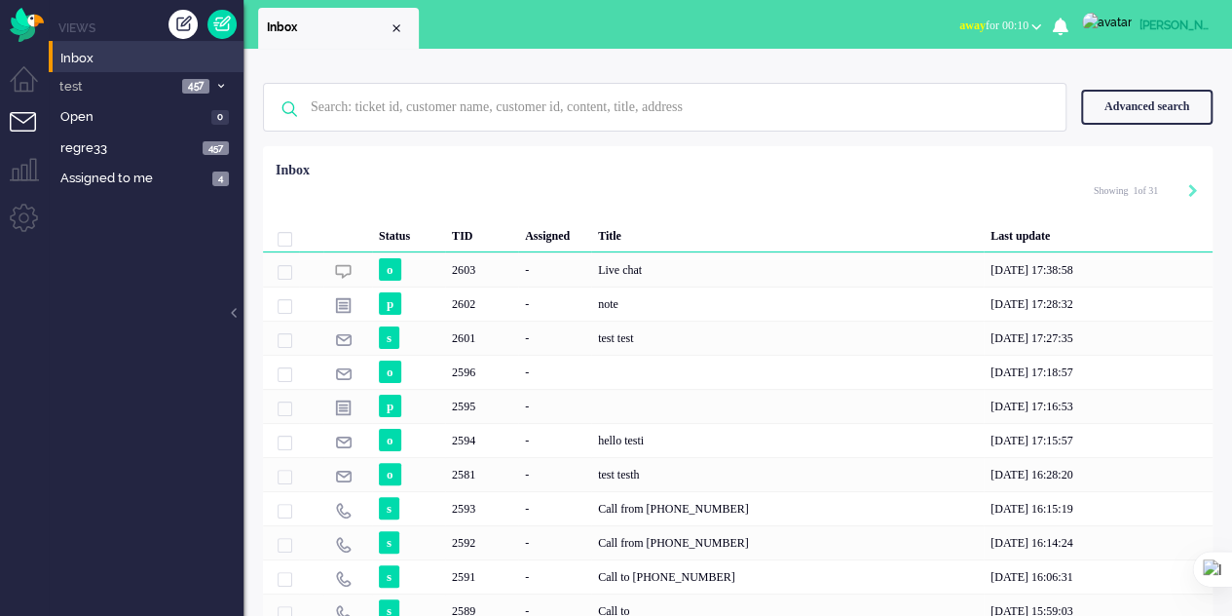
click at [281, 241] on span at bounding box center [285, 239] width 15 height 15
click at [350, 202] on div "Selected 15 Set Status: open pending holding solved Delete Select... acunetix d…" at bounding box center [310, 197] width 80 height 30
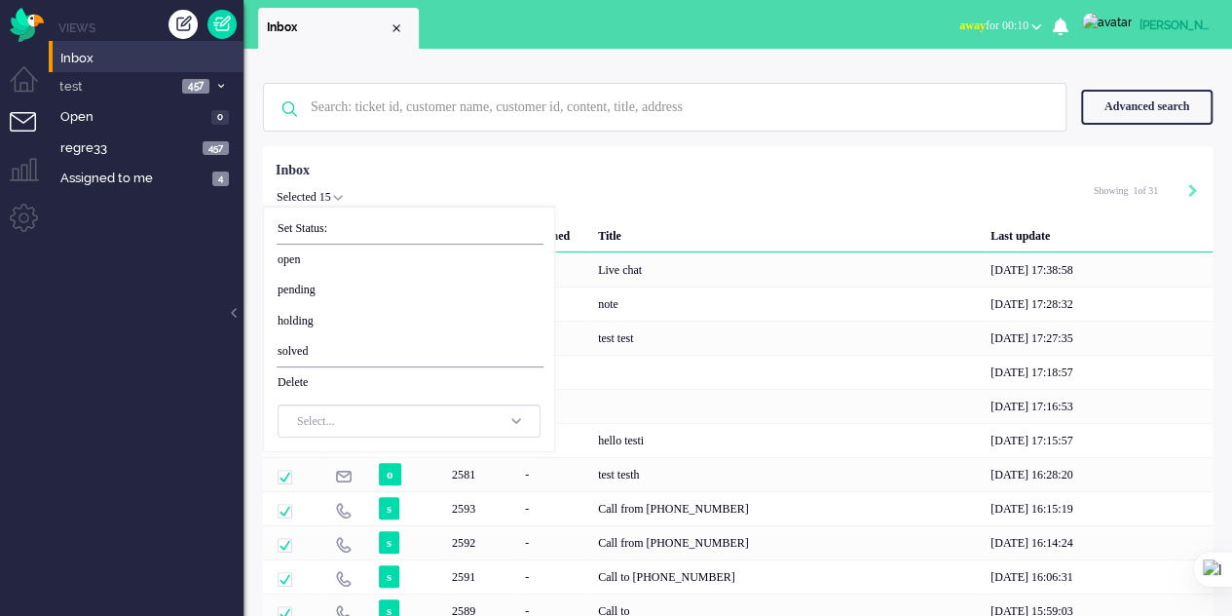
click at [416, 179] on div "Selected 15 Set Status: open pending holding solved Delete Select... acunetix d…" at bounding box center [738, 194] width 950 height 38
click at [604, 198] on div "Selected 15 Set Status: open pending holding solved Delete Select... acunetix d…" at bounding box center [738, 194] width 950 height 38
click at [610, 198] on div "Selected 15 Set Status: open pending holding solved Delete Select... acunetix d…" at bounding box center [738, 194] width 950 height 38
click at [609, 196] on div "Selected 15 Set Status: open pending holding solved Delete Select... acunetix d…" at bounding box center [738, 194] width 950 height 38
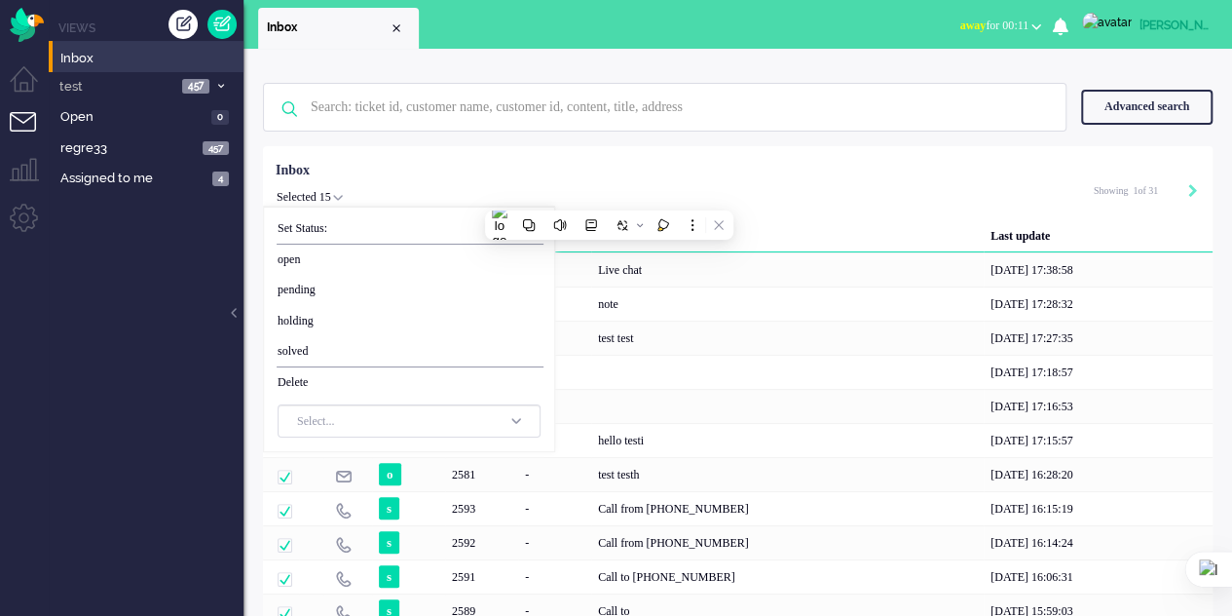
click at [871, 231] on div "Title" at bounding box center [787, 232] width 393 height 39
click at [350, 192] on div "Selected 15 Set Status: open pending holding solved Delete Select... acunetix d…" at bounding box center [310, 197] width 80 height 30
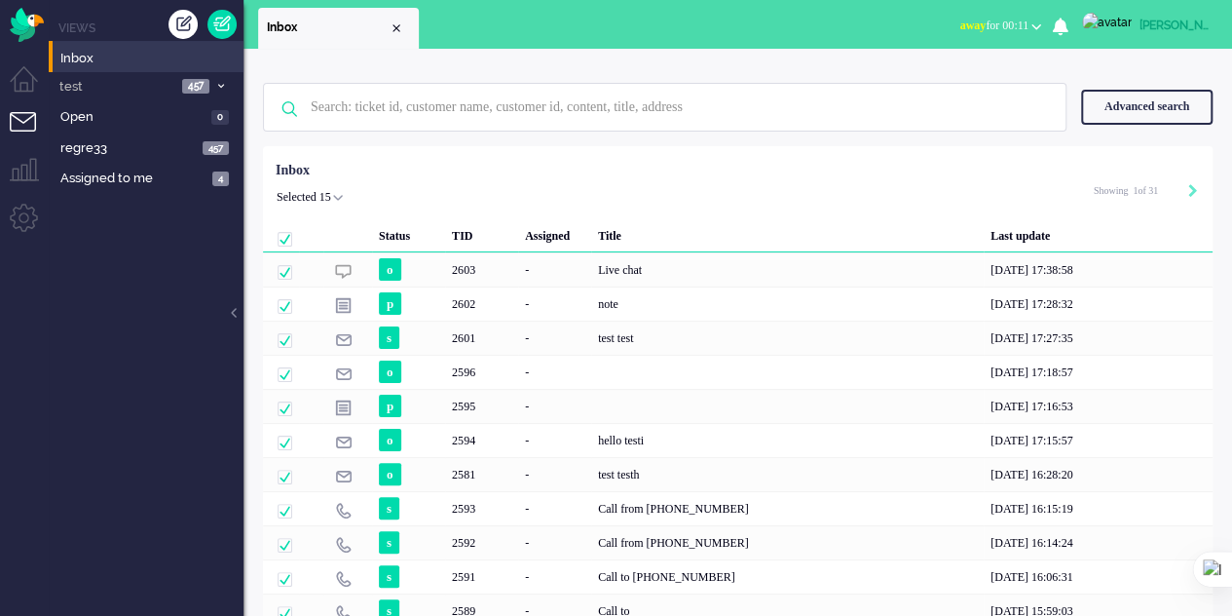
click at [283, 238] on span at bounding box center [285, 239] width 15 height 15
click at [87, 126] on span "Open" at bounding box center [132, 117] width 145 height 19
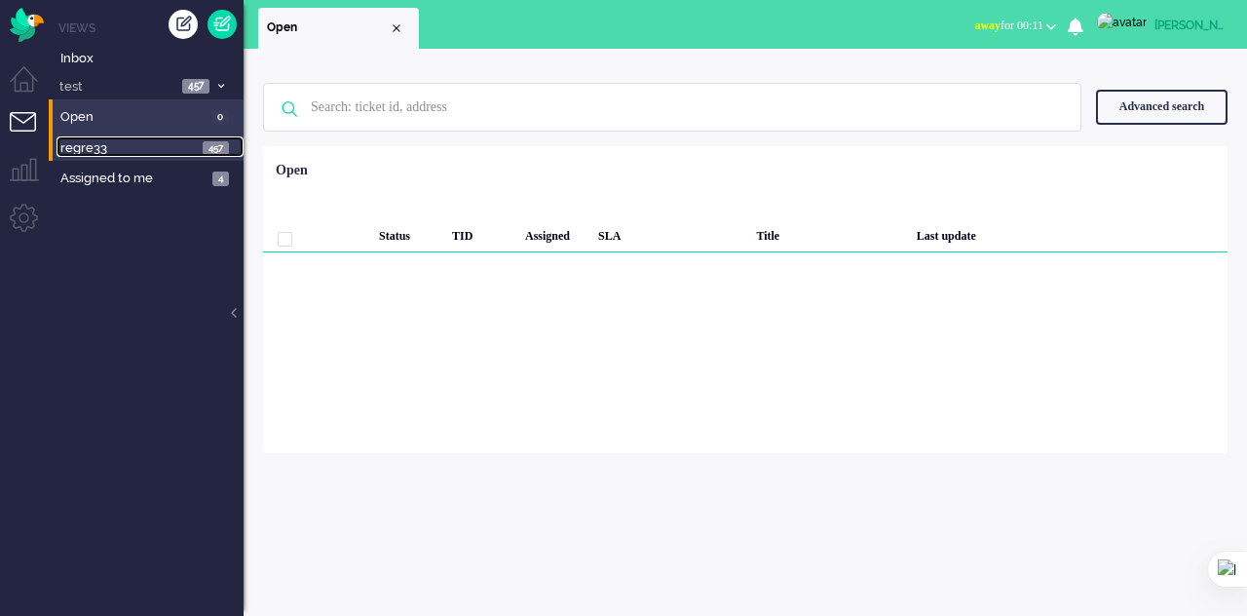
click at [99, 153] on span "regre33" at bounding box center [128, 148] width 136 height 19
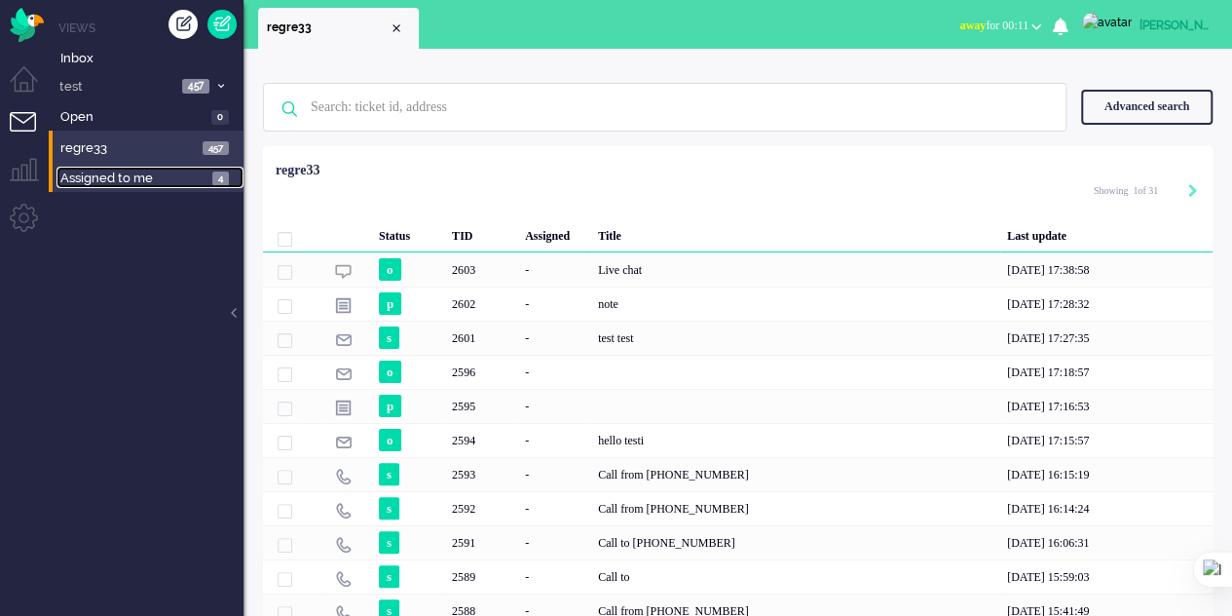
click at [98, 176] on span "Assigned to me" at bounding box center [133, 178] width 146 height 19
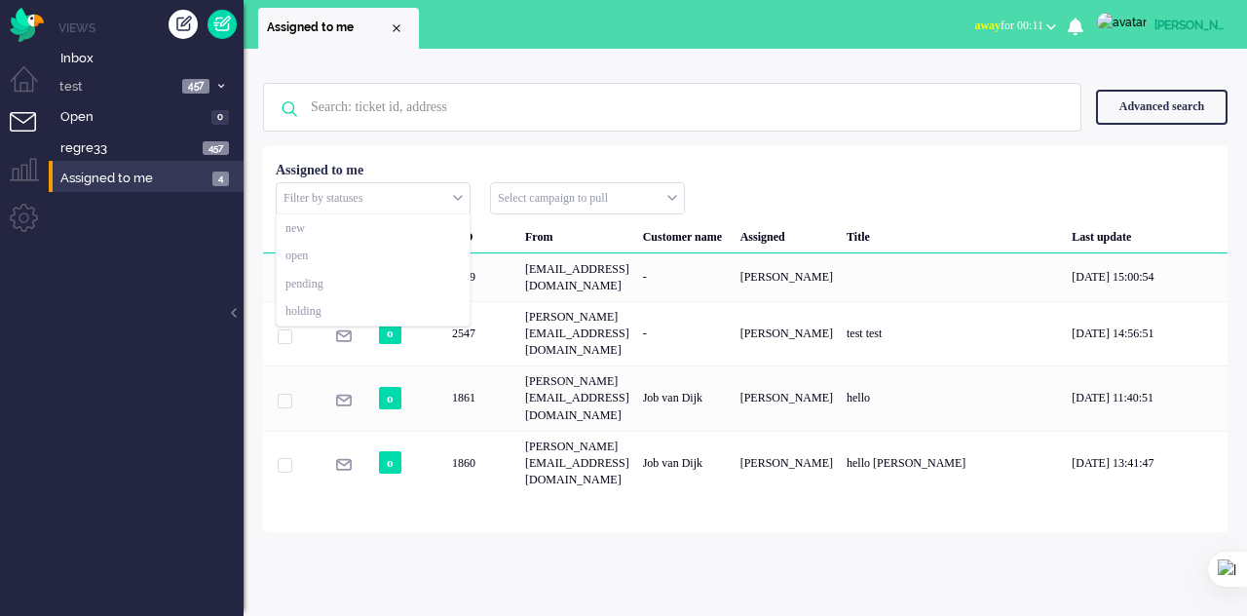
click at [464, 209] on input "text" at bounding box center [373, 198] width 193 height 30
click at [451, 191] on input "text" at bounding box center [373, 198] width 193 height 30
click at [452, 191] on input "text" at bounding box center [373, 198] width 193 height 30
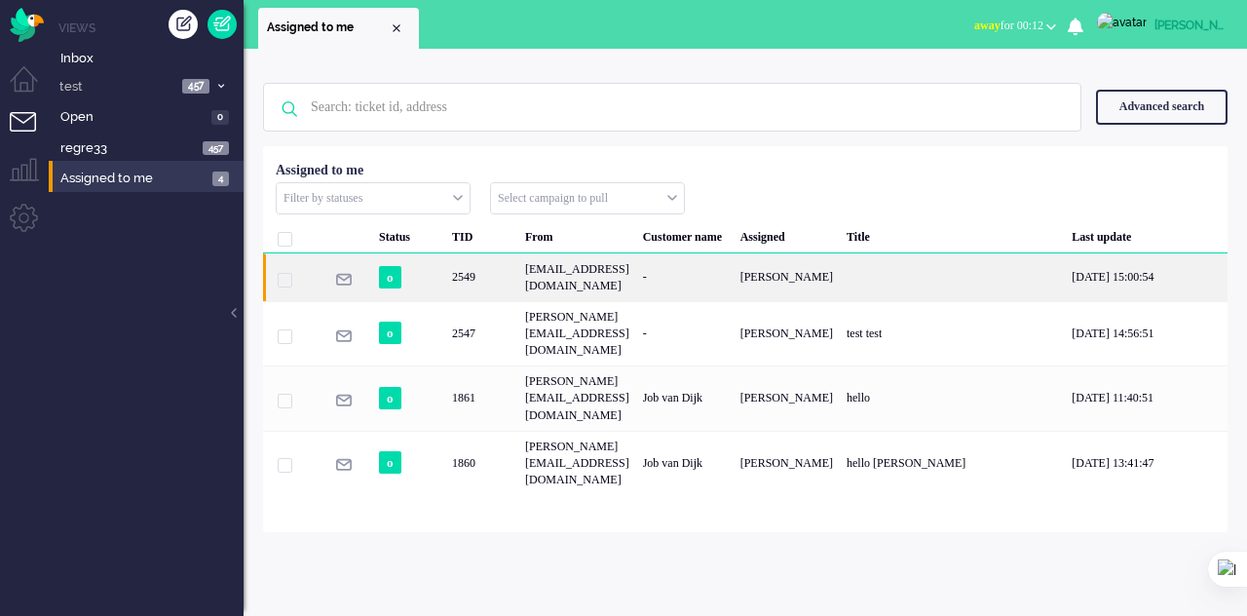
drag, startPoint x: 452, startPoint y: 191, endPoint x: 465, endPoint y: 251, distance: 61.7
click at [450, 197] on input "text" at bounding box center [373, 198] width 193 height 30
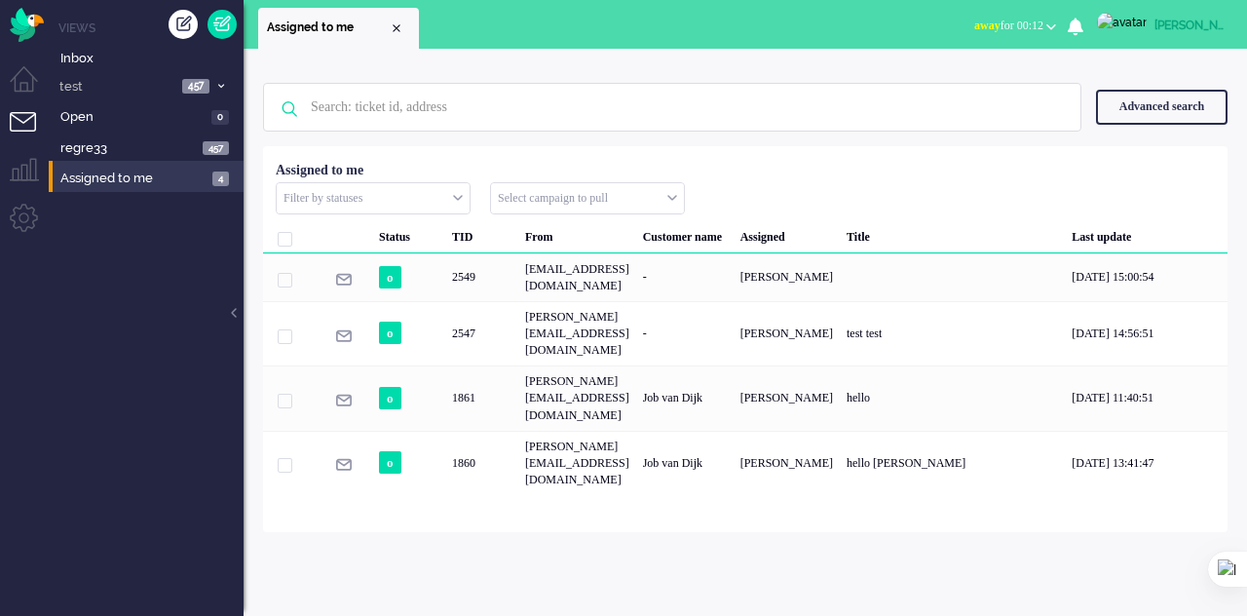
click at [577, 502] on div "No search results Please try again Advanced search Advanced search Ticket ID Ti…" at bounding box center [745, 332] width 1003 height 567
click at [452, 197] on input "text" at bounding box center [373, 198] width 193 height 30
click at [444, 200] on input "text" at bounding box center [373, 198] width 193 height 30
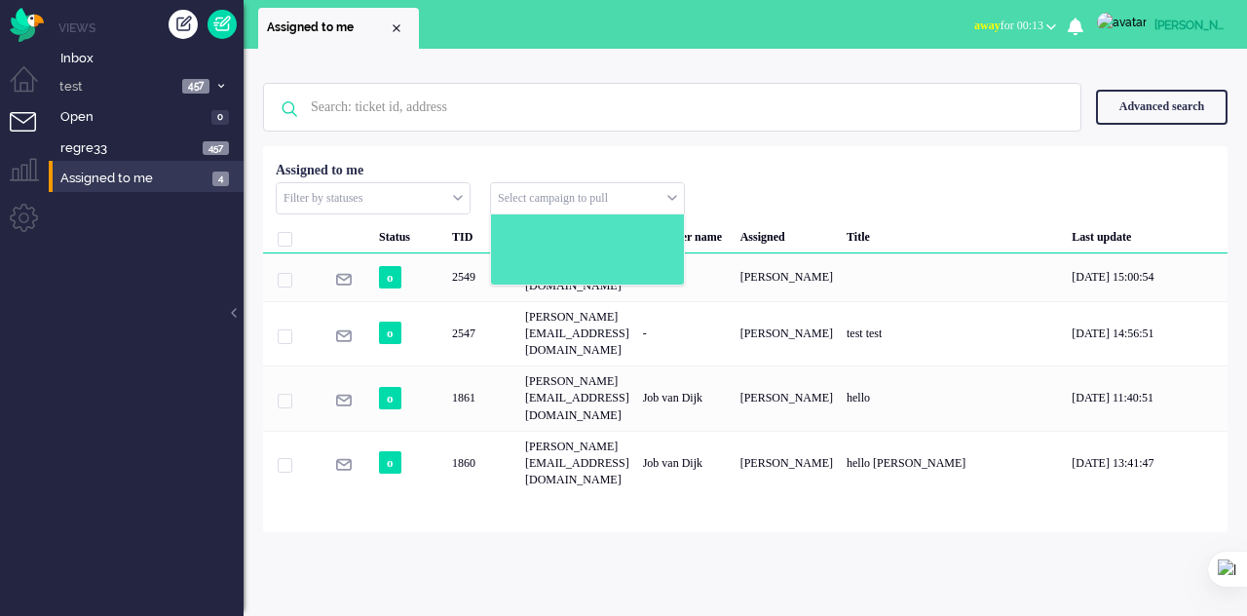
click at [537, 209] on input "text" at bounding box center [587, 198] width 193 height 30
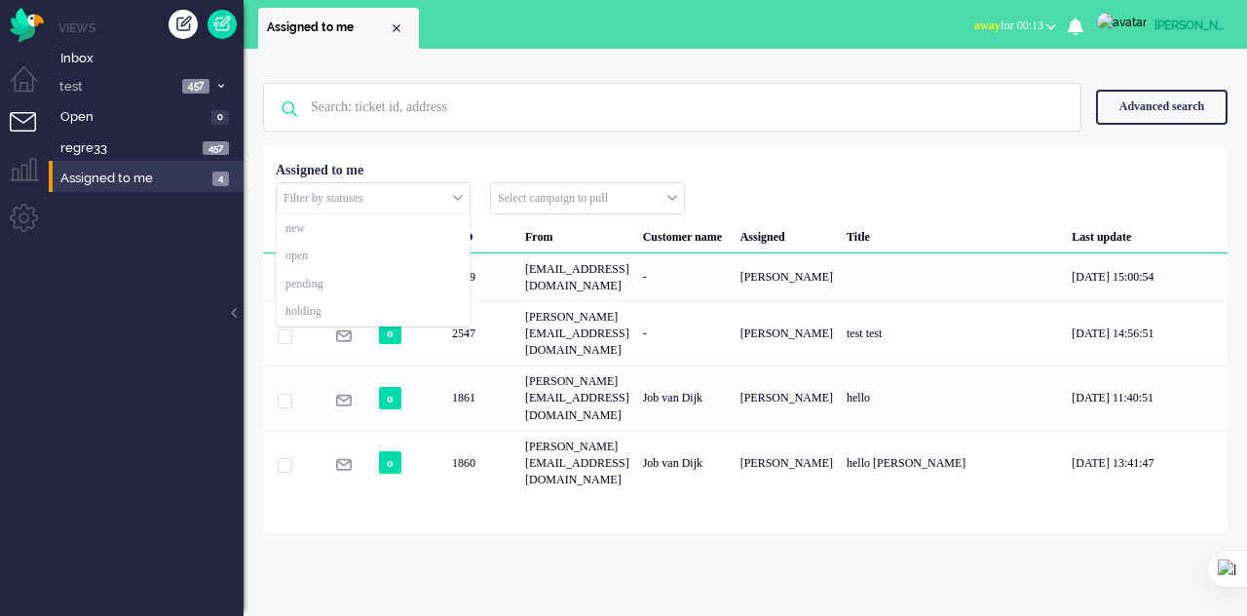
click at [459, 188] on input "text" at bounding box center [373, 198] width 193 height 30
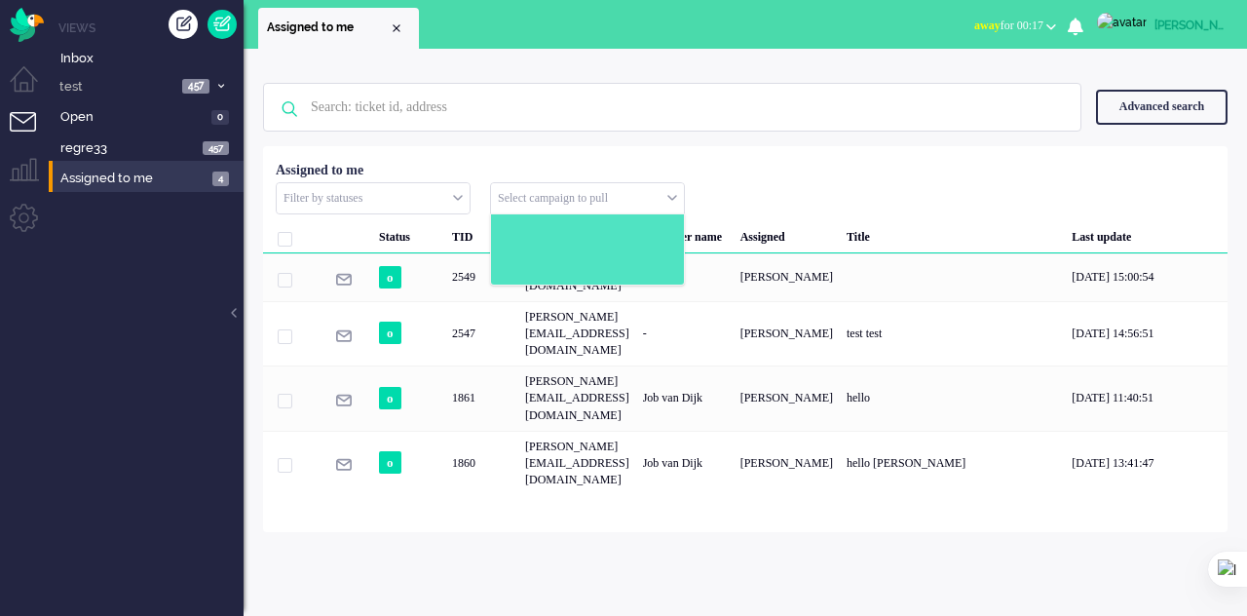
click at [663, 193] on input "text" at bounding box center [587, 198] width 193 height 30
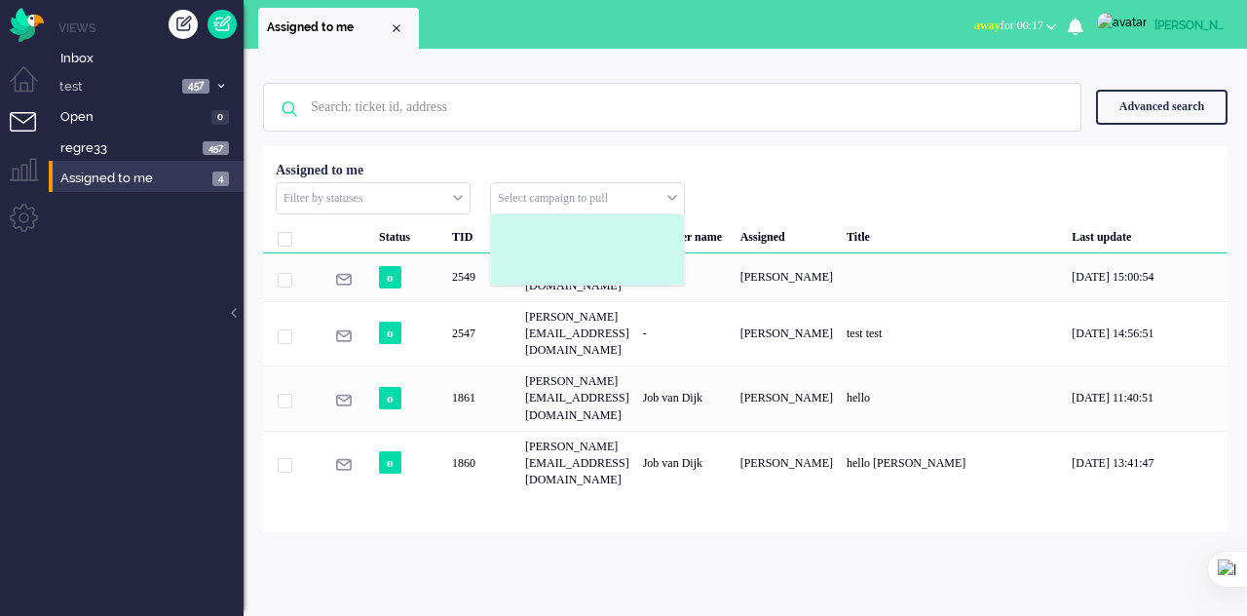
click at [615, 232] on li at bounding box center [587, 232] width 193 height 12
click at [593, 256] on li at bounding box center [587, 255] width 193 height 12
click at [588, 264] on li at bounding box center [587, 267] width 193 height 12
click at [588, 271] on ul at bounding box center [587, 249] width 193 height 70
click at [588, 273] on li at bounding box center [587, 279] width 193 height 12
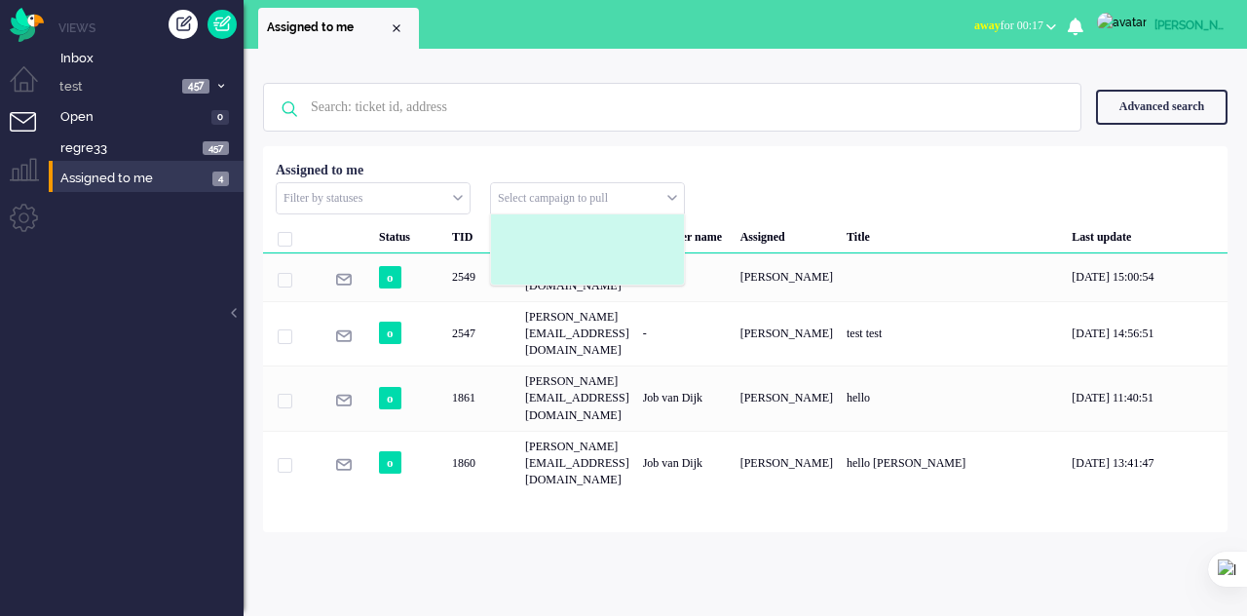
click at [586, 211] on input "text" at bounding box center [587, 198] width 193 height 30
click at [586, 215] on li at bounding box center [587, 220] width 193 height 12
click at [586, 225] on ul at bounding box center [587, 249] width 193 height 70
click at [590, 249] on li at bounding box center [587, 255] width 193 height 12
drag, startPoint x: 629, startPoint y: 196, endPoint x: 465, endPoint y: 195, distance: 164.6
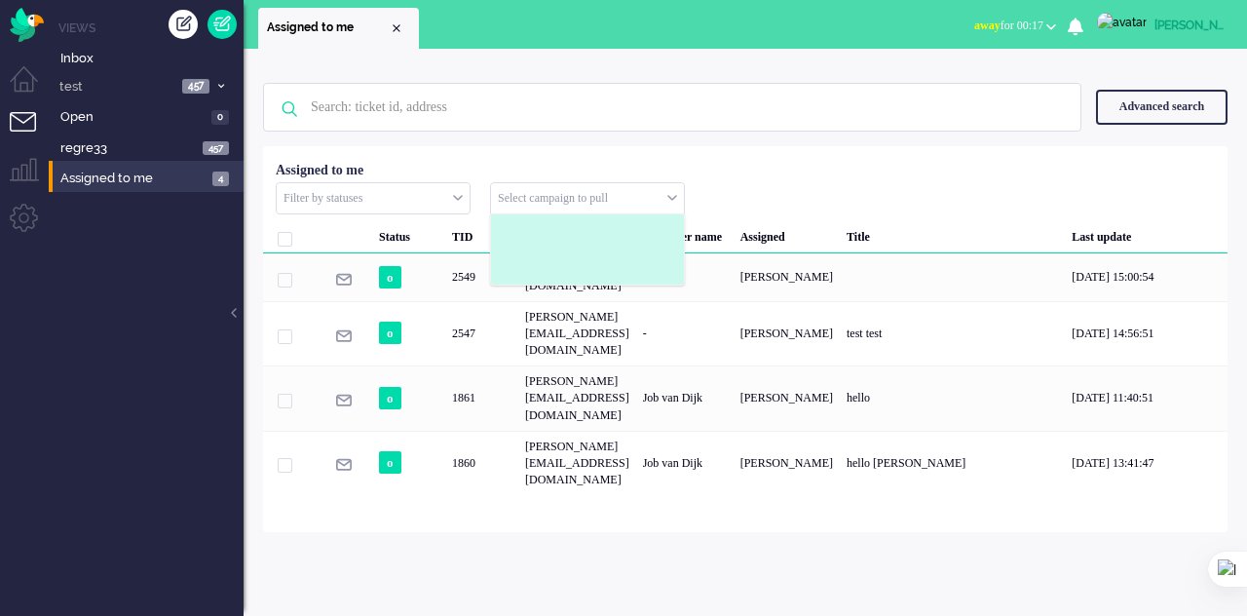
click at [465, 175] on div "Filter by statuses new open pending holding Select campaign to pull" at bounding box center [738, 175] width 950 height 0
drag, startPoint x: 497, startPoint y: 192, endPoint x: 651, endPoint y: 213, distance: 155.4
click at [658, 211] on div "Select campaign to pull" at bounding box center [587, 198] width 195 height 32
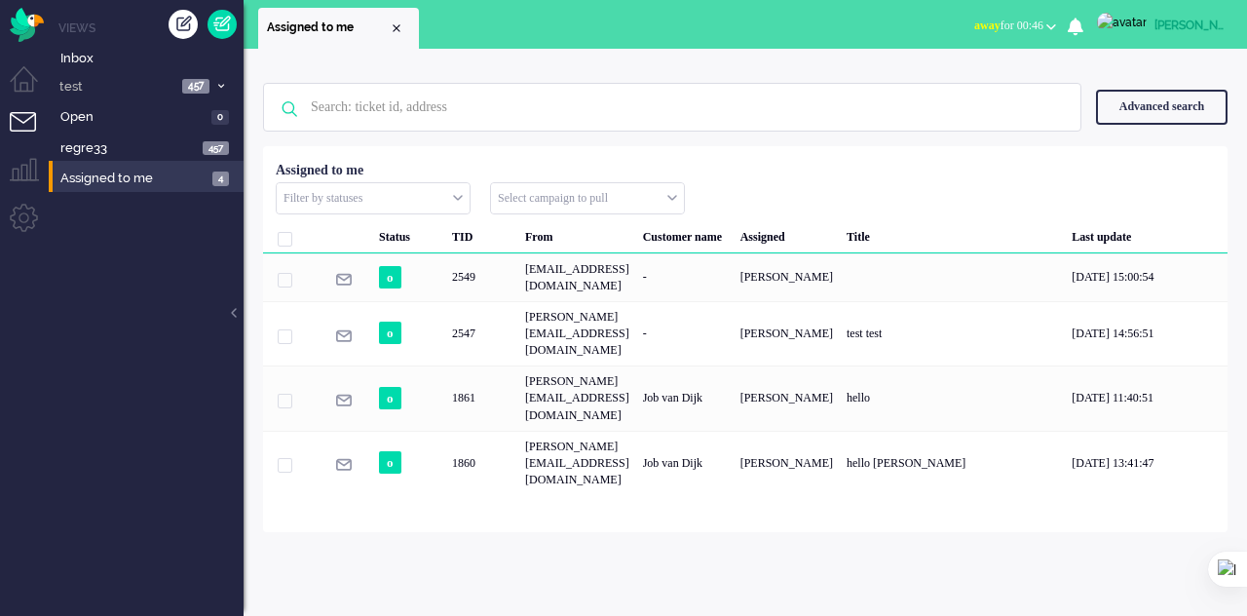
click at [566, 200] on input "text" at bounding box center [587, 198] width 193 height 30
click at [671, 190] on input "text" at bounding box center [587, 198] width 193 height 30
click at [25, 221] on li "Admin menu" at bounding box center [32, 226] width 44 height 44
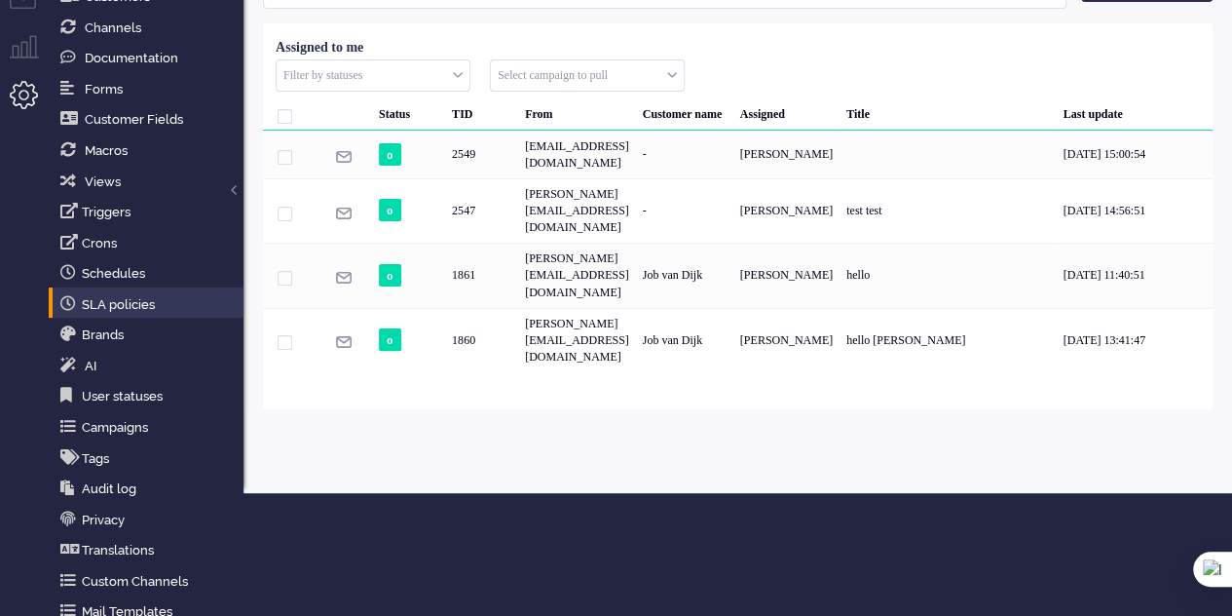
scroll to position [132, 0]
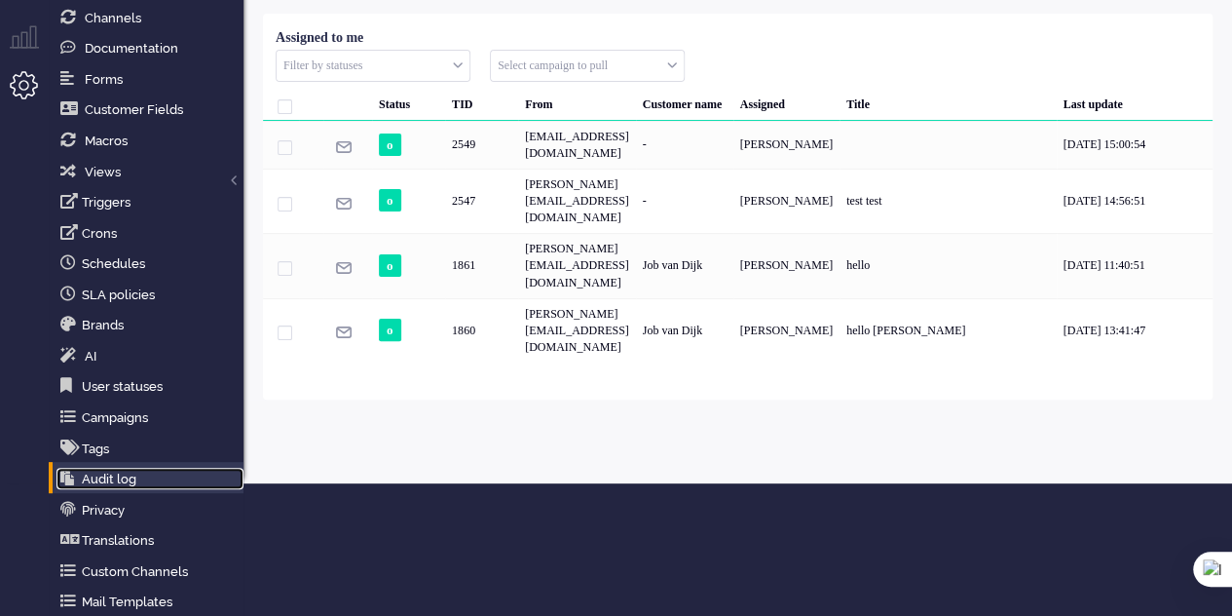
click at [127, 480] on link "Audit log" at bounding box center [149, 478] width 187 height 21
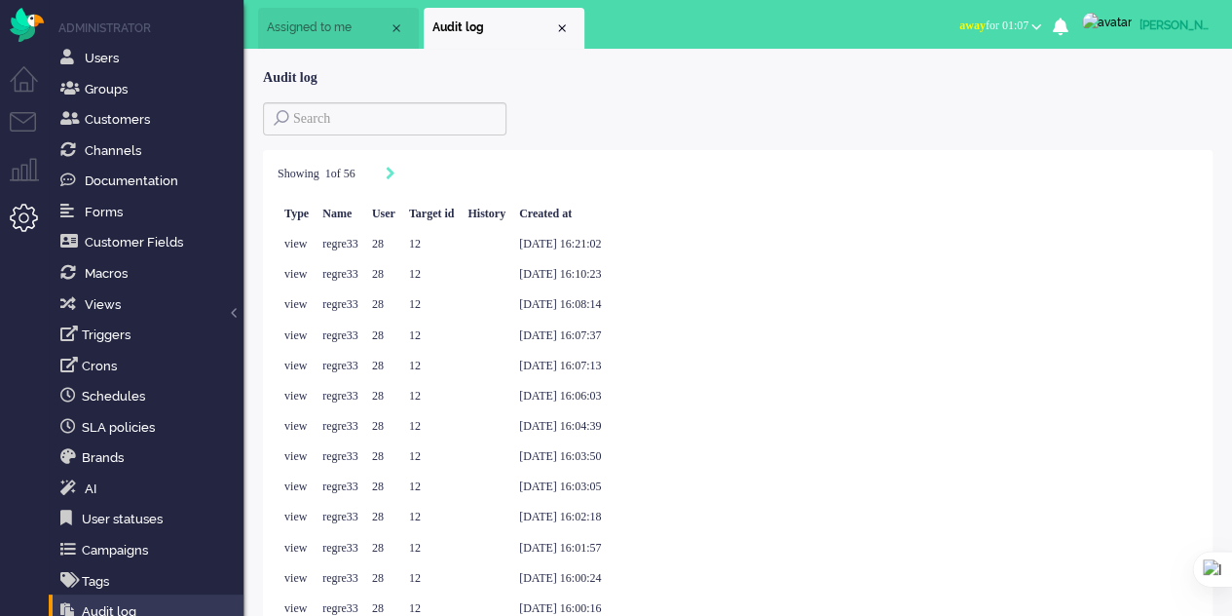
click at [1110, 32] on img at bounding box center [1107, 22] width 50 height 19
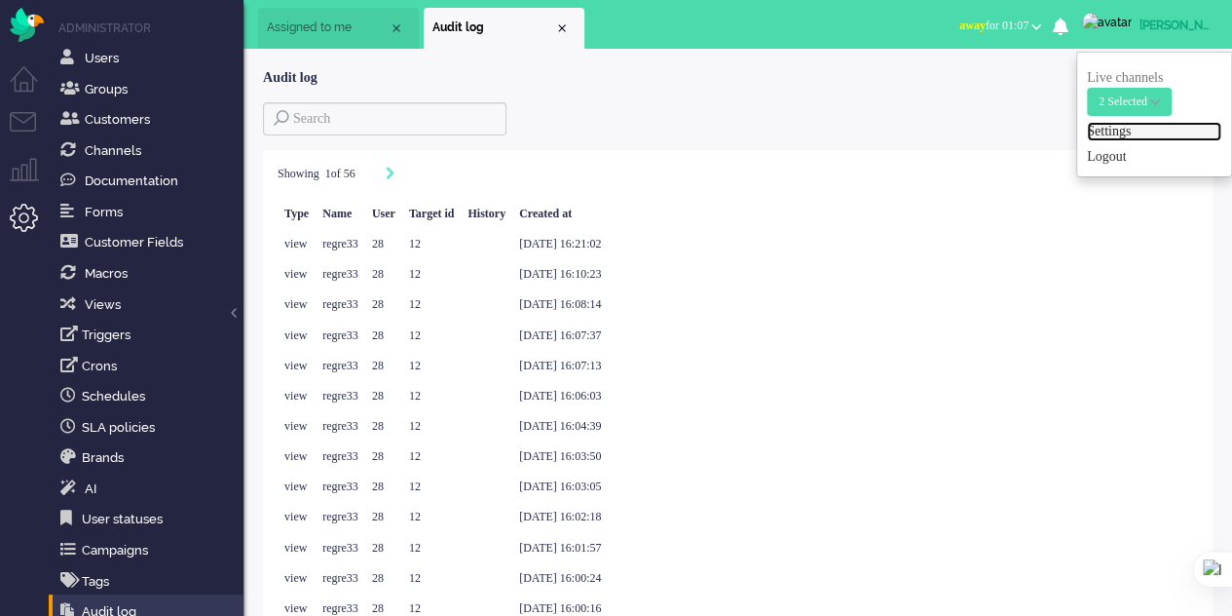
click at [1115, 128] on link "Settings" at bounding box center [1154, 131] width 134 height 19
select select
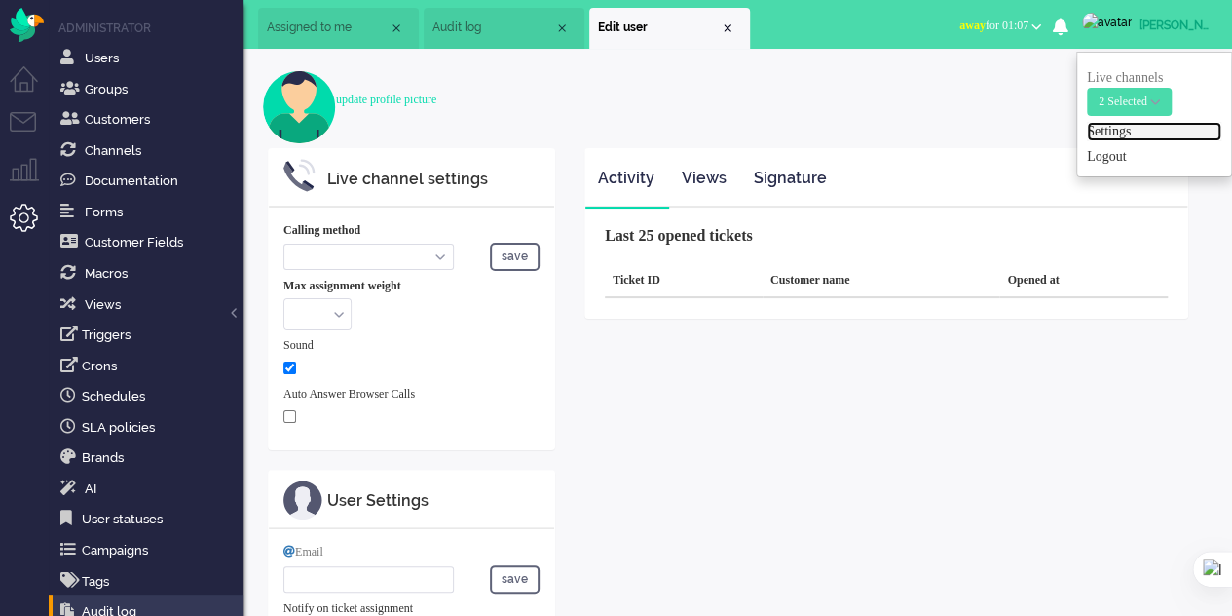
select select "browser"
checkbox input "true"
type input "elaine@elainedesigns.es"
type input "+34642313275"
select select "en"
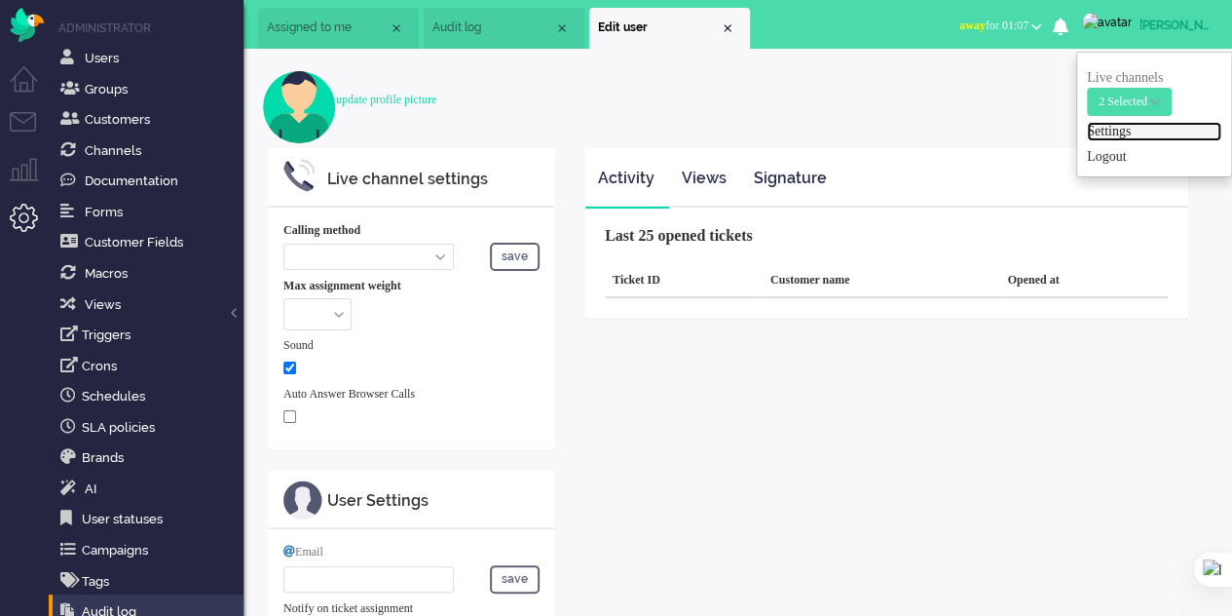
select select "en_GB"
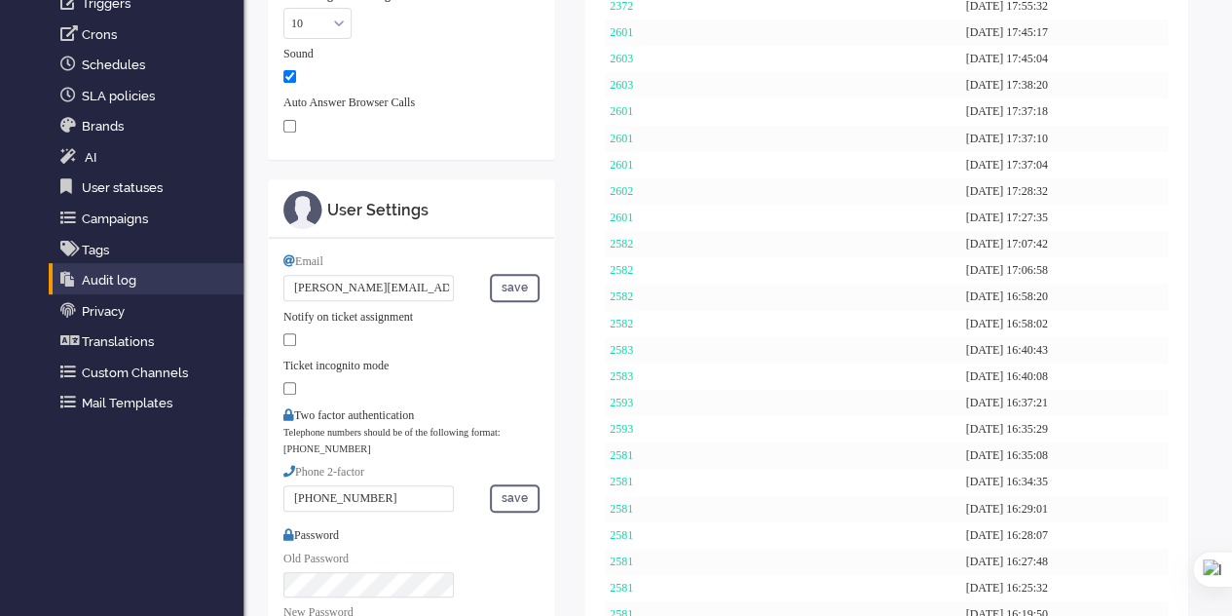
scroll to position [314, 0]
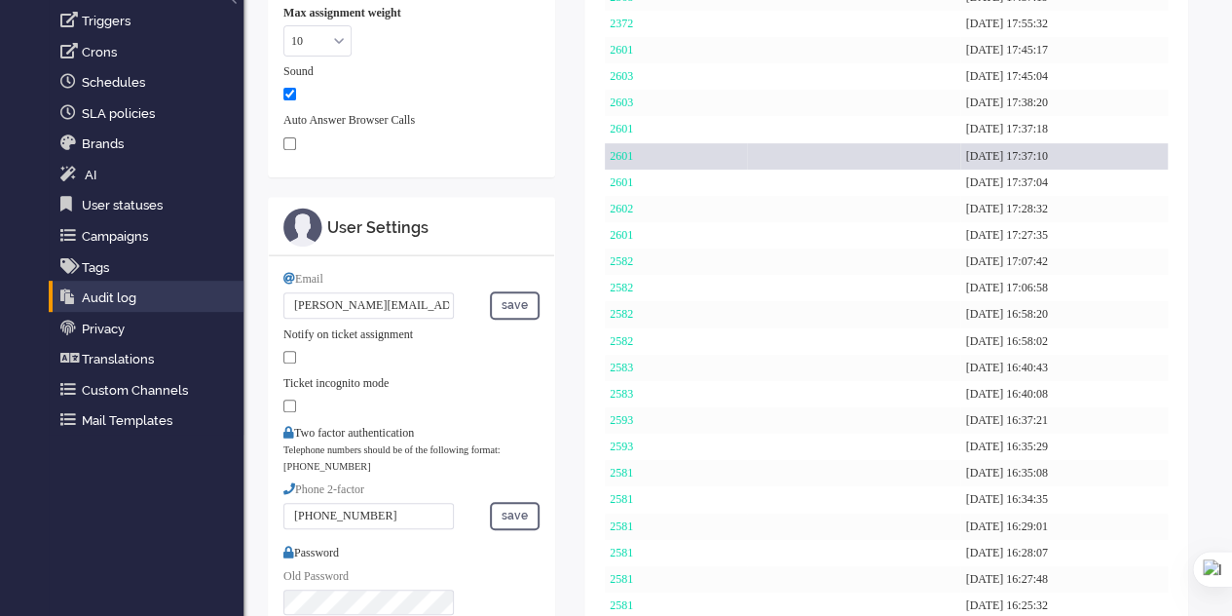
click at [664, 144] on div "2601" at bounding box center [676, 156] width 142 height 26
click at [631, 159] on link "2601" at bounding box center [621, 156] width 23 height 14
click at [618, 151] on link "2601" at bounding box center [621, 156] width 23 height 14
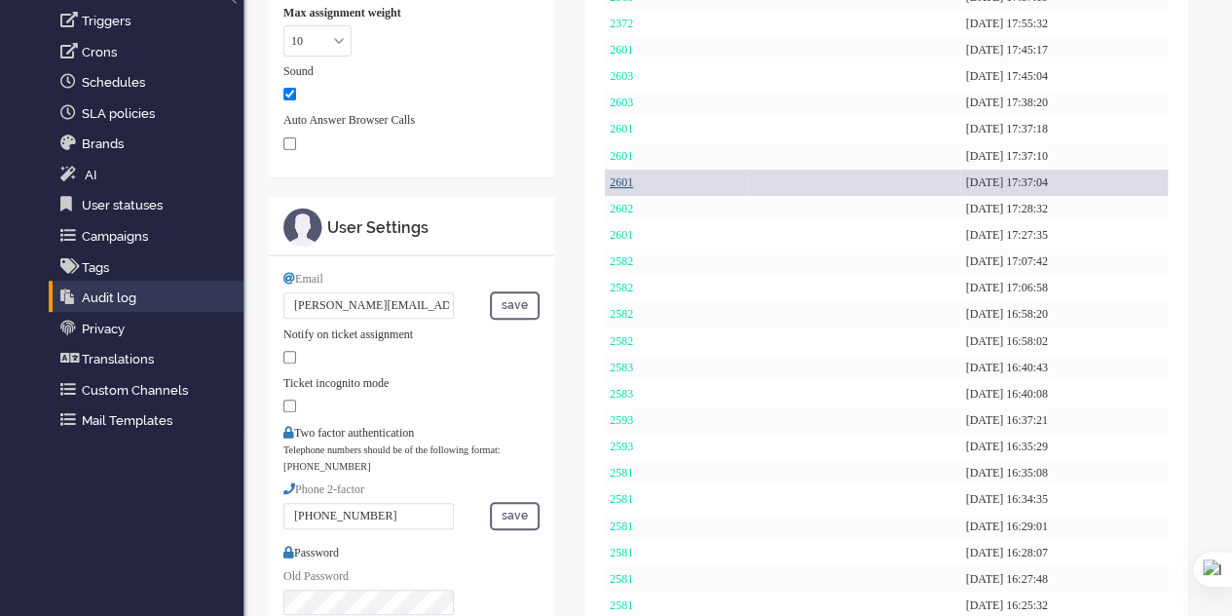
click at [619, 184] on link "2601" at bounding box center [621, 182] width 23 height 14
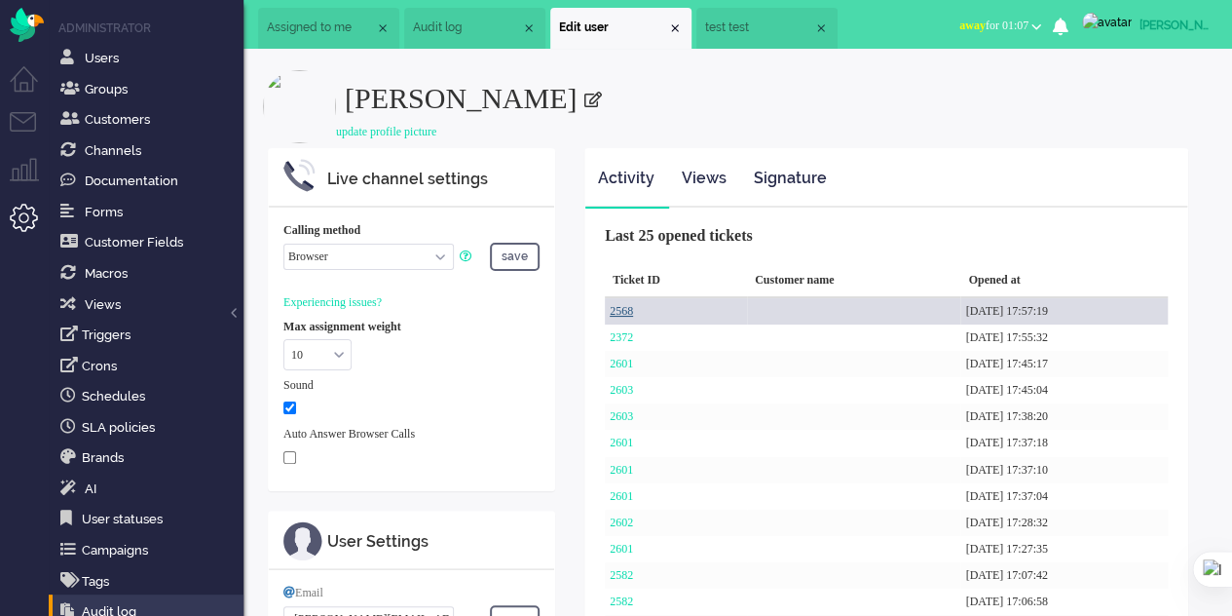
click at [621, 313] on link "2568" at bounding box center [621, 311] width 23 height 14
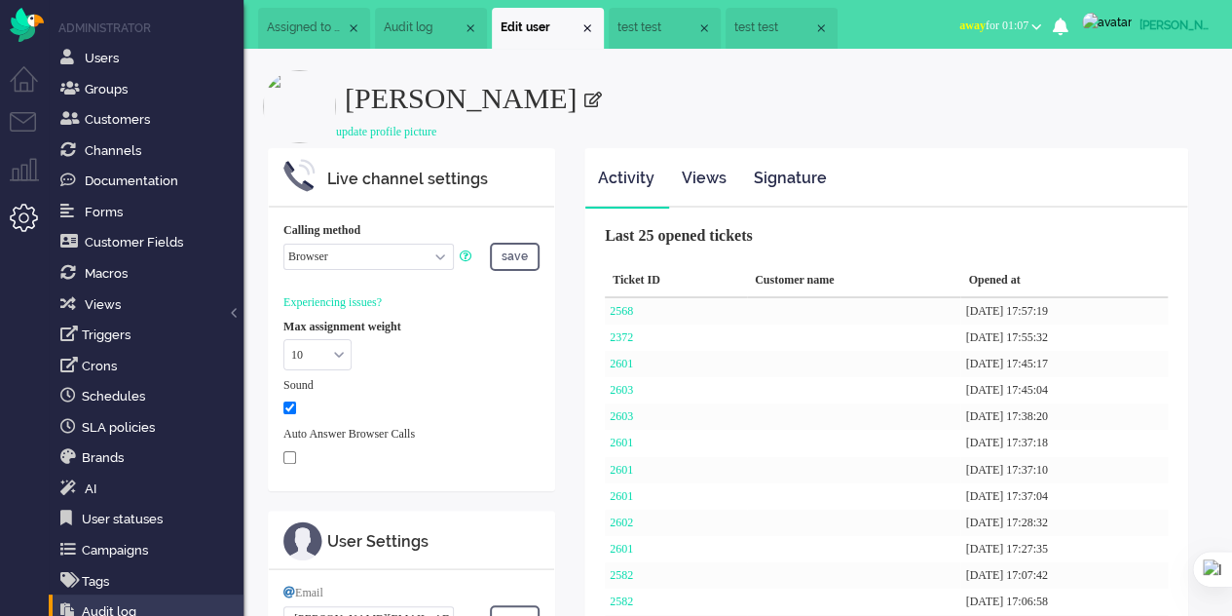
click at [669, 24] on span "test test" at bounding box center [657, 27] width 79 height 17
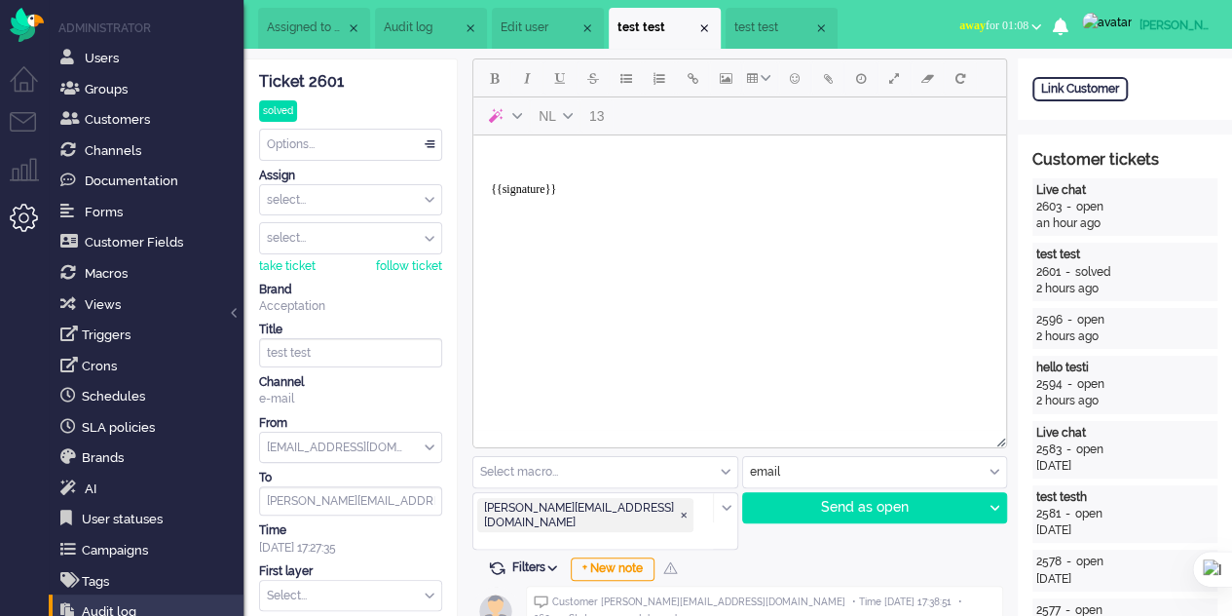
click at [768, 26] on span "test test" at bounding box center [773, 27] width 79 height 17
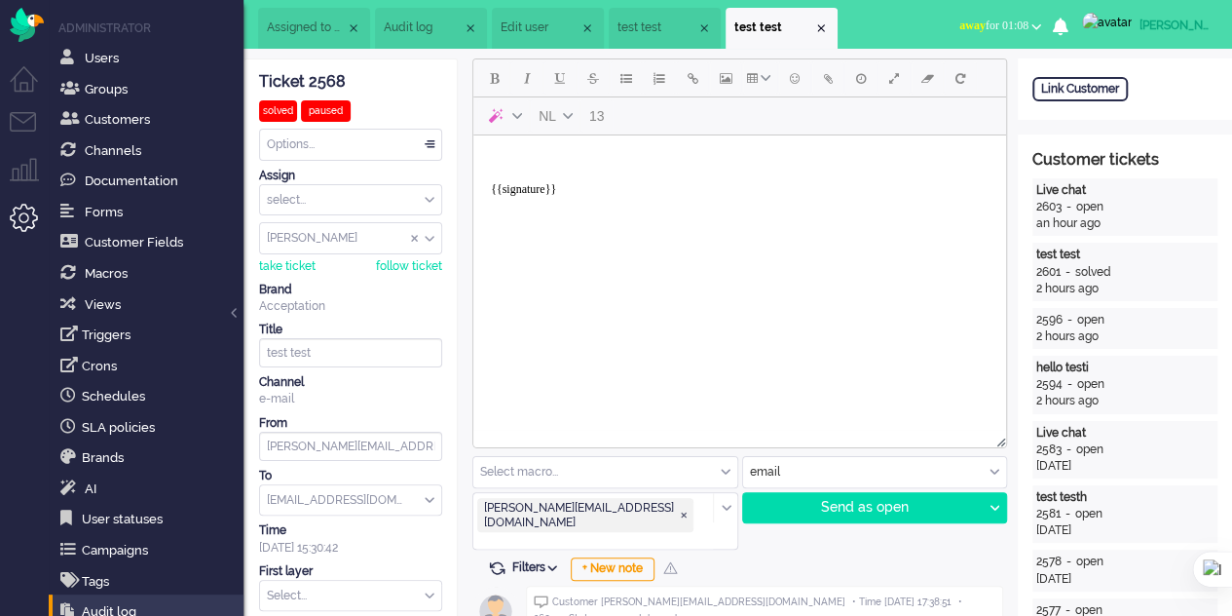
click at [829, 24] on div "Close tab" at bounding box center [821, 28] width 16 height 16
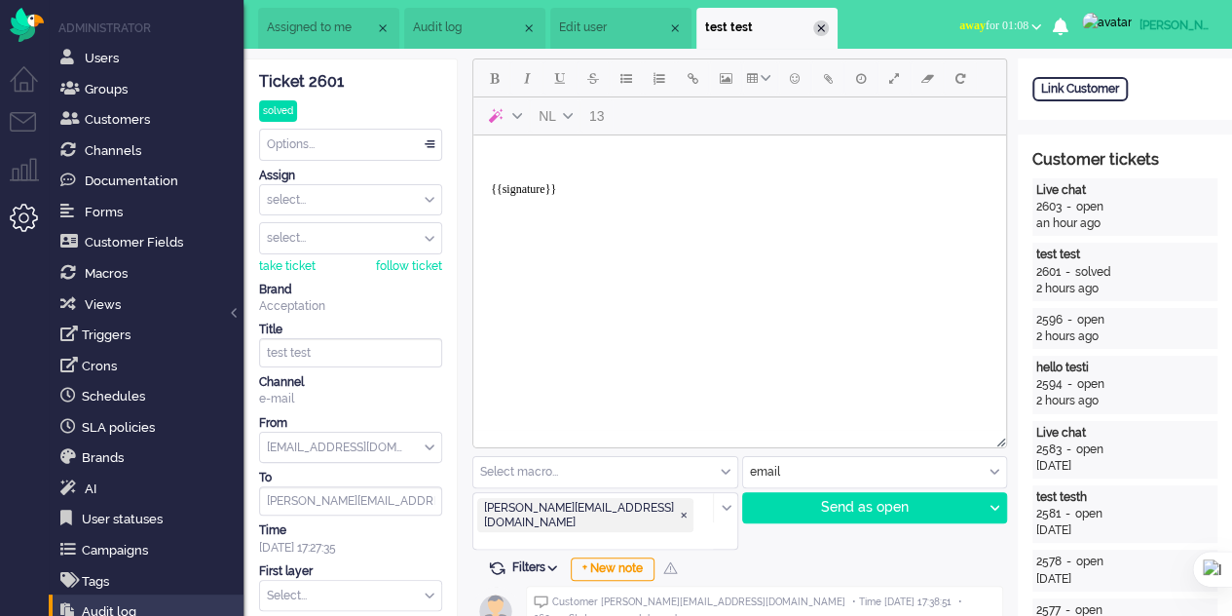
click at [829, 28] on div "Close tab" at bounding box center [821, 28] width 16 height 16
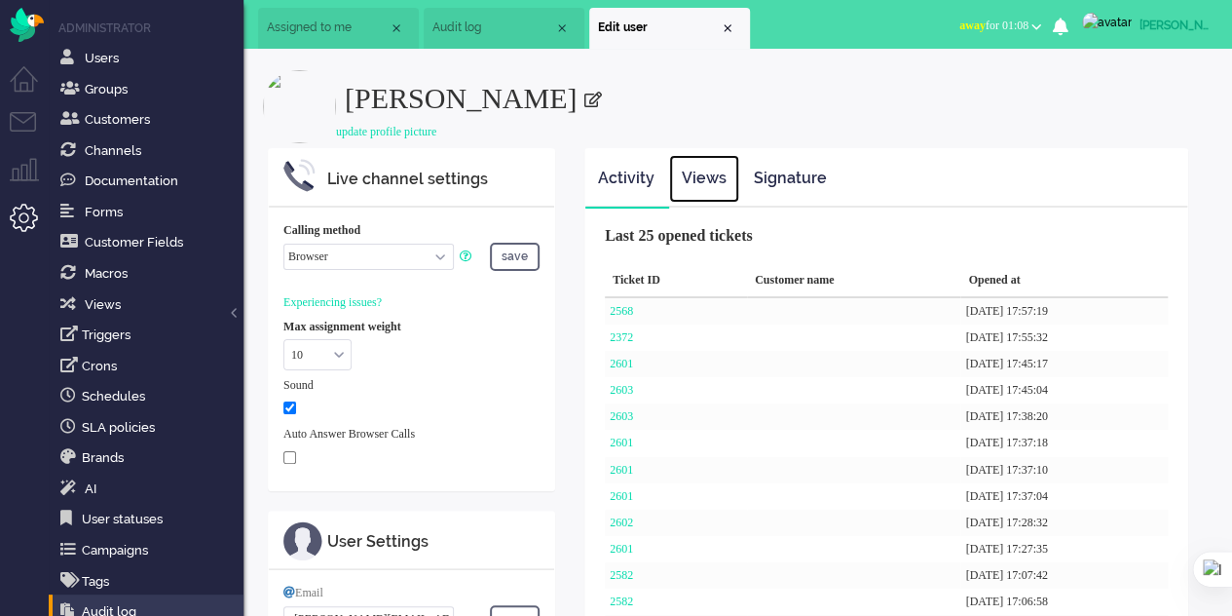
click at [709, 178] on link "Views" at bounding box center [704, 179] width 70 height 48
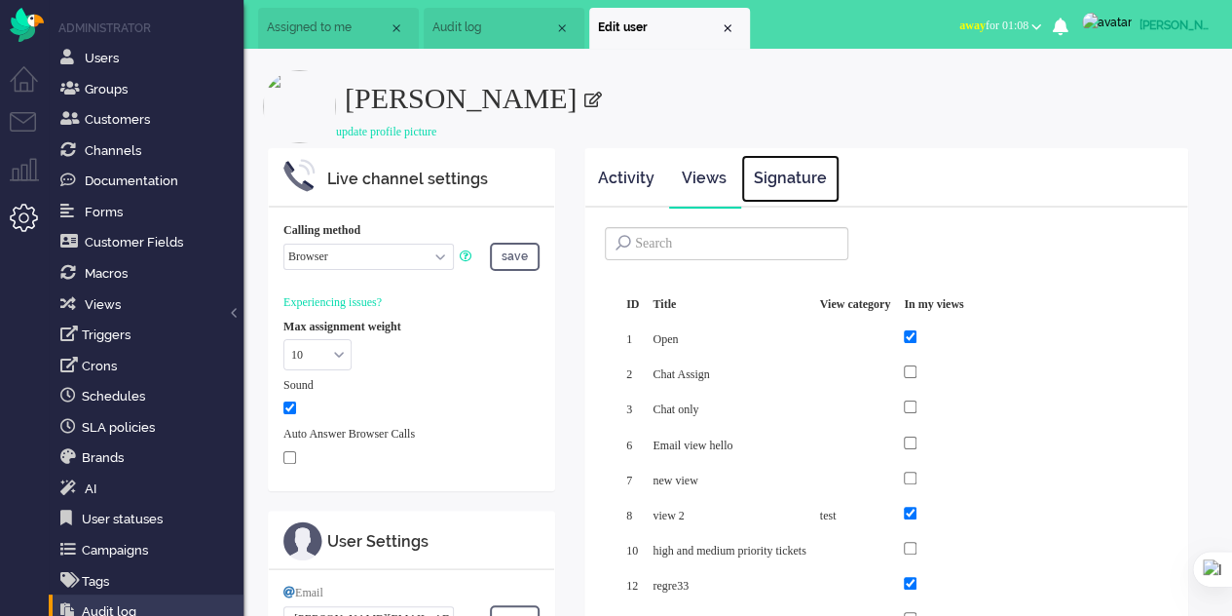
click at [785, 172] on link "Signature" at bounding box center [790, 179] width 98 height 48
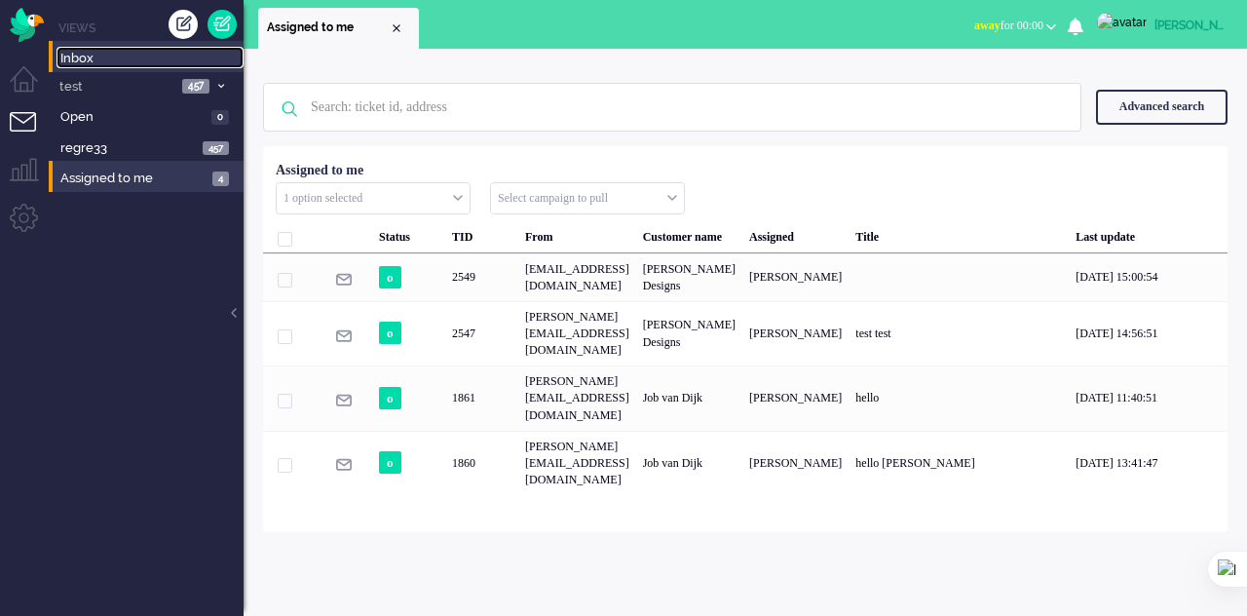
click at [68, 59] on span "Inbox" at bounding box center [151, 59] width 183 height 19
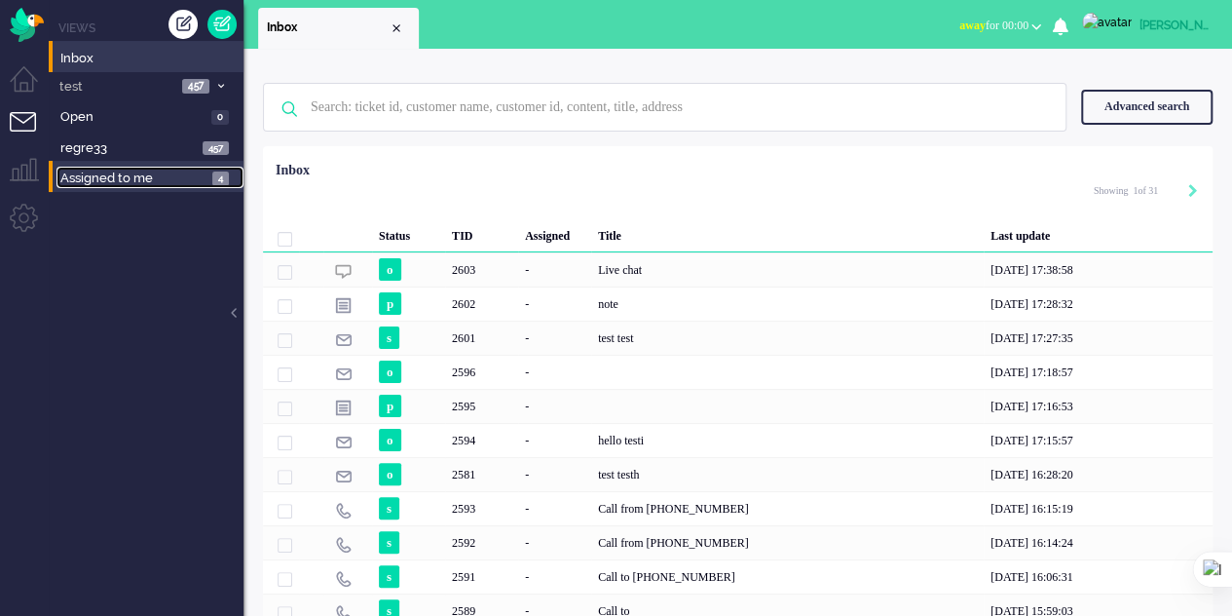
click at [98, 168] on link "Assigned to me 4" at bounding box center [149, 177] width 187 height 21
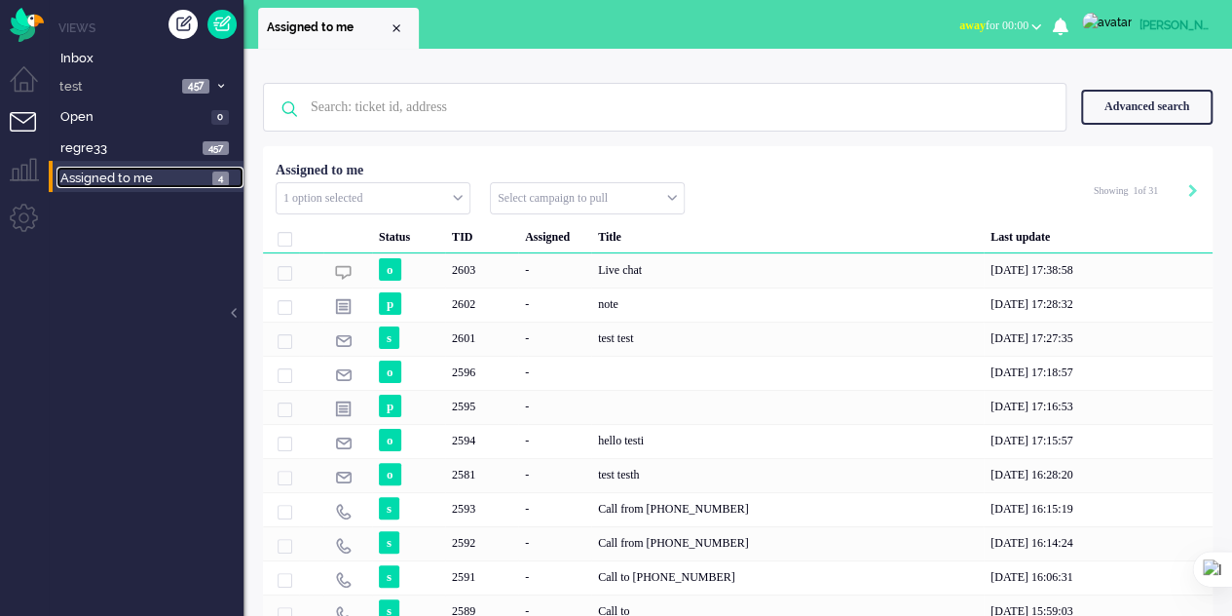
click at [98, 168] on link "Assigned to me 4" at bounding box center [149, 177] width 187 height 21
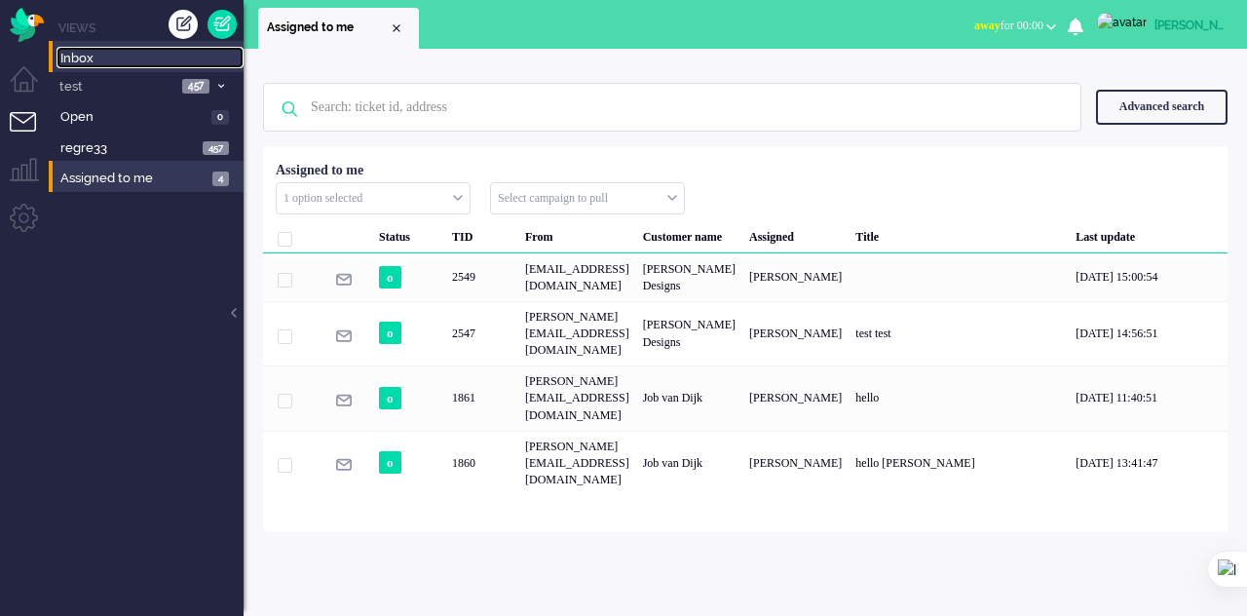
click at [107, 48] on link "Inbox" at bounding box center [149, 57] width 187 height 21
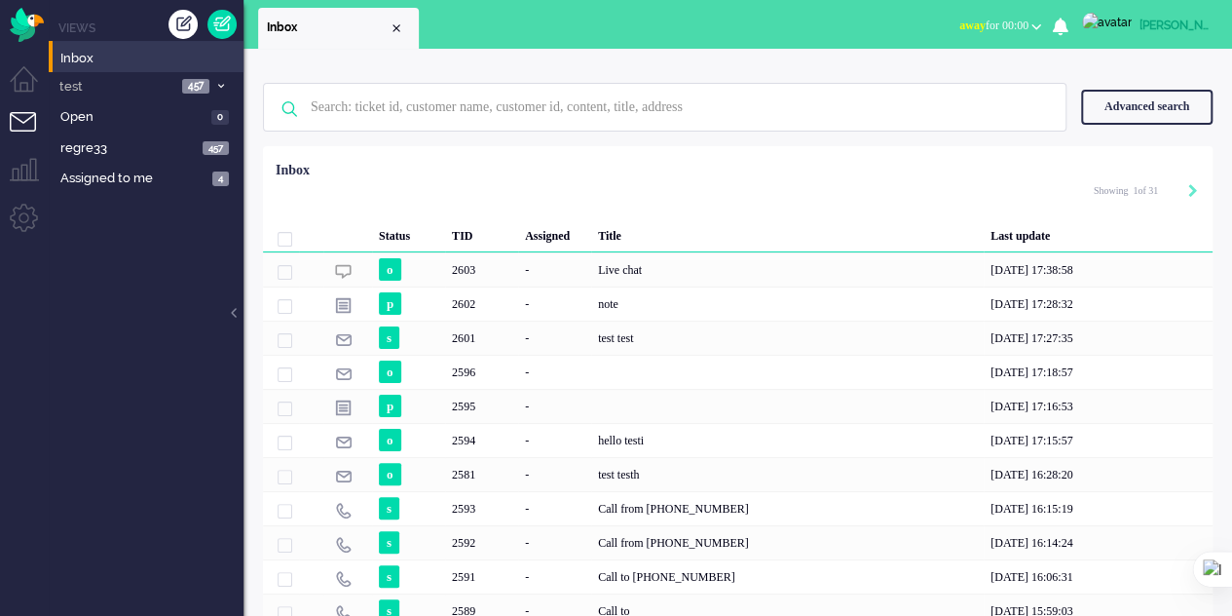
click at [1153, 24] on div "[PERSON_NAME]" at bounding box center [1176, 25] width 73 height 19
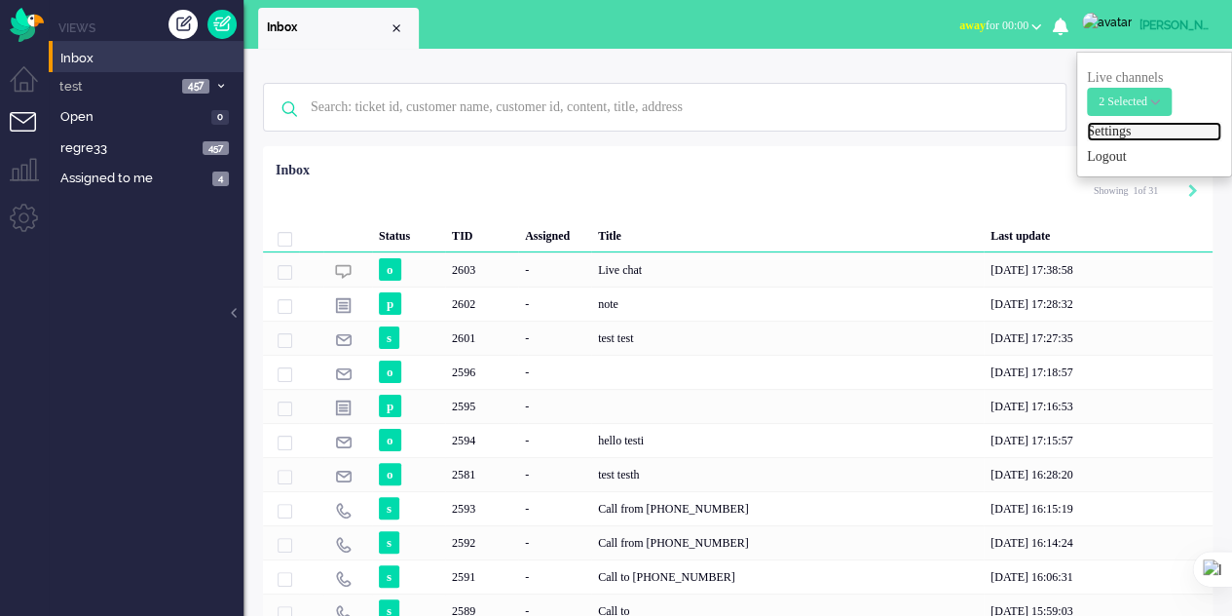
click at [1120, 128] on link "Settings" at bounding box center [1154, 131] width 134 height 19
select select
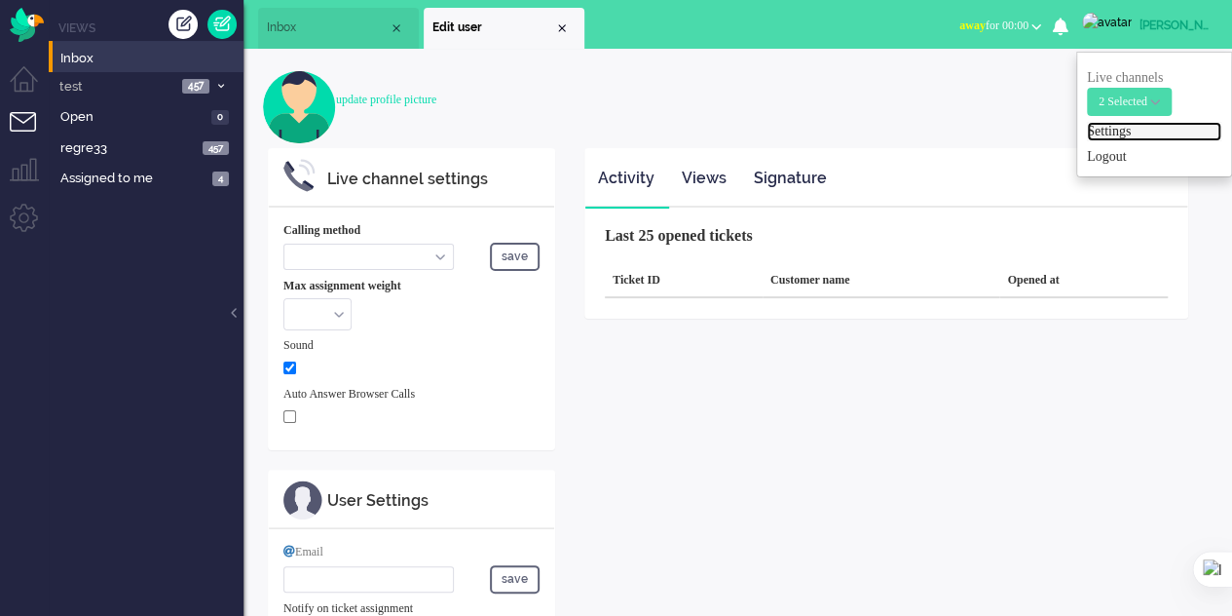
select select "browser"
checkbox input "true"
type input "[PERSON_NAME][EMAIL_ADDRESS][DOMAIN_NAME]"
type input "[PHONE_NUMBER]"
select select "en"
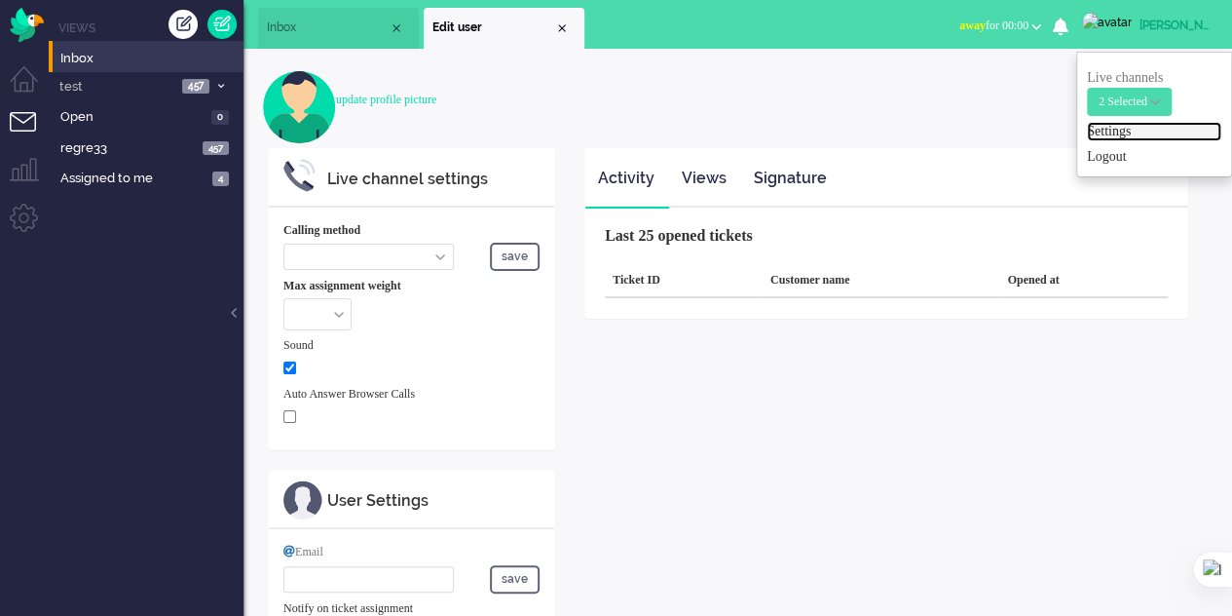
select select "en_GB"
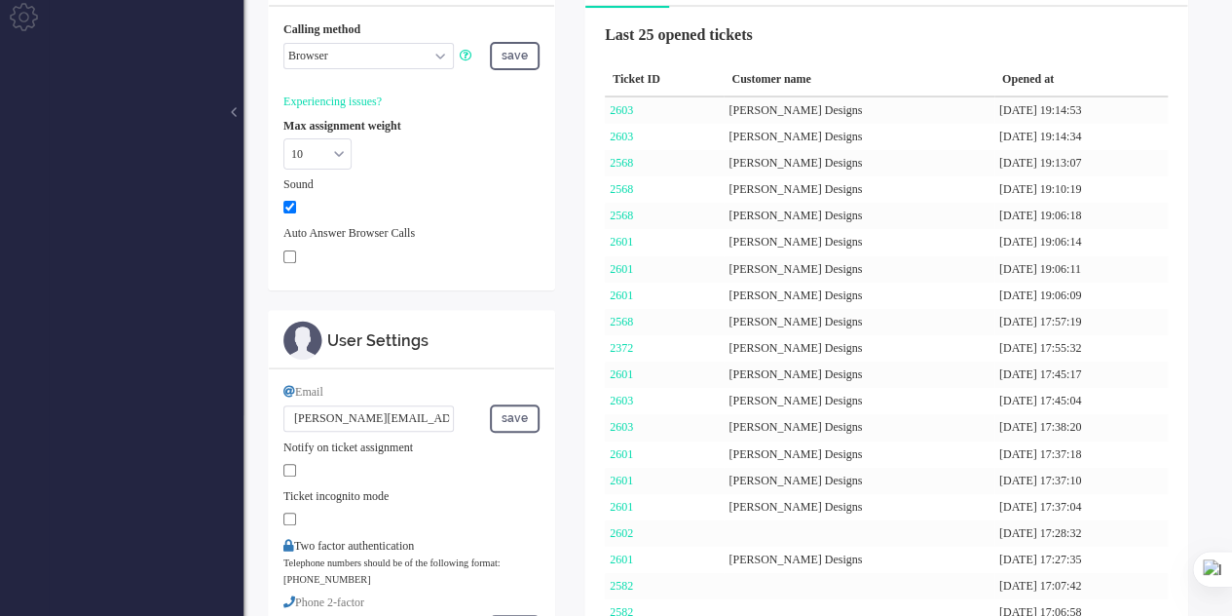
scroll to position [97, 0]
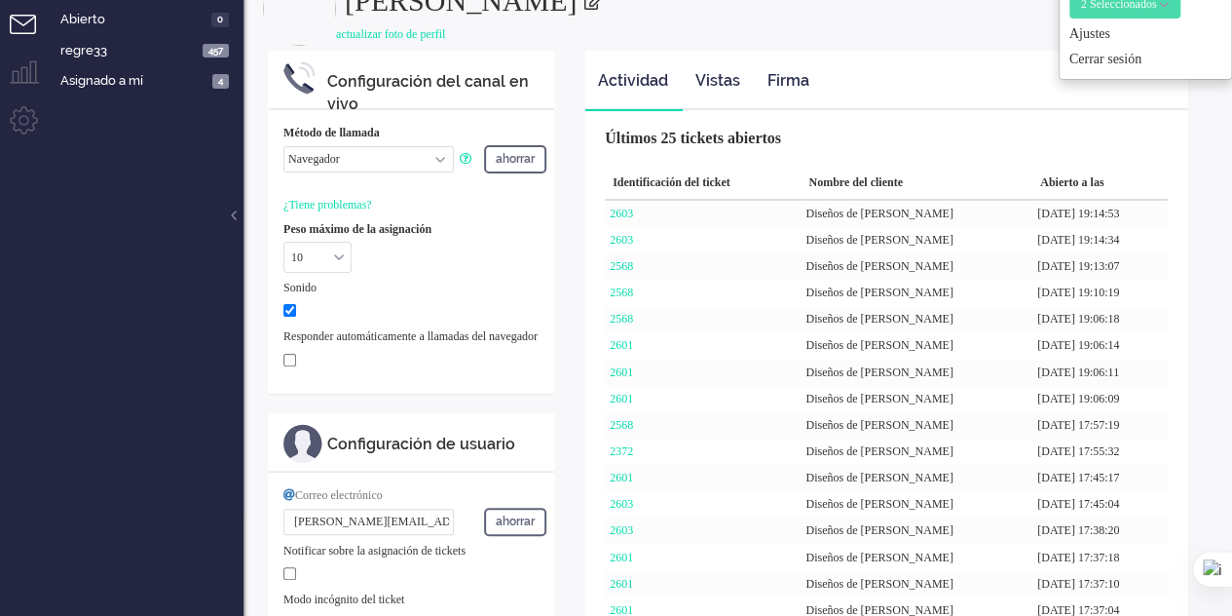
click at [1038, 129] on div "Últimos 25 tickets abiertos Identificación del ticket Nombre del cliente Abiert…" at bounding box center [886, 495] width 602 height 770
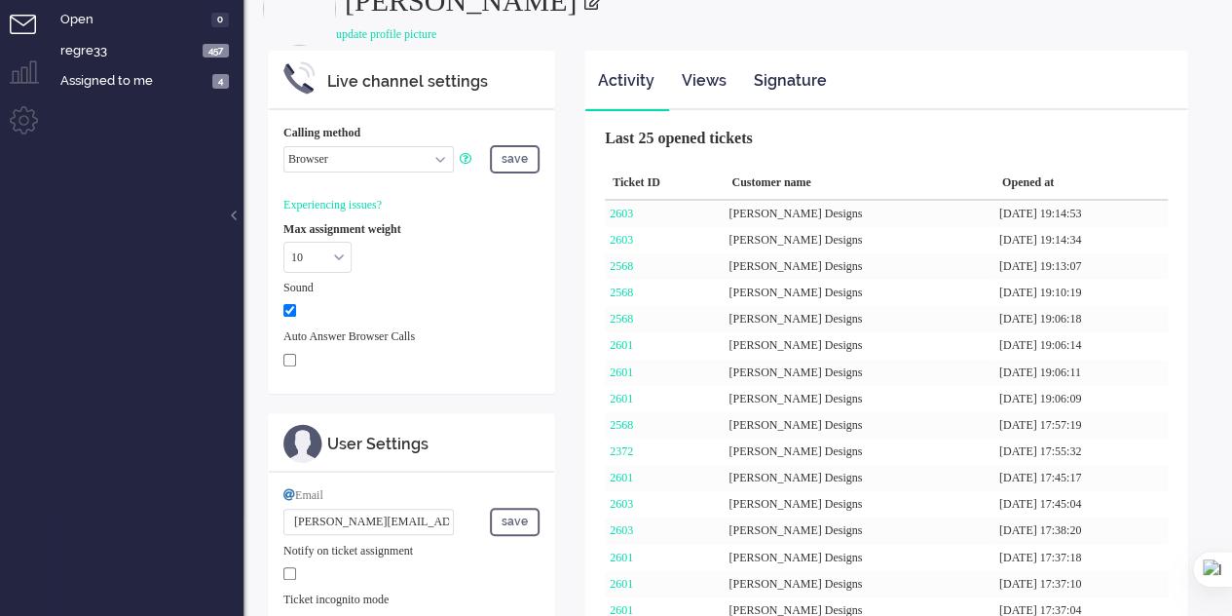
click at [1075, 76] on ul "Activity Views Signature" at bounding box center [886, 81] width 602 height 58
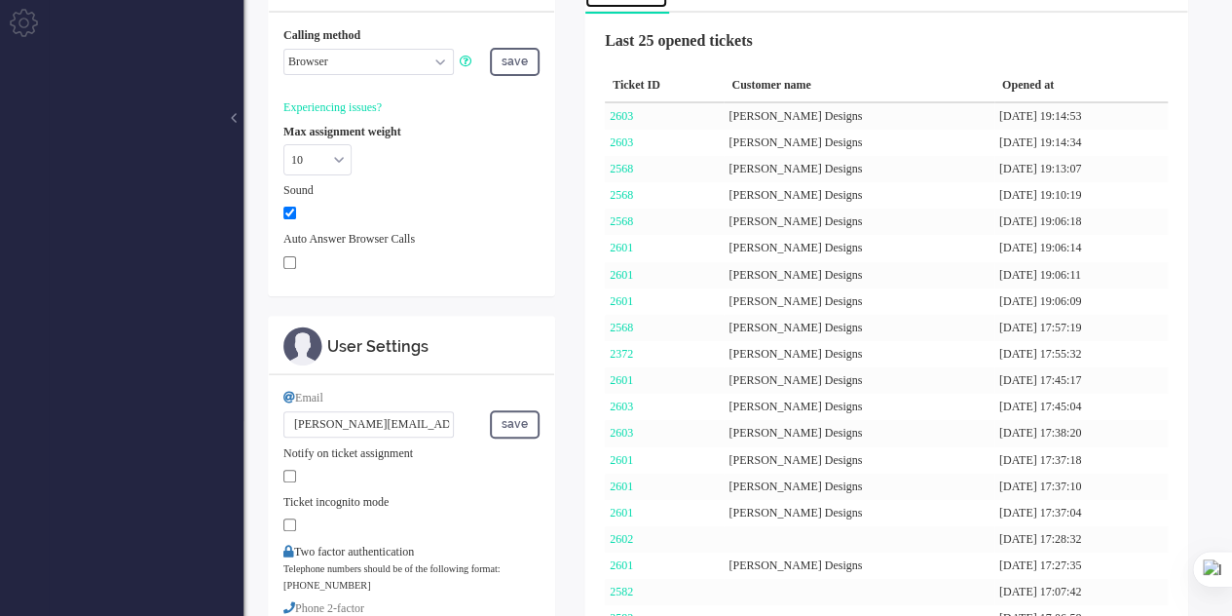
scroll to position [0, 0]
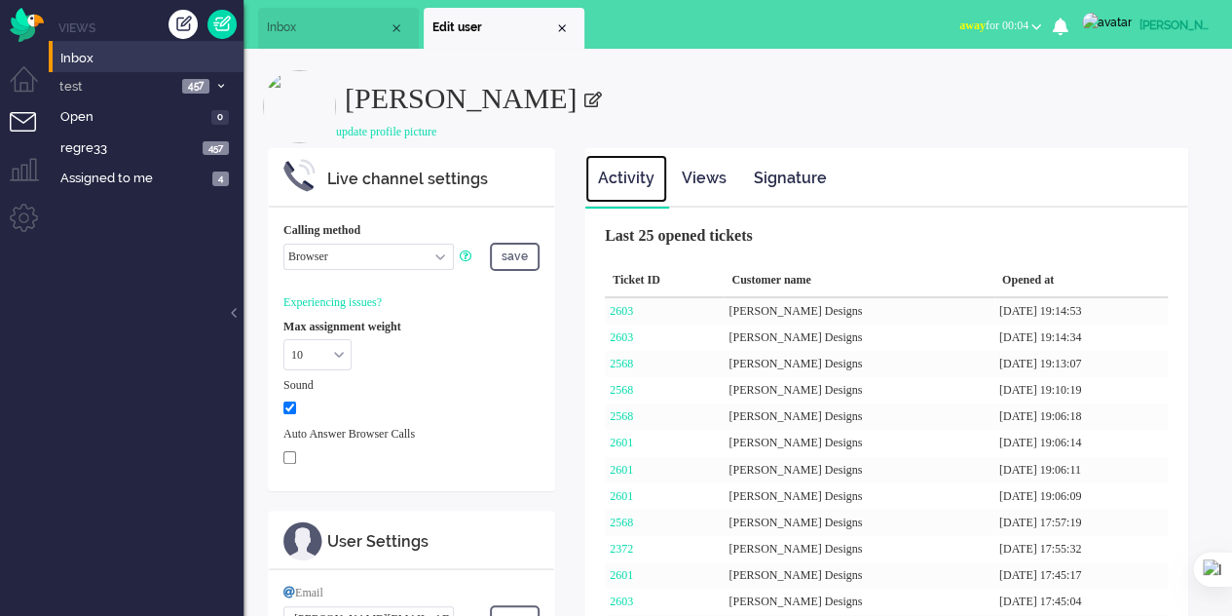
click at [283, 30] on span "Inbox" at bounding box center [328, 27] width 122 height 17
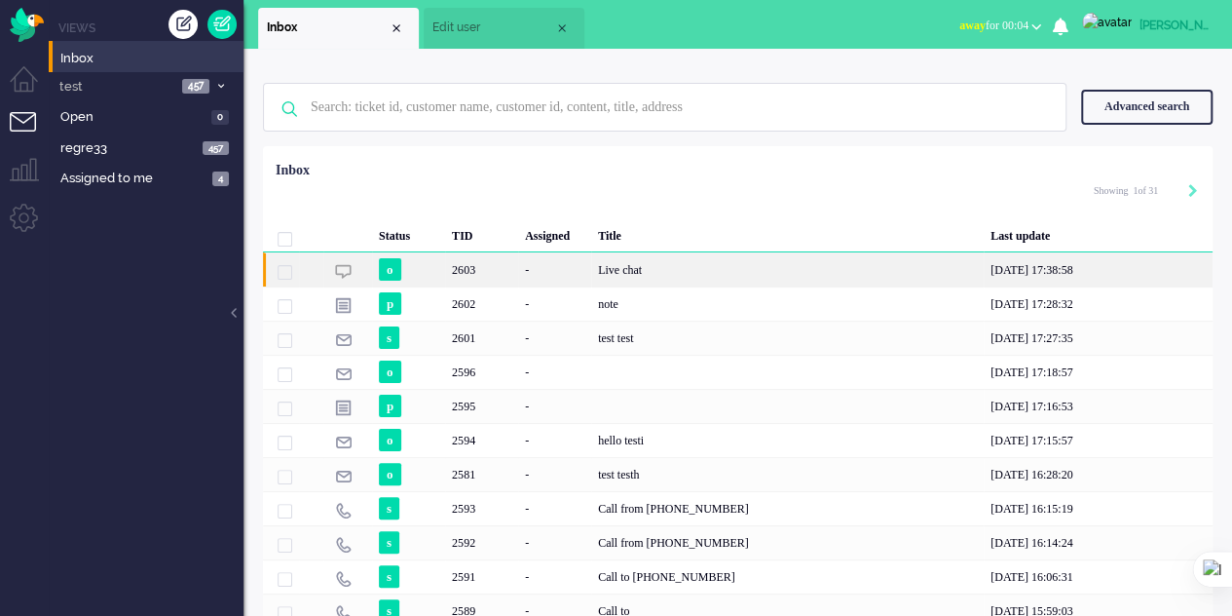
click at [570, 270] on div "-" at bounding box center [554, 269] width 73 height 34
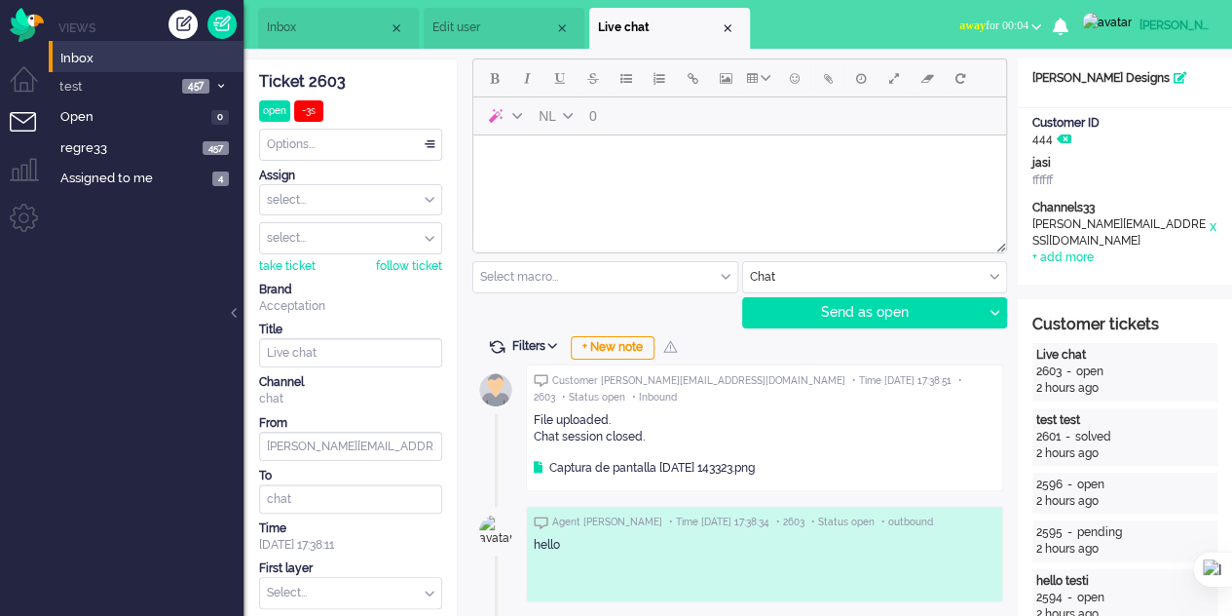
click at [482, 24] on span "Edit user" at bounding box center [493, 27] width 122 height 17
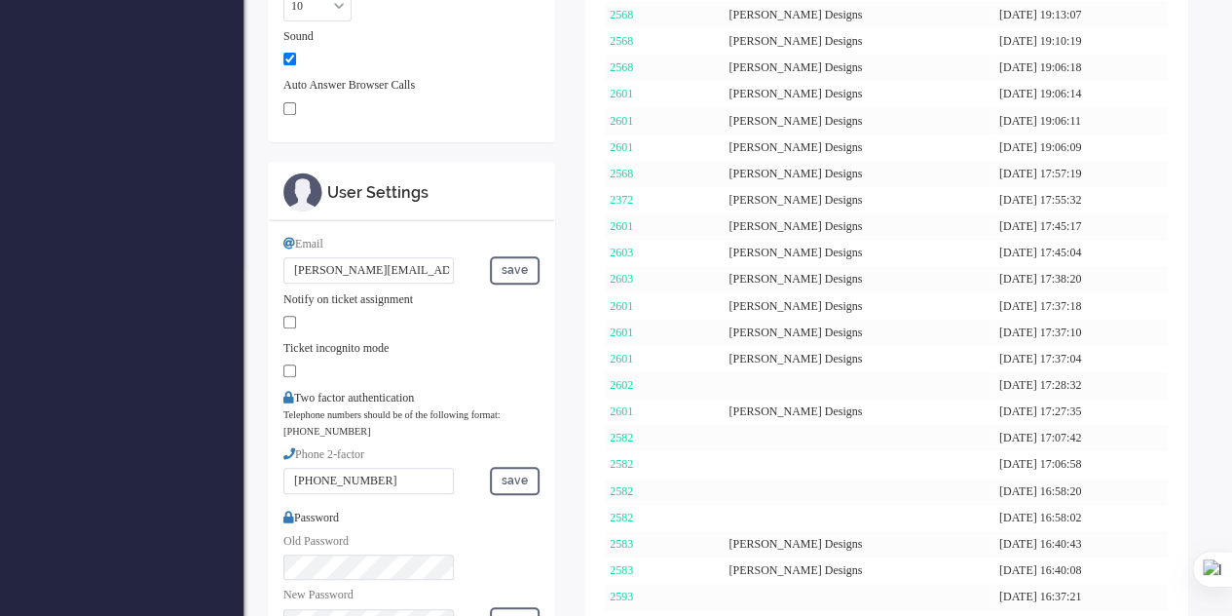
scroll to position [390, 0]
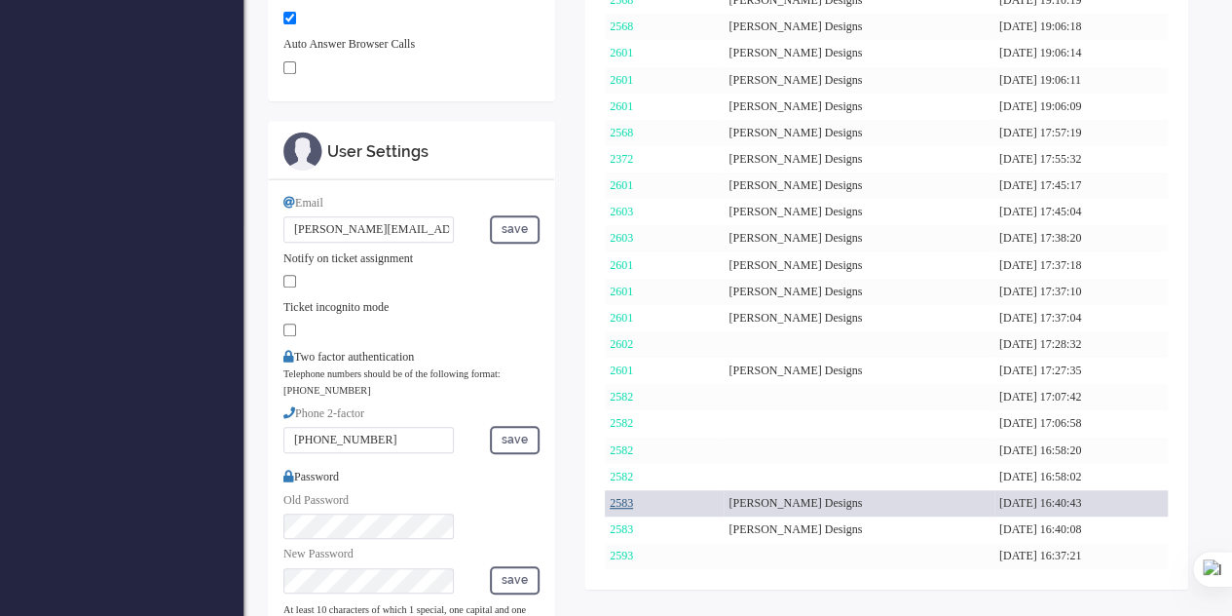
click at [627, 504] on link "2583" at bounding box center [621, 503] width 23 height 14
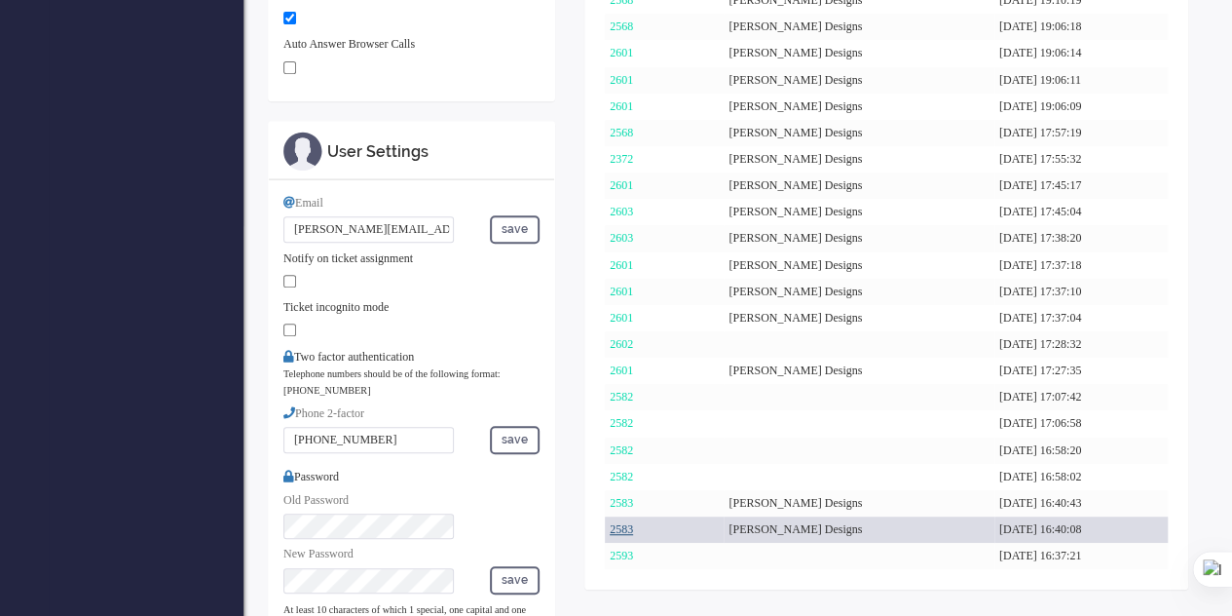
click at [621, 528] on link "2583" at bounding box center [621, 529] width 23 height 14
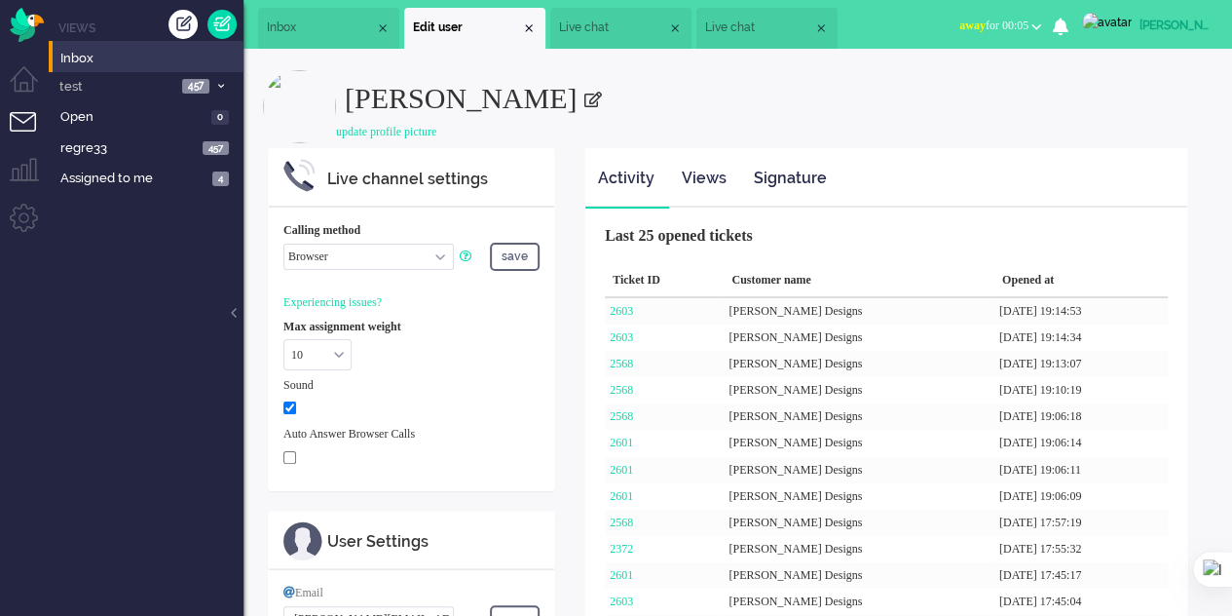
click at [608, 27] on span "Live chat" at bounding box center [613, 27] width 108 height 17
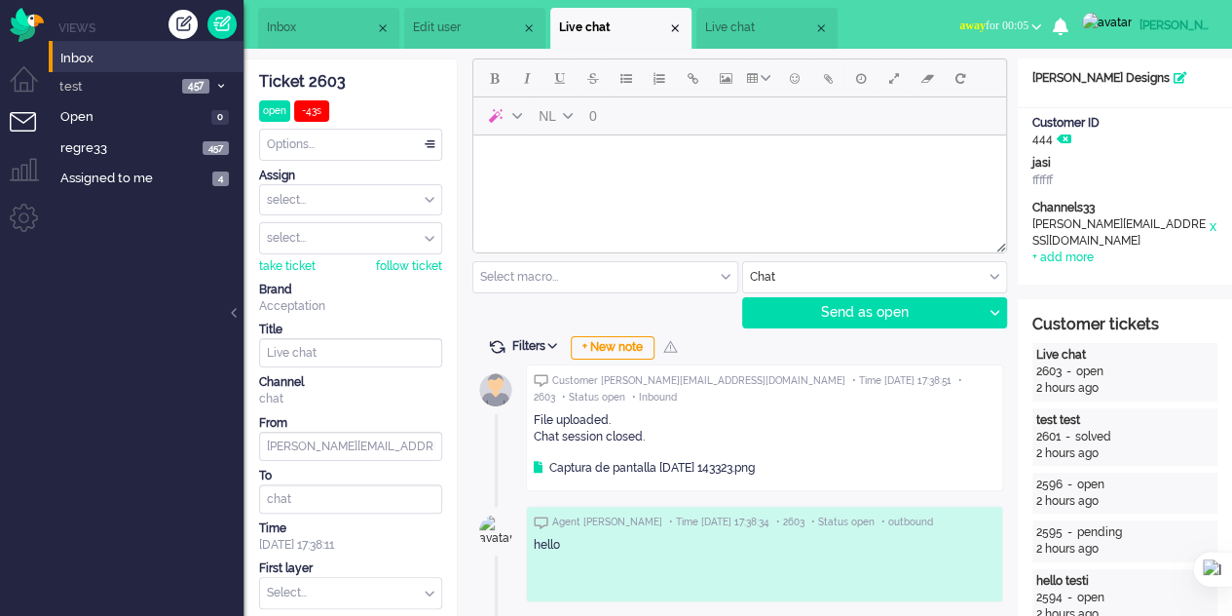
click at [774, 20] on span "Live chat" at bounding box center [759, 27] width 108 height 17
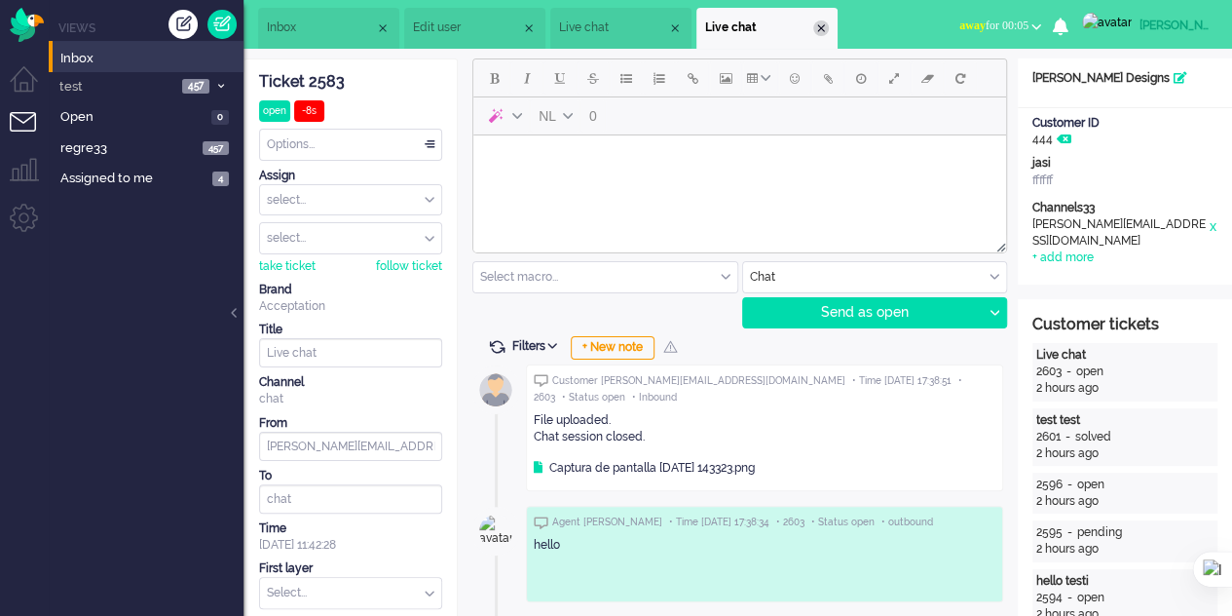
click at [829, 30] on div "Close tab" at bounding box center [821, 28] width 16 height 16
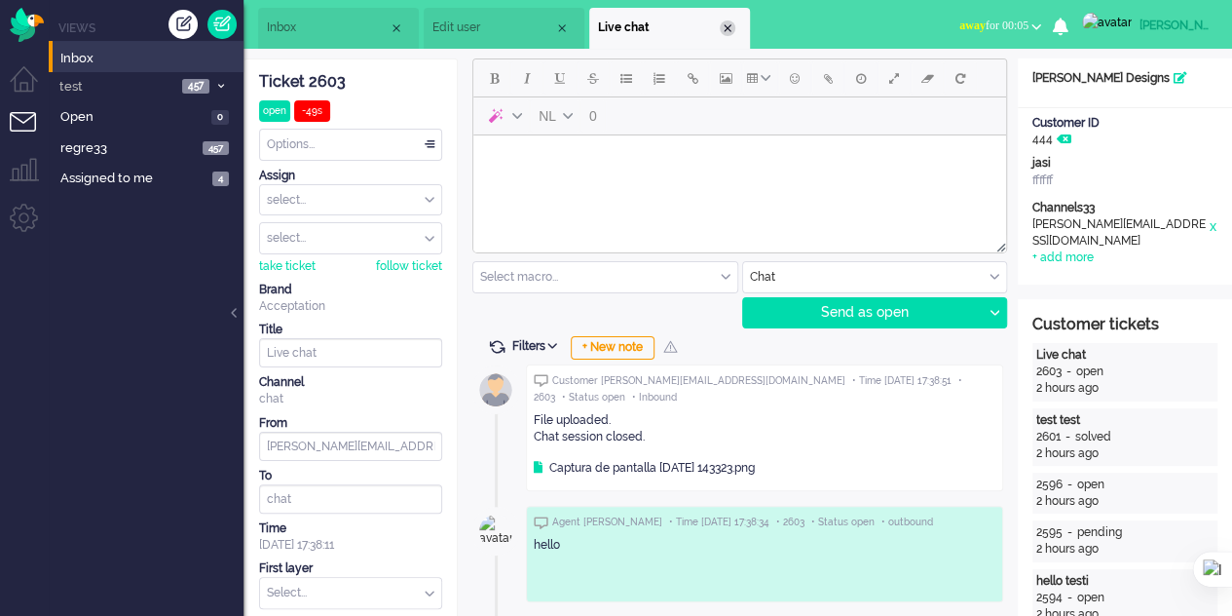
click at [731, 24] on div "Close tab" at bounding box center [728, 28] width 16 height 16
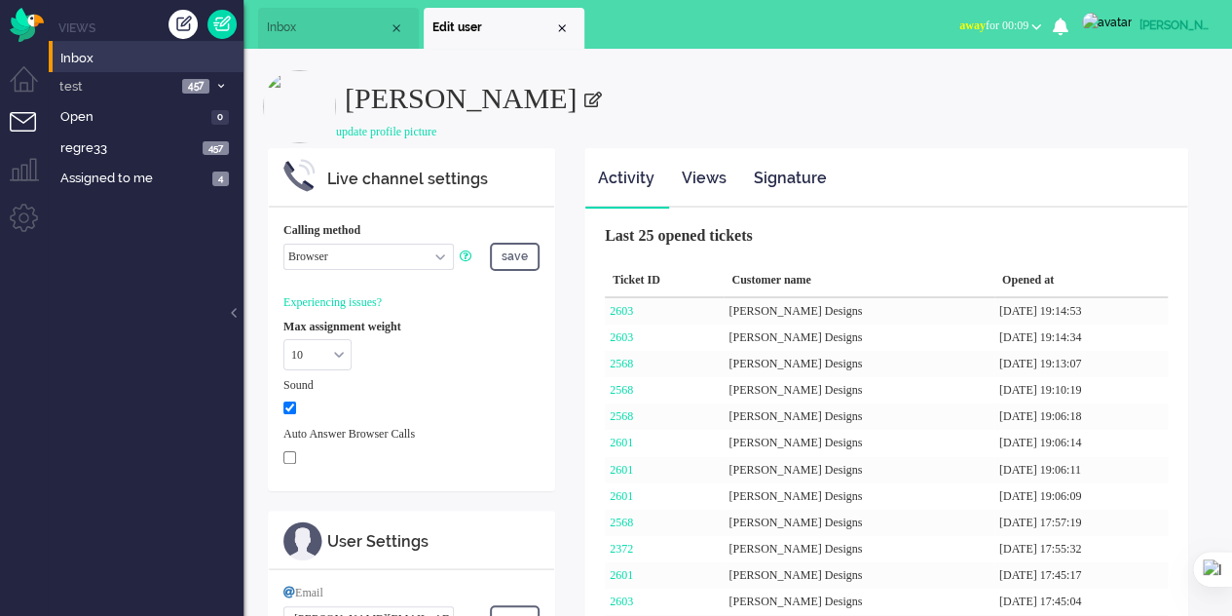
click at [344, 30] on span "Inbox" at bounding box center [328, 27] width 122 height 17
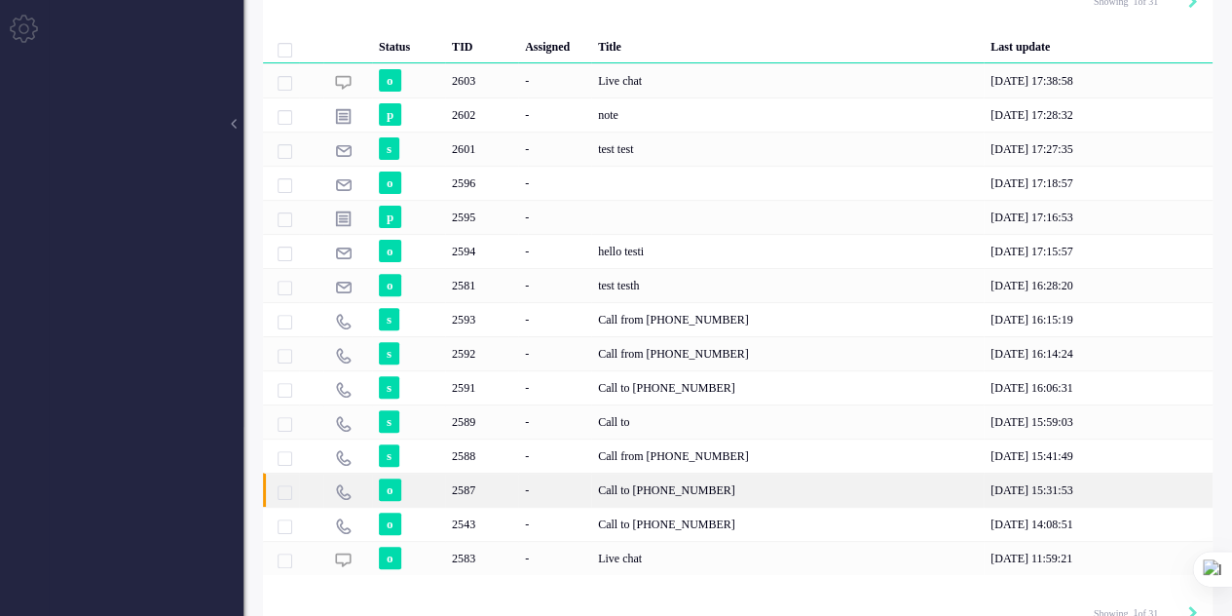
scroll to position [208, 0]
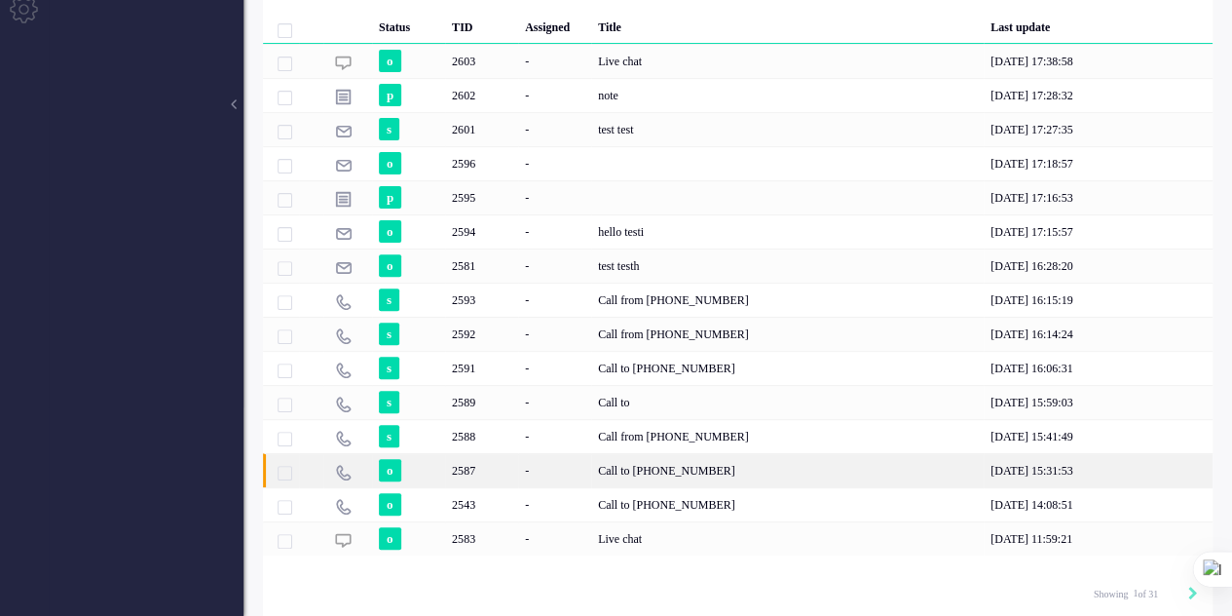
click at [471, 469] on div "2587" at bounding box center [481, 470] width 73 height 34
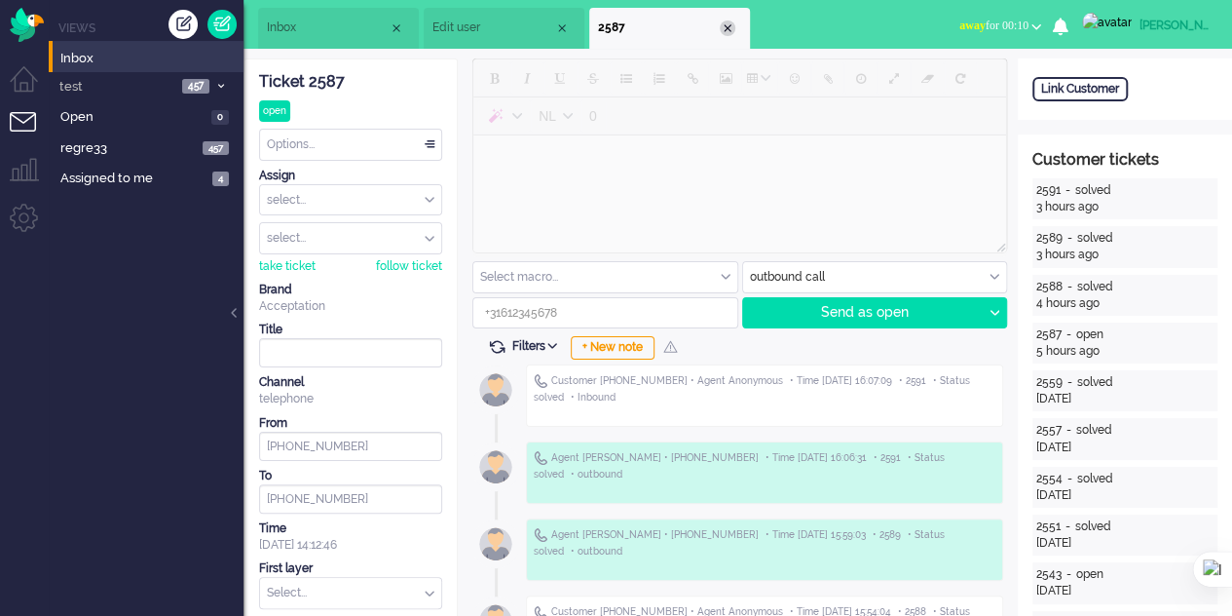
click at [731, 32] on div "Close tab" at bounding box center [728, 28] width 16 height 16
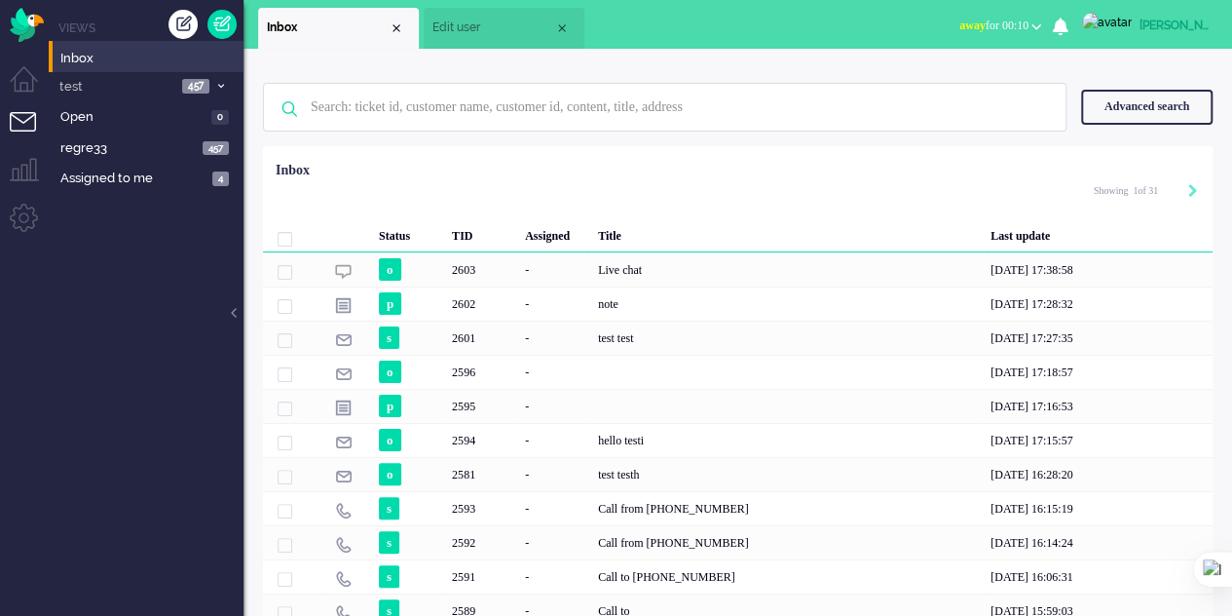
click at [475, 24] on span "Edit user" at bounding box center [493, 27] width 122 height 17
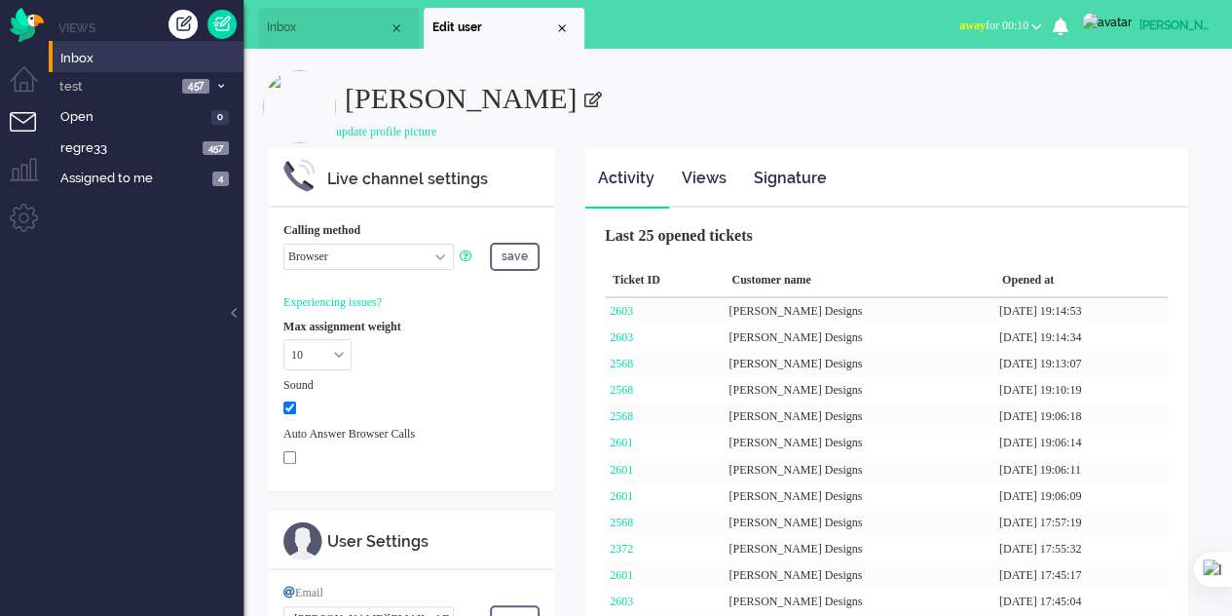
click at [331, 28] on span "Inbox" at bounding box center [328, 27] width 122 height 17
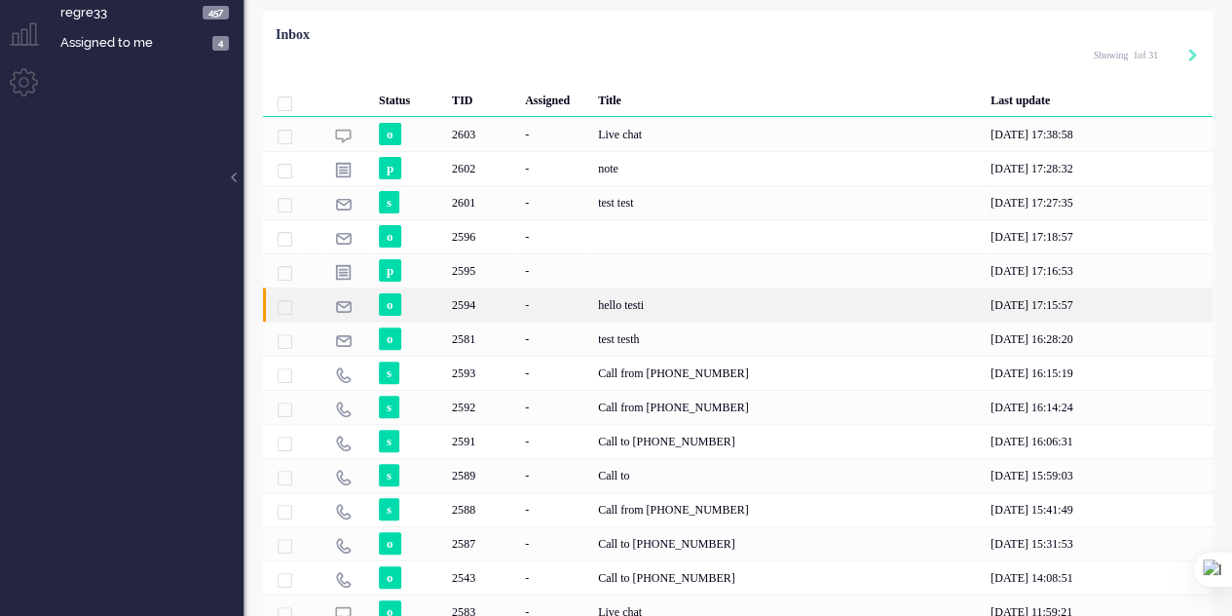
scroll to position [208, 0]
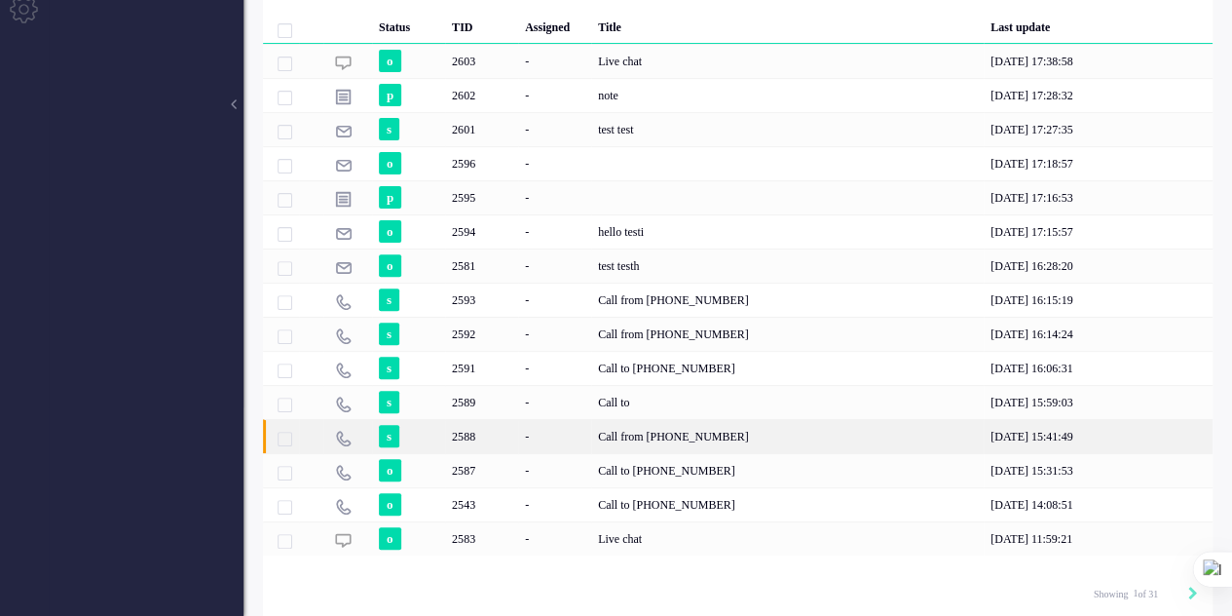
click at [509, 441] on div "2588" at bounding box center [481, 436] width 73 height 34
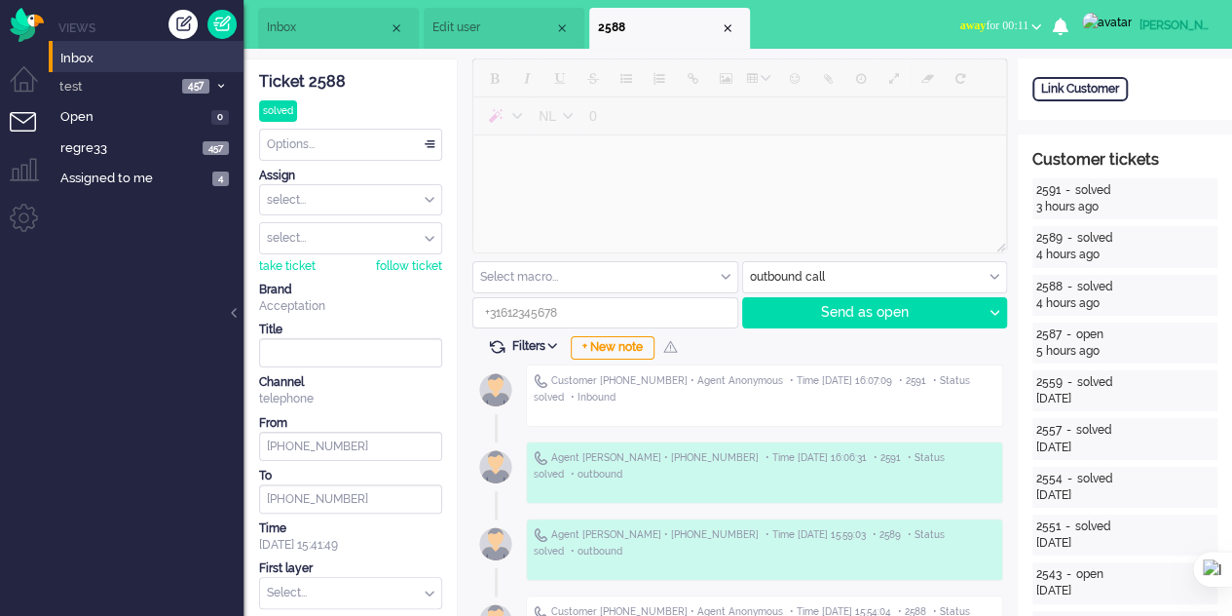
click at [637, 394] on div "Customer +31850733010 • Agent Anonymous • Time 29/09/2025 16:07:09 • 2591 • Sta…" at bounding box center [765, 388] width 462 height 33
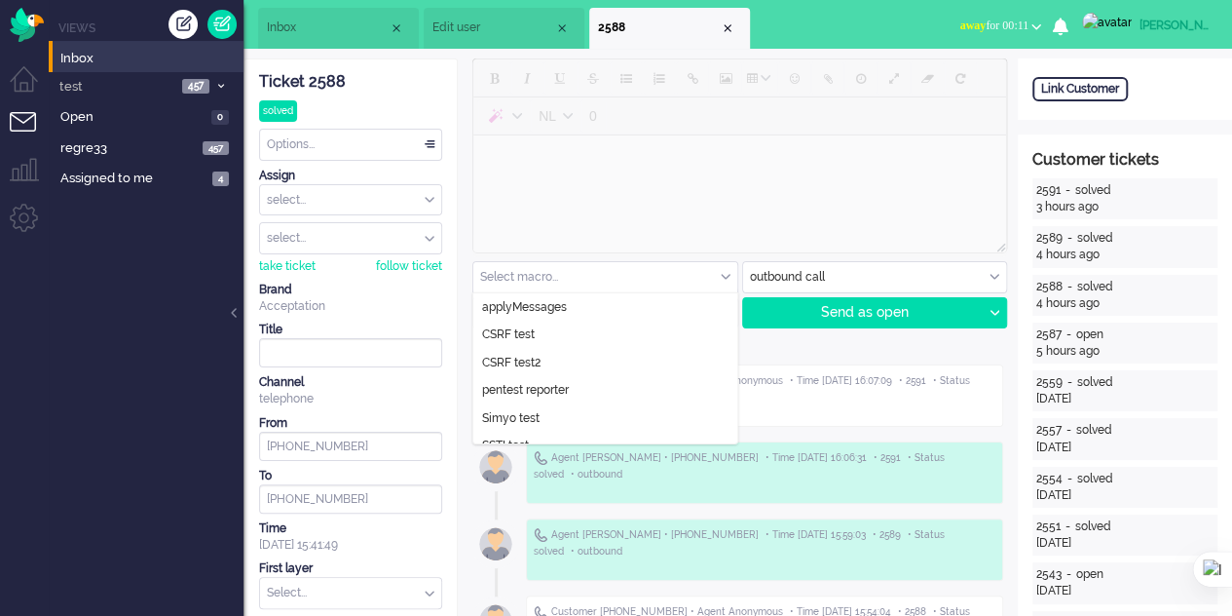
click at [529, 277] on input "text" at bounding box center [605, 277] width 264 height 30
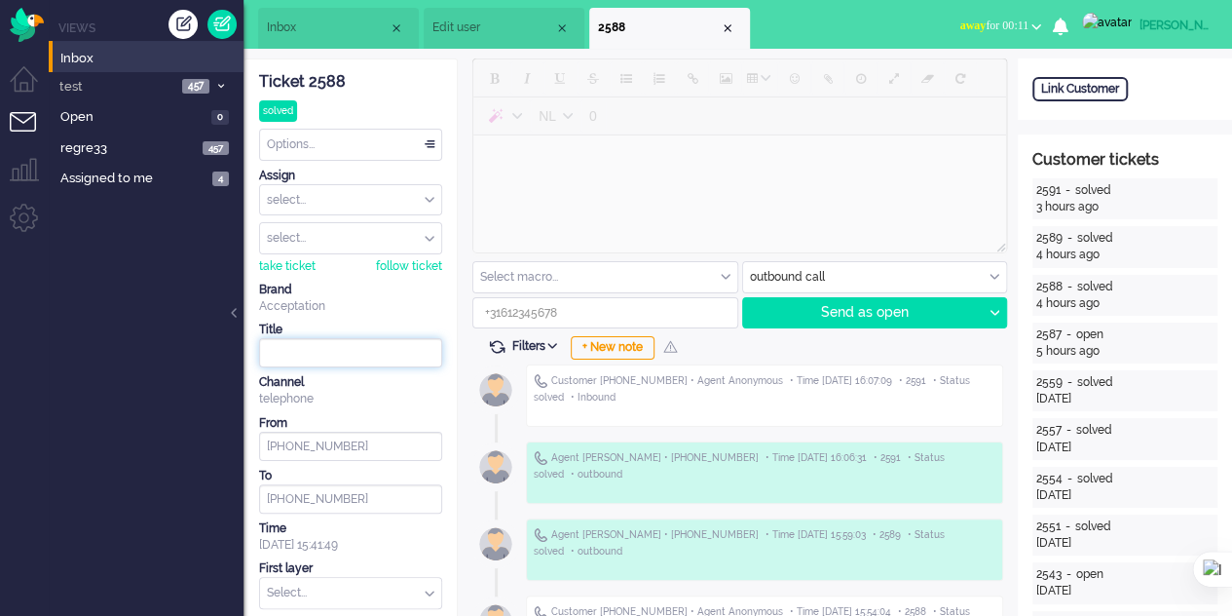
click at [329, 345] on input at bounding box center [350, 352] width 183 height 29
type input "hhhh"
click at [434, 403] on div "telephone" at bounding box center [350, 399] width 183 height 17
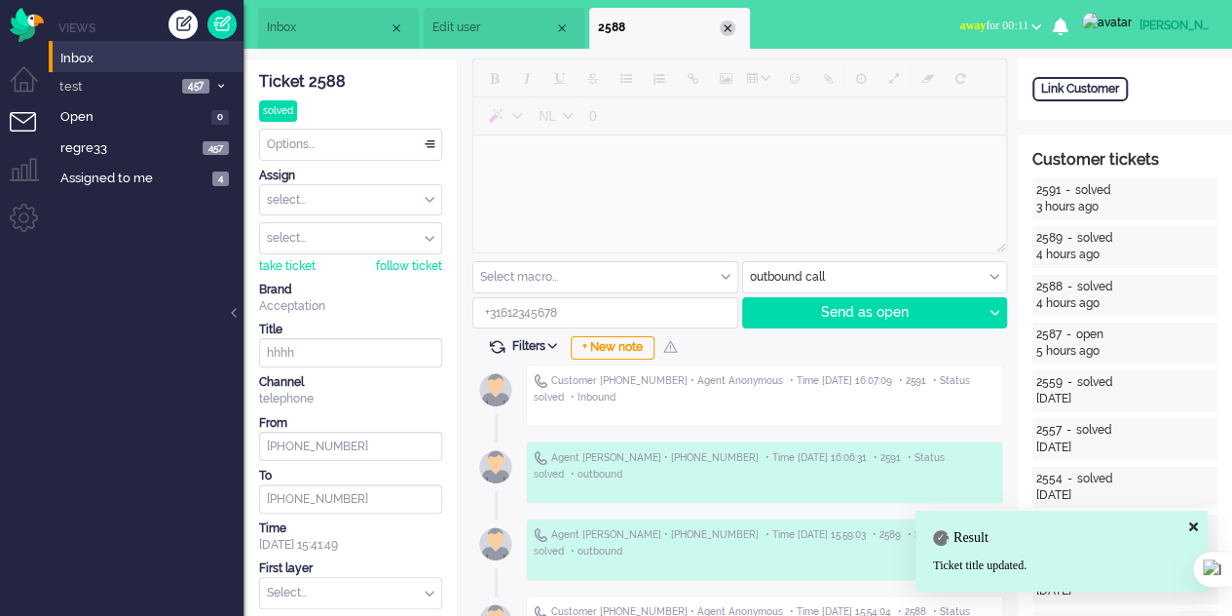
click at [730, 32] on div "Close tab" at bounding box center [728, 28] width 16 height 16
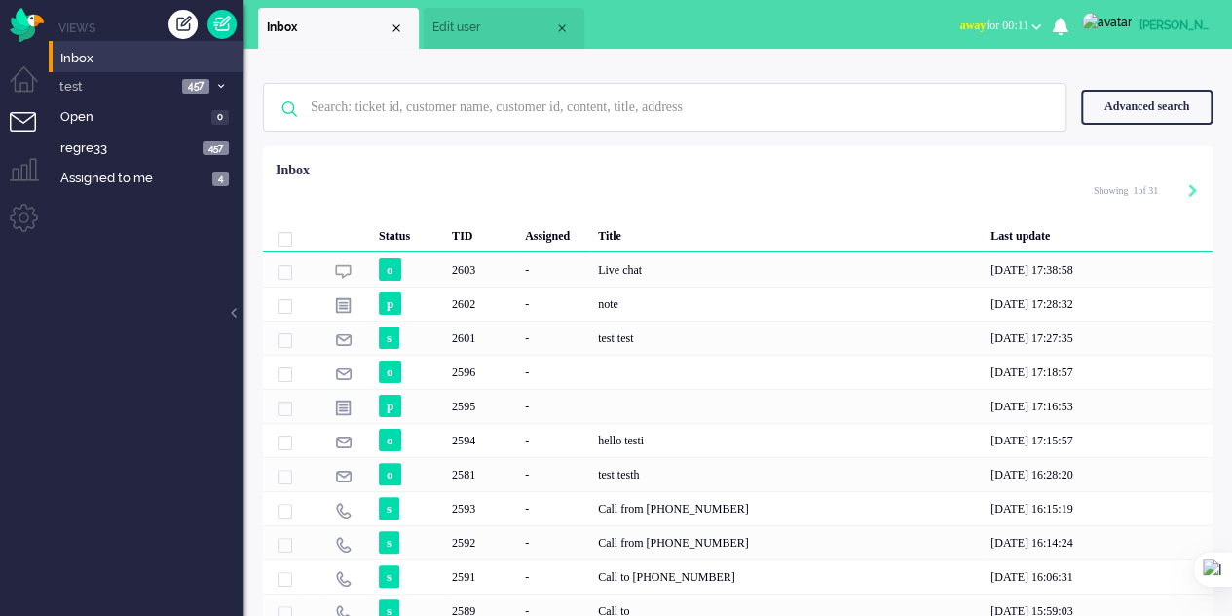
click at [450, 37] on li "Edit user" at bounding box center [504, 28] width 161 height 41
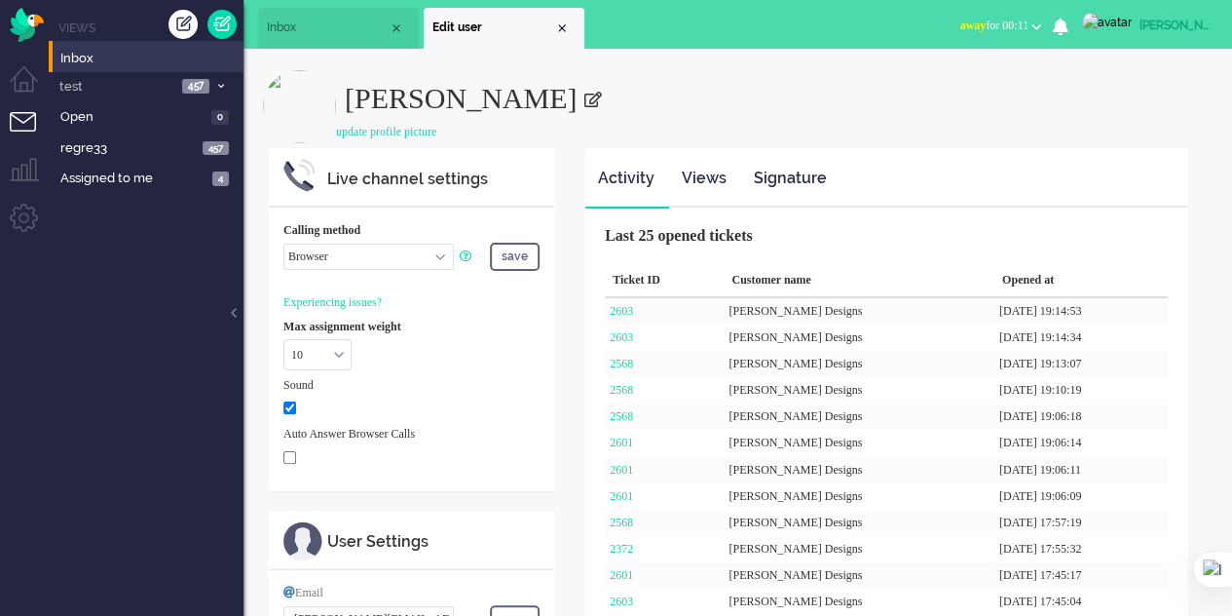
click at [327, 35] on span "Inbox" at bounding box center [328, 27] width 122 height 17
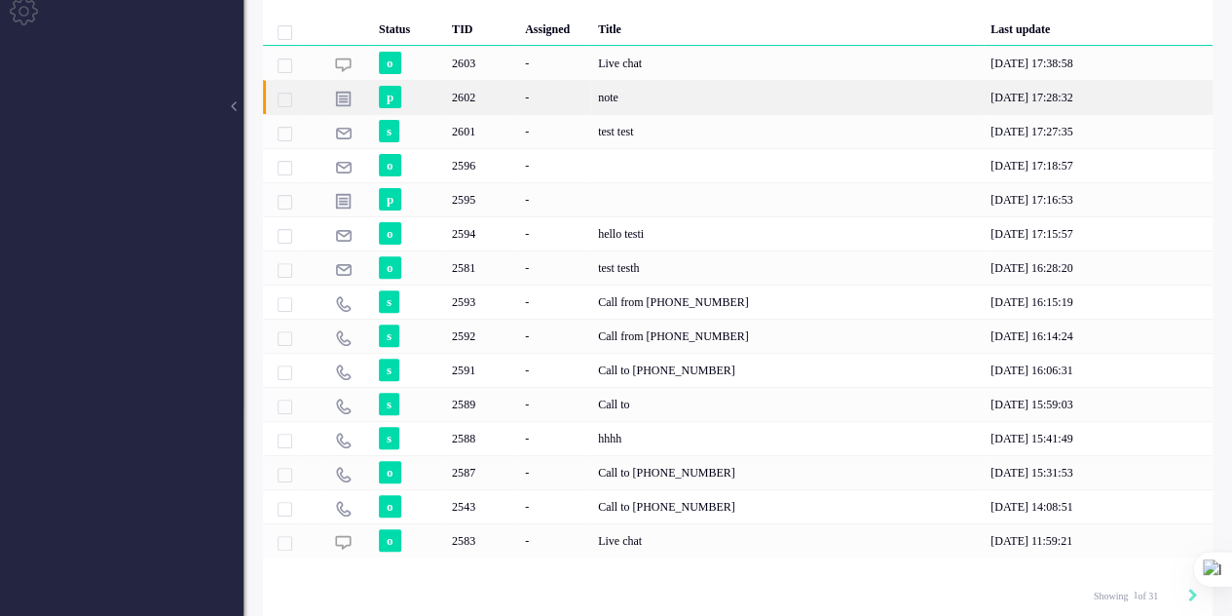
scroll to position [208, 0]
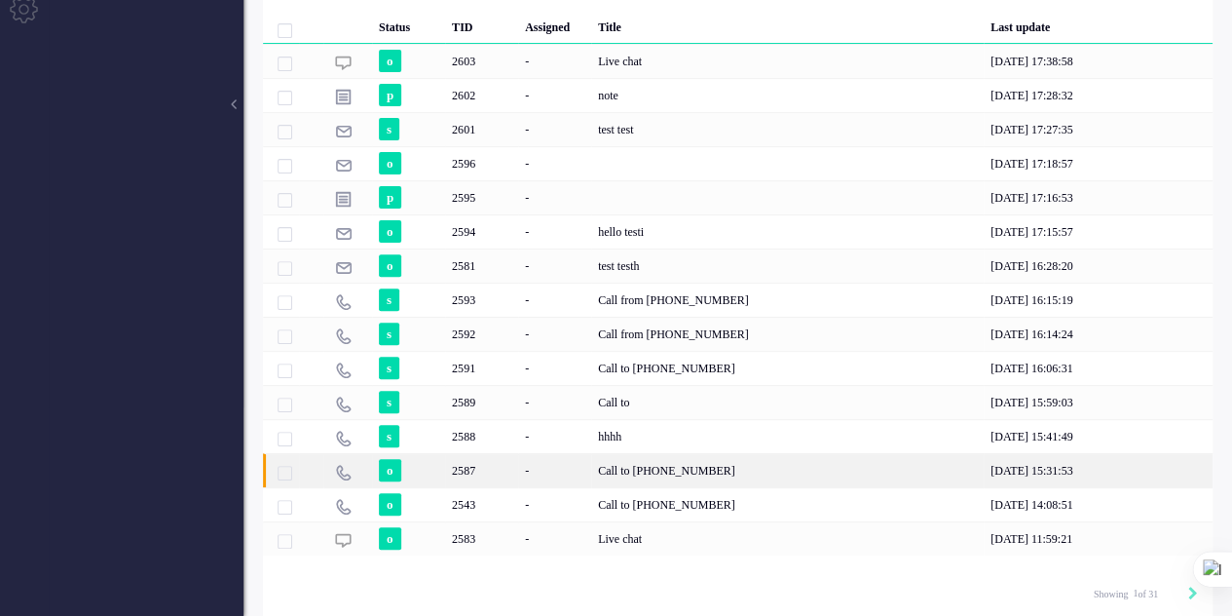
click at [473, 464] on div "2587" at bounding box center [481, 470] width 73 height 34
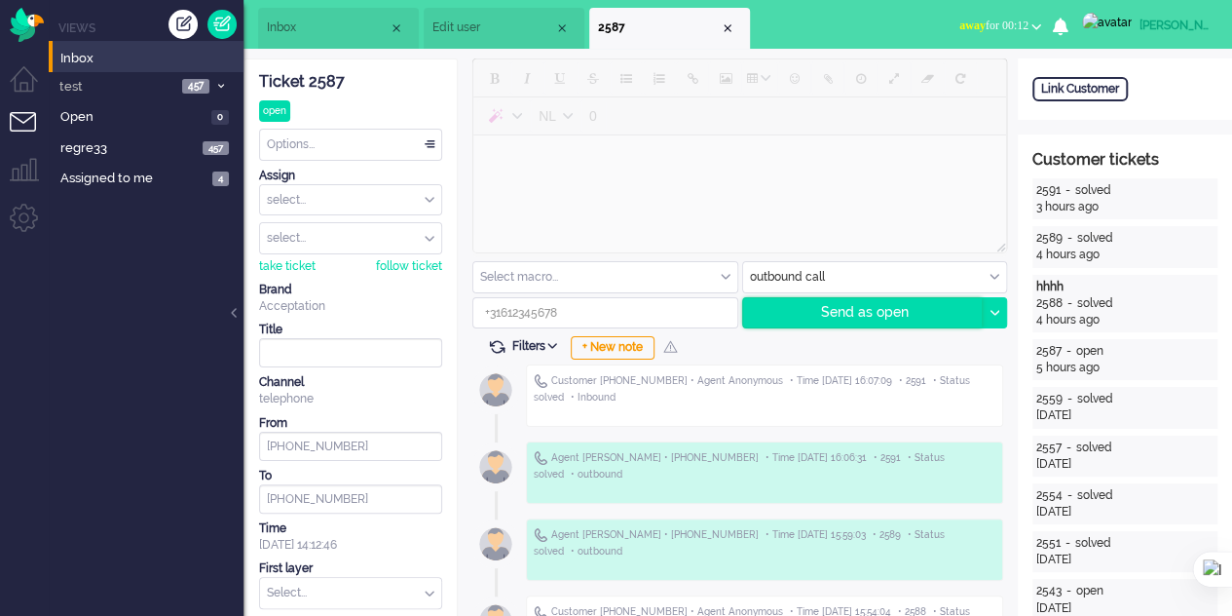
click at [794, 311] on div "Send as open" at bounding box center [863, 312] width 240 height 29
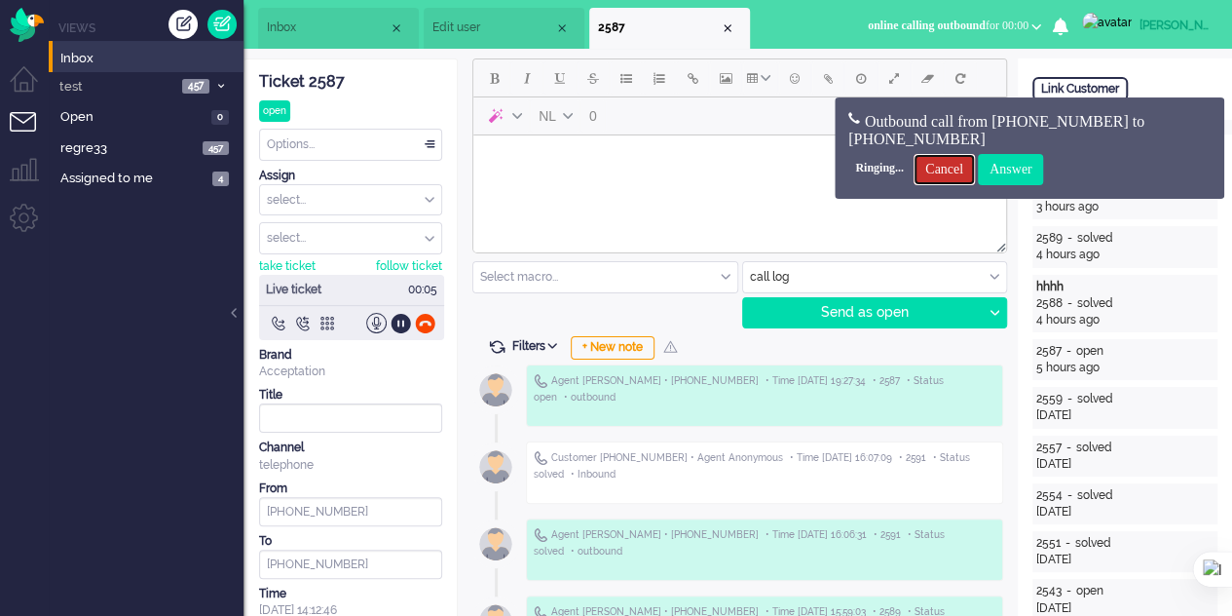
click at [948, 174] on input "Cancel" at bounding box center [944, 169] width 61 height 31
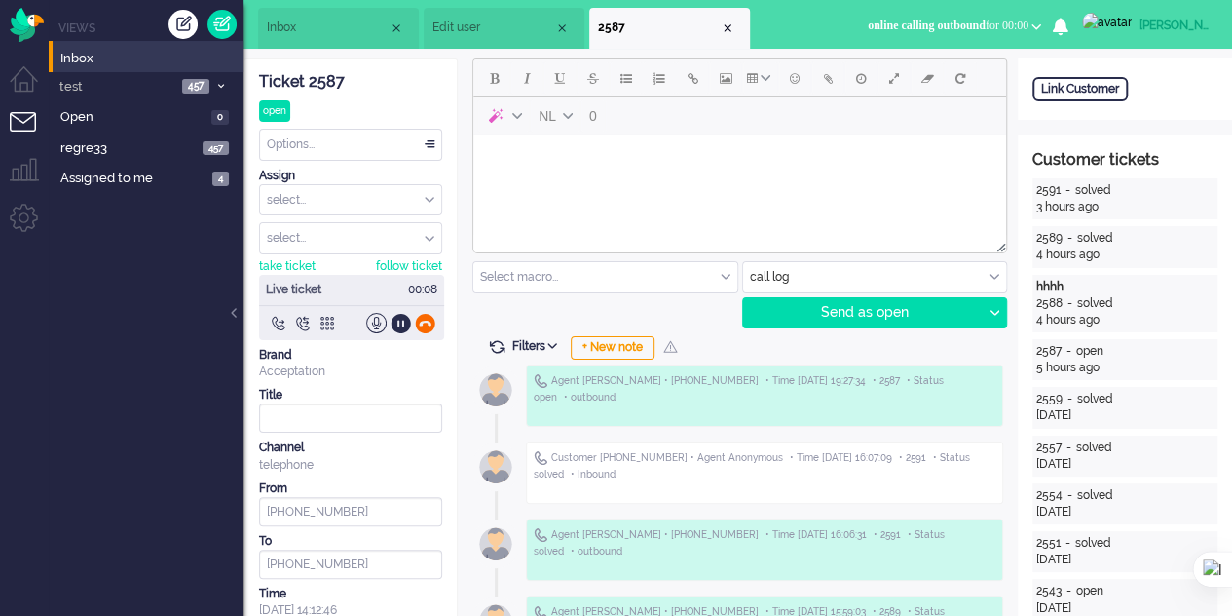
click at [420, 324] on div at bounding box center [425, 323] width 20 height 20
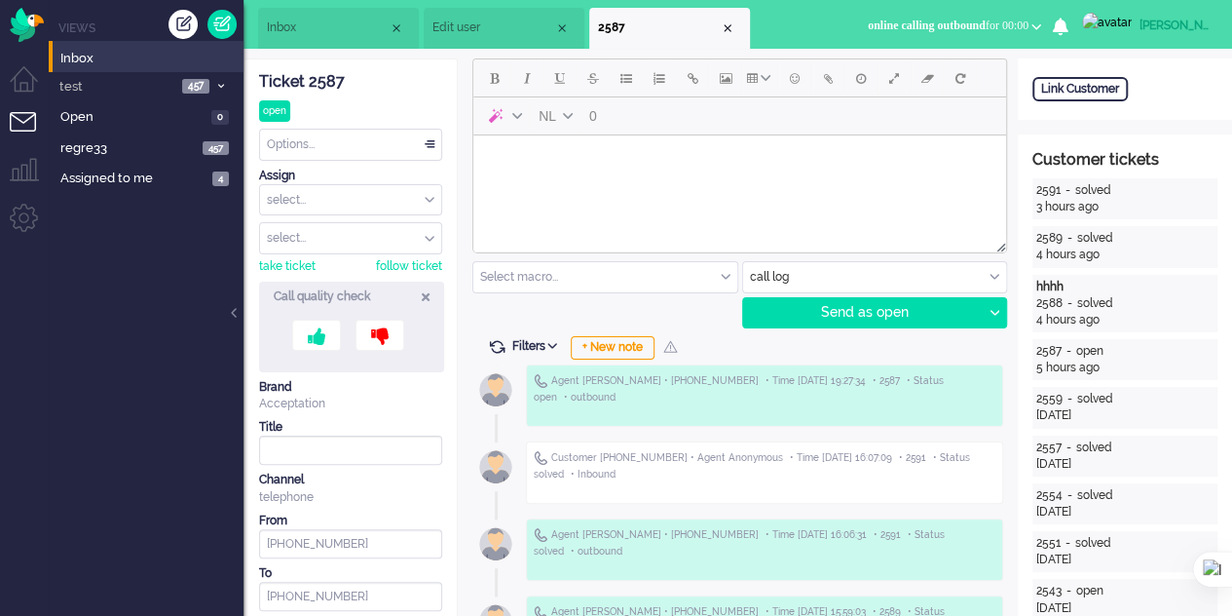
click at [428, 291] on icon at bounding box center [426, 296] width 8 height 17
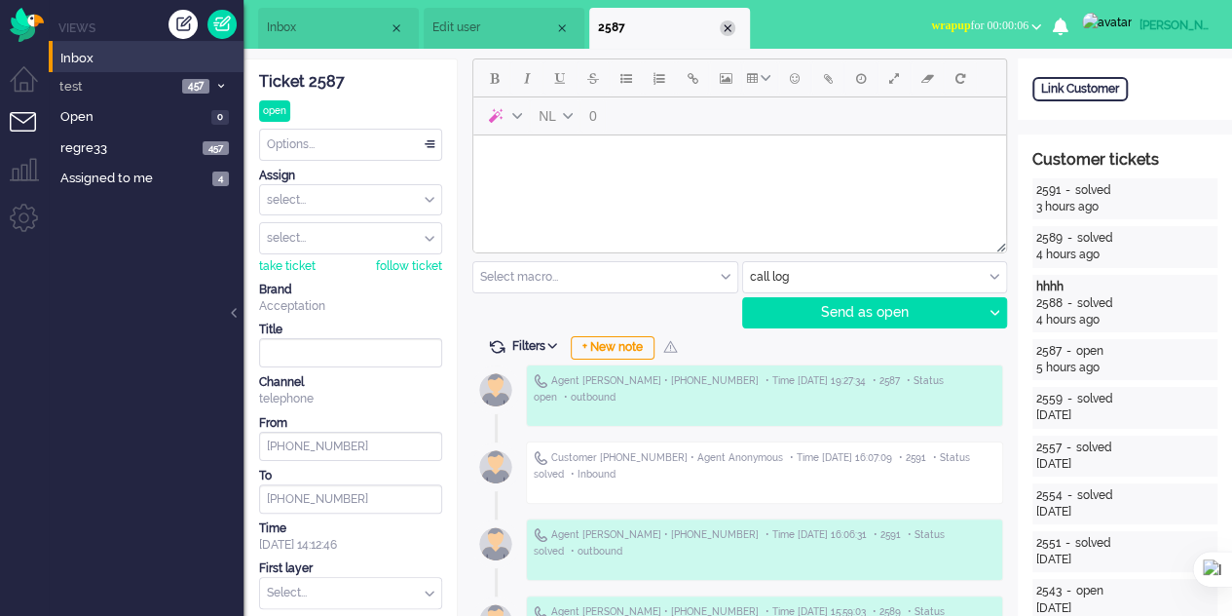
click at [731, 24] on div "Close tab" at bounding box center [728, 28] width 16 height 16
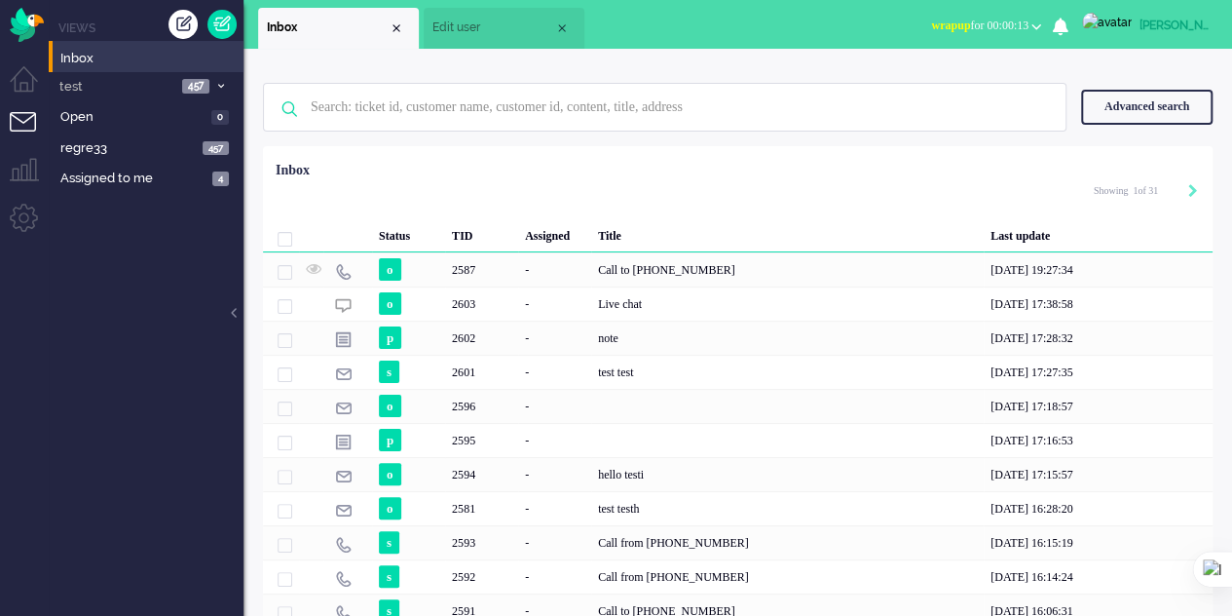
click at [453, 27] on span "Edit user" at bounding box center [493, 27] width 122 height 17
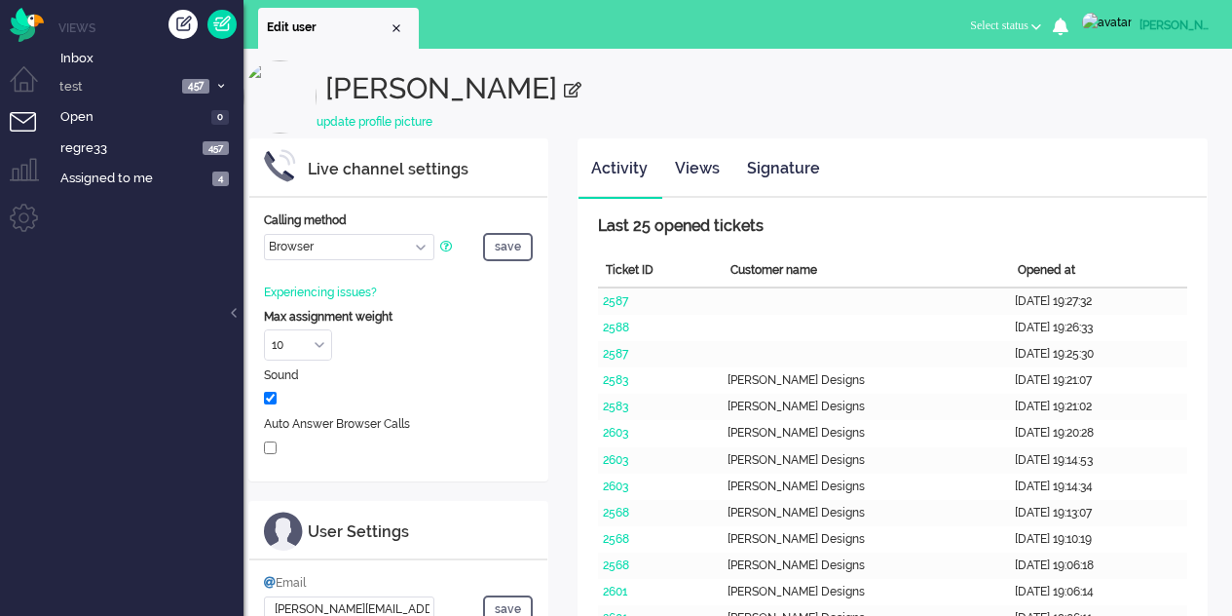
select select "browser"
click at [90, 62] on span "Inbox" at bounding box center [151, 59] width 183 height 19
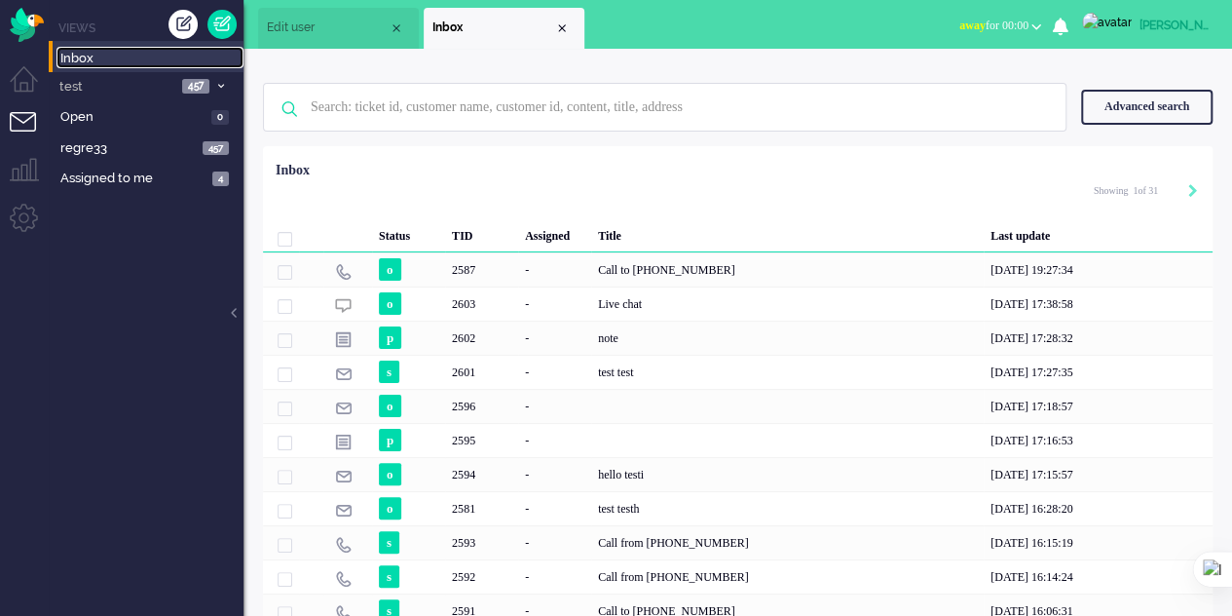
click at [317, 20] on span "Edit user" at bounding box center [328, 27] width 122 height 17
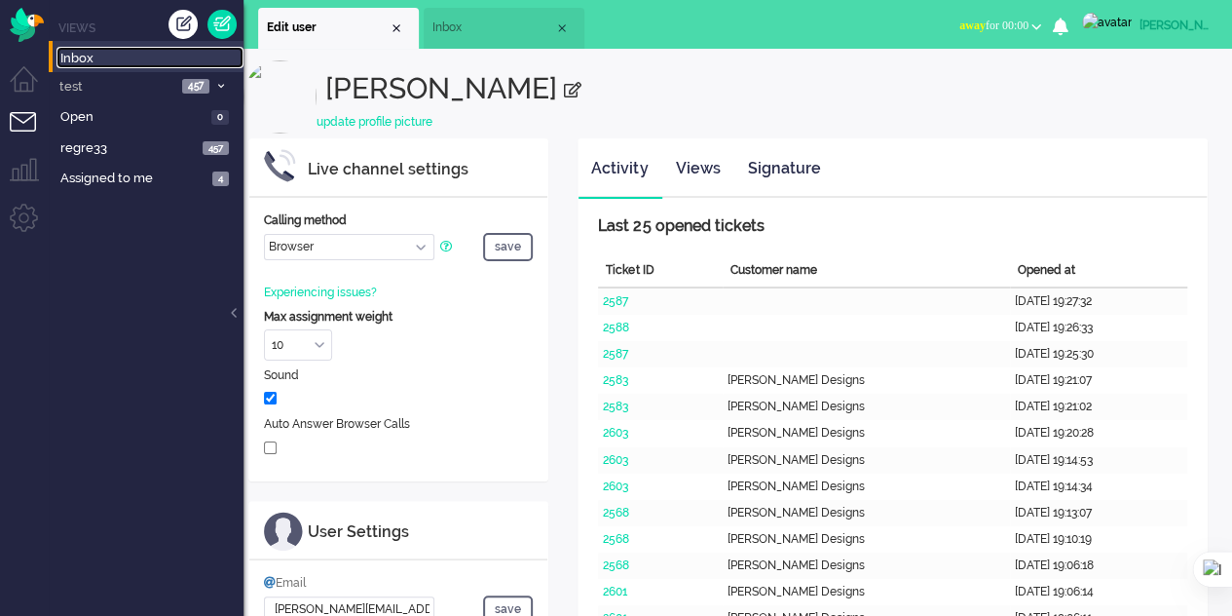
click at [477, 29] on span "Inbox" at bounding box center [493, 27] width 122 height 17
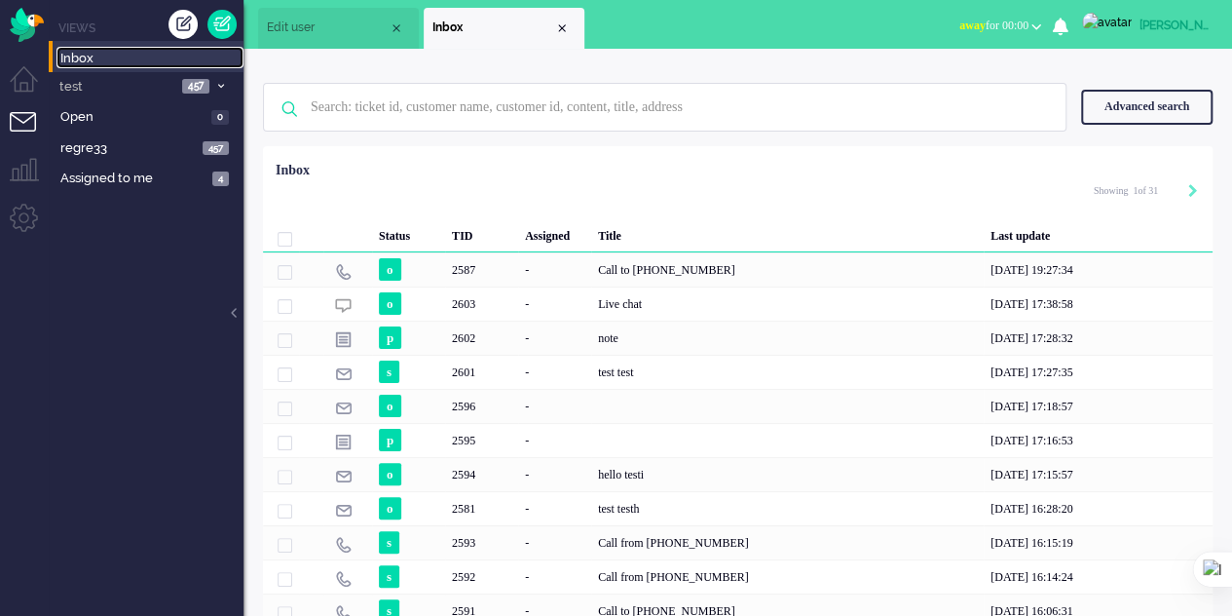
click at [312, 28] on span "Edit user" at bounding box center [328, 27] width 122 height 17
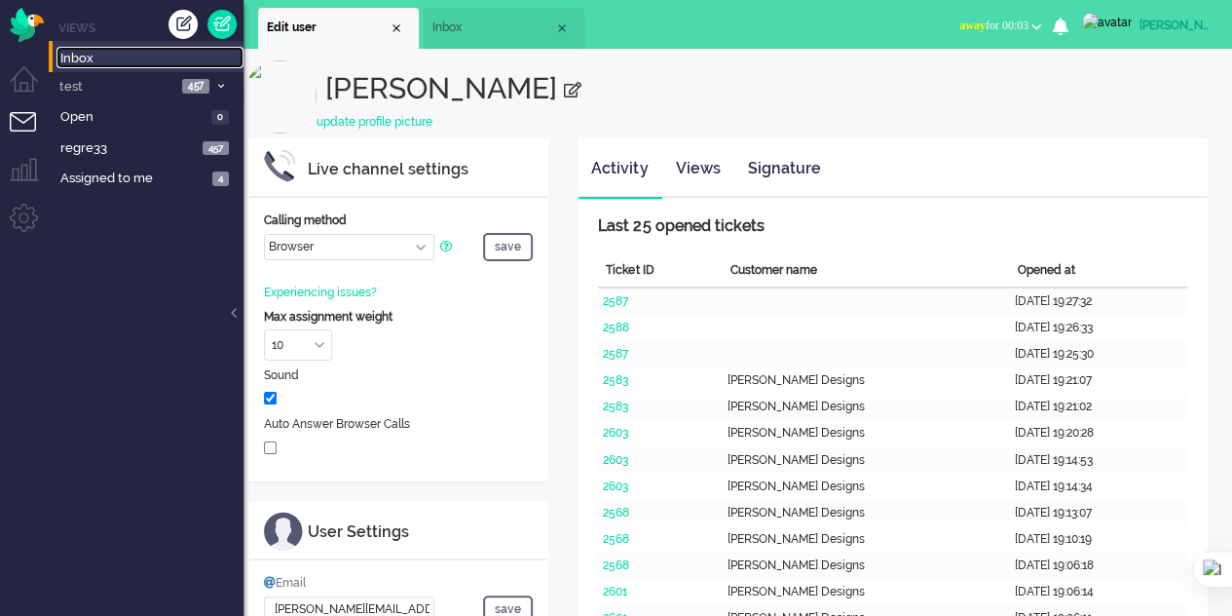
click at [473, 30] on span "Inbox" at bounding box center [493, 27] width 122 height 17
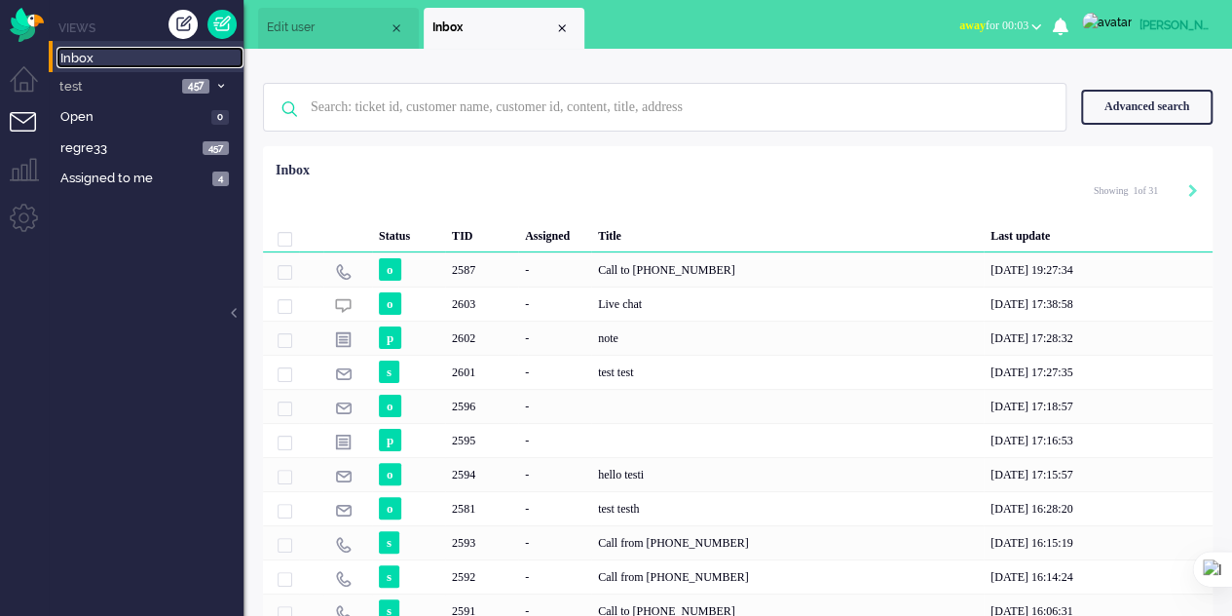
click at [342, 21] on span "Edit user" at bounding box center [328, 27] width 122 height 17
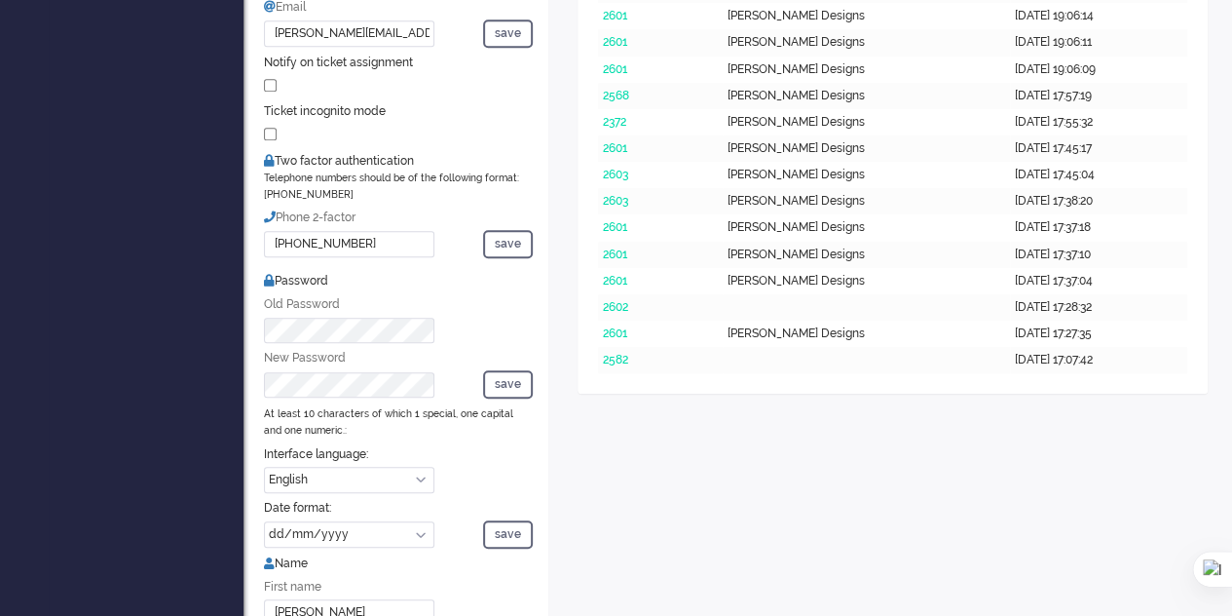
scroll to position [779, 0]
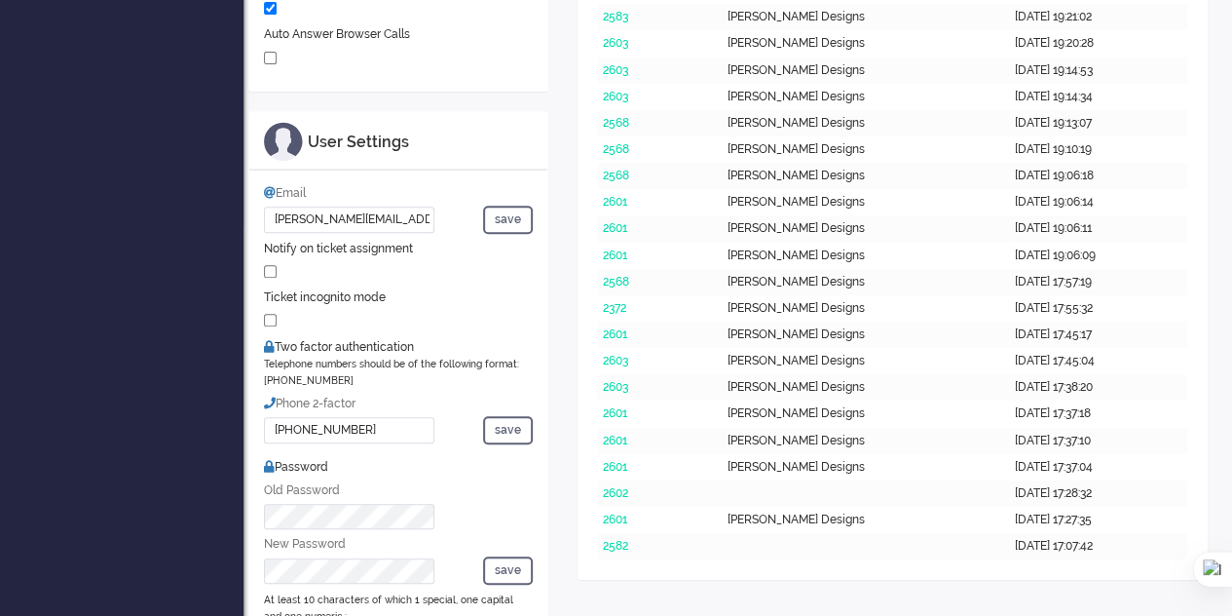
scroll to position [0, 0]
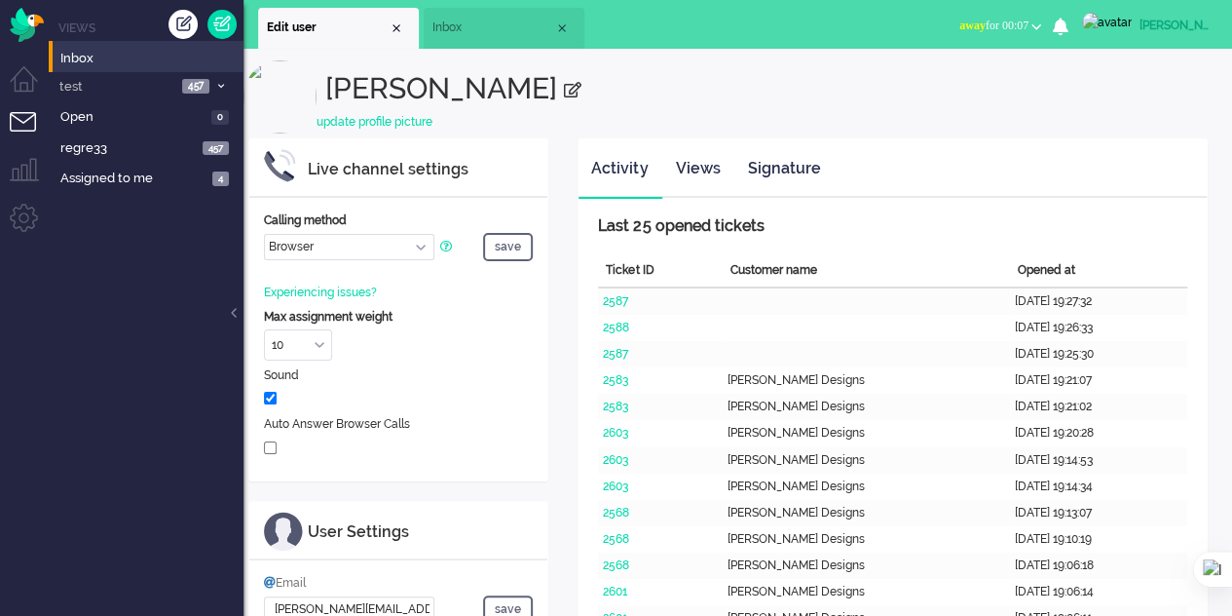
click at [1049, 26] on button "away for 00:07" at bounding box center [1000, 26] width 105 height 28
click at [1138, 183] on ul "Activity Views Signature" at bounding box center [893, 168] width 628 height 58
click at [483, 34] on span "Inbox" at bounding box center [493, 27] width 122 height 17
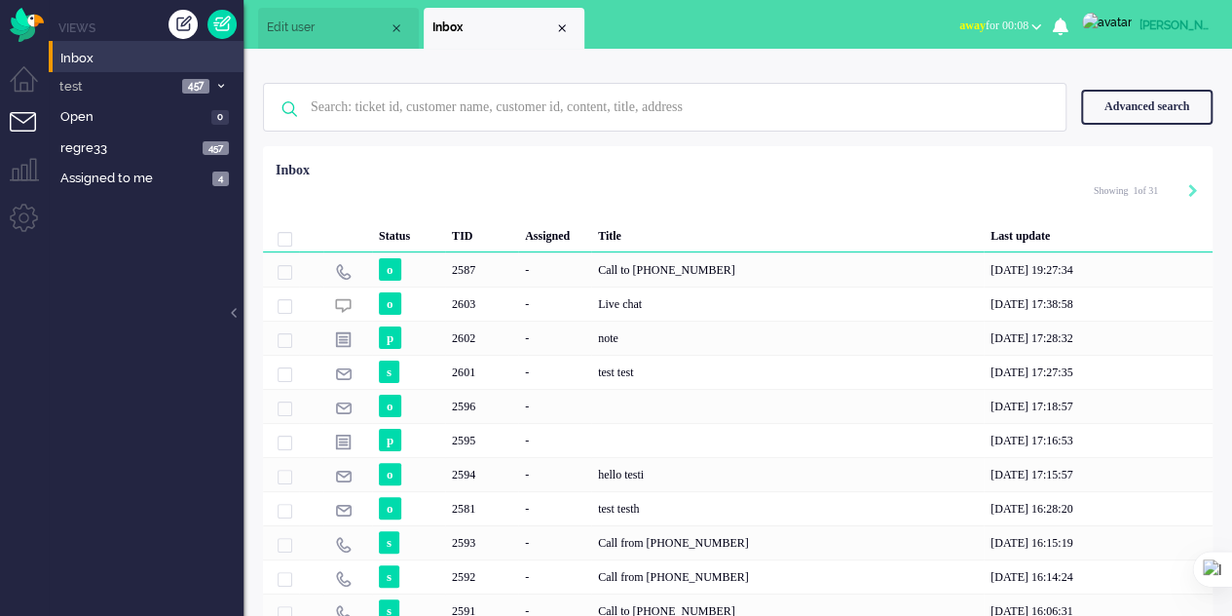
click at [322, 31] on span "Edit user" at bounding box center [328, 27] width 122 height 17
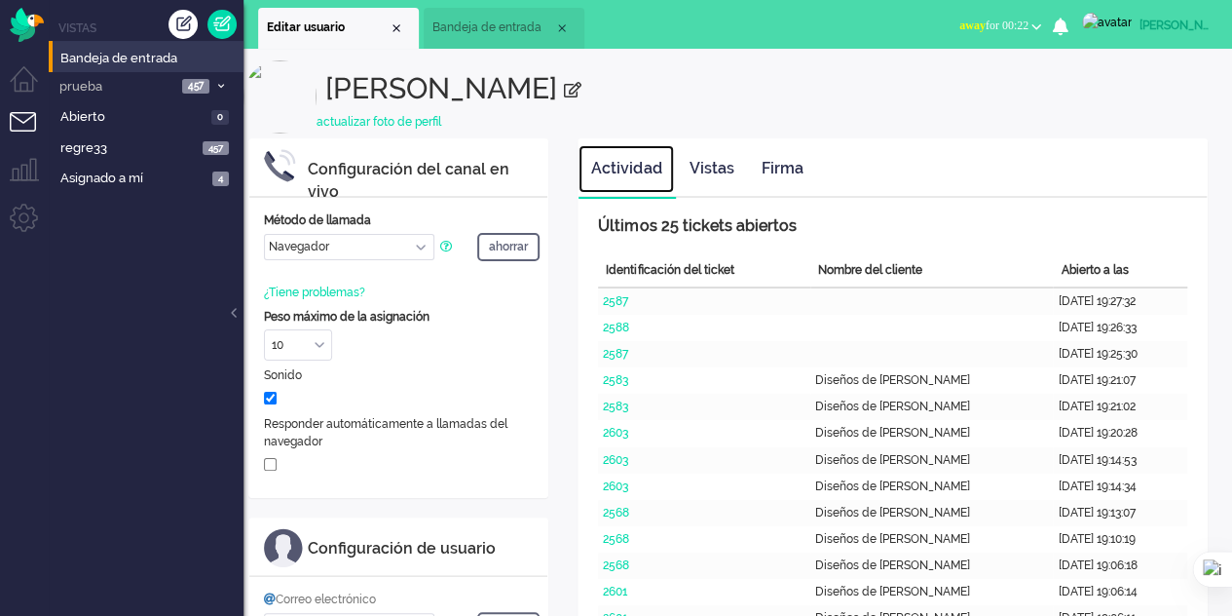
click at [636, 174] on font "Actividad" at bounding box center [626, 168] width 70 height 19
click at [495, 22] on font "Bandeja de entrada" at bounding box center [486, 27] width 109 height 14
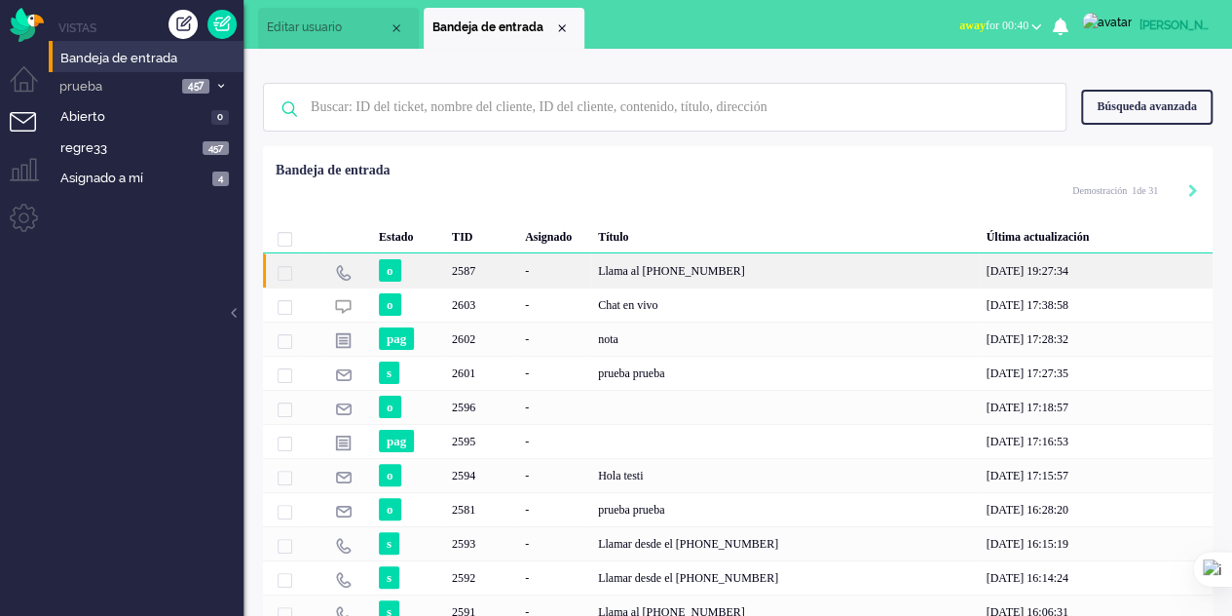
click at [690, 268] on font "Llama al +34634185470" at bounding box center [671, 271] width 147 height 14
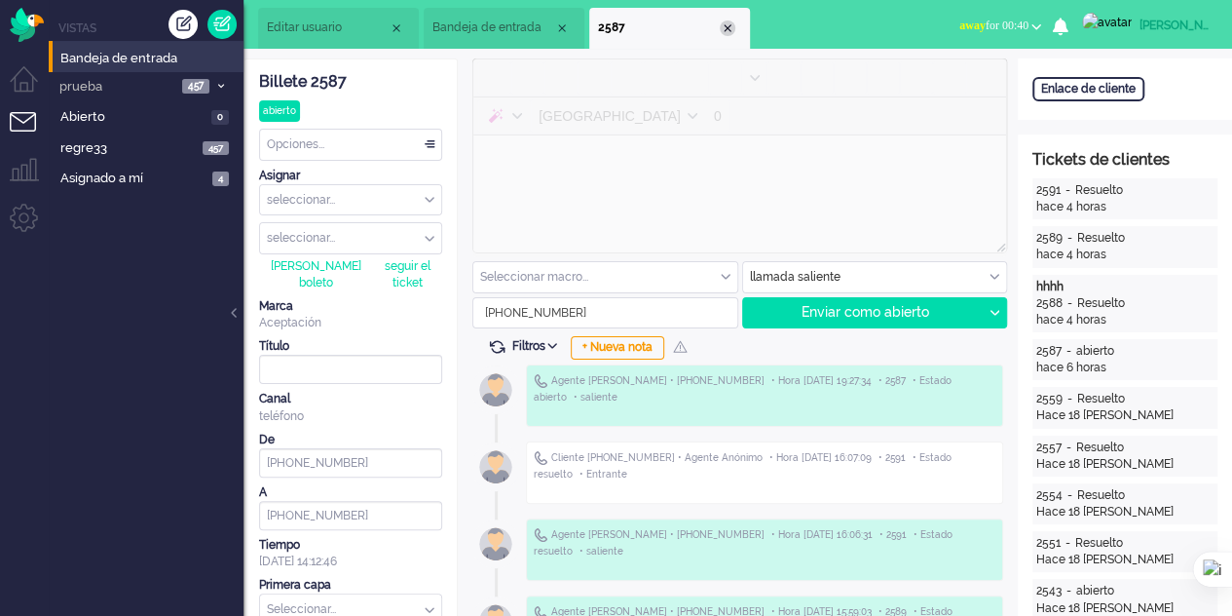
click at [729, 24] on div "Cerrar pestaña" at bounding box center [728, 28] width 16 height 16
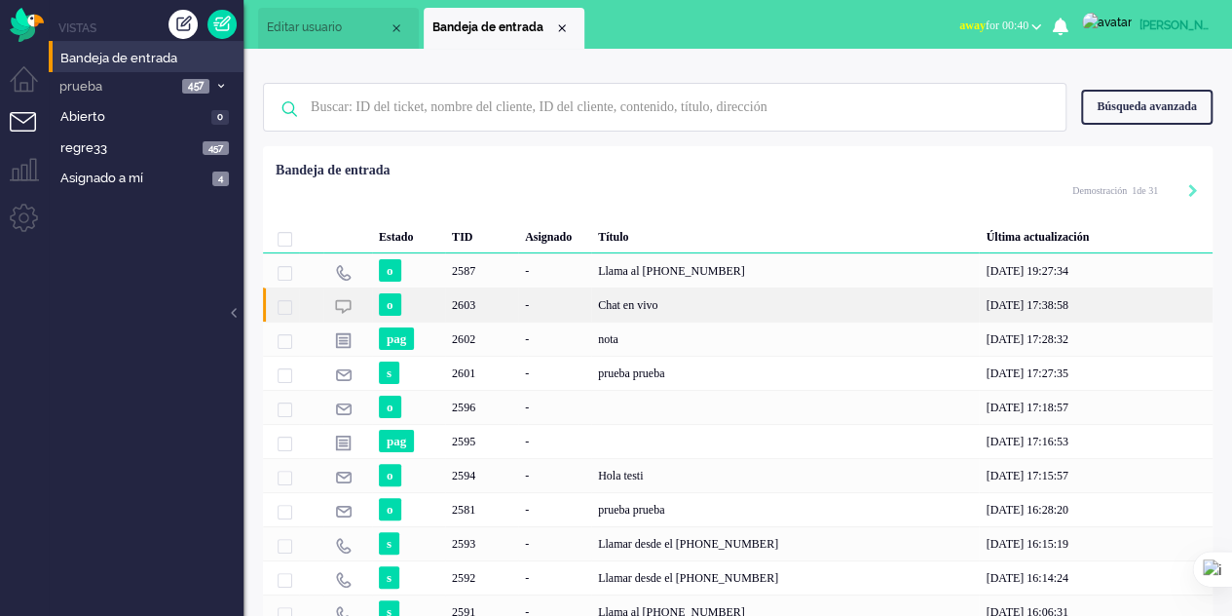
click at [648, 315] on div "Chat en vivo" at bounding box center [785, 304] width 388 height 34
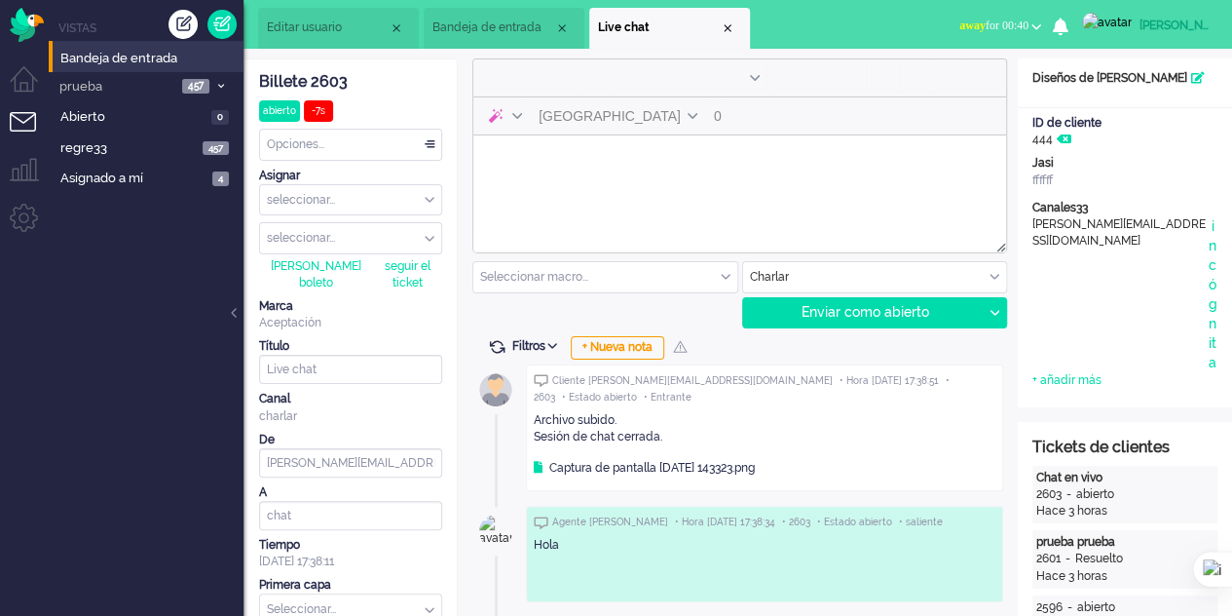
click at [304, 24] on font "Editar usuario" at bounding box center [304, 27] width 75 height 14
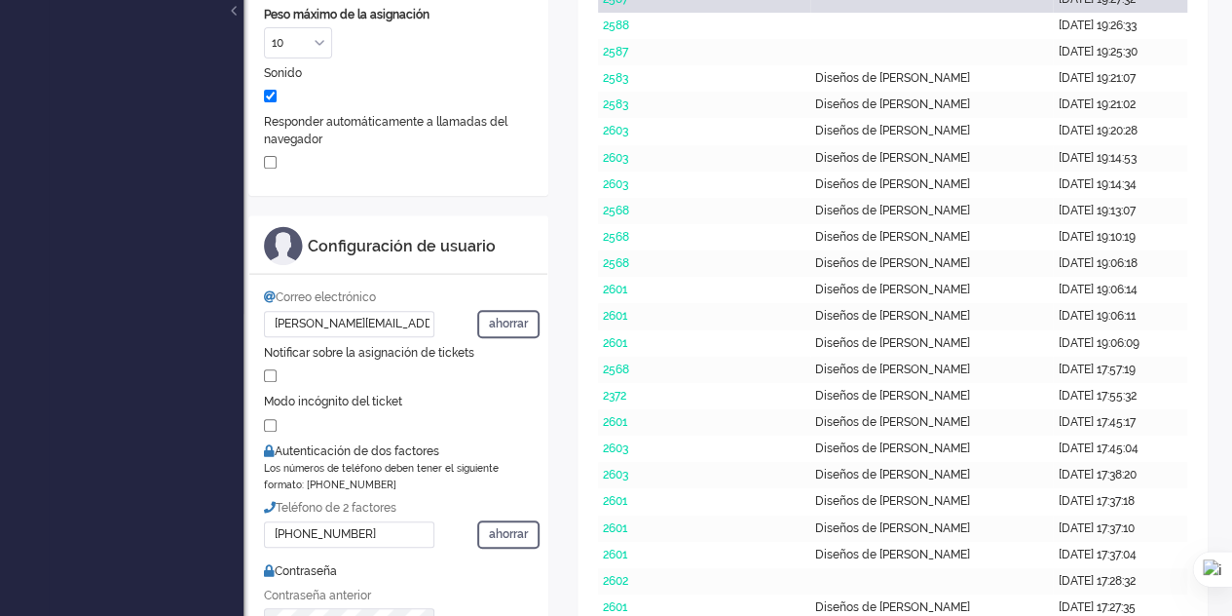
scroll to position [487, 0]
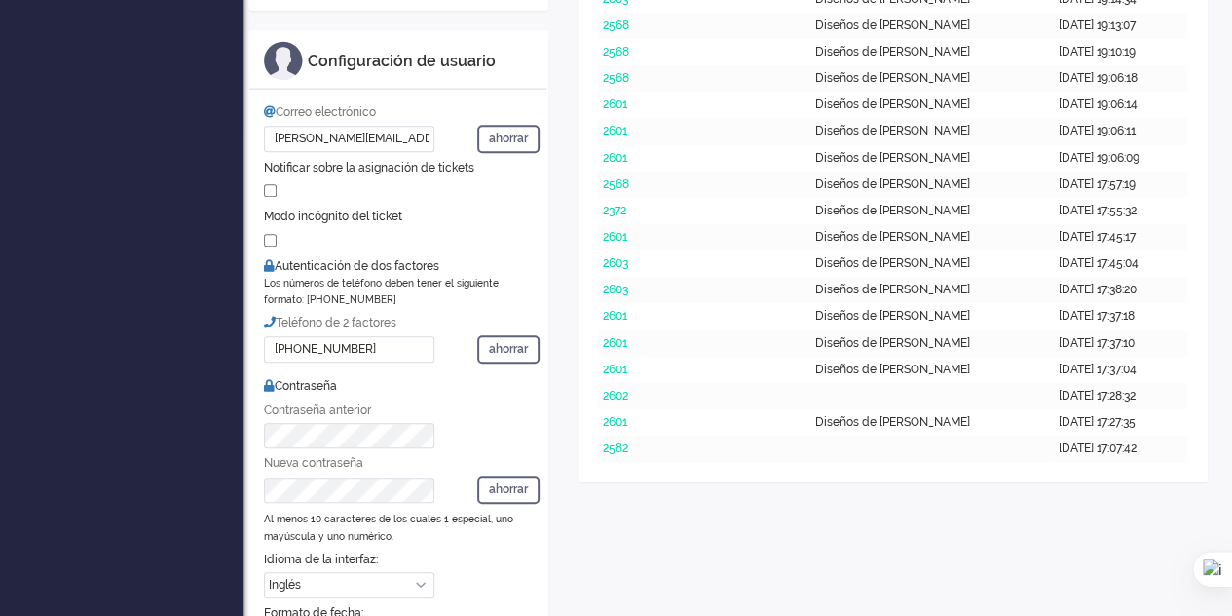
click at [784, 564] on div "Configuración del canal en vivo Método de llamada Llamar al número de teléfono …" at bounding box center [738, 347] width 989 height 1393
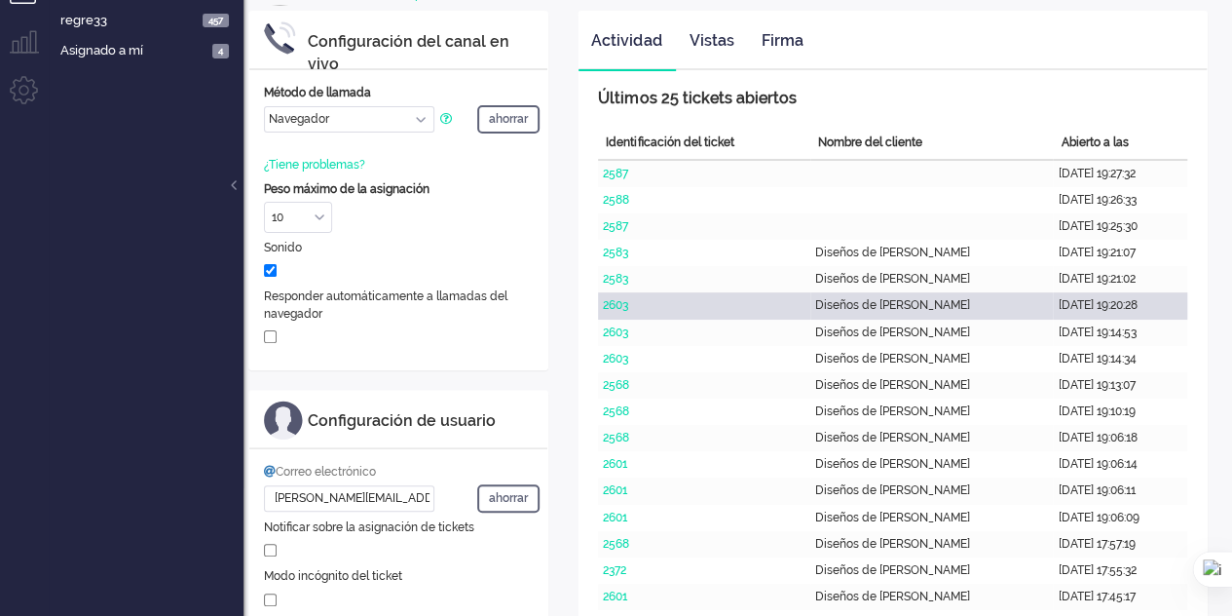
scroll to position [0, 0]
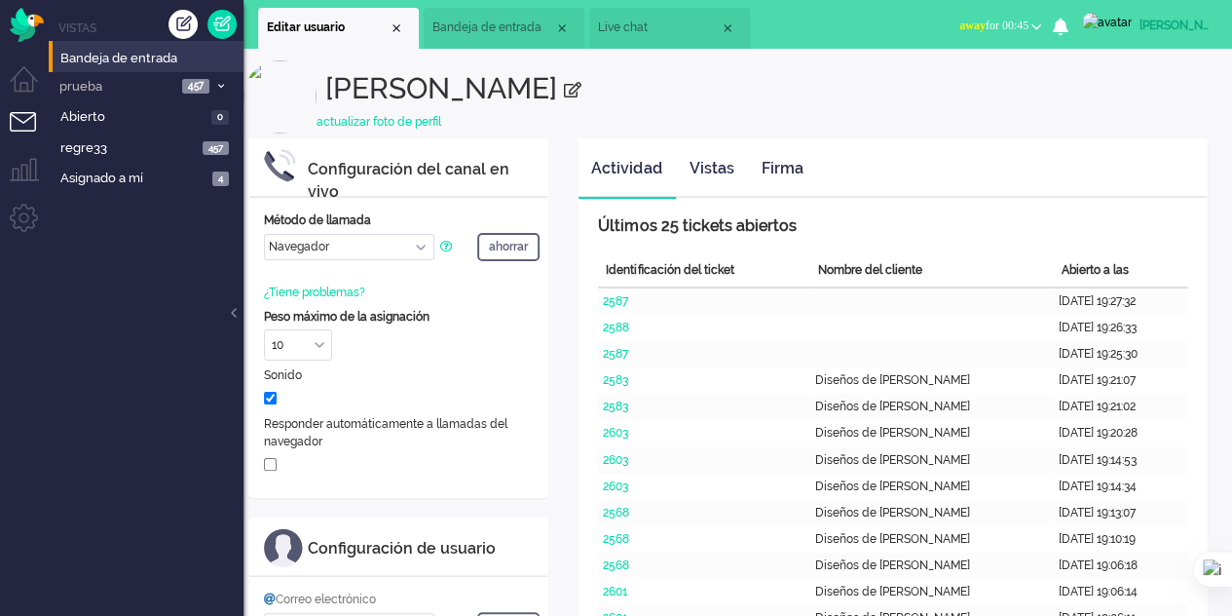
click at [462, 20] on font "Bandeja de entrada" at bounding box center [486, 27] width 109 height 14
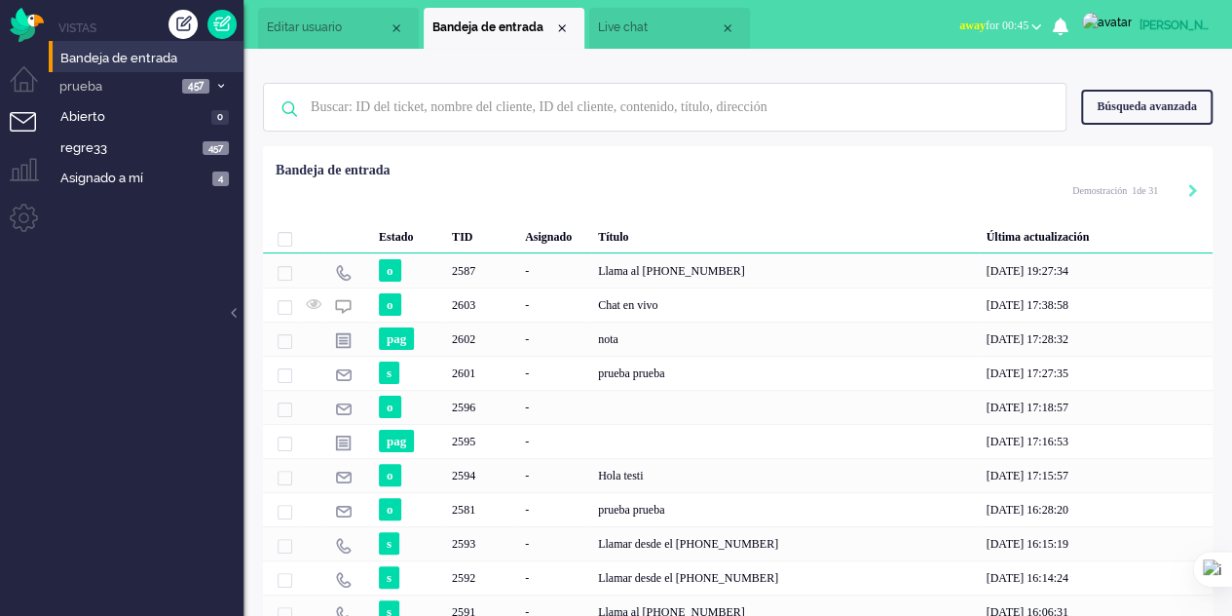
click at [318, 15] on li "Editar usuario" at bounding box center [338, 28] width 161 height 41
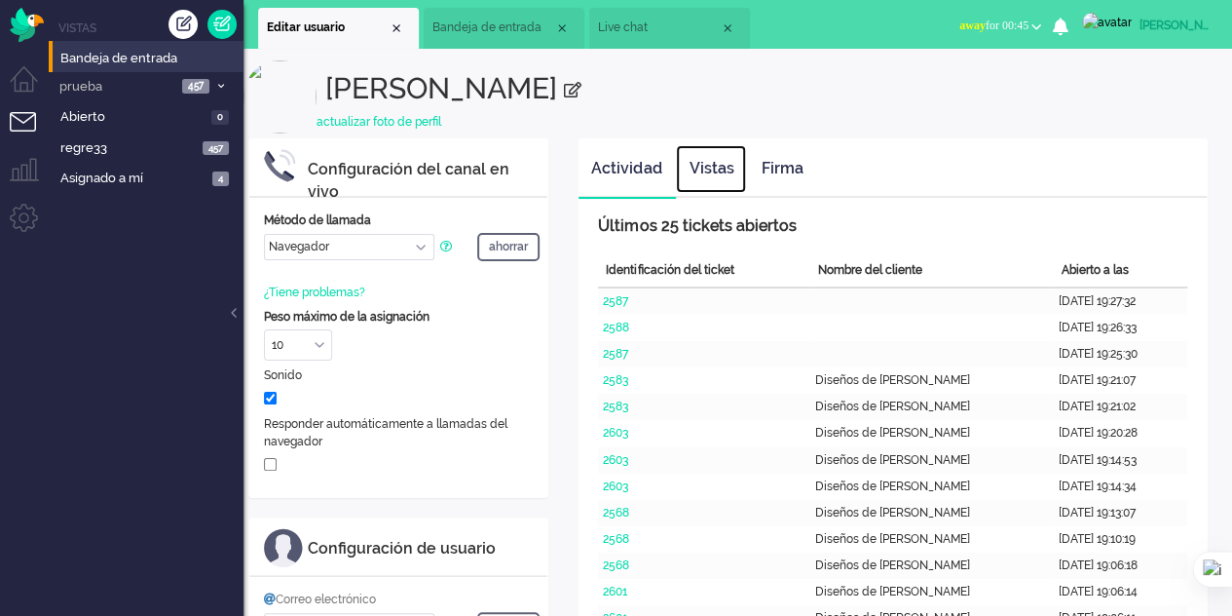
click at [704, 169] on font "Vistas" at bounding box center [711, 168] width 45 height 19
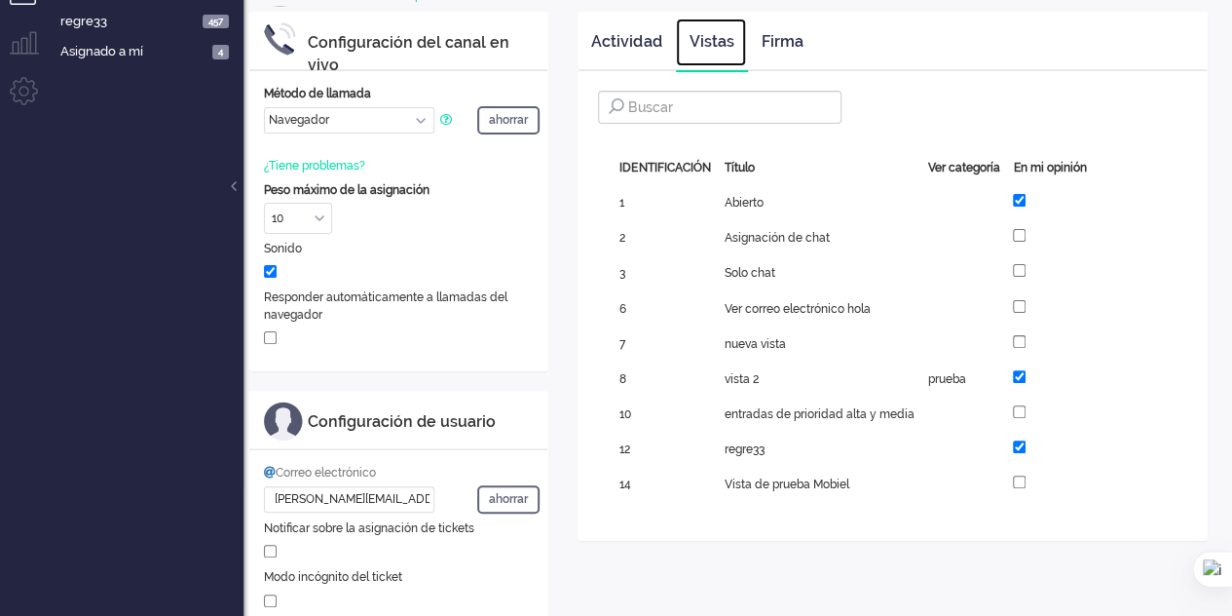
scroll to position [97, 0]
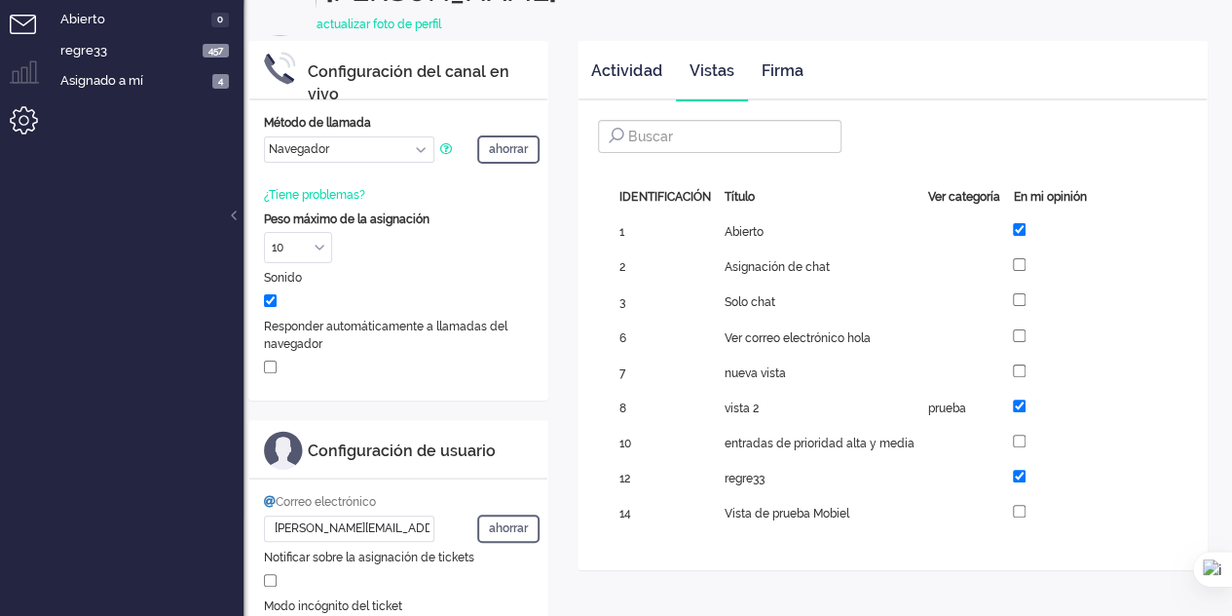
click at [20, 122] on li "Menú de administración" at bounding box center [32, 128] width 44 height 44
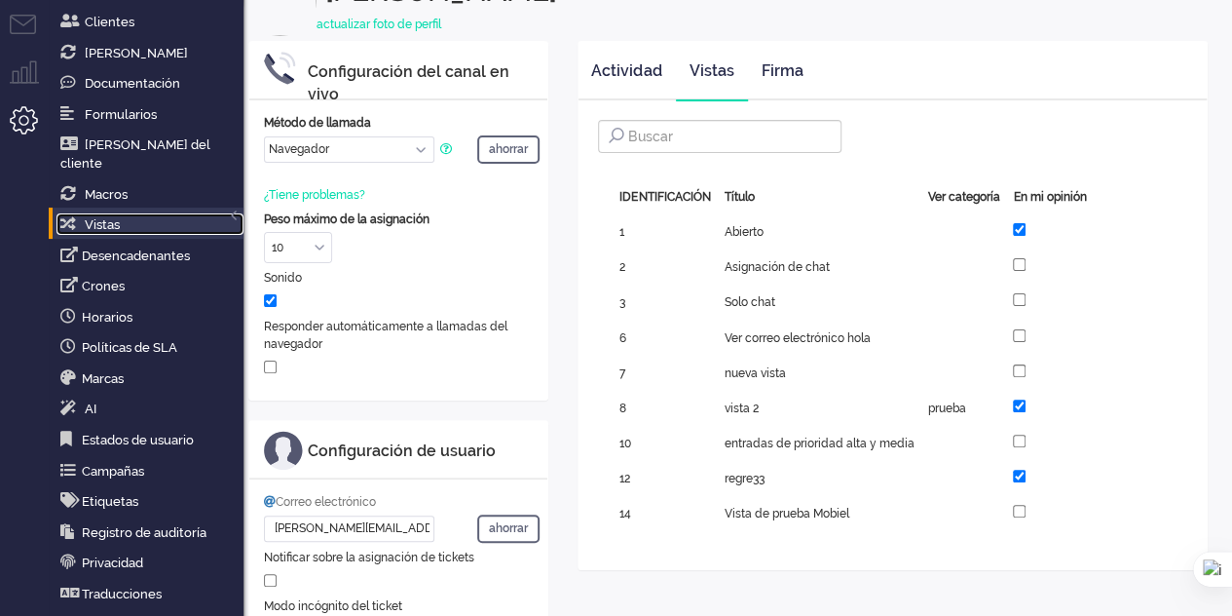
click at [127, 213] on link "Vistas" at bounding box center [149, 223] width 187 height 21
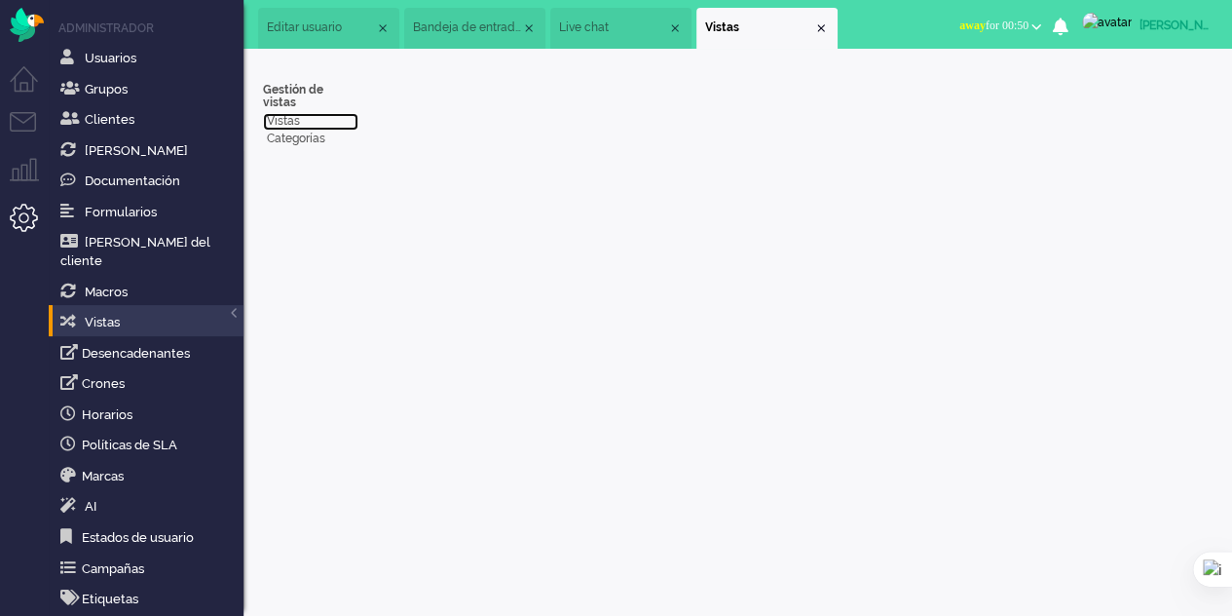
click at [289, 114] on font "Vistas" at bounding box center [283, 121] width 33 height 14
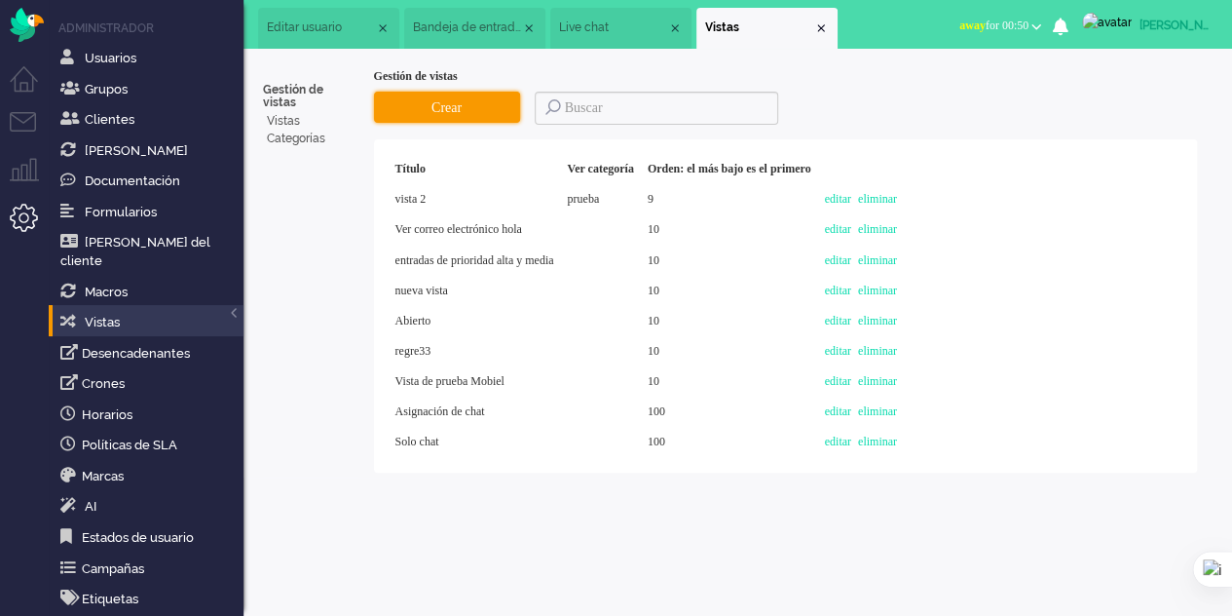
click at [450, 111] on font "Crear" at bounding box center [446, 107] width 30 height 15
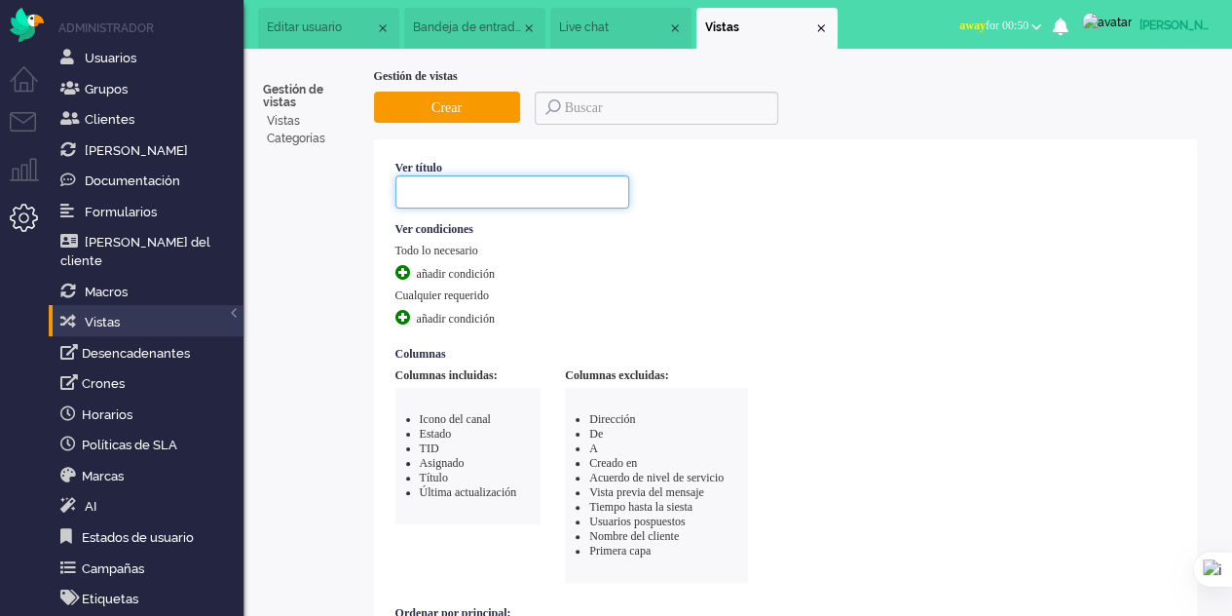
click at [427, 196] on input at bounding box center [512, 191] width 234 height 33
type input "settin"
click at [290, 22] on font "Editar usuario" at bounding box center [304, 27] width 75 height 14
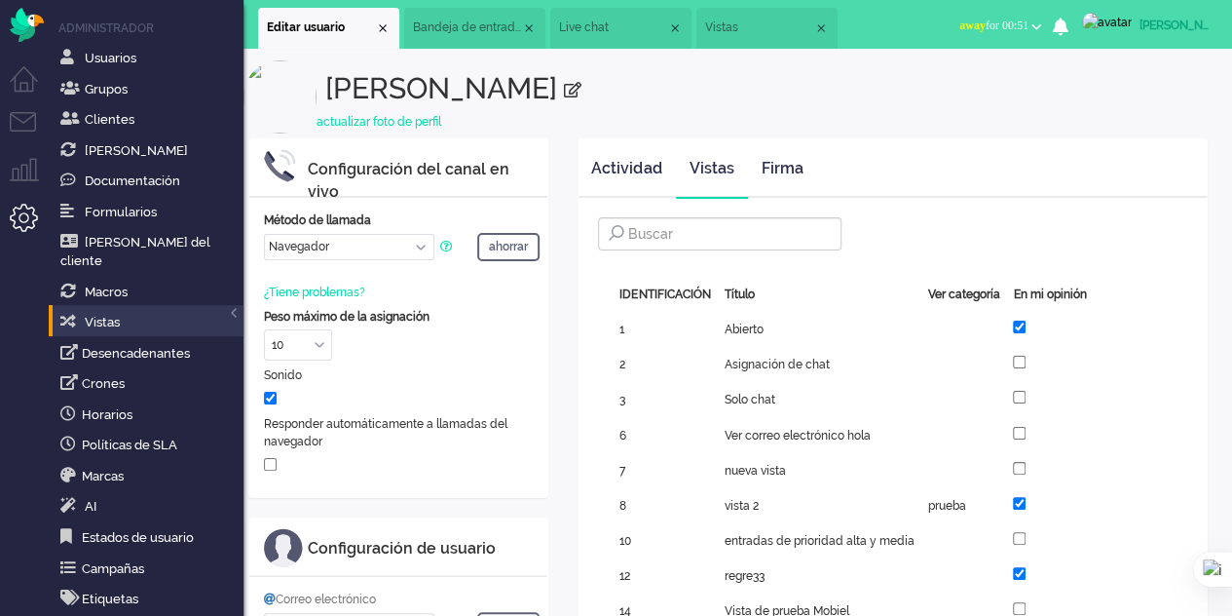
click at [755, 29] on span "Vistas" at bounding box center [759, 27] width 108 height 17
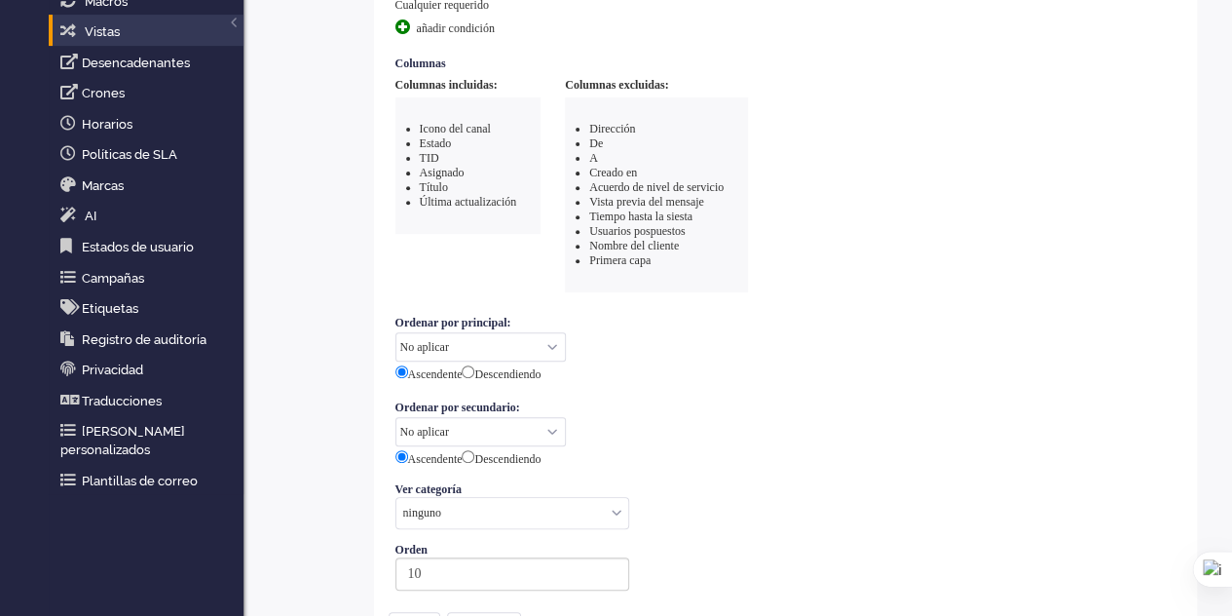
scroll to position [292, 0]
click at [557, 336] on select "No aplicar Identificación del ticket Prioridad Última actualización Creado en P…" at bounding box center [480, 344] width 170 height 29
click at [395, 330] on select "No aplicar Identificación del ticket Prioridad Última actualización Creado en P…" at bounding box center [480, 344] width 170 height 29
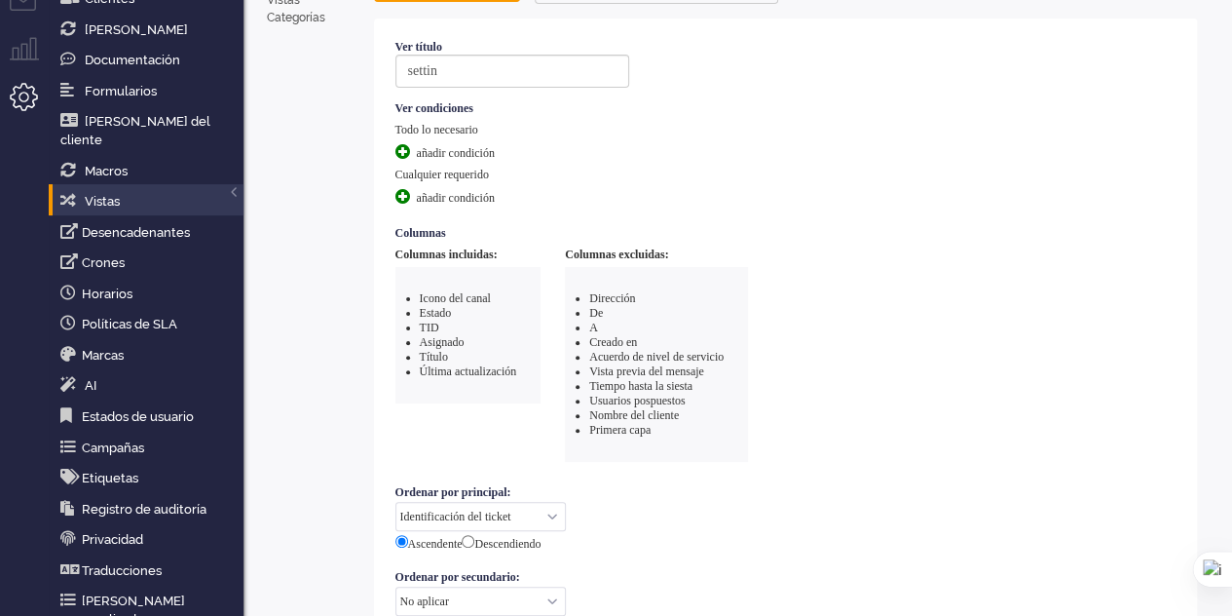
scroll to position [0, 0]
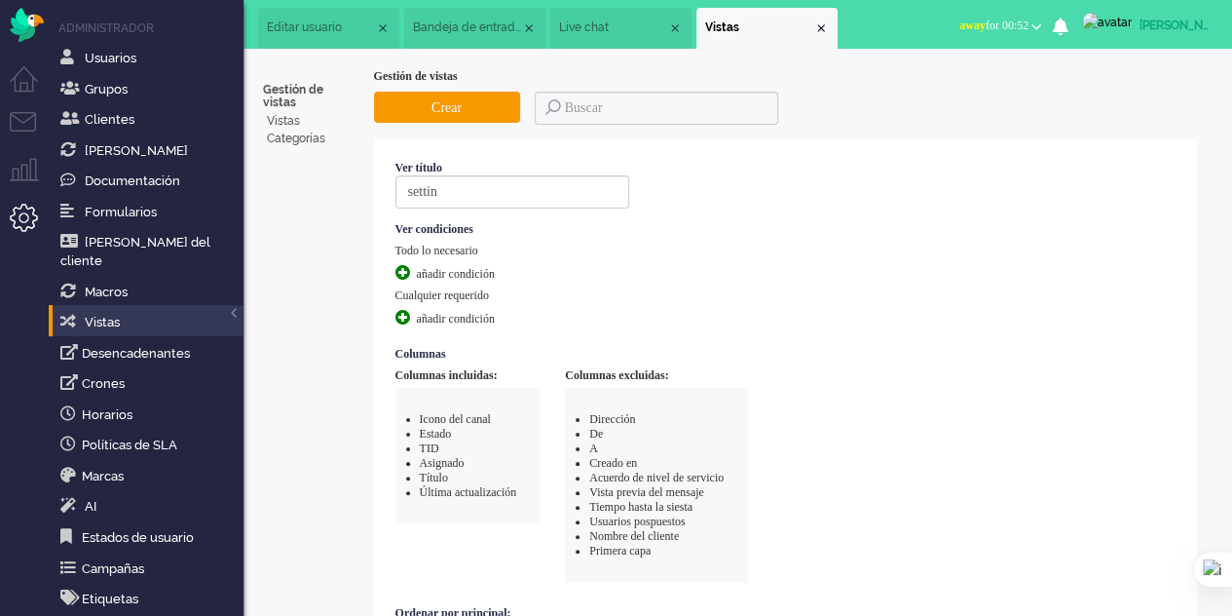
click at [338, 27] on font "Editar usuario" at bounding box center [304, 27] width 75 height 14
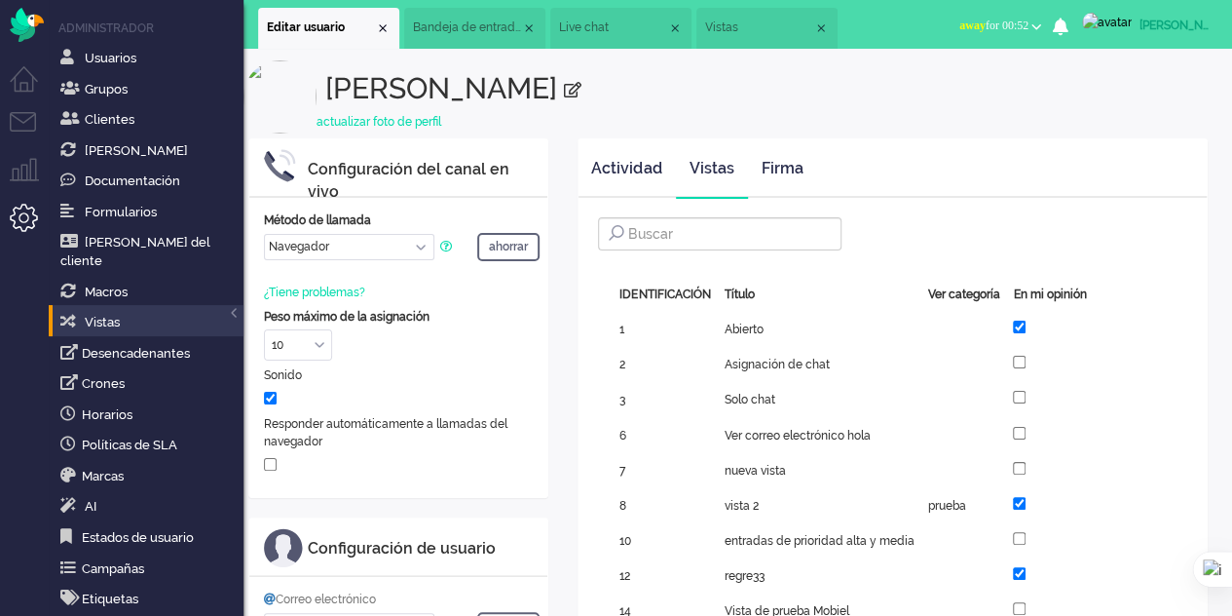
click at [758, 28] on span "Vistas" at bounding box center [759, 27] width 108 height 17
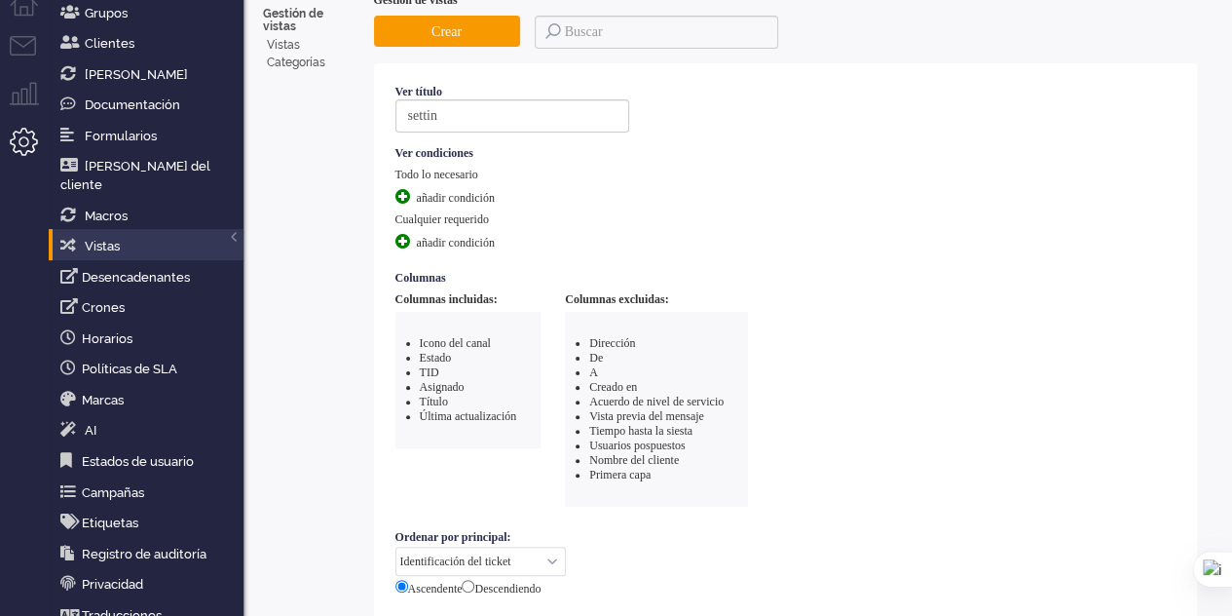
scroll to position [292, 0]
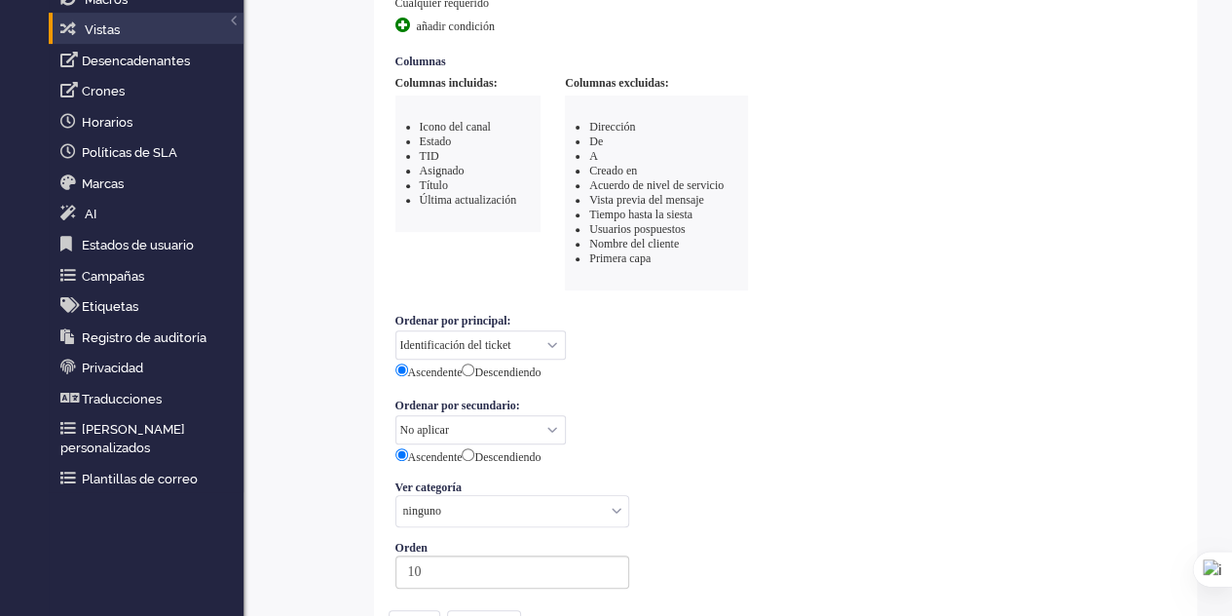
click at [555, 330] on select "No aplicar Identificación del ticket Prioridad Última actualización Creado en P…" at bounding box center [480, 344] width 170 height 29
select select "none"
click at [395, 330] on select "No aplicar Identificación del ticket Prioridad Última actualización Creado en P…" at bounding box center [480, 344] width 170 height 29
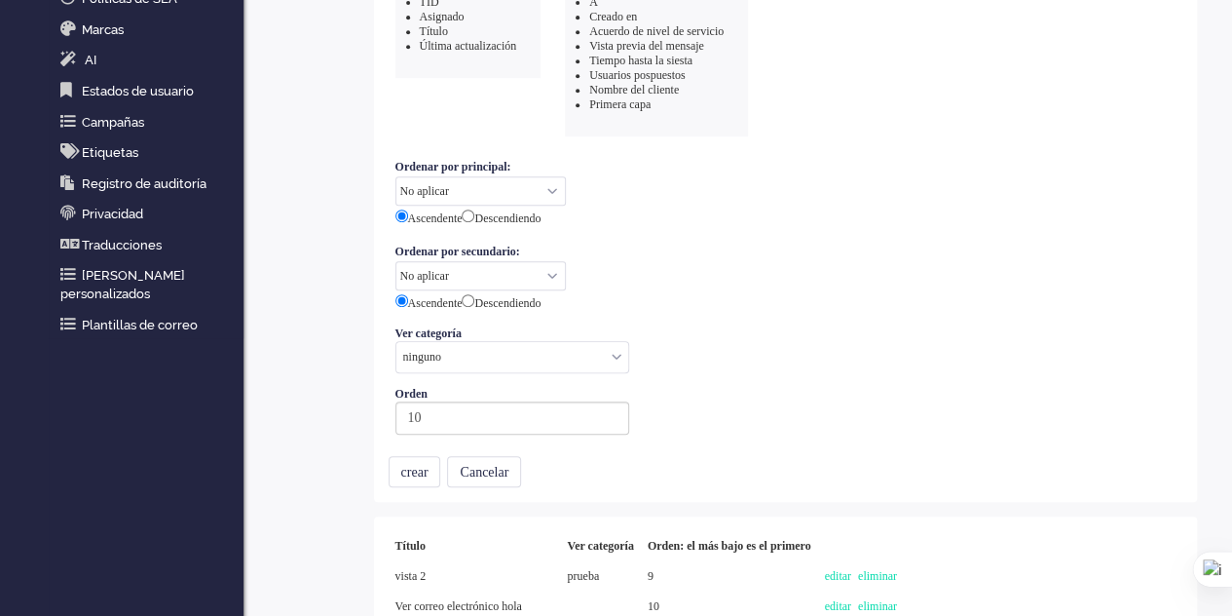
scroll to position [487, 0]
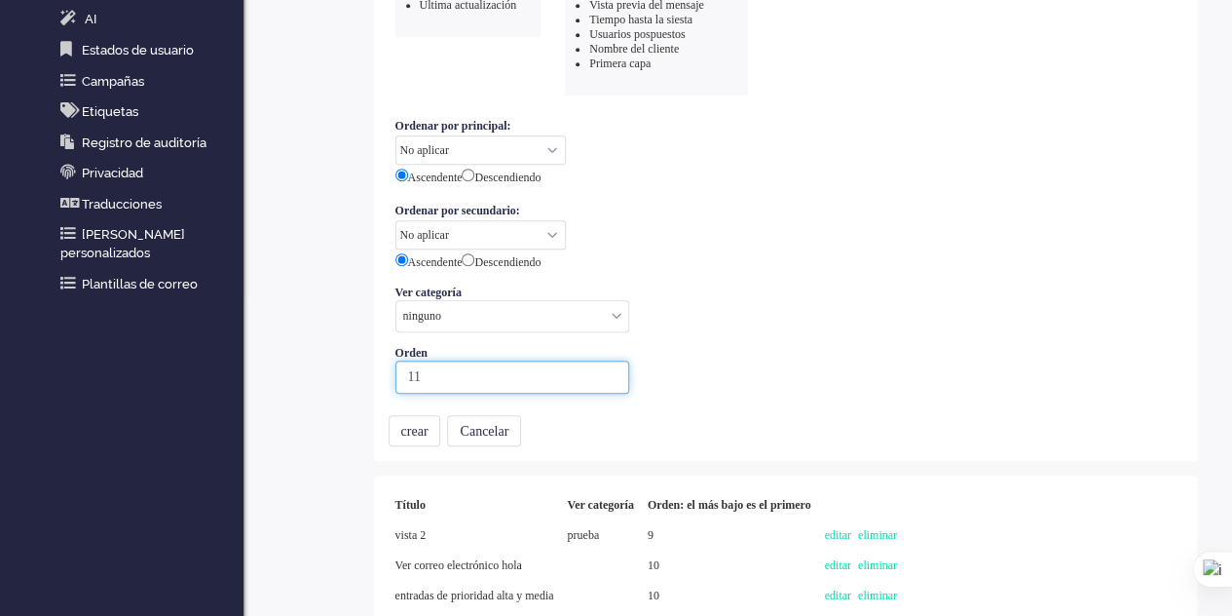
click at [608, 360] on input "11" at bounding box center [512, 376] width 234 height 33
click at [608, 365] on input "10" at bounding box center [512, 376] width 234 height 33
click at [608, 365] on input "9" at bounding box center [512, 376] width 234 height 33
click at [608, 365] on input "8" at bounding box center [512, 376] width 234 height 33
click at [608, 365] on input "7" at bounding box center [512, 376] width 234 height 33
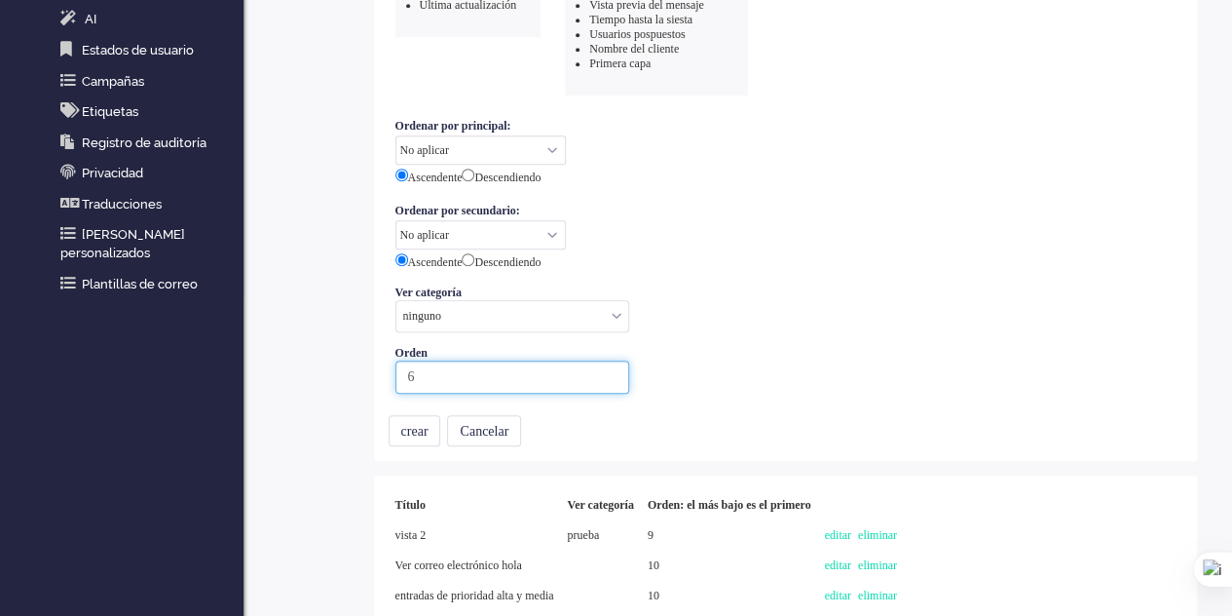
click at [608, 365] on input "6" at bounding box center [512, 376] width 234 height 33
click at [608, 365] on input "5" at bounding box center [512, 376] width 234 height 33
type input "4"
click at [608, 365] on input "4" at bounding box center [512, 376] width 234 height 33
click at [414, 424] on font "crear" at bounding box center [414, 431] width 27 height 15
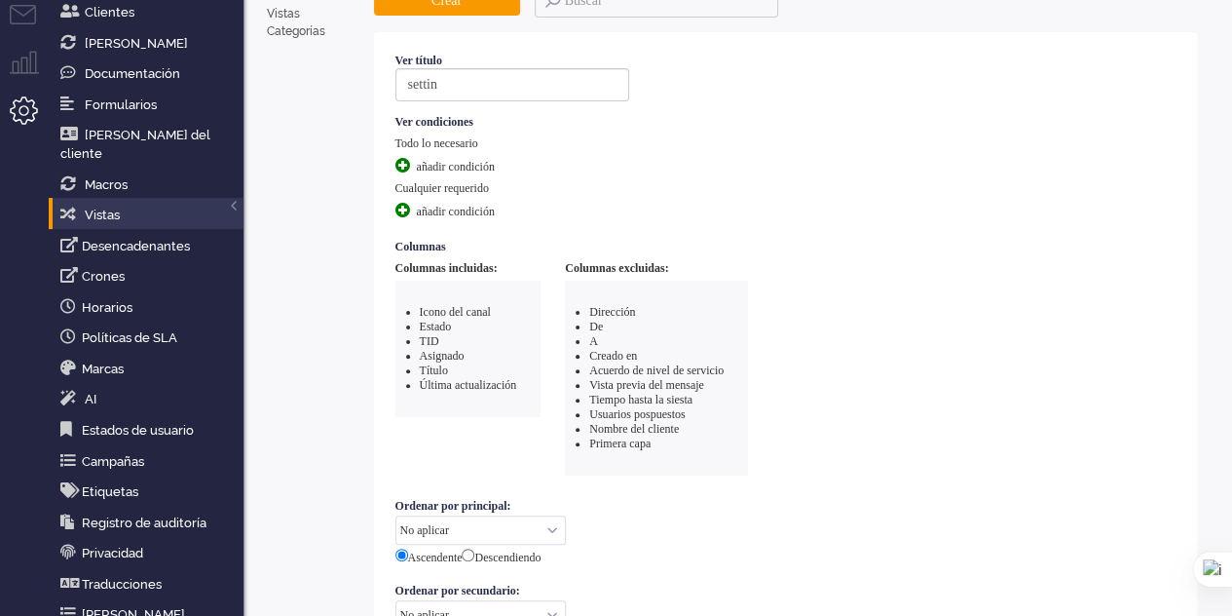
scroll to position [0, 0]
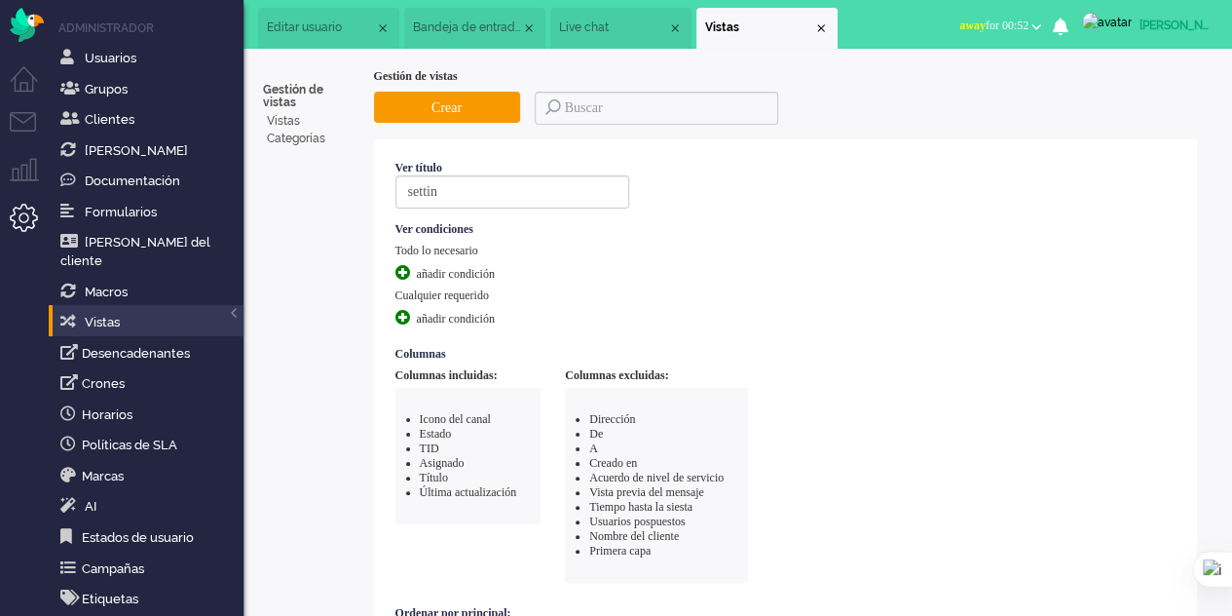
click at [400, 270] on span at bounding box center [402, 272] width 15 height 15
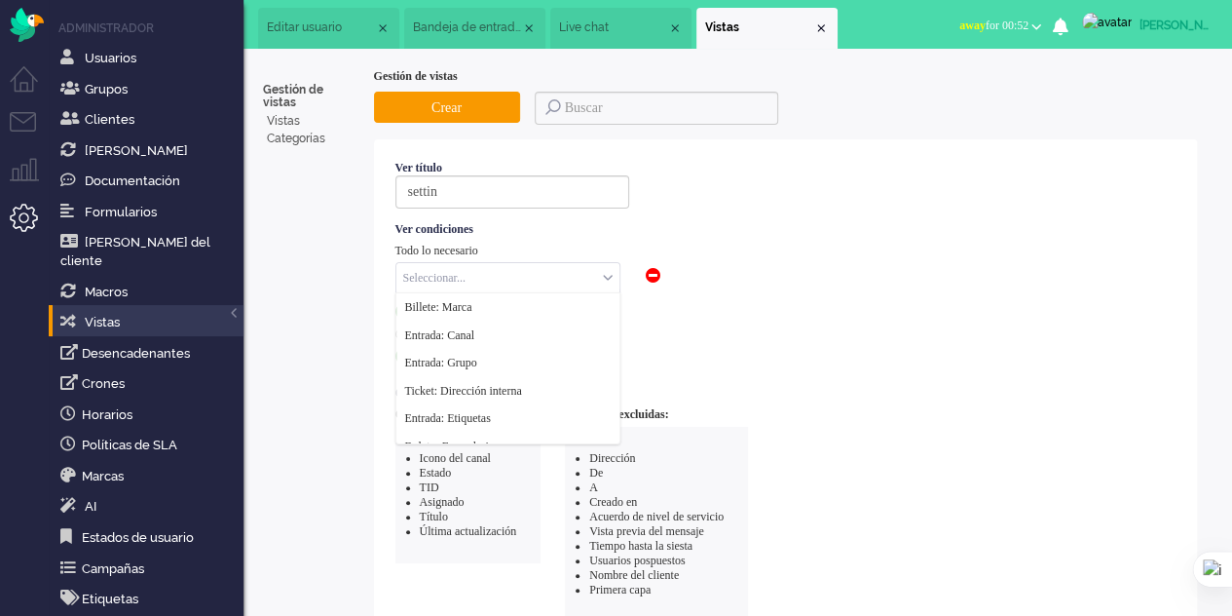
click at [608, 266] on input "text" at bounding box center [507, 278] width 223 height 30
click at [533, 307] on li "Billete: Marca" at bounding box center [507, 307] width 223 height 28
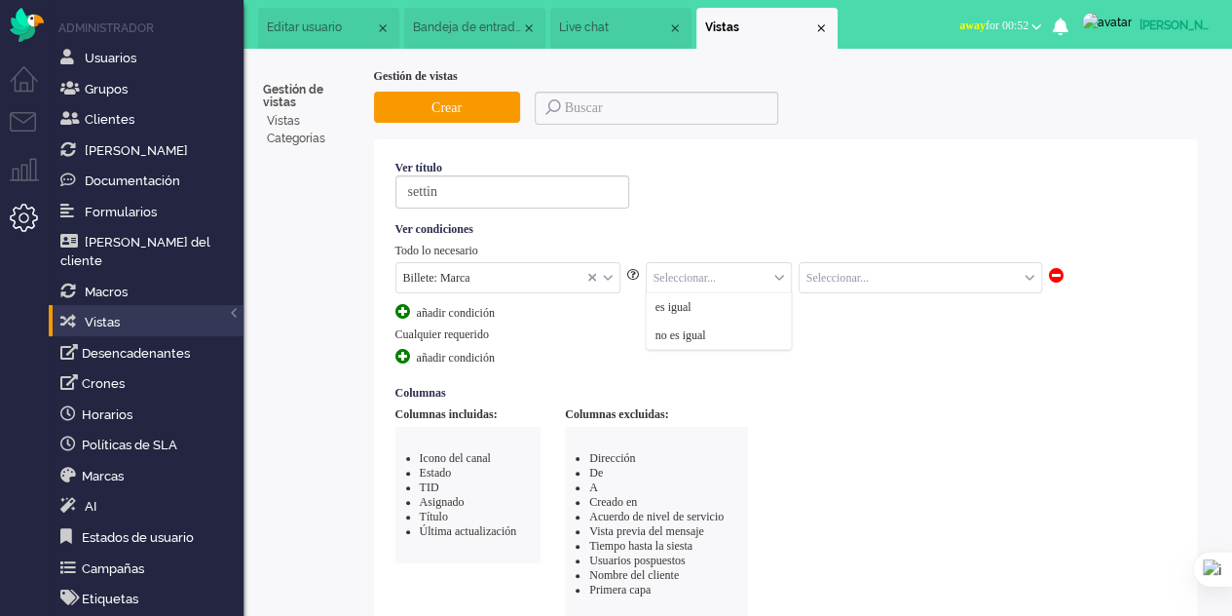
click at [755, 272] on input "text" at bounding box center [719, 278] width 144 height 30
click at [737, 298] on li "es igual" at bounding box center [719, 307] width 144 height 28
click at [878, 273] on input "text" at bounding box center [921, 278] width 242 height 30
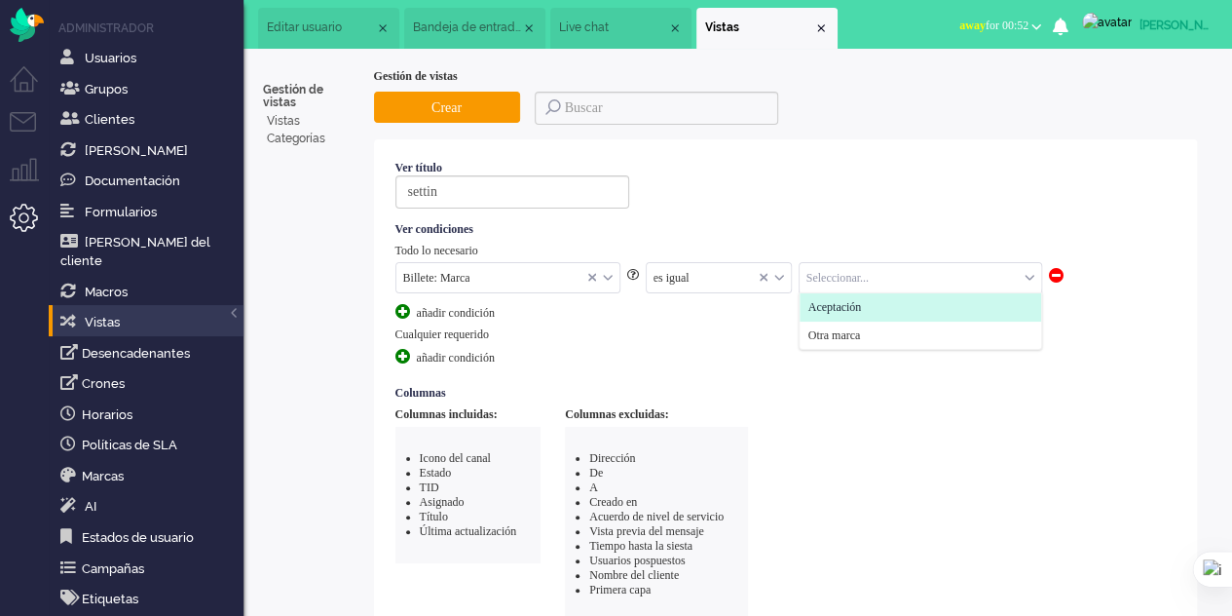
click at [862, 299] on span "Aceptación" at bounding box center [835, 307] width 54 height 17
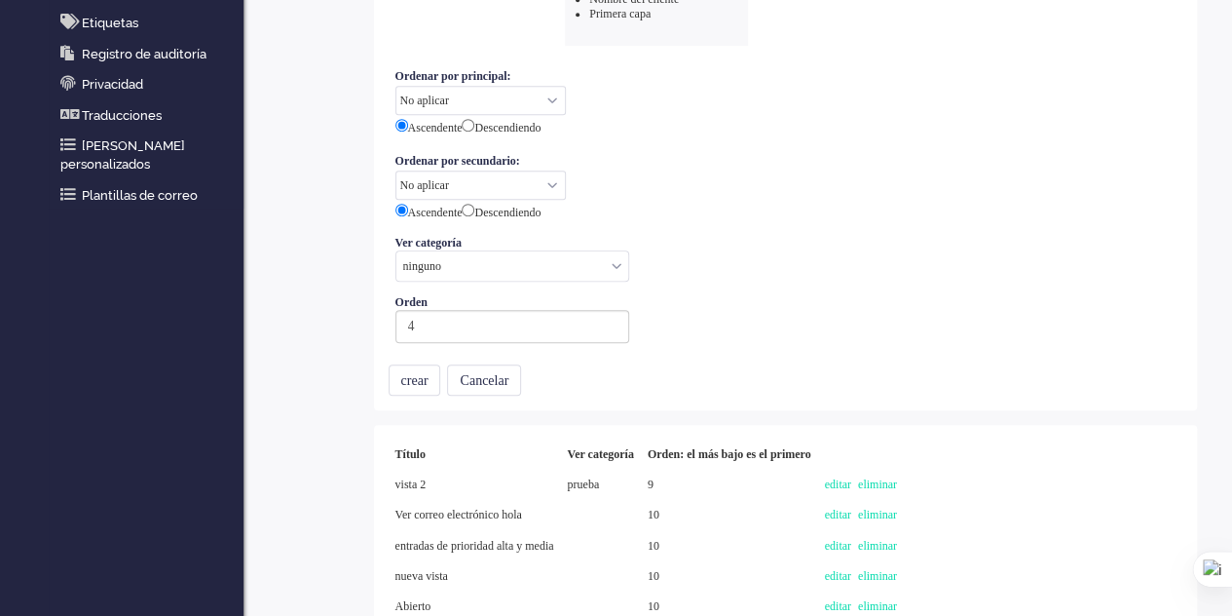
scroll to position [708, 0]
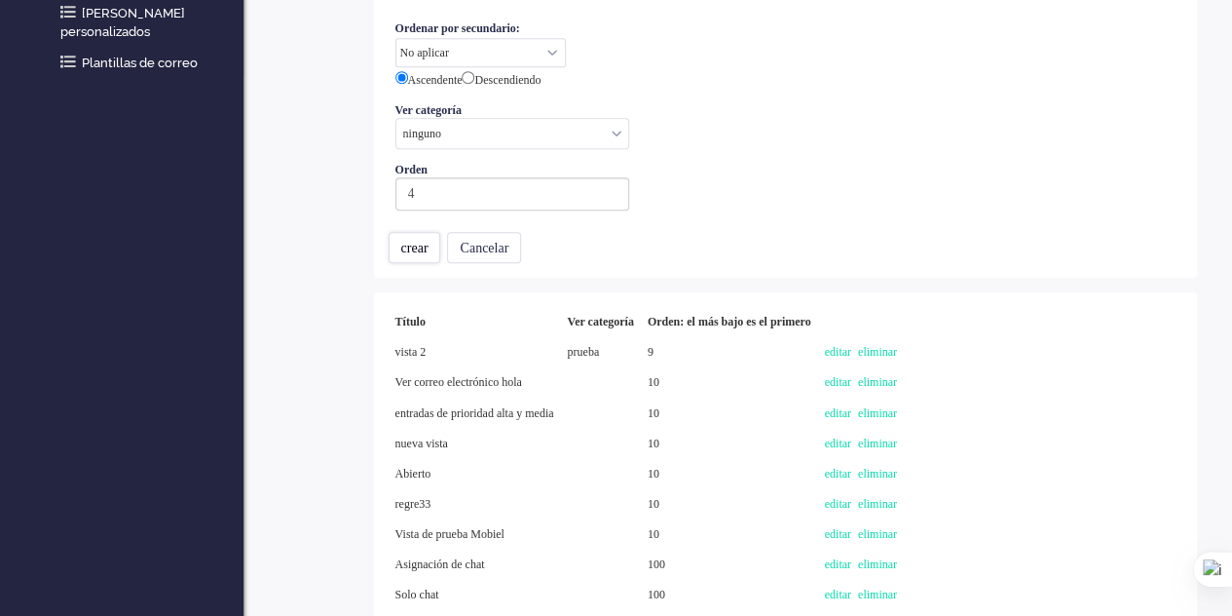
click at [429, 241] on font "crear" at bounding box center [414, 248] width 27 height 15
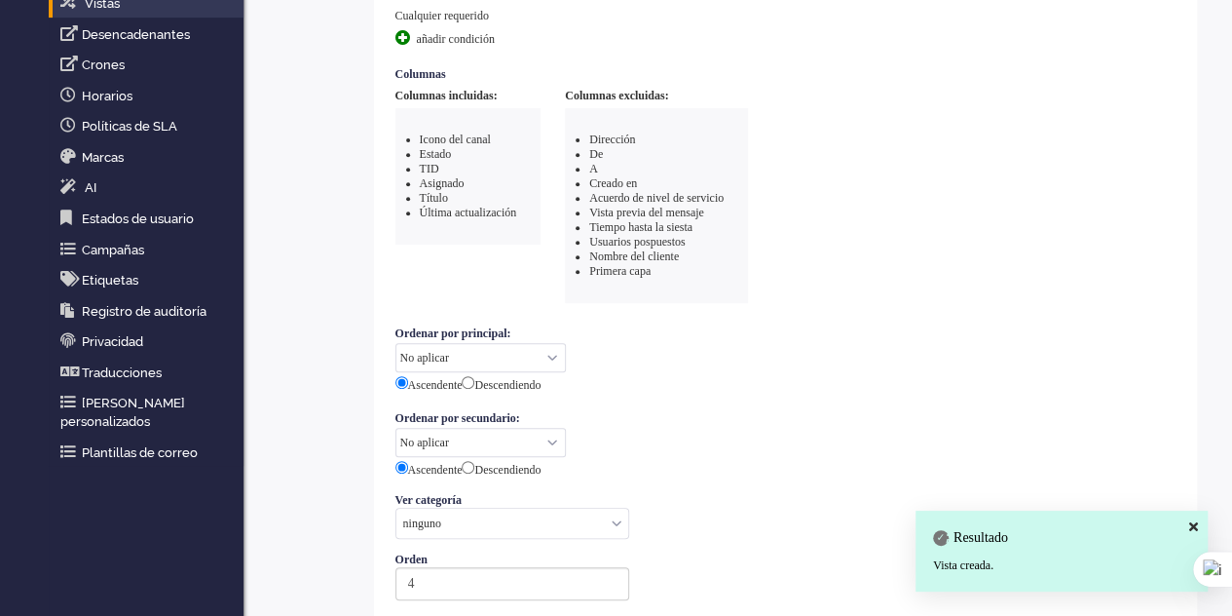
scroll to position [0, 0]
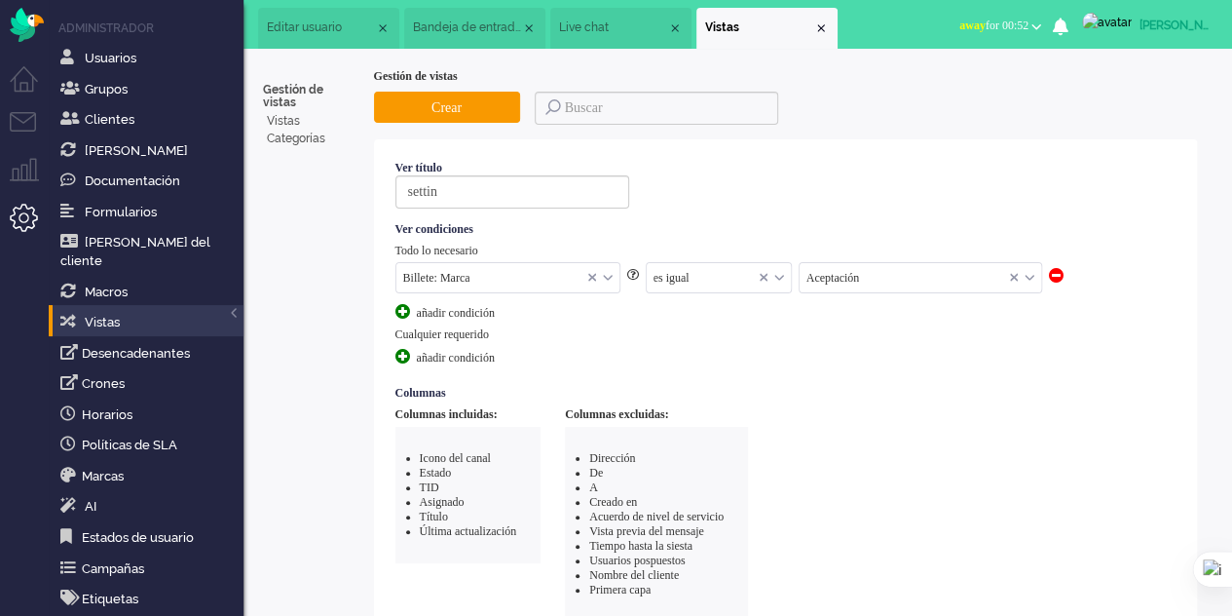
click at [340, 20] on span "Editar usuario" at bounding box center [321, 27] width 108 height 17
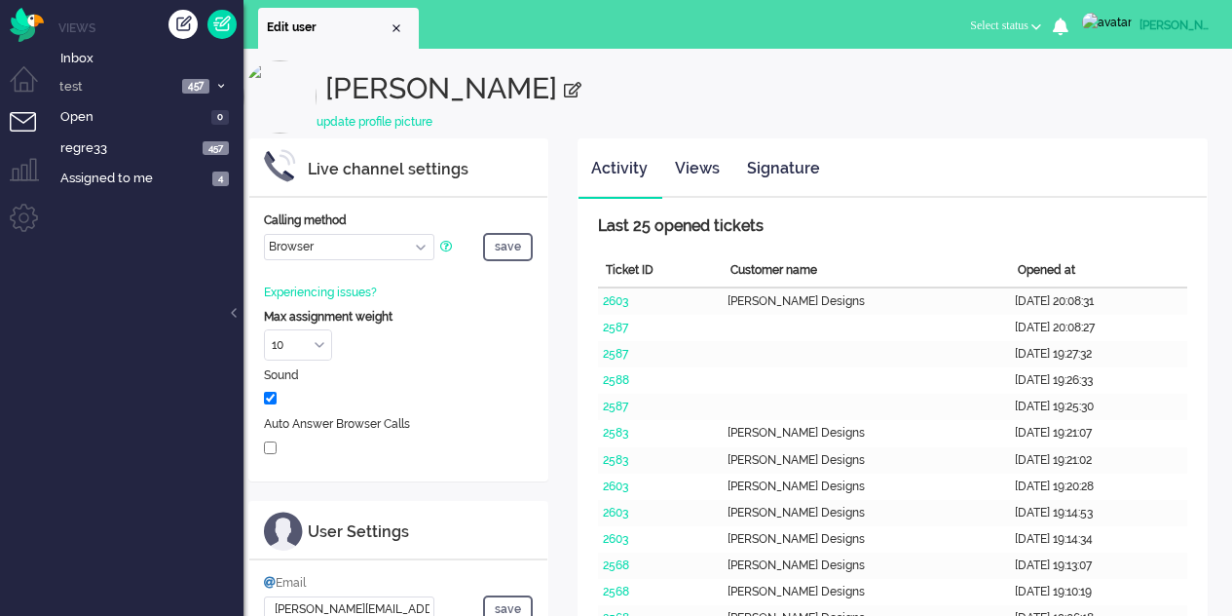
select select "browser"
click at [688, 169] on link "Views" at bounding box center [697, 169] width 70 height 48
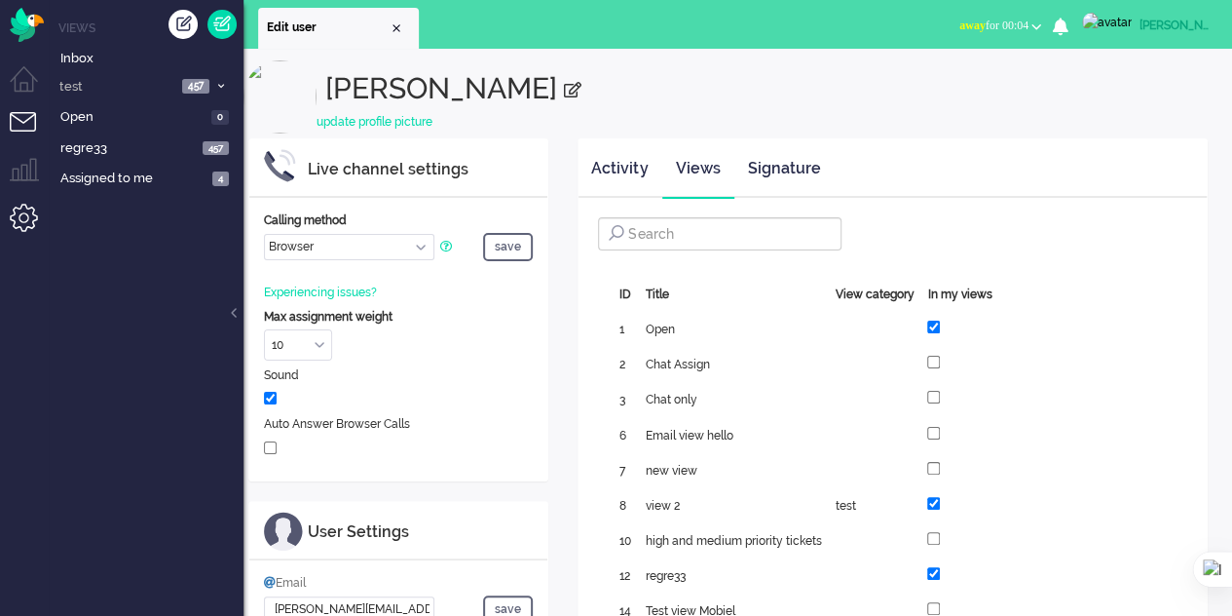
click at [23, 223] on li "Admin menu" at bounding box center [32, 226] width 44 height 44
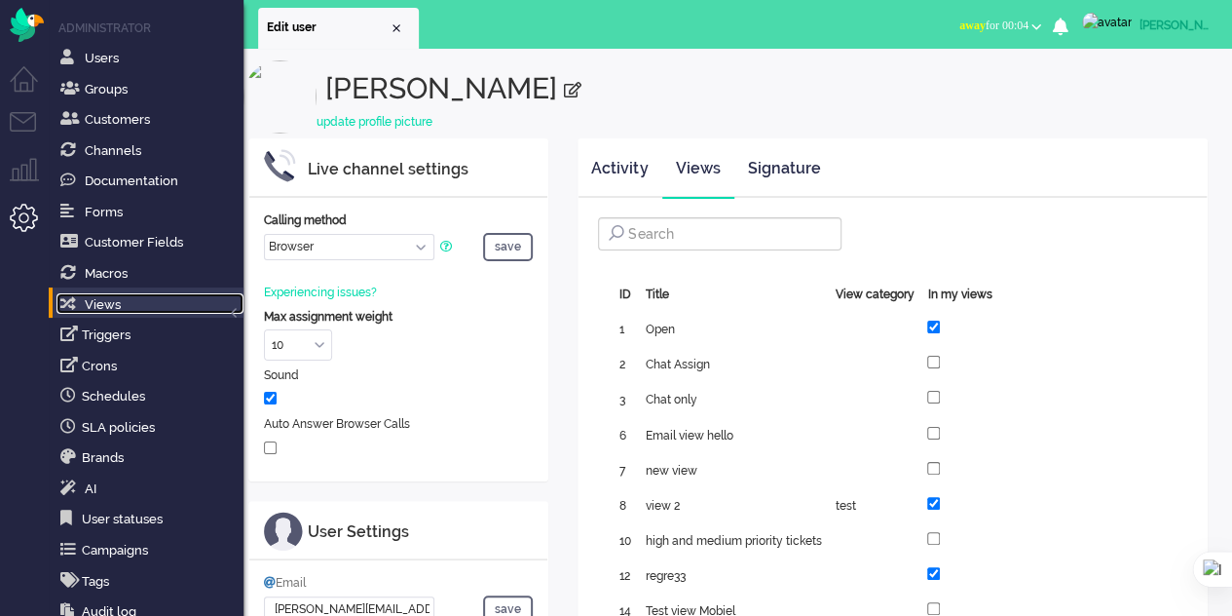
click at [129, 301] on link "Views" at bounding box center [149, 303] width 187 height 21
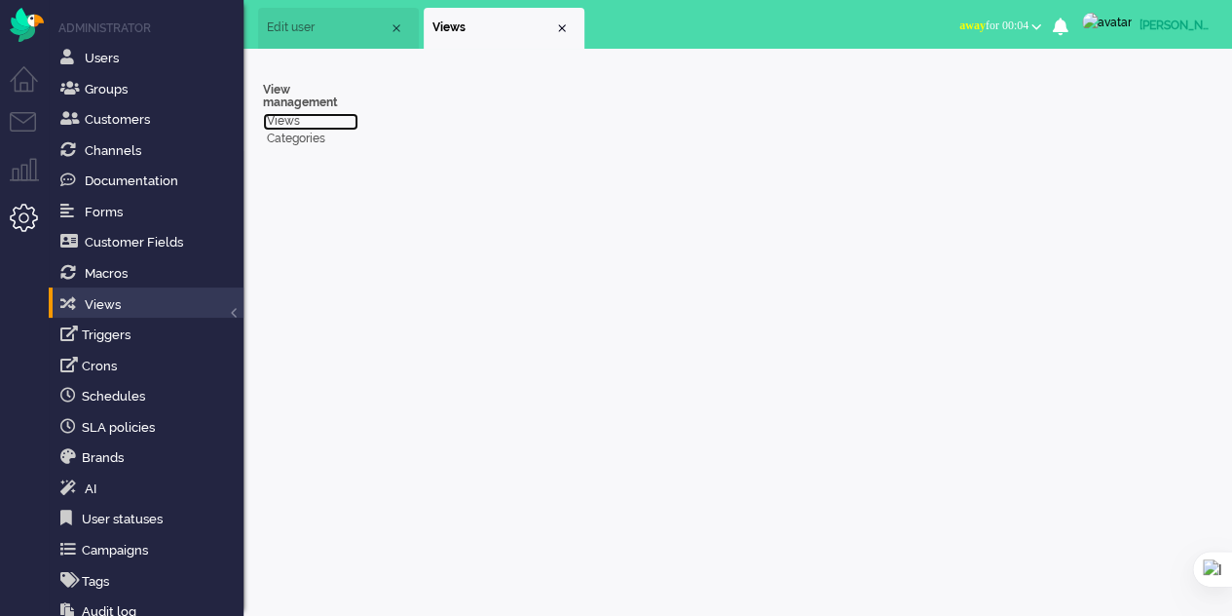
click at [279, 116] on link "Views" at bounding box center [310, 121] width 95 height 17
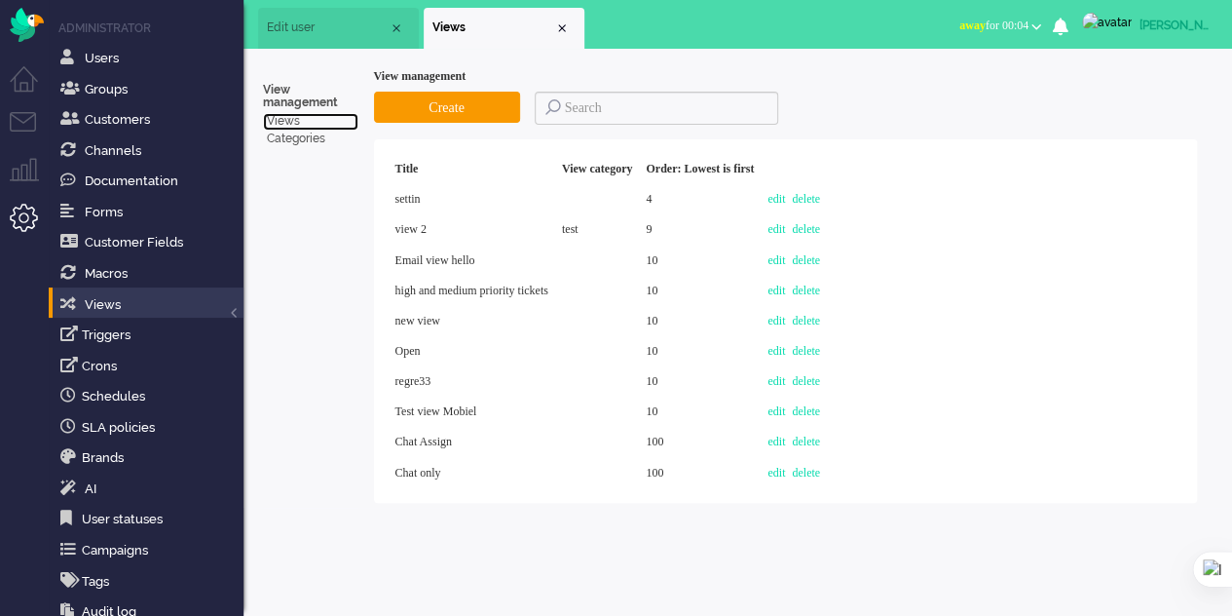
click at [319, 30] on span "Edit user" at bounding box center [328, 27] width 122 height 17
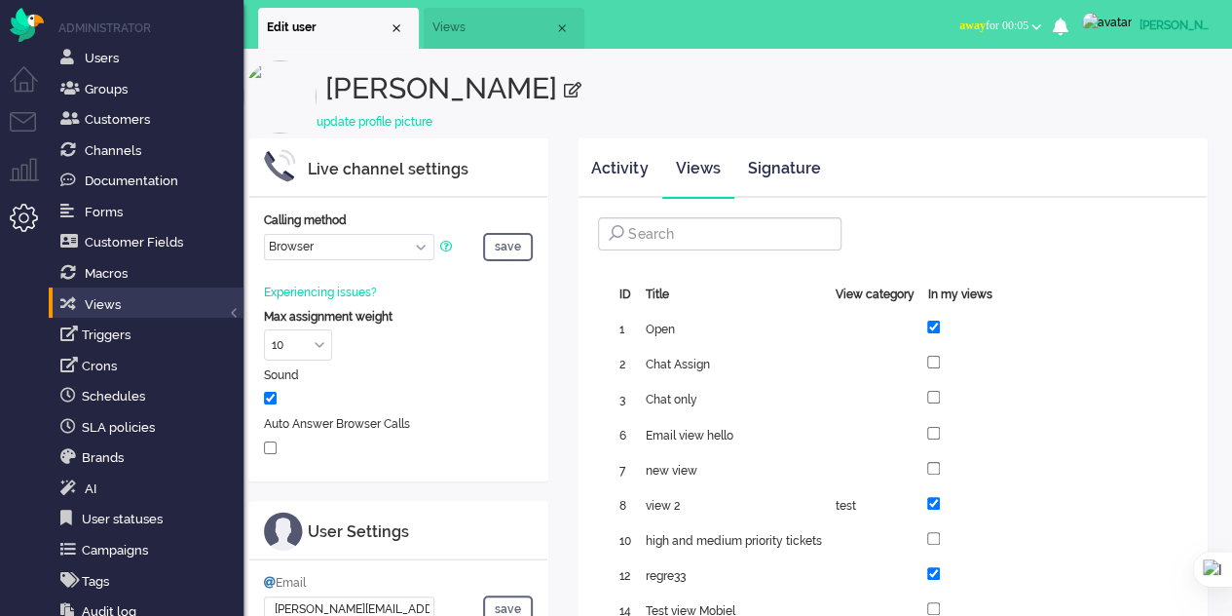
click at [473, 19] on li "Views" at bounding box center [504, 28] width 161 height 41
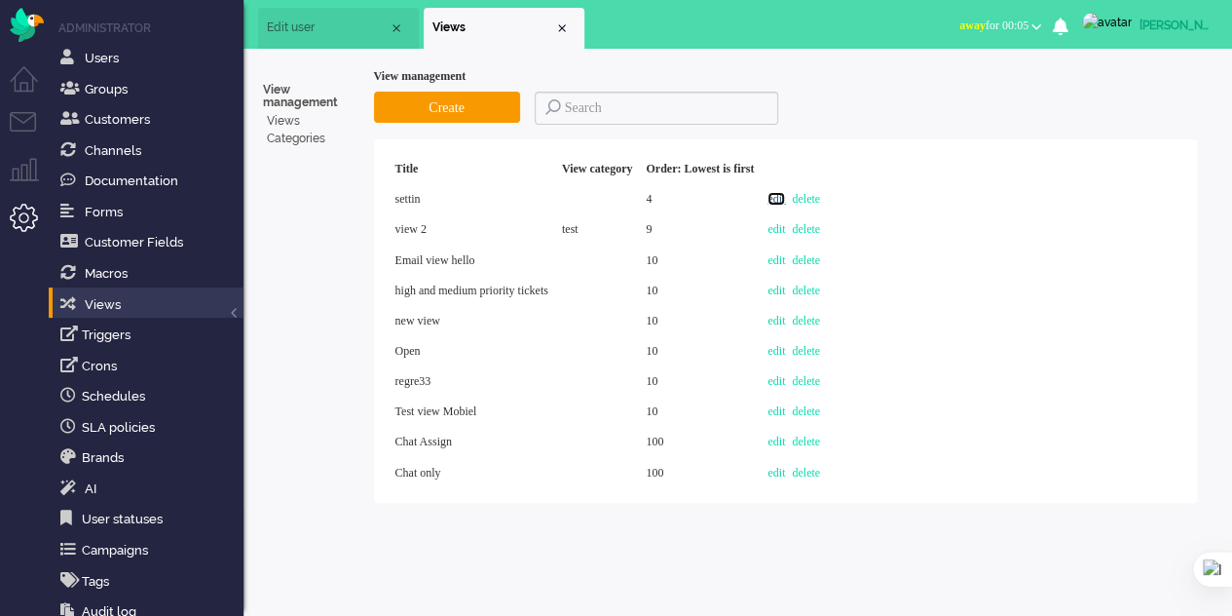
click at [785, 195] on link "edit" at bounding box center [777, 199] width 18 height 14
select select
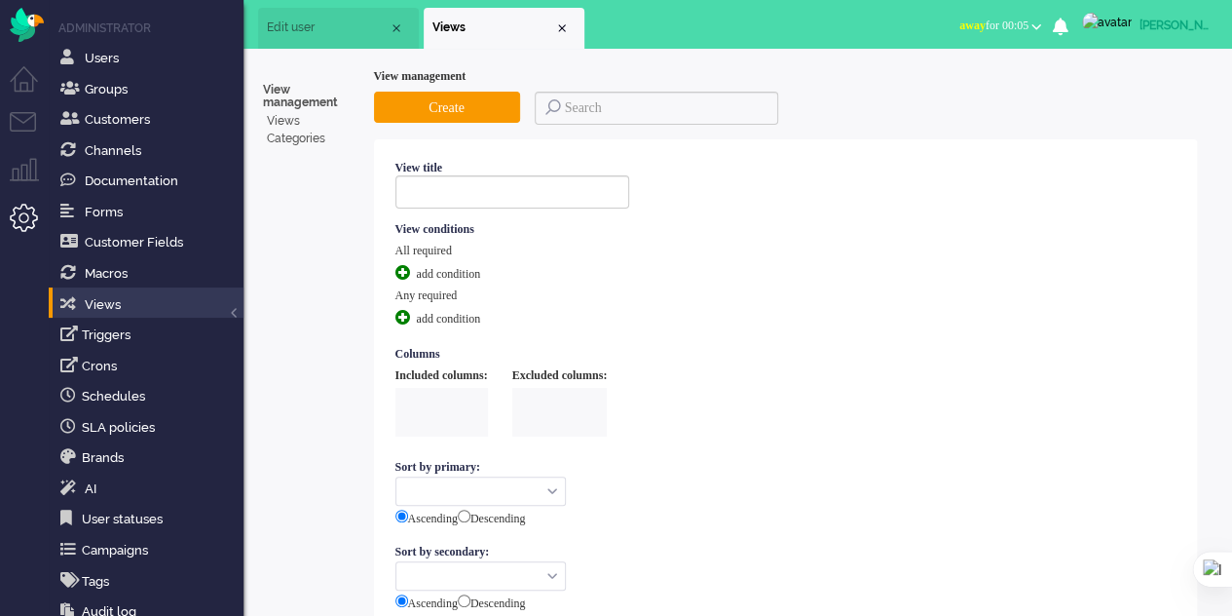
type input "settin"
select select "none"
type input "4"
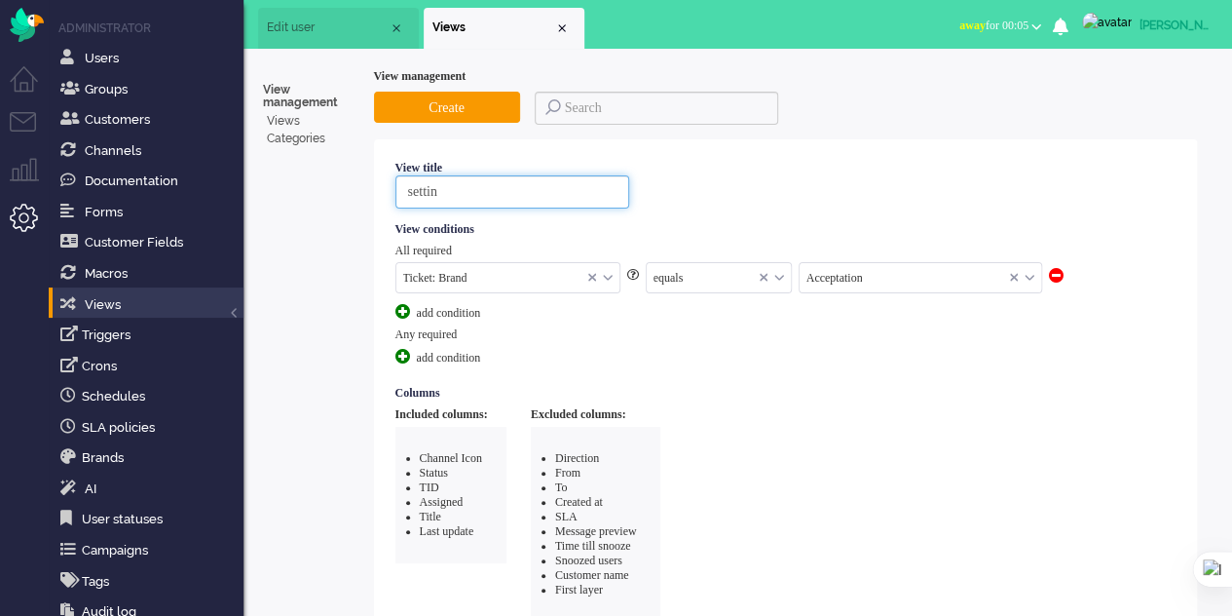
click at [488, 185] on input "settin" at bounding box center [512, 191] width 234 height 33
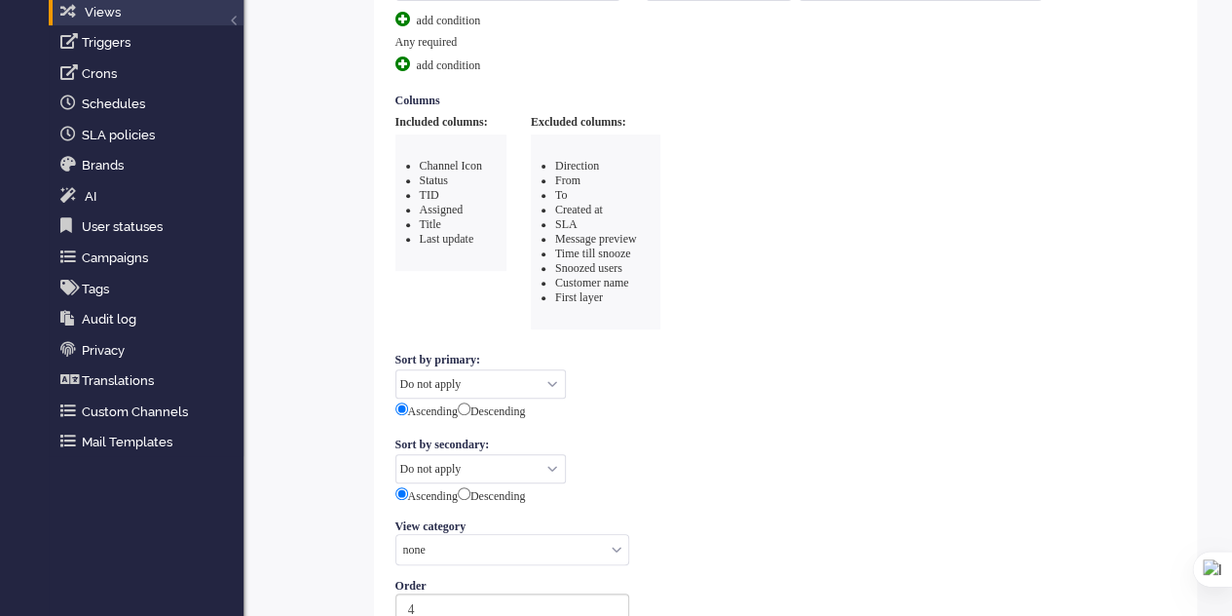
scroll to position [487, 0]
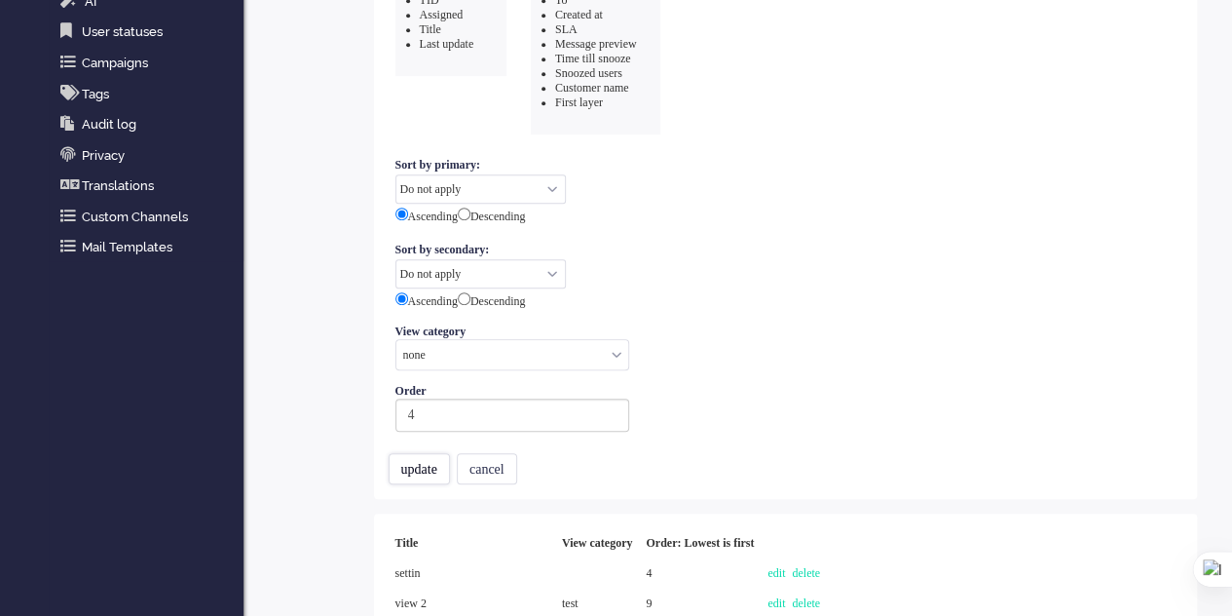
type input "settinh"
click at [417, 460] on button "update" at bounding box center [419, 468] width 61 height 31
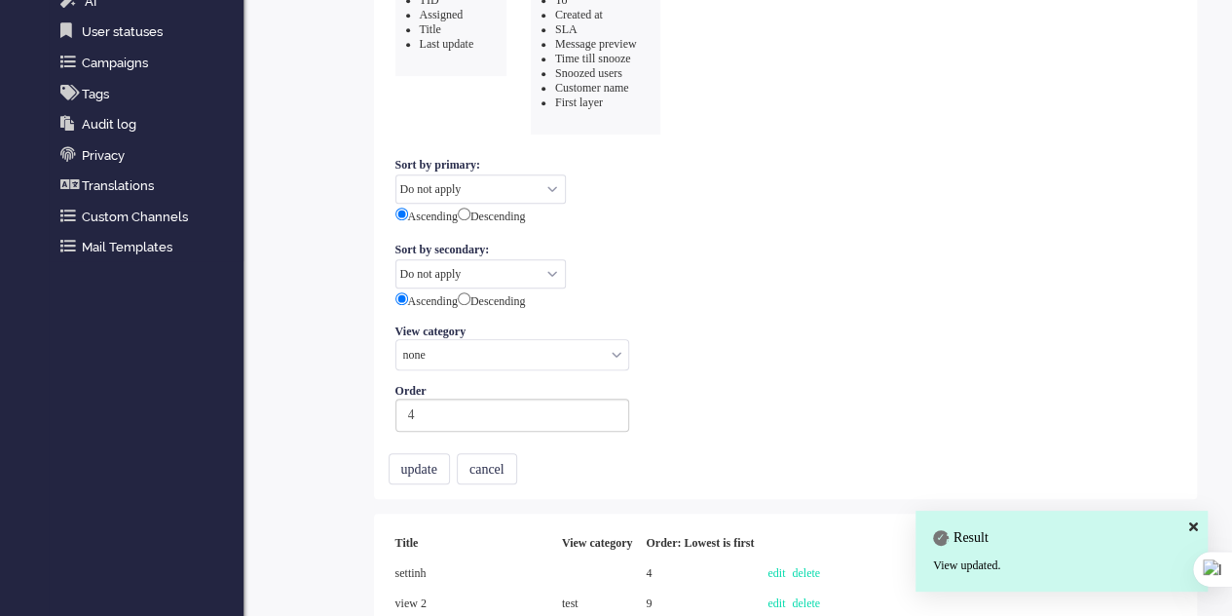
scroll to position [0, 0]
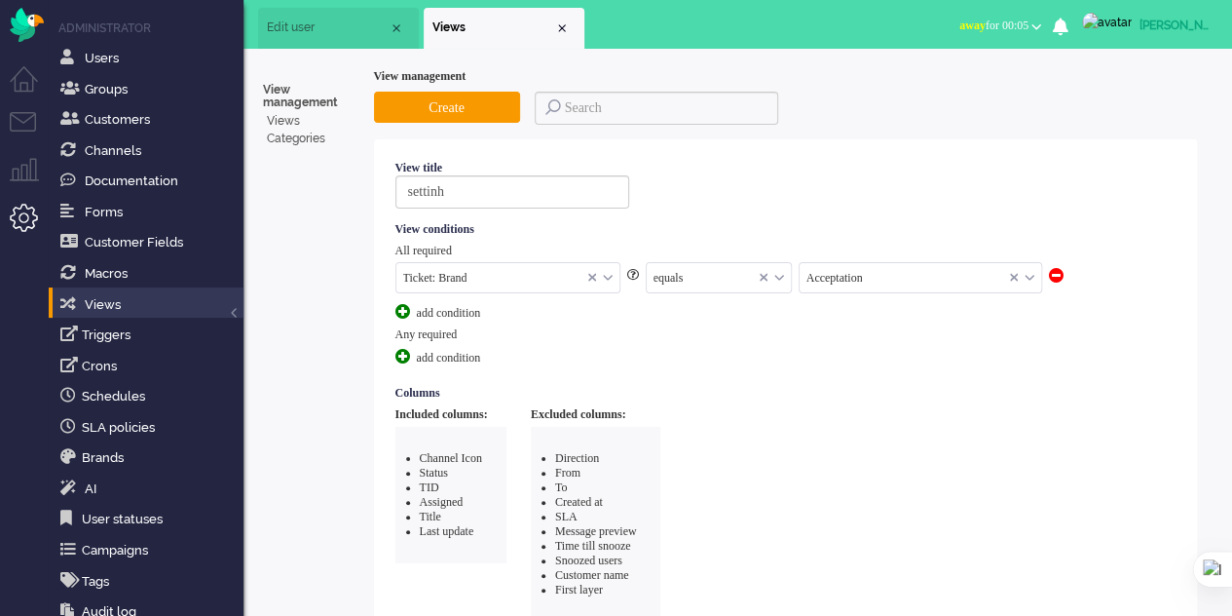
click at [311, 25] on span "Edit user" at bounding box center [328, 27] width 122 height 17
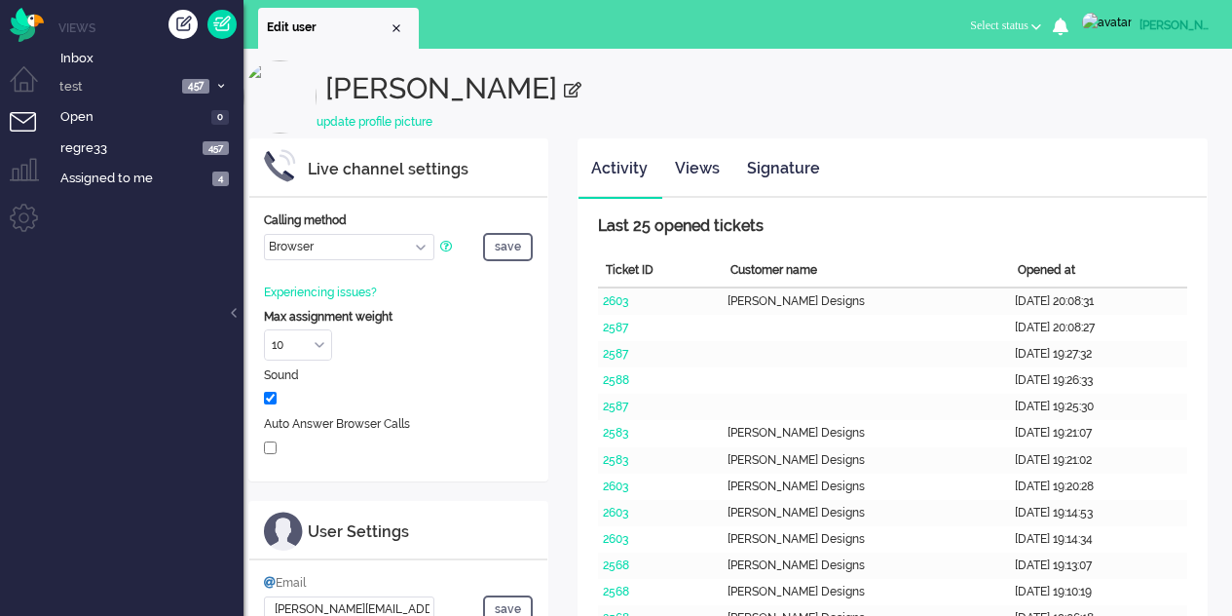
select select "browser"
click at [711, 163] on link "Views" at bounding box center [697, 169] width 70 height 48
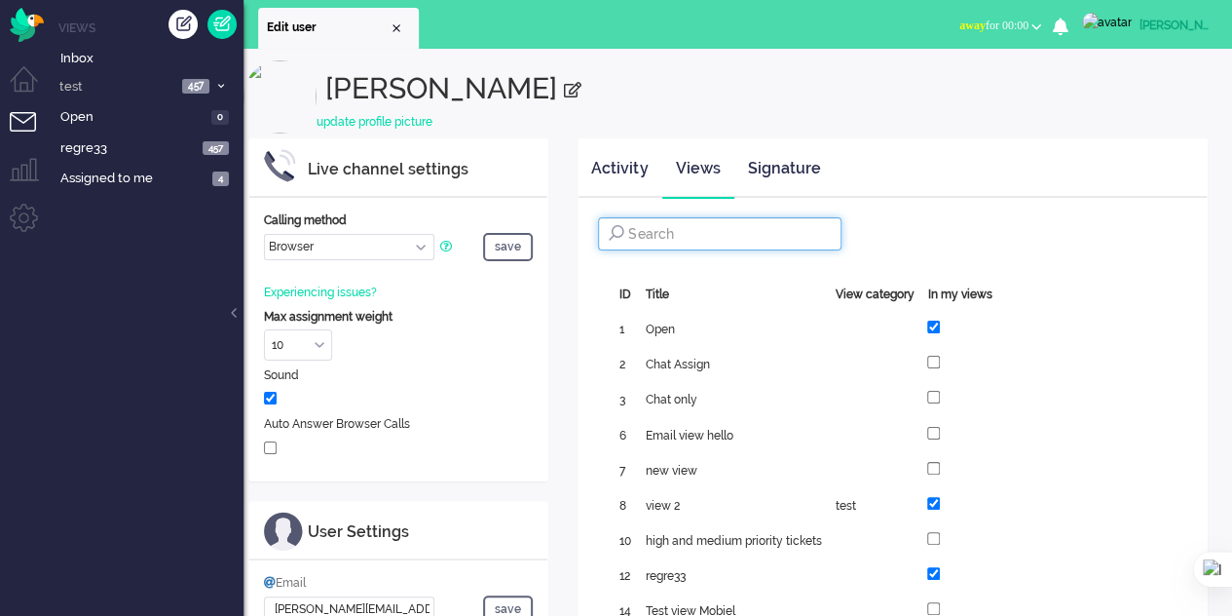
click at [663, 232] on input at bounding box center [720, 233] width 244 height 33
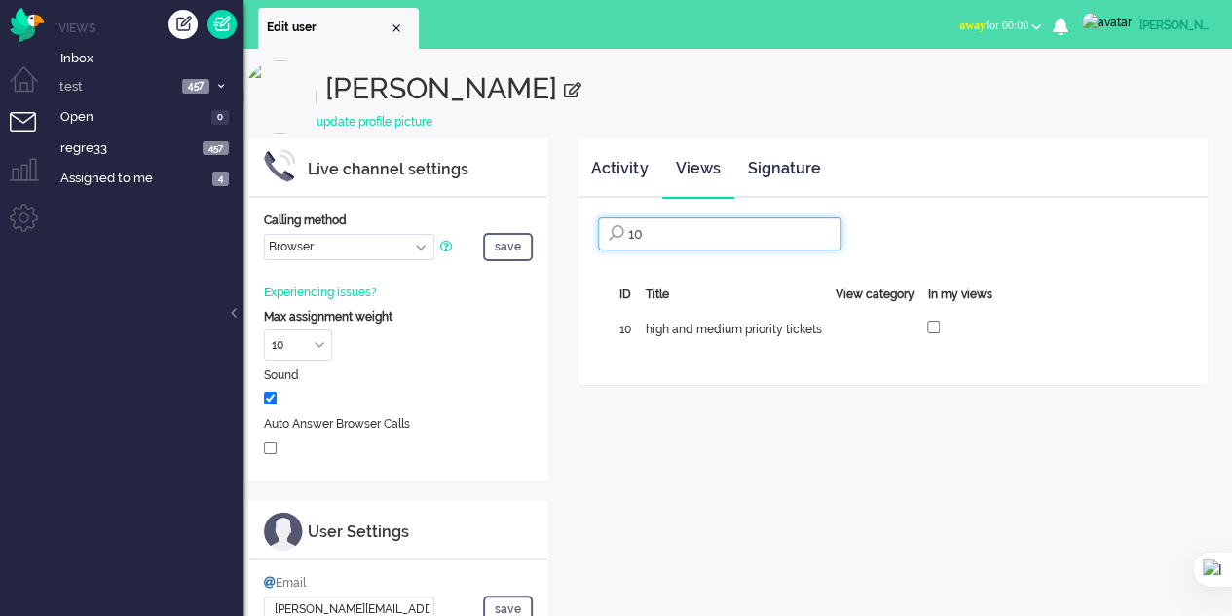
type input "1"
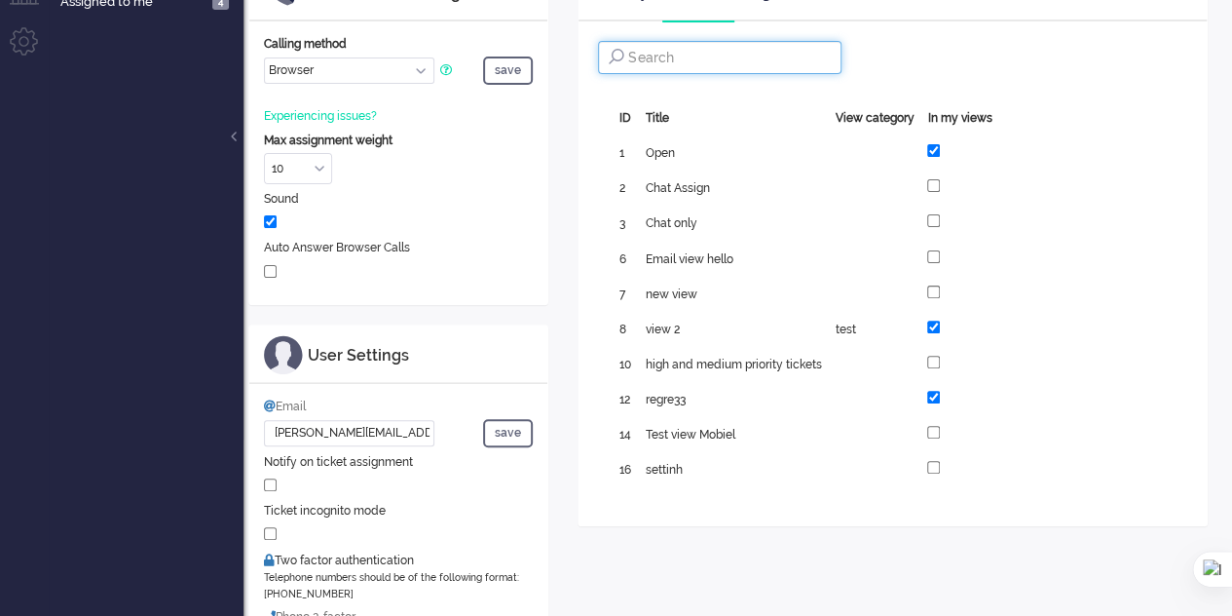
scroll to position [195, 0]
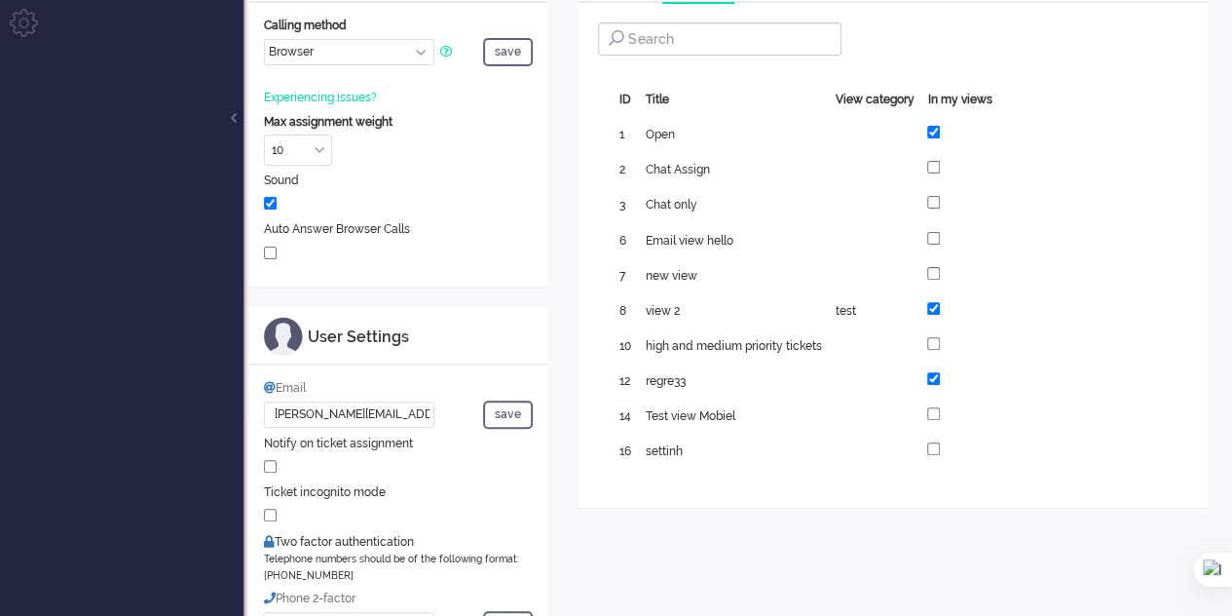
click at [1106, 330] on div "Showing 1 of 1 ID Title View category In my views 1 Open 2 Chat Assign 3 Chat o…" at bounding box center [892, 276] width 589 height 412
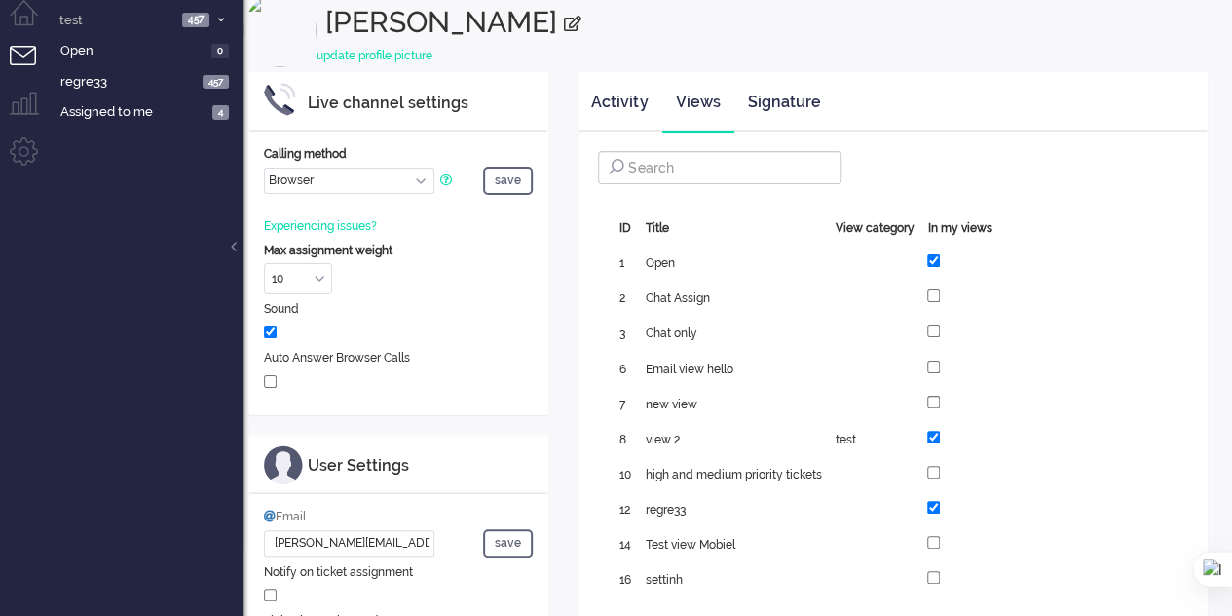
scroll to position [97, 0]
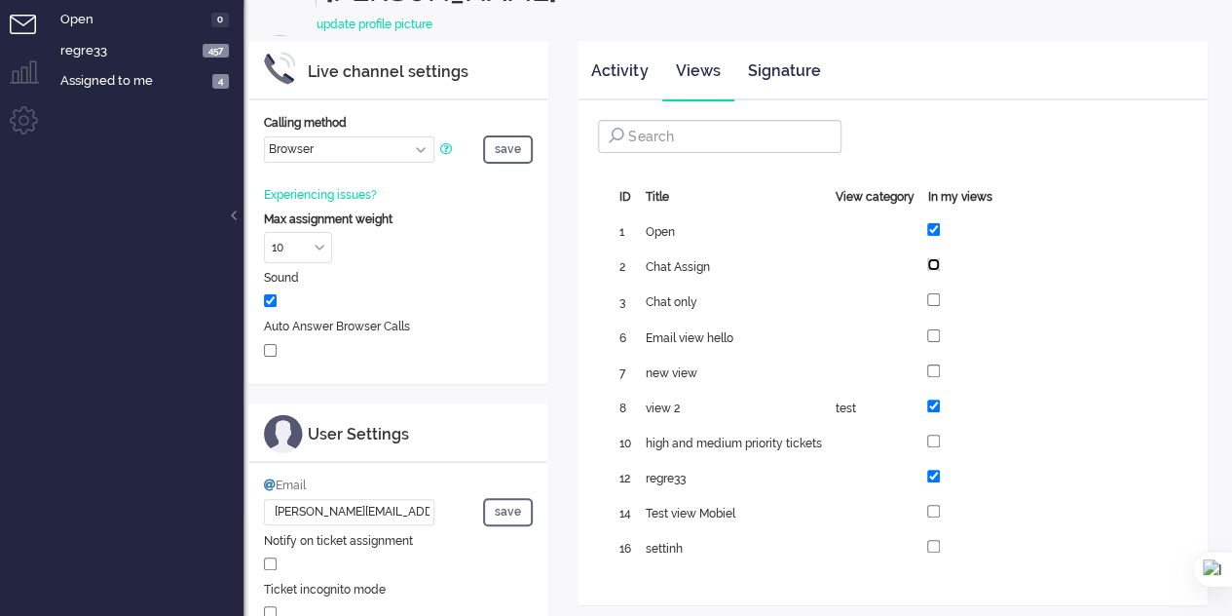
click at [933, 268] on input "checkbox" at bounding box center [933, 264] width 13 height 13
checkbox input "false"
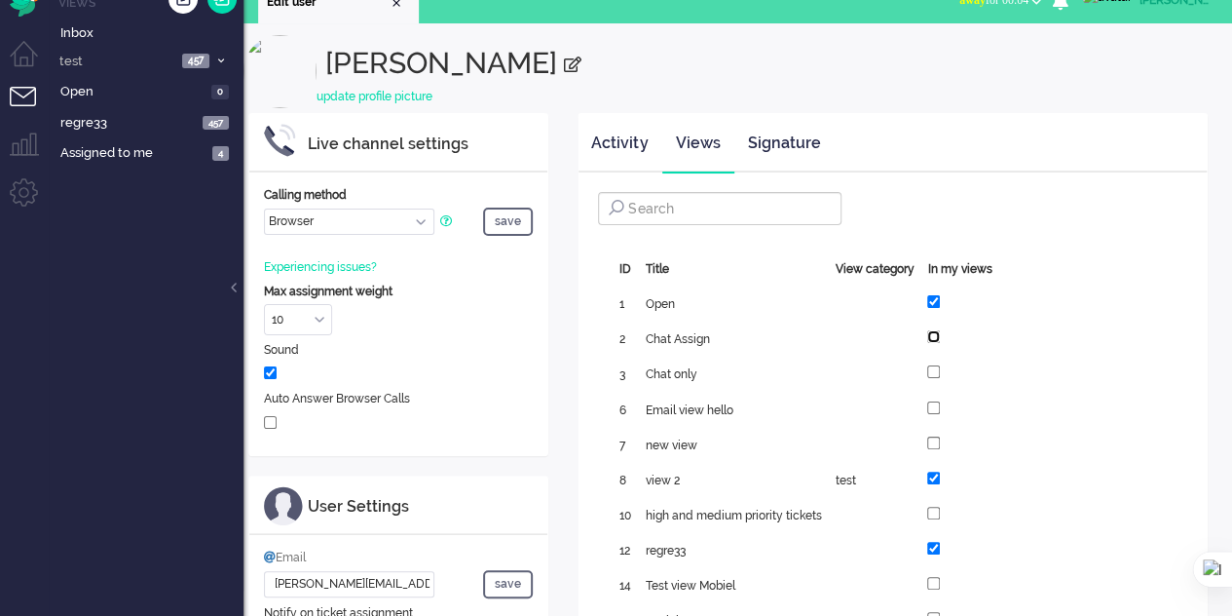
scroll to position [0, 0]
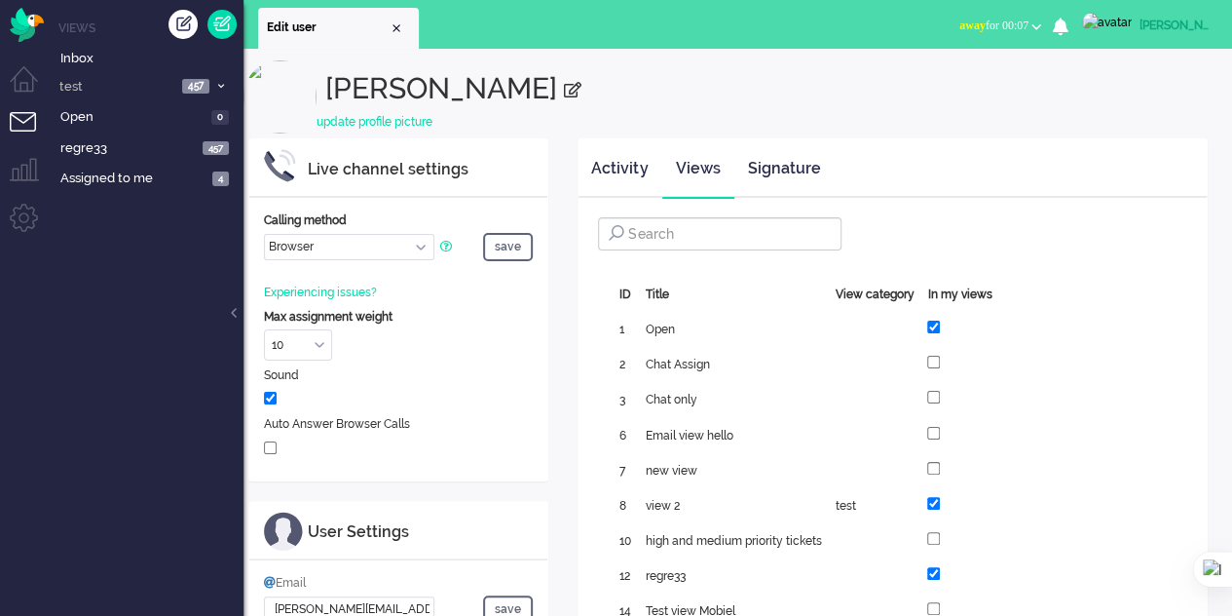
click at [1086, 326] on div "Showing 1 of 1 ID Title View category In my views 1 Open 2 Chat Assign 3 Chat o…" at bounding box center [892, 471] width 589 height 412
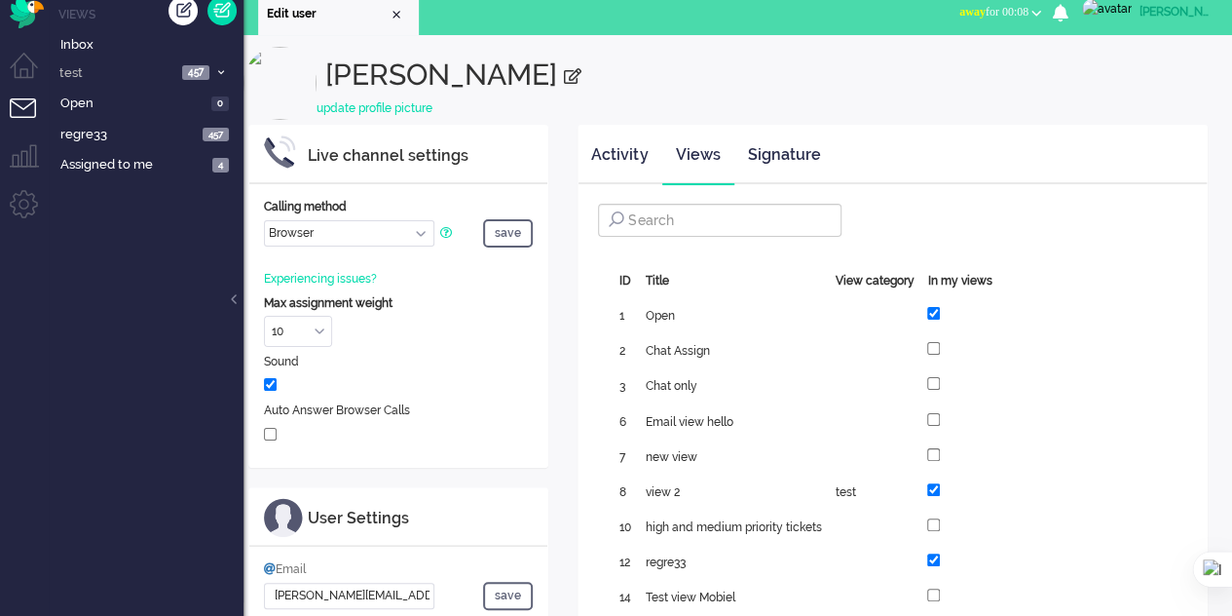
scroll to position [97, 0]
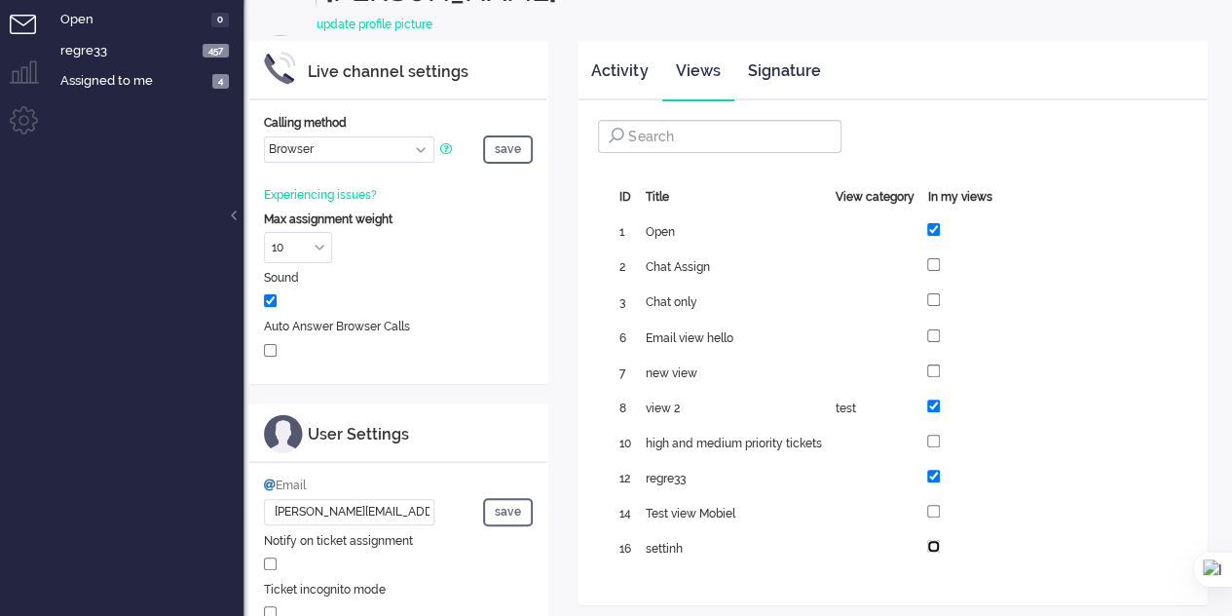
click at [933, 544] on input "checkbox" at bounding box center [933, 546] width 13 height 13
checkbox input "true"
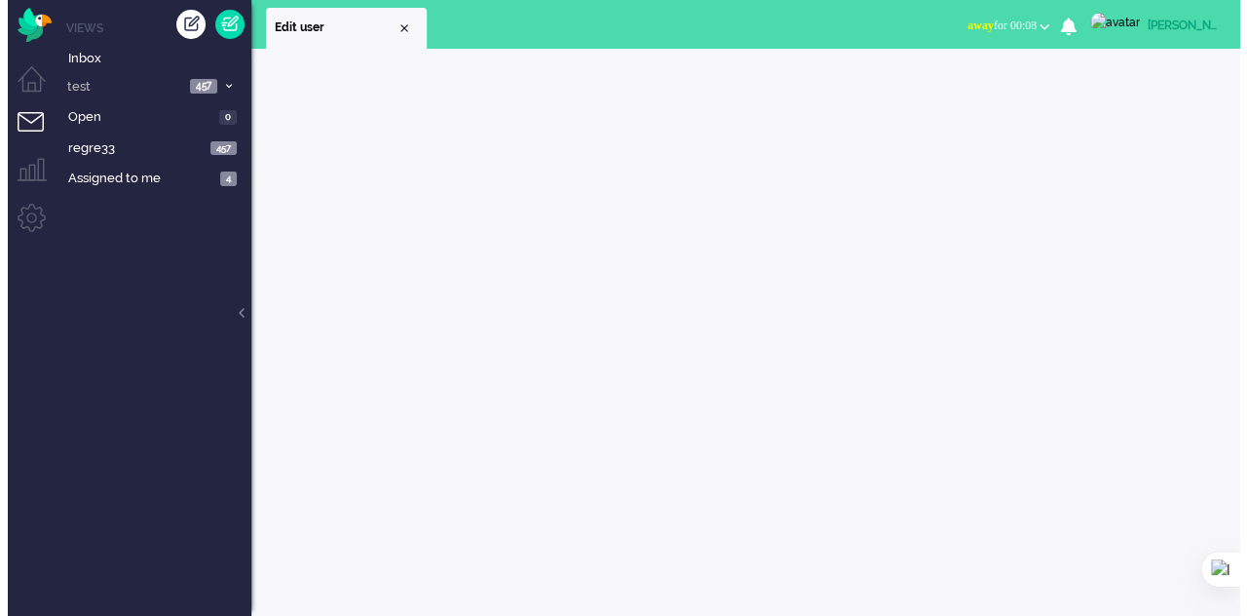
scroll to position [0, 0]
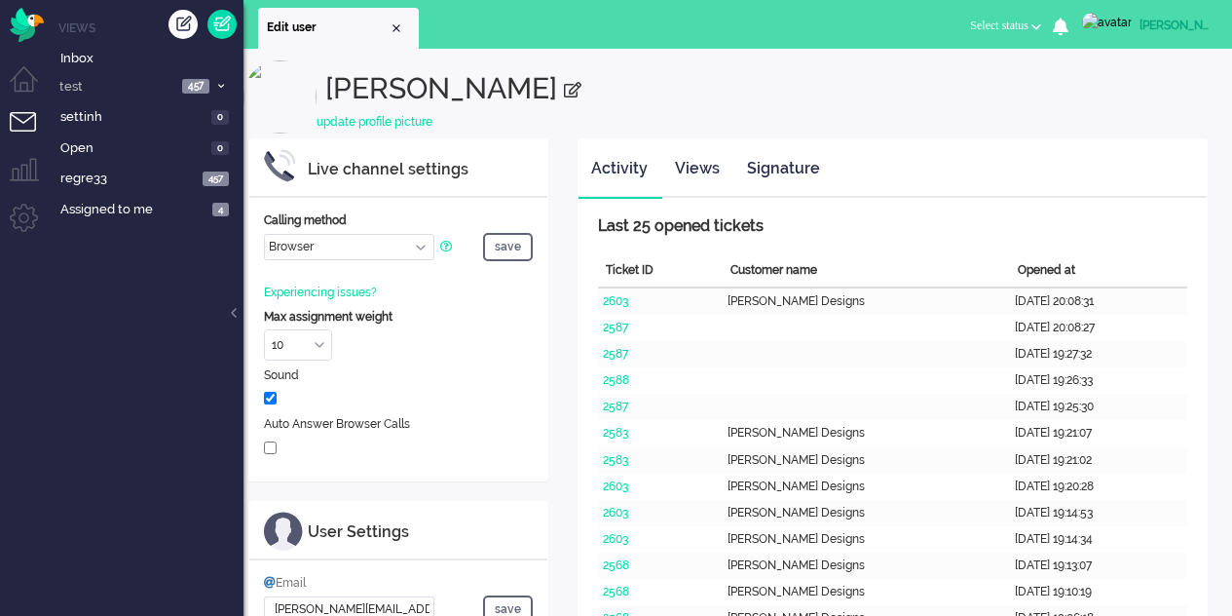
select select "browser"
click at [688, 159] on link "Views" at bounding box center [697, 169] width 70 height 48
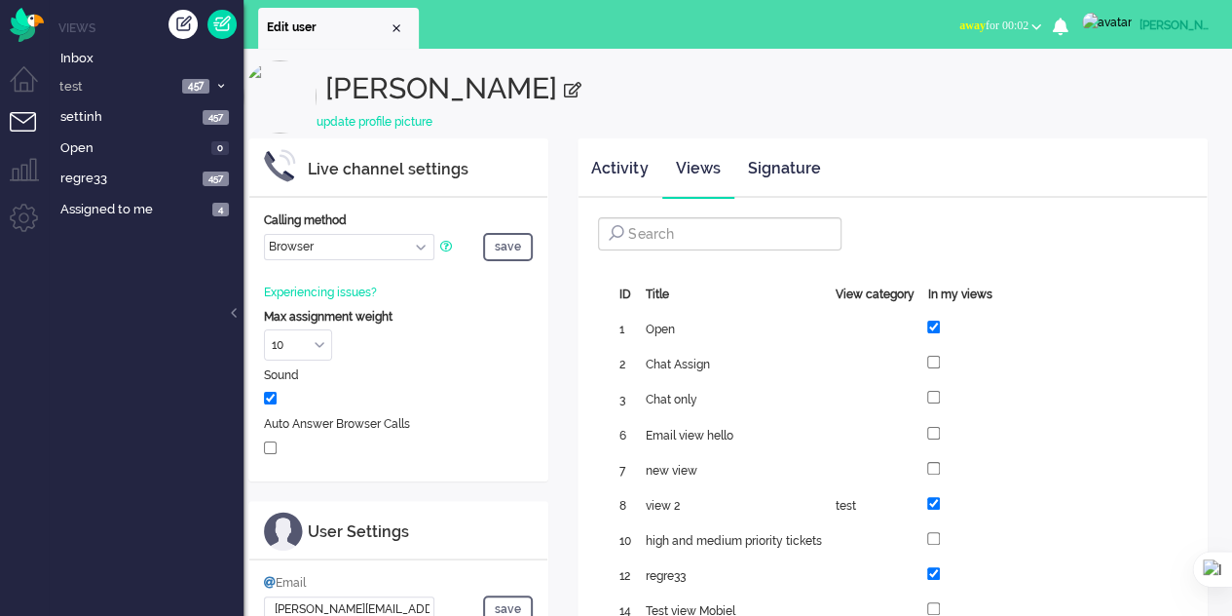
click at [661, 322] on span "Open" at bounding box center [659, 329] width 29 height 14
drag, startPoint x: 621, startPoint y: 330, endPoint x: 619, endPoint y: 299, distance: 31.3
click at [619, 319] on div "1" at bounding box center [625, 327] width 25 height 35
click at [619, 295] on div "ID" at bounding box center [625, 295] width 25 height 30
click at [662, 286] on div "Title" at bounding box center [733, 295] width 190 height 30
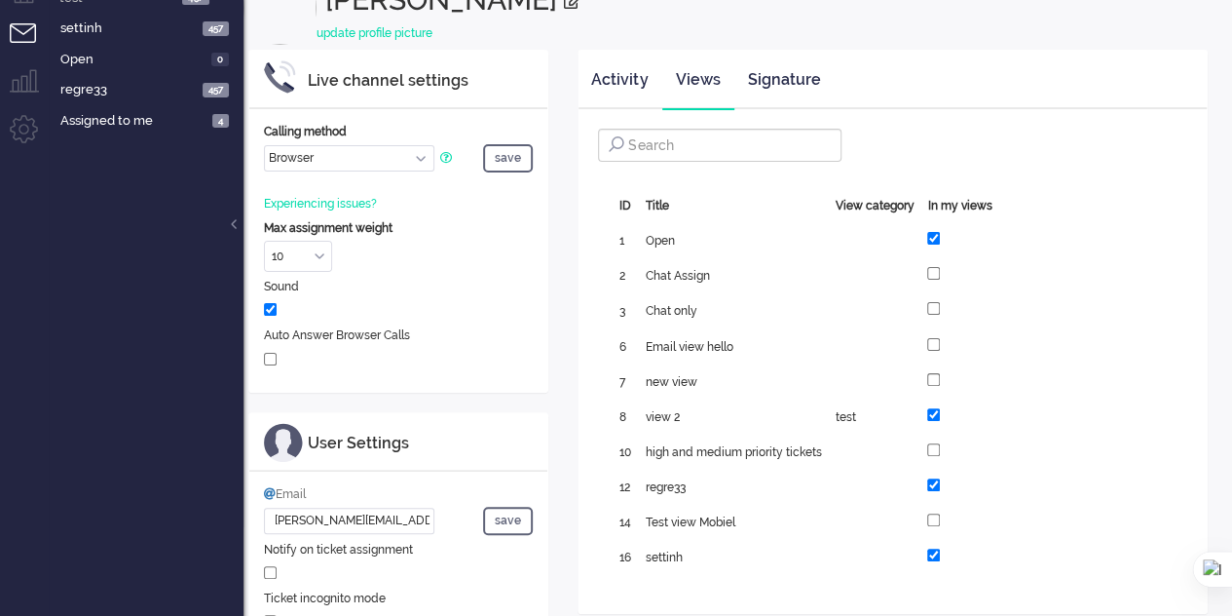
scroll to position [195, 0]
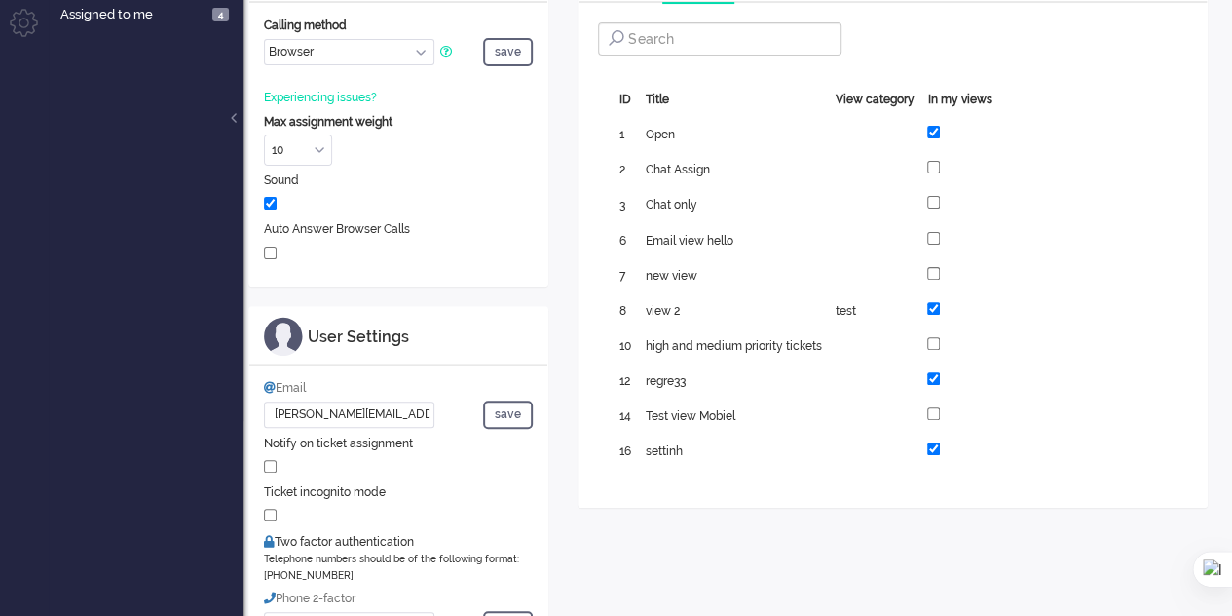
click at [623, 445] on span "16" at bounding box center [625, 451] width 12 height 14
click at [1062, 264] on div "Showing 1 of 1 ID Title View category In my views 1 Open 2 Chat Assign 3 Chat o…" at bounding box center [892, 276] width 589 height 412
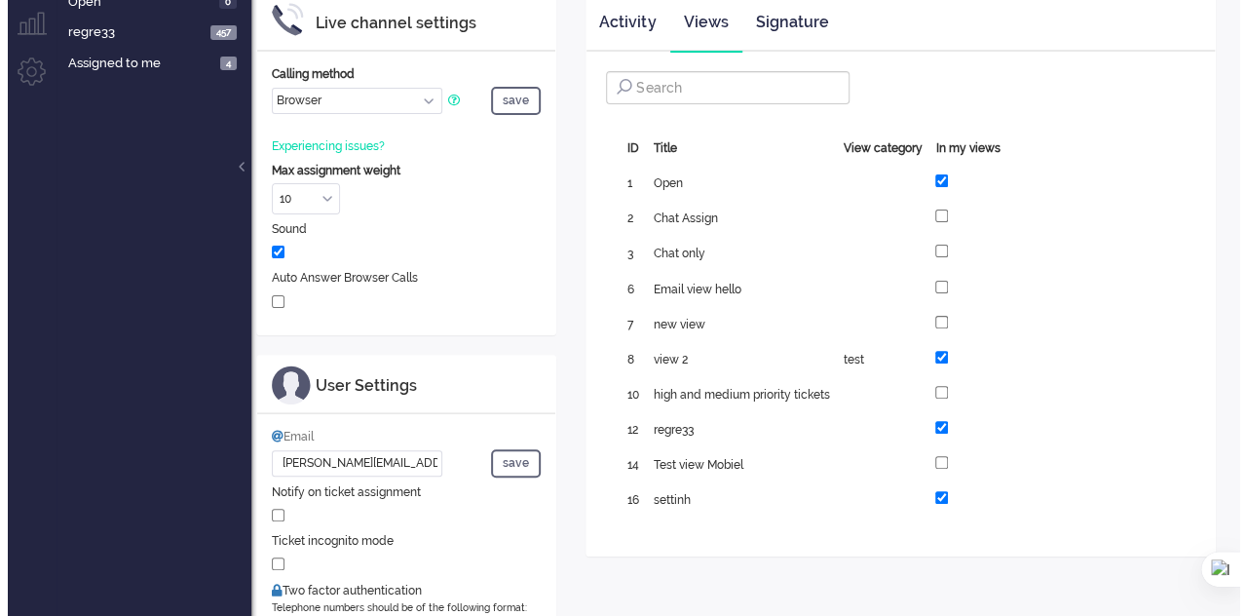
scroll to position [0, 0]
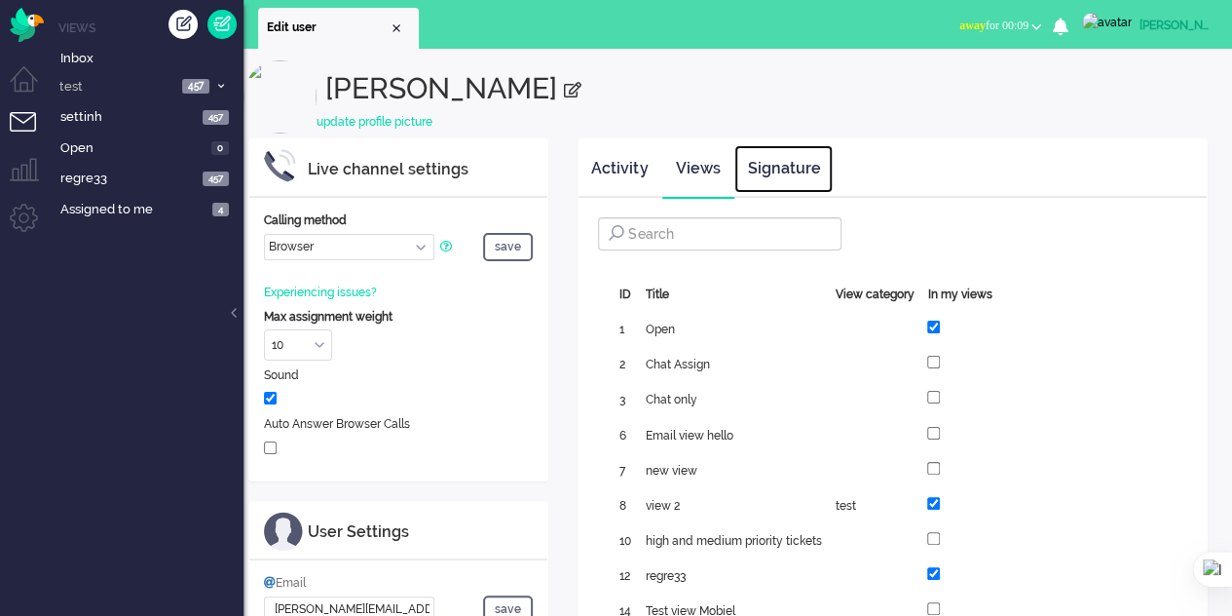
click at [801, 162] on link "Signature" at bounding box center [783, 169] width 98 height 48
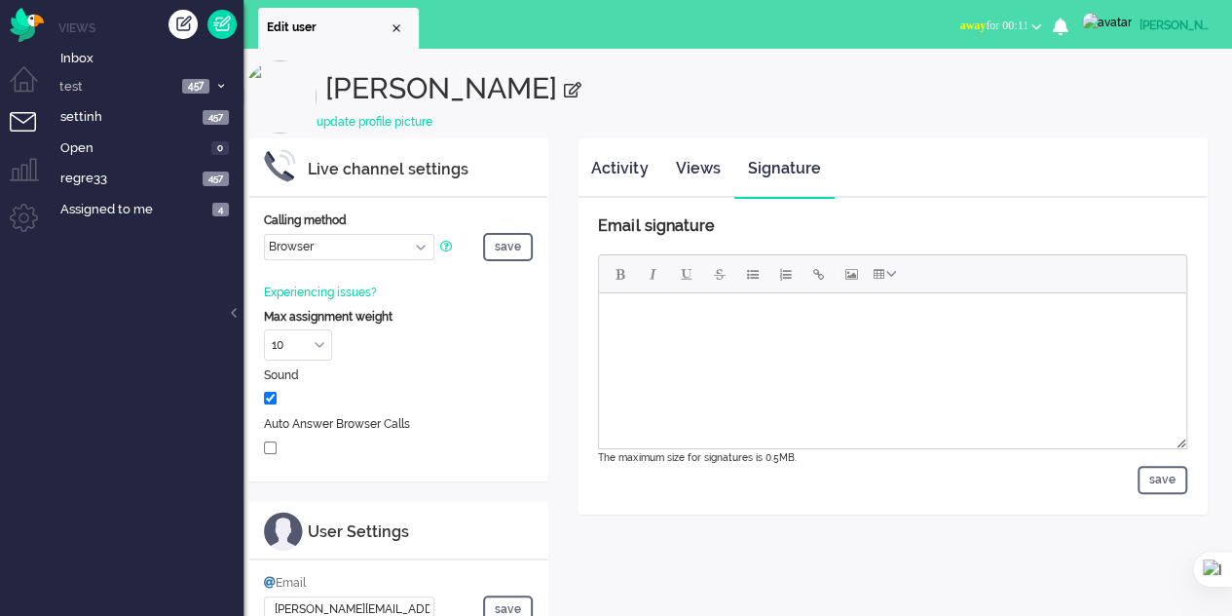
click at [413, 89] on h2 "[PERSON_NAME]" at bounding box center [778, 82] width 907 height 44
click at [564, 89] on span at bounding box center [573, 90] width 18 height 19
click at [420, 94] on input "[PERSON_NAME]" at bounding box center [386, 89] width 123 height 34
type input "Elaine s"
click at [493, 122] on div "update profile picture" at bounding box center [738, 124] width 989 height 17
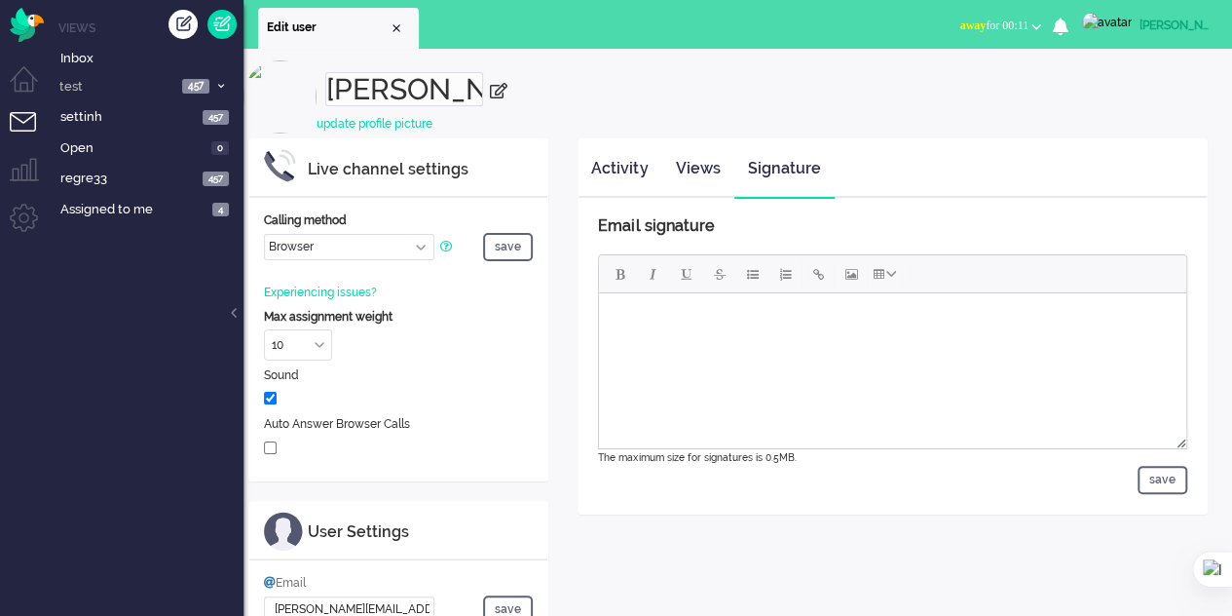
click at [555, 93] on h2 "Elaine s" at bounding box center [778, 83] width 907 height 46
click at [505, 238] on button "save" at bounding box center [508, 247] width 50 height 28
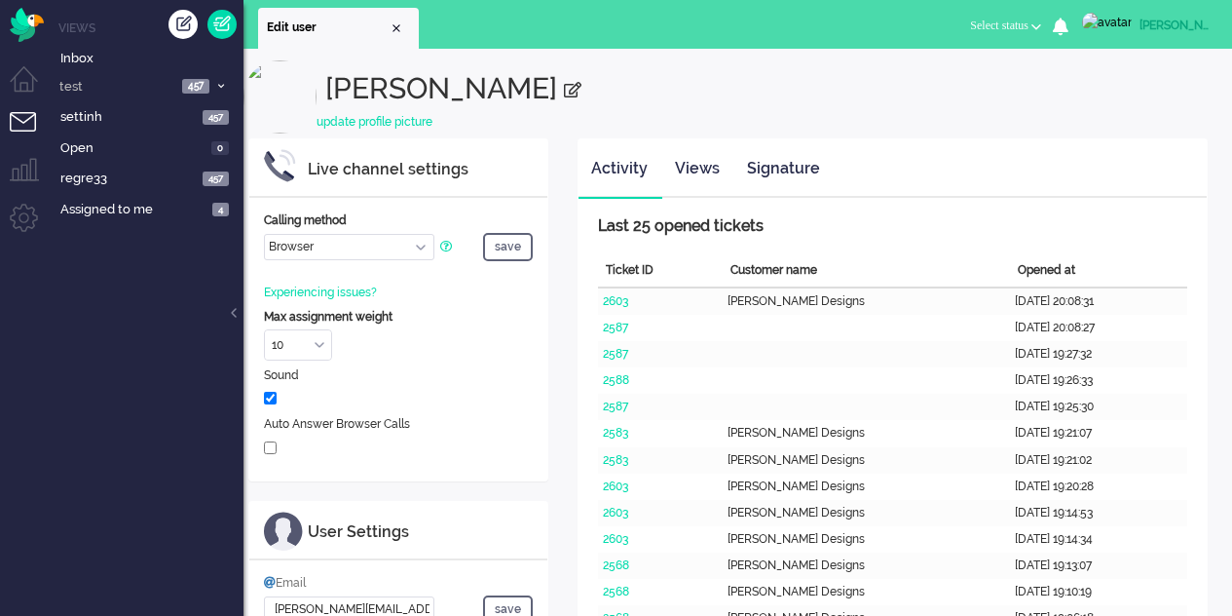
select select "browser"
click at [505, 77] on h2 "[PERSON_NAME]" at bounding box center [778, 82] width 907 height 44
select select "browser"
click at [1041, 26] on b "button" at bounding box center [1036, 26] width 10 height 7
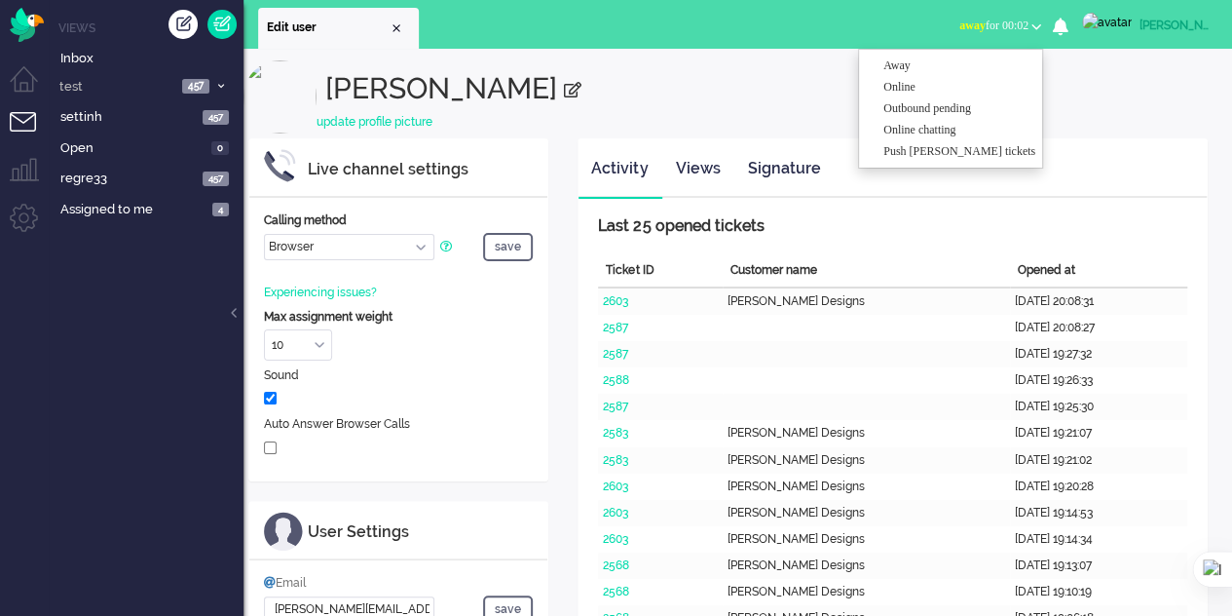
click at [1181, 120] on div "update profile picture" at bounding box center [738, 122] width 989 height 17
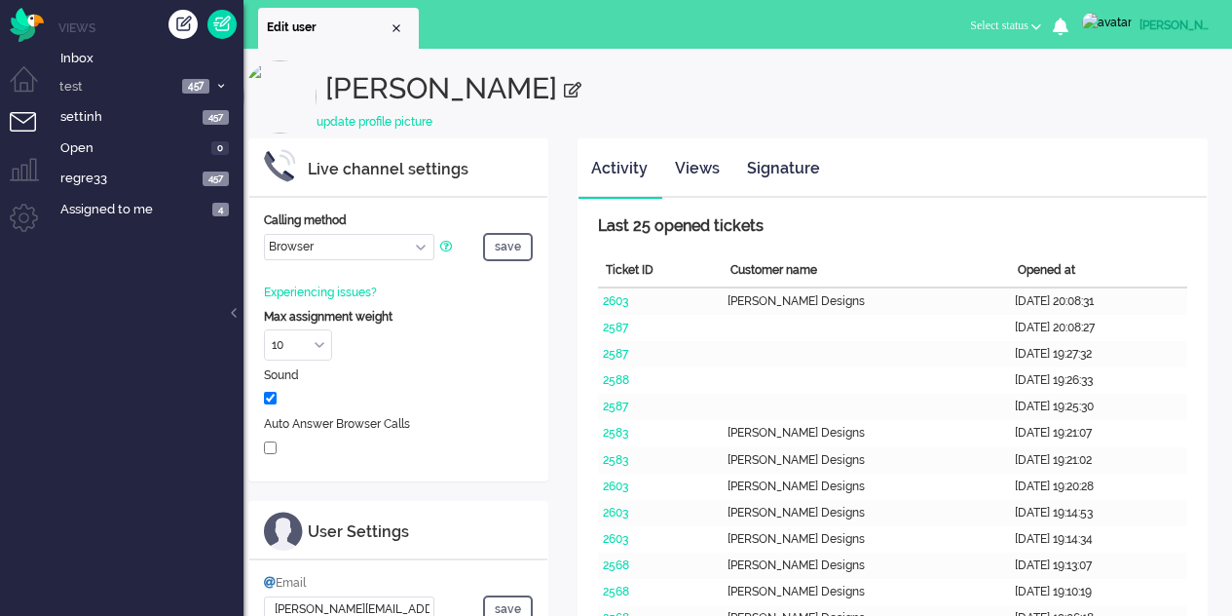
select select "browser"
click at [1029, 22] on span "Select status" at bounding box center [999, 26] width 58 height 14
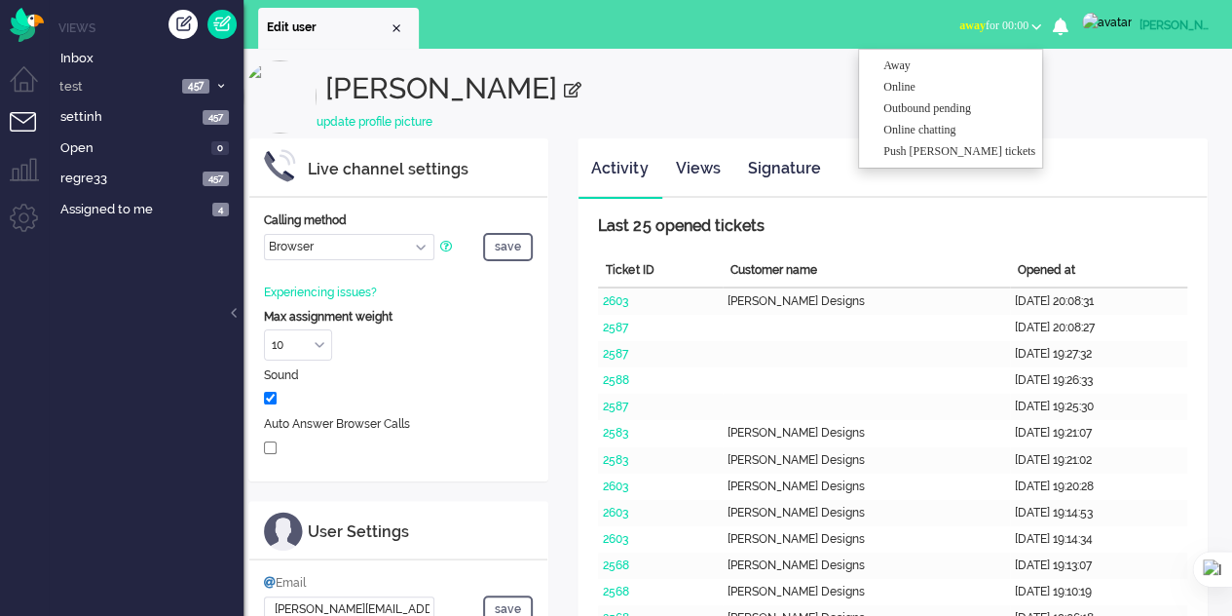
click at [1108, 104] on div "Elaine update profile picture" at bounding box center [738, 99] width 989 height 78
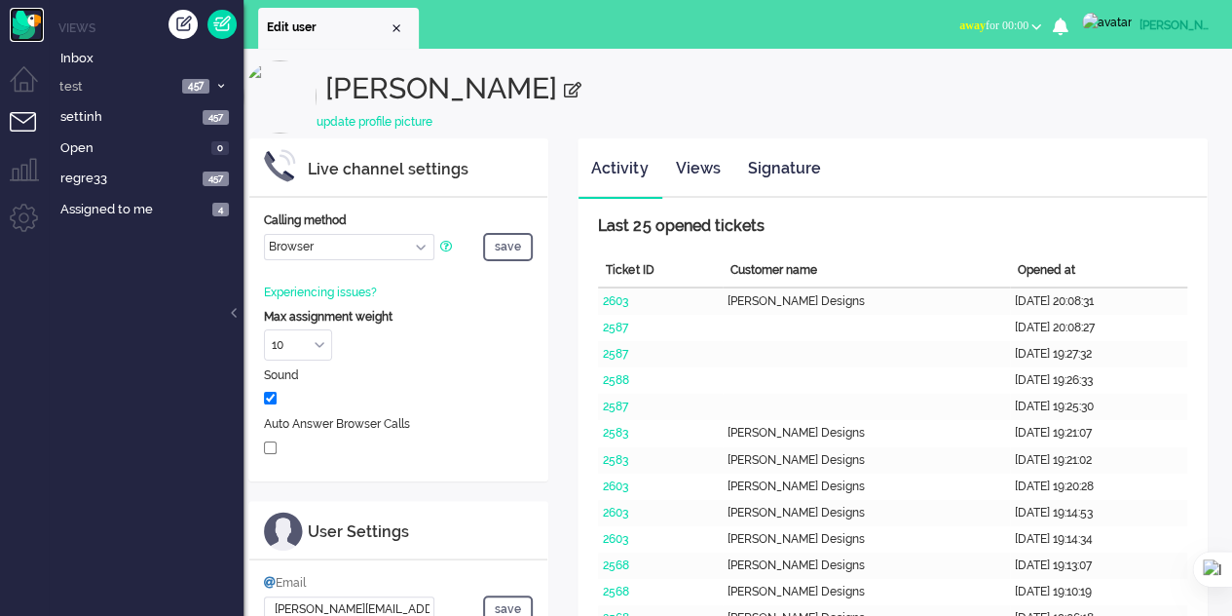
click at [21, 23] on img "Omnidesk" at bounding box center [27, 25] width 34 height 34
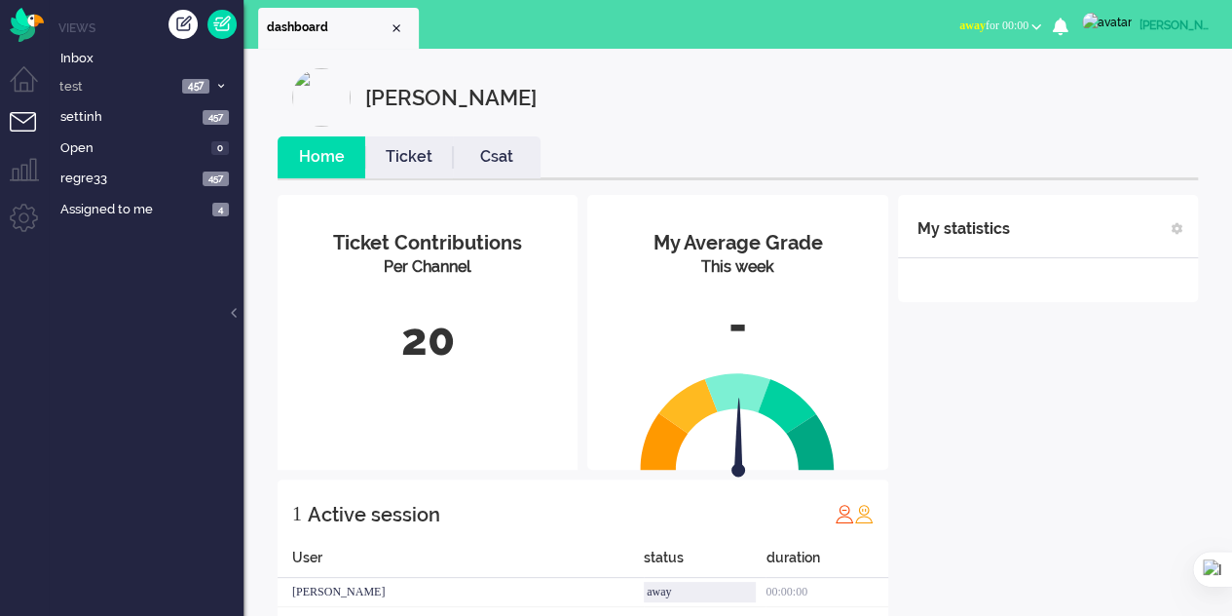
click at [1182, 228] on span at bounding box center [1178, 229] width 12 height 12
click at [1172, 330] on select "Talking time (average day) Wrap-up time (average day) FTR call (current week) S…" at bounding box center [1048, 339] width 271 height 26
select select "status_time_total_day"
click at [913, 326] on select "Talking time (average day) Wrap-up time (average day) FTR call (current week) S…" at bounding box center [1048, 339] width 271 height 26
click at [919, 374] on div "add" at bounding box center [934, 374] width 42 height 24
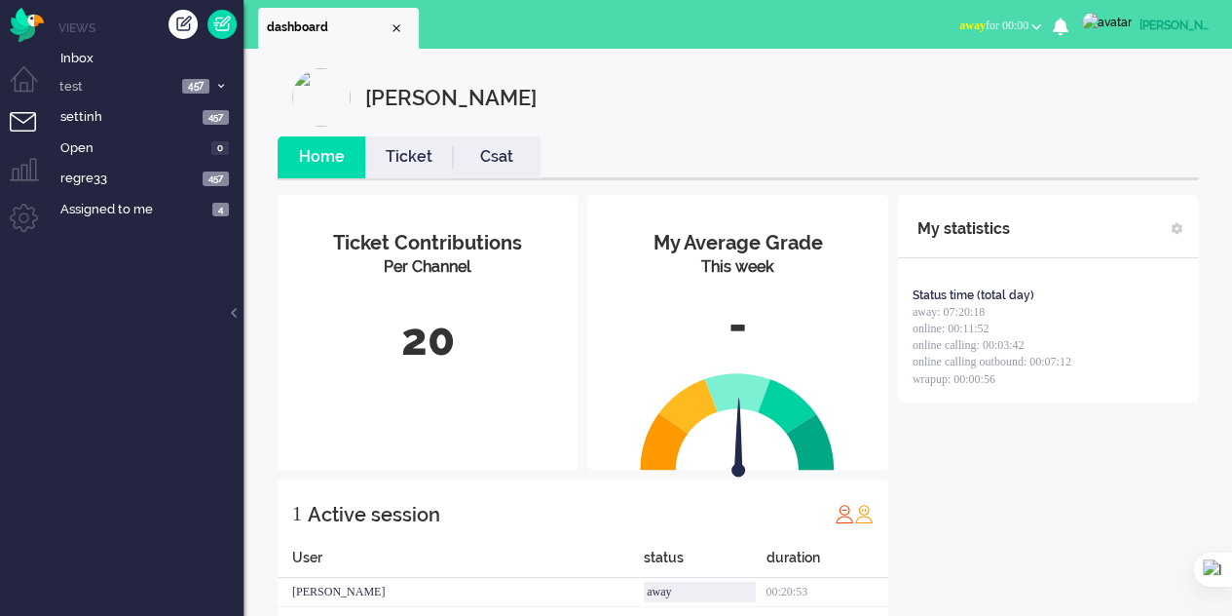
click at [1041, 27] on b "button" at bounding box center [1036, 26] width 10 height 7
click at [614, 131] on div "[PERSON_NAME] Home Ticket Csat My Average Grade This week - Ticket Contribution…" at bounding box center [738, 364] width 950 height 592
